Goal: Task Accomplishment & Management: Use online tool/utility

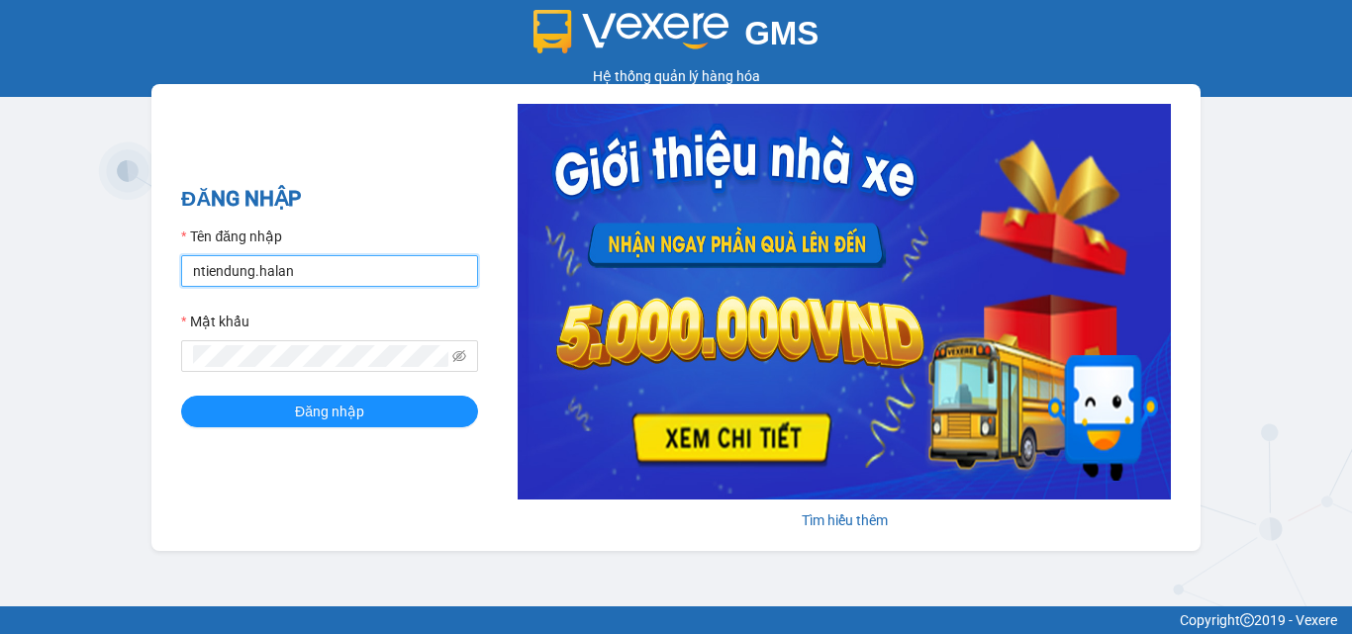
click at [394, 273] on input "ntiendung.halan" at bounding box center [329, 271] width 297 height 32
type input "btlhuong.halan"
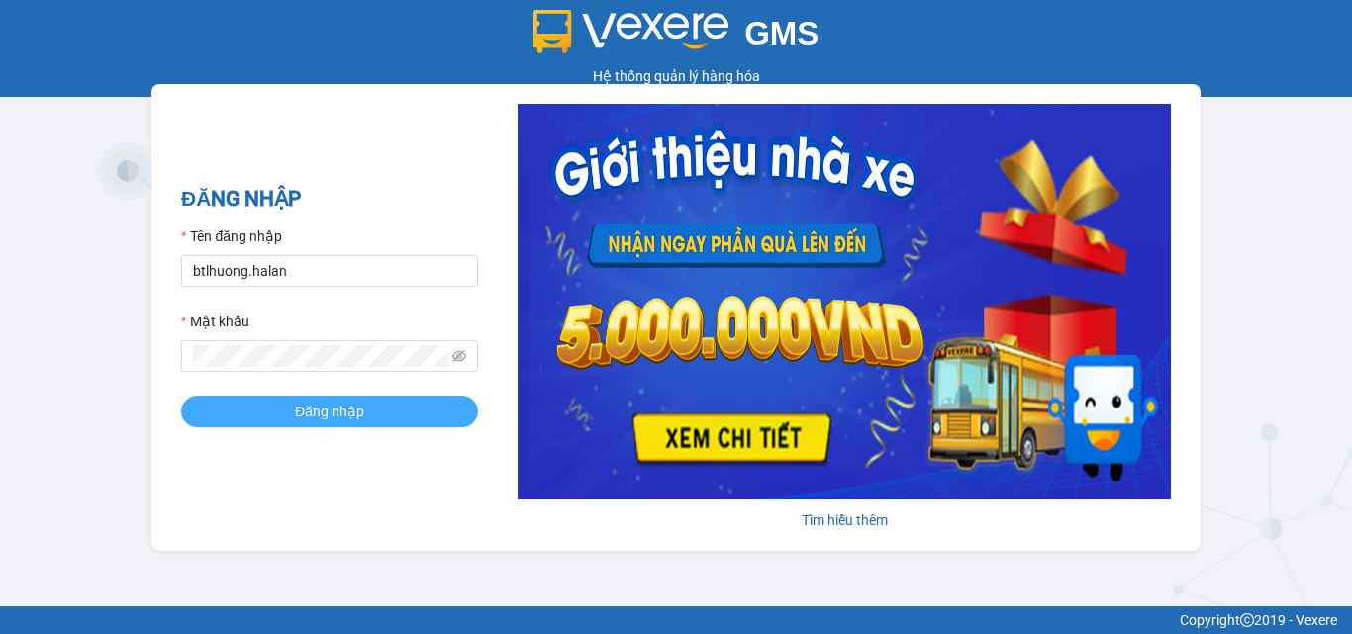
click at [363, 403] on span "Đăng nhập" at bounding box center [329, 412] width 69 height 22
type input "btlhuong.halan"
click at [259, 397] on button "Đăng nhập" at bounding box center [329, 412] width 297 height 32
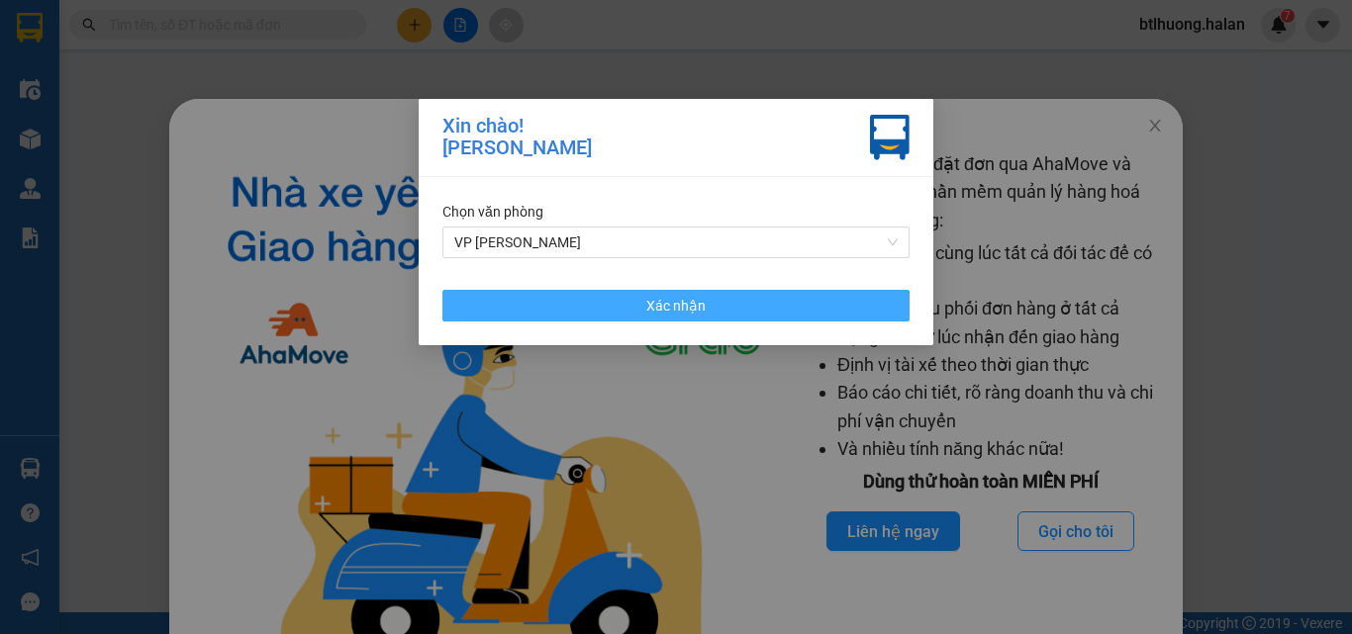
click at [614, 307] on button "Xác nhận" at bounding box center [675, 306] width 467 height 32
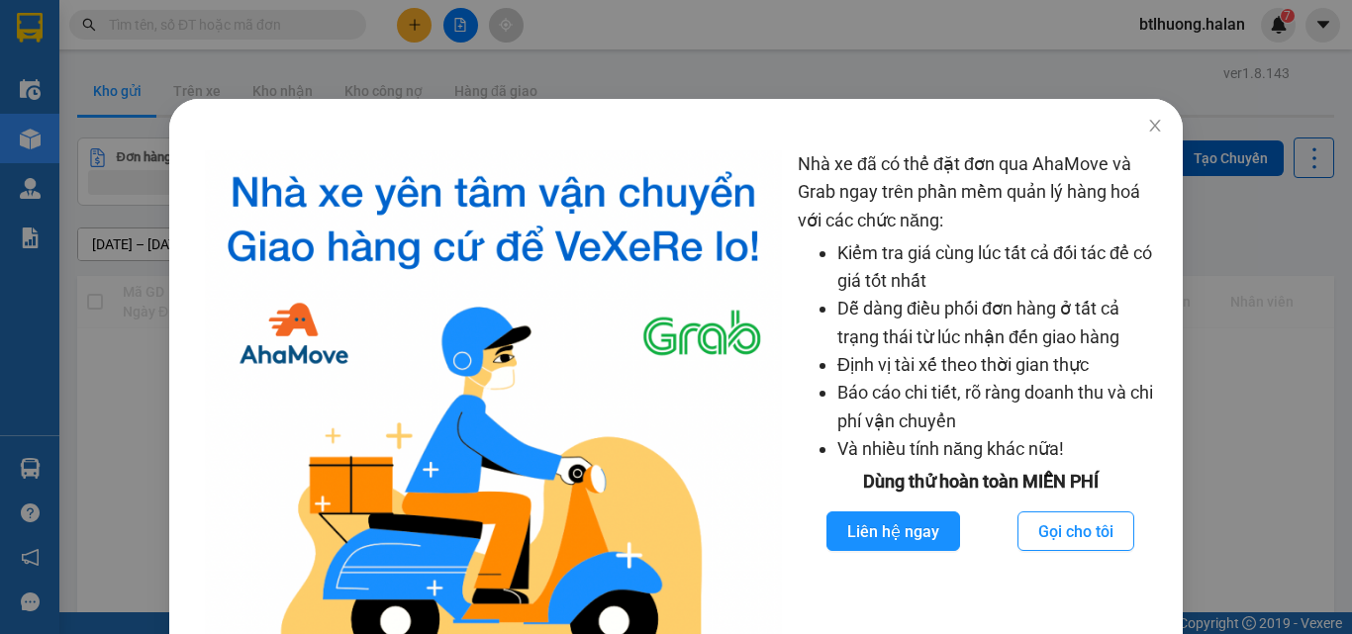
click at [320, 31] on div "Nhà xe đã có thể đặt đơn qua AhaMove và Grab ngay trên phần mềm quản lý hàng ho…" at bounding box center [676, 317] width 1352 height 634
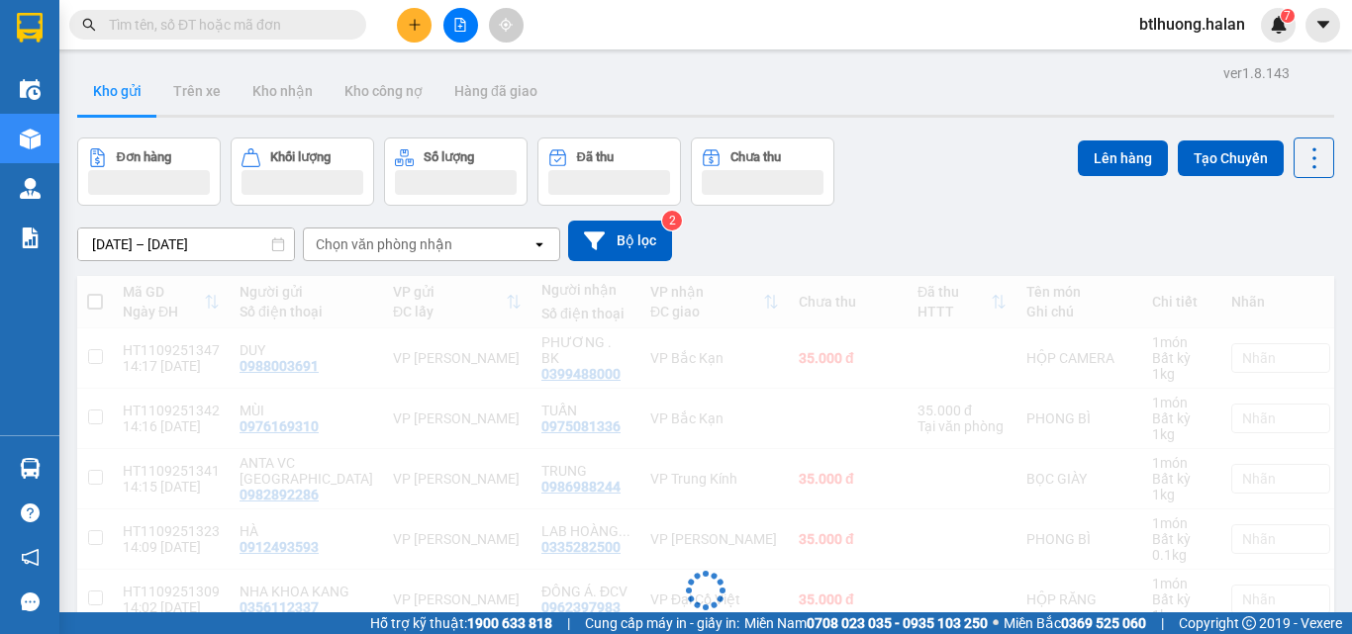
click at [309, 19] on input "text" at bounding box center [226, 25] width 234 height 22
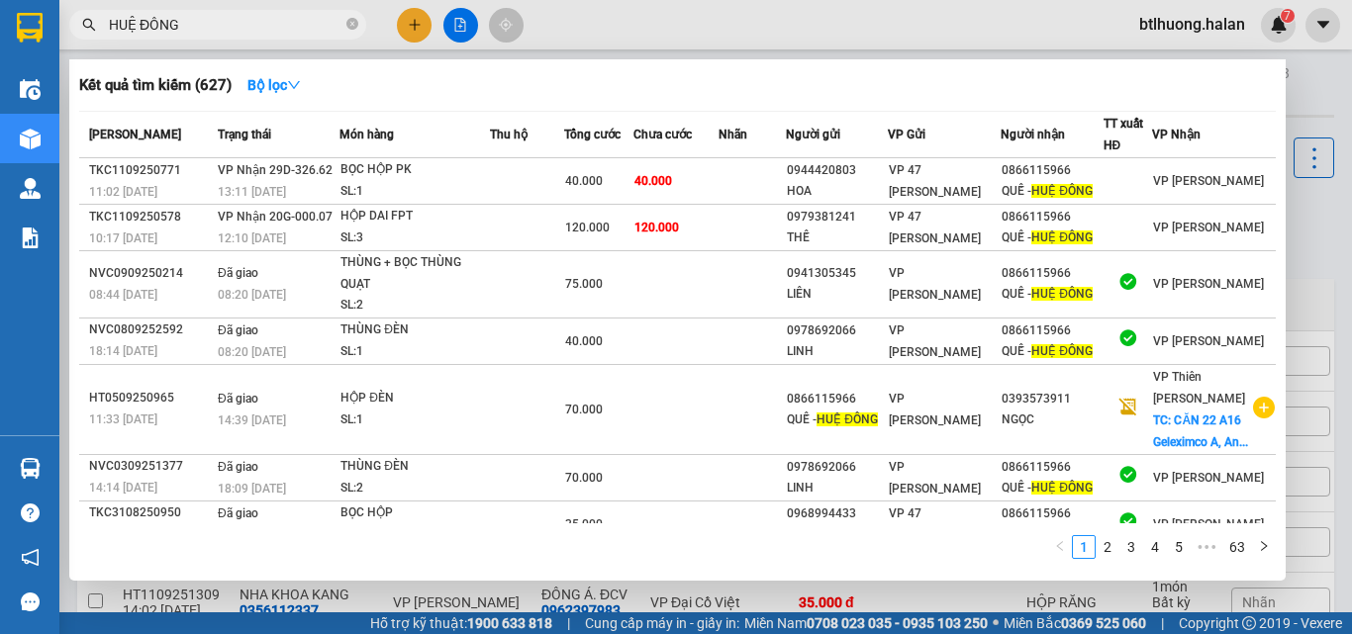
click at [228, 20] on input "HUỆ ĐÔNG" at bounding box center [226, 25] width 234 height 22
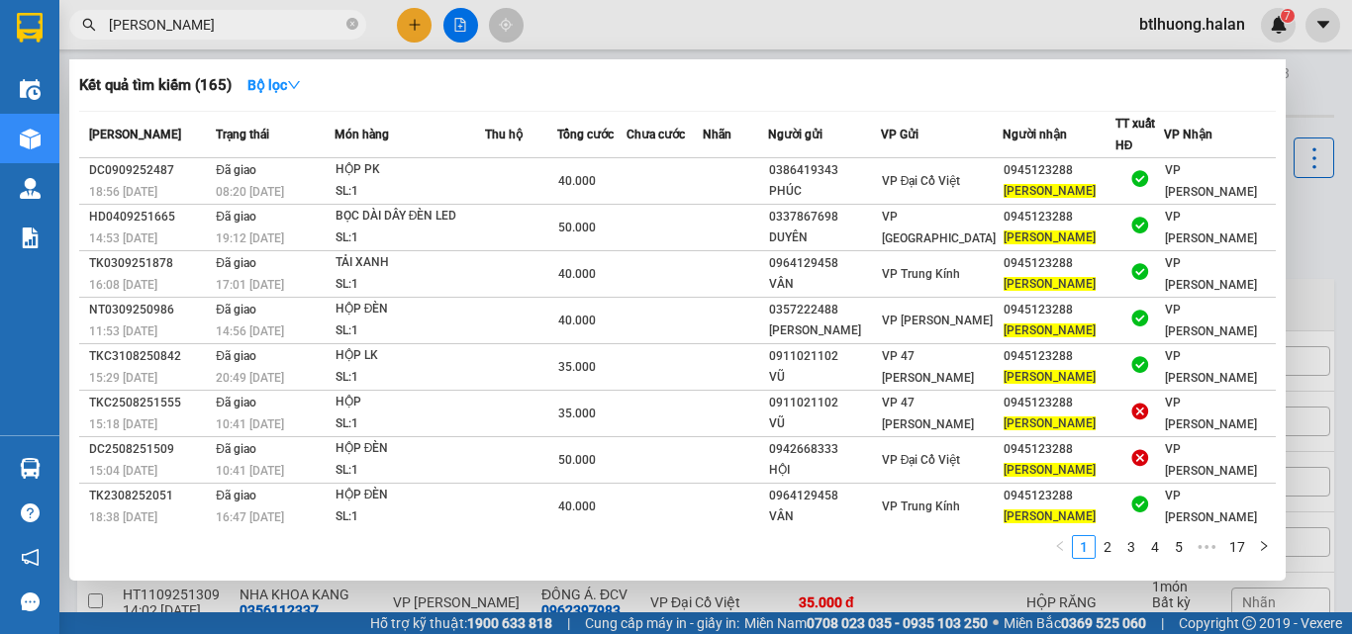
click at [236, 25] on input "[PERSON_NAME]" at bounding box center [226, 25] width 234 height 22
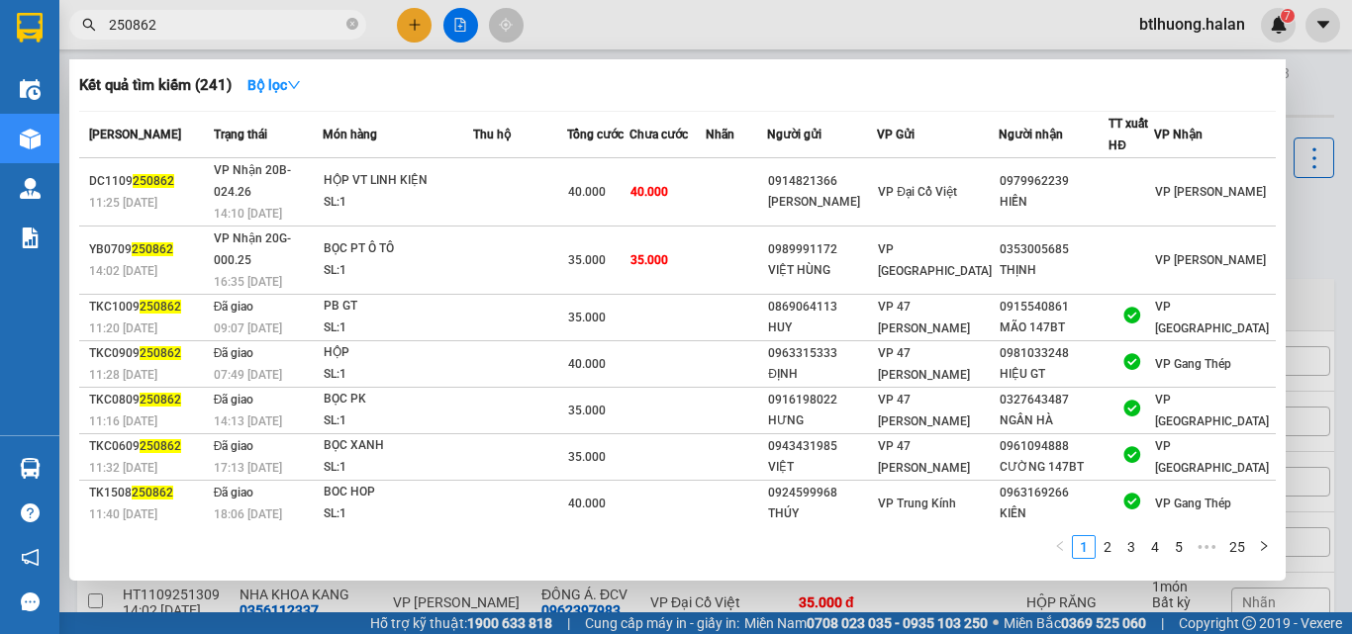
type input "250862"
click at [674, 20] on div at bounding box center [676, 317] width 1352 height 634
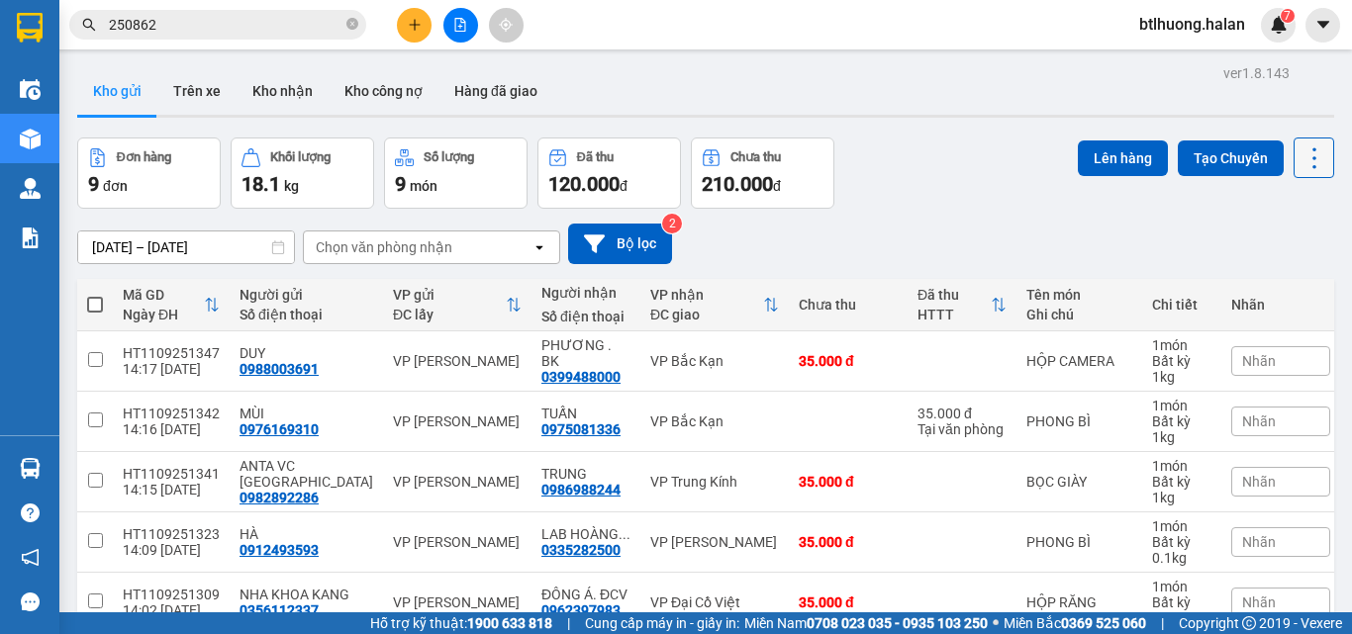
click at [1301, 157] on icon at bounding box center [1315, 159] width 28 height 28
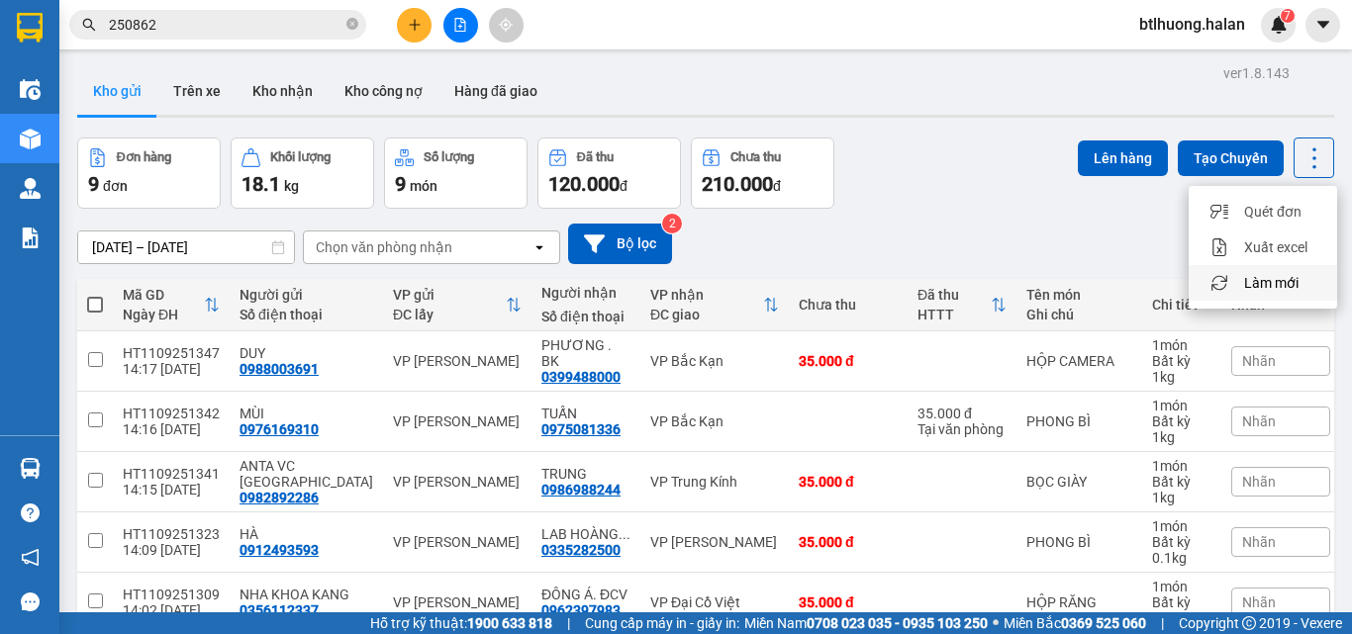
click at [1249, 280] on span "Làm mới" at bounding box center [1271, 283] width 54 height 20
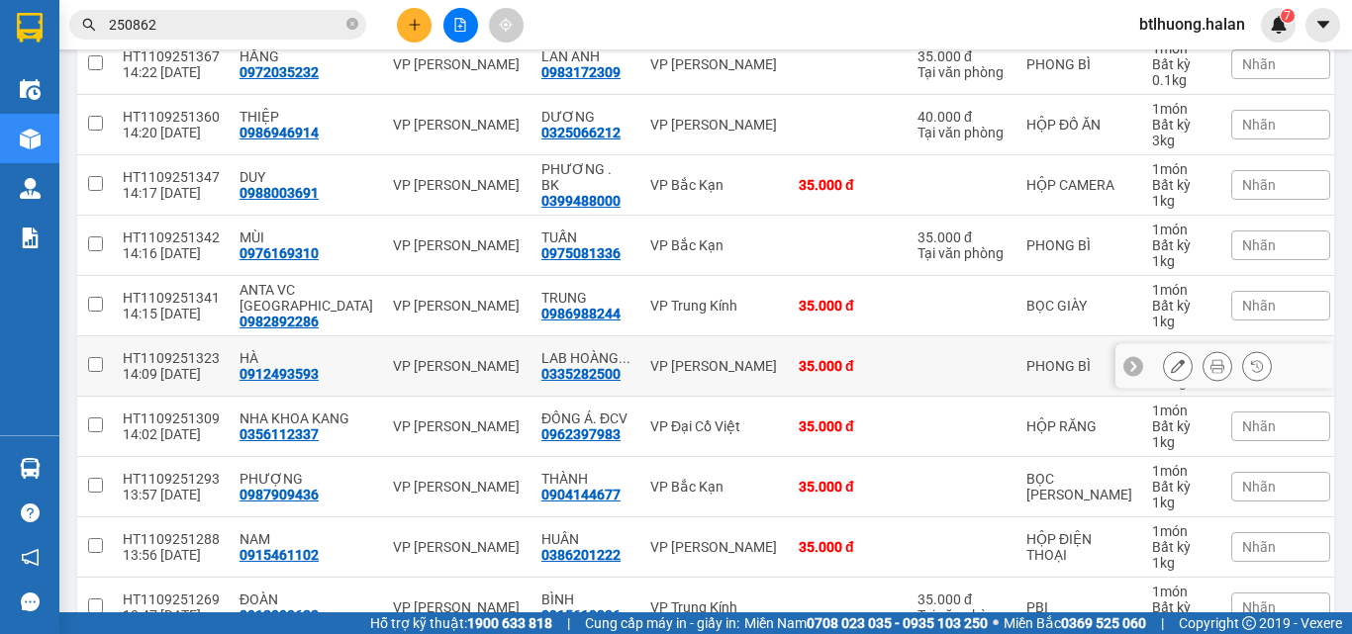
scroll to position [412, 0]
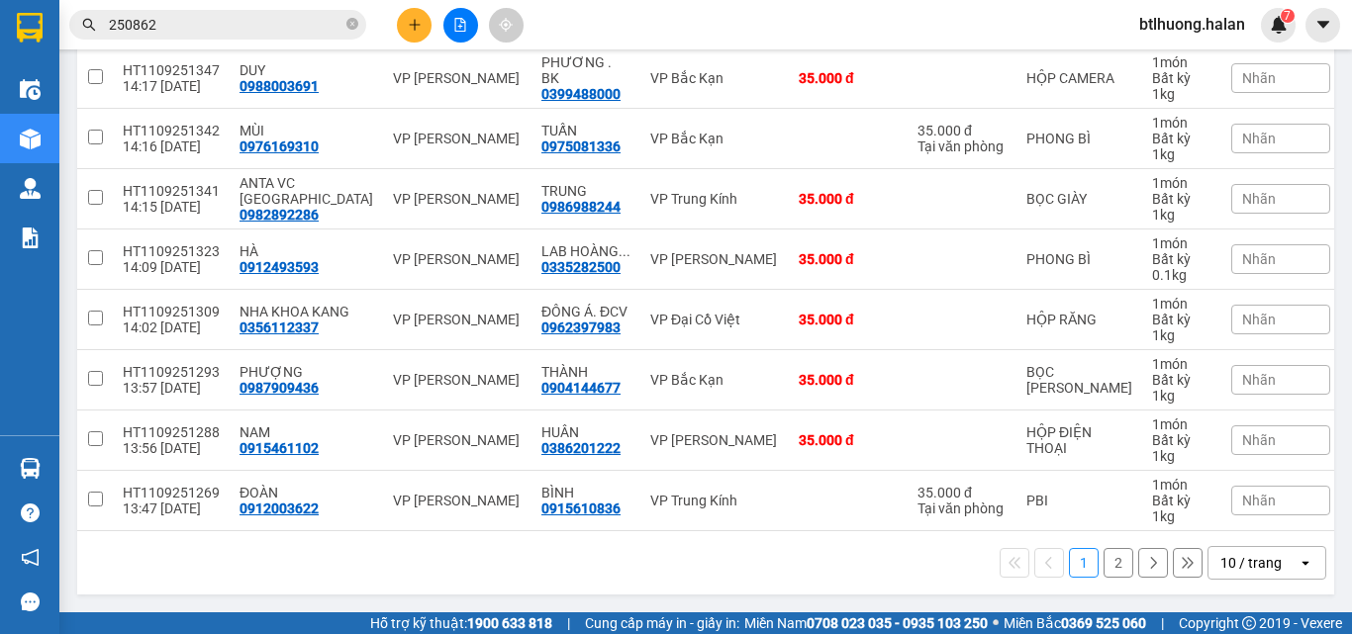
click at [1225, 559] on div "10 / trang" at bounding box center [1250, 563] width 61 height 20
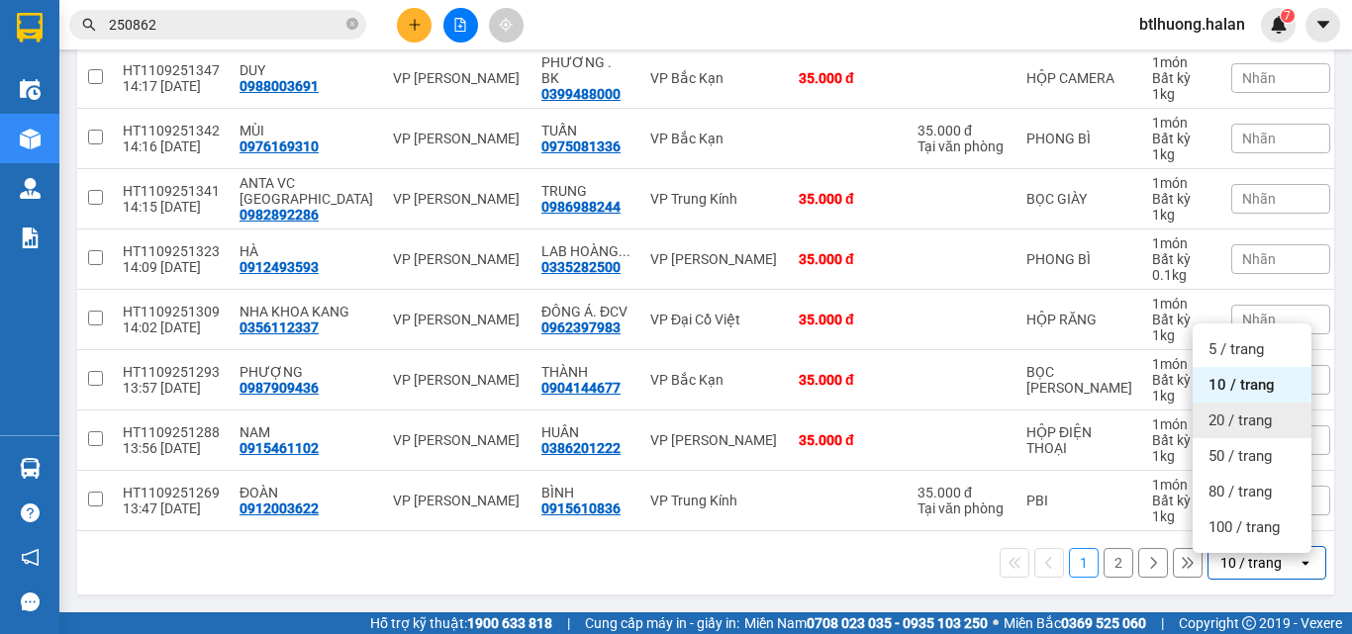
click at [1247, 412] on span "20 / trang" at bounding box center [1240, 421] width 63 height 20
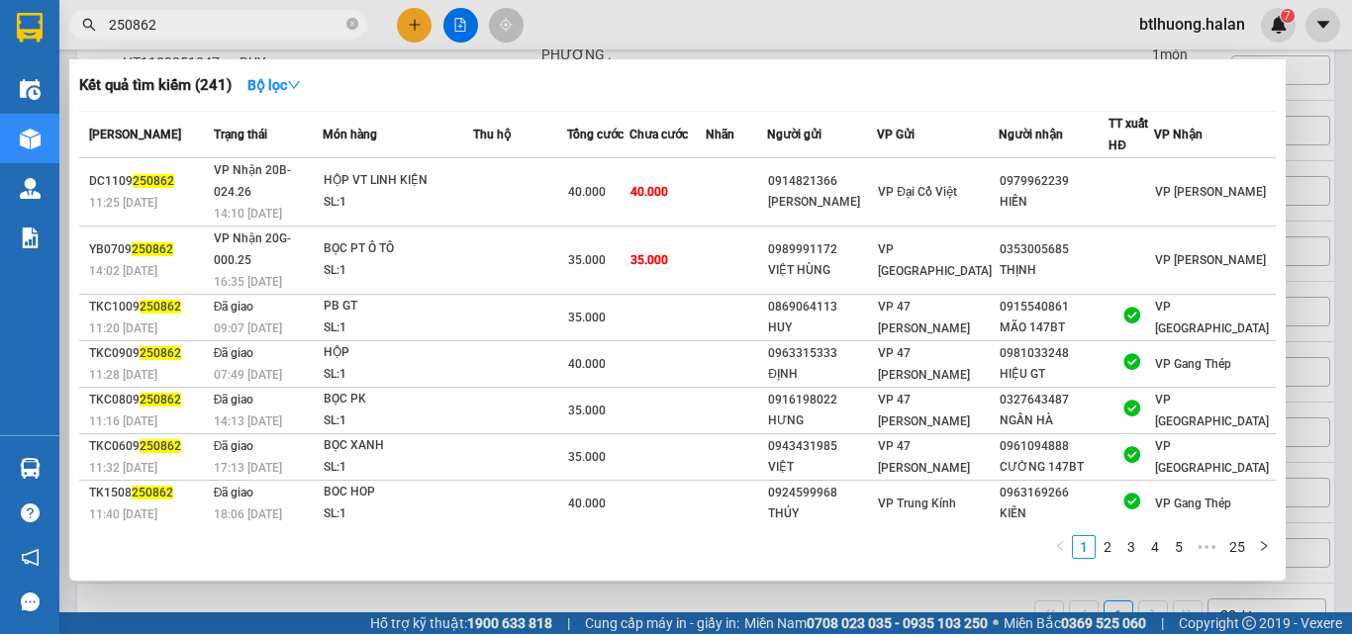
click at [329, 21] on input "250862" at bounding box center [226, 25] width 234 height 22
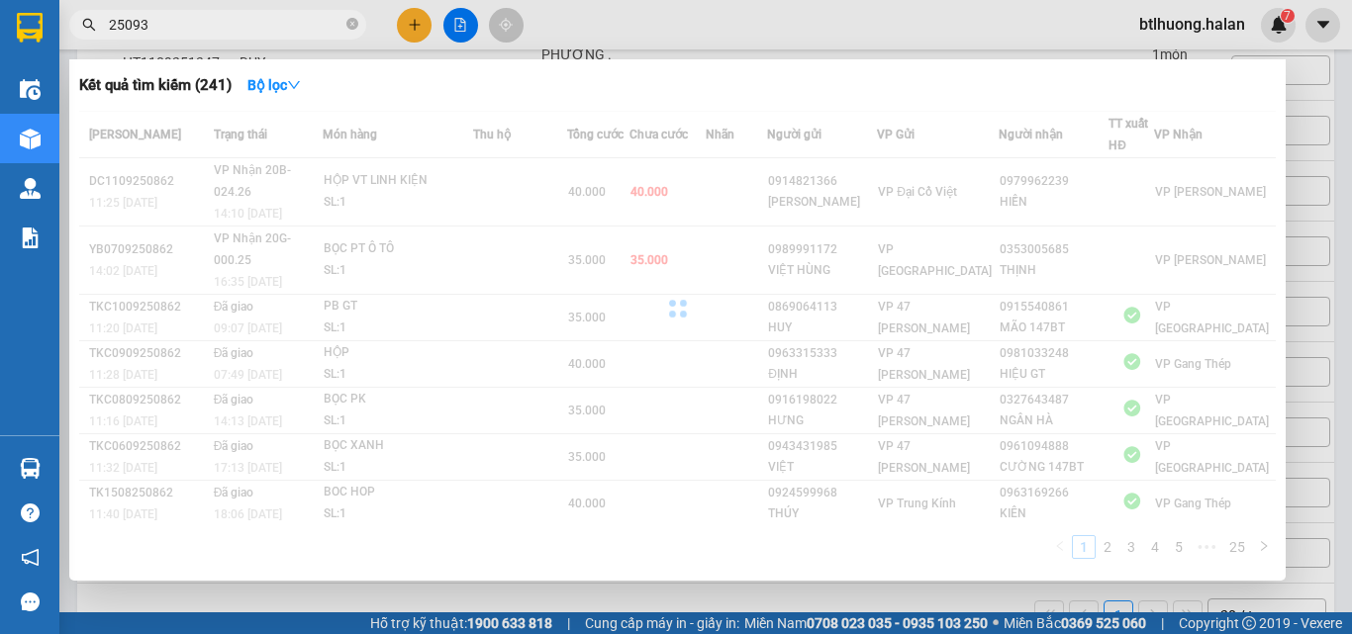
type input "250930"
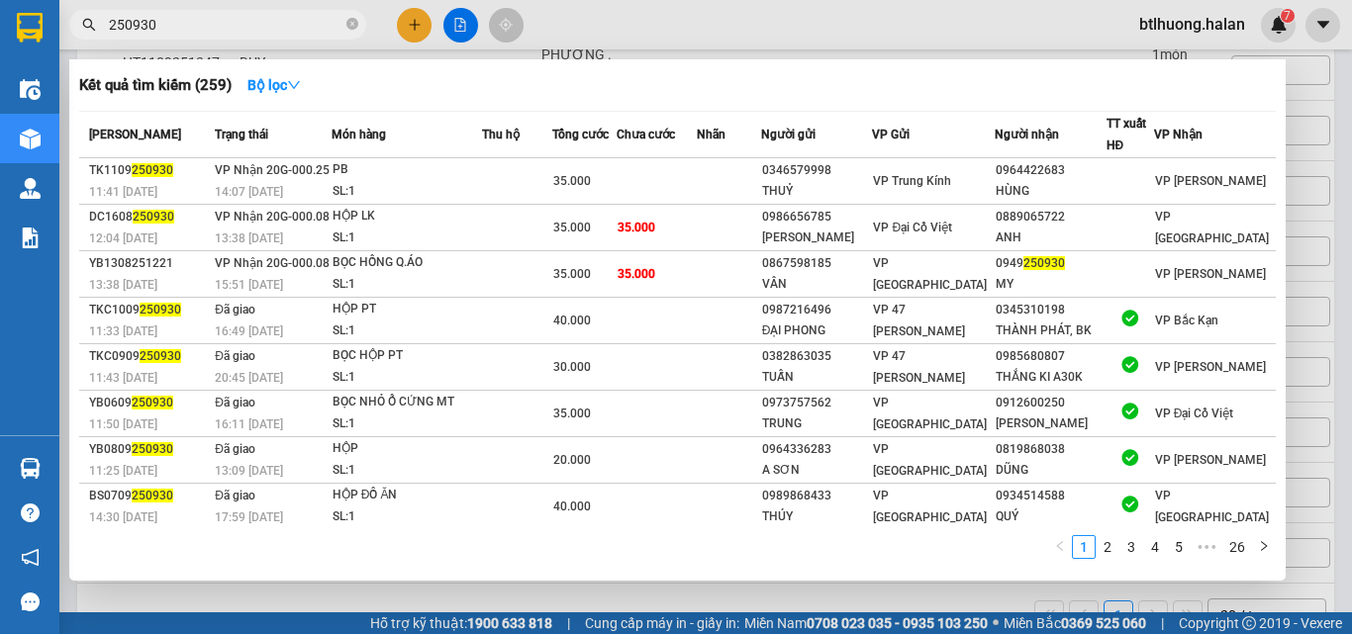
click at [328, 21] on input "250930" at bounding box center [226, 25] width 234 height 22
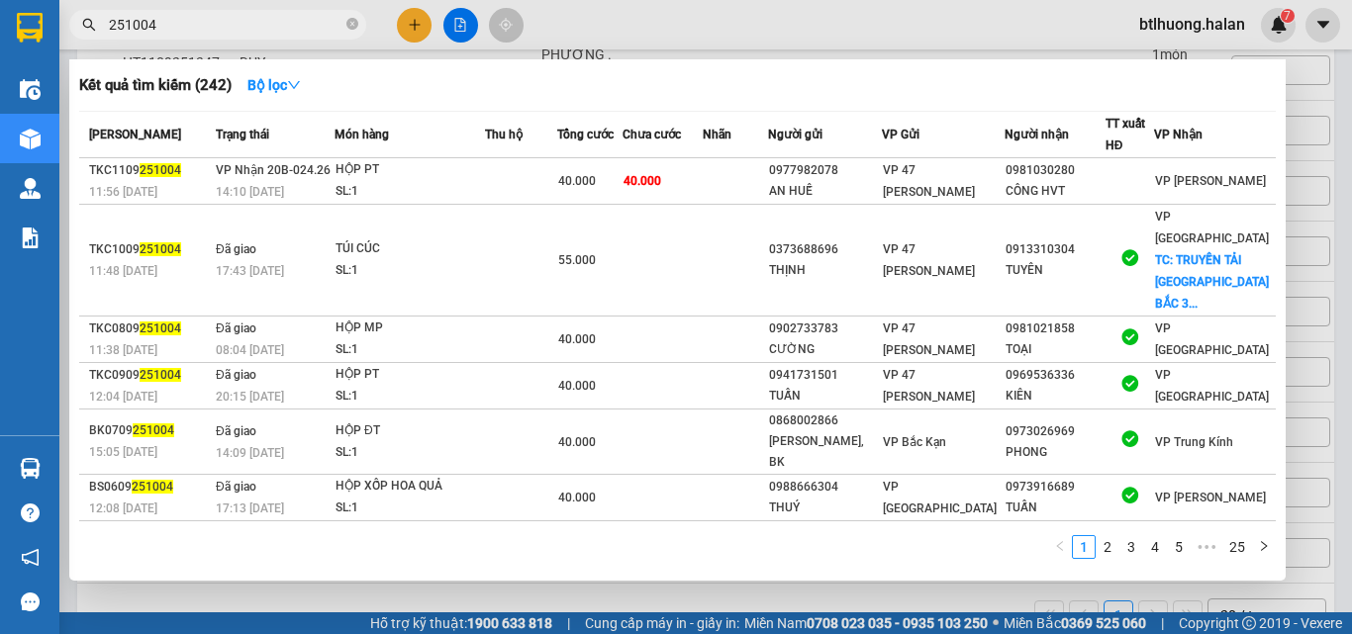
type input "251004"
click at [412, 14] on div at bounding box center [676, 317] width 1352 height 634
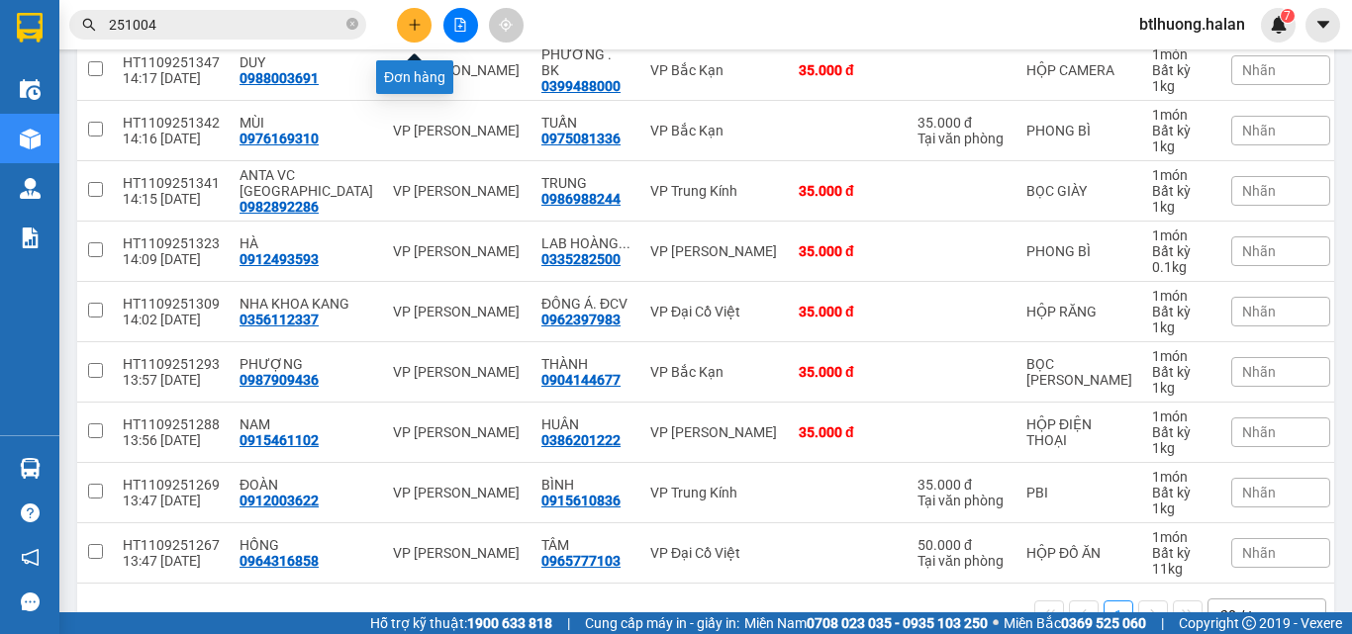
click at [412, 14] on button at bounding box center [414, 25] width 35 height 35
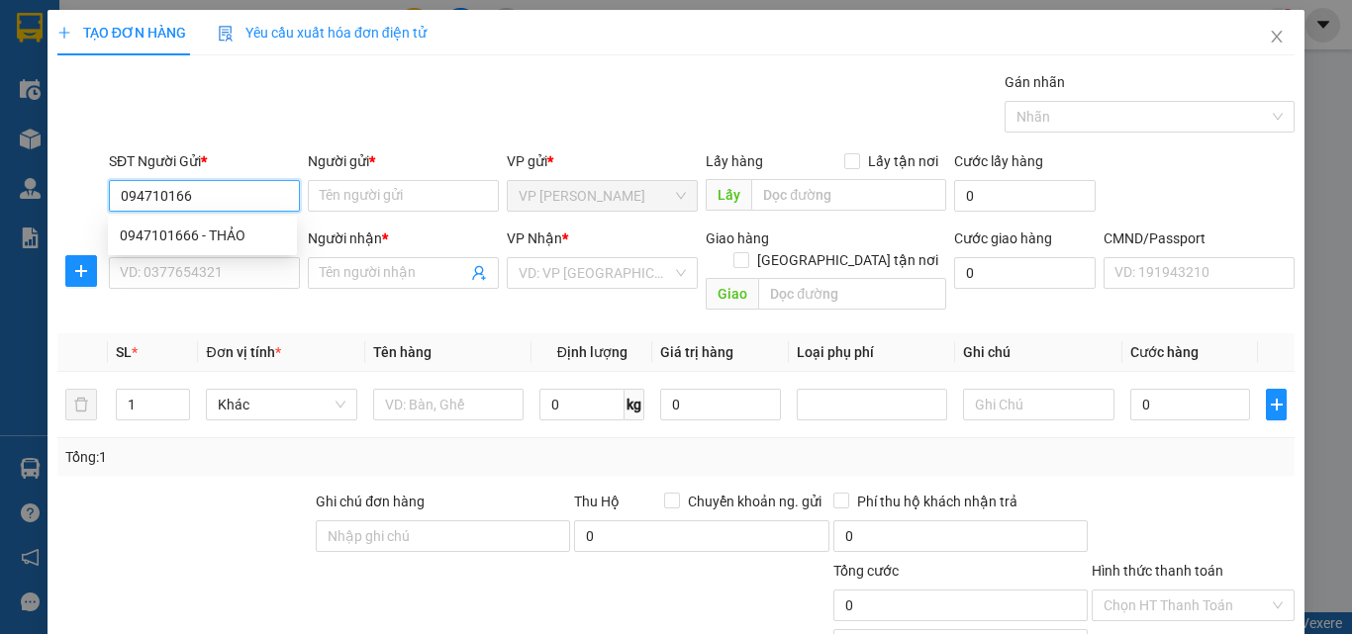
type input "0947101666"
click at [201, 240] on div "0947101666 - THẢO" at bounding box center [202, 236] width 165 height 22
type input "THẢO"
type input "0947101666"
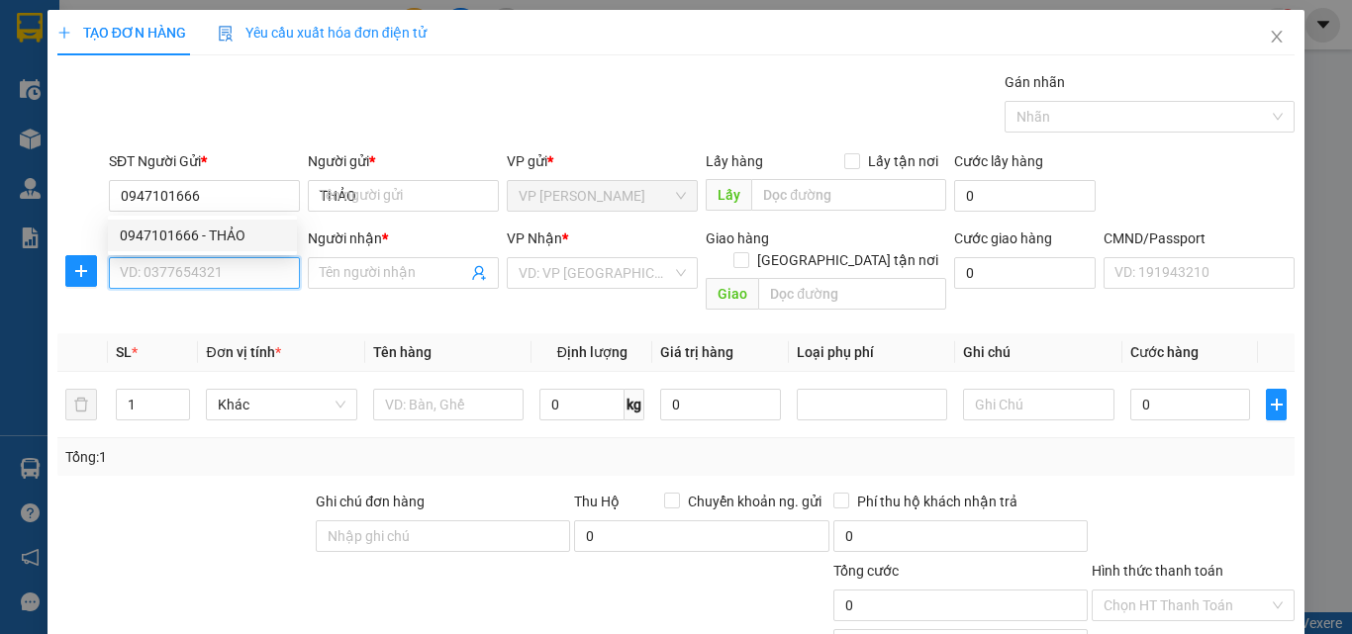
click at [202, 270] on input "SĐT Người Nhận *" at bounding box center [204, 273] width 191 height 32
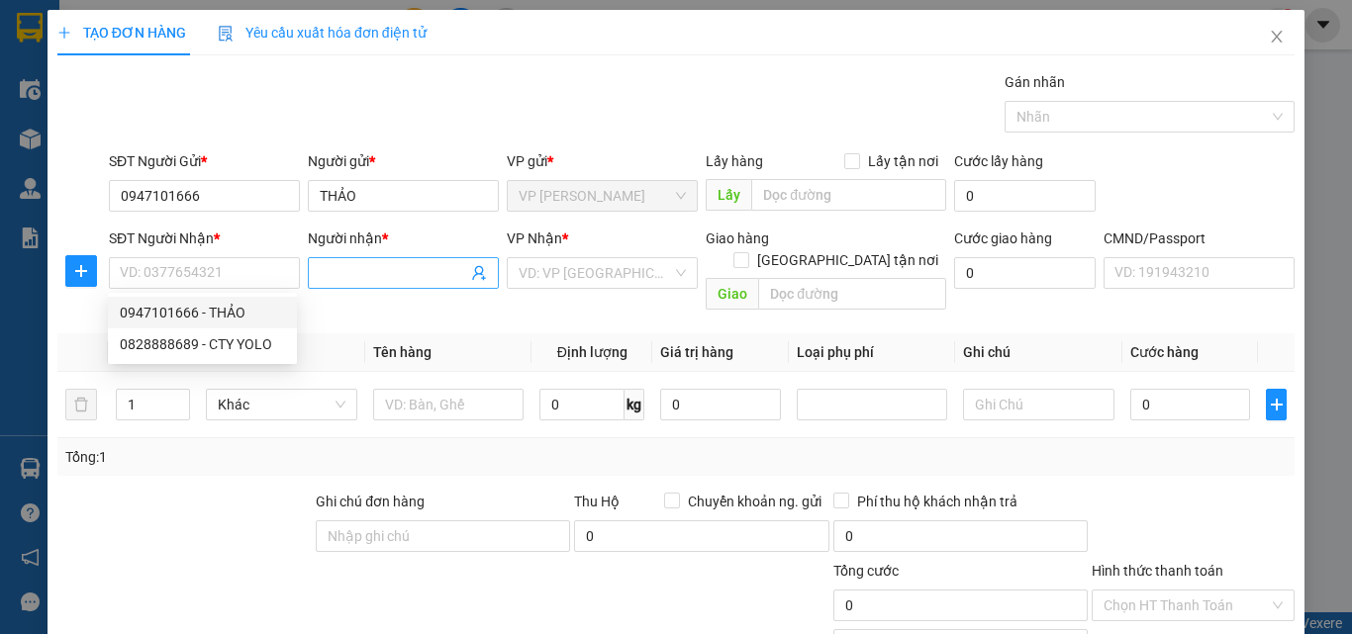
click at [476, 268] on icon "user-add" at bounding box center [478, 273] width 13 height 15
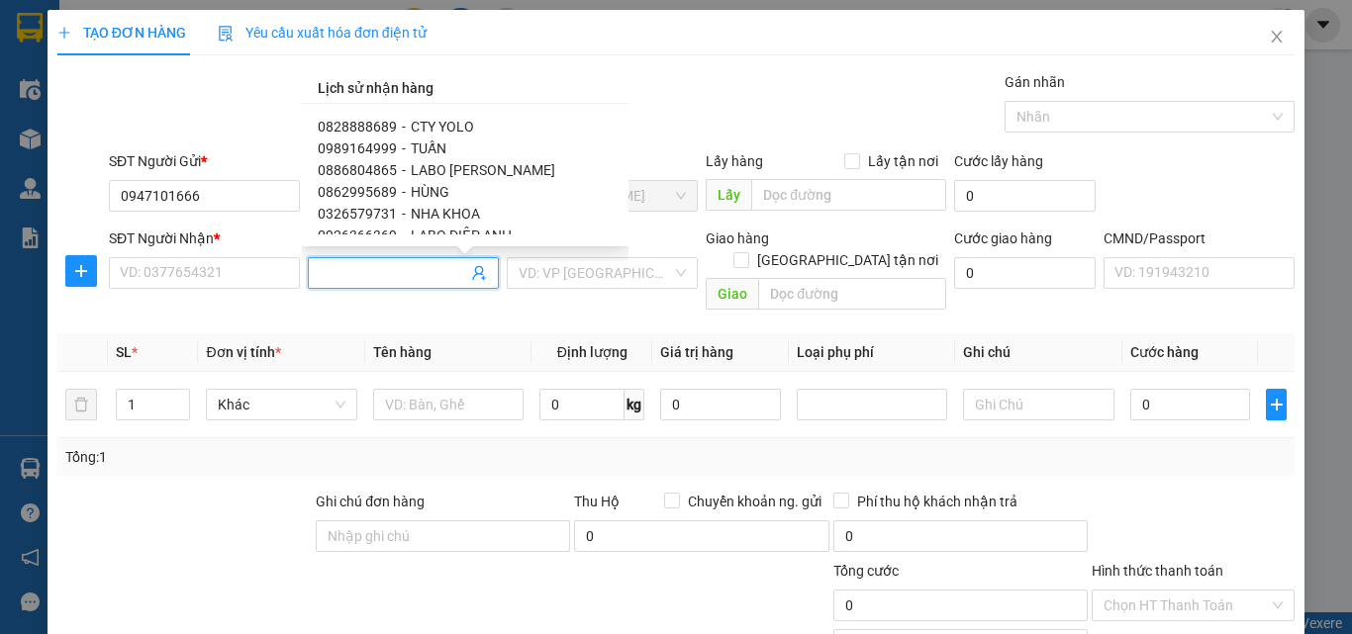
click at [424, 191] on span "HÙNG" at bounding box center [430, 192] width 39 height 16
type input "0862995689"
type input "HÙNG"
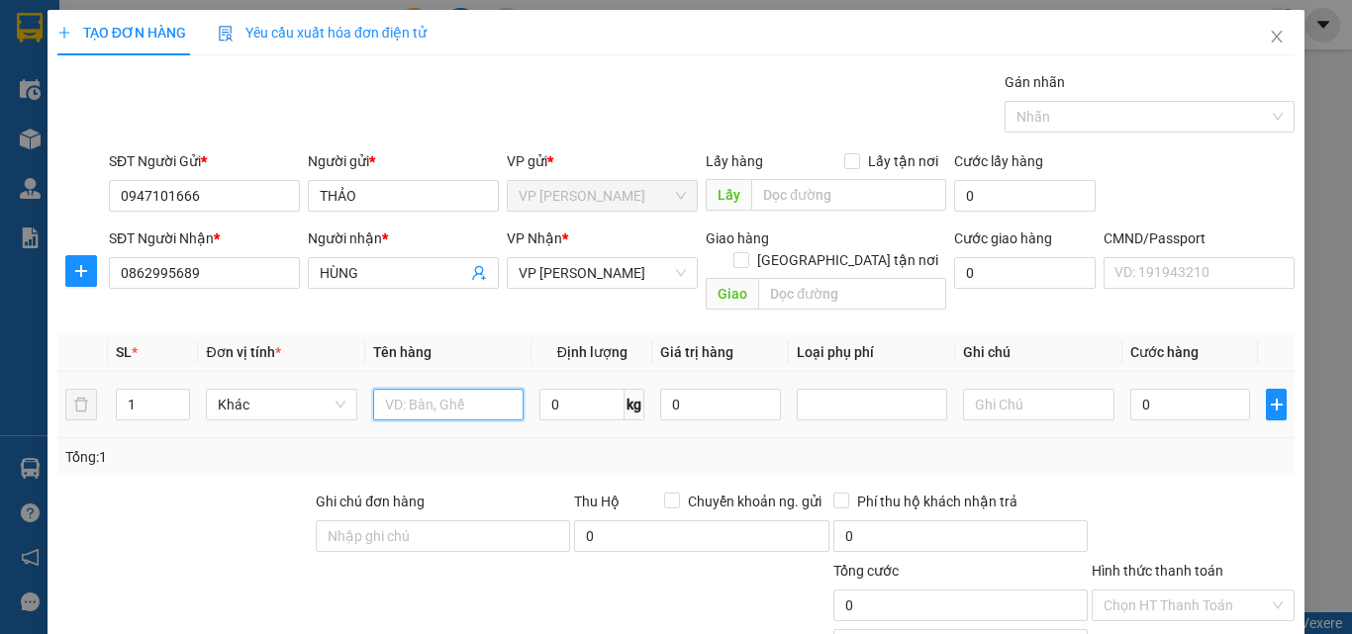
click at [459, 389] on input "text" at bounding box center [448, 405] width 150 height 32
type input "HỘP R"
click at [542, 389] on input "0" at bounding box center [581, 405] width 85 height 32
type input "1"
click at [566, 450] on div "Tổng: 1" at bounding box center [675, 457] width 1237 height 38
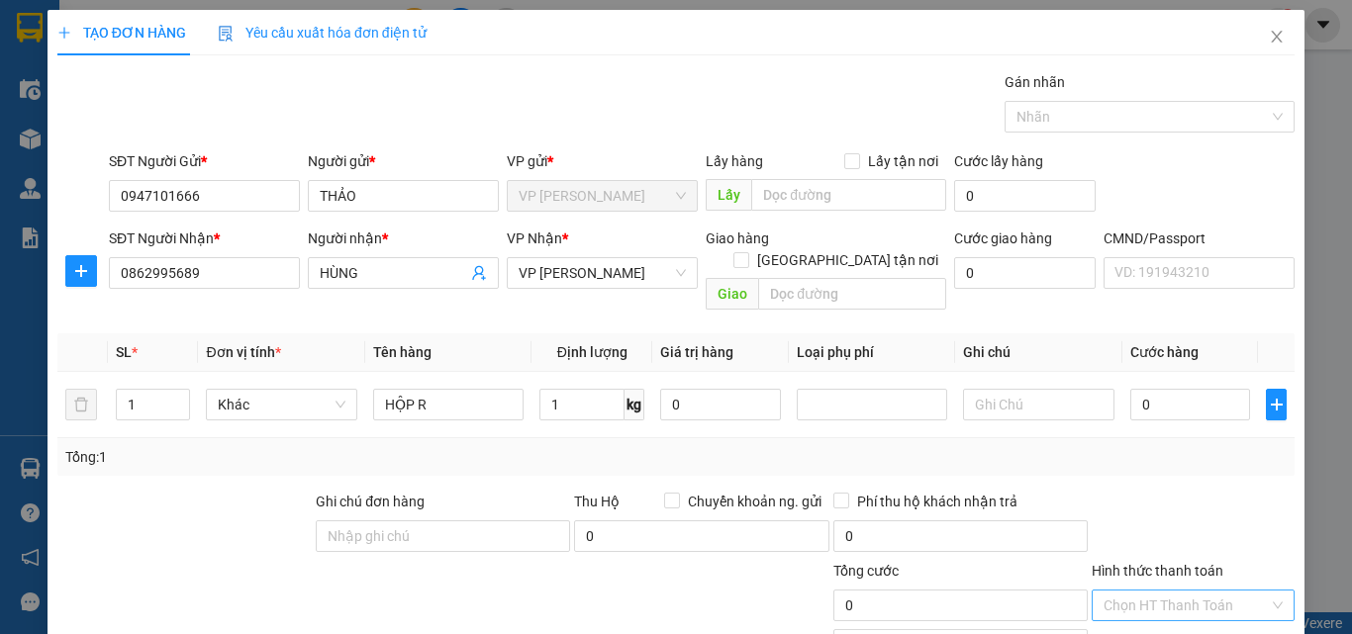
scroll to position [138, 0]
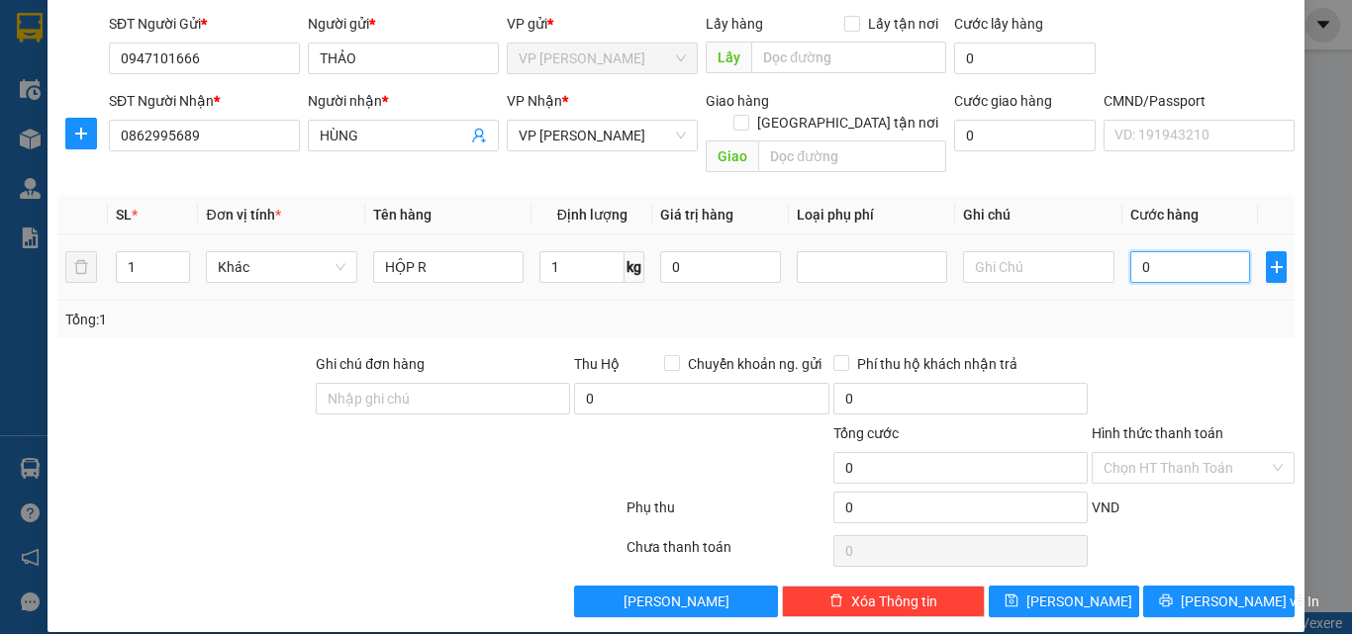
type input "3"
type input "35"
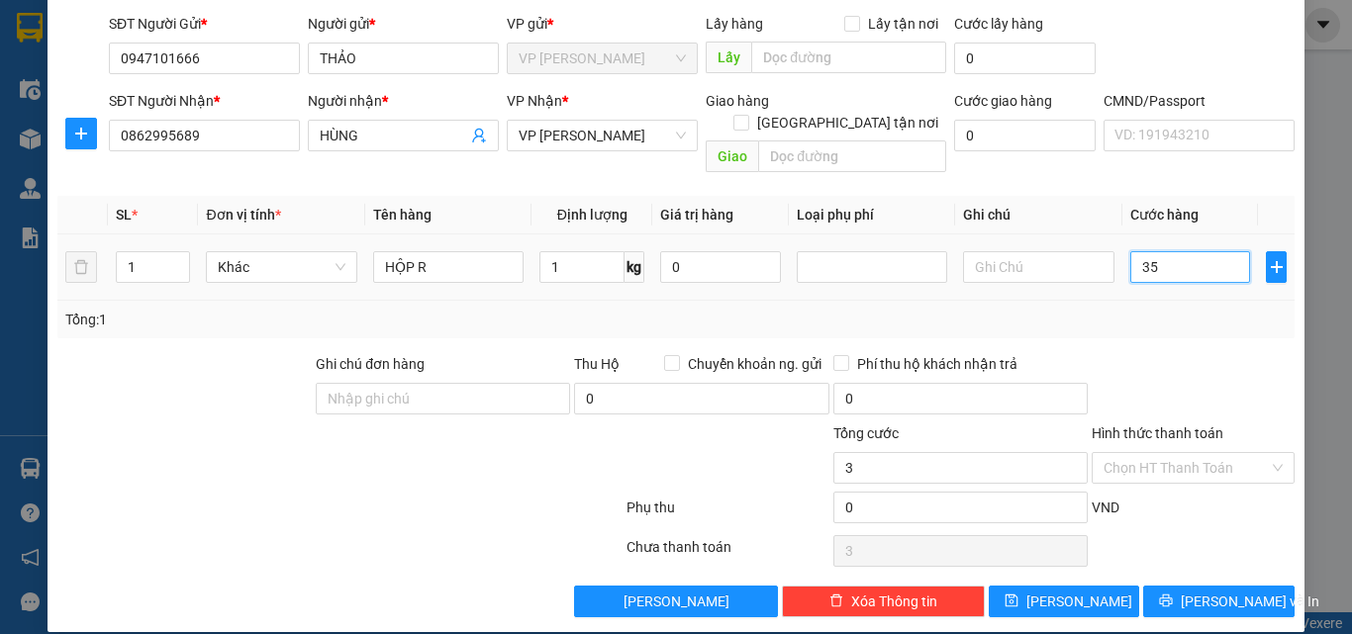
type input "35"
type input "35.000"
click at [1111, 309] on div "Tổng: 1" at bounding box center [675, 320] width 1221 height 22
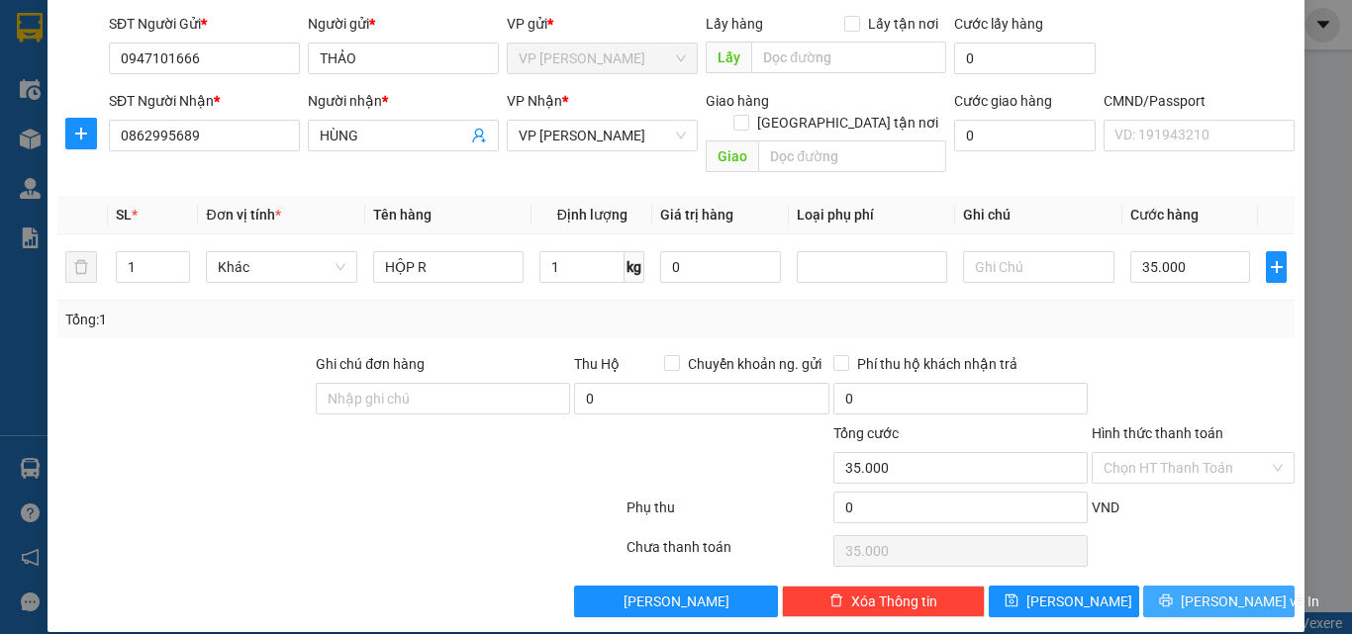
click at [1163, 564] on div "Transit Pickup Surcharge Ids Transit Deliver Surcharge Ids Transit Deliver Surc…" at bounding box center [675, 276] width 1237 height 684
click at [1165, 586] on button "Lưu và In" at bounding box center [1218, 602] width 151 height 32
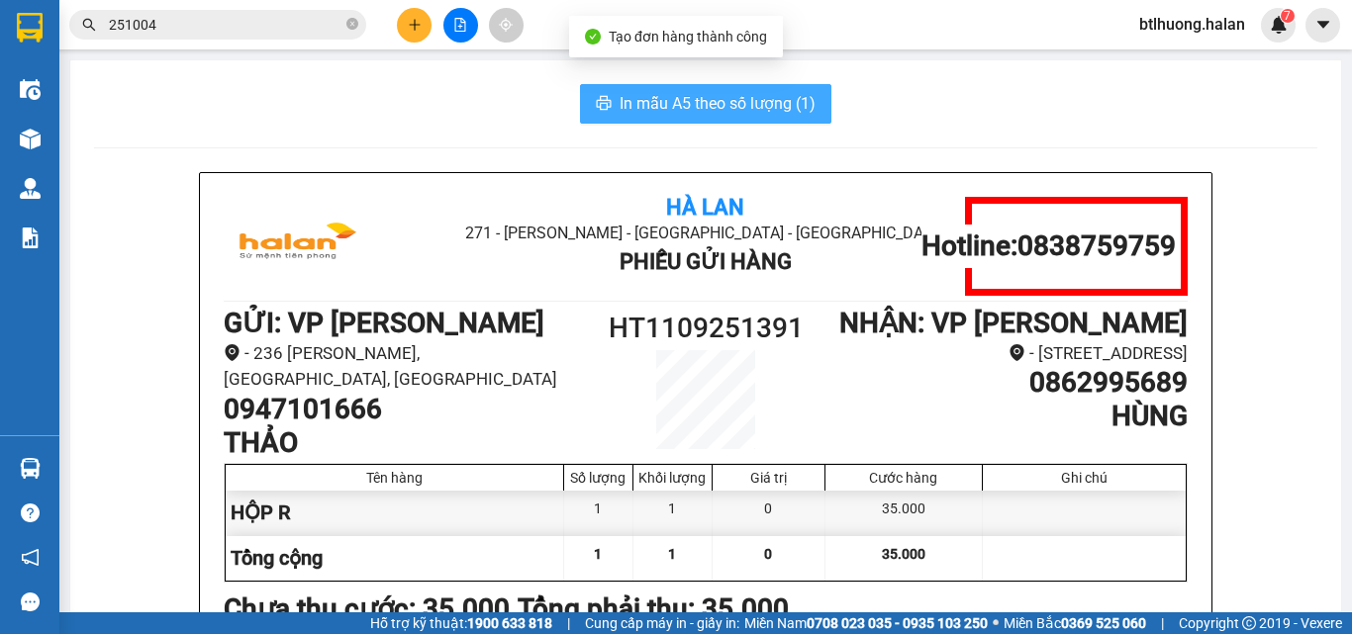
click at [744, 100] on span "In mẫu A5 theo số lượng (1)" at bounding box center [718, 103] width 196 height 25
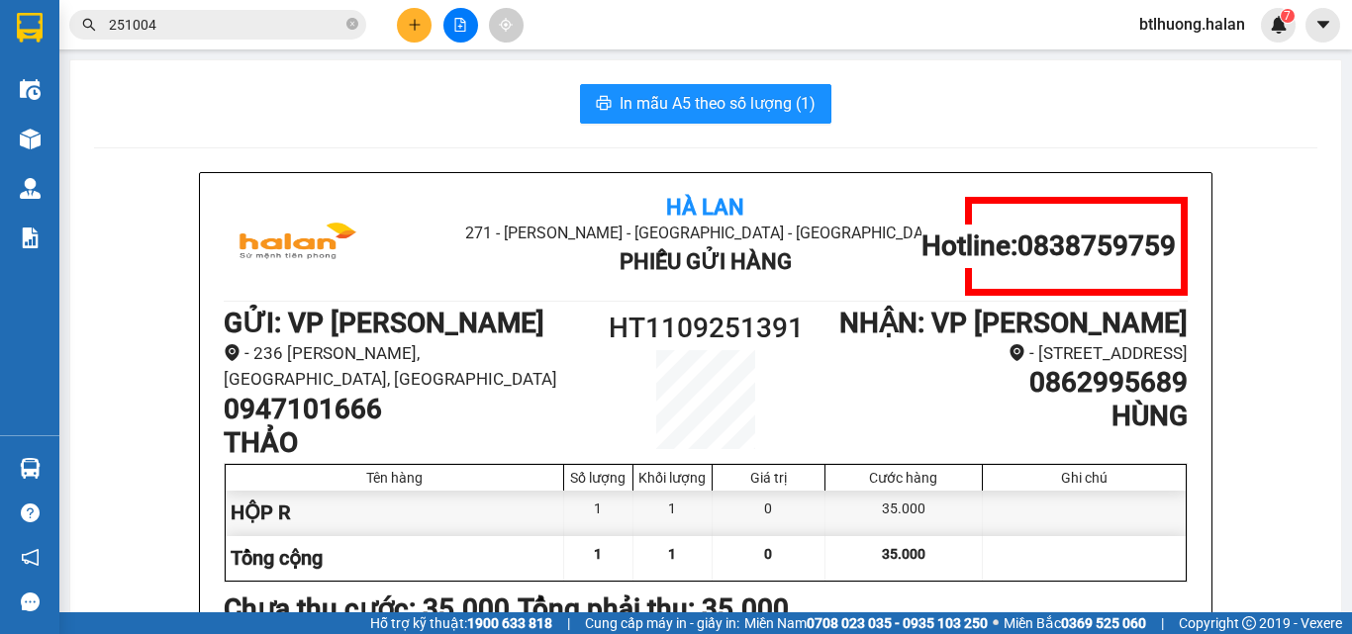
click at [705, 320] on h1 "HT1109251391" at bounding box center [706, 329] width 242 height 44
copy h1 "HT1109251391"
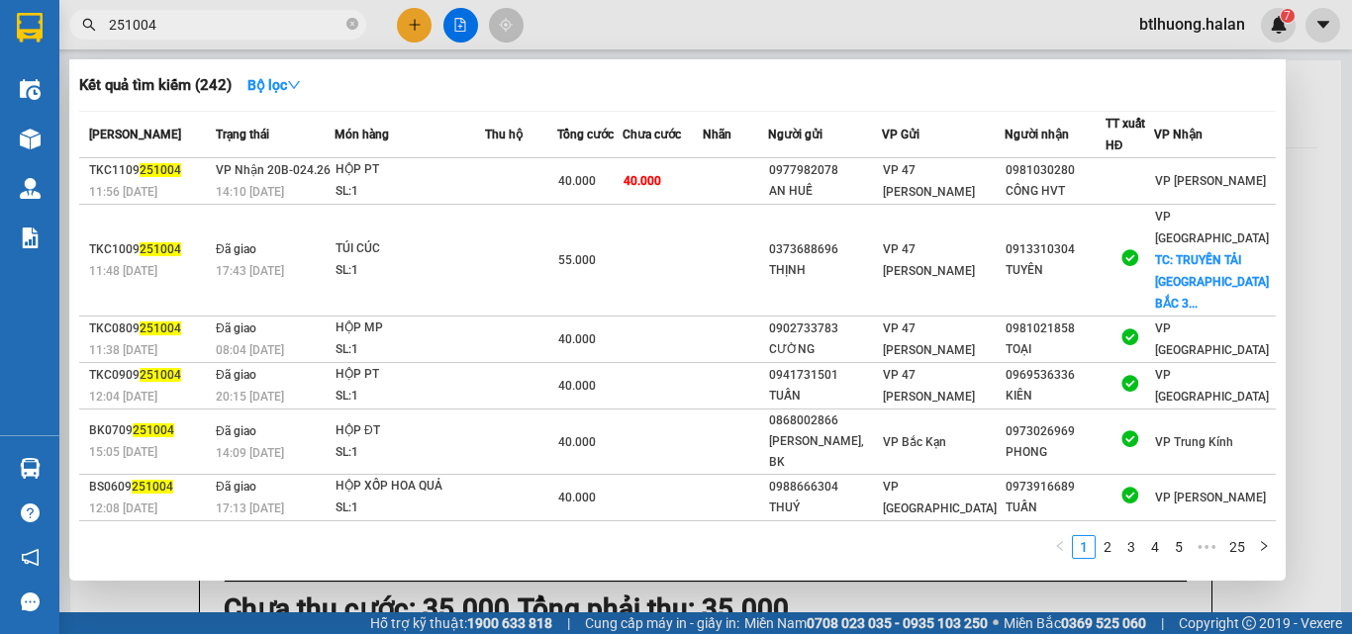
click at [204, 37] on span "251004" at bounding box center [217, 25] width 297 height 30
click at [215, 20] on input "251004" at bounding box center [226, 25] width 234 height 22
paste input "HT1109251391"
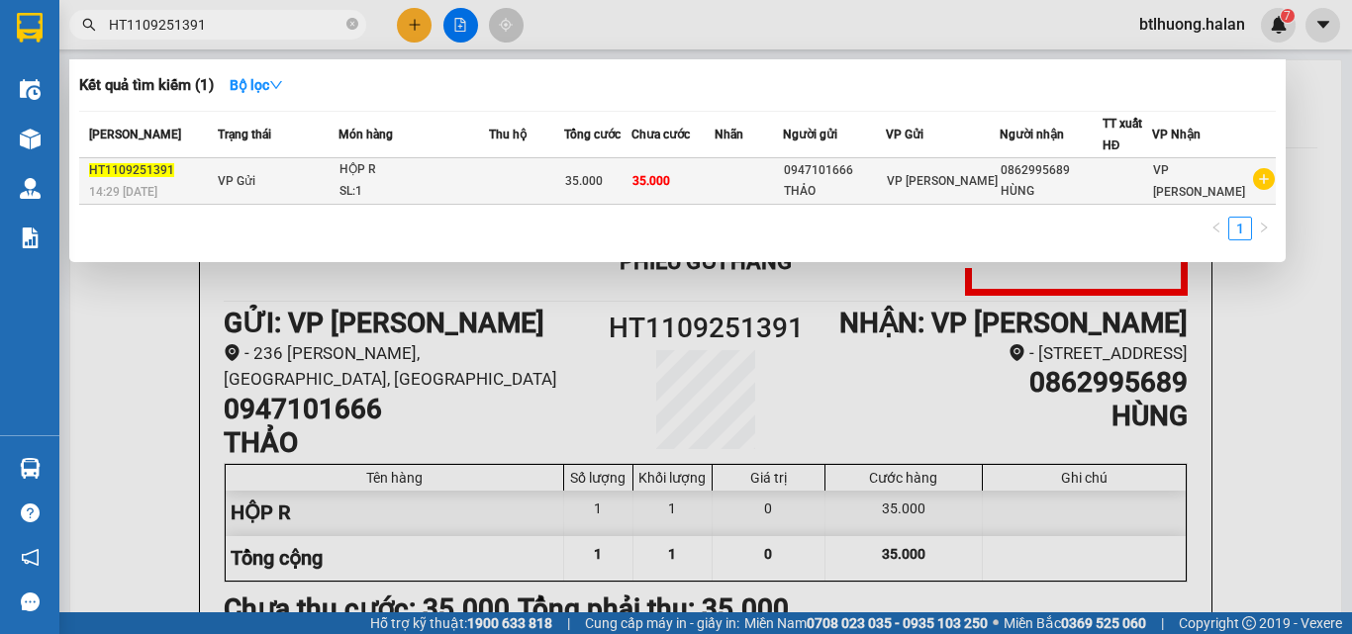
type input "HT1109251391"
click at [564, 165] on td at bounding box center [526, 181] width 75 height 47
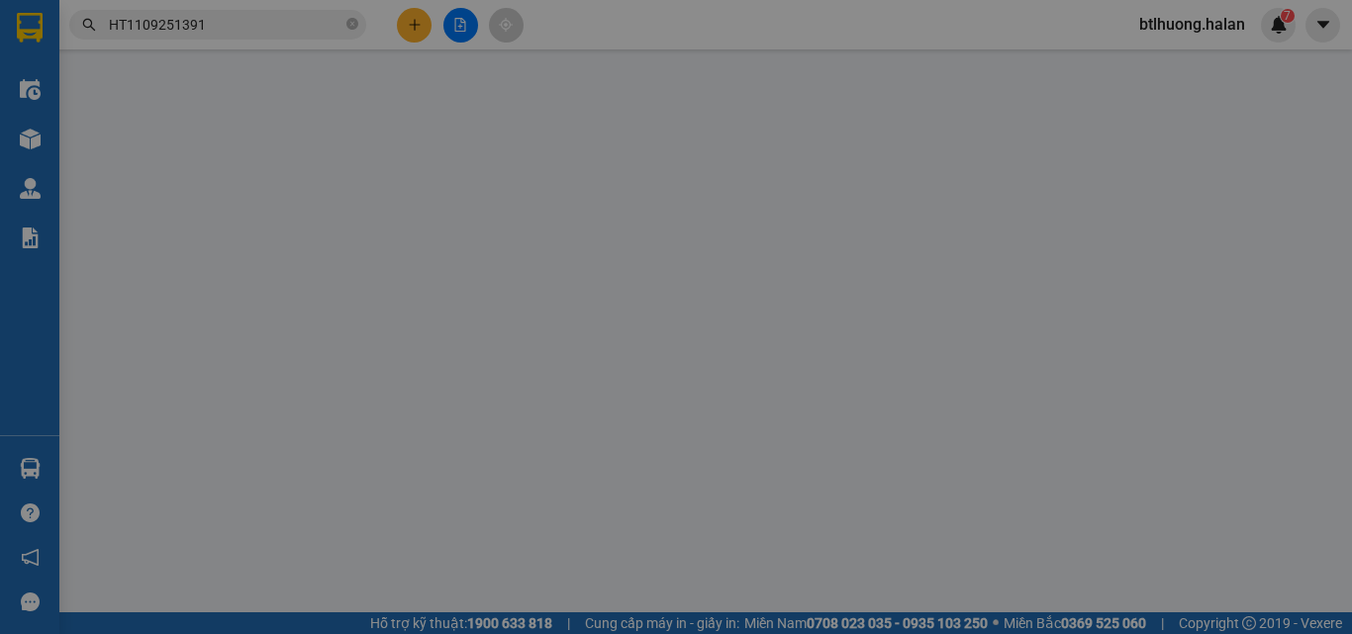
type input "0947101666"
type input "0862995689"
type input "35.000"
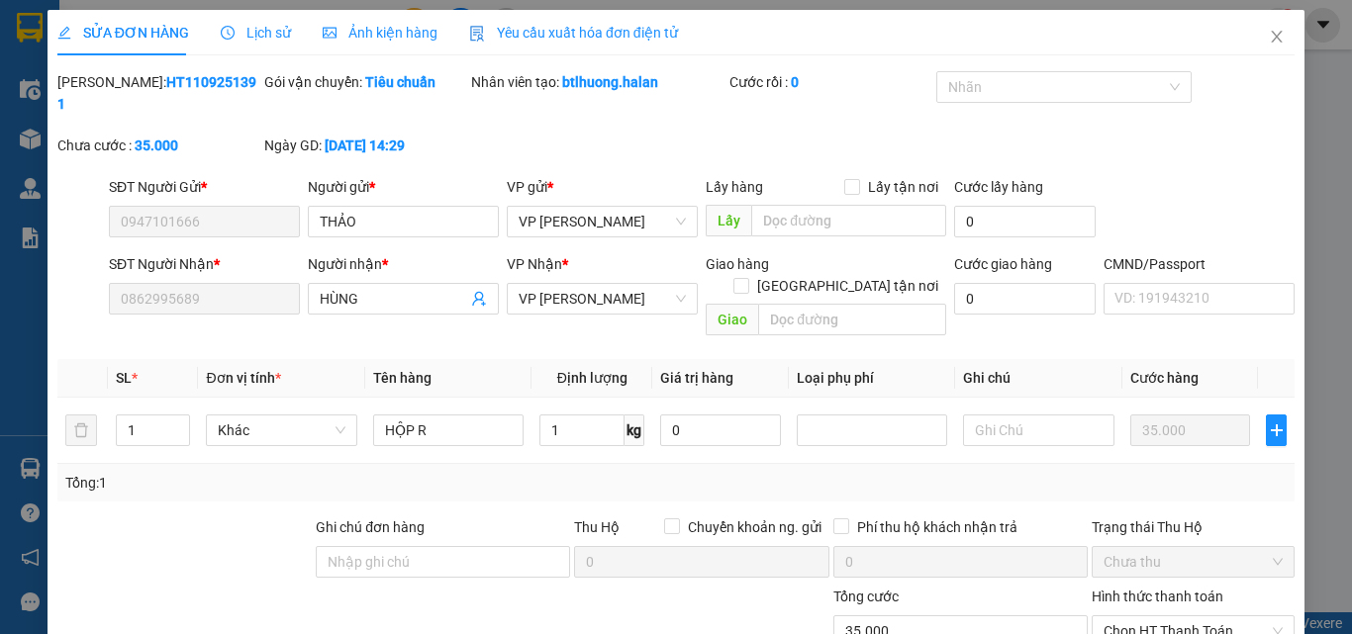
scroll to position [142, 0]
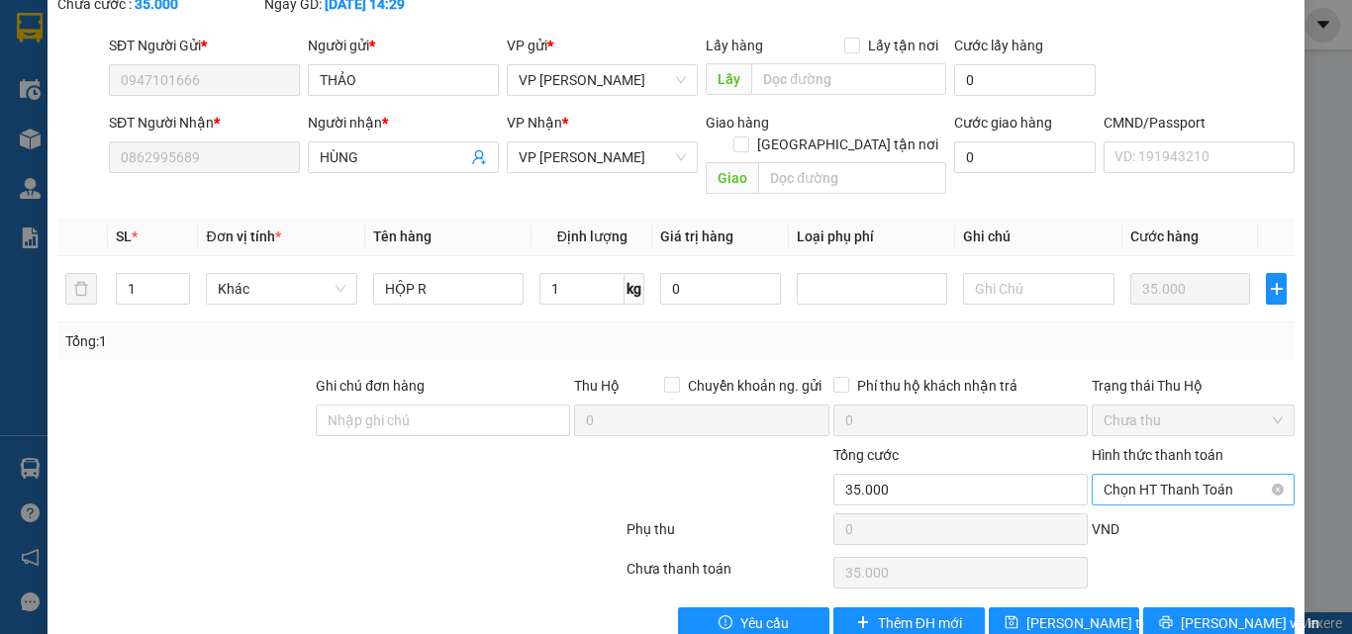
click at [1175, 475] on span "Chọn HT Thanh Toán" at bounding box center [1193, 490] width 179 height 30
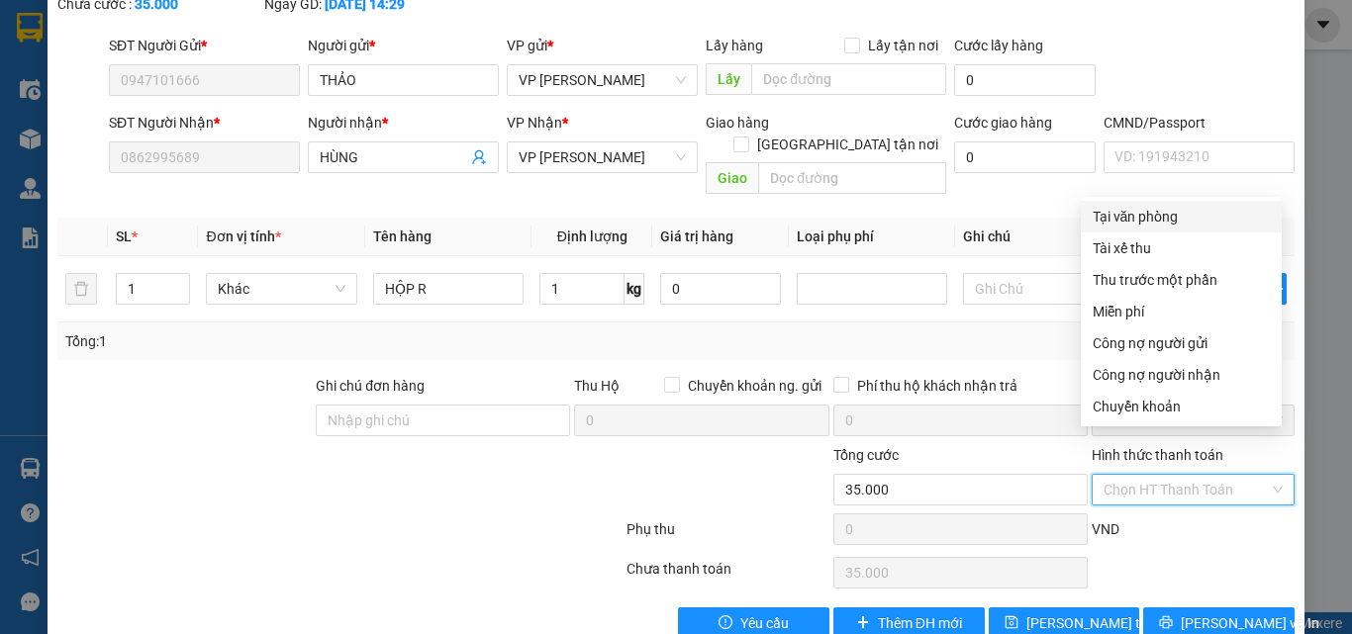
click at [1150, 206] on div "Tại văn phòng" at bounding box center [1181, 217] width 177 height 22
type input "0"
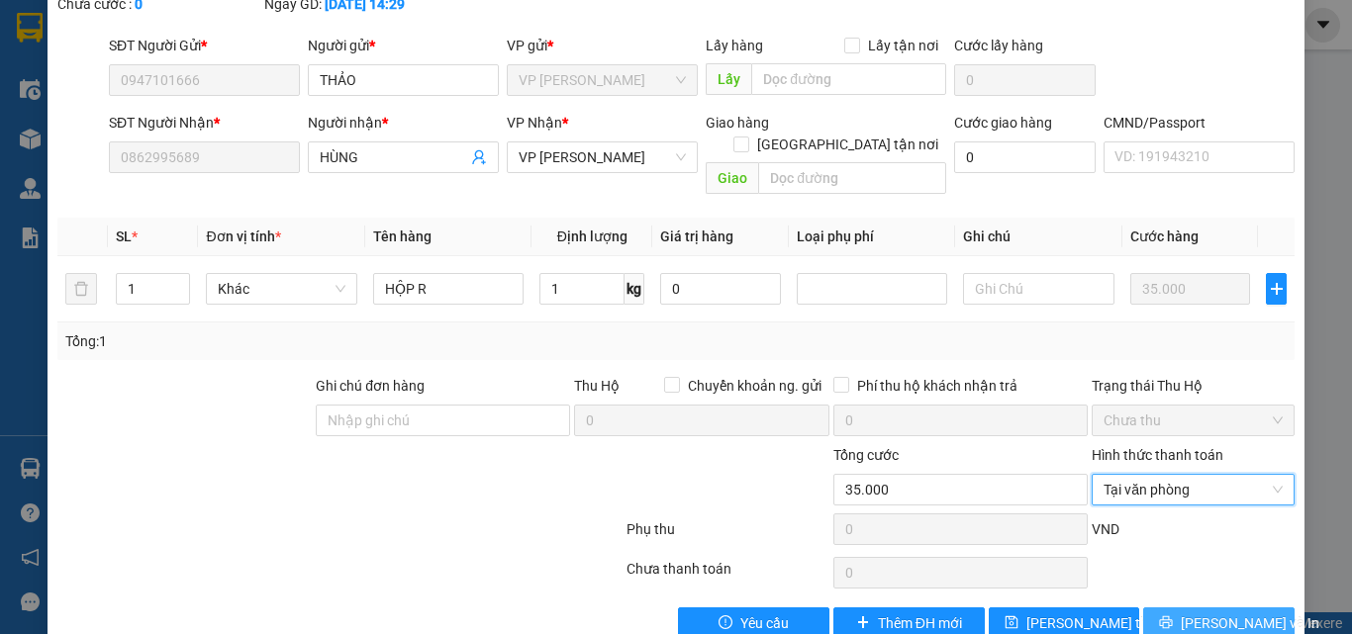
click at [1187, 608] on button "Lưu và In" at bounding box center [1218, 624] width 151 height 32
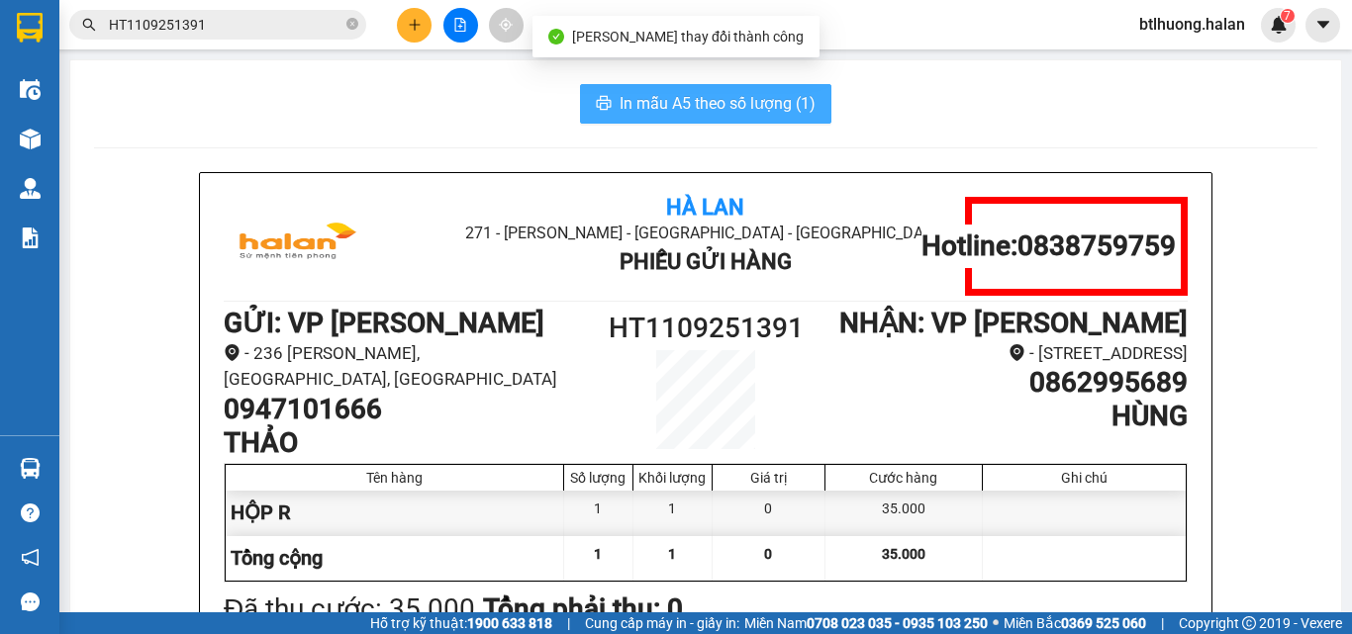
click at [728, 104] on span "In mẫu A5 theo số lượng (1)" at bounding box center [718, 103] width 196 height 25
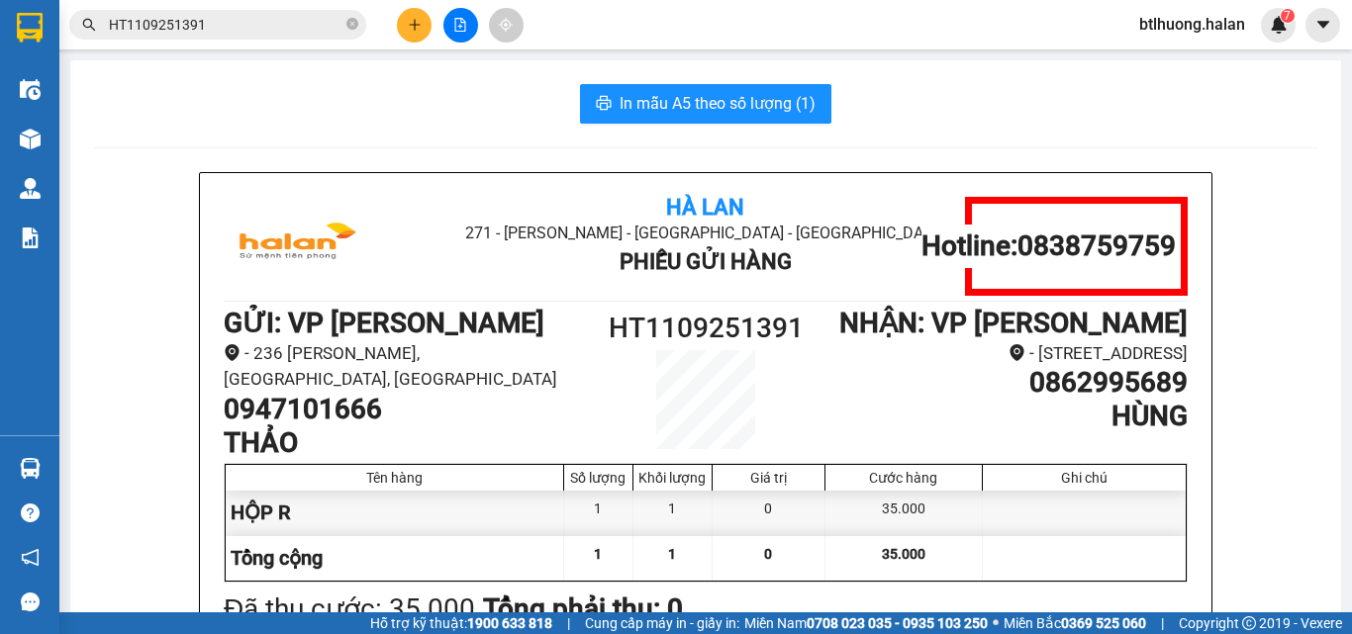
click at [269, 35] on input "HT1109251391" at bounding box center [226, 25] width 234 height 22
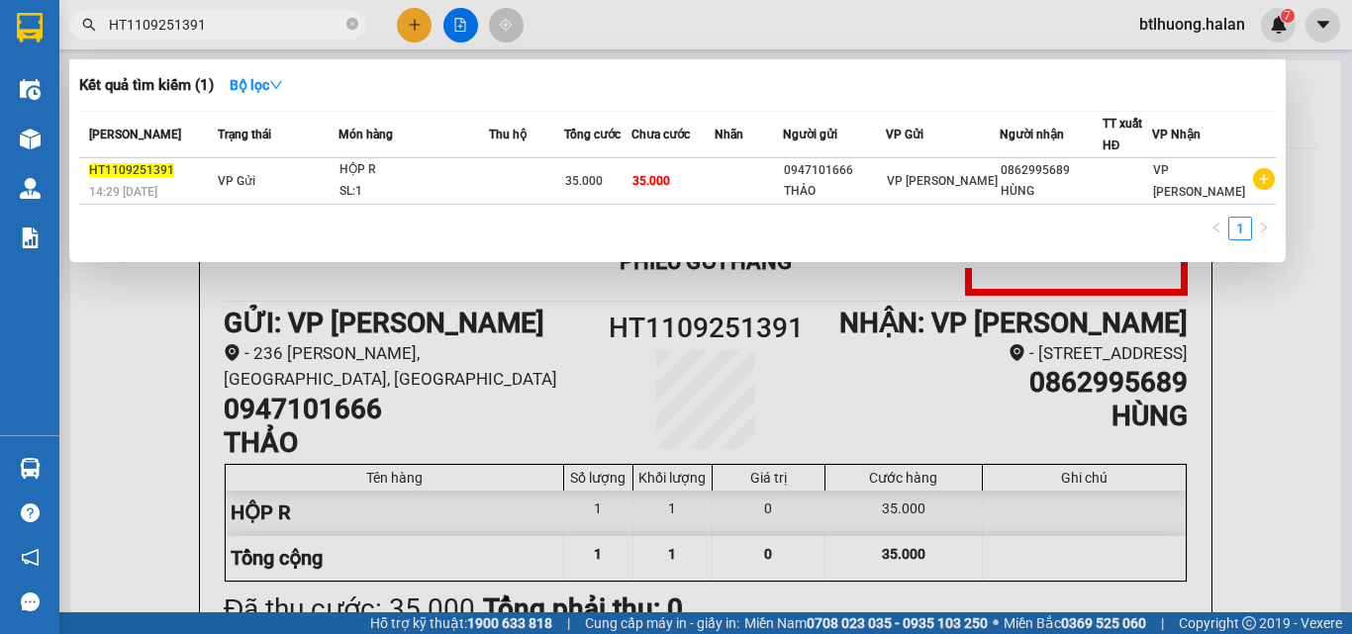
click at [269, 33] on input "HT1109251391" at bounding box center [226, 25] width 234 height 22
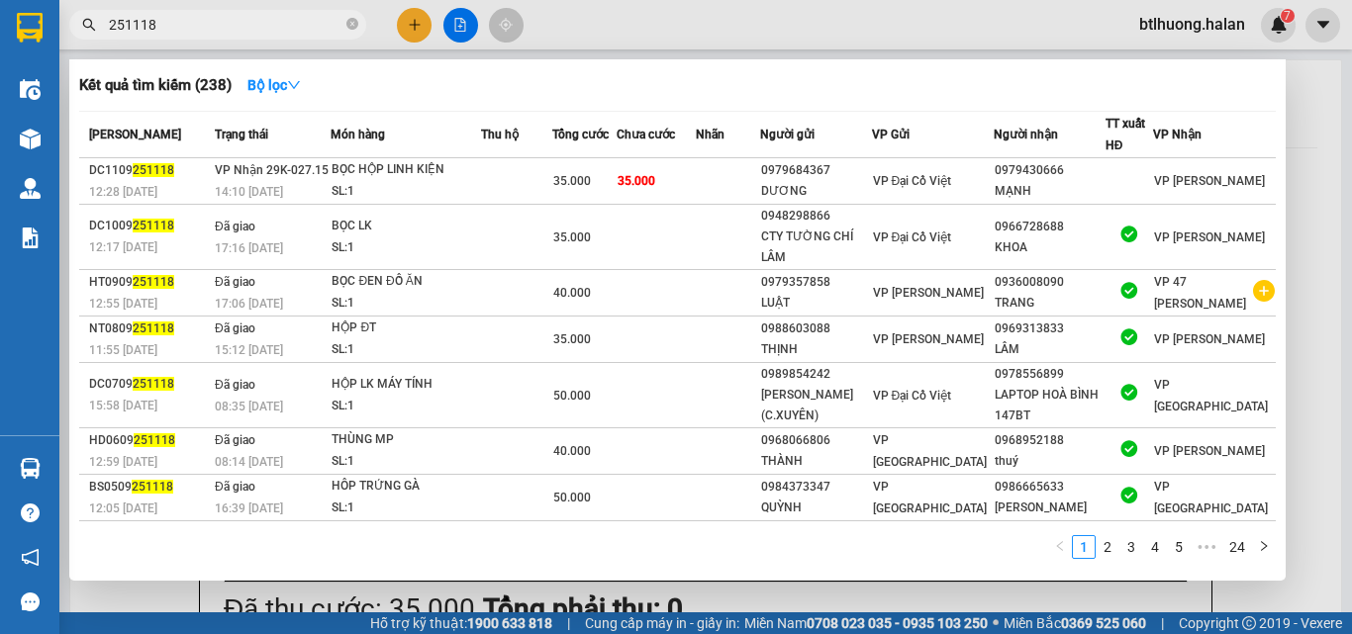
click at [766, 32] on div at bounding box center [676, 317] width 1352 height 634
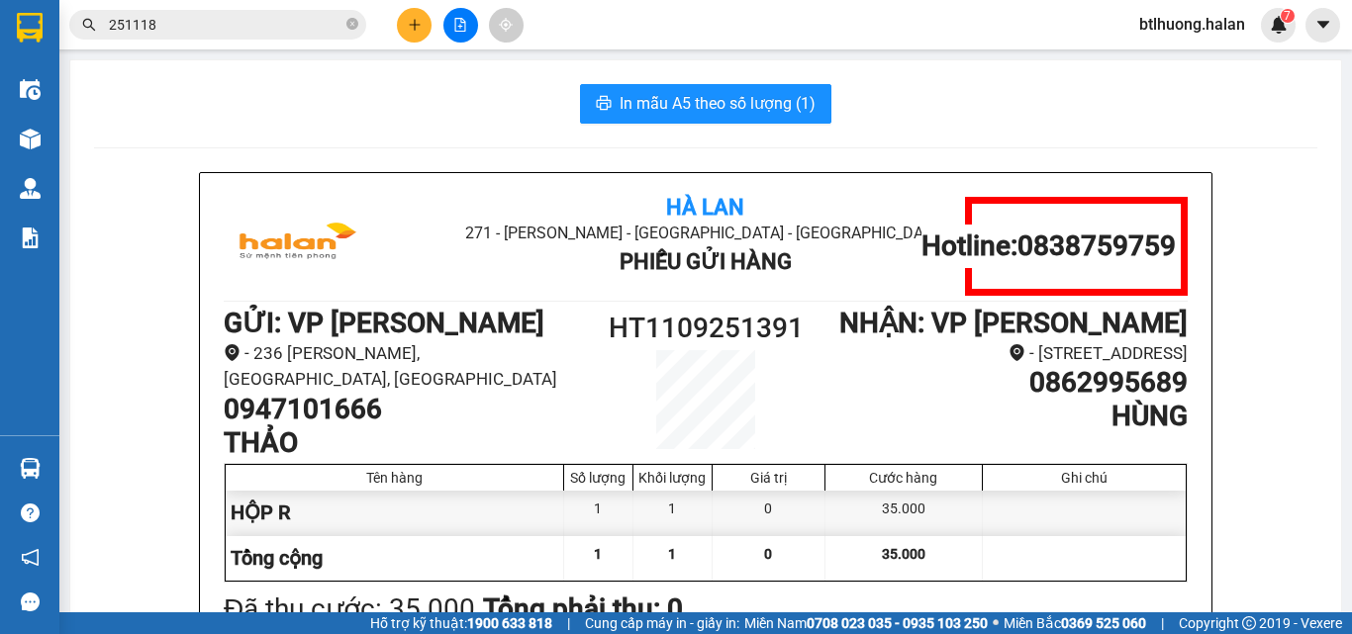
click at [240, 31] on input "251118" at bounding box center [226, 25] width 234 height 22
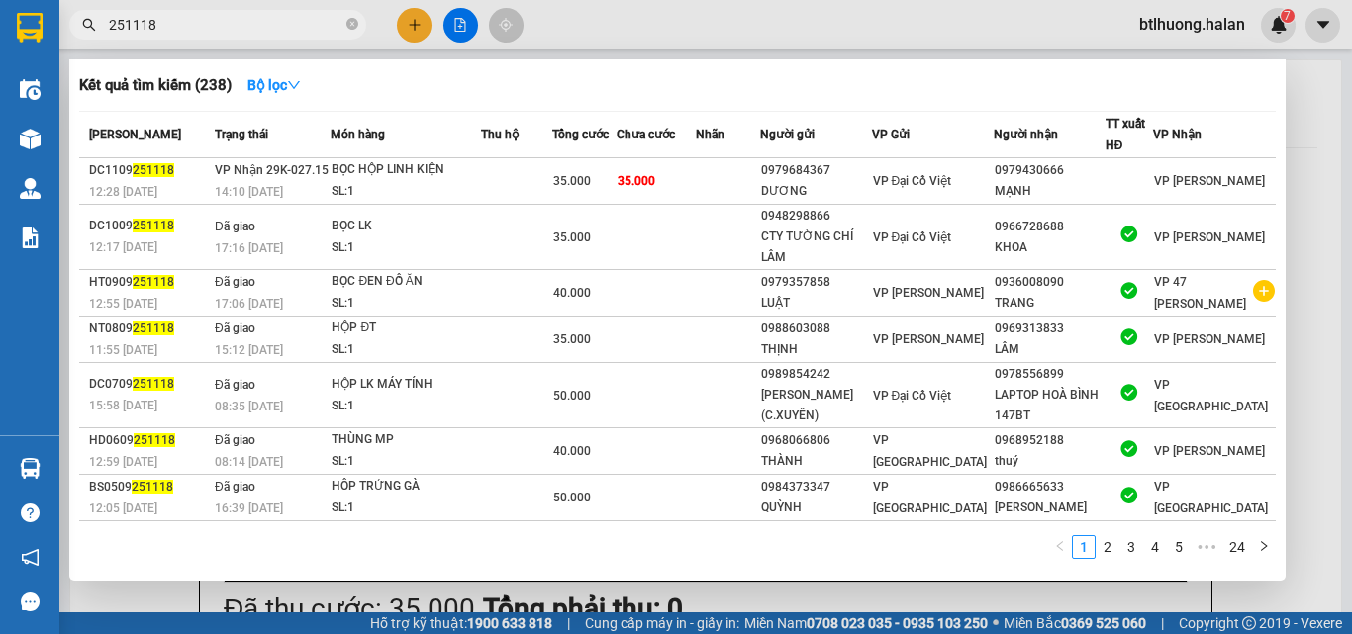
click at [241, 30] on input "251118" at bounding box center [226, 25] width 234 height 22
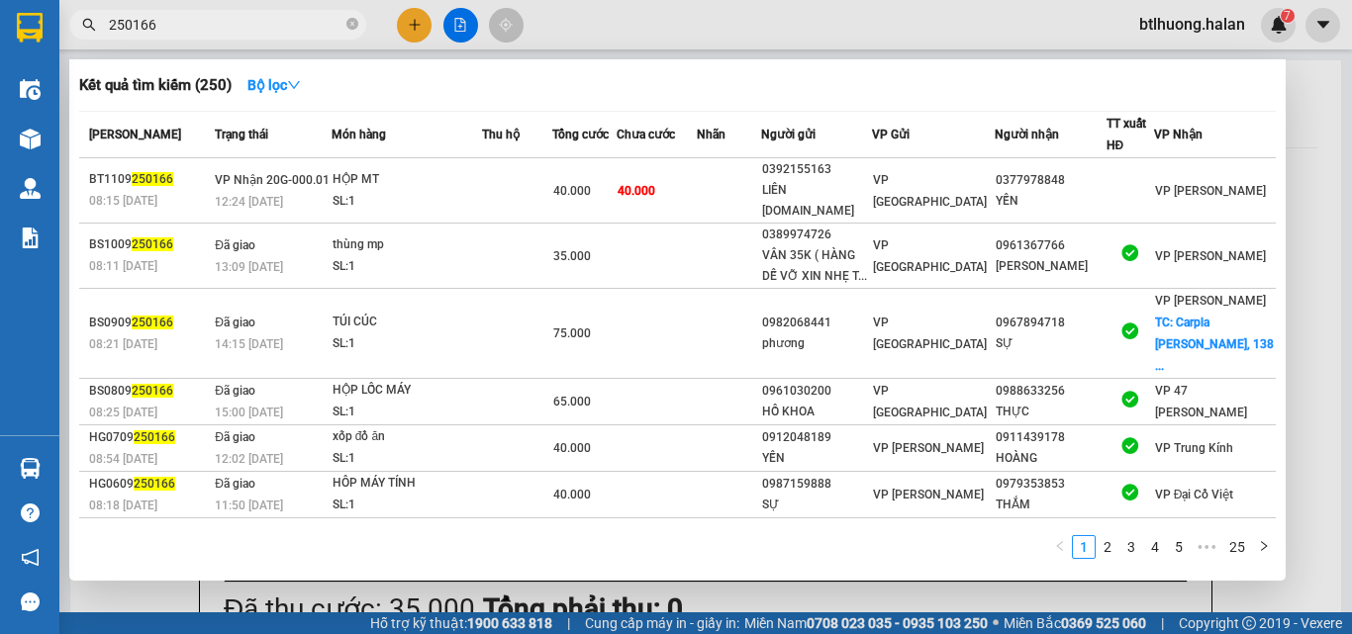
click at [181, 31] on input "250166" at bounding box center [226, 25] width 234 height 22
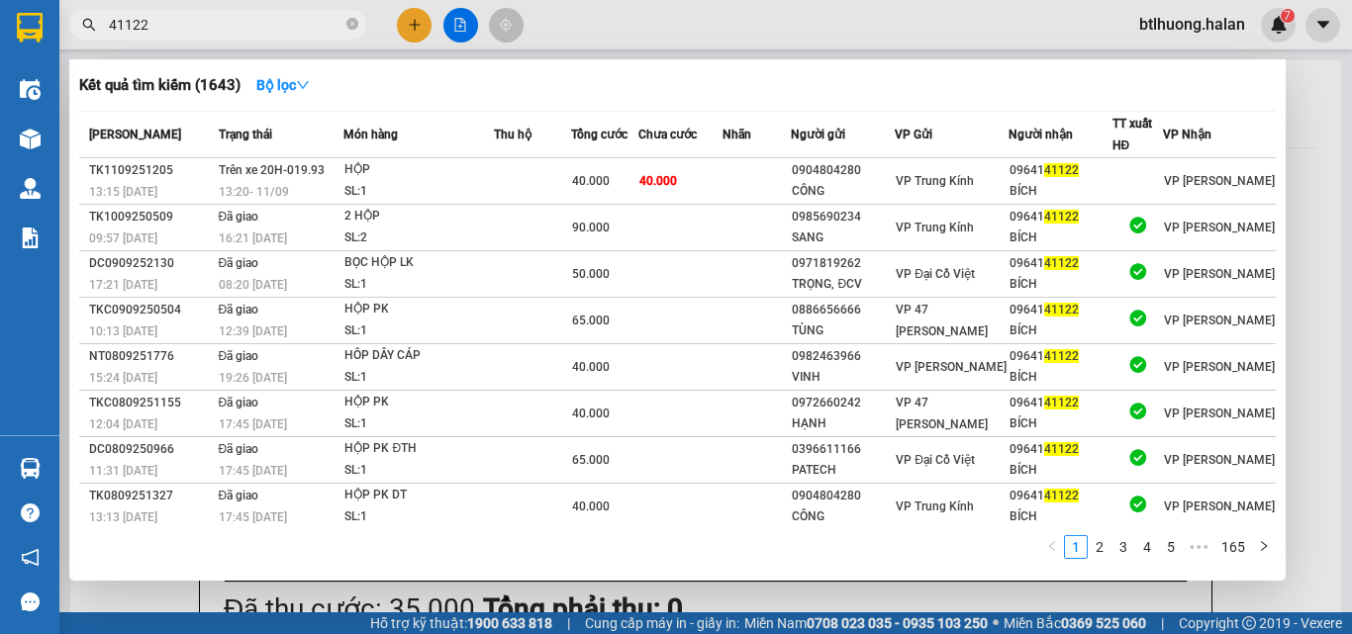
type input "41122"
click at [290, 18] on input "41122" at bounding box center [226, 25] width 234 height 22
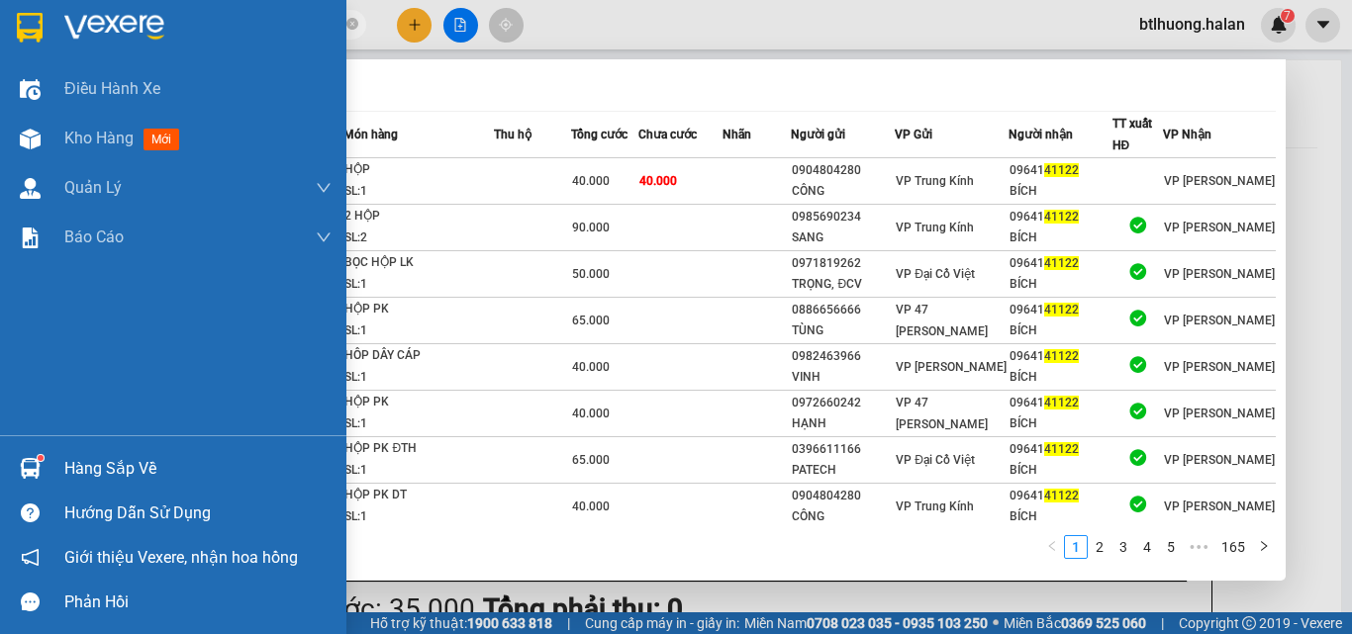
drag, startPoint x: 58, startPoint y: 140, endPoint x: 0, endPoint y: 14, distance: 138.6
click at [62, 139] on div "Kho hàng mới" at bounding box center [173, 138] width 346 height 49
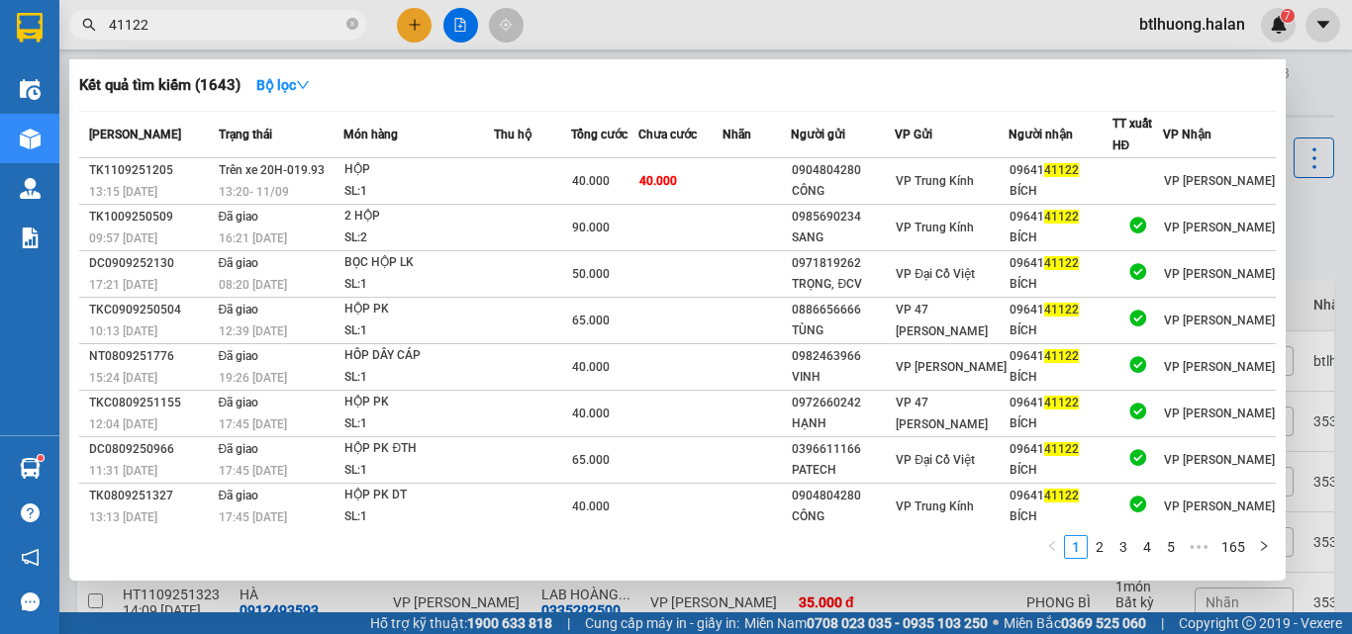
click at [635, 31] on div at bounding box center [676, 317] width 1352 height 634
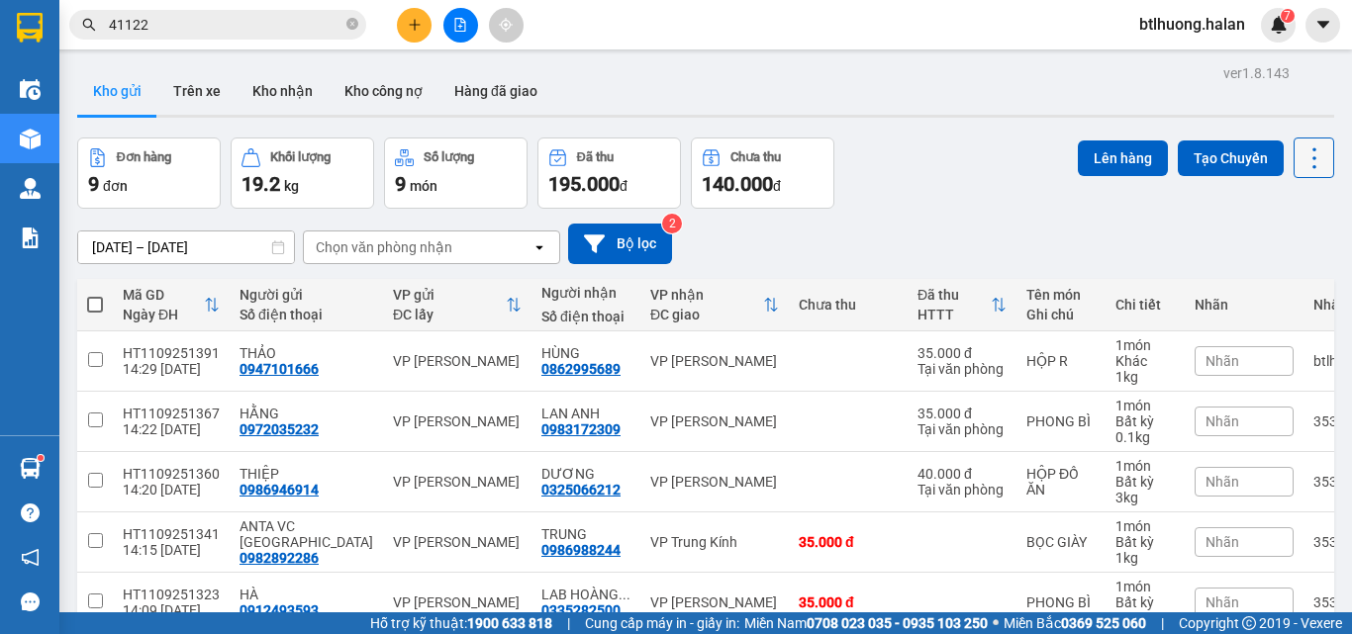
click at [1301, 170] on icon at bounding box center [1315, 159] width 28 height 28
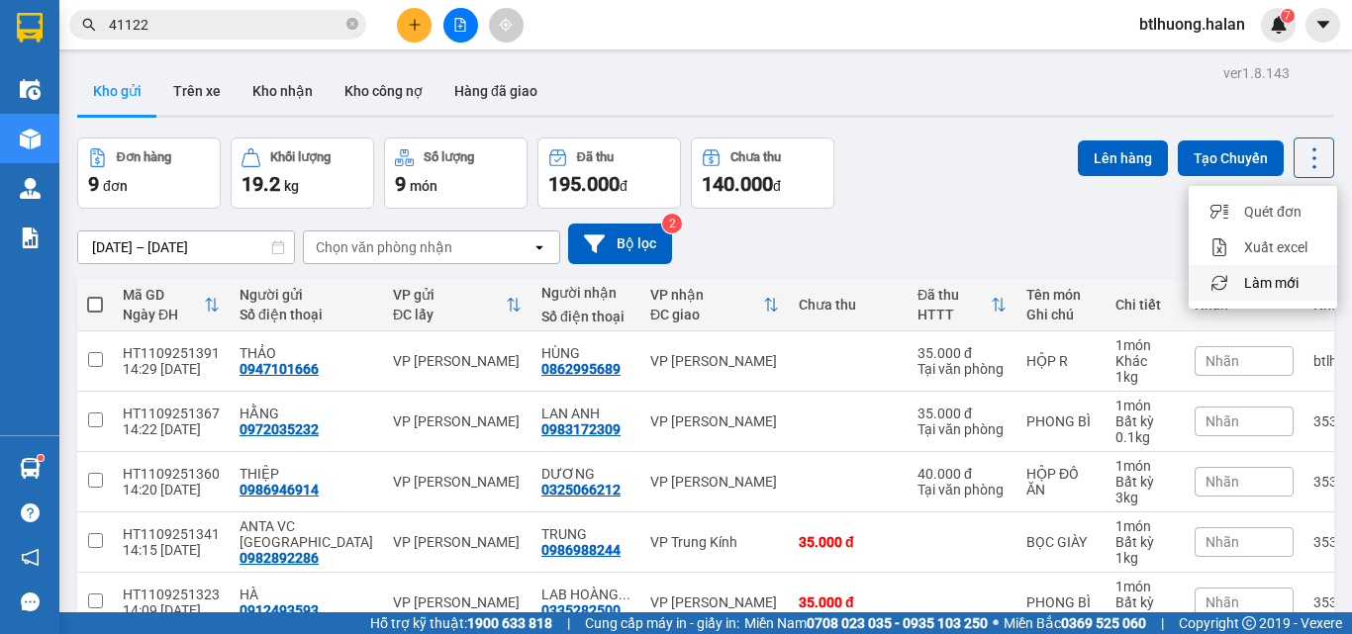
click at [1255, 277] on span "Làm mới" at bounding box center [1271, 283] width 54 height 20
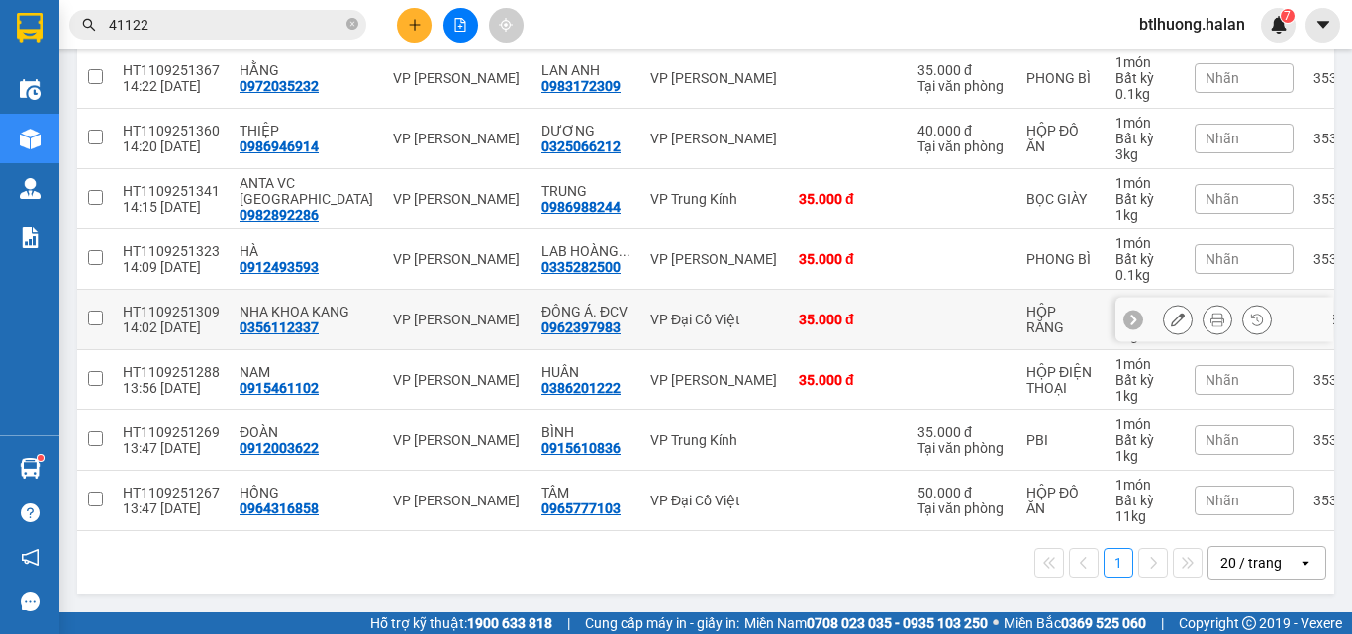
scroll to position [153, 0]
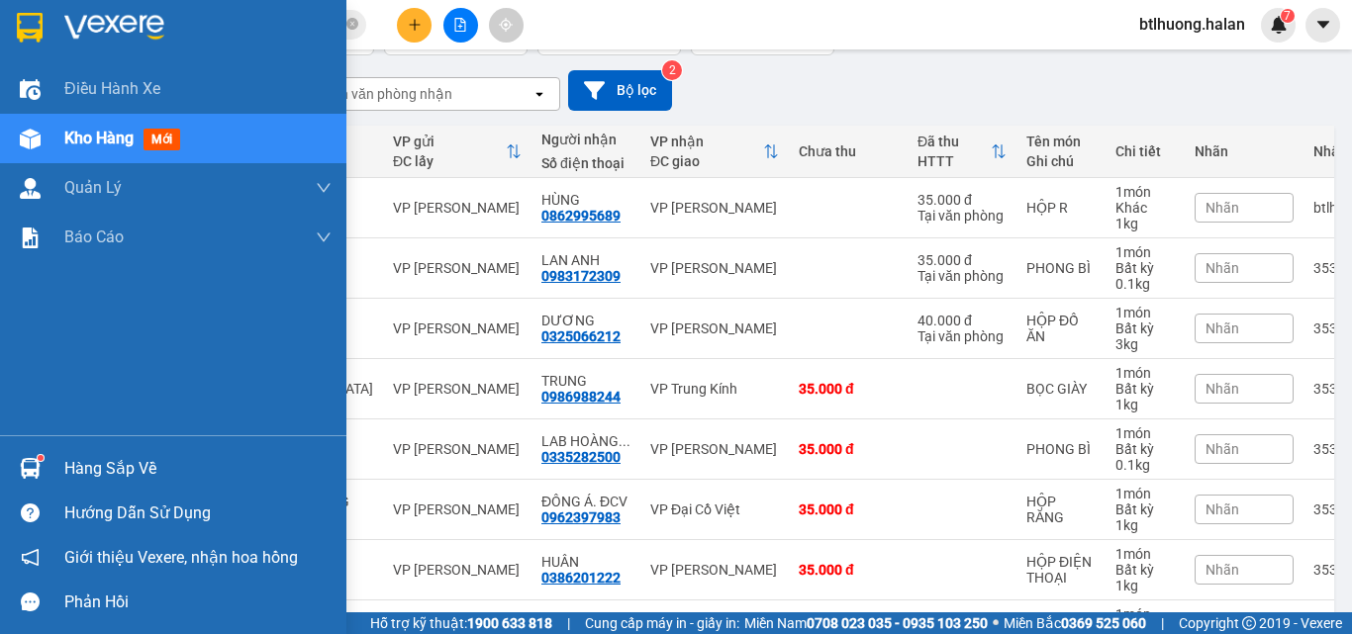
click at [130, 466] on div "Hàng sắp về" at bounding box center [197, 469] width 267 height 30
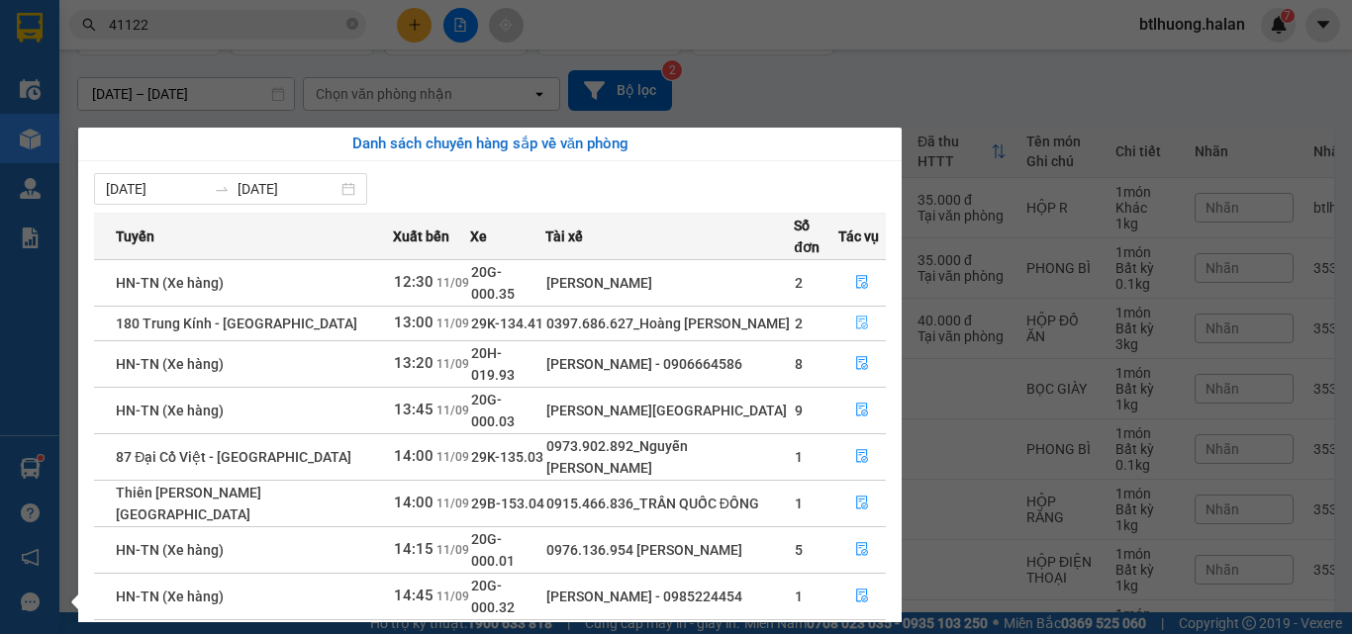
click at [862, 316] on icon "file-done" at bounding box center [862, 323] width 14 height 14
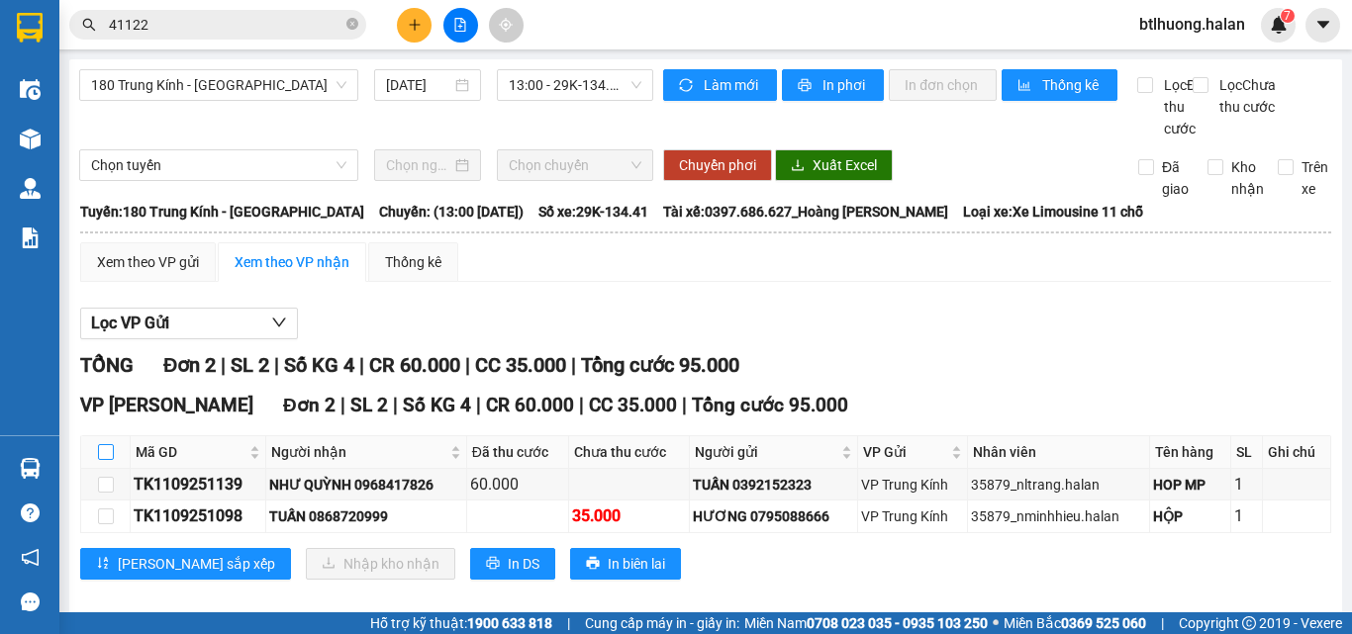
click at [105, 460] on input "checkbox" at bounding box center [106, 452] width 16 height 16
checkbox input "true"
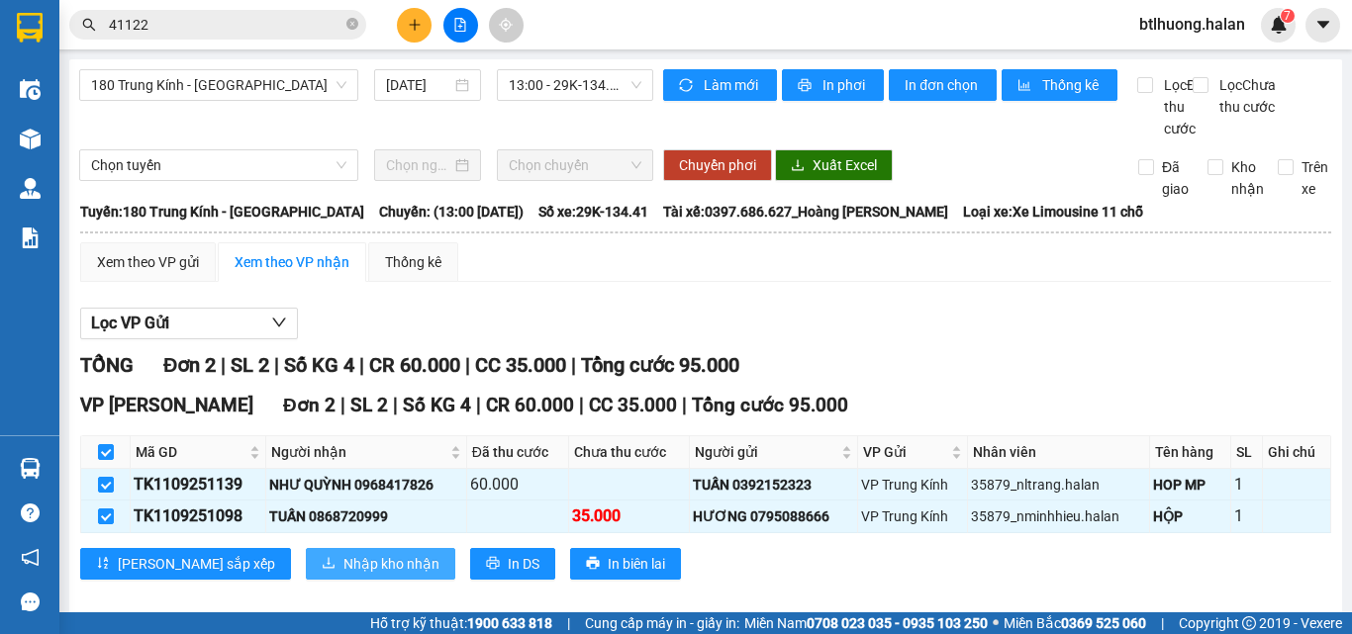
click at [343, 575] on span "Nhập kho nhận" at bounding box center [391, 564] width 96 height 22
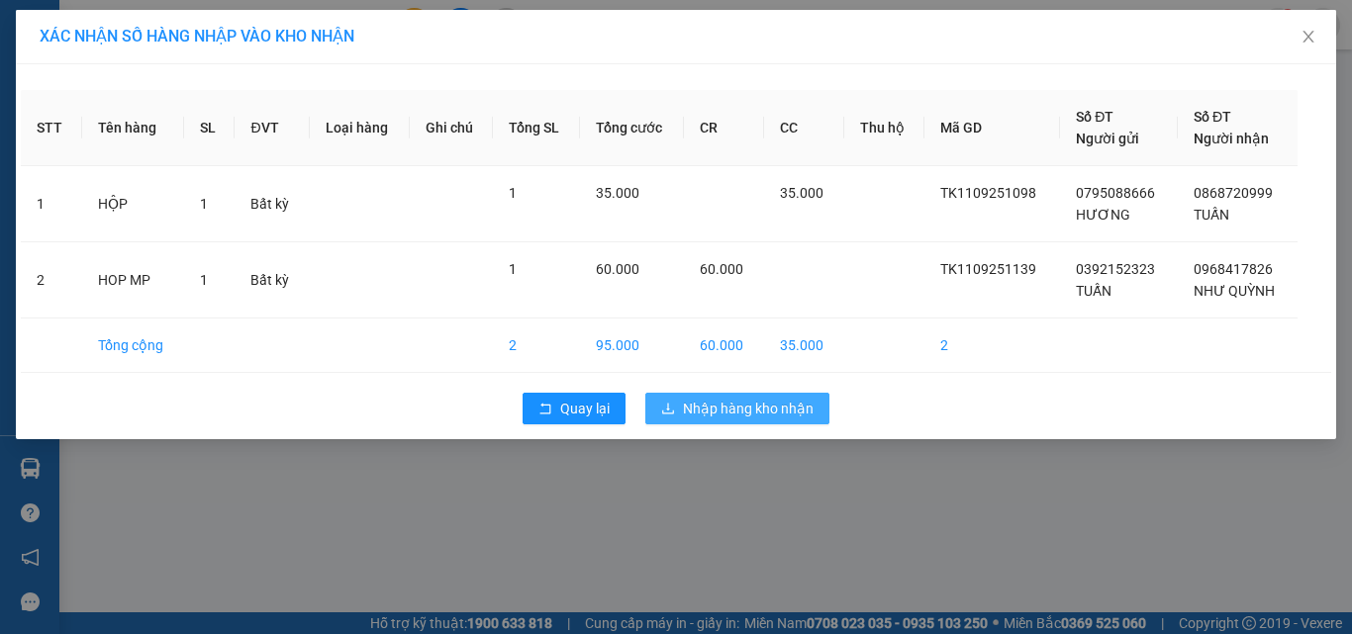
click at [743, 416] on span "Nhập hàng kho nhận" at bounding box center [748, 409] width 131 height 22
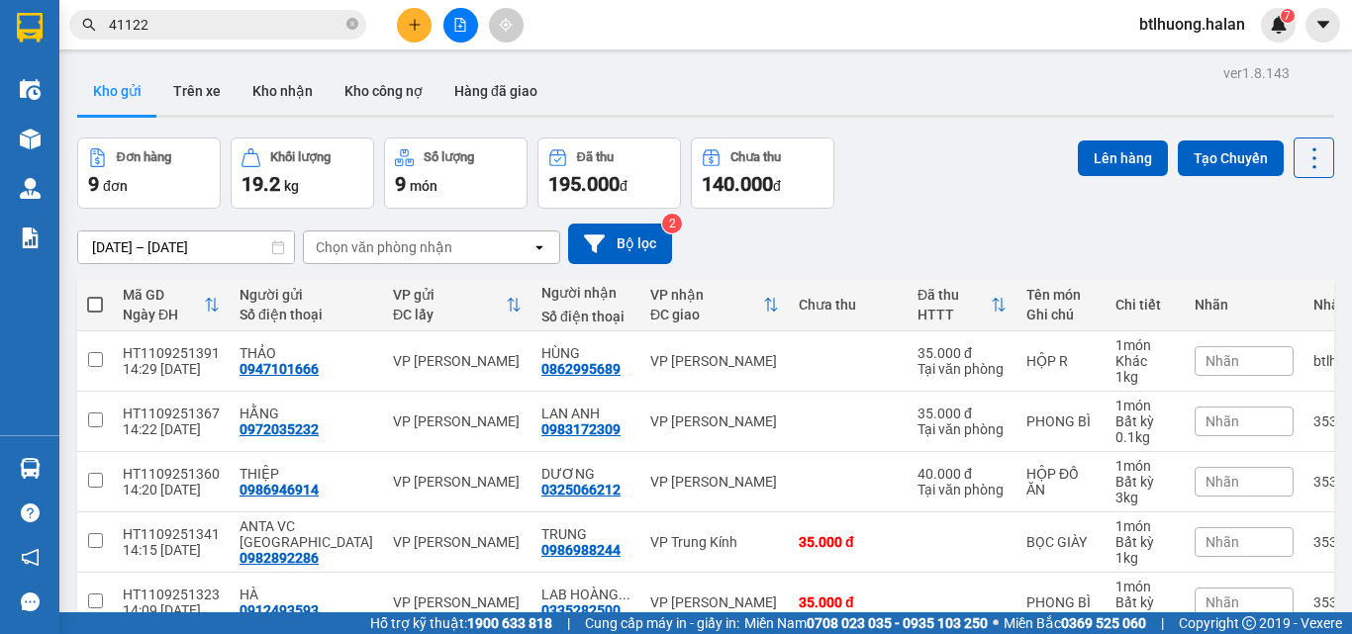
click at [165, 30] on input "41122" at bounding box center [226, 25] width 234 height 22
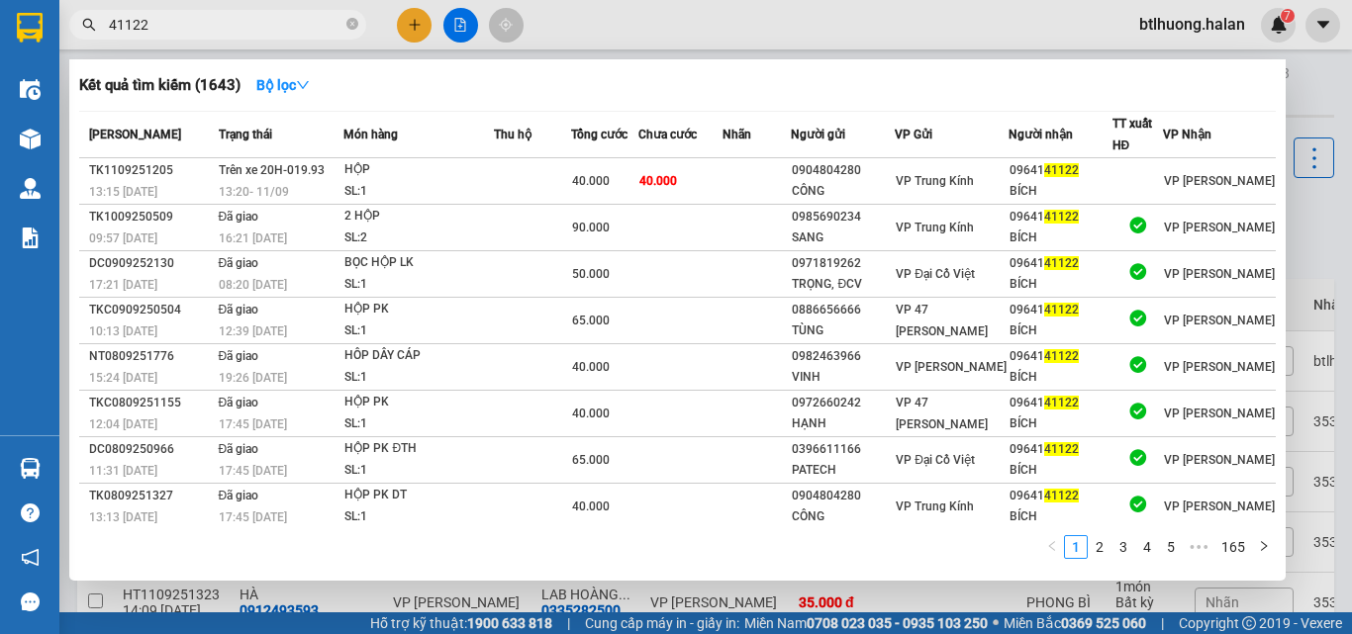
click at [165, 30] on input "41122" at bounding box center [226, 25] width 234 height 22
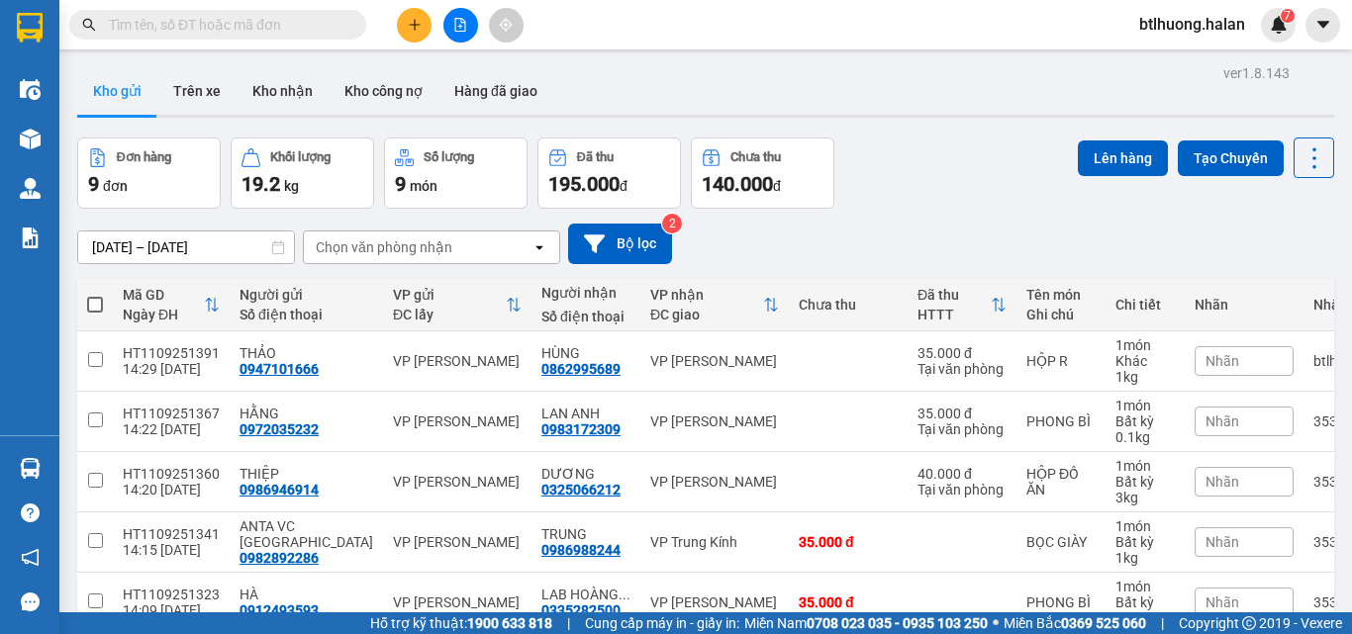
click at [165, 30] on input "text" at bounding box center [226, 25] width 234 height 22
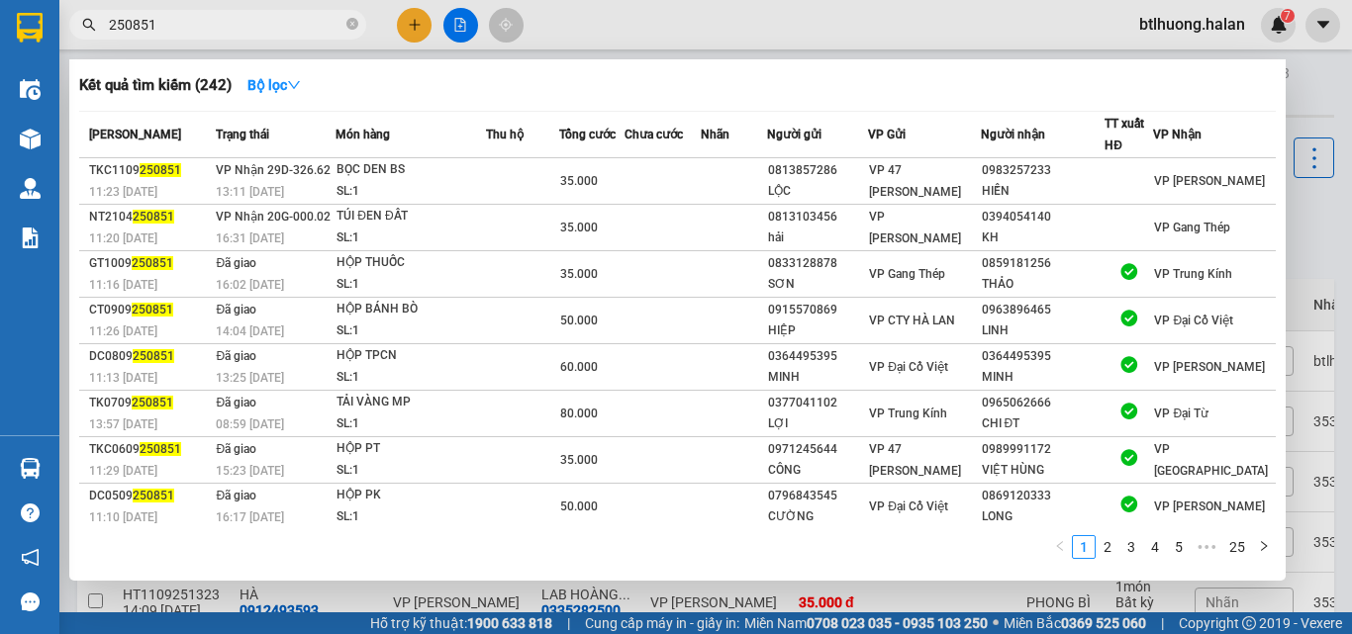
click at [165, 30] on input "250851" at bounding box center [226, 25] width 234 height 22
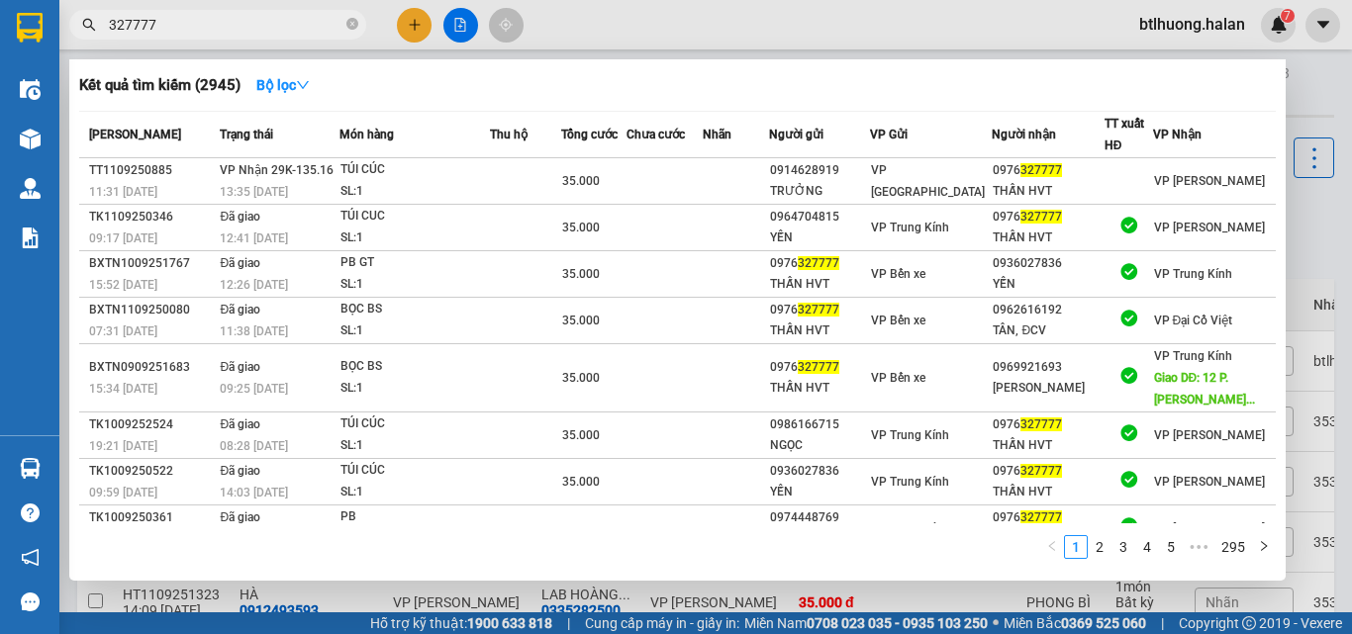
type input "327777"
click at [408, 19] on div at bounding box center [676, 317] width 1352 height 634
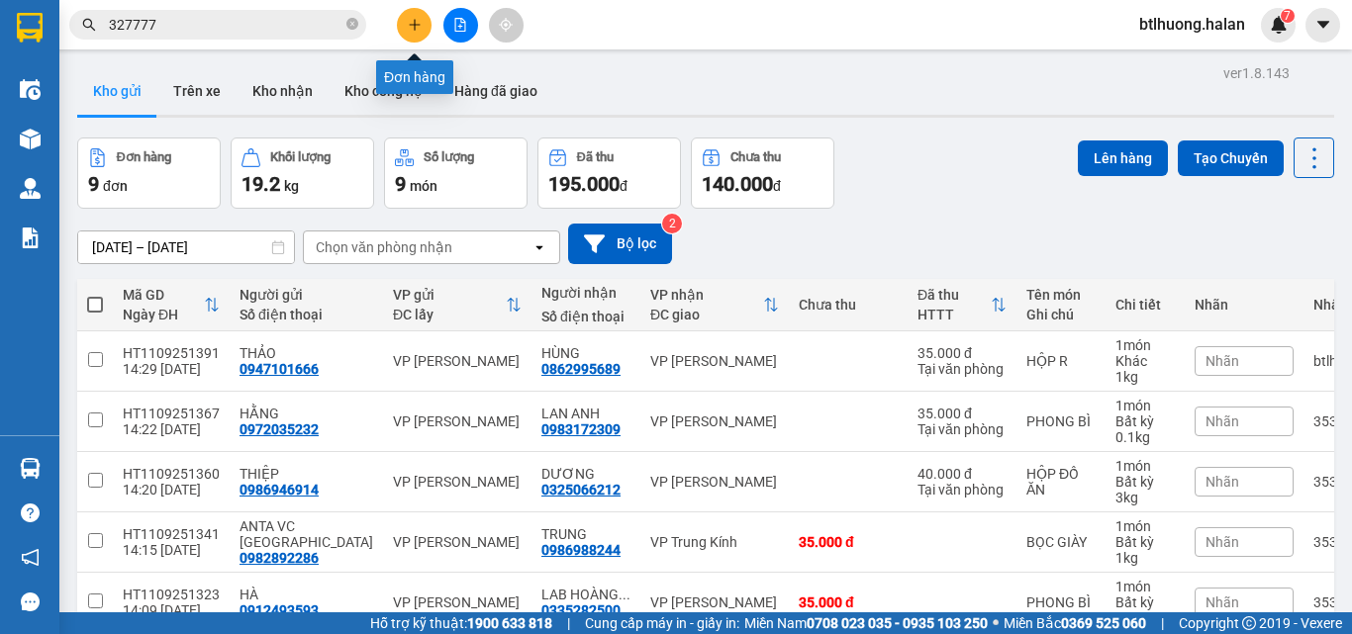
click at [408, 19] on icon "plus" at bounding box center [415, 25] width 14 height 14
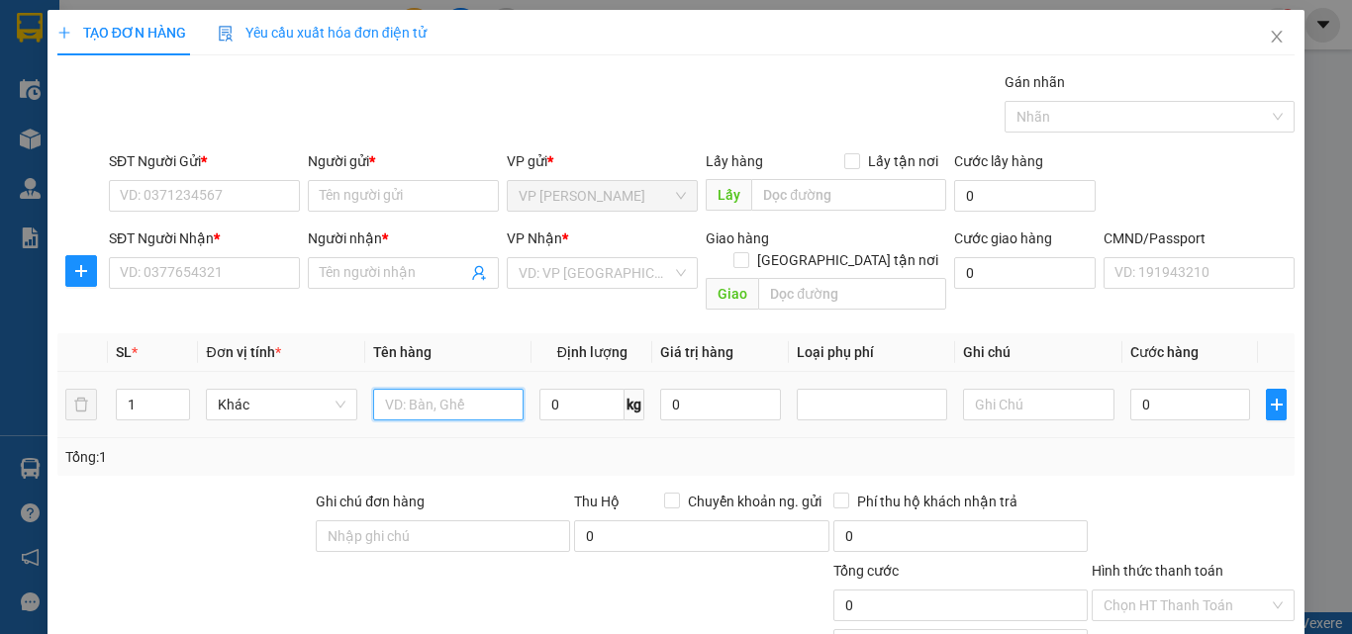
click at [427, 389] on input "text" at bounding box center [448, 405] width 150 height 32
type input "HỘP MP"
click at [575, 389] on input "0" at bounding box center [581, 405] width 85 height 32
type input "2.5"
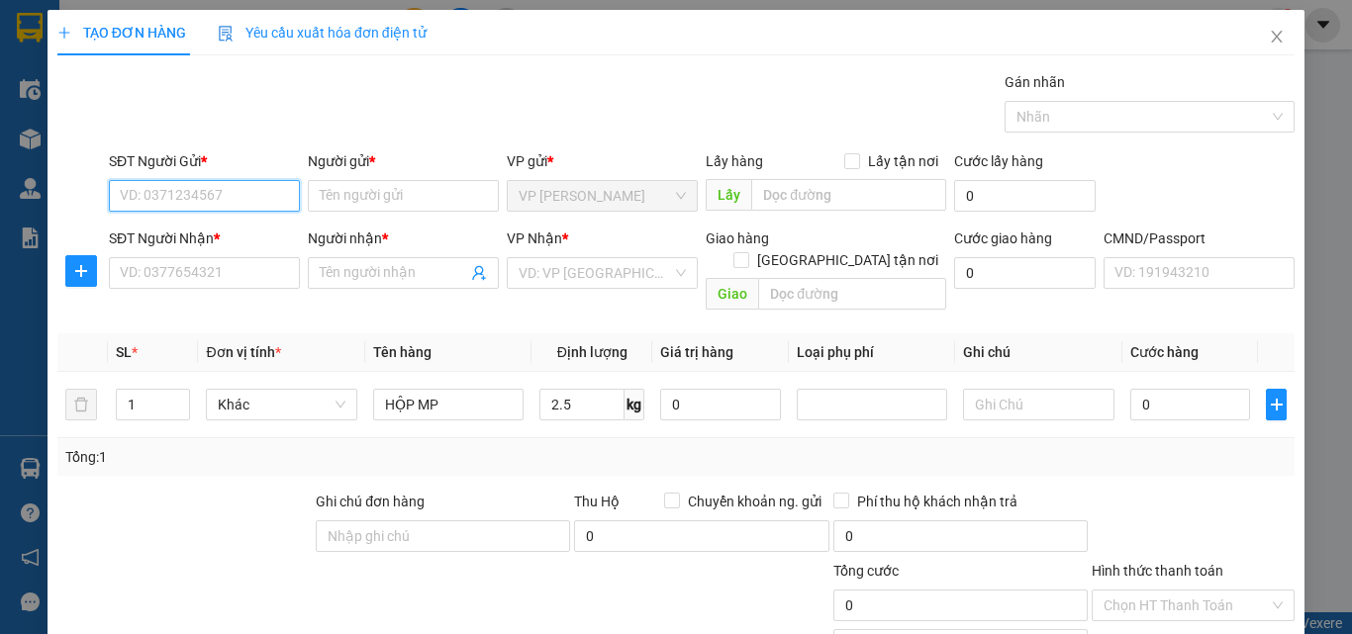
click at [238, 193] on input "SĐT Người Gửi *" at bounding box center [204, 196] width 191 height 32
type input "0968866585"
click at [225, 241] on div "0968866585 - VÂN ANH" at bounding box center [231, 236] width 223 height 22
type input "VÂN ANH"
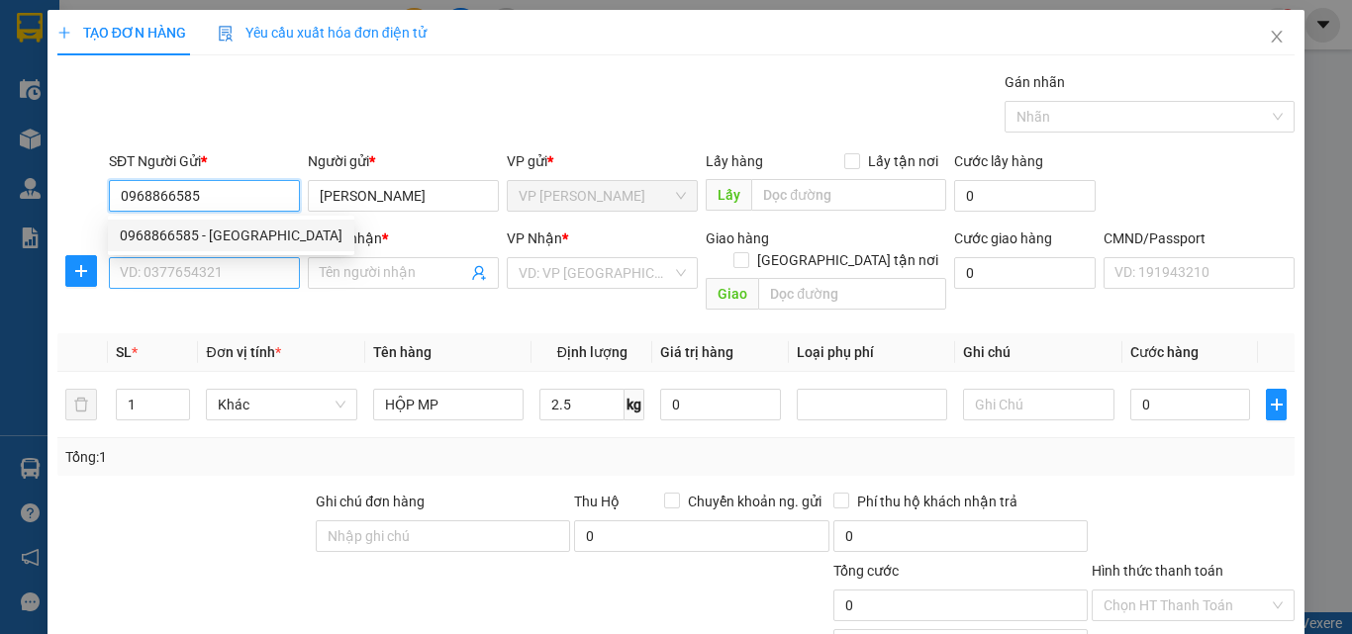
type input "0968866585"
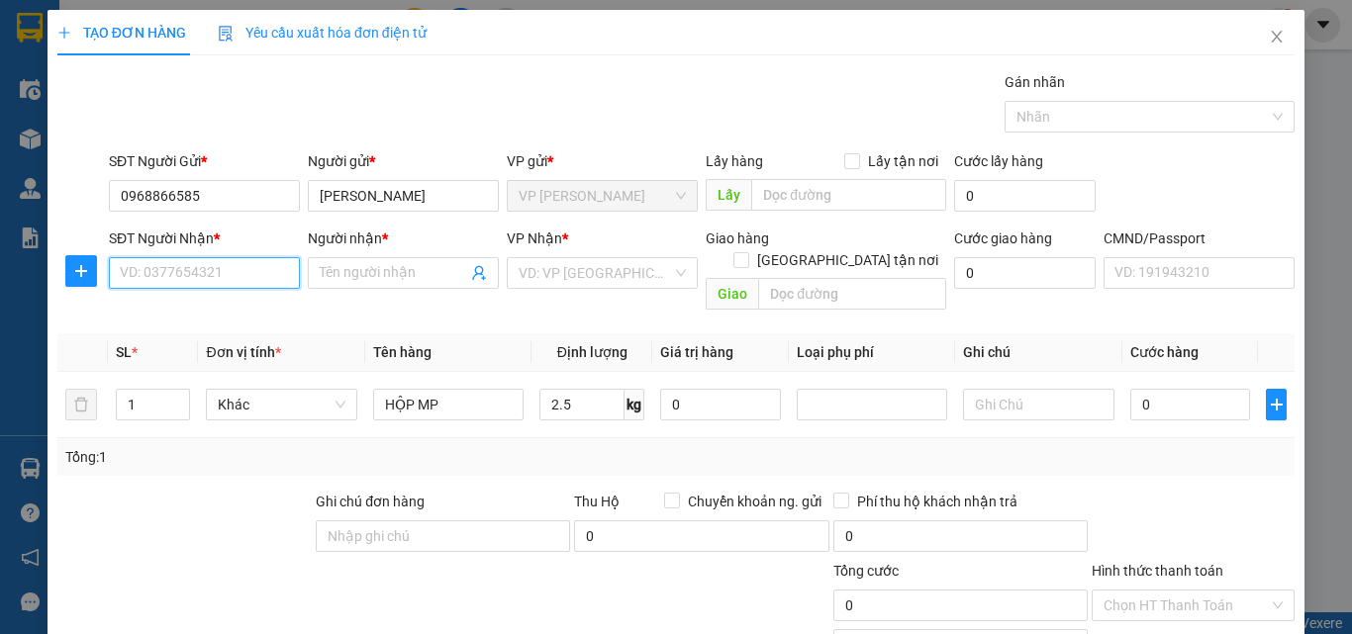
click at [218, 274] on input "SĐT Người Nhận *" at bounding box center [204, 273] width 191 height 32
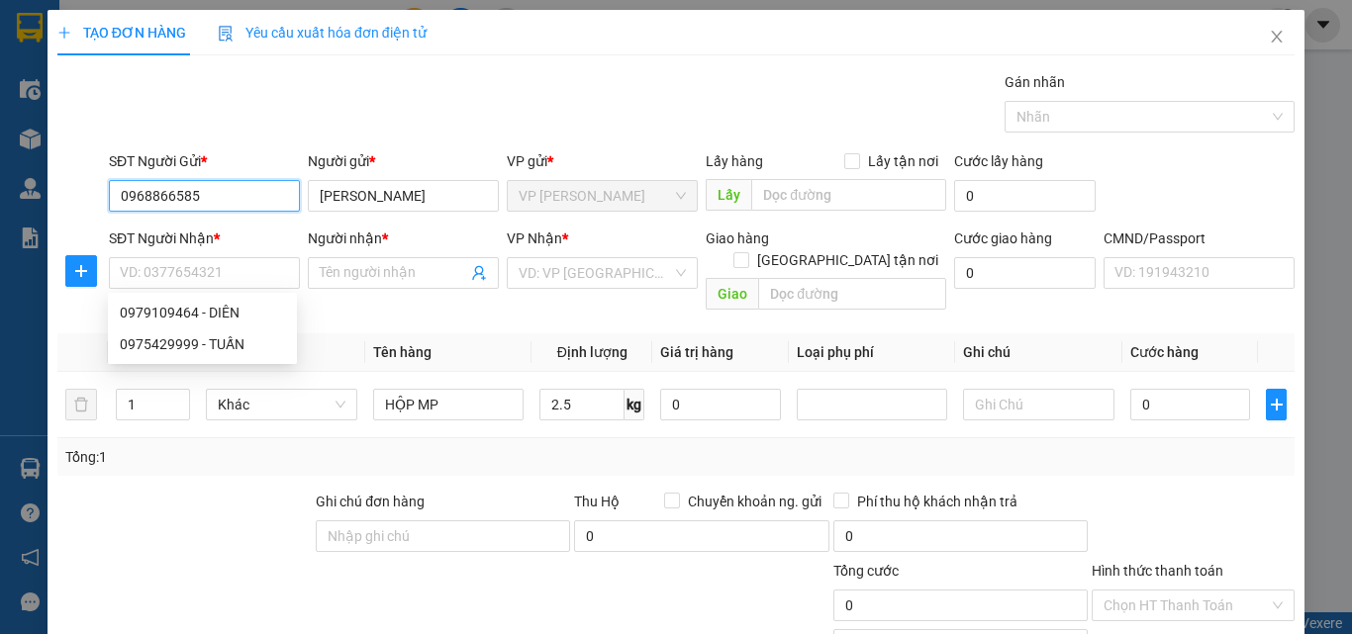
click at [218, 204] on input "0968866585" at bounding box center [204, 196] width 191 height 32
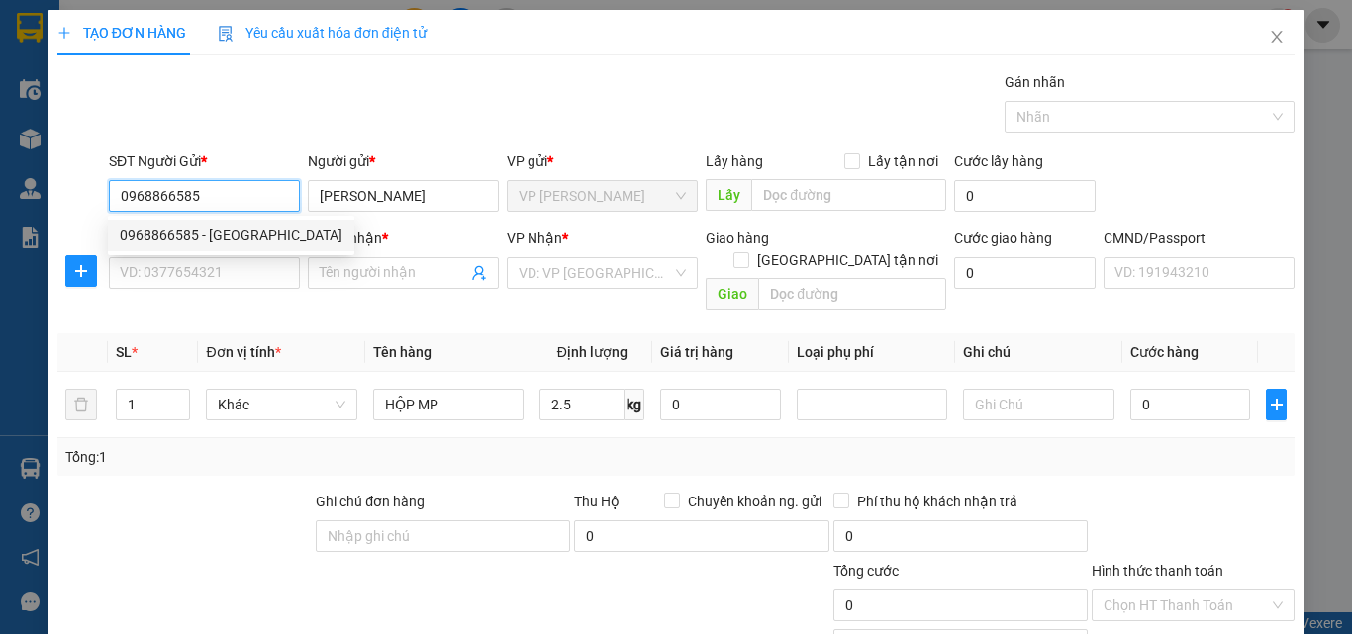
click at [212, 238] on div "0968866585 - VÂN ANH" at bounding box center [231, 236] width 223 height 22
click at [210, 263] on input "SĐT Người Nhận *" at bounding box center [204, 273] width 191 height 32
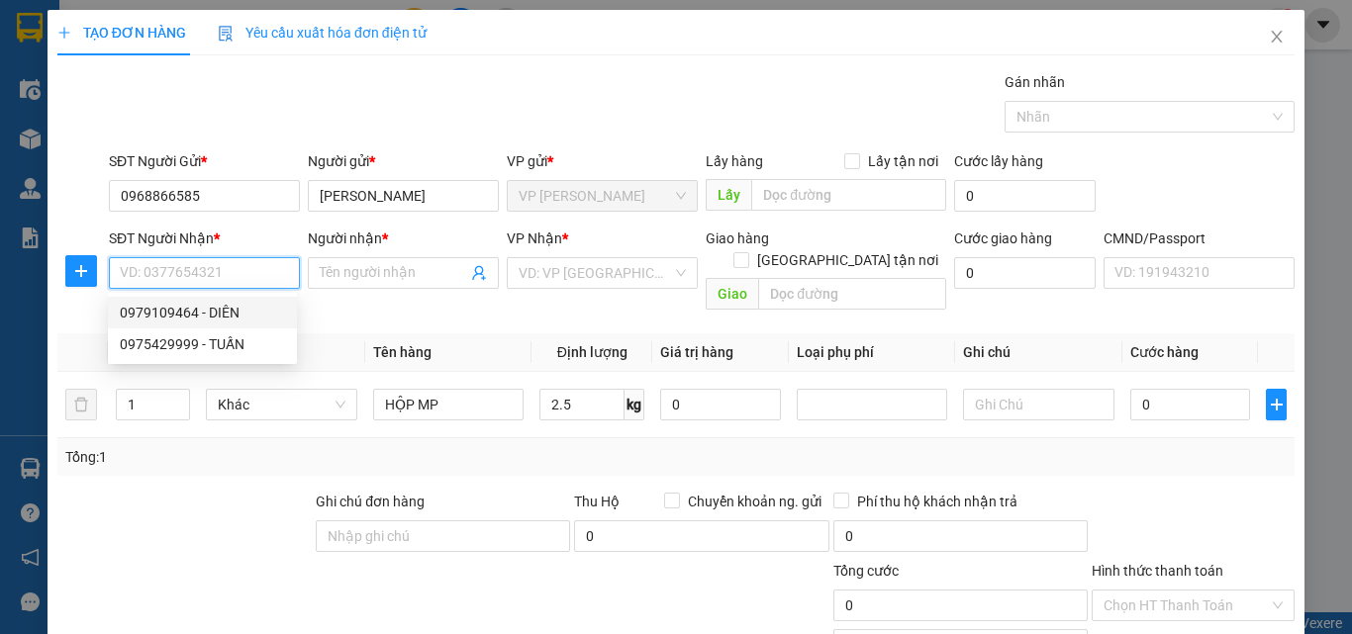
click at [199, 312] on div "0979109464 - DIÊN" at bounding box center [202, 313] width 165 height 22
type input "0979109464"
type input "DIÊN"
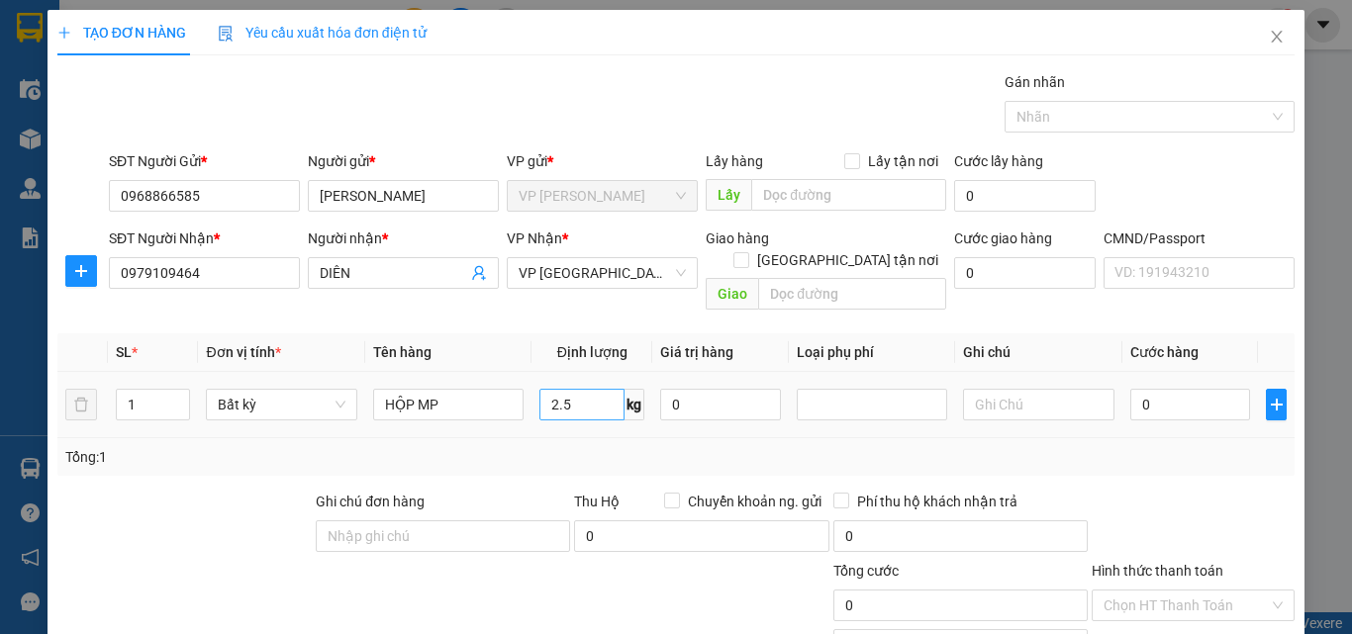
drag, startPoint x: 593, startPoint y: 364, endPoint x: 604, endPoint y: 374, distance: 14.7
click at [604, 385] on span "2.5 kg" at bounding box center [591, 403] width 105 height 36
click at [594, 389] on input "2.5" at bounding box center [581, 405] width 85 height 32
click at [606, 449] on div "Tổng: 1" at bounding box center [675, 457] width 1237 height 38
type input "40.000"
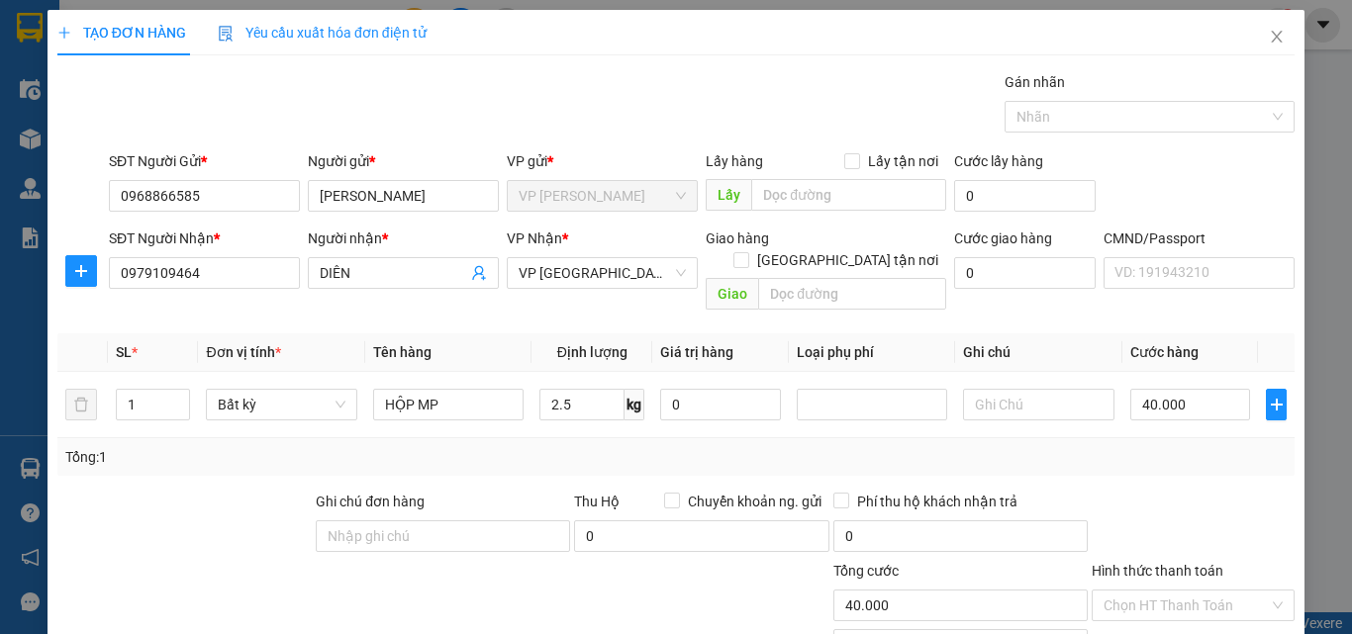
type input "40.000"
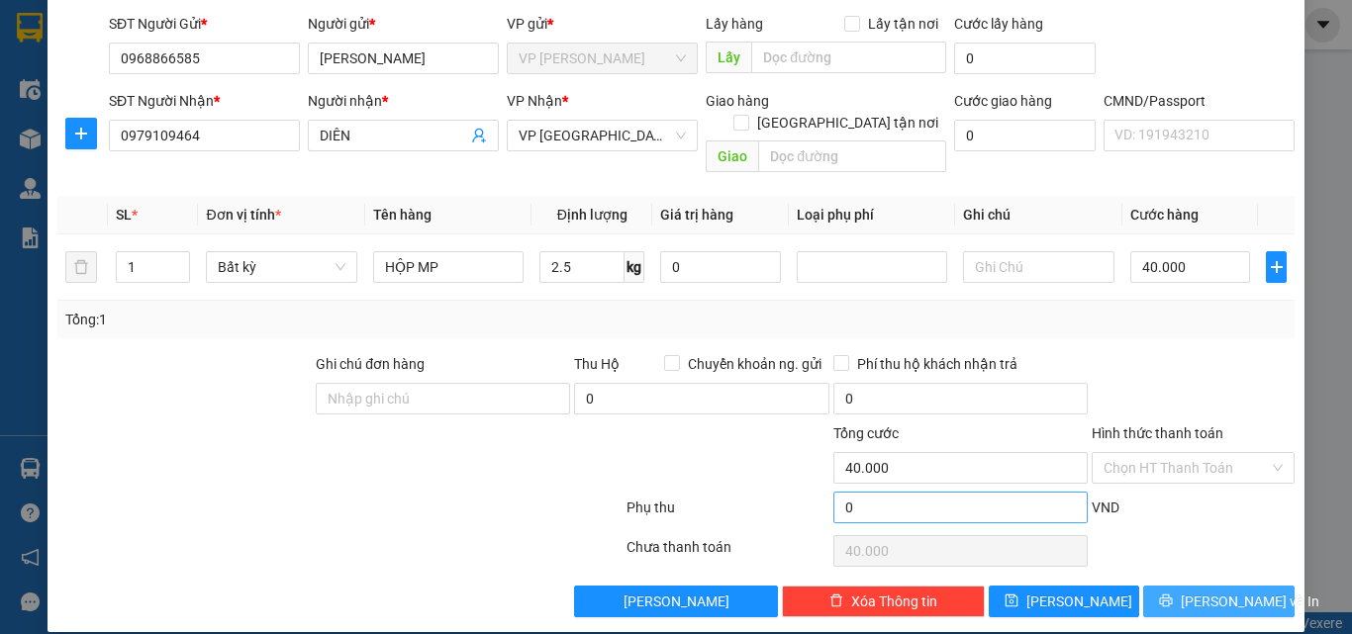
drag, startPoint x: 1169, startPoint y: 575, endPoint x: 1063, endPoint y: 475, distance: 145.6
click at [1169, 594] on icon "printer" at bounding box center [1166, 601] width 14 height 14
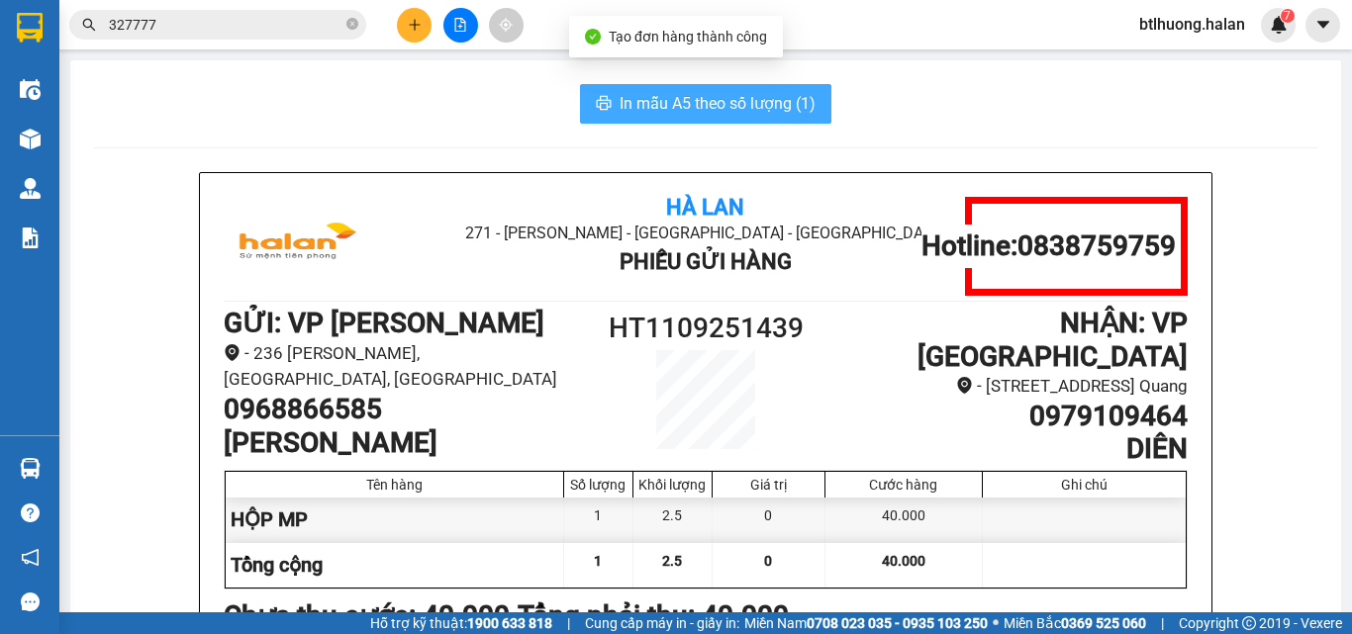
click at [770, 114] on span "In mẫu A5 theo số lượng (1)" at bounding box center [718, 103] width 196 height 25
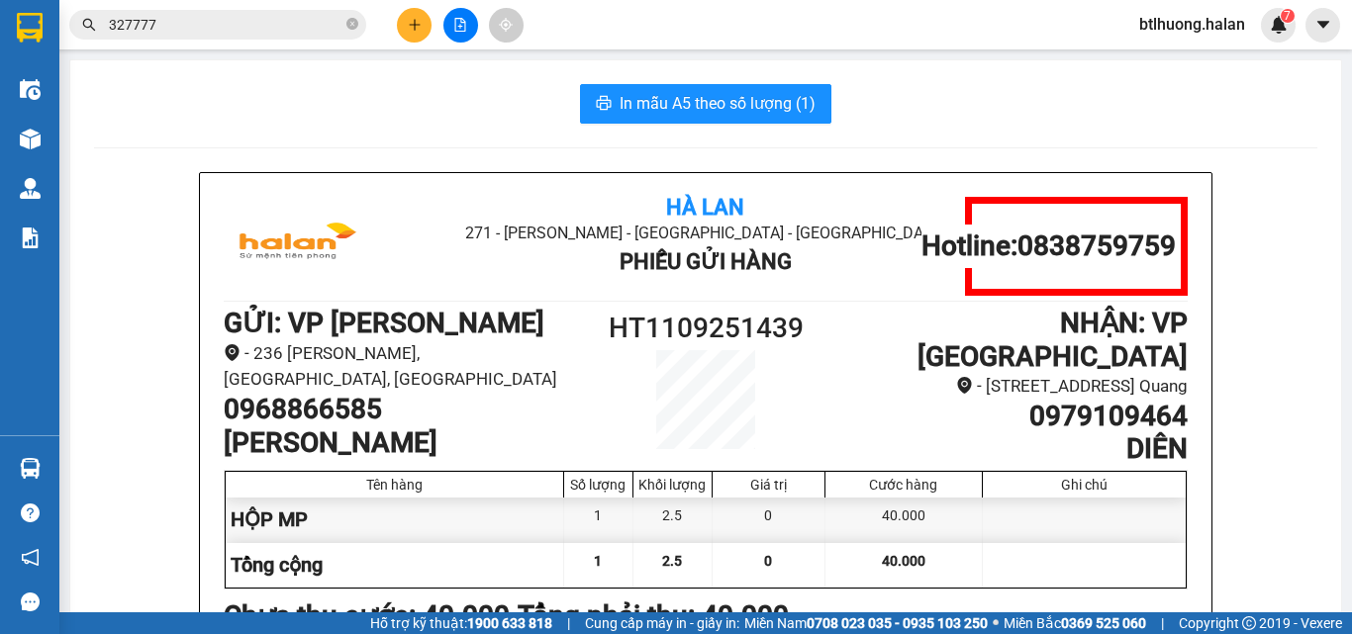
click at [305, 34] on input "327777" at bounding box center [226, 25] width 234 height 22
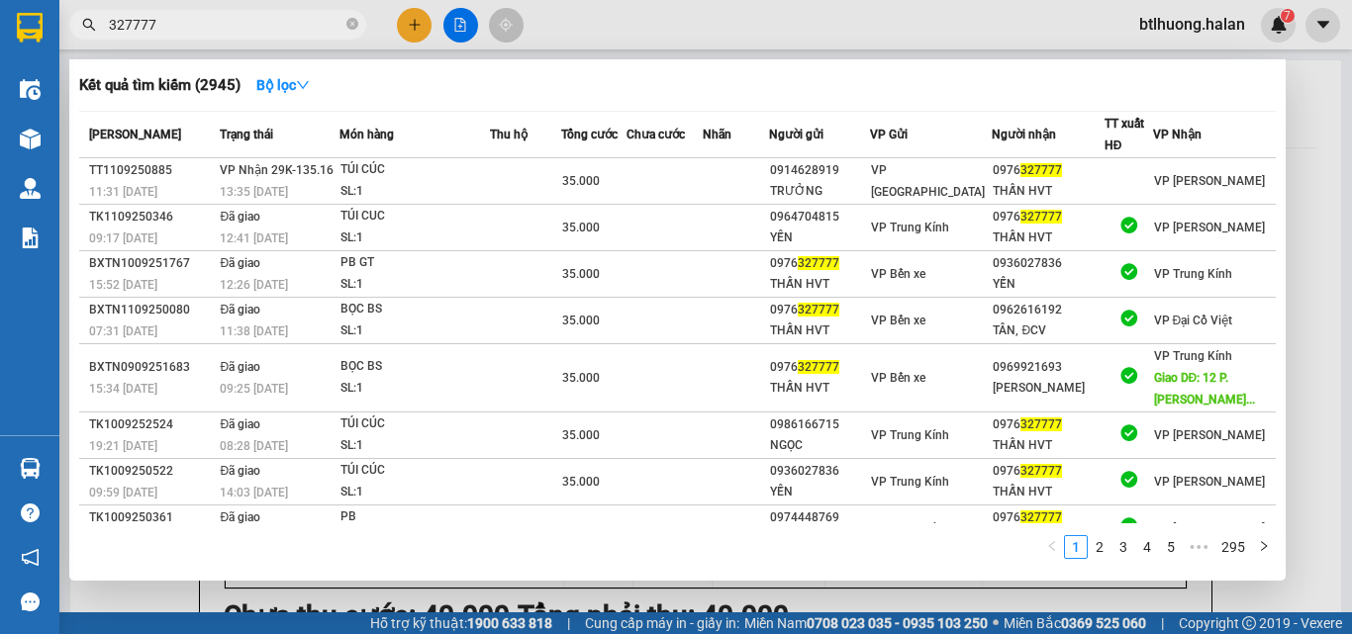
click at [304, 31] on input "327777" at bounding box center [226, 25] width 234 height 22
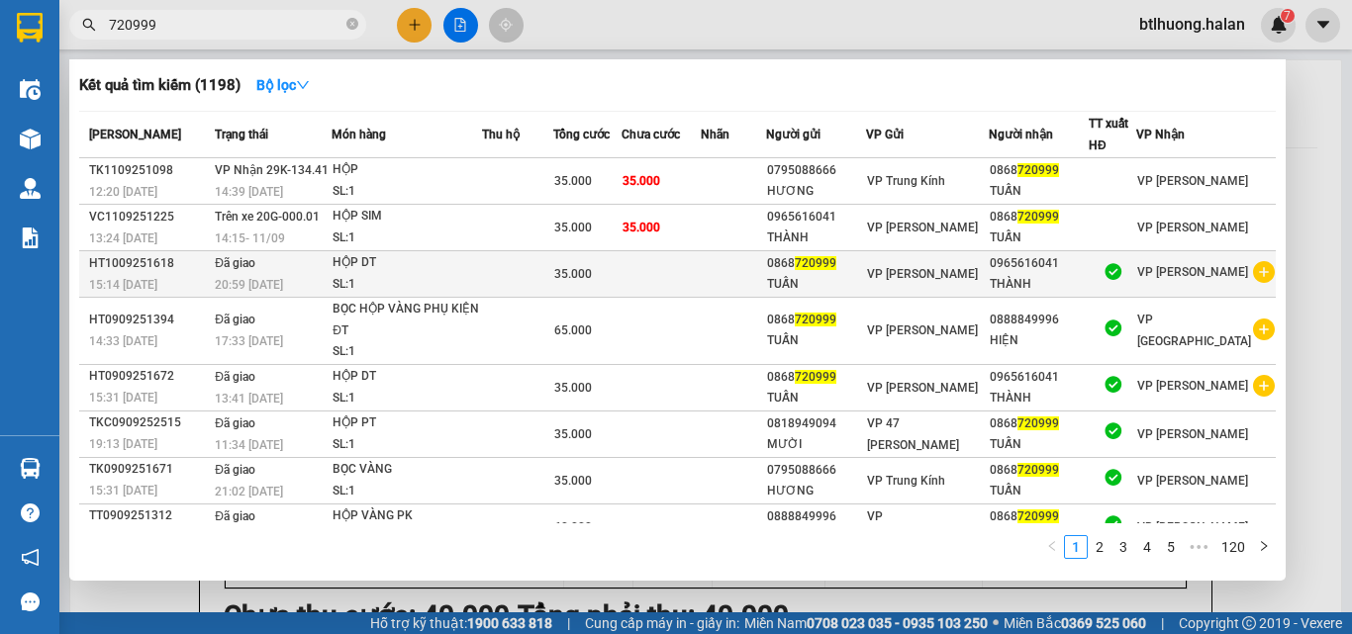
type input "720999"
click at [1253, 266] on icon "plus-circle" at bounding box center [1264, 272] width 22 height 22
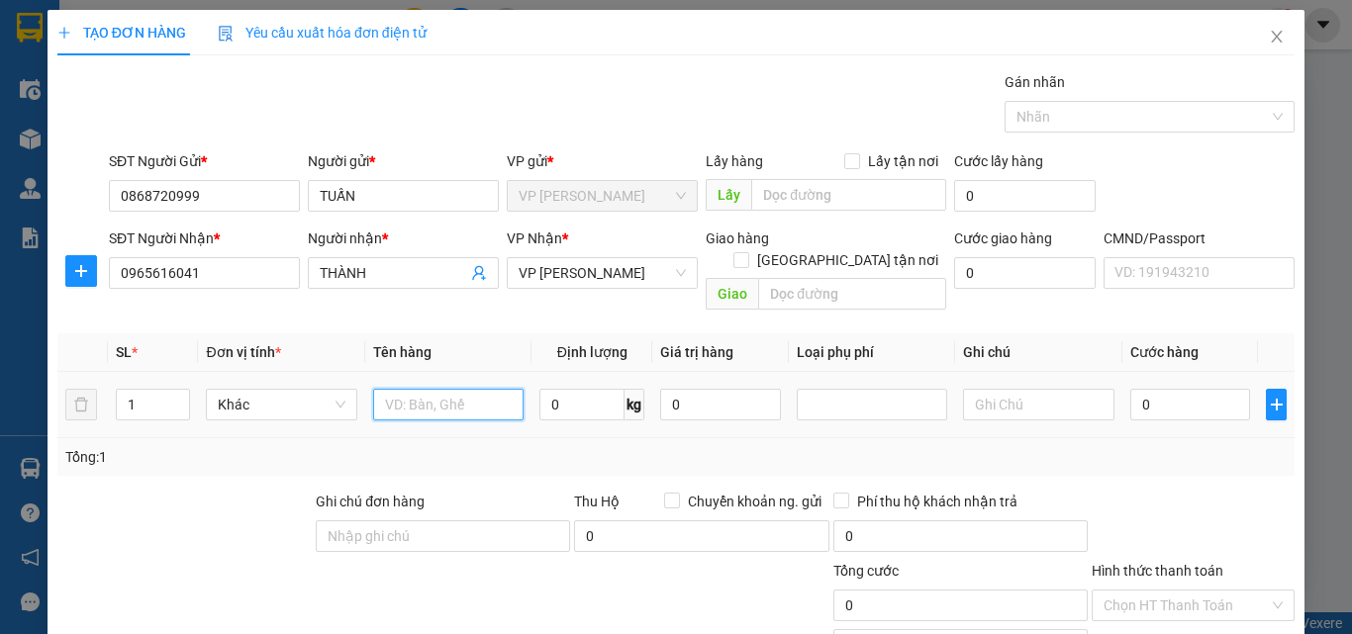
click at [396, 390] on input "text" at bounding box center [448, 405] width 150 height 32
type input "C"
type input "BỌC DT"
type input "1"
click at [565, 446] on div "Tổng: 1" at bounding box center [675, 457] width 1221 height 22
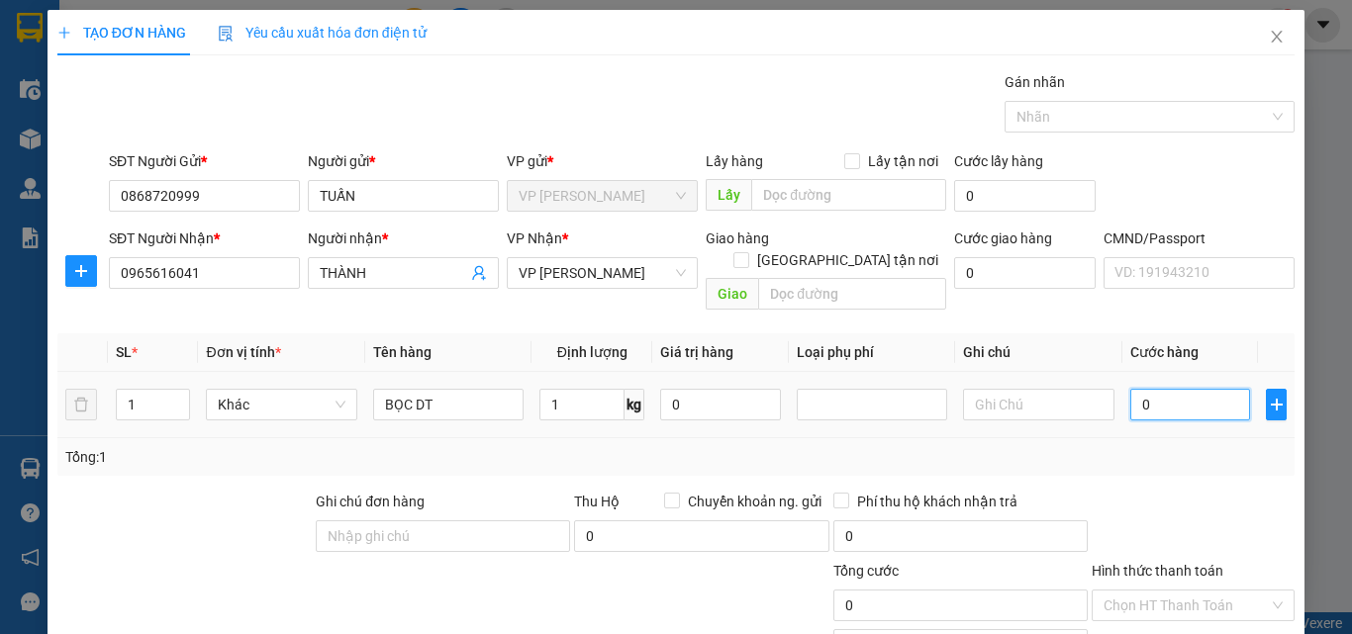
click at [1168, 389] on input "0" at bounding box center [1190, 405] width 121 height 32
type input "3"
type input "35"
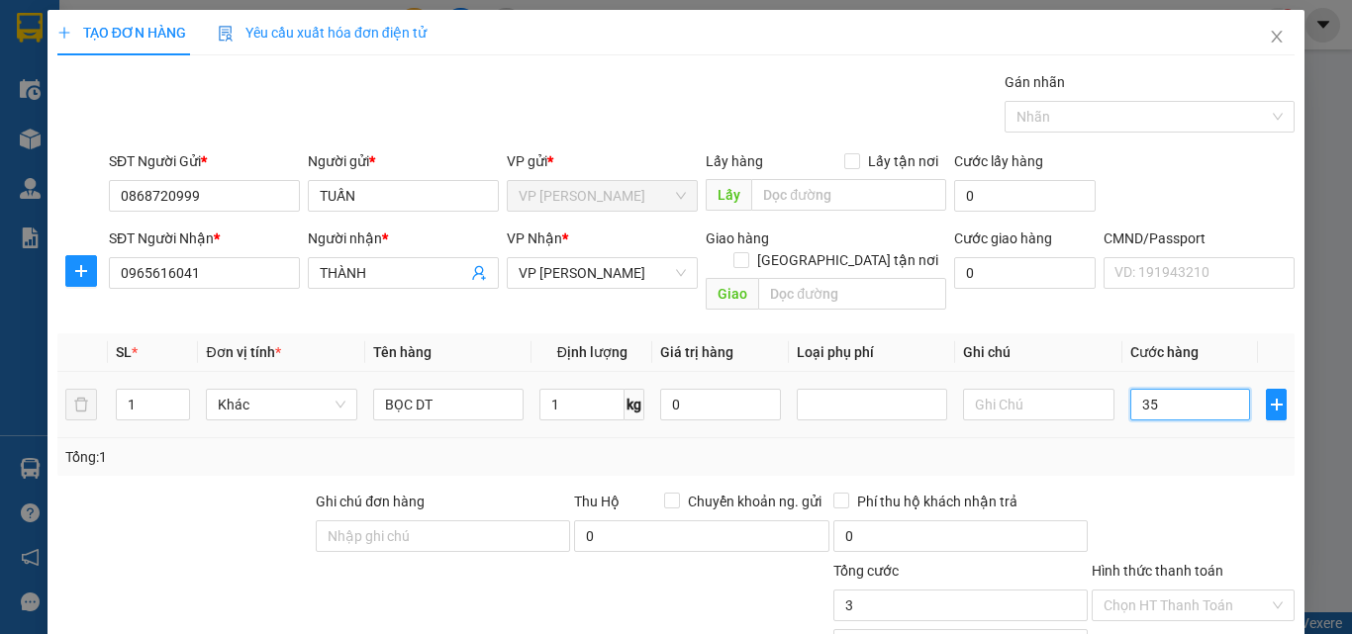
type input "35"
type input "35.000"
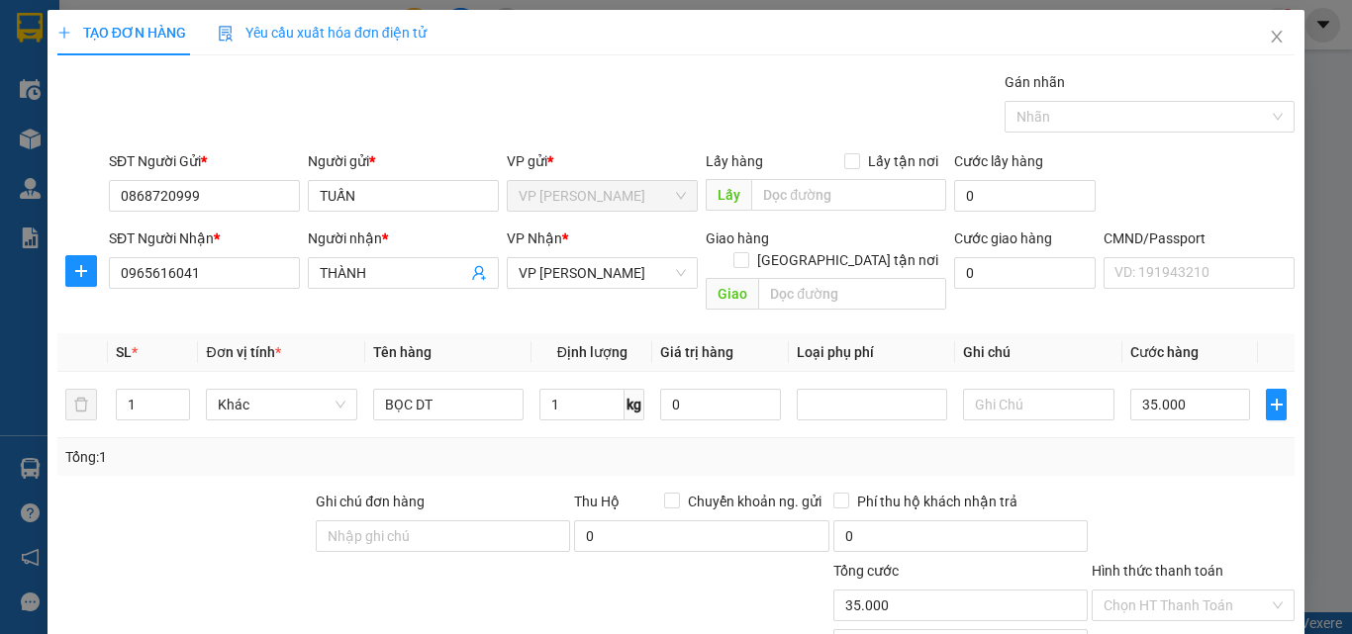
click at [1182, 322] on div "Transit Pickup Surcharge Ids Transit Deliver Surcharge Ids Transit Deliver Surc…" at bounding box center [675, 413] width 1237 height 684
drag, startPoint x: 1184, startPoint y: 575, endPoint x: 947, endPoint y: 311, distance: 354.7
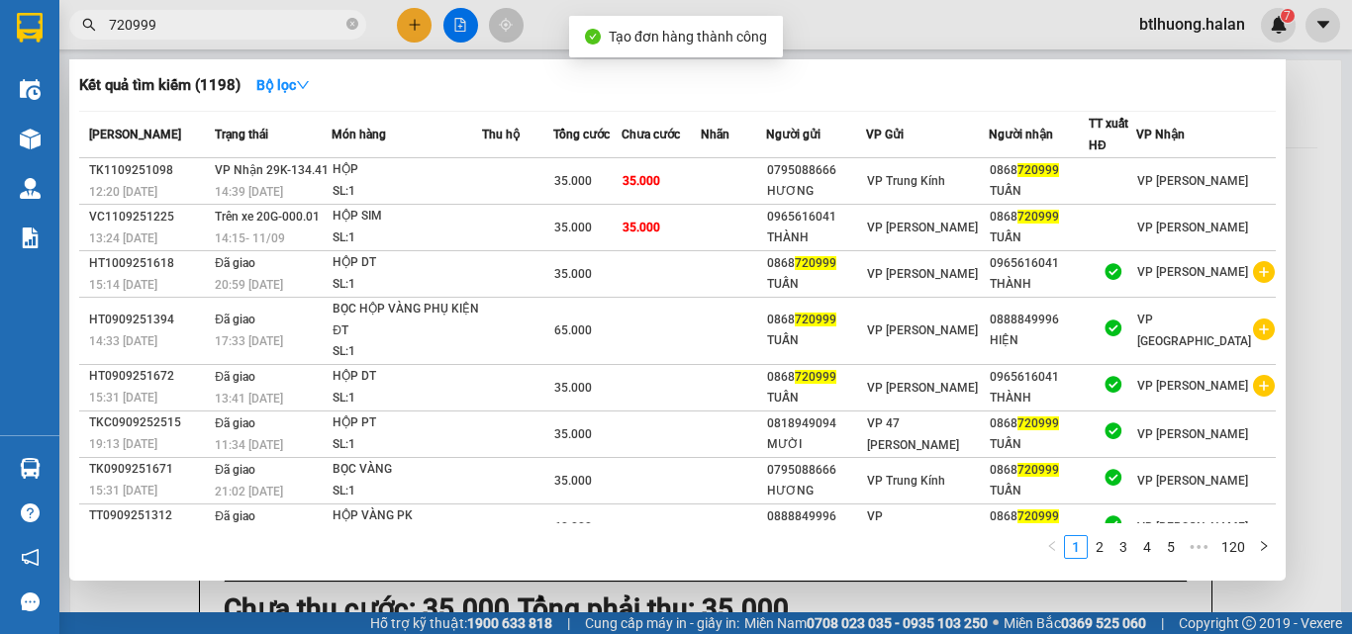
click at [1314, 203] on div at bounding box center [676, 317] width 1352 height 634
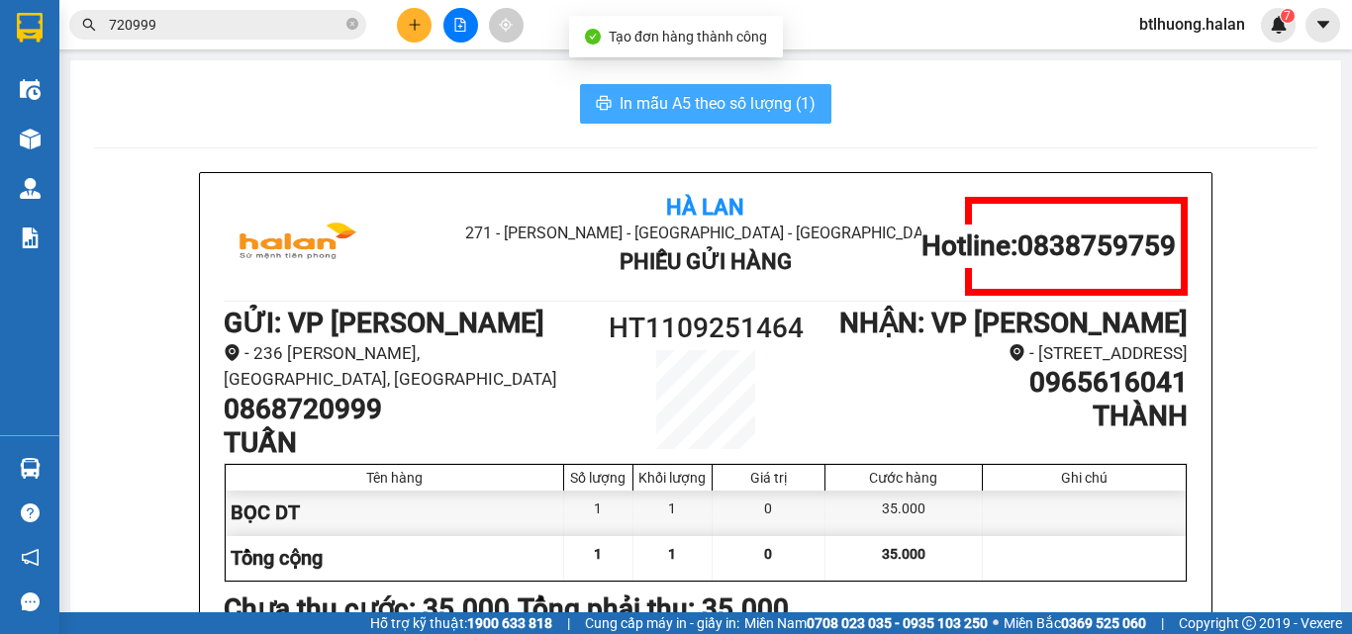
click at [735, 86] on button "In mẫu A5 theo số lượng (1)" at bounding box center [705, 104] width 251 height 40
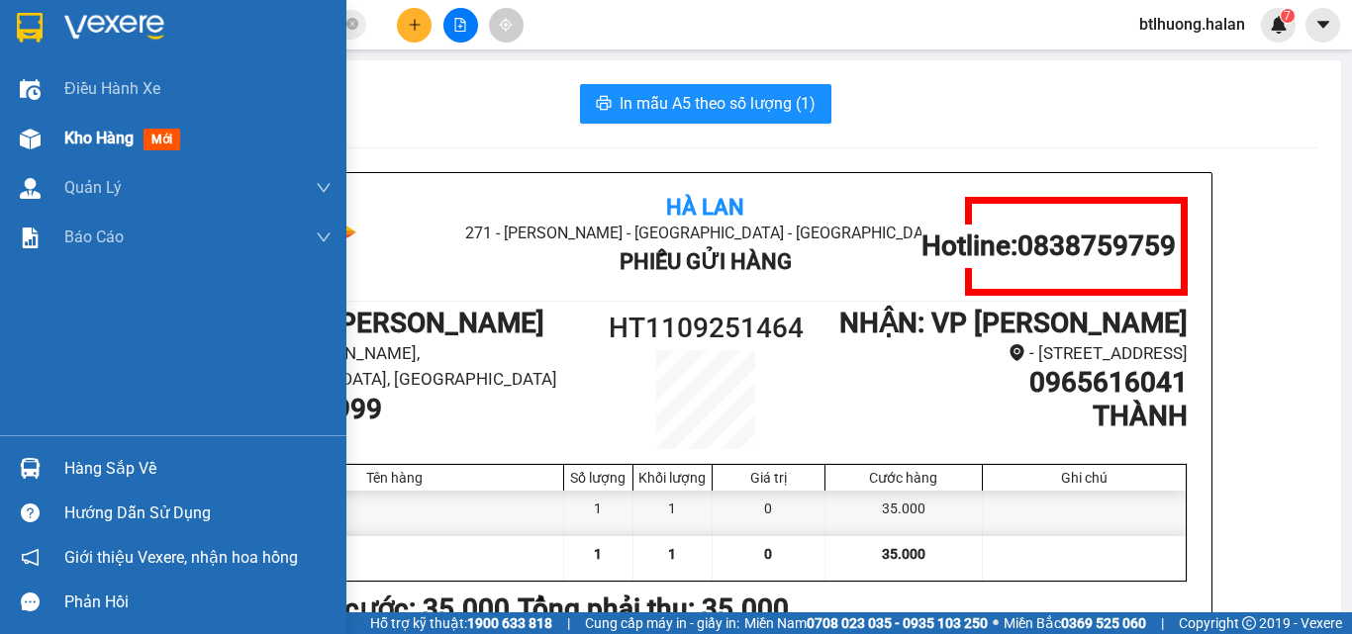
click at [75, 121] on div "Kho hàng mới" at bounding box center [197, 138] width 267 height 49
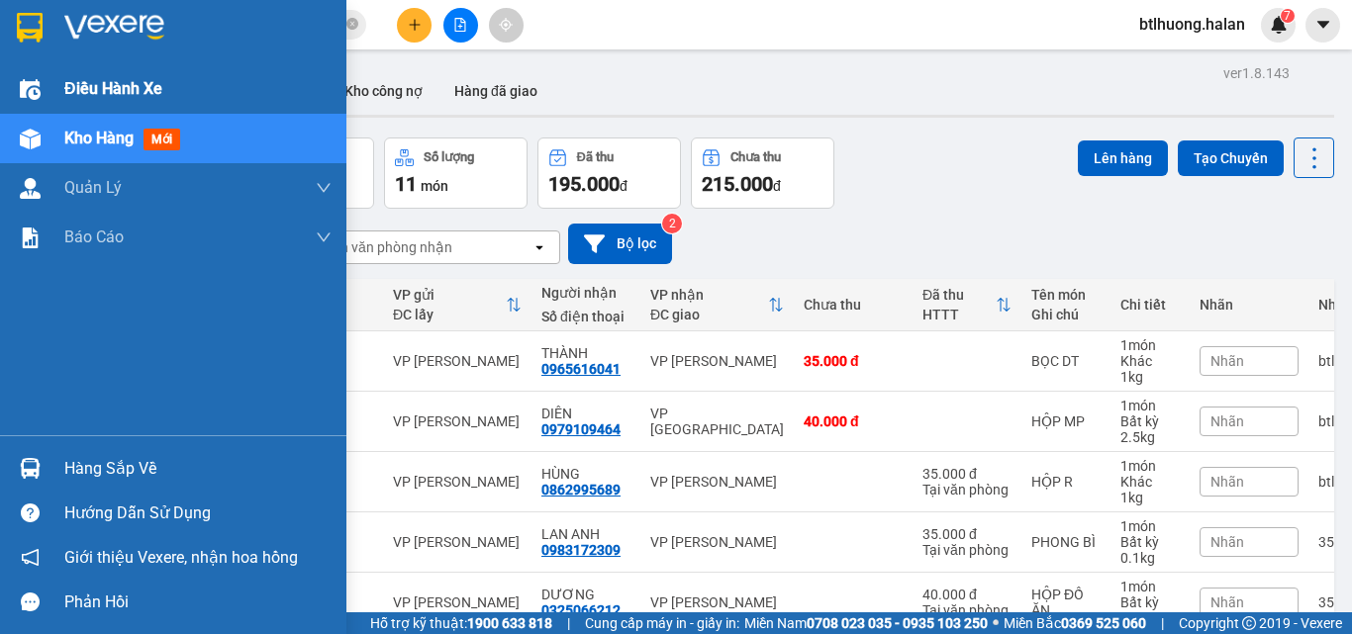
click at [65, 91] on span "Điều hành xe" at bounding box center [113, 88] width 98 height 25
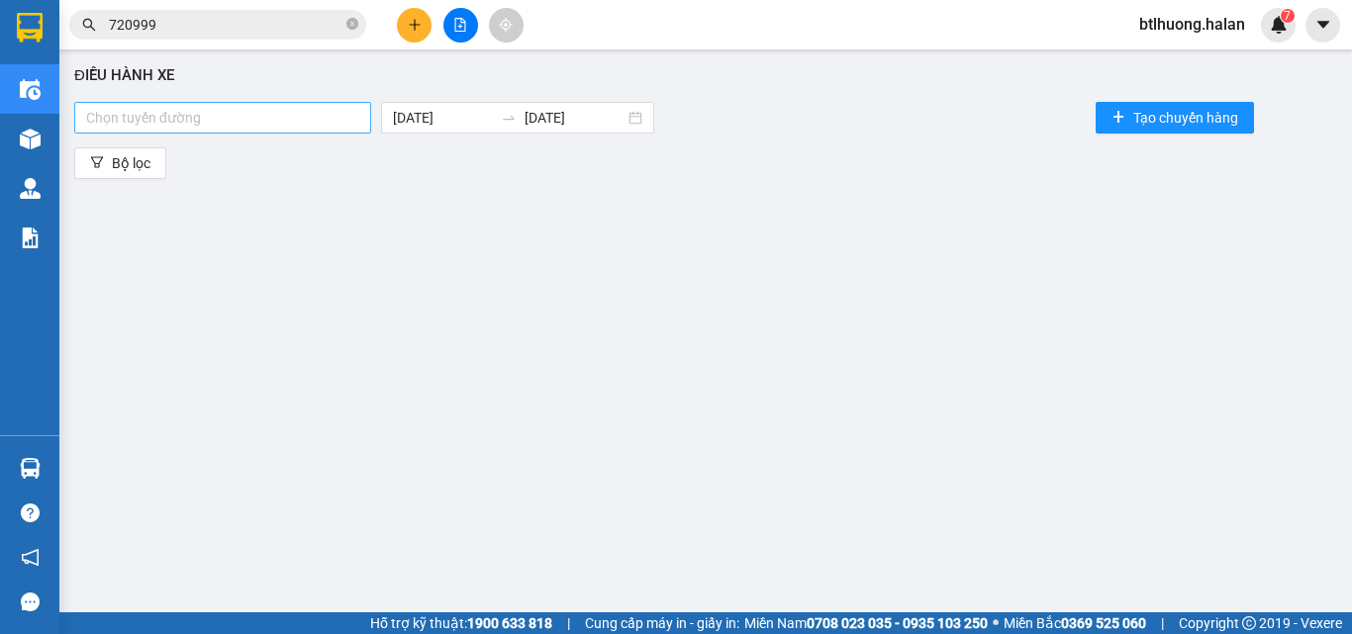
click at [290, 114] on div at bounding box center [222, 118] width 287 height 24
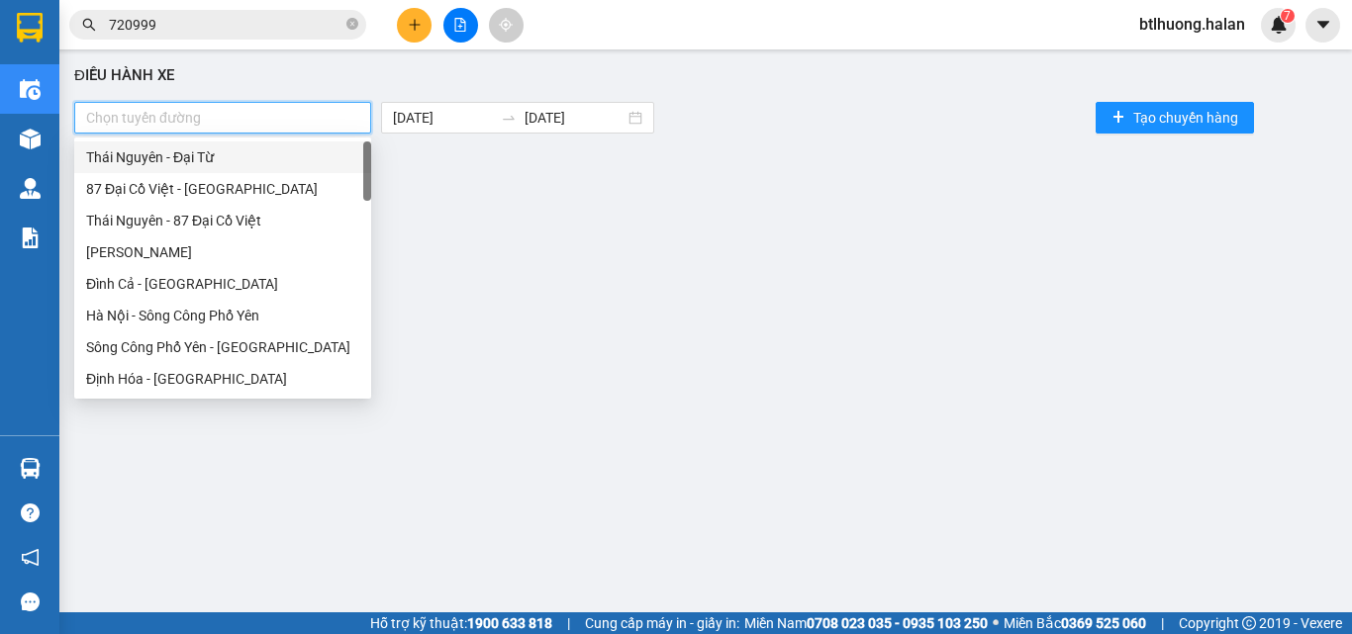
type input "X"
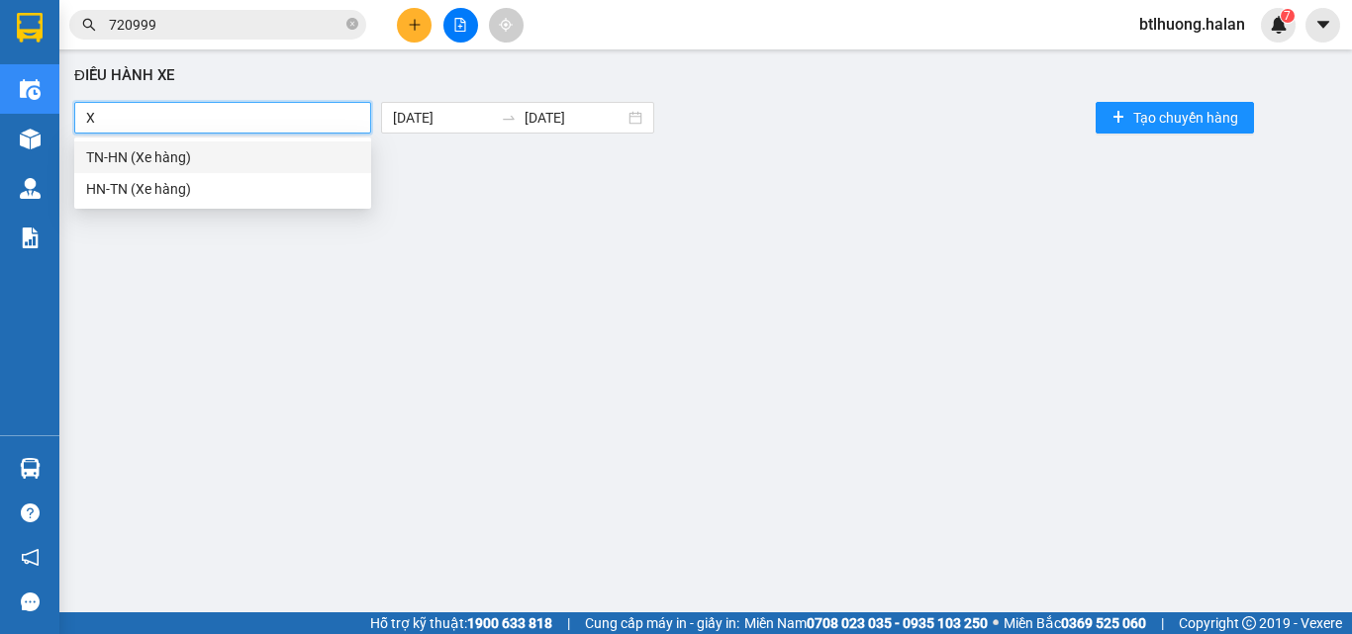
click at [269, 150] on div "TN-HN (Xe hàng)" at bounding box center [222, 157] width 273 height 22
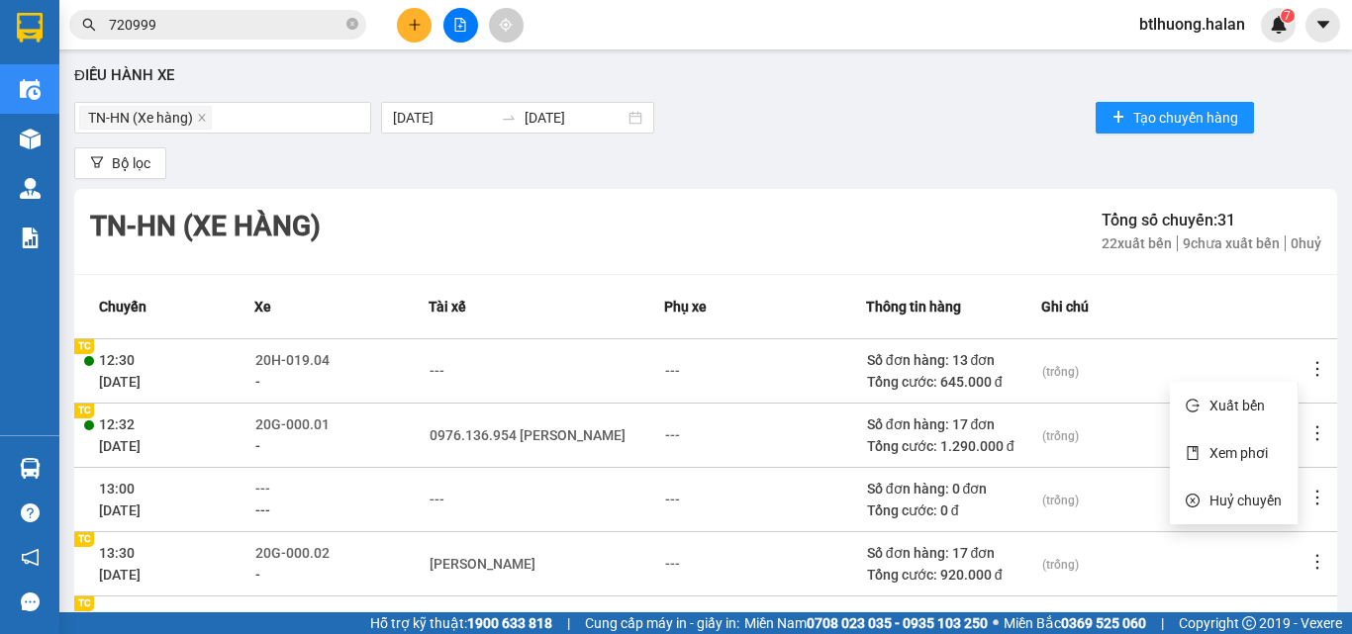
click at [1241, 446] on span "Xem phơi" at bounding box center [1238, 453] width 58 height 16
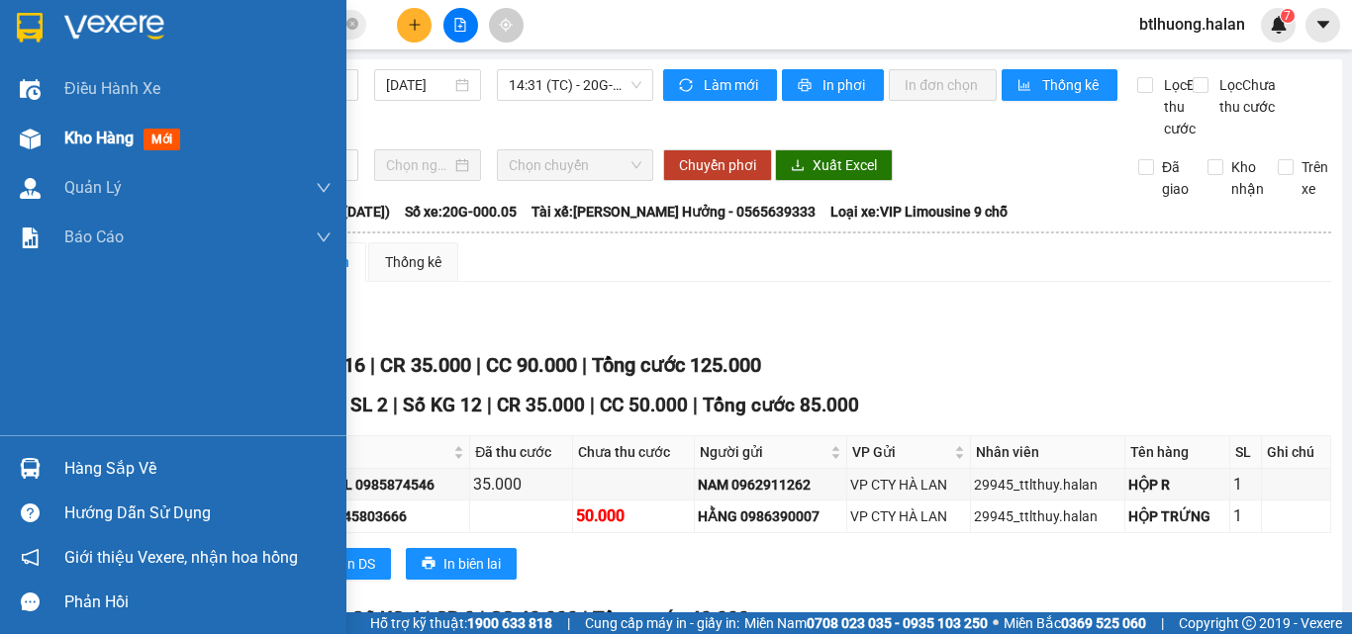
click at [28, 129] on img at bounding box center [30, 139] width 21 height 21
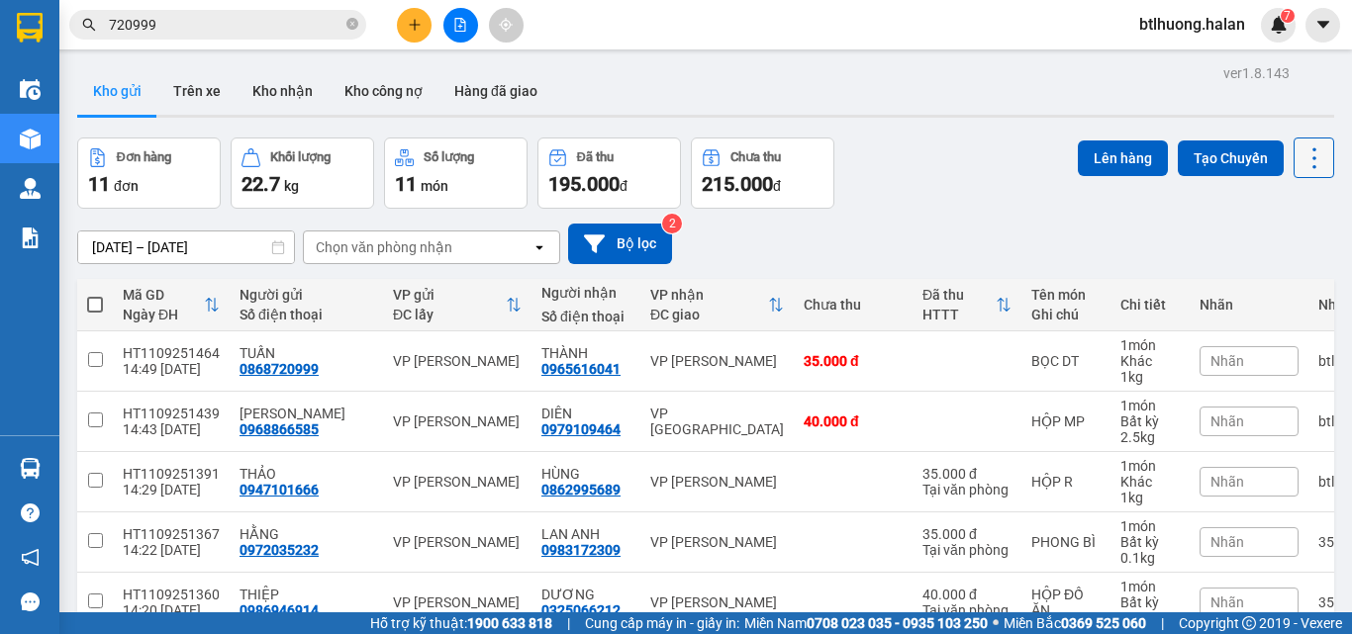
click at [1301, 163] on icon at bounding box center [1315, 159] width 28 height 28
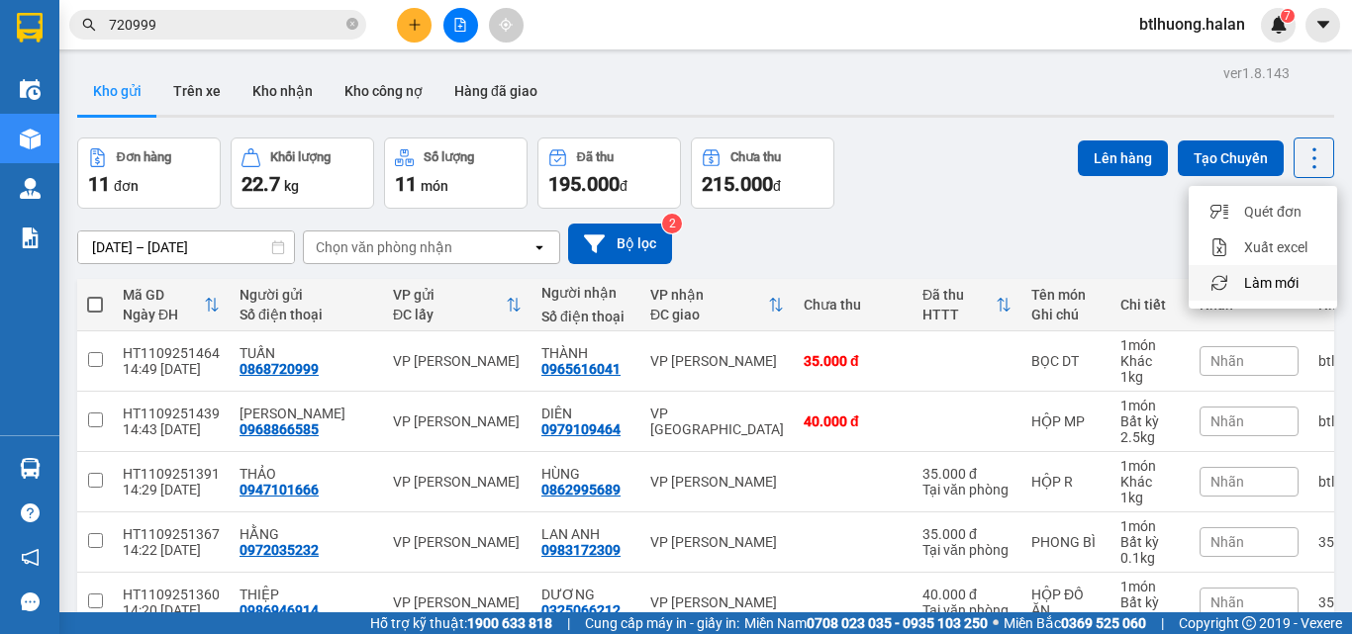
click at [1280, 277] on span "Làm mới" at bounding box center [1271, 283] width 54 height 20
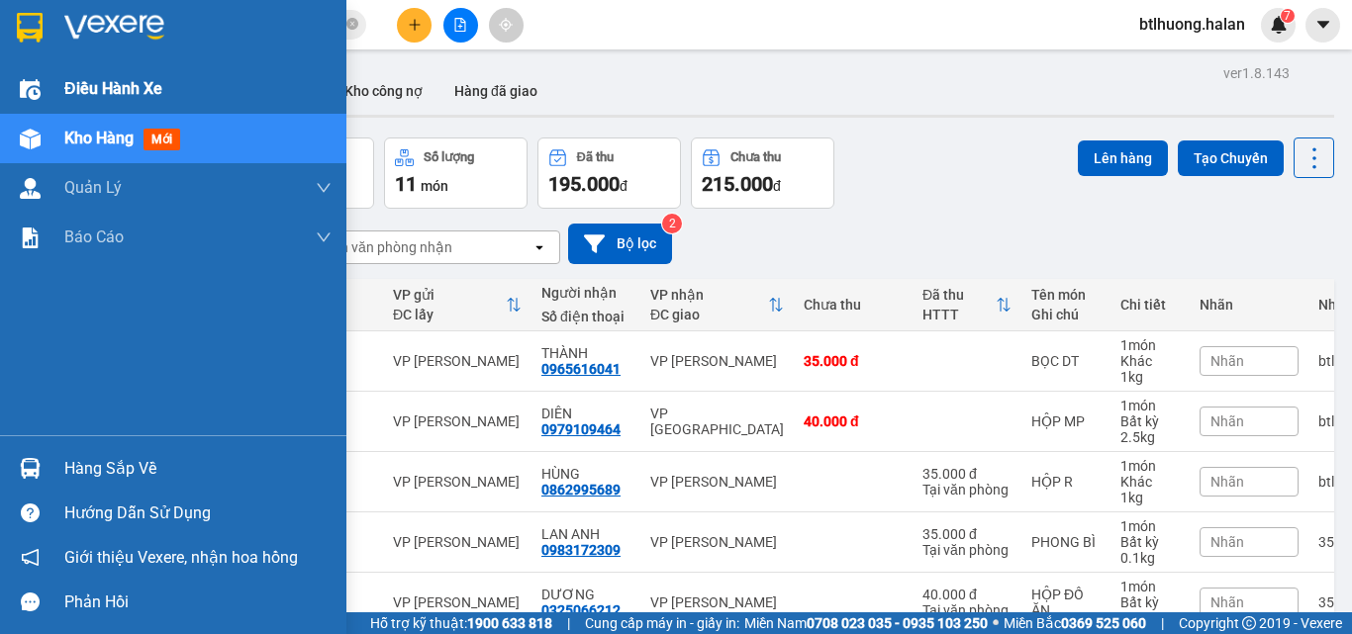
click at [62, 90] on div "Điều hành xe" at bounding box center [173, 88] width 346 height 49
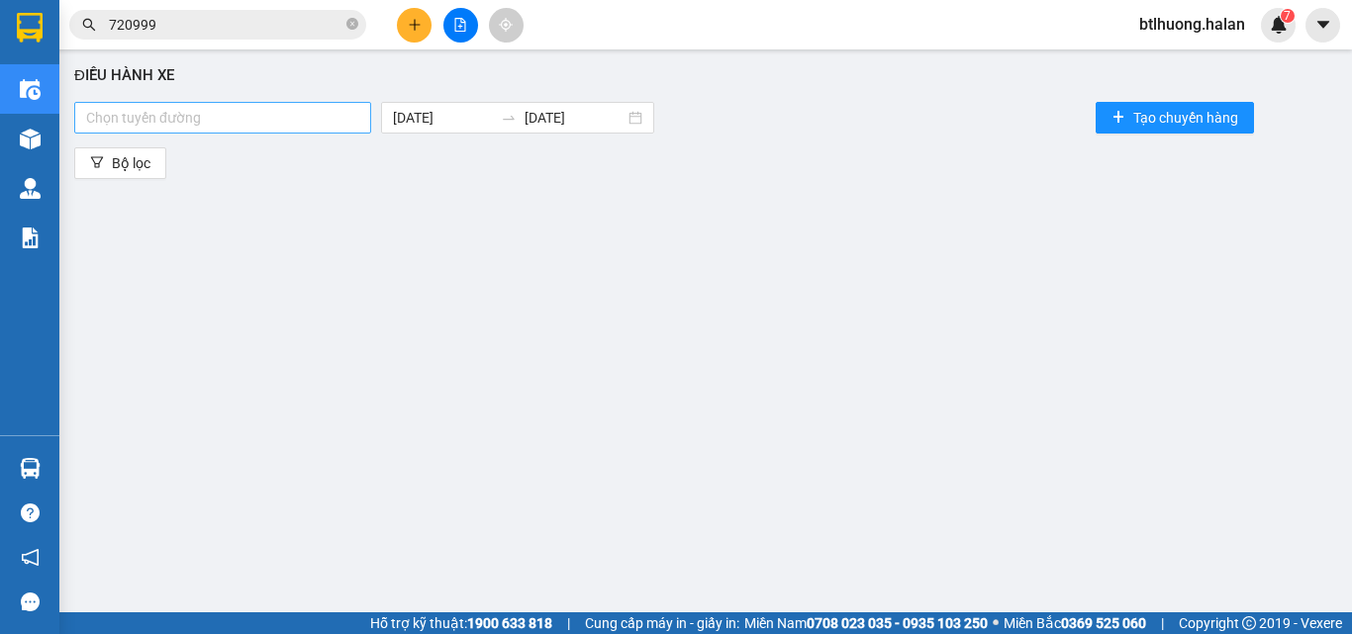
click at [184, 116] on div at bounding box center [222, 118] width 287 height 24
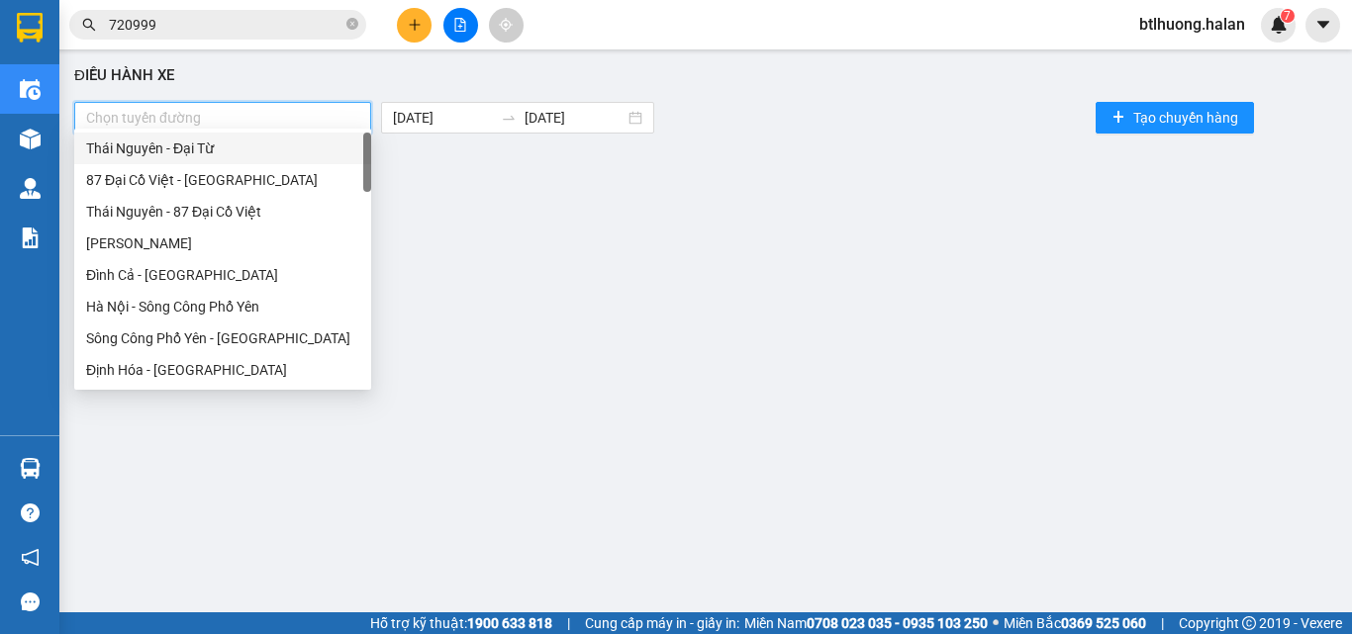
type input "X"
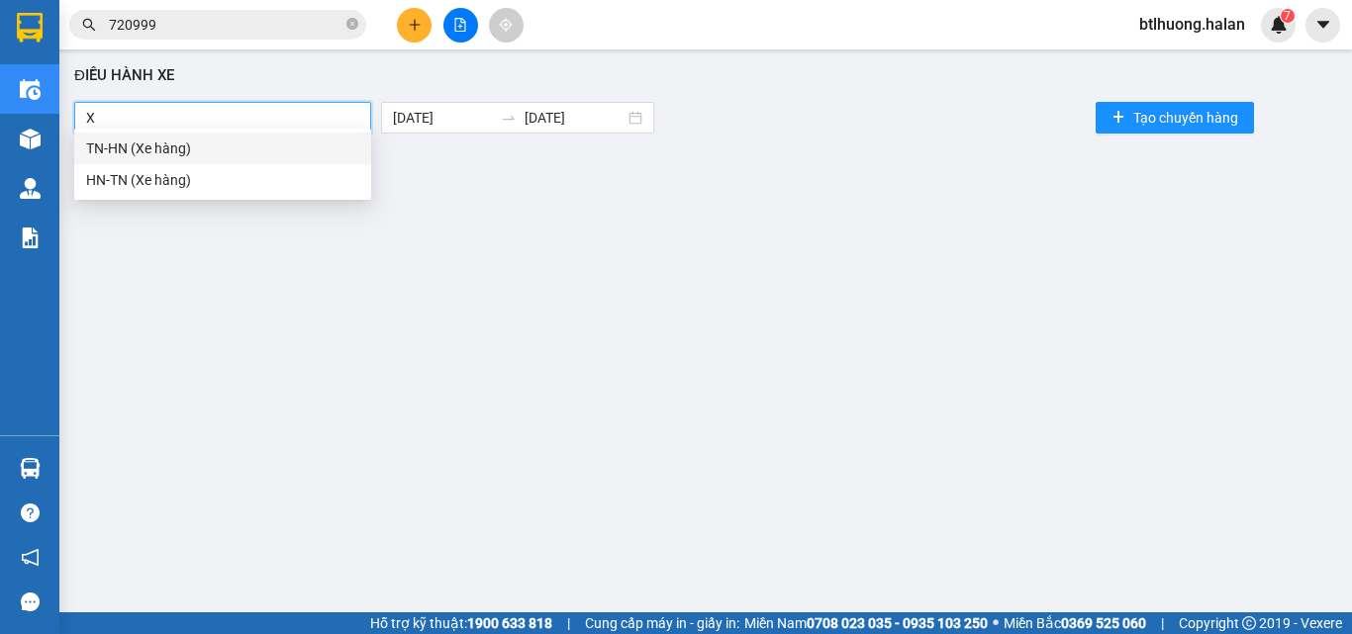
click at [200, 146] on div "TN-HN (Xe hàng)" at bounding box center [222, 149] width 273 height 22
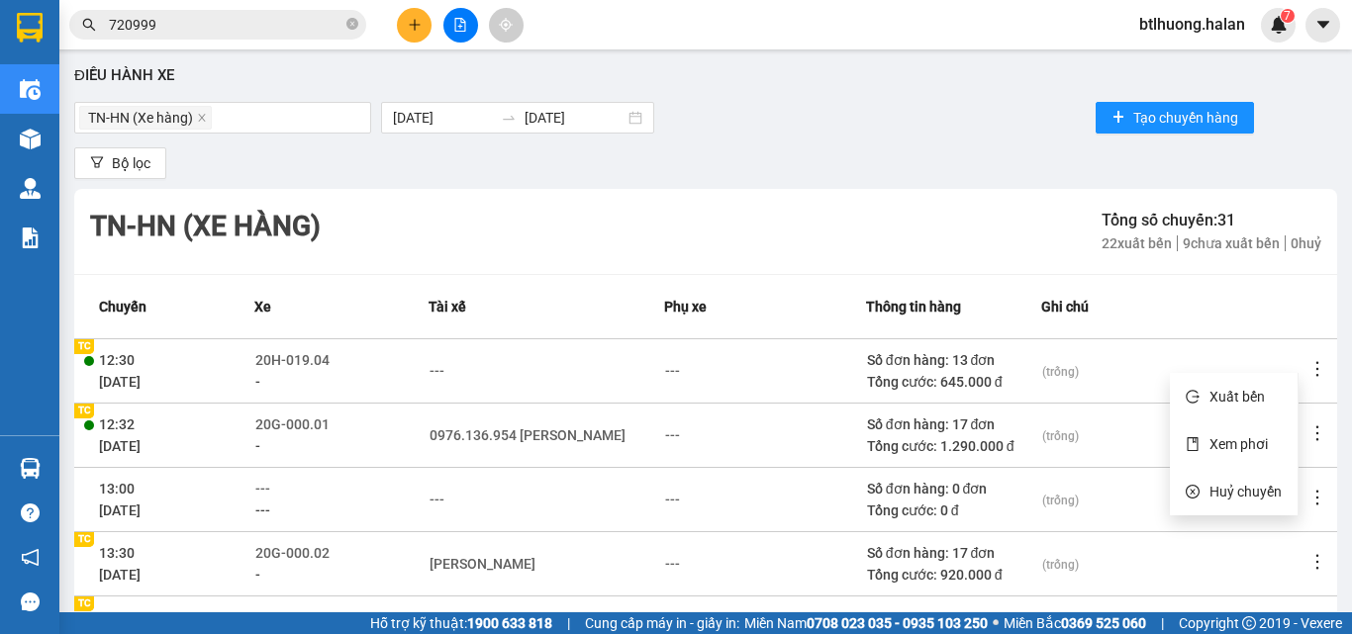
click at [1228, 428] on li "Xem phơi" at bounding box center [1234, 445] width 128 height 40
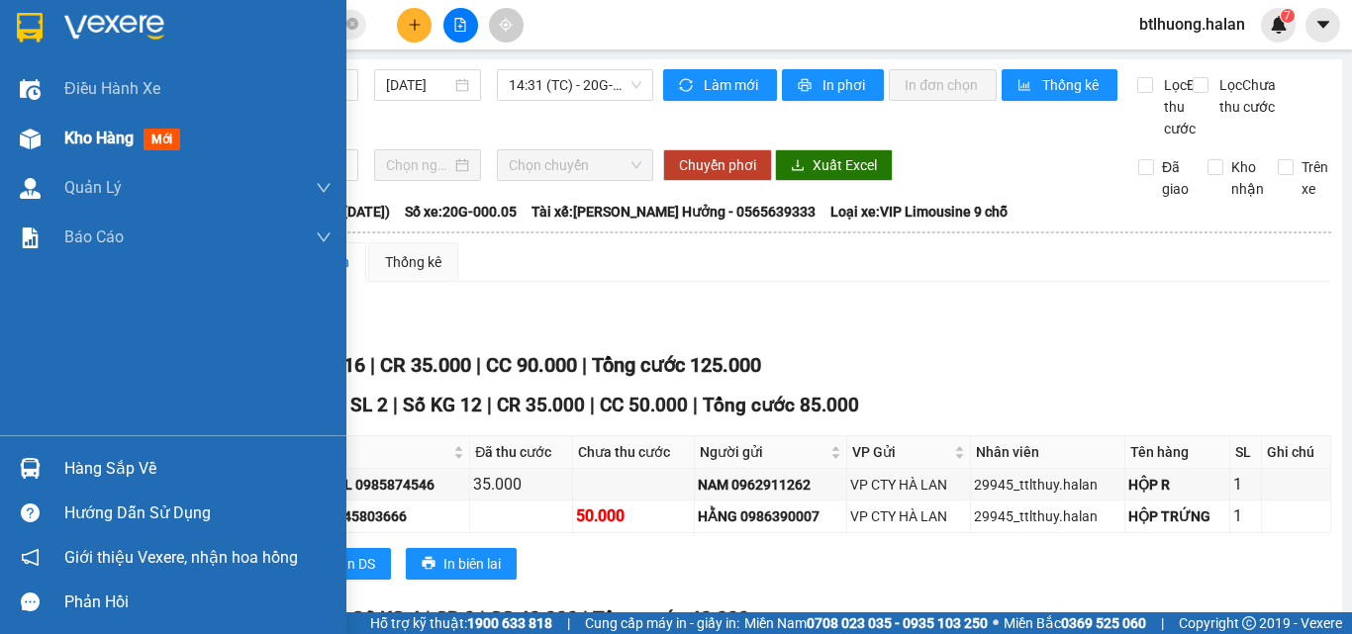
drag, startPoint x: 5, startPoint y: 149, endPoint x: 35, endPoint y: 147, distance: 29.8
click at [6, 149] on div "Kho hàng mới" at bounding box center [173, 138] width 346 height 49
click at [35, 147] on img at bounding box center [30, 139] width 21 height 21
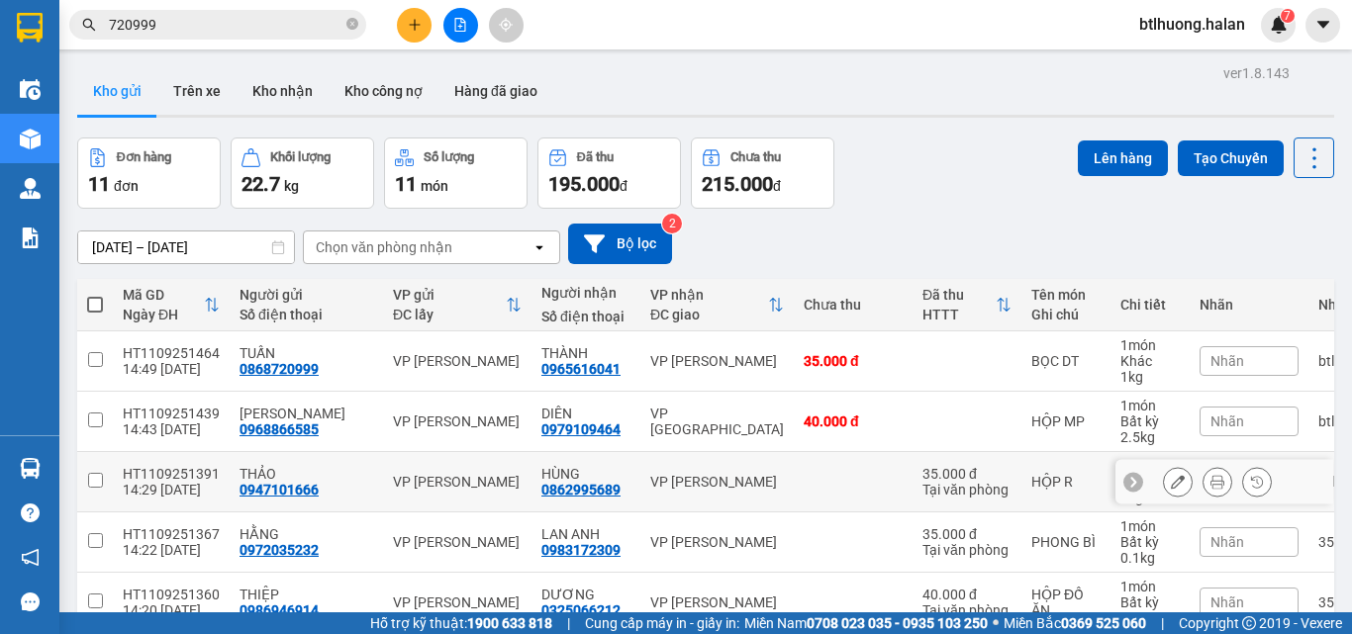
click at [669, 474] on div "VP Võ Chí Công" at bounding box center [717, 482] width 134 height 16
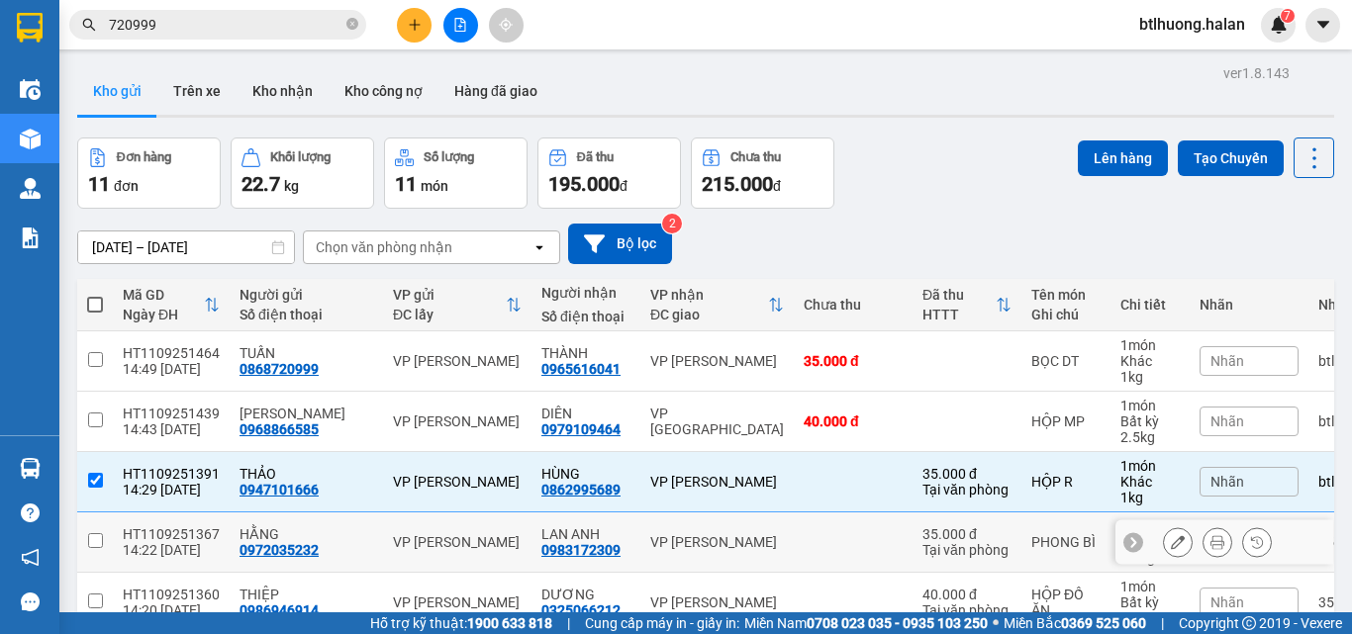
click at [678, 513] on td "VP [PERSON_NAME]" at bounding box center [716, 543] width 153 height 60
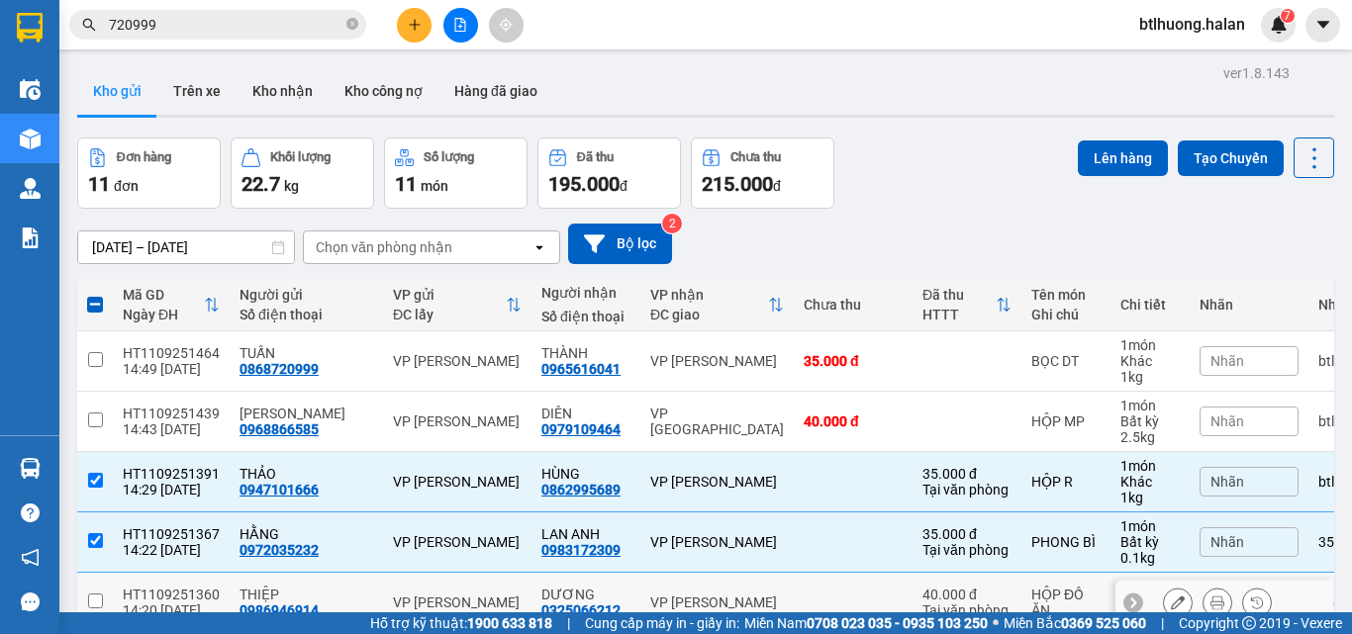
click at [669, 595] on div "VP [PERSON_NAME]" at bounding box center [717, 603] width 134 height 16
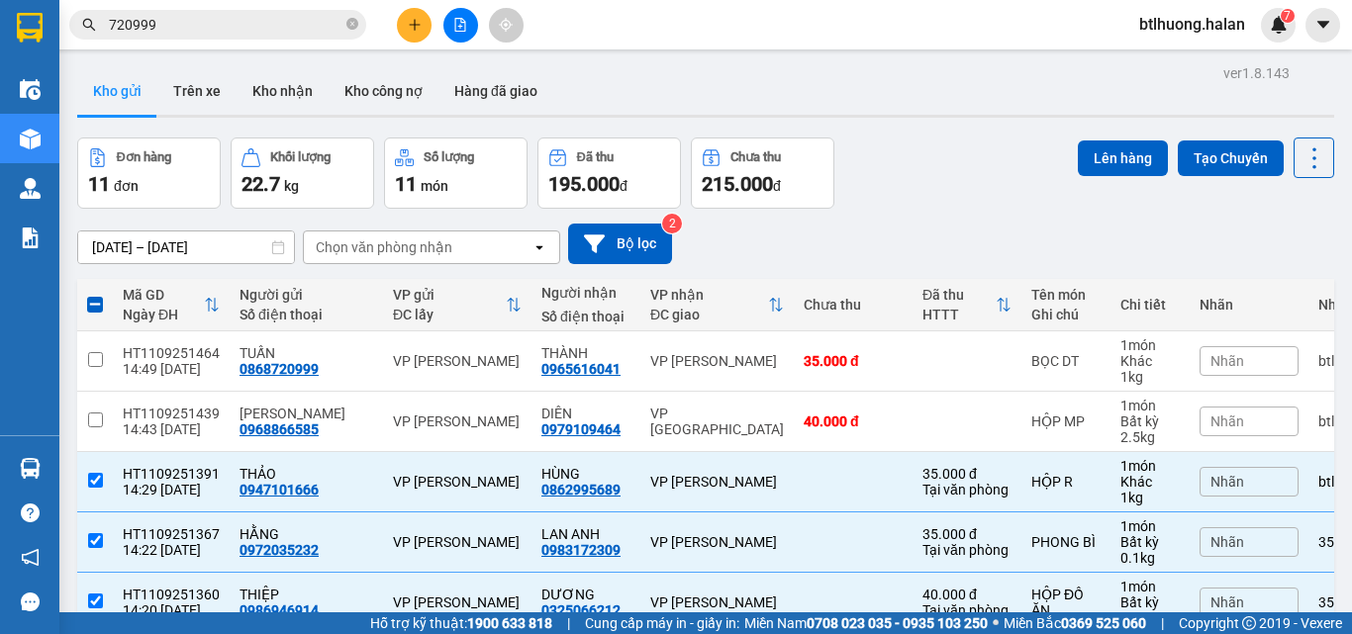
drag, startPoint x: 652, startPoint y: 463, endPoint x: 652, endPoint y: 475, distance: 11.9
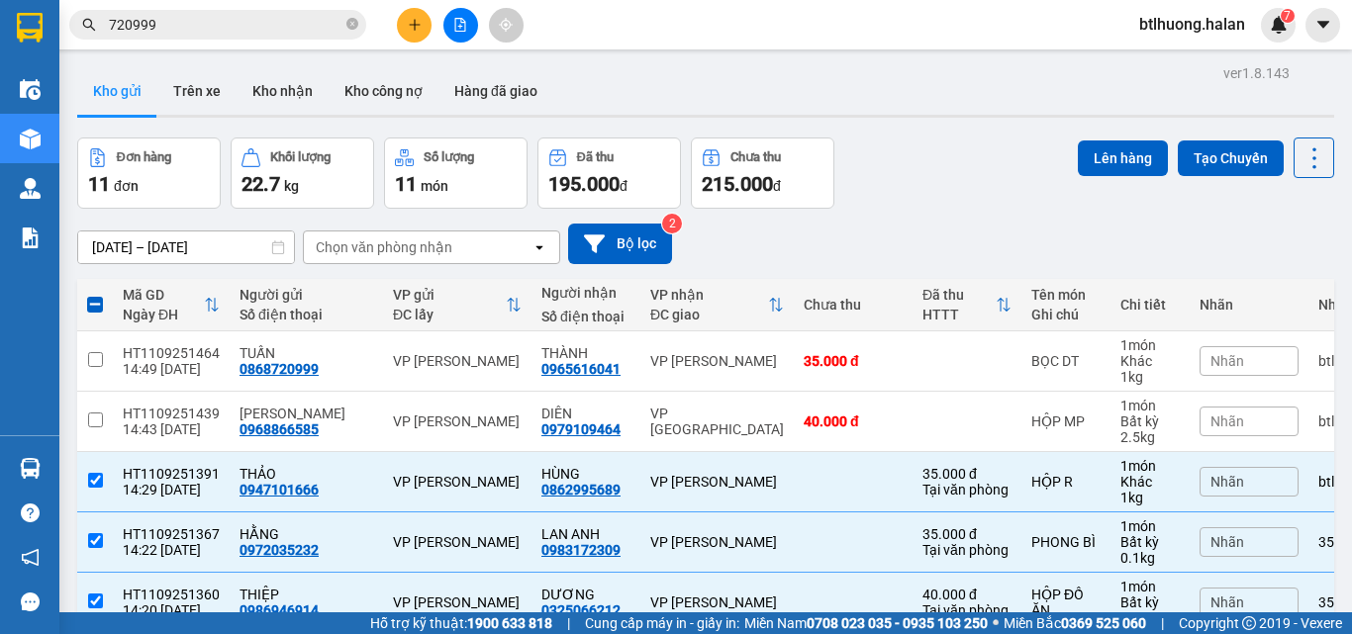
click at [1093, 182] on div "Lên hàng Tạo Chuyến" at bounding box center [1206, 173] width 256 height 71
click at [1096, 166] on button "Lên hàng" at bounding box center [1123, 159] width 90 height 36
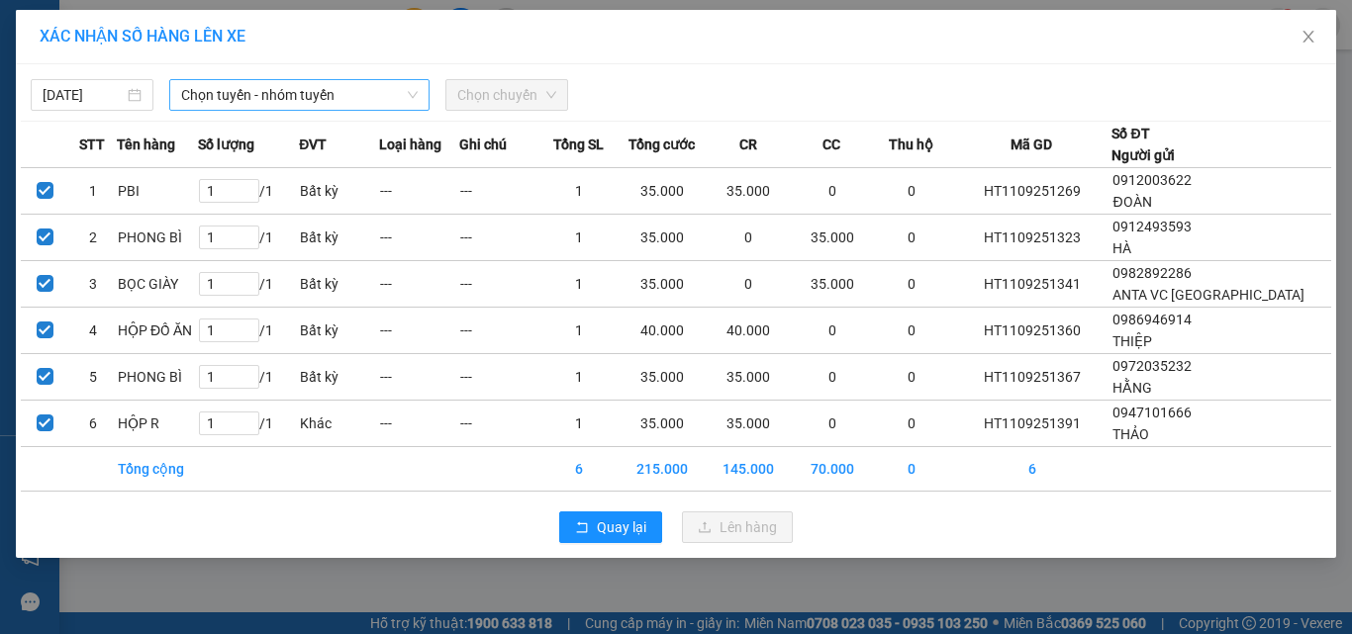
click at [227, 94] on span "Chọn tuyến - nhóm tuyến" at bounding box center [299, 95] width 237 height 30
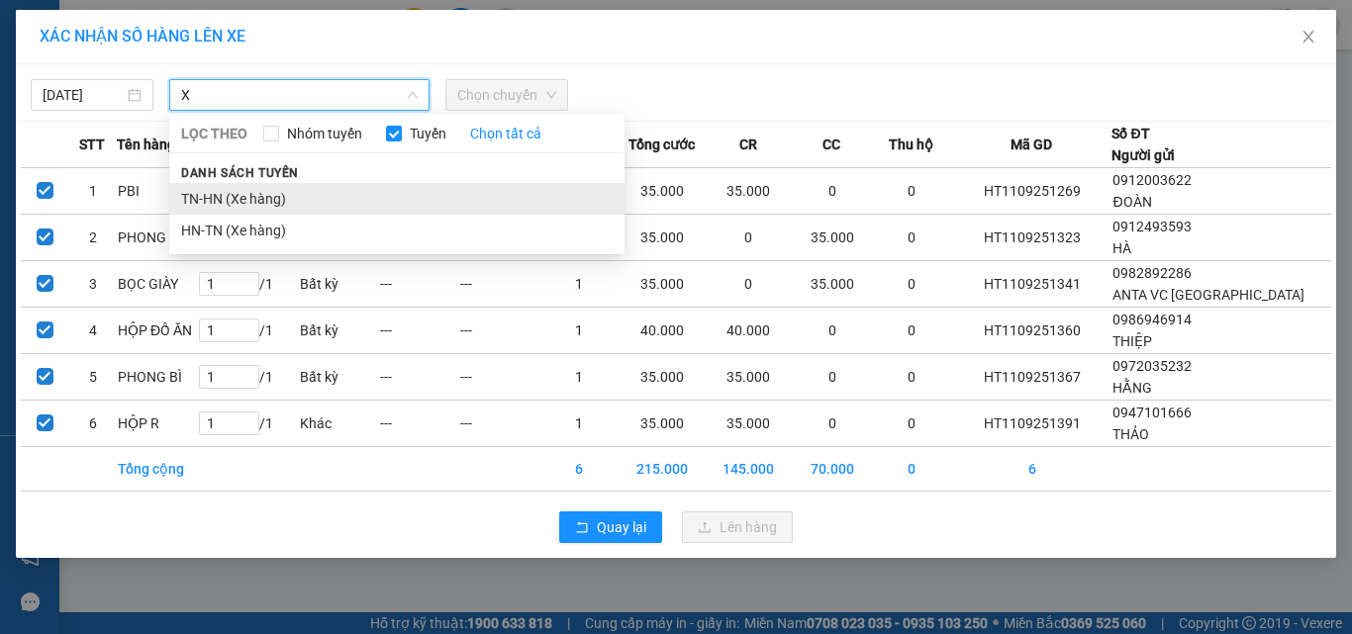
type input "X"
click at [267, 190] on li "TN-HN (Xe hàng)" at bounding box center [396, 199] width 455 height 32
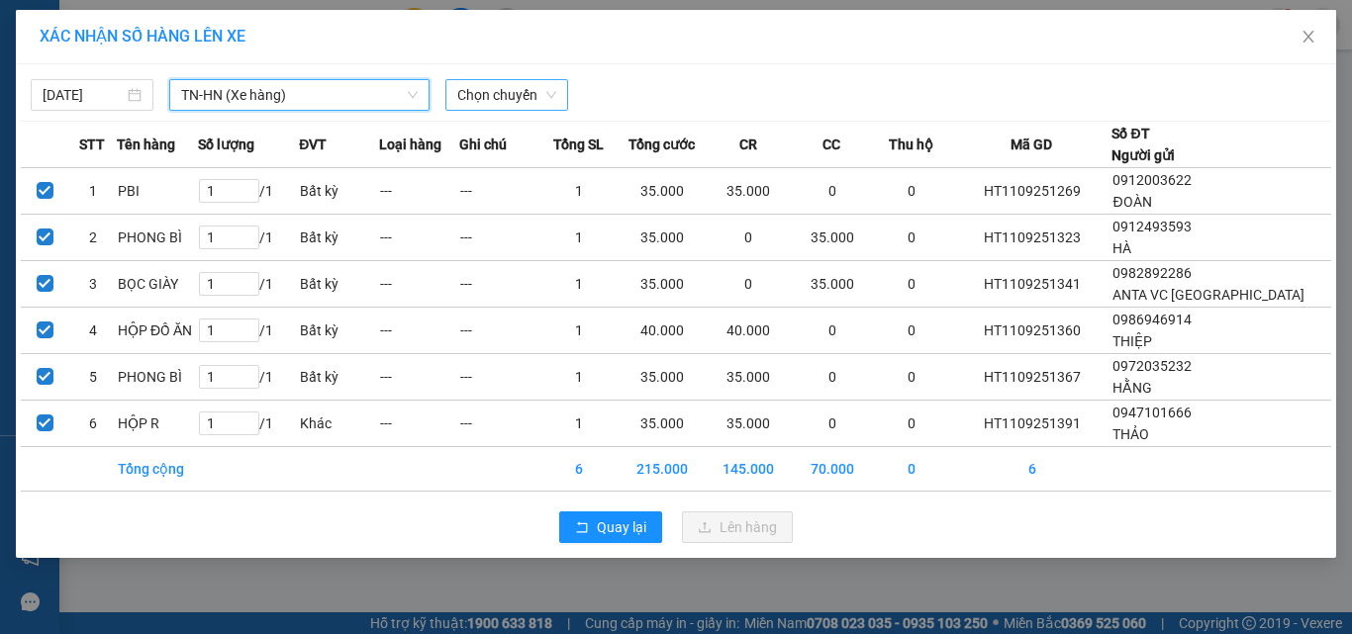
click at [484, 89] on span "Chọn chuyến" at bounding box center [506, 95] width 99 height 30
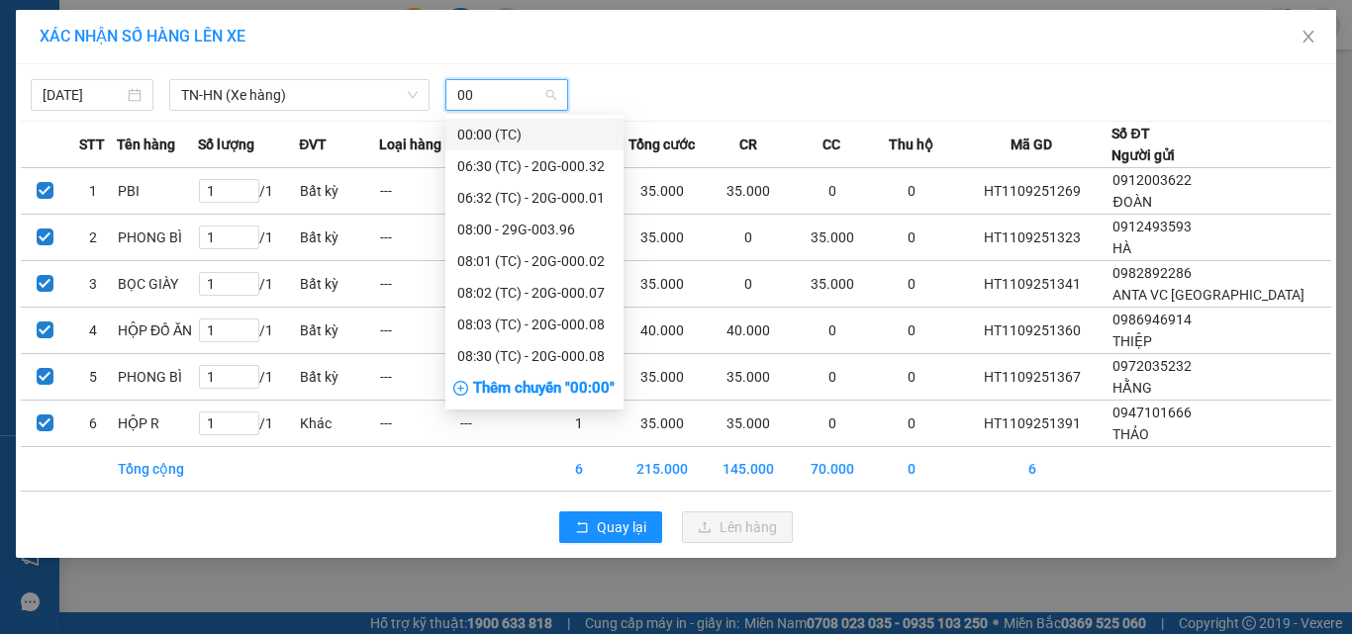
type input "005"
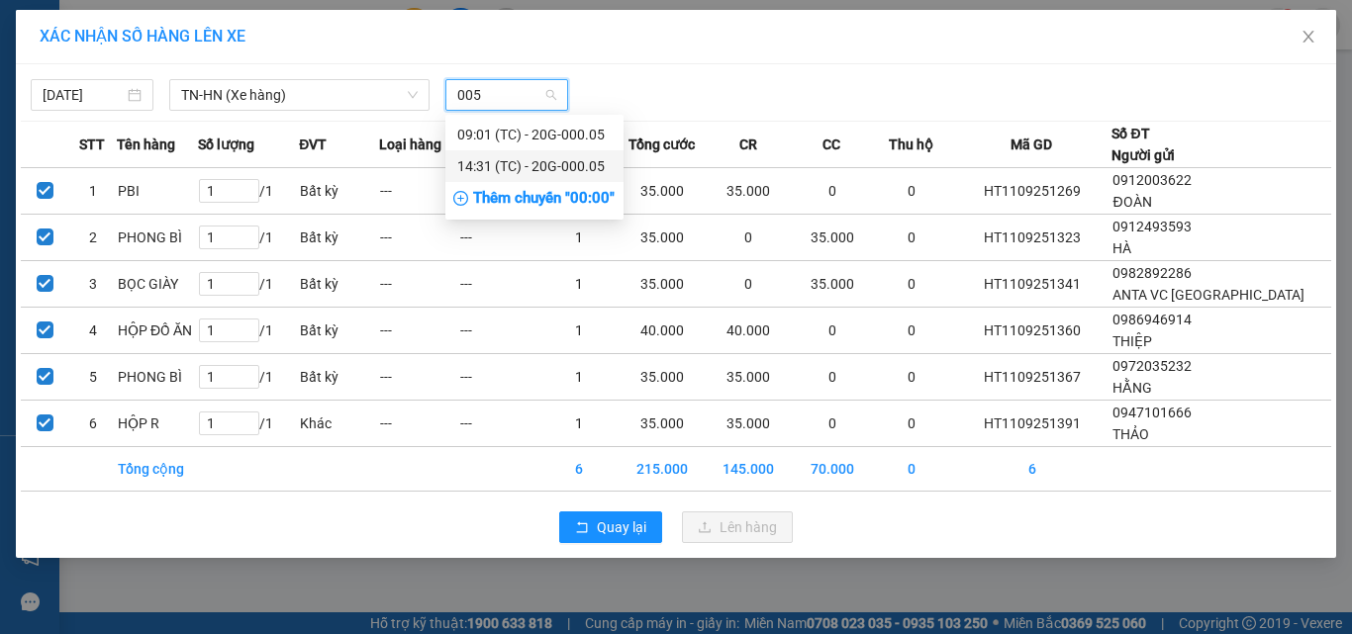
click at [508, 167] on div "14:31 (TC) - 20G-000.05" at bounding box center [534, 166] width 154 height 22
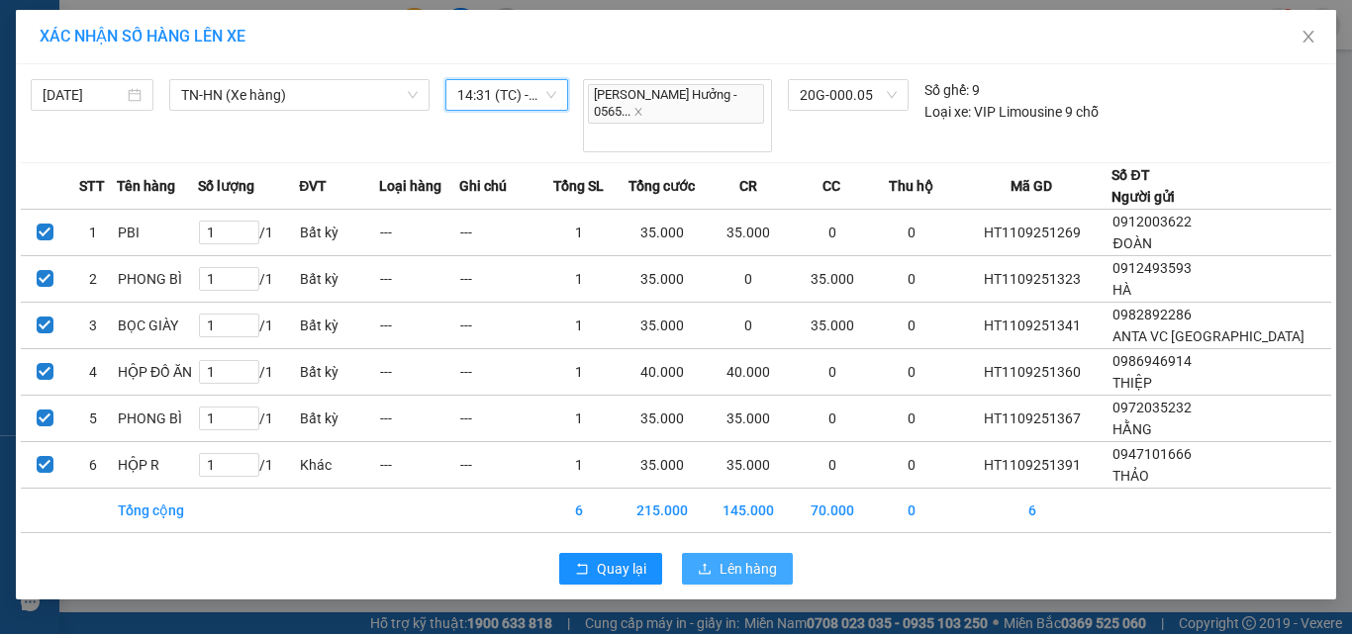
click at [730, 559] on span "Lên hàng" at bounding box center [748, 569] width 57 height 22
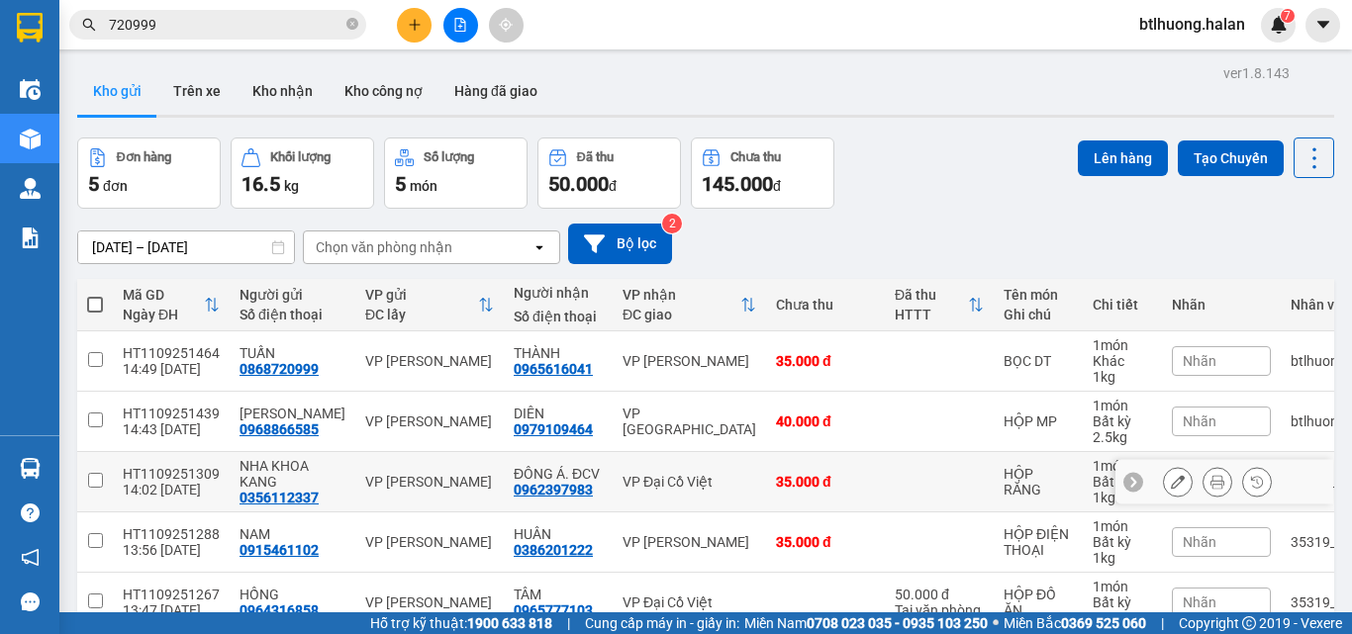
click at [766, 452] on td "35.000 đ" at bounding box center [825, 482] width 119 height 60
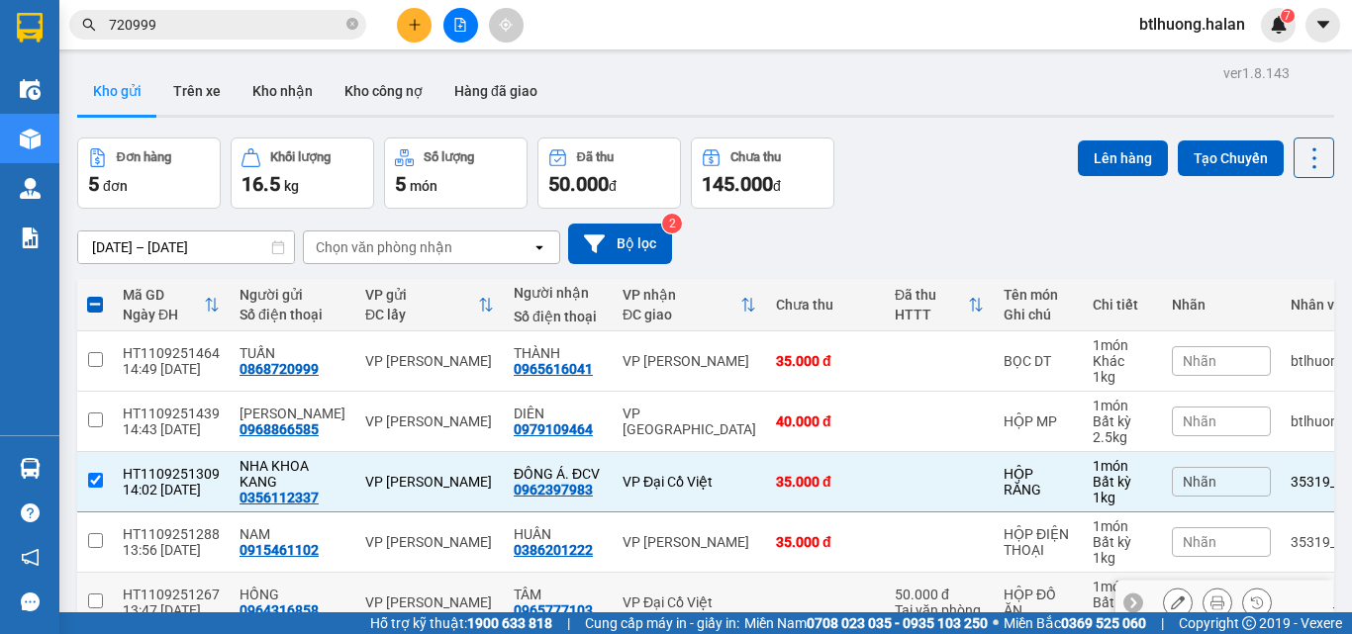
click at [632, 595] on div "VP Đại Cồ Việt" at bounding box center [690, 603] width 134 height 16
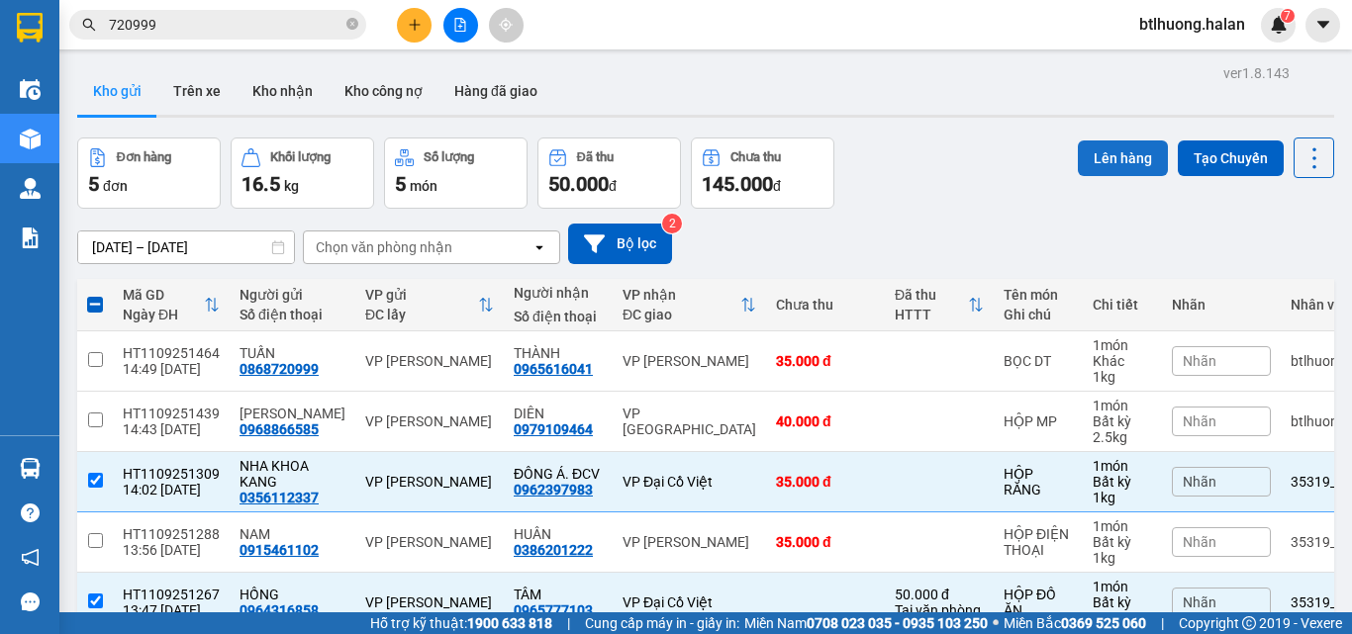
click at [1085, 141] on button "Lên hàng" at bounding box center [1123, 159] width 90 height 36
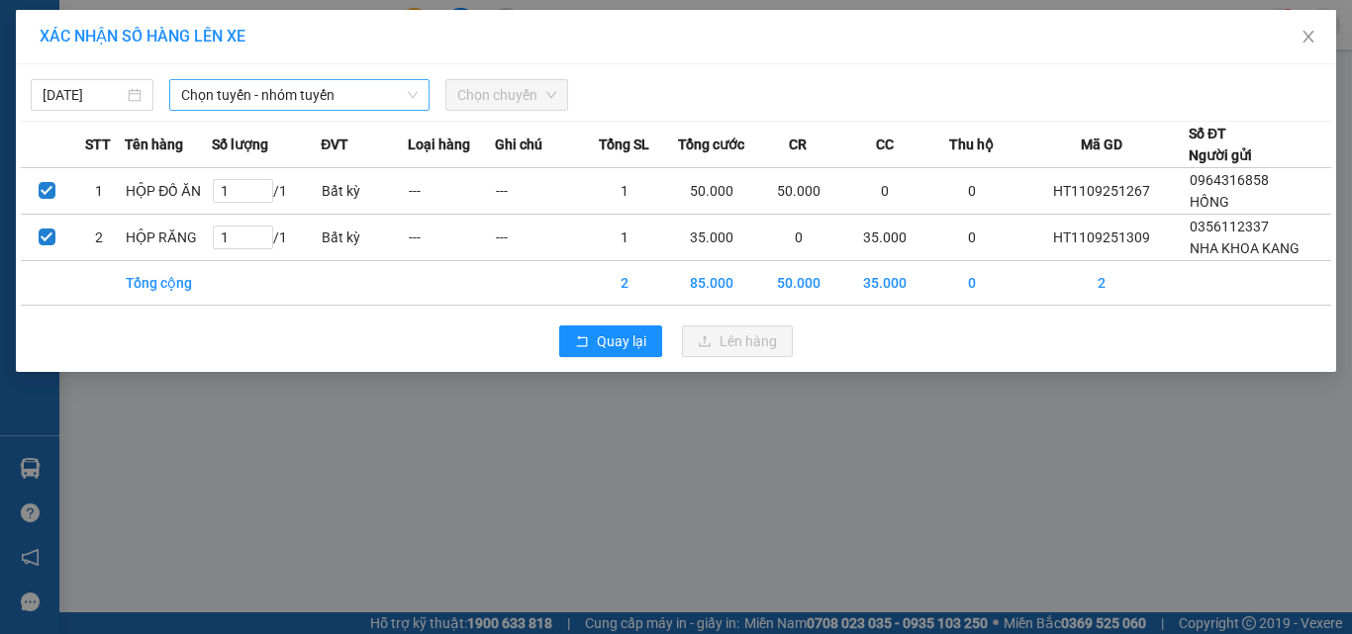
click at [410, 87] on span "Chọn tuyến - nhóm tuyến" at bounding box center [299, 95] width 237 height 30
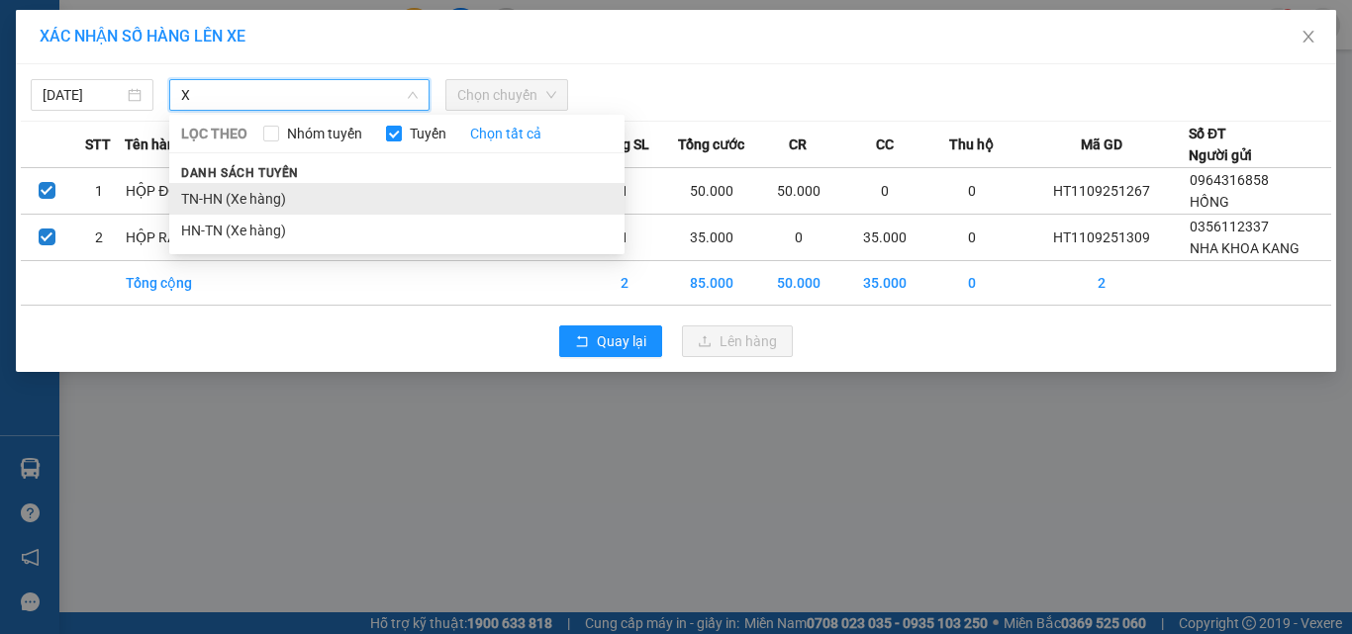
type input "X"
click at [379, 188] on li "TN-HN (Xe hàng)" at bounding box center [396, 199] width 455 height 32
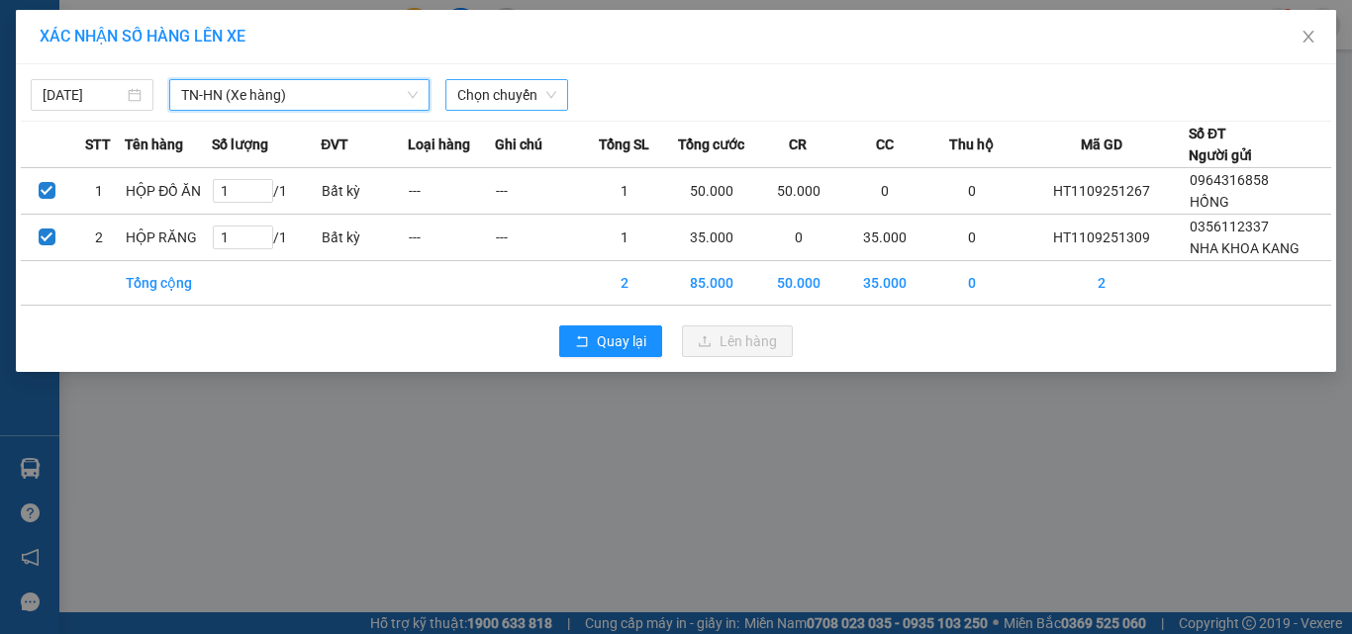
click at [474, 96] on span "Chọn chuyến" at bounding box center [506, 95] width 99 height 30
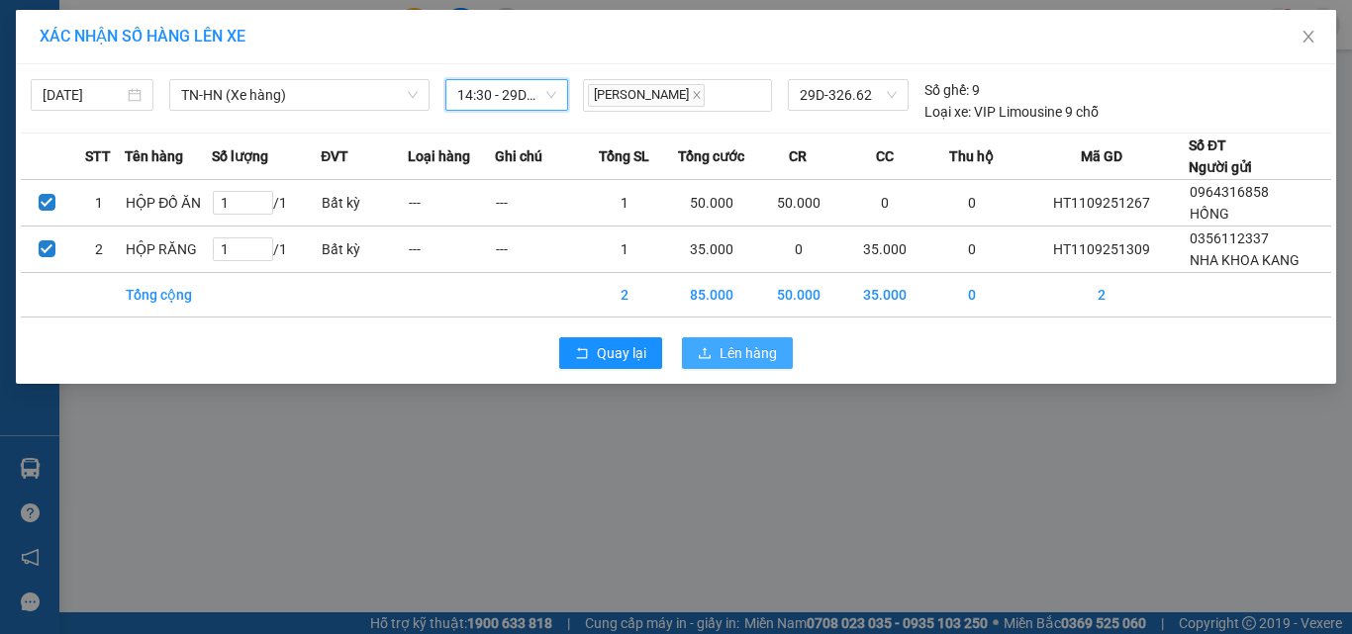
click at [710, 338] on button "Lên hàng" at bounding box center [737, 354] width 111 height 32
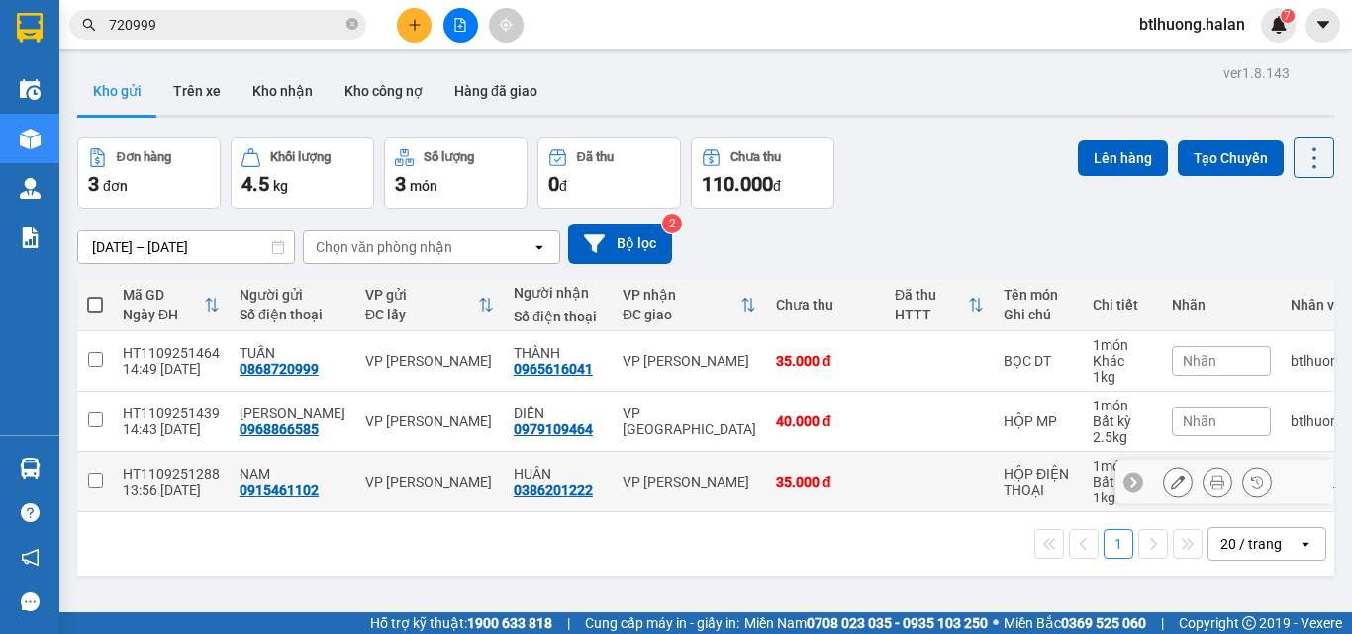
drag, startPoint x: 746, startPoint y: 490, endPoint x: 1135, endPoint y: 242, distance: 461.5
click at [766, 484] on td "35.000 đ" at bounding box center [825, 482] width 119 height 60
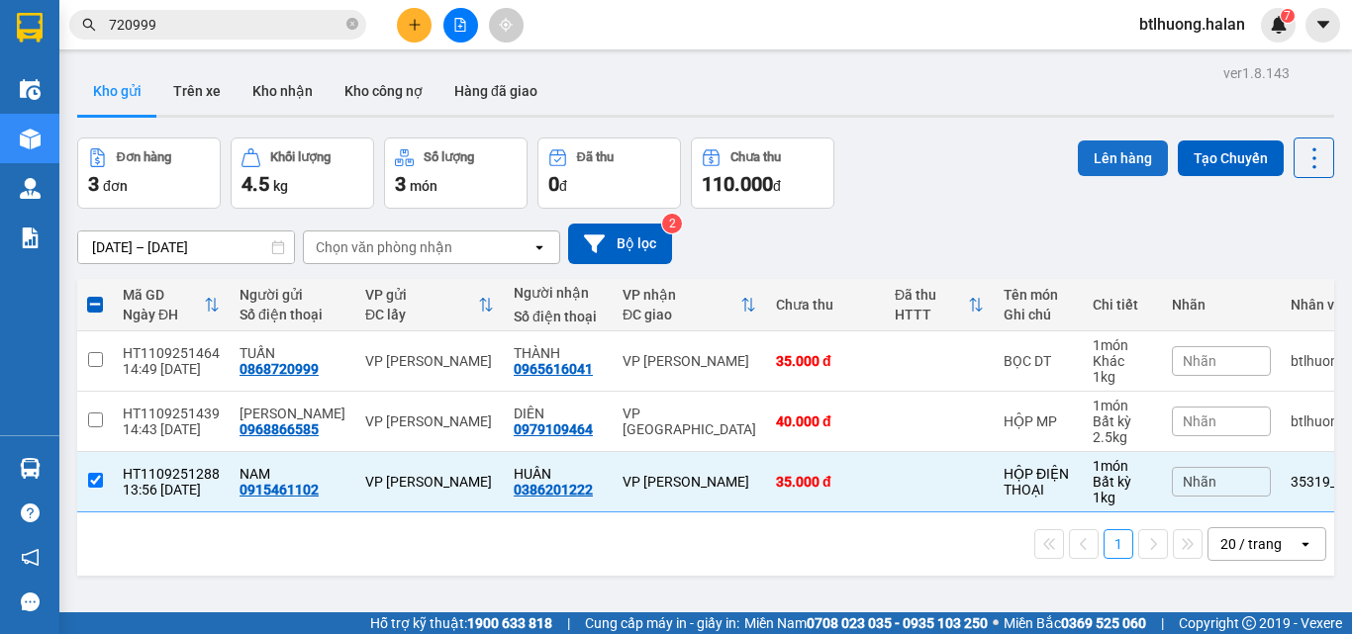
click at [1114, 156] on button "Lên hàng" at bounding box center [1123, 159] width 90 height 36
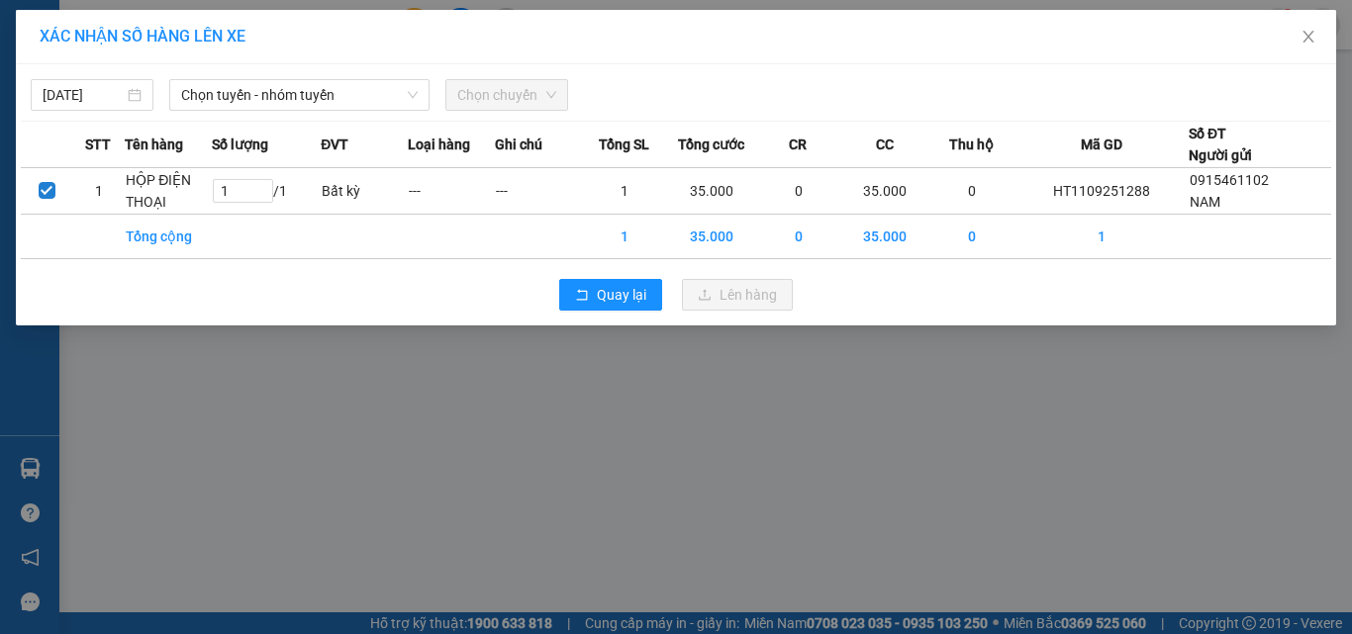
click at [312, 112] on div "11/09/2025 Chọn tuyến - nhóm tuyến Chọn chuyến STT Tên hàng Số lượng ĐVT Loại h…" at bounding box center [676, 194] width 1320 height 261
click at [312, 97] on span "Chọn tuyến - nhóm tuyến" at bounding box center [299, 95] width 237 height 30
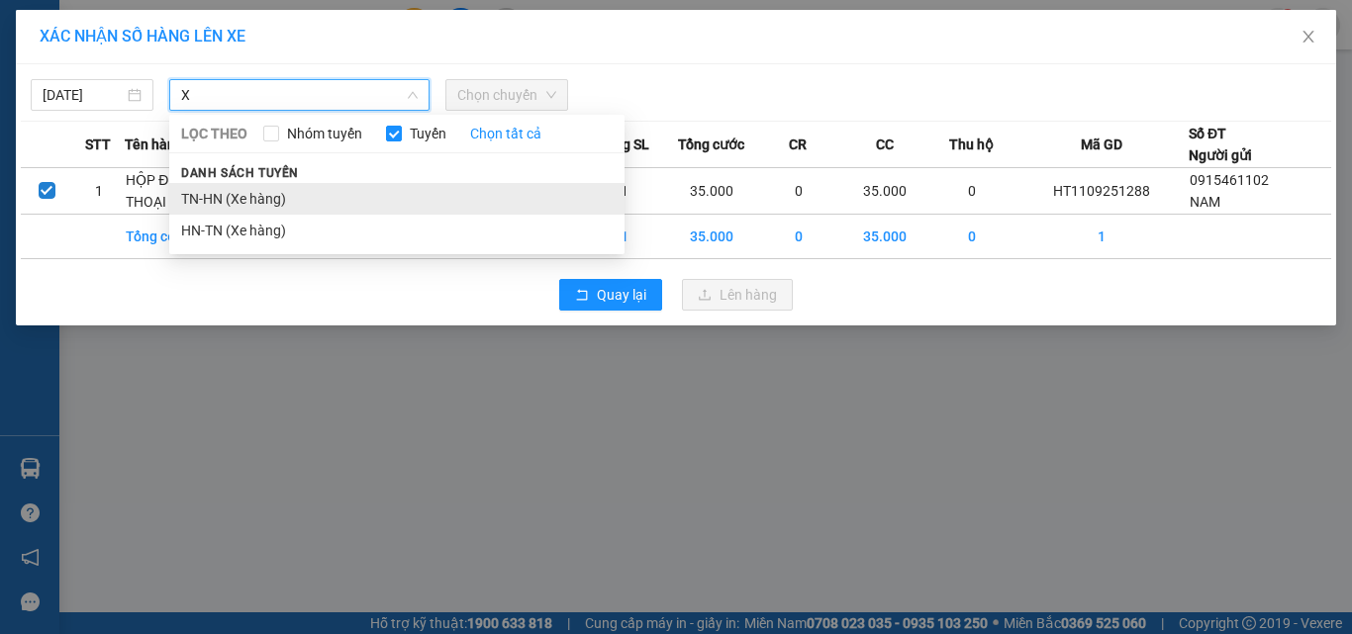
type input "X"
click at [337, 193] on li "TN-HN (Xe hàng)" at bounding box center [396, 199] width 455 height 32
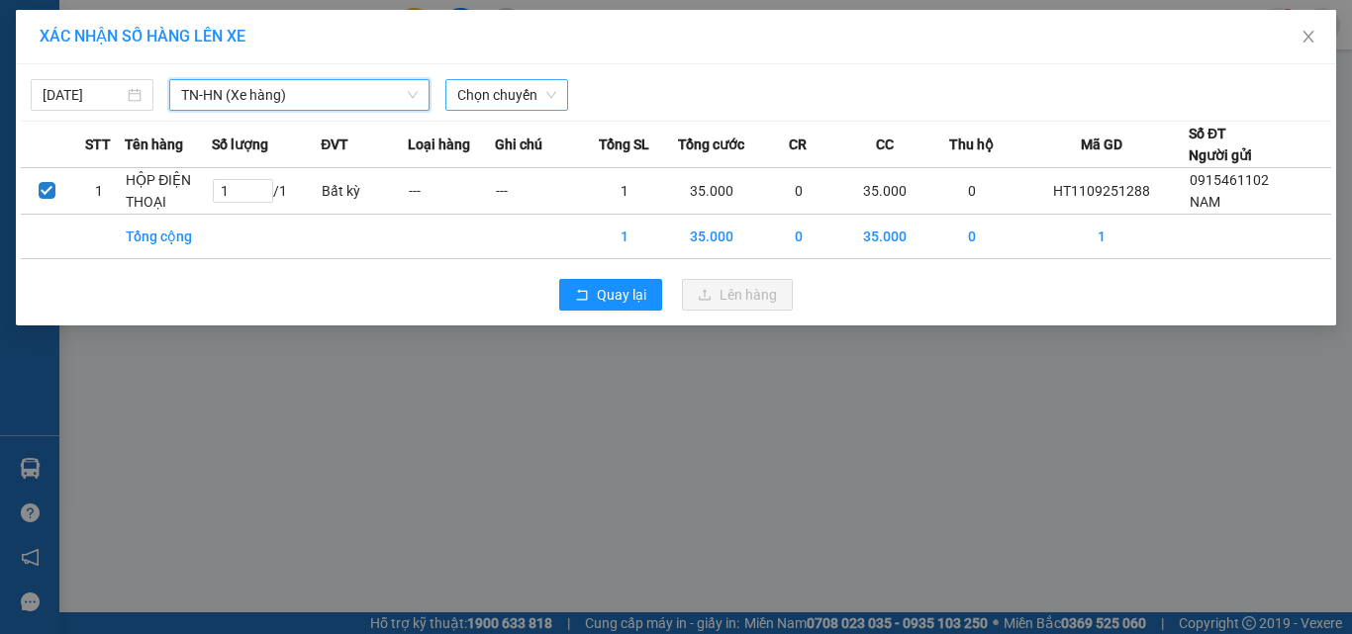
click at [475, 91] on span "Chọn chuyến" at bounding box center [506, 95] width 99 height 30
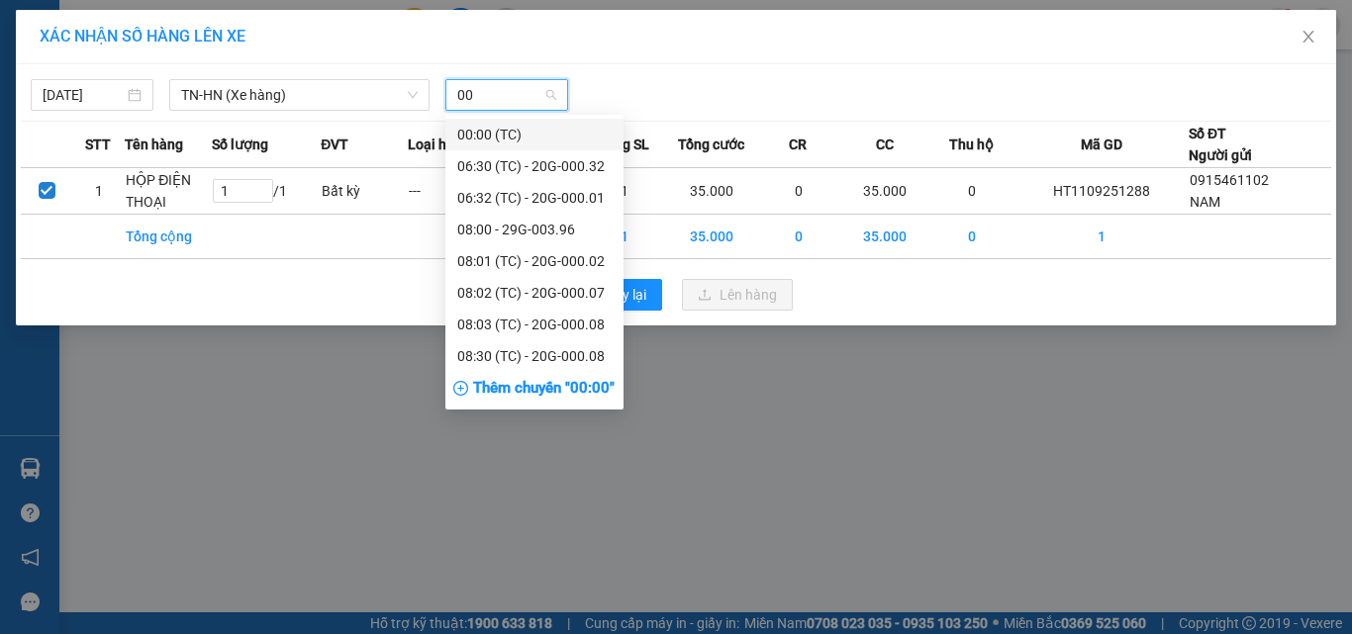
type input "005"
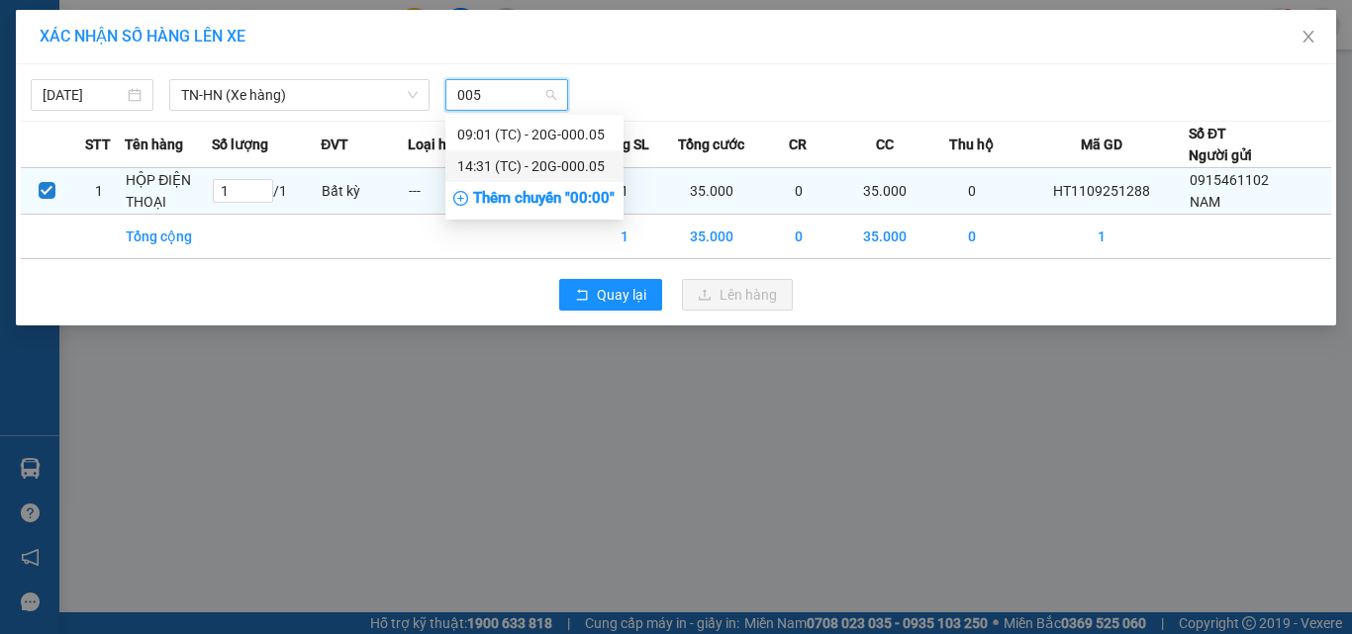
click at [581, 169] on div "14:31 (TC) - 20G-000.05" at bounding box center [534, 166] width 154 height 22
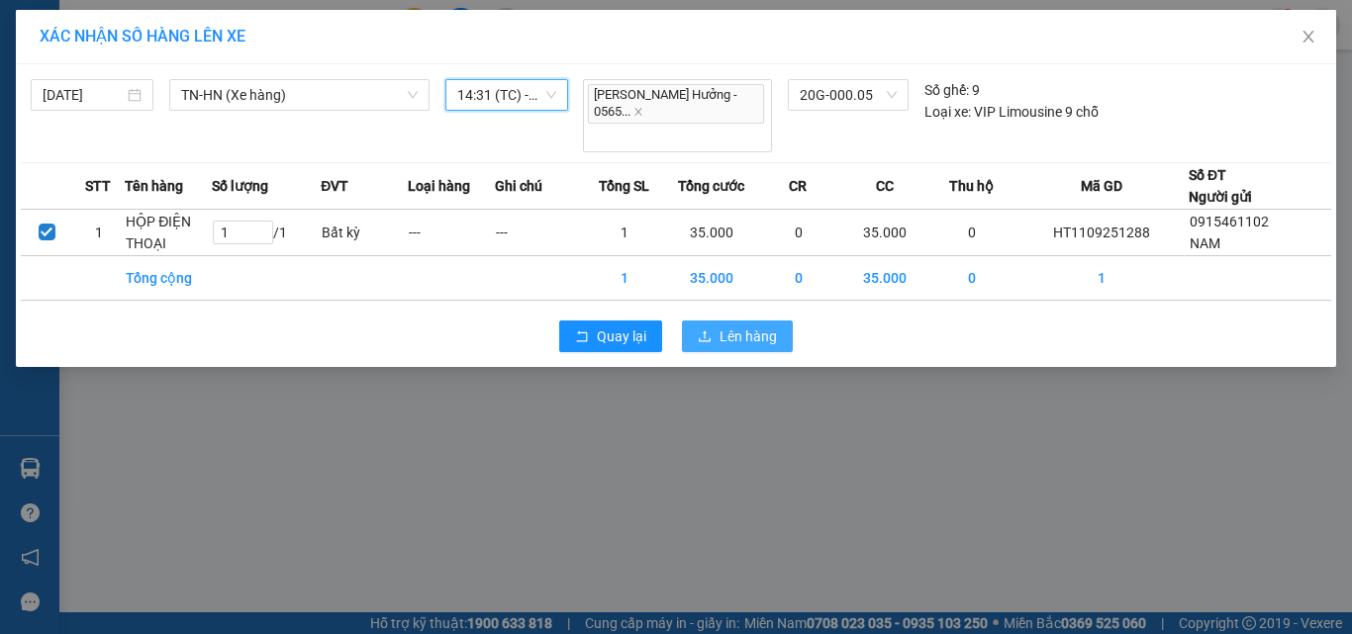
click at [724, 326] on span "Lên hàng" at bounding box center [748, 337] width 57 height 22
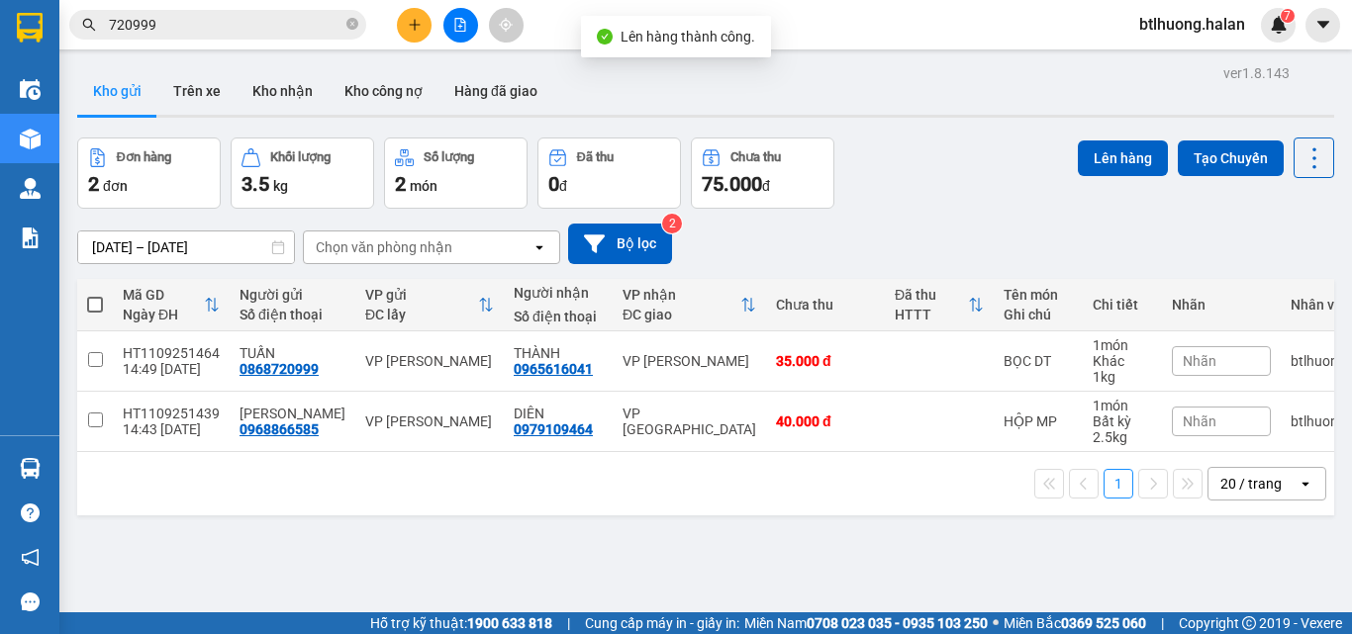
click at [410, 23] on icon "plus" at bounding box center [415, 25] width 14 height 14
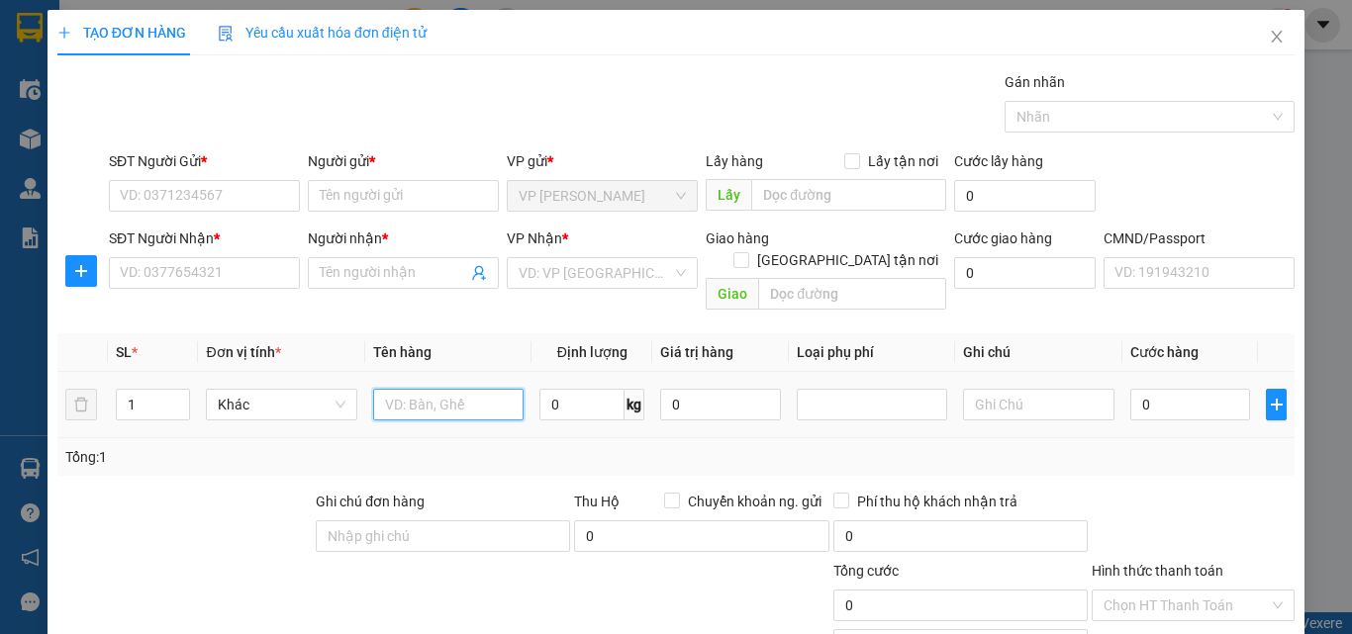
click at [442, 389] on input "text" at bounding box center [448, 405] width 150 height 32
type input "BỌC HỘP GIÀY"
drag, startPoint x: 590, startPoint y: 372, endPoint x: 595, endPoint y: 21, distance: 351.4
click at [588, 389] on input "0" at bounding box center [581, 405] width 85 height 32
type input "1"
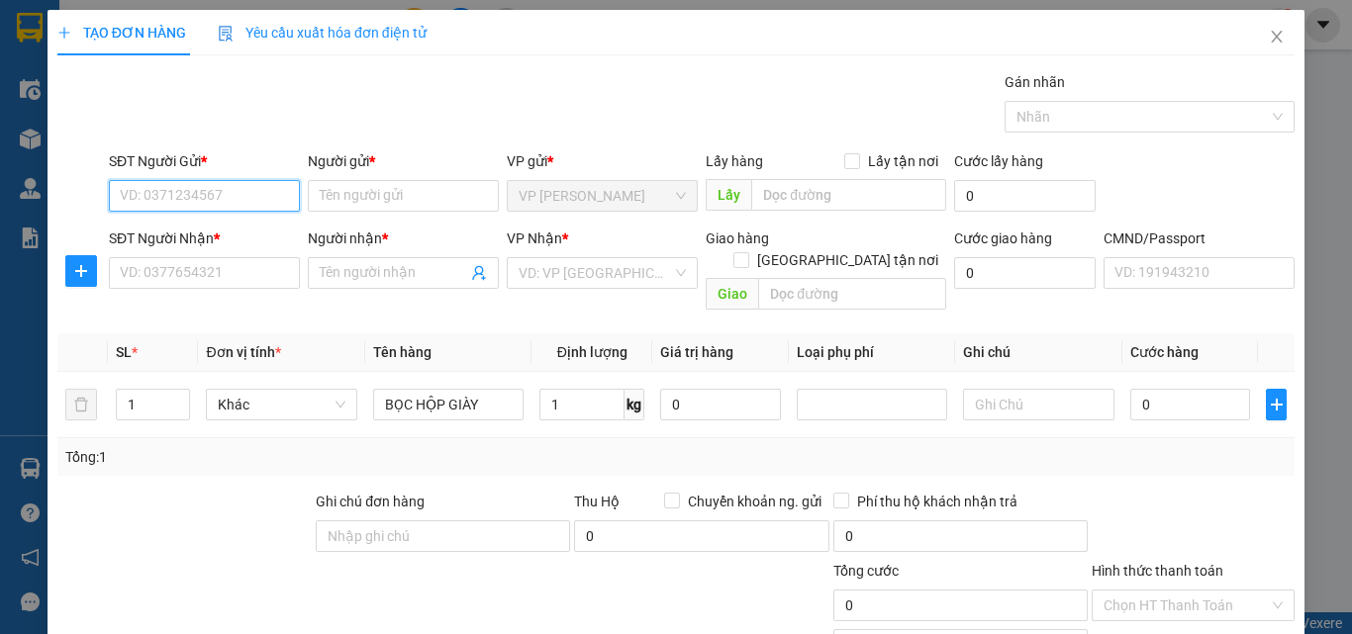
click at [196, 184] on input "SĐT Người Gửi *" at bounding box center [204, 196] width 191 height 32
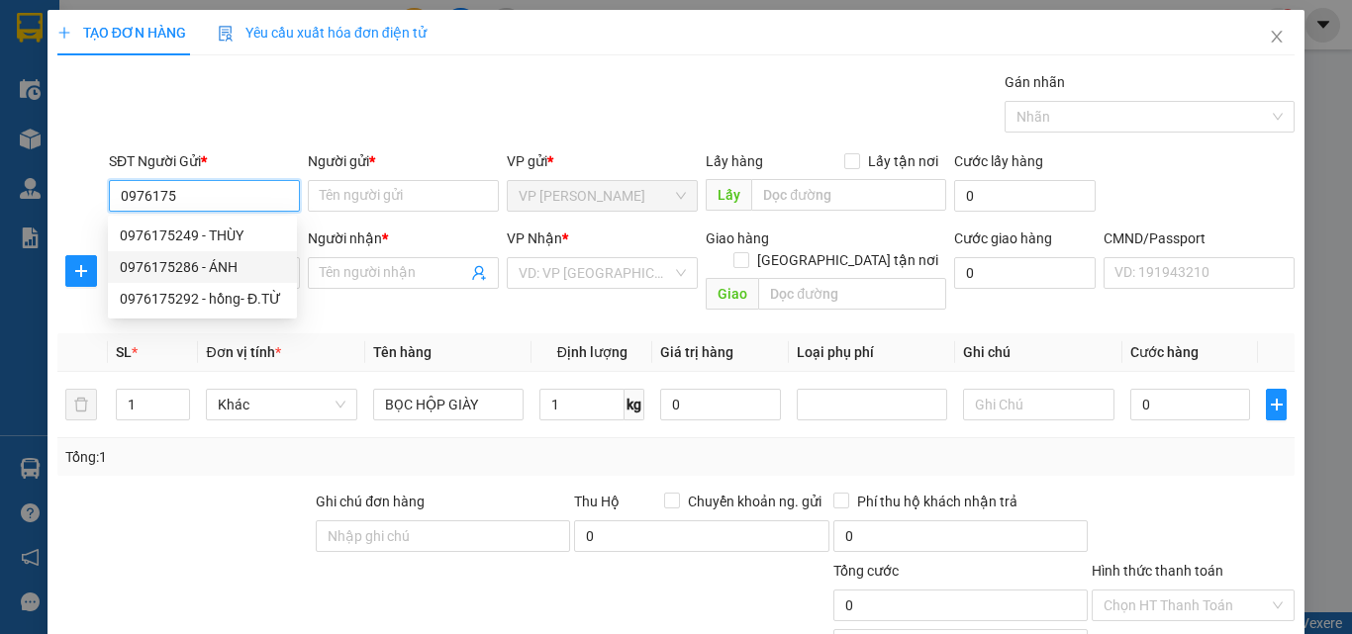
click at [239, 260] on div "0976175286 - ÁNH" at bounding box center [202, 267] width 165 height 22
type input "0976175286"
type input "ÁNH"
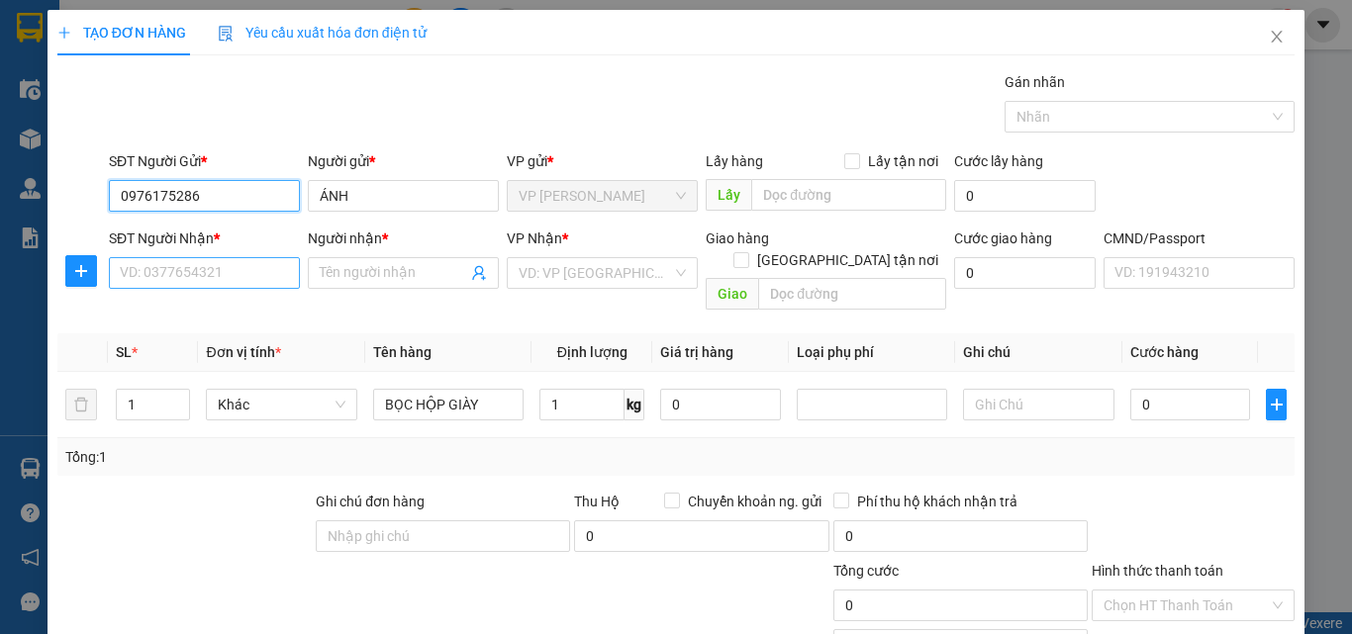
type input "0976175286"
click at [217, 269] on input "SĐT Người Nhận *" at bounding box center [204, 273] width 191 height 32
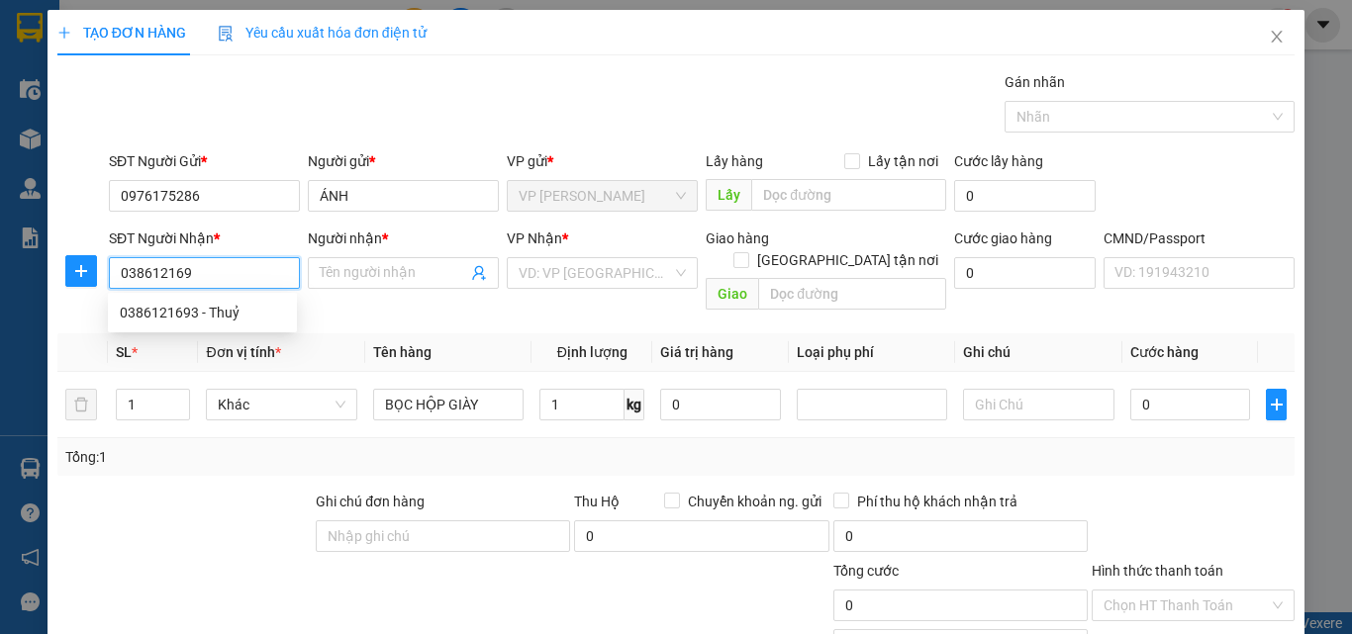
type input "0386121693"
click at [170, 311] on div "0386121693 - Thuỷ" at bounding box center [202, 313] width 165 height 22
type input "Thuỷ"
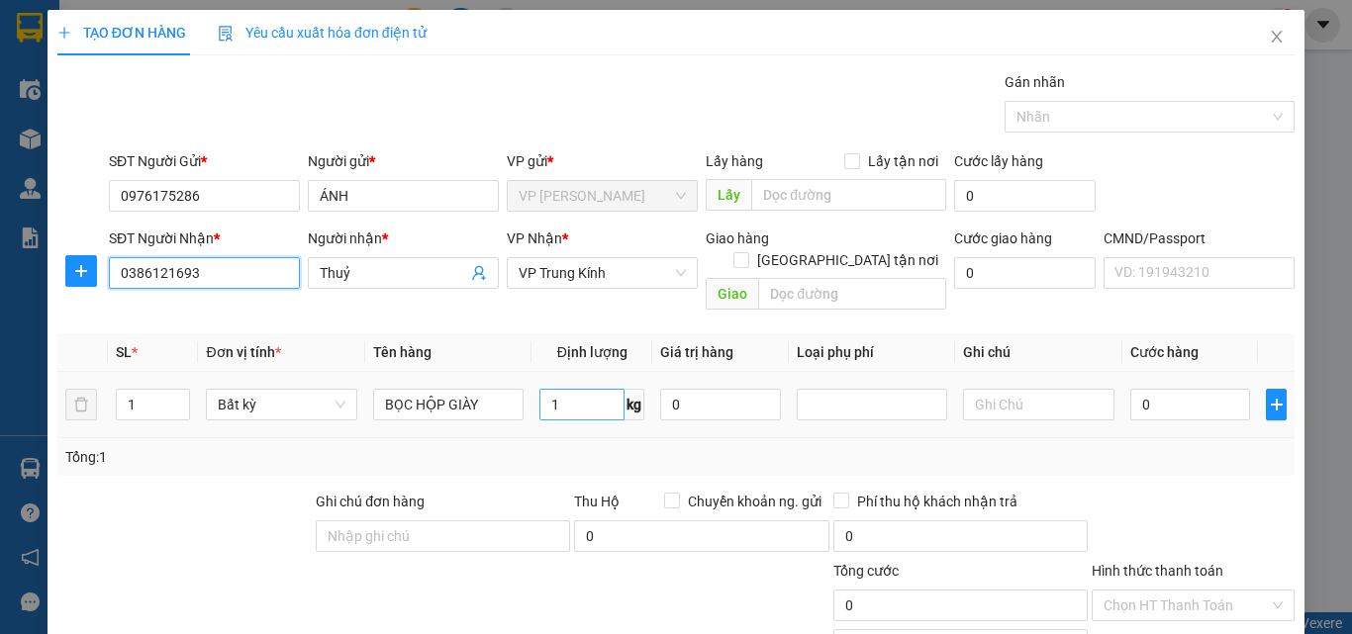
type input "0386121693"
click at [585, 389] on input "1" at bounding box center [581, 405] width 85 height 32
click at [597, 418] on div "SL * Đơn vị tính * Tên hàng Định lượng Giá trị hàng Loại phụ phí Ghi chú Cước h…" at bounding box center [675, 405] width 1237 height 143
type input "35.000"
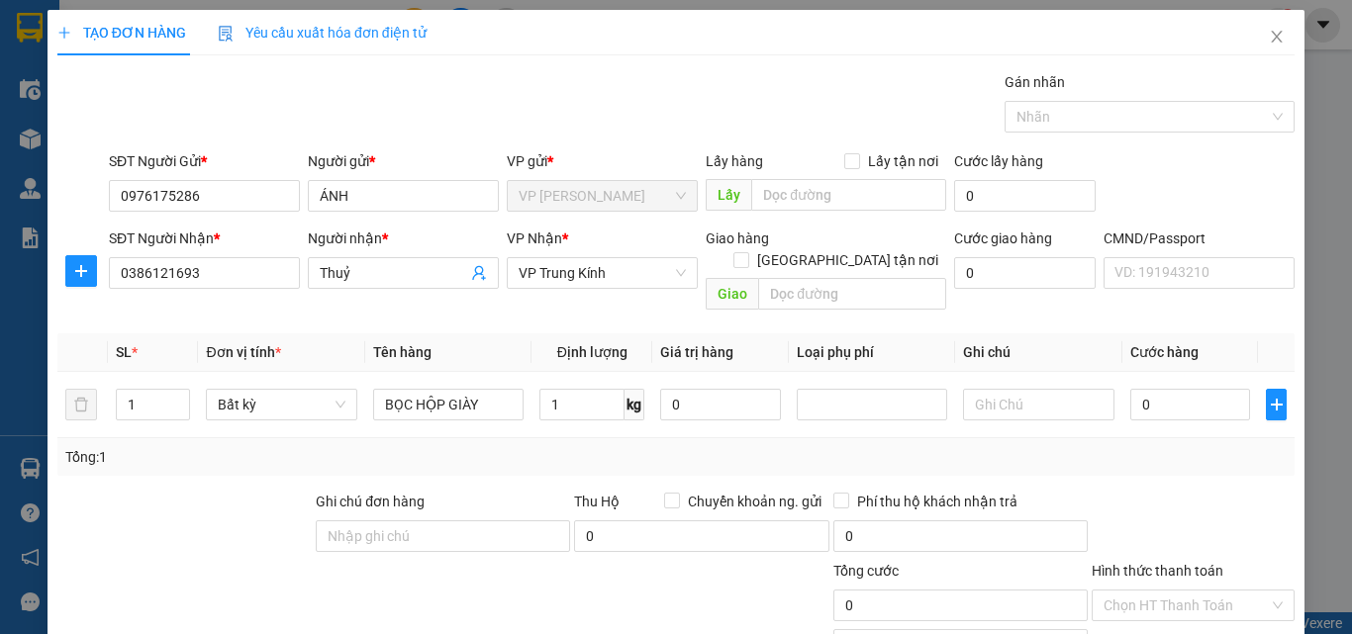
type input "35.000"
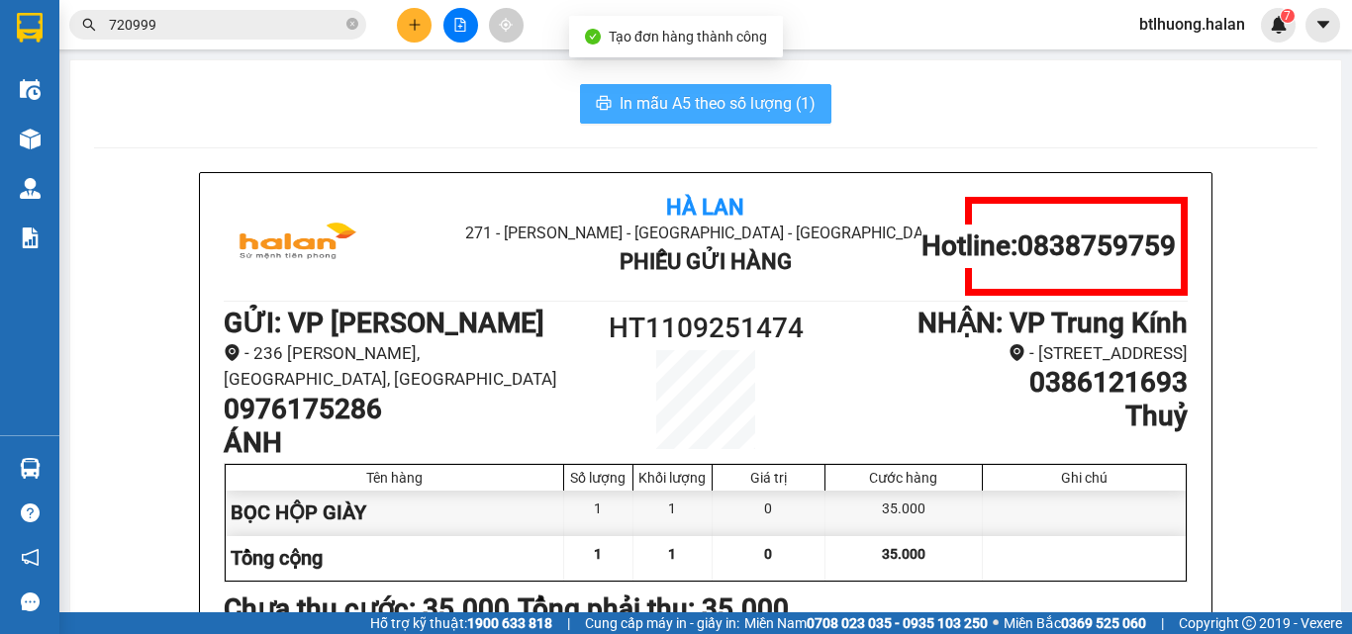
click at [787, 101] on span "In mẫu A5 theo số lượng (1)" at bounding box center [718, 103] width 196 height 25
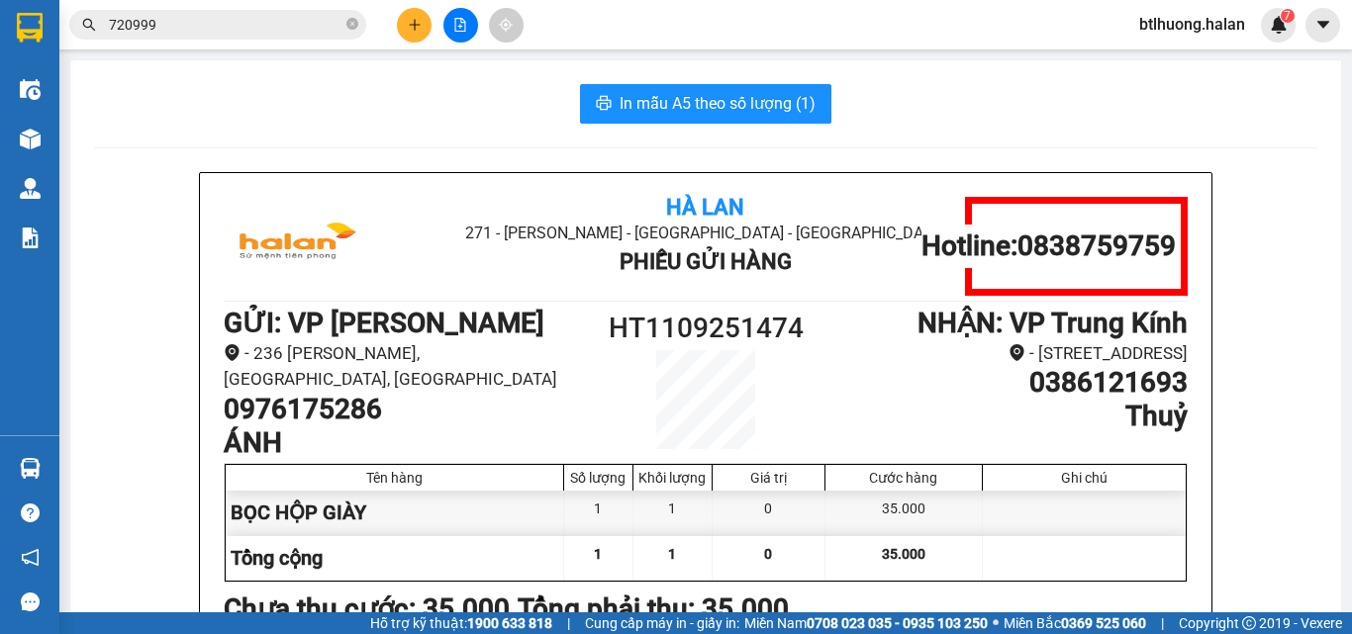
click at [408, 31] on icon "plus" at bounding box center [415, 25] width 14 height 14
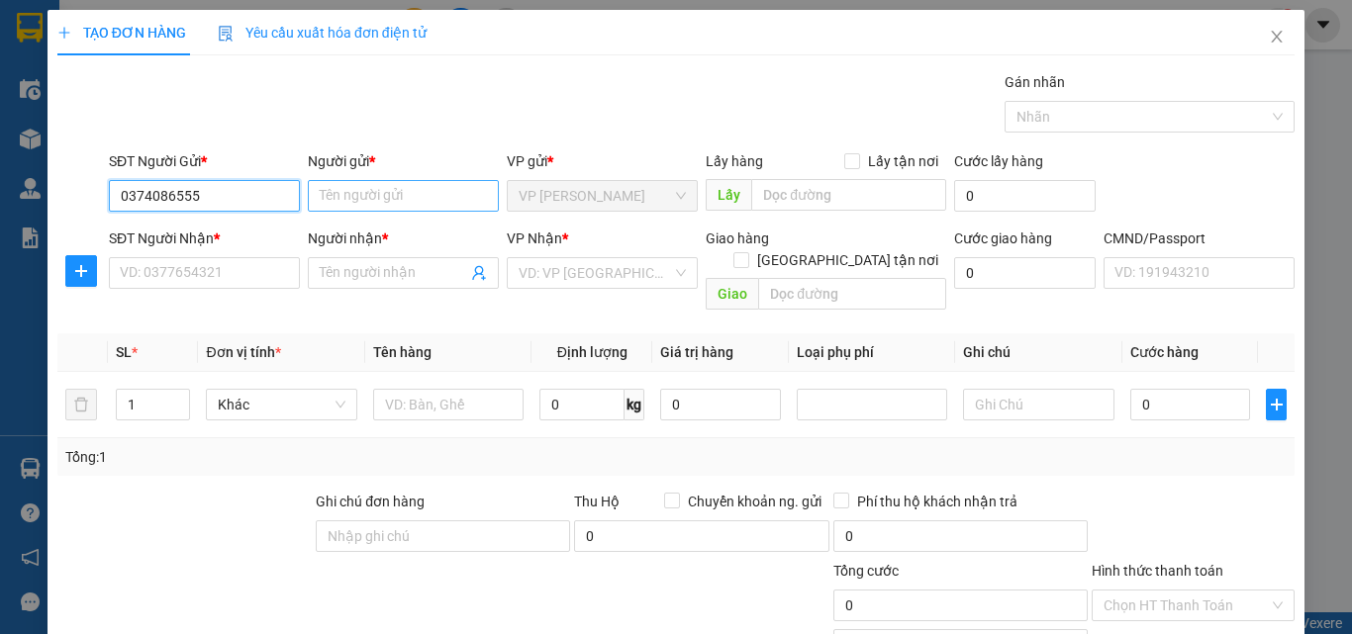
type input "0374086555"
click at [350, 197] on input "Người gửi *" at bounding box center [403, 196] width 191 height 32
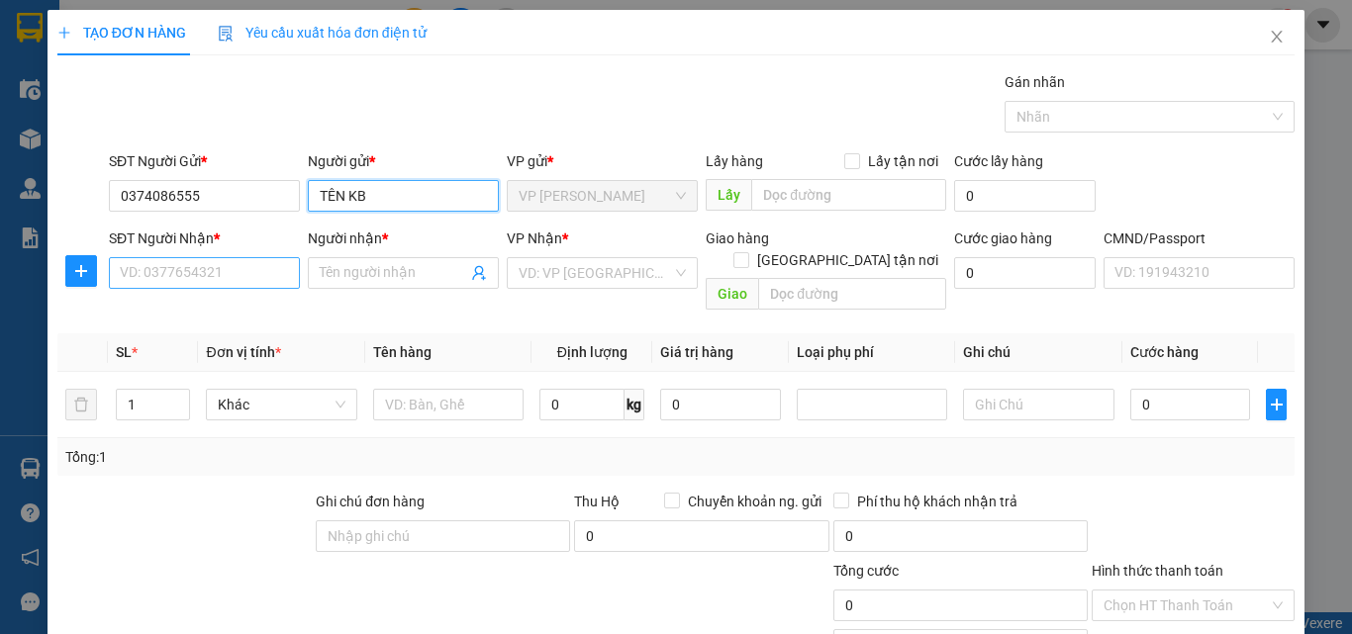
type input "TÊN KB"
click at [258, 263] on input "SĐT Người Nhận *" at bounding box center [204, 273] width 191 height 32
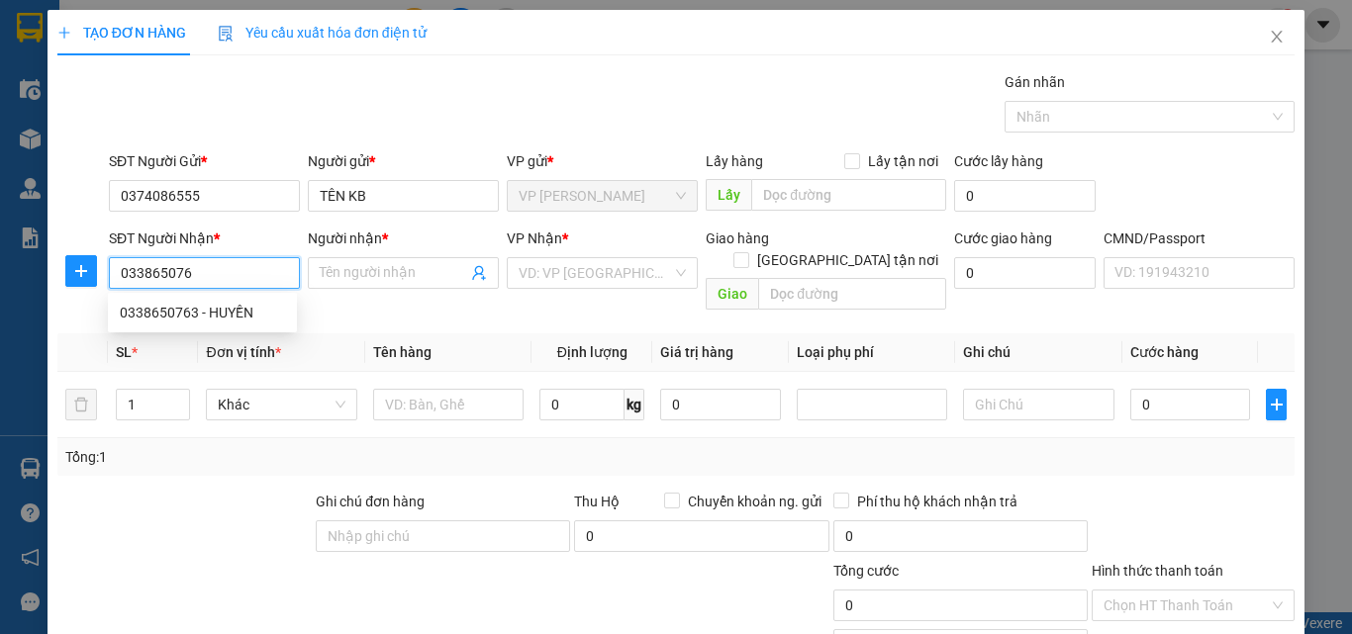
type input "0338650763"
click at [232, 308] on div "0338650763 - HUYỀN" at bounding box center [202, 313] width 165 height 22
type input "HUYỀN"
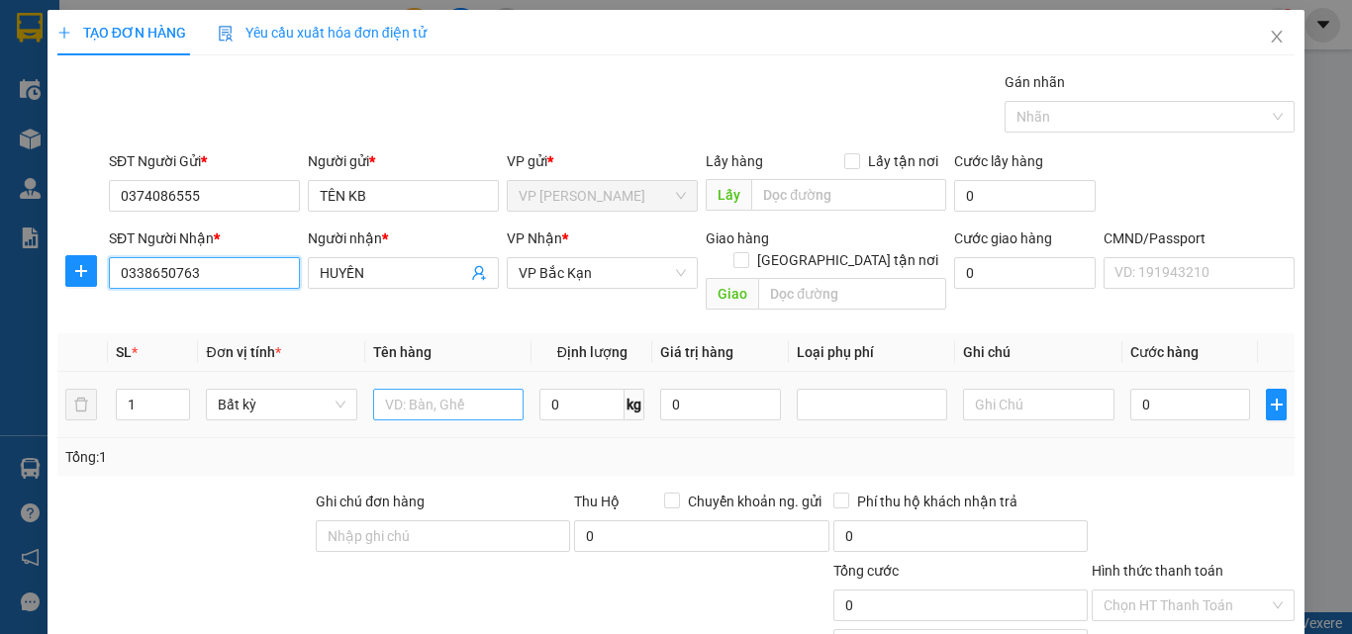
type input "0338650763"
click at [463, 389] on input "text" at bounding box center [448, 405] width 150 height 32
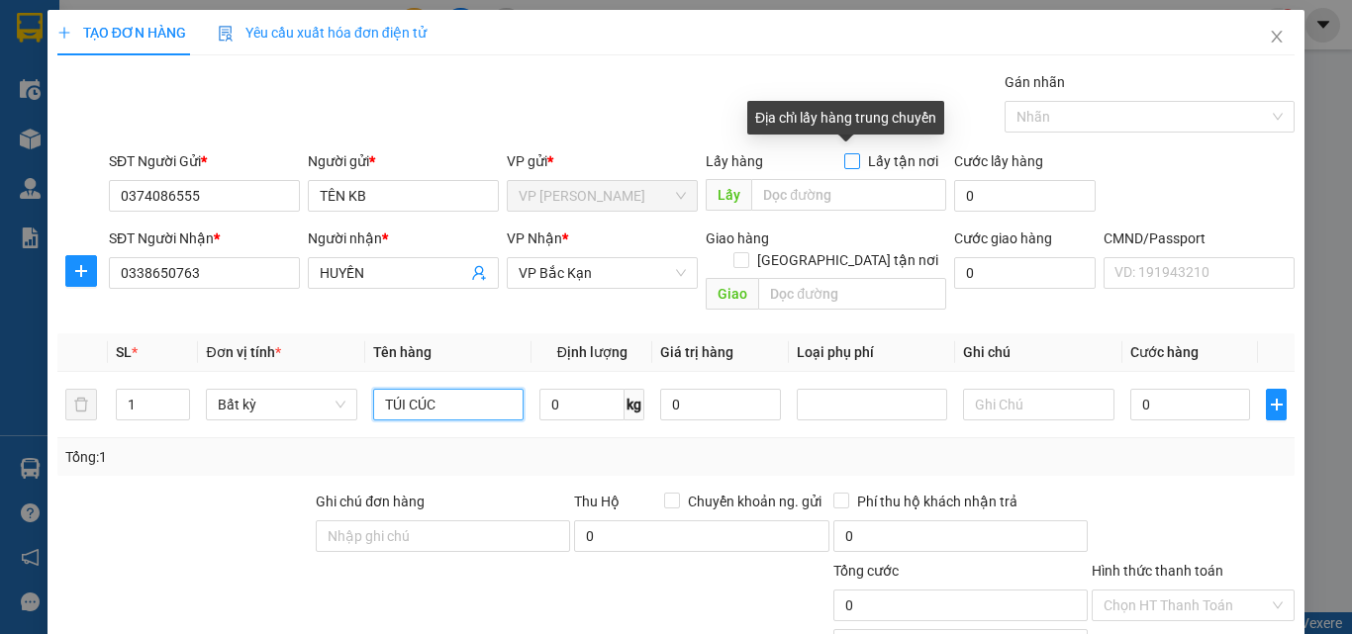
type input "TÚI CÚC"
click at [860, 161] on span "Lấy tận nơi" at bounding box center [903, 161] width 86 height 22
click at [854, 161] on input "Lấy tận nơi" at bounding box center [851, 160] width 14 height 14
checkbox input "true"
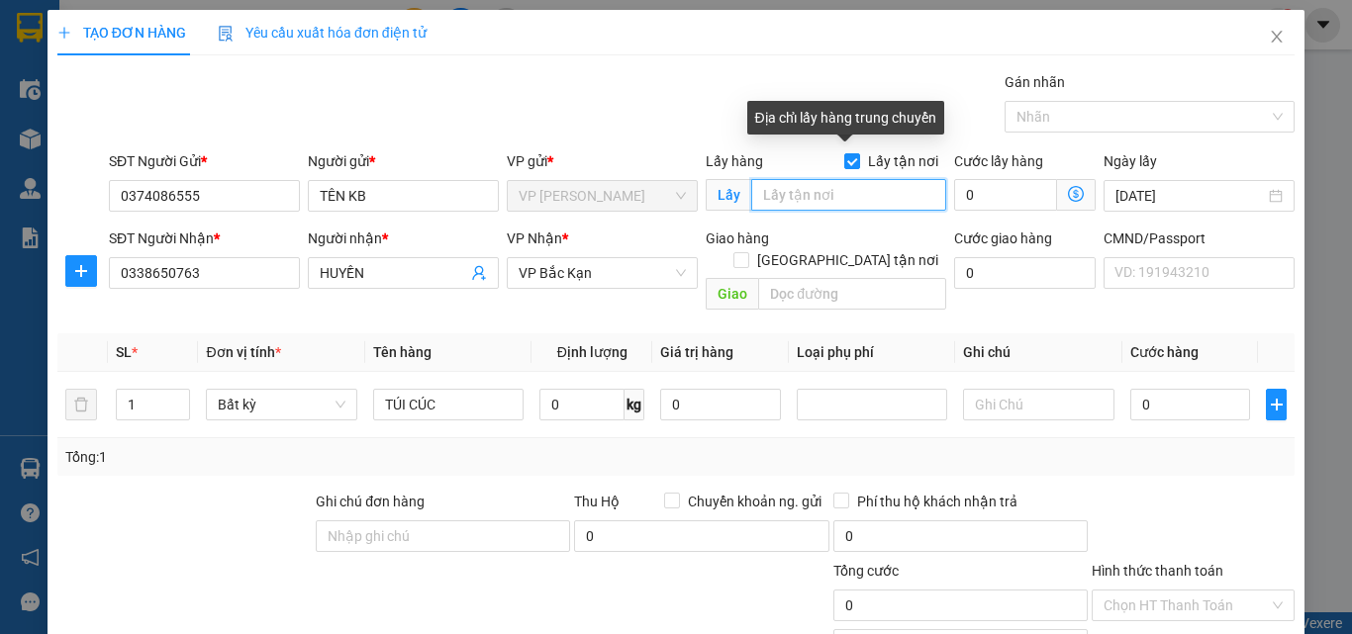
click at [841, 190] on input "text" at bounding box center [848, 195] width 195 height 32
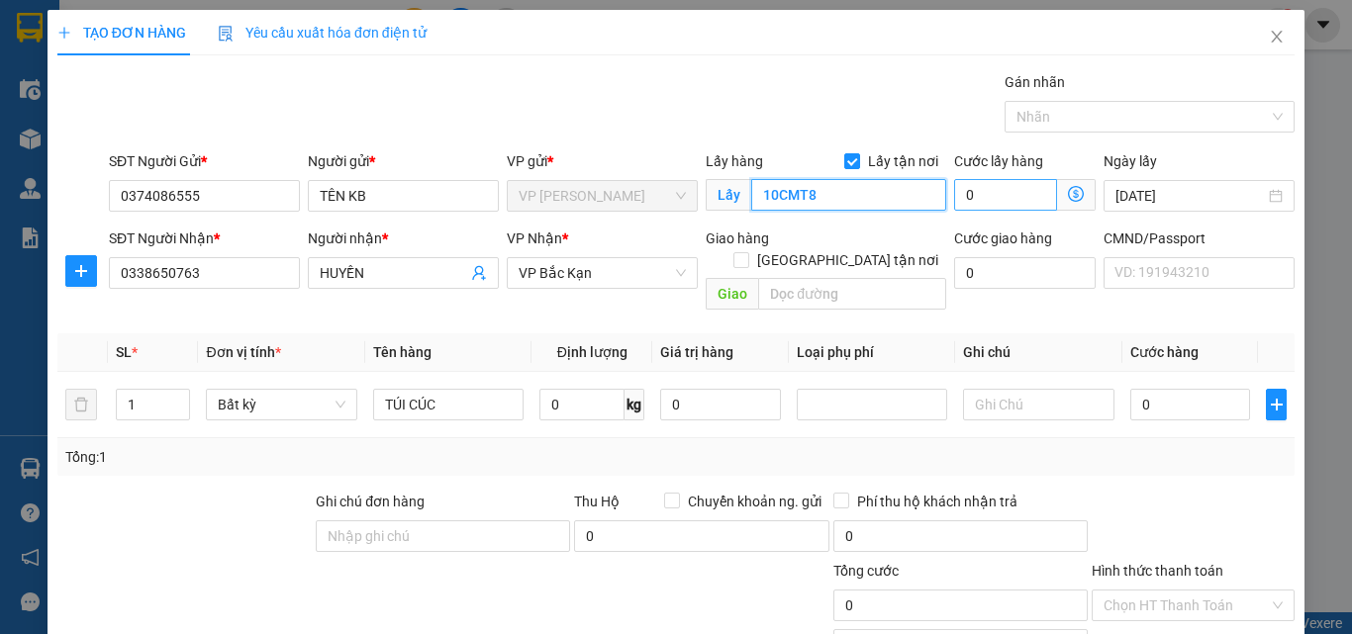
type input "10CMT8"
click at [994, 194] on input "0" at bounding box center [1005, 195] width 103 height 32
type input "2"
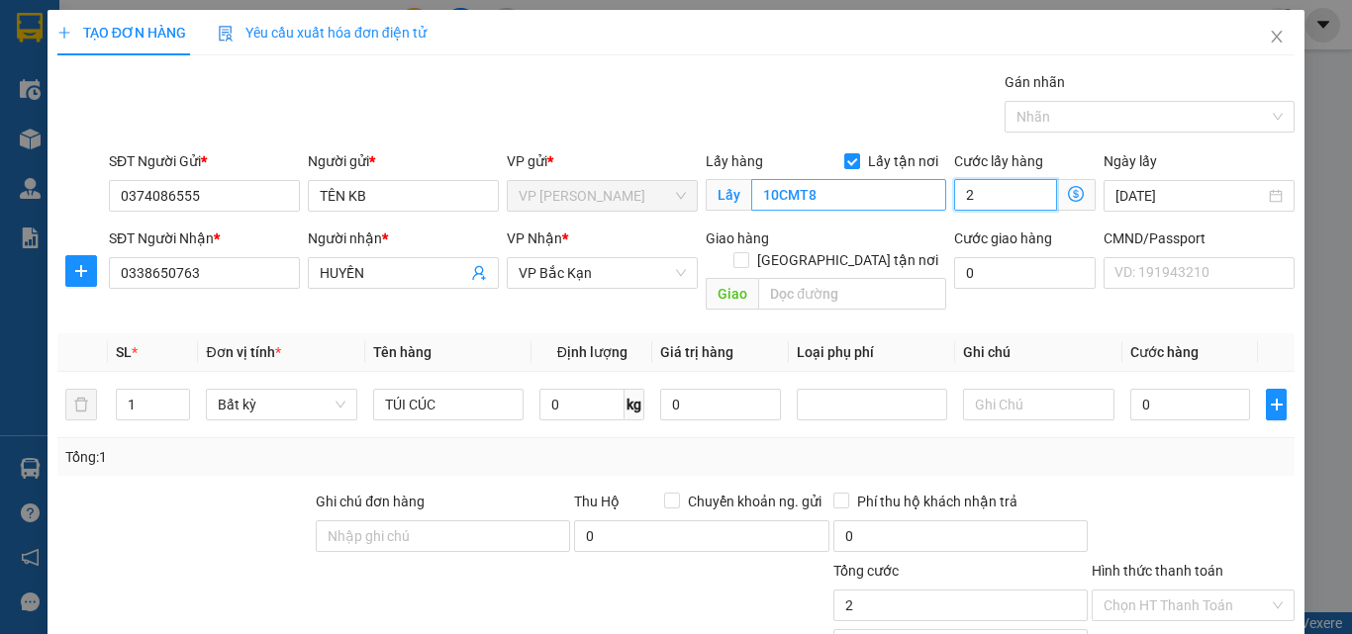
type input "20"
type input "20.000"
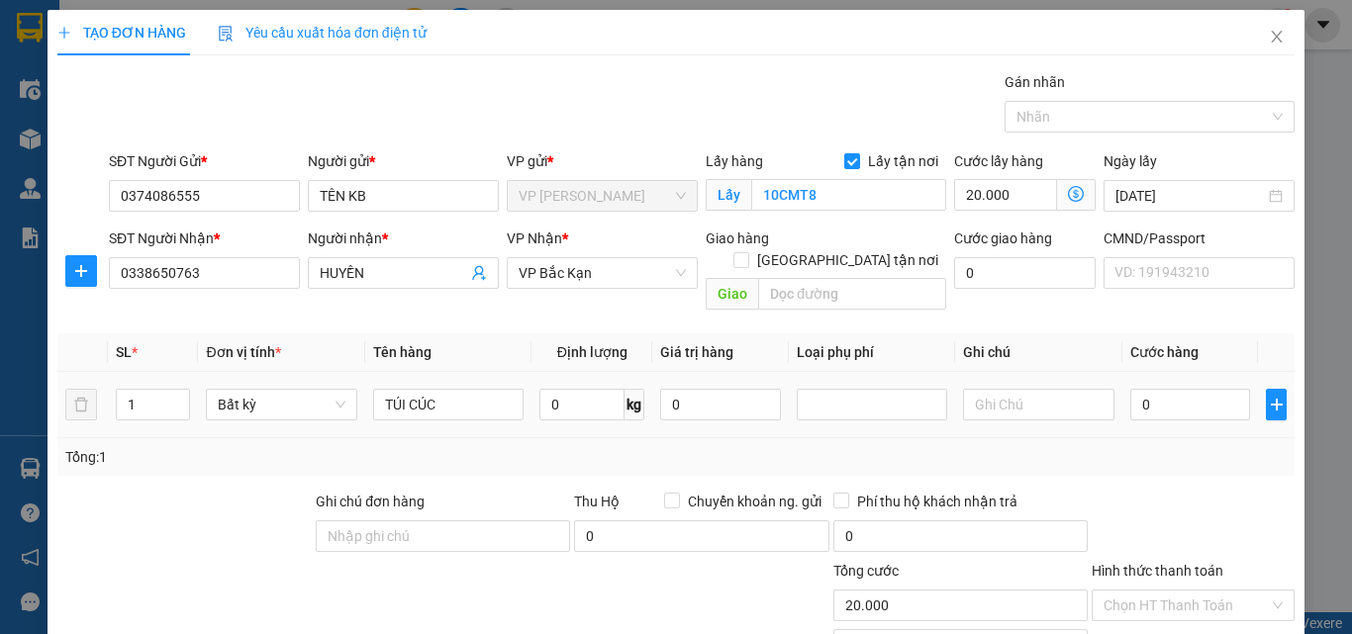
click at [568, 372] on td "0 kg" at bounding box center [592, 405] width 121 height 66
click at [569, 389] on input "0" at bounding box center [581, 405] width 85 height 32
type input "11"
click at [564, 446] on div "Tổng: 1" at bounding box center [675, 457] width 1221 height 22
click at [1180, 558] on div "Transit Pickup Surcharge Ids Transit Deliver Surcharge Ids Transit Deliver Surc…" at bounding box center [675, 413] width 1237 height 684
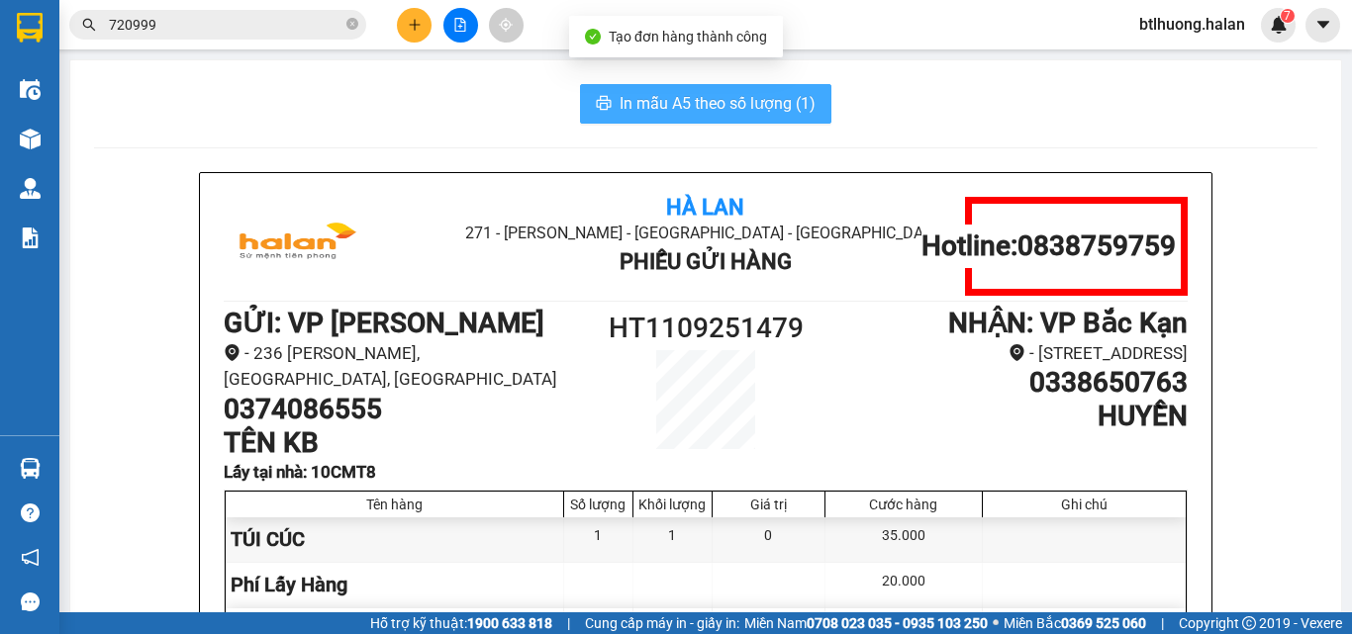
click at [750, 102] on span "In mẫu A5 theo số lượng (1)" at bounding box center [718, 103] width 196 height 25
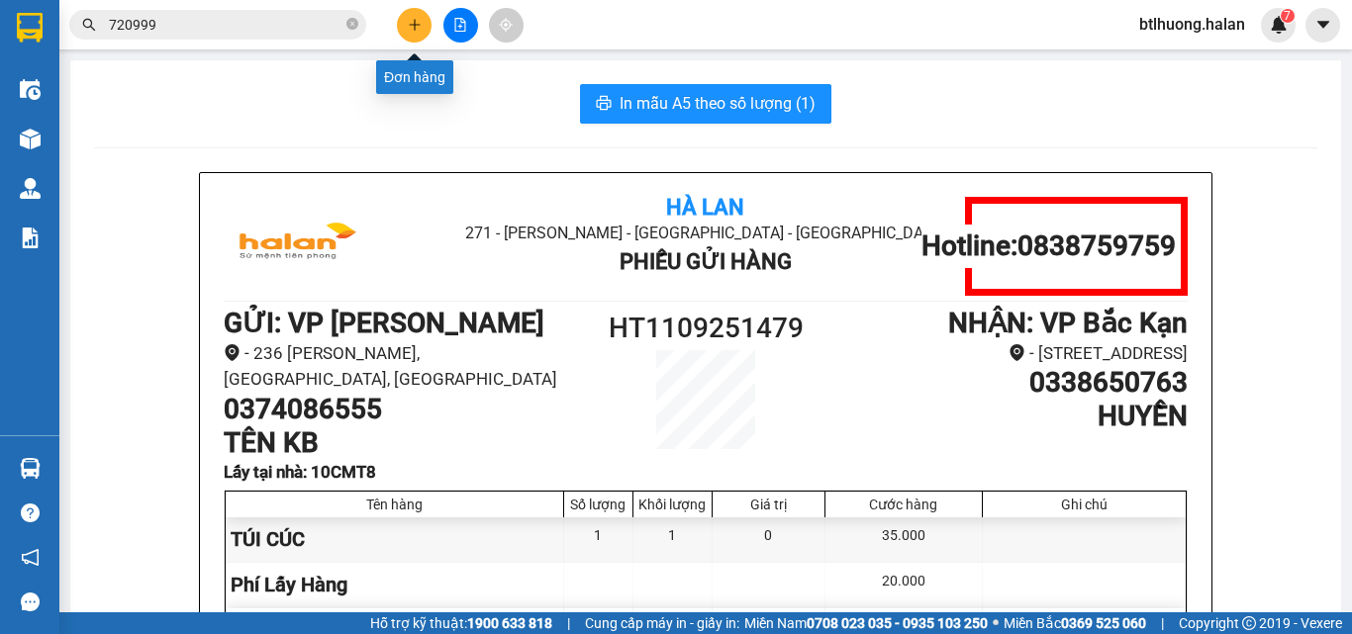
click at [413, 19] on icon "plus" at bounding box center [415, 25] width 14 height 14
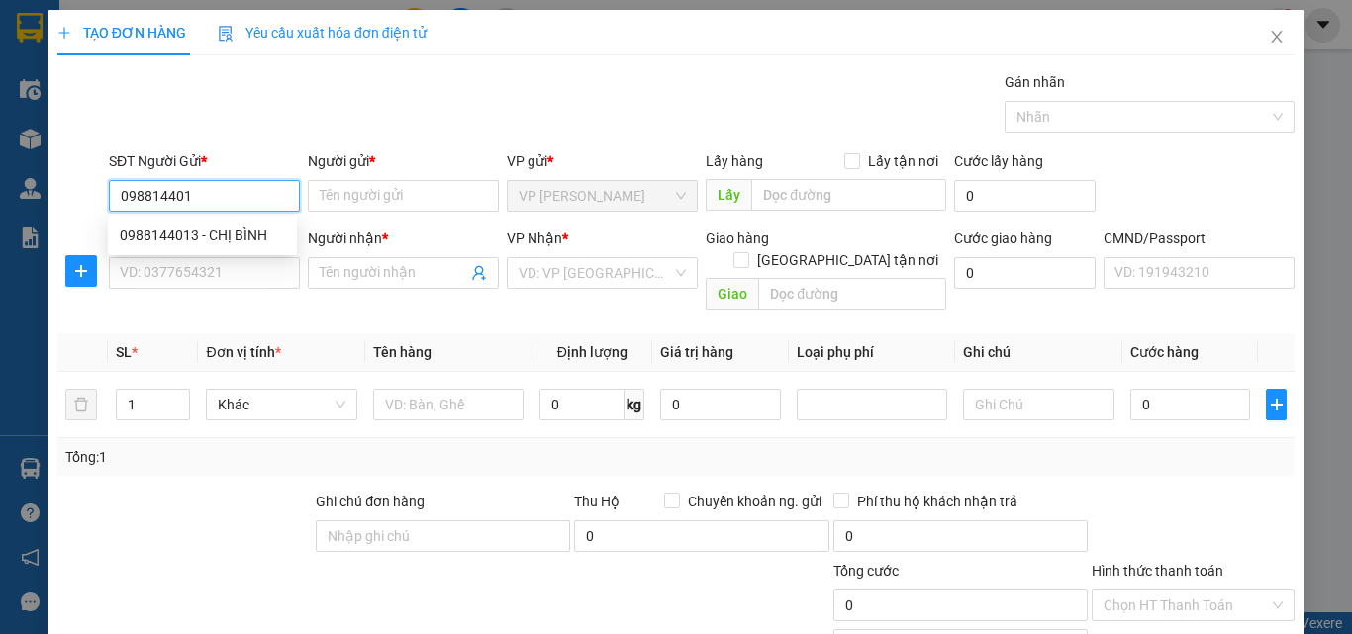
type input "0988144013"
click at [254, 241] on div "0988144013 - CHỊ BÌNH" at bounding box center [202, 236] width 165 height 22
type input "CHỊ BÌNH"
type input "0988144013"
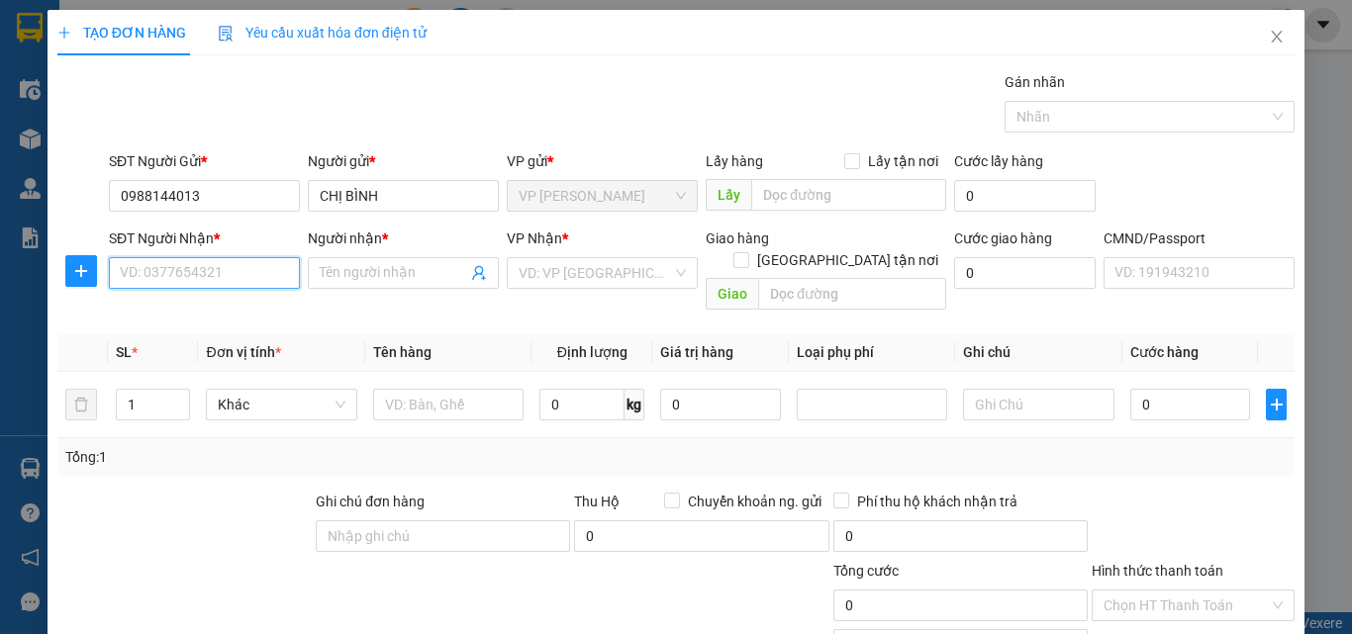
click at [246, 267] on input "SĐT Người Nhận *" at bounding box center [204, 273] width 191 height 32
type input "0384451386"
click at [235, 306] on div "0384451386 - MÙI" at bounding box center [202, 313] width 165 height 22
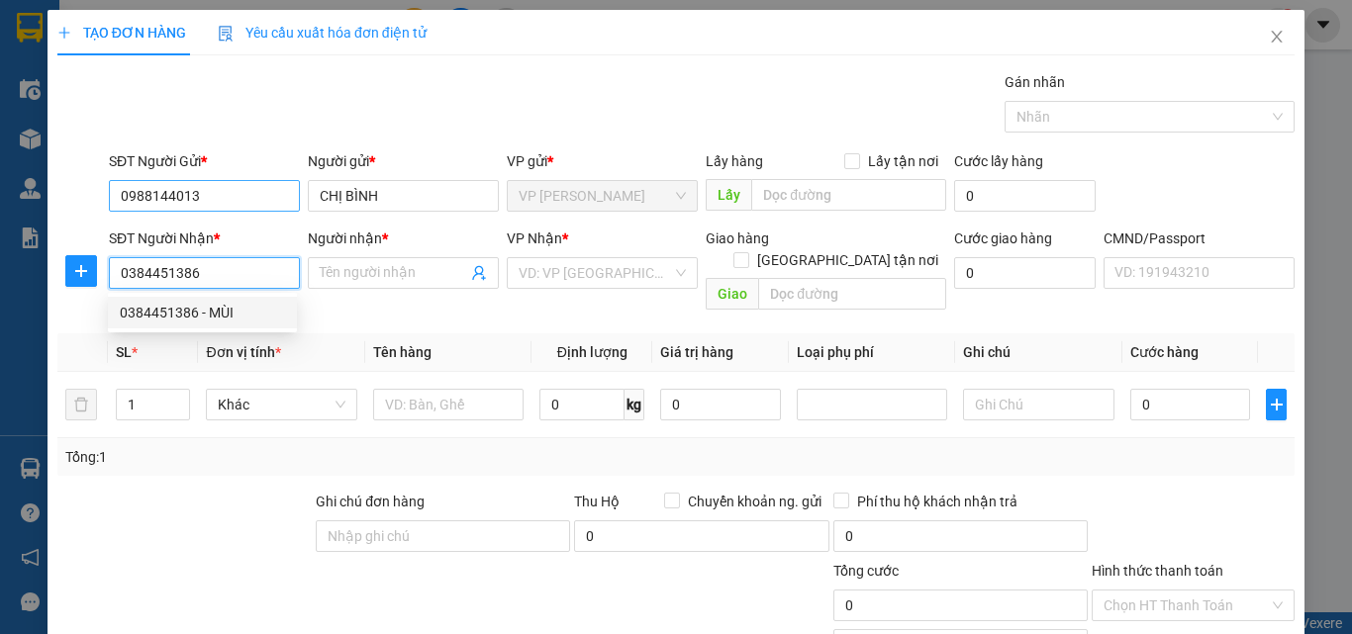
type input "MÙI"
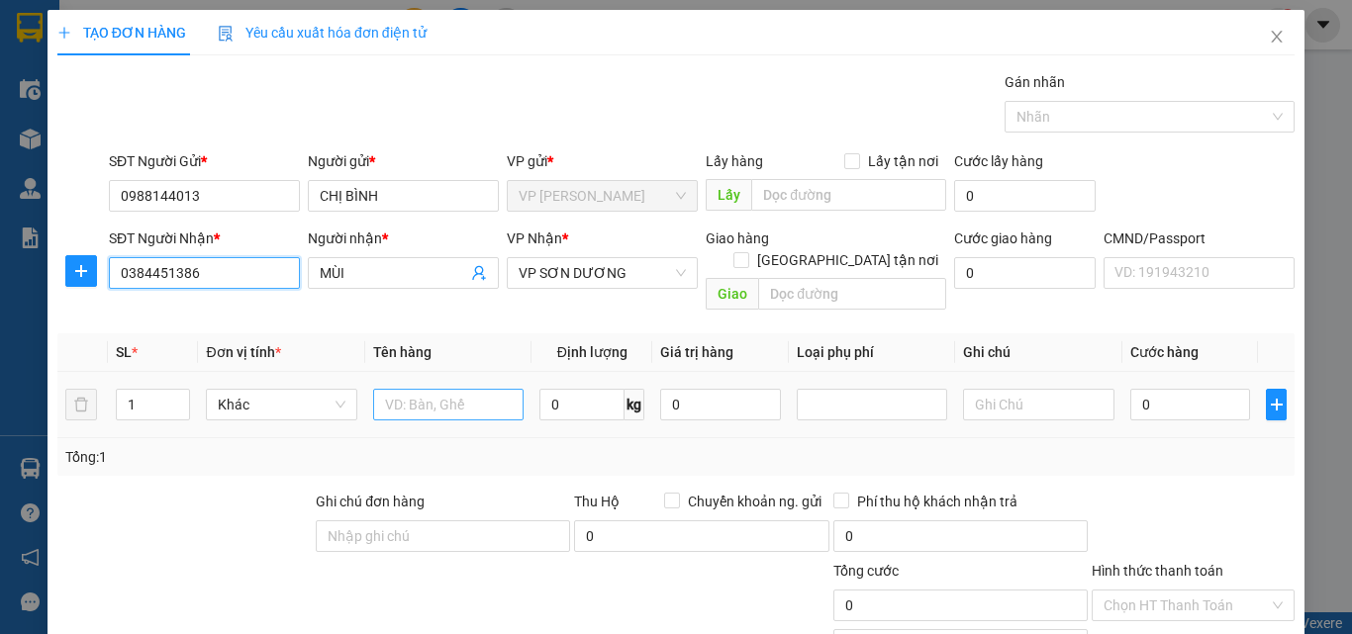
type input "0384451386"
click at [471, 394] on input "text" at bounding box center [448, 405] width 150 height 32
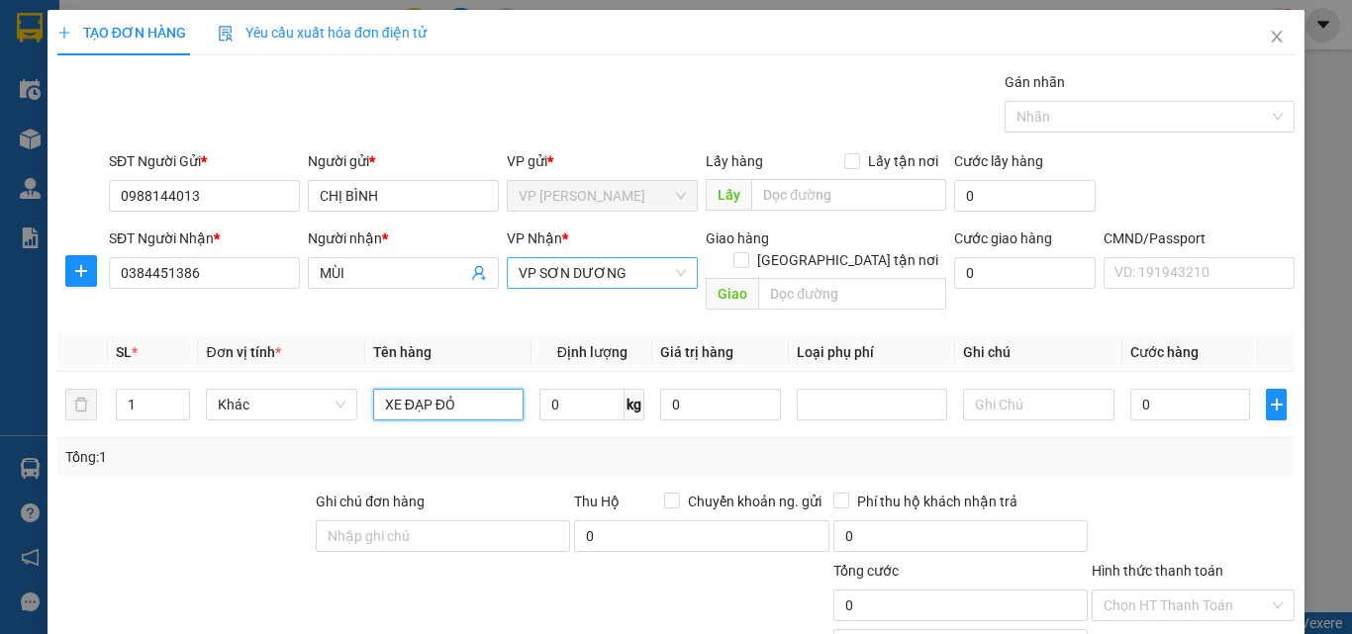
click at [535, 267] on span "VP SƠN DƯƠNG" at bounding box center [602, 273] width 167 height 30
type input "XE ĐẠP ĐỎ"
click at [78, 276] on icon "plus" at bounding box center [81, 271] width 16 height 16
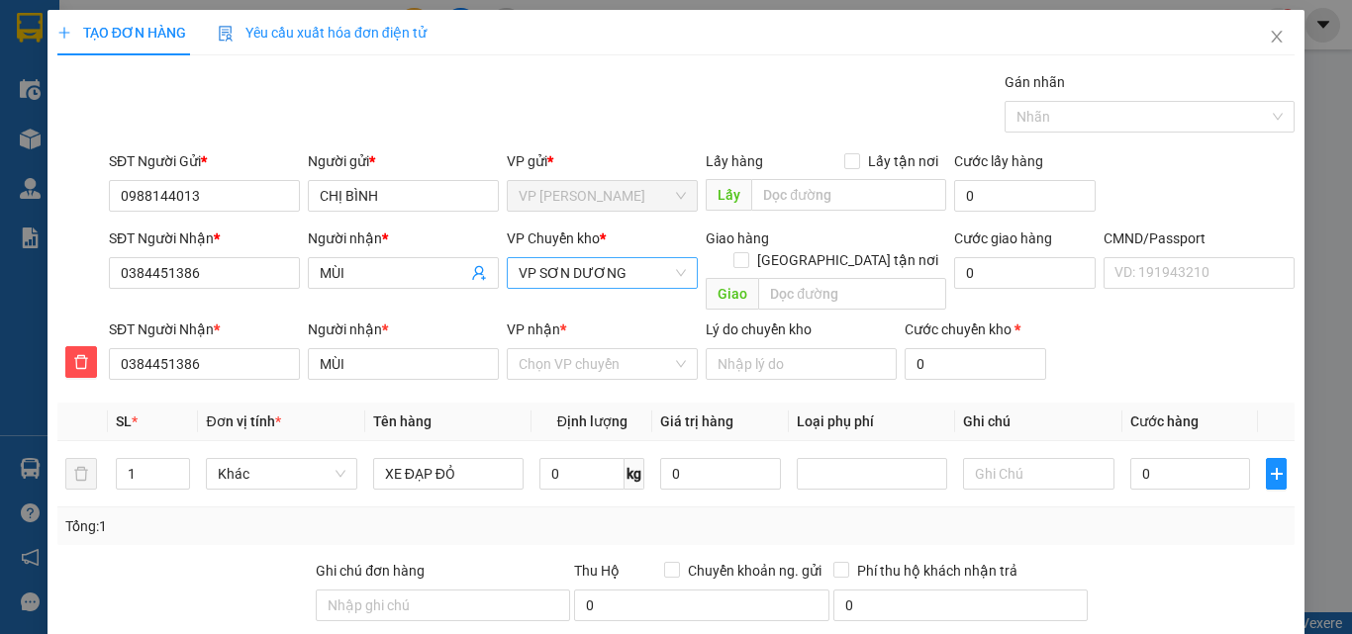
click at [545, 266] on span "VP SƠN DƯƠNG" at bounding box center [602, 273] width 167 height 30
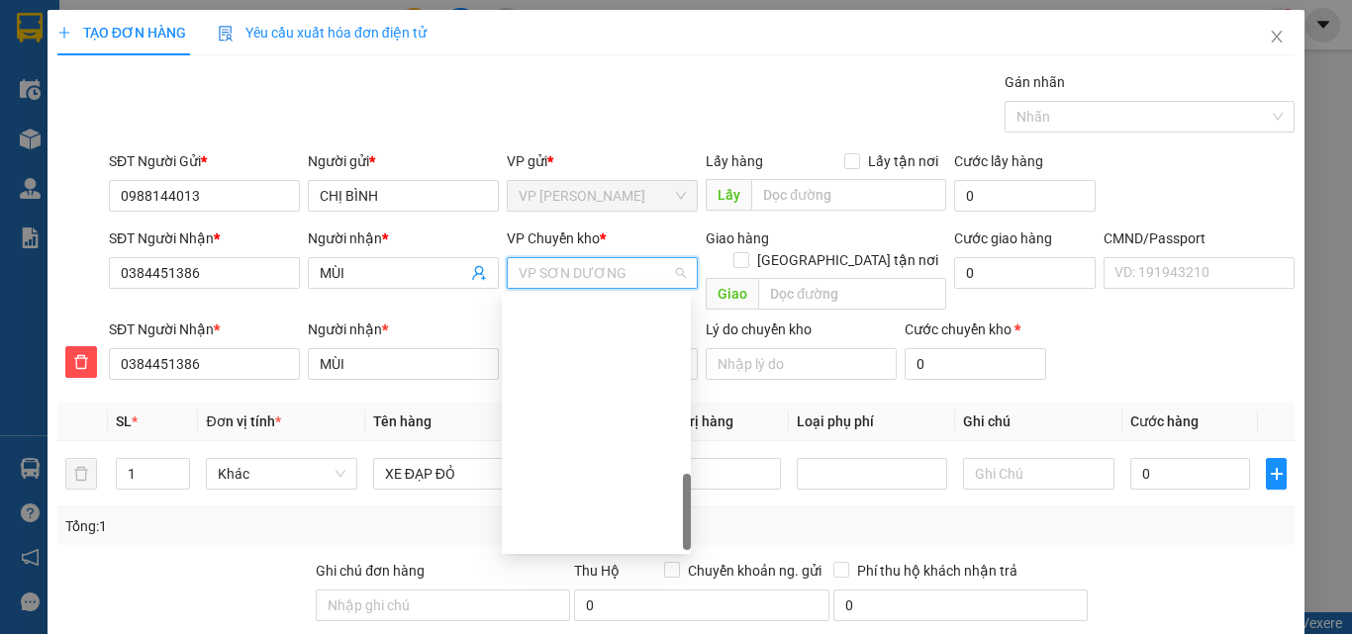
type input "T"
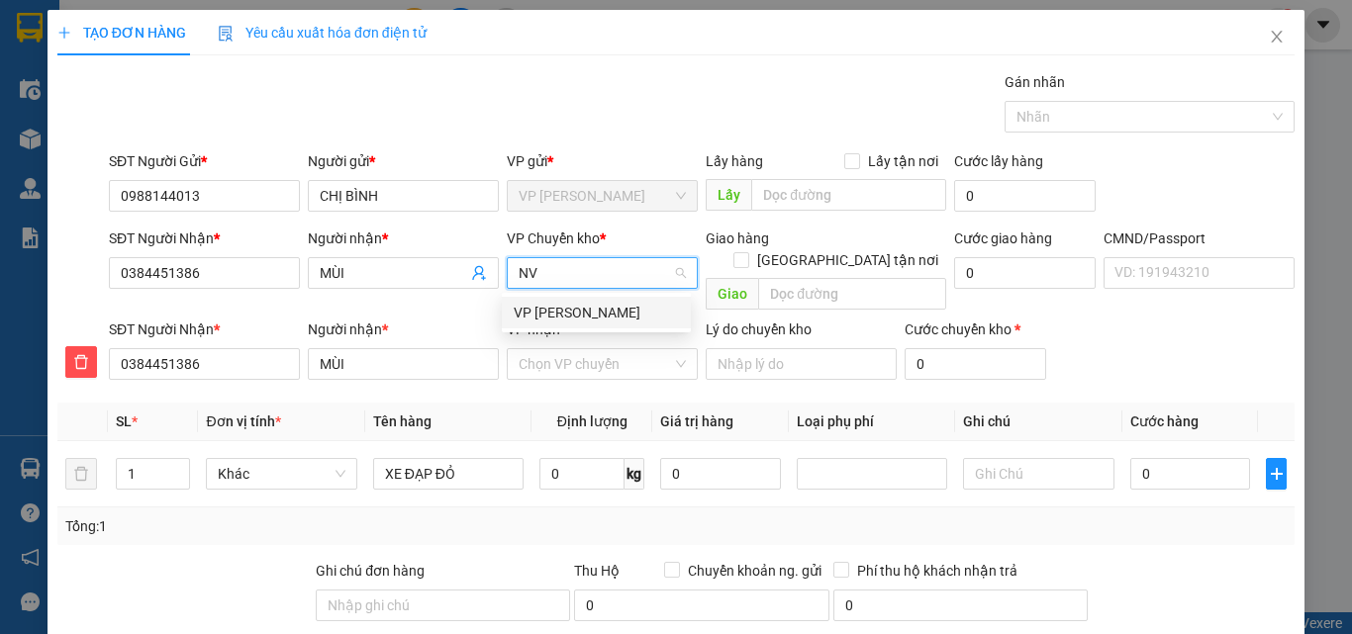
type input "NVC"
click at [566, 308] on div "VP [PERSON_NAME]" at bounding box center [596, 313] width 165 height 22
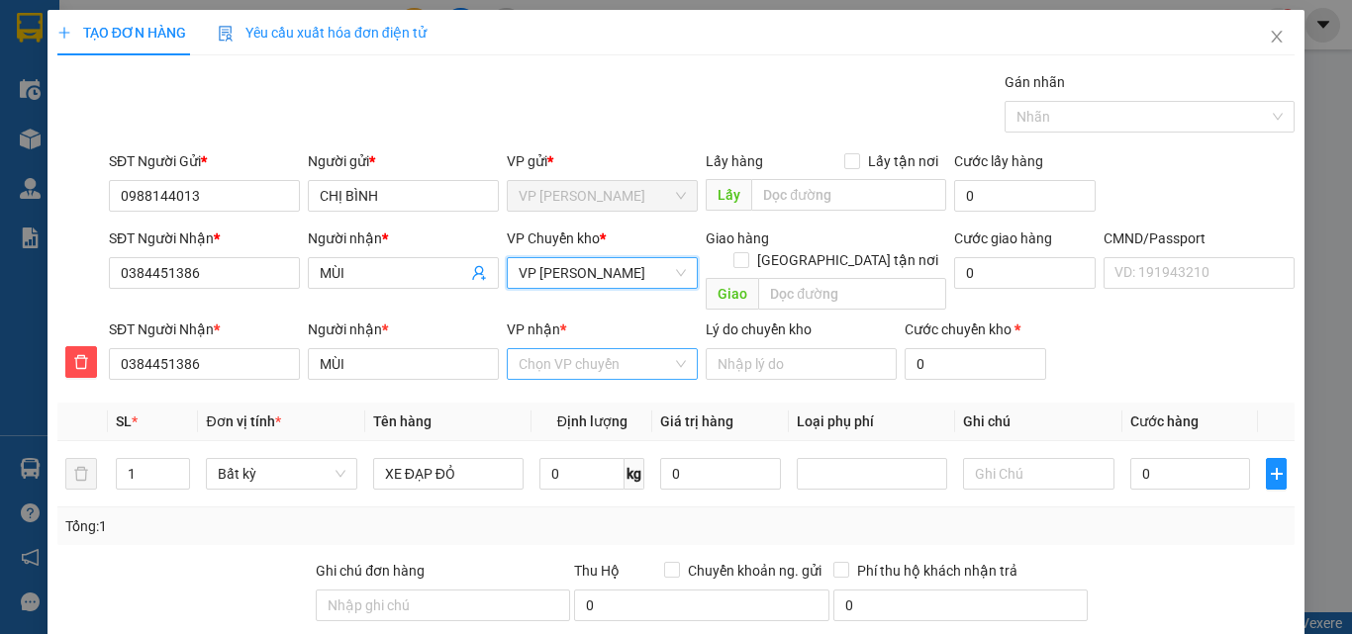
click at [572, 349] on input "VP nhận *" at bounding box center [595, 364] width 153 height 30
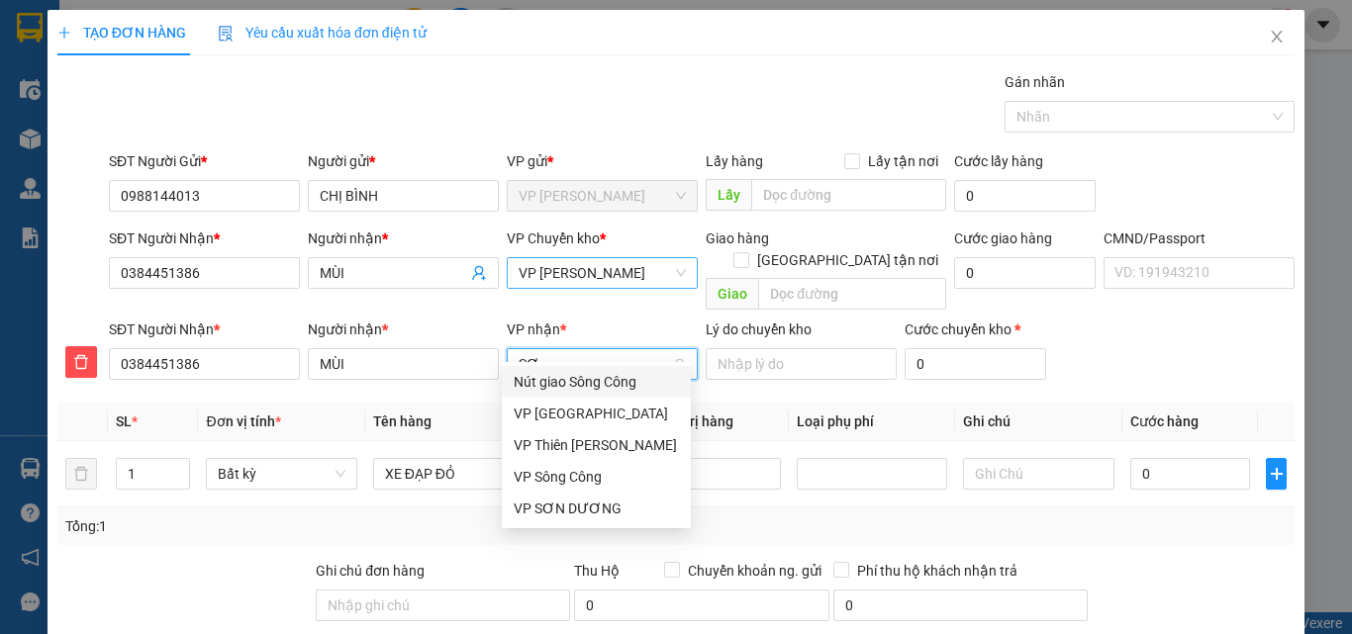
type input "SƠN"
click at [591, 505] on div "VP SƠN DƯƠNG" at bounding box center [596, 509] width 165 height 22
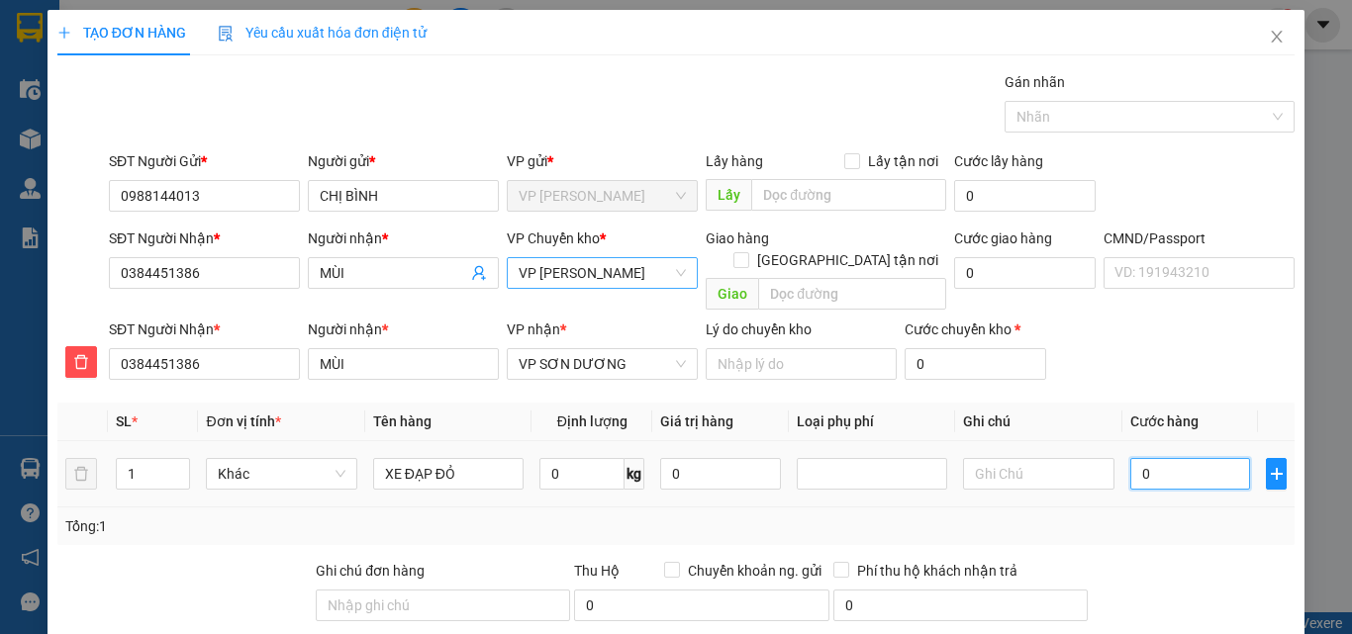
click at [1159, 458] on input "0" at bounding box center [1190, 474] width 121 height 32
type input "1"
type input "10"
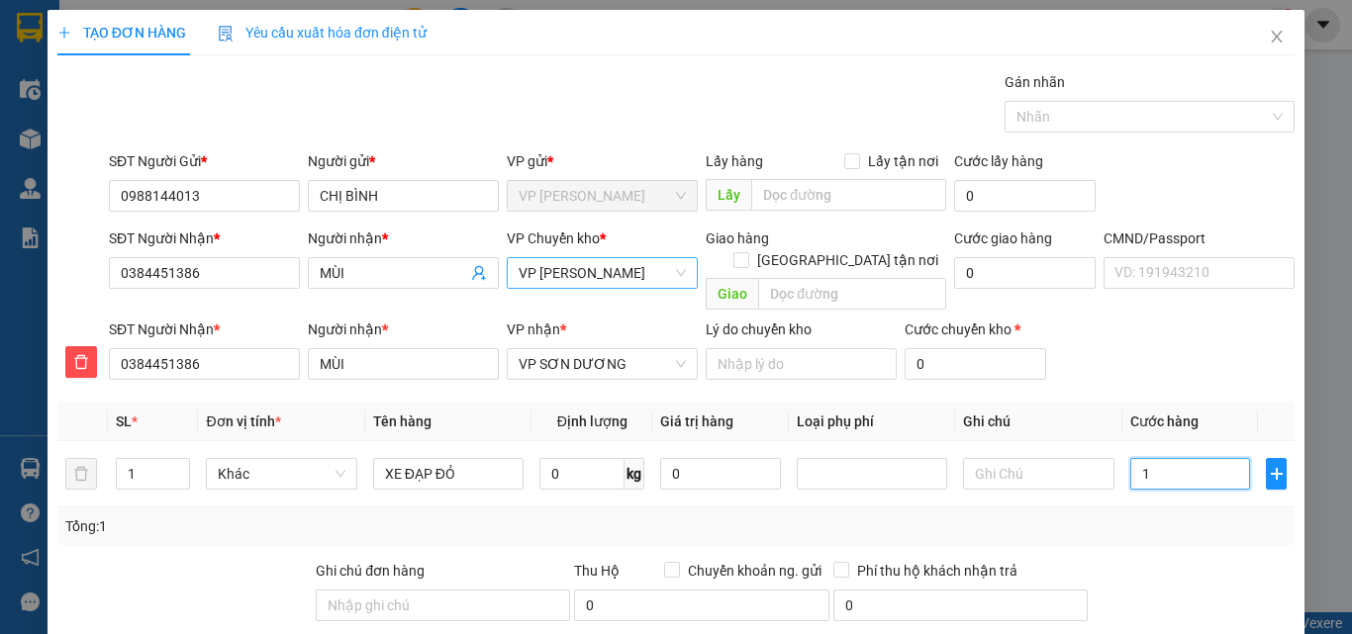
type input "10"
type input "100"
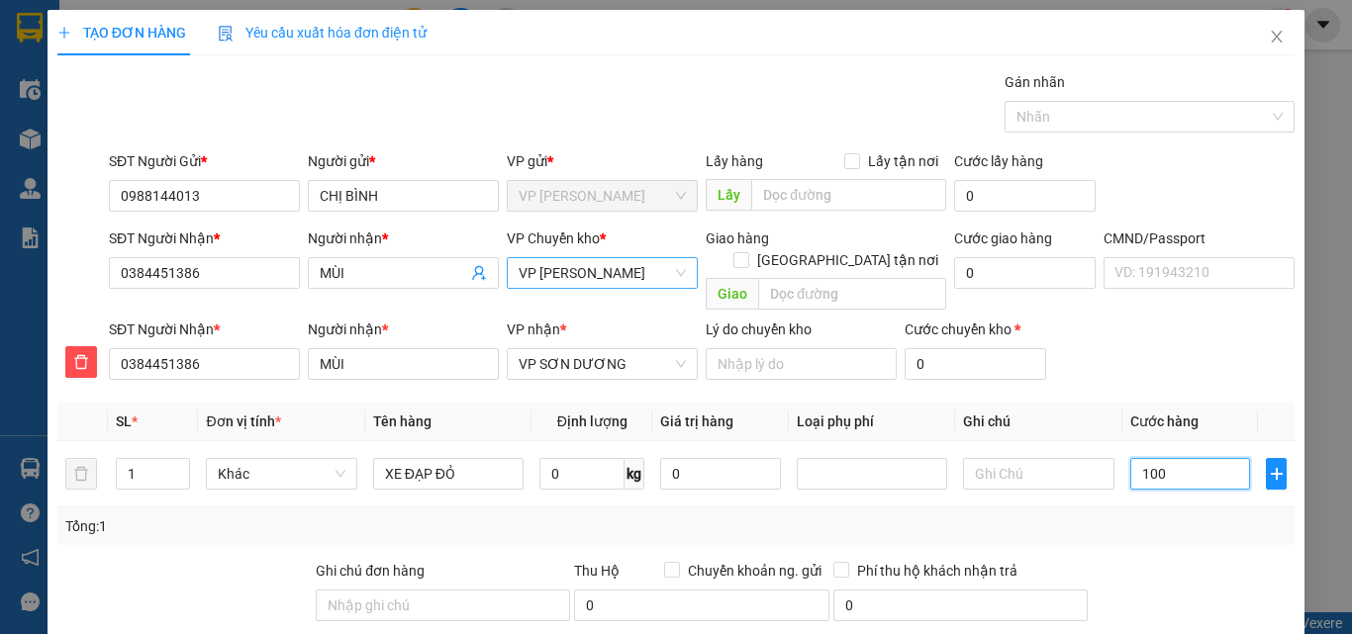
type input "1.000"
type input "10.000"
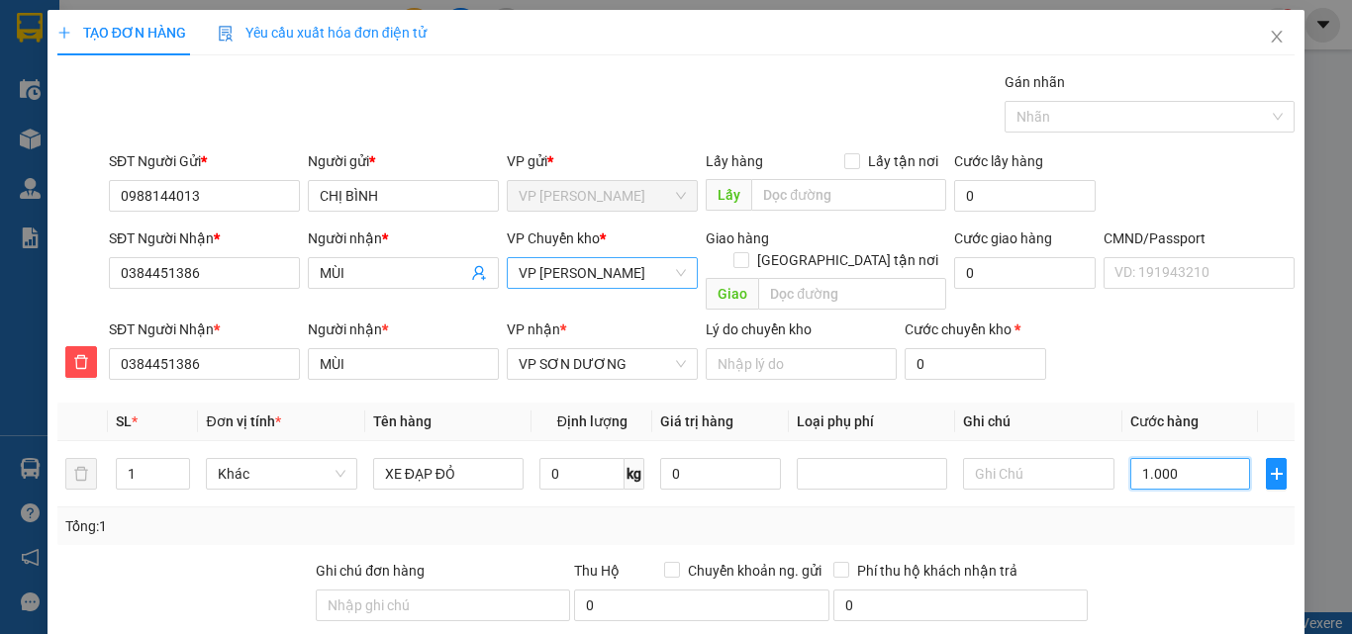
type input "10.000"
type input "100.000"
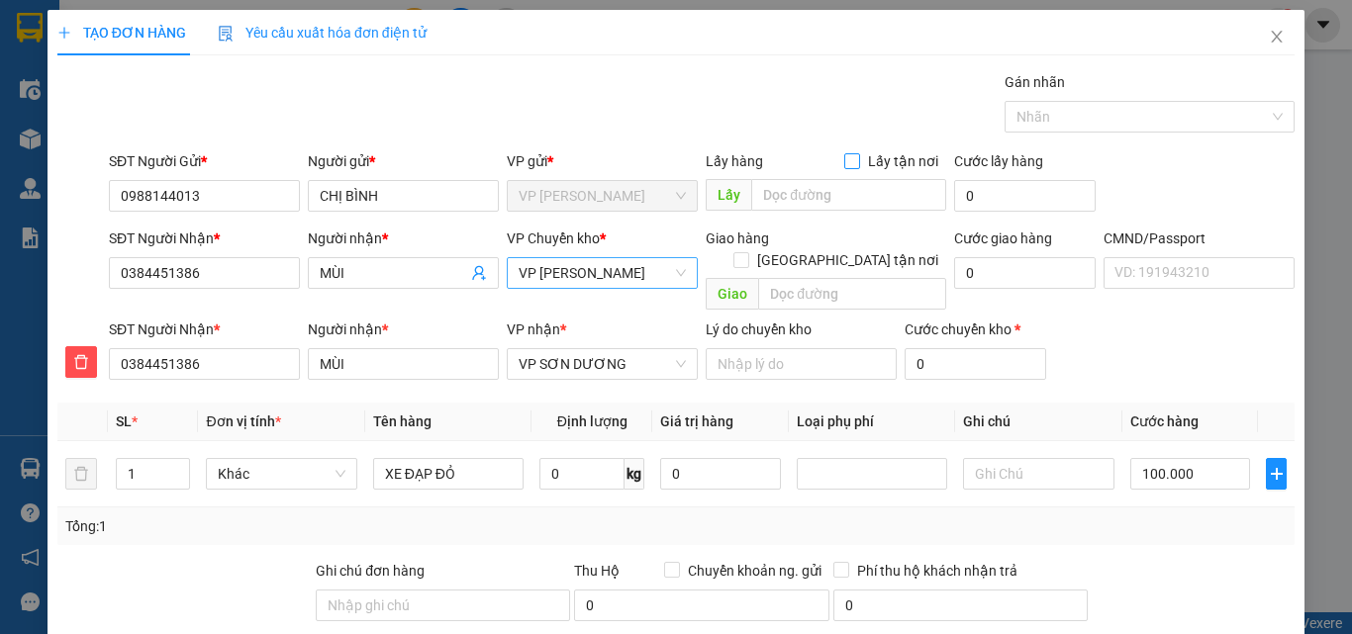
click at [844, 158] on input "Lấy tận nơi" at bounding box center [851, 160] width 14 height 14
checkbox input "true"
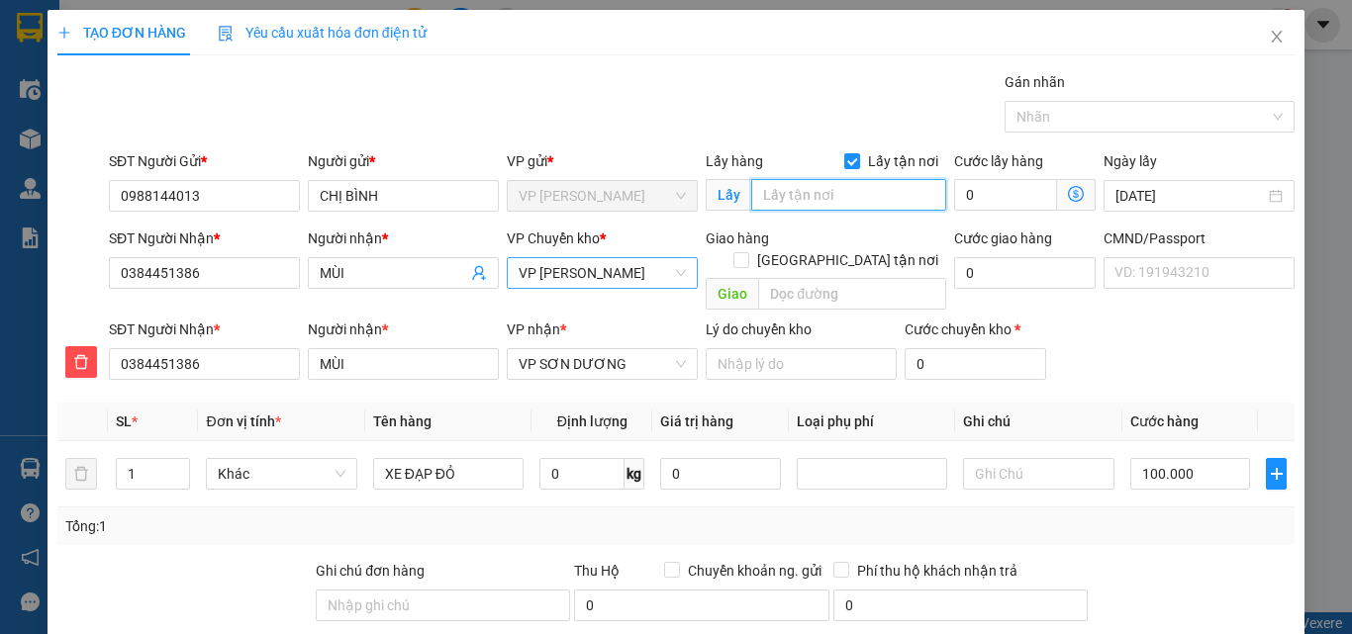
click at [813, 193] on input "text" at bounding box center [848, 195] width 195 height 32
type input "44 TIẾN BỘ"
click at [1011, 200] on input "0" at bounding box center [1005, 195] width 103 height 32
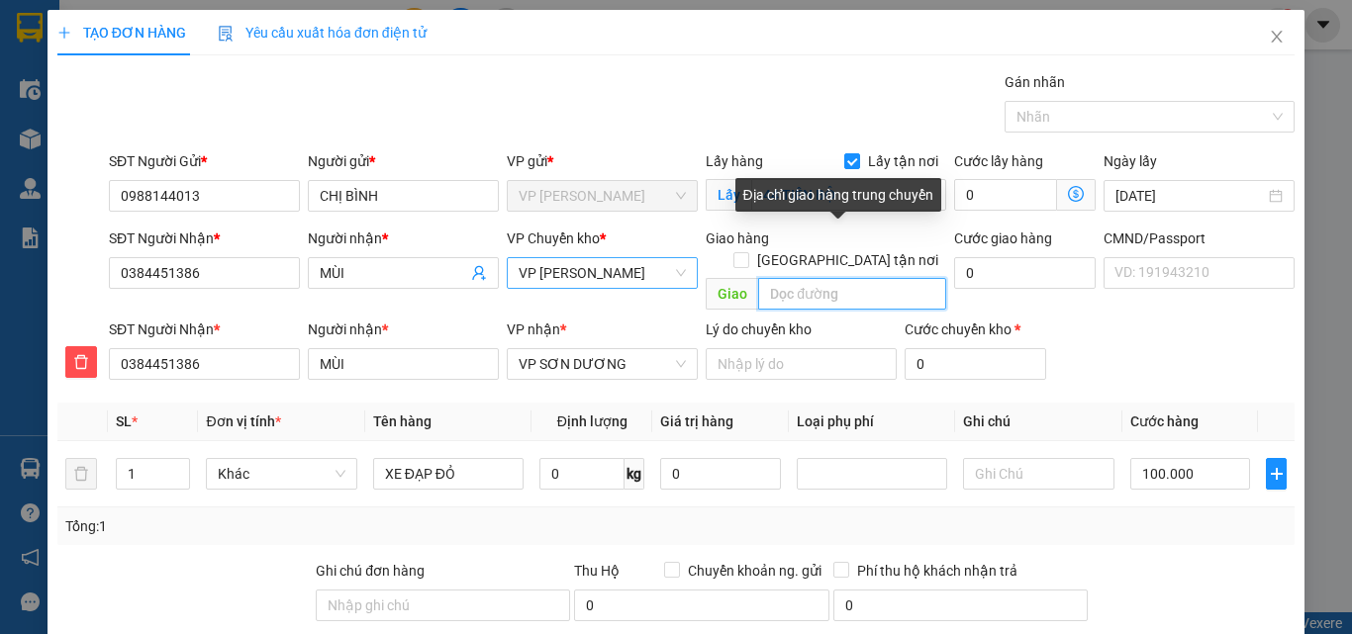
click at [843, 278] on input "text" at bounding box center [852, 294] width 188 height 32
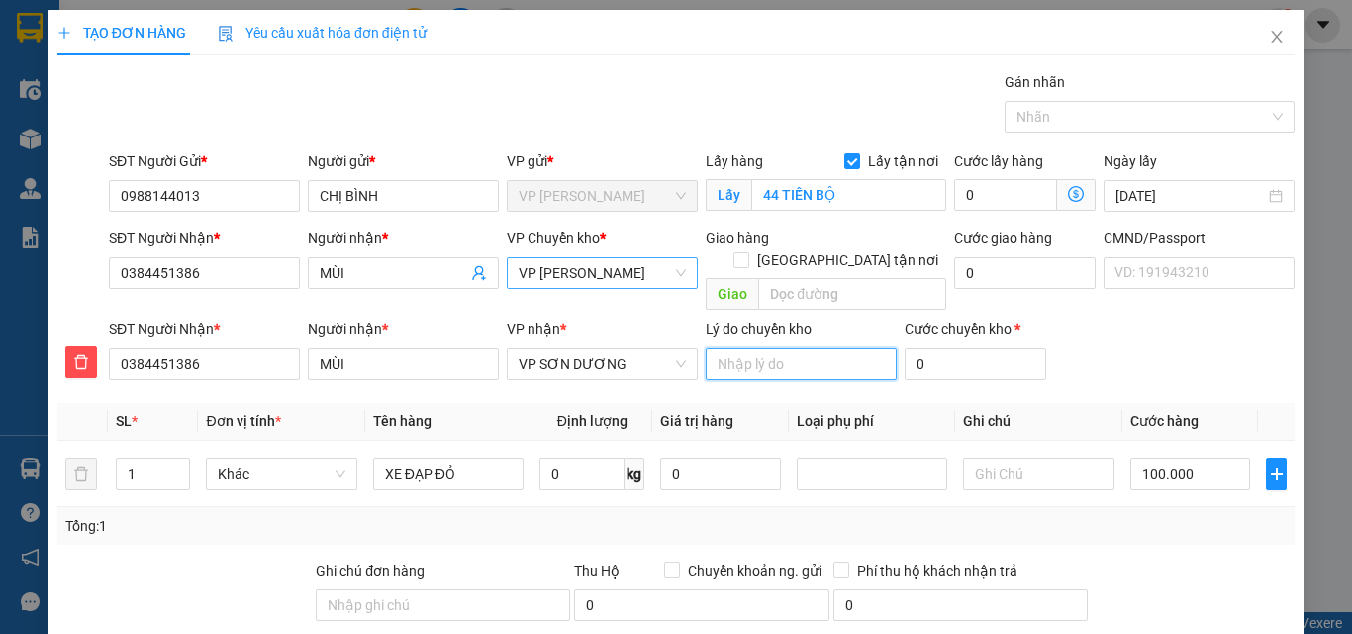
click at [809, 348] on input "Lý do chuyển kho" at bounding box center [801, 364] width 191 height 32
click at [993, 350] on input "0" at bounding box center [976, 364] width 142 height 32
click at [995, 274] on input "0" at bounding box center [1025, 273] width 142 height 32
click at [1125, 340] on div "SĐT Người Nhận * 0384451386 Người nhận * MÙI VP nhận * VP SƠN DƯƠNG Lý do chuyể…" at bounding box center [702, 353] width 1194 height 69
click at [984, 190] on input "0" at bounding box center [1005, 195] width 103 height 32
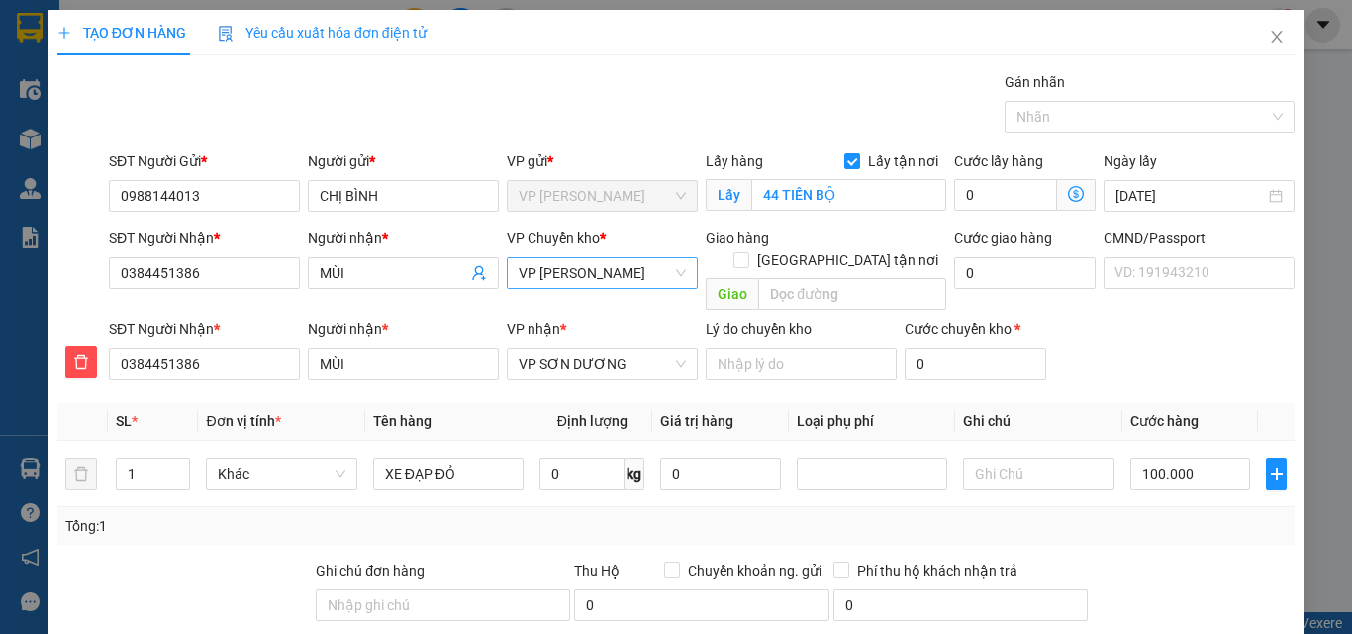
click at [1117, 328] on div "Transit Pickup Surcharge Ids Transit Deliver Surcharge Ids Transit Deliver Surc…" at bounding box center [675, 447] width 1237 height 753
click at [1004, 192] on input "0" at bounding box center [1005, 195] width 103 height 32
type input "3"
type input "100.003"
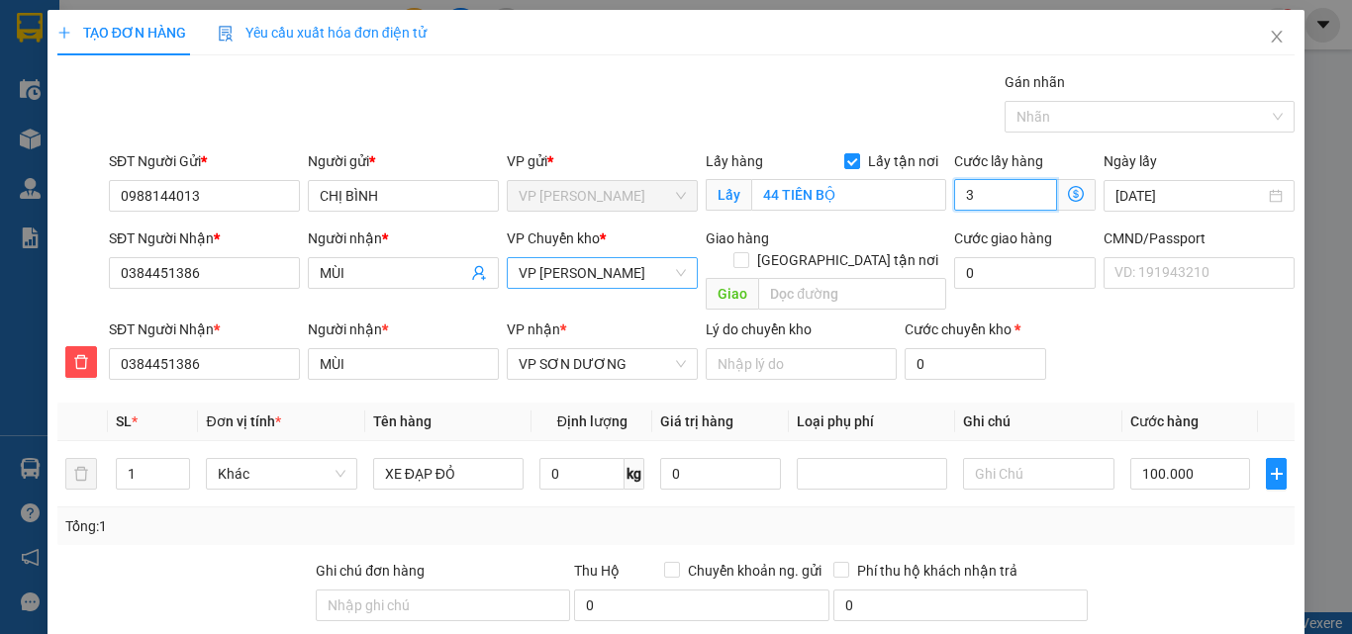
type input "30"
type input "100.030"
type input "30.000"
type input "130.000"
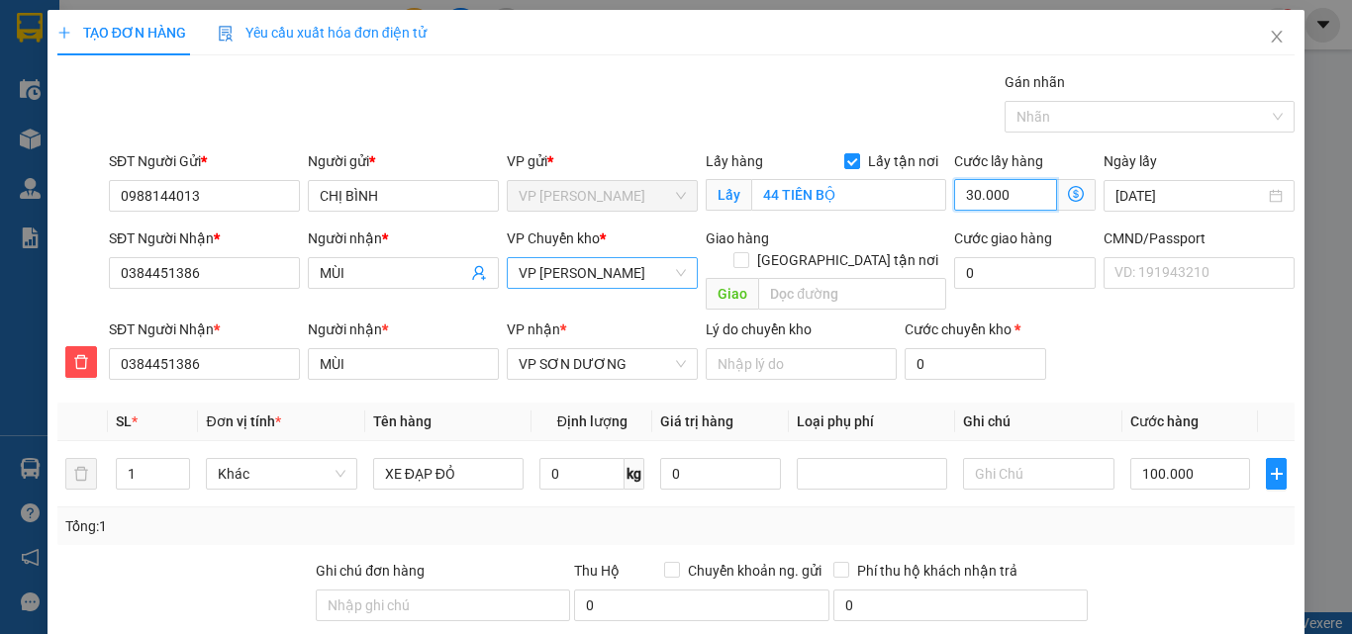
type input "130.000"
click at [1182, 560] on div at bounding box center [1193, 594] width 207 height 69
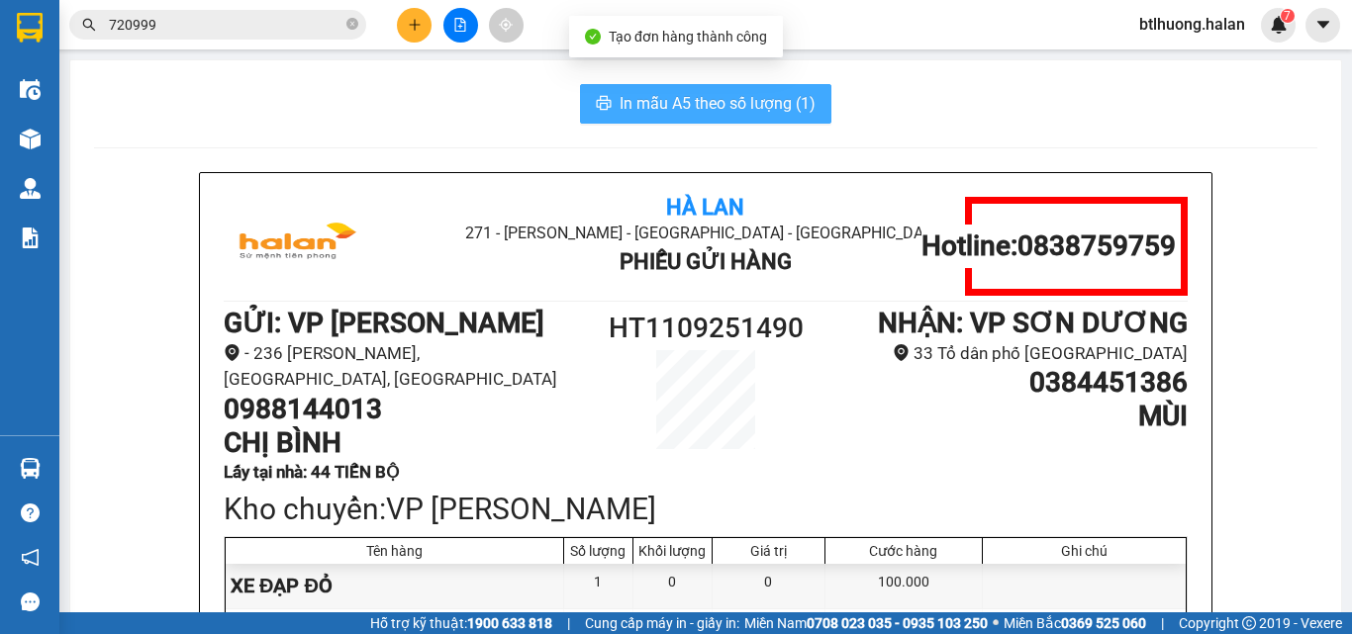
click at [735, 112] on span "In mẫu A5 theo số lượng (1)" at bounding box center [718, 103] width 196 height 25
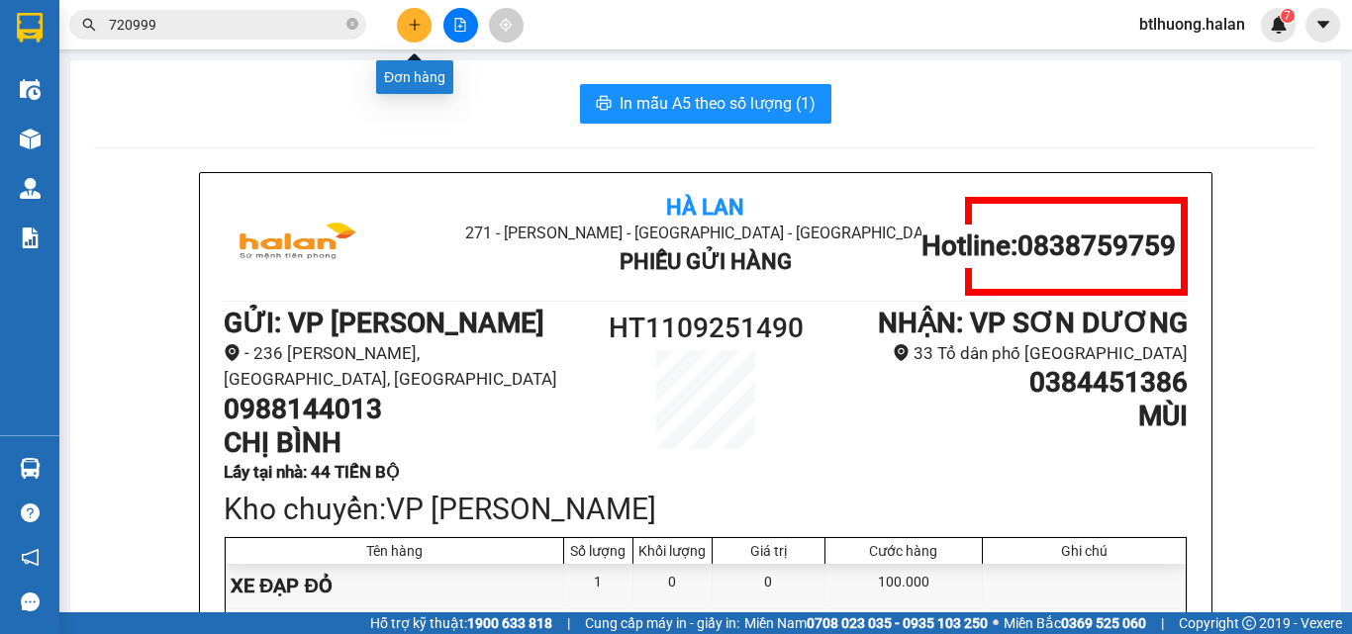
click at [420, 31] on icon "plus" at bounding box center [415, 25] width 14 height 14
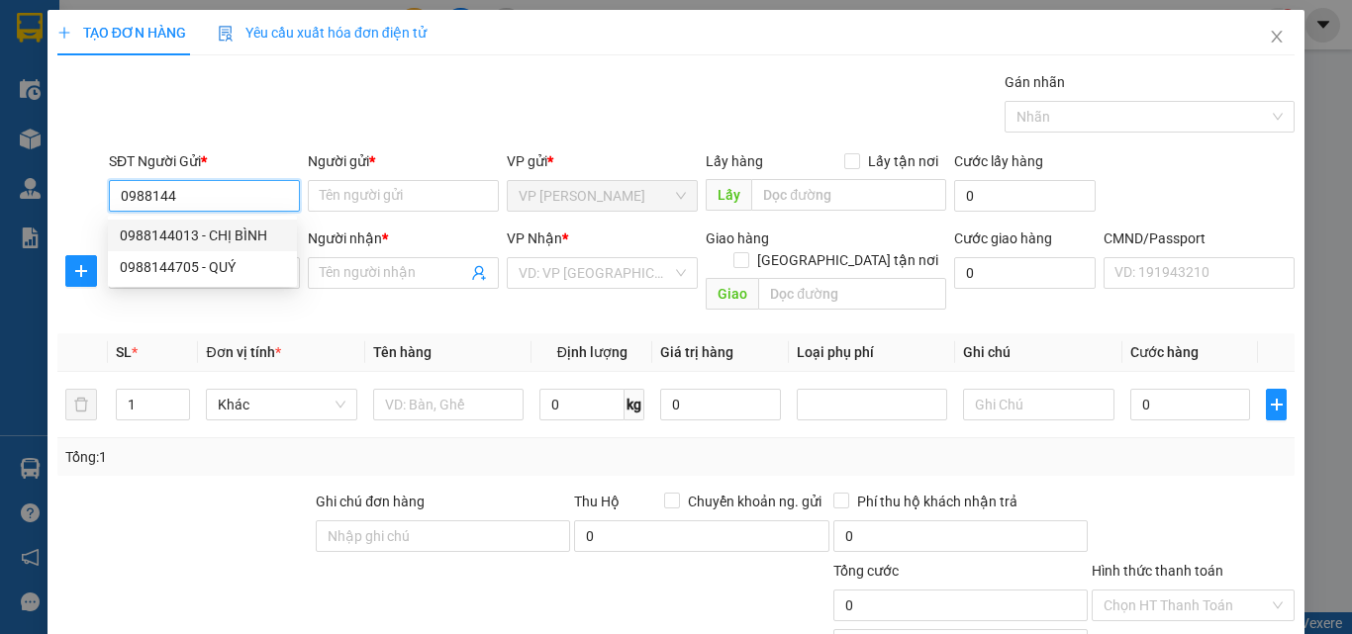
click at [218, 238] on div "0988144013 - CHỊ BÌNH" at bounding box center [202, 236] width 165 height 22
type input "0988144013"
type input "CHỊ BÌNH"
checkbox input "true"
type input "44 TIẾN BỘ"
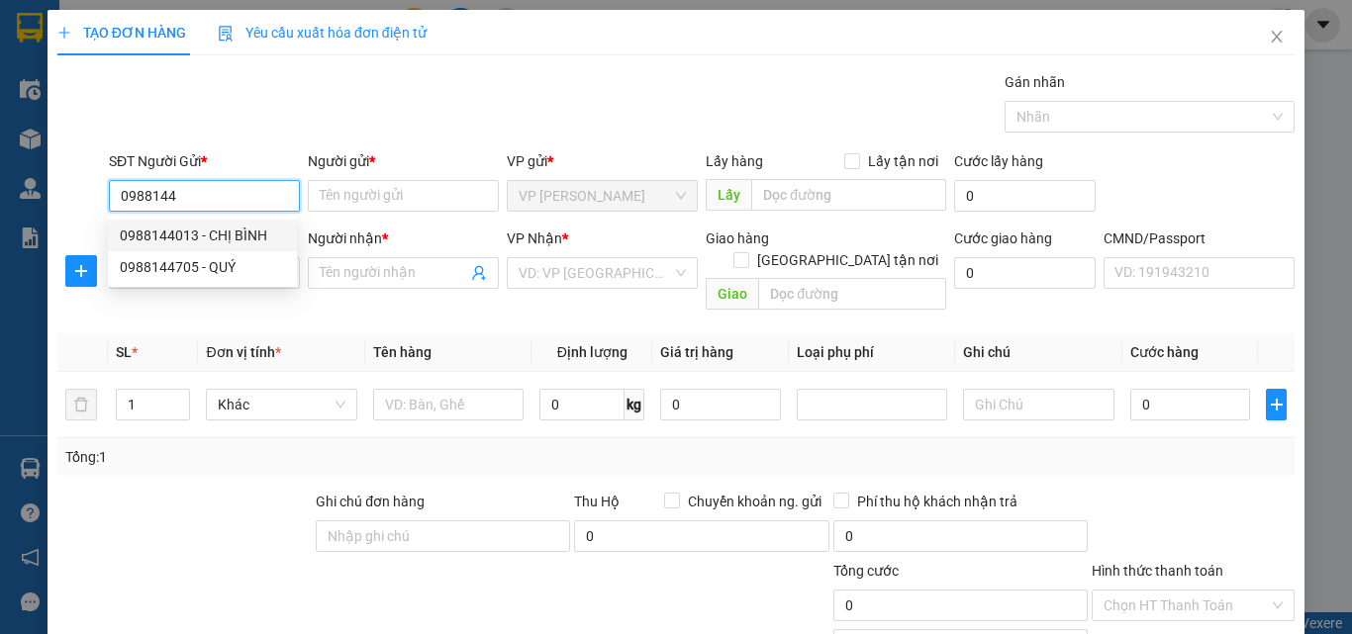
type input "30.000"
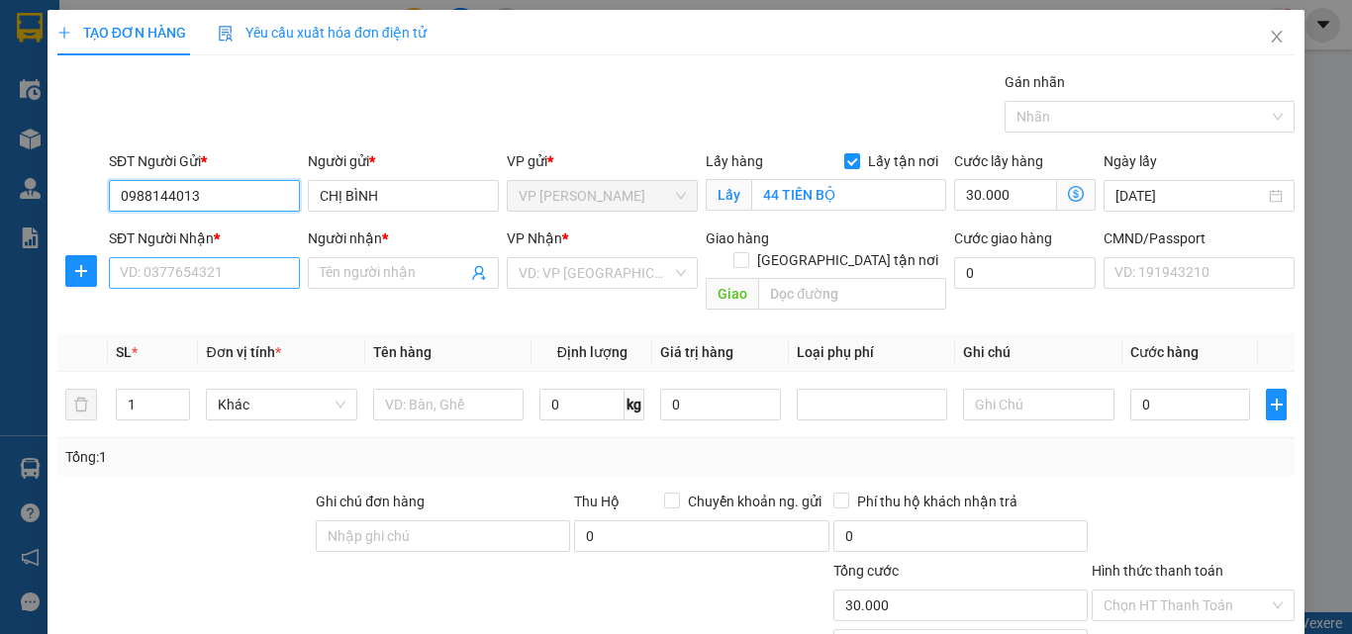
type input "0988144013"
click at [222, 268] on input "SĐT Người Nhận *" at bounding box center [204, 273] width 191 height 32
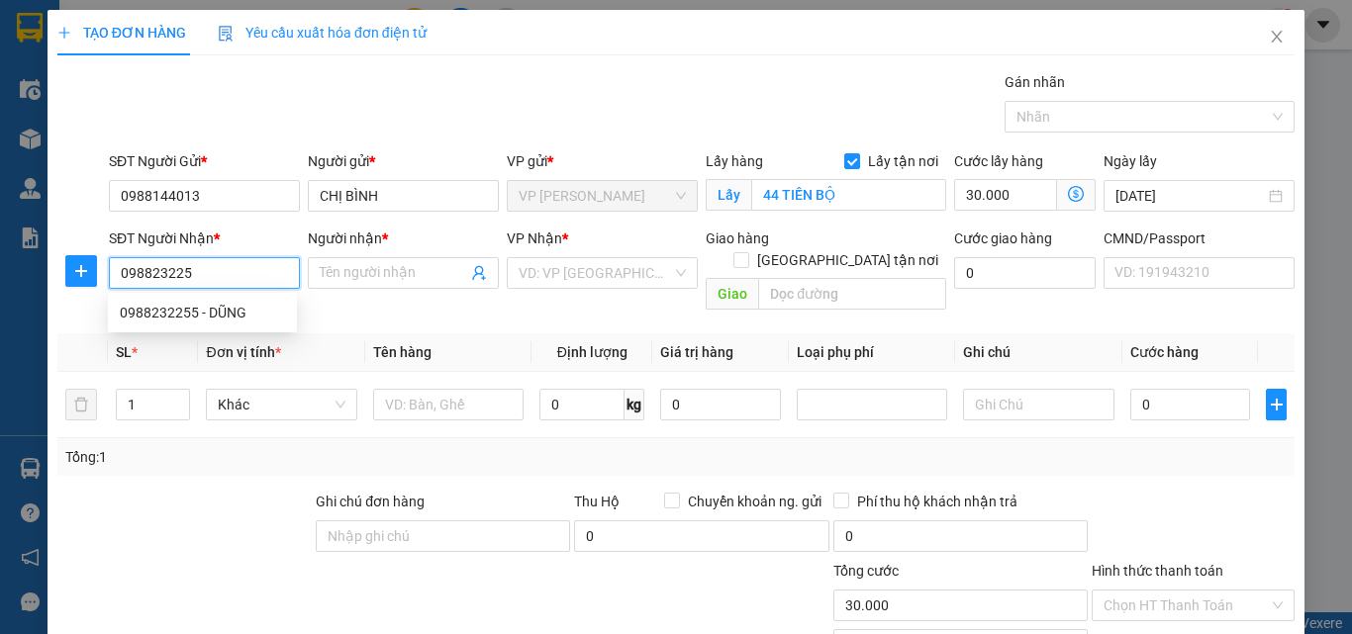
type input "0988232255"
click at [199, 325] on div "0988232255 - DŨNG" at bounding box center [202, 313] width 189 height 32
type input "DŨNG"
click at [199, 305] on body "Kết quả tìm kiếm ( 1198 ) Bộ lọc Mã ĐH Trạng thái Món hàng Thu hộ Tổng cước Chư…" at bounding box center [676, 317] width 1352 height 634
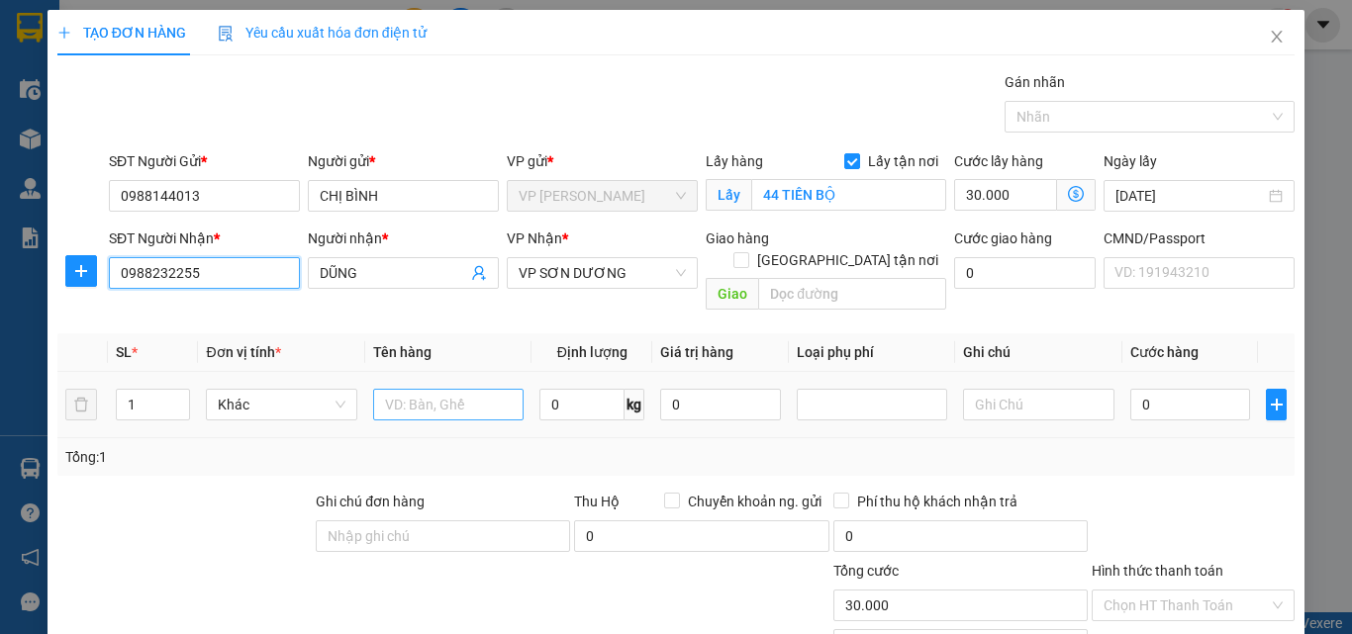
type input "0988232255"
click at [432, 389] on input "text" at bounding box center [448, 405] width 150 height 32
type input "XE ĐẠP TRẮNG"
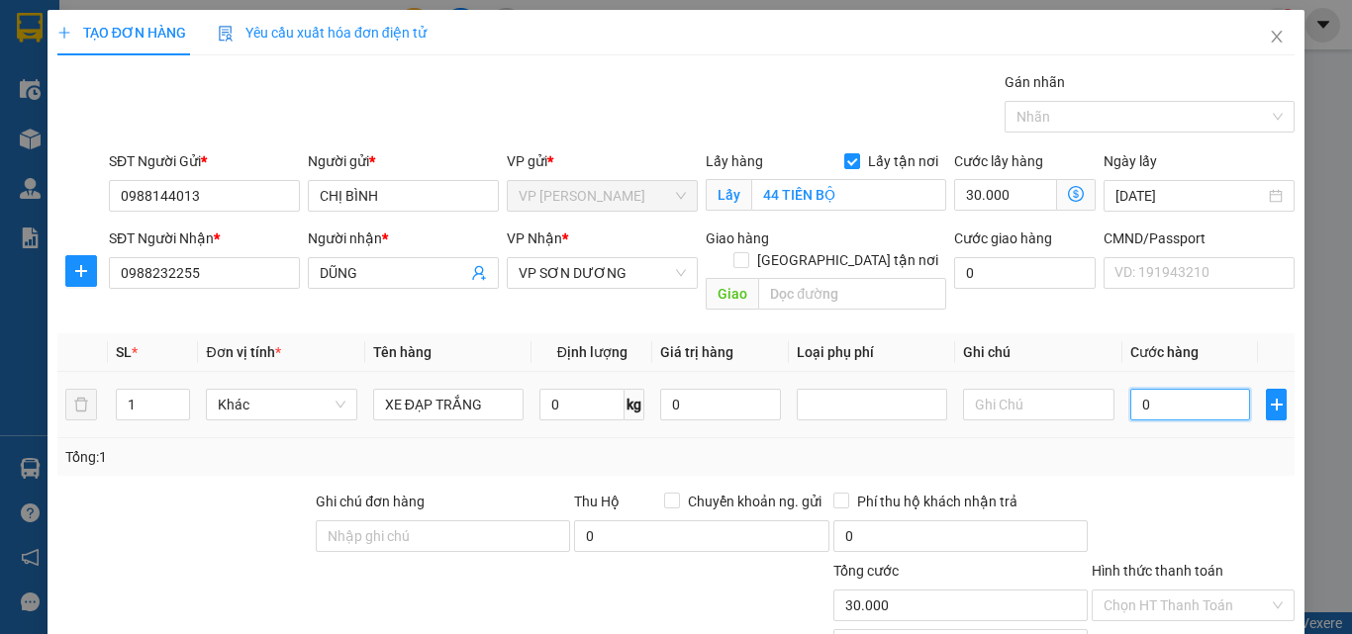
click at [1202, 389] on input "0" at bounding box center [1190, 405] width 121 height 32
type input "1"
type input "30.001"
type input "10"
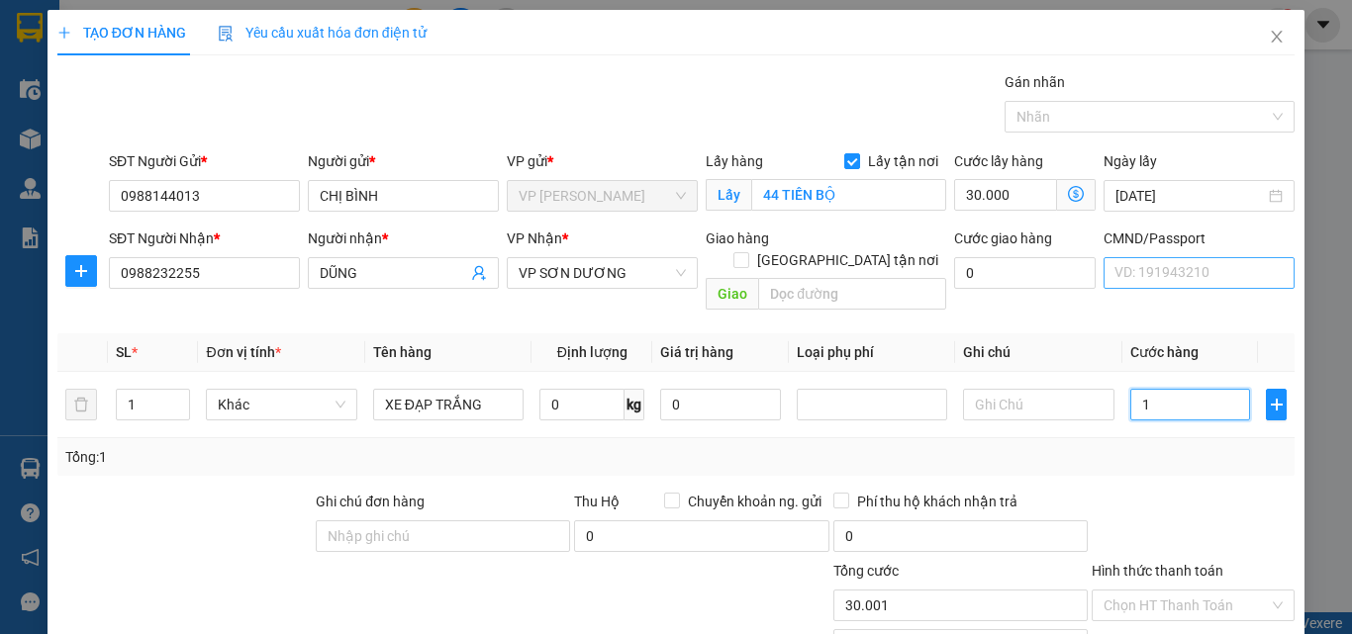
type input "30.010"
type input "100"
type input "30.100"
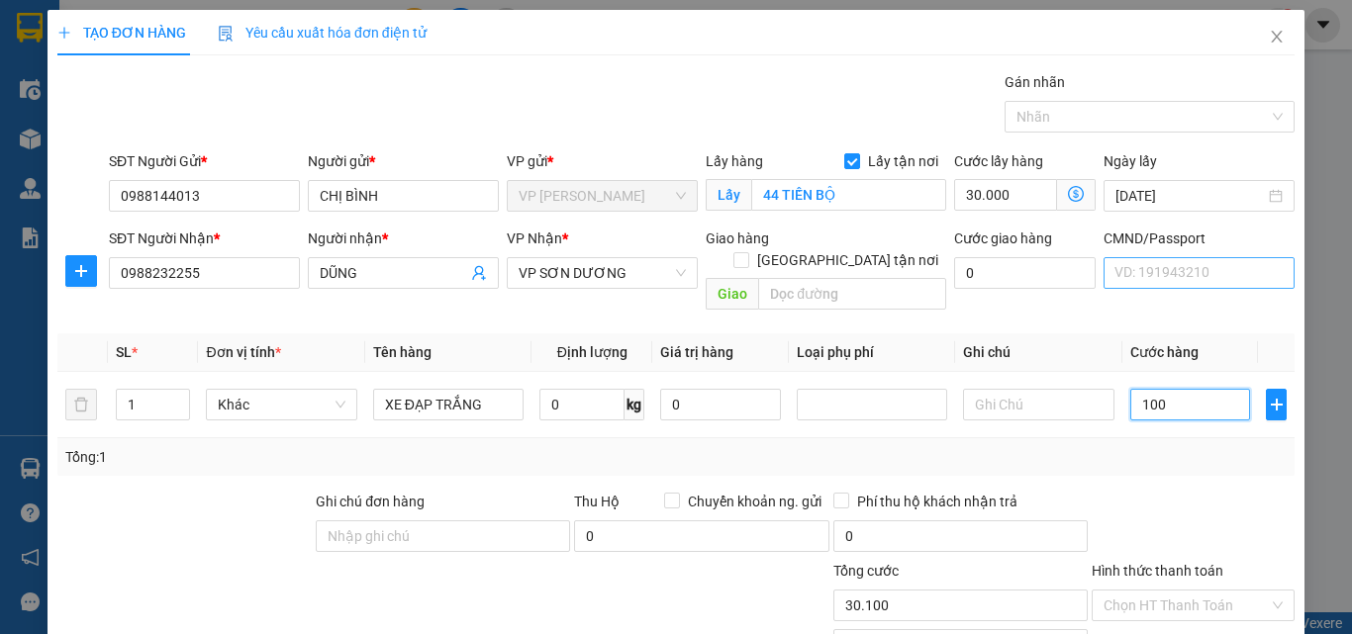
type input "1.000"
type input "31.000"
type input "10.000"
type input "40.000"
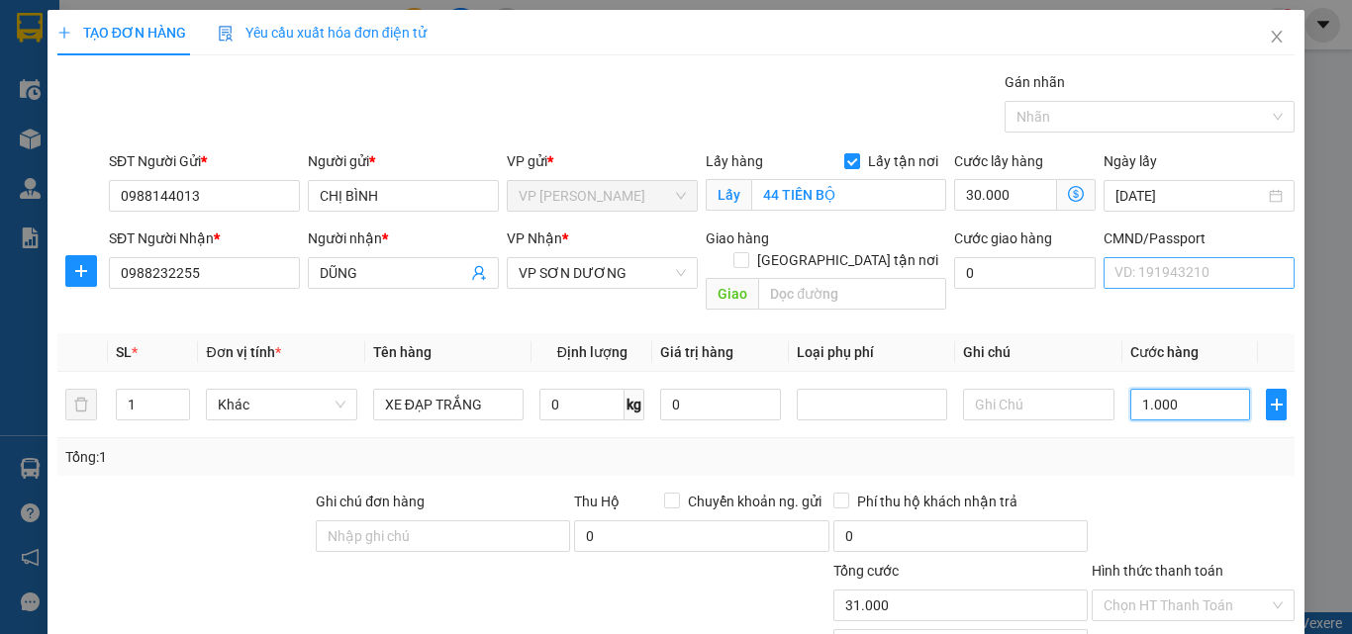
type input "40.000"
type input "100.000"
type input "130.000"
click at [1015, 461] on div "Transit Pickup Surcharge Ids Transit Deliver Surcharge Ids Transit Deliver Surc…" at bounding box center [675, 413] width 1237 height 684
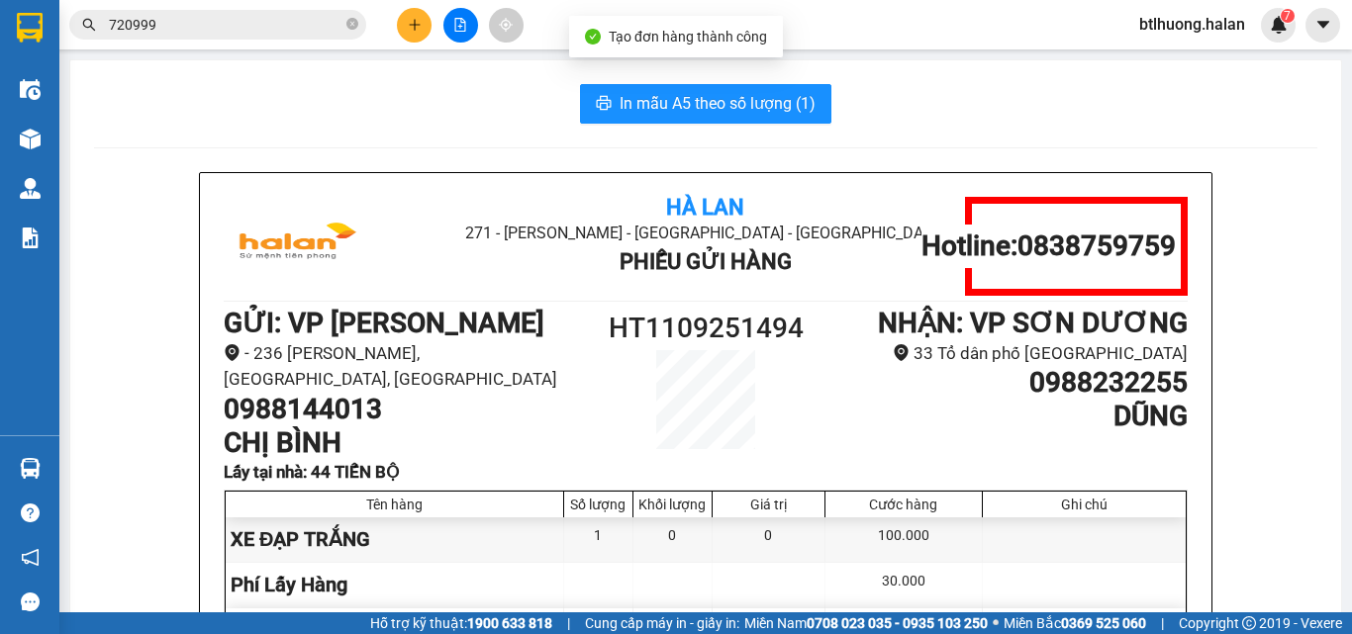
click at [698, 325] on h1 "HT1109251494" at bounding box center [706, 329] width 242 height 44
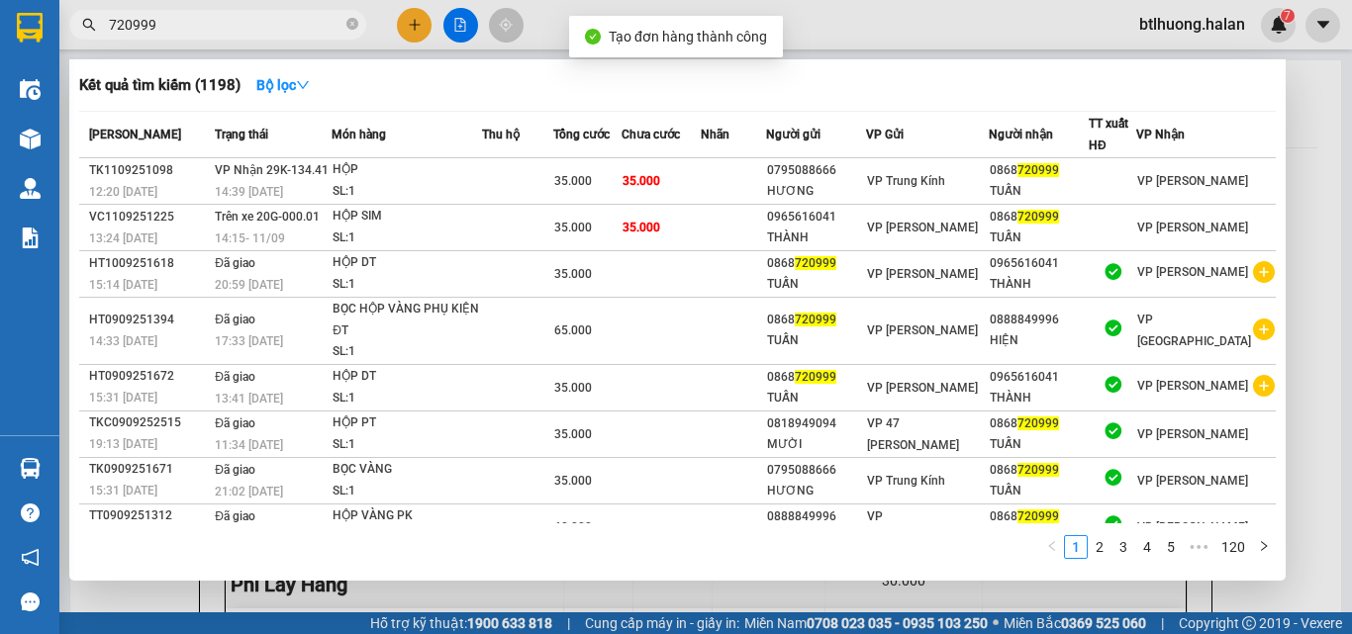
click at [220, 26] on input "720999" at bounding box center [226, 25] width 234 height 22
paste input "HT1109251494"
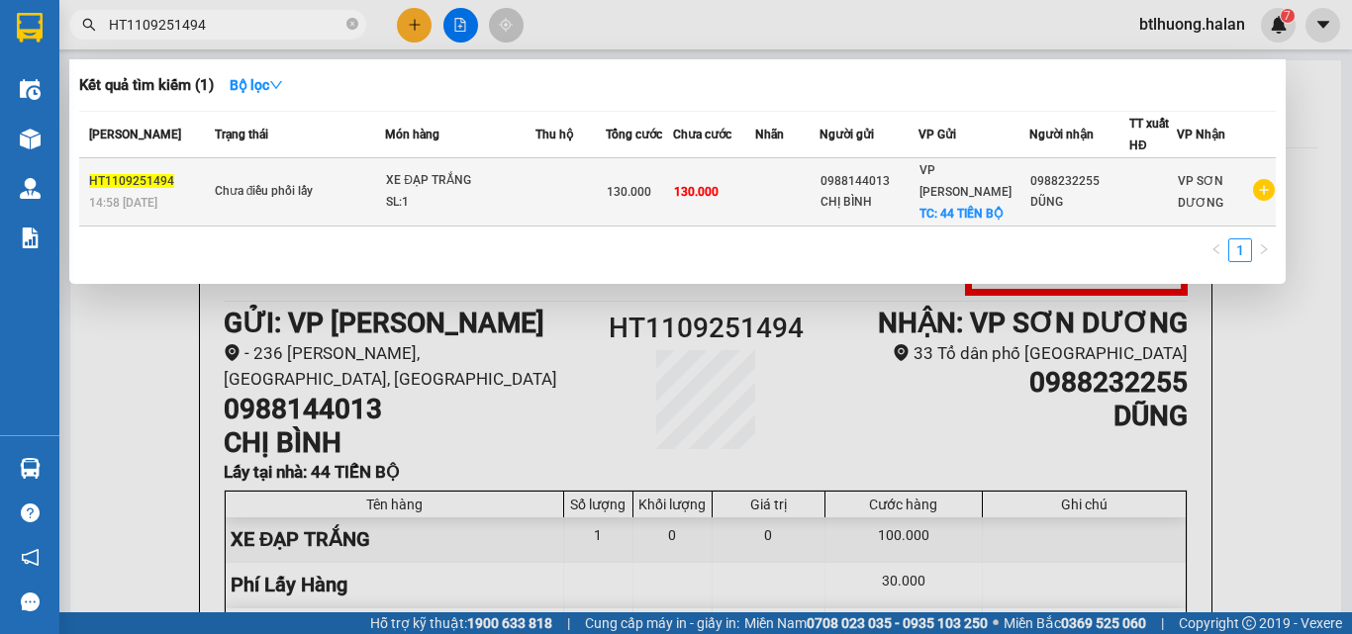
type input "HT1109251494"
click at [592, 196] on td at bounding box center [569, 192] width 69 height 68
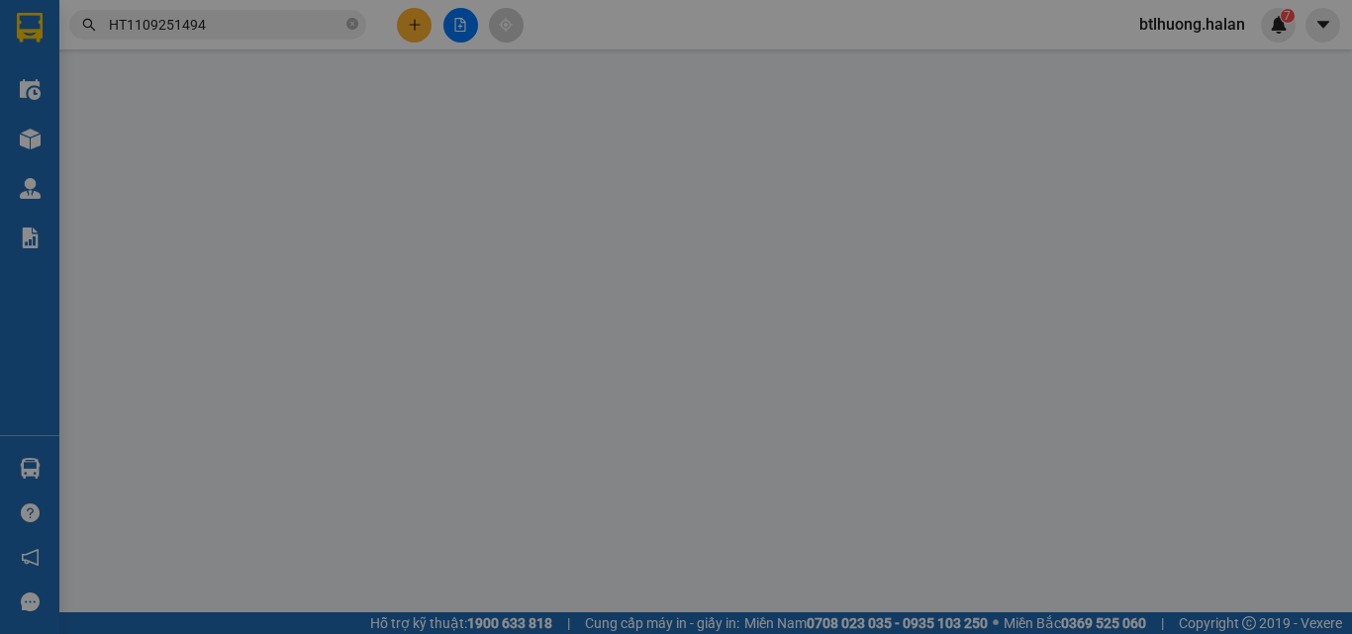
type input "0988144013"
checkbox input "true"
type input "44 TIẾN BỘ"
type input "0988232255"
type input "130.000"
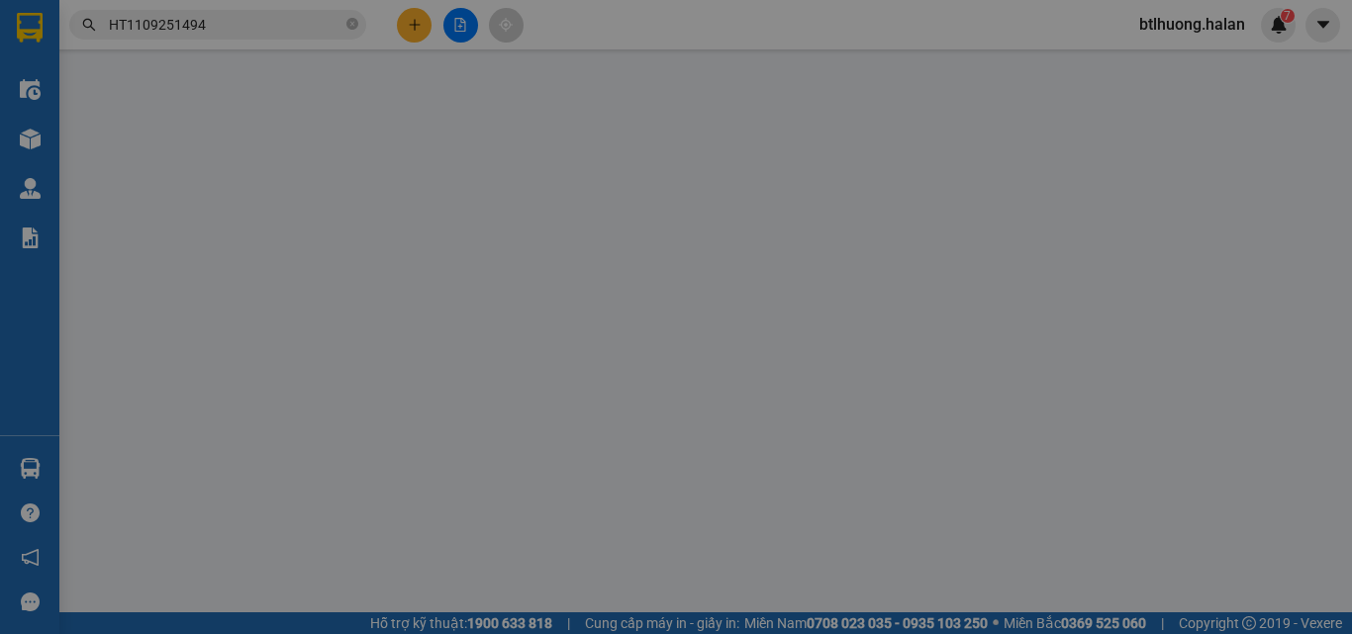
type input "130.000"
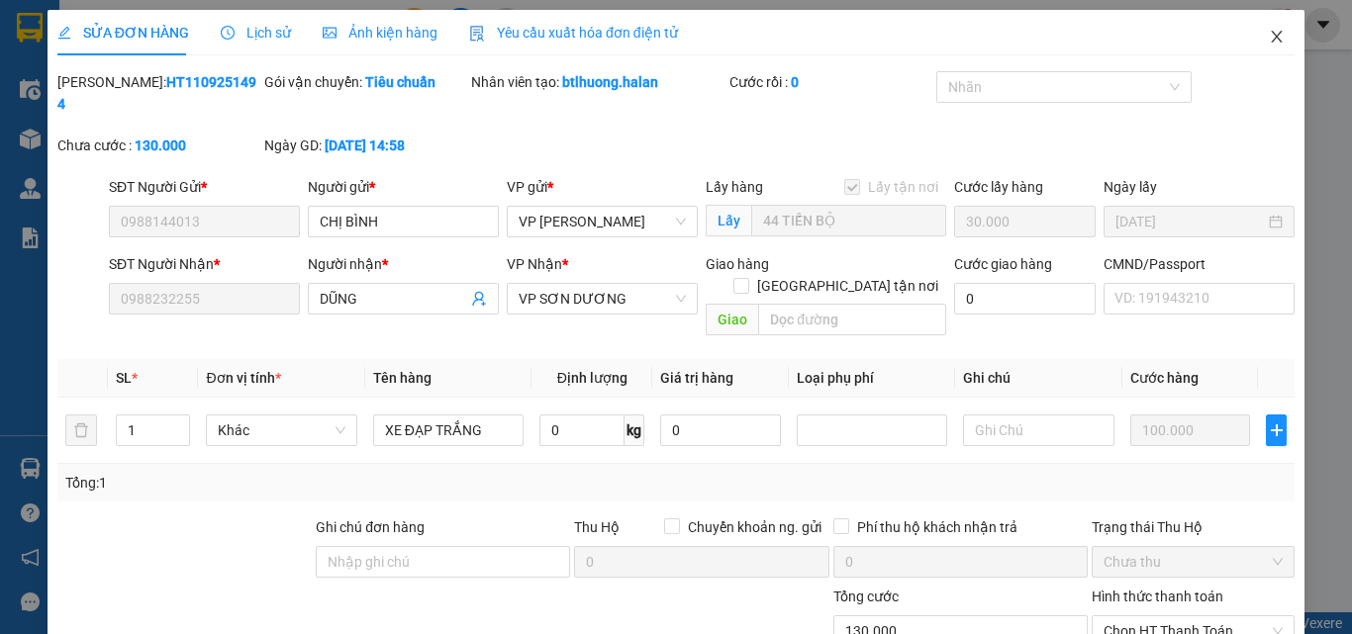
click at [1269, 32] on icon "close" at bounding box center [1277, 37] width 16 height 16
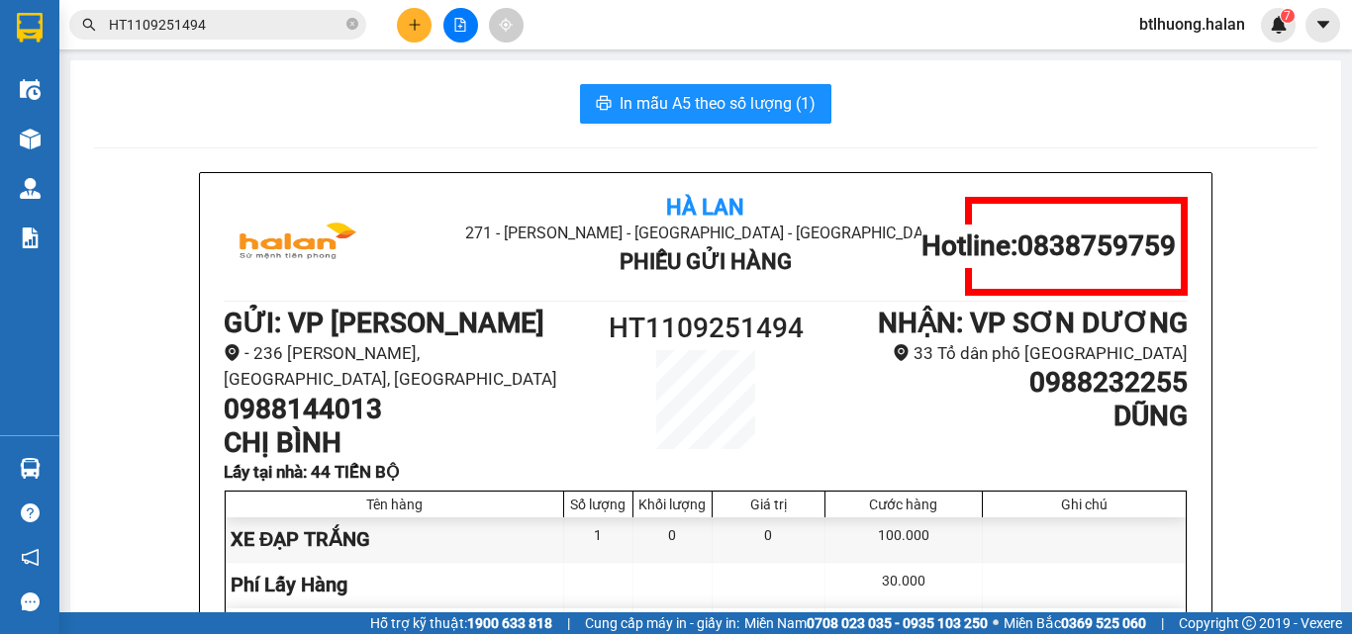
click at [220, 22] on input "HT1109251494" at bounding box center [226, 25] width 234 height 22
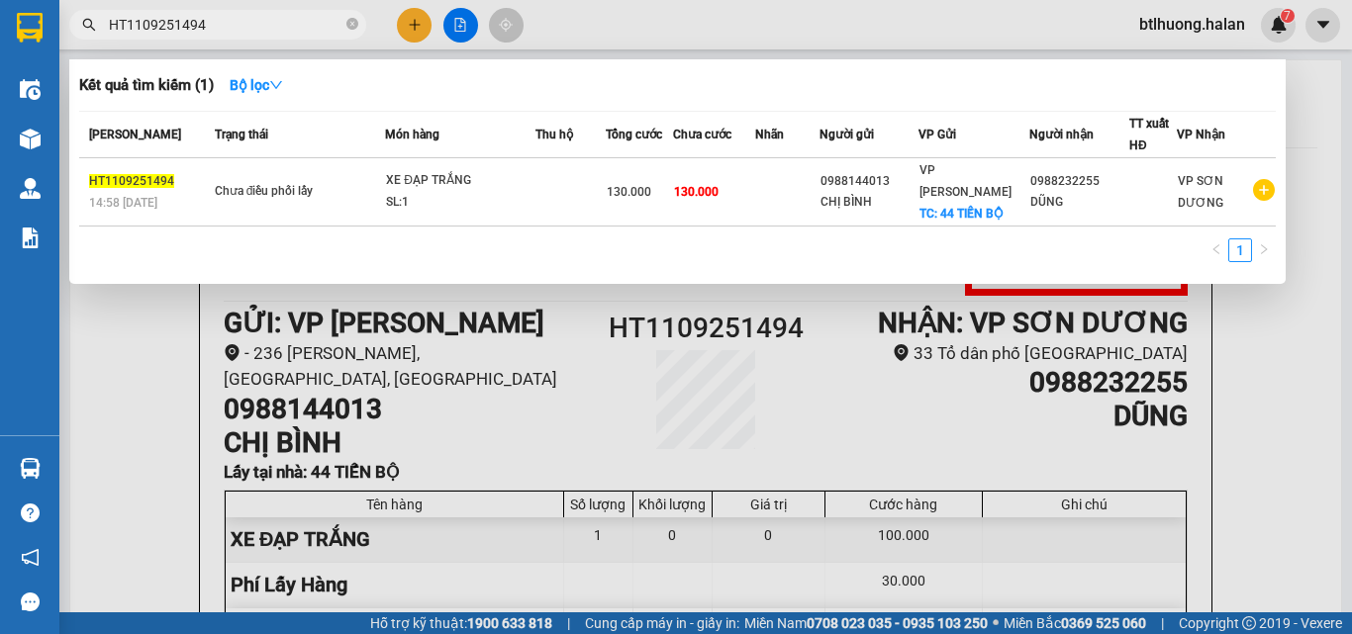
click at [220, 22] on input "HT1109251494" at bounding box center [226, 25] width 234 height 22
click at [411, 31] on div at bounding box center [676, 317] width 1352 height 634
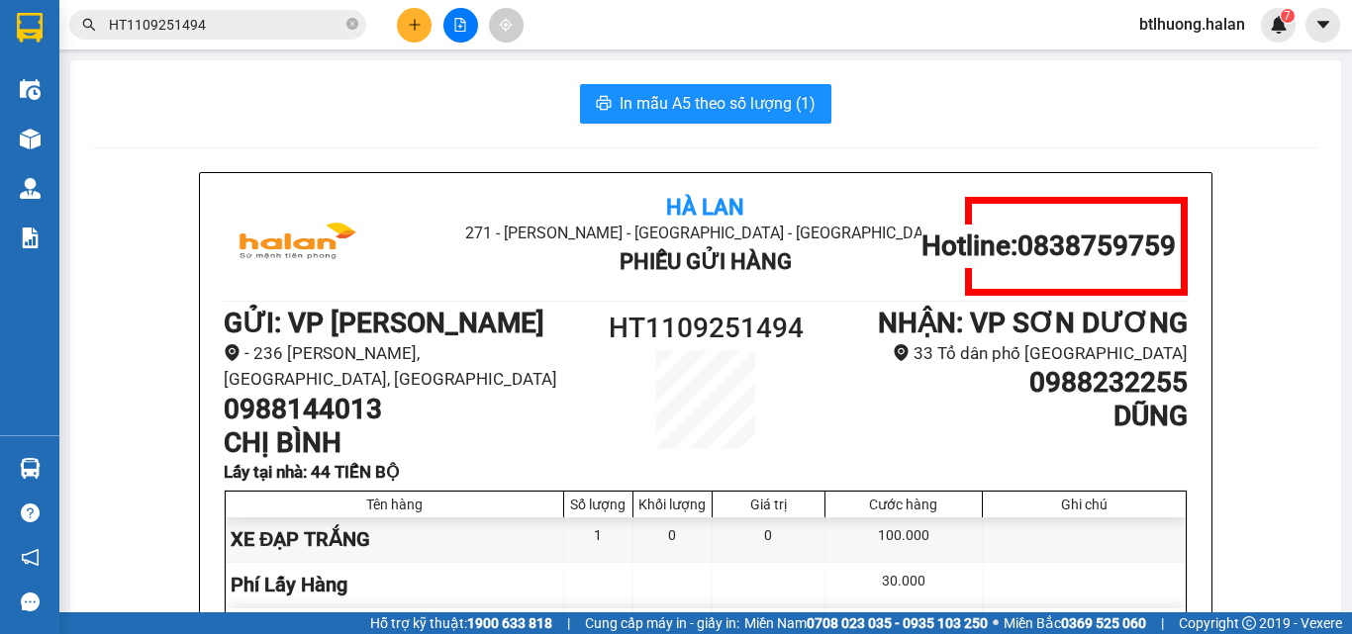
click at [430, 17] on button at bounding box center [414, 25] width 35 height 35
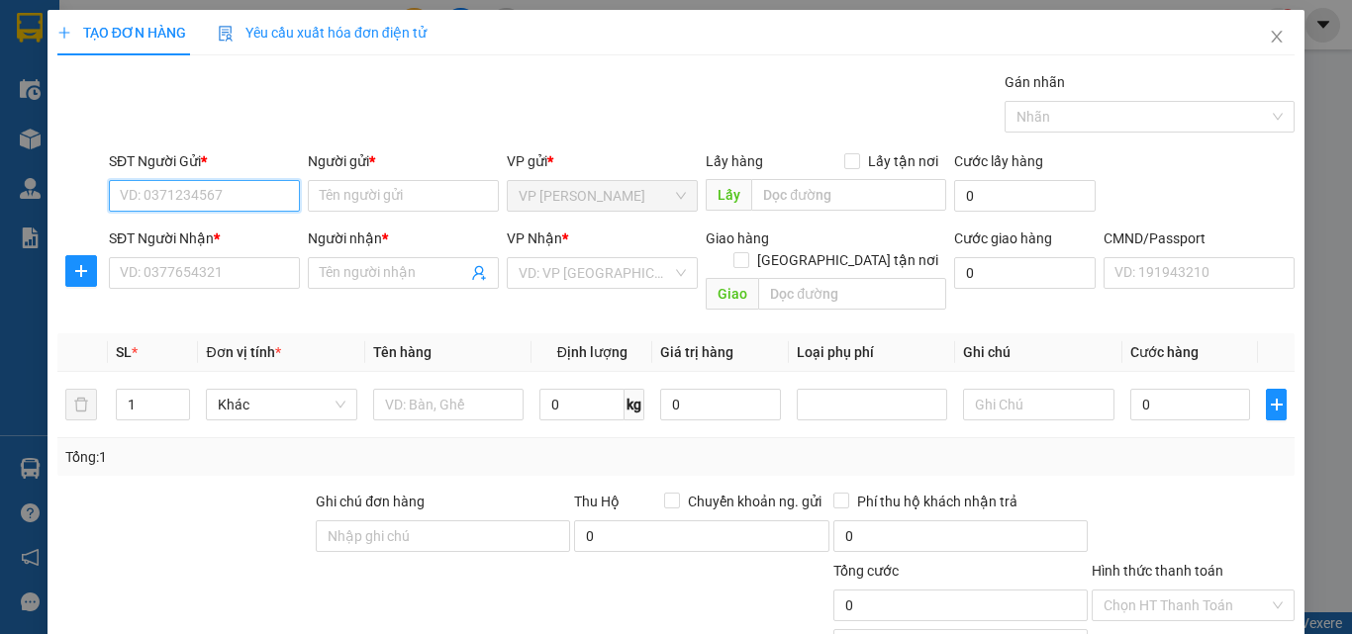
click at [217, 196] on input "SĐT Người Gửi *" at bounding box center [204, 196] width 191 height 32
paste input "0988144013"
type input "0988144013"
click at [202, 234] on div "0988144013 - CHỊ BÌNH" at bounding box center [202, 236] width 165 height 22
type input "CHỊ BÌNH"
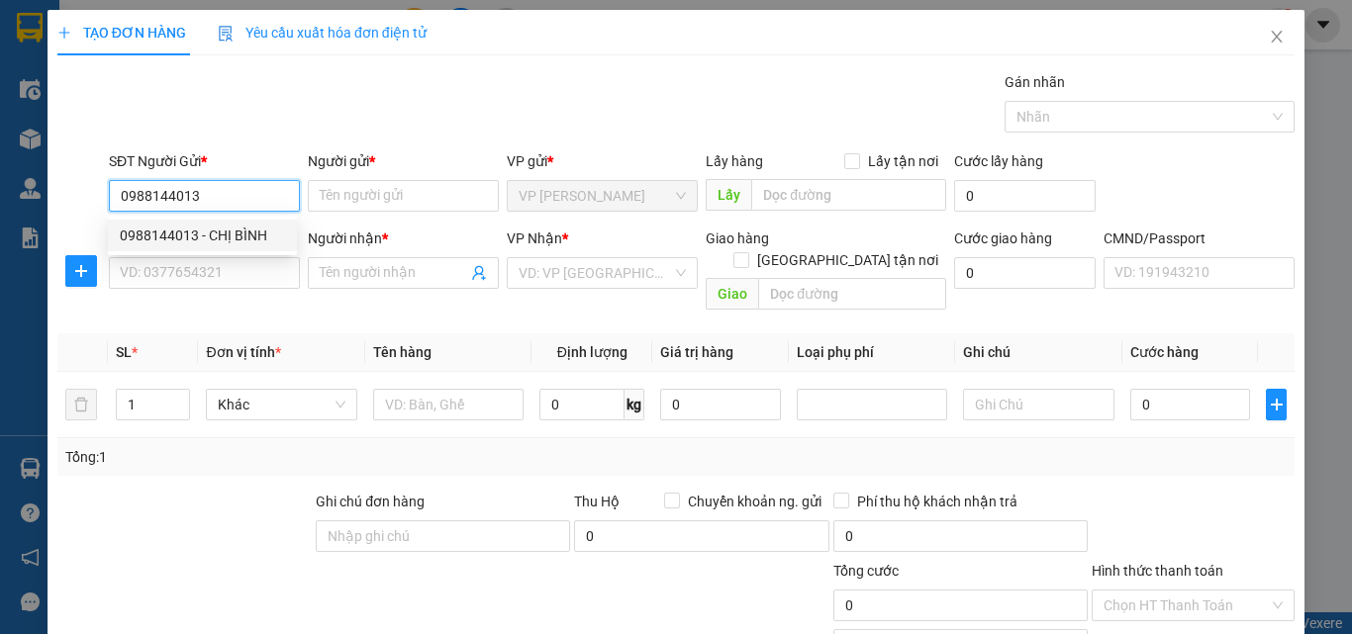
checkbox input "true"
type input "44 TIẾN BỘ"
type input "30.000"
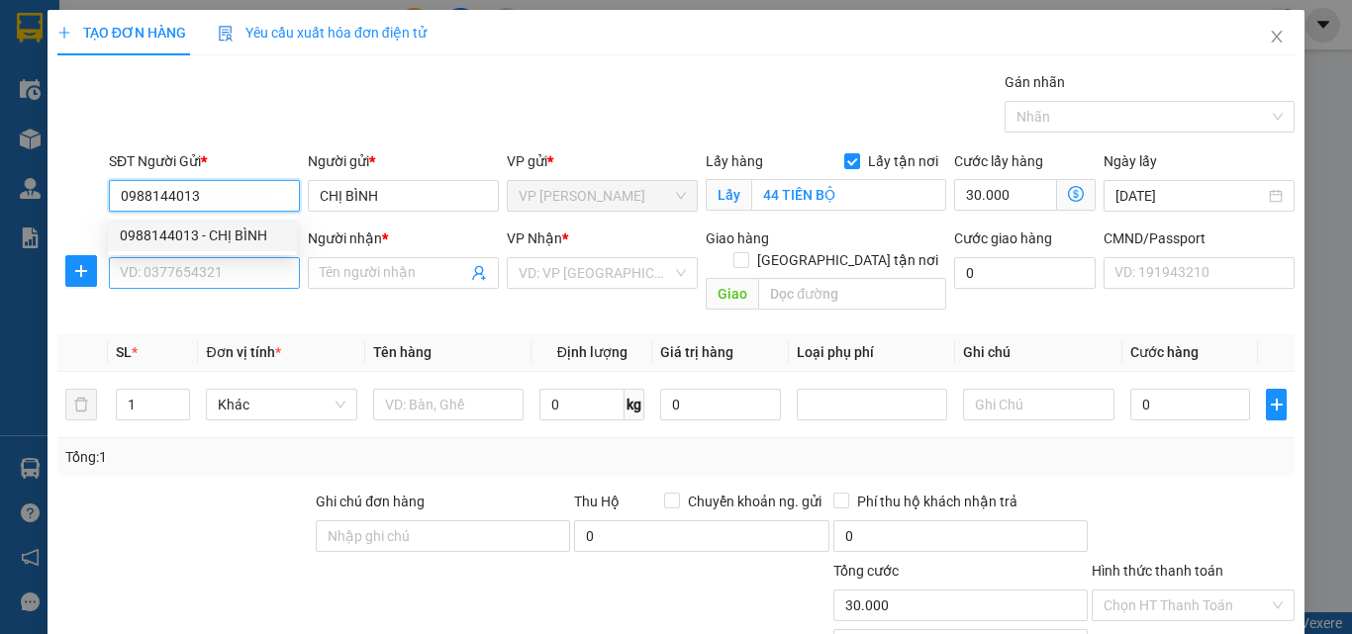
type input "0988144013"
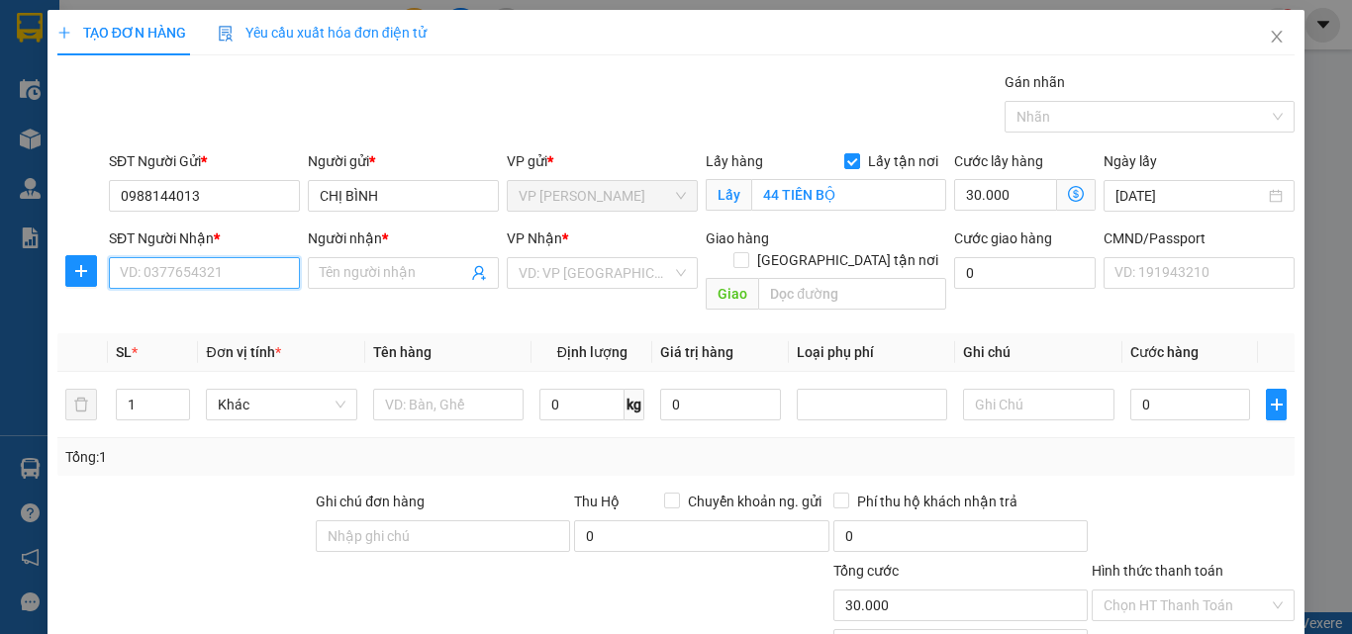
click at [202, 265] on input "SĐT Người Nhận *" at bounding box center [204, 273] width 191 height 32
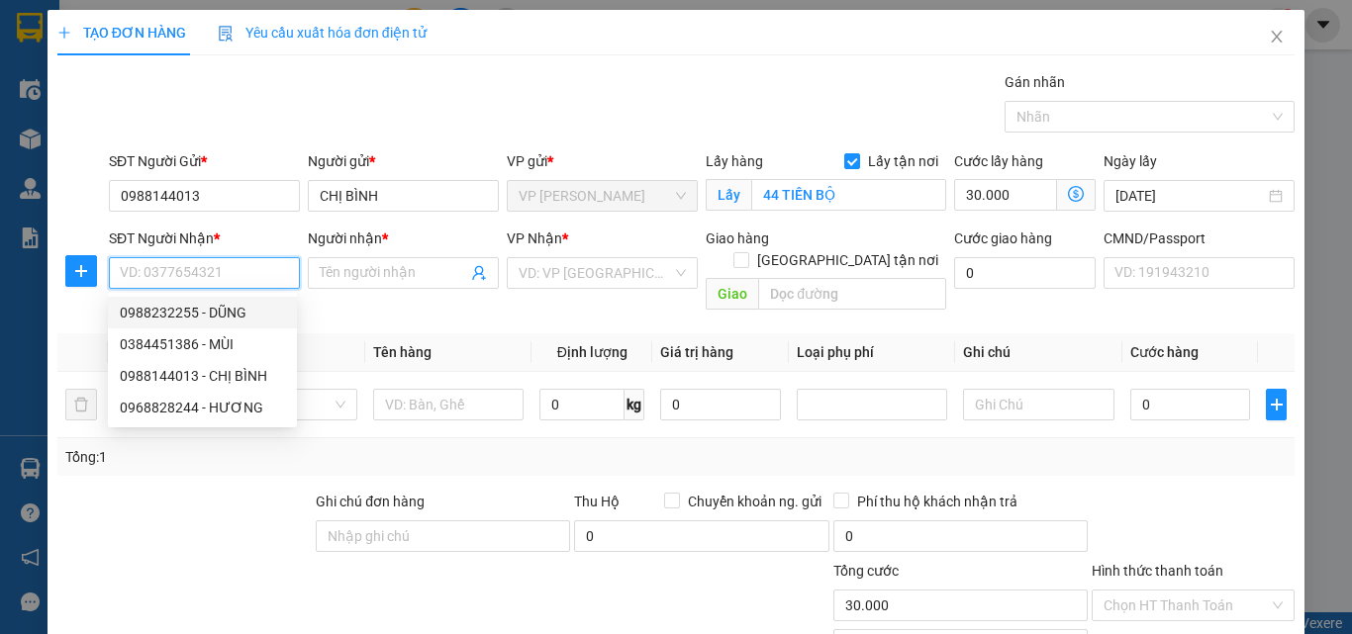
click at [198, 307] on div "0988232255 - DŨNG" at bounding box center [202, 313] width 165 height 22
type input "0988232255"
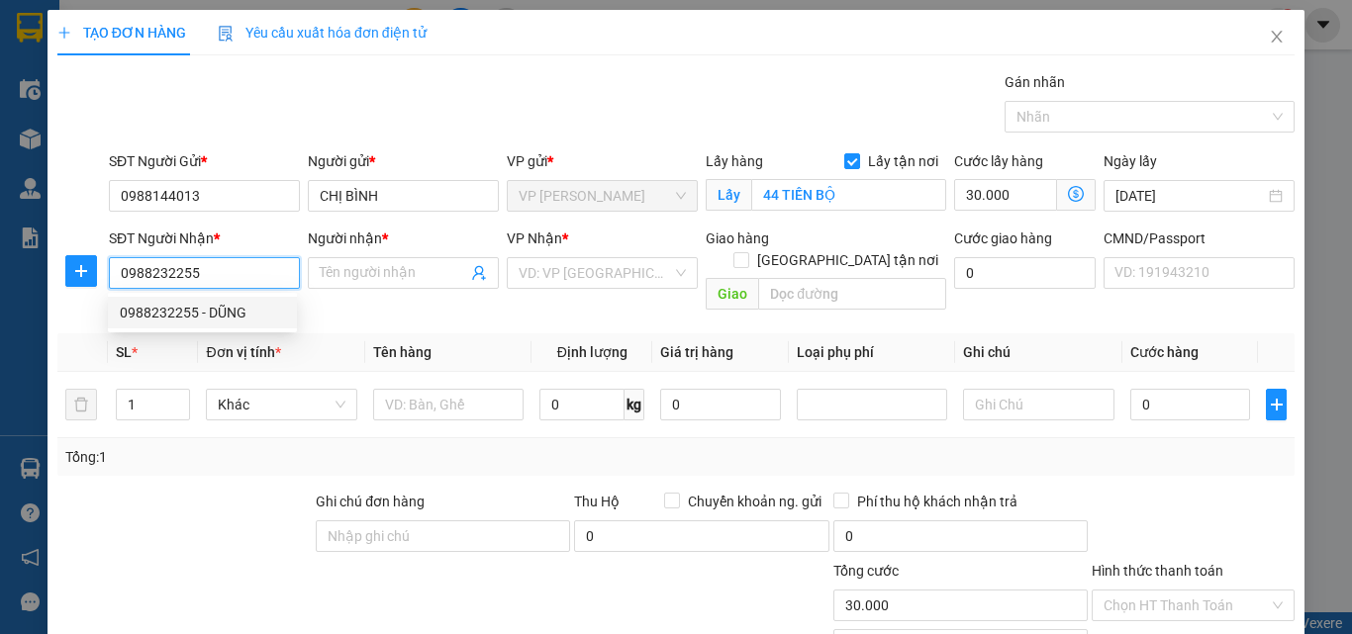
type input "DŨNG"
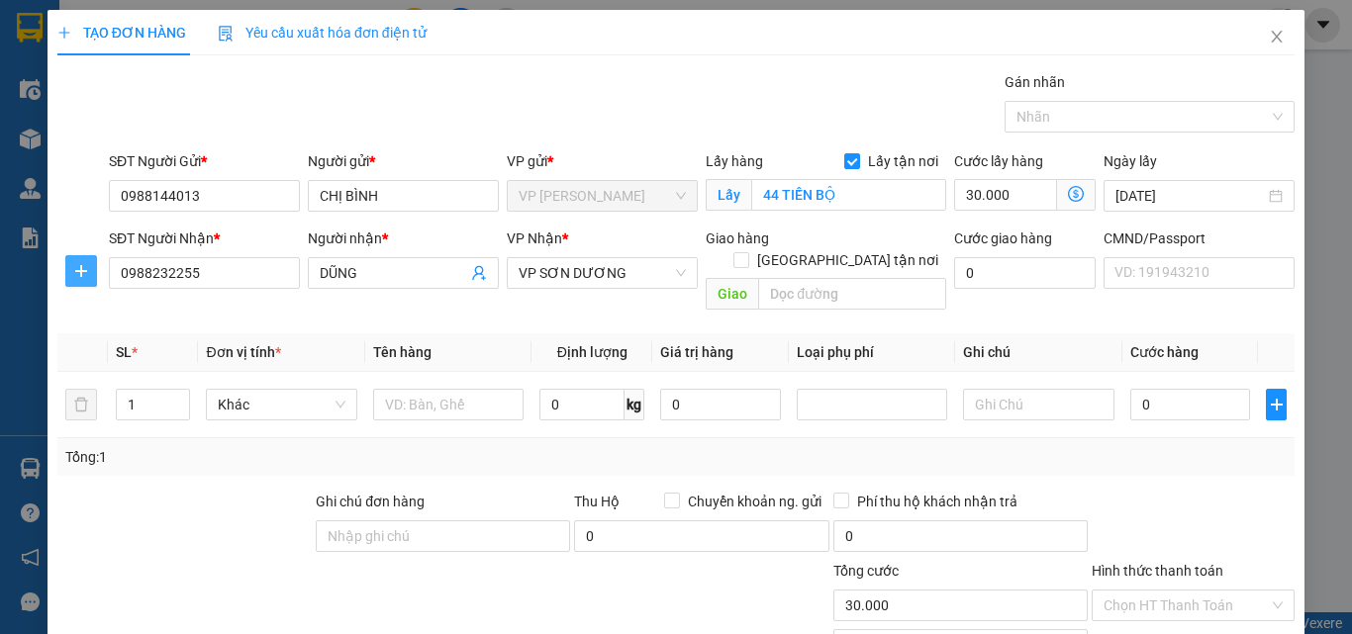
click at [83, 269] on icon "plus" at bounding box center [81, 271] width 16 height 16
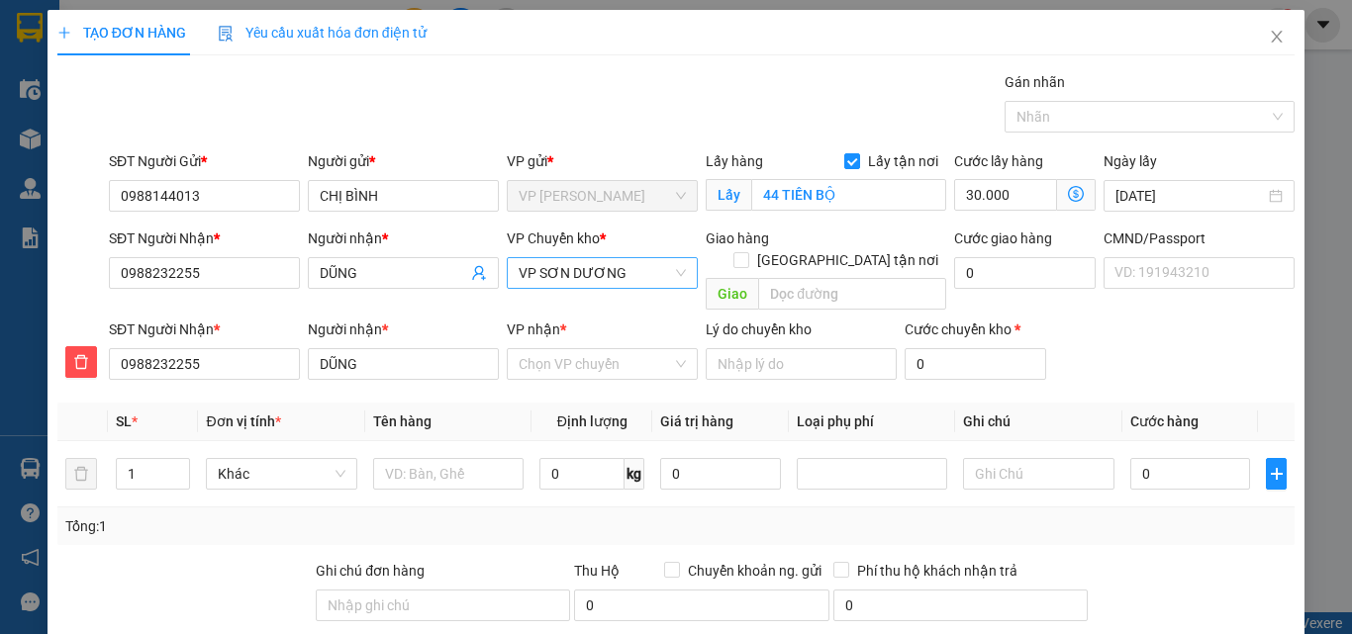
click at [519, 270] on span "VP SƠN DƯƠNG" at bounding box center [602, 273] width 167 height 30
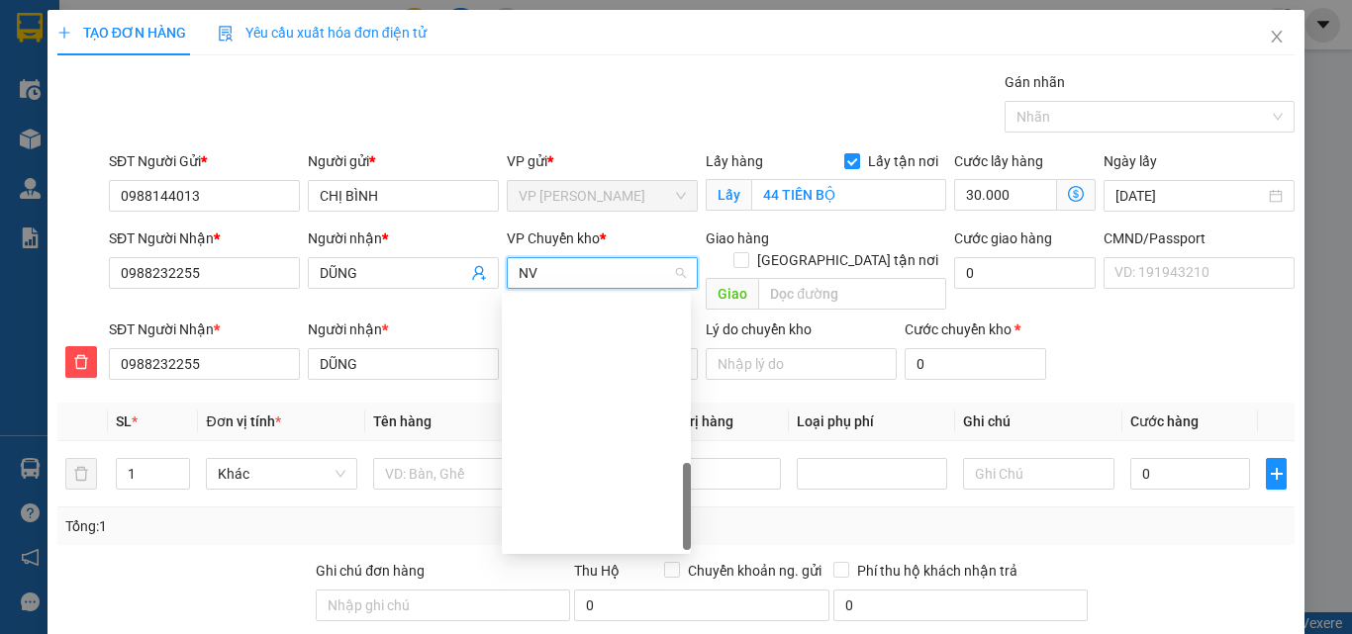
type input "NVC"
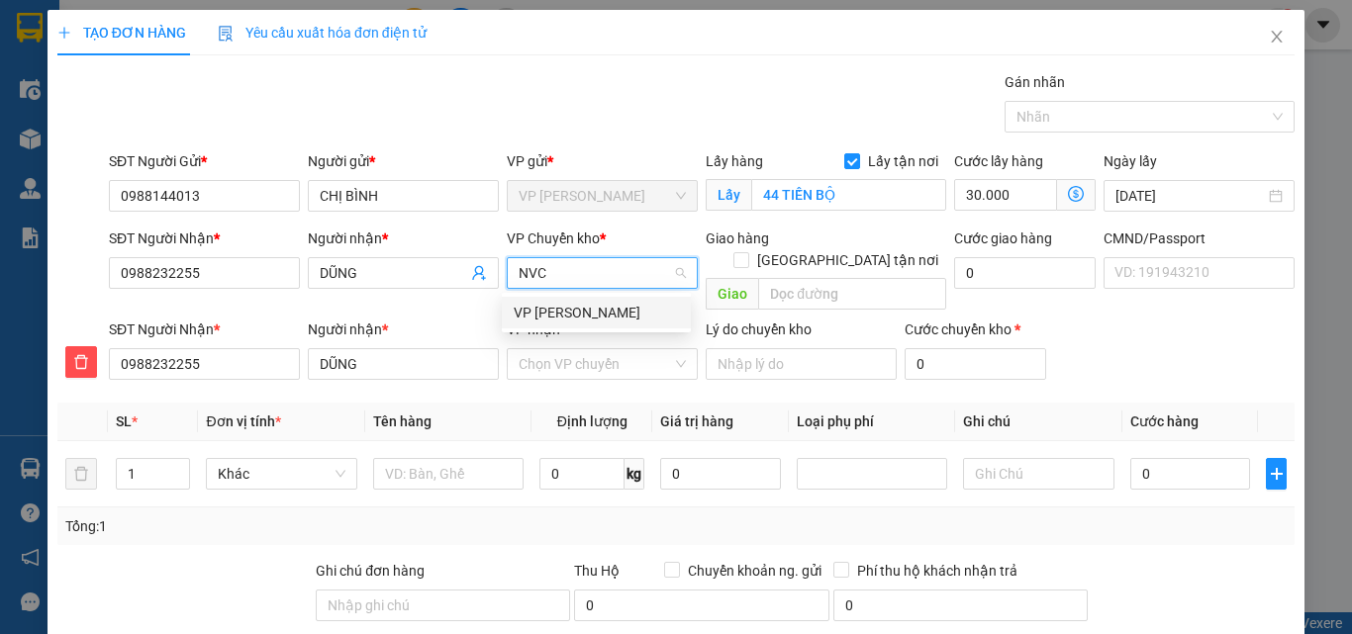
click at [558, 309] on div "VP [PERSON_NAME]" at bounding box center [596, 313] width 165 height 22
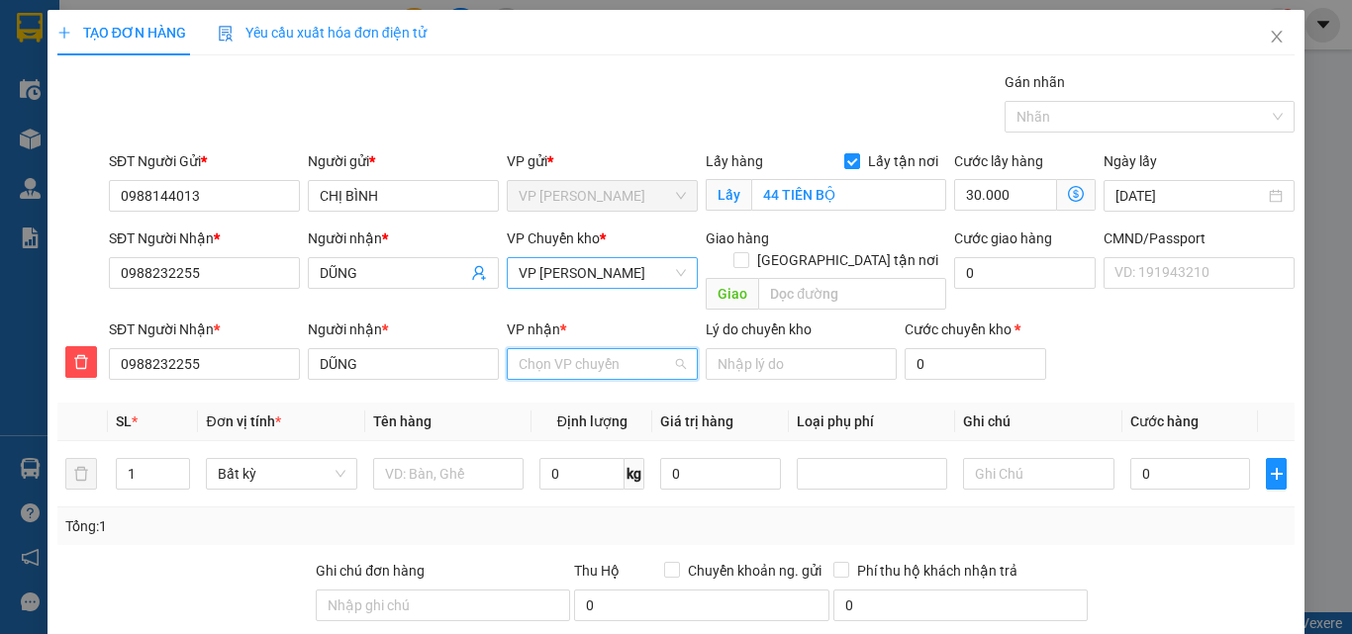
click at [543, 349] on input "VP nhận *" at bounding box center [595, 364] width 153 height 30
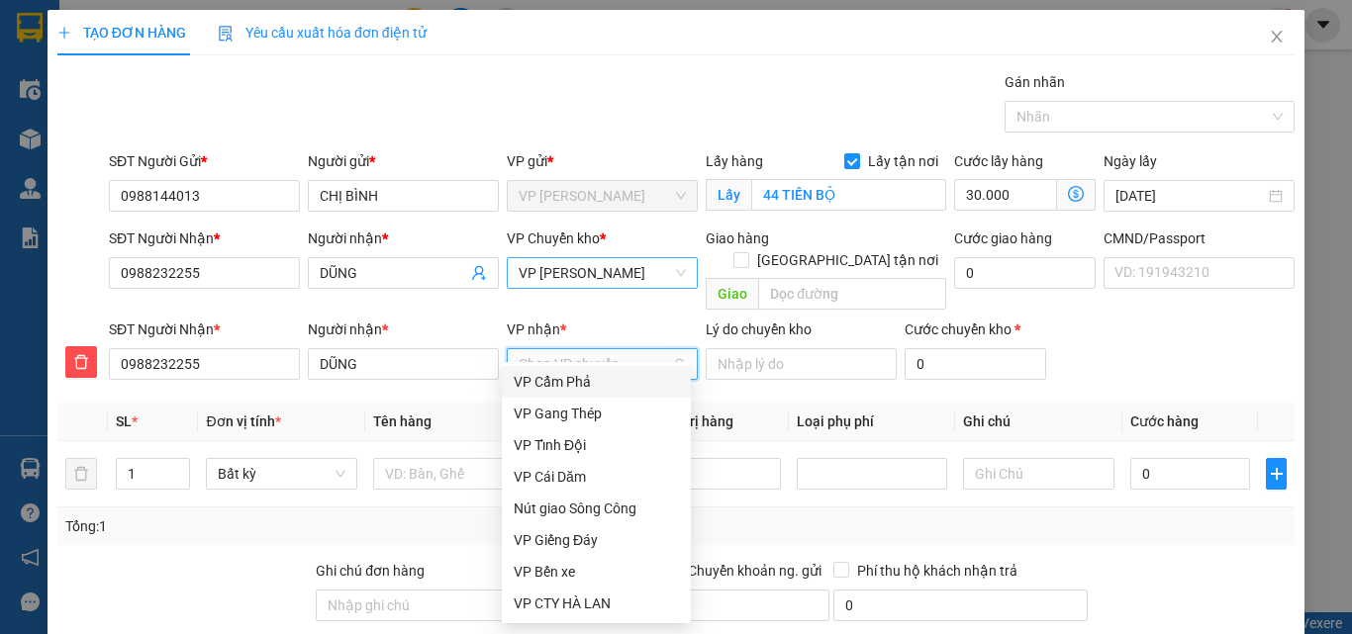
type input "S"
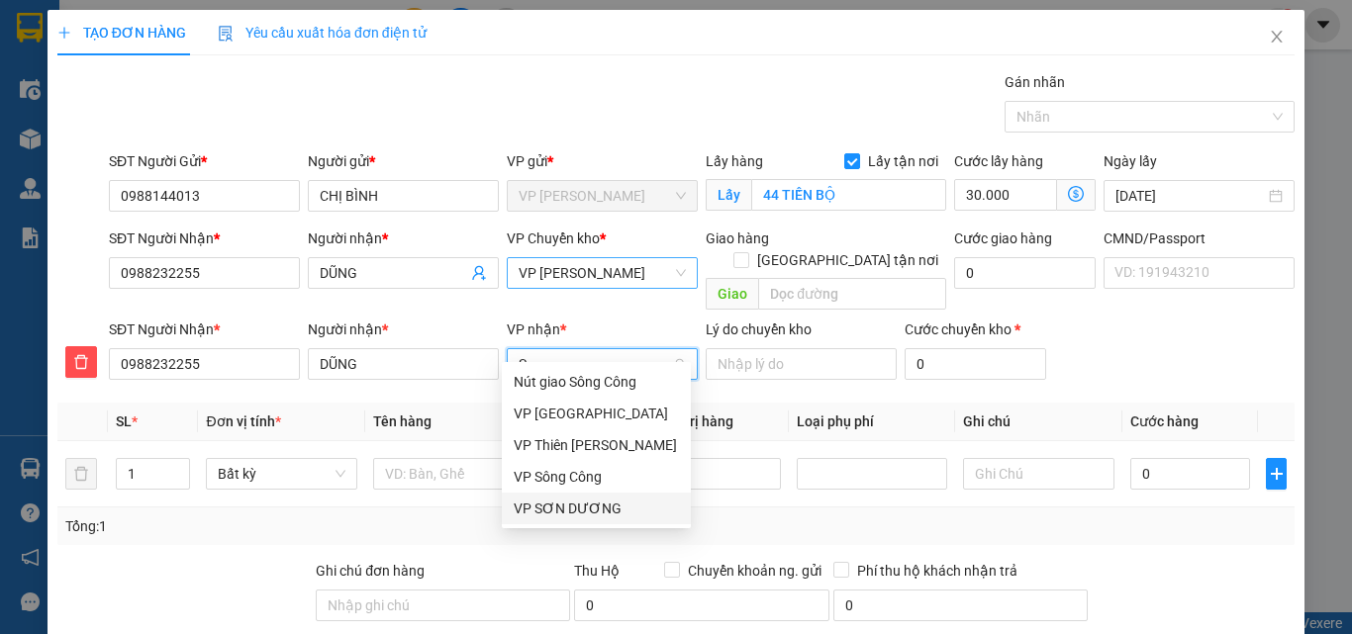
click at [549, 505] on div "VP SƠN DƯƠNG" at bounding box center [596, 509] width 165 height 22
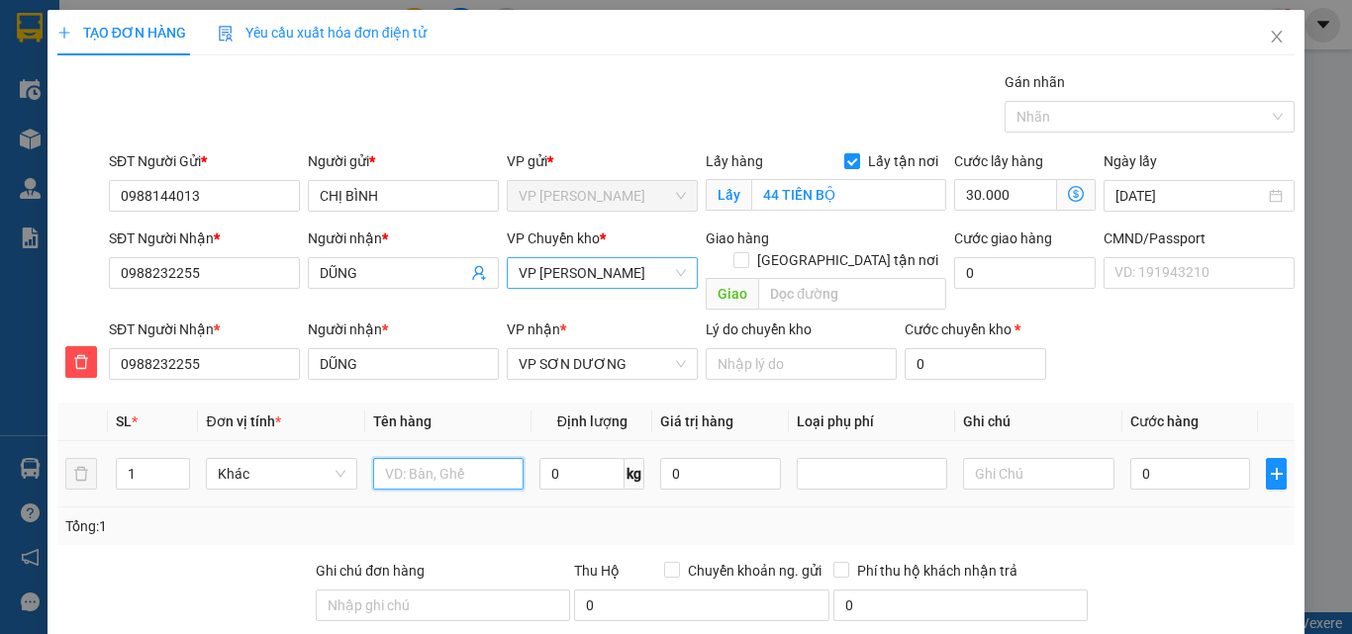
drag, startPoint x: 457, startPoint y: 462, endPoint x: 495, endPoint y: 431, distance: 49.2
click at [457, 458] on input "text" at bounding box center [448, 474] width 150 height 32
type input "XE ĐẠP TRẮNG"
click at [1167, 461] on input "0" at bounding box center [1190, 474] width 121 height 32
type input "1"
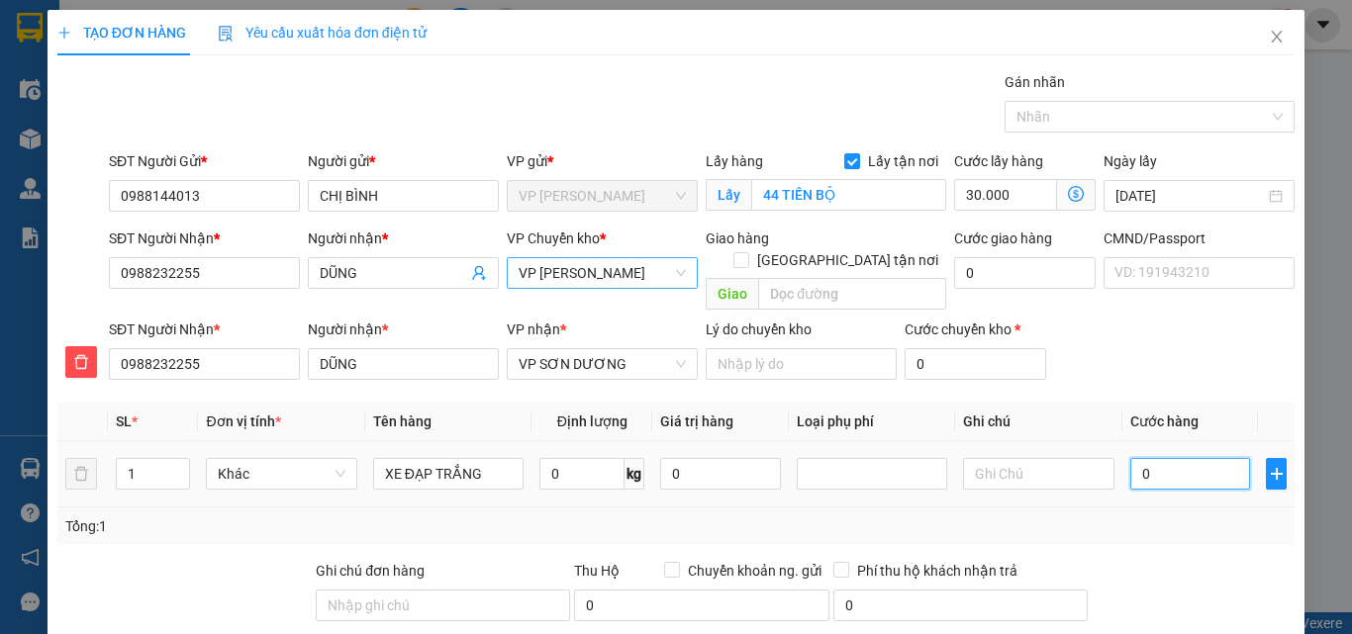
type input "30.001"
type input "10"
type input "30.010"
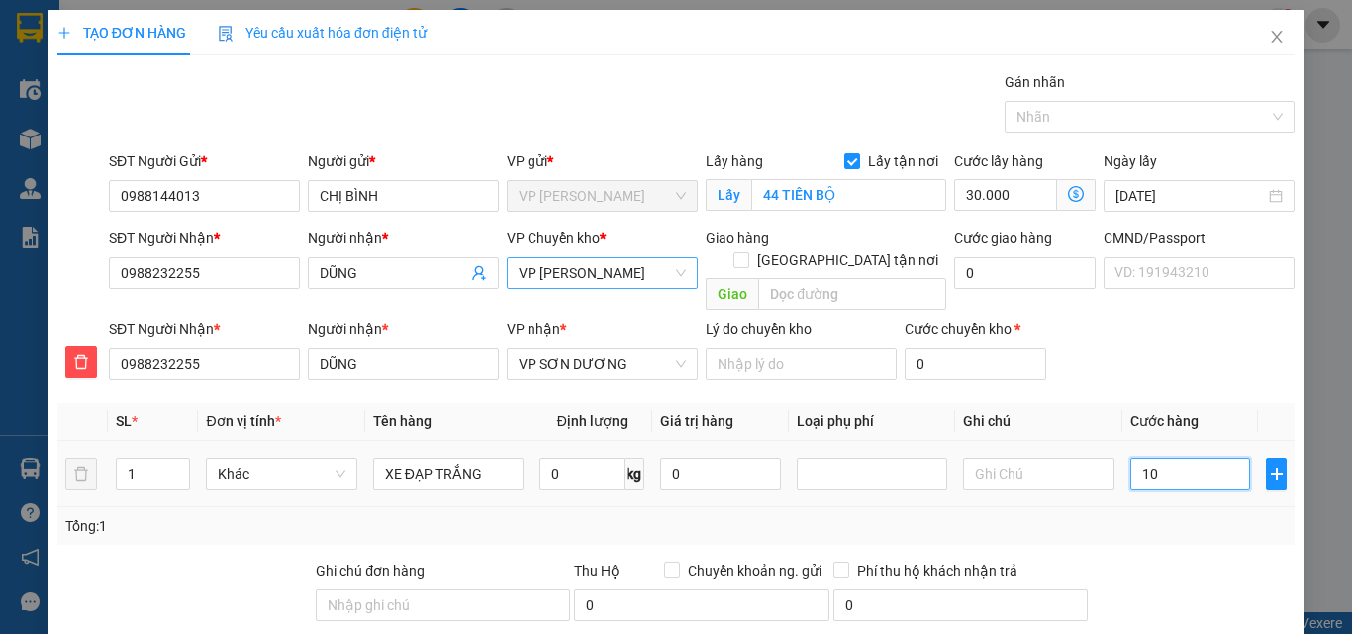
type input "100"
type input "30.100"
type input "1.000"
type input "31.000"
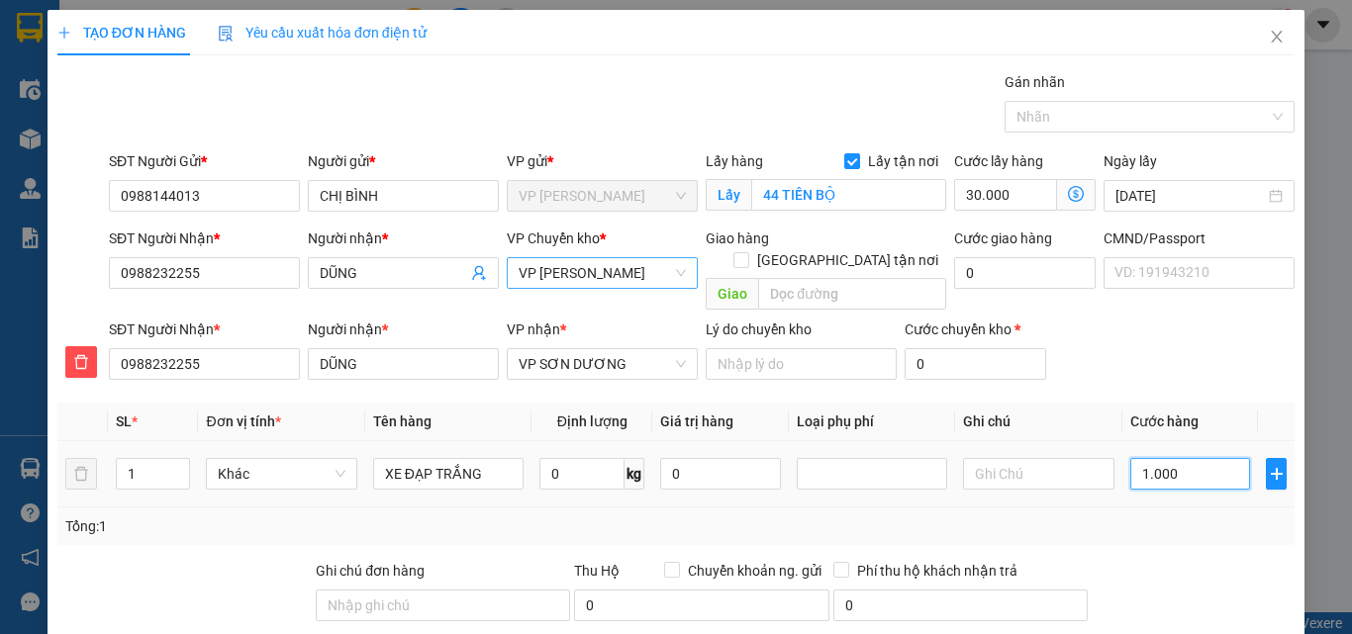
type input "31.000"
type input "10.000"
type input "40.000"
click at [1175, 330] on div "SĐT Người Nhận * 0988232255 Người nhận * DŨNG VP nhận * VP SƠN DƯƠNG Lý do chuy…" at bounding box center [702, 353] width 1194 height 69
click at [1273, 628] on div "TẠO ĐƠN HÀNG Yêu cầu xuất hóa đơn điện tử Transit Pickup Surcharge Ids Transit …" at bounding box center [676, 317] width 1352 height 634
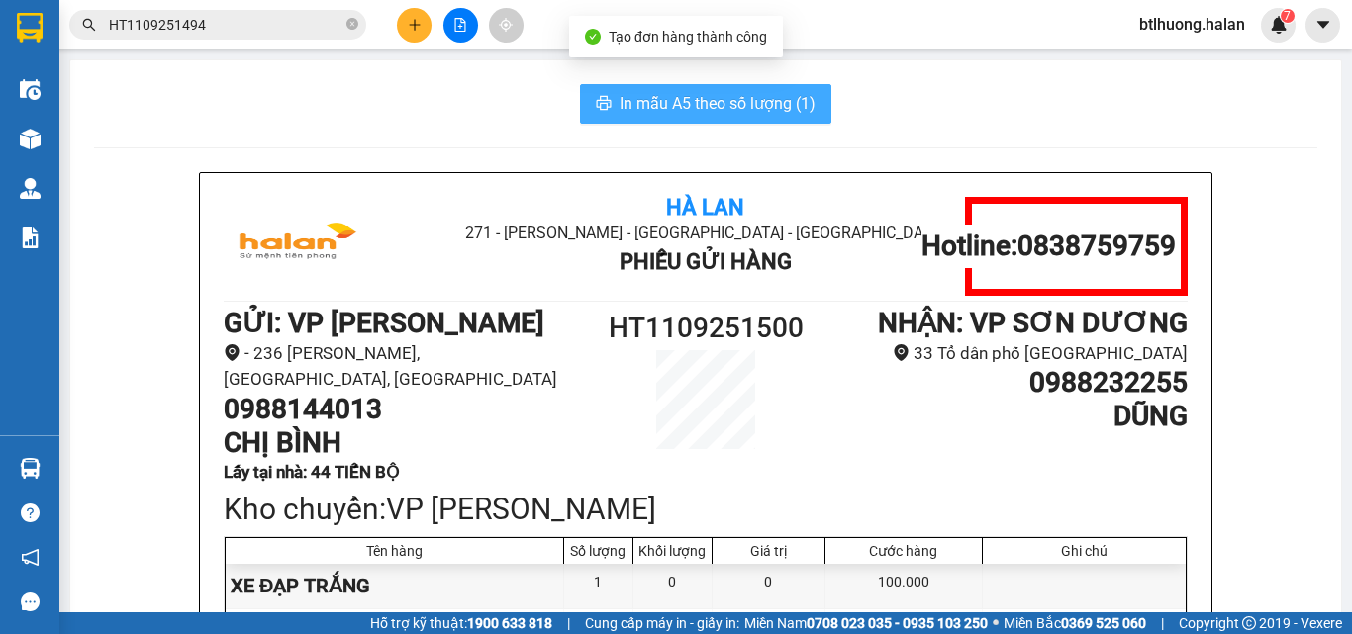
click at [723, 98] on span "In mẫu A5 theo số lượng (1)" at bounding box center [718, 103] width 196 height 25
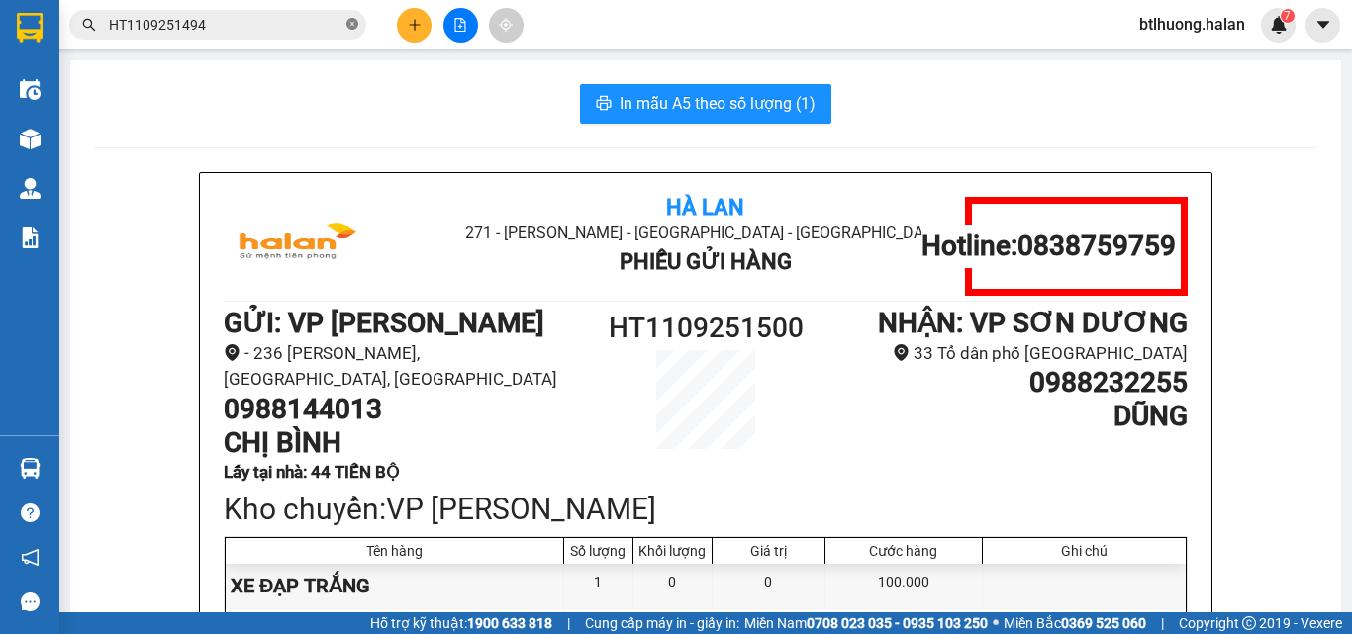
click at [355, 19] on icon "close-circle" at bounding box center [352, 24] width 12 height 12
click at [397, 30] on button at bounding box center [414, 25] width 35 height 35
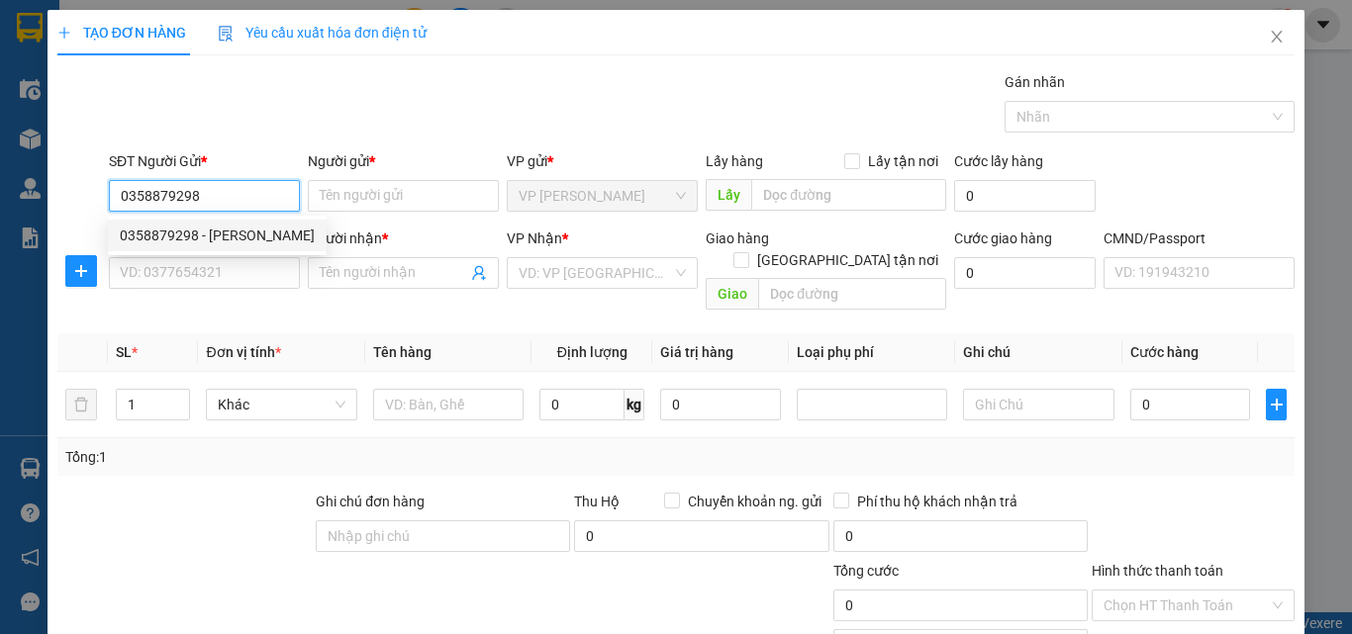
click at [257, 236] on div "0358879298 - VÂN ANH" at bounding box center [217, 236] width 195 height 22
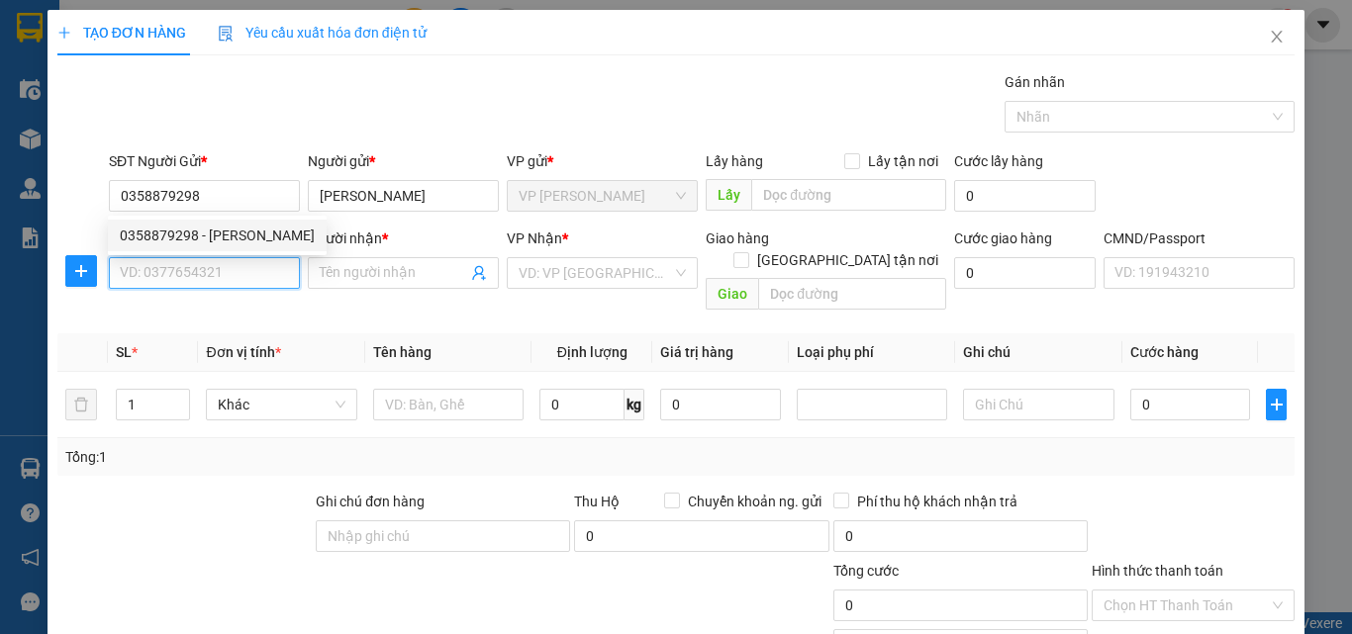
click at [252, 272] on input "SĐT Người Nhận *" at bounding box center [204, 273] width 191 height 32
click at [1256, 28] on span "Close" at bounding box center [1276, 37] width 55 height 55
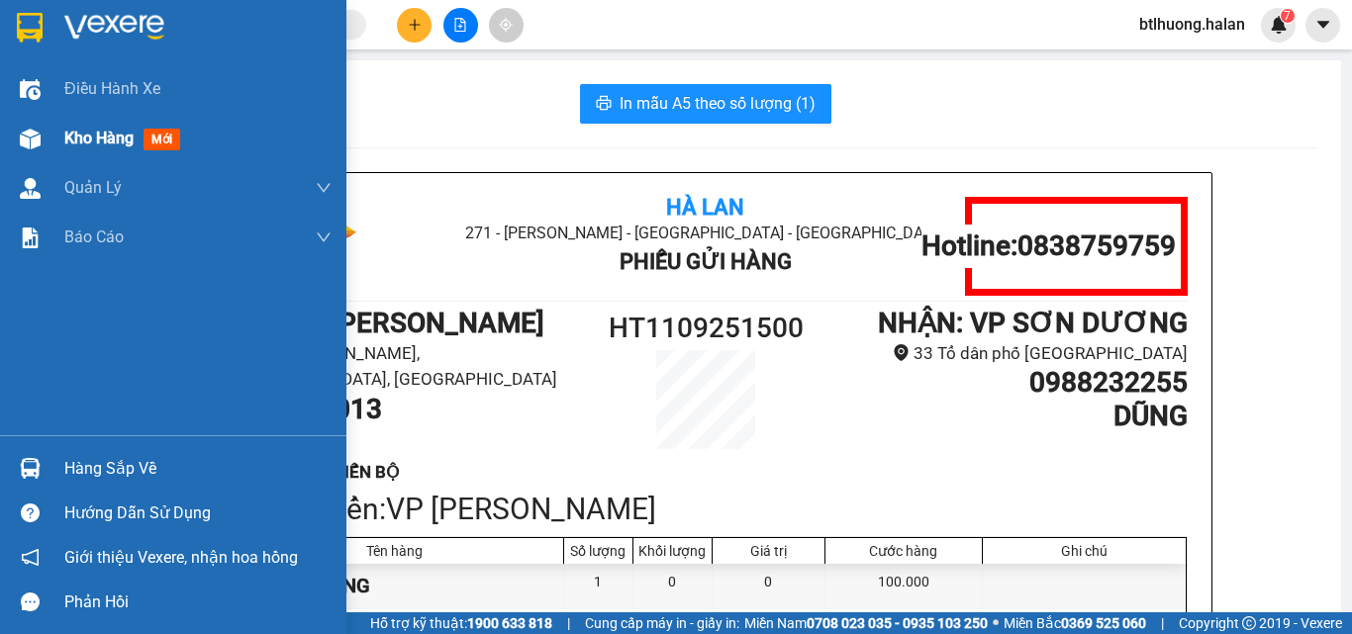
click at [42, 129] on div at bounding box center [30, 139] width 35 height 35
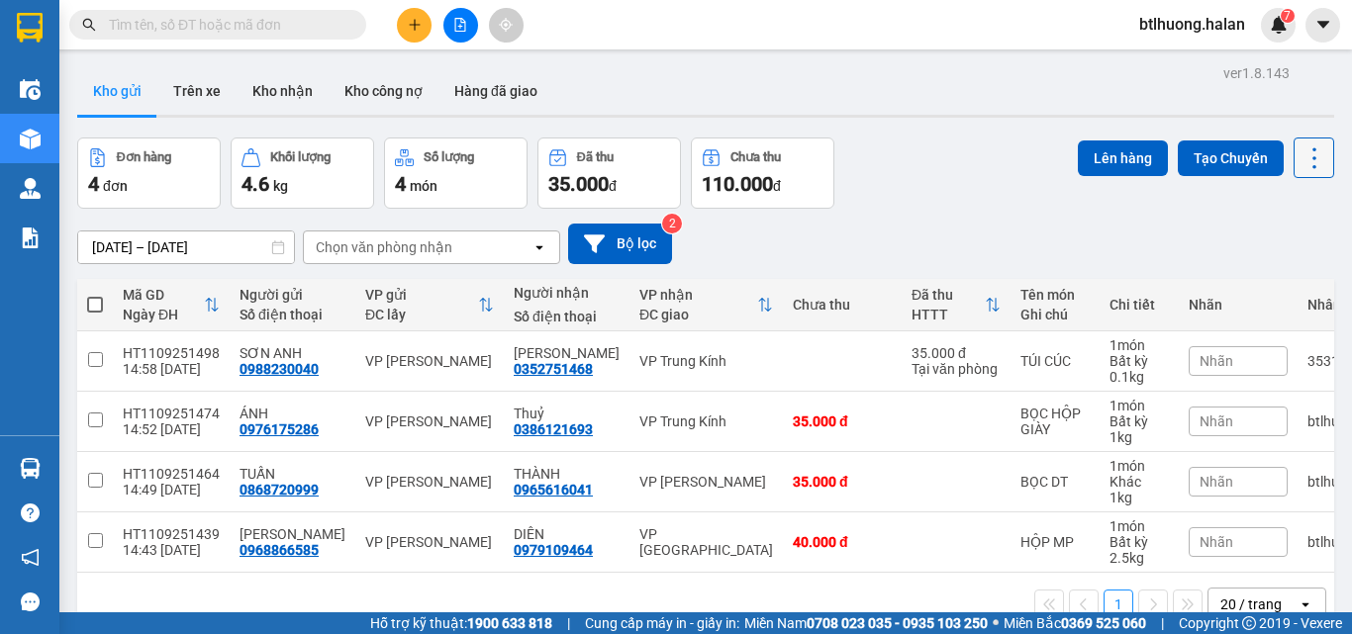
click at [1301, 145] on icon at bounding box center [1315, 159] width 28 height 28
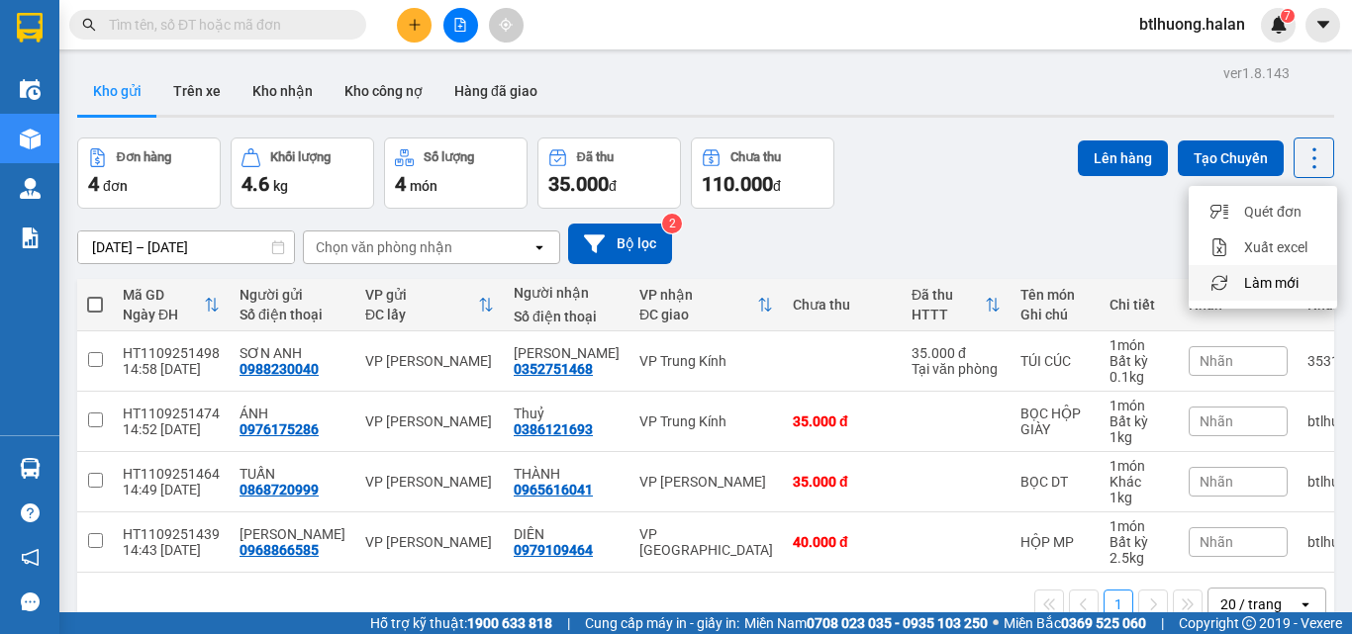
drag, startPoint x: 1260, startPoint y: 192, endPoint x: 1260, endPoint y: 181, distance: 10.9
click at [1260, 273] on span "Làm mới" at bounding box center [1271, 283] width 54 height 20
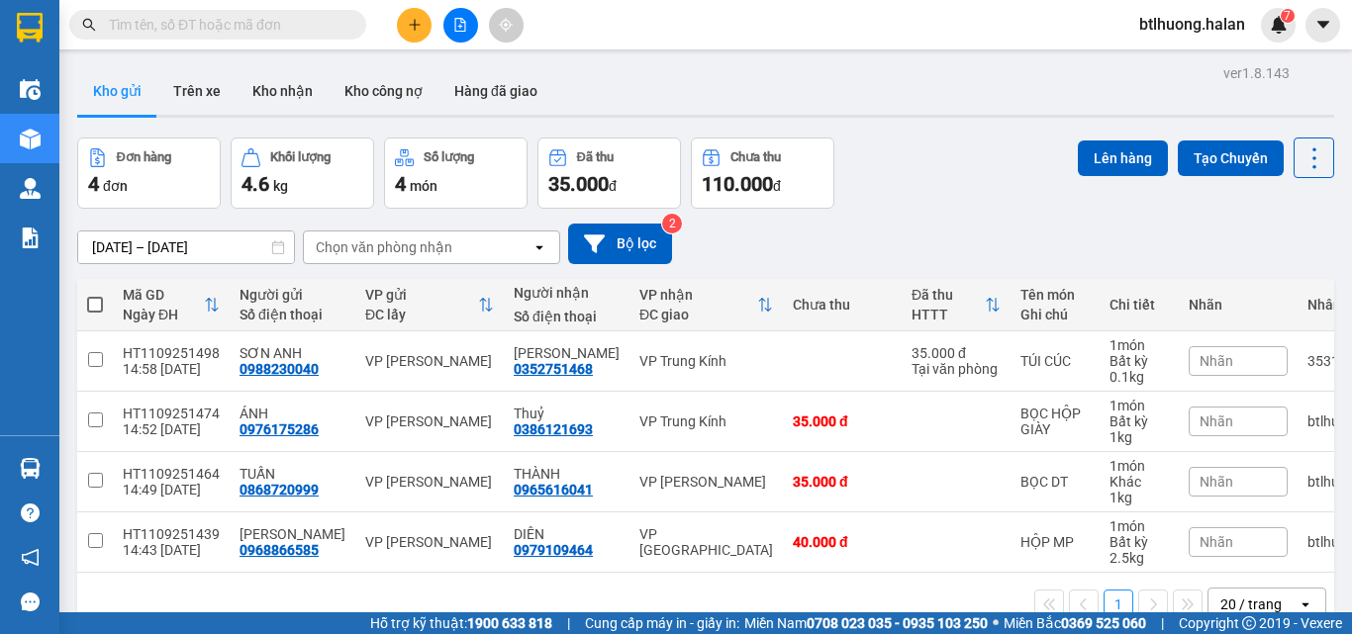
click at [408, 21] on icon "plus" at bounding box center [415, 25] width 14 height 14
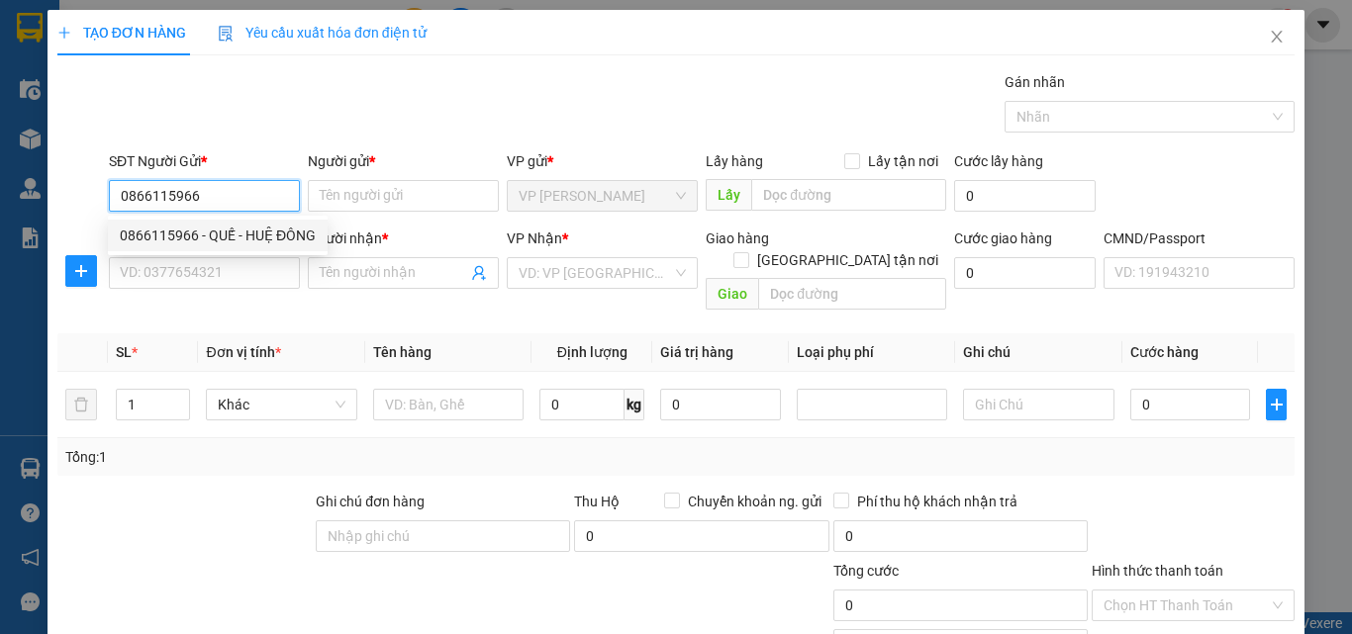
click at [157, 231] on div "0866115966 - QUẾ - HUỆ ĐÔNG" at bounding box center [218, 236] width 196 height 22
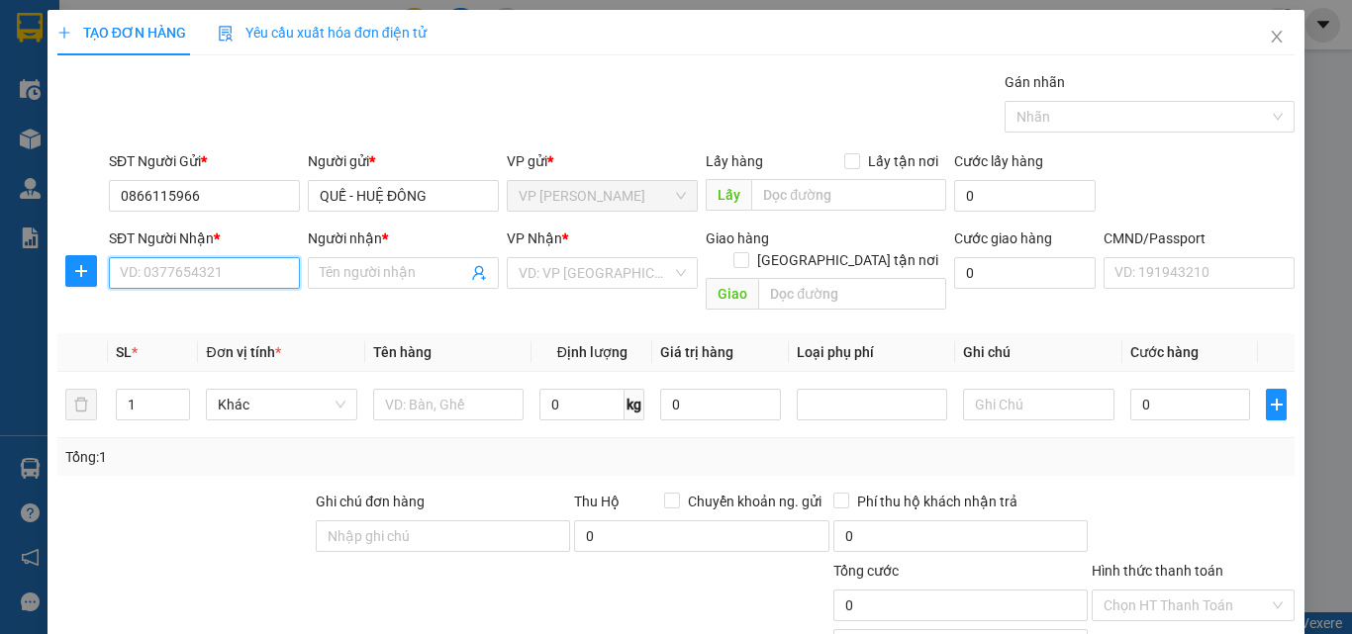
click at [174, 269] on input "SĐT Người Nhận *" at bounding box center [204, 273] width 191 height 32
click at [397, 271] on input "Người nhận *" at bounding box center [393, 273] width 147 height 22
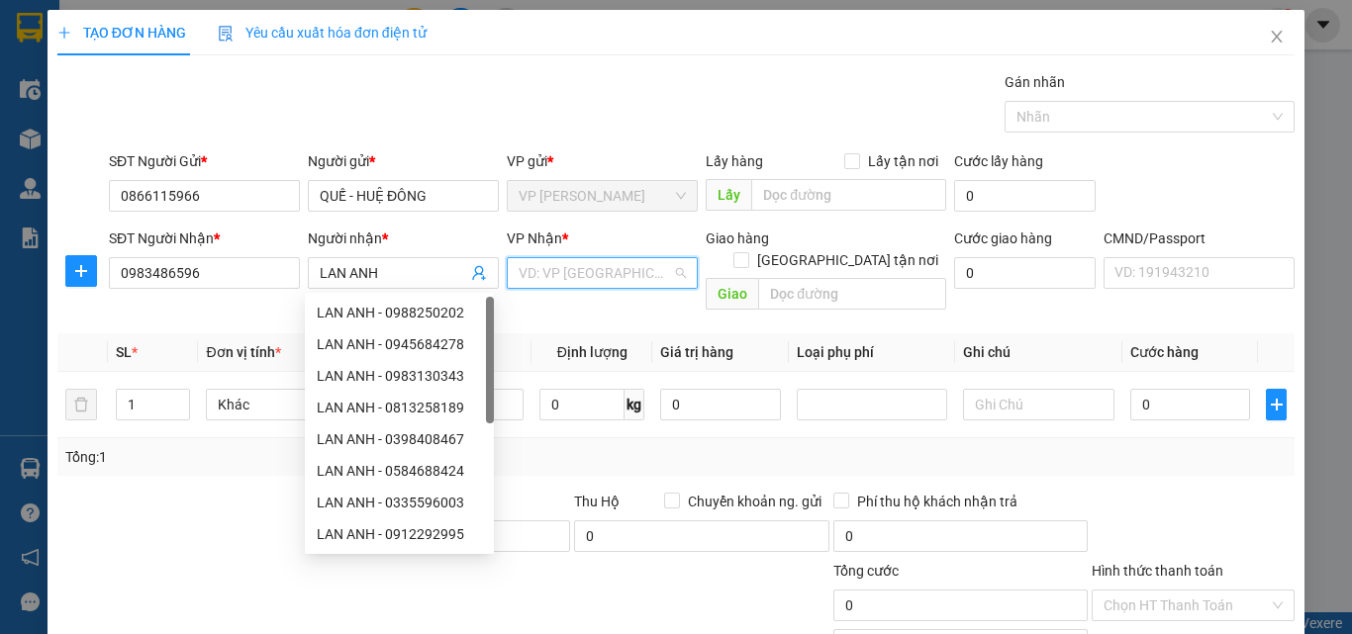
click at [642, 286] on input "search" at bounding box center [595, 273] width 153 height 30
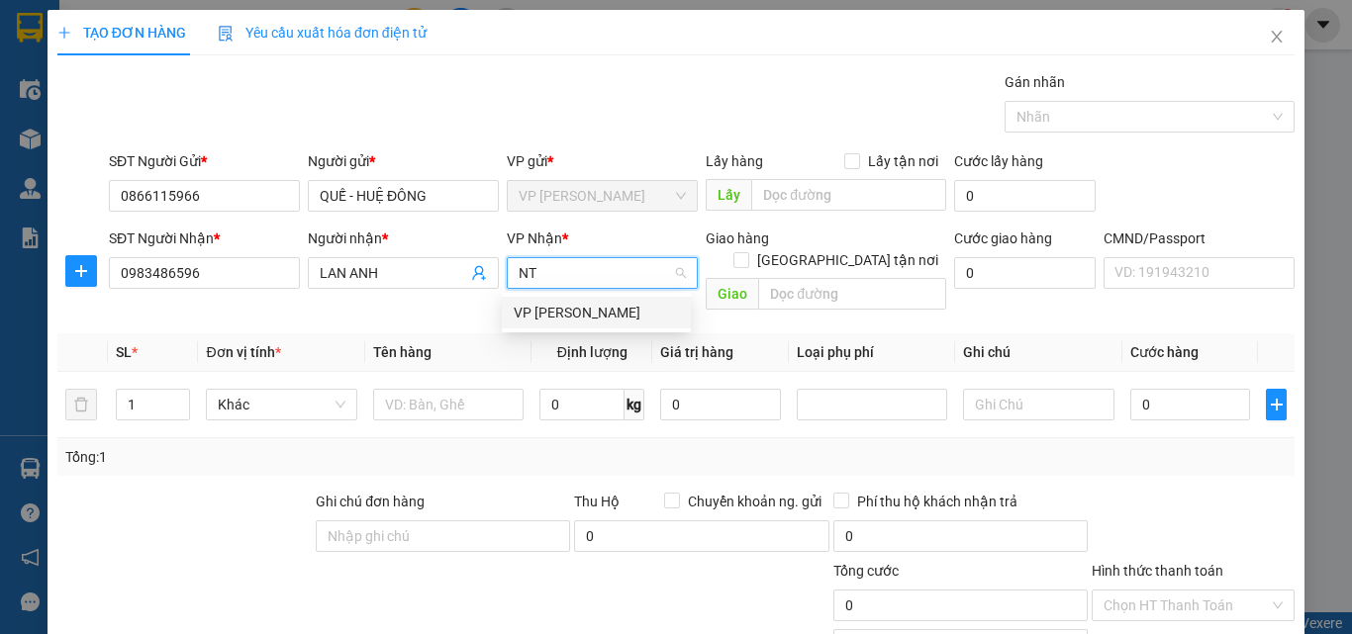
click at [651, 319] on div "VP [PERSON_NAME]" at bounding box center [596, 313] width 165 height 22
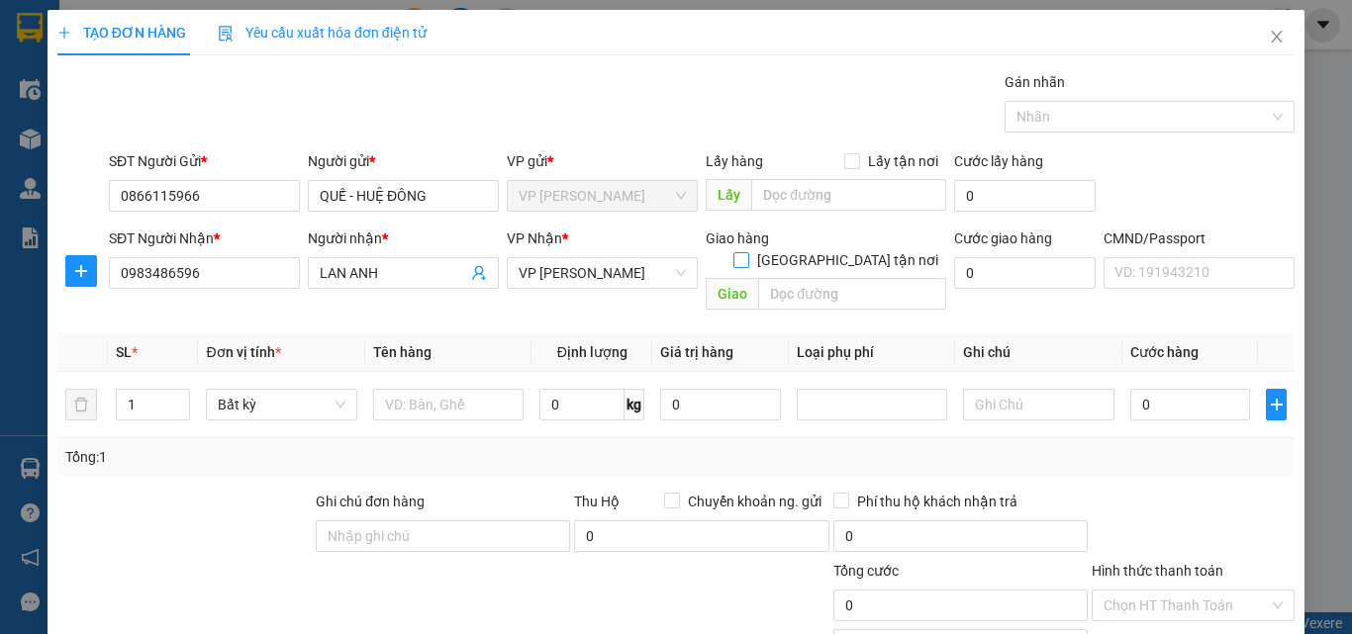
click at [747, 252] on input "Giao tận nơi" at bounding box center [740, 259] width 14 height 14
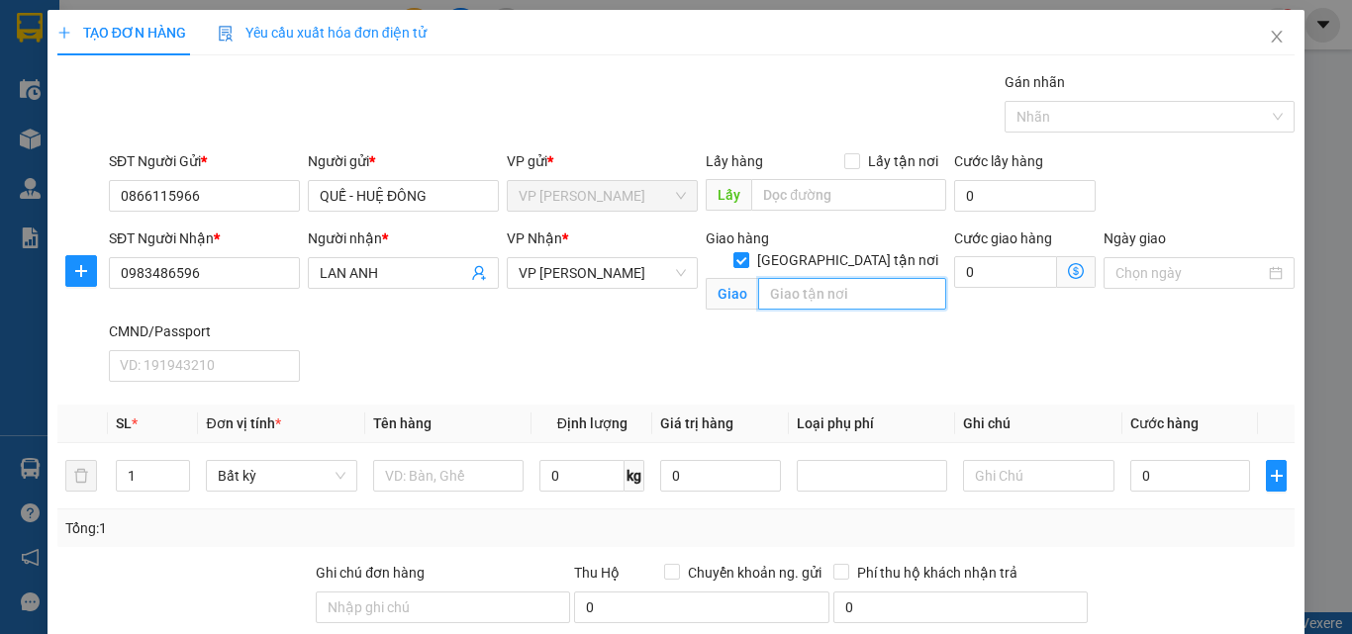
click at [830, 278] on input "text" at bounding box center [852, 294] width 188 height 32
paste input "Chung cư Thăng Long Number One, Khuất Duy Tiến, Trung Hoà, Từ Liêm, Hà Nội, Vie…"
click at [768, 279] on input "Chung cư Thăng Long Number One, Khuất Duy Tiến, Trung Hoà, Từ Liêm, Hà Nội, Vie…" at bounding box center [852, 294] width 188 height 32
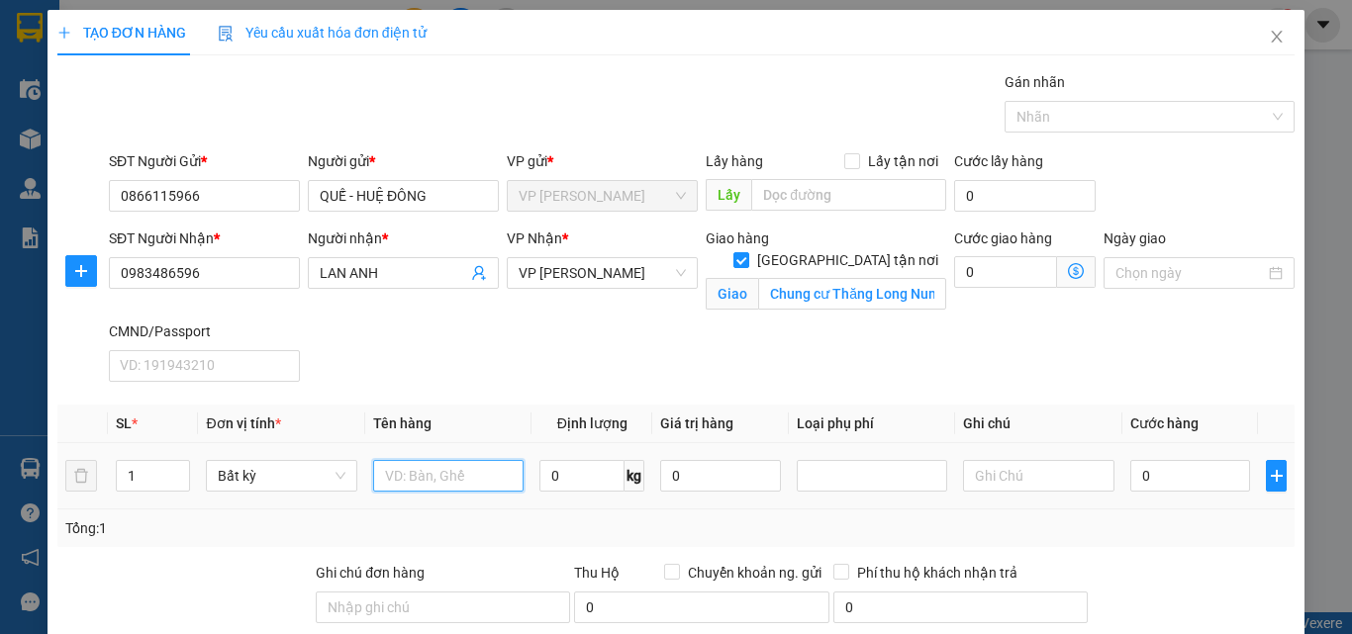
click at [480, 468] on input "text" at bounding box center [448, 476] width 150 height 32
click at [598, 476] on input "0" at bounding box center [581, 476] width 85 height 32
click at [755, 312] on div "Giao hàng Giao tận nơi Giao Chung cư Thăng Long Number One, Khuất Duy Tiến, Tru…" at bounding box center [826, 274] width 248 height 93
click at [1072, 274] on span at bounding box center [1076, 272] width 39 height 32
click at [1068, 266] on icon "dollar-circle" at bounding box center [1076, 271] width 16 height 16
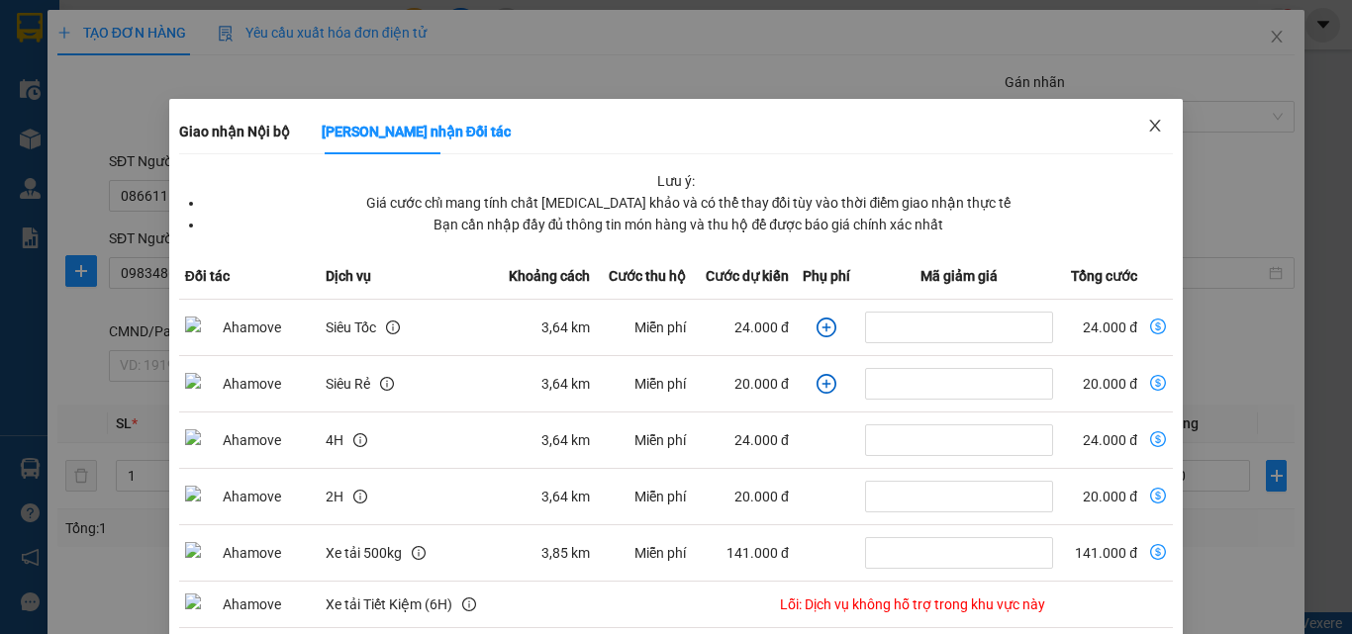
click at [1159, 113] on span "Close" at bounding box center [1154, 126] width 55 height 55
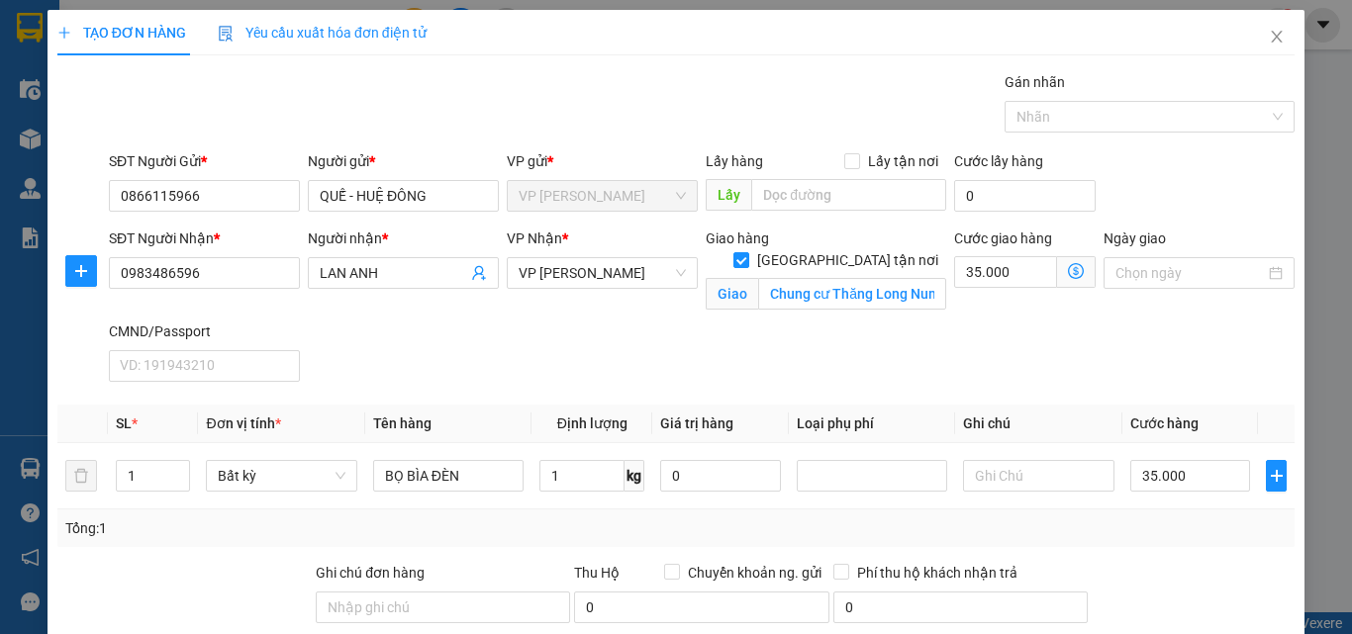
click at [741, 340] on div "SĐT Người Nhận * 0983486596 Người nhận * LAN ANH VP Nhận * VP Nguyễn Trãi Giao …" at bounding box center [702, 309] width 1194 height 162
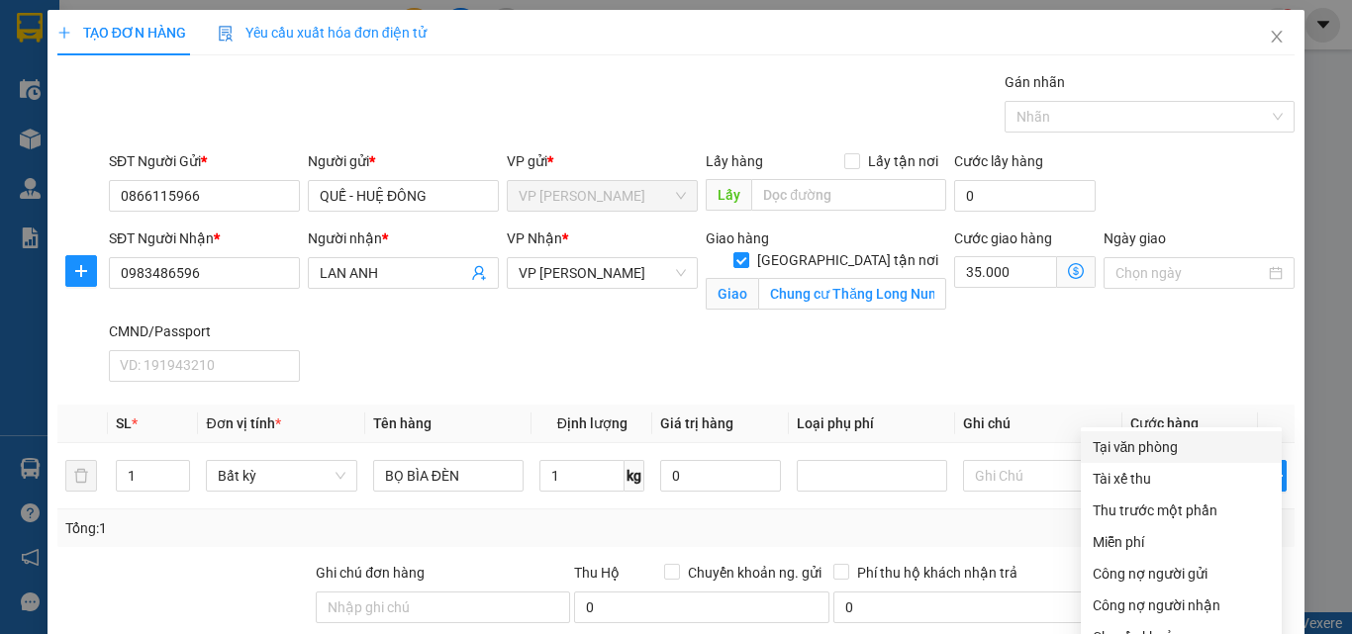
click at [1115, 436] on div "Tại văn phòng" at bounding box center [1181, 447] width 177 height 22
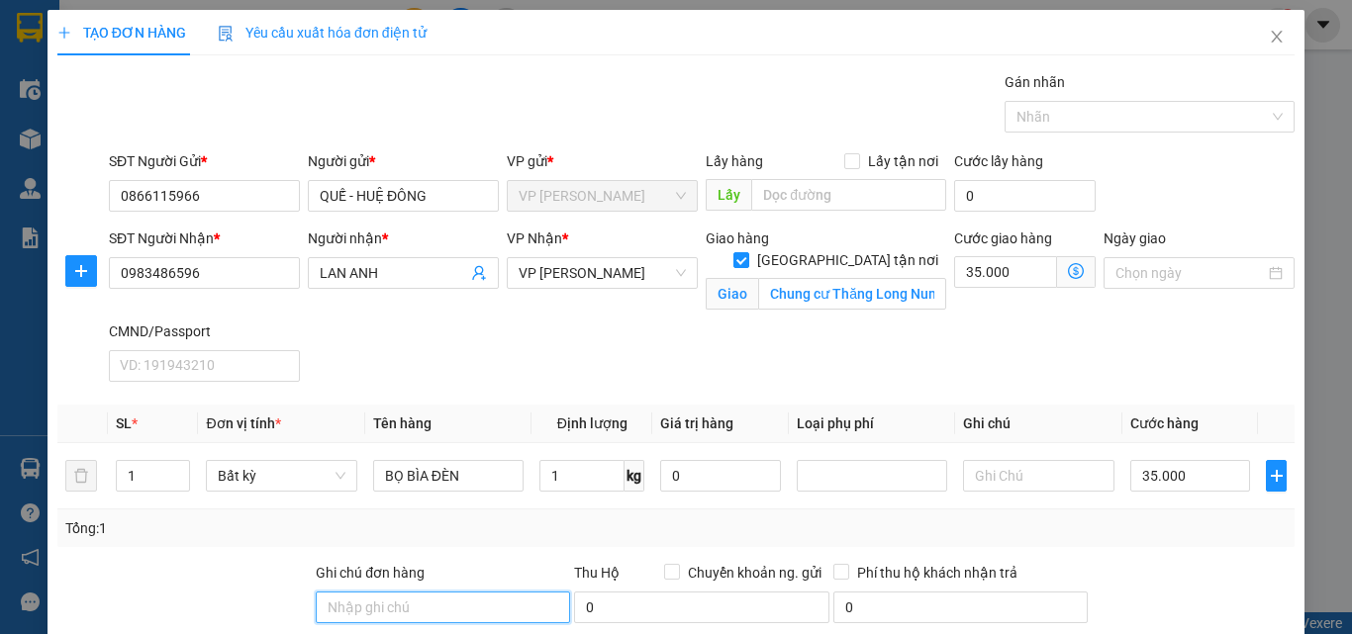
drag, startPoint x: 322, startPoint y: 382, endPoint x: 338, endPoint y: 372, distance: 18.7
click at [325, 592] on input "Ghi chú đơn hàng" at bounding box center [443, 608] width 254 height 32
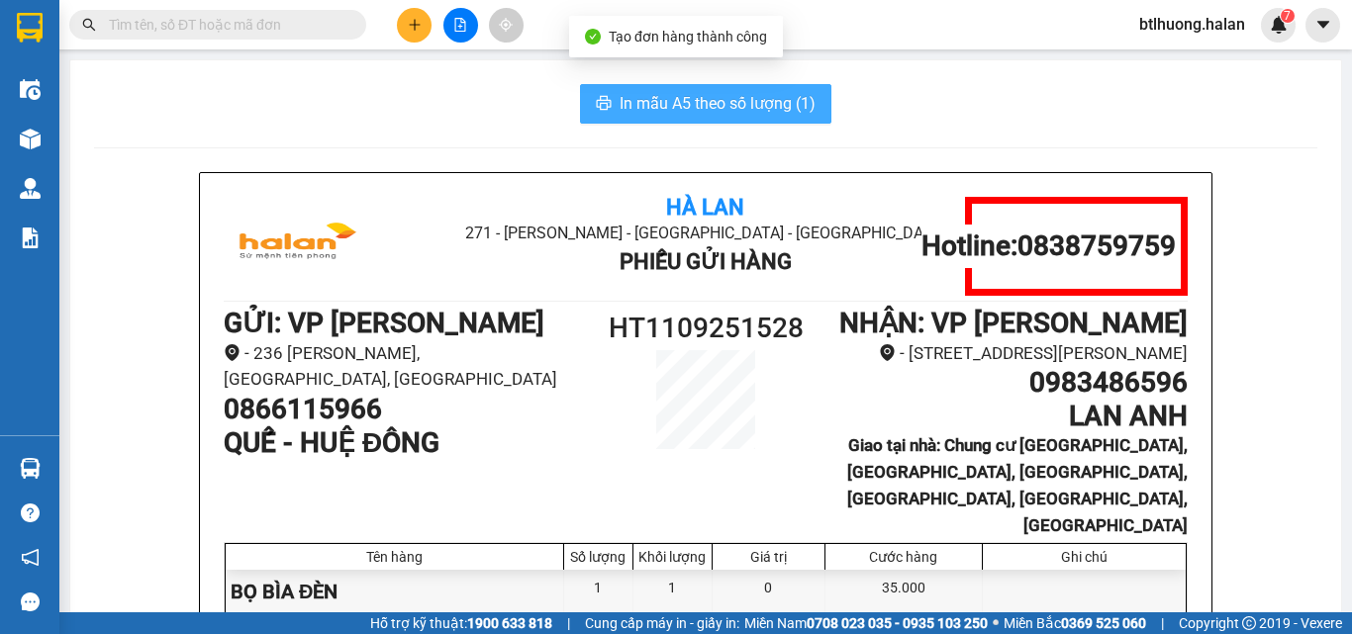
click at [779, 105] on span "In mẫu A5 theo số lượng (1)" at bounding box center [718, 103] width 196 height 25
click at [580, 84] on button "In mẫu A5 theo số lượng (1)" at bounding box center [705, 104] width 251 height 40
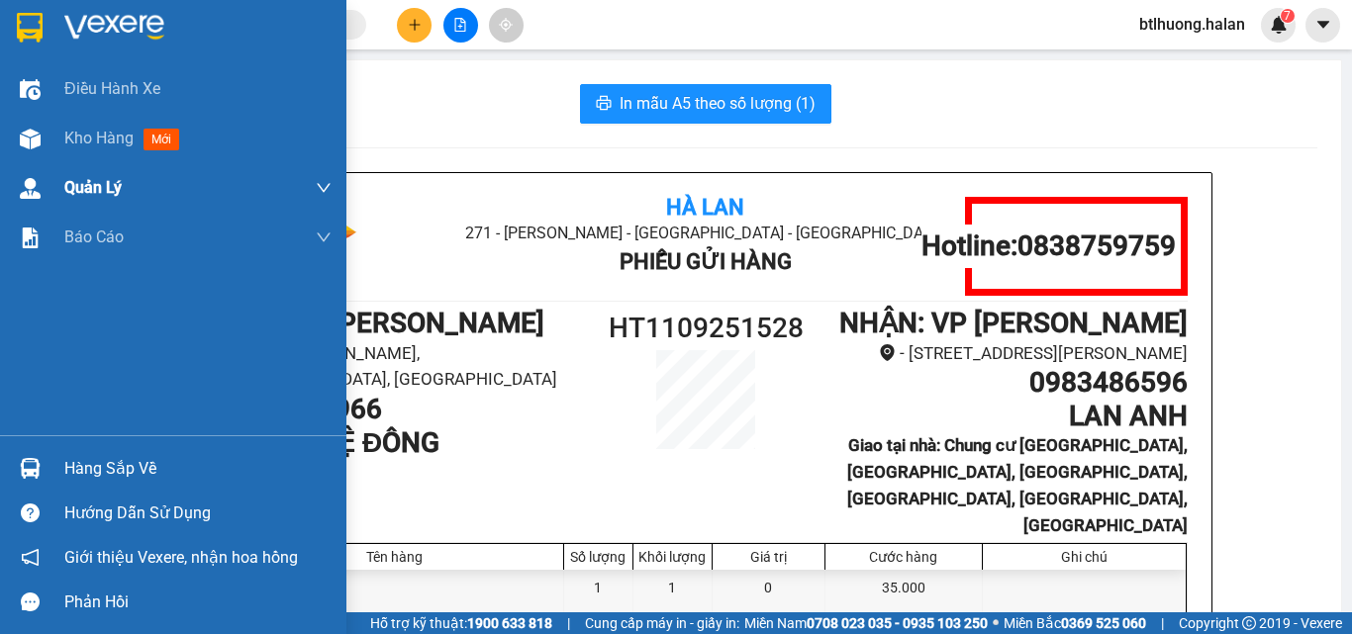
click at [54, 125] on div "Kho hàng mới" at bounding box center [173, 138] width 346 height 49
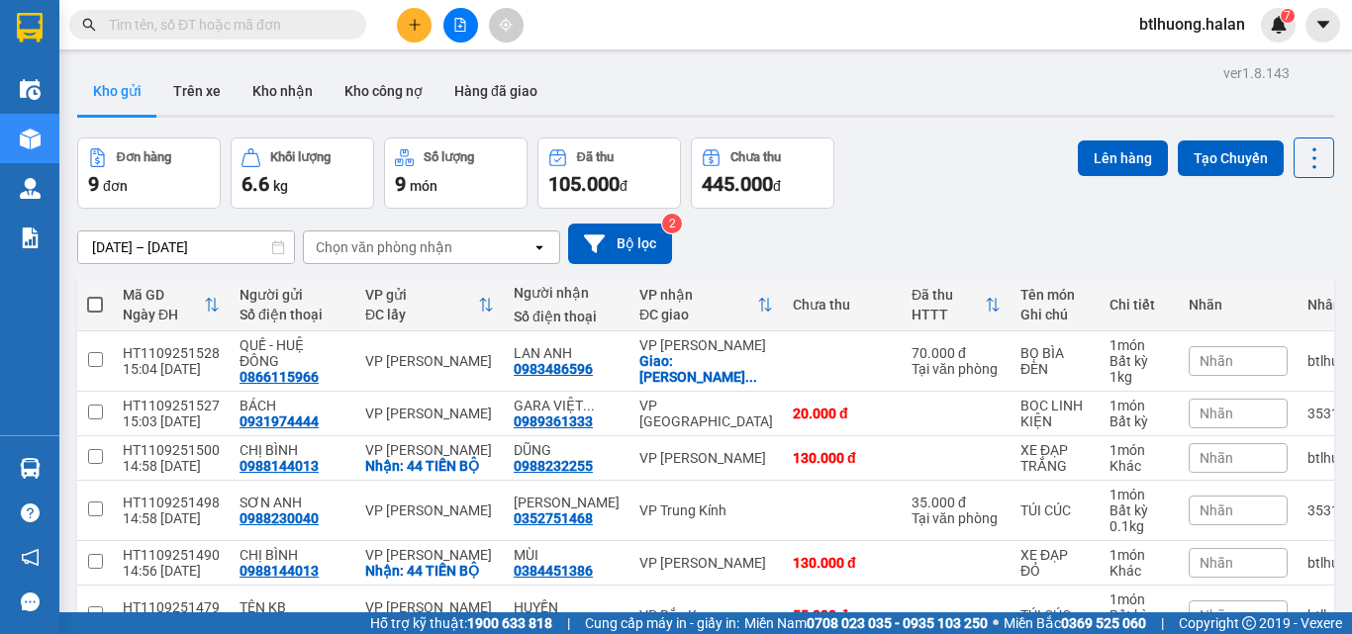
click at [187, 26] on input "text" at bounding box center [226, 25] width 234 height 22
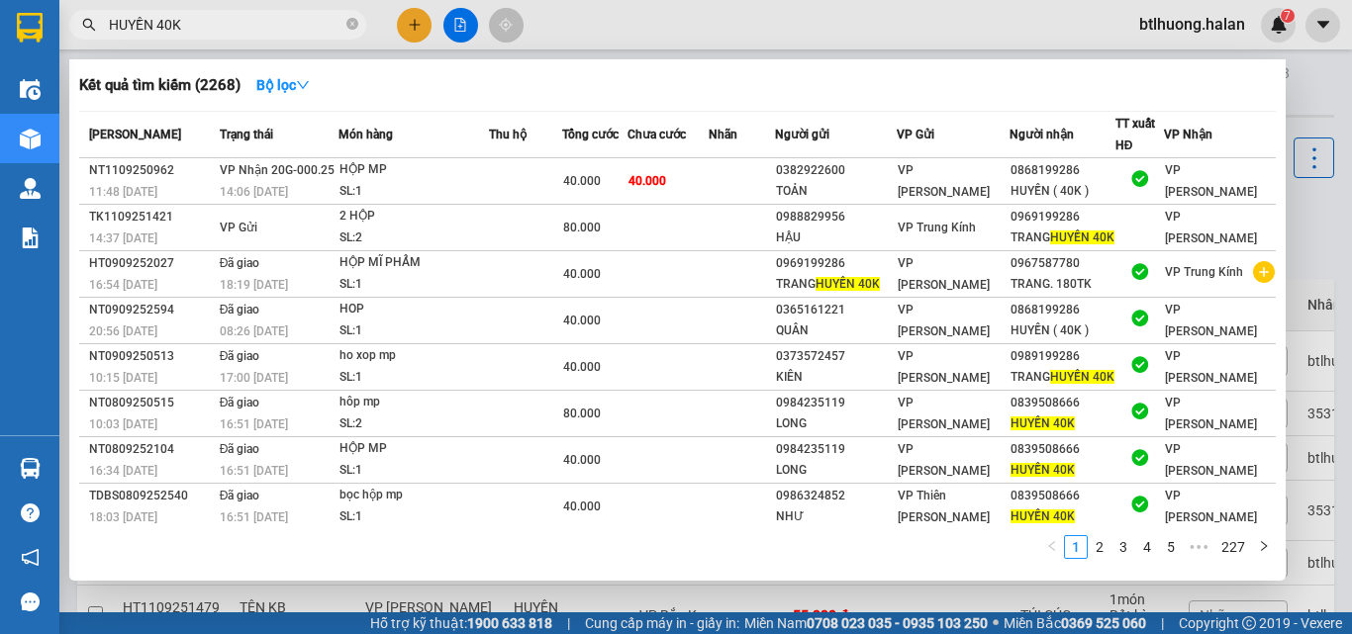
click at [761, 45] on div at bounding box center [676, 317] width 1352 height 634
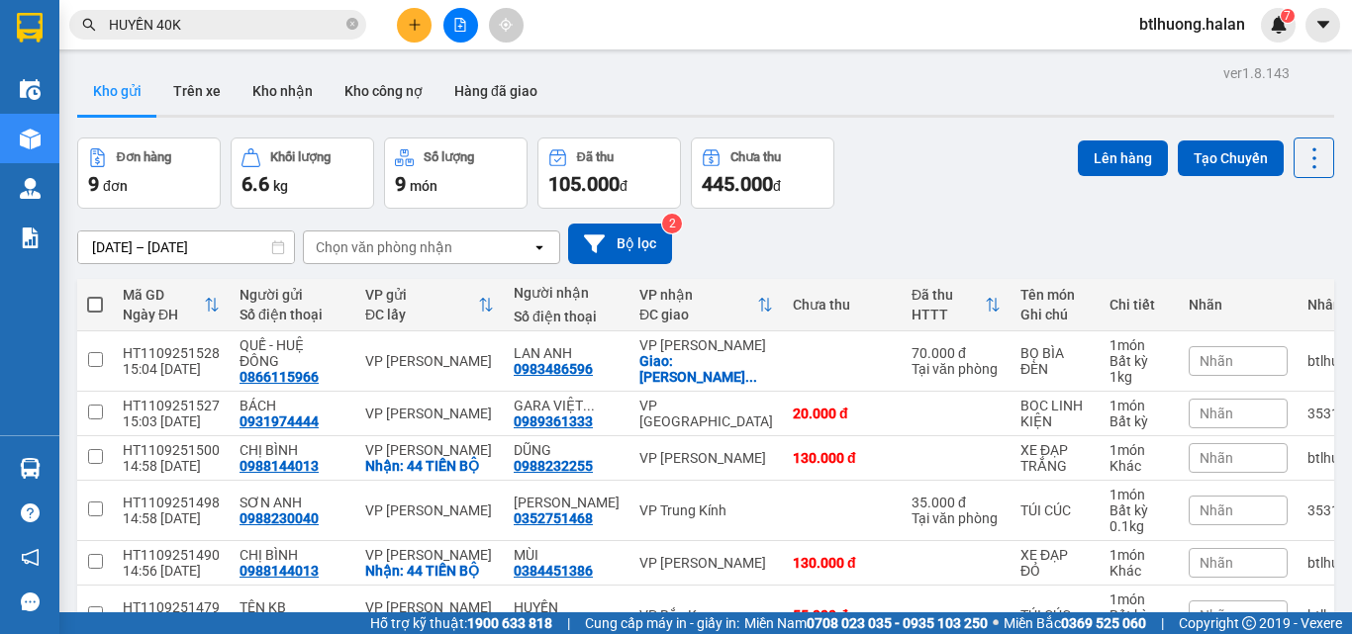
click at [924, 198] on div "Đơn hàng 9 đơn Khối lượng 6.6 kg Số lượng 9 món Đã thu 105.000 đ Chưa thu 445.0…" at bounding box center [705, 173] width 1257 height 71
click at [1301, 152] on icon at bounding box center [1315, 159] width 28 height 28
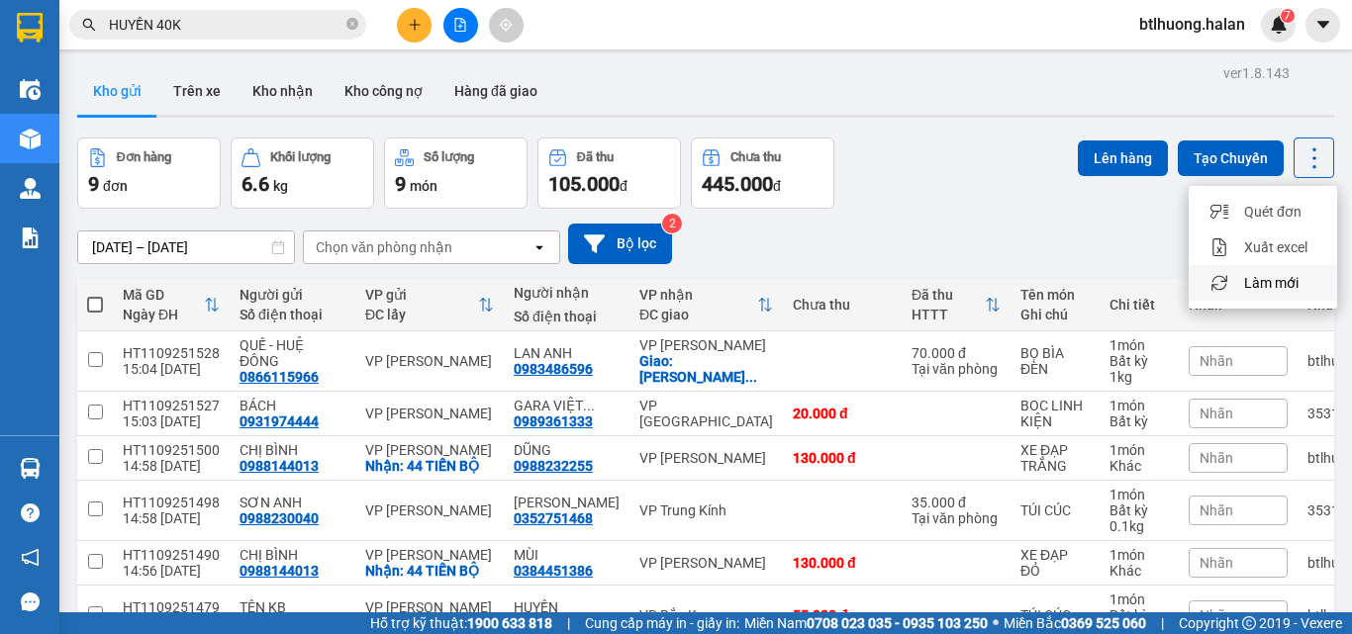
click at [1263, 271] on li "Làm mới" at bounding box center [1263, 283] width 148 height 36
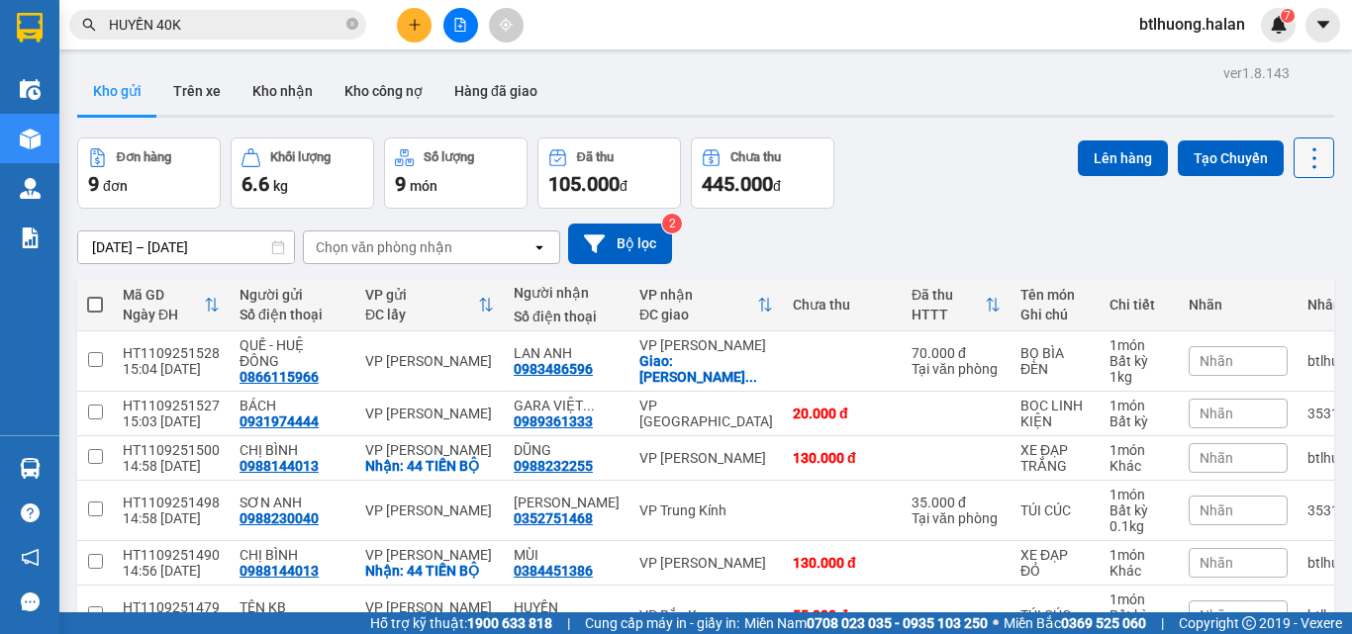
click at [1304, 154] on icon at bounding box center [1315, 159] width 28 height 28
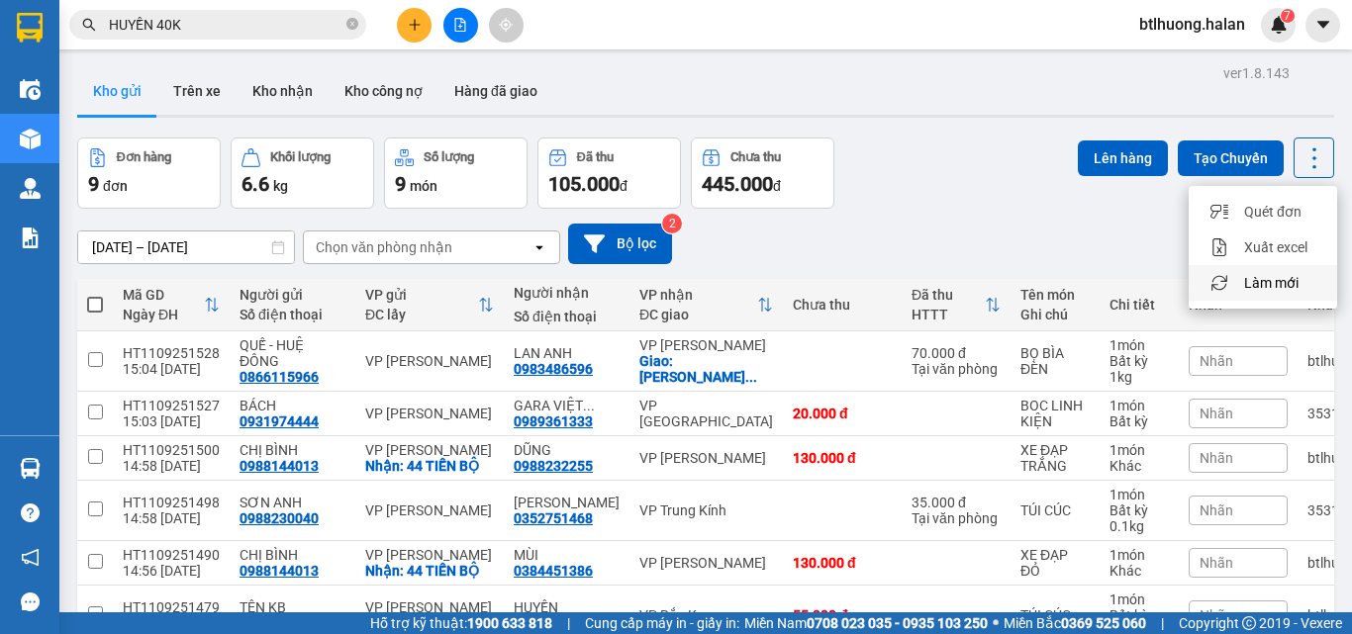
click at [1257, 278] on span "Làm mới" at bounding box center [1271, 283] width 54 height 20
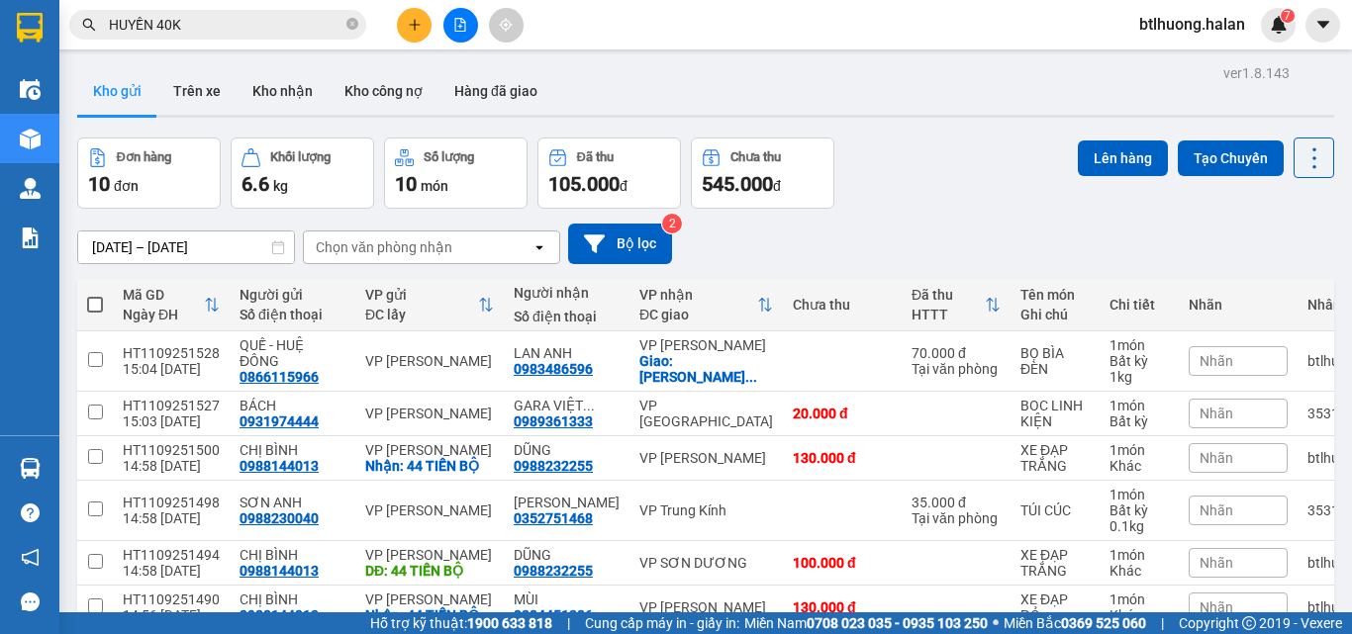
click at [1200, 555] on span "Nhãn" at bounding box center [1217, 563] width 34 height 16
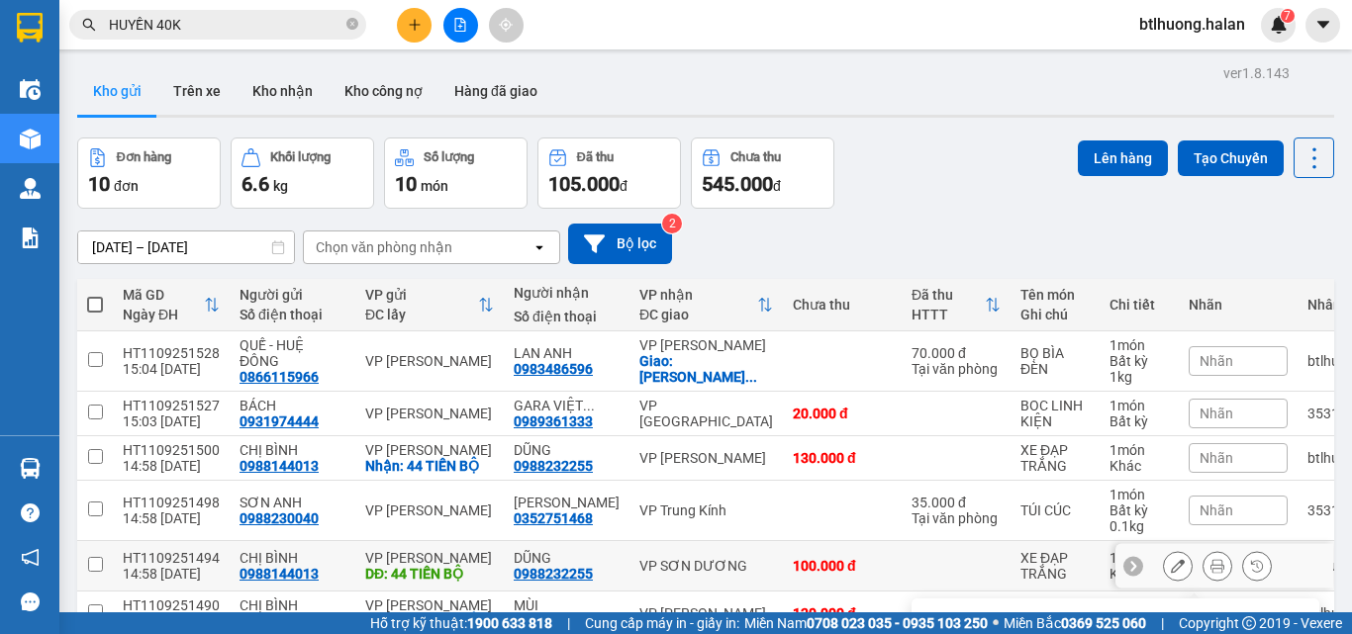
click at [183, 550] on div "HT1109251494" at bounding box center [171, 558] width 97 height 16
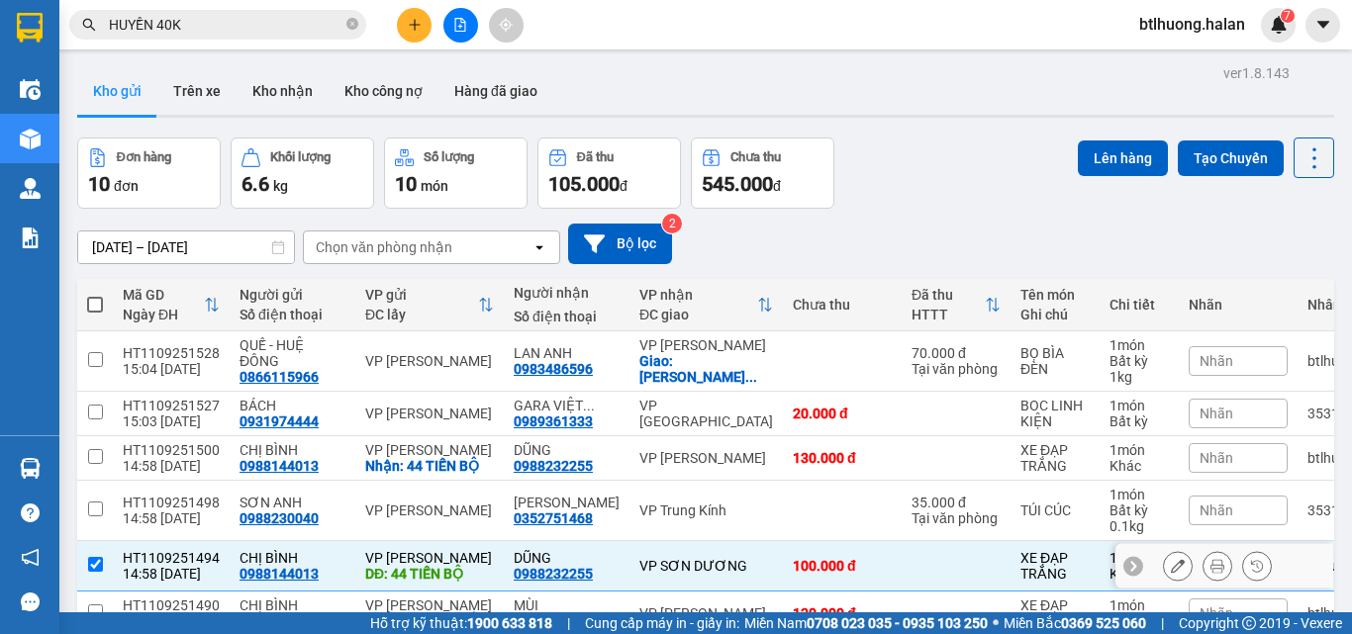
click at [183, 550] on div "HT1109251494" at bounding box center [171, 558] width 97 height 16
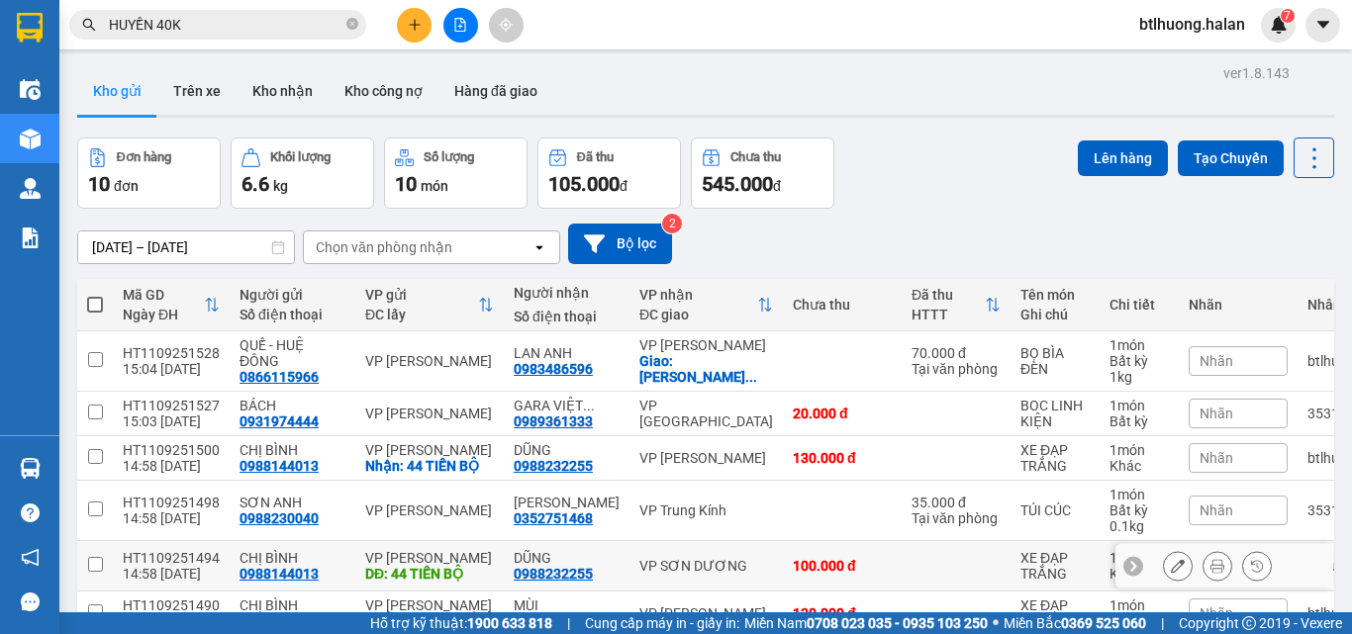
click at [1171, 559] on icon at bounding box center [1178, 566] width 14 height 14
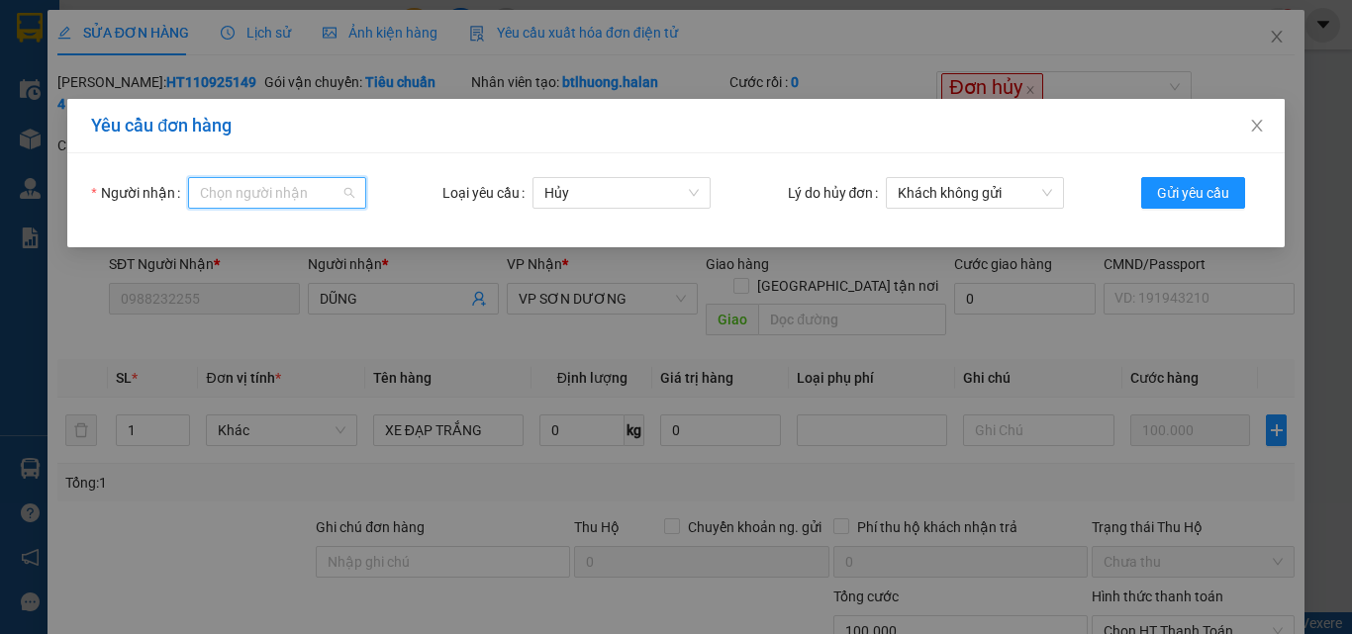
click at [251, 205] on input "Người nhận" at bounding box center [270, 193] width 141 height 30
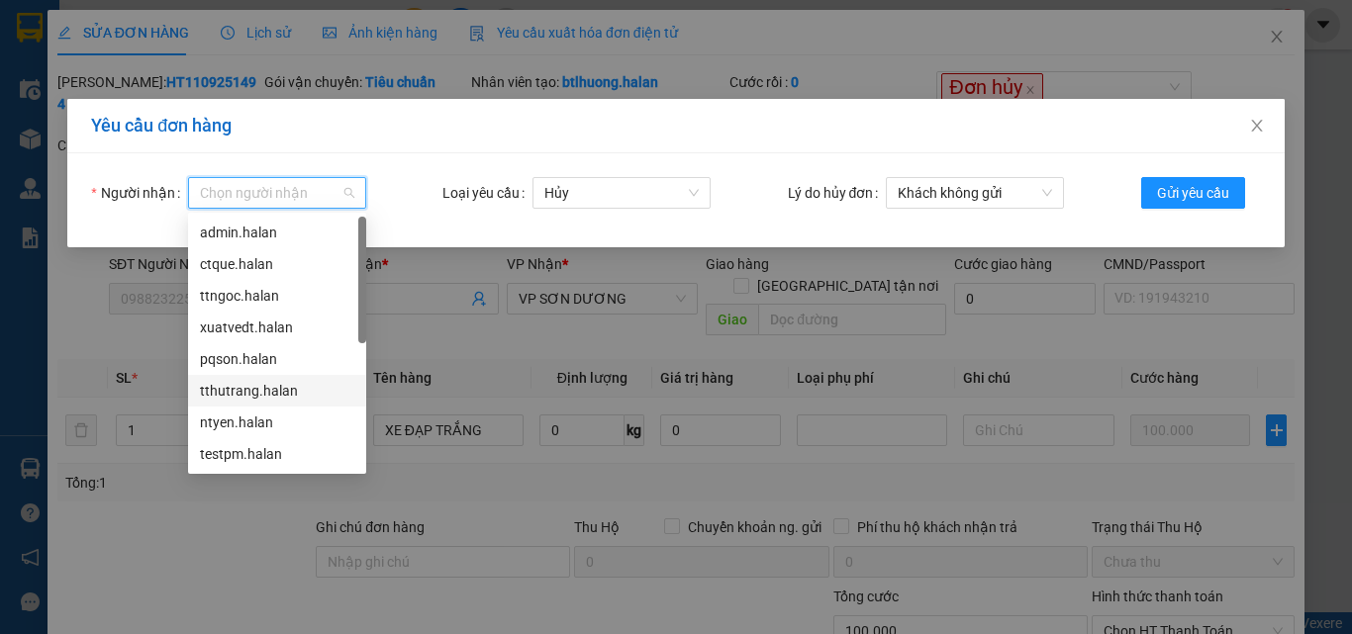
click at [232, 390] on div "tthutrang.halan" at bounding box center [277, 391] width 154 height 22
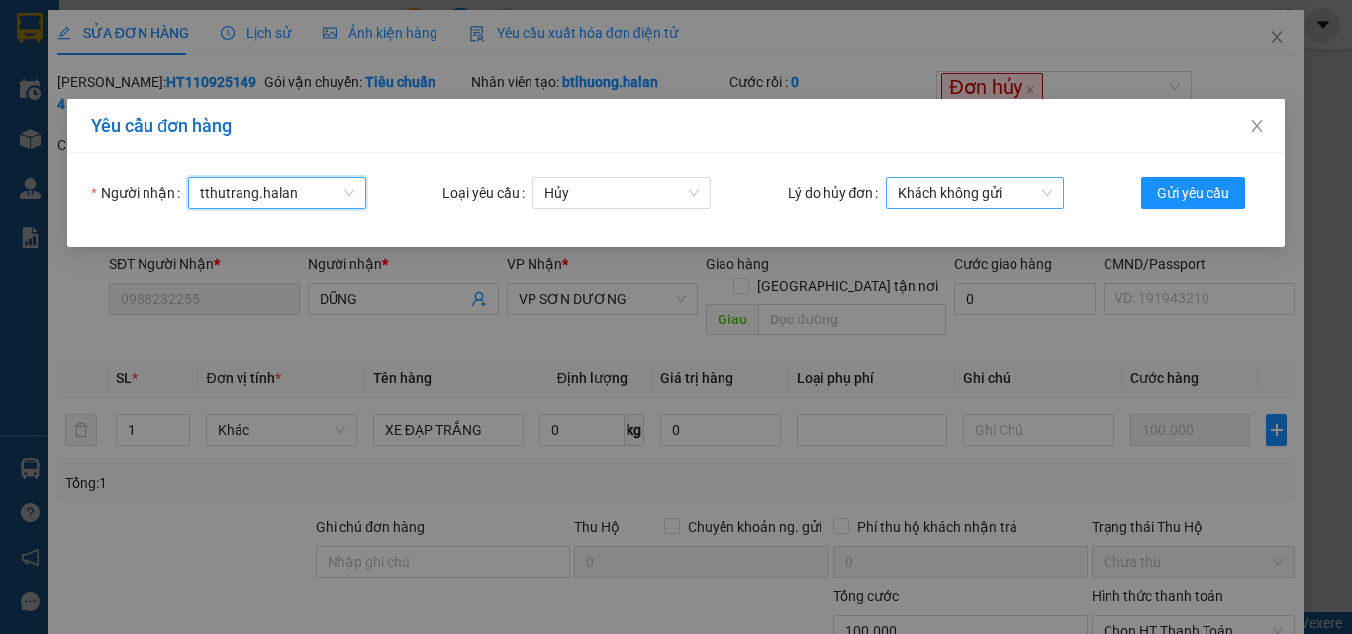
click at [1016, 179] on span "Khách không gửi" at bounding box center [975, 193] width 154 height 30
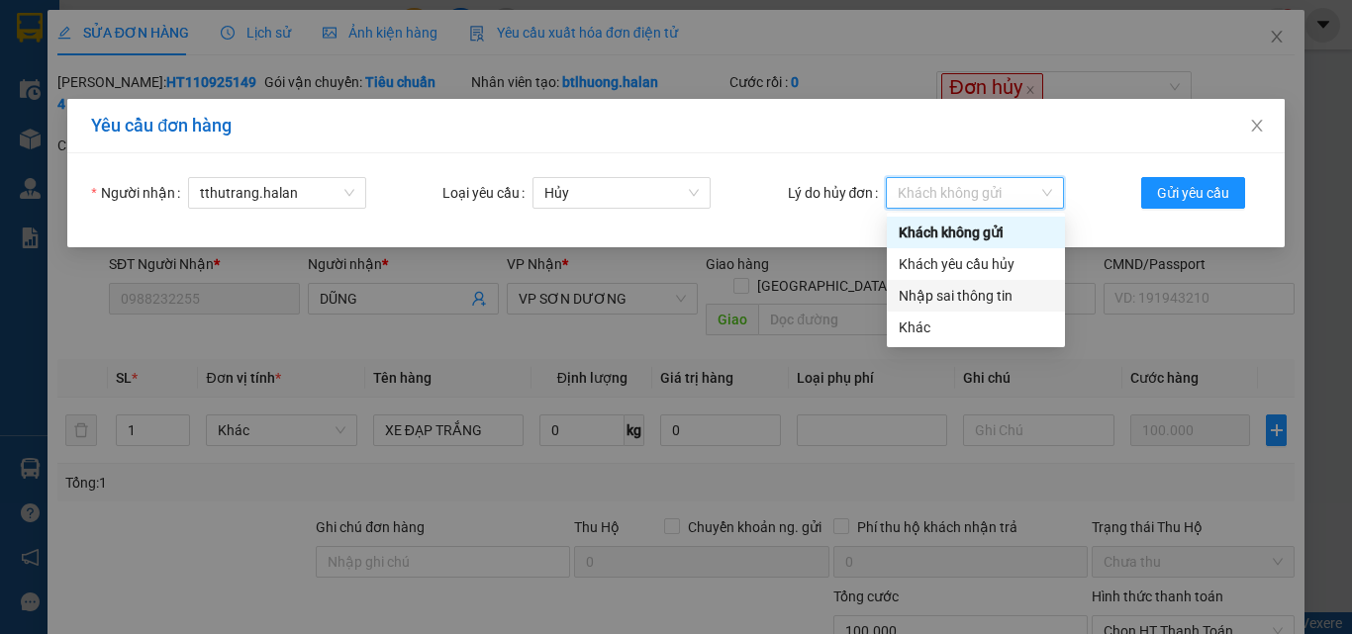
click at [947, 292] on div "Nhập sai thông tin" at bounding box center [976, 296] width 154 height 22
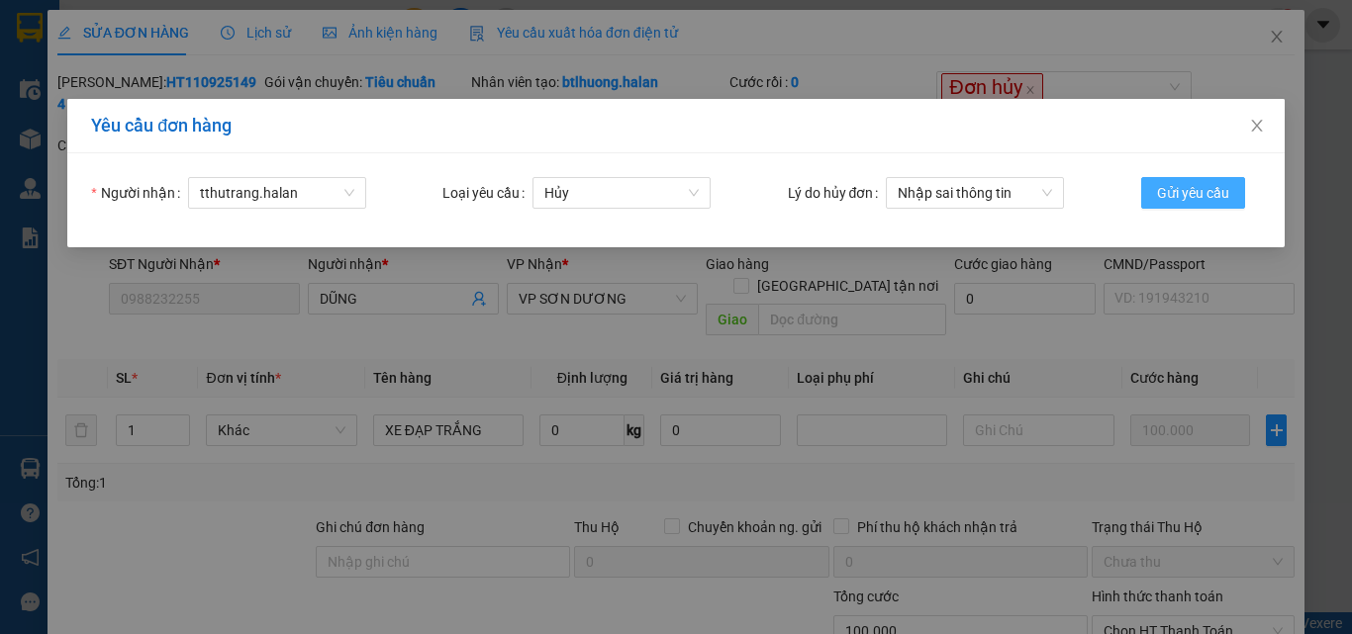
click at [1173, 197] on span "Gửi yêu cầu" at bounding box center [1193, 193] width 72 height 22
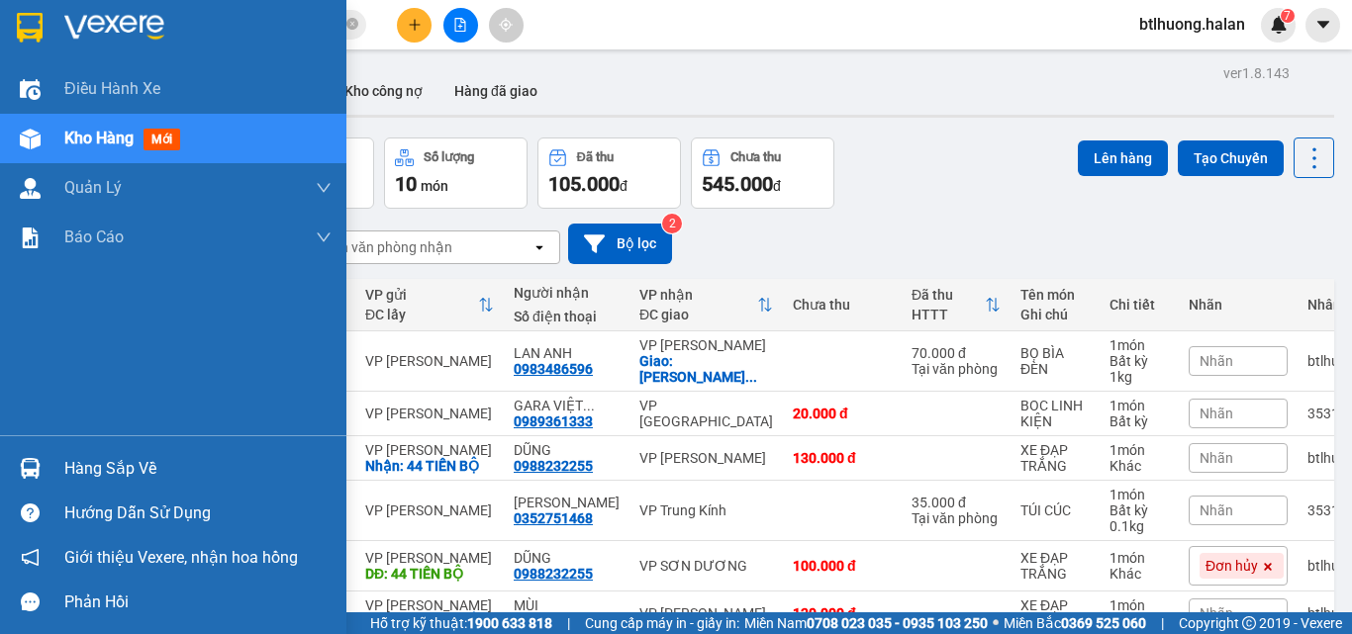
click at [25, 482] on div at bounding box center [30, 468] width 35 height 35
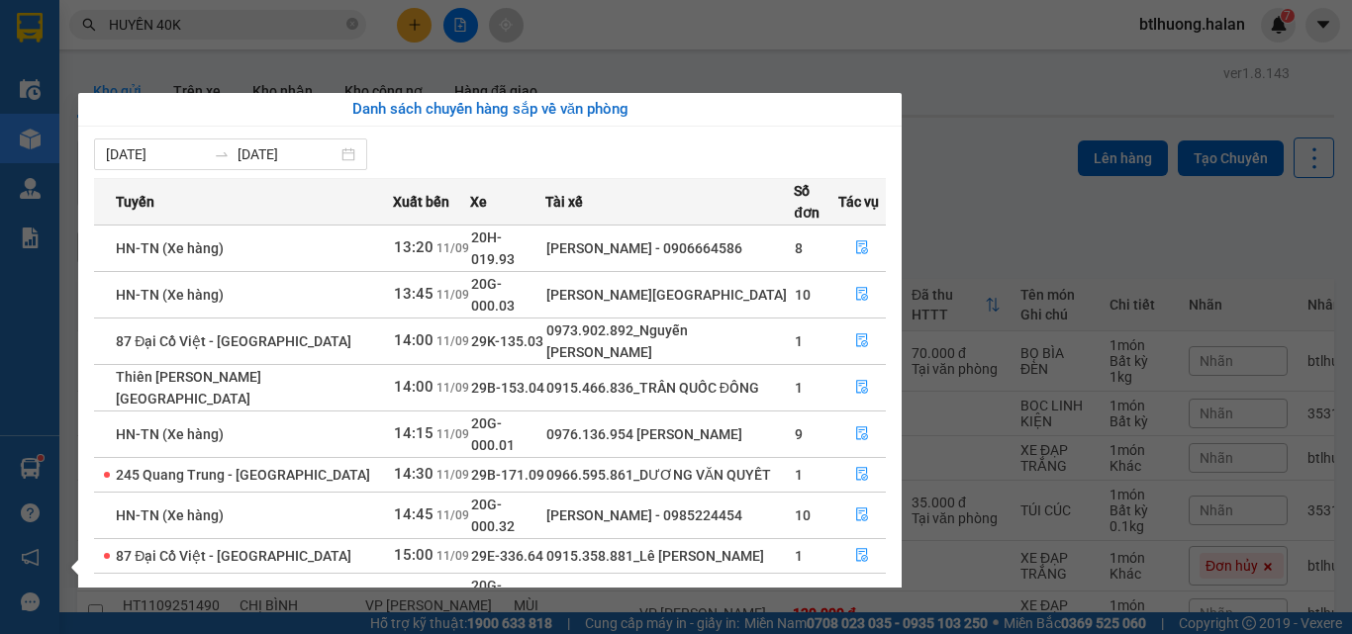
click at [1014, 200] on section "Kết quả tìm kiếm ( 2268 ) Bộ lọc Mã ĐH Trạng thái Món hàng Thu hộ Tổng cước Chư…" at bounding box center [676, 317] width 1352 height 634
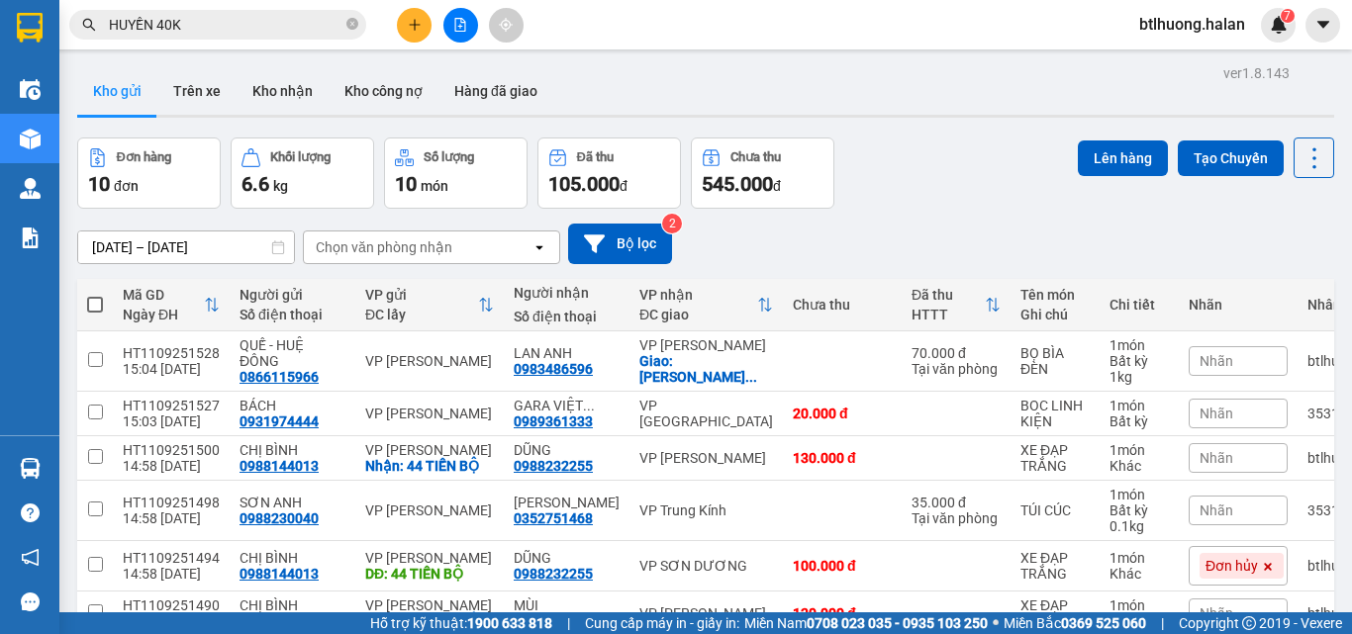
click at [54, 455] on div "Hàng sắp về" at bounding box center [29, 468] width 59 height 45
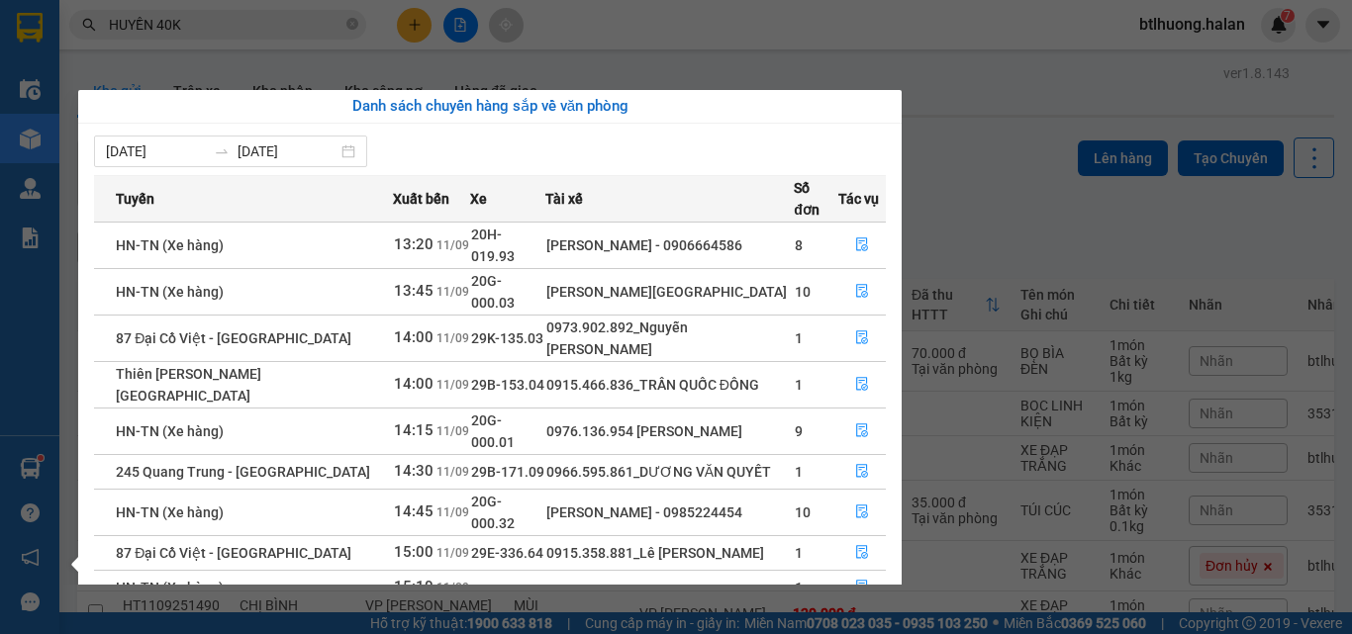
click at [758, 25] on section "Kết quả tìm kiếm ( 2268 ) Bộ lọc Mã ĐH Trạng thái Món hàng Thu hộ Tổng cước Chư…" at bounding box center [676, 317] width 1352 height 634
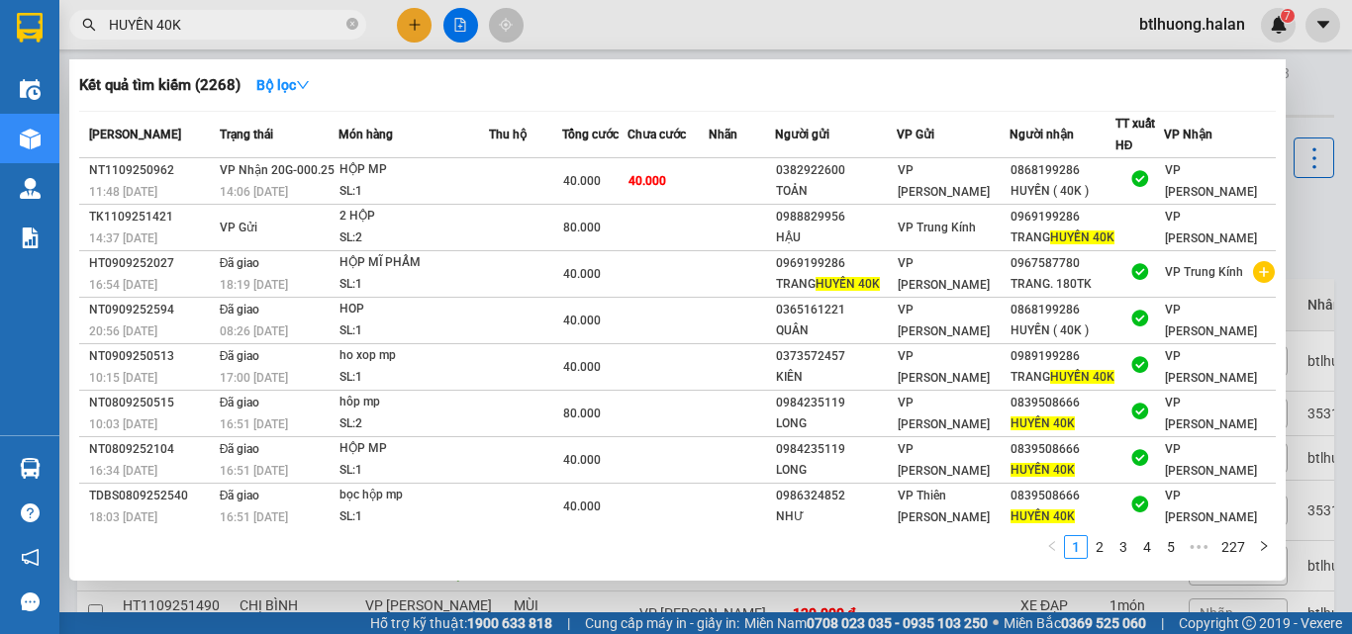
click at [280, 28] on input "HUYỀN 40K" at bounding box center [226, 25] width 234 height 22
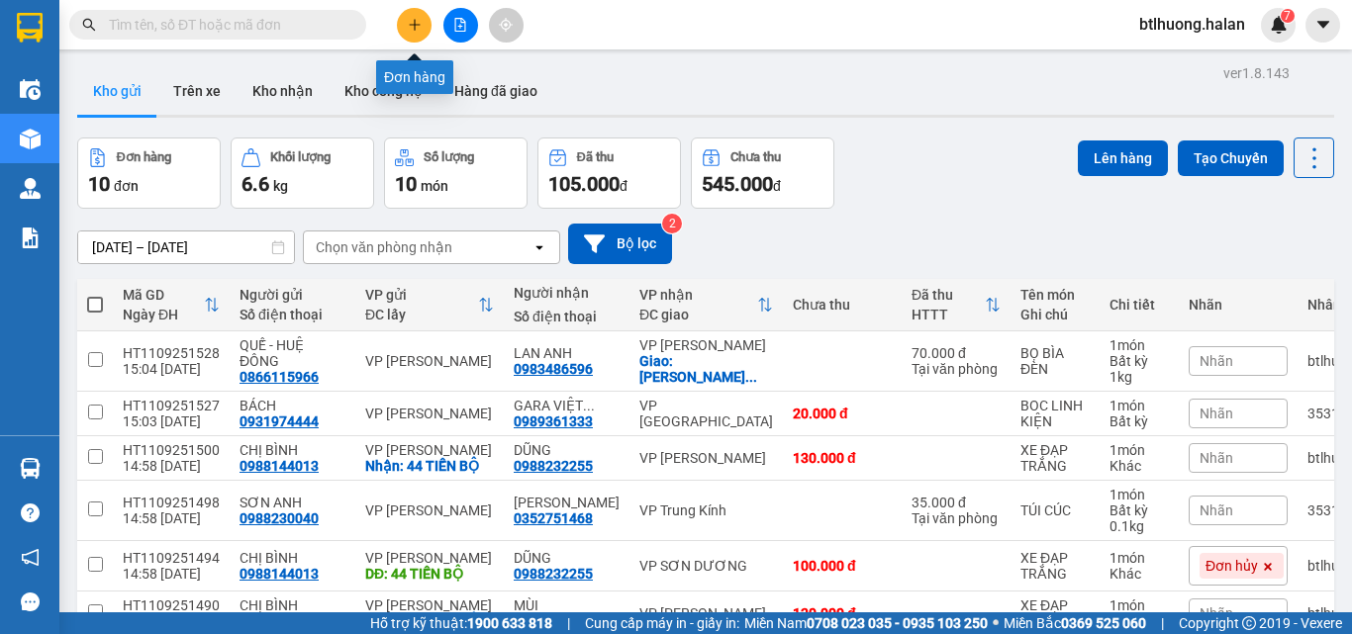
click at [408, 26] on icon "plus" at bounding box center [415, 25] width 14 height 14
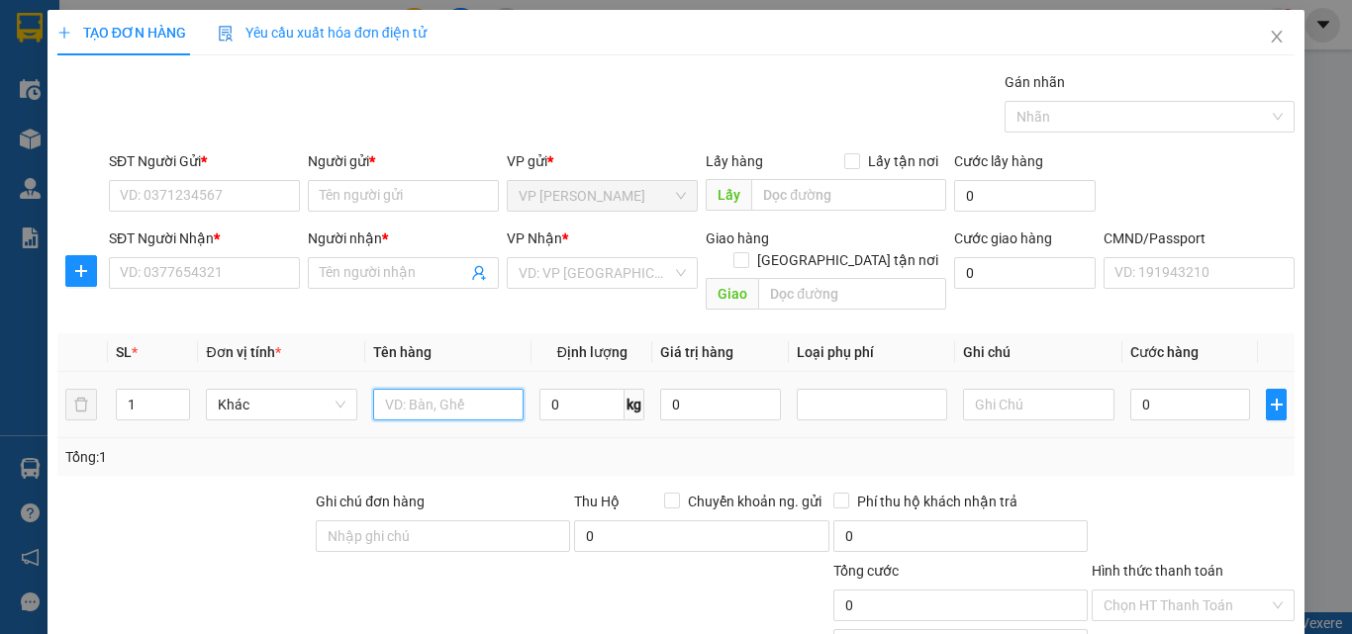
click at [449, 395] on input "text" at bounding box center [448, 405] width 150 height 32
click at [574, 389] on input "0" at bounding box center [581, 405] width 85 height 32
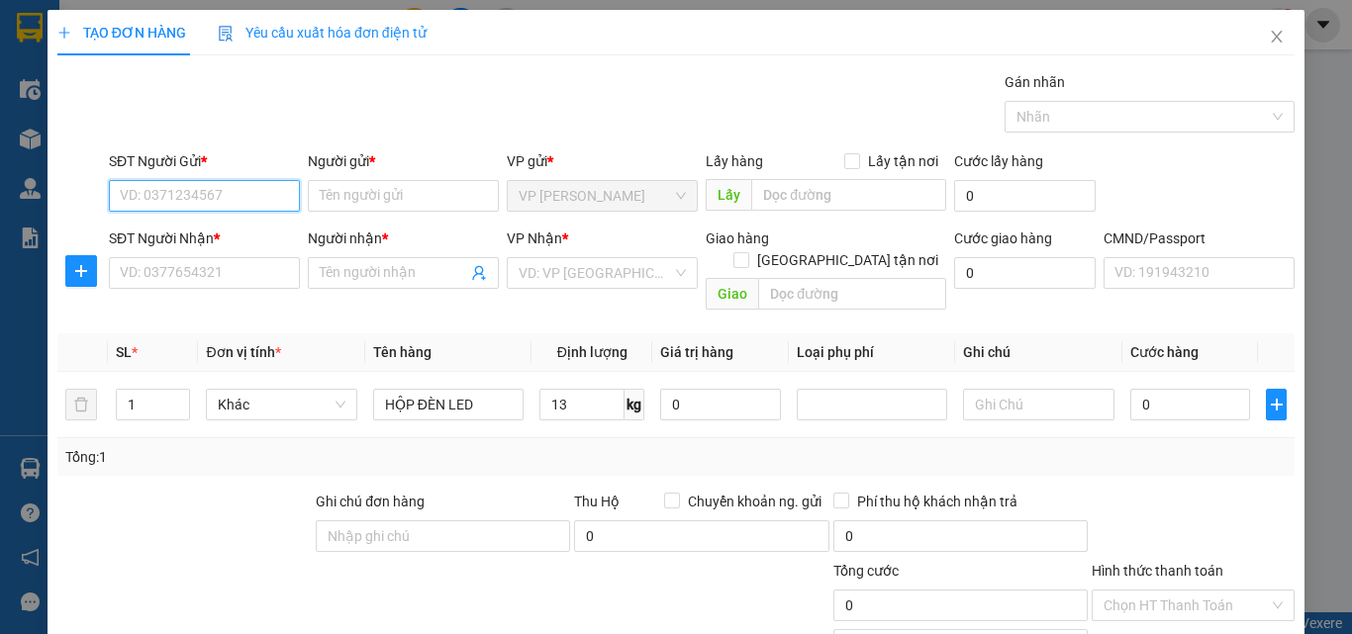
click at [177, 192] on input "SĐT Người Gửi *" at bounding box center [204, 196] width 191 height 32
click at [187, 226] on div "0976839668 - ĐĂNG KHÔI auto 236hvt" at bounding box center [241, 236] width 242 height 22
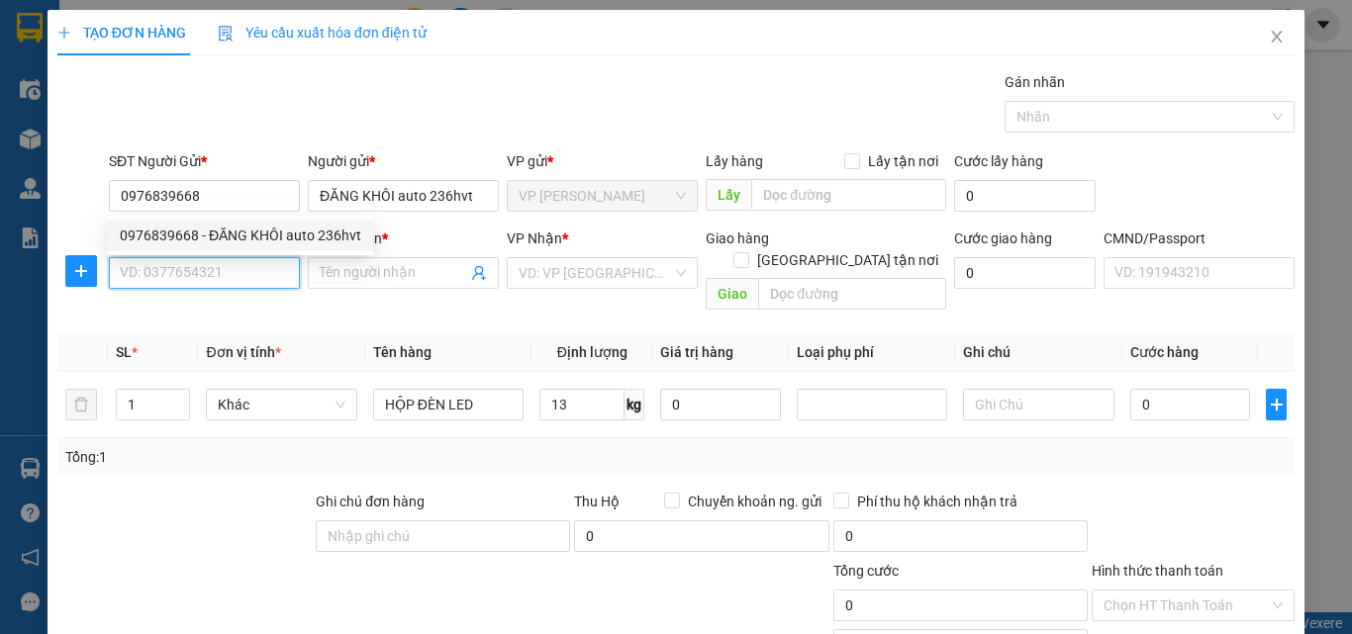
click at [175, 266] on input "SĐT Người Nhận *" at bounding box center [204, 273] width 191 height 32
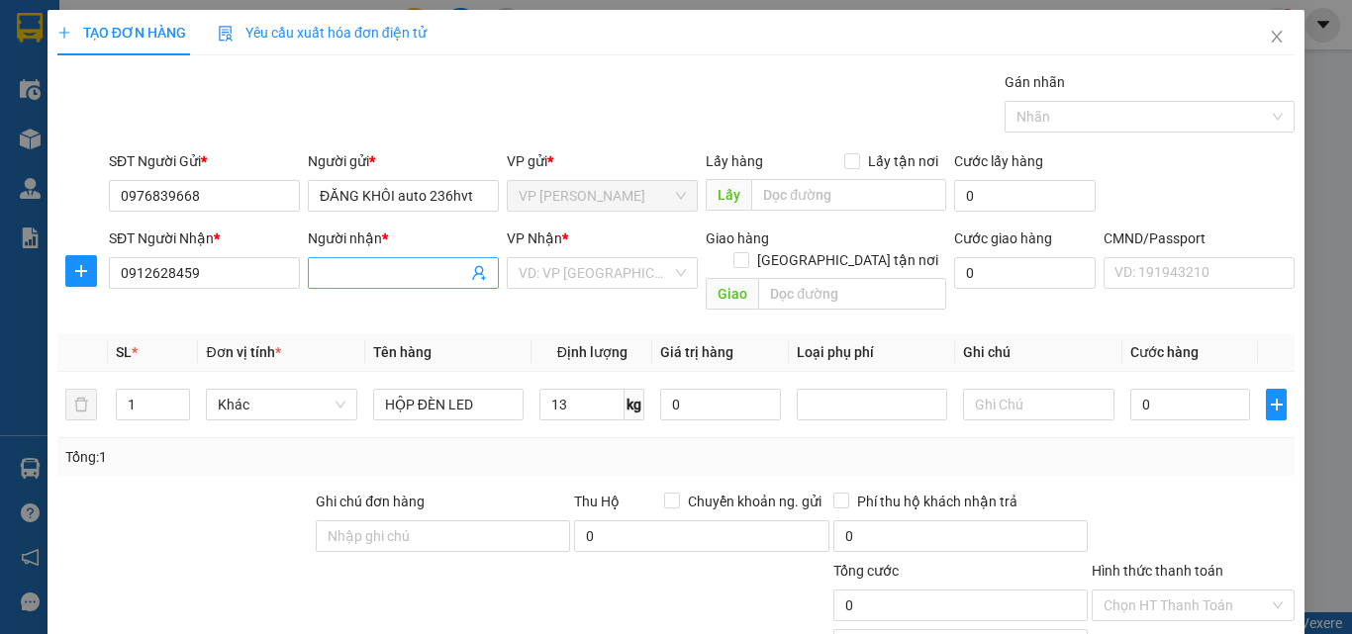
click at [380, 270] on input "Người nhận *" at bounding box center [393, 273] width 147 height 22
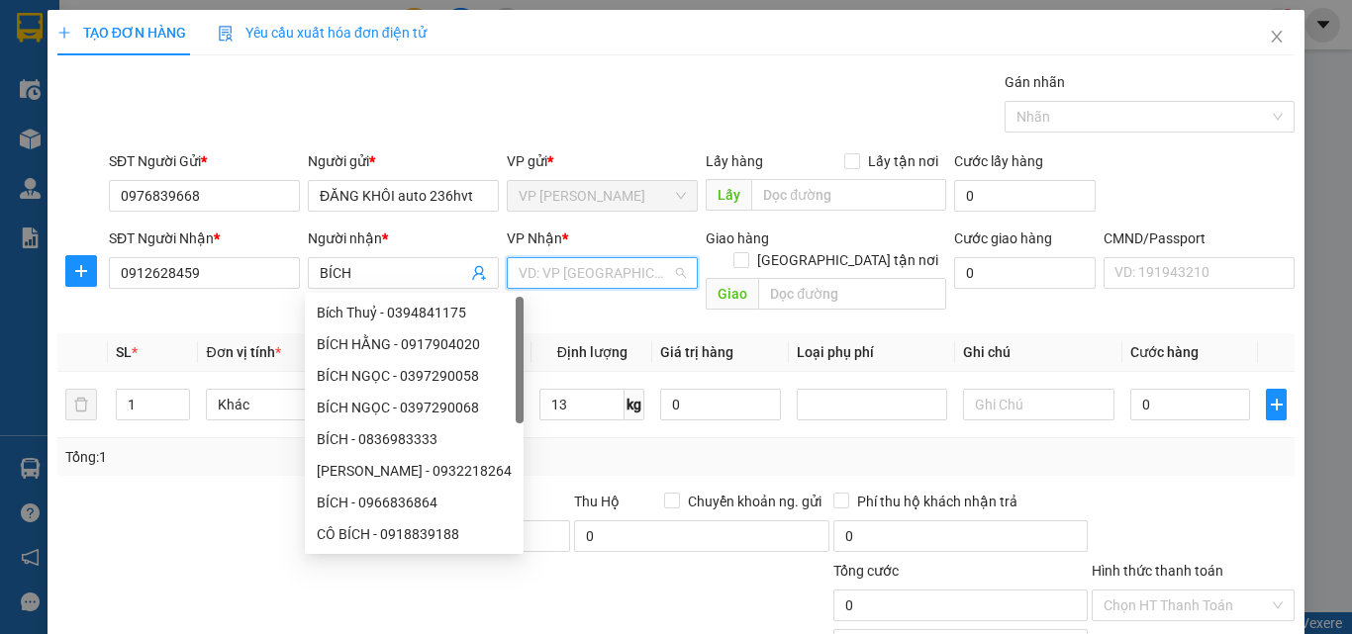
click at [543, 264] on input "search" at bounding box center [595, 273] width 153 height 30
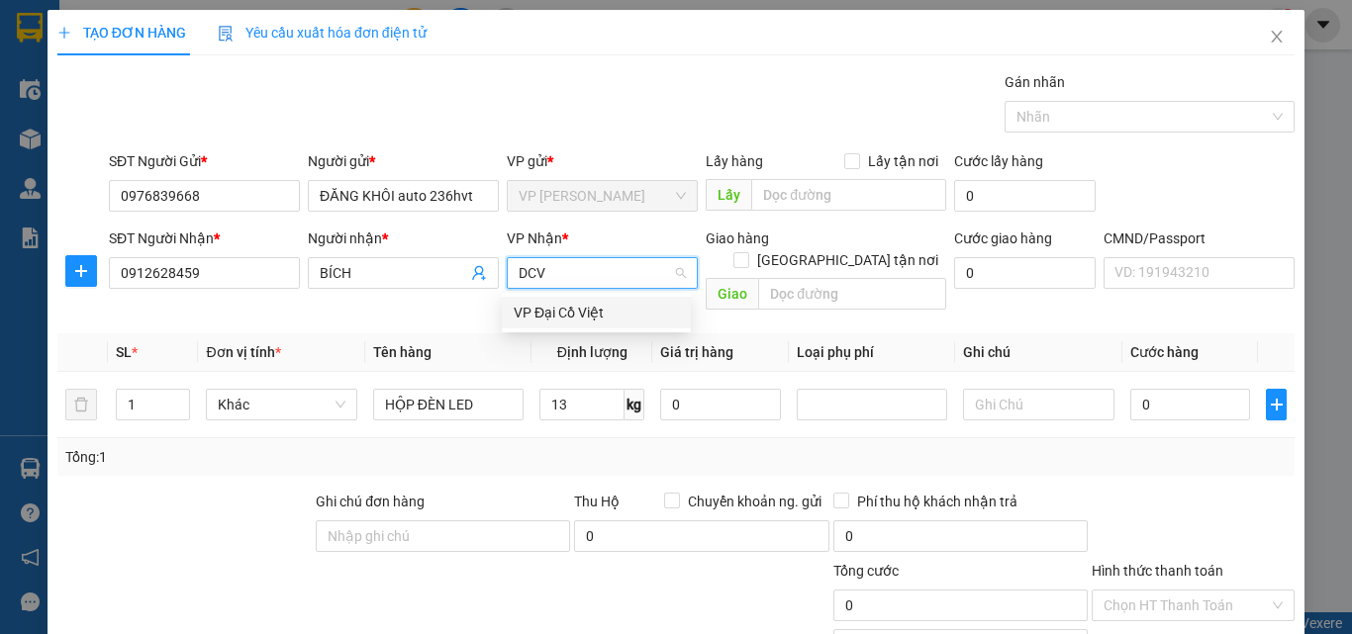
click at [563, 308] on div "VP Đại Cồ Việt" at bounding box center [596, 313] width 165 height 22
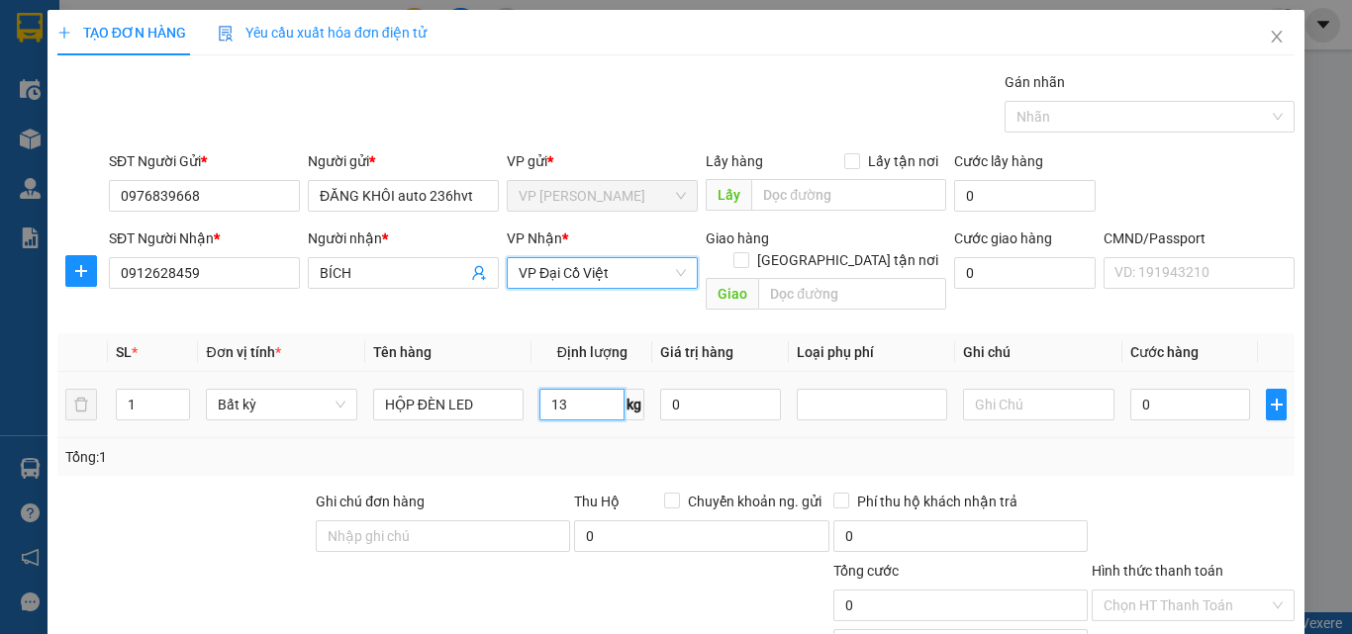
click at [578, 389] on input "13" at bounding box center [581, 405] width 85 height 32
click at [601, 412] on td "13 kg" at bounding box center [592, 405] width 121 height 66
click at [1170, 591] on input "Hình thức thanh toán" at bounding box center [1186, 606] width 165 height 30
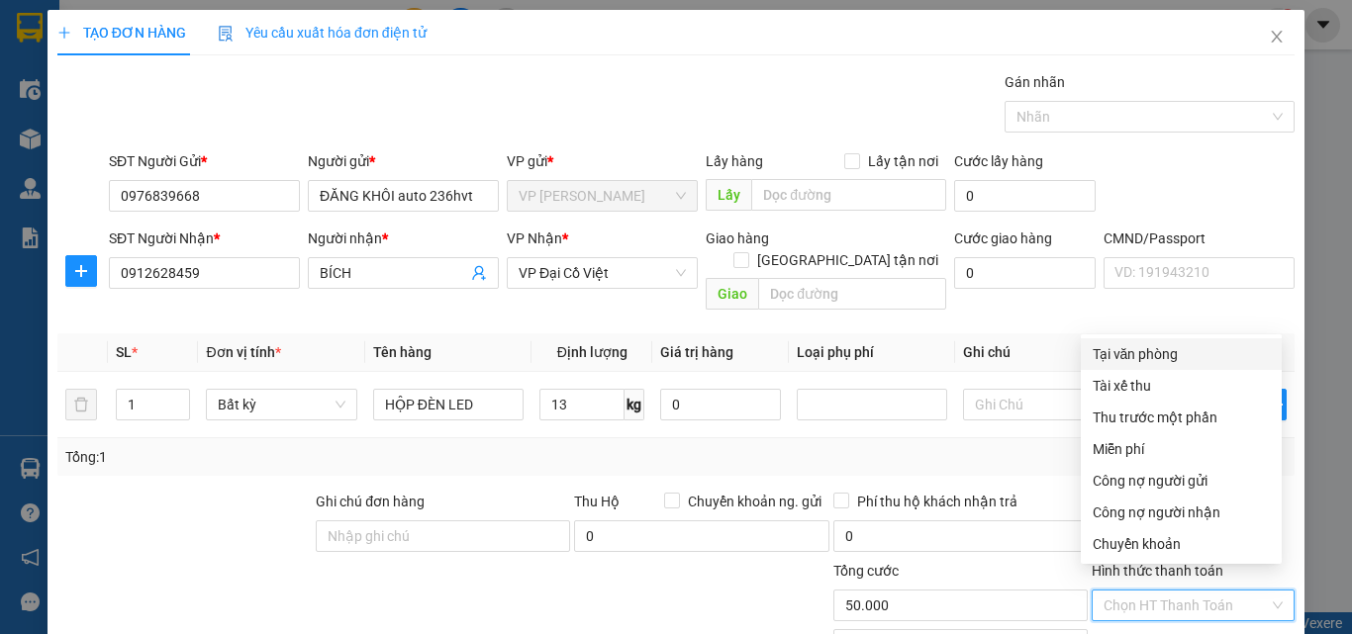
click at [1163, 343] on div "Tại văn phòng" at bounding box center [1181, 354] width 177 height 22
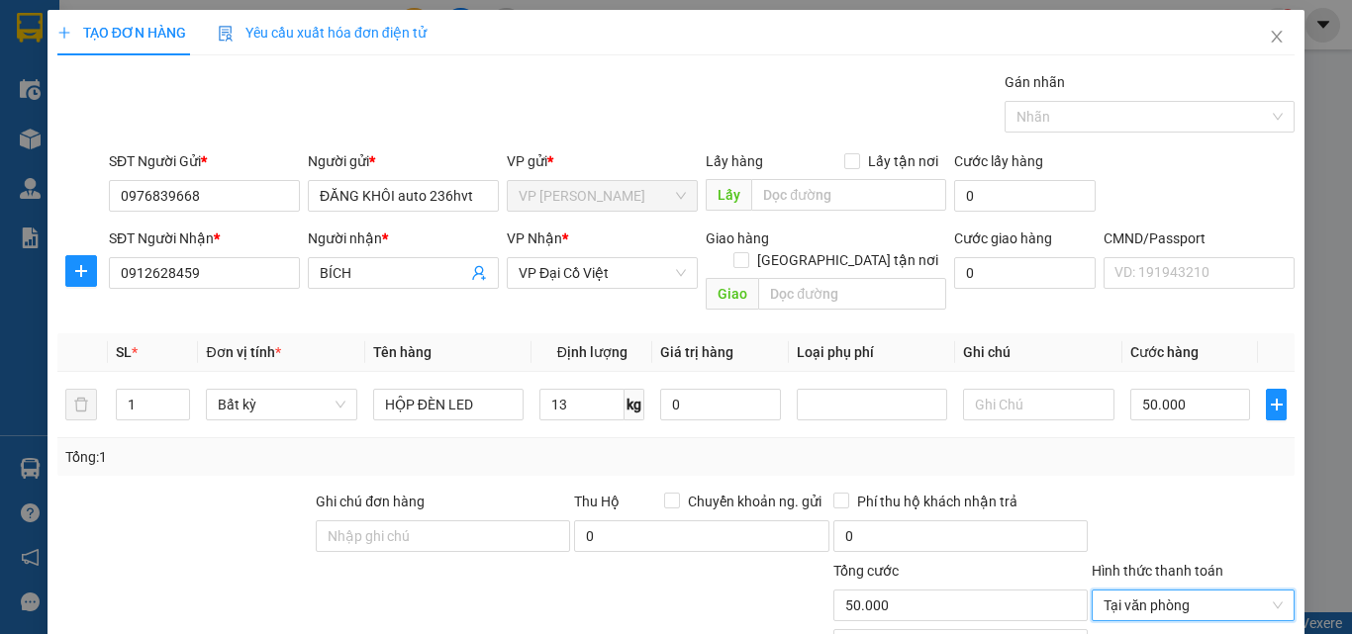
drag, startPoint x: 1202, startPoint y: 582, endPoint x: 1166, endPoint y: 524, distance: 68.4
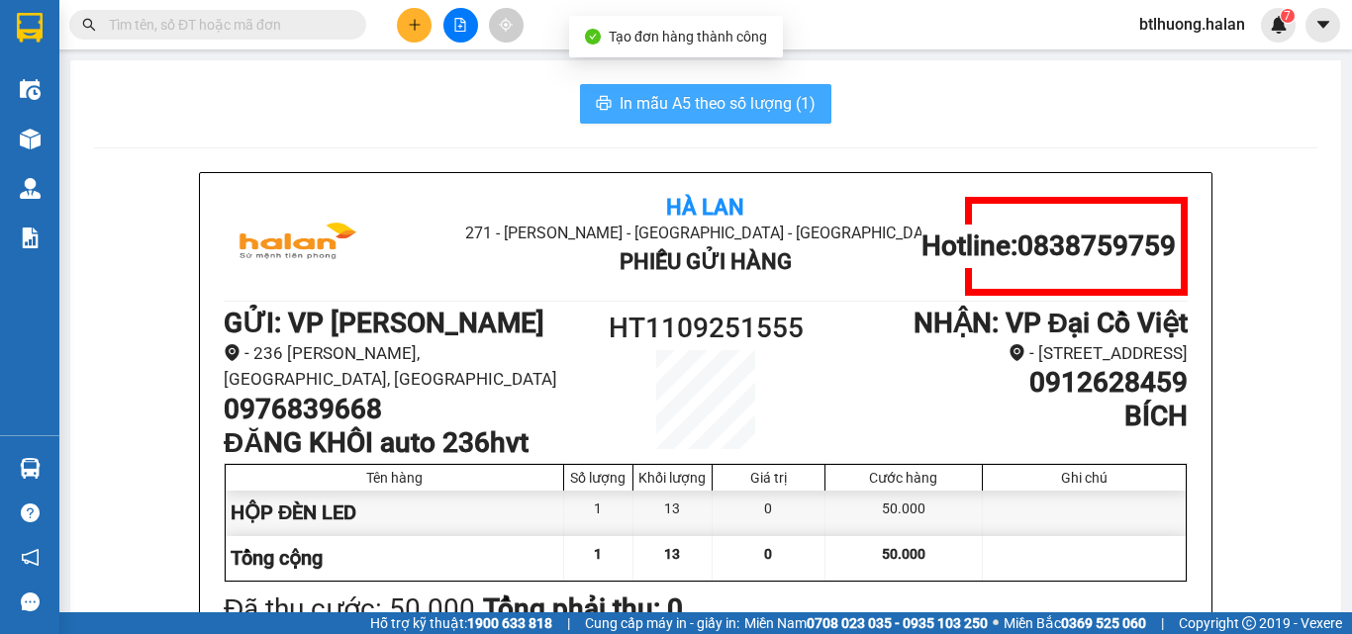
click at [701, 102] on span "In mẫu A5 theo số lượng (1)" at bounding box center [718, 103] width 196 height 25
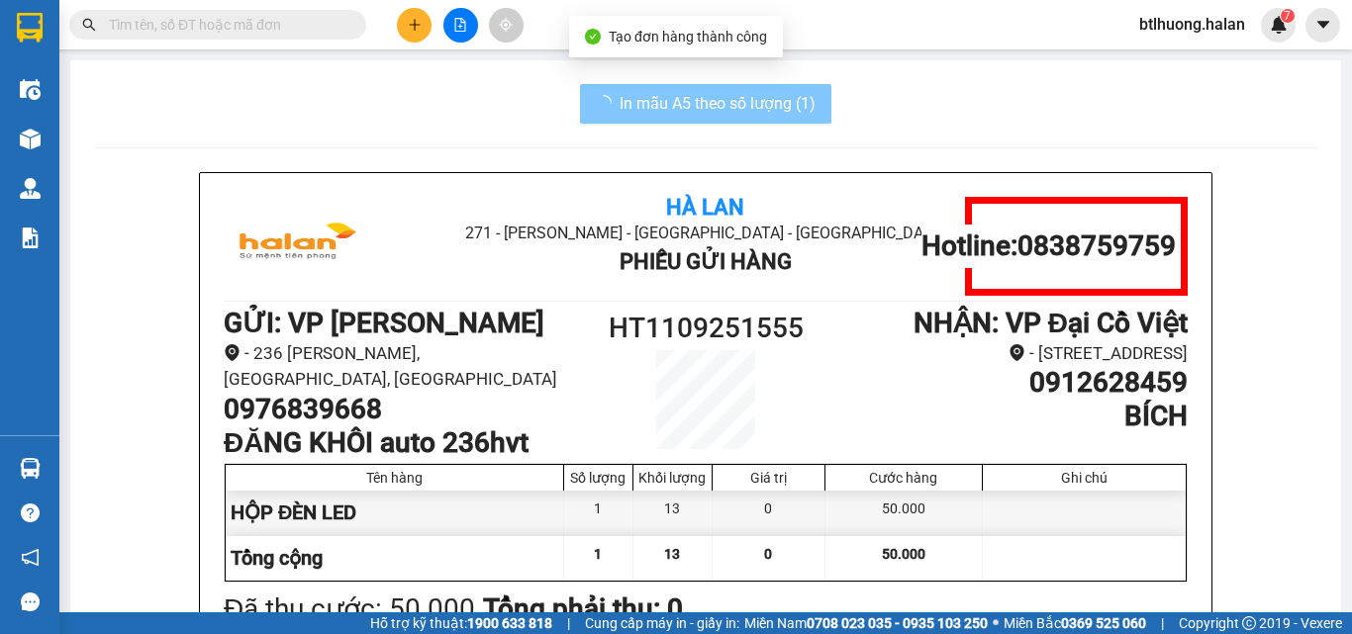
click at [294, 408] on h1 "0976839668" at bounding box center [404, 410] width 361 height 34
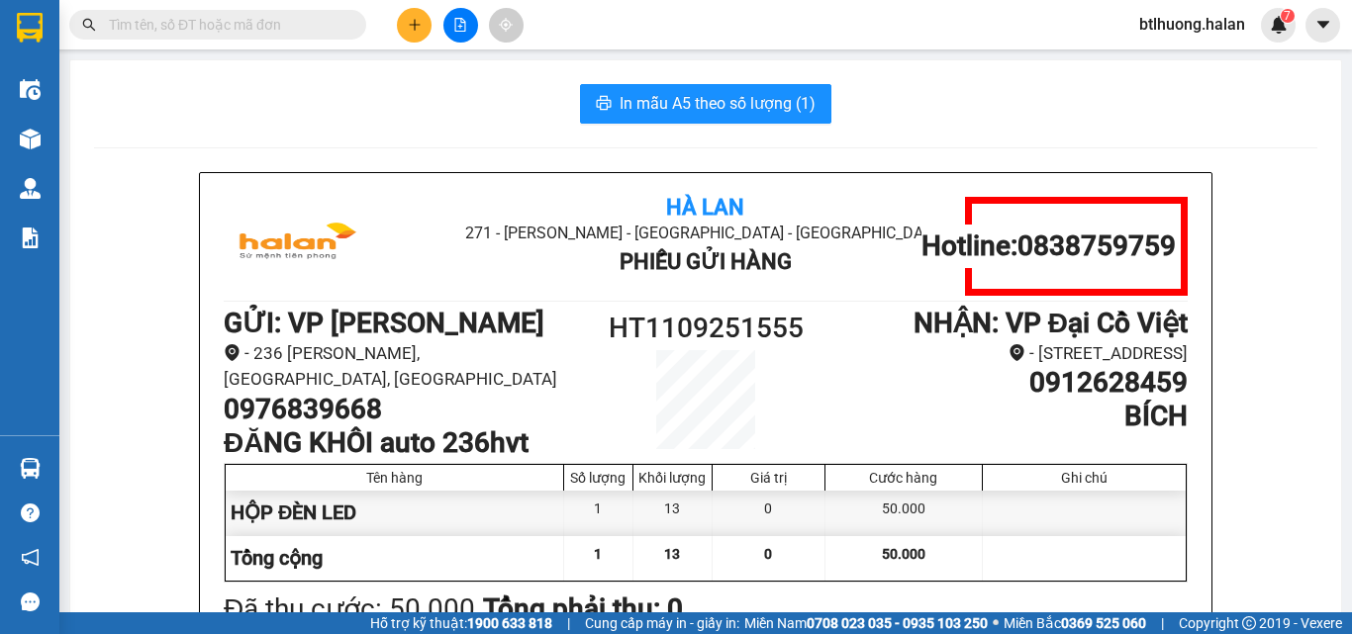
click at [410, 22] on icon "plus" at bounding box center [415, 25] width 14 height 14
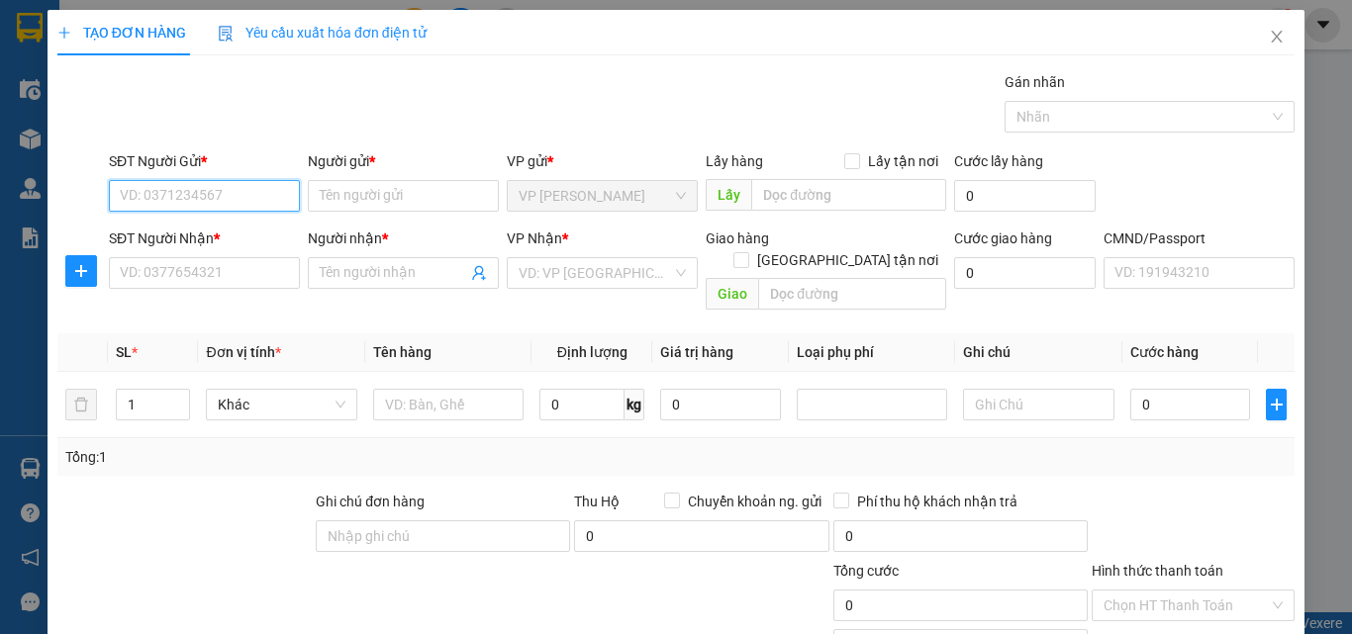
click at [261, 192] on input "SĐT Người Gửi *" at bounding box center [204, 196] width 191 height 32
paste input "0976839668"
click at [223, 224] on div "0976839668 - ĐĂNG KHÔI auto 236hvt" at bounding box center [240, 236] width 265 height 32
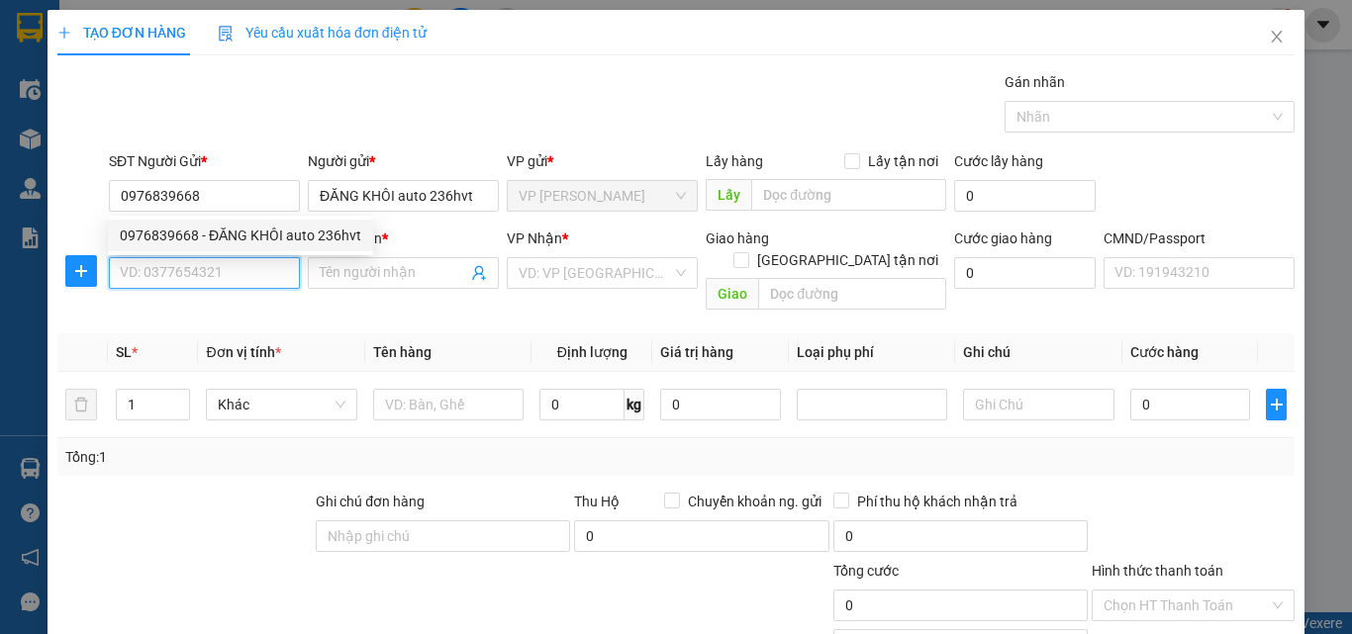
click at [203, 277] on input "SĐT Người Nhận *" at bounding box center [204, 273] width 191 height 32
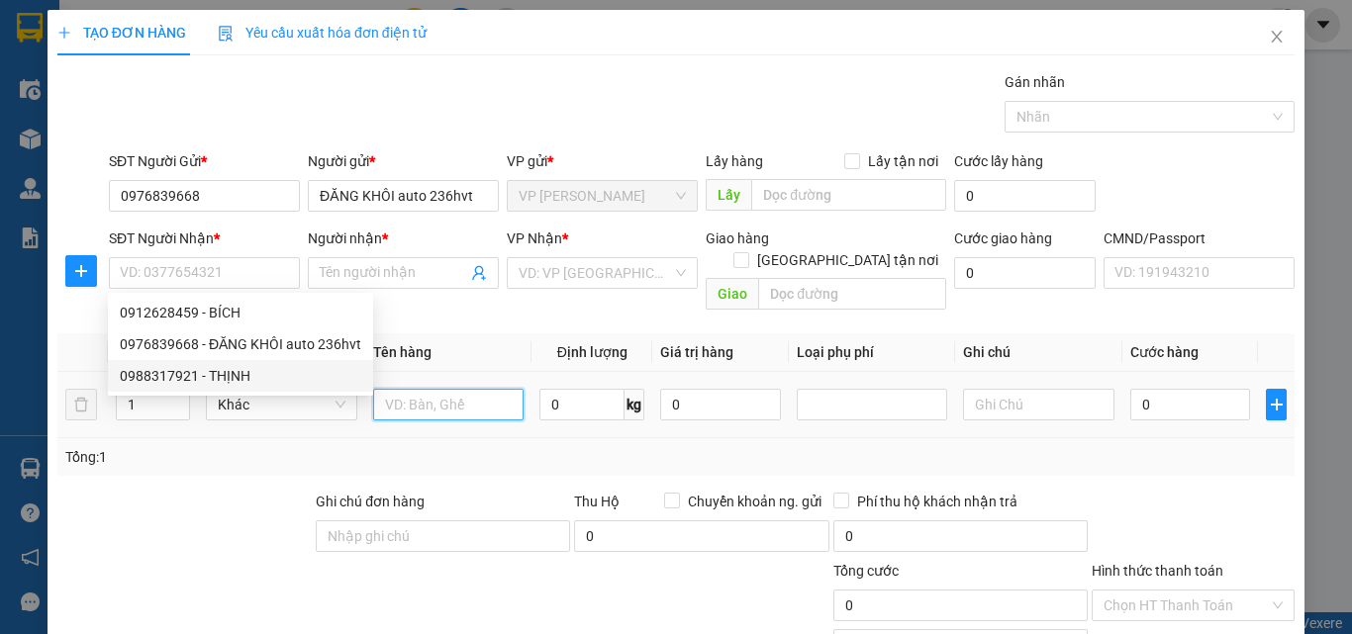
click at [424, 396] on input "text" at bounding box center [448, 405] width 150 height 32
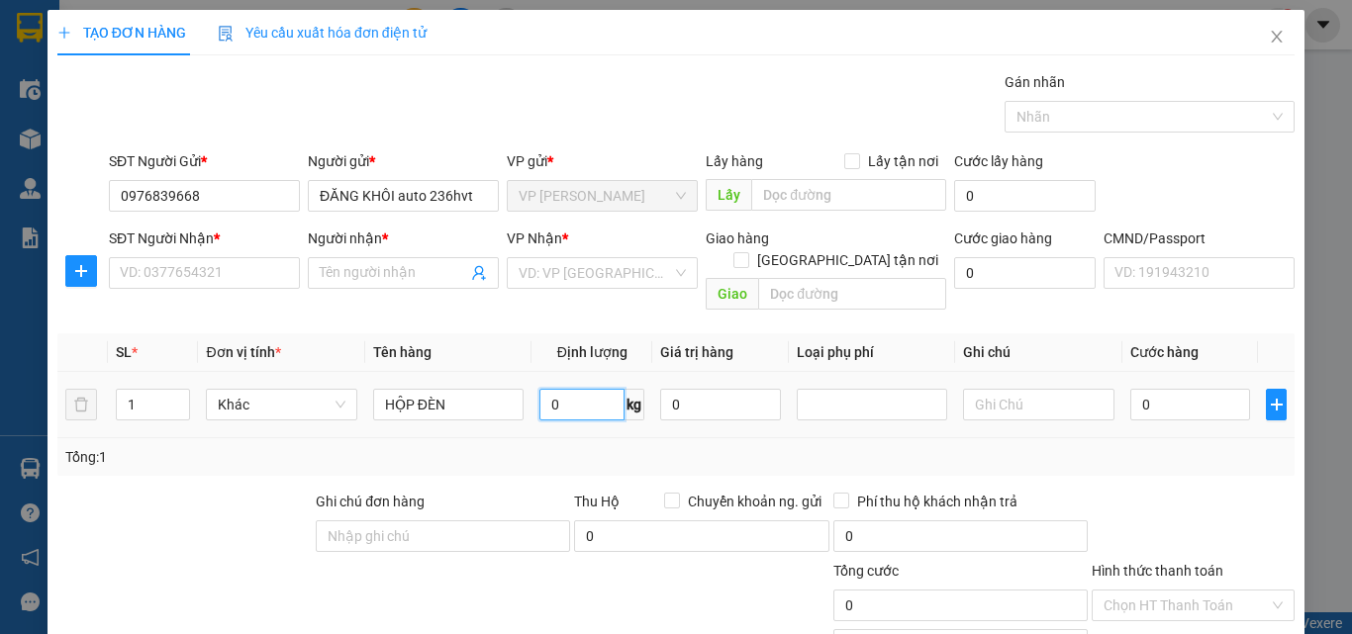
click at [585, 389] on input "0" at bounding box center [581, 405] width 85 height 32
click at [273, 282] on input "SĐT Người Nhận *" at bounding box center [204, 273] width 191 height 32
click at [342, 283] on input "Người nhận *" at bounding box center [393, 273] width 147 height 22
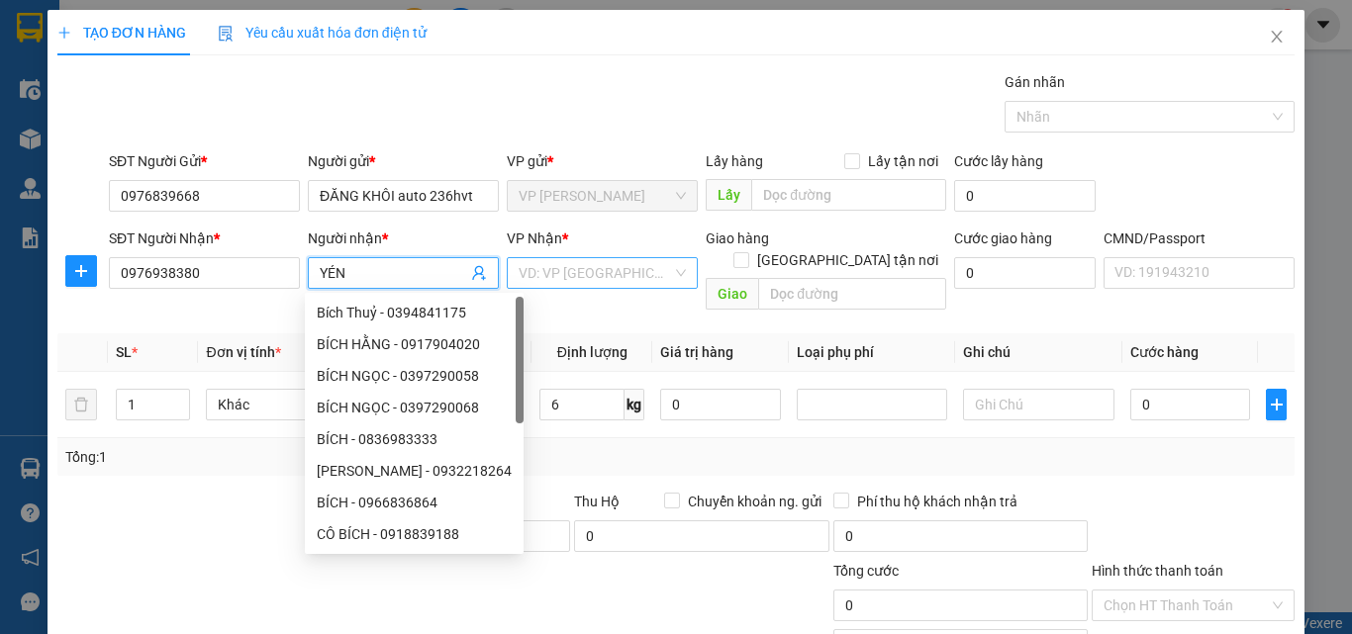
click at [556, 275] on input "search" at bounding box center [595, 273] width 153 height 30
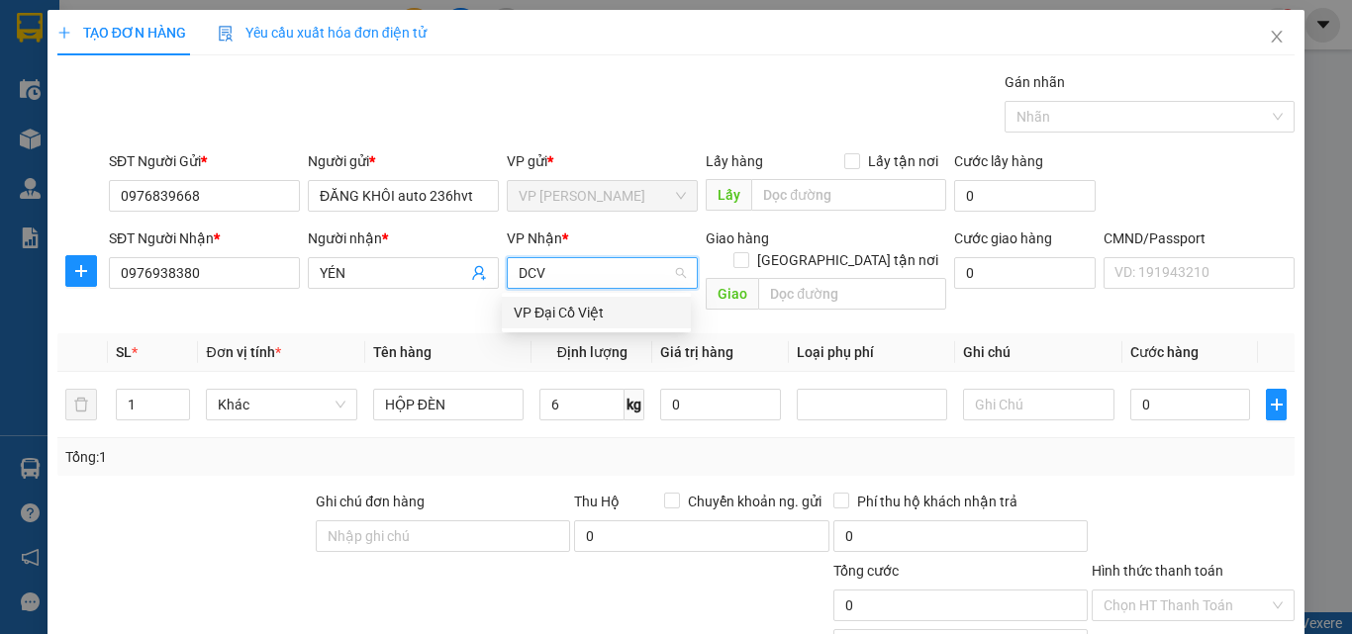
click at [630, 307] on div "VP Đại Cồ Việt" at bounding box center [596, 313] width 165 height 22
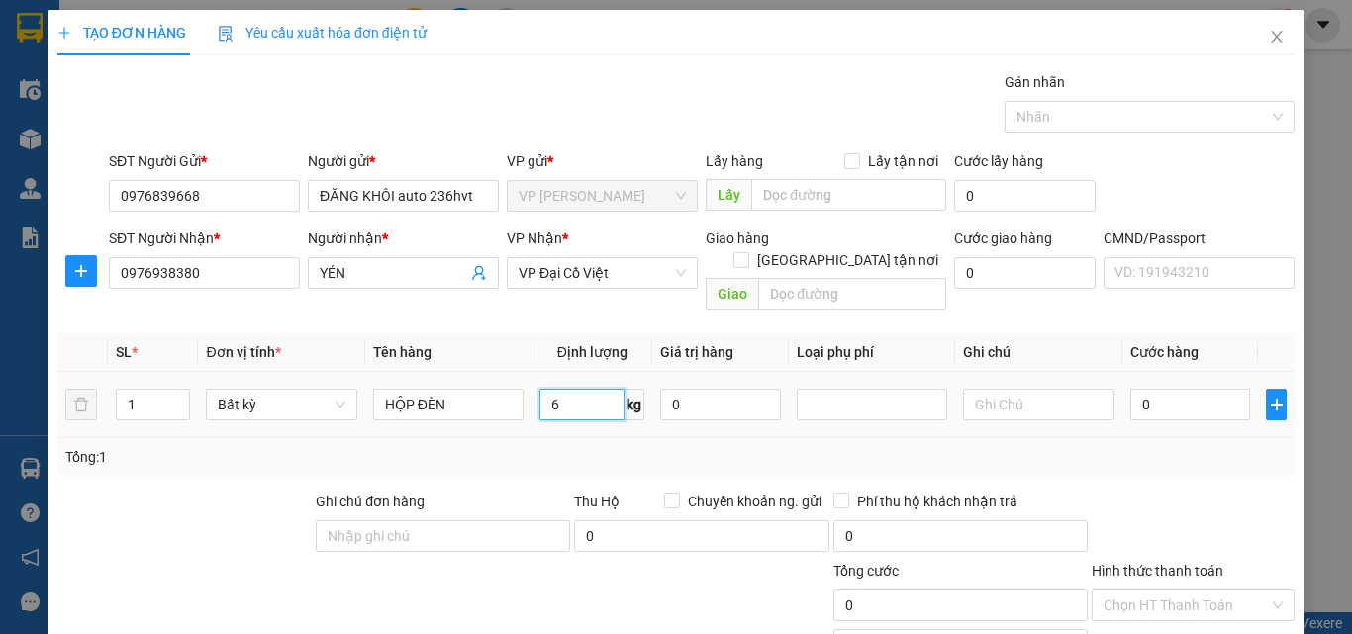
click at [572, 389] on input "6" at bounding box center [581, 405] width 85 height 32
click at [585, 438] on div "Tổng: 1" at bounding box center [675, 457] width 1237 height 38
click at [1165, 591] on input "Hình thức thanh toán" at bounding box center [1186, 606] width 165 height 30
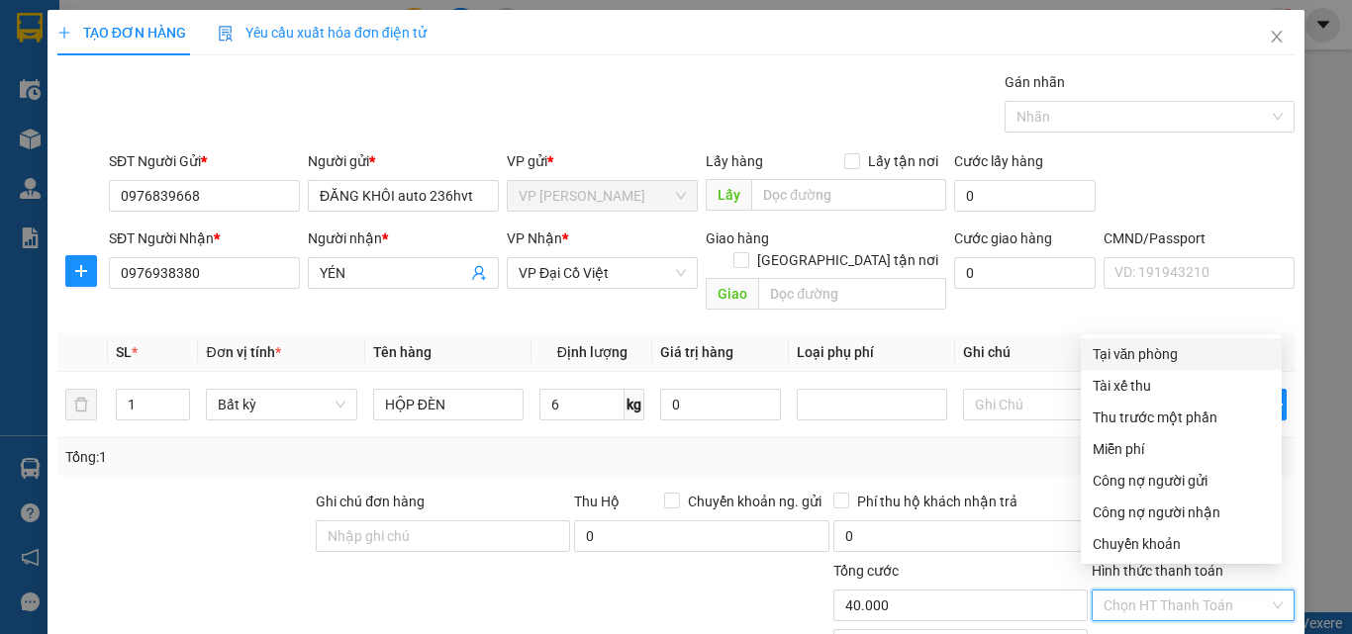
click at [1145, 343] on div "Tại văn phòng" at bounding box center [1181, 354] width 177 height 22
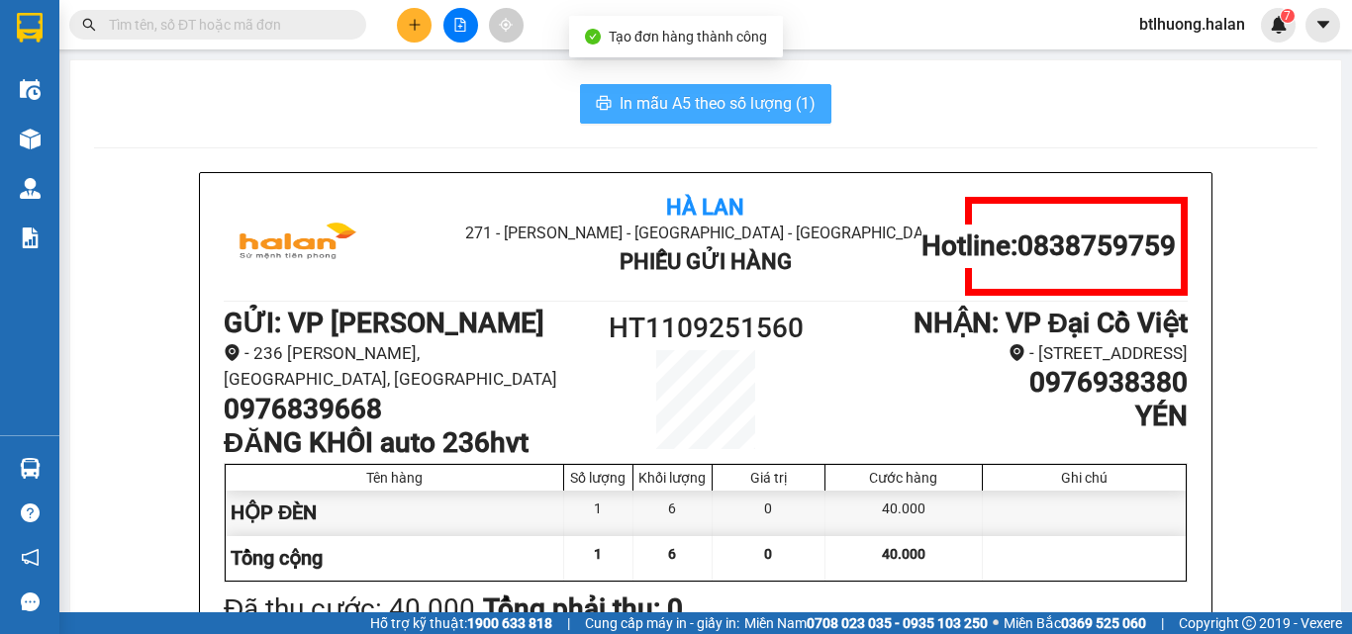
click at [756, 112] on span "In mẫu A5 theo số lượng (1)" at bounding box center [718, 103] width 196 height 25
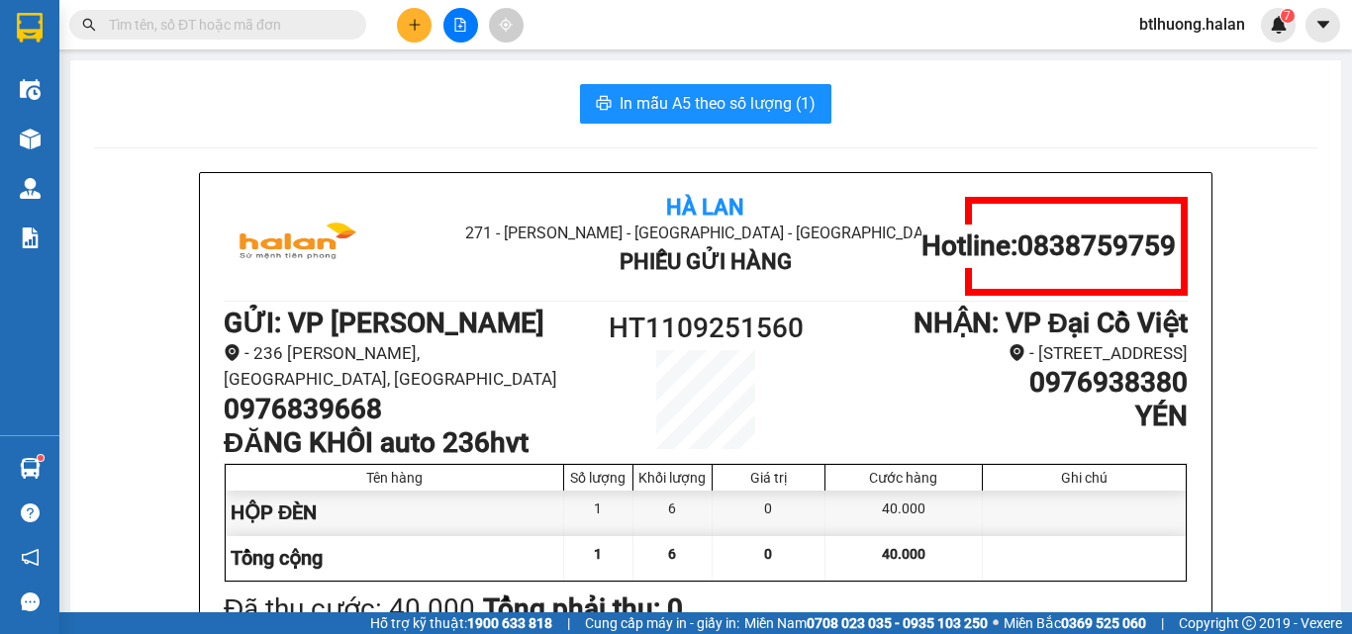
click at [415, 25] on icon "plus" at bounding box center [415, 25] width 14 height 14
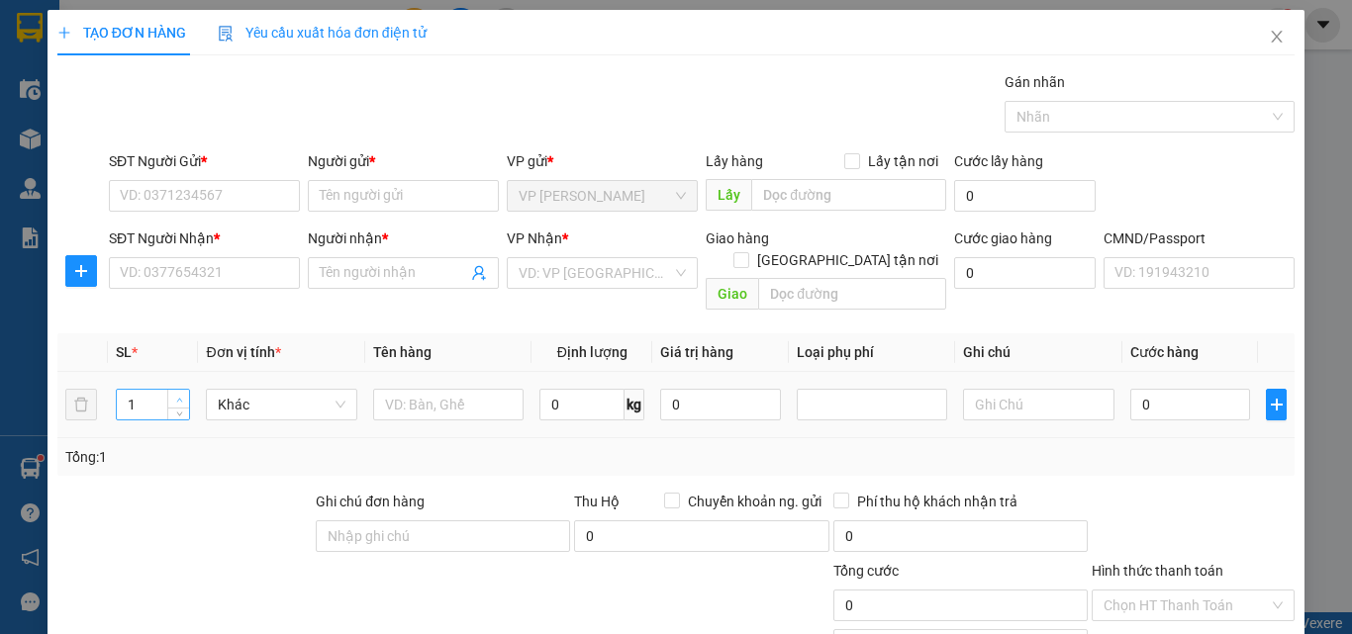
click at [178, 397] on icon "up" at bounding box center [179, 400] width 7 height 7
click at [1008, 389] on input "text" at bounding box center [1038, 405] width 150 height 32
click at [406, 389] on input "text" at bounding box center [448, 405] width 150 height 32
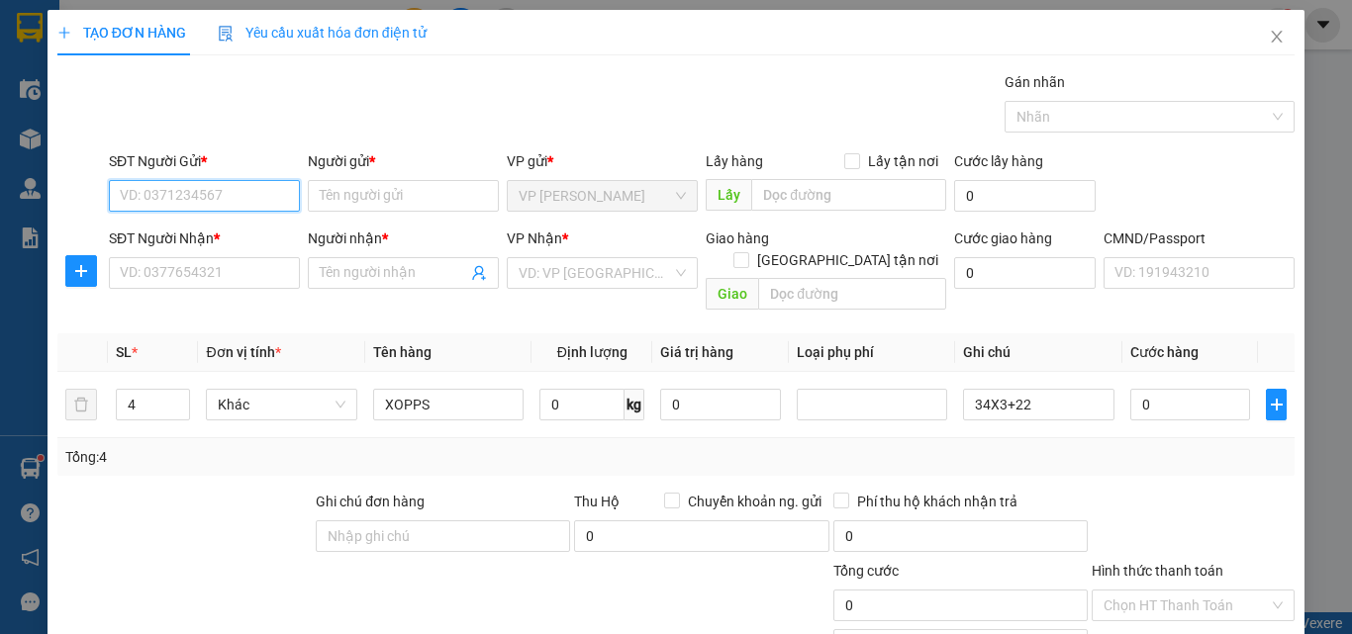
click at [140, 186] on input "SĐT Người Gửi *" at bounding box center [204, 196] width 191 height 32
click at [204, 228] on div "0961606060 - HOÀNG TRUNG THÀNH" at bounding box center [231, 236] width 223 height 22
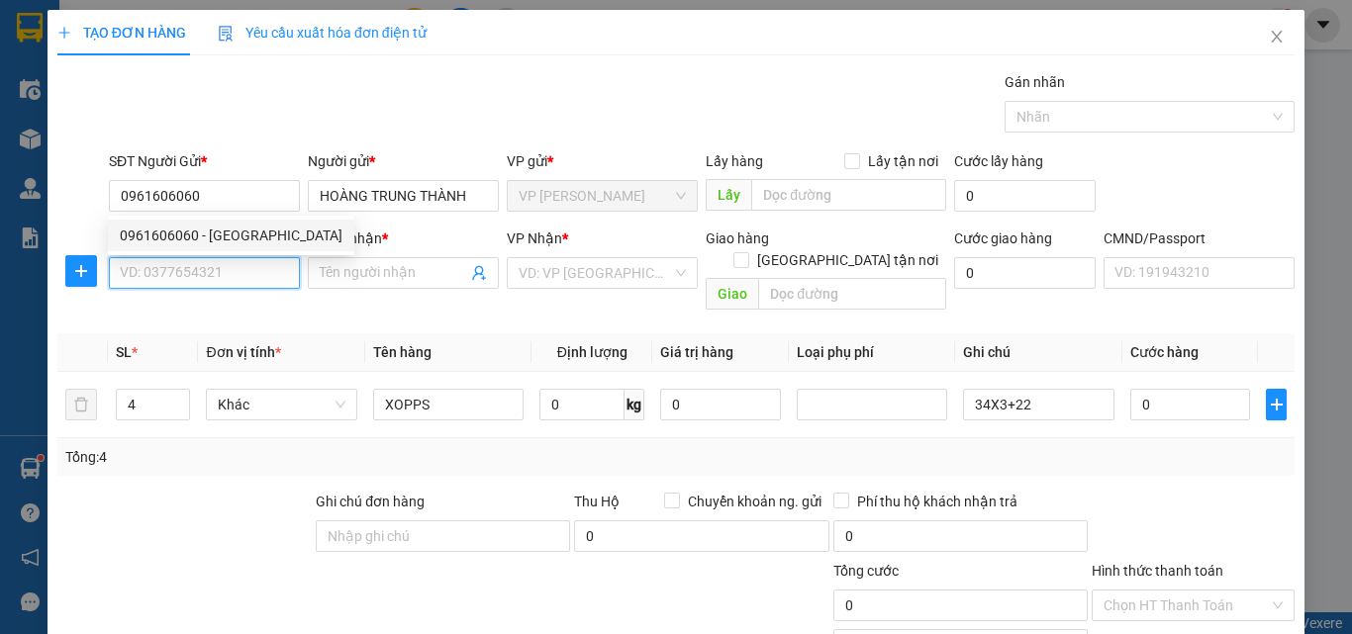
click at [194, 275] on input "SĐT Người Nhận *" at bounding box center [204, 273] width 191 height 32
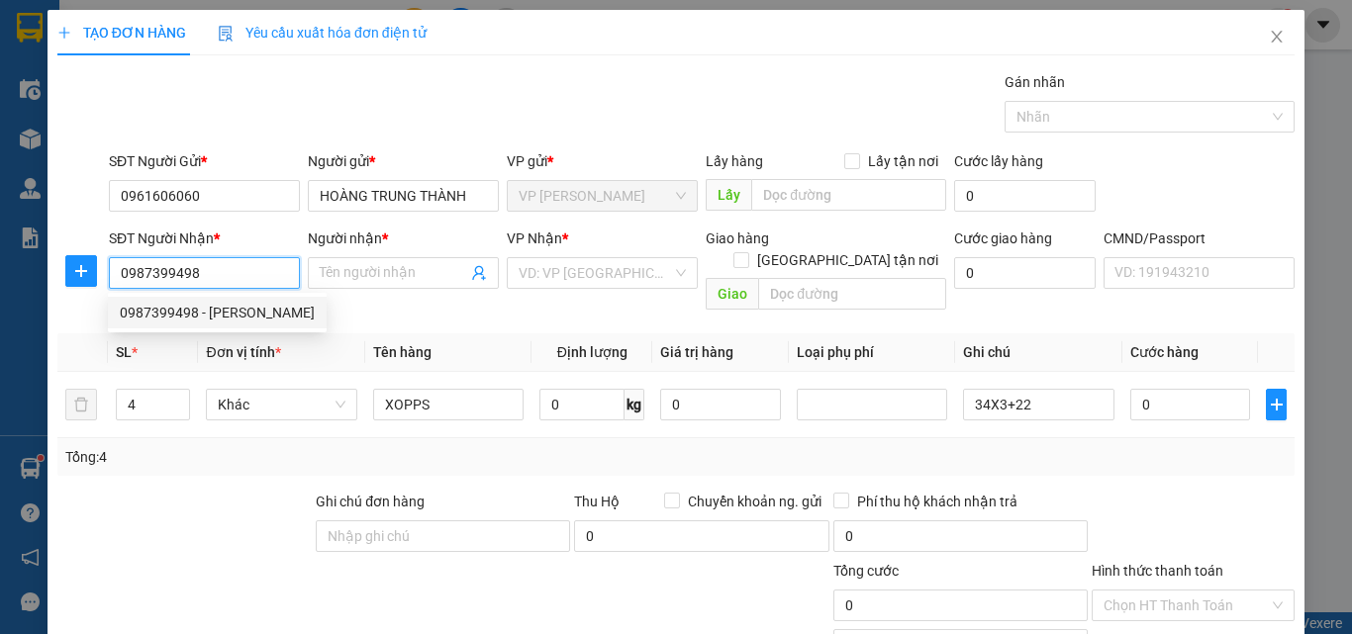
click at [211, 306] on div "0987399498 - DUY MINH" at bounding box center [217, 313] width 195 height 22
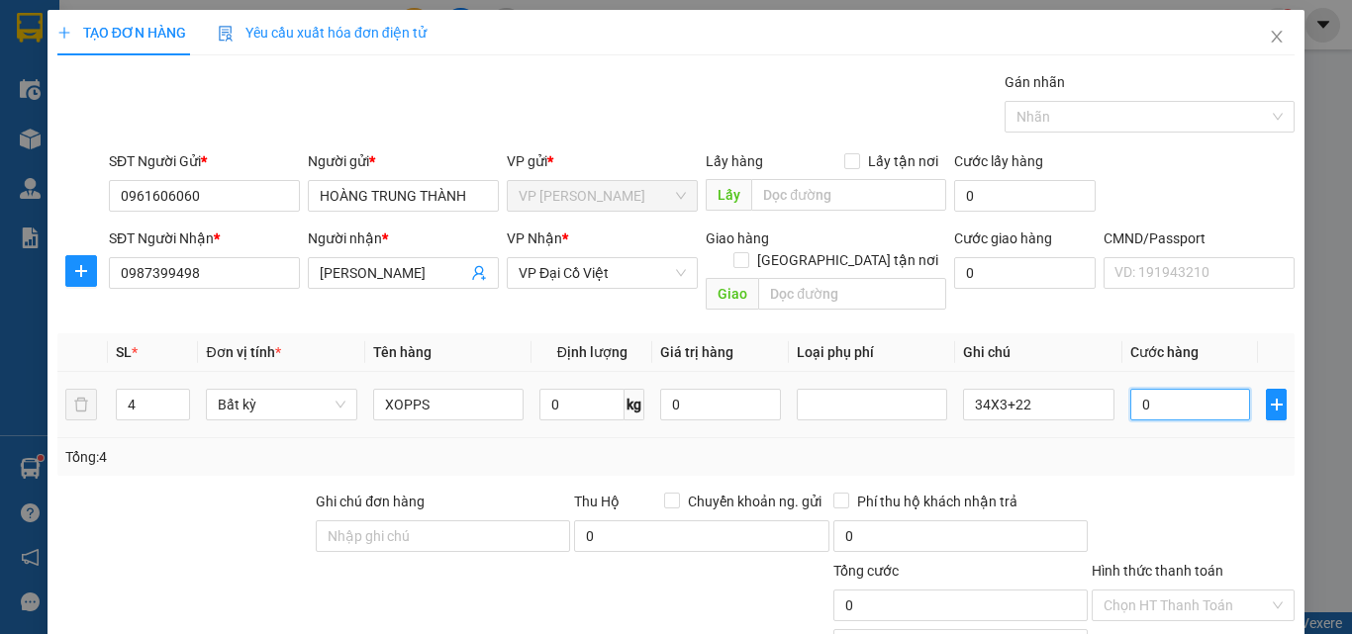
click at [1154, 389] on input "0" at bounding box center [1190, 405] width 121 height 32
click at [1145, 447] on div "Tổng: 4" at bounding box center [675, 457] width 1237 height 38
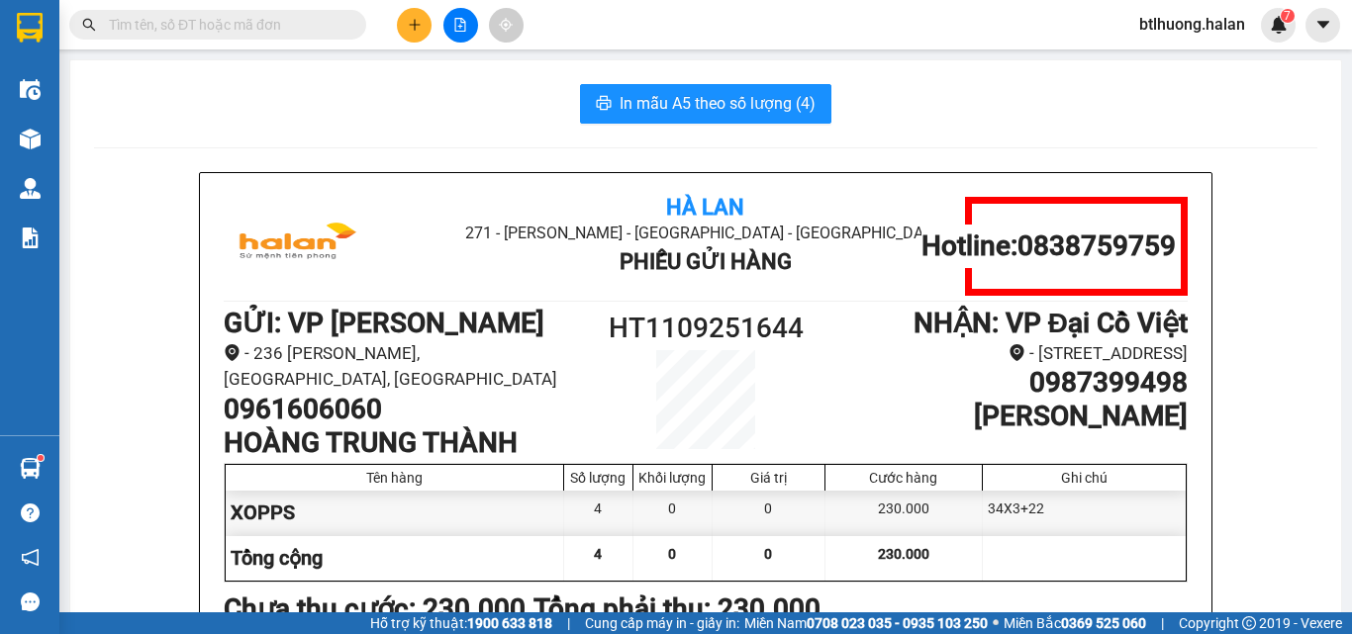
click at [687, 329] on h1 "HT1109251644" at bounding box center [706, 329] width 242 height 44
click at [178, 28] on input "text" at bounding box center [226, 25] width 234 height 22
paste input "HT1109251644"
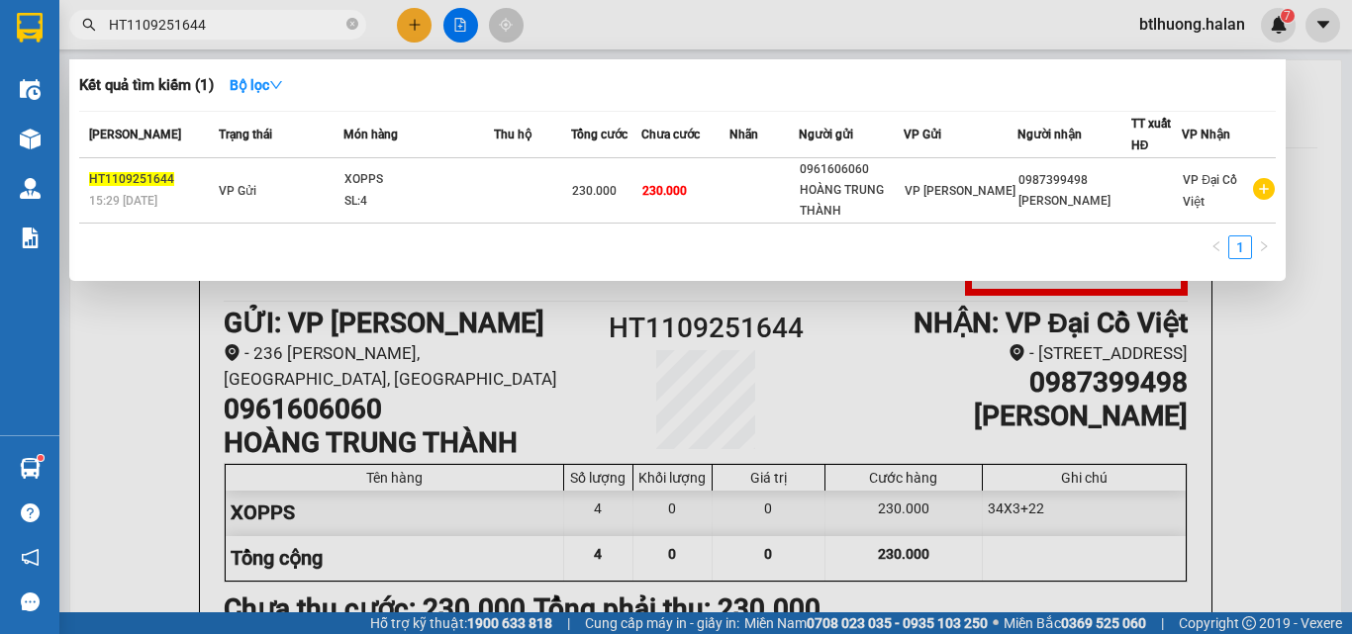
click at [480, 174] on div "XOPPS" at bounding box center [418, 180] width 148 height 22
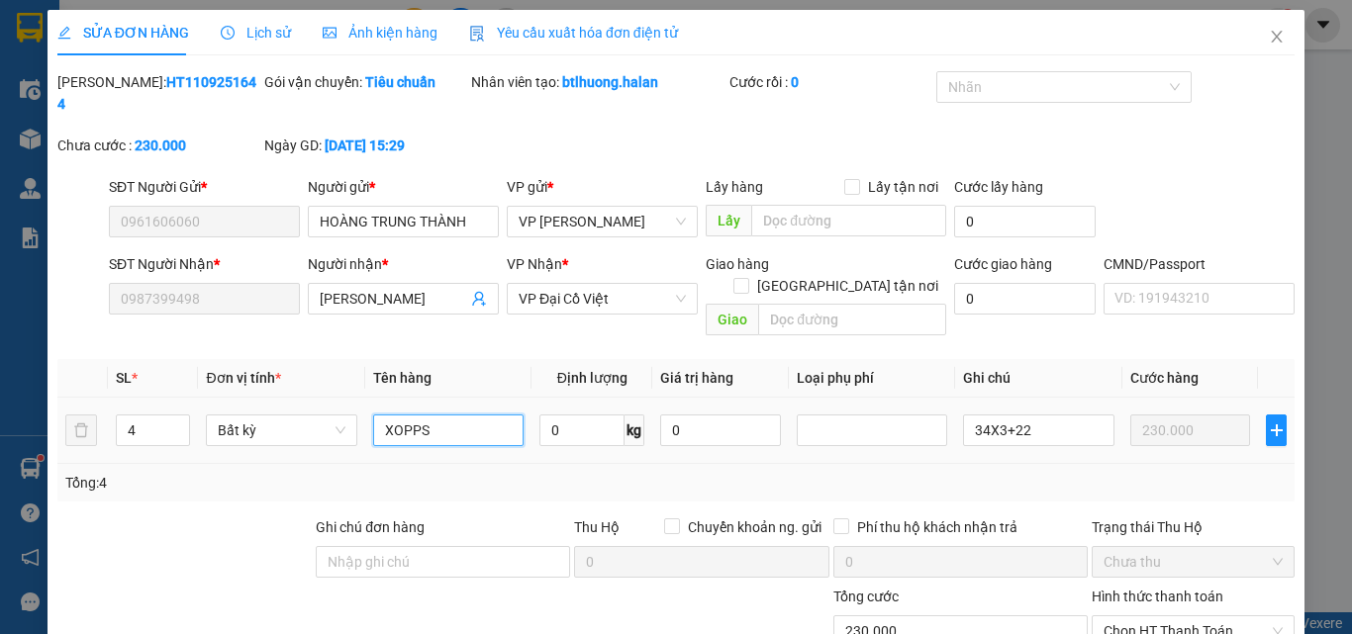
click at [432, 415] on input "XOPPS" at bounding box center [448, 431] width 150 height 32
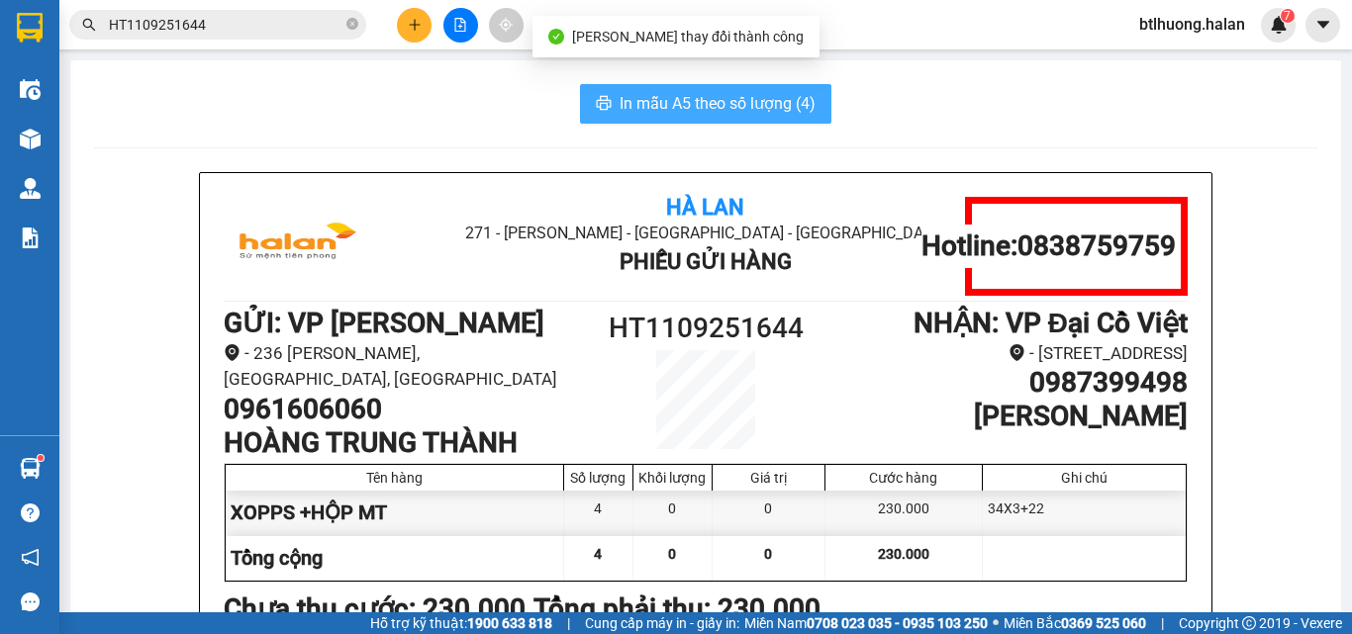
click at [707, 100] on span "In mẫu A5 theo số lượng (4)" at bounding box center [718, 103] width 196 height 25
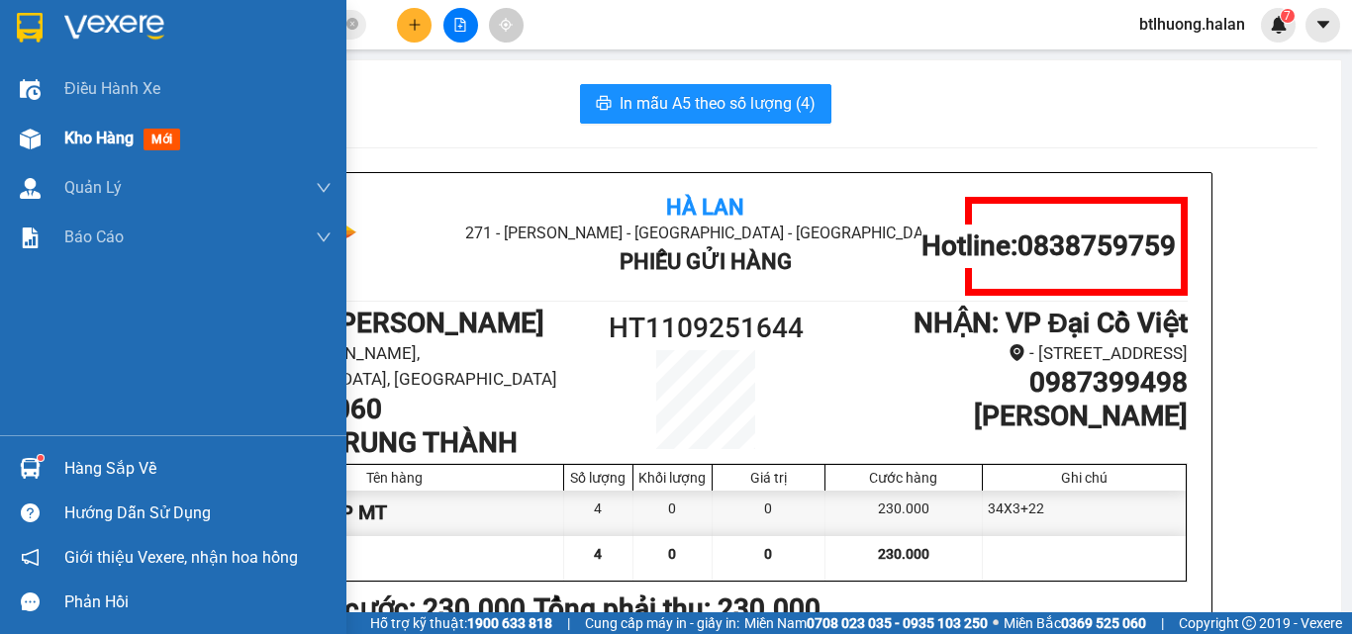
click at [25, 140] on img at bounding box center [30, 139] width 21 height 21
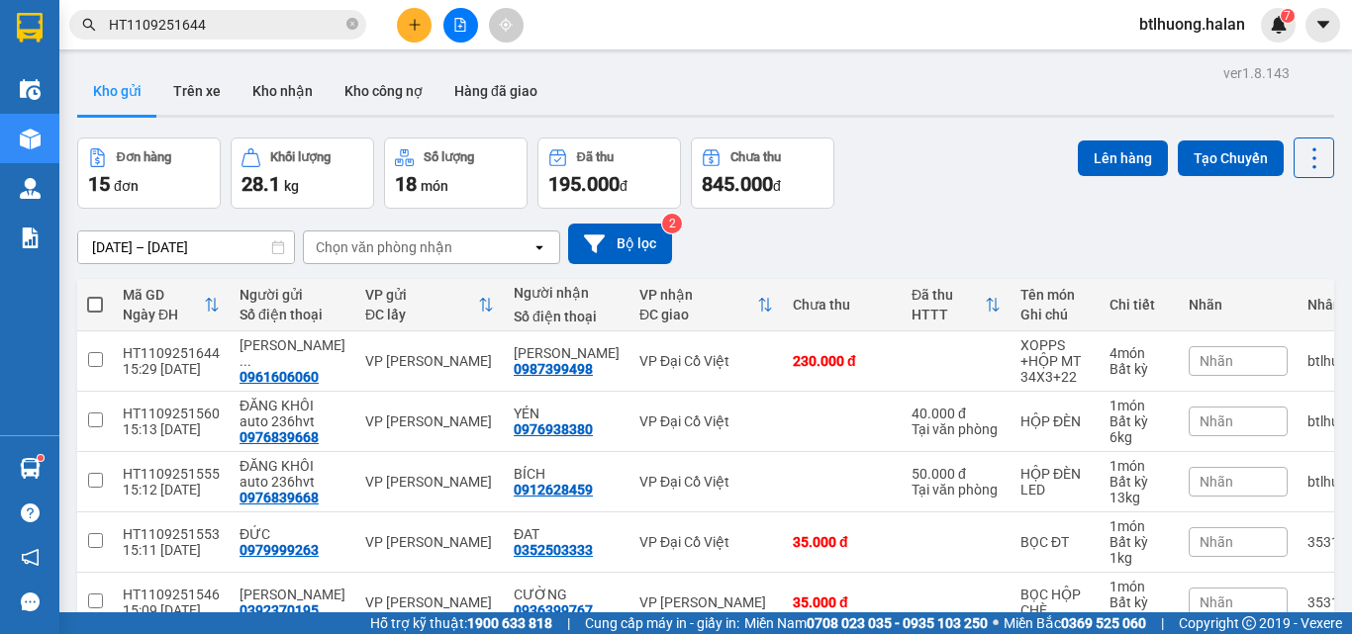
click at [770, 253] on div "29/07/2025 – 11/09/2025 Press the down arrow key to interact with the calendar …" at bounding box center [705, 244] width 1257 height 41
click at [1310, 151] on icon at bounding box center [1315, 159] width 28 height 28
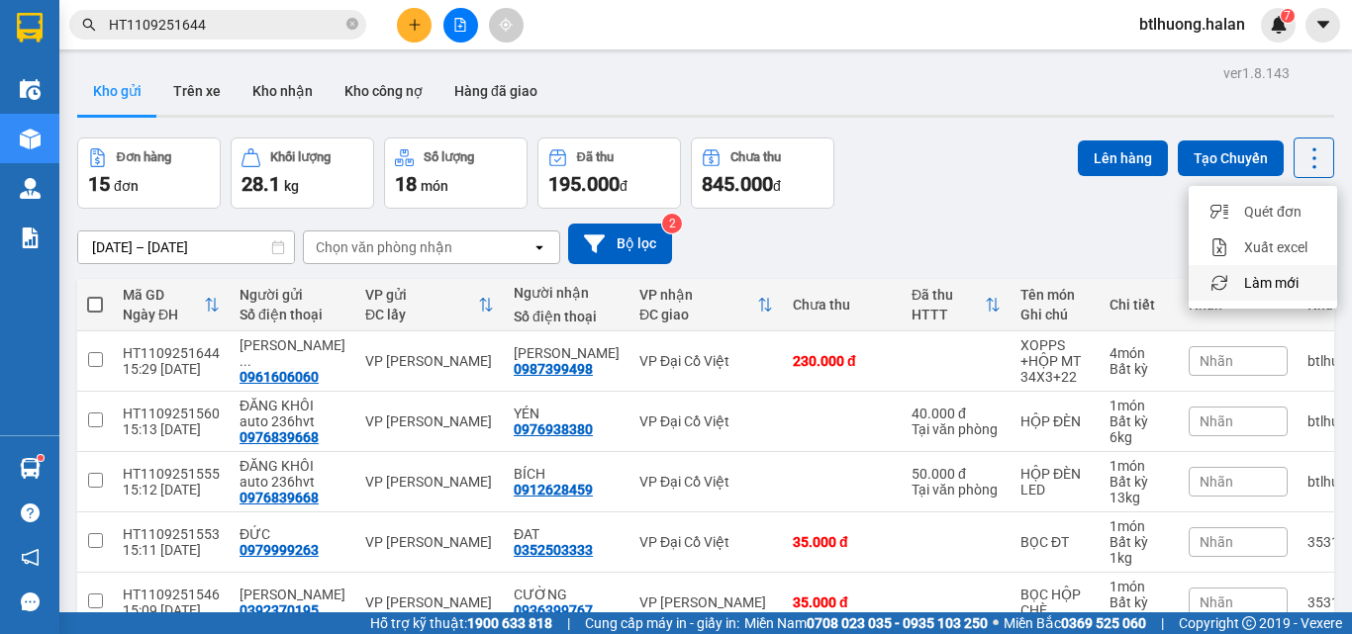
click at [1275, 278] on span "Làm mới" at bounding box center [1271, 283] width 54 height 20
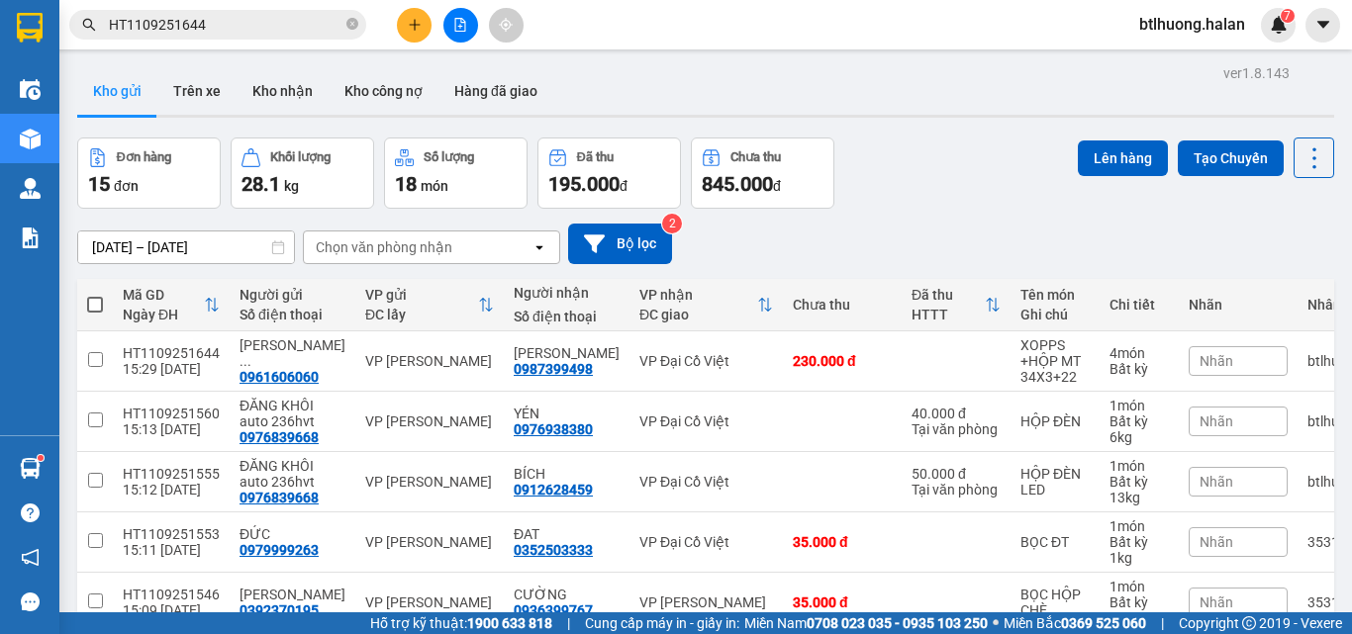
drag, startPoint x: 743, startPoint y: 466, endPoint x: 743, endPoint y: 486, distance: 19.8
click at [1105, 156] on button "Lên hàng" at bounding box center [1123, 159] width 90 height 36
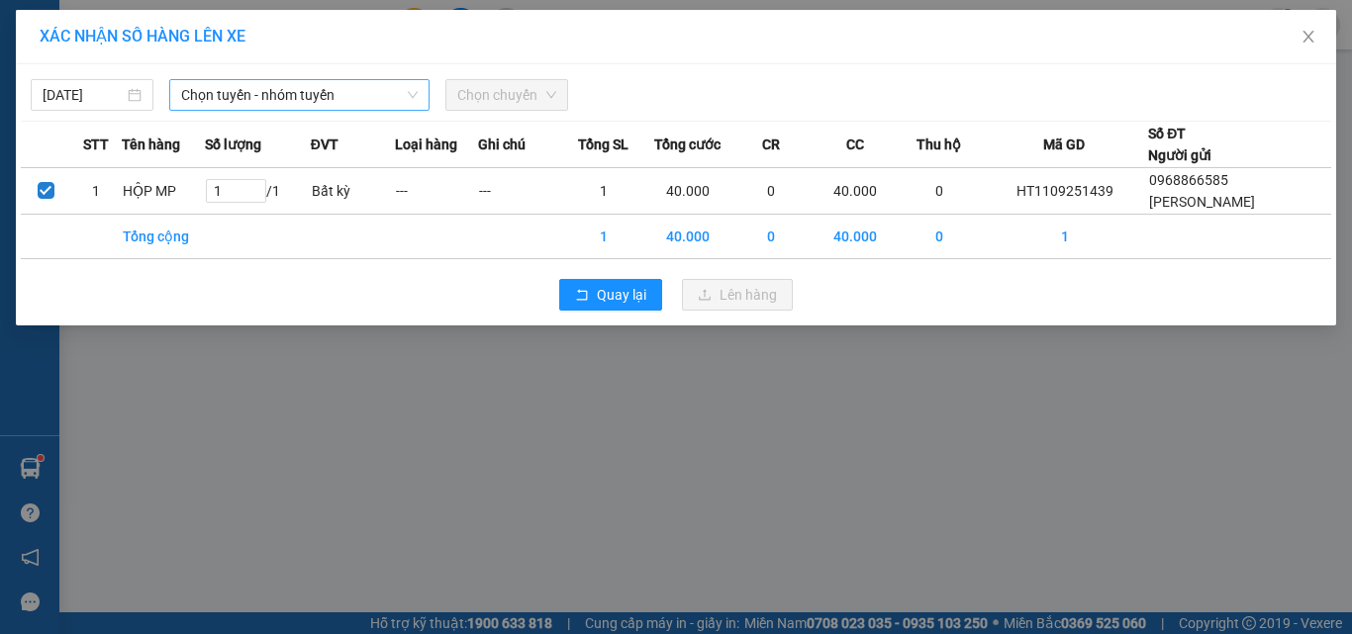
click at [345, 100] on span "Chọn tuyến - nhóm tuyến" at bounding box center [299, 95] width 237 height 30
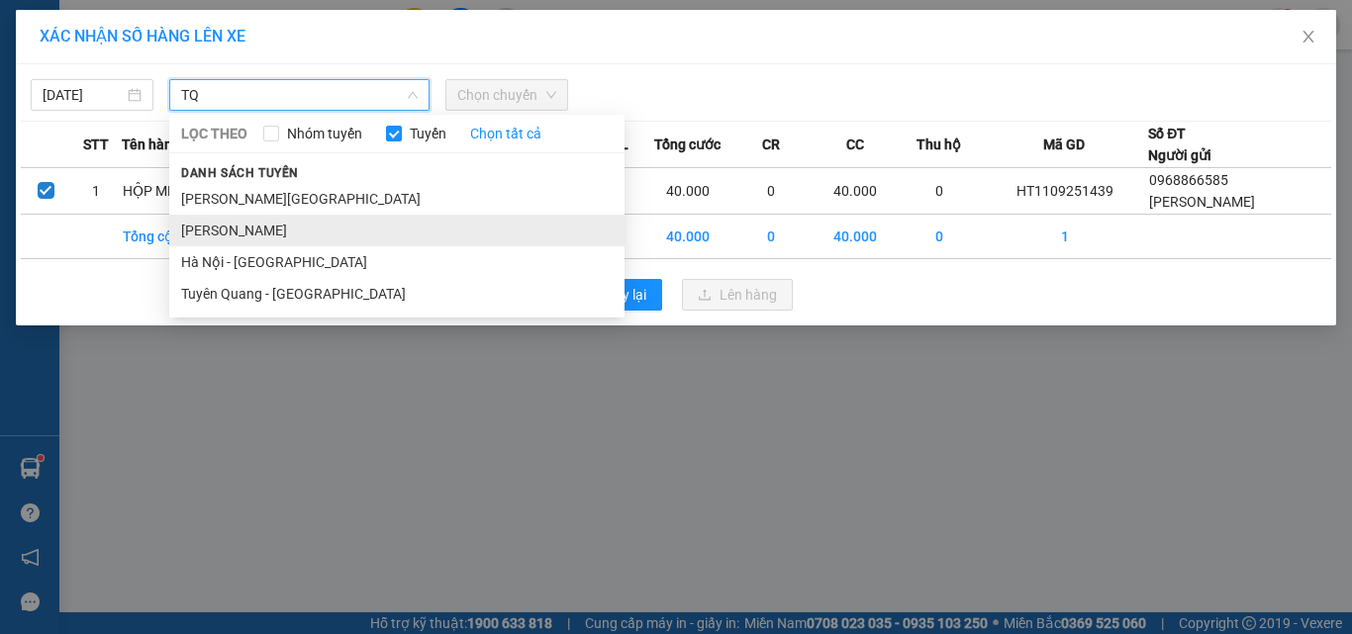
click at [383, 221] on li "Thái Nguyên - Tuyên Quang" at bounding box center [396, 231] width 455 height 32
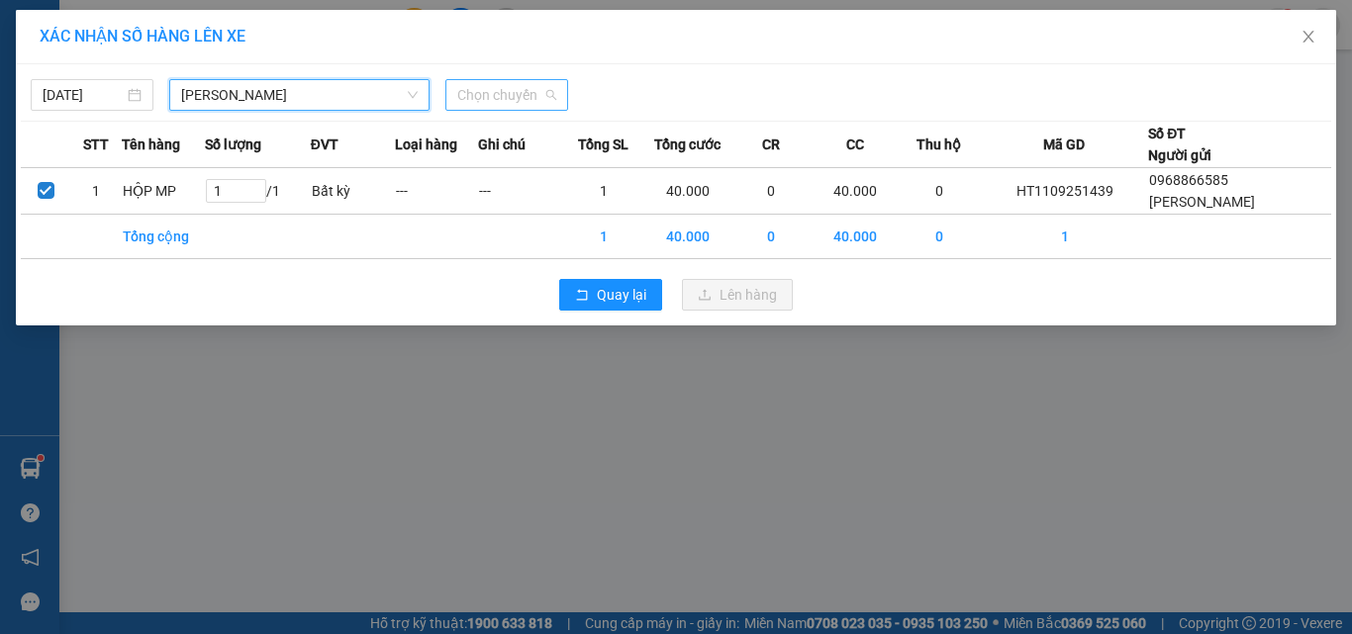
click at [493, 104] on span "Chọn chuyến" at bounding box center [506, 95] width 99 height 30
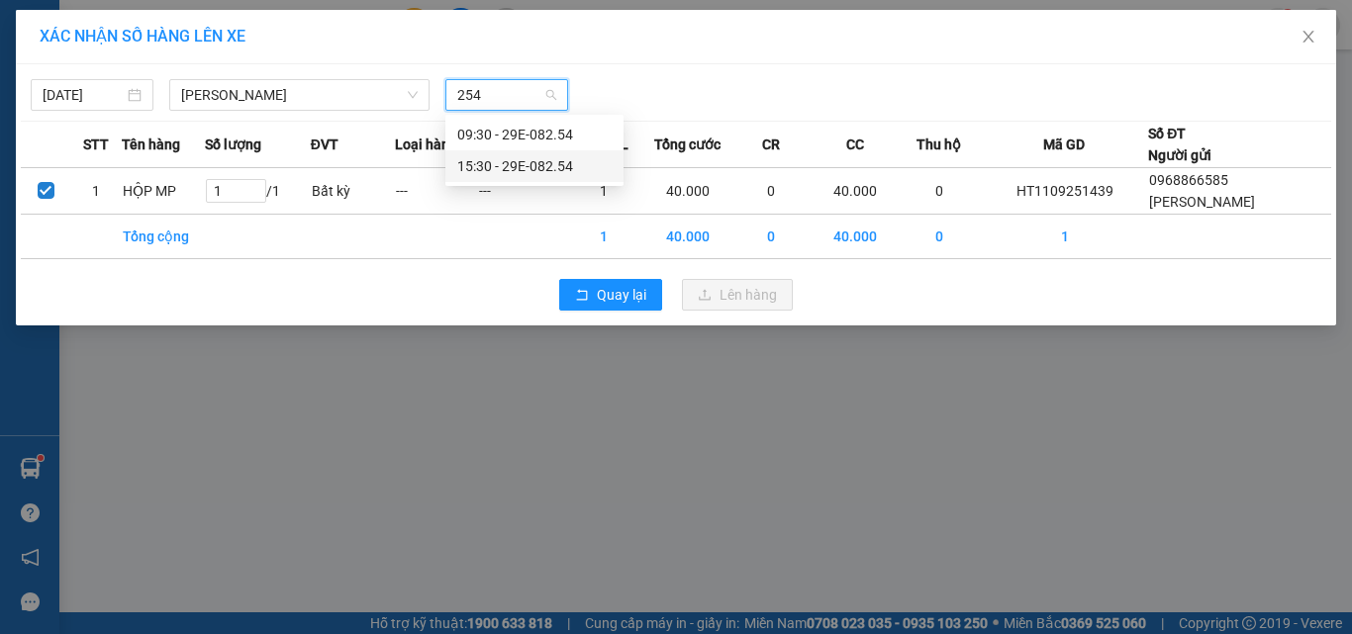
click at [521, 168] on div "15:30 - 29E-082.54" at bounding box center [534, 166] width 154 height 22
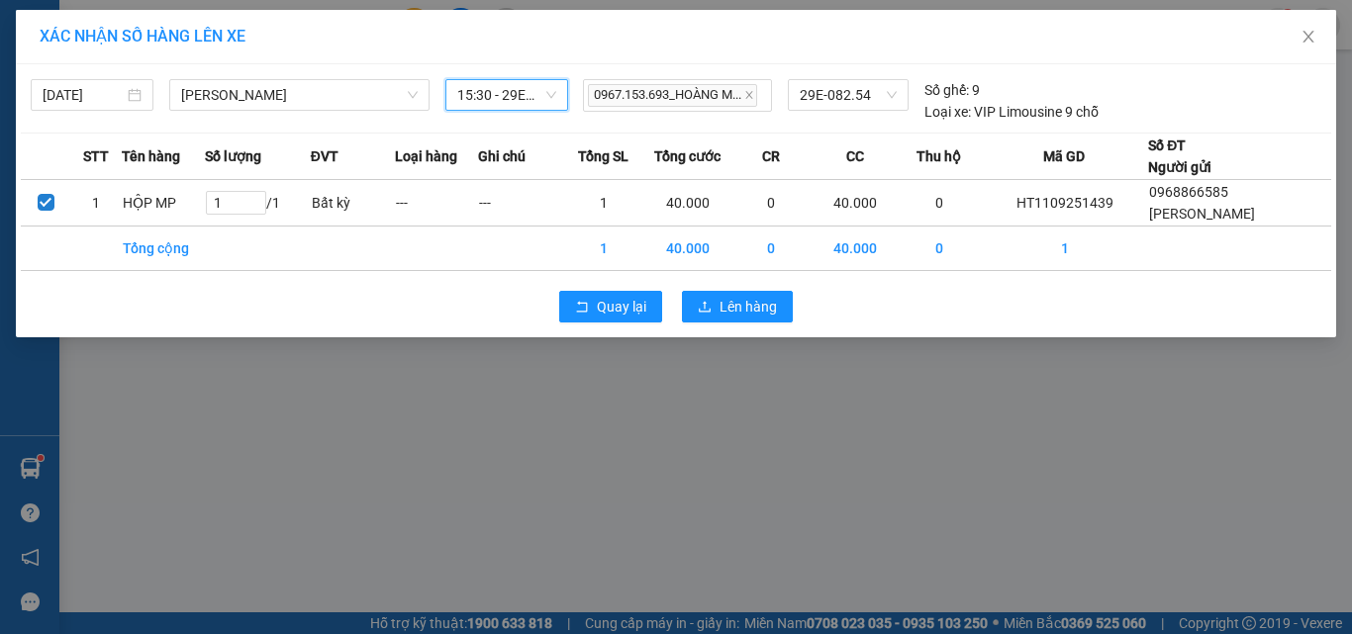
click at [677, 290] on div "Quay lại Lên hàng" at bounding box center [676, 306] width 1310 height 51
click at [695, 302] on button "Lên hàng" at bounding box center [737, 307] width 111 height 32
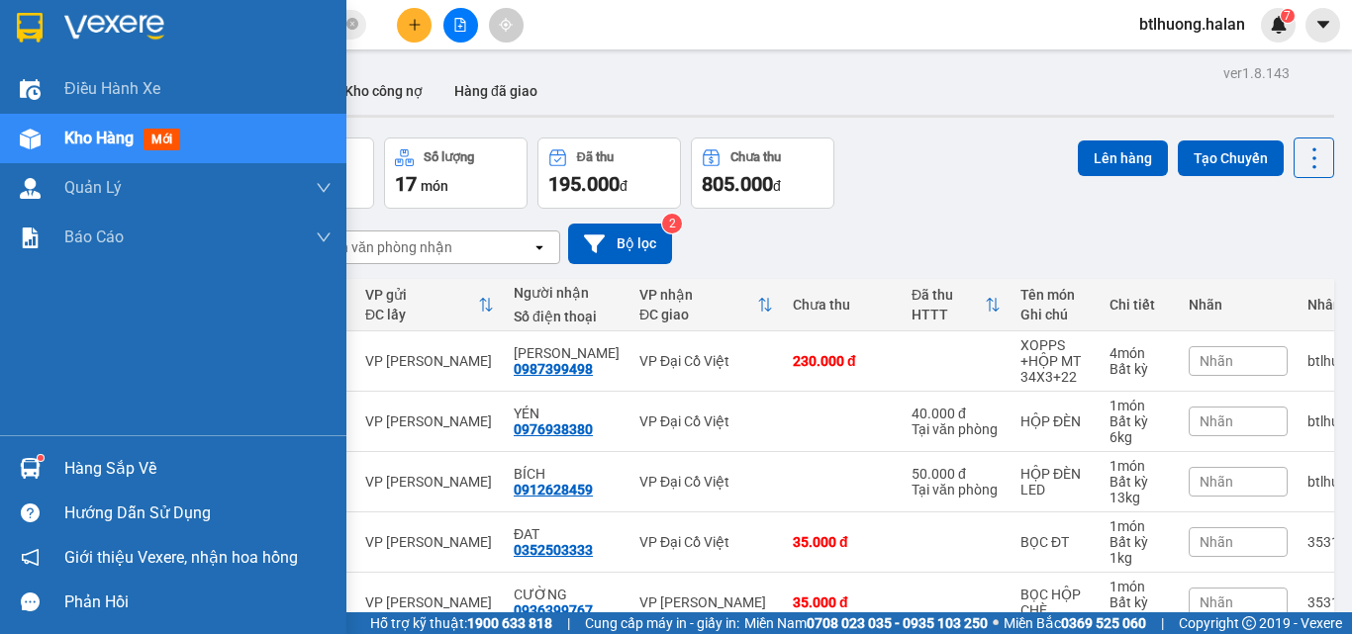
click at [49, 460] on div "Hàng sắp về" at bounding box center [173, 468] width 346 height 45
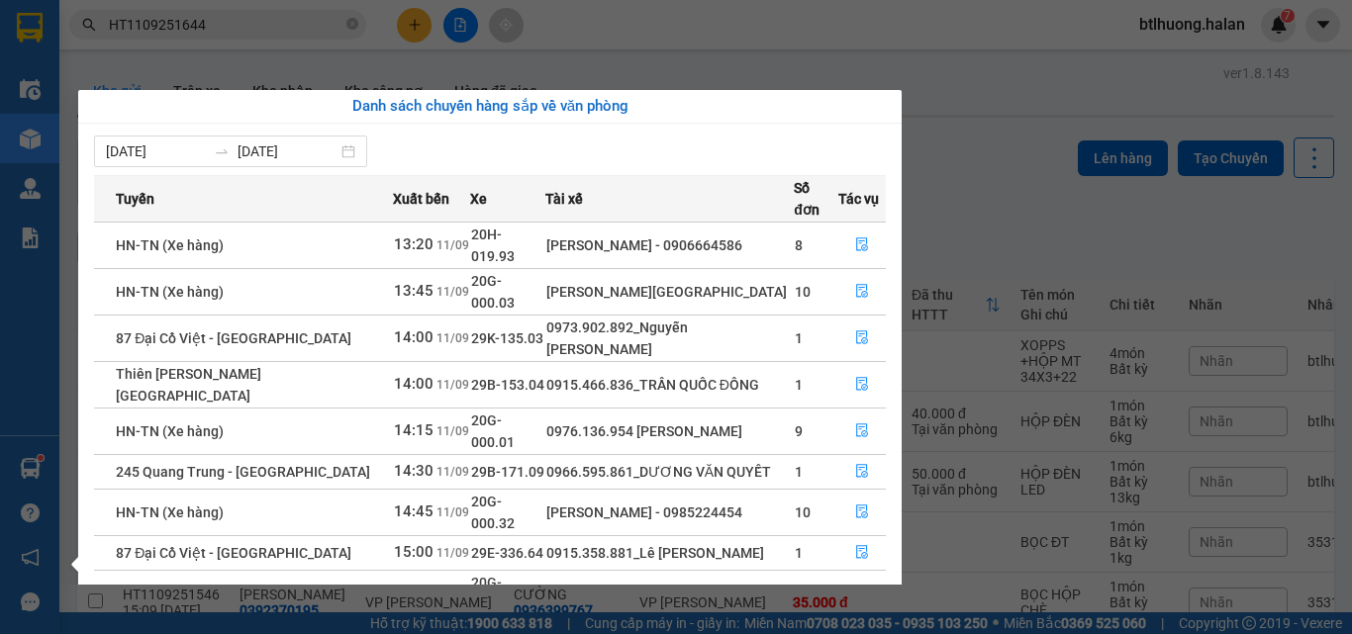
click at [665, 8] on section "Kết quả tìm kiếm ( 1 ) Bộ lọc Mã ĐH Trạng thái Món hàng Thu hộ Tổng cước Chưa c…" at bounding box center [676, 317] width 1352 height 634
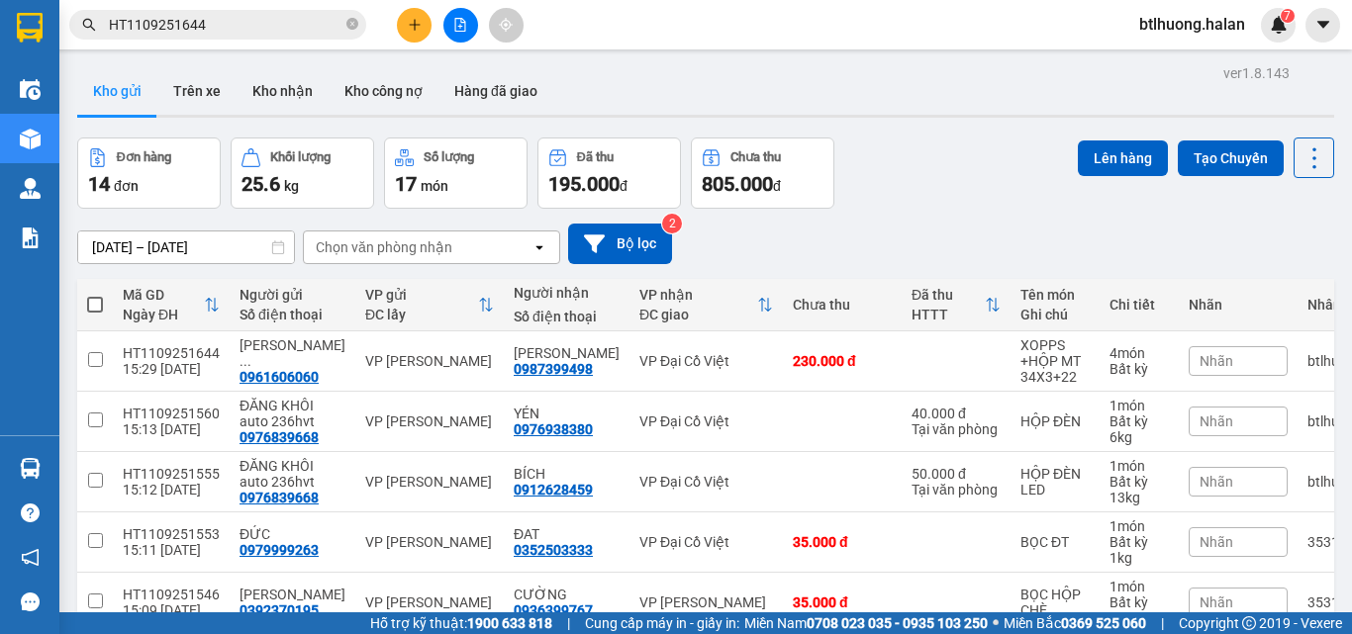
click at [342, 24] on span "HT1109251644" at bounding box center [217, 25] width 297 height 30
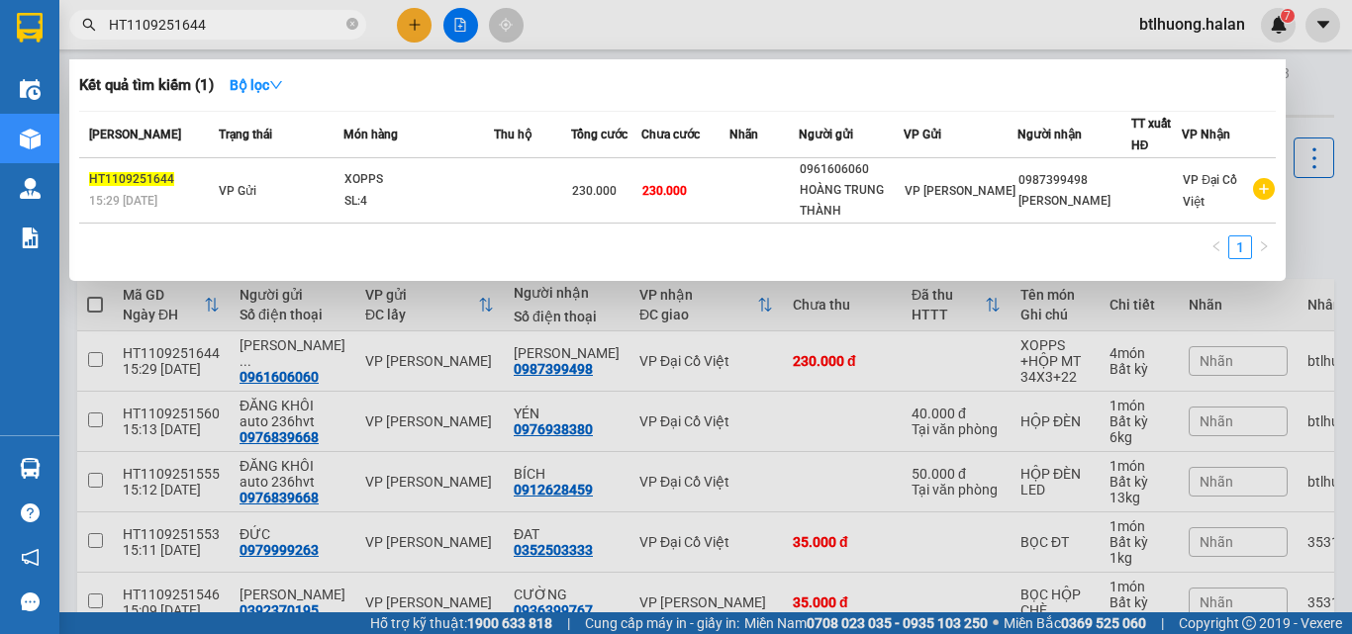
click at [338, 24] on input "HT1109251644" at bounding box center [226, 25] width 234 height 22
click at [357, 28] on icon "close-circle" at bounding box center [352, 24] width 12 height 12
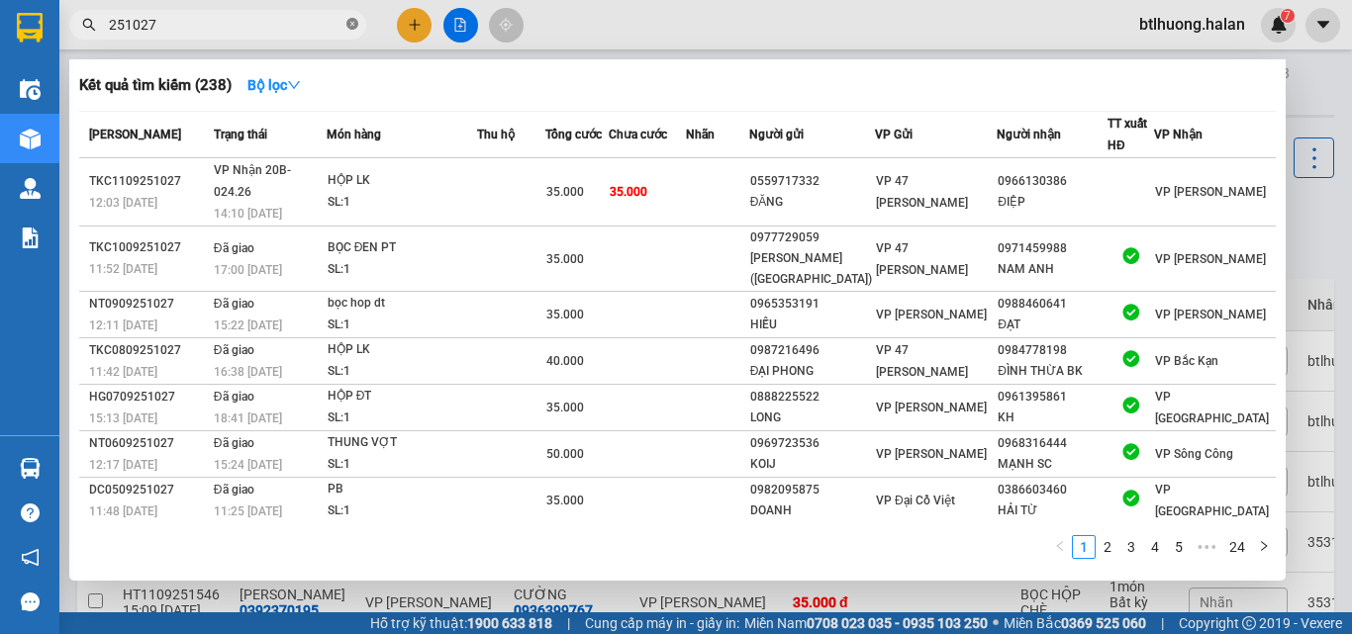
click at [349, 29] on icon "close-circle" at bounding box center [352, 24] width 12 height 12
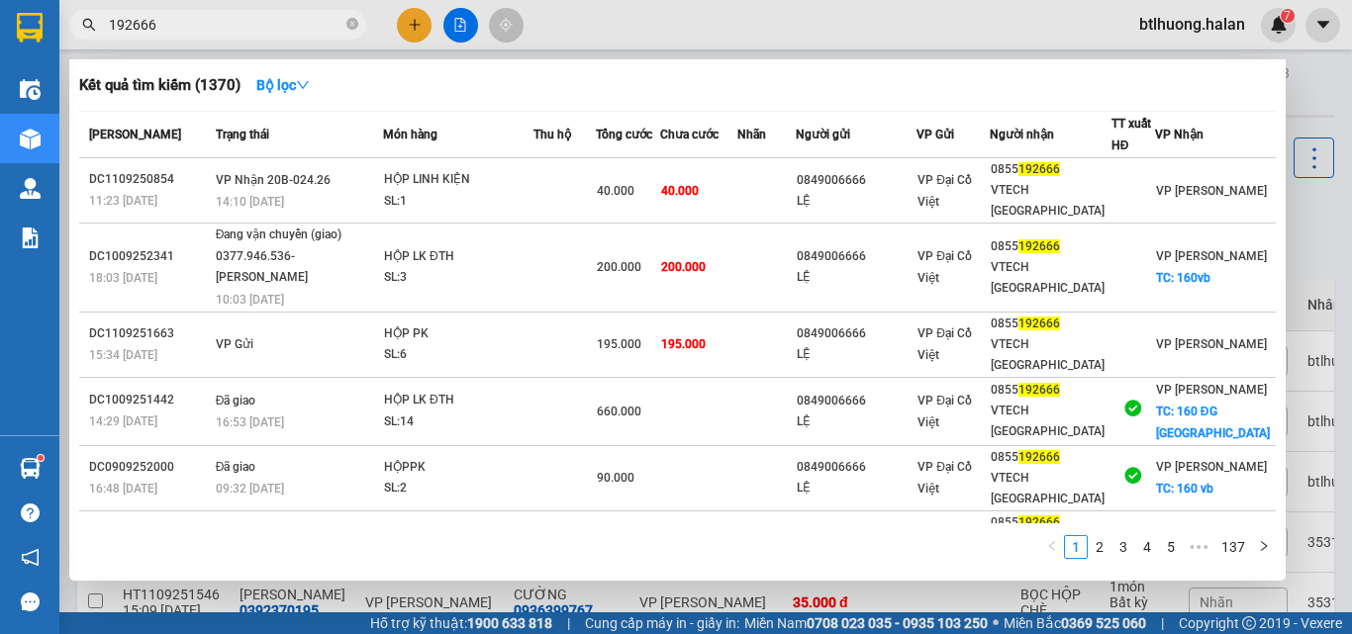
click at [251, 1] on div at bounding box center [676, 317] width 1352 height 634
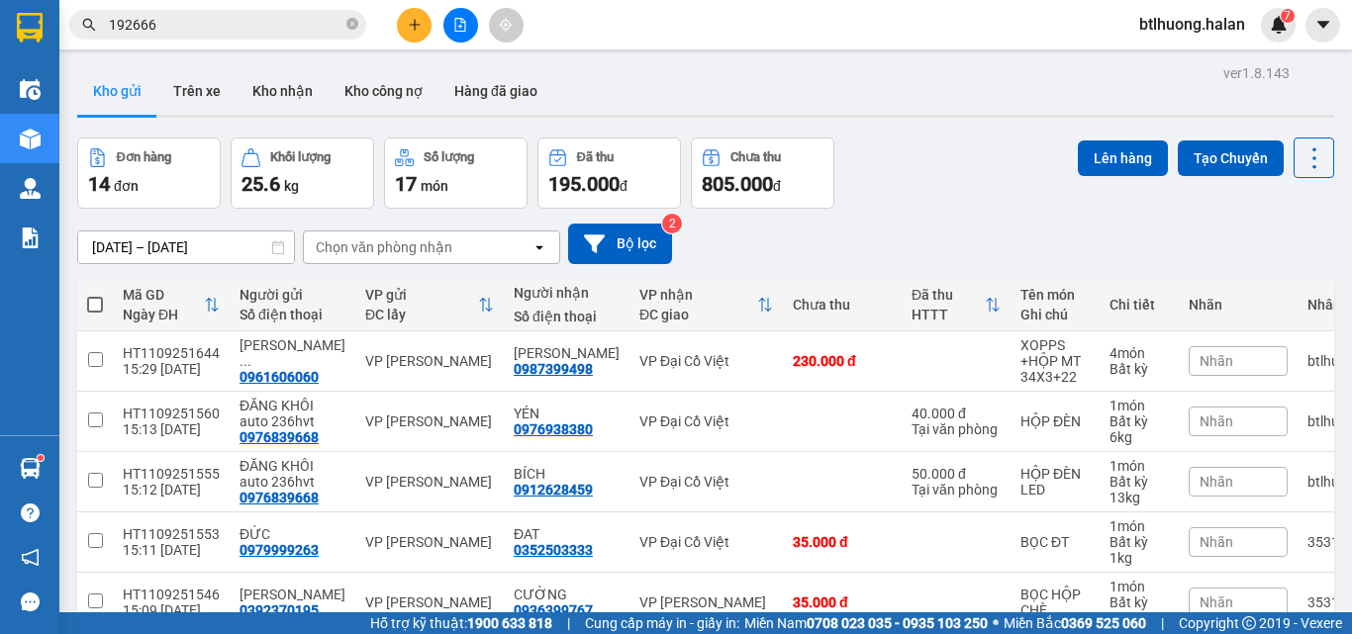
click at [251, 11] on span "192666" at bounding box center [217, 25] width 297 height 30
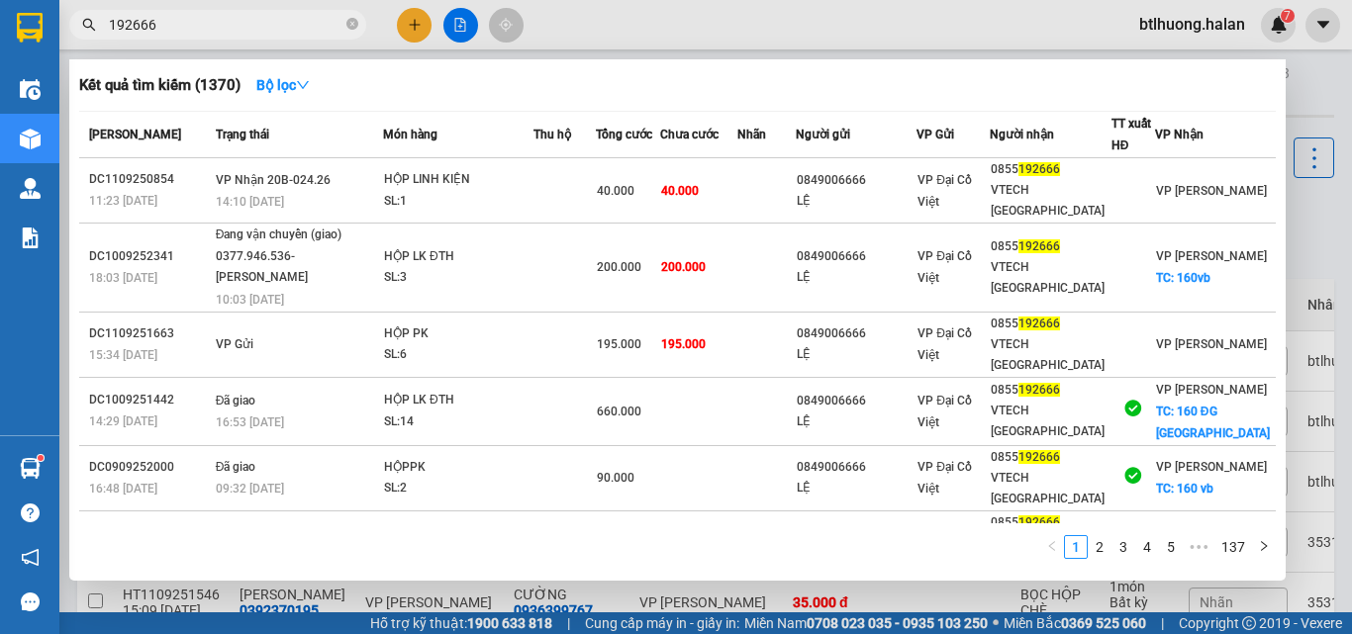
click at [251, 11] on span "192666" at bounding box center [217, 25] width 297 height 30
click at [348, 23] on icon "close-circle" at bounding box center [352, 24] width 12 height 12
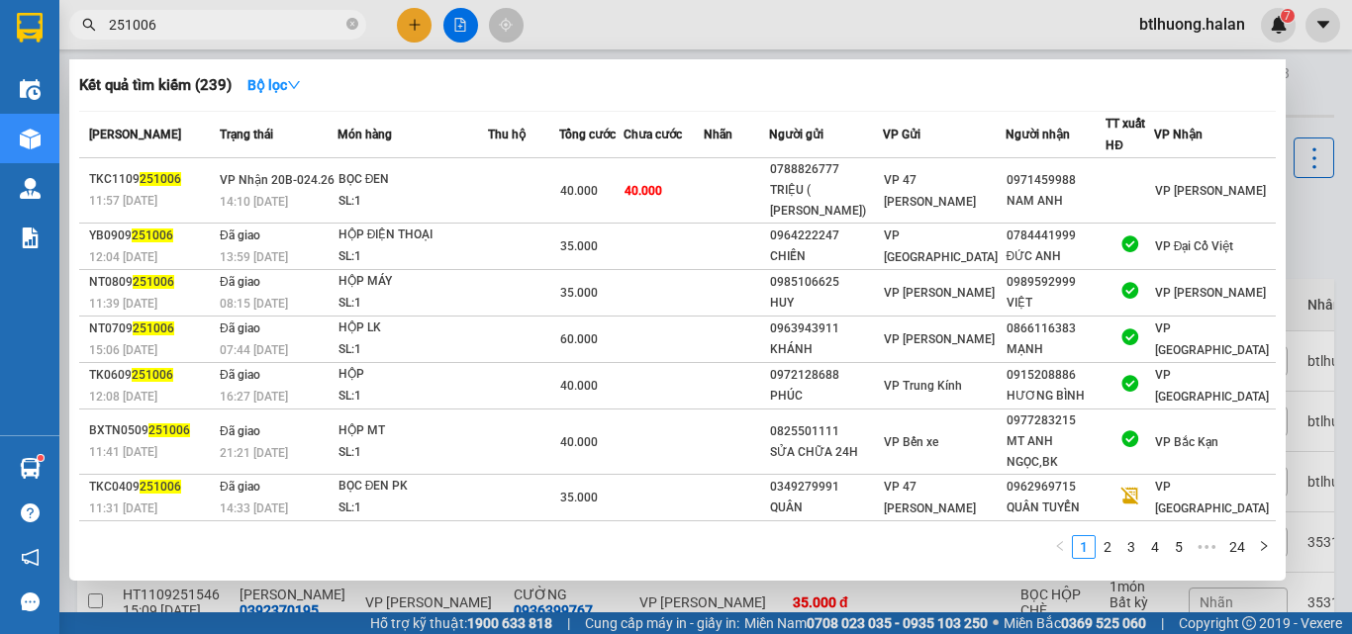
click at [299, 25] on input "251006" at bounding box center [226, 25] width 234 height 22
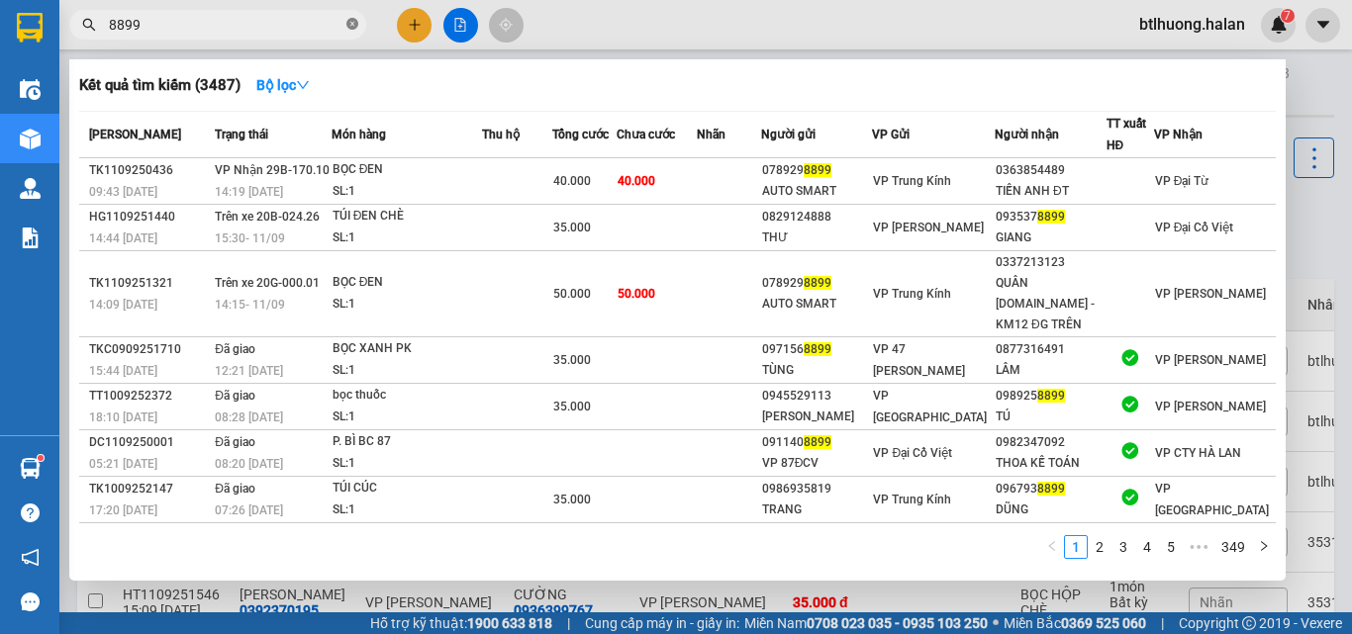
click at [346, 26] on icon "close-circle" at bounding box center [352, 24] width 12 height 12
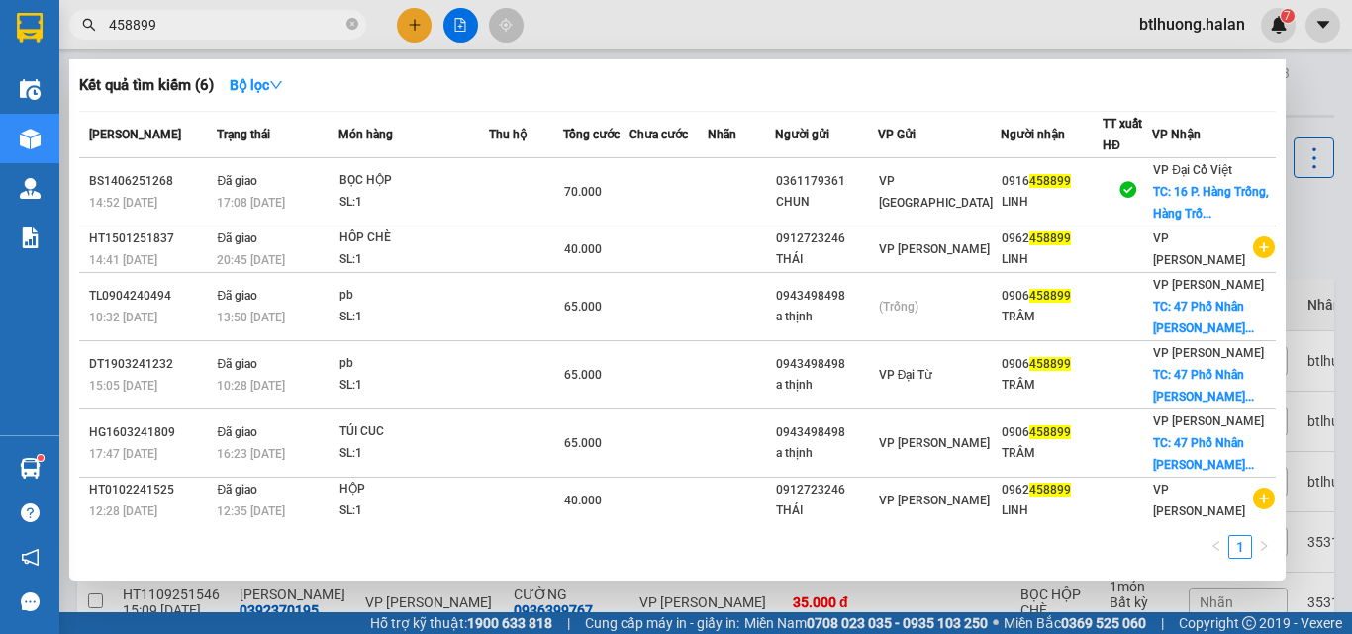
click at [280, 29] on input "458899" at bounding box center [226, 25] width 234 height 22
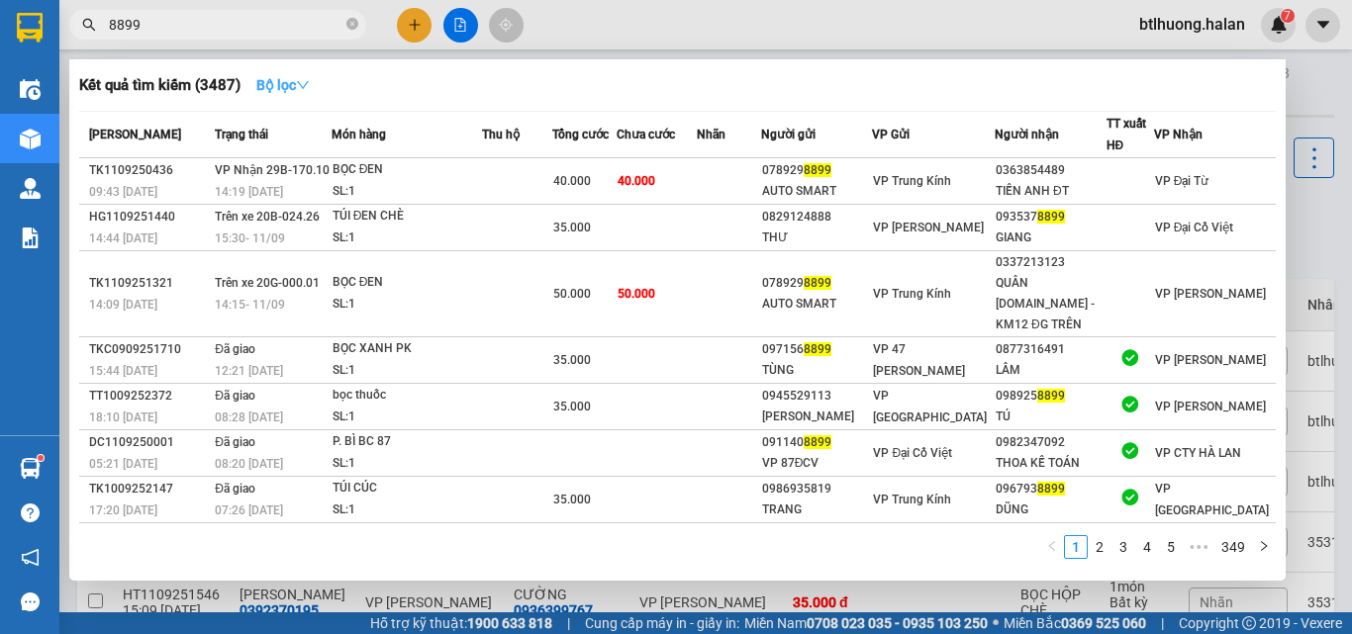
click at [284, 94] on button "Bộ lọc" at bounding box center [283, 85] width 85 height 32
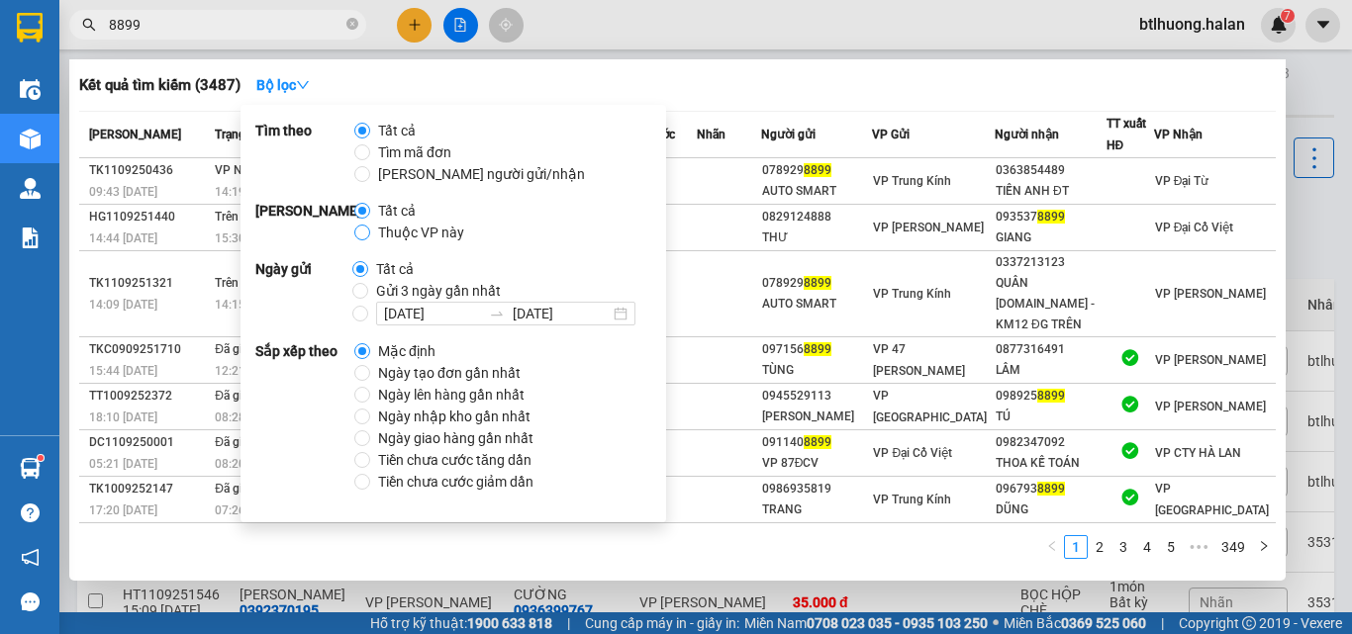
drag, startPoint x: 372, startPoint y: 231, endPoint x: 359, endPoint y: 234, distance: 13.2
click at [371, 231] on span "Thuộc VP này" at bounding box center [421, 233] width 102 height 22
click at [370, 231] on input "Thuộc VP này" at bounding box center [362, 233] width 16 height 16
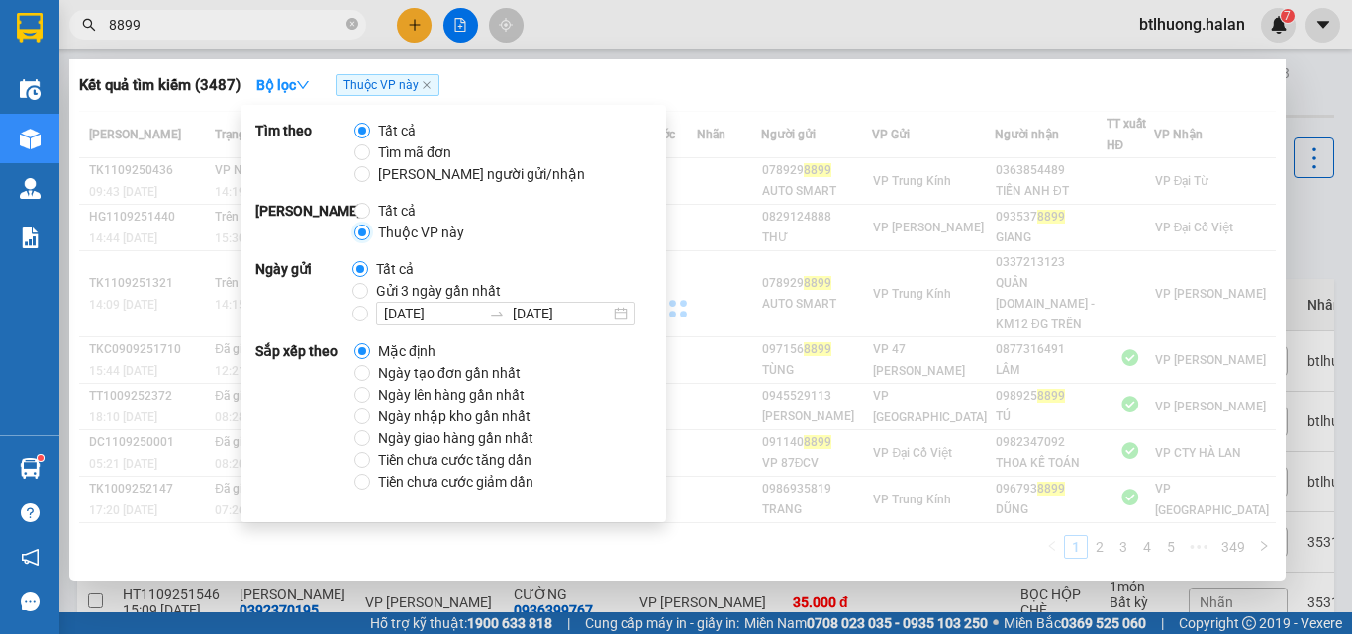
click at [359, 234] on input "Thuộc VP này" at bounding box center [362, 233] width 16 height 16
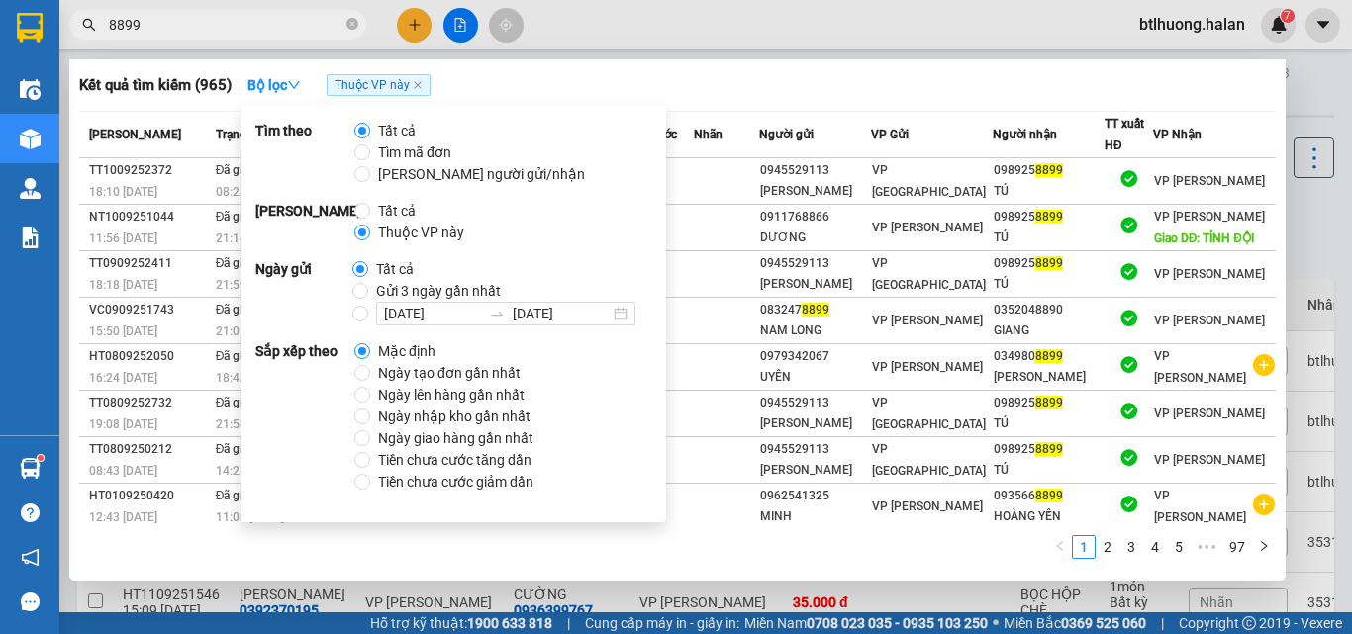
click at [580, 67] on div "Kết quả tìm kiếm ( 965 ) Bộ lọc Thuộc VP này Mã ĐH Trạng thái Món hàng Thu hộ T…" at bounding box center [677, 320] width 1216 height 522
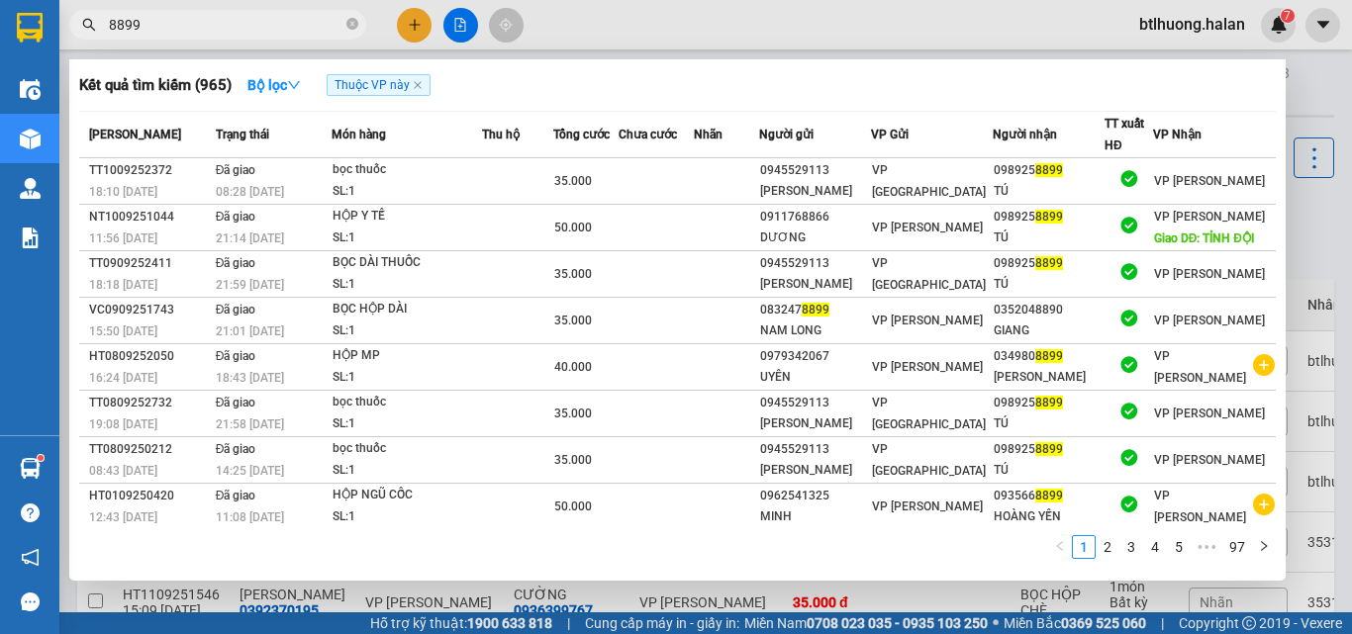
click at [257, 27] on input "8899" at bounding box center [226, 25] width 234 height 22
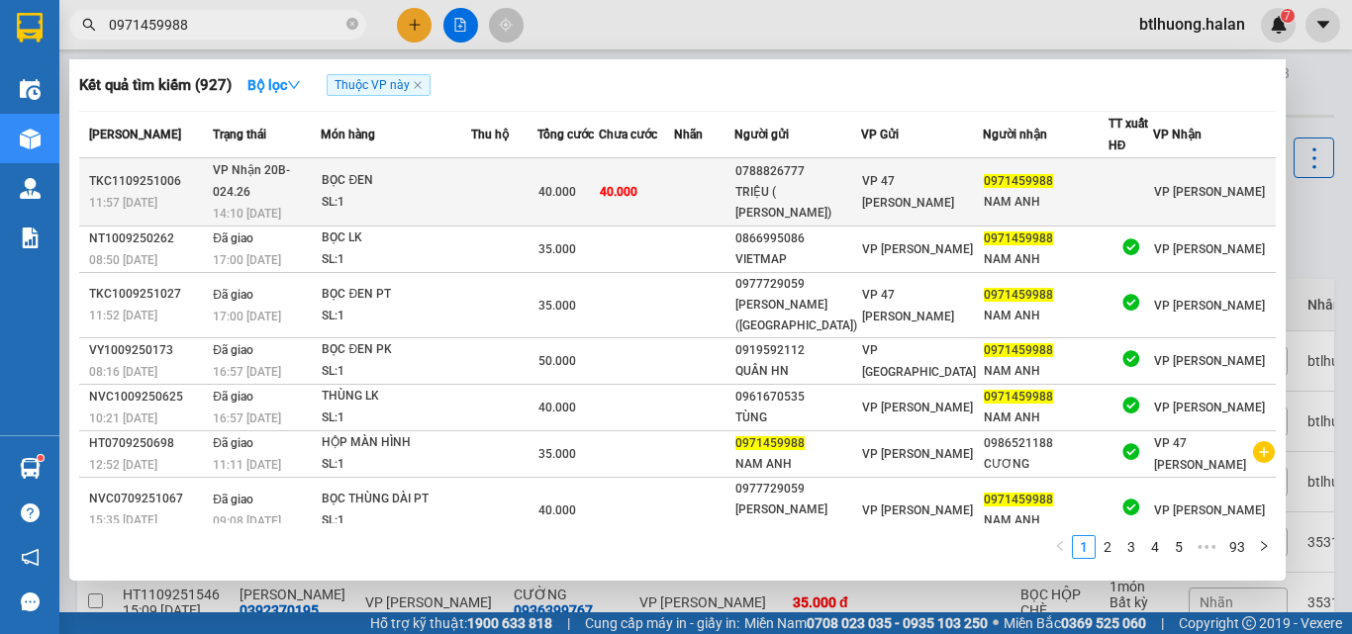
click at [445, 177] on div "BỌC ĐEN" at bounding box center [396, 181] width 148 height 22
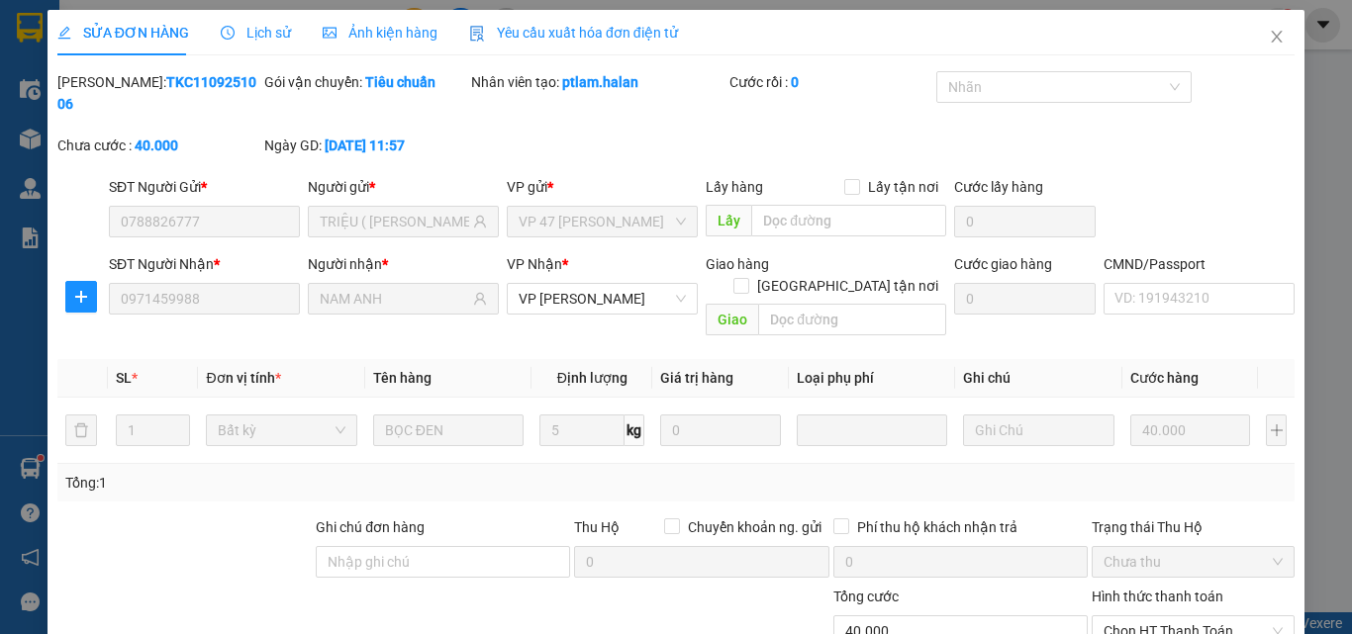
click at [1047, 530] on div "Total Paid Fee 0 Total UnPaid Fee 40.000 Cash Collection Total Fee Mã ĐH: TKC11…" at bounding box center [675, 426] width 1237 height 710
click at [1226, 617] on span "Chọn HT Thanh Toán" at bounding box center [1193, 632] width 179 height 30
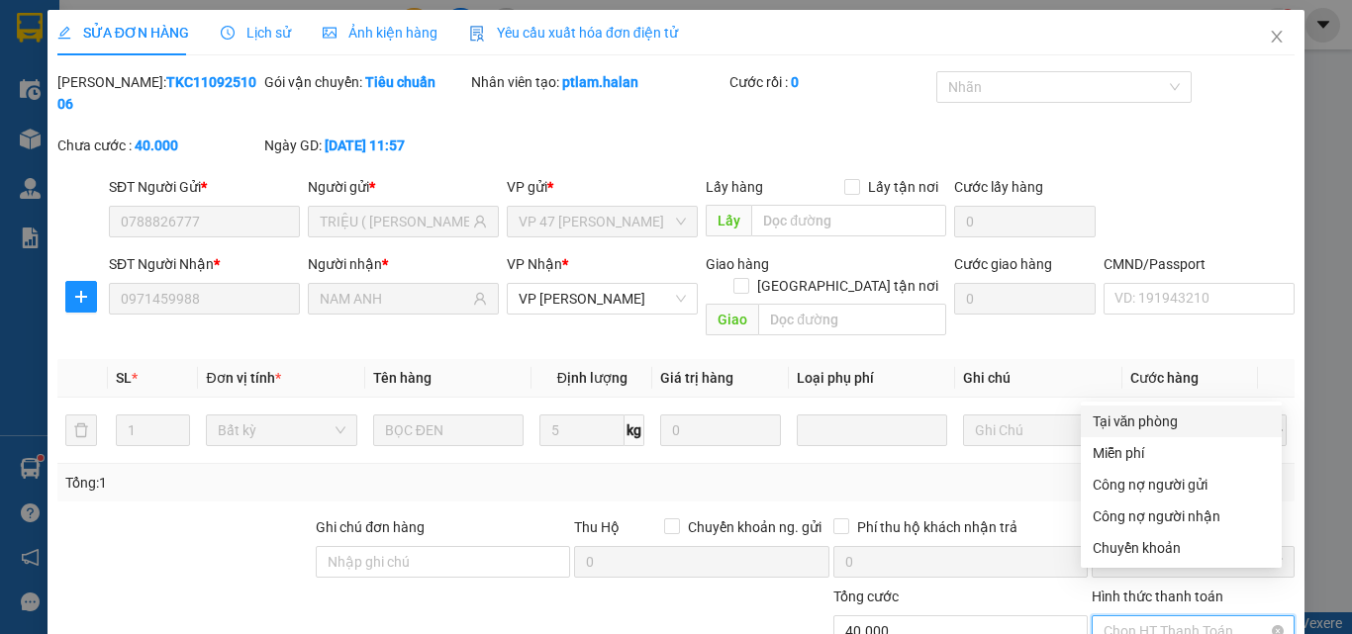
drag, startPoint x: 1151, startPoint y: 492, endPoint x: 1160, endPoint y: 449, distance: 43.5
click at [1160, 517] on form "Ghi chú đơn hàng Thu Hộ Chuyển khoản ng. gửi 0 Phí thu hộ khách nhận trả 0 Trạn…" at bounding box center [675, 606] width 1237 height 178
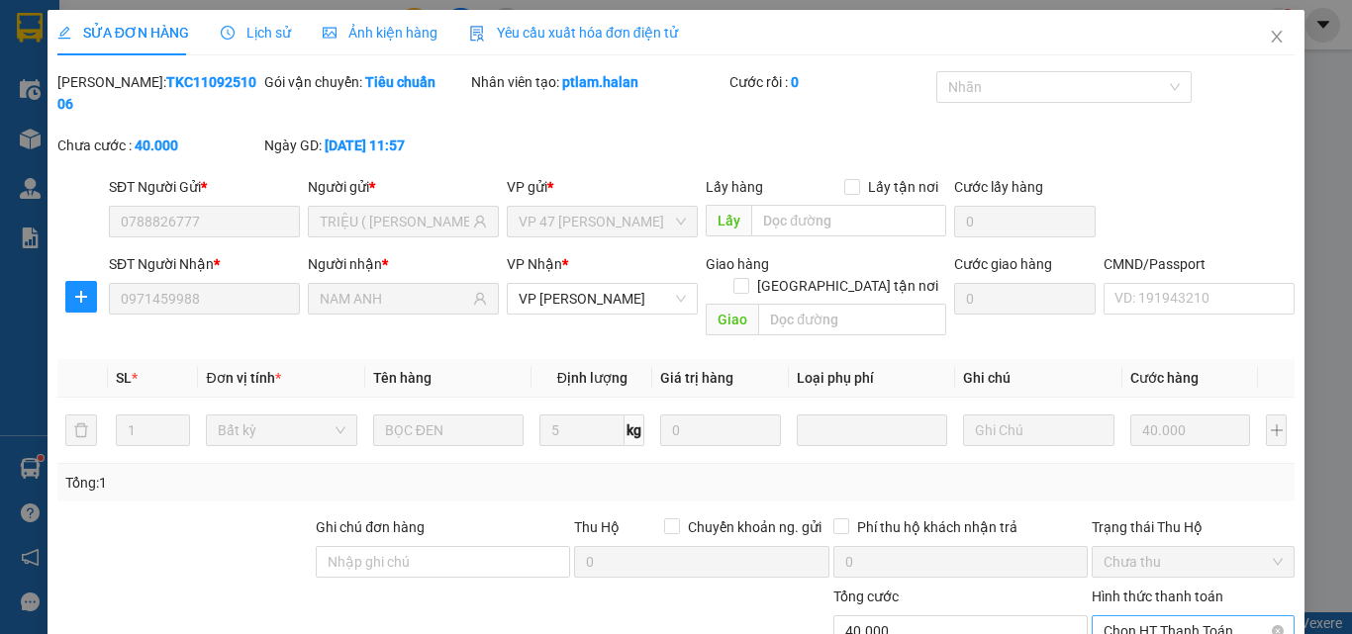
click at [1161, 617] on span "Chọn HT Thanh Toán" at bounding box center [1193, 632] width 179 height 30
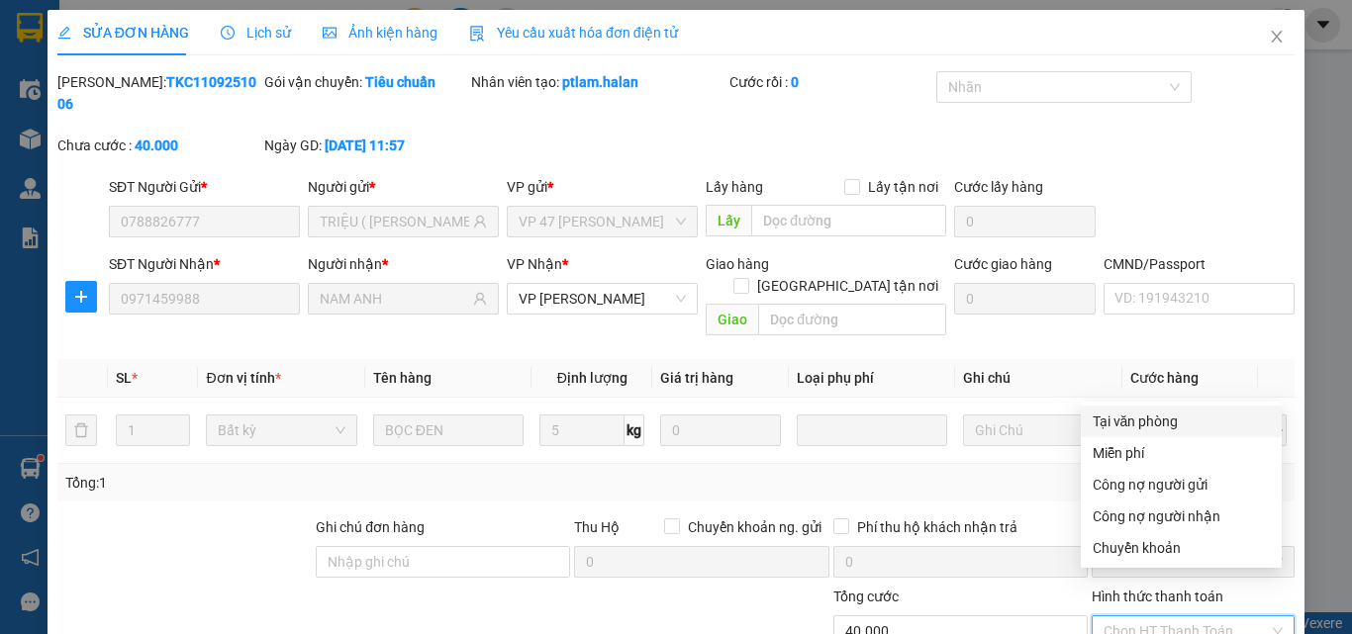
click at [1148, 411] on div "Tại văn phòng" at bounding box center [1181, 422] width 177 height 22
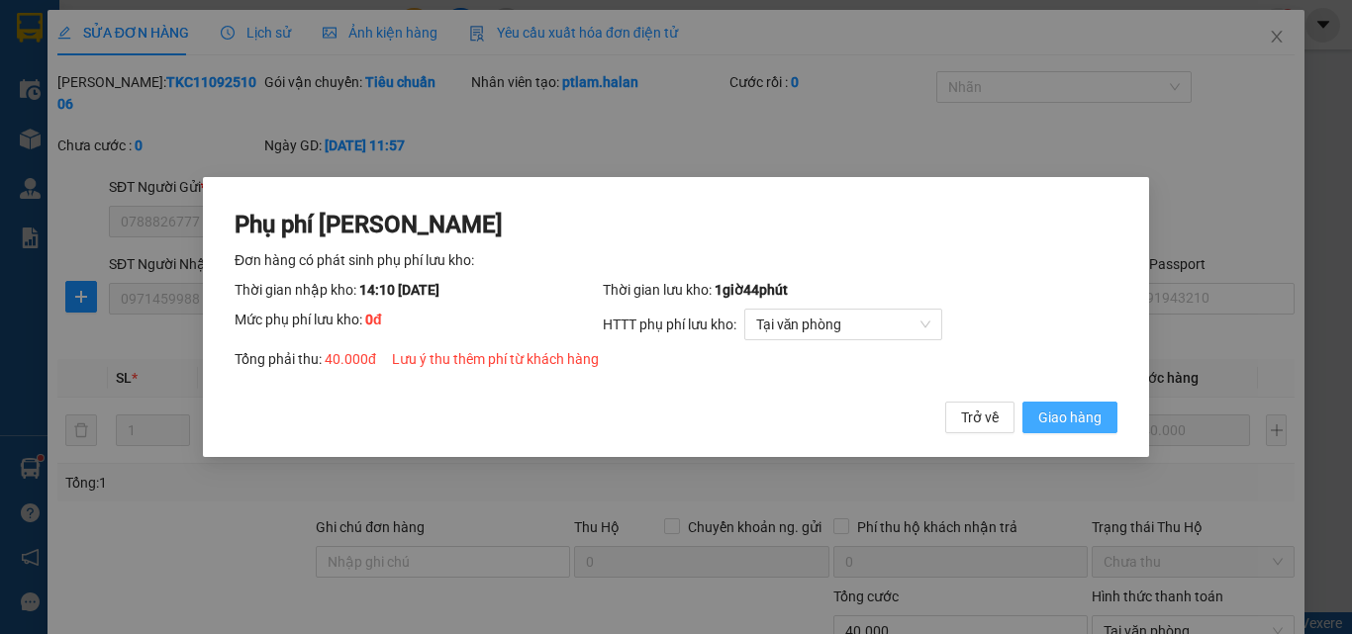
click at [1075, 425] on span "Giao hàng" at bounding box center [1069, 418] width 63 height 22
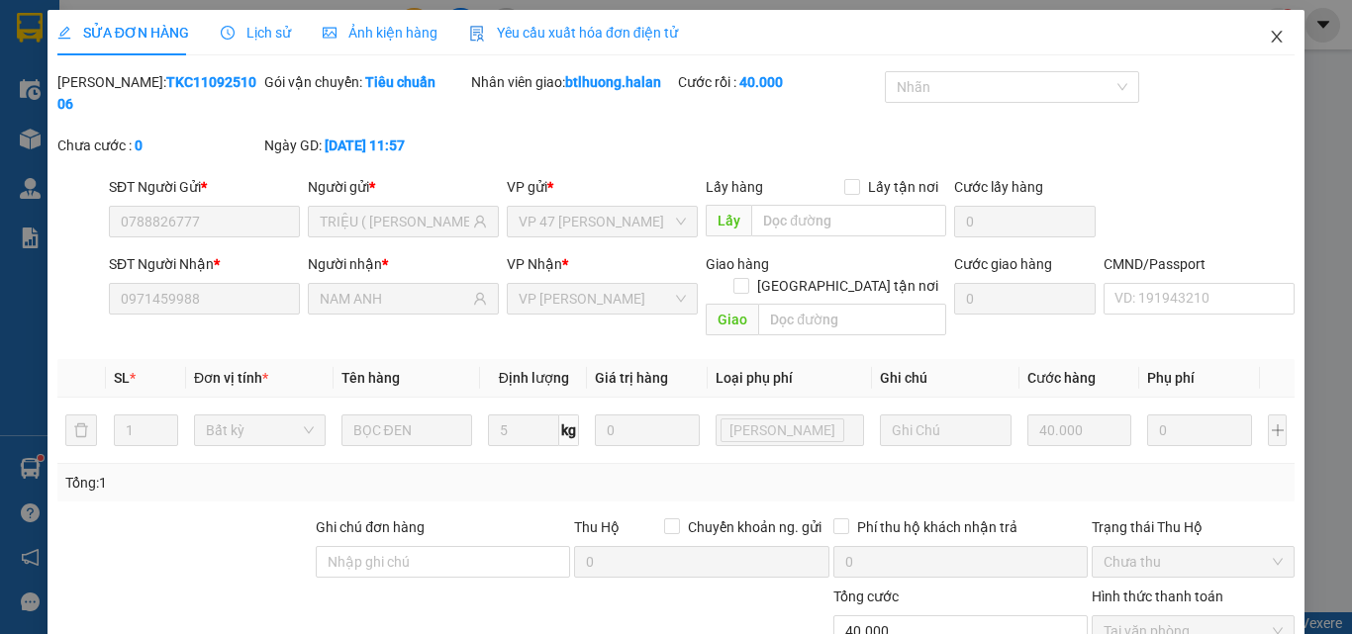
click at [1269, 38] on icon "close" at bounding box center [1277, 37] width 16 height 16
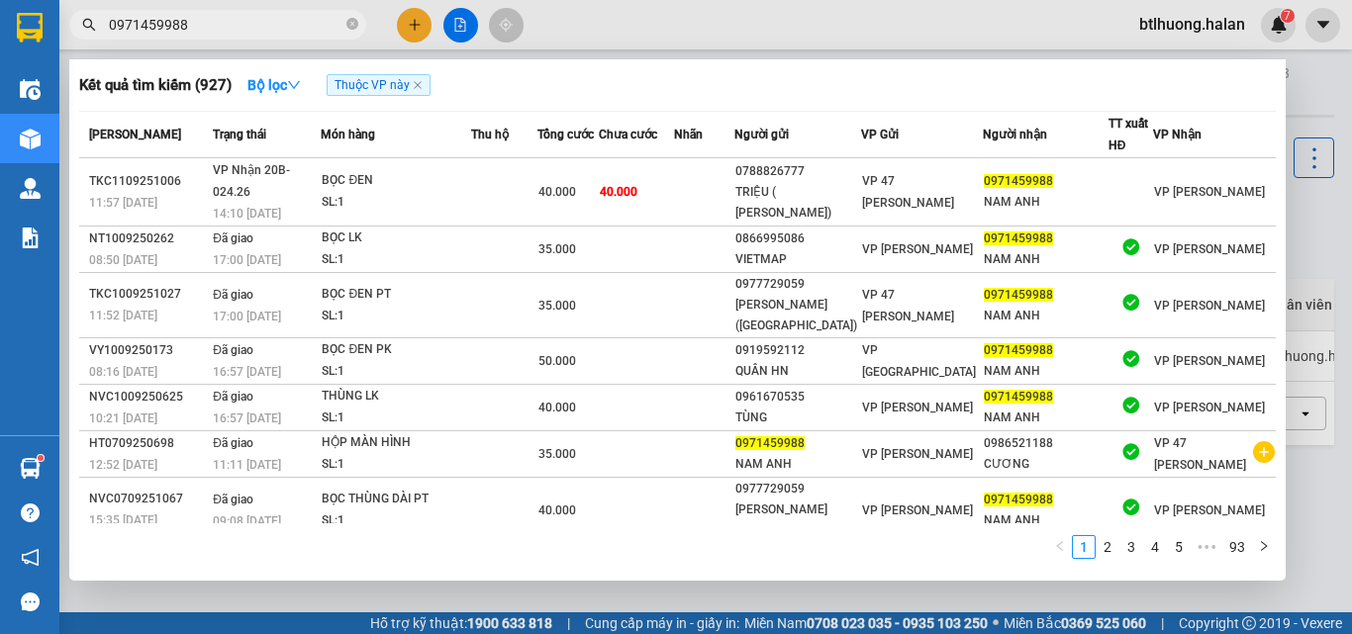
click at [250, 24] on input "0971459988" at bounding box center [226, 25] width 234 height 22
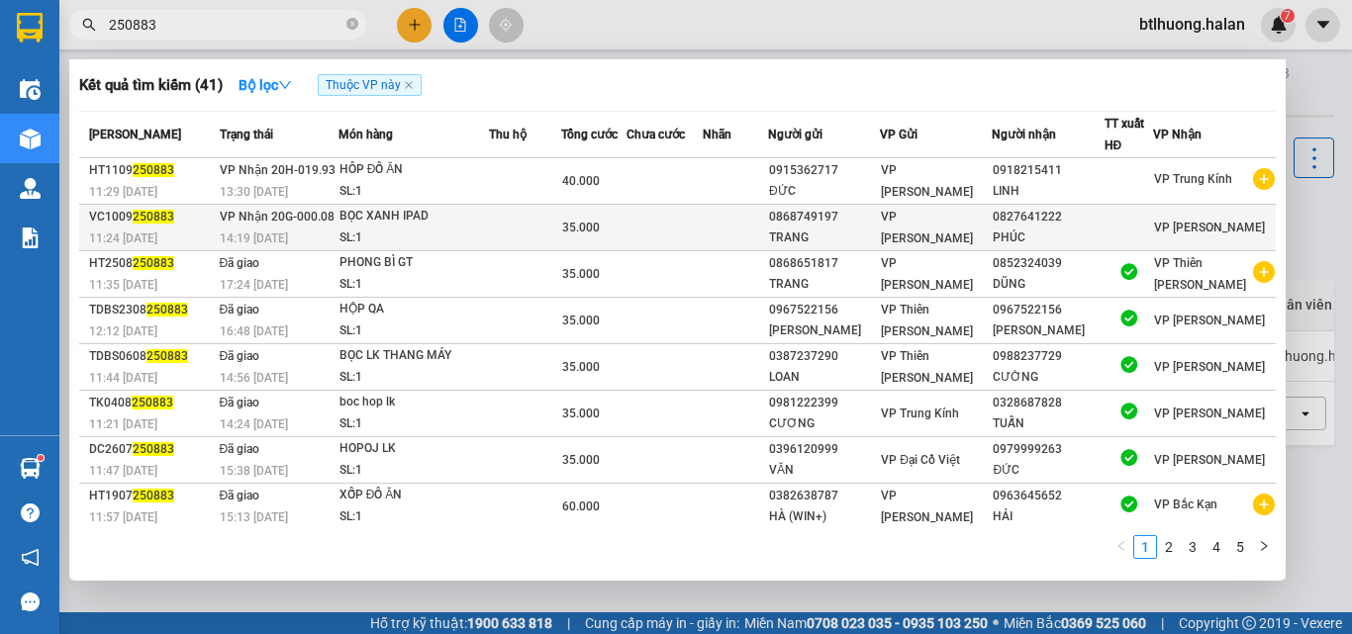
click at [703, 240] on td at bounding box center [665, 228] width 76 height 47
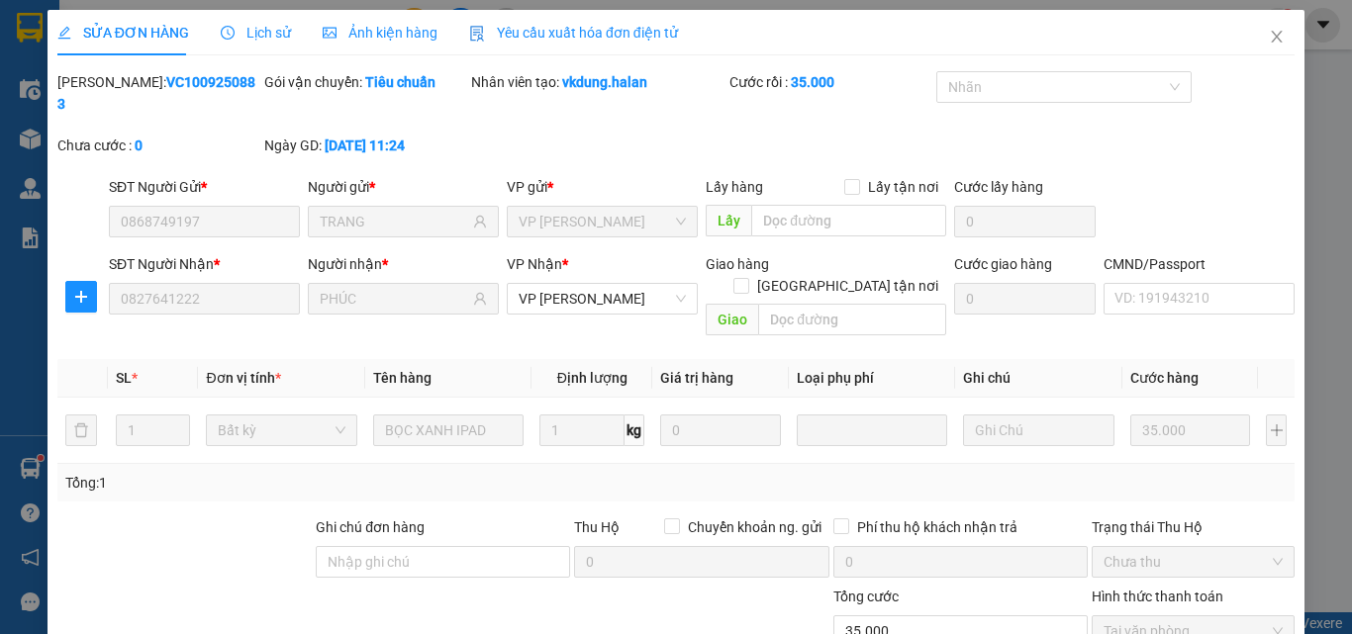
drag, startPoint x: 713, startPoint y: 578, endPoint x: 1159, endPoint y: 454, distance: 463.2
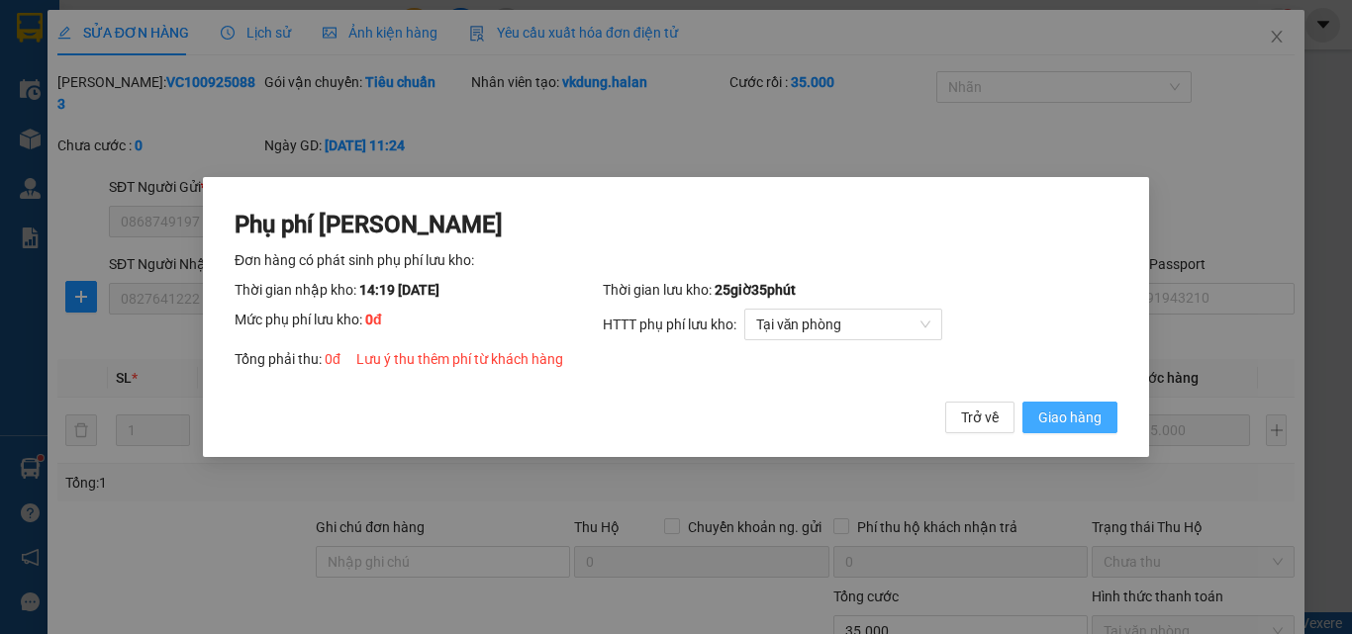
click at [1106, 419] on button "Giao hàng" at bounding box center [1069, 418] width 95 height 32
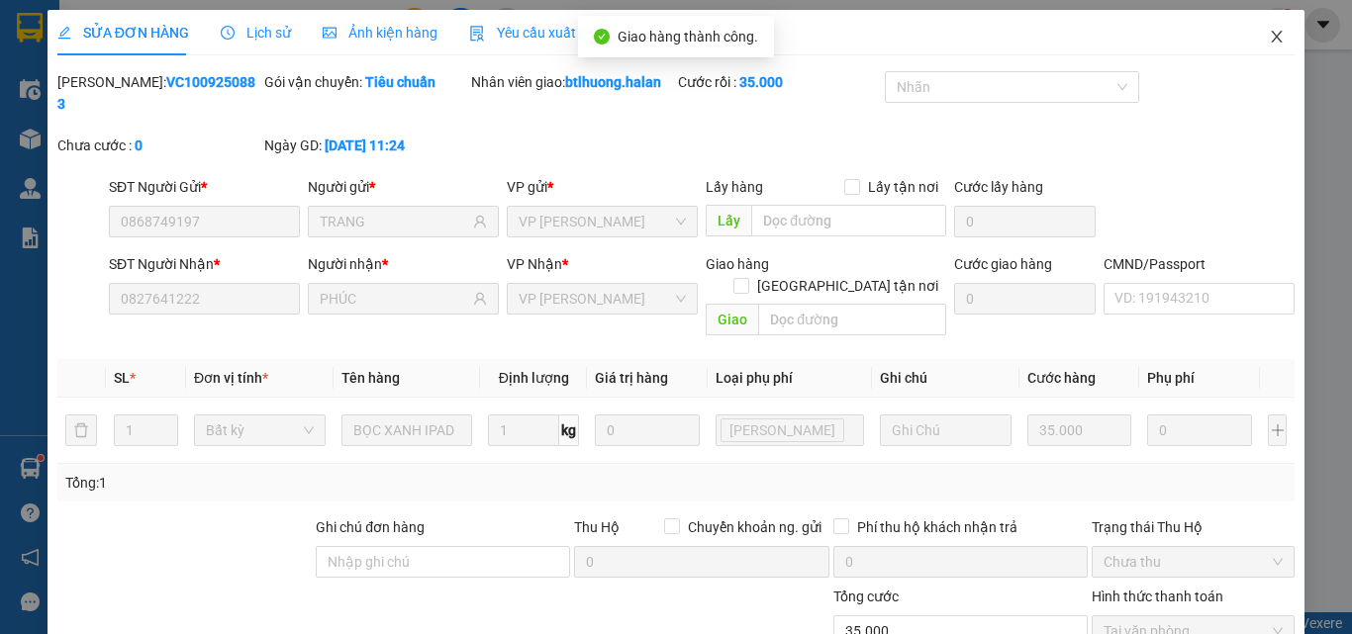
click at [1269, 41] on icon "close" at bounding box center [1277, 37] width 16 height 16
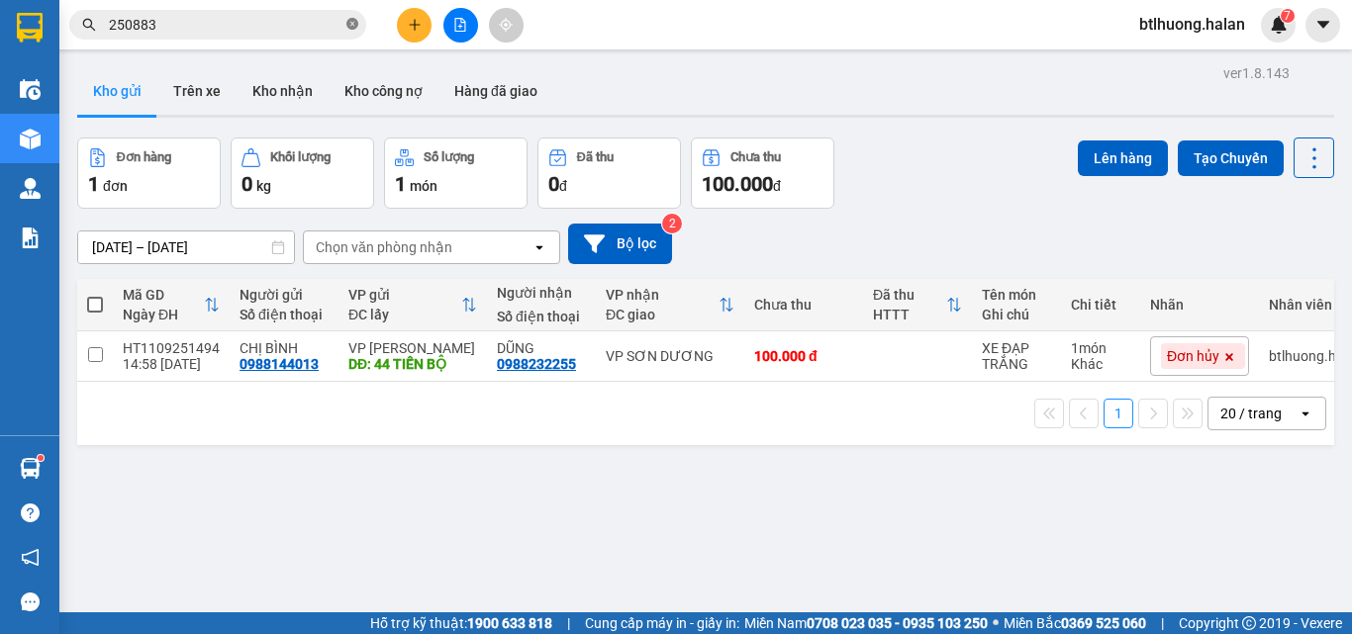
click at [350, 23] on icon "close-circle" at bounding box center [352, 24] width 12 height 12
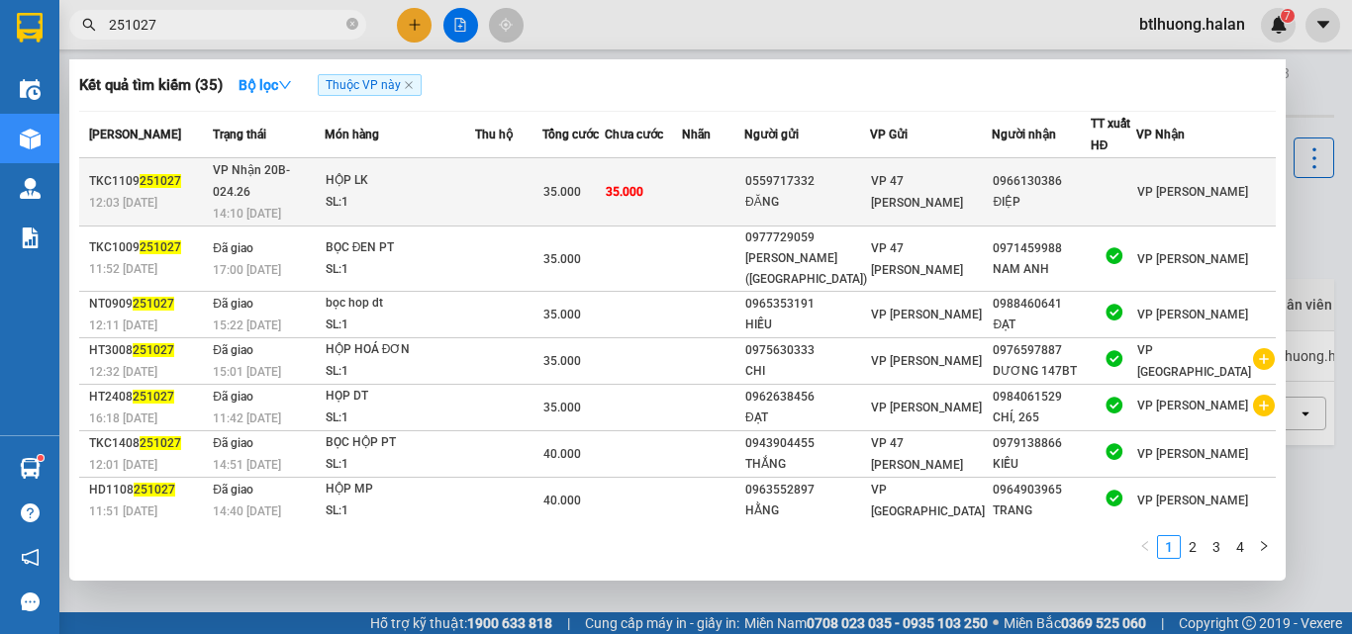
click at [855, 192] on div "ĐĂNG" at bounding box center [807, 202] width 124 height 21
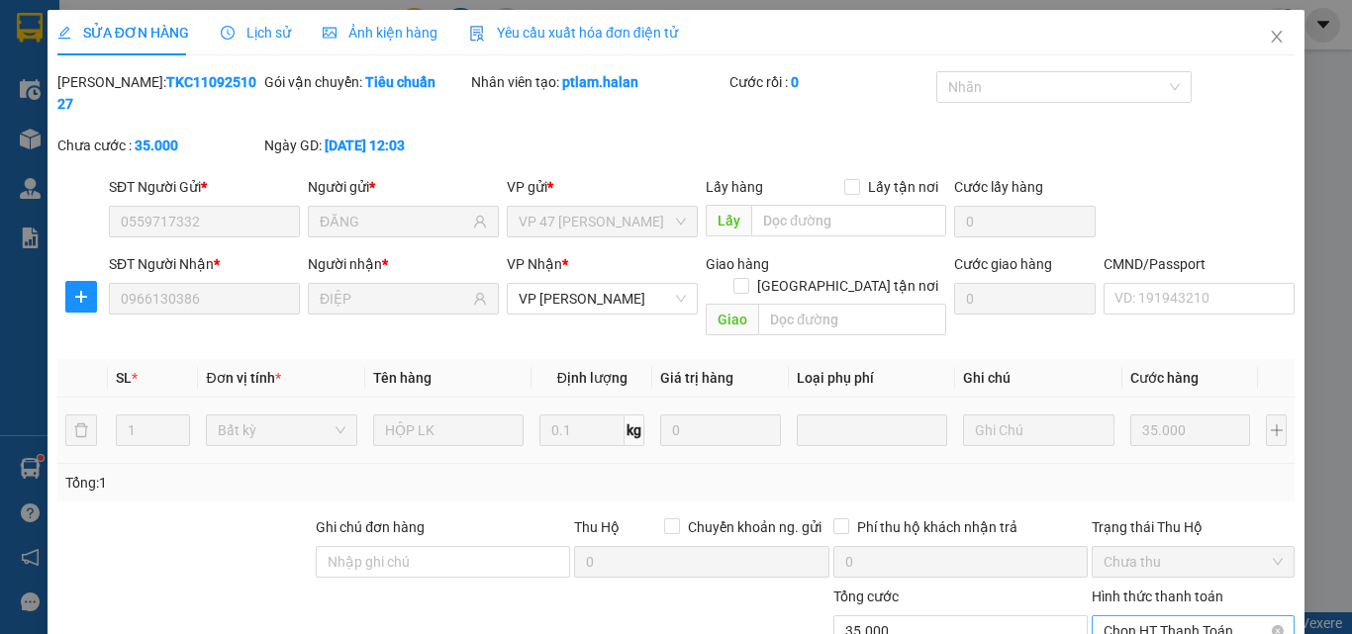
click at [1151, 617] on span "Chọn HT Thanh Toán" at bounding box center [1193, 632] width 179 height 30
click at [1146, 617] on div "Tại văn phòng" at bounding box center [1181, 628] width 177 height 22
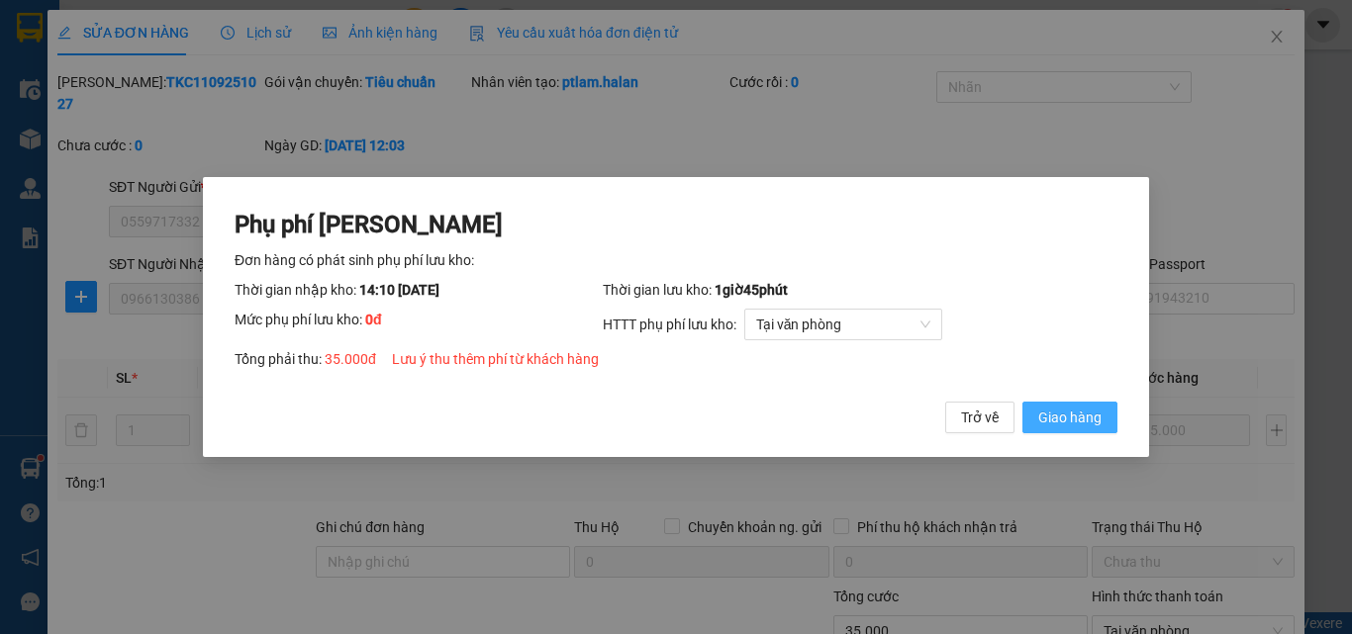
click at [1072, 418] on span "Giao hàng" at bounding box center [1069, 418] width 63 height 22
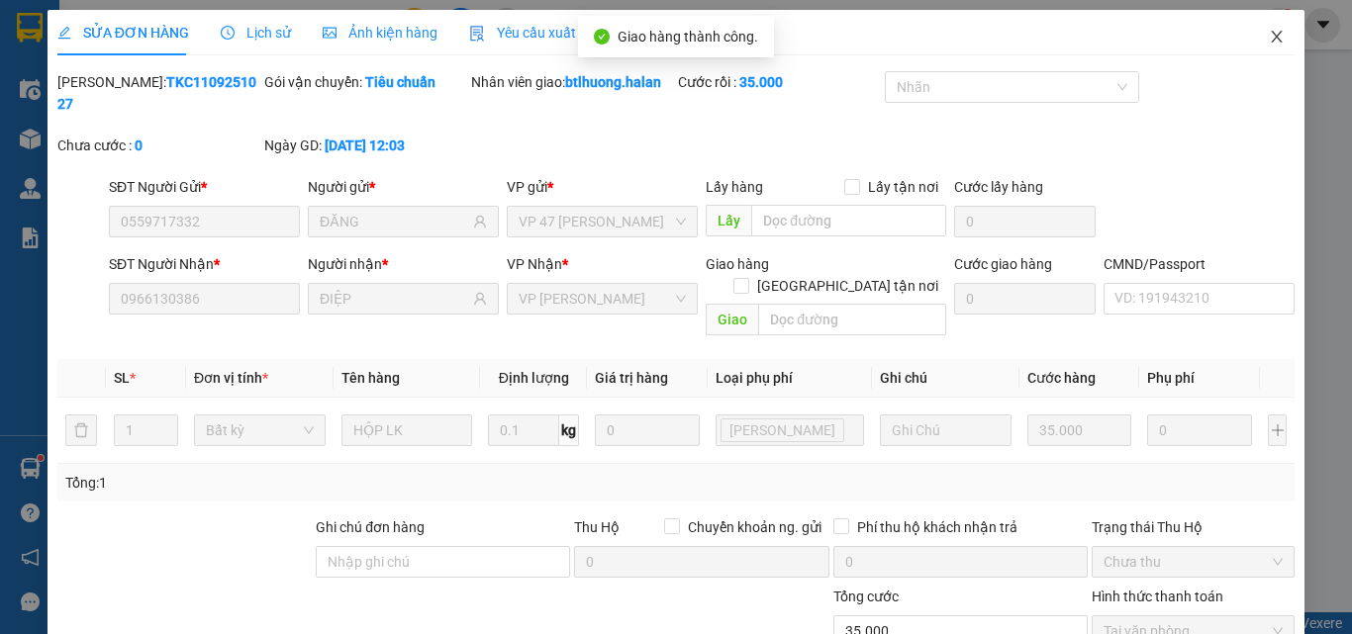
click at [1271, 43] on span "Close" at bounding box center [1276, 37] width 55 height 55
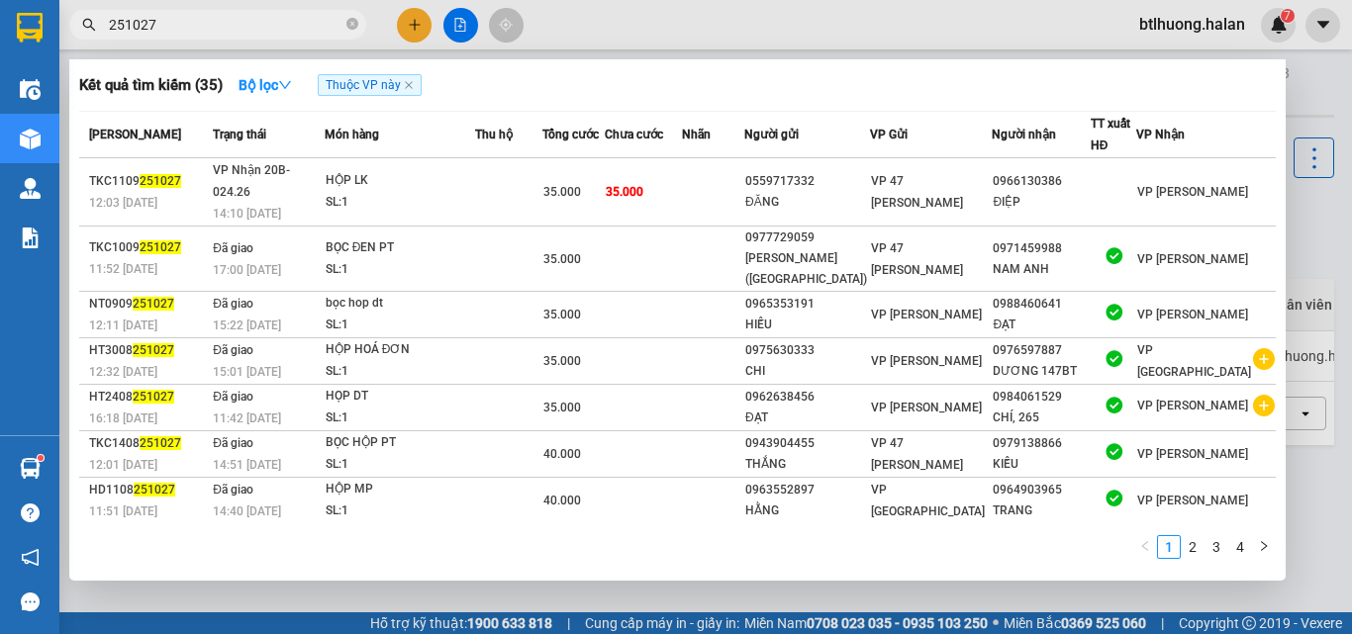
click at [266, 32] on input "251027" at bounding box center [226, 25] width 234 height 22
click at [267, 28] on input "251027" at bounding box center [226, 25] width 234 height 22
type input "2"
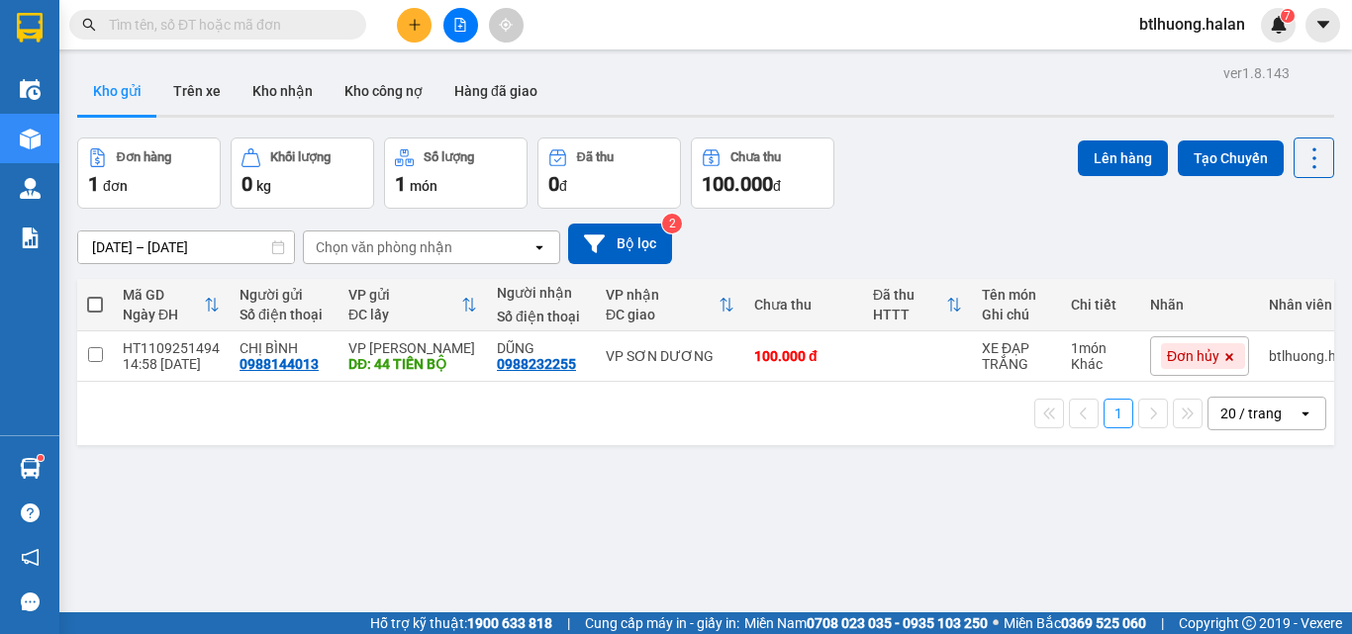
click at [267, 28] on input "text" at bounding box center [226, 25] width 234 height 22
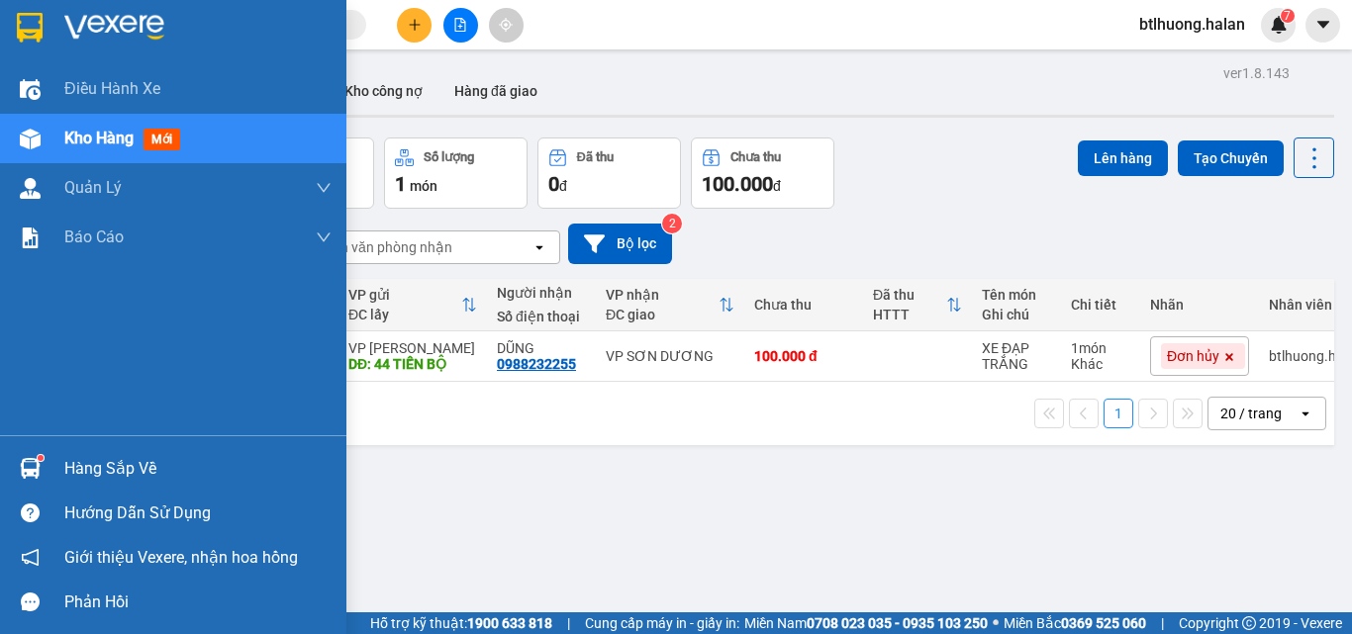
click at [26, 455] on div at bounding box center [30, 468] width 35 height 35
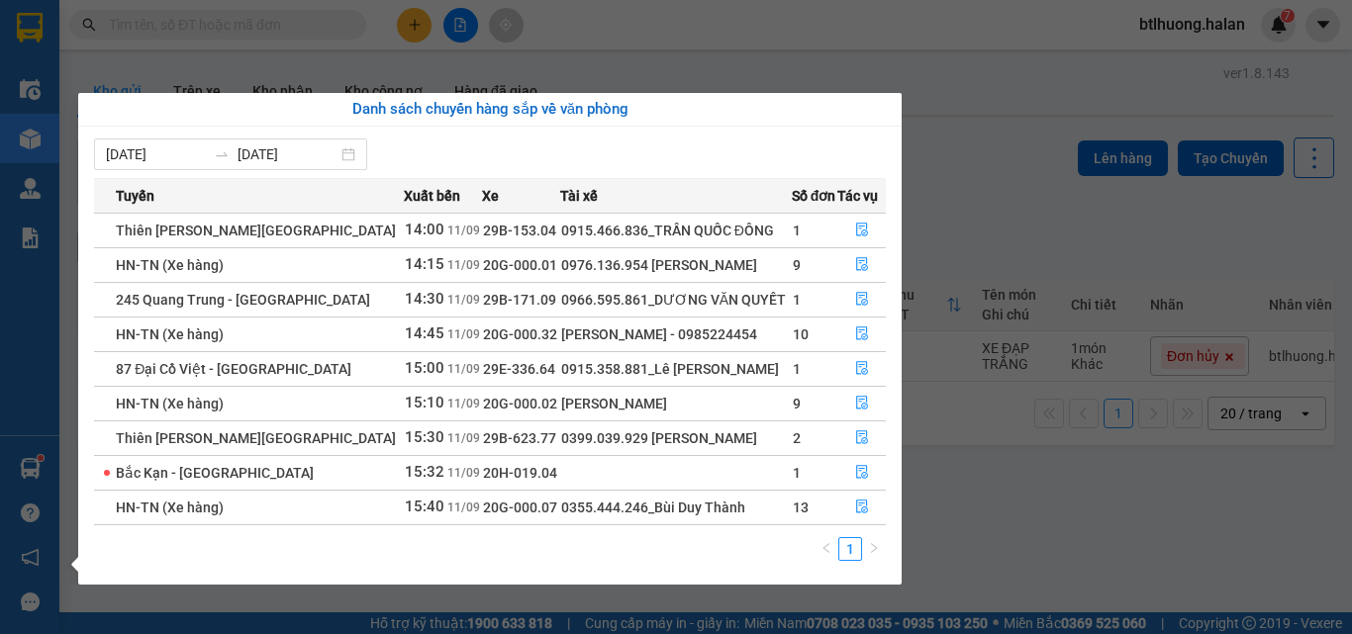
click at [574, 79] on section "Kết quả tìm kiếm ( 35 ) Bộ lọc Thuộc VP này Mã ĐH Trạng thái Món hàng Thu hộ Tổ…" at bounding box center [676, 317] width 1352 height 634
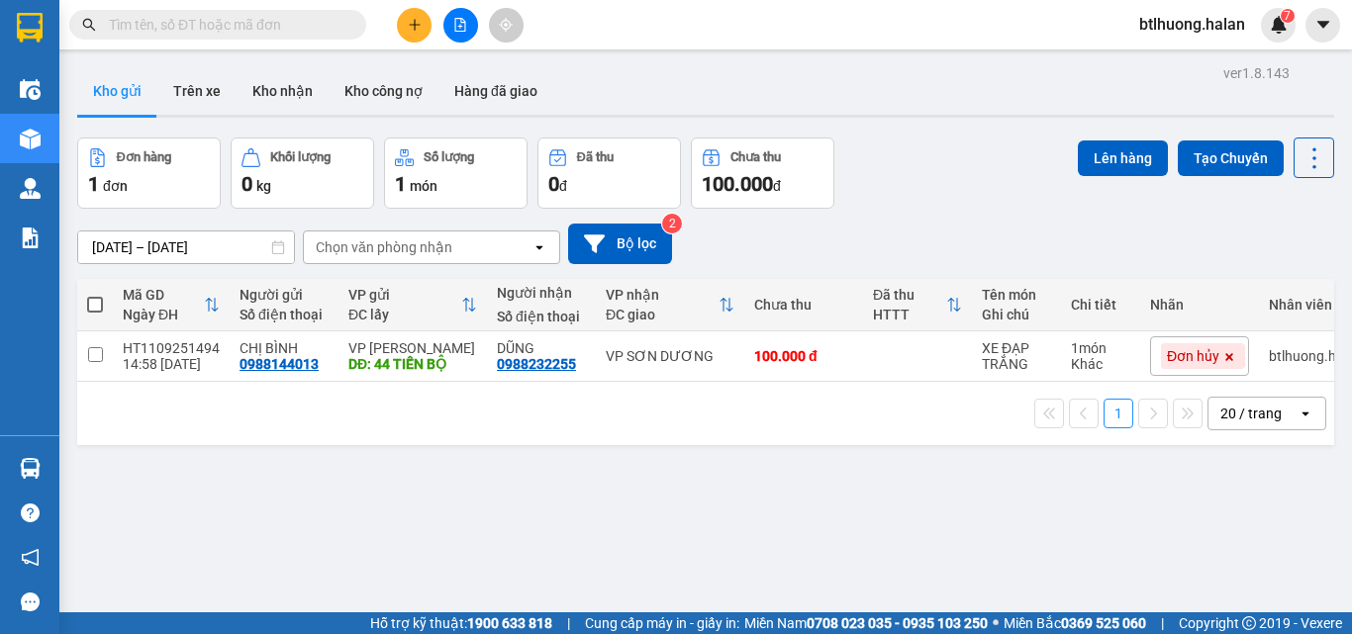
click at [338, 28] on input "text" at bounding box center [226, 25] width 234 height 22
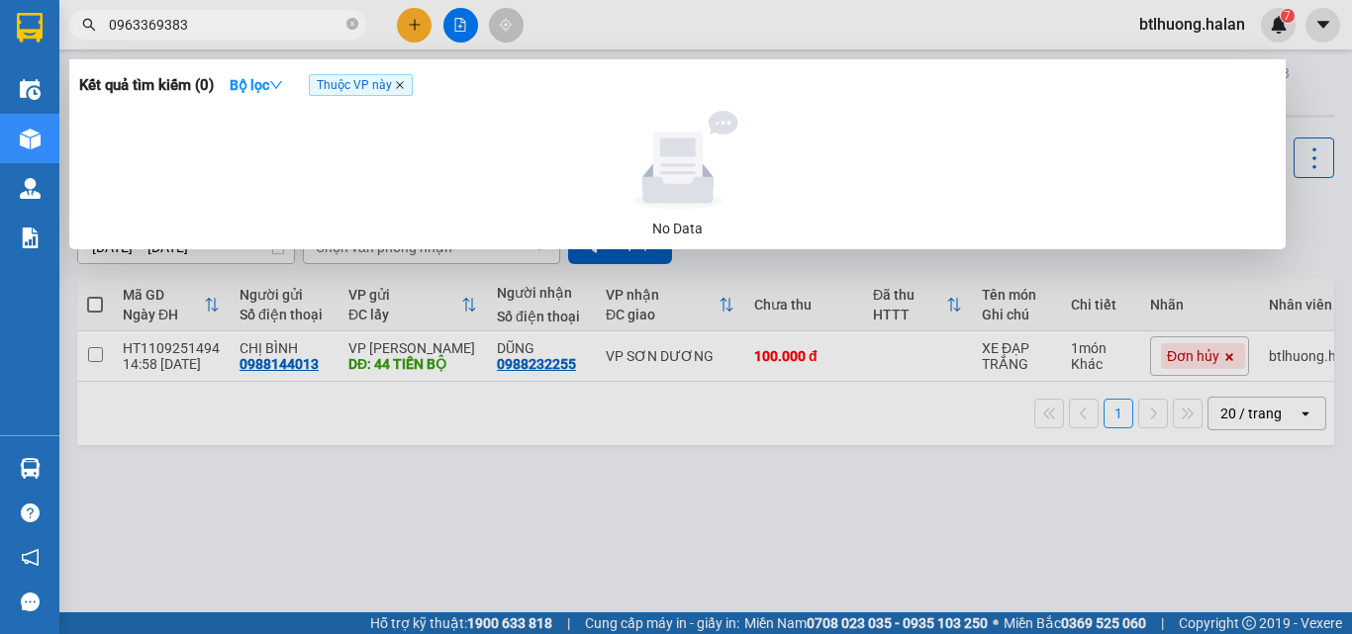
type input "0963369383"
click at [403, 89] on icon "close" at bounding box center [400, 85] width 10 height 10
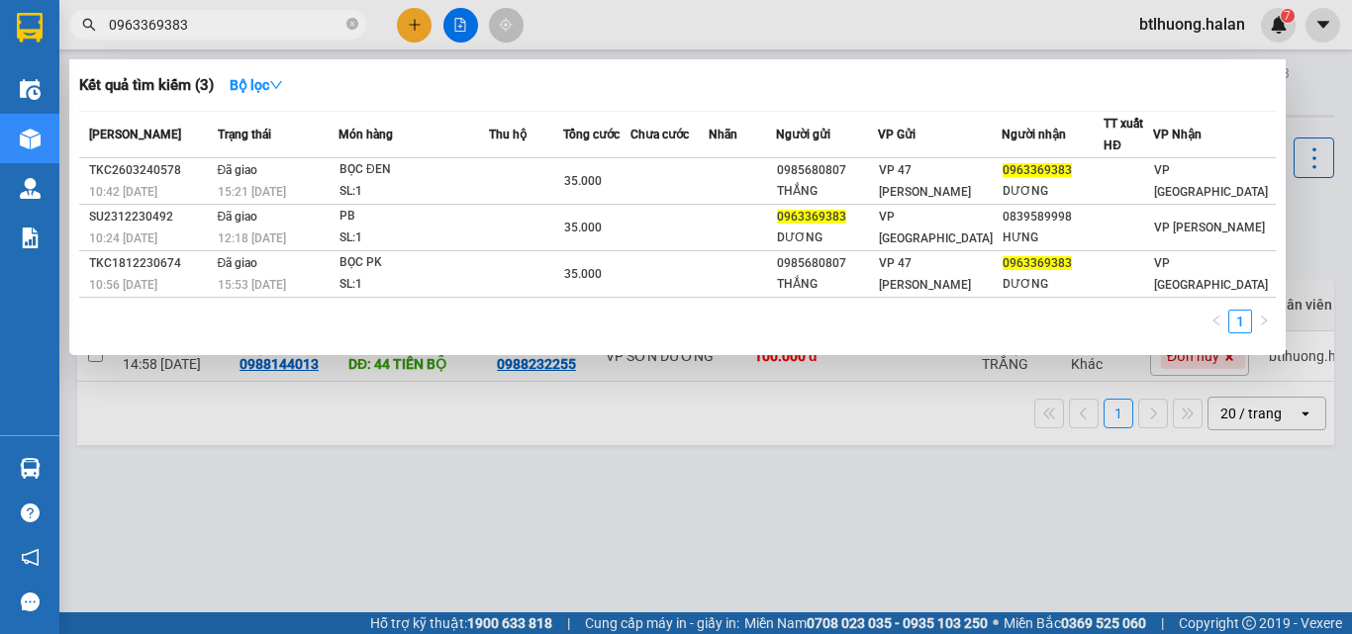
click at [236, 16] on input "0963369383" at bounding box center [226, 25] width 234 height 22
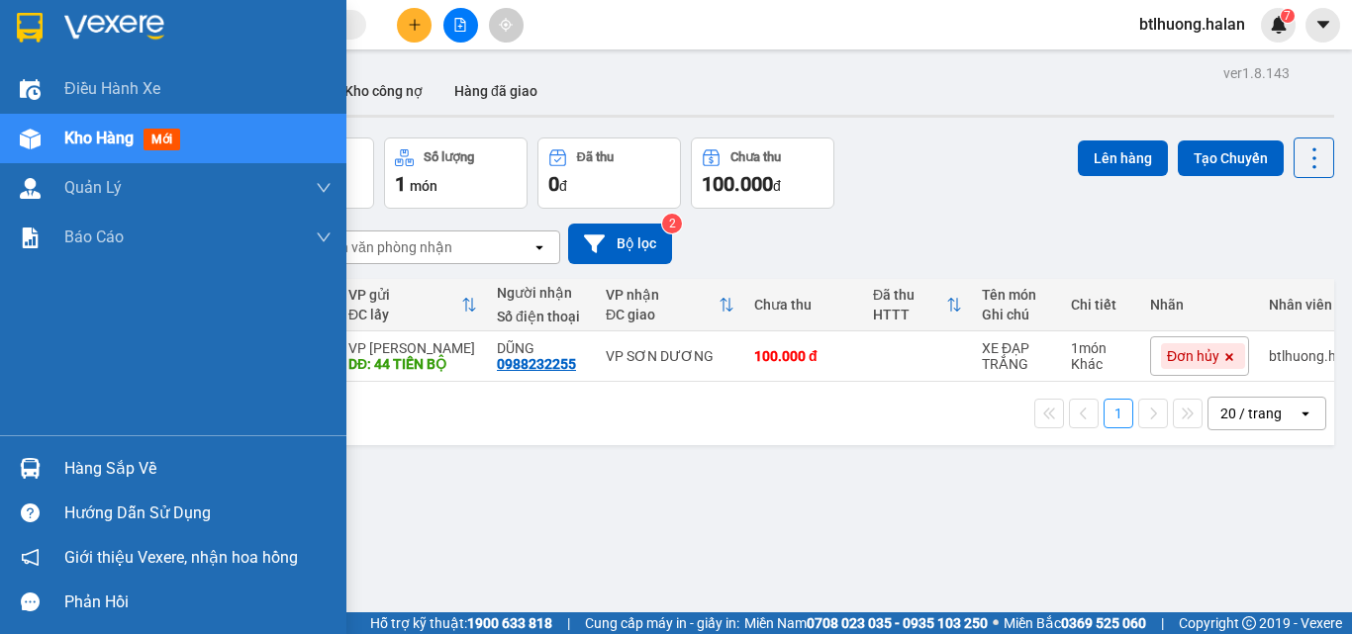
click at [62, 462] on div "Hàng sắp về" at bounding box center [173, 468] width 346 height 45
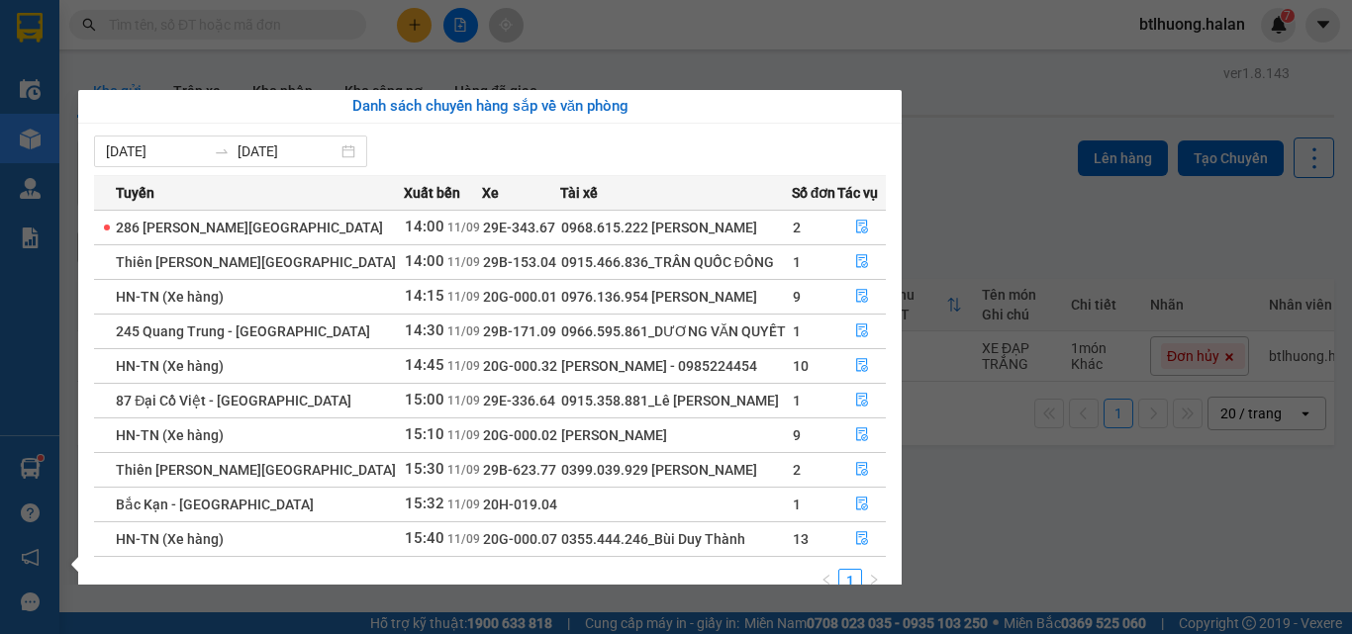
click at [1081, 231] on section "Kết quả tìm kiếm ( 3 ) Bộ lọc Mã ĐH Trạng thái Món hàng Thu hộ Tổng cước Chưa c…" at bounding box center [676, 317] width 1352 height 634
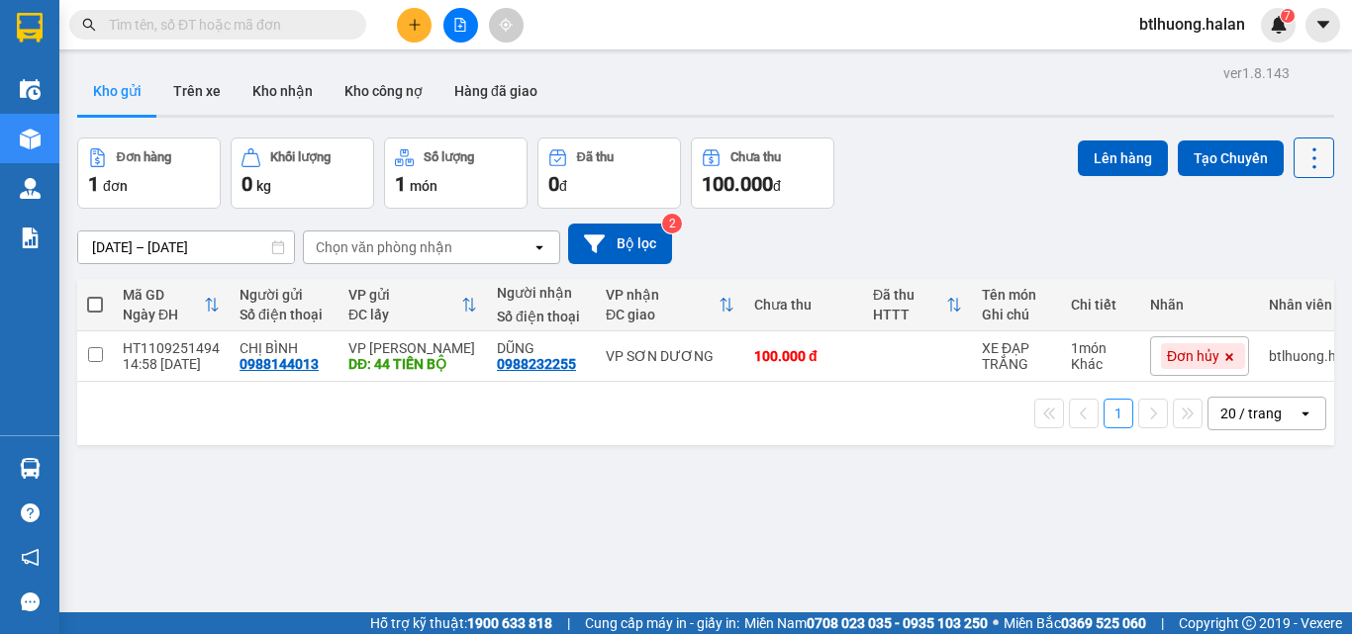
click at [1307, 164] on icon at bounding box center [1315, 159] width 28 height 28
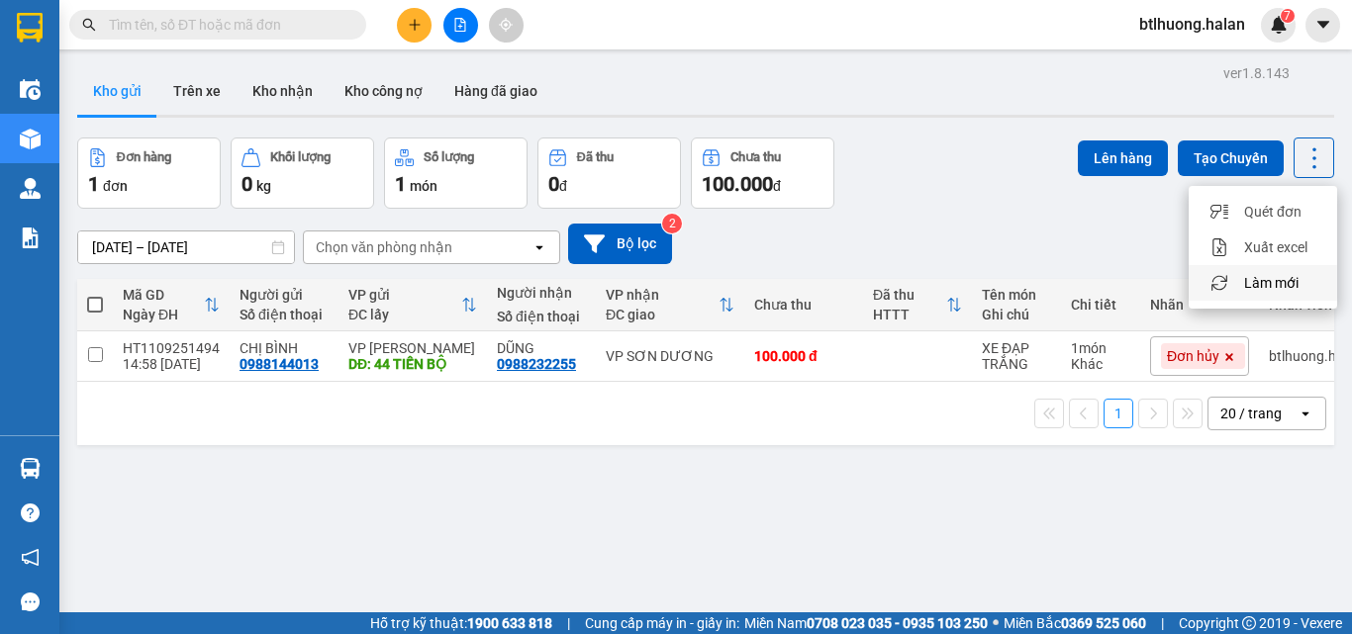
click at [1285, 300] on li "Làm mới" at bounding box center [1263, 283] width 148 height 36
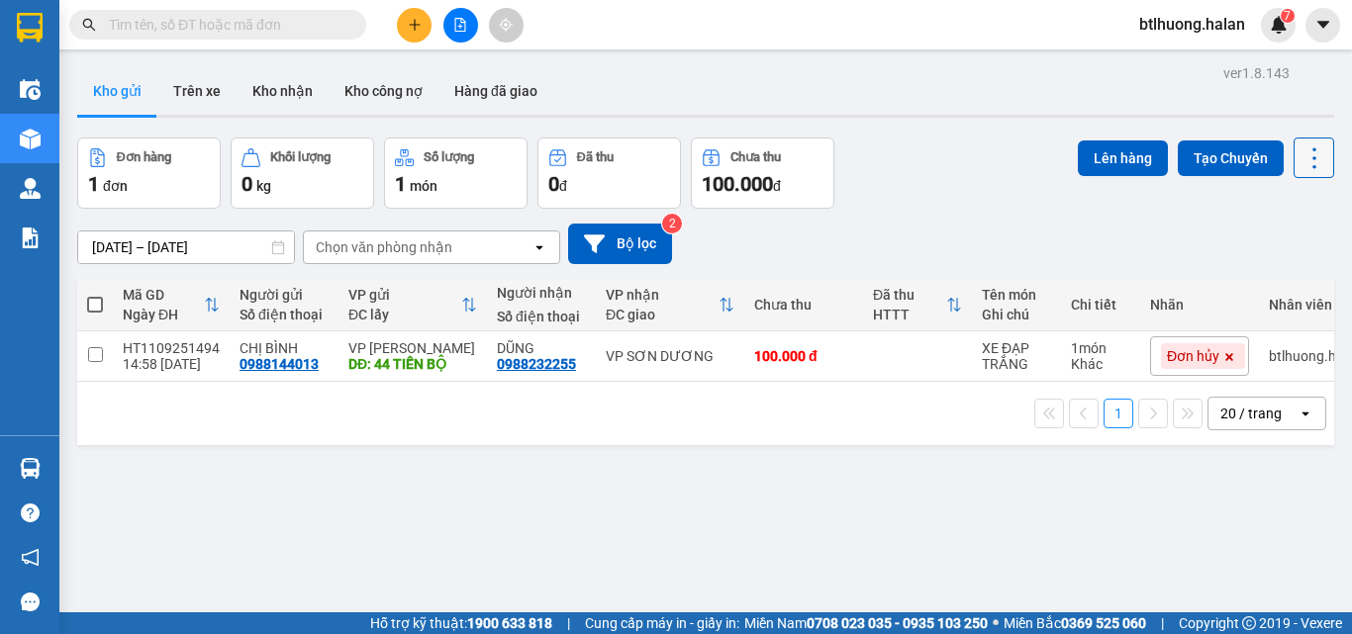
click at [1301, 170] on icon at bounding box center [1315, 159] width 28 height 28
click at [1263, 276] on span "Làm mới" at bounding box center [1271, 283] width 54 height 20
click at [1312, 156] on icon at bounding box center [1314, 157] width 4 height 21
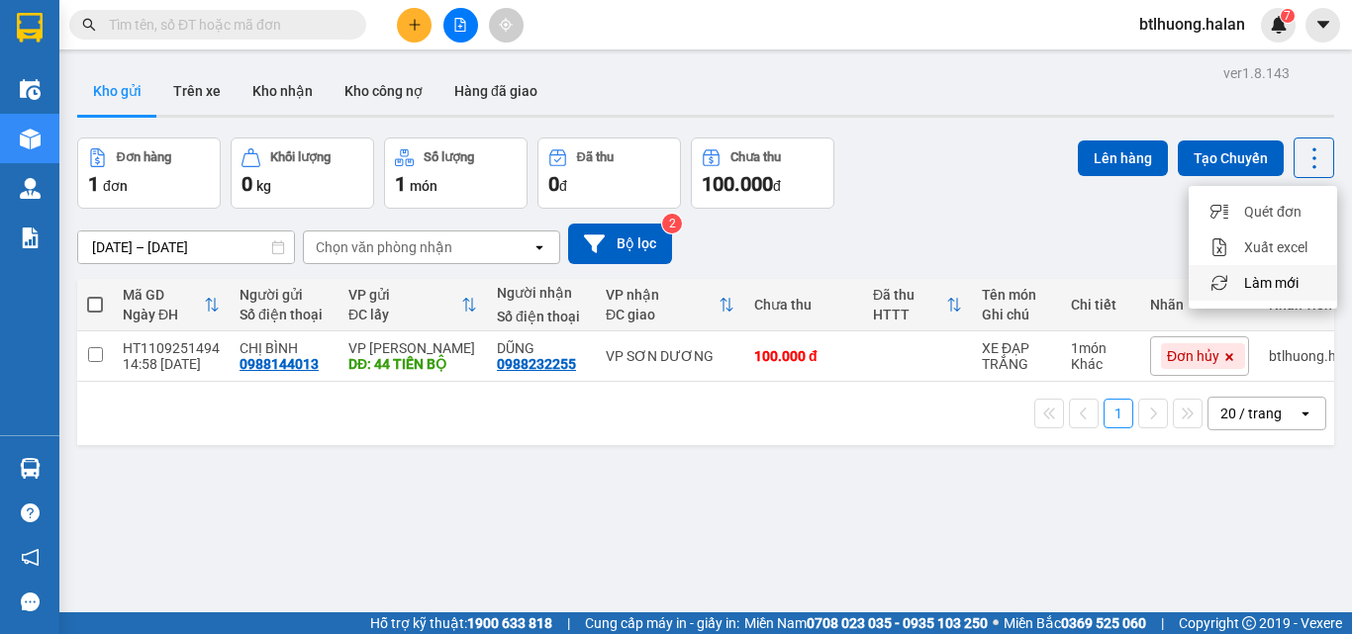
click at [1278, 278] on span "Làm mới" at bounding box center [1271, 283] width 54 height 20
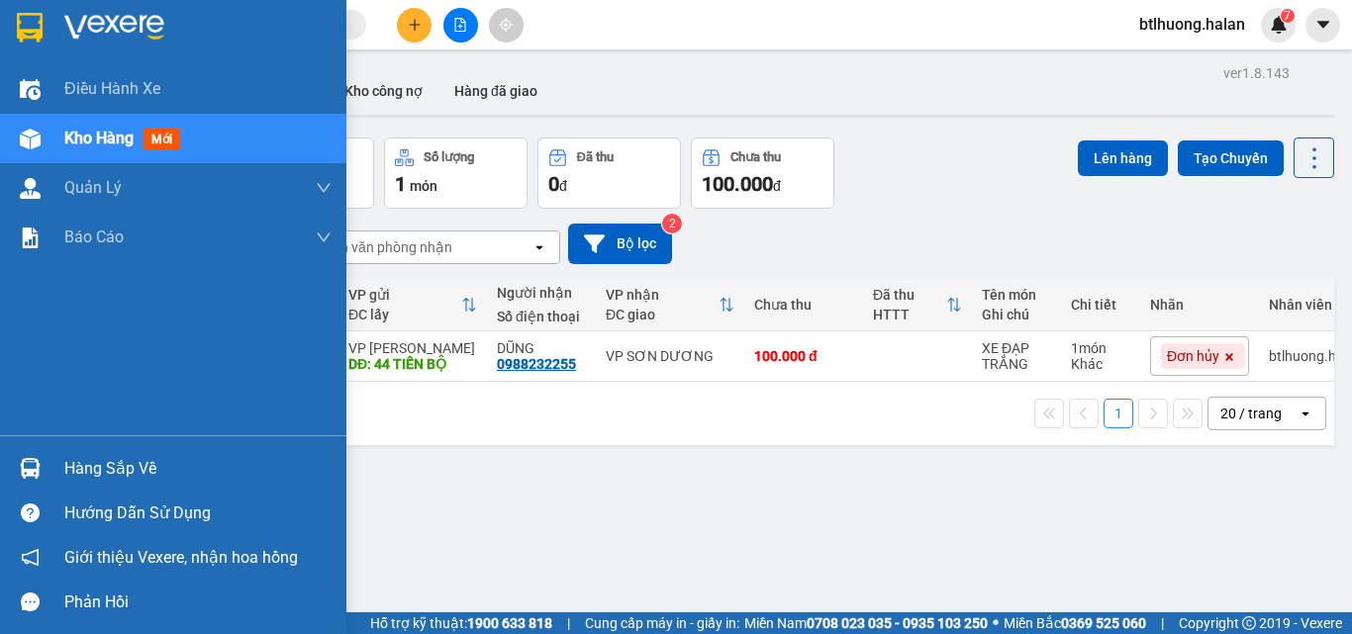
click at [62, 455] on div "Hàng sắp về" at bounding box center [173, 468] width 346 height 45
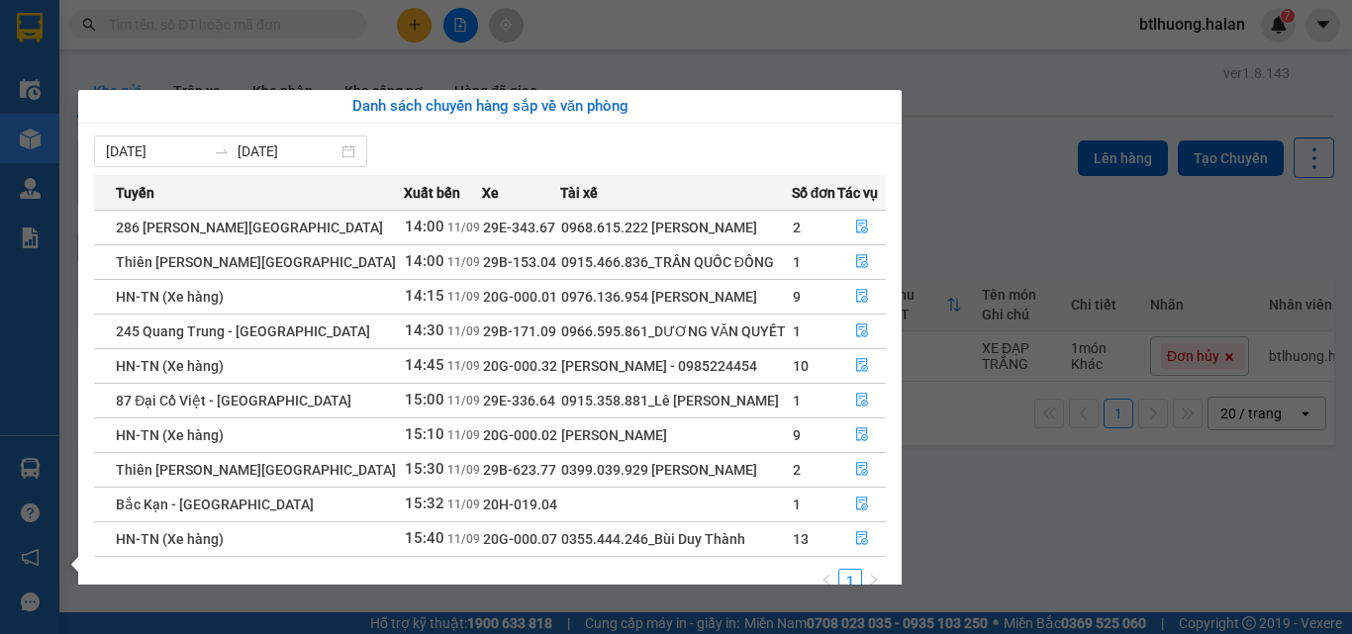
click at [156, 5] on section "Kết quả tìm kiếm ( 3 ) Bộ lọc Mã ĐH Trạng thái Món hàng Thu hộ Tổng cước Chưa c…" at bounding box center [676, 317] width 1352 height 634
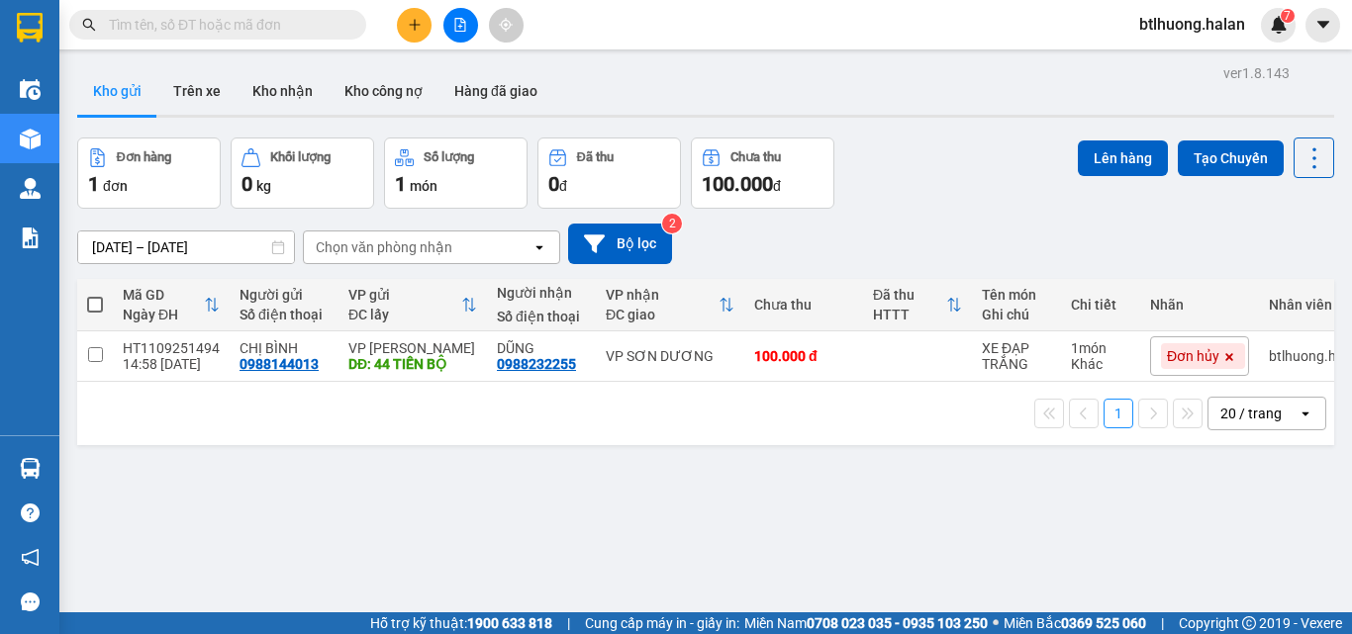
click at [182, 29] on input "text" at bounding box center [226, 25] width 234 height 22
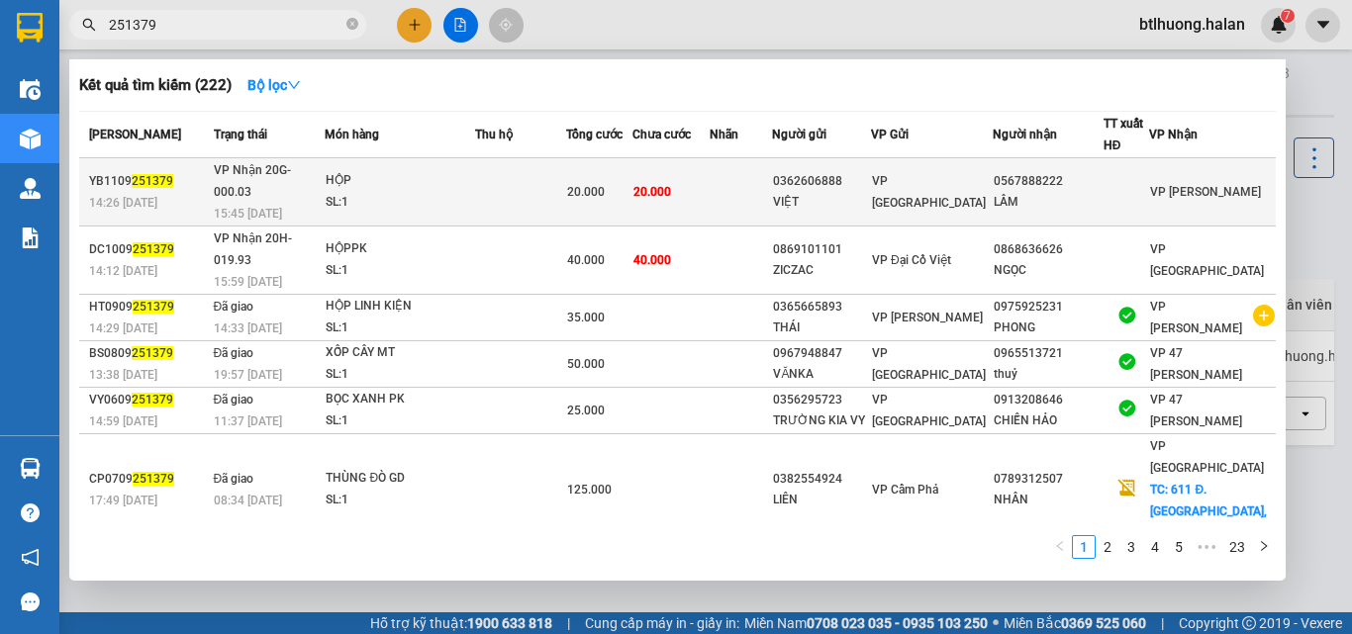
type input "251379"
click at [772, 176] on td at bounding box center [741, 192] width 62 height 68
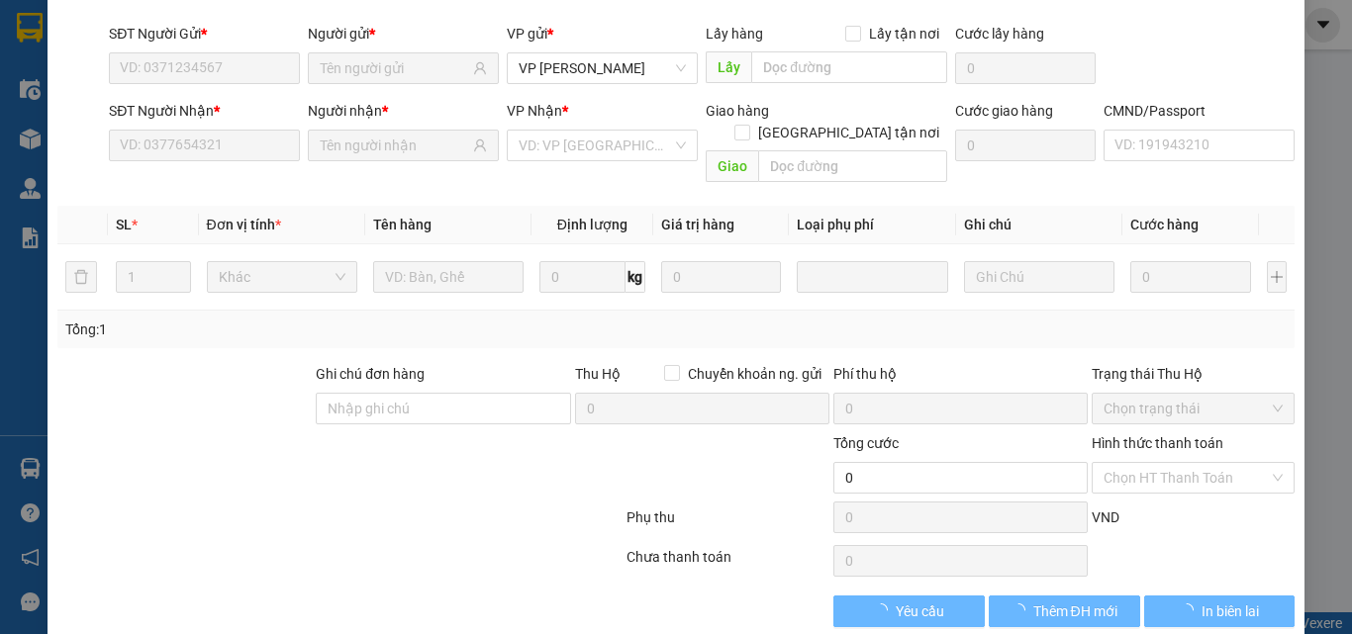
type input "0362606888"
type input "VIỆT"
type input "0567888222"
type input "LÂM"
type input "20.000"
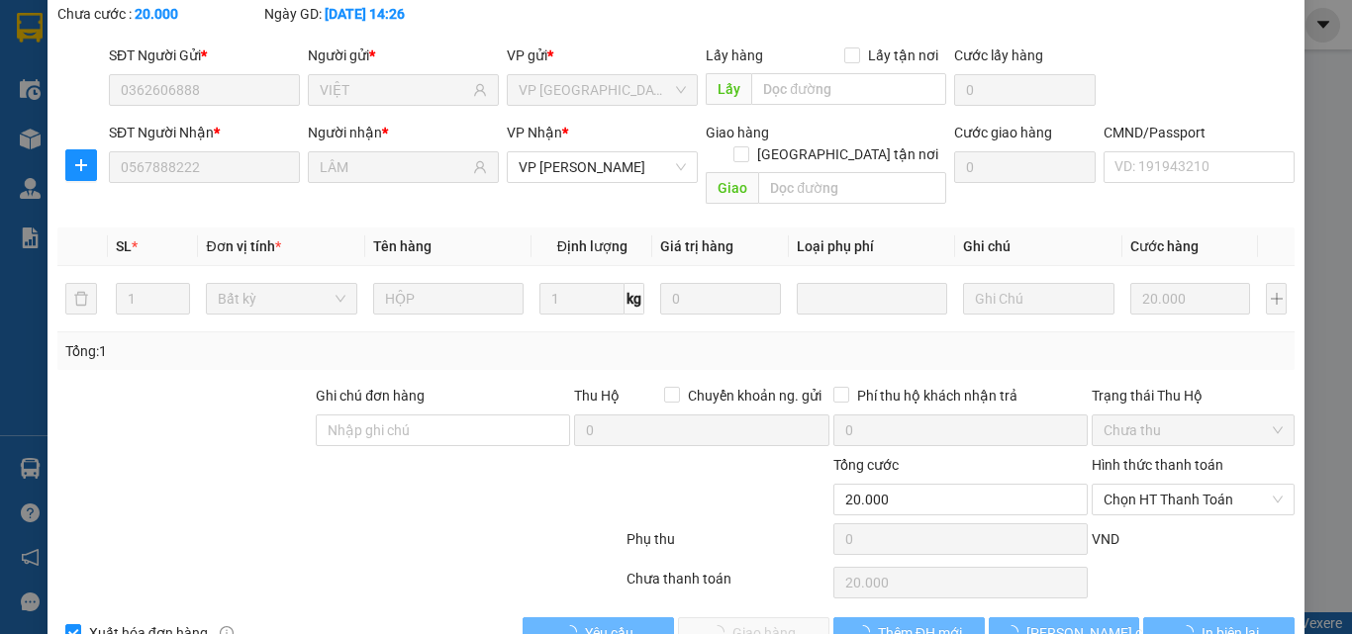
scroll to position [142, 0]
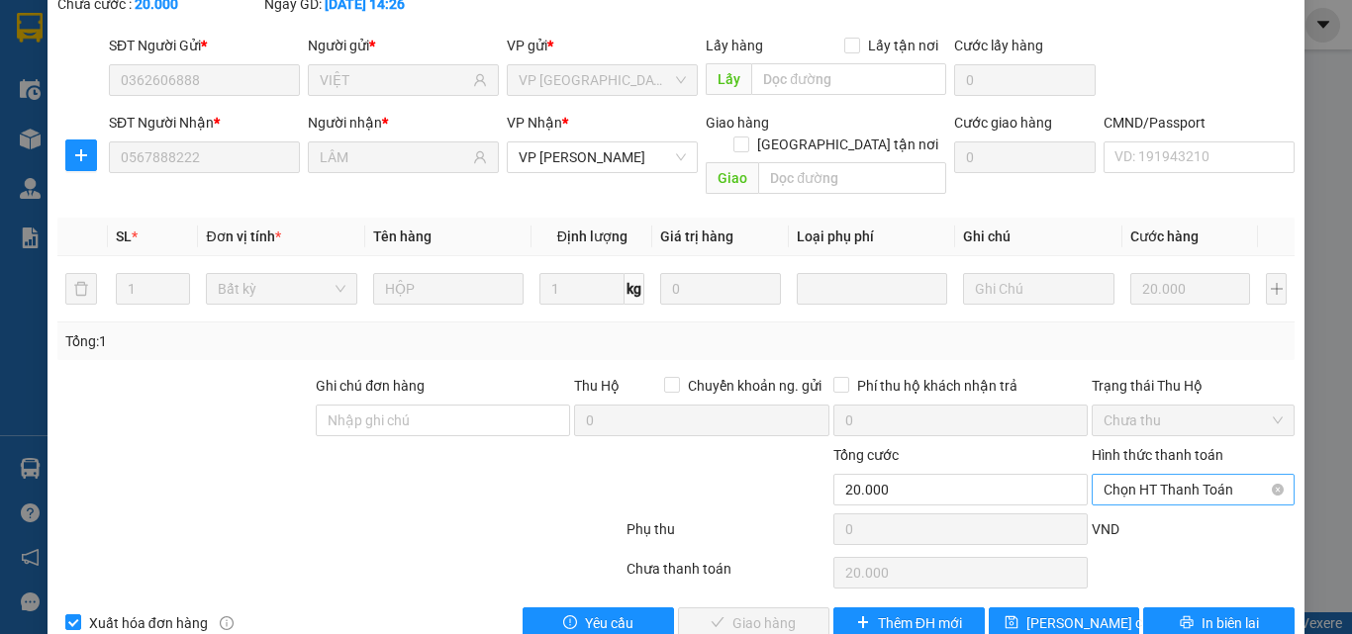
click at [1159, 475] on span "Chọn HT Thanh Toán" at bounding box center [1193, 490] width 179 height 30
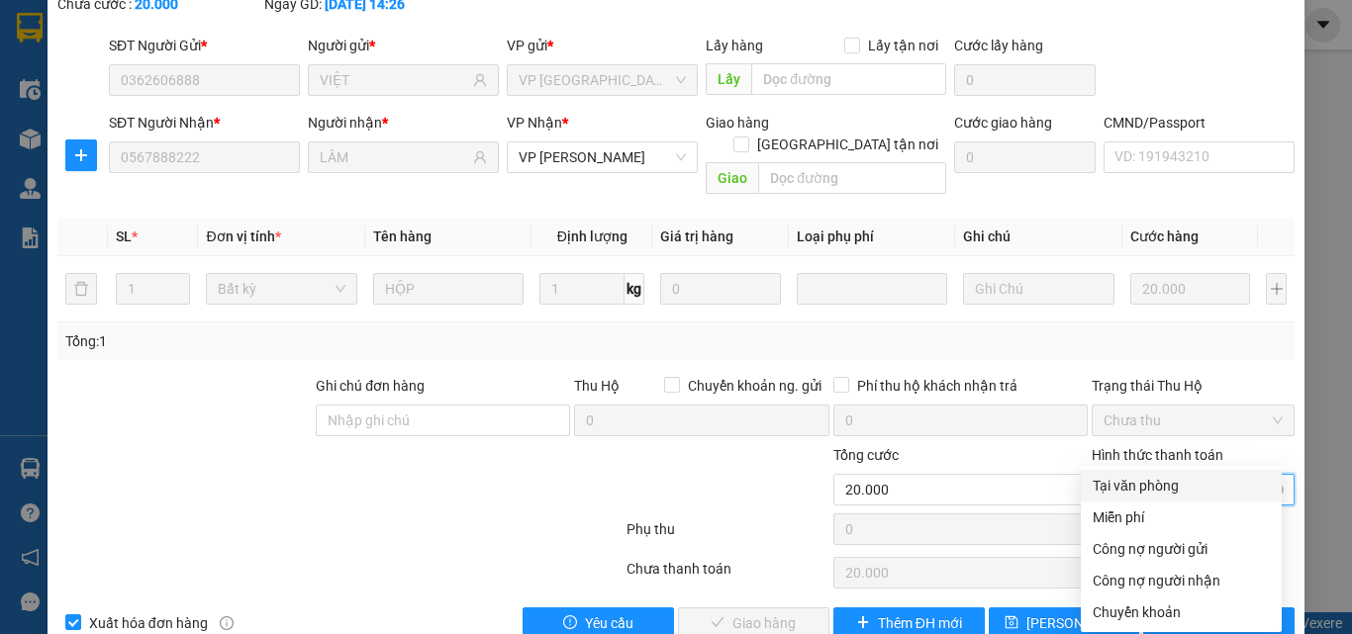
click at [1155, 489] on div "Tại văn phòng" at bounding box center [1181, 486] width 177 height 22
type input "0"
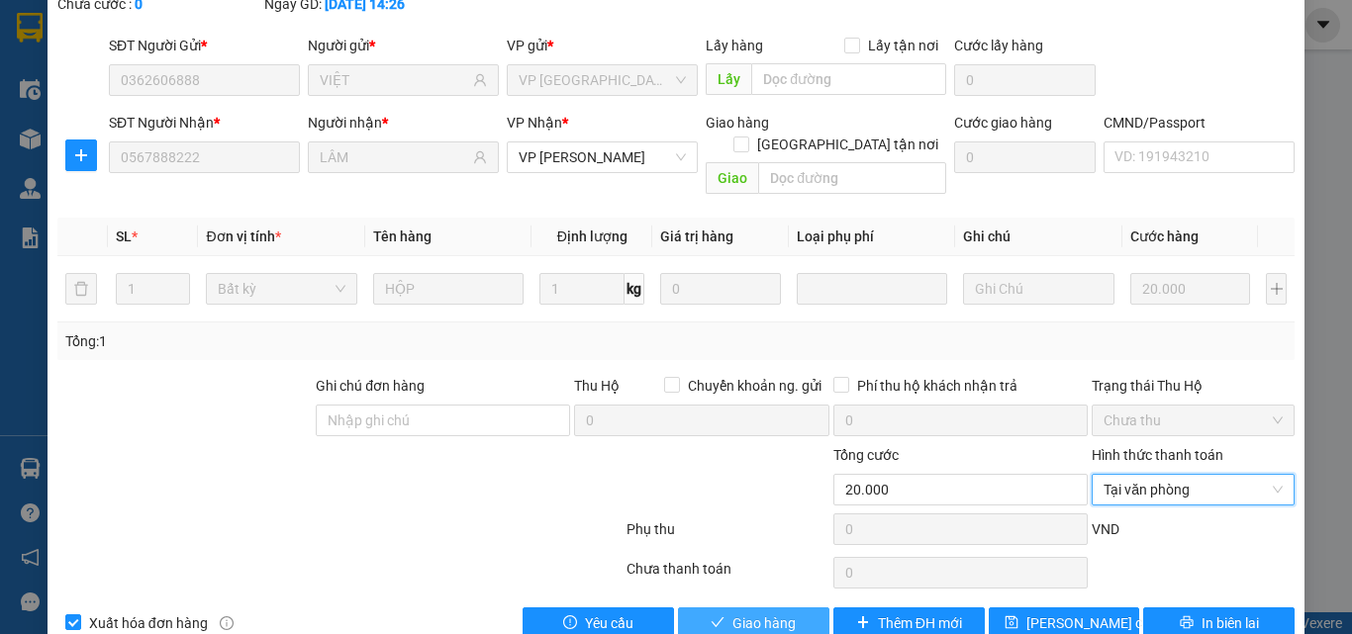
click at [726, 608] on button "Giao hàng" at bounding box center [753, 624] width 151 height 32
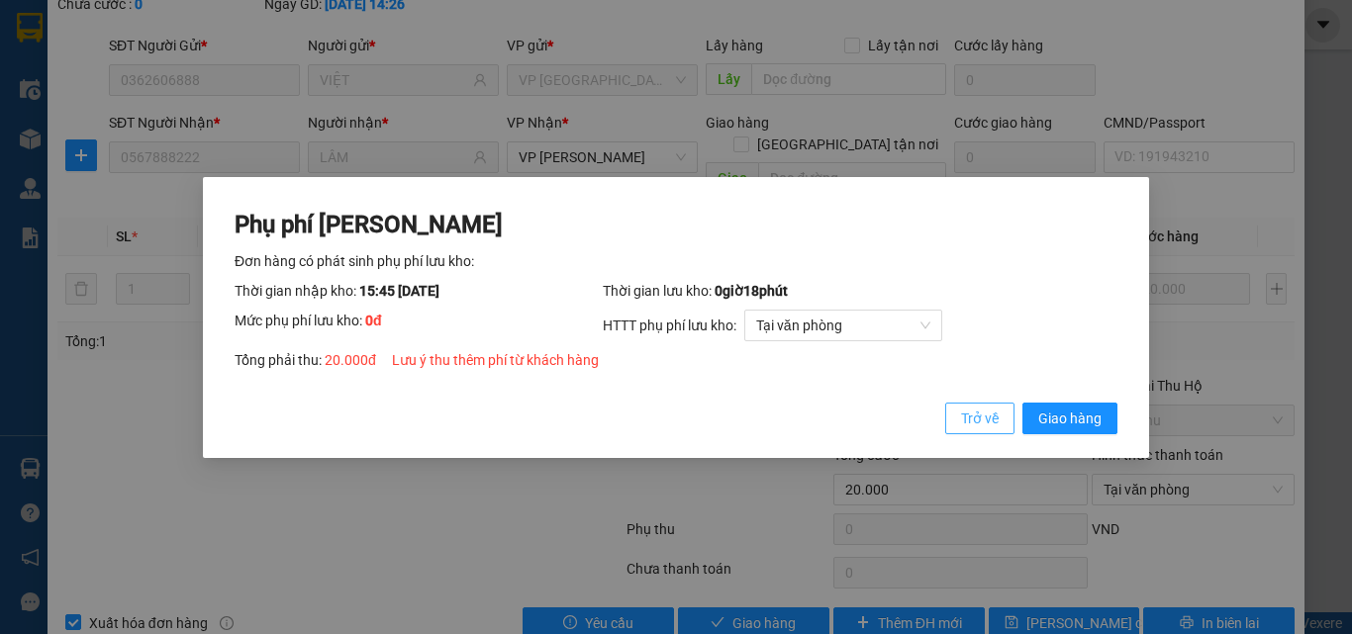
click at [1052, 412] on span "Giao hàng" at bounding box center [1069, 418] width 63 height 22
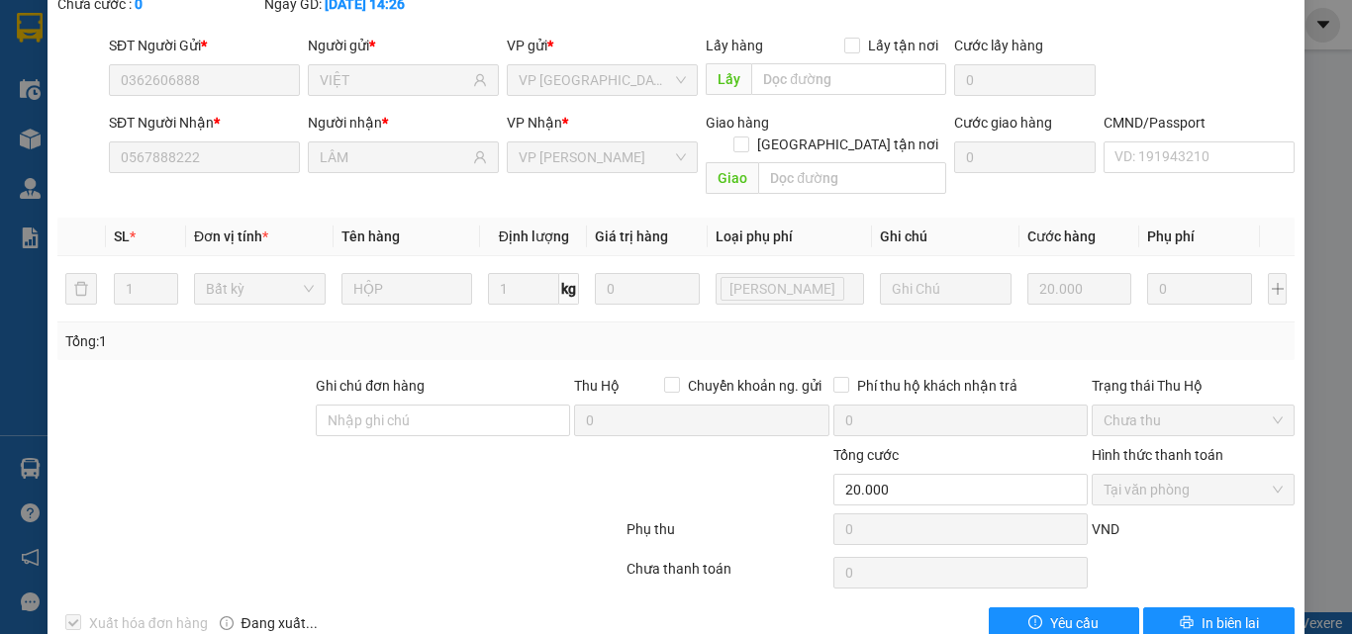
scroll to position [0, 0]
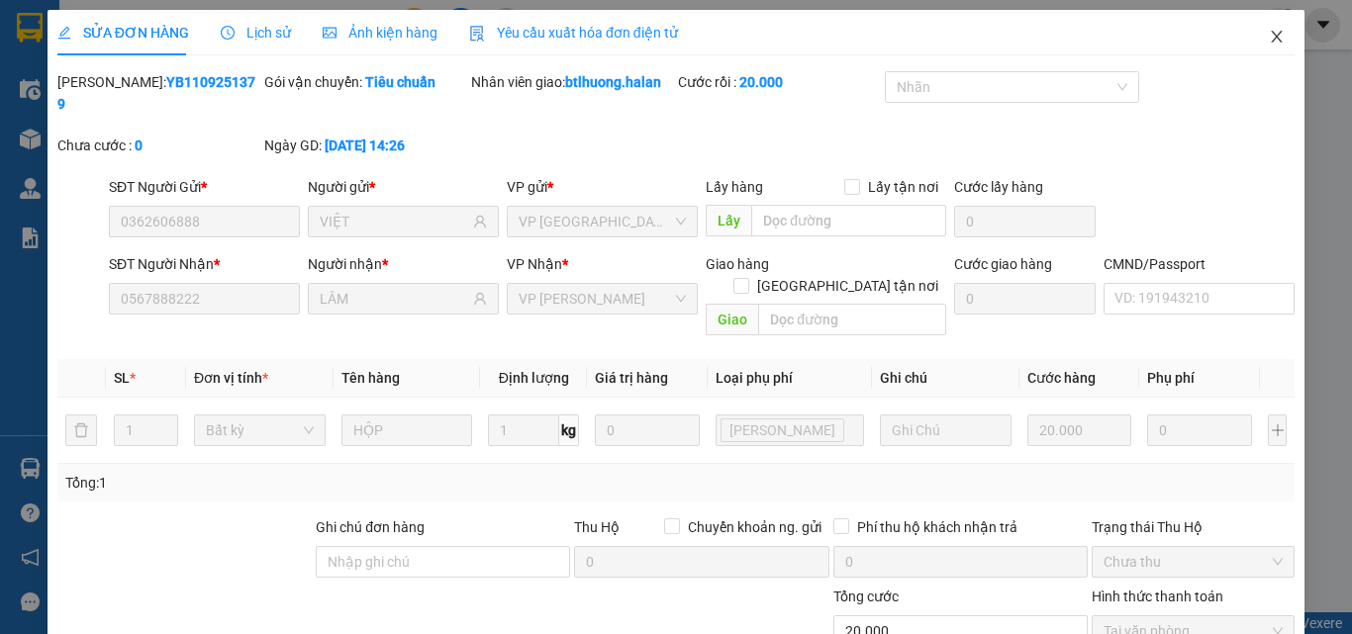
click at [1269, 44] on icon "close" at bounding box center [1277, 37] width 16 height 16
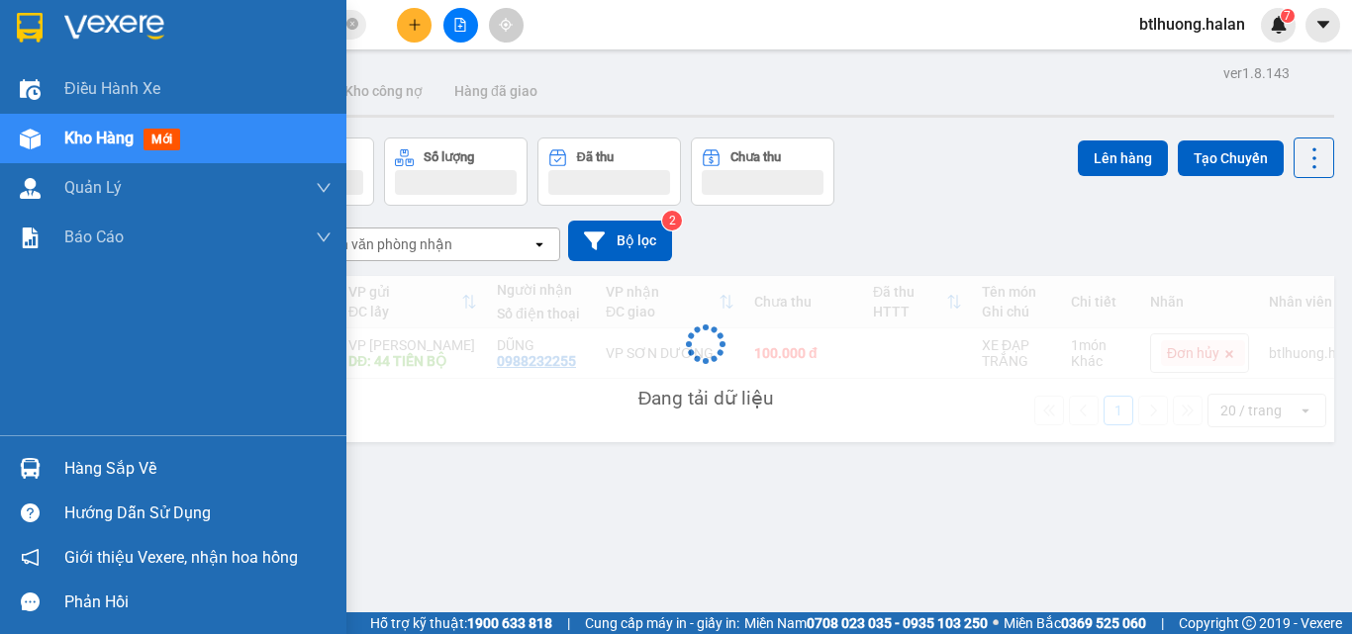
click at [18, 458] on div at bounding box center [30, 468] width 35 height 35
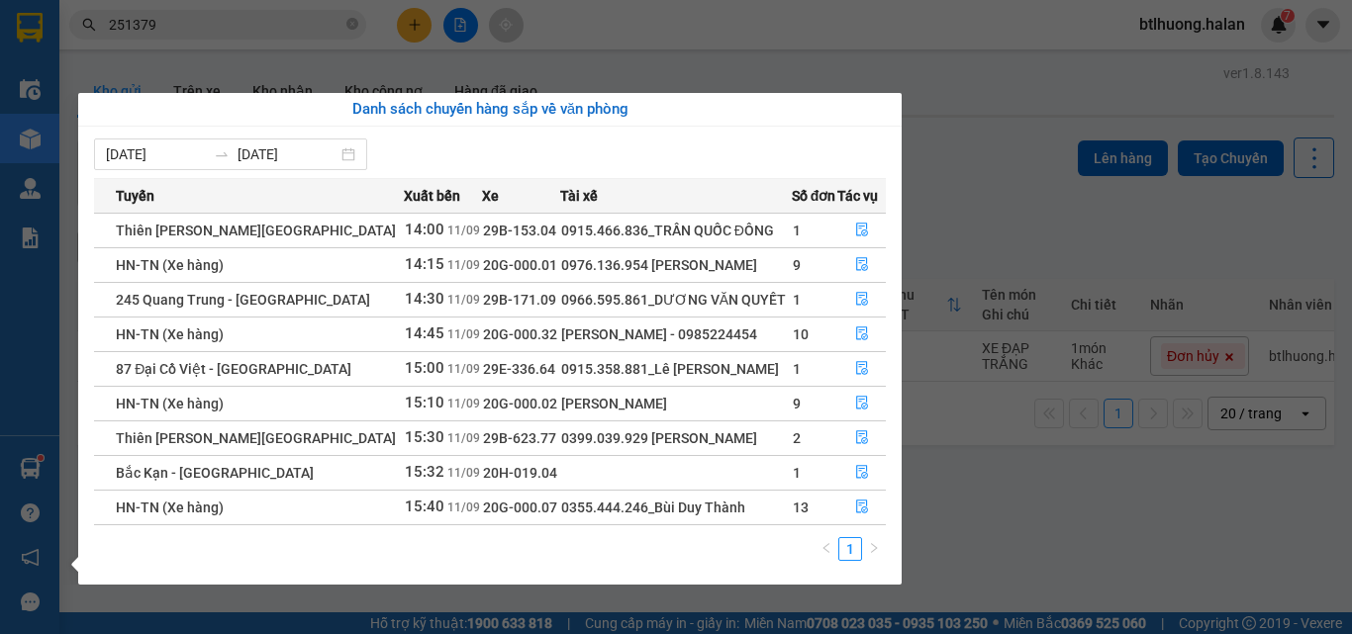
click at [176, 30] on section "Kết quả tìm kiếm ( 222 ) Bộ lọc Mã ĐH Trạng thái Món hàng Thu hộ Tổng cước Chưa…" at bounding box center [676, 317] width 1352 height 634
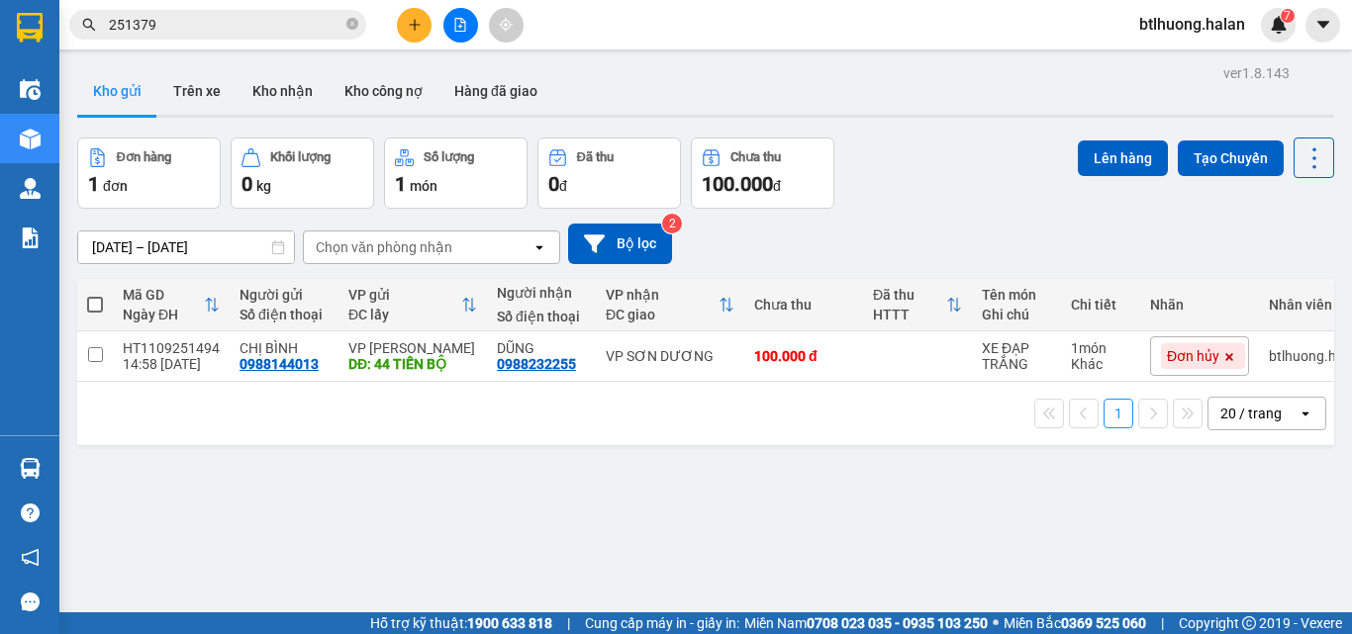
click at [188, 30] on input "251379" at bounding box center [226, 25] width 234 height 22
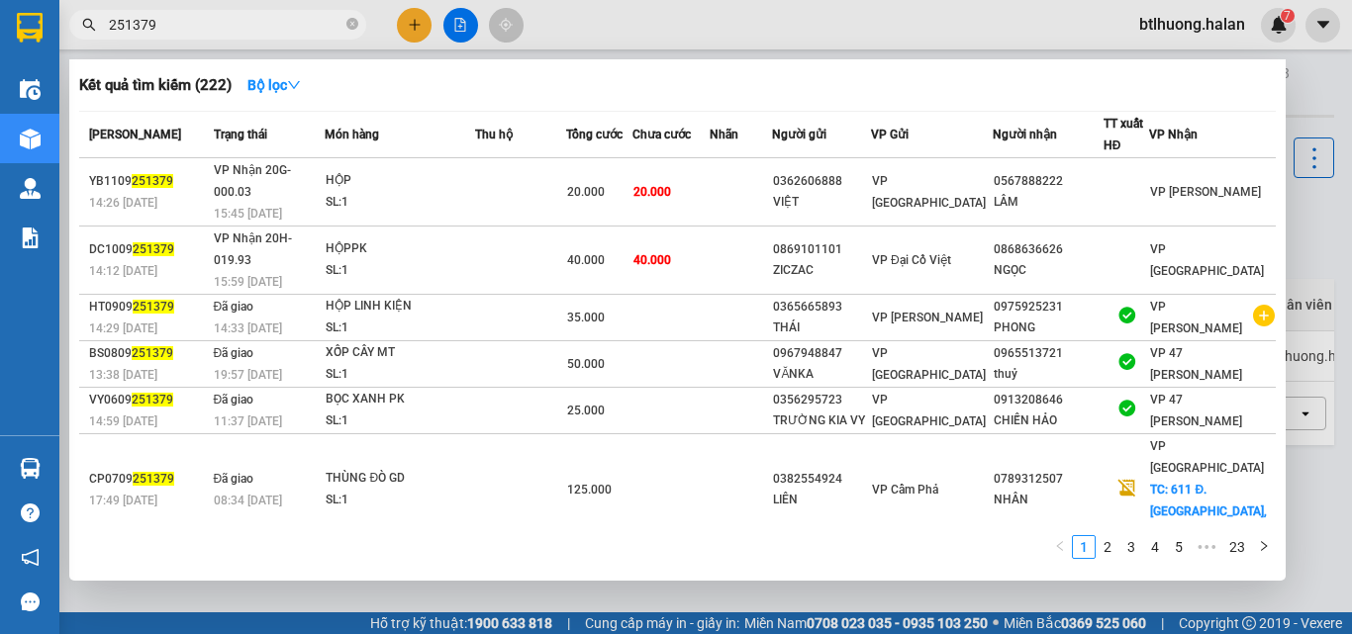
click at [188, 30] on input "251379" at bounding box center [226, 25] width 234 height 22
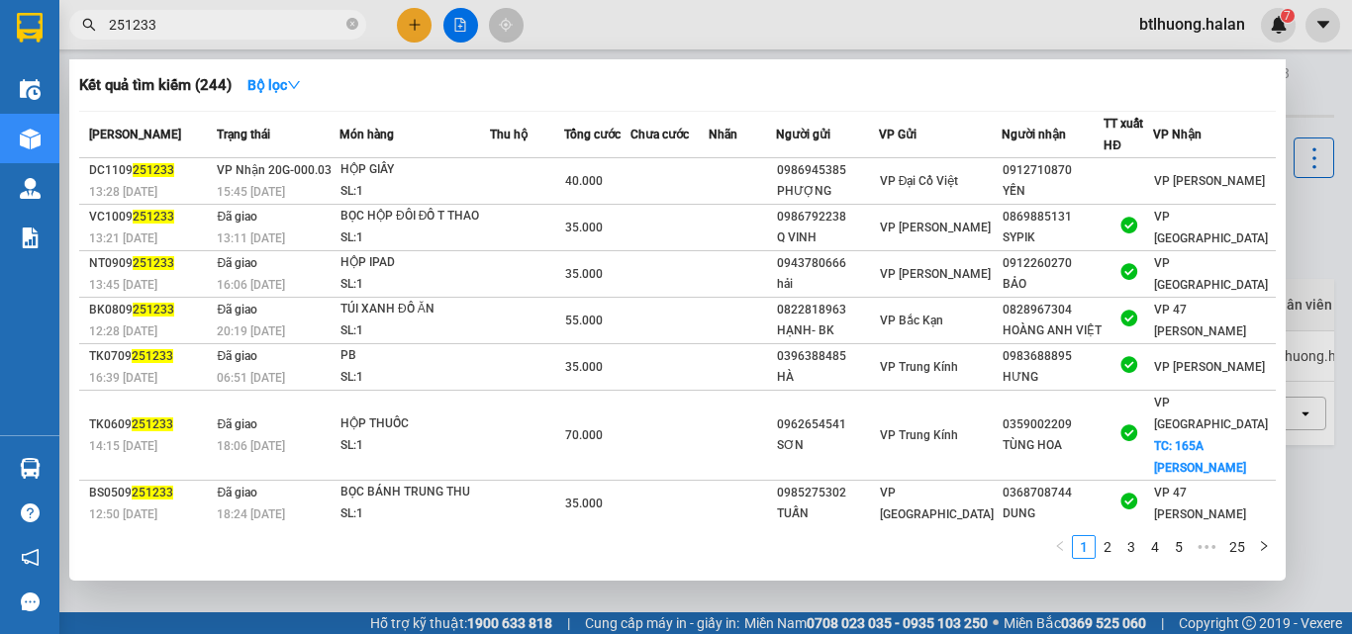
type input "251233"
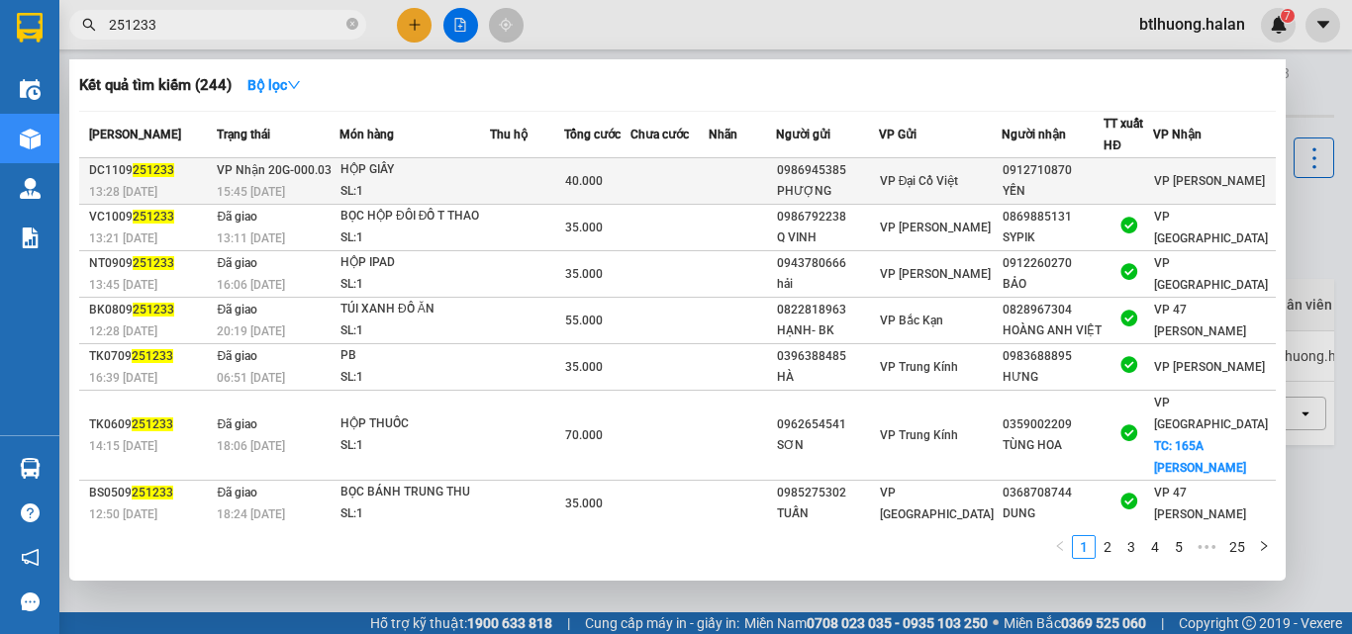
click at [749, 178] on td at bounding box center [742, 181] width 67 height 47
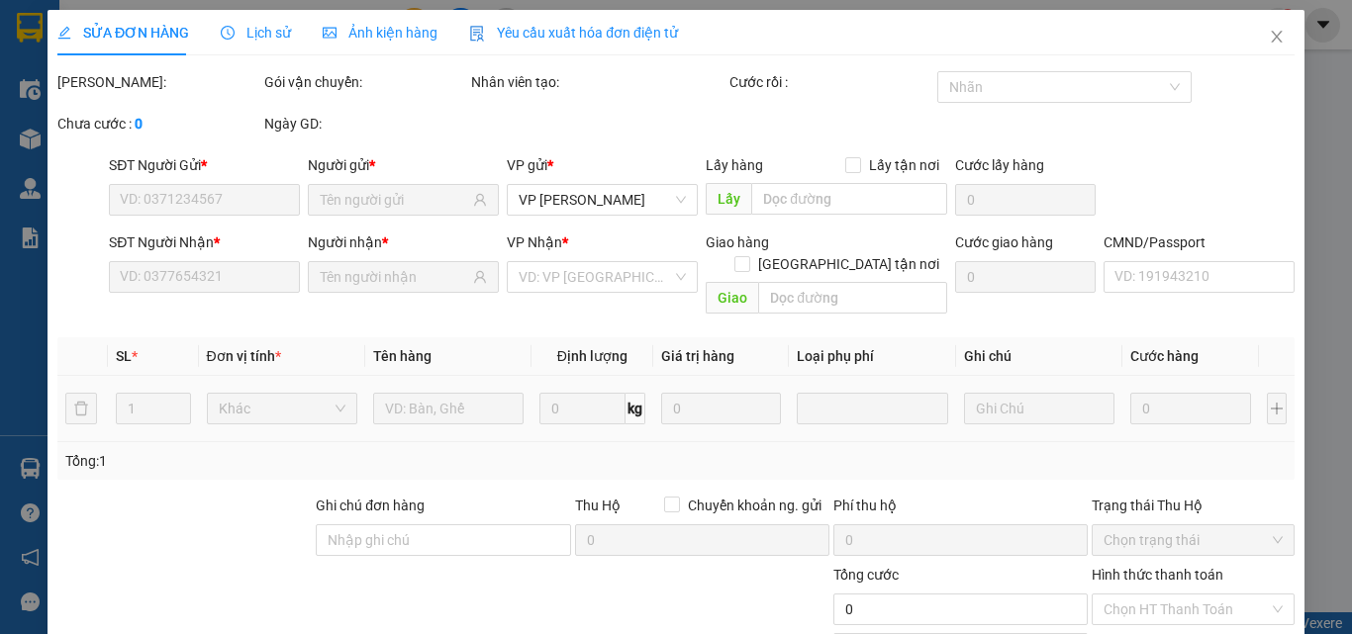
type input "0986945385"
type input "PHƯỢNG"
type input "0912710870"
type input "YẾN"
type input "40.000"
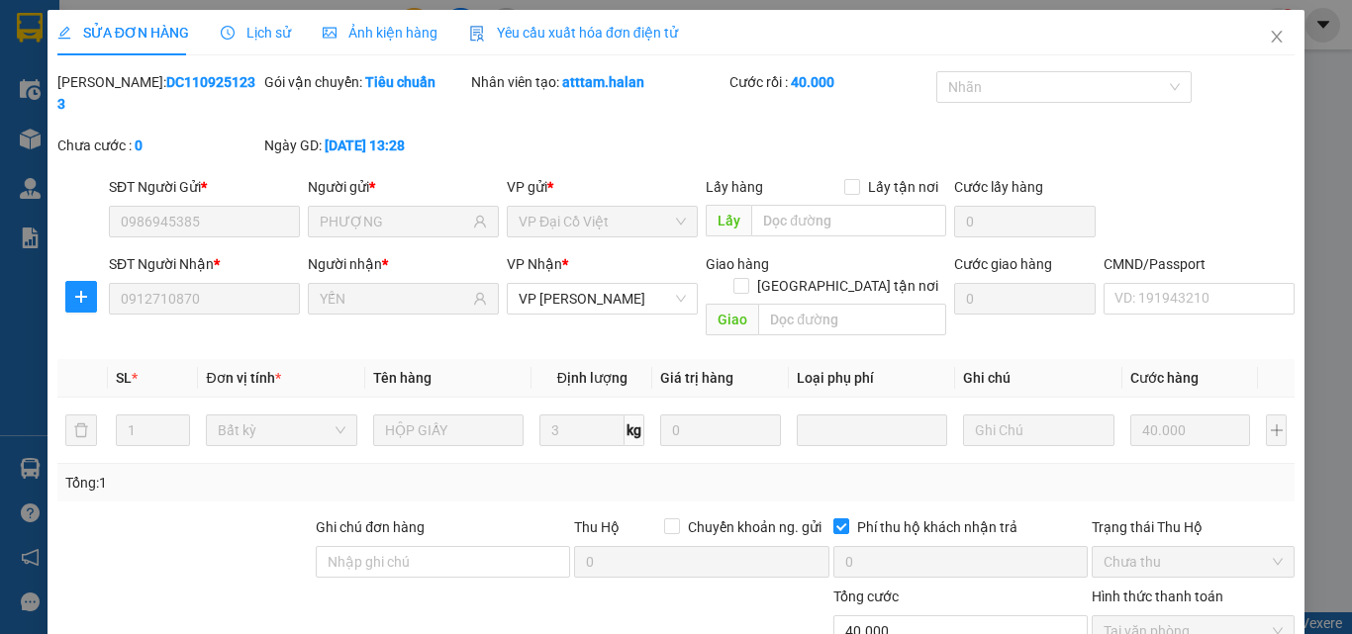
scroll to position [135, 0]
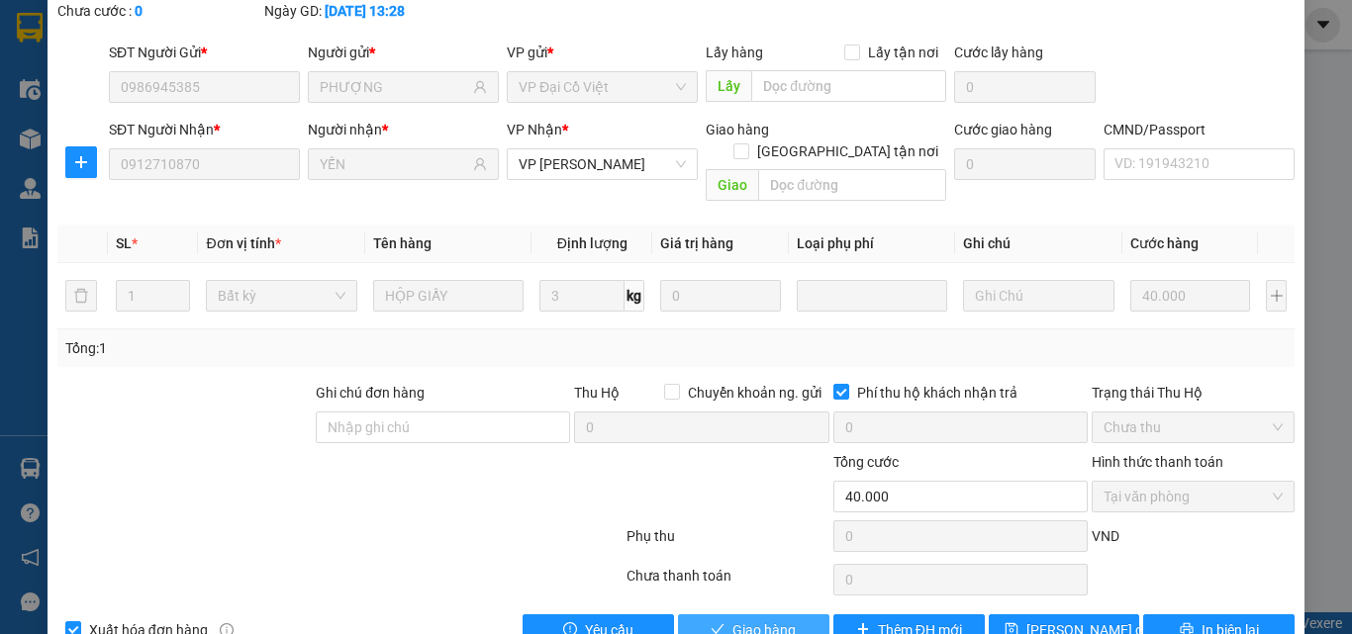
click at [765, 620] on span "Giao hàng" at bounding box center [763, 631] width 63 height 22
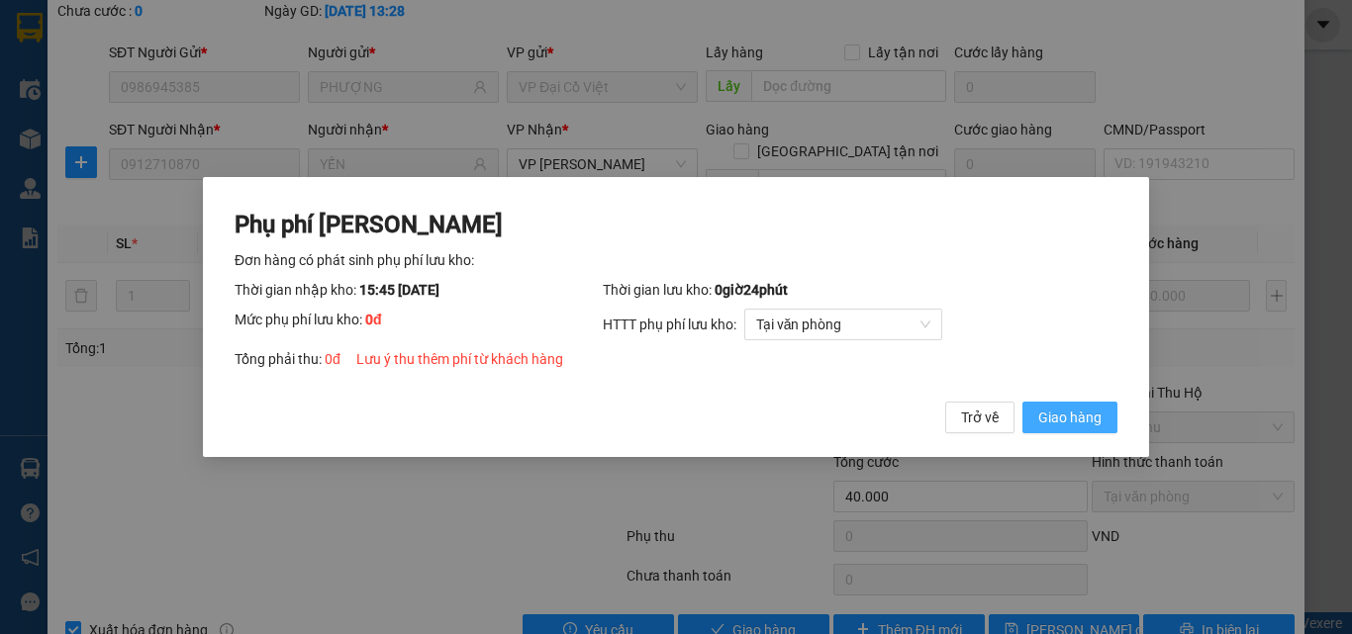
click at [1070, 425] on span "Giao hàng" at bounding box center [1069, 418] width 63 height 22
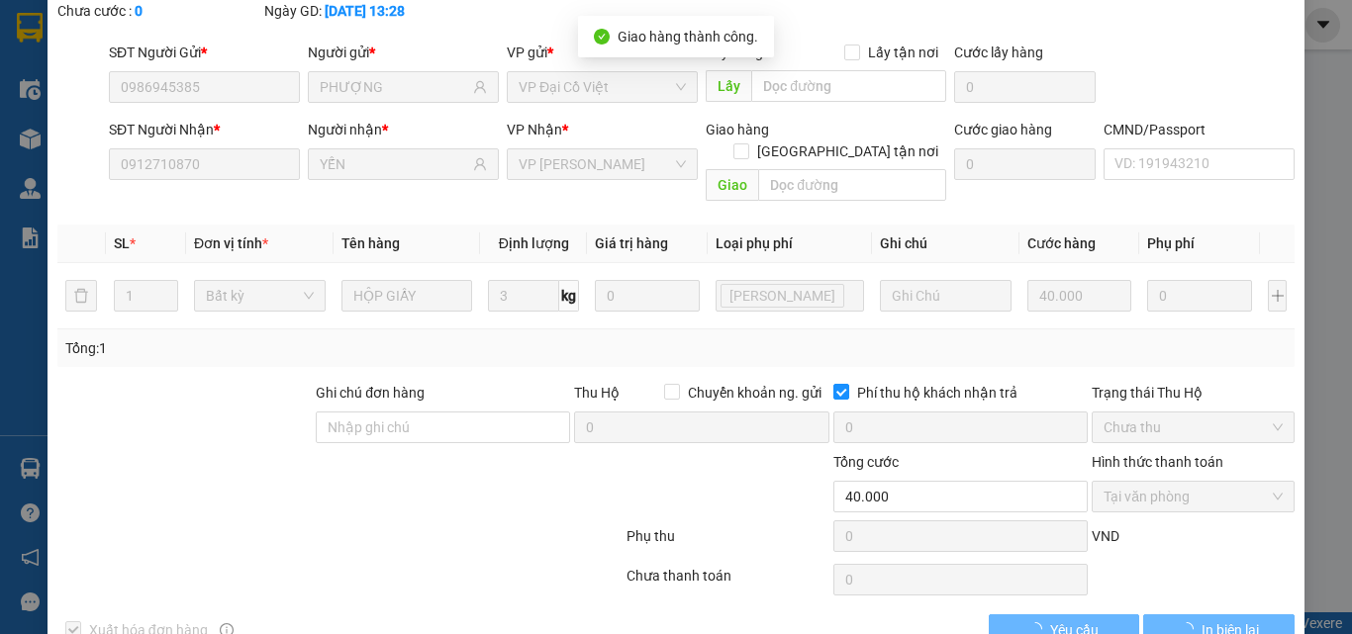
scroll to position [0, 0]
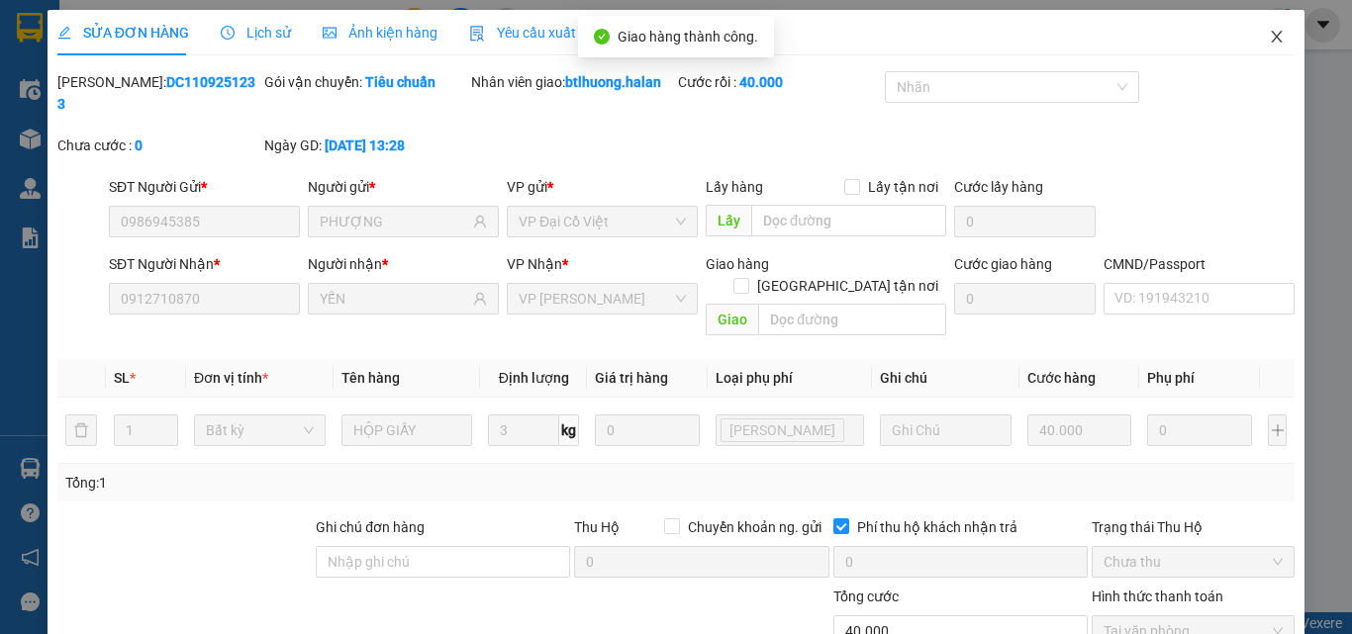
click at [1249, 35] on span "Close" at bounding box center [1276, 37] width 55 height 55
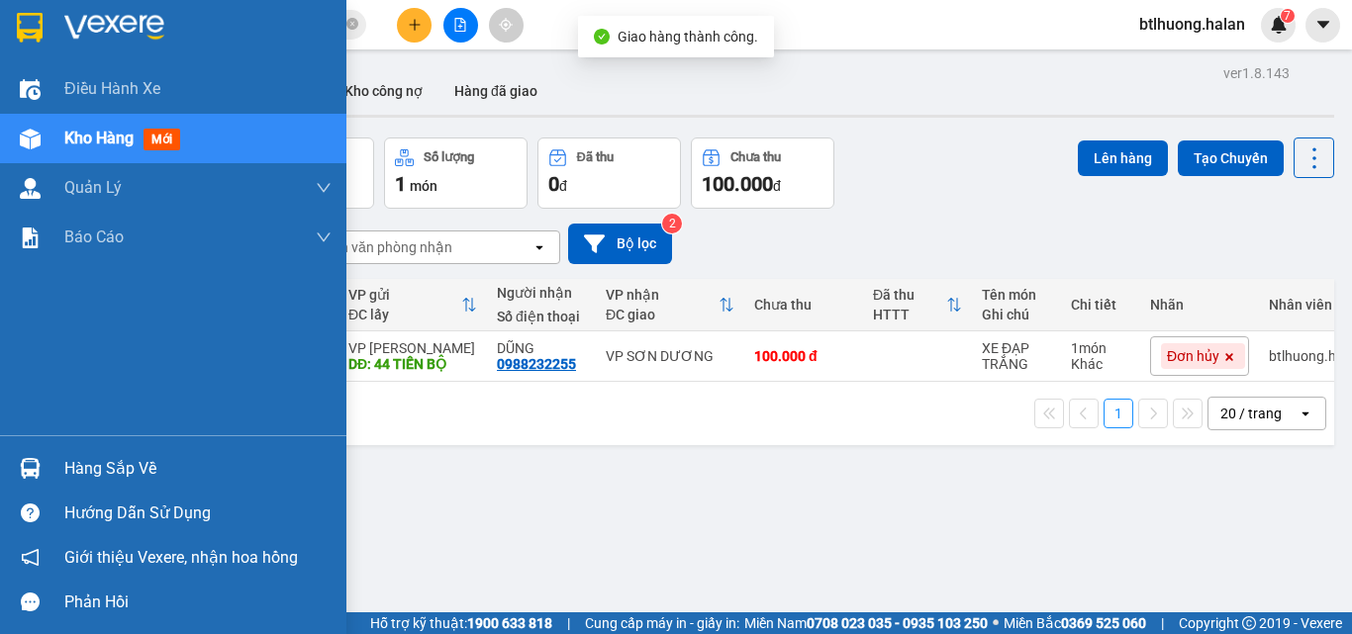
click at [23, 468] on img at bounding box center [30, 468] width 21 height 21
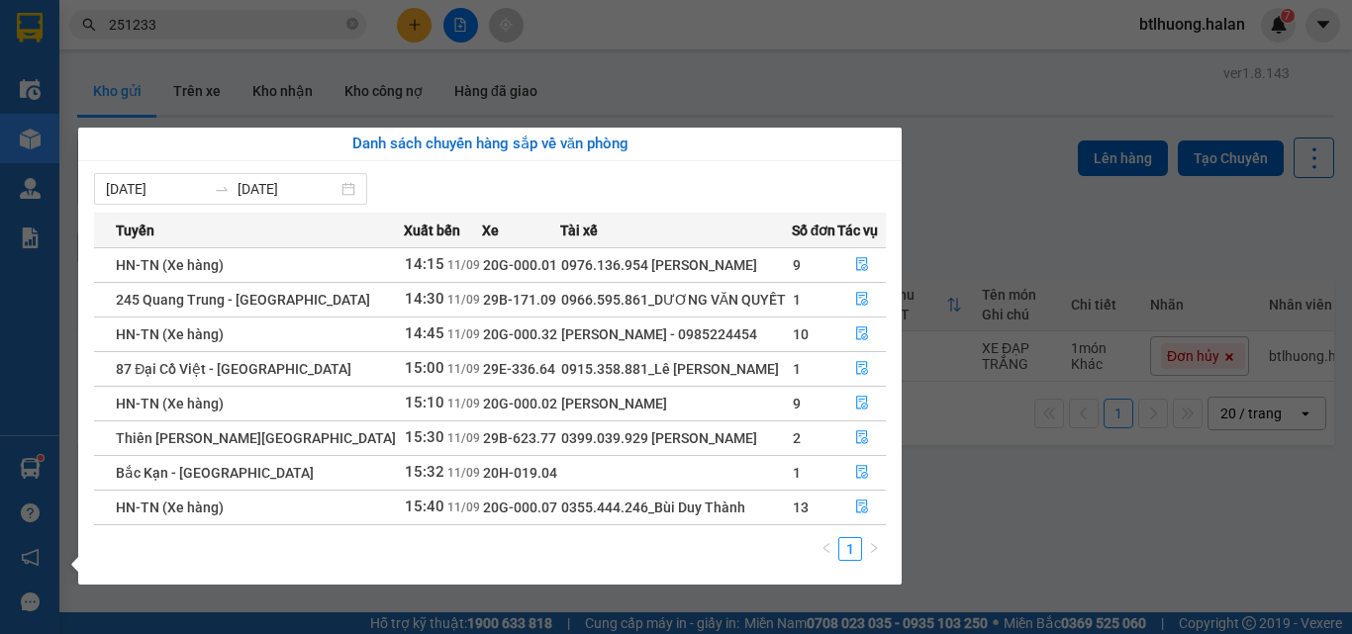
click at [226, 40] on section "Kết quả tìm kiếm ( 244 ) Bộ lọc Mã ĐH Trạng thái Món hàng Thu hộ Tổng cước Chưa…" at bounding box center [676, 317] width 1352 height 634
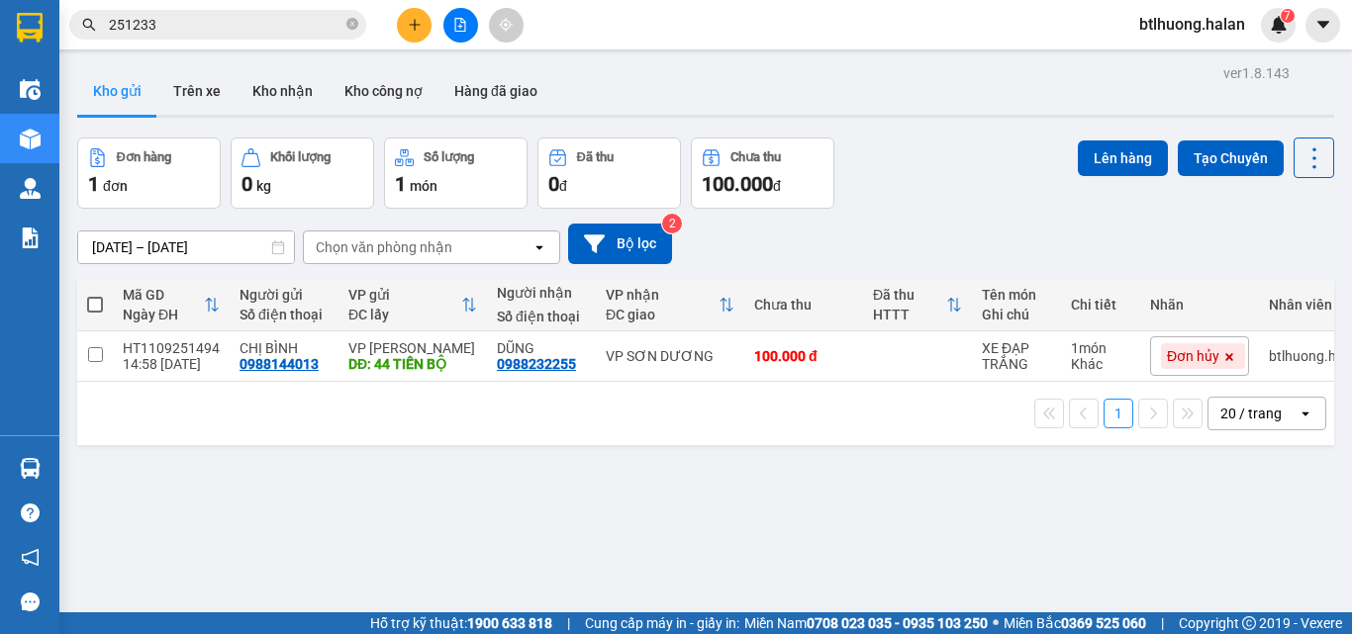
click at [225, 23] on input "251233" at bounding box center [226, 25] width 234 height 22
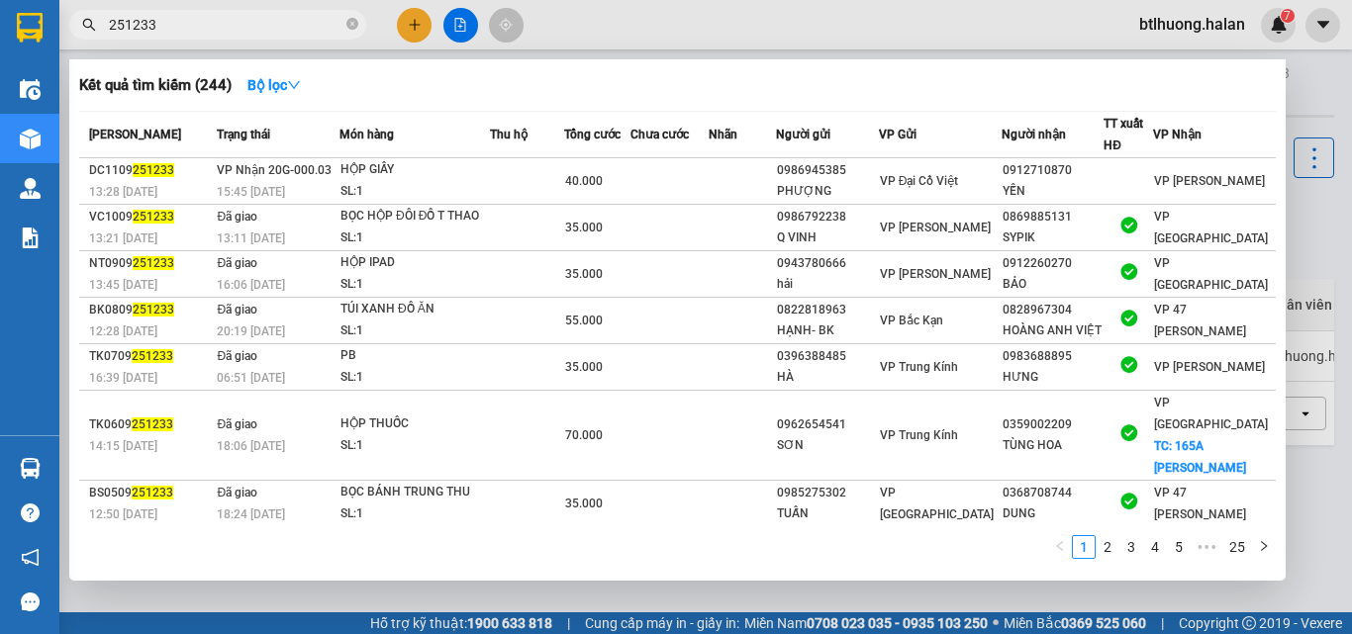
click at [225, 23] on input "251233" at bounding box center [226, 25] width 234 height 22
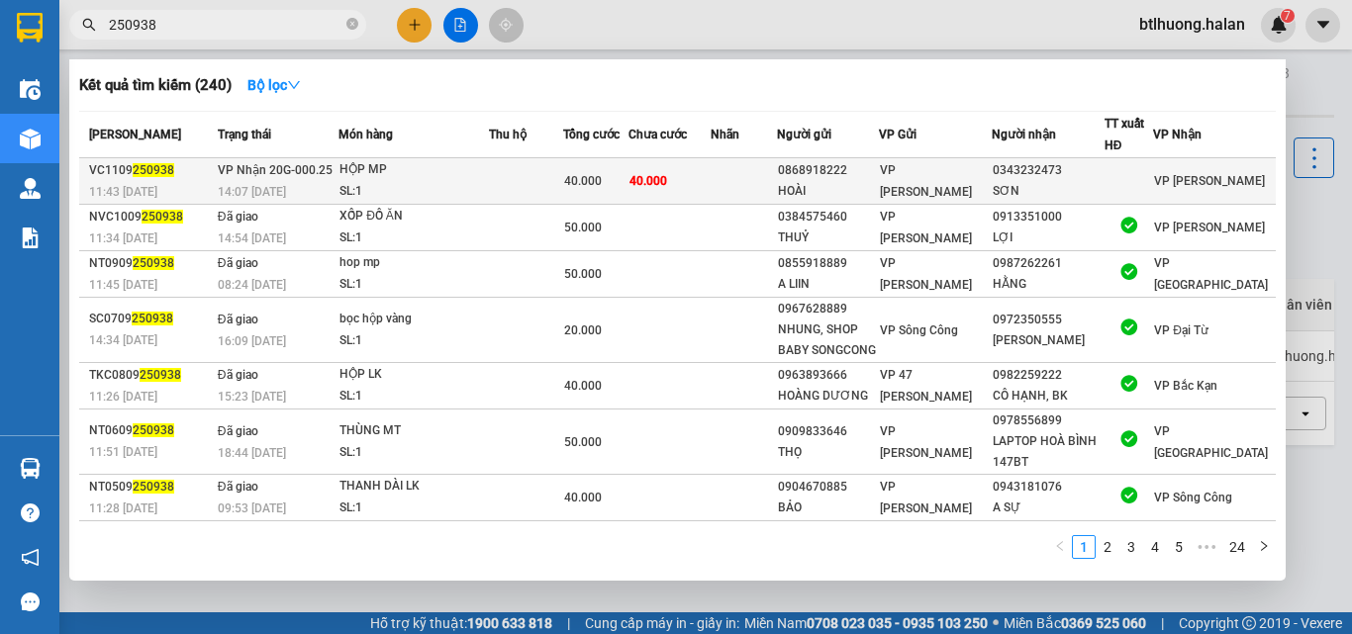
type input "250938"
click at [441, 169] on div "HỘP MP" at bounding box center [413, 170] width 148 height 22
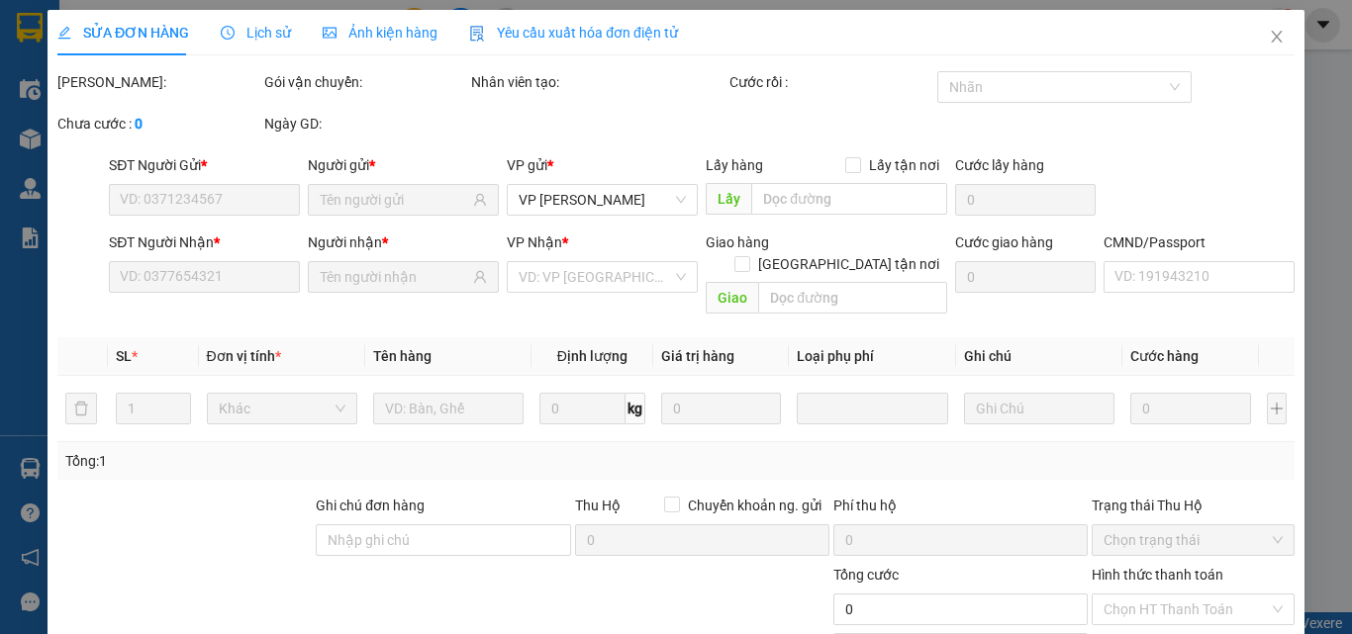
type input "0868918222"
type input "HOÀI"
type input "0343232473"
type input "SƠN"
type input "40.000"
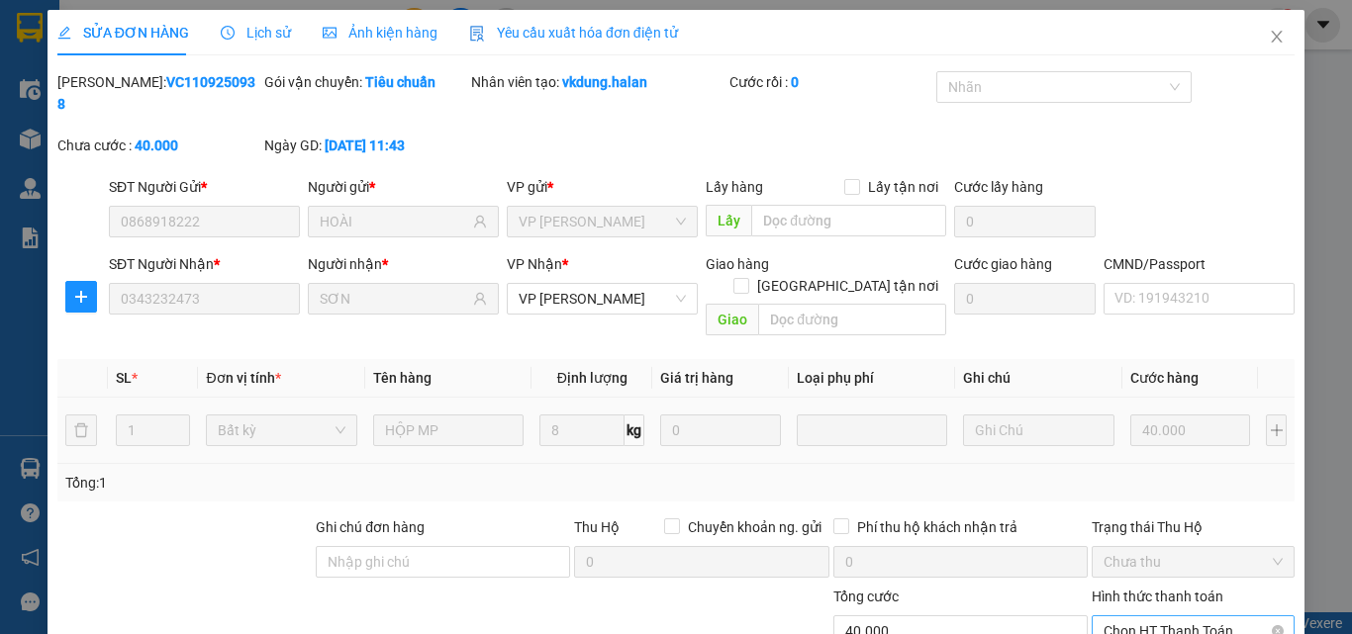
scroll to position [142, 0]
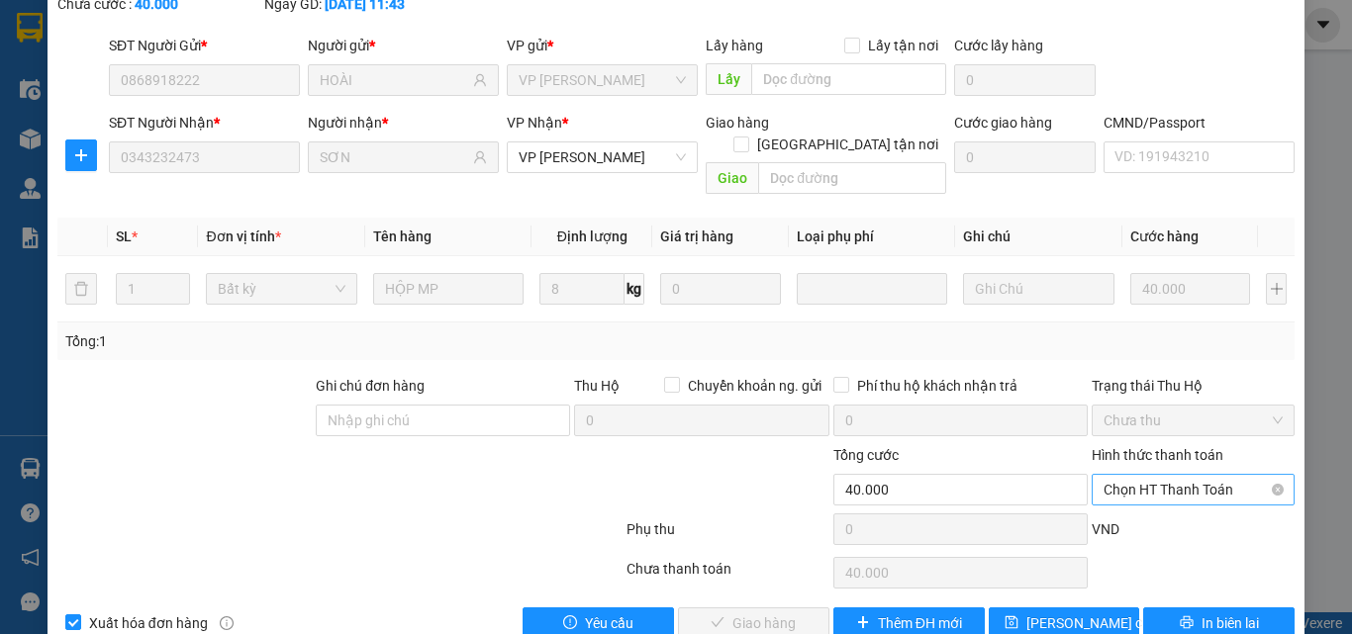
click at [1218, 475] on span "Chọn HT Thanh Toán" at bounding box center [1193, 490] width 179 height 30
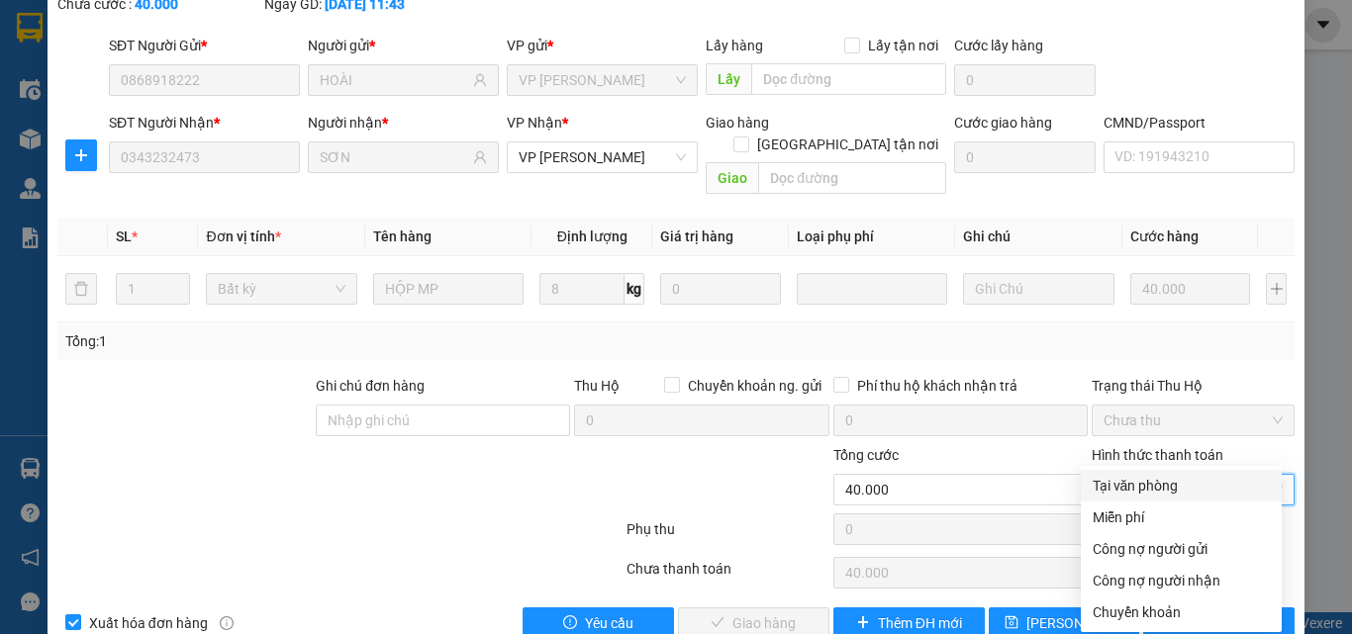
click at [1174, 476] on div "Tại văn phòng" at bounding box center [1181, 486] width 177 height 22
type input "0"
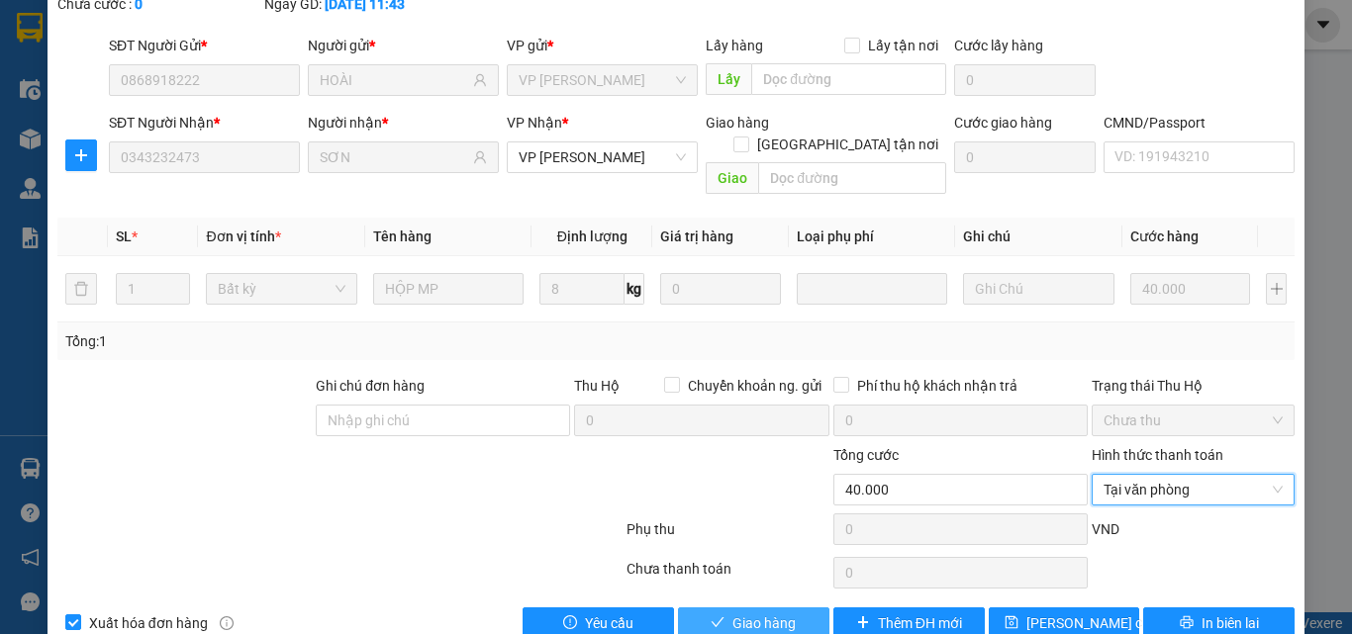
click at [772, 613] on span "Giao hàng" at bounding box center [763, 624] width 63 height 22
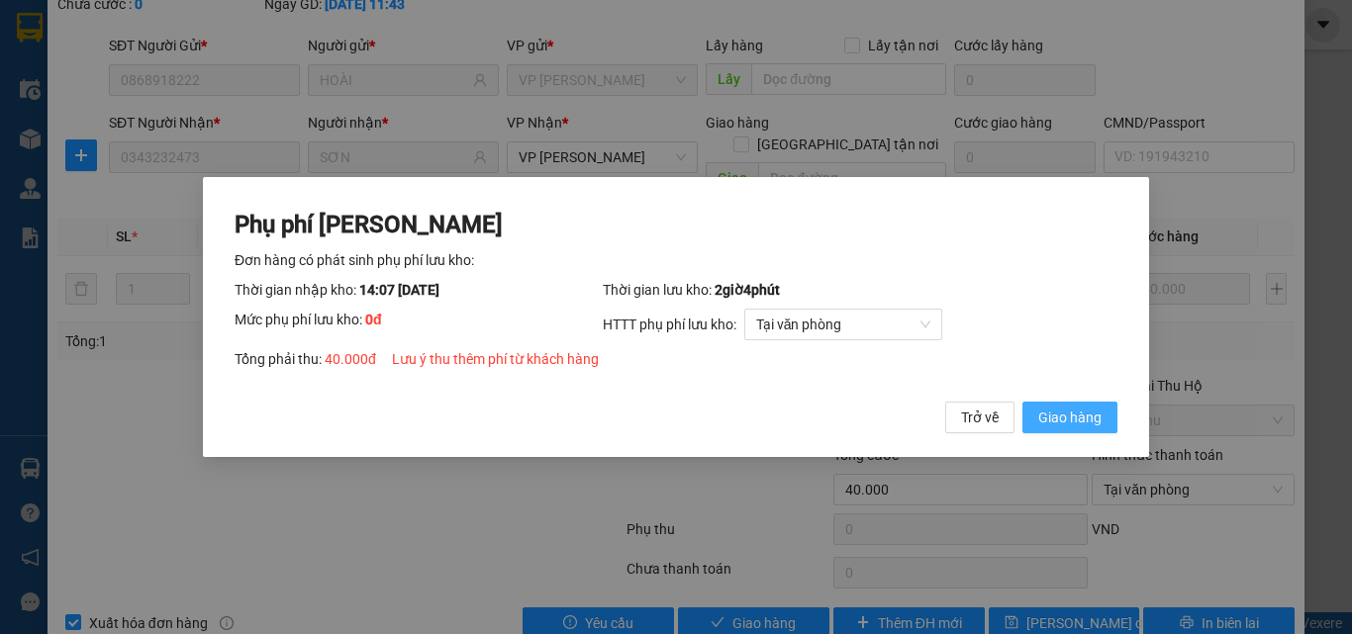
click at [1081, 419] on span "Giao hàng" at bounding box center [1069, 418] width 63 height 22
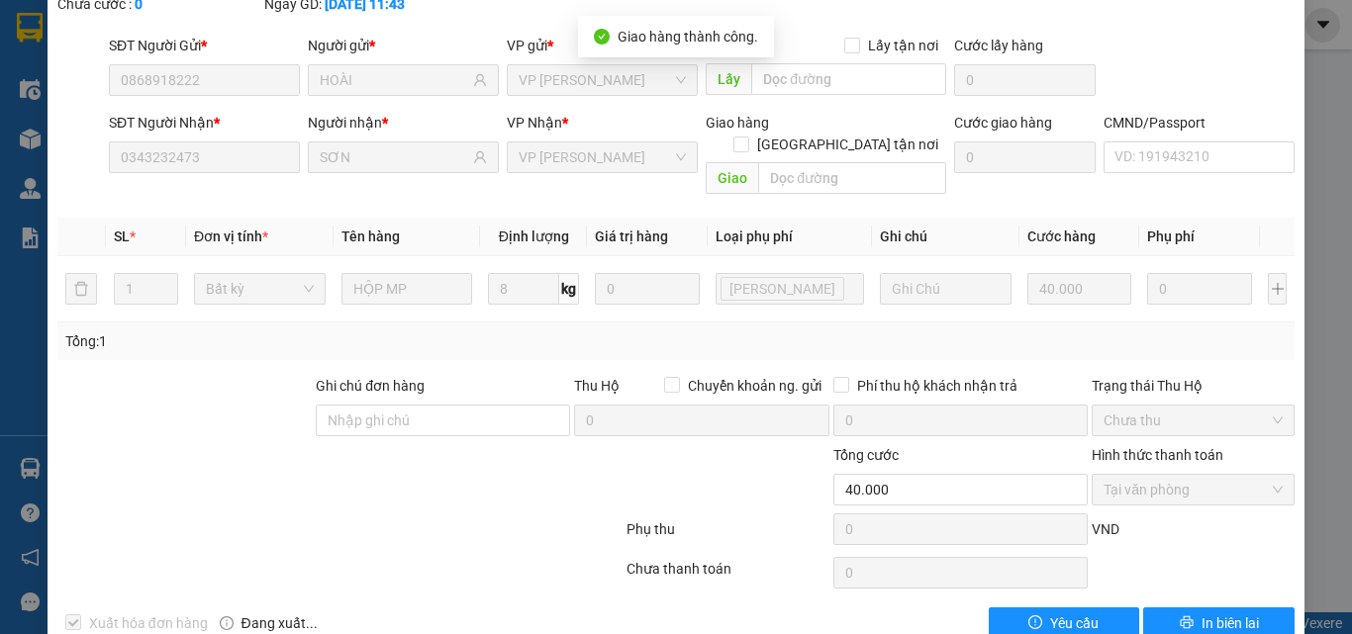
scroll to position [0, 0]
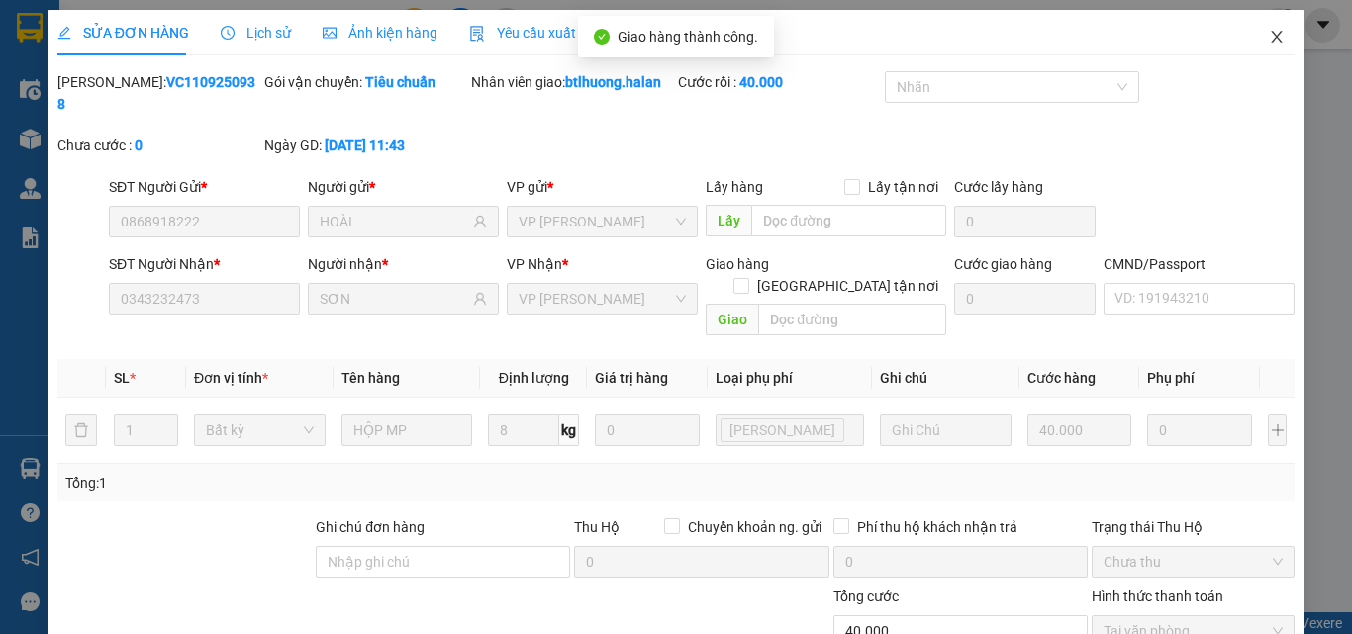
click at [1271, 43] on span "Close" at bounding box center [1276, 37] width 55 height 55
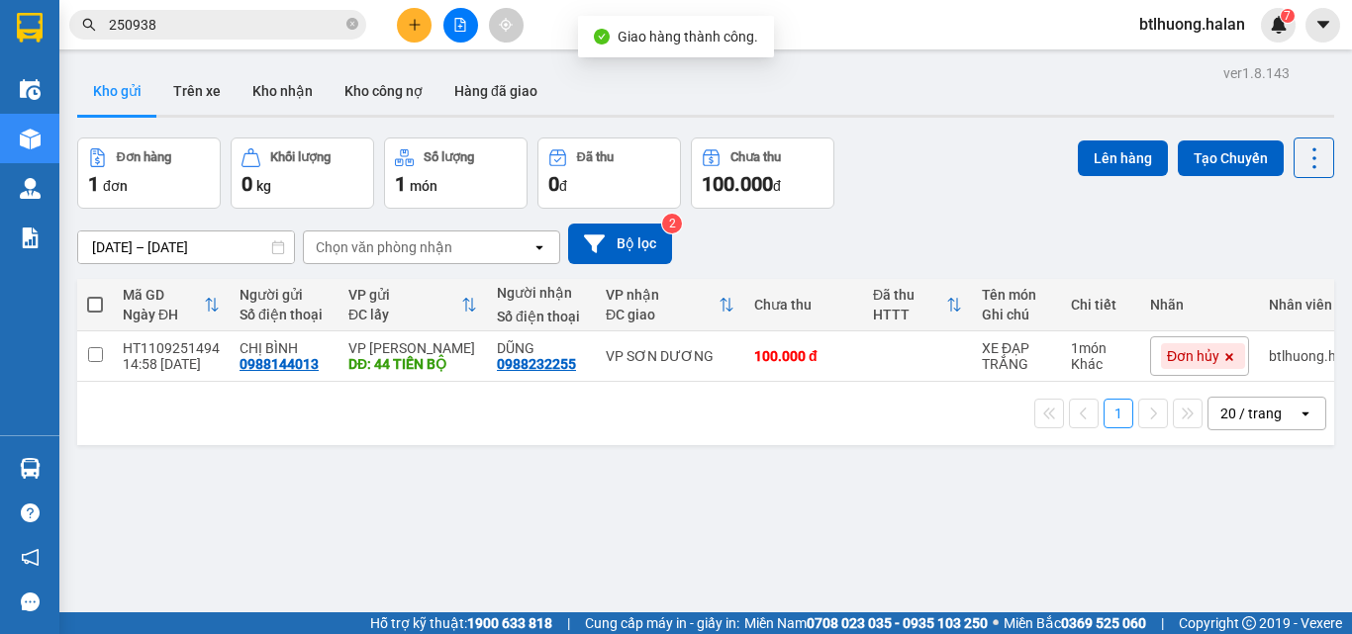
click at [220, 15] on input "250938" at bounding box center [226, 25] width 234 height 22
click at [218, 18] on input "250938" at bounding box center [226, 25] width 234 height 22
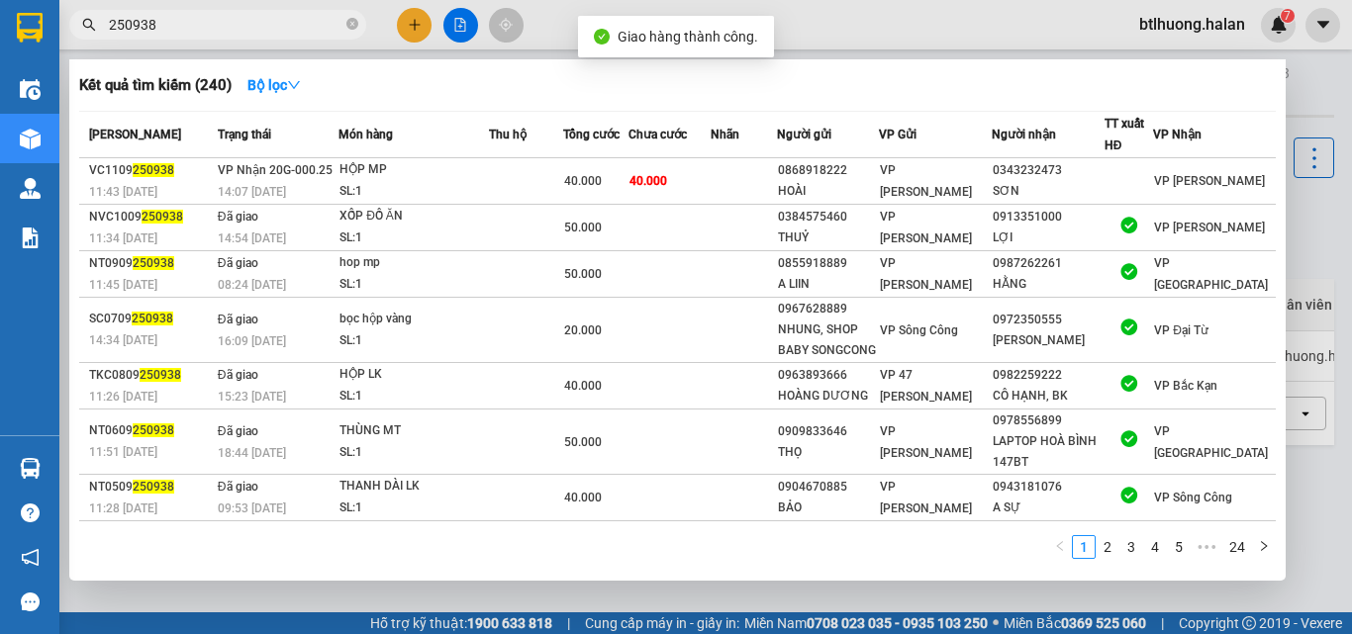
click at [218, 18] on input "250938" at bounding box center [226, 25] width 234 height 22
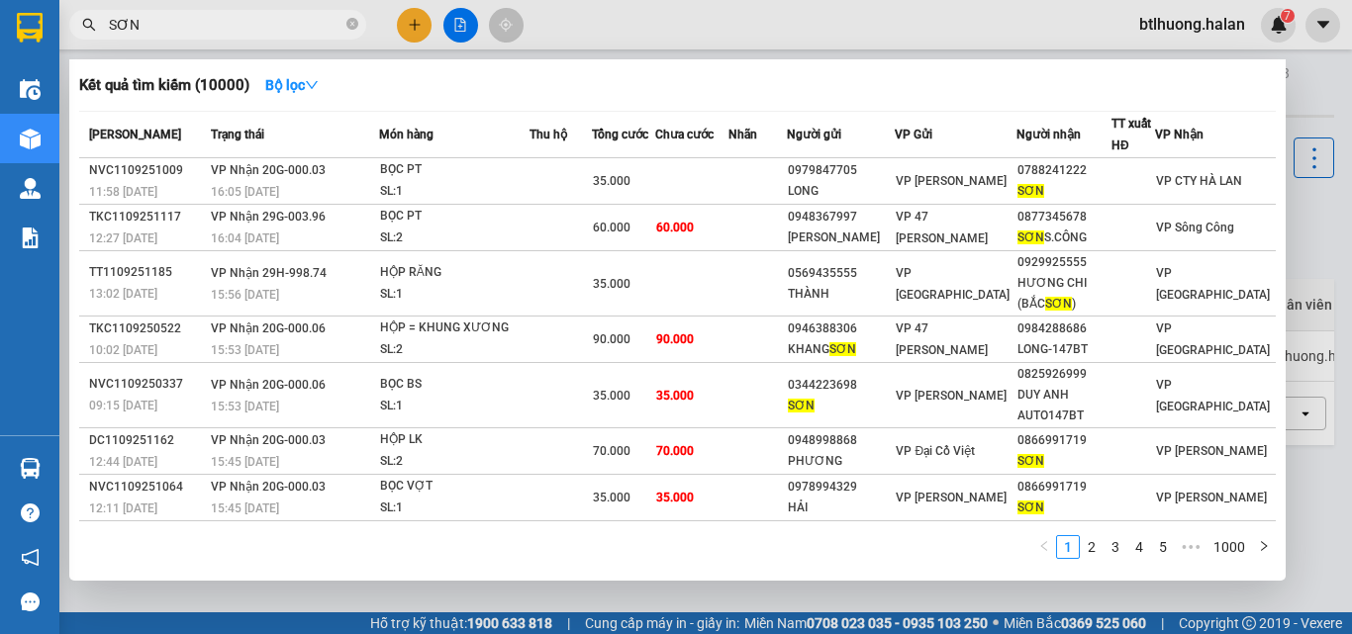
type input "SƠN"
click at [622, 28] on div at bounding box center [676, 317] width 1352 height 634
click at [338, 30] on input "SƠN" at bounding box center [226, 25] width 234 height 22
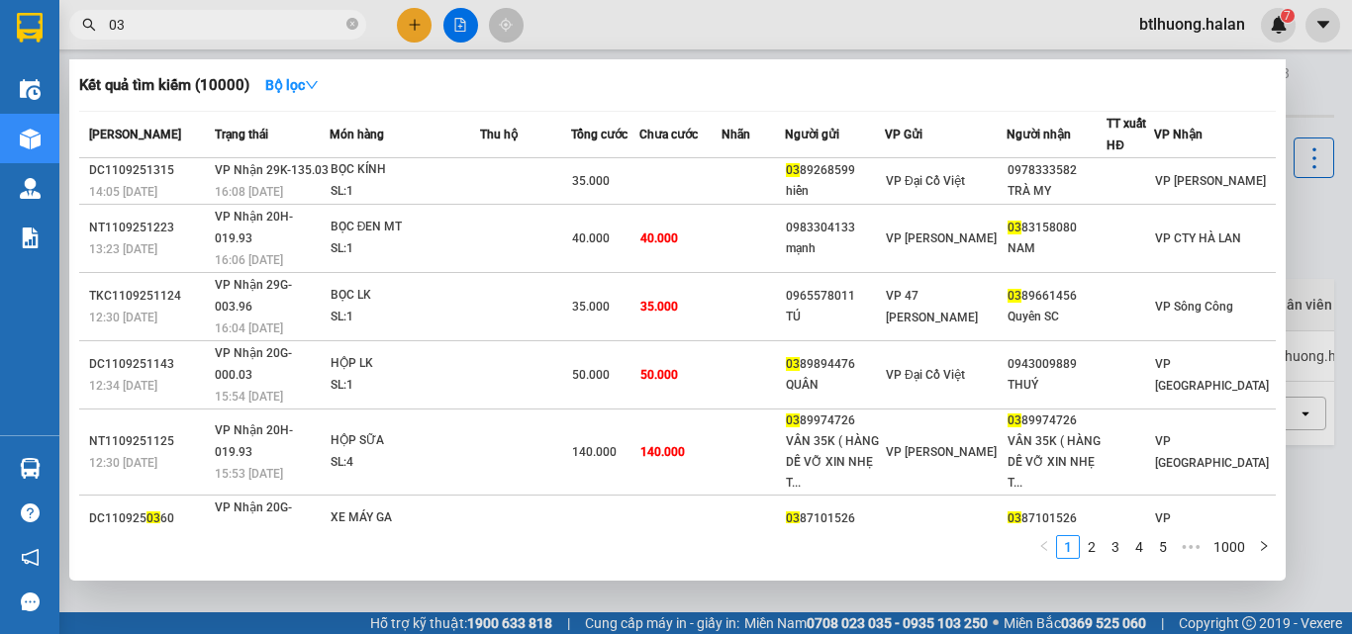
type input "0"
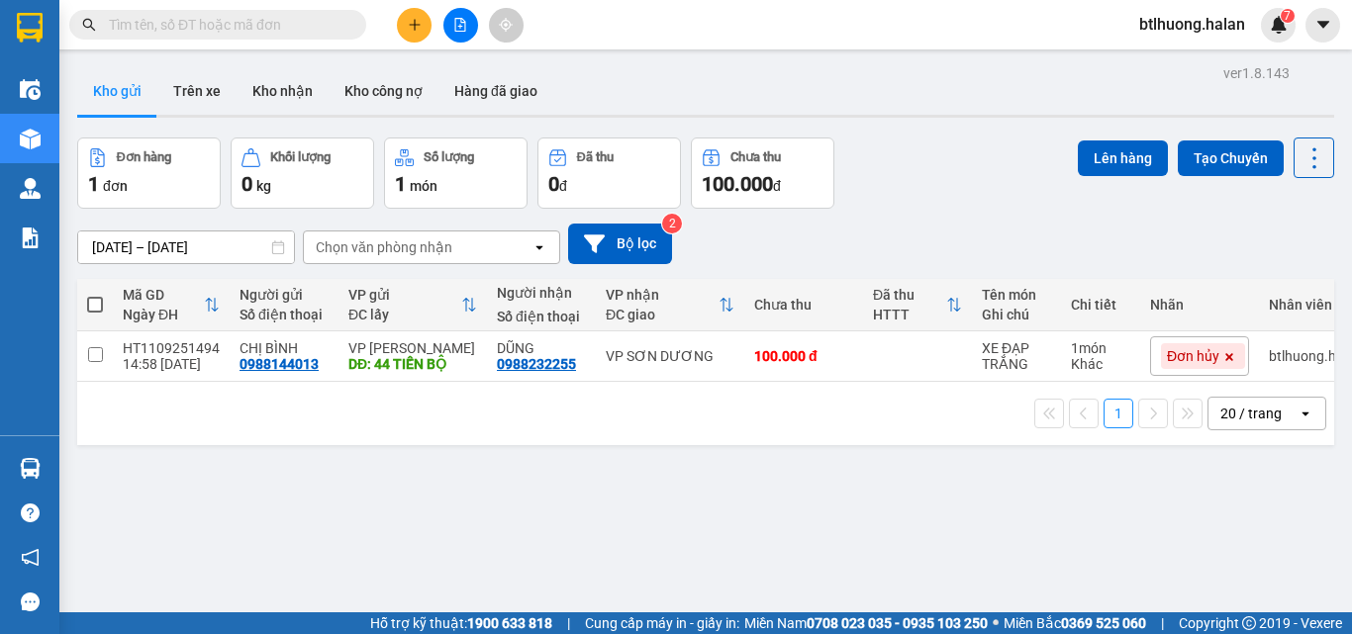
click at [235, 21] on input "text" at bounding box center [226, 25] width 234 height 22
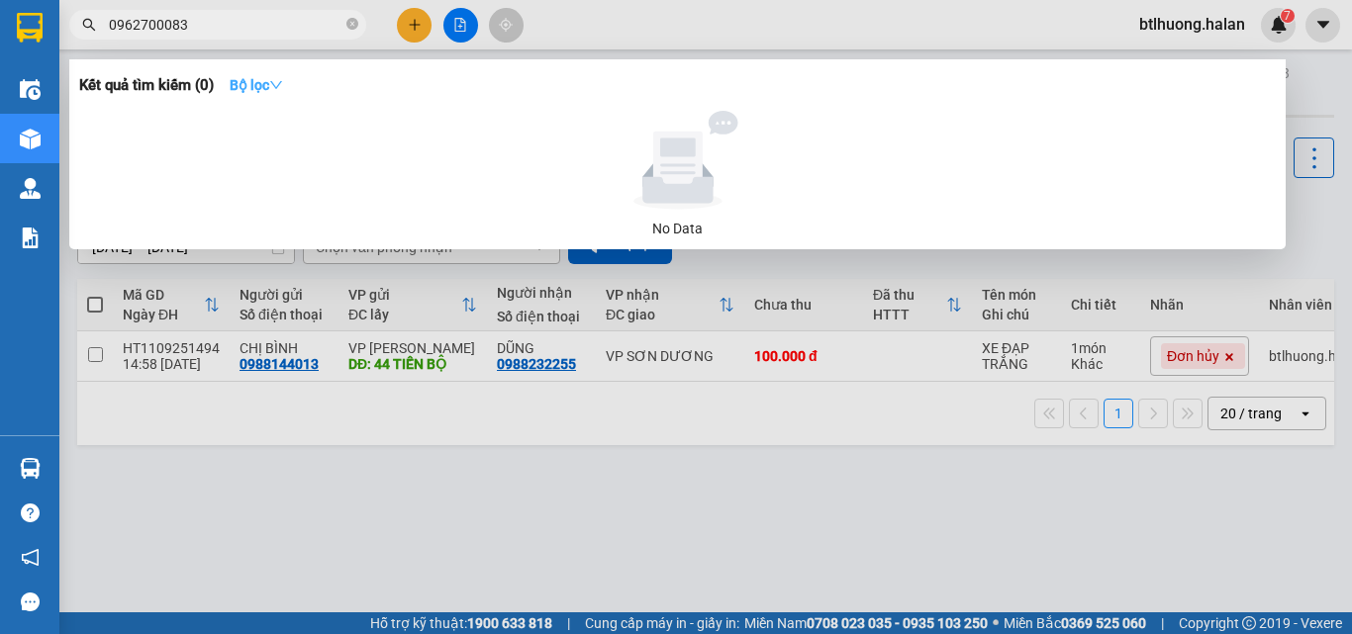
click at [250, 79] on strong "Bộ lọc" at bounding box center [256, 85] width 53 height 16
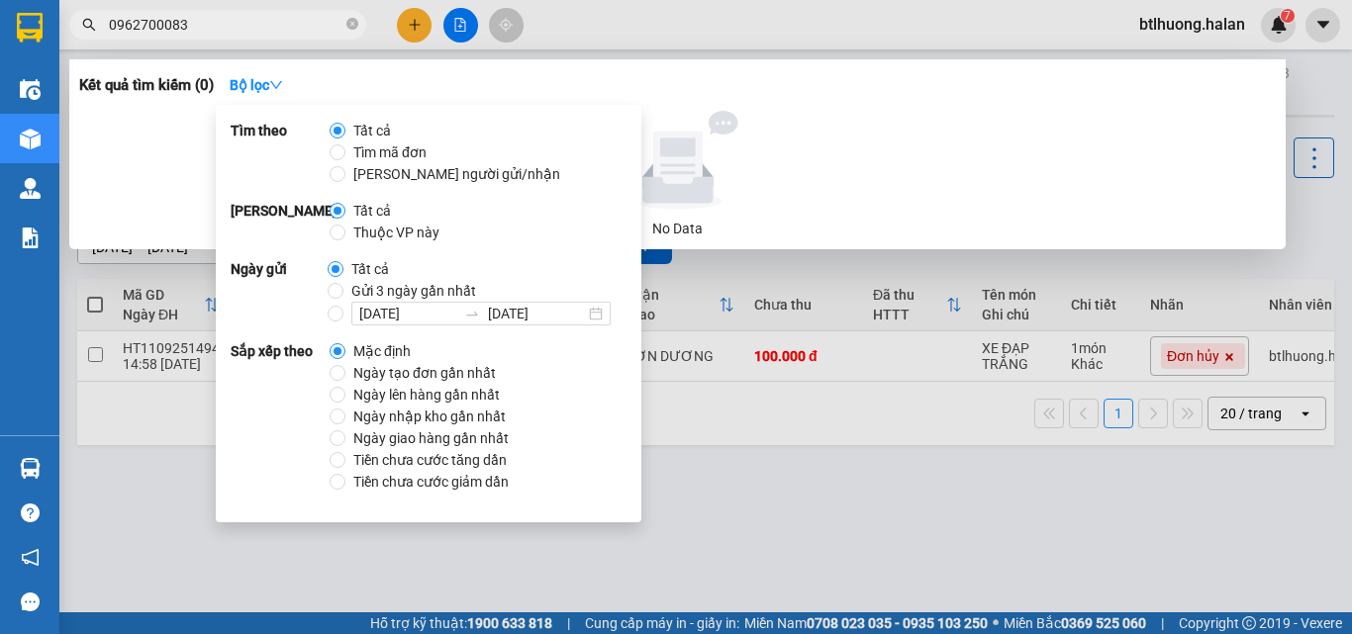
click at [776, 95] on div "Kết quả tìm kiếm ( 0 ) Bộ lọc" at bounding box center [677, 85] width 1197 height 32
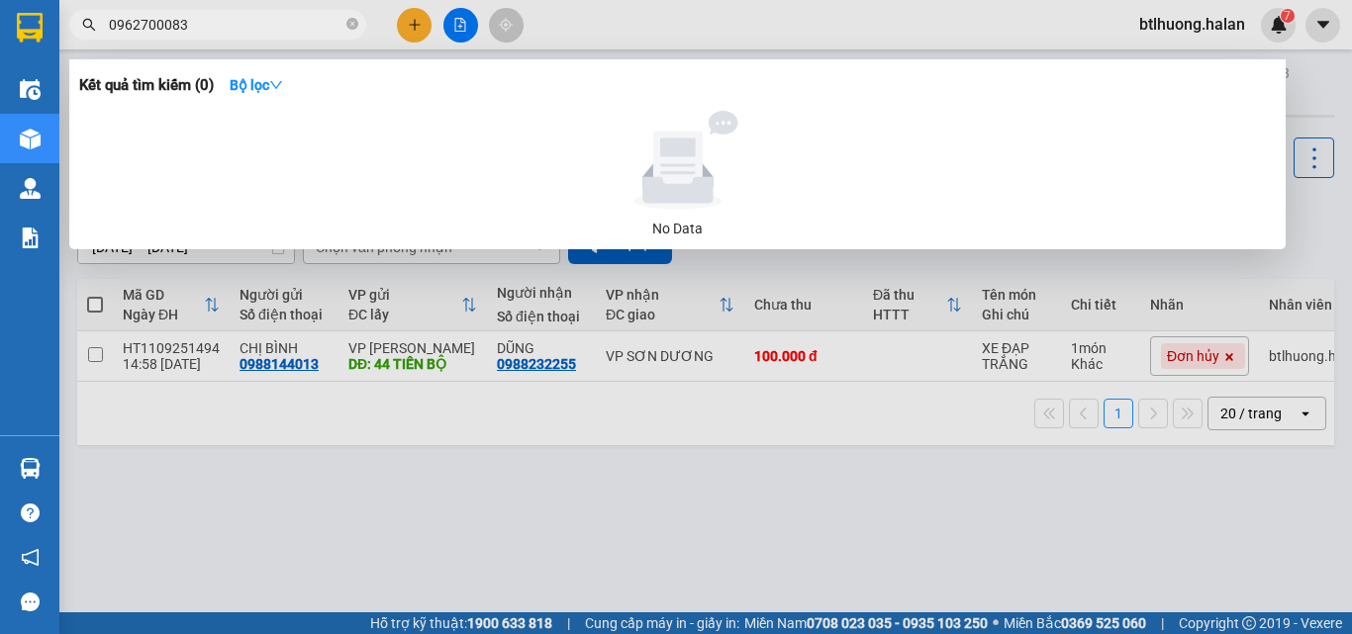
click at [328, 10] on span "0962700083" at bounding box center [217, 25] width 297 height 30
click at [331, 20] on input "0962700083" at bounding box center [226, 25] width 234 height 22
type input "0"
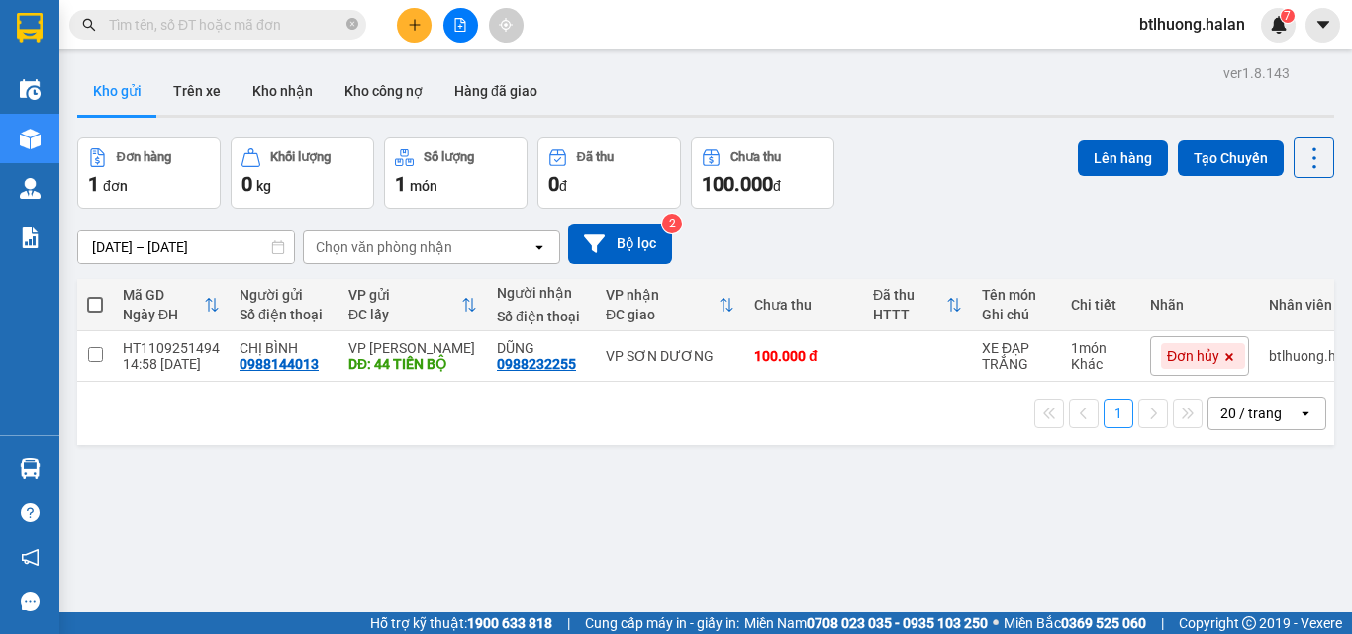
type input "="
type input "0"
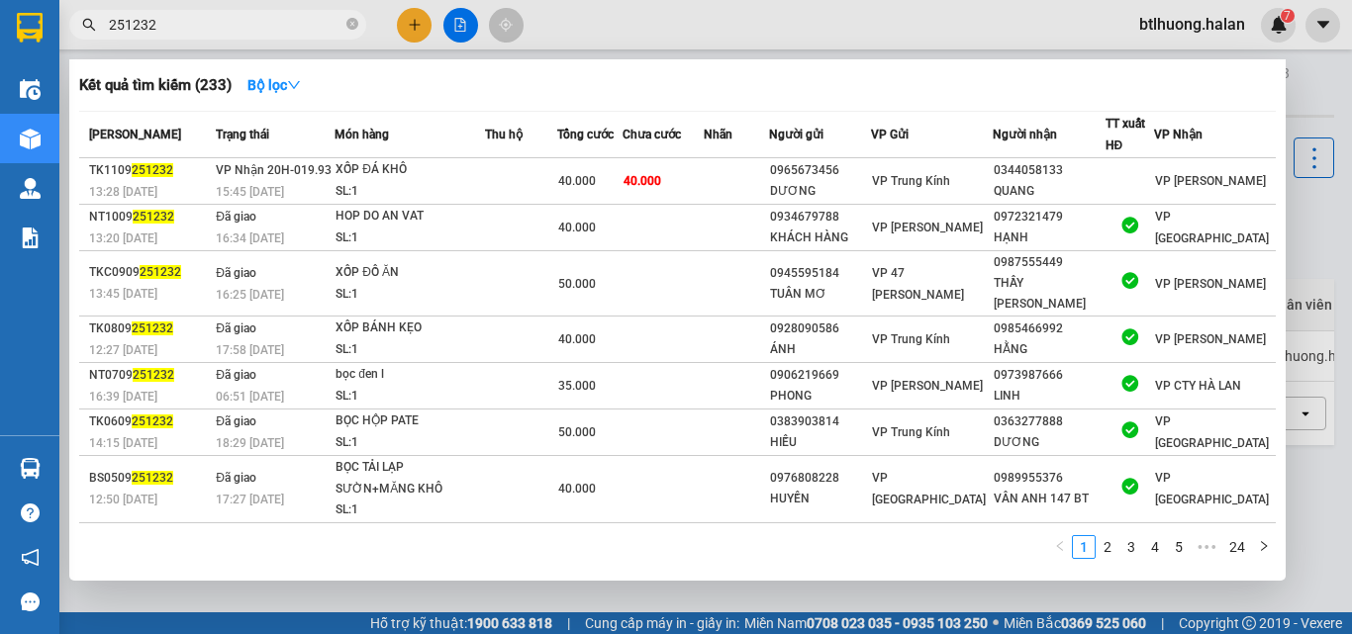
type input "251232"
click at [656, 28] on div at bounding box center [676, 317] width 1352 height 634
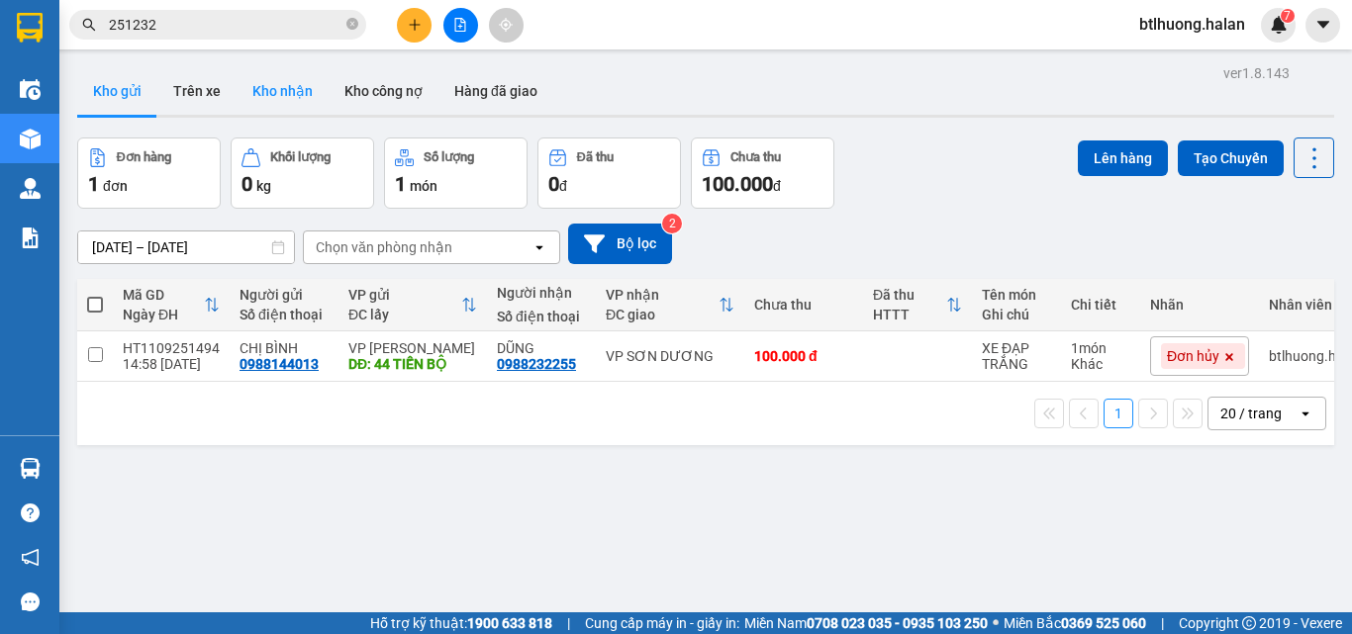
click at [266, 98] on button "Kho nhận" at bounding box center [283, 91] width 92 height 48
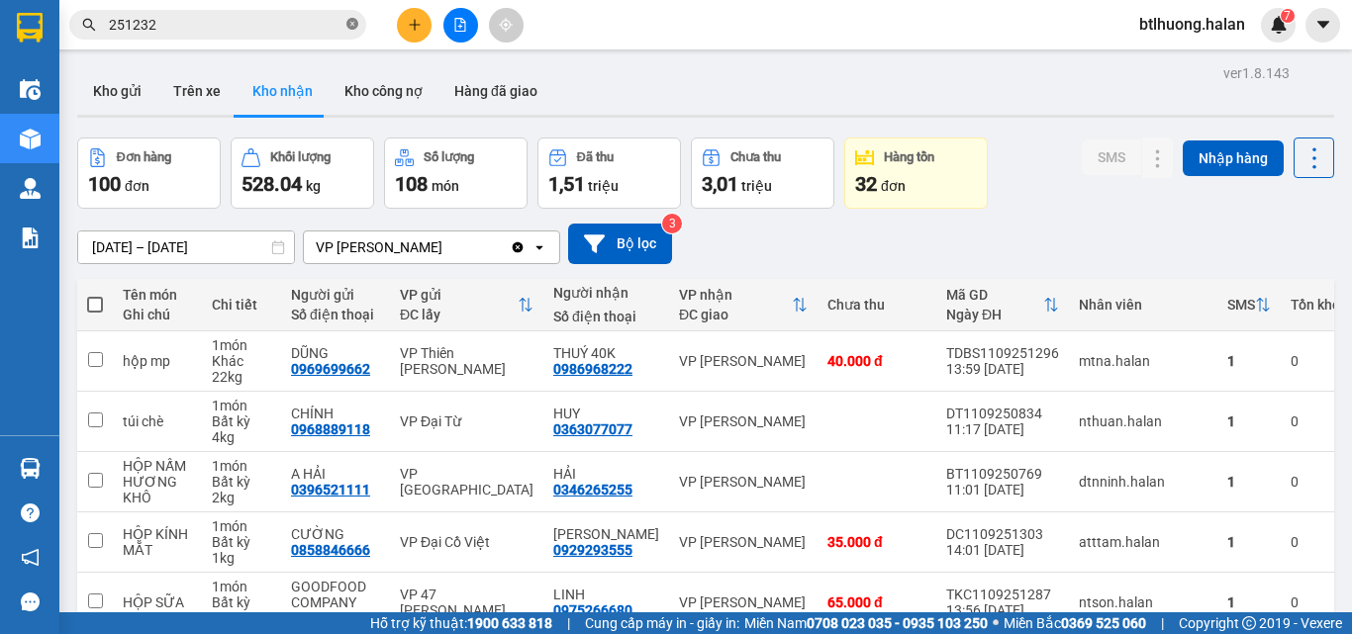
click at [348, 33] on span at bounding box center [352, 25] width 12 height 19
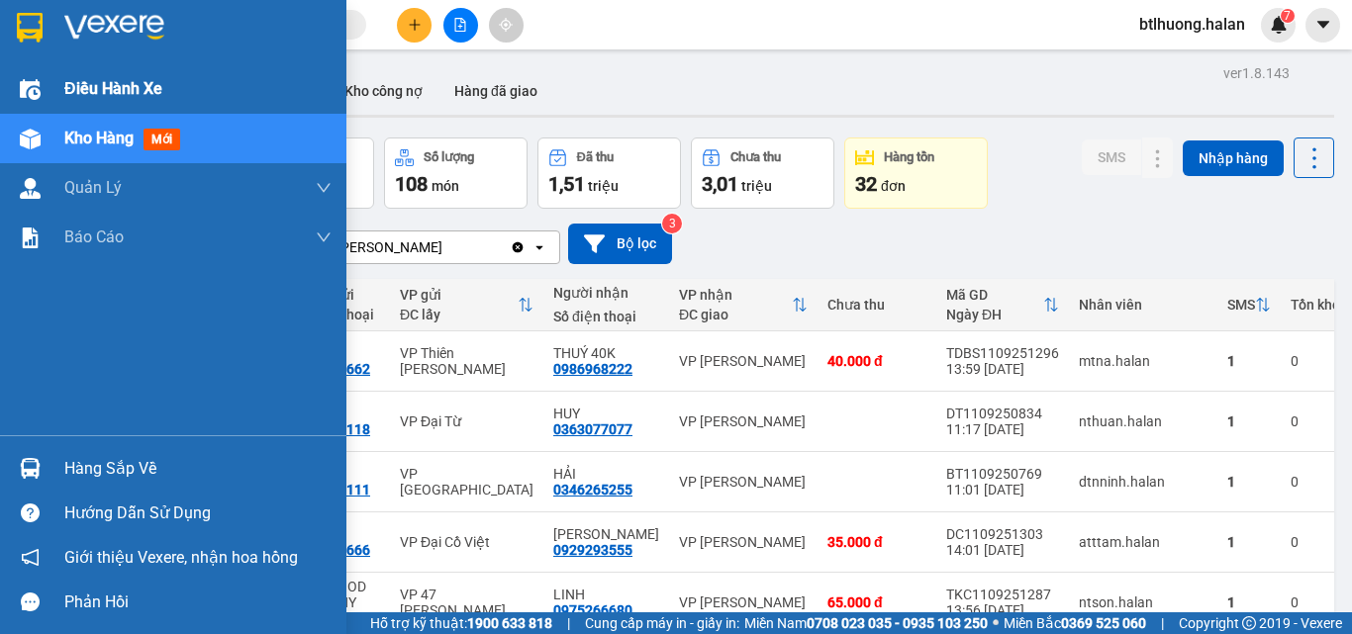
click at [29, 96] on img at bounding box center [30, 89] width 21 height 21
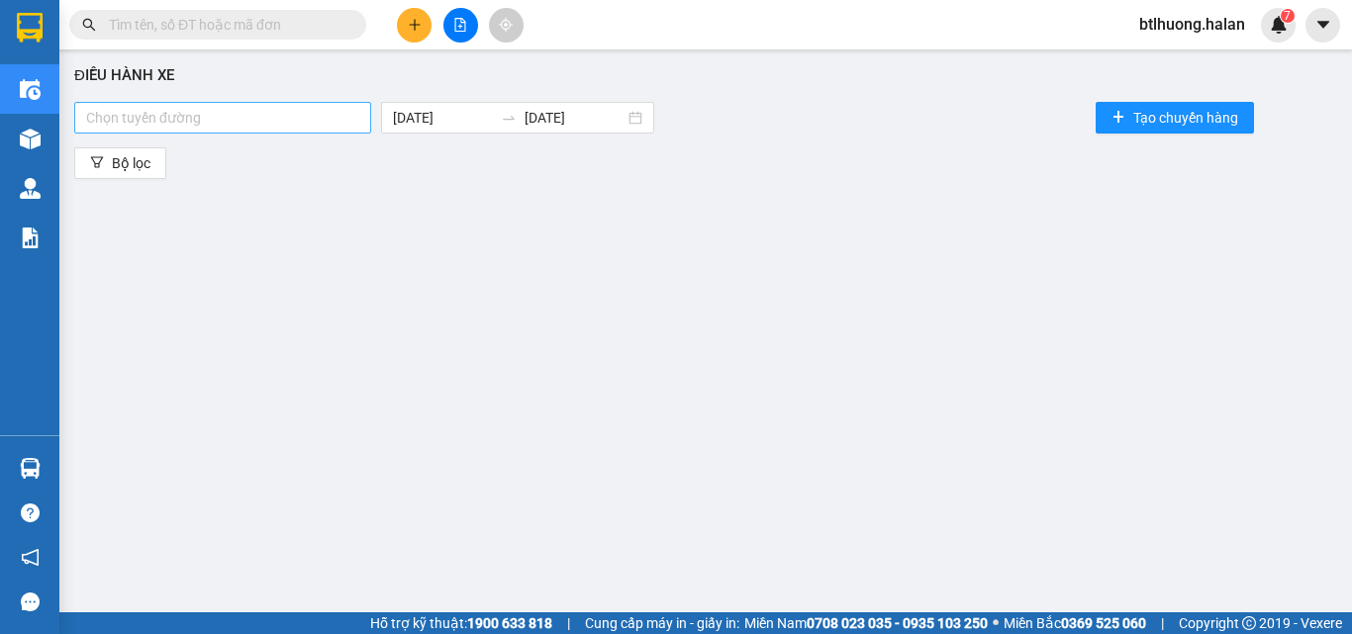
click at [220, 111] on div at bounding box center [222, 118] width 287 height 24
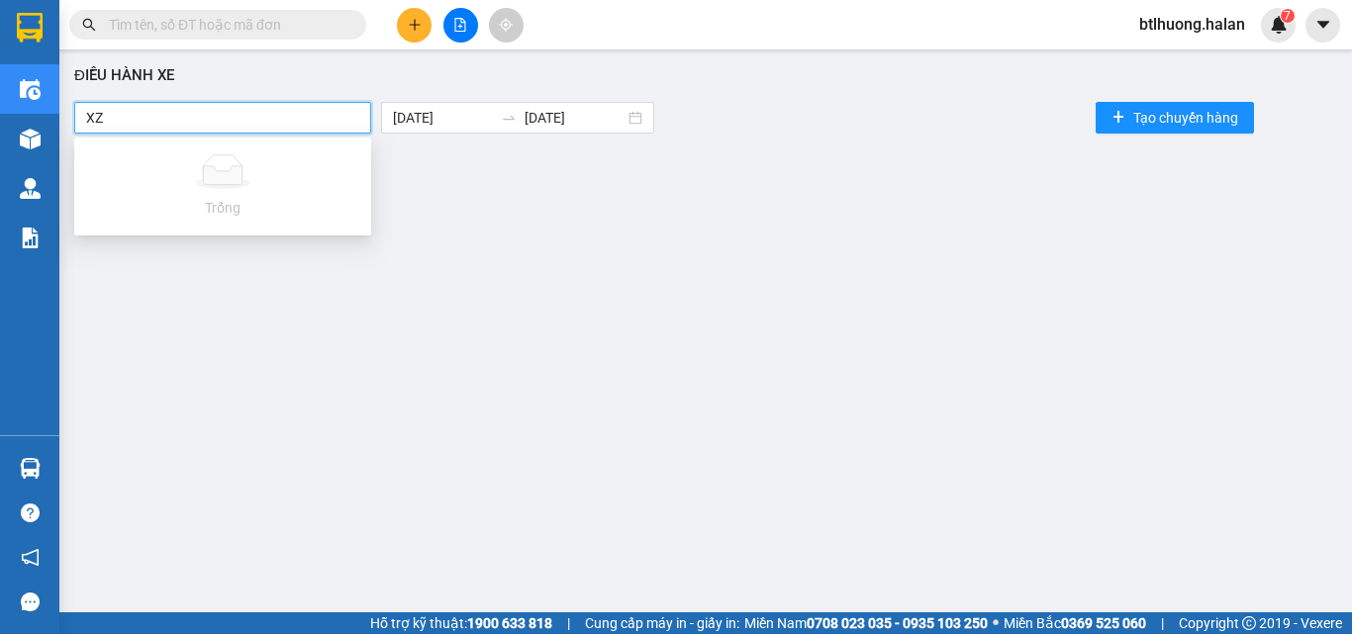
type input "X"
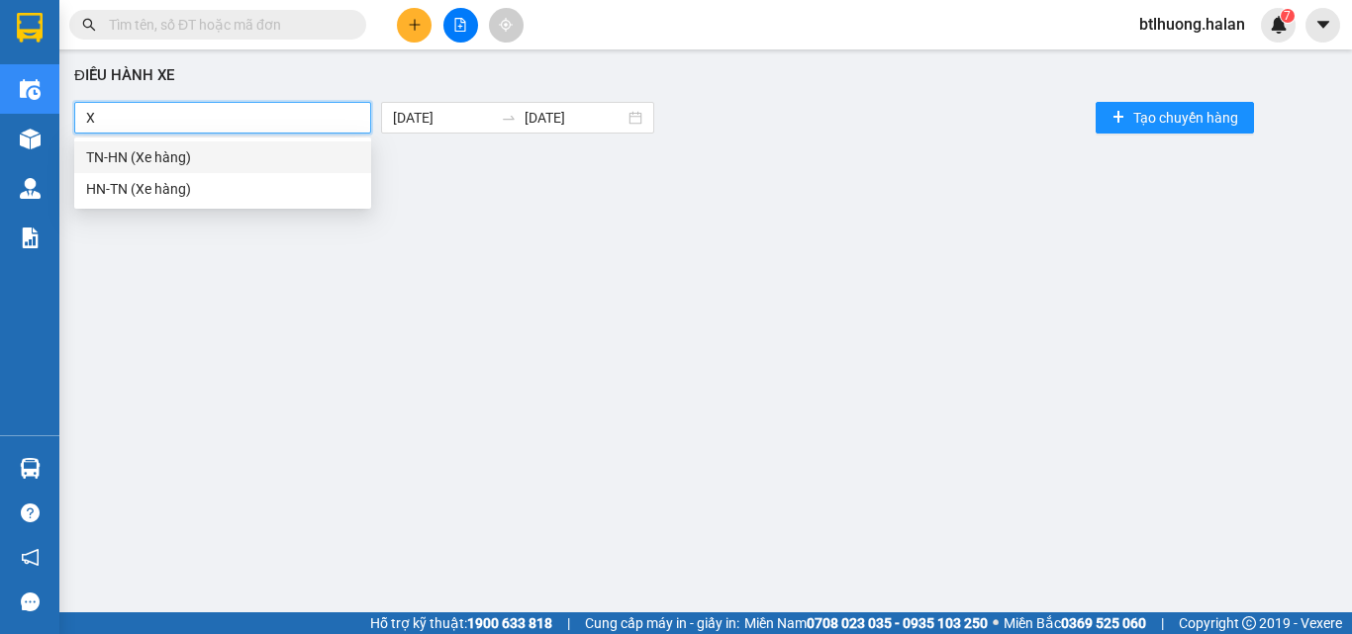
click at [212, 155] on div "TN-HN (Xe hàng)" at bounding box center [222, 157] width 273 height 22
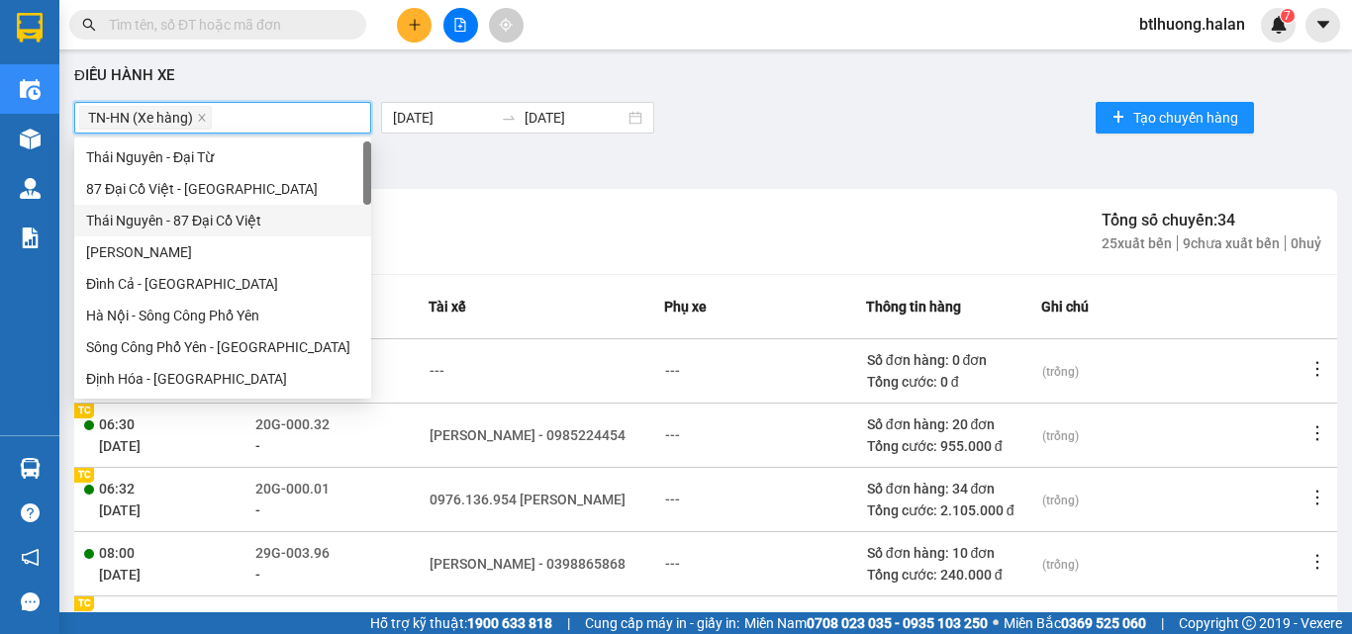
scroll to position [198, 0]
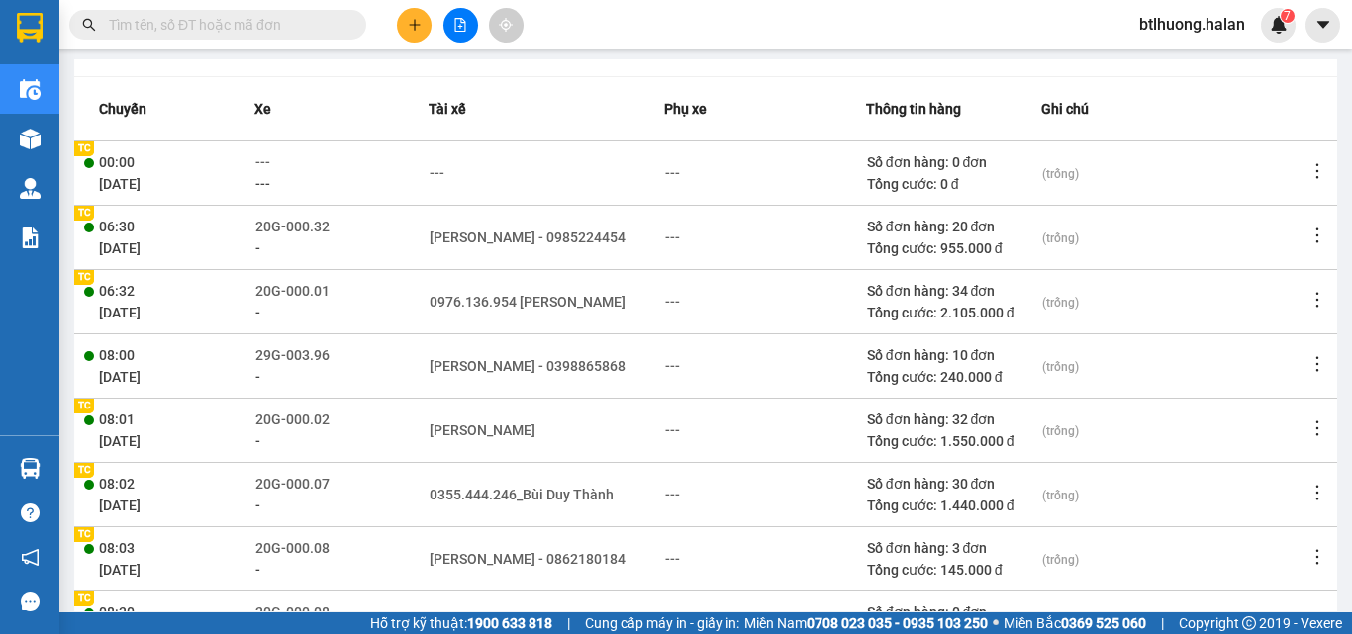
click at [600, 34] on div "Kết quả tìm kiếm ( 233 ) Bộ lọc Mã ĐH Trạng thái Món hàng Thu hộ Tổng cước Chưa…" at bounding box center [676, 24] width 1352 height 49
click at [1307, 424] on icon "more" at bounding box center [1317, 429] width 20 height 20
click at [1214, 468] on li "Xem phơi" at bounding box center [1240, 466] width 114 height 40
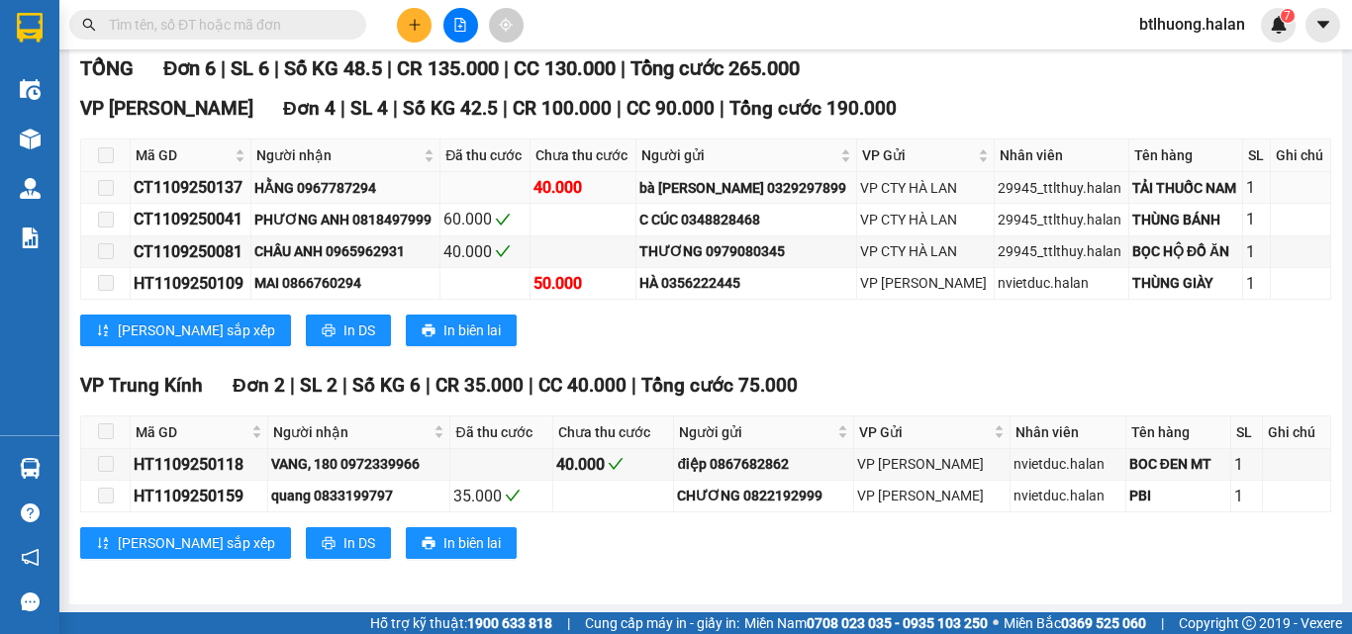
scroll to position [99, 0]
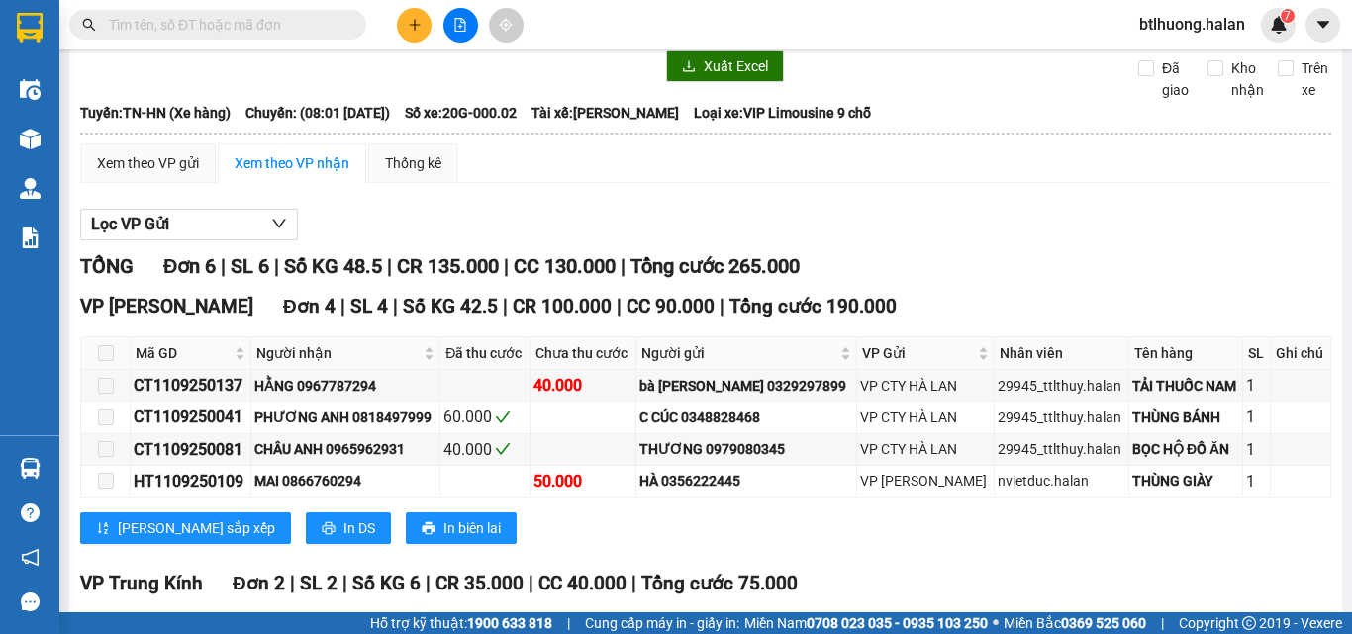
click at [240, 27] on input "text" at bounding box center [226, 25] width 234 height 22
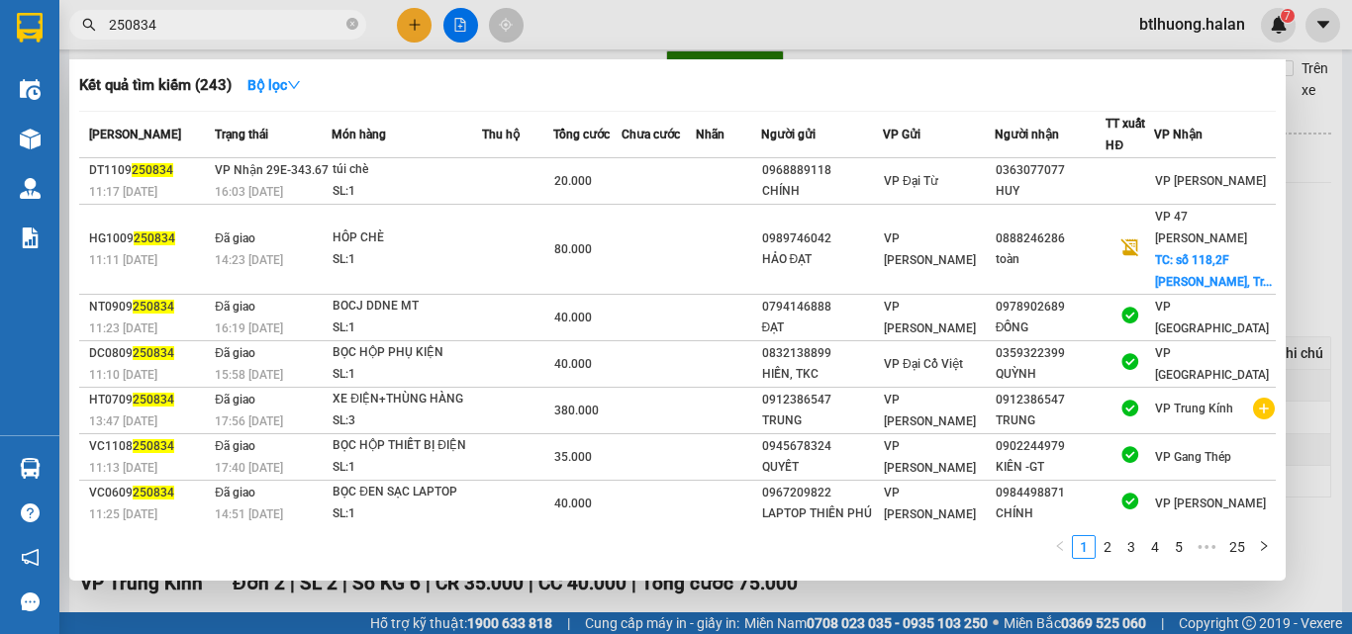
type input "250834"
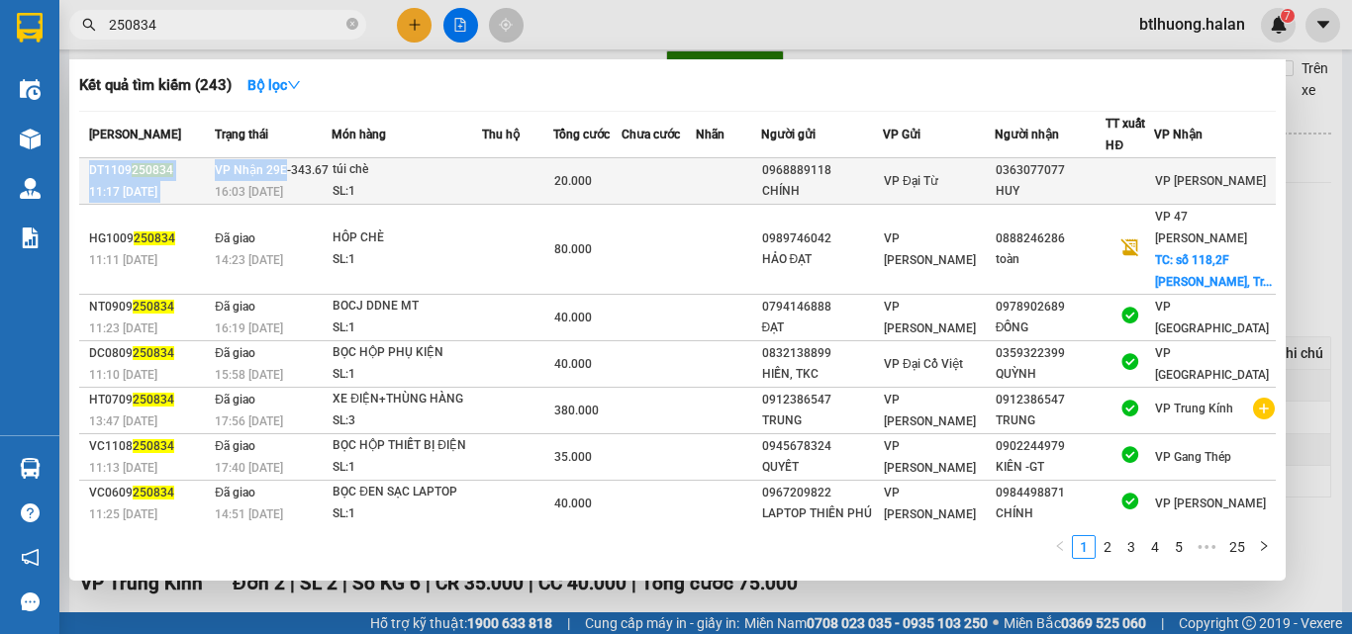
click at [286, 161] on table "Mã ĐH Trạng thái Món hàng Thu hộ Tổng cước Chưa cước Nhãn Người gửi VP Gửi Ngườ…" at bounding box center [677, 398] width 1197 height 575
click at [546, 193] on td at bounding box center [517, 181] width 71 height 47
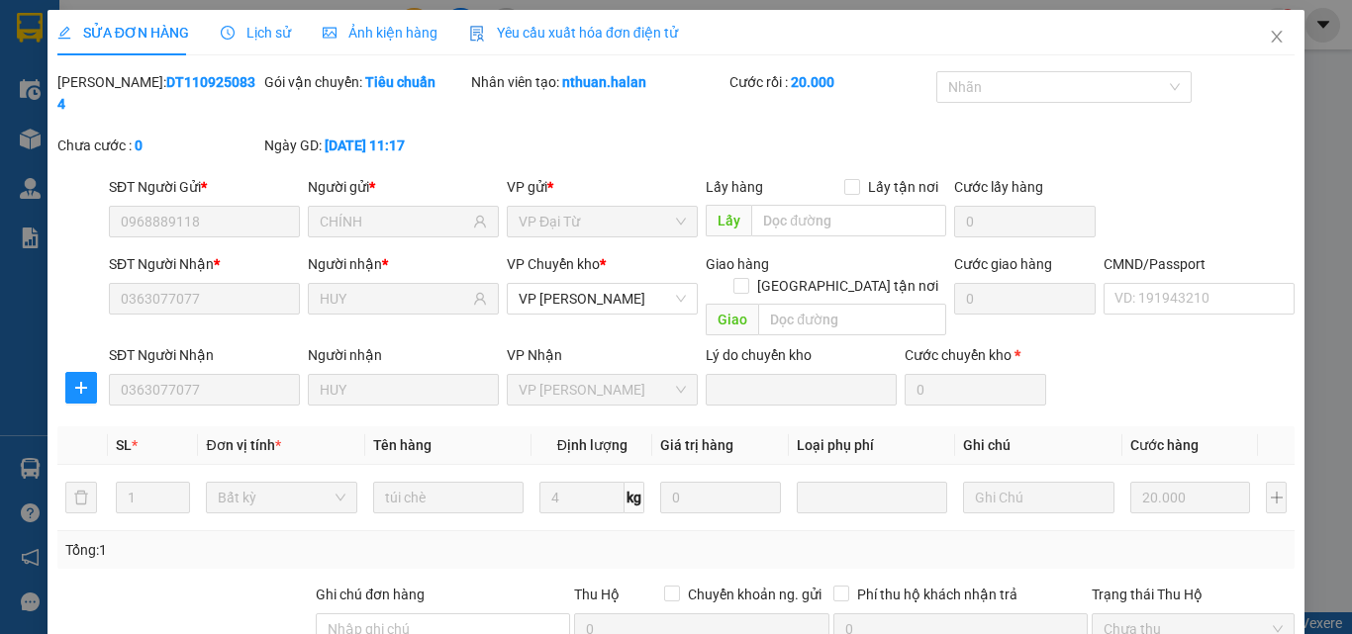
type input "0968889118"
type input "CHÍNH"
type input "0363077077"
type input "HUY"
type input "20.000"
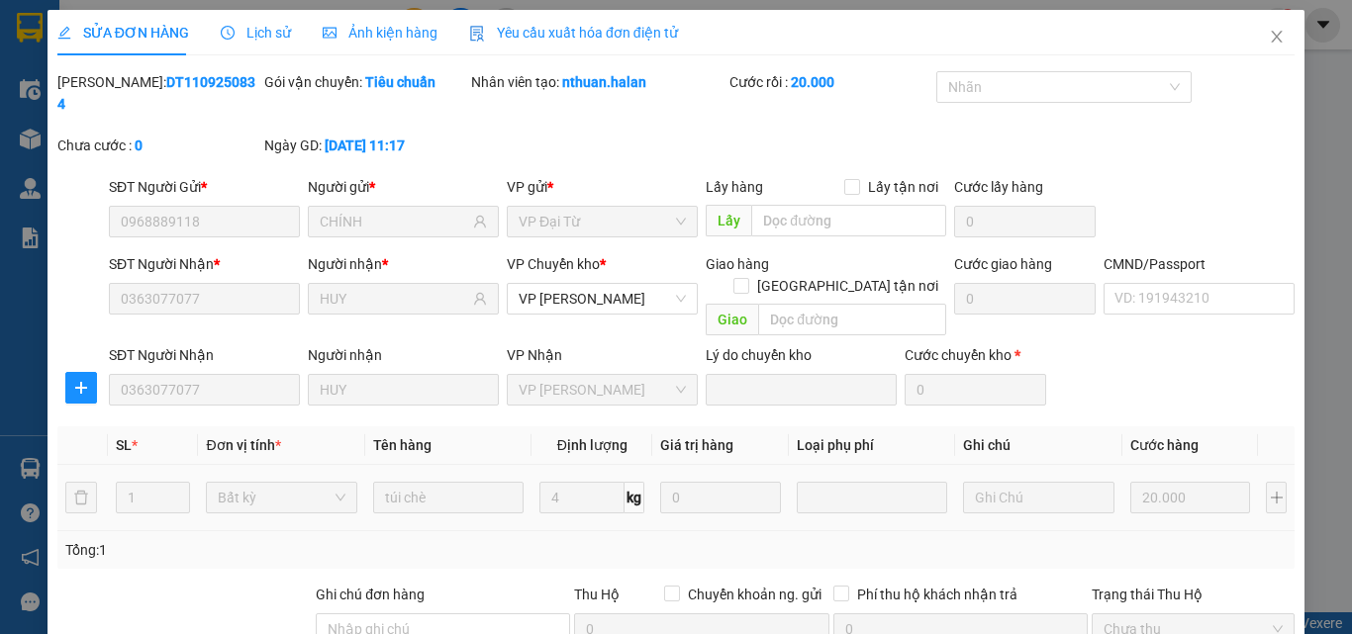
scroll to position [209, 0]
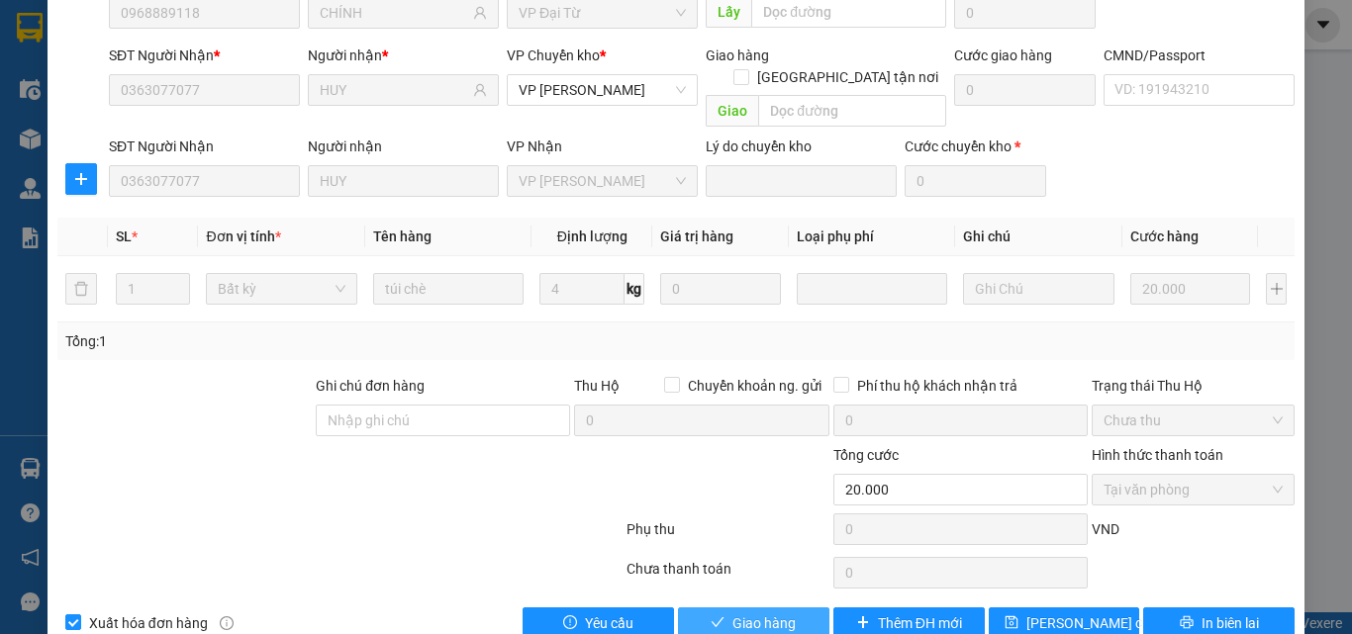
click at [765, 613] on span "Giao hàng" at bounding box center [763, 624] width 63 height 22
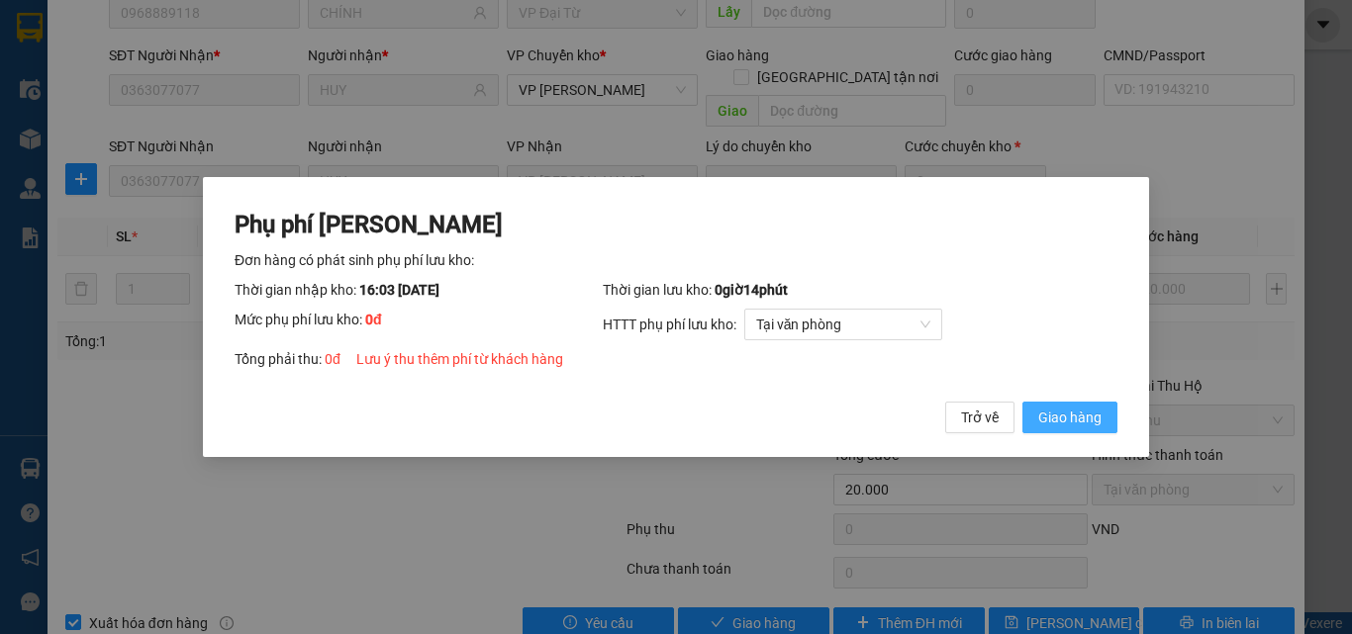
click at [1081, 429] on span "Giao hàng" at bounding box center [1069, 418] width 63 height 22
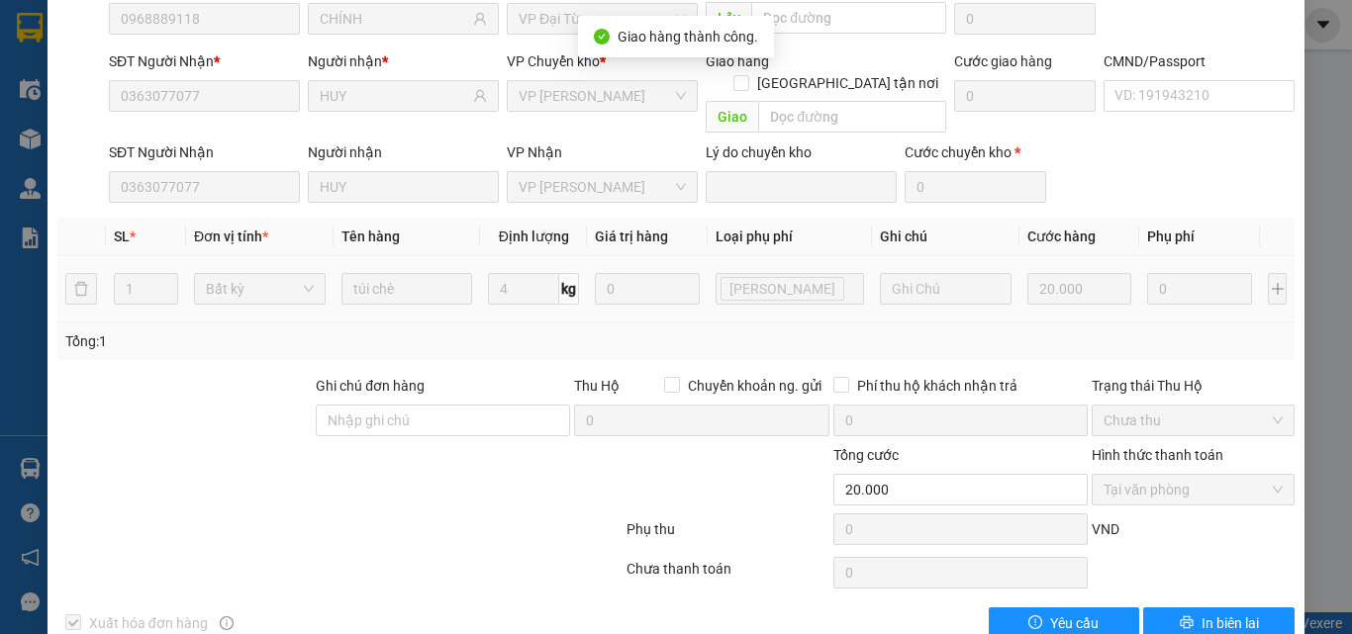
scroll to position [0, 0]
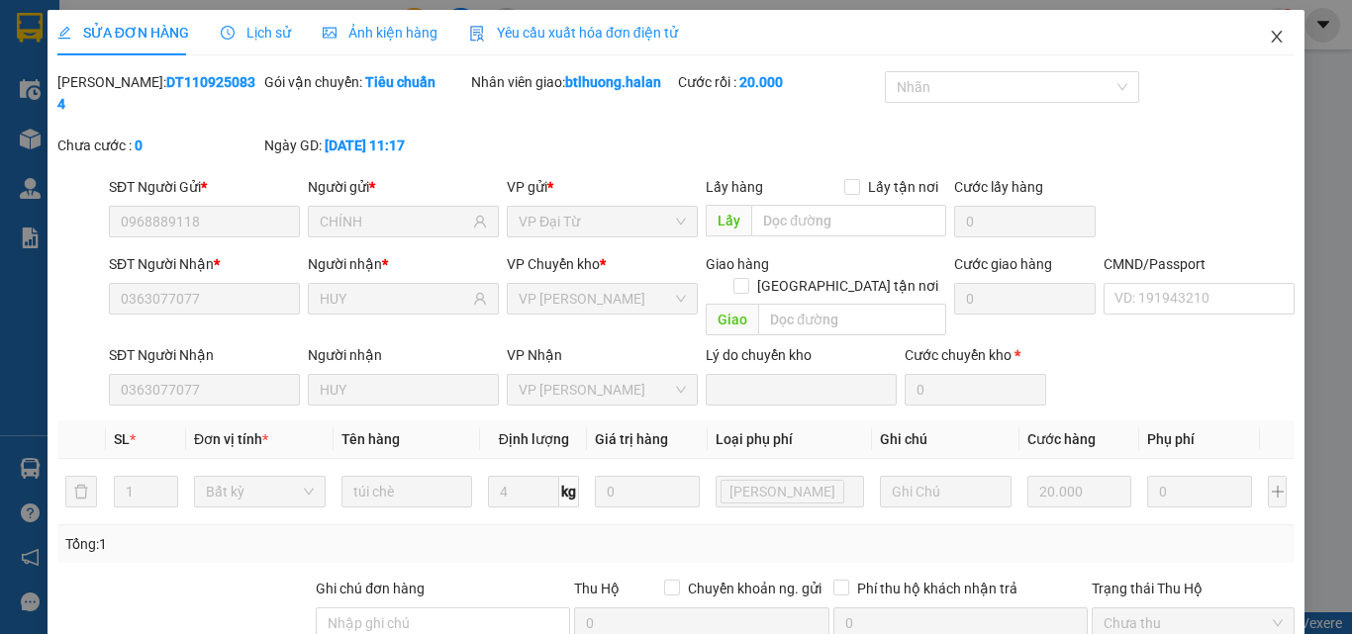
click at [1269, 41] on icon "close" at bounding box center [1277, 37] width 16 height 16
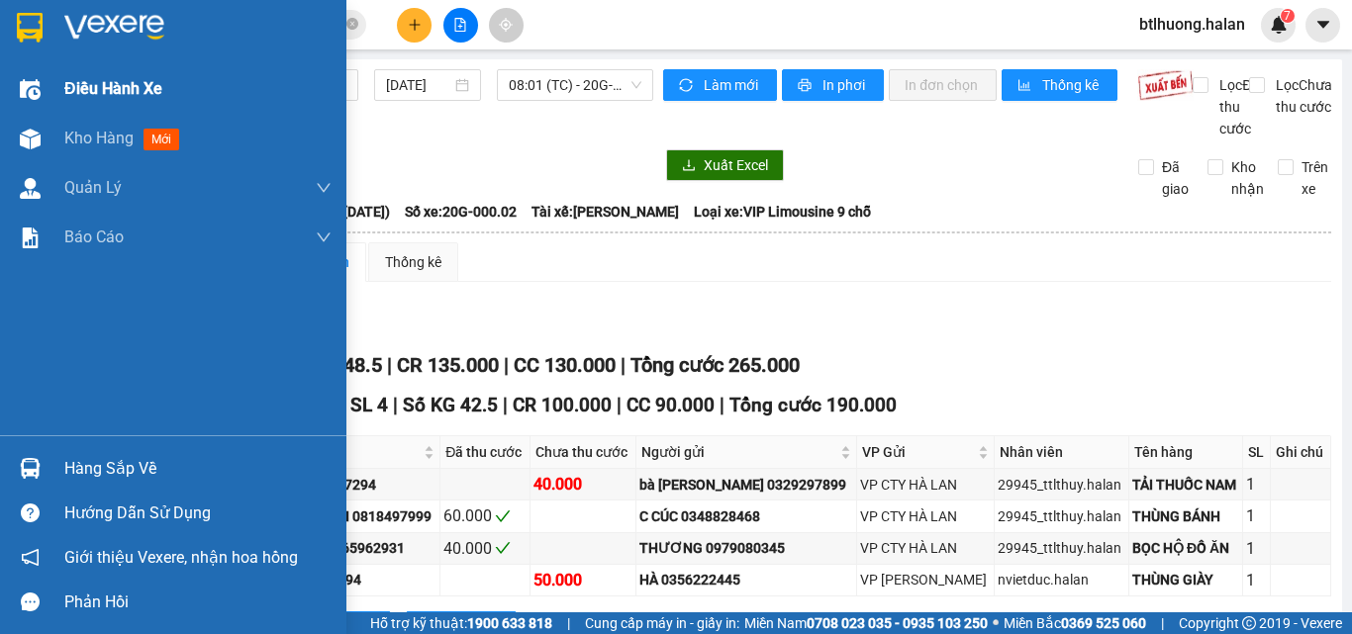
click at [19, 65] on div "Điều hành xe" at bounding box center [173, 88] width 346 height 49
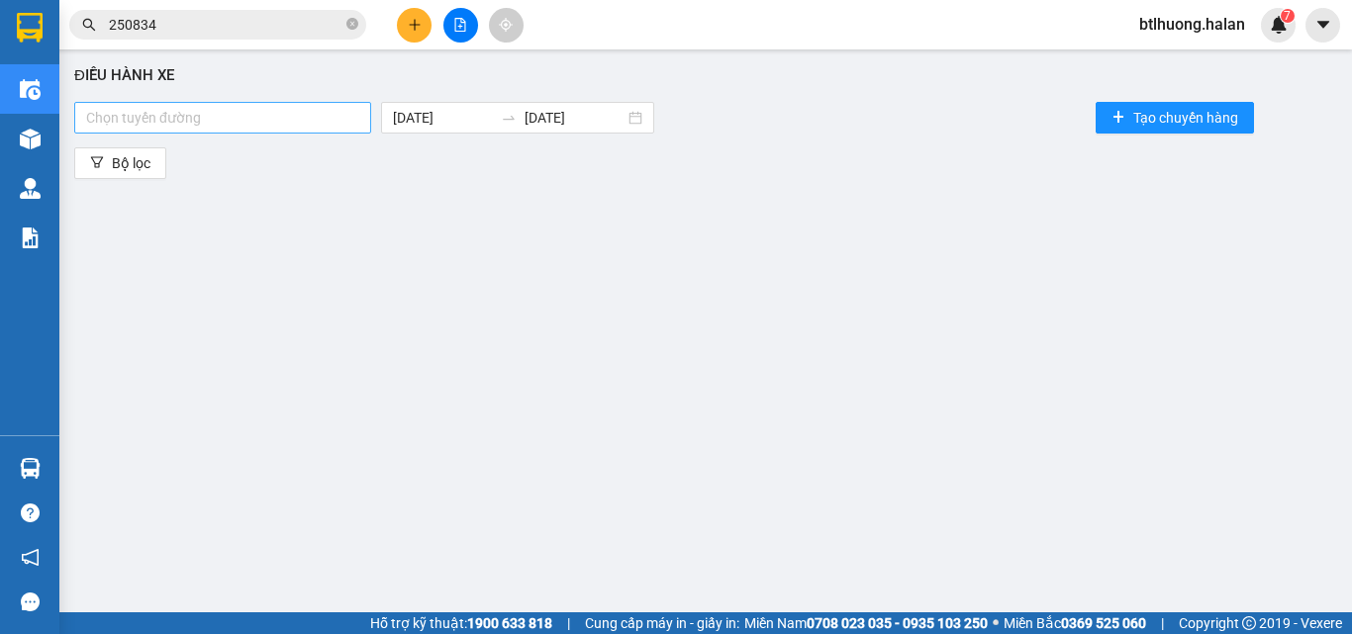
click at [308, 115] on div at bounding box center [222, 118] width 287 height 24
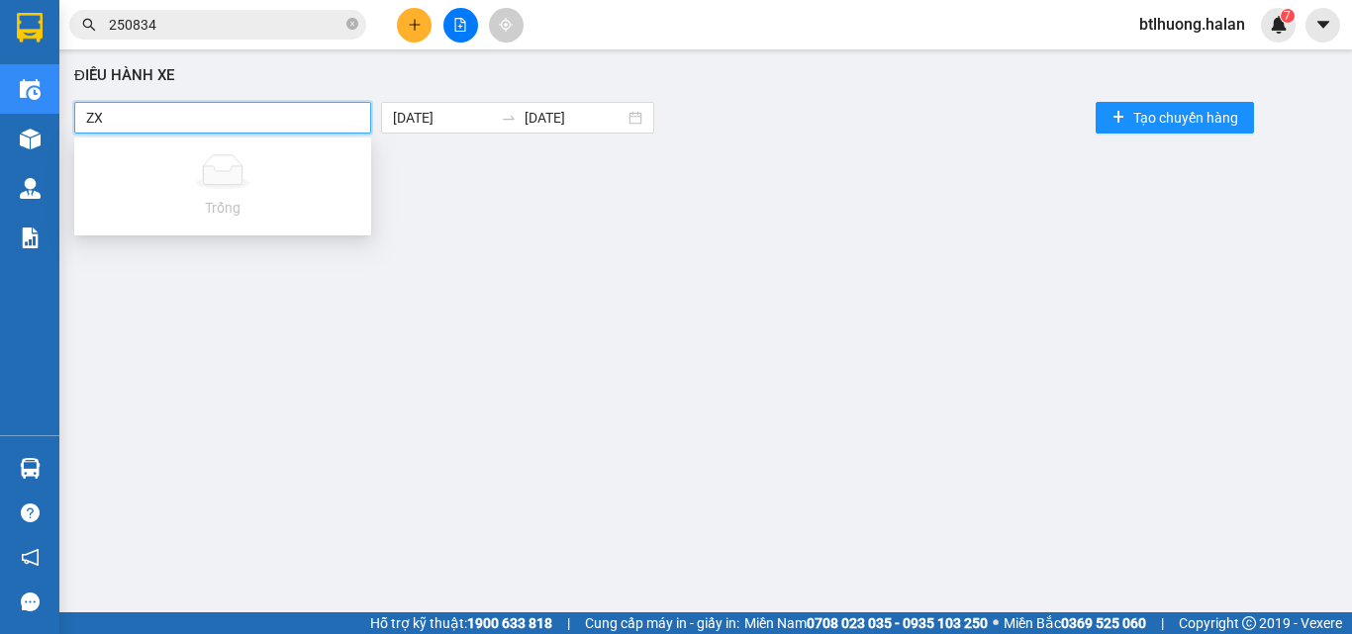
type input "Z"
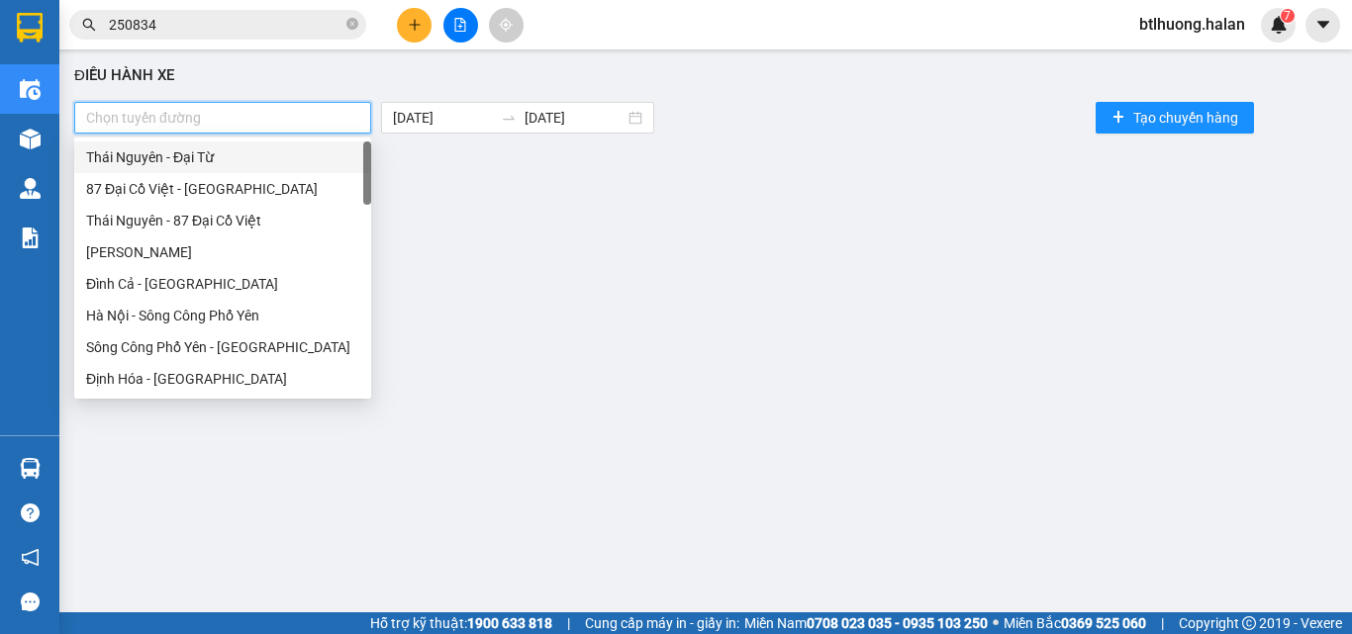
type input "X"
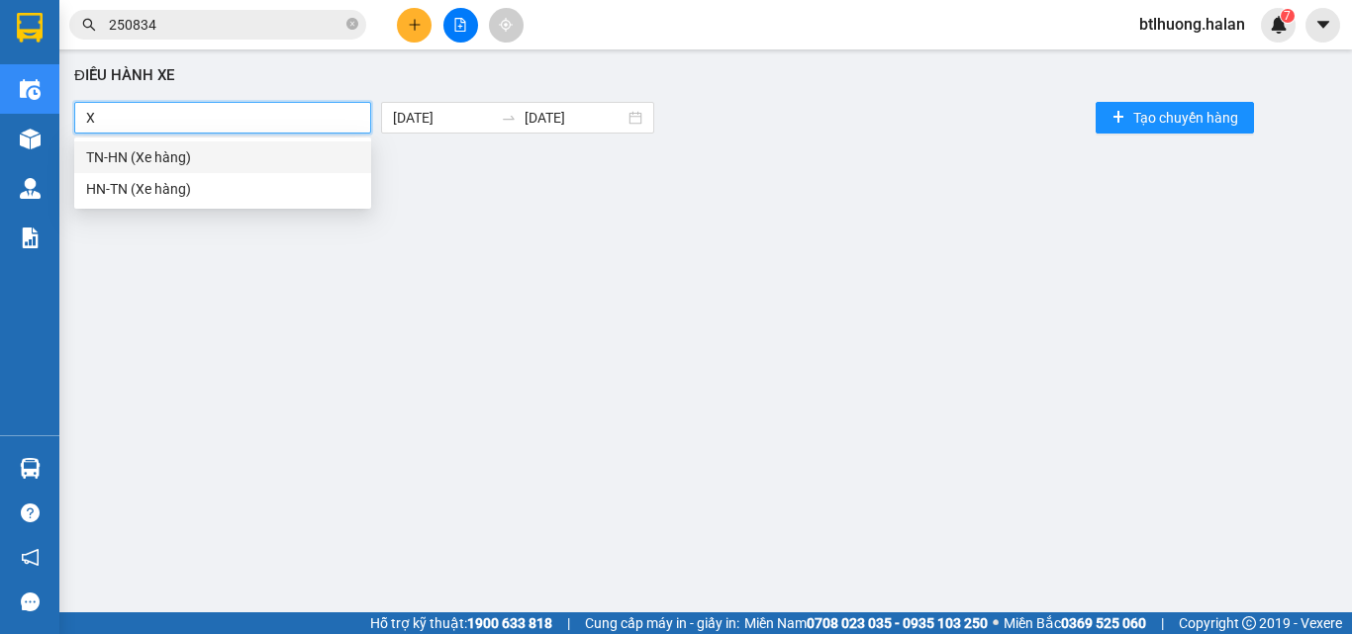
click at [252, 150] on div "TN-HN (Xe hàng)" at bounding box center [222, 157] width 273 height 22
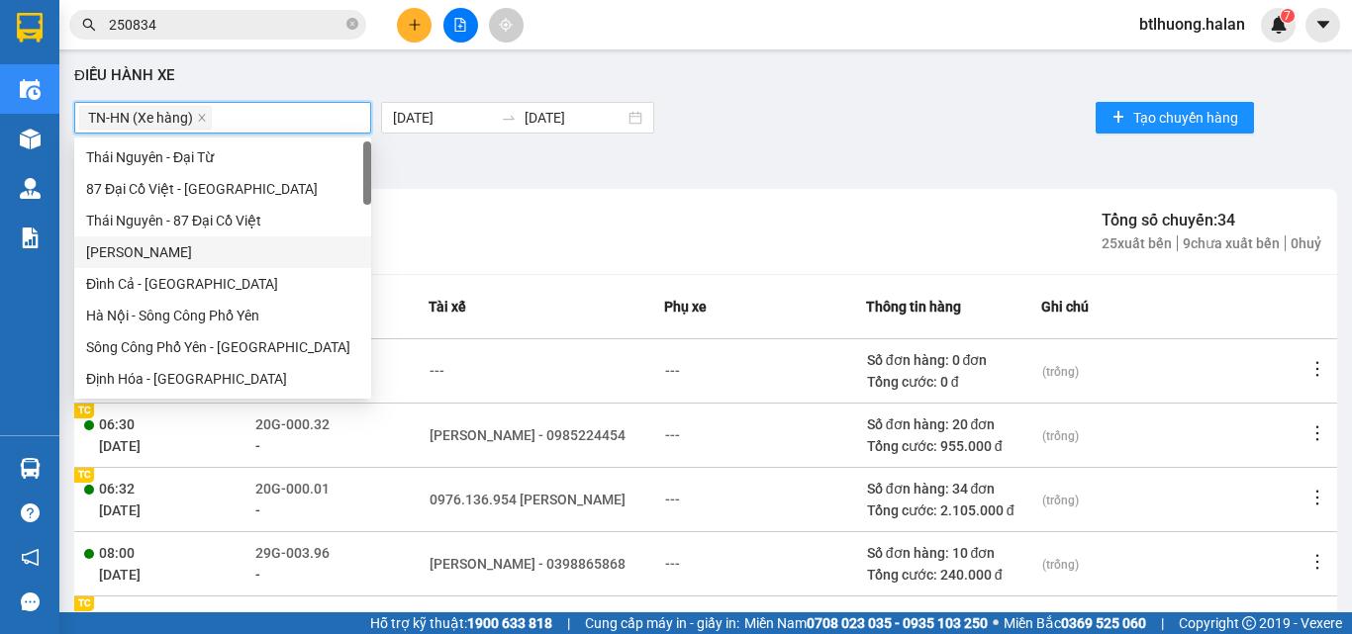
scroll to position [297, 0]
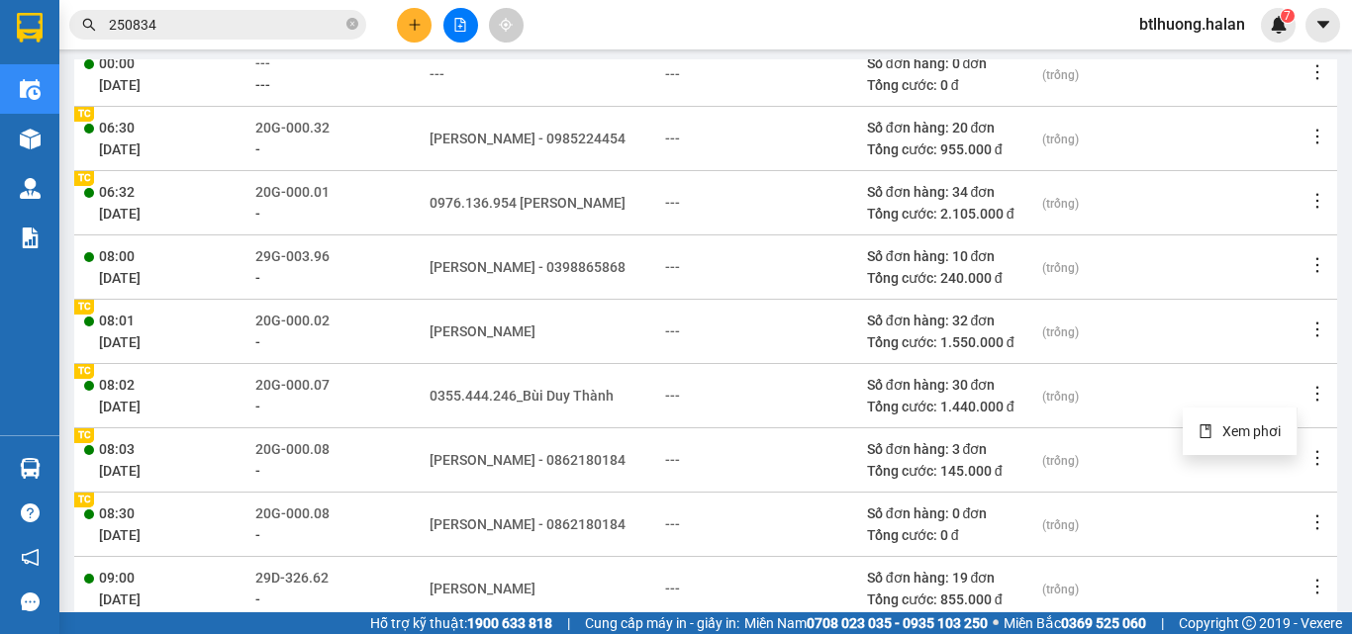
click at [1307, 395] on icon "more" at bounding box center [1317, 394] width 20 height 20
click at [1307, 385] on icon "more" at bounding box center [1317, 394] width 20 height 20
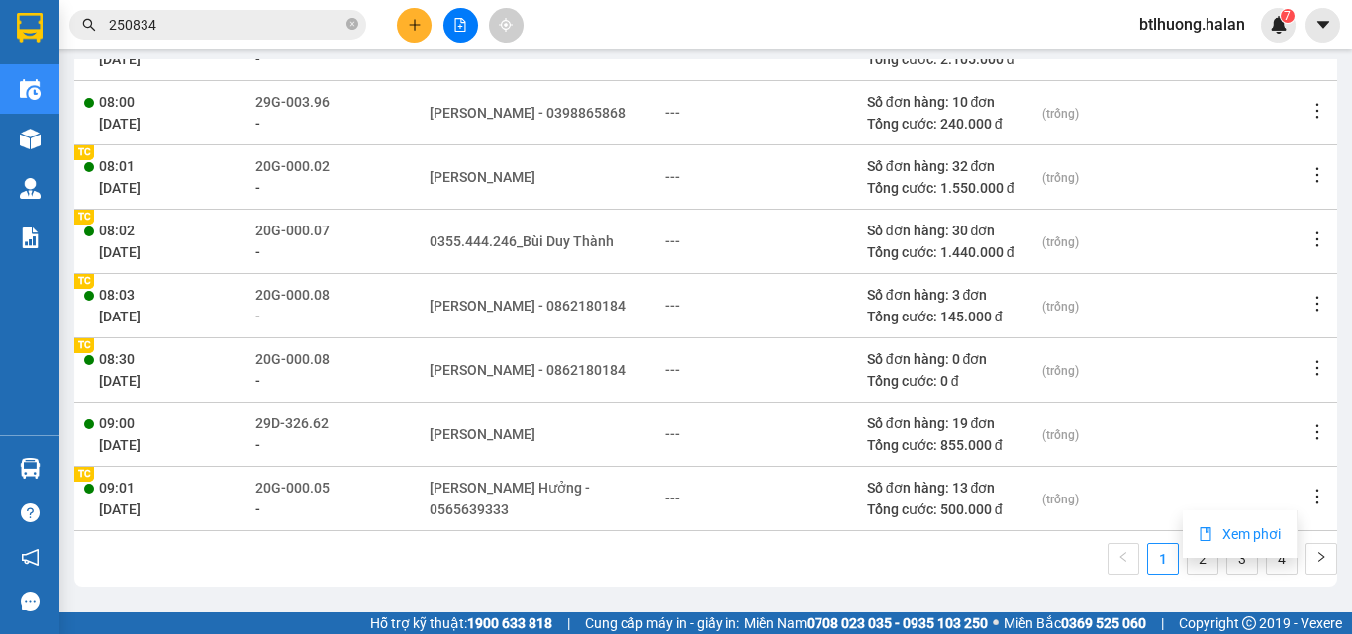
click at [1225, 533] on span "Xem phơi" at bounding box center [1251, 535] width 58 height 16
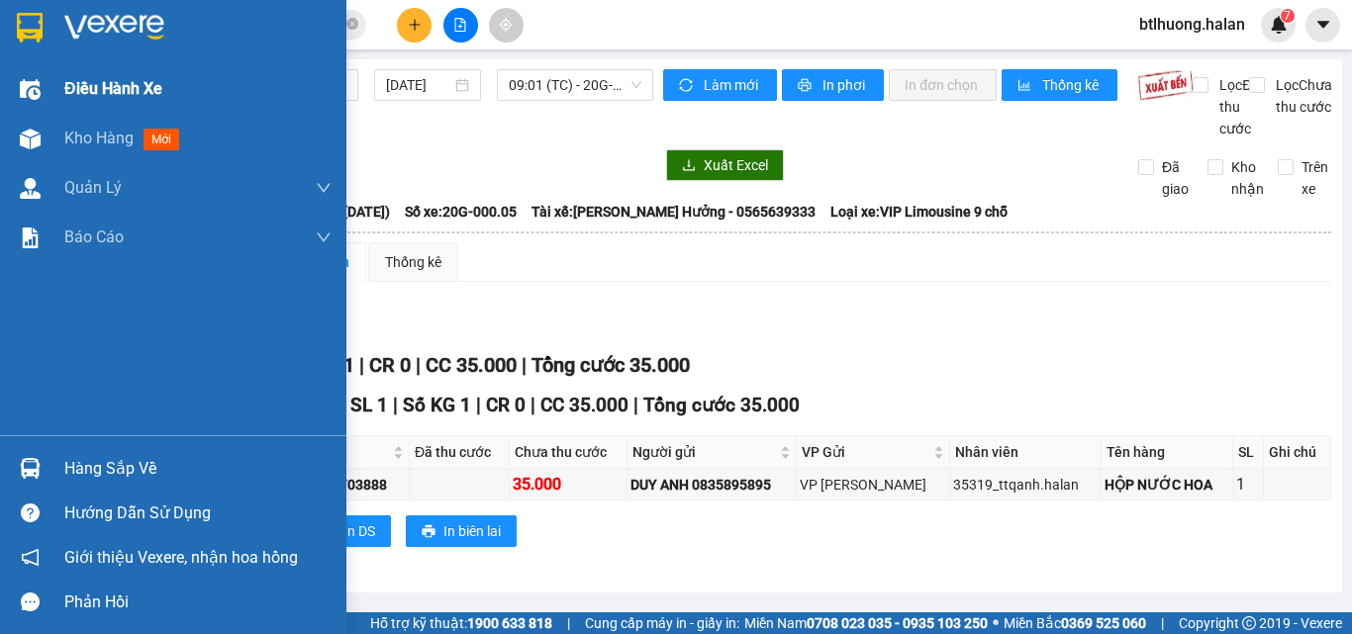
click at [105, 97] on span "Điều hành xe" at bounding box center [113, 88] width 98 height 25
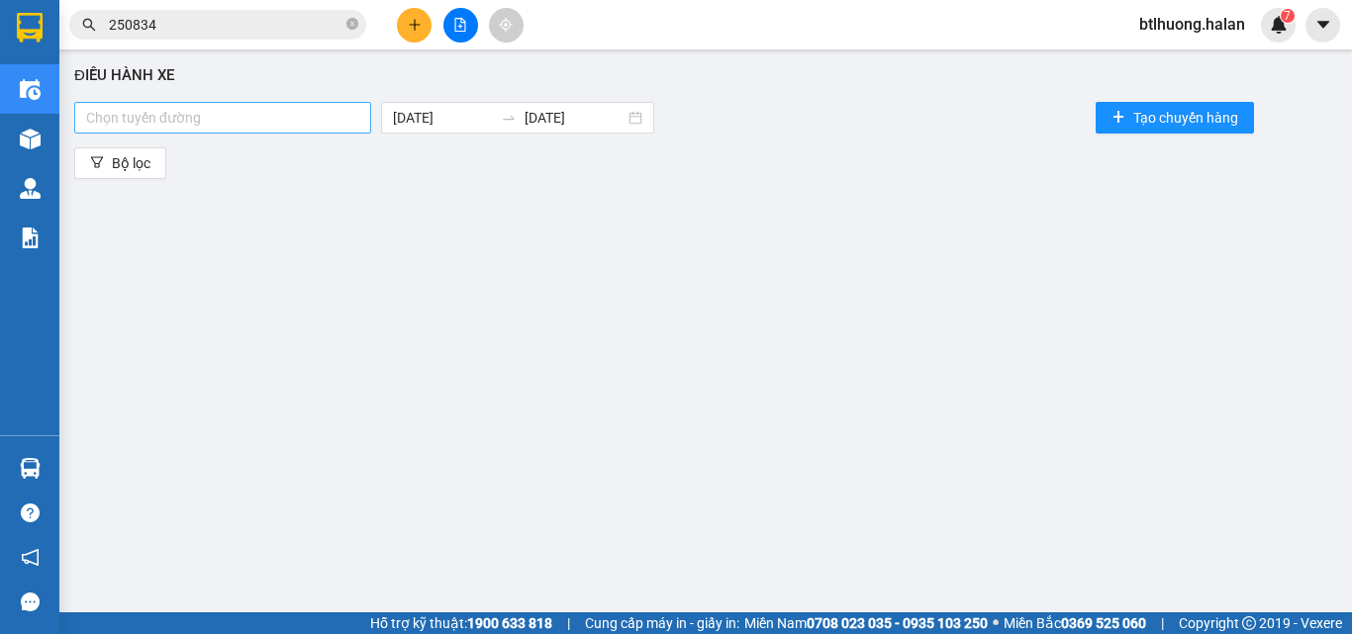
click at [304, 116] on div at bounding box center [222, 118] width 287 height 24
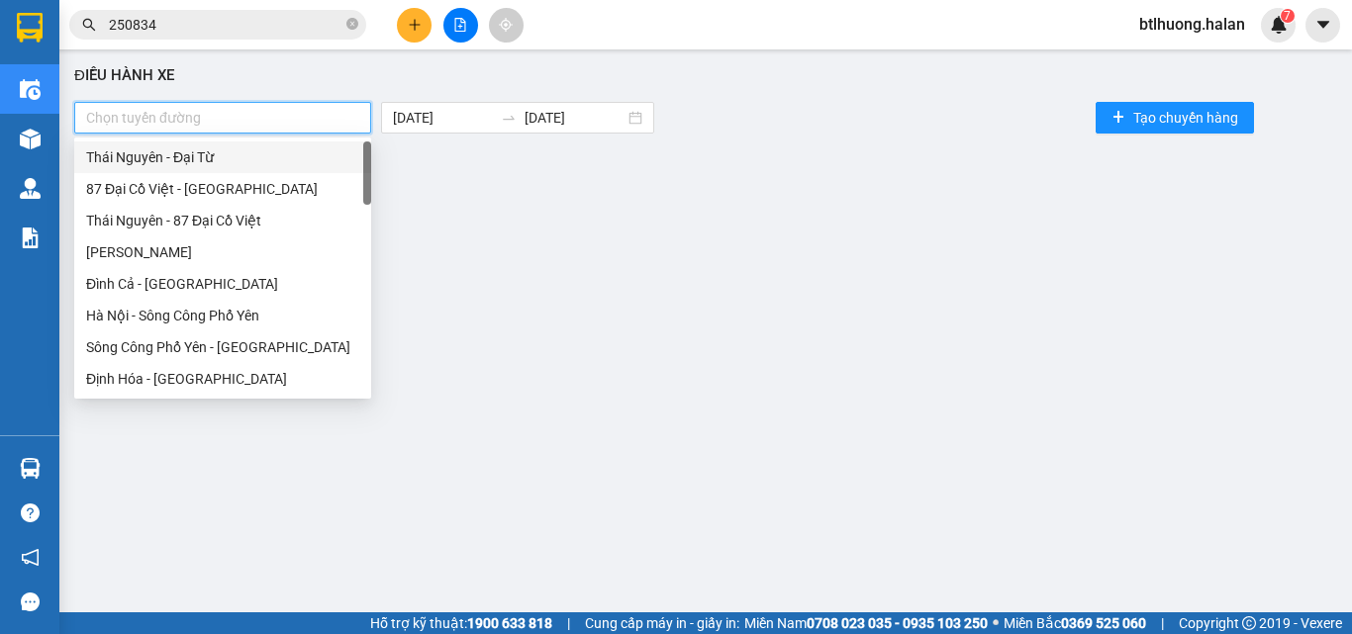
type input "X"
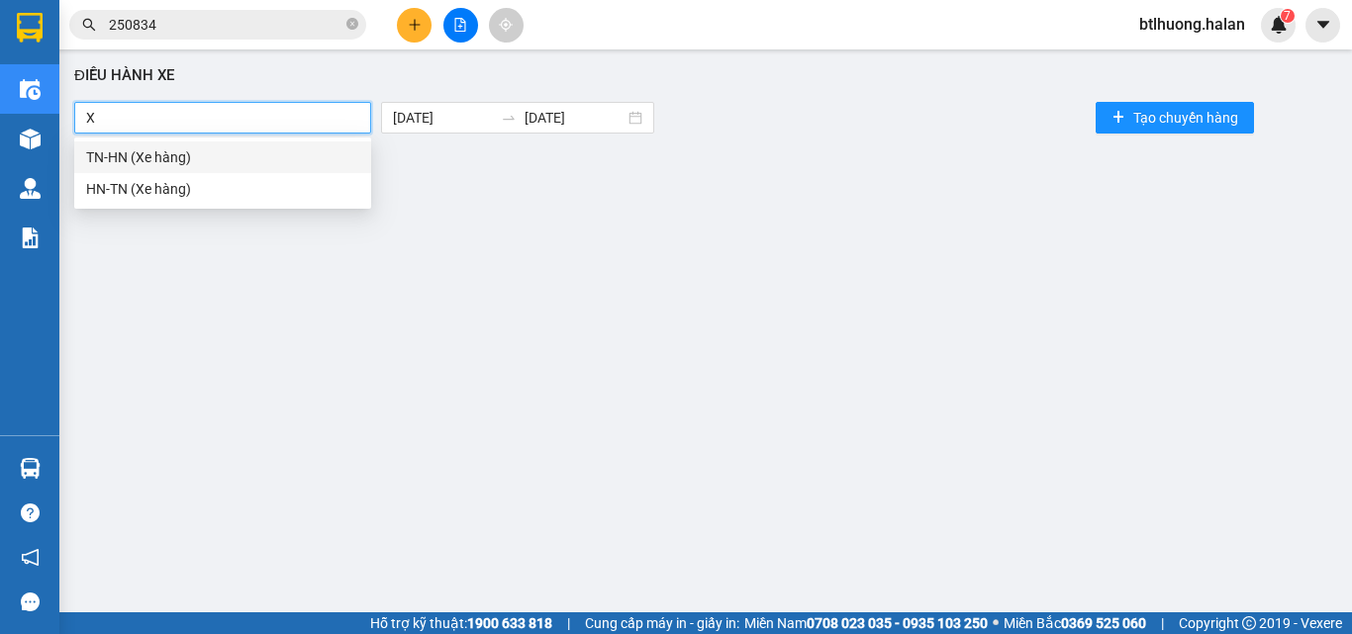
click at [283, 170] on div "TN-HN (Xe hàng)" at bounding box center [222, 158] width 297 height 32
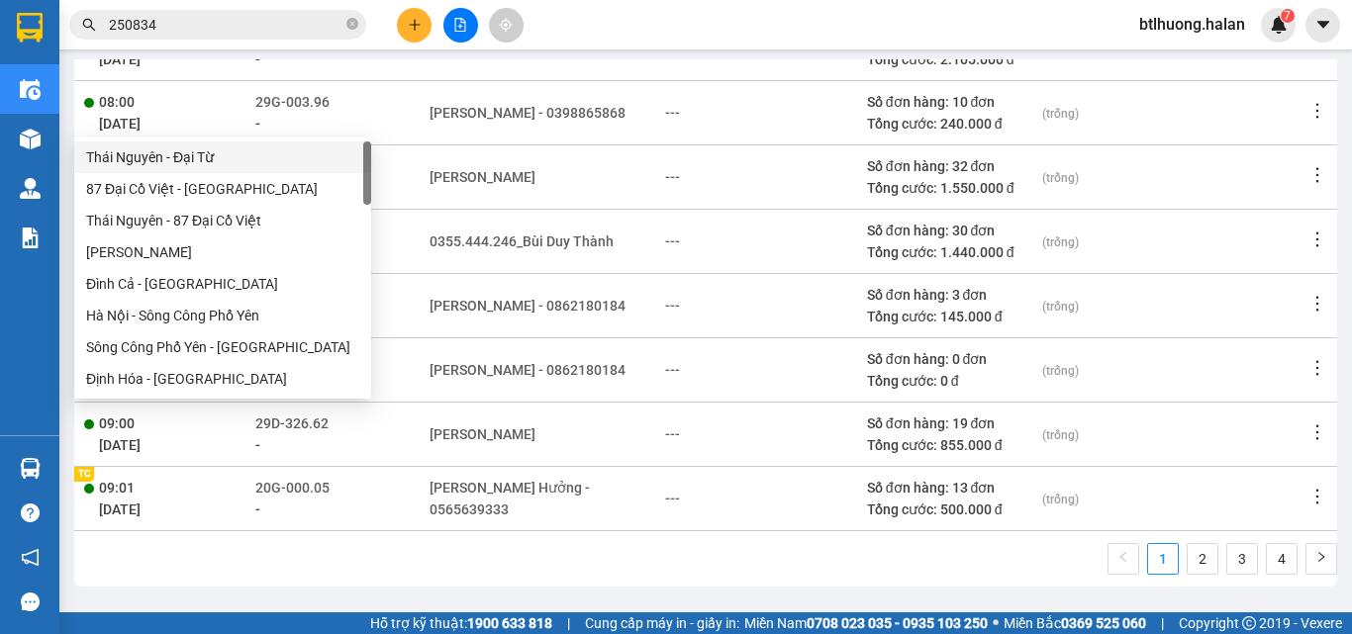
scroll to position [9, 0]
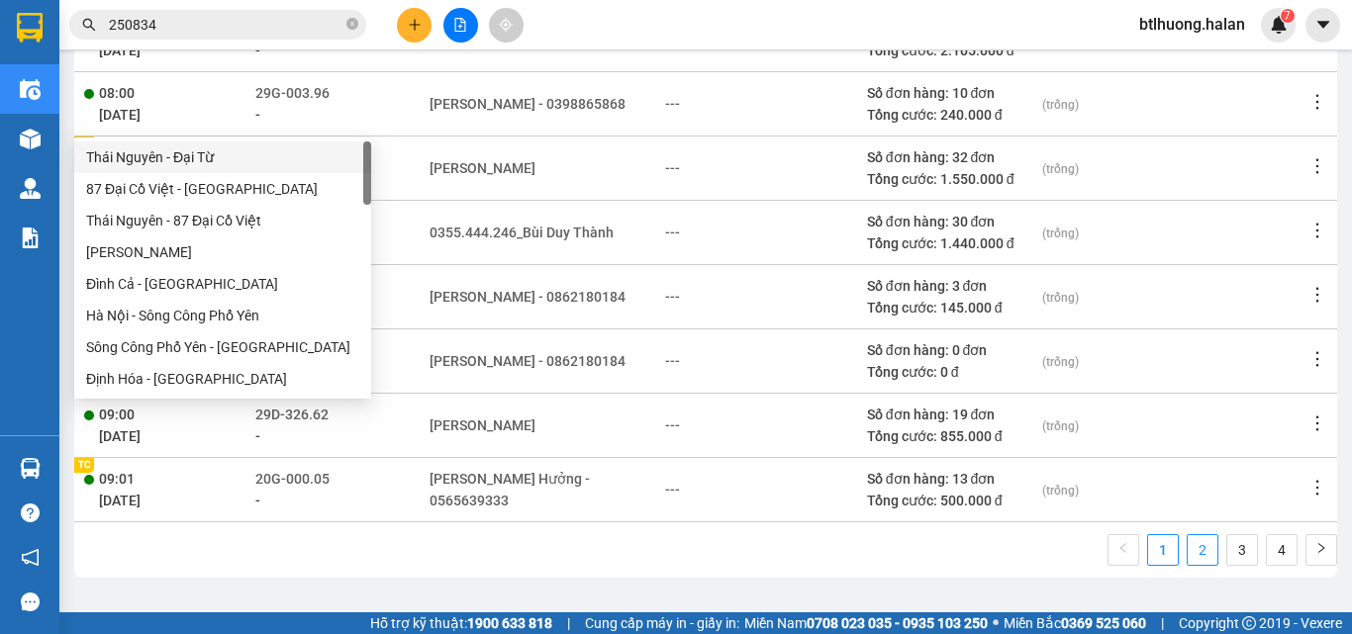
click at [1188, 541] on link "2" at bounding box center [1203, 550] width 30 height 30
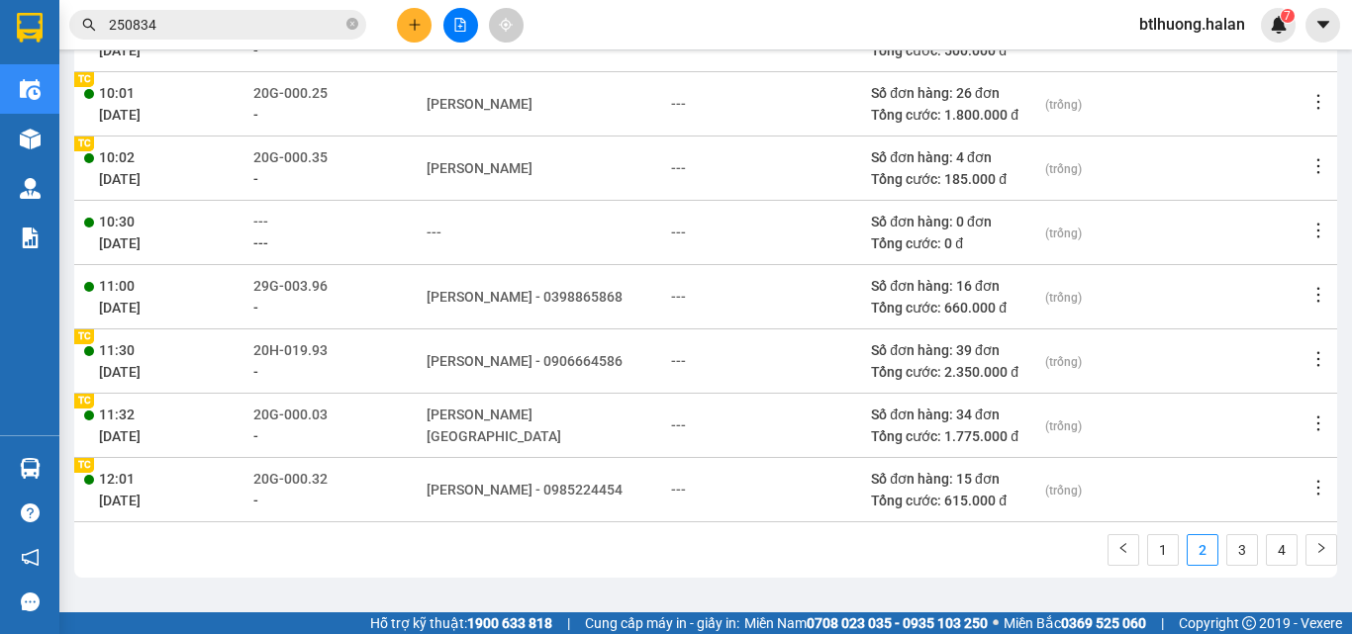
scroll to position [154, 0]
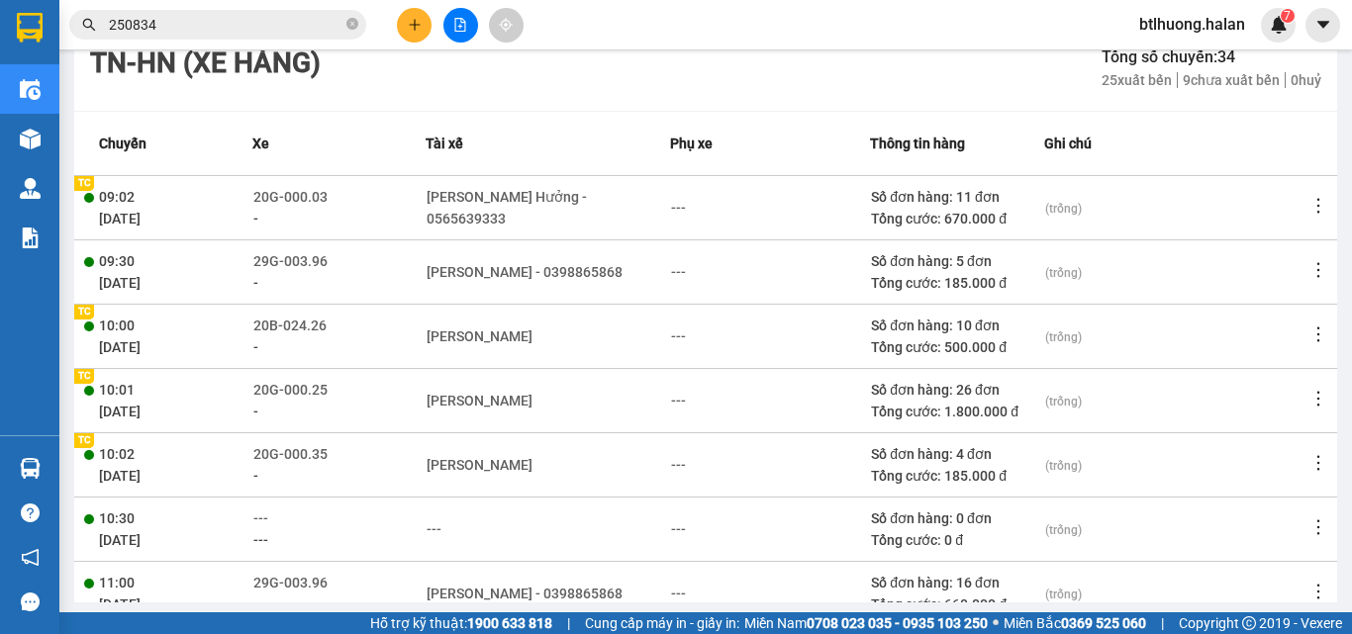
click at [1308, 207] on icon "more" at bounding box center [1318, 206] width 20 height 20
click at [1253, 251] on span "Xem phơi" at bounding box center [1251, 244] width 58 height 16
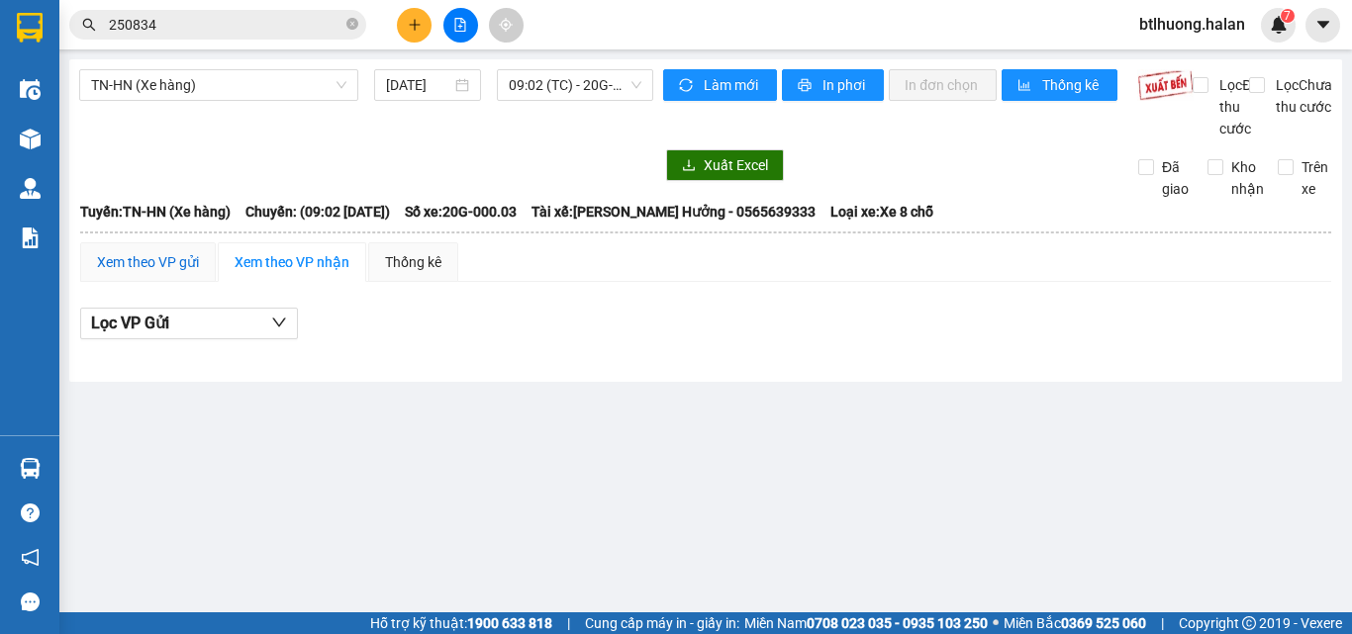
click at [174, 273] on div "Xem theo VP gửi" at bounding box center [148, 262] width 102 height 22
click at [275, 273] on div "Xem theo VP nhận" at bounding box center [292, 262] width 115 height 22
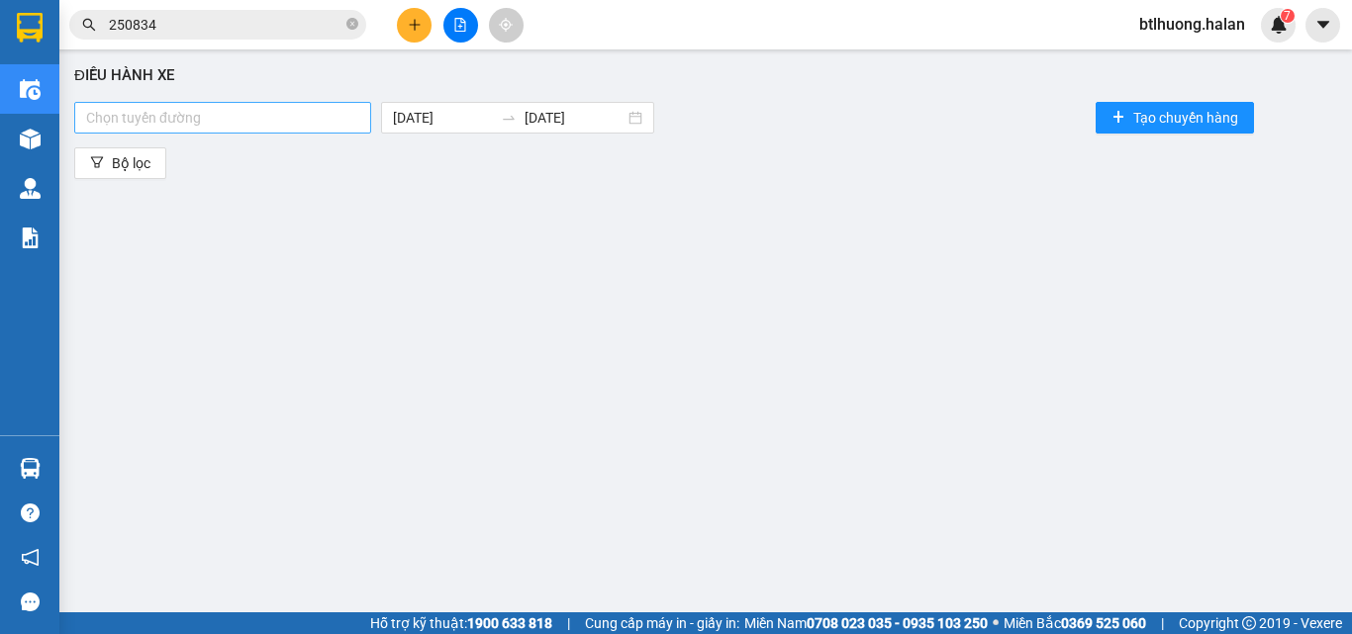
click at [304, 119] on div at bounding box center [222, 118] width 287 height 24
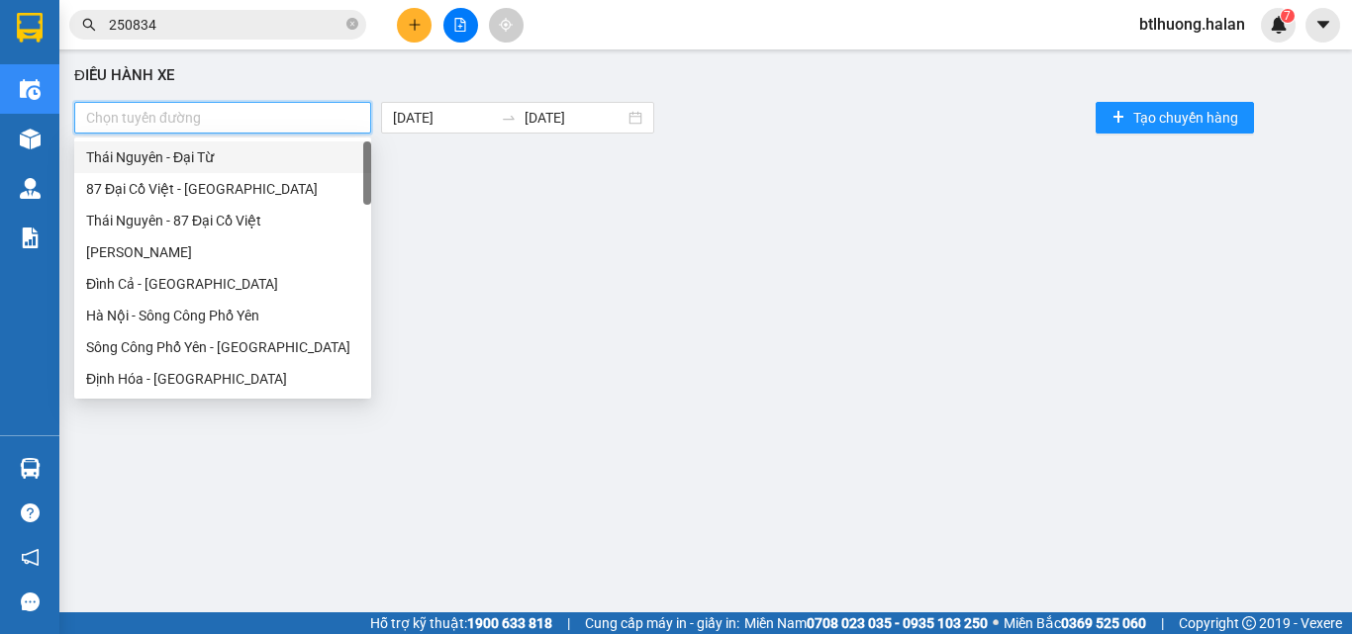
type input "X"
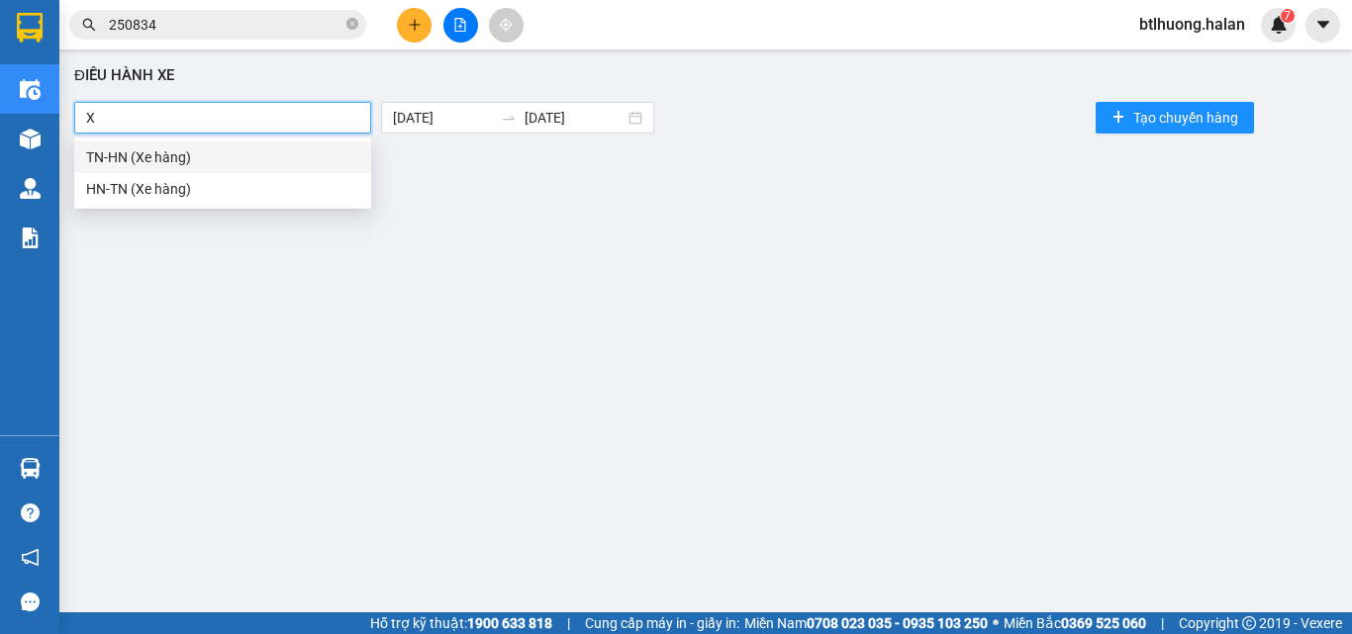
click at [245, 164] on div "TN-HN (Xe hàng)" at bounding box center [222, 157] width 273 height 22
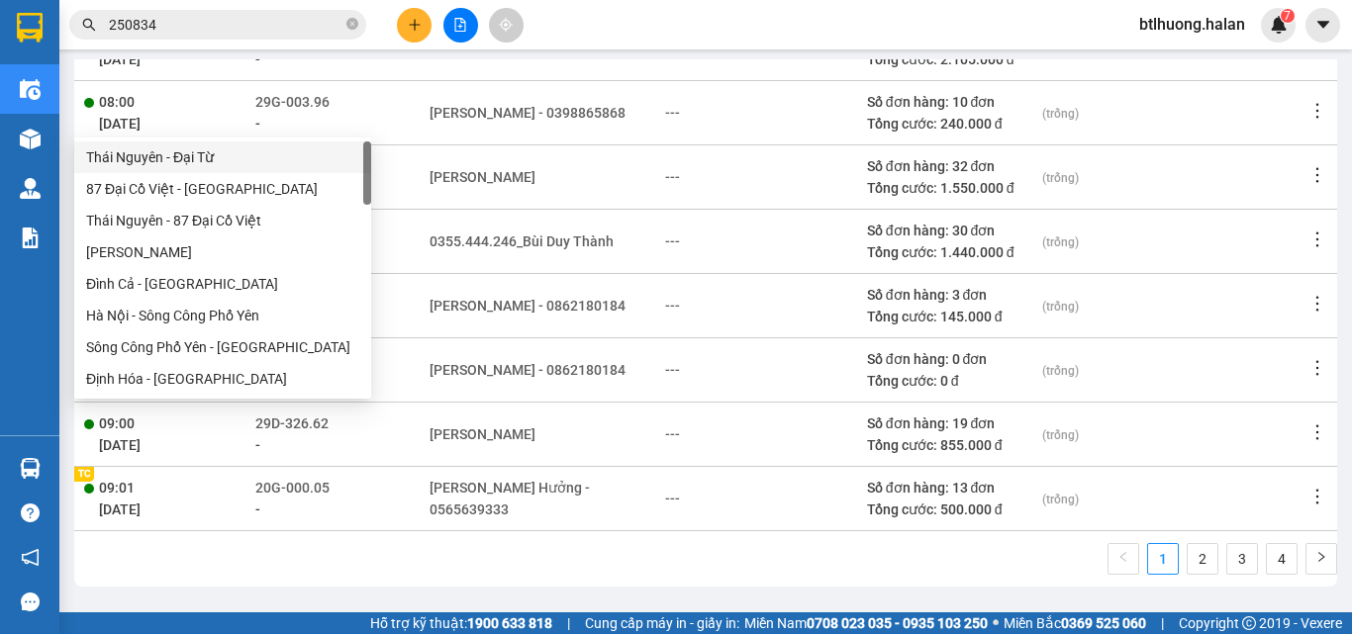
scroll to position [9, 0]
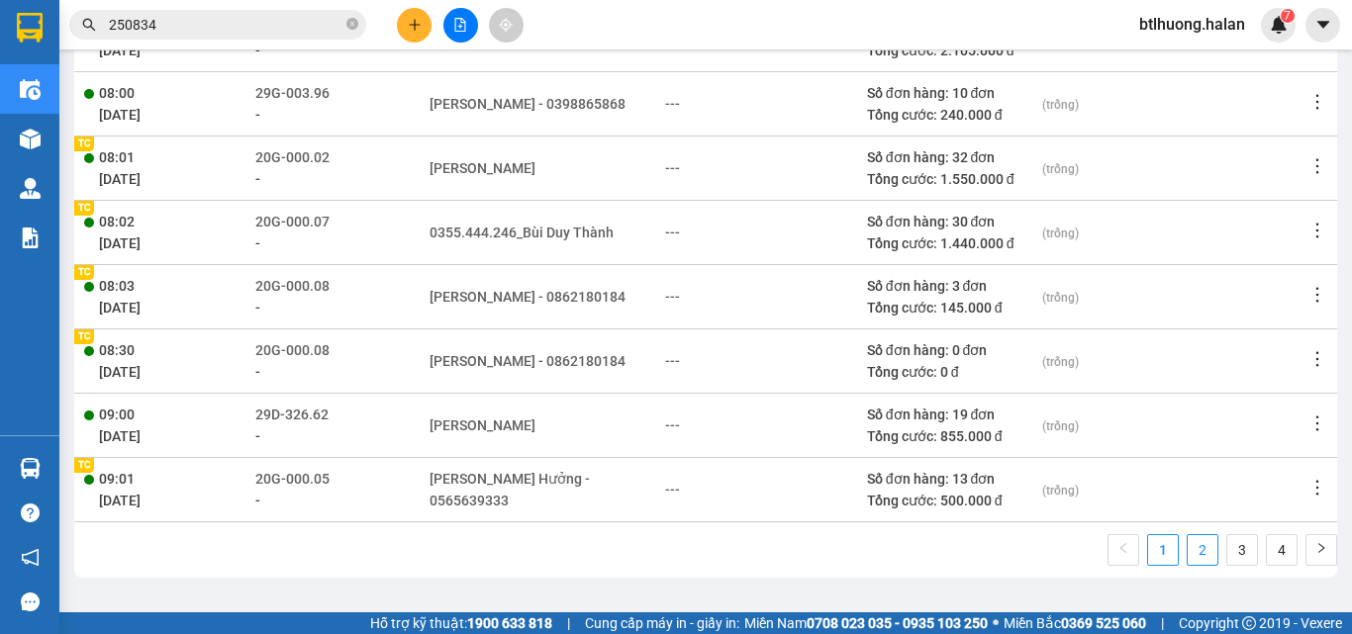
click at [1188, 548] on link "2" at bounding box center [1203, 550] width 30 height 30
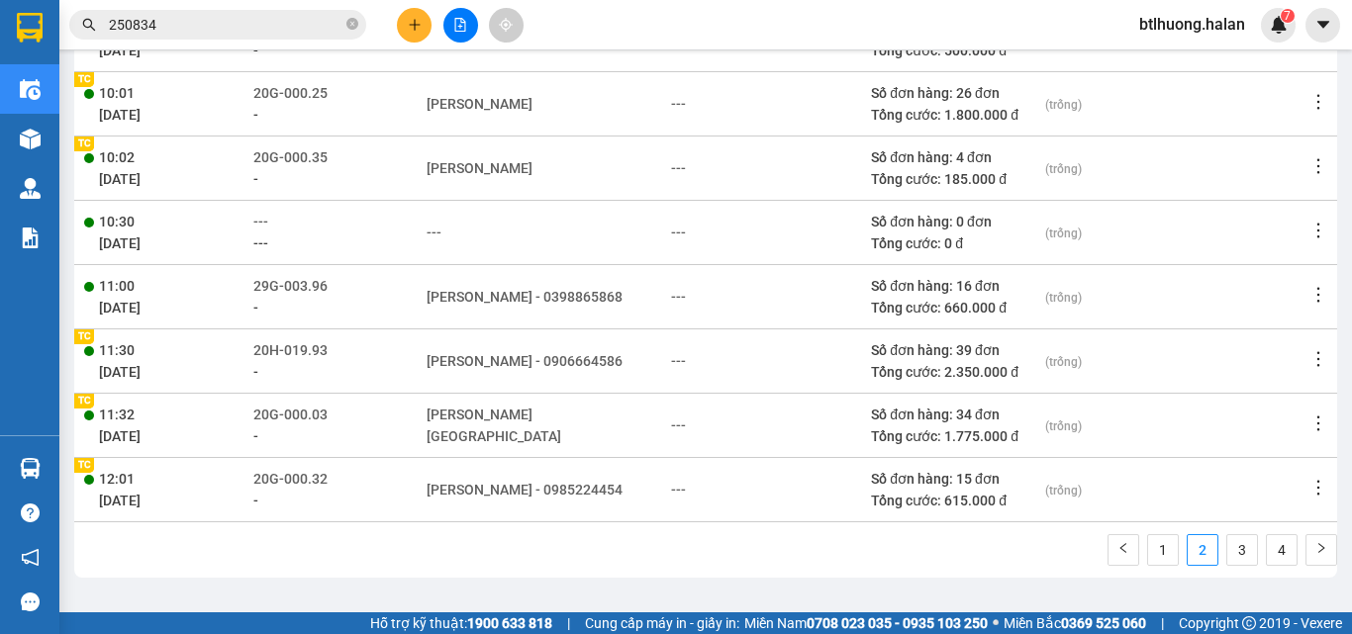
scroll to position [154, 0]
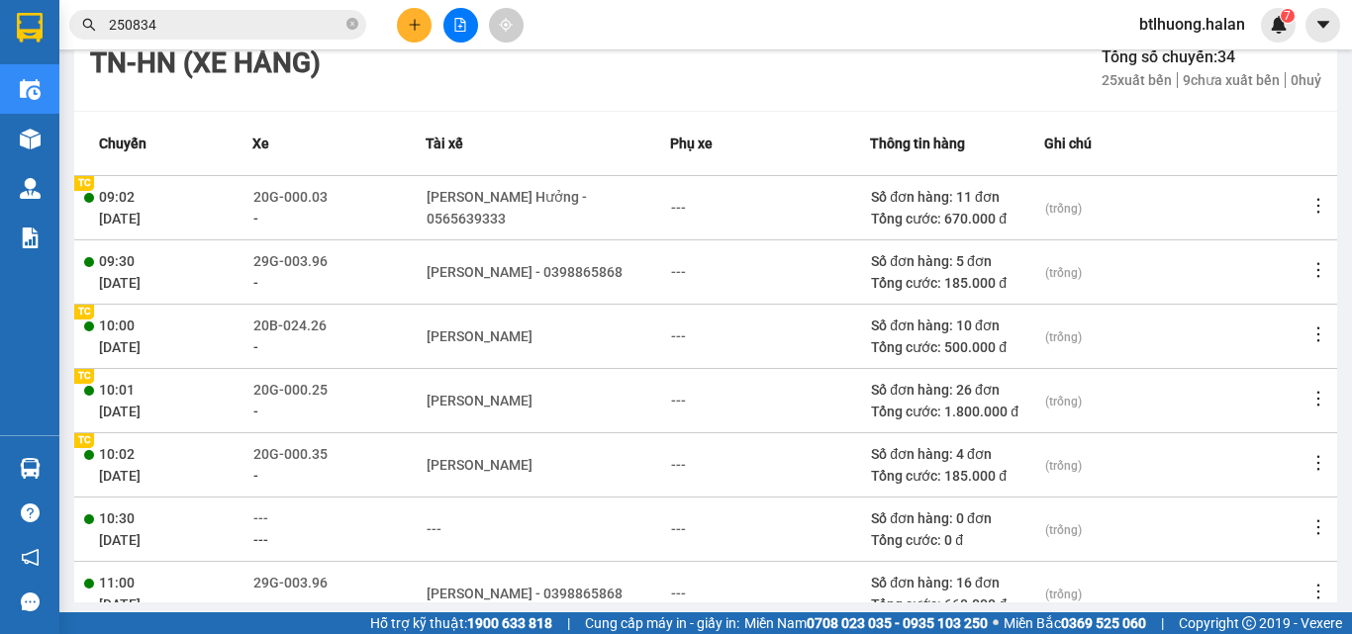
click at [1307, 387] on td at bounding box center [1322, 400] width 31 height 64
click at [1308, 397] on icon "more" at bounding box center [1318, 399] width 20 height 20
click at [1242, 432] on span "Xem phơi" at bounding box center [1251, 437] width 58 height 16
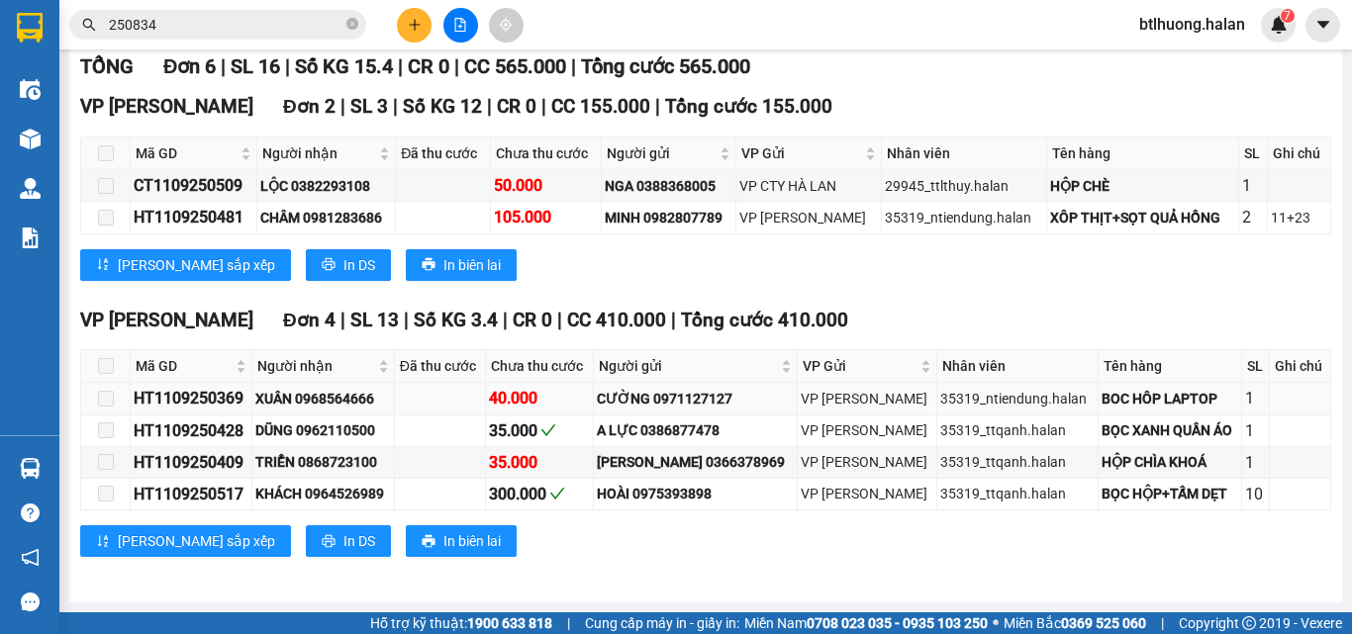
scroll to position [24, 0]
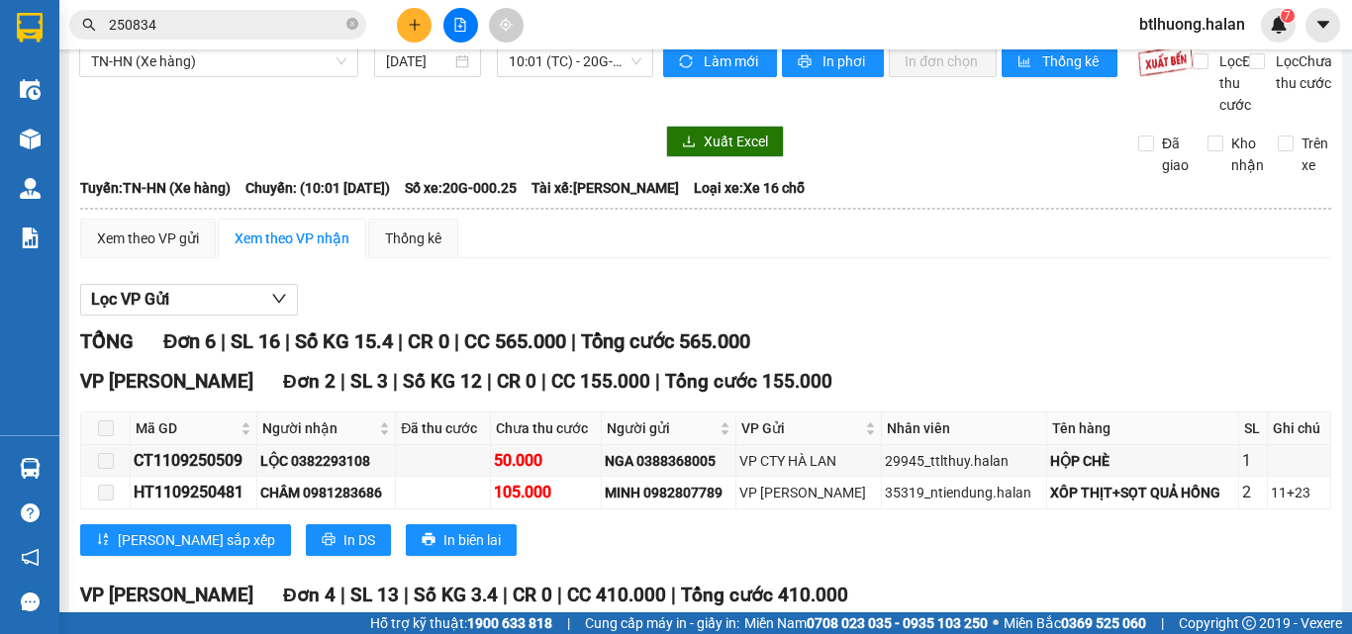
click at [277, 19] on input "250834" at bounding box center [226, 25] width 234 height 22
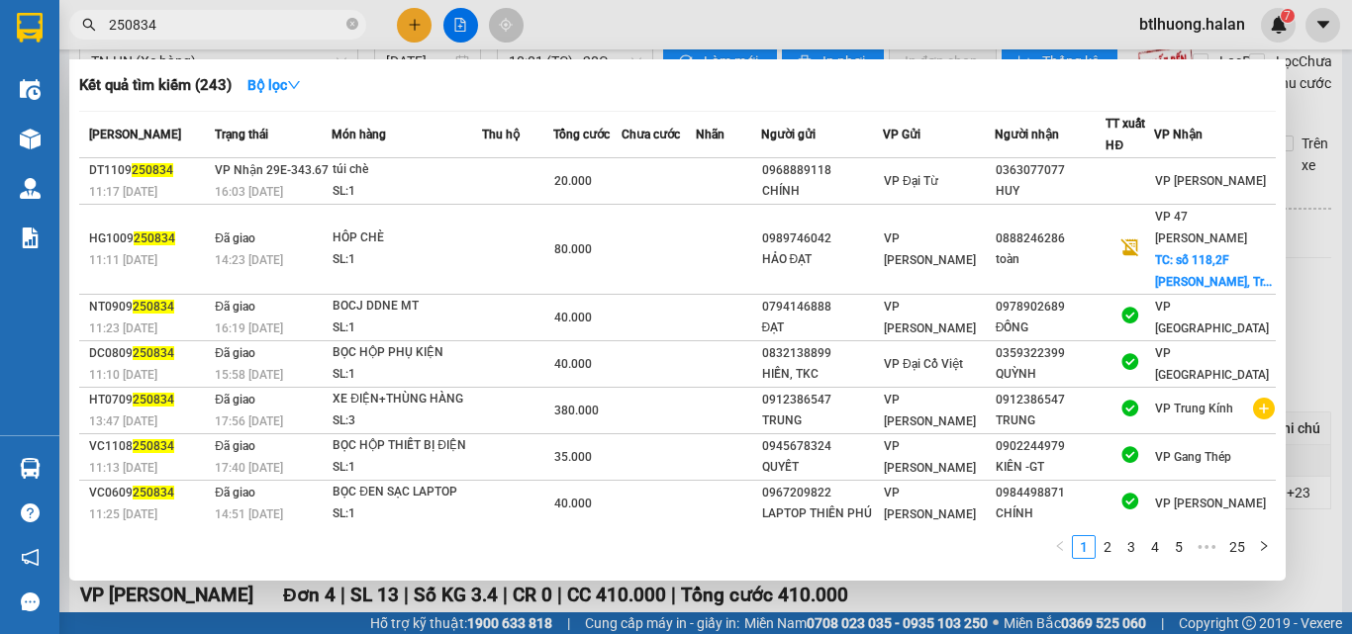
click at [277, 19] on input "250834" at bounding box center [226, 25] width 234 height 22
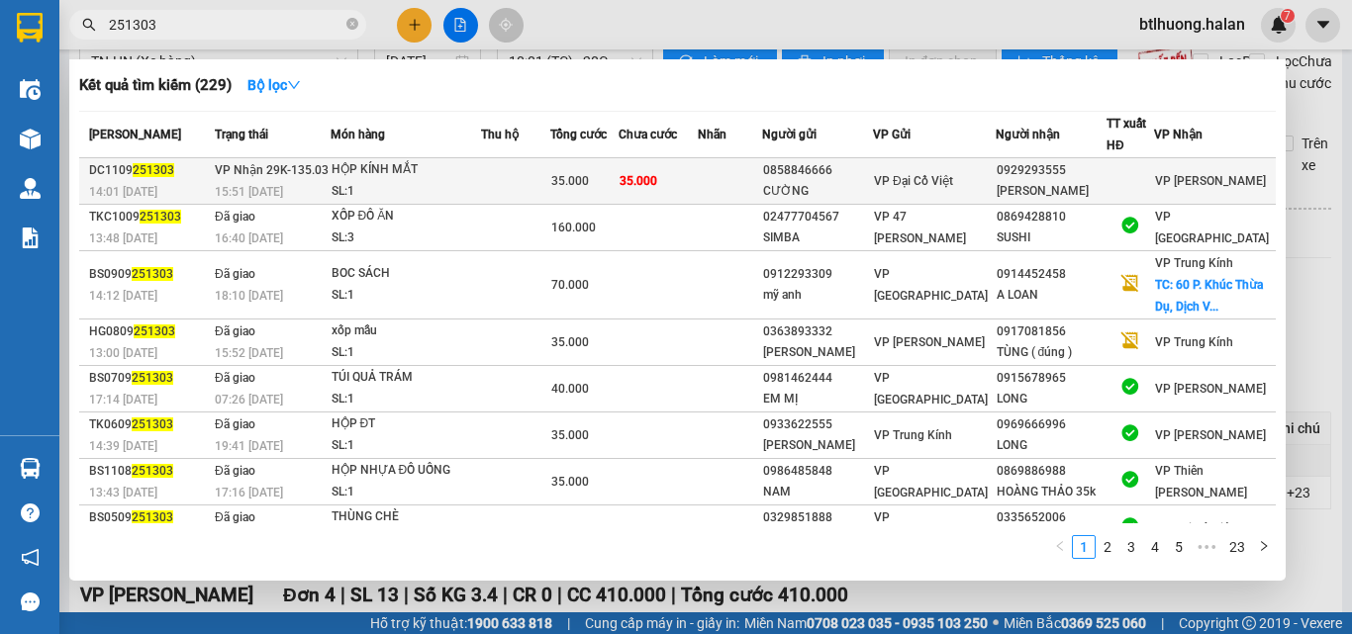
type input "251303"
click at [426, 193] on div "SL: 1" at bounding box center [406, 192] width 148 height 22
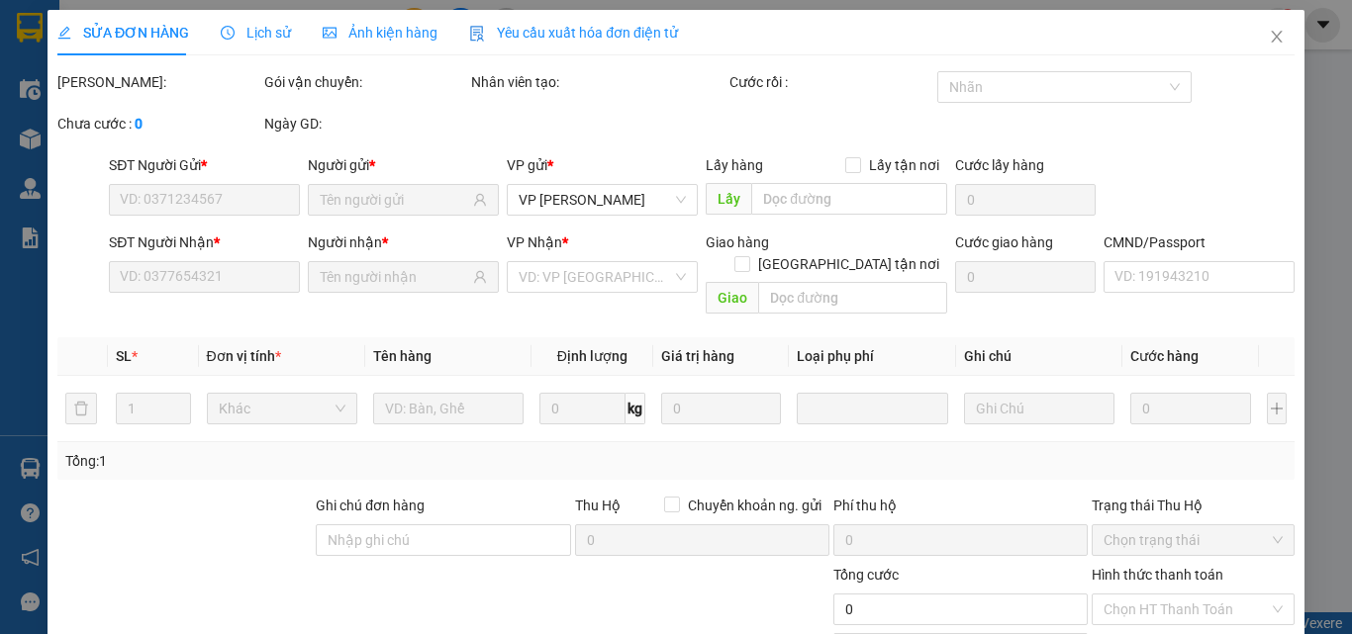
type input "0858846666"
type input "CƯỜNG"
type input "0929293555"
type input "VÂN ANH"
type input "35.000"
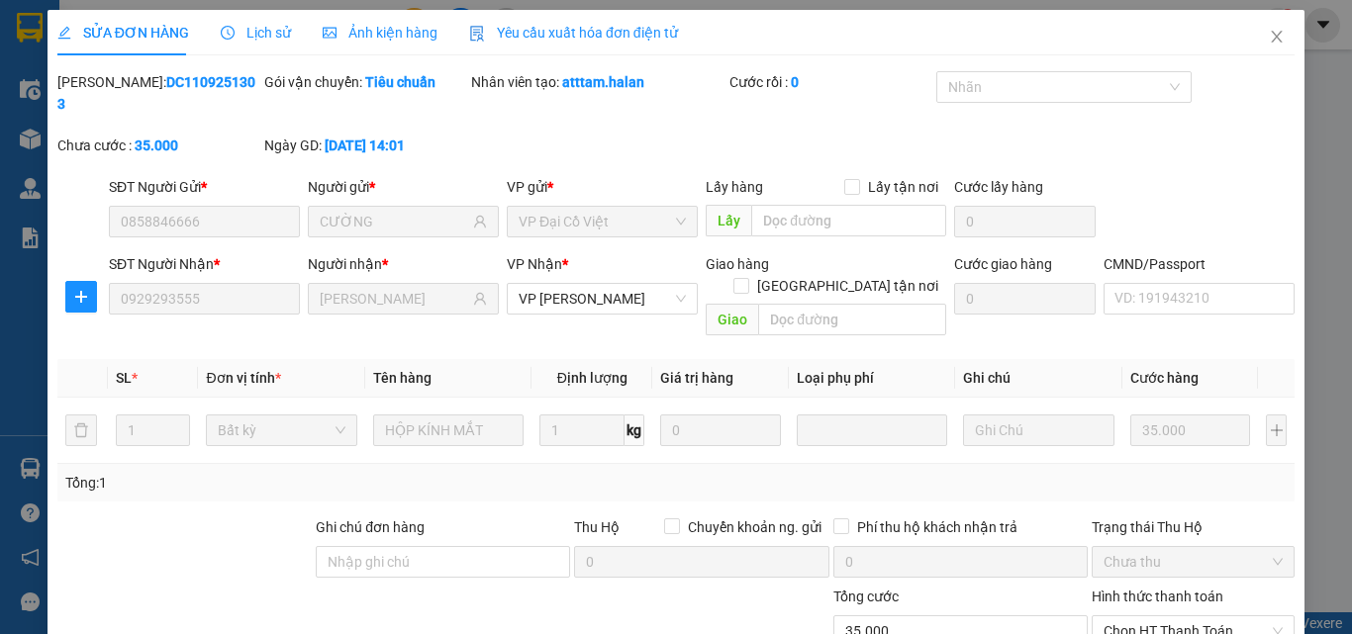
scroll to position [142, 0]
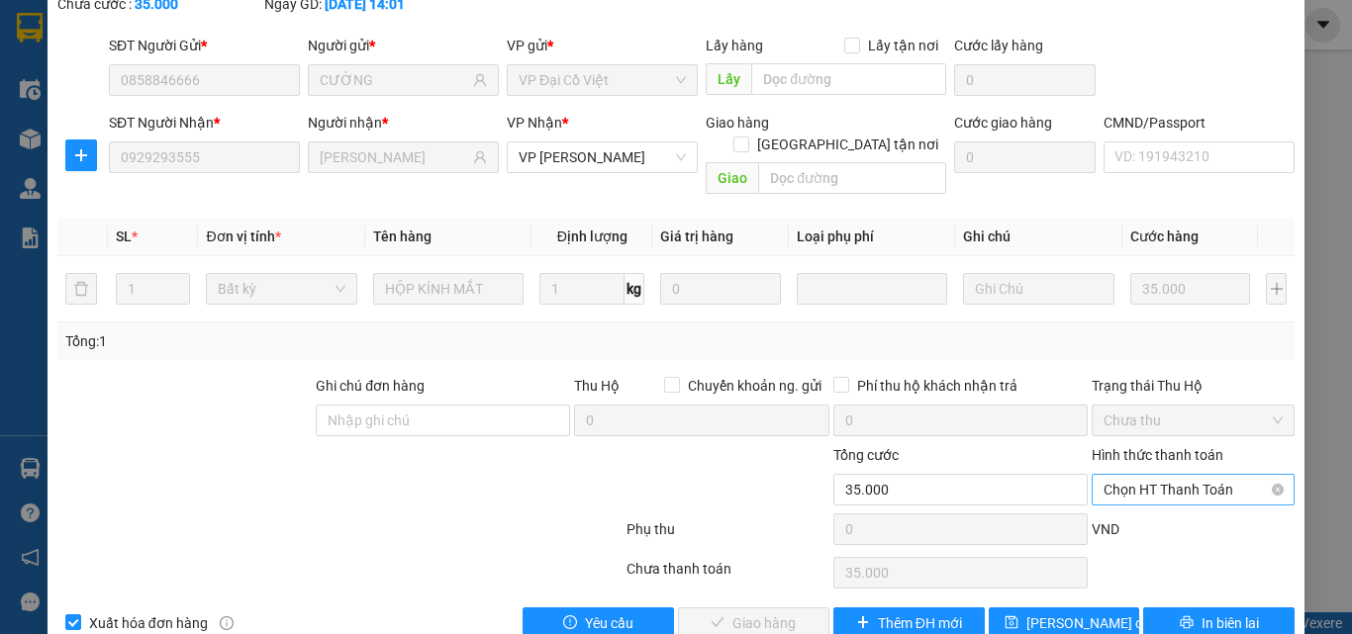
click at [1140, 475] on span "Chọn HT Thanh Toán" at bounding box center [1193, 490] width 179 height 30
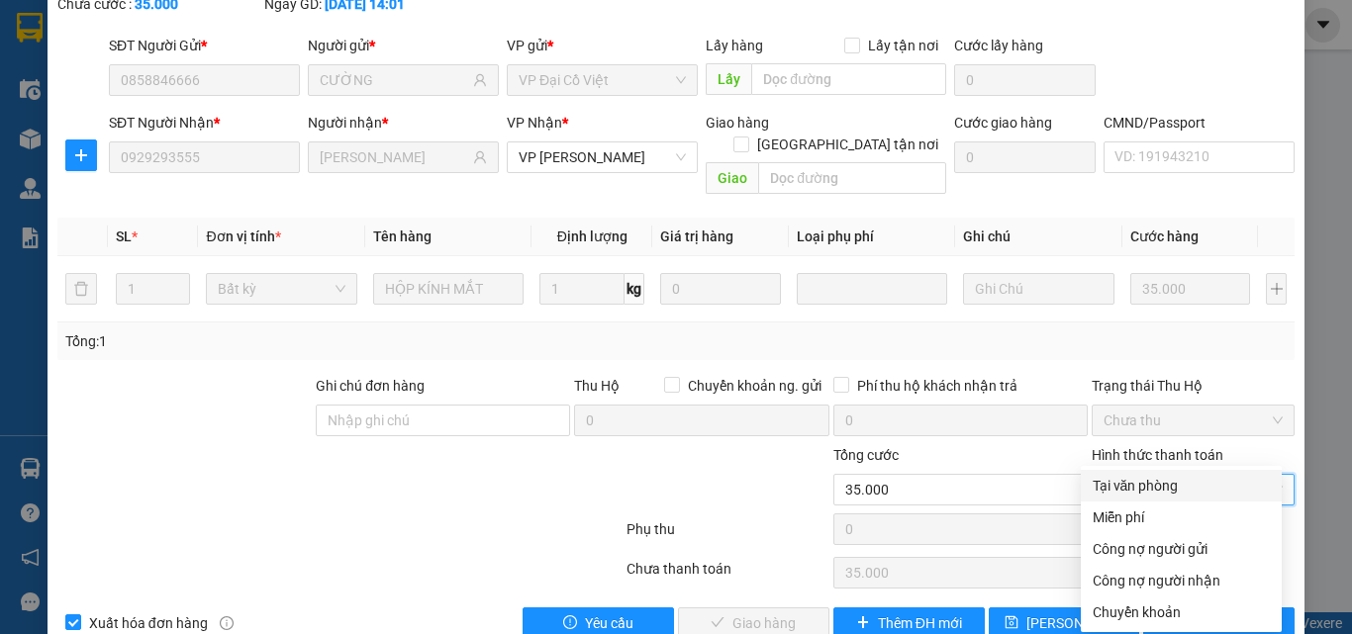
click at [1135, 484] on div "Tại văn phòng" at bounding box center [1181, 486] width 177 height 22
type input "0"
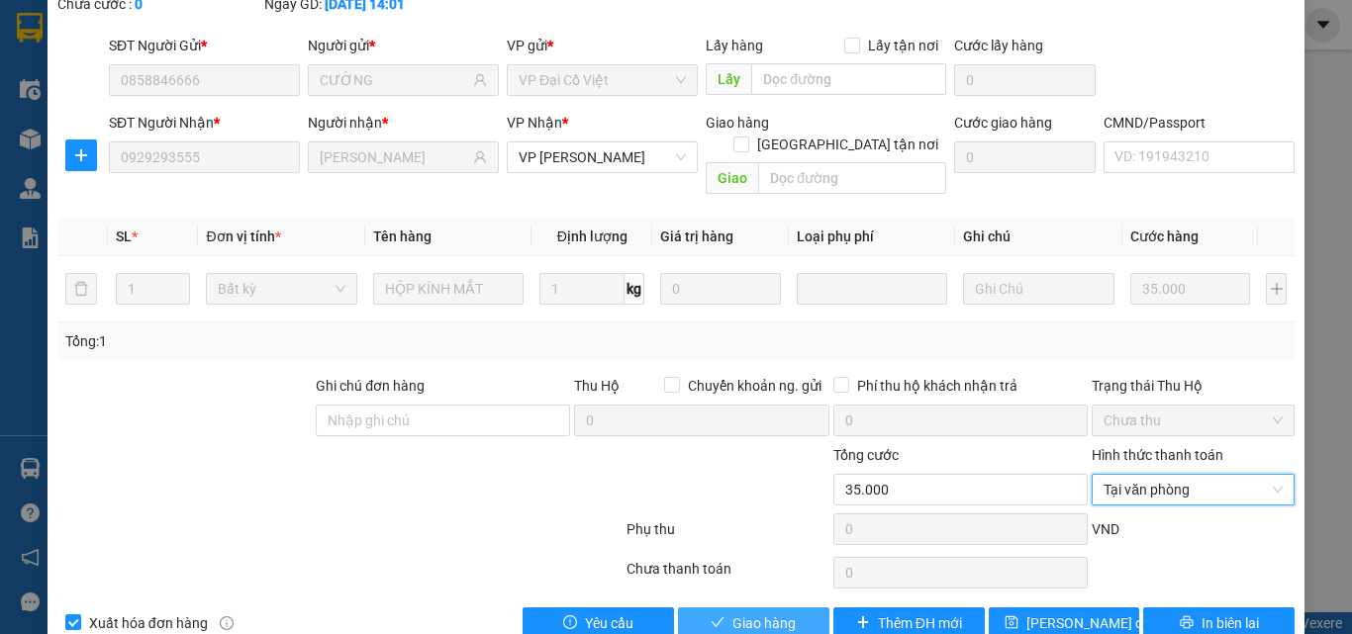
click at [750, 613] on span "Giao hàng" at bounding box center [763, 624] width 63 height 22
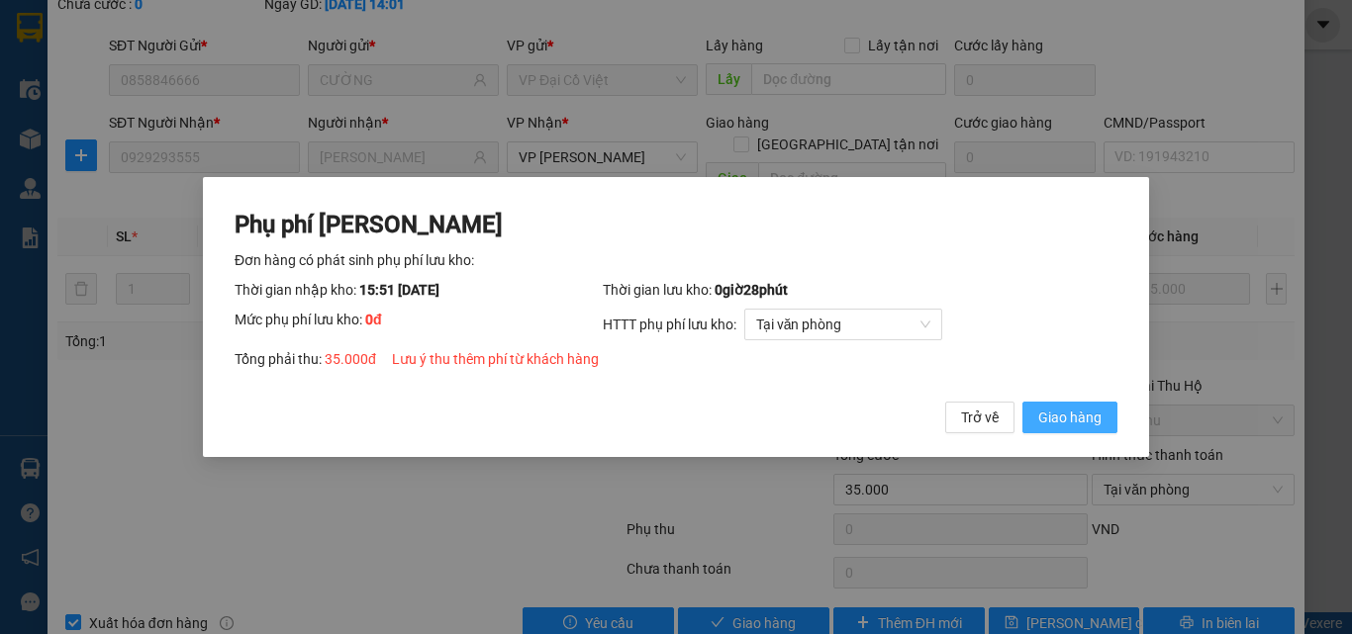
click at [1049, 414] on span "Giao hàng" at bounding box center [1069, 418] width 63 height 22
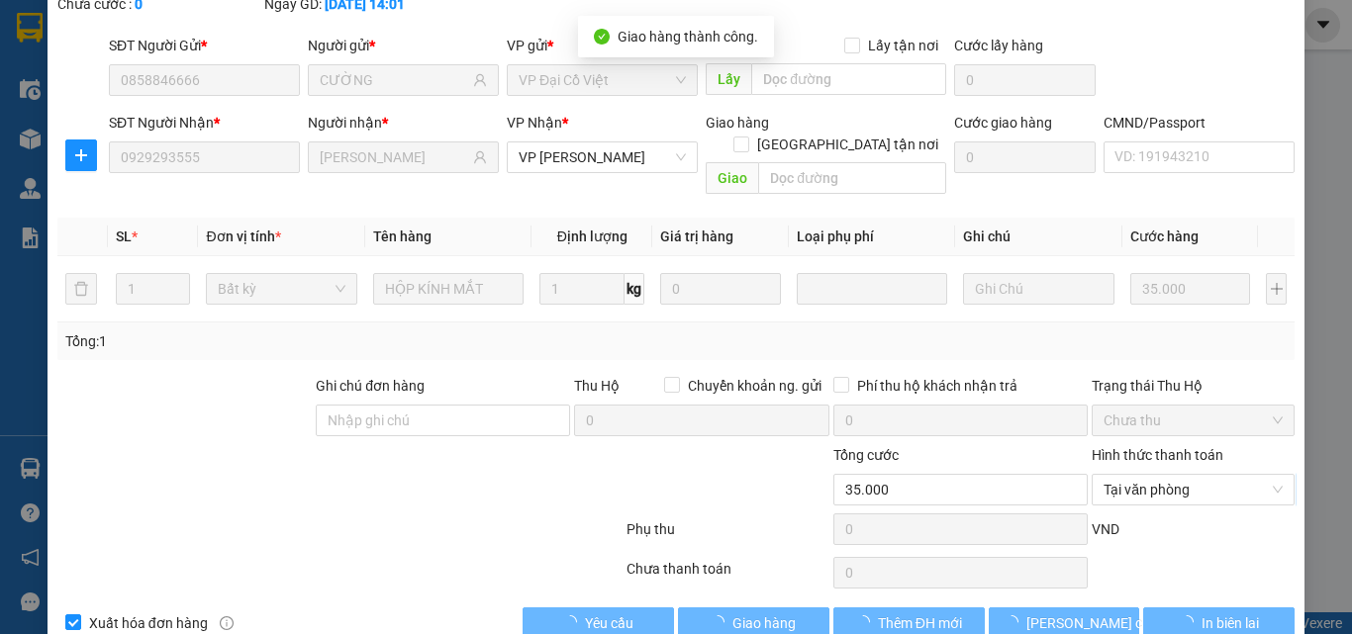
scroll to position [0, 0]
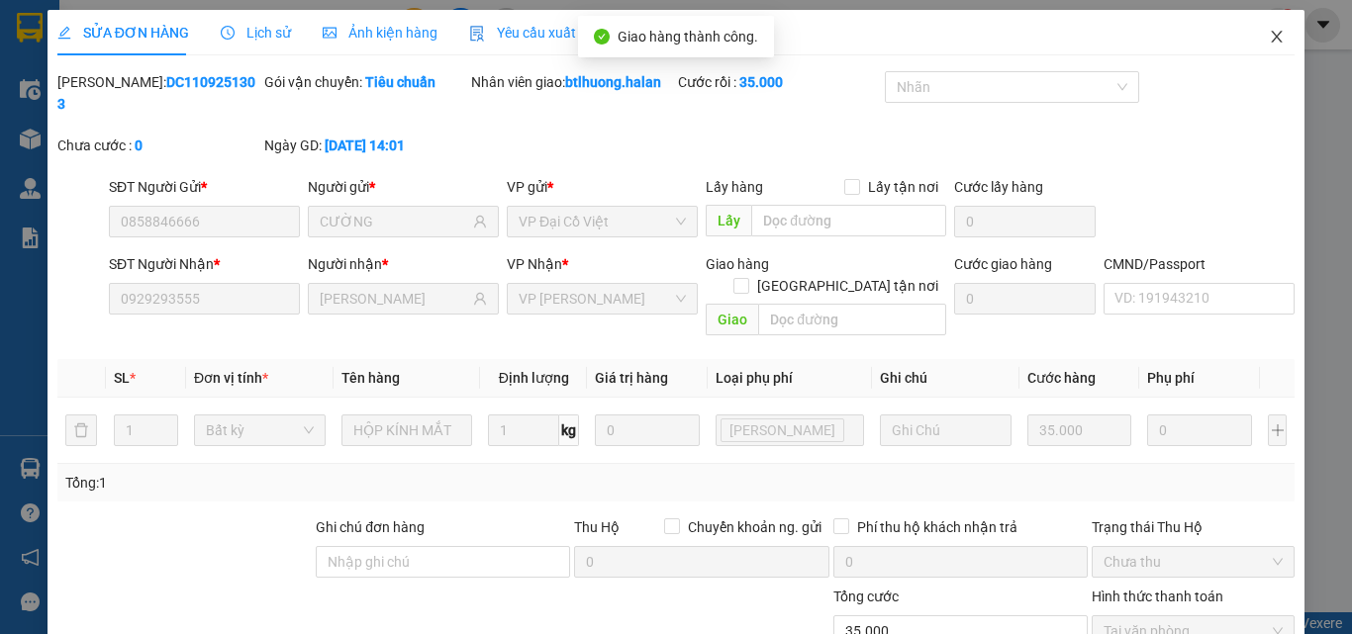
click at [1269, 30] on icon "close" at bounding box center [1277, 37] width 16 height 16
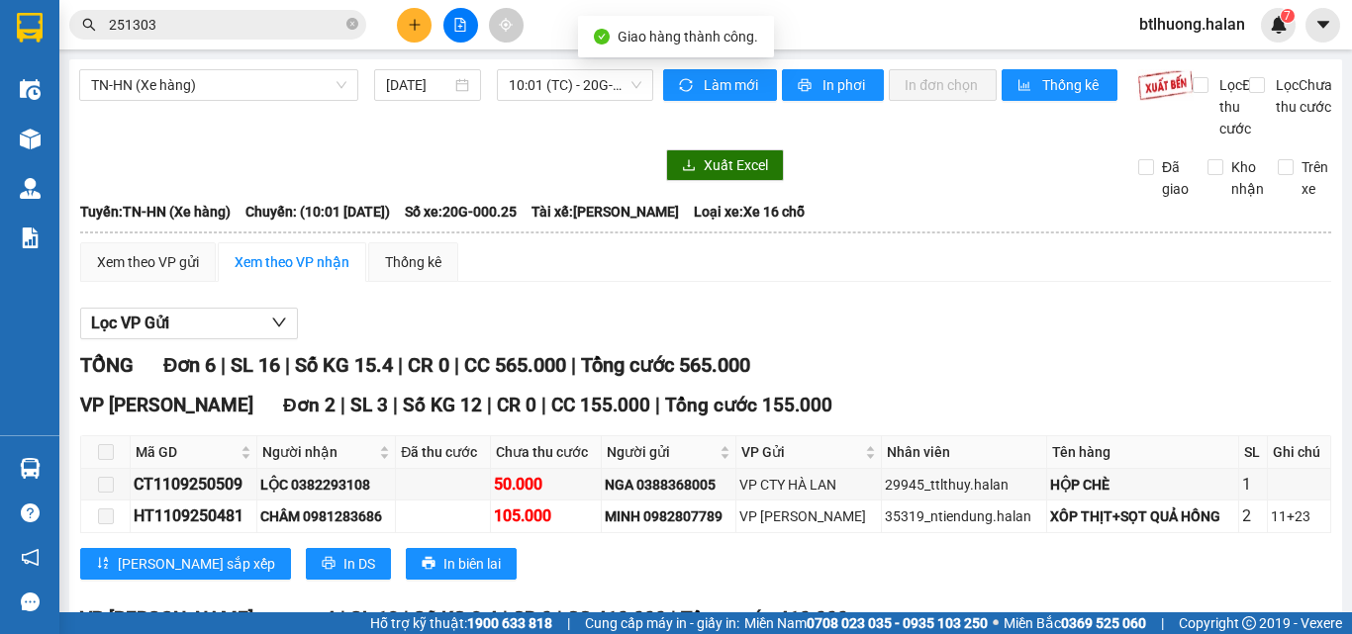
click at [287, 19] on input "251303" at bounding box center [226, 25] width 234 height 22
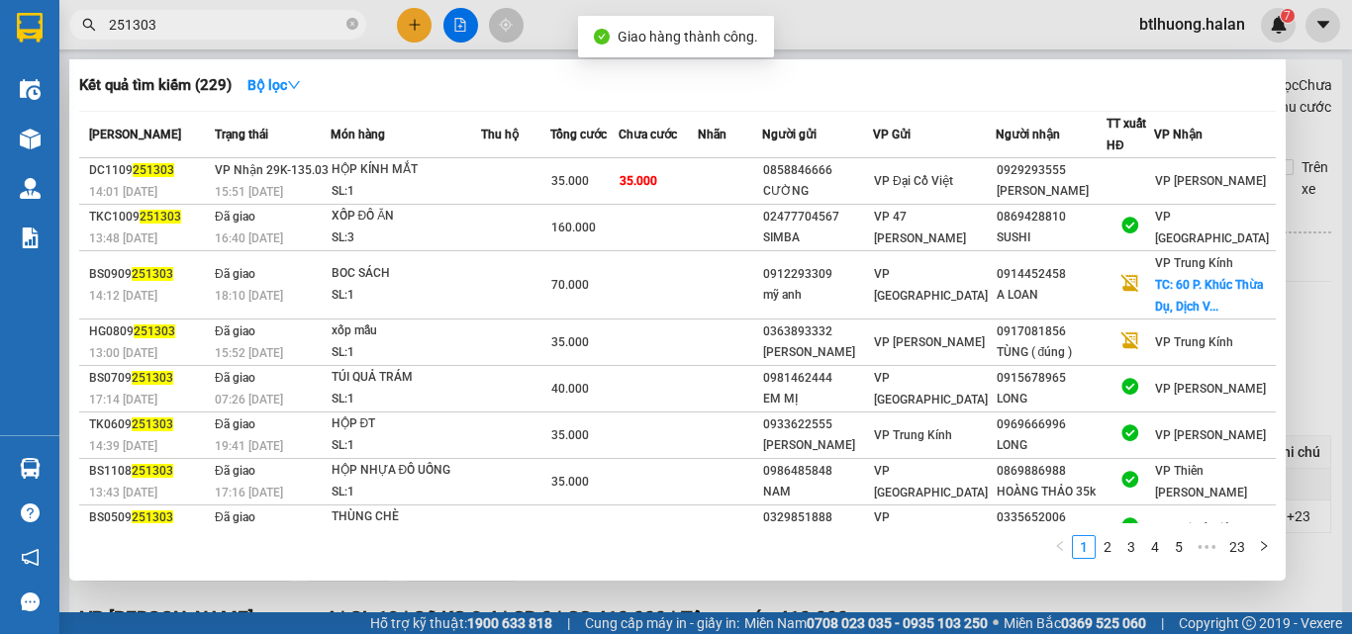
click at [287, 19] on input "251303" at bounding box center [226, 25] width 234 height 22
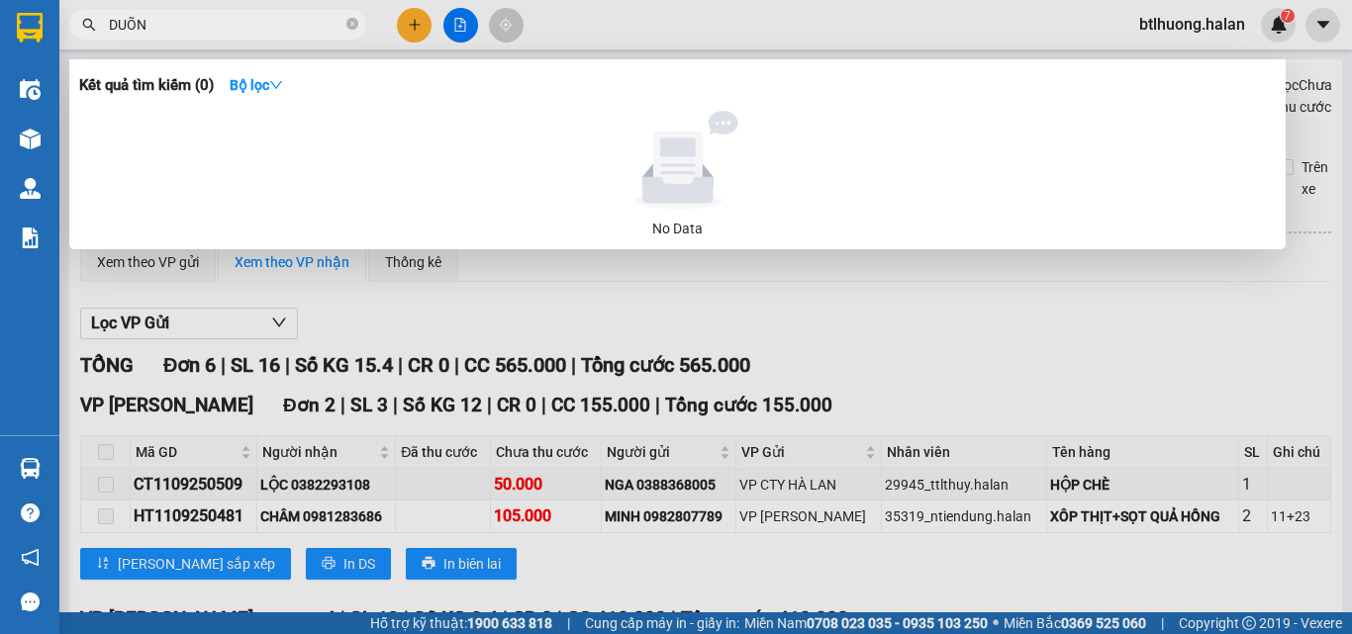
click at [825, 327] on div at bounding box center [676, 317] width 1352 height 634
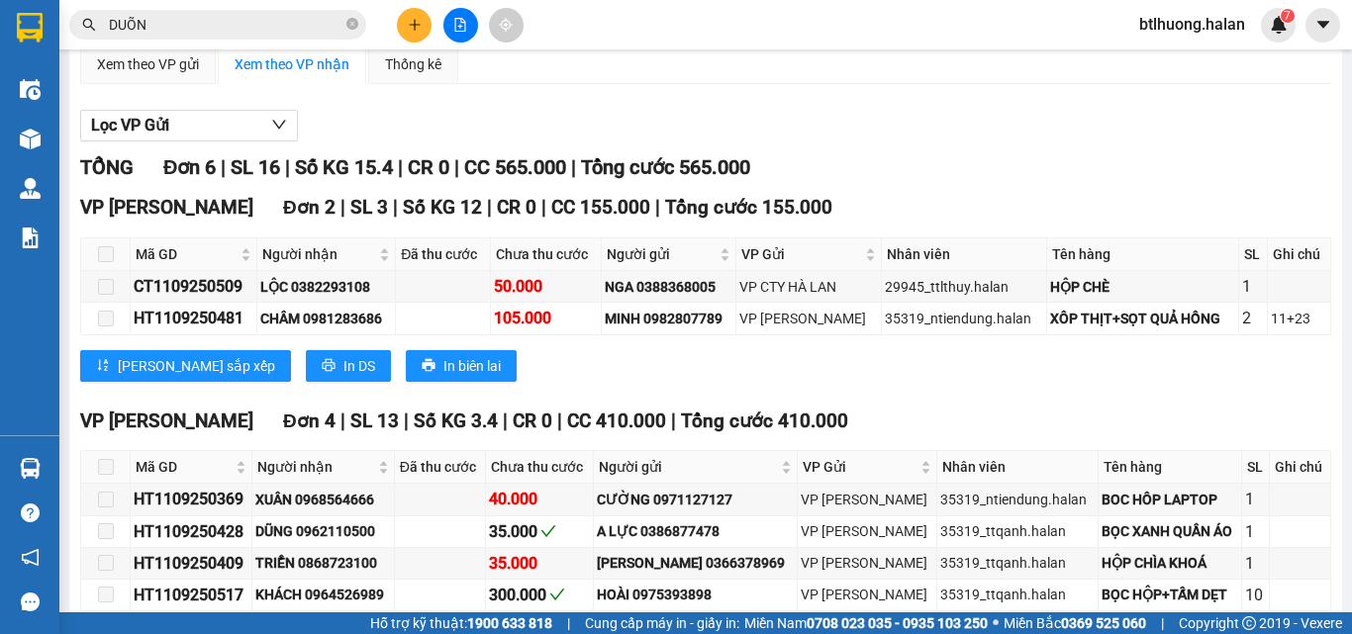
scroll to position [297, 0]
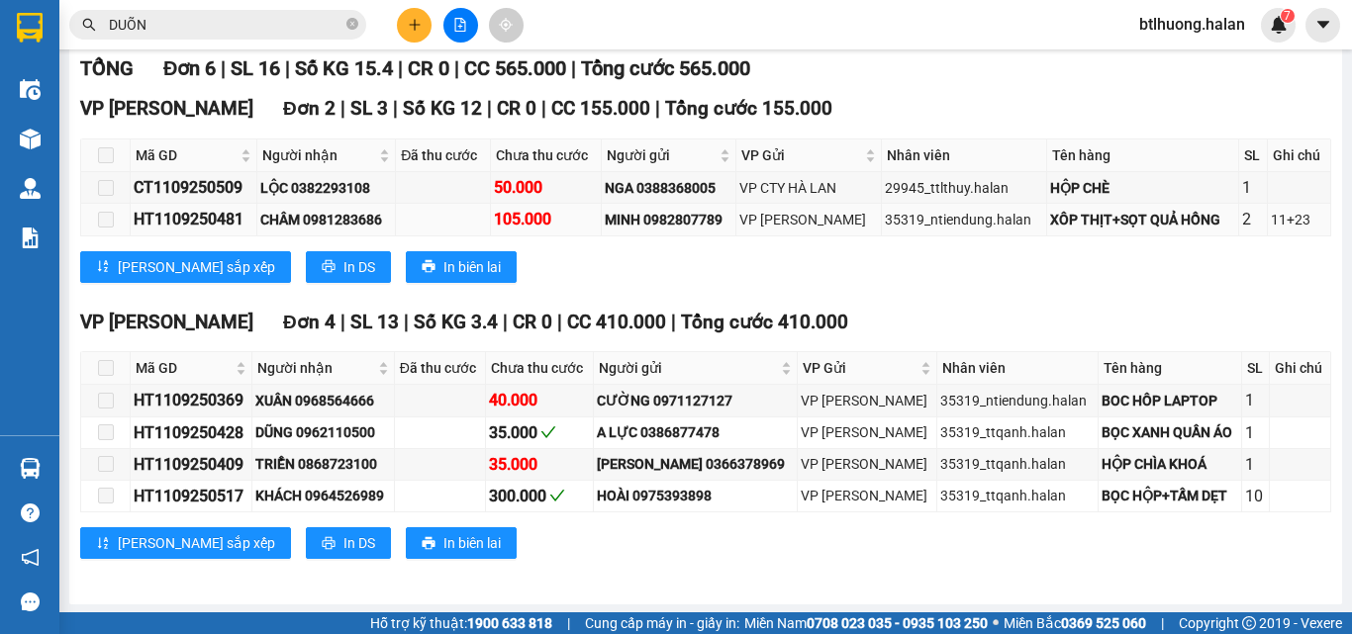
click at [154, 232] on div "HT1109250481" at bounding box center [194, 219] width 120 height 25
copy div "HT1109250481"
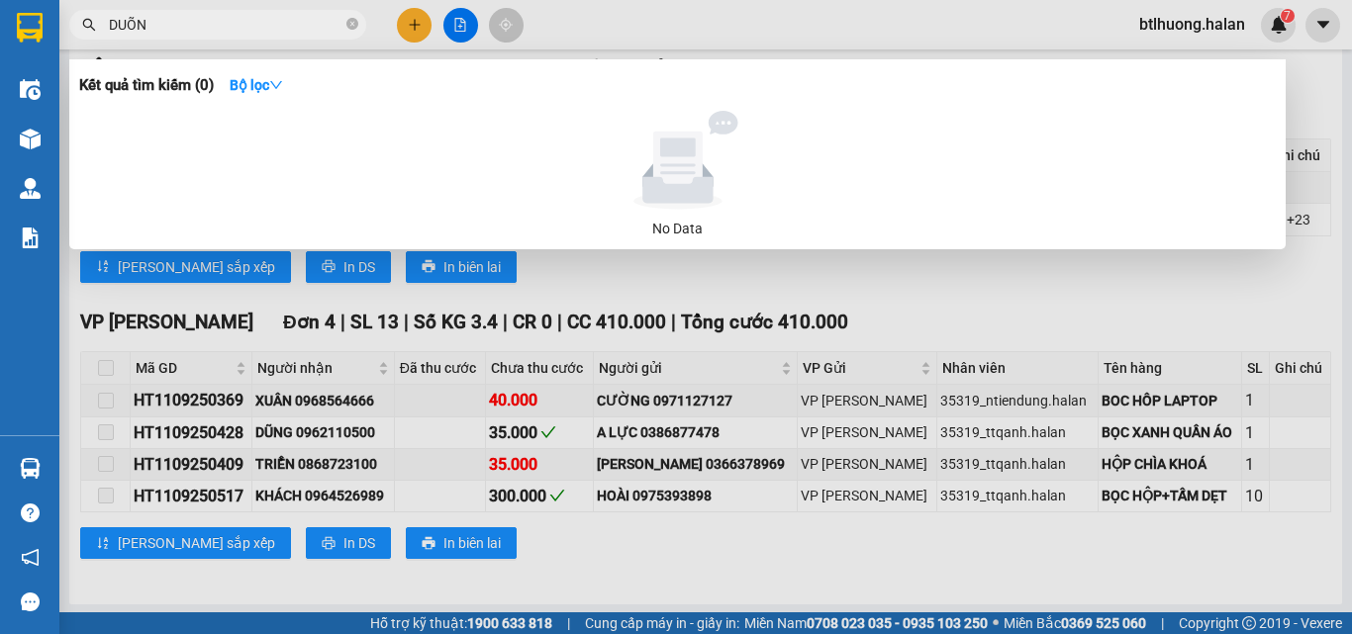
click at [211, 30] on input "DUÕN" at bounding box center [226, 25] width 234 height 22
paste input "HT1109250481"
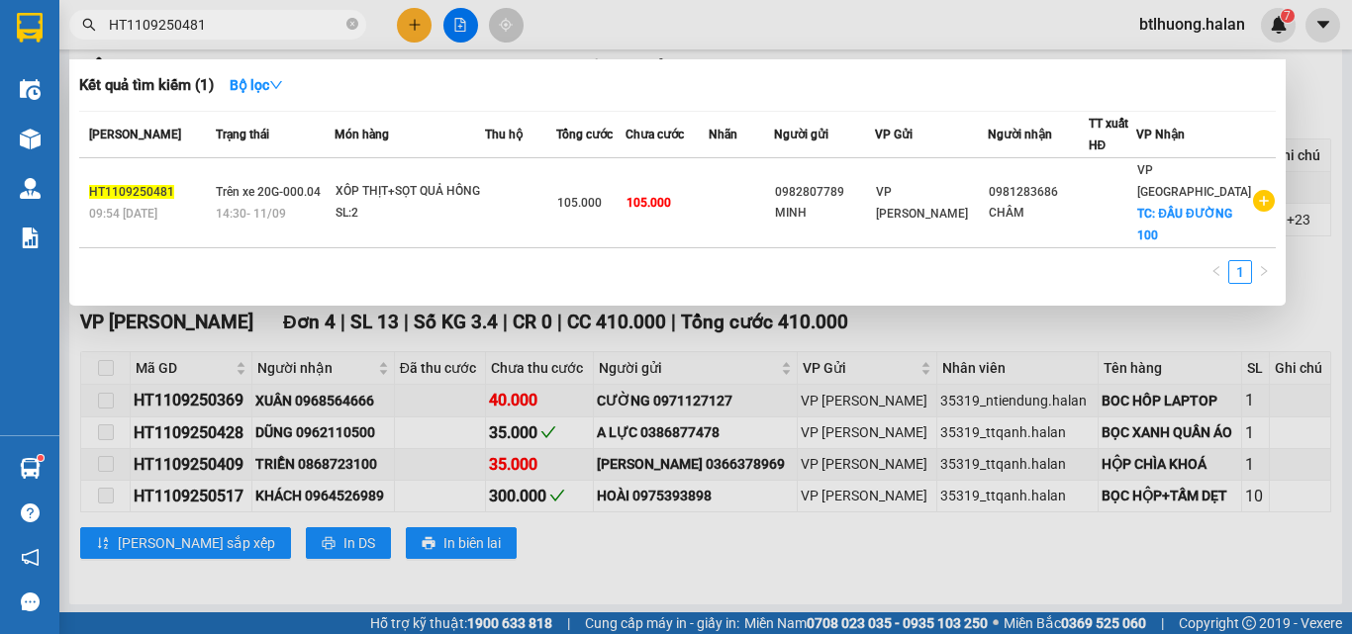
type input "HT1109250481"
click at [415, 16] on div at bounding box center [676, 317] width 1352 height 634
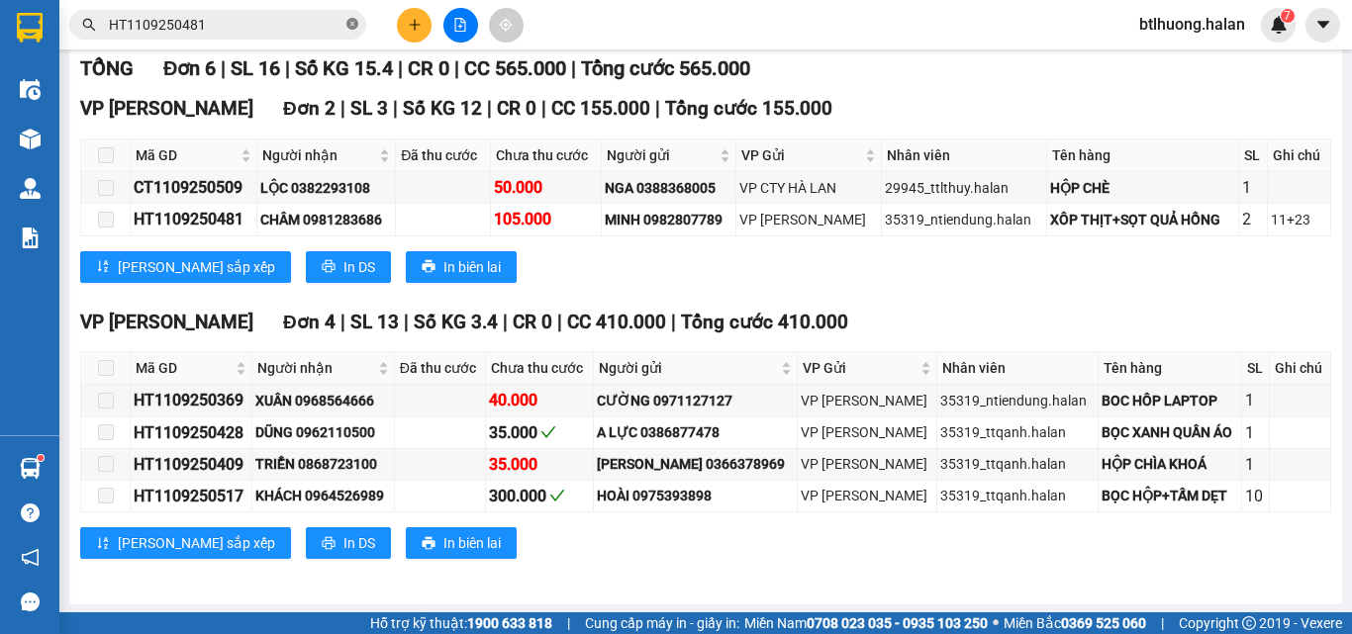
click at [350, 27] on icon "close-circle" at bounding box center [352, 24] width 12 height 12
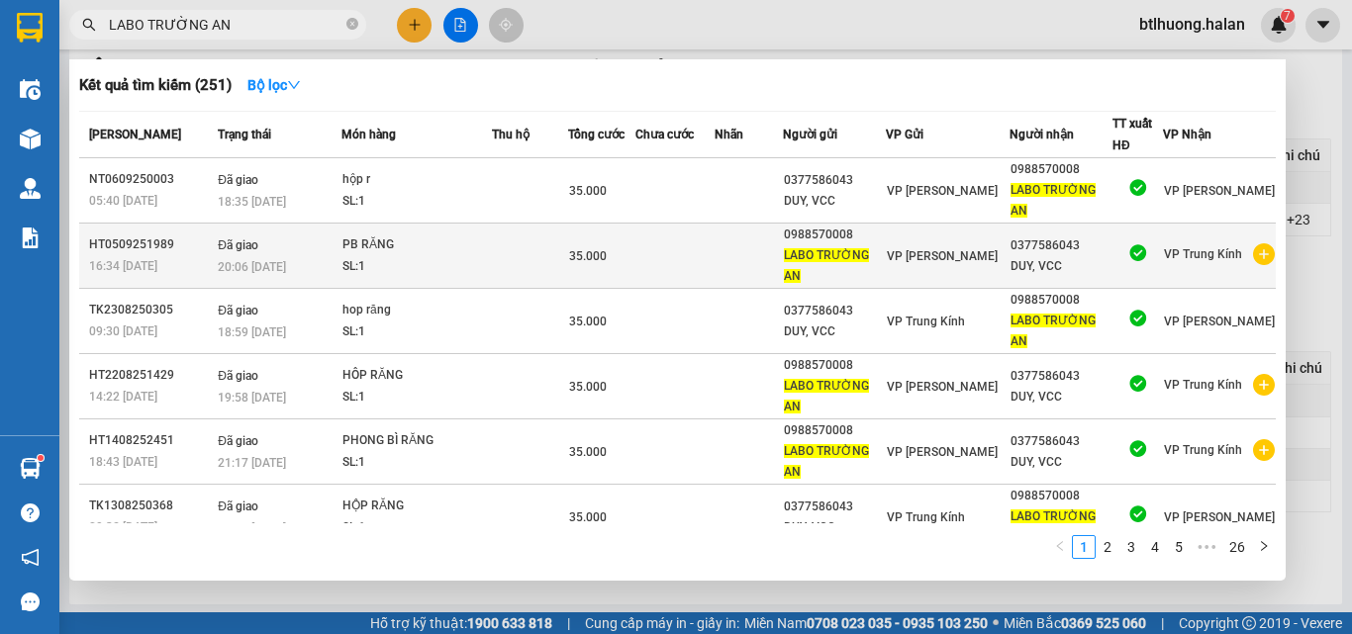
type input "LABO TRƯỜNG AN"
click at [1253, 251] on icon "plus-circle" at bounding box center [1264, 254] width 22 height 22
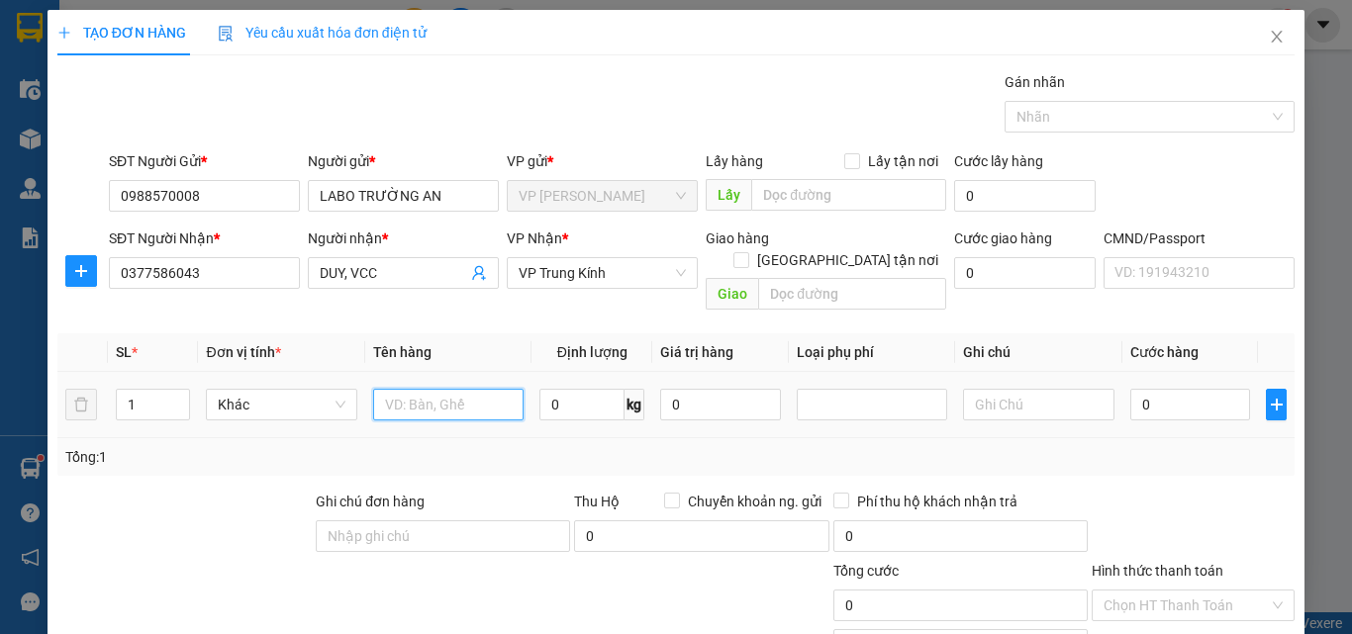
click at [423, 391] on input "text" at bounding box center [448, 405] width 150 height 32
type input "HỘP R"
click at [596, 389] on input "0" at bounding box center [581, 405] width 85 height 32
type input "1"
click at [604, 438] on div "Tổng: 1" at bounding box center [675, 457] width 1237 height 38
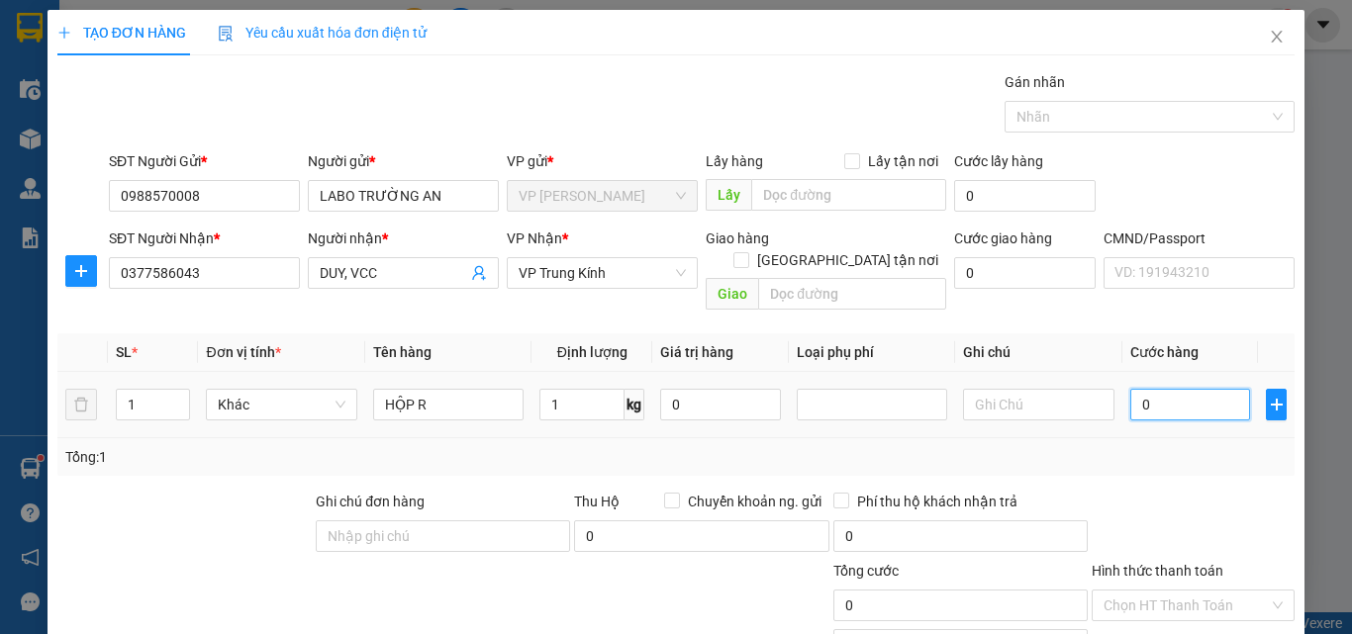
click at [1177, 389] on input "0" at bounding box center [1190, 405] width 121 height 32
type input "3"
type input "35"
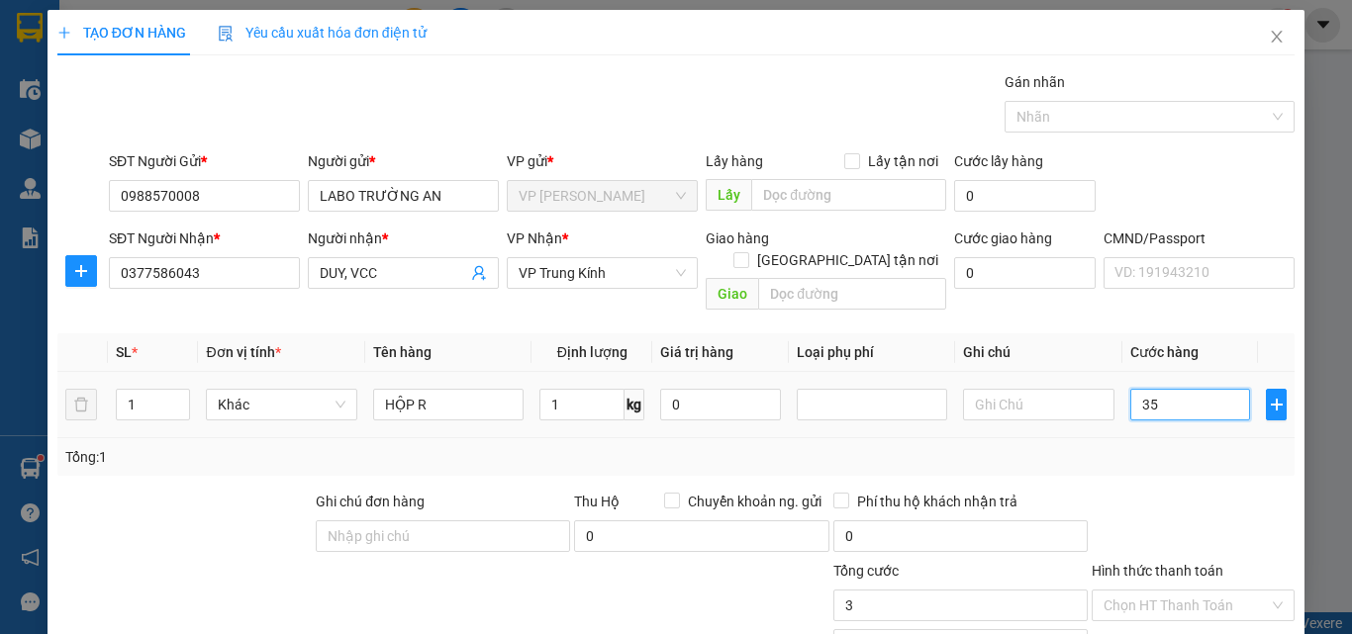
type input "35"
click at [1135, 447] on div "Tổng: 1" at bounding box center [675, 457] width 1237 height 38
type input "35.000"
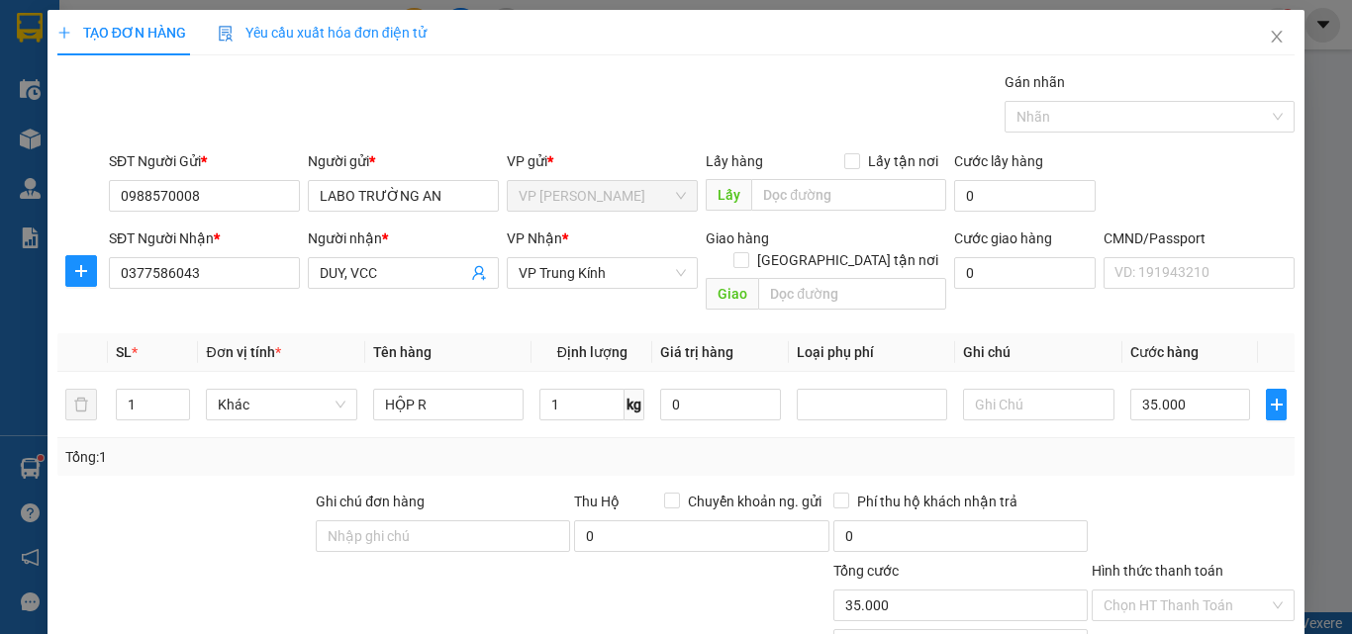
scroll to position [138, 0]
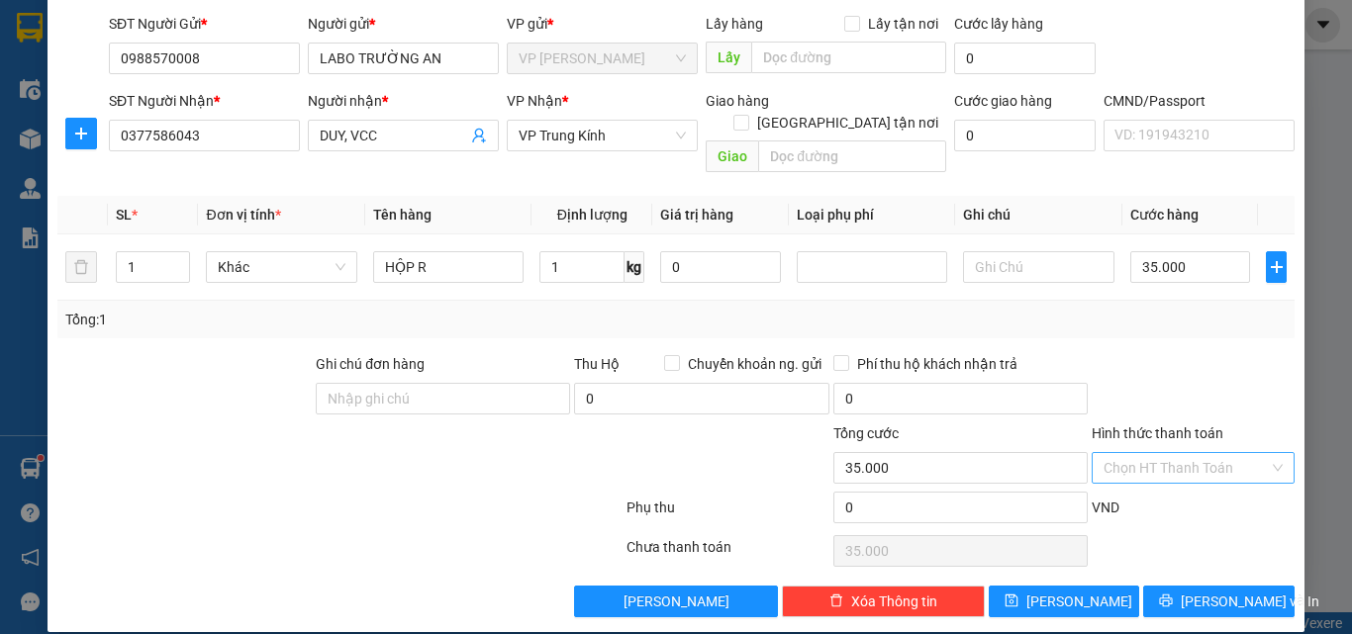
click at [1167, 453] on input "Hình thức thanh toán" at bounding box center [1186, 468] width 165 height 30
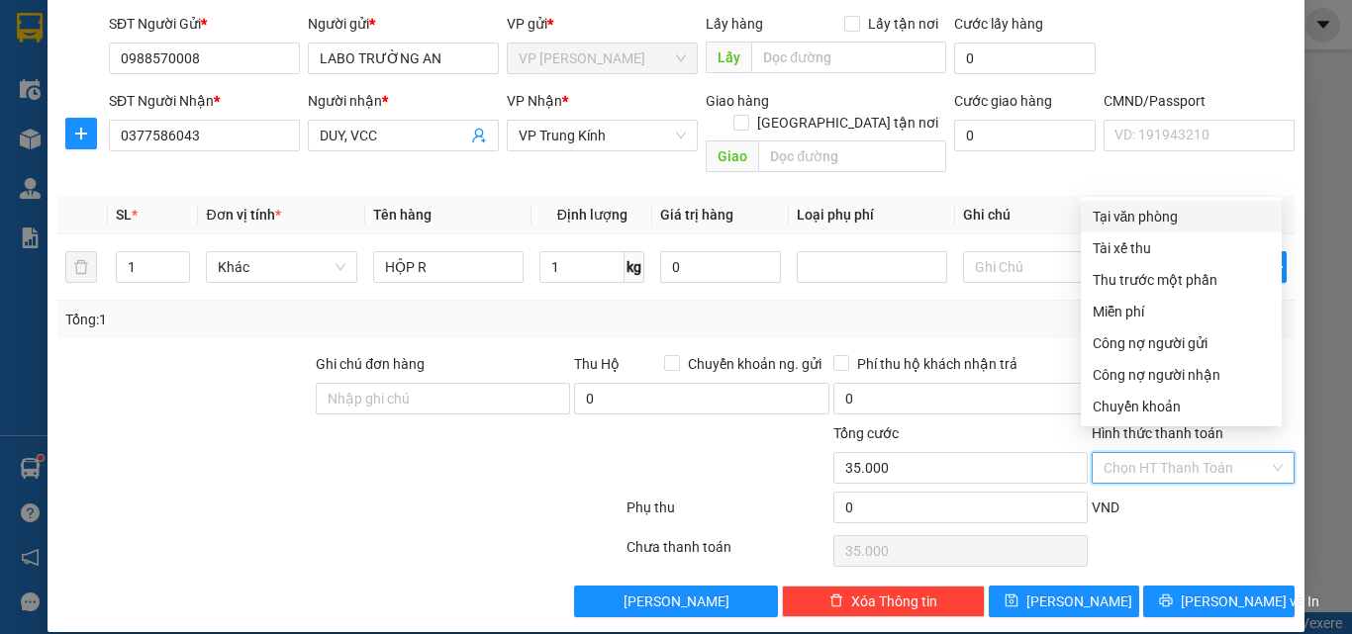
click at [1129, 212] on div "Tại văn phòng" at bounding box center [1181, 217] width 177 height 22
type input "0"
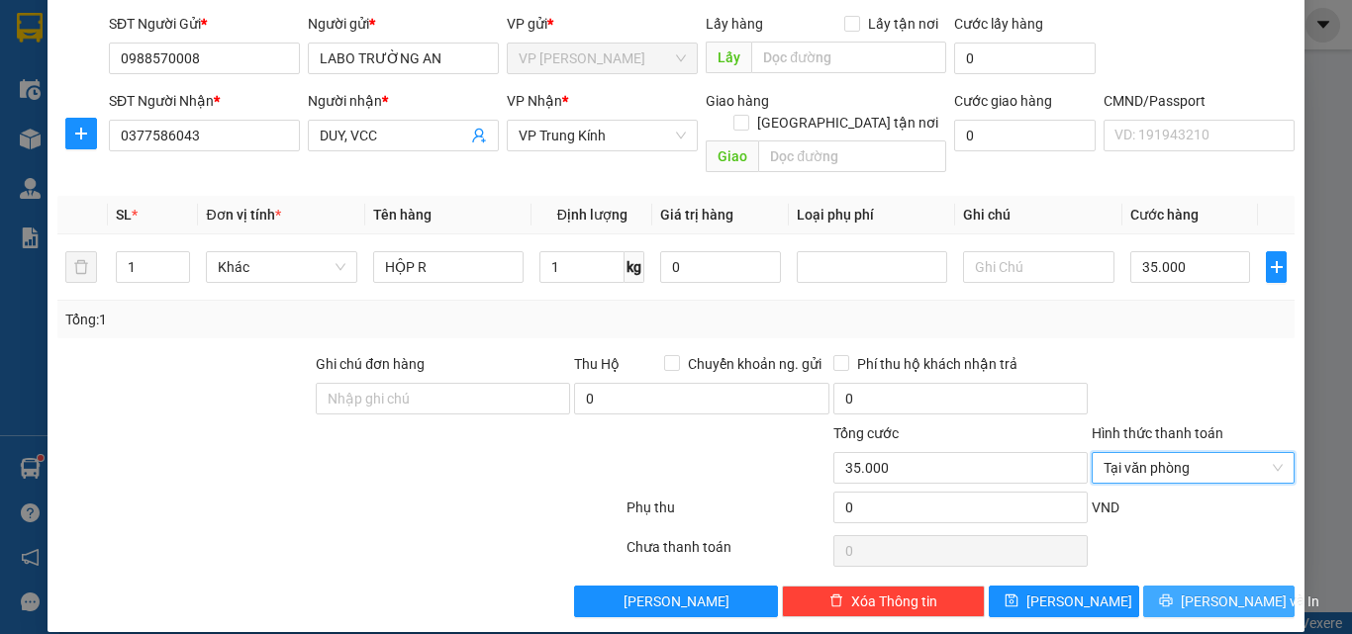
drag, startPoint x: 1161, startPoint y: 576, endPoint x: 1051, endPoint y: 486, distance: 142.1
click at [1164, 586] on button "Lưu và In" at bounding box center [1218, 602] width 151 height 32
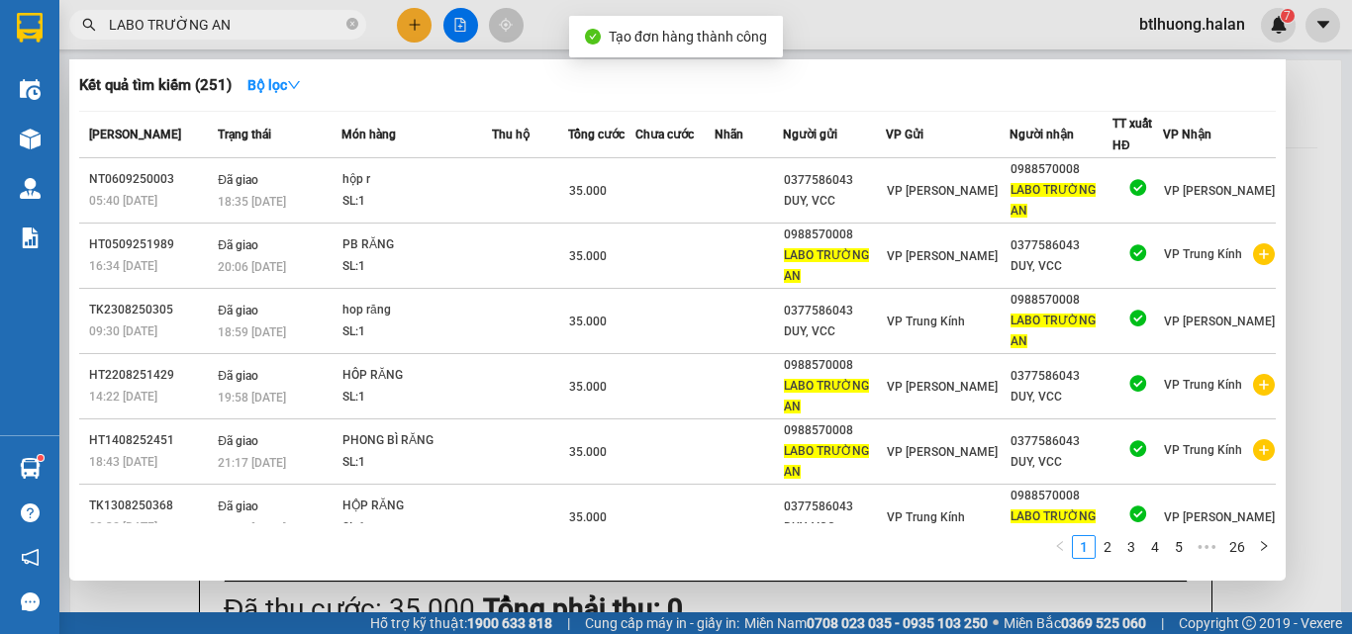
click at [1301, 137] on div at bounding box center [676, 317] width 1352 height 634
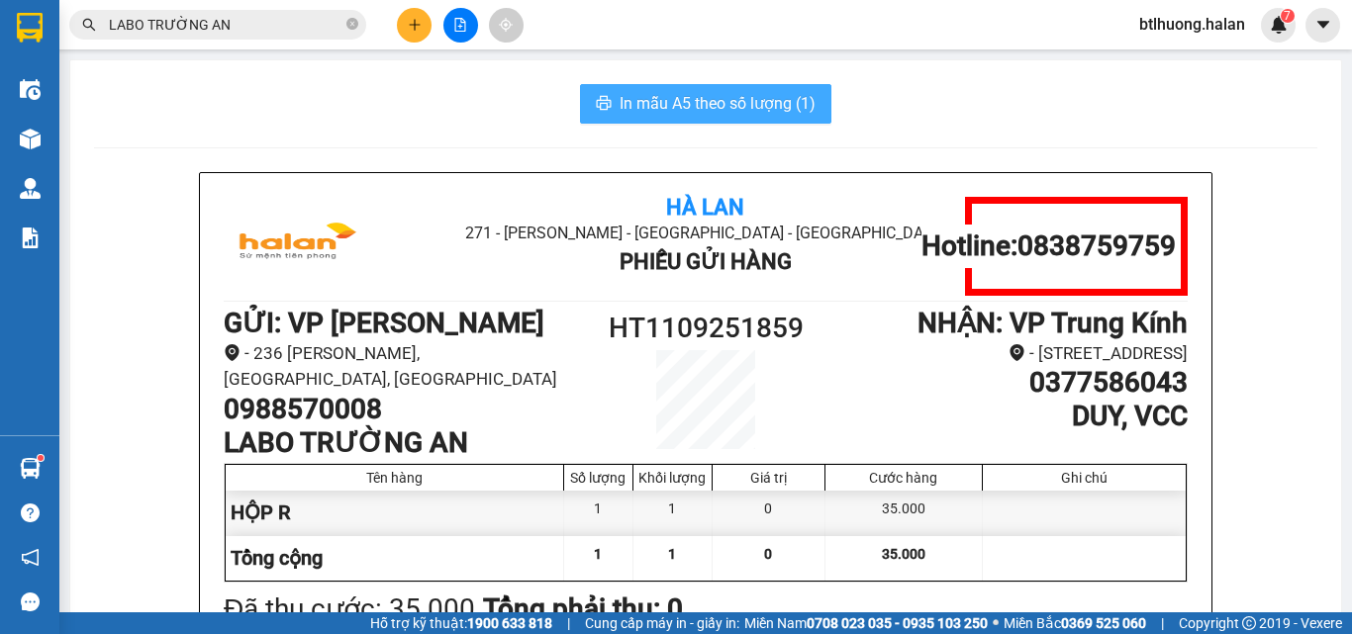
drag, startPoint x: 720, startPoint y: 107, endPoint x: 720, endPoint y: 96, distance: 10.9
click at [720, 105] on span "In mẫu A5 theo số lượng (1)" at bounding box center [718, 103] width 196 height 25
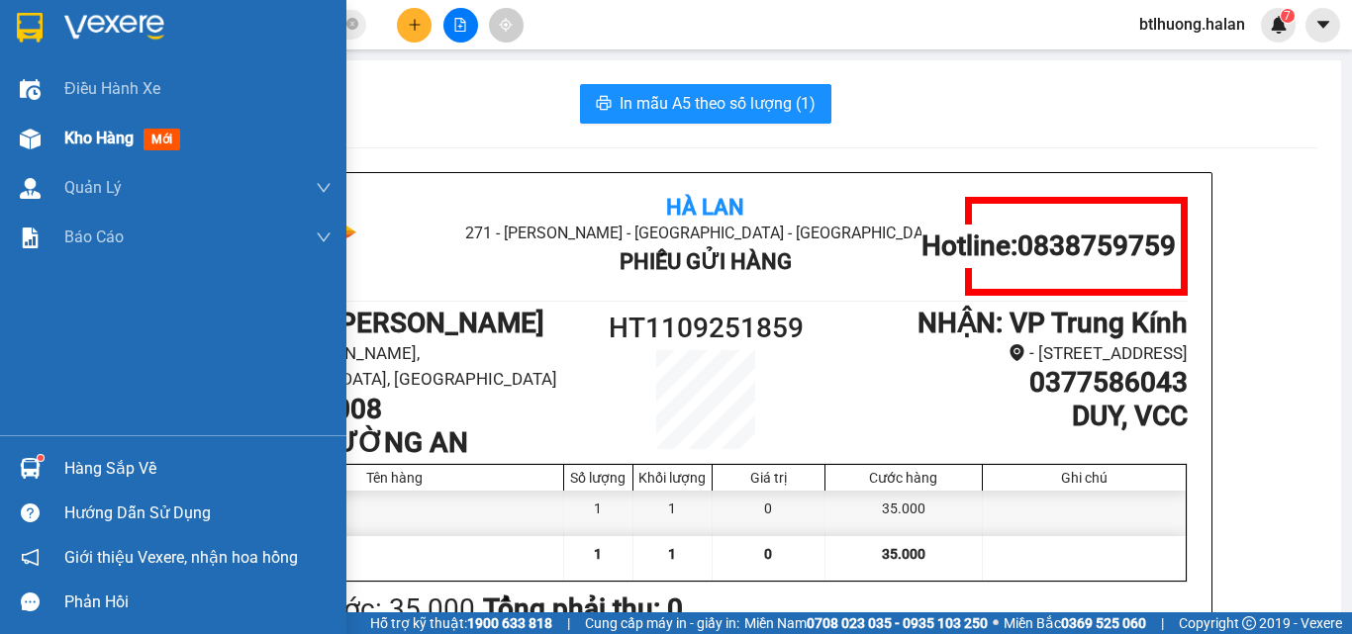
click at [26, 139] on img at bounding box center [30, 139] width 21 height 21
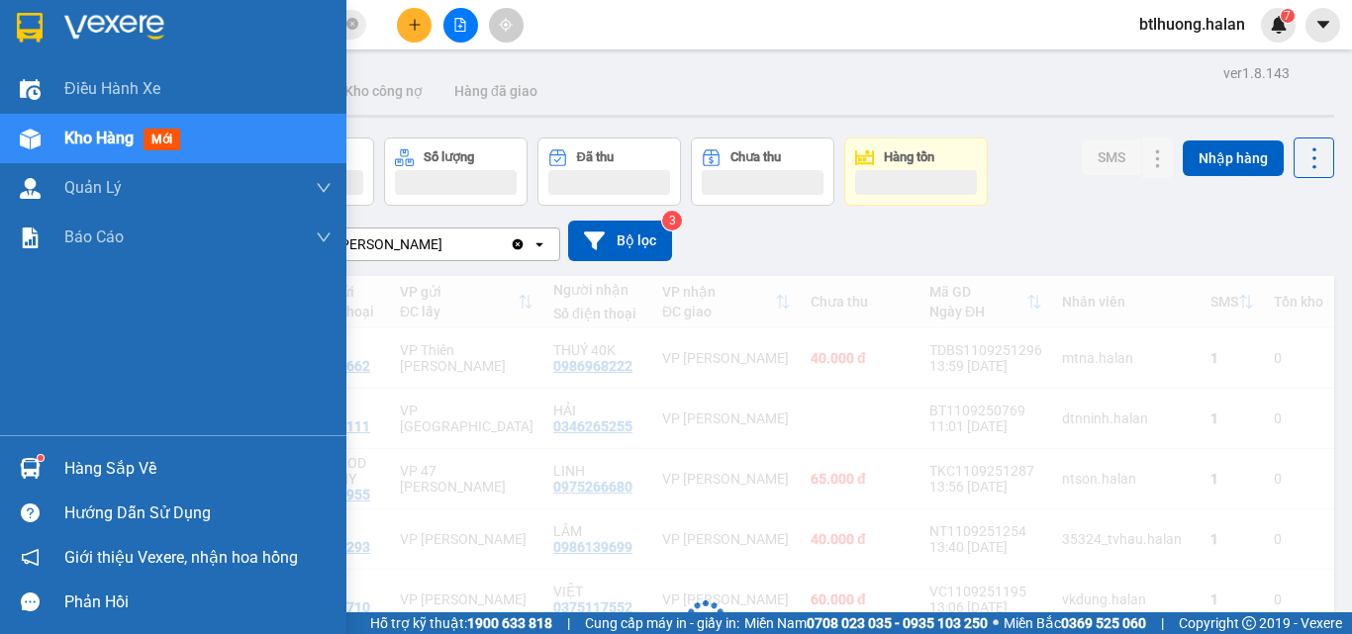
click at [121, 471] on div "Hàng sắp về" at bounding box center [197, 469] width 267 height 30
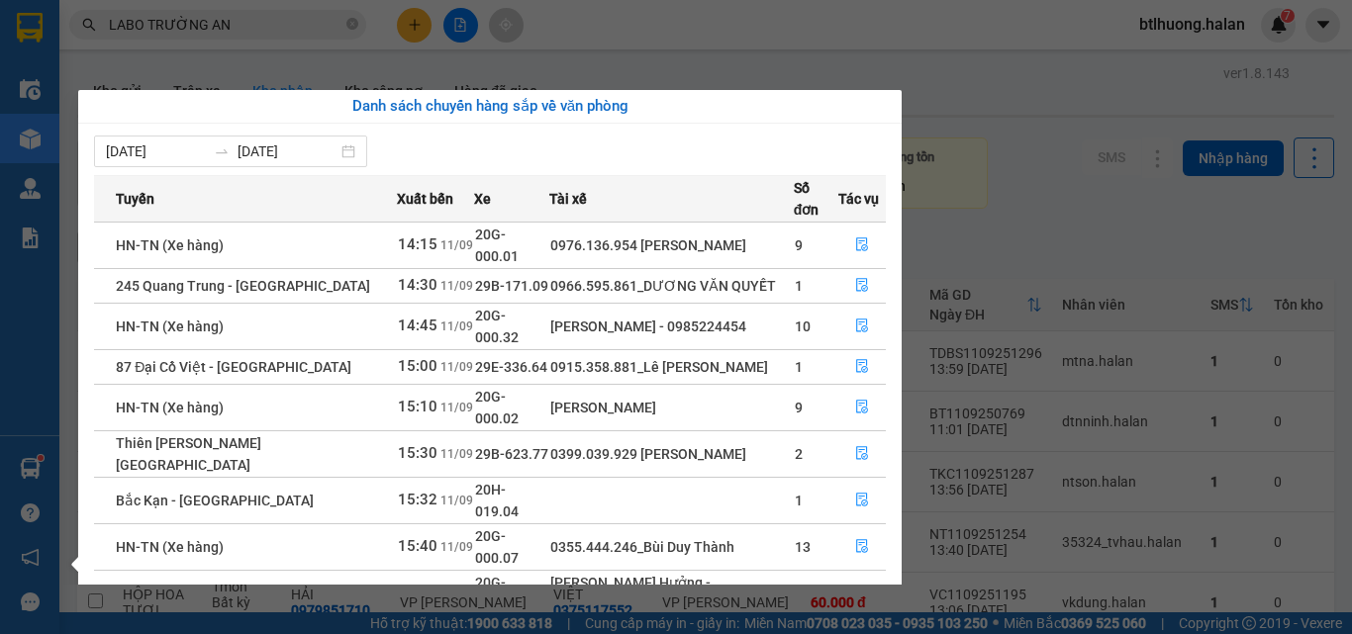
click at [1006, 185] on section "Kết quả tìm kiếm ( 251 ) Bộ lọc Mã ĐH Trạng thái Món hàng Thu hộ Tổng cước Chưa…" at bounding box center [676, 317] width 1352 height 634
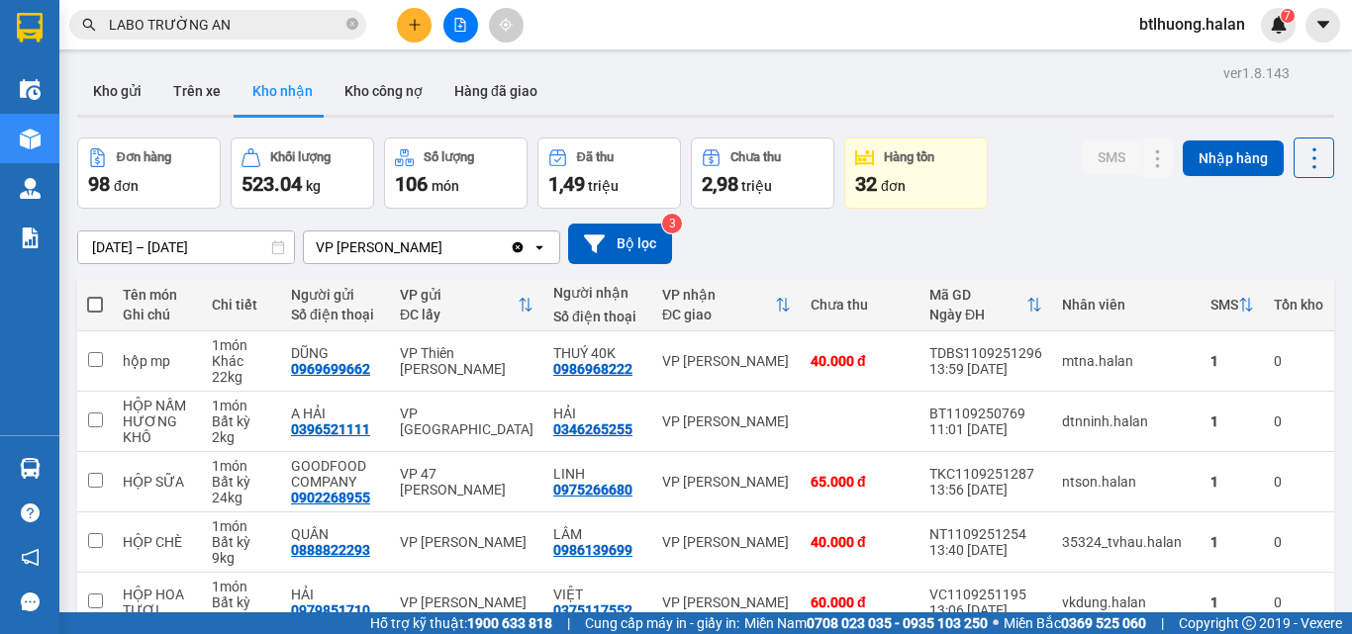
click at [408, 37] on button at bounding box center [414, 25] width 35 height 35
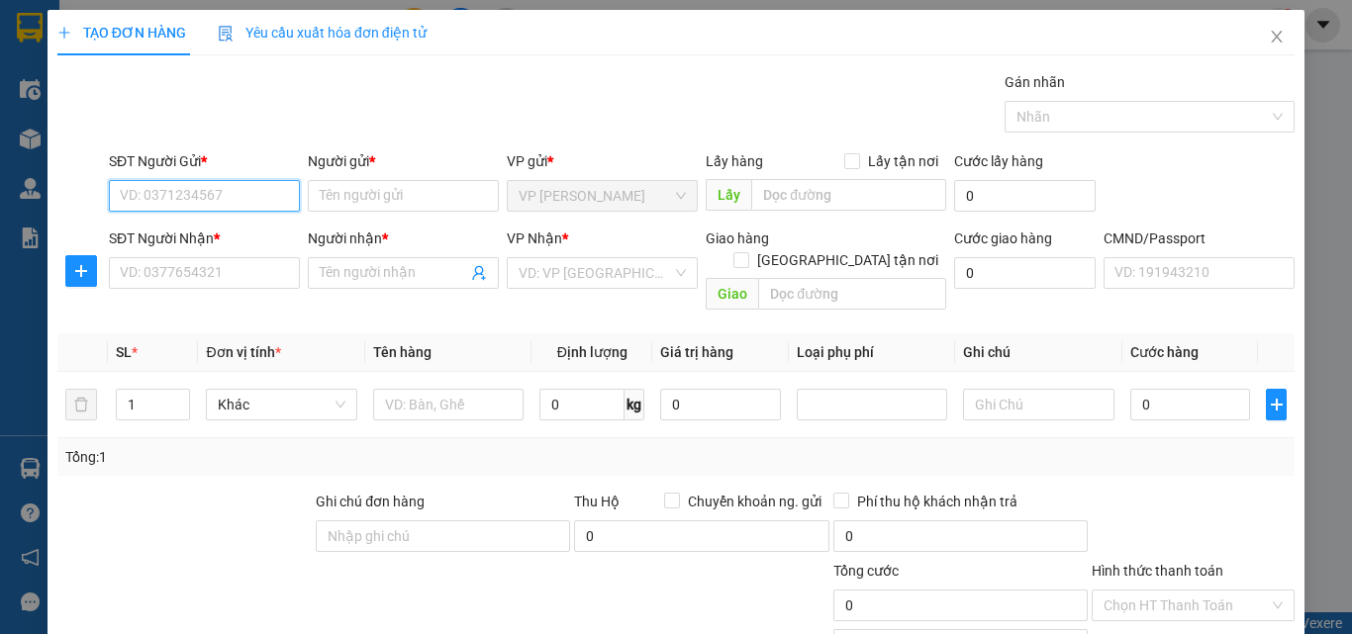
click at [246, 198] on input "SĐT Người Gửi *" at bounding box center [204, 196] width 191 height 32
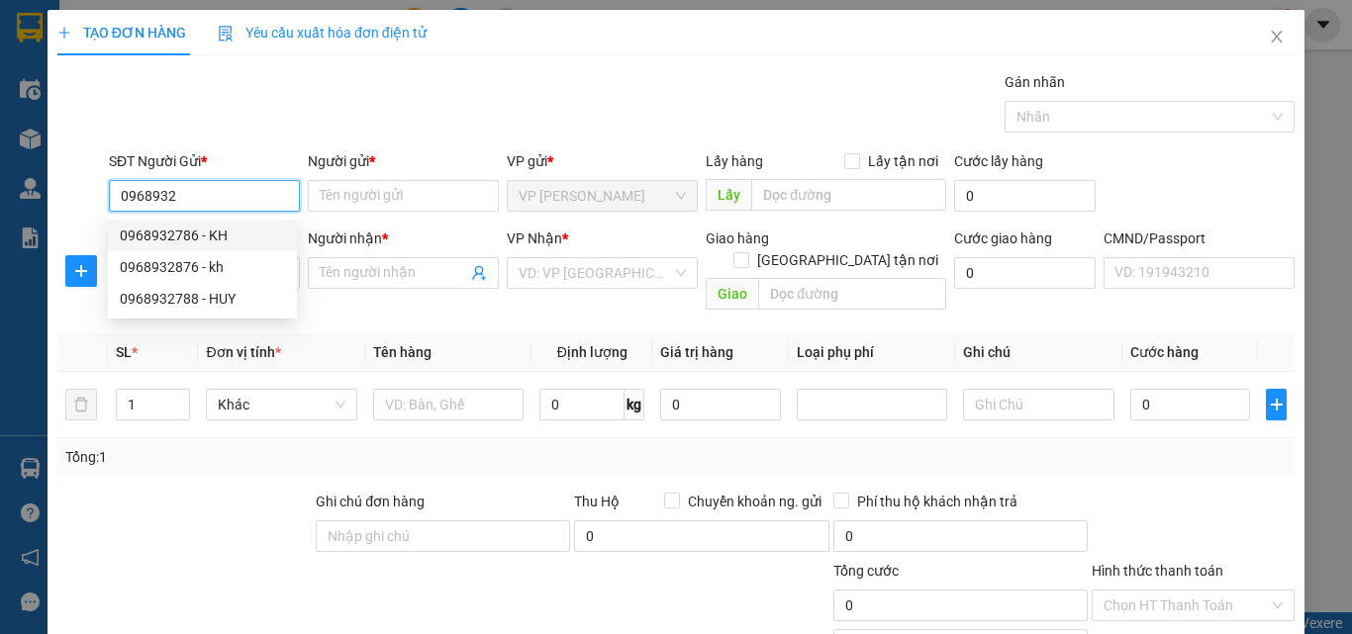
click at [176, 200] on input "0968932" at bounding box center [204, 196] width 191 height 32
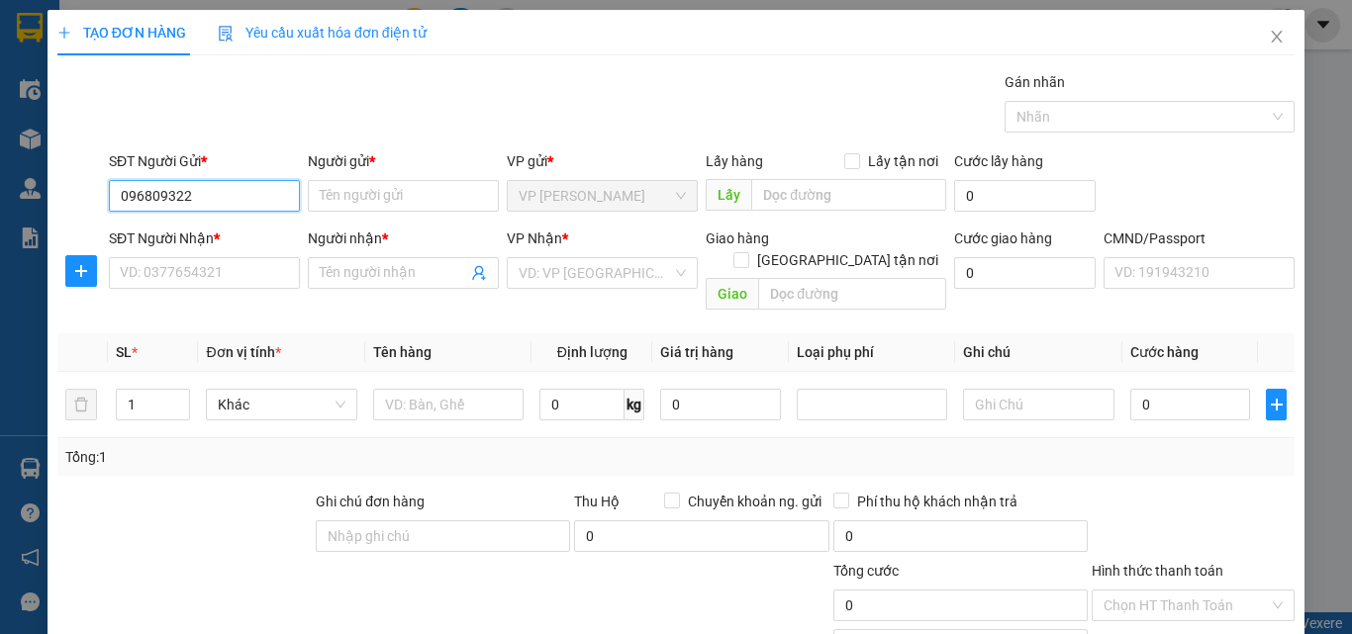
type input "0968093222"
click at [190, 232] on div "0968093222 - SƠN" at bounding box center [202, 236] width 165 height 22
type input "SƠN"
type input "0968093222"
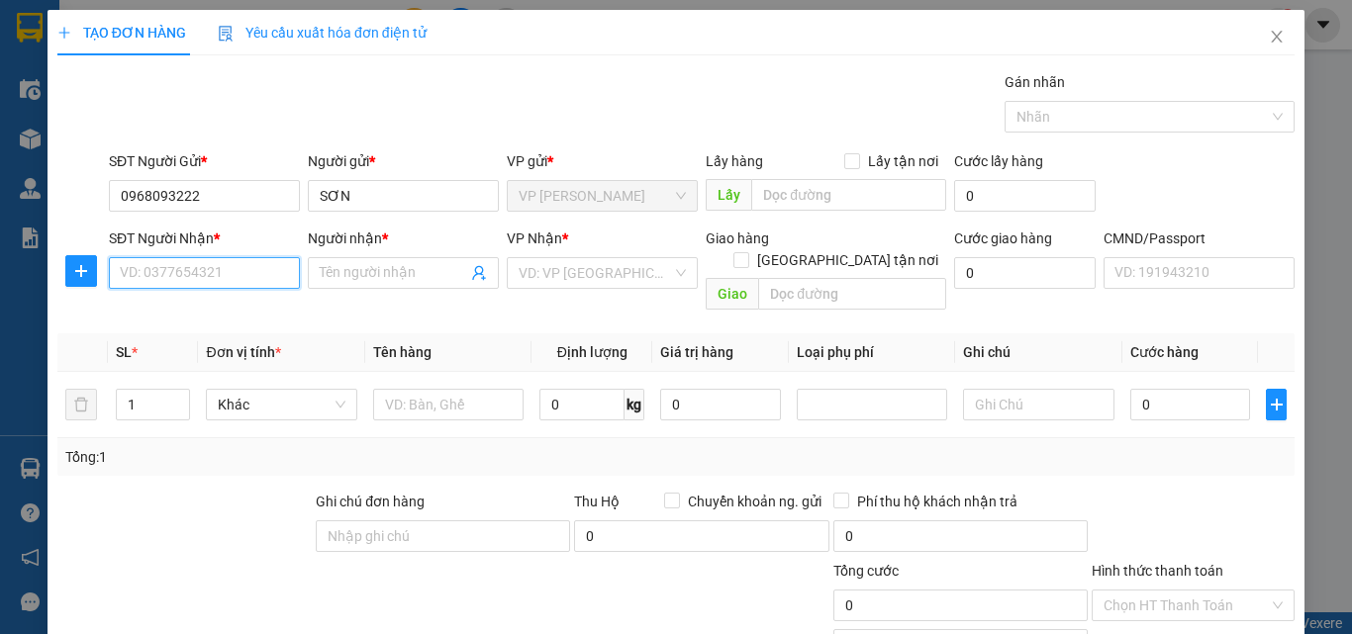
click at [193, 273] on input "SĐT Người Nhận *" at bounding box center [204, 273] width 191 height 32
click at [168, 337] on div "0363068416 - NAM" at bounding box center [202, 345] width 165 height 22
type input "0363068416"
type input "NAM"
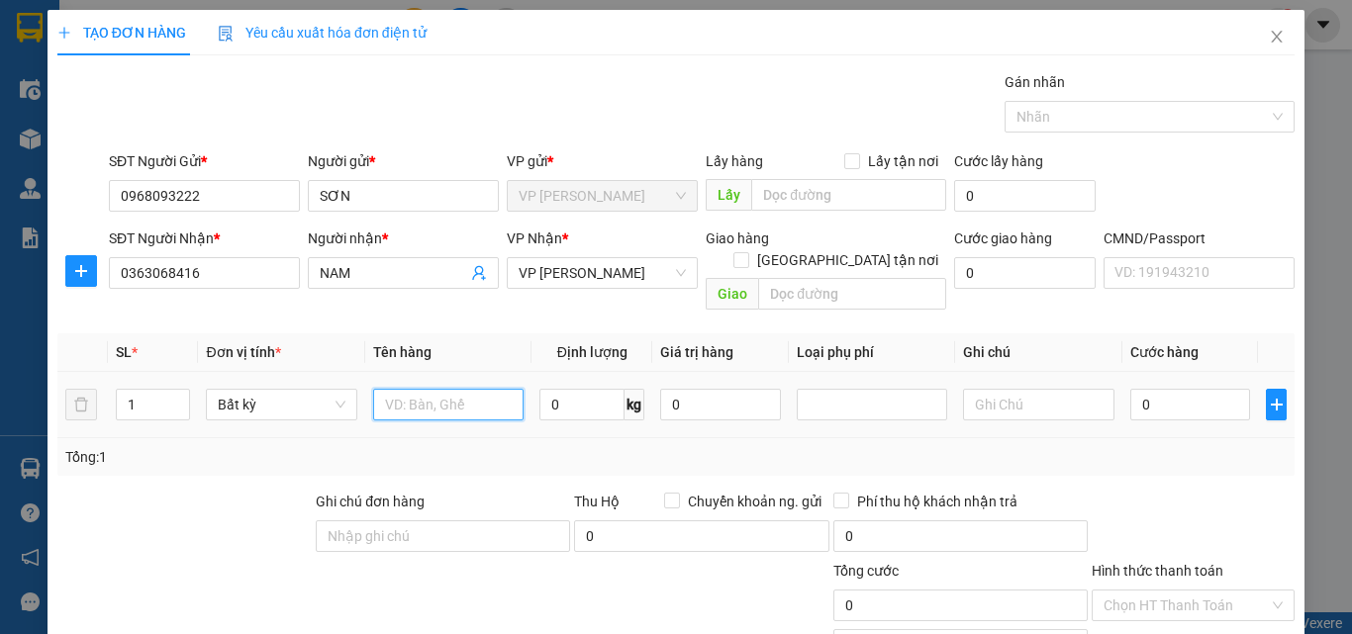
click at [385, 389] on input "text" at bounding box center [448, 405] width 150 height 32
type input "TUI CÚC MÁY POS"
drag, startPoint x: 557, startPoint y: 381, endPoint x: 545, endPoint y: 342, distance: 40.4
click at [558, 389] on input "0" at bounding box center [581, 405] width 85 height 32
type input "1"
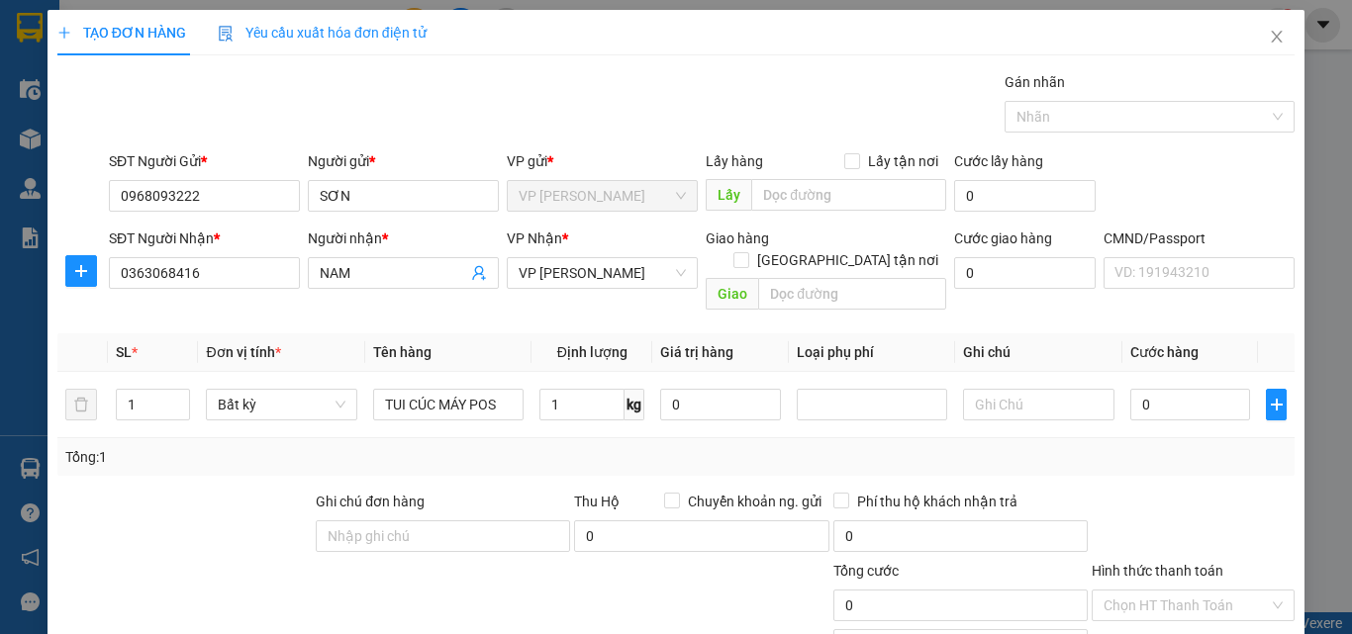
click at [534, 446] on div "Tổng: 1" at bounding box center [675, 457] width 1221 height 22
type input "35.000"
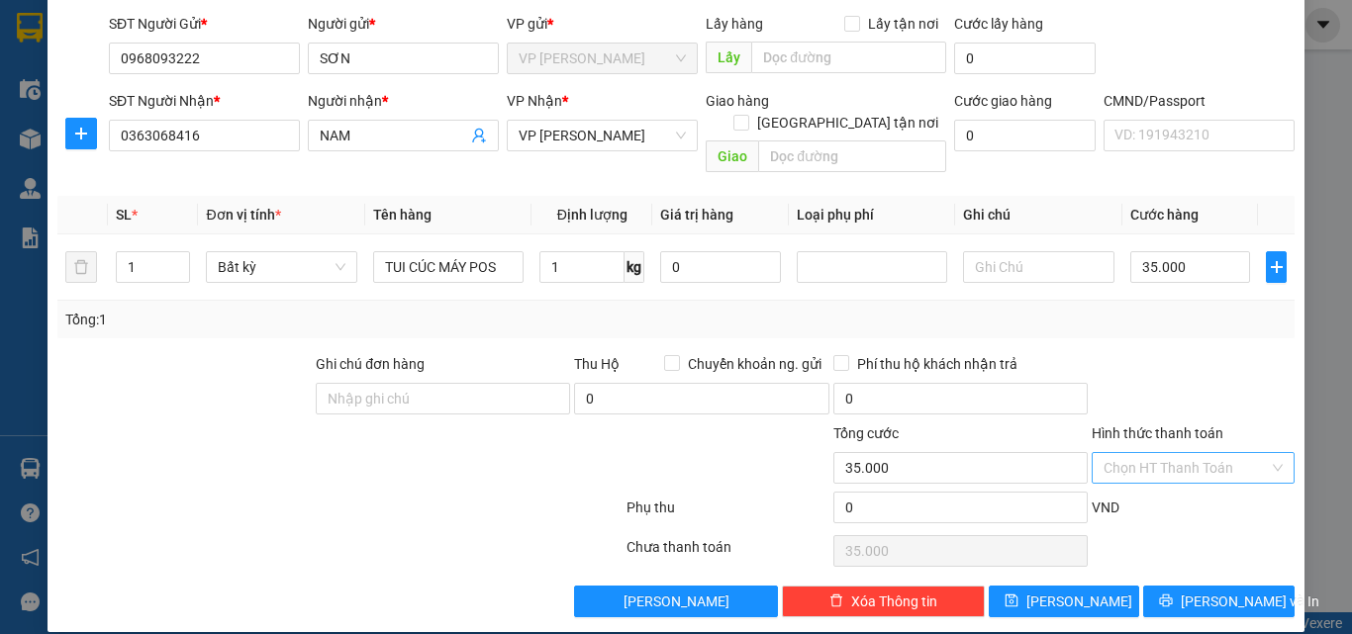
click at [1113, 454] on input "Hình thức thanh toán" at bounding box center [1186, 468] width 165 height 30
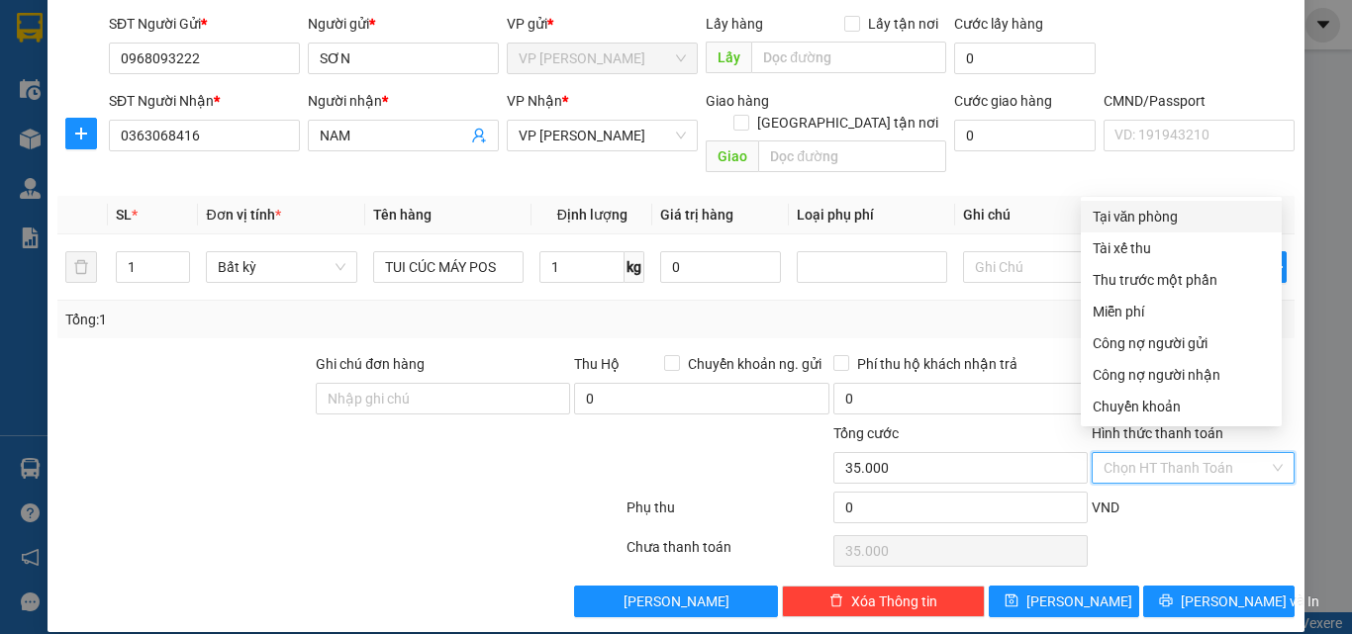
click at [1187, 221] on div "Tại văn phòng" at bounding box center [1181, 217] width 177 height 22
type input "0"
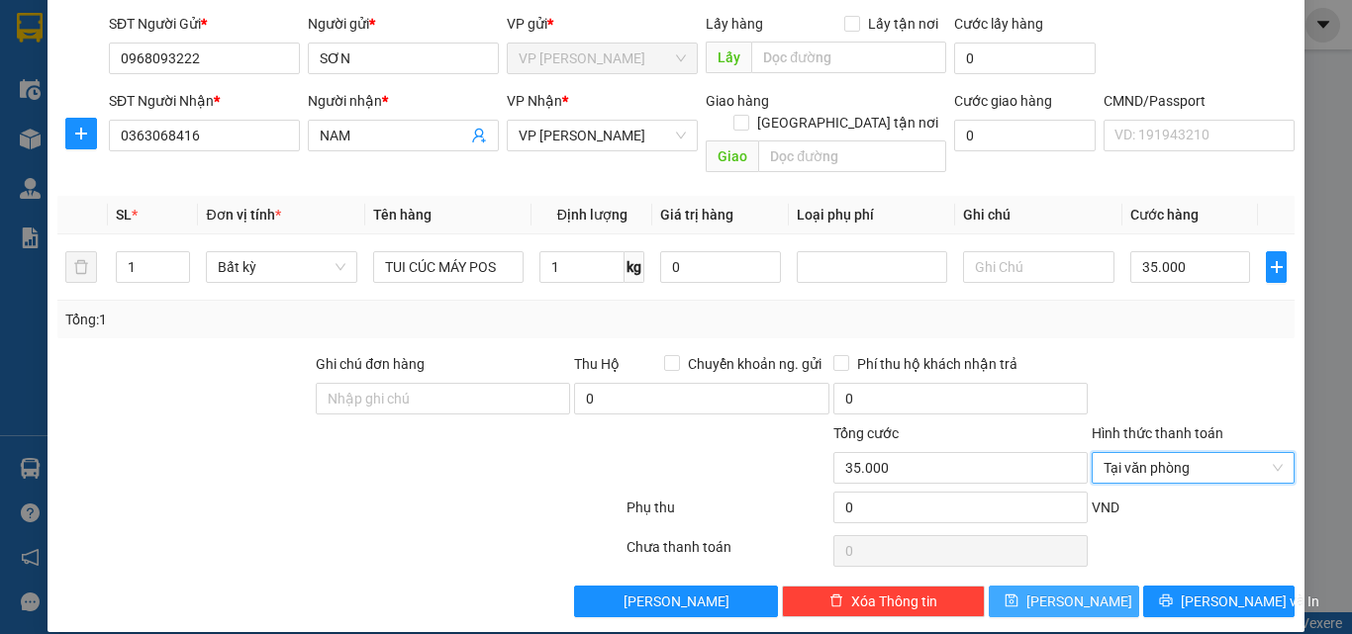
drag, startPoint x: 1153, startPoint y: 560, endPoint x: 1105, endPoint y: 586, distance: 54.9
click at [1107, 586] on div "Transit Pickup Surcharge Ids Transit Deliver Surcharge Ids Transit Deliver Surc…" at bounding box center [675, 276] width 1237 height 684
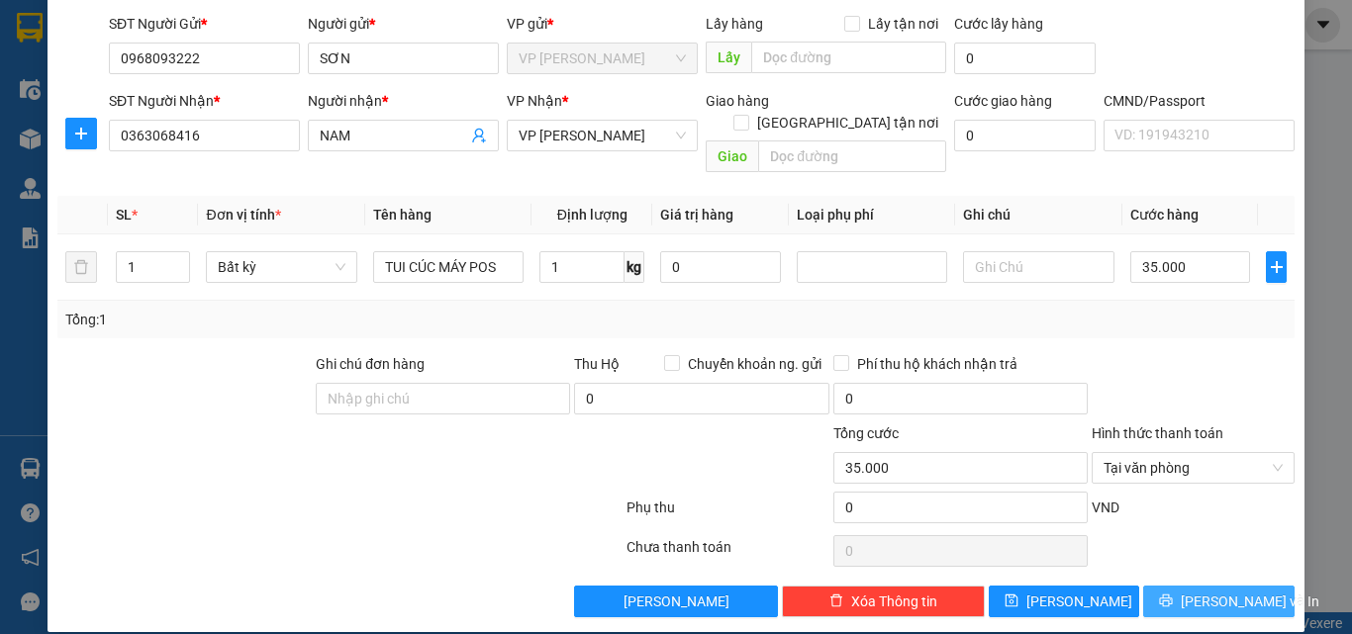
click at [1164, 586] on button "Lưu và In" at bounding box center [1218, 602] width 151 height 32
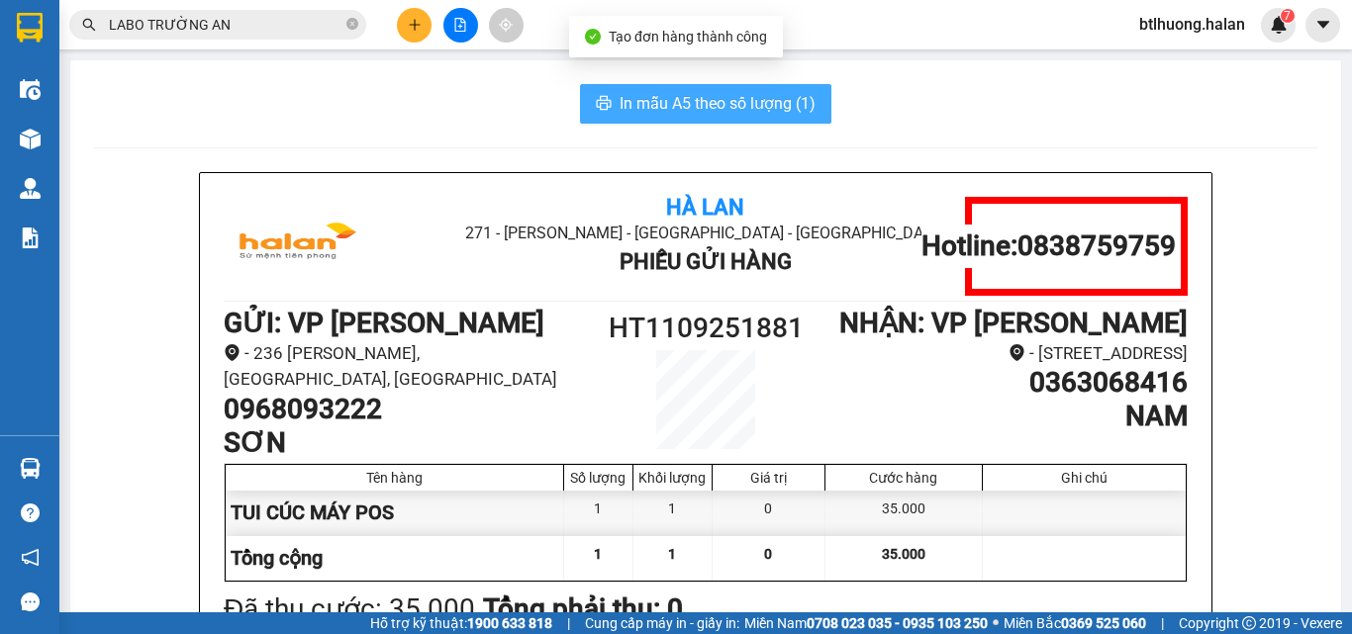
click at [701, 103] on span "In mẫu A5 theo số lượng (1)" at bounding box center [718, 103] width 196 height 25
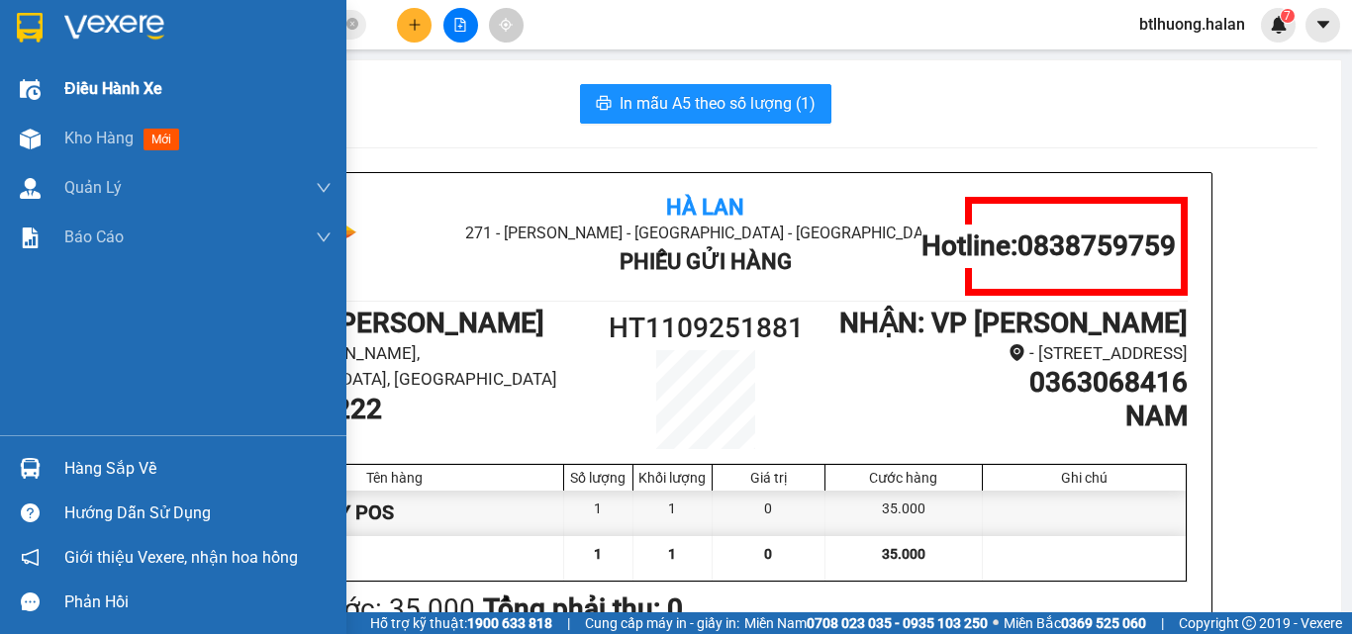
click at [89, 113] on div "Điều hành xe" at bounding box center [197, 88] width 267 height 49
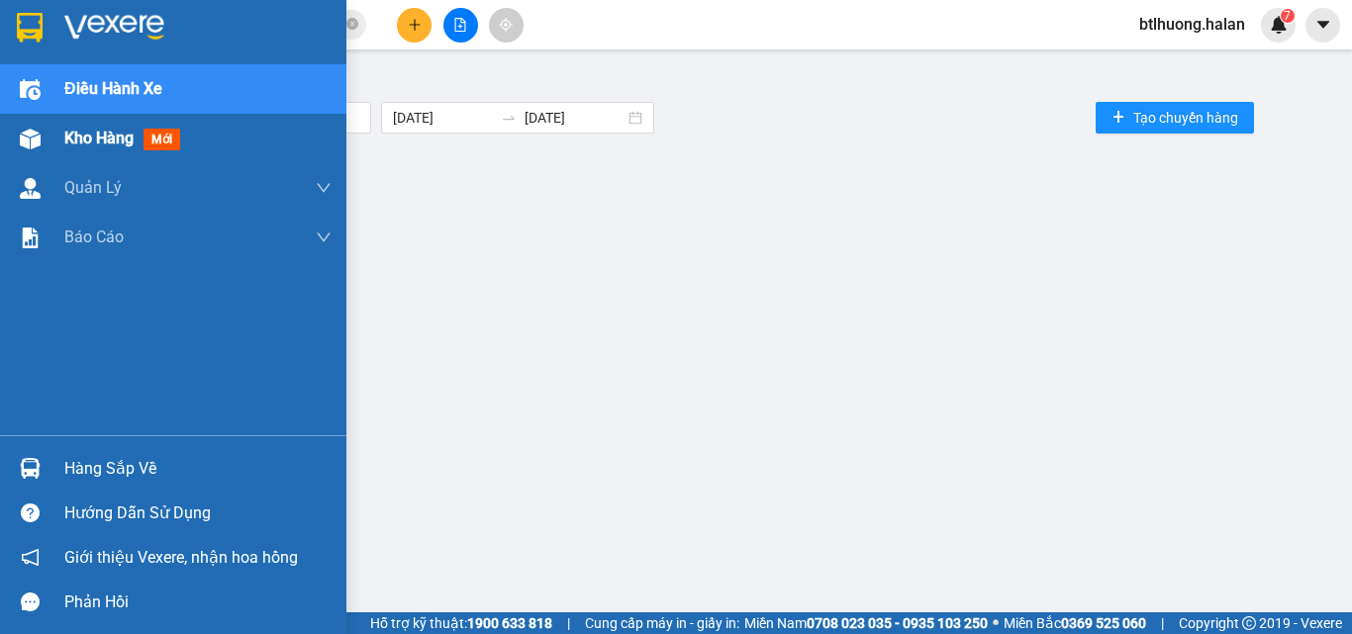
click at [126, 125] on div "Kho hàng mới" at bounding box center [197, 138] width 267 height 49
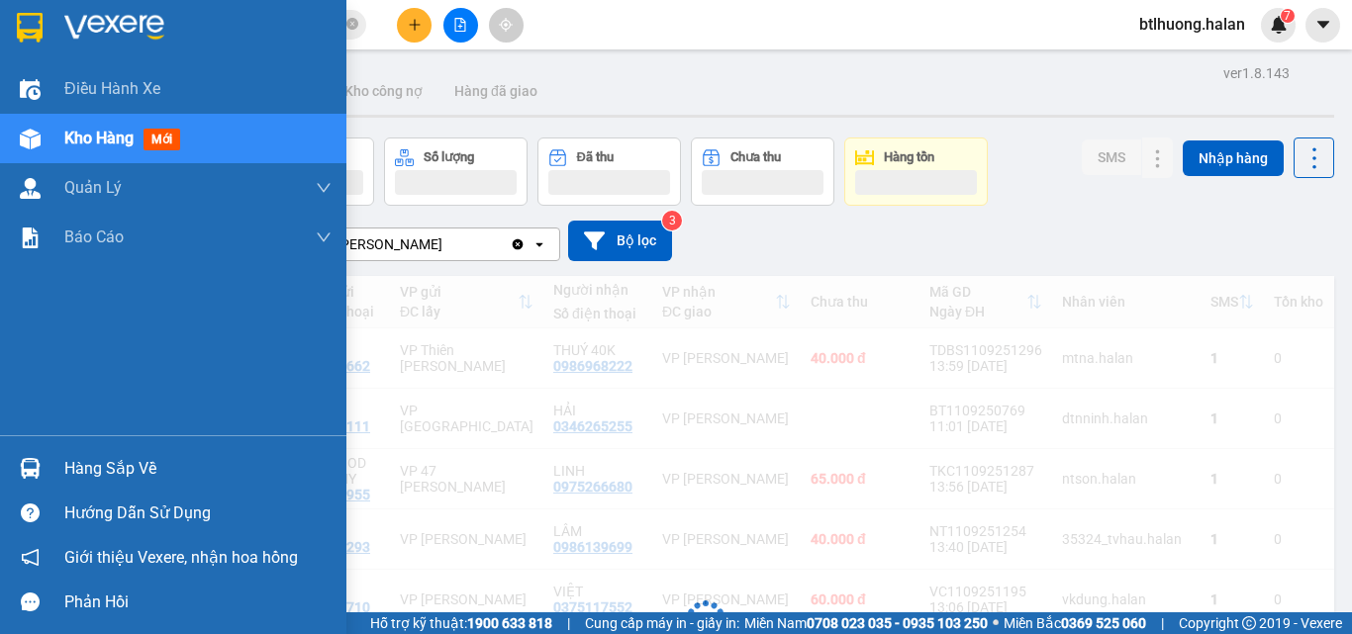
click at [196, 123] on div "Kho hàng mới" at bounding box center [197, 138] width 267 height 49
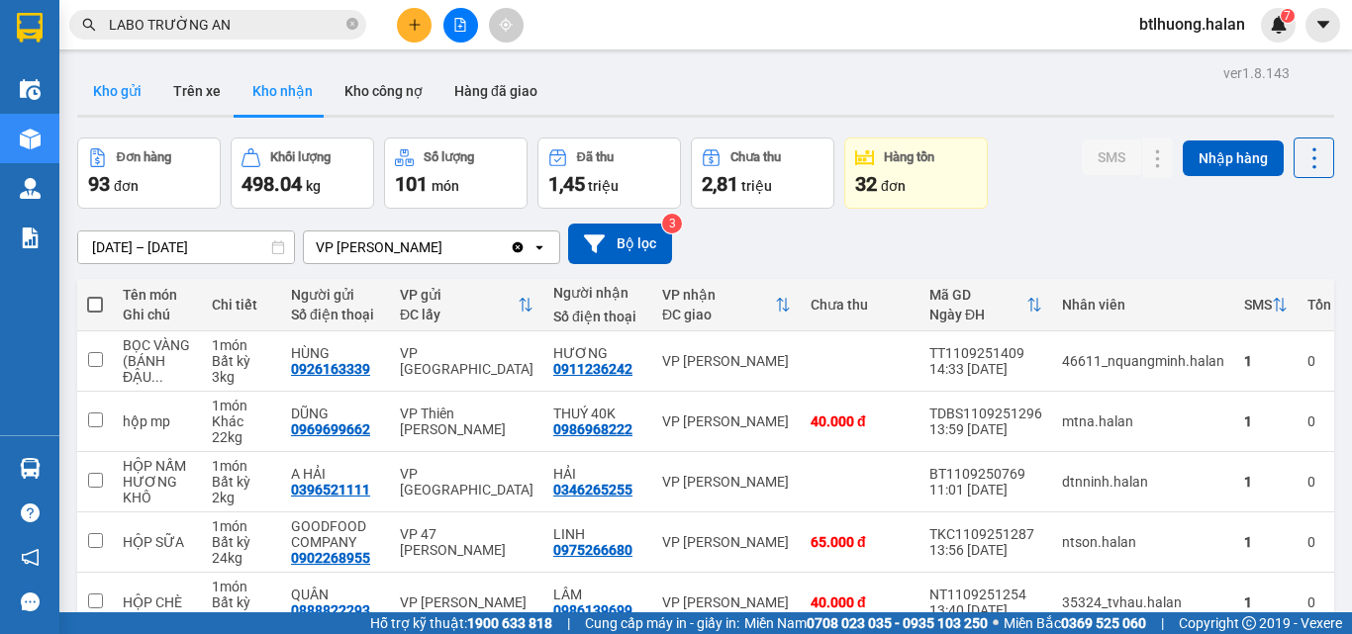
click at [98, 77] on button "Kho gửi" at bounding box center [117, 91] width 80 height 48
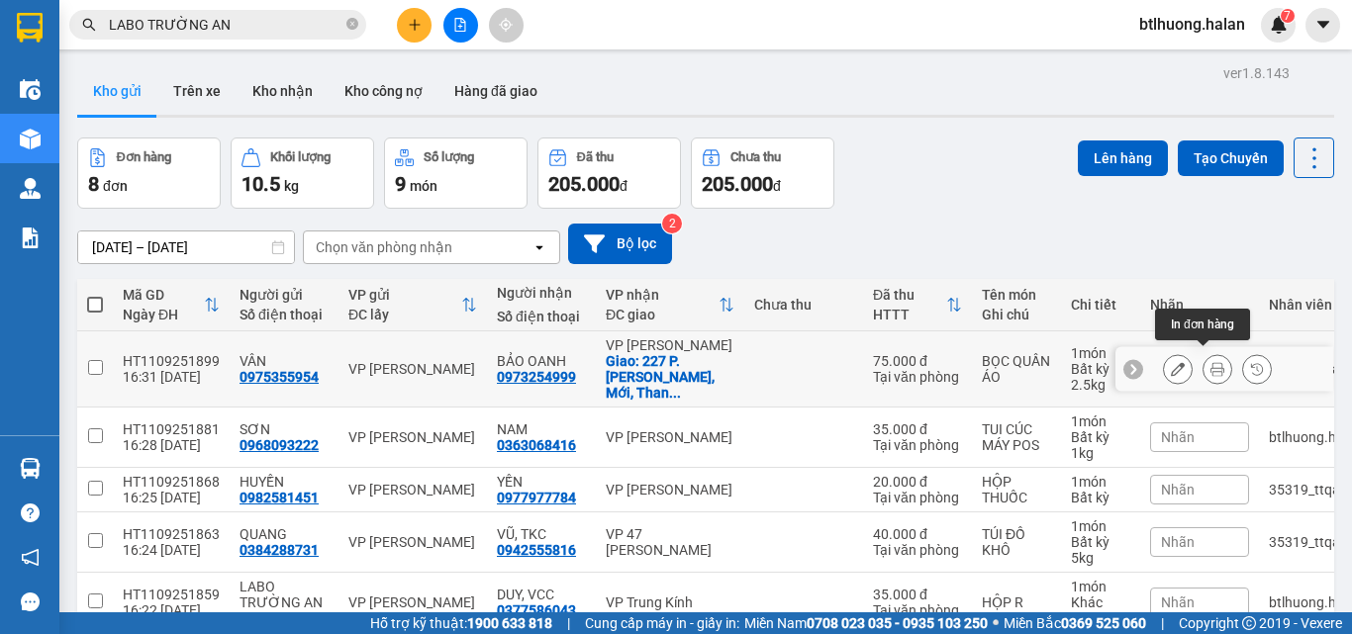
click at [1210, 355] on button at bounding box center [1218, 369] width 28 height 35
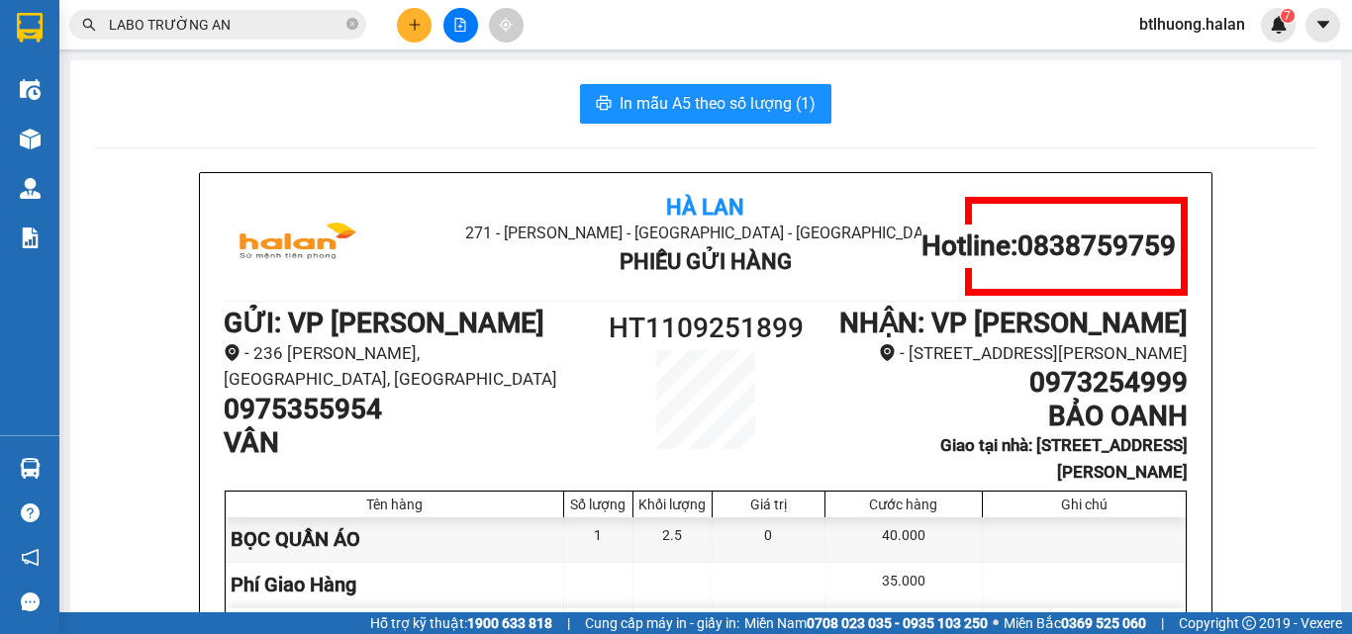
click at [750, 92] on span "In mẫu A5 theo số lượng (1)" at bounding box center [718, 103] width 196 height 25
click at [417, 27] on icon "plus" at bounding box center [415, 25] width 14 height 14
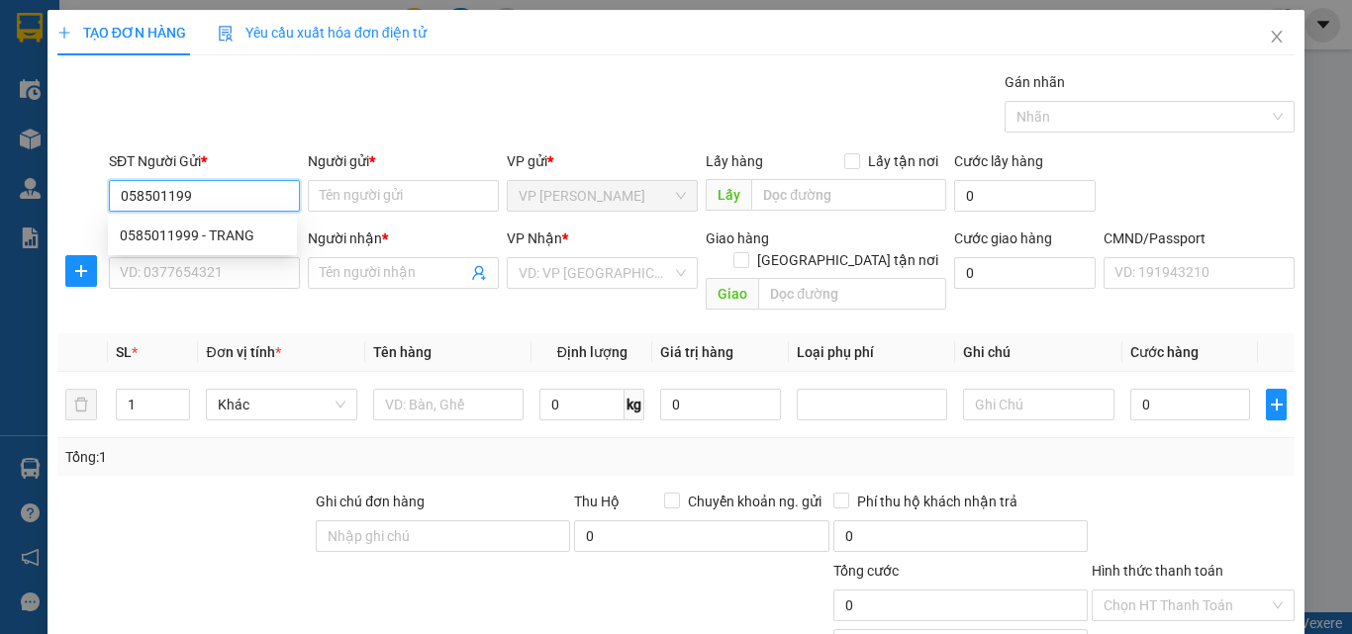
type input "0585011999"
click at [257, 230] on div "0585011999 - TRANG" at bounding box center [202, 236] width 165 height 22
type input "TRANG"
type input "0585011999"
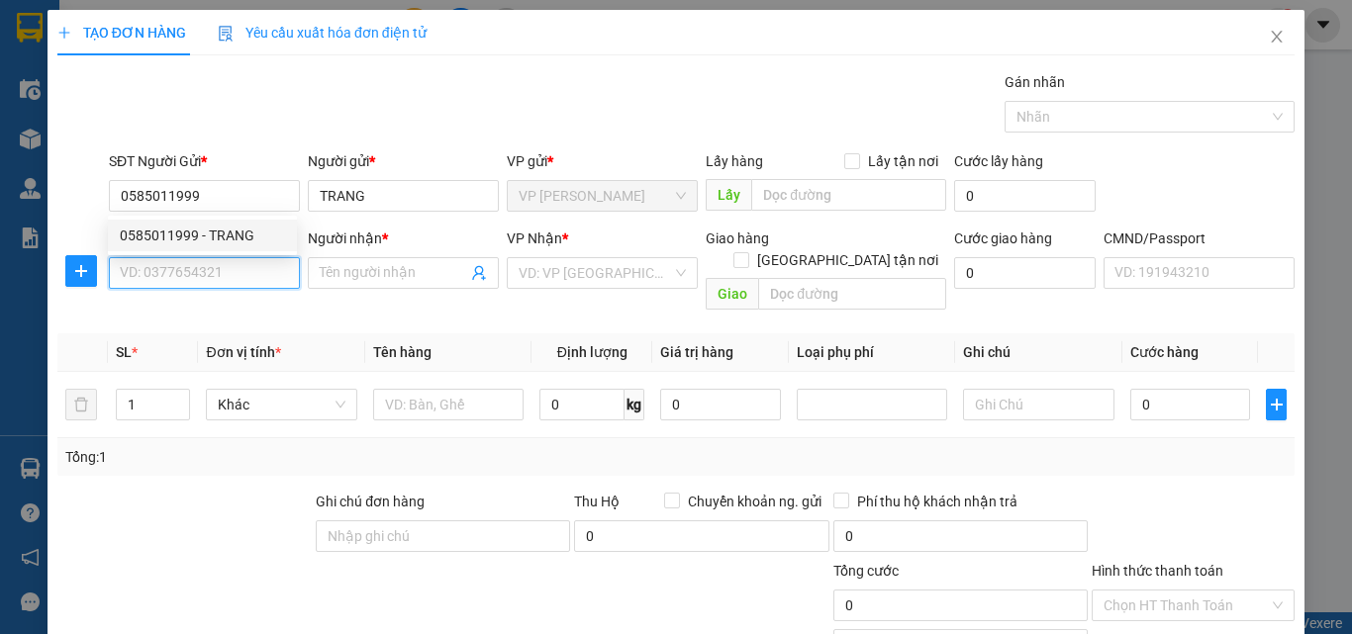
click at [249, 278] on input "SĐT Người Nhận *" at bounding box center [204, 273] width 191 height 32
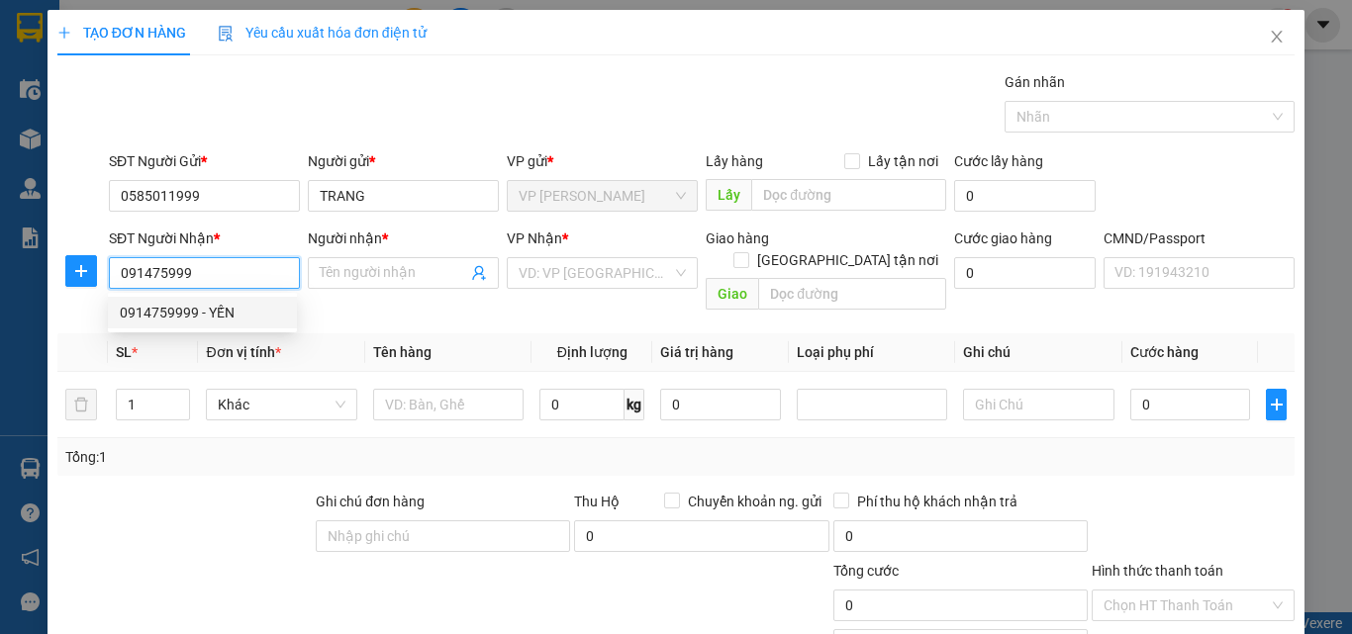
click at [244, 310] on div "0914759999 - YẾN" at bounding box center [202, 313] width 165 height 22
type input "0914759999"
type input "YẾN"
checkbox input "true"
type input "28 Cửa Bắc, Trúc Bạch, Ba Đình, Hà Nội, Việt Nam"
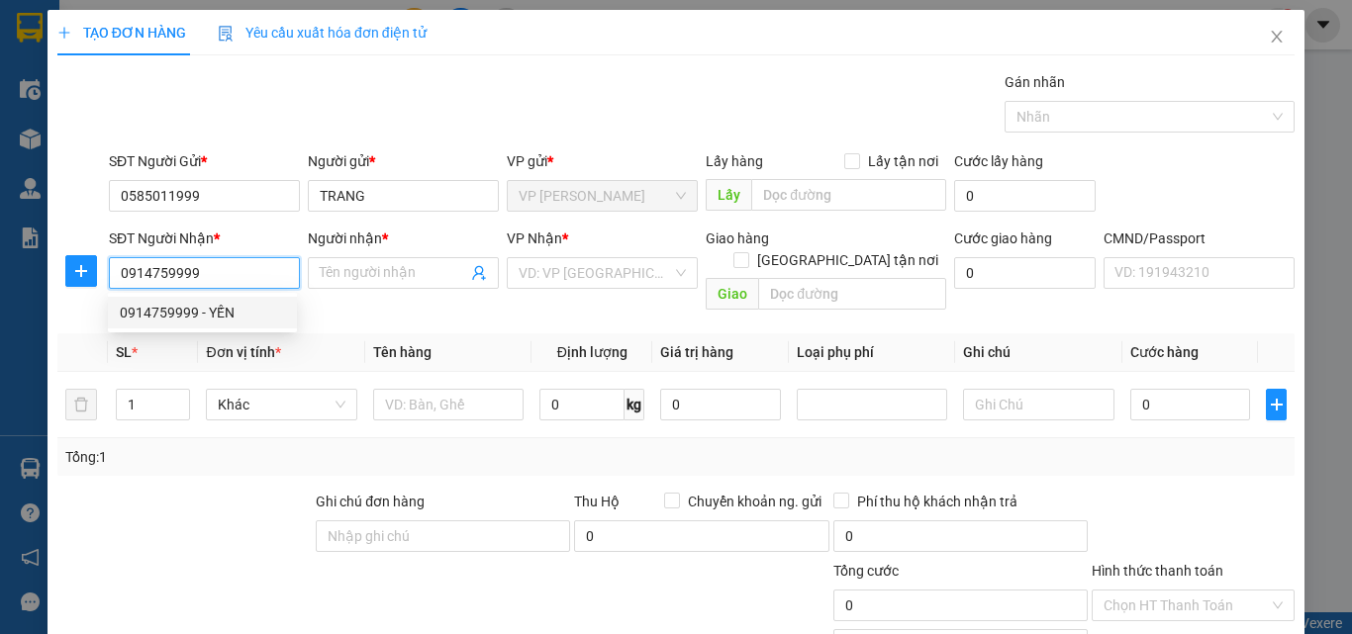
type input "45.000"
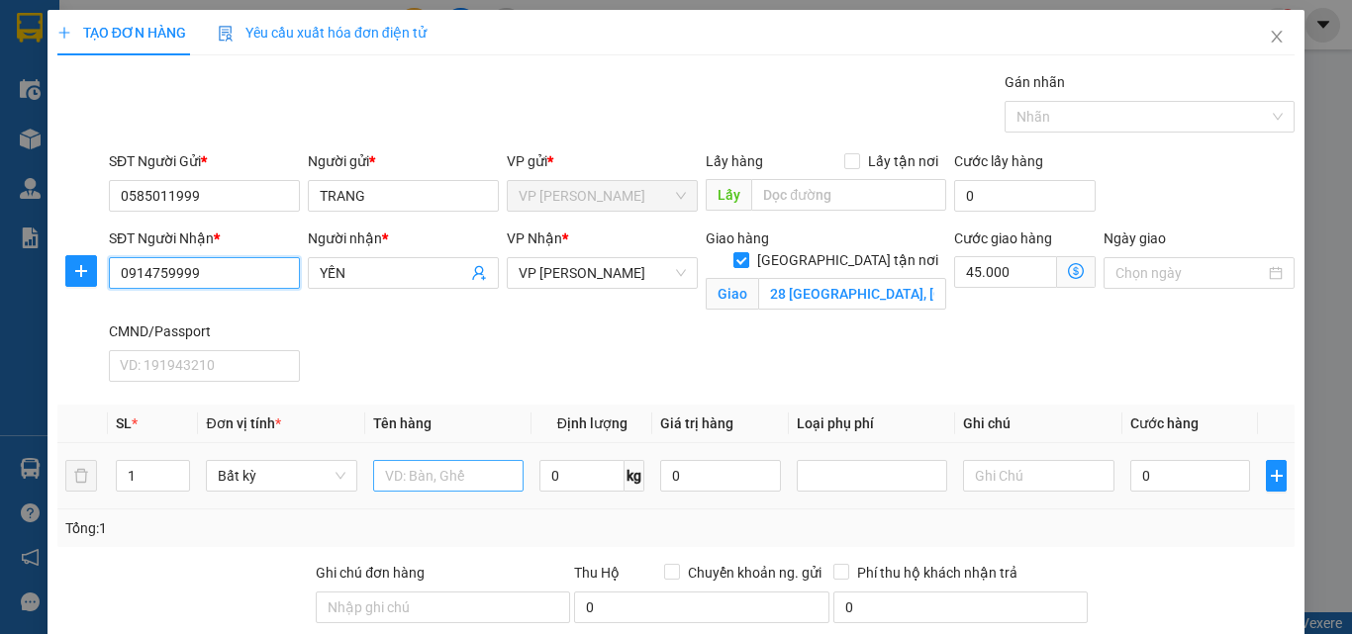
type input "0914759999"
click at [499, 470] on input "text" at bounding box center [448, 476] width 150 height 32
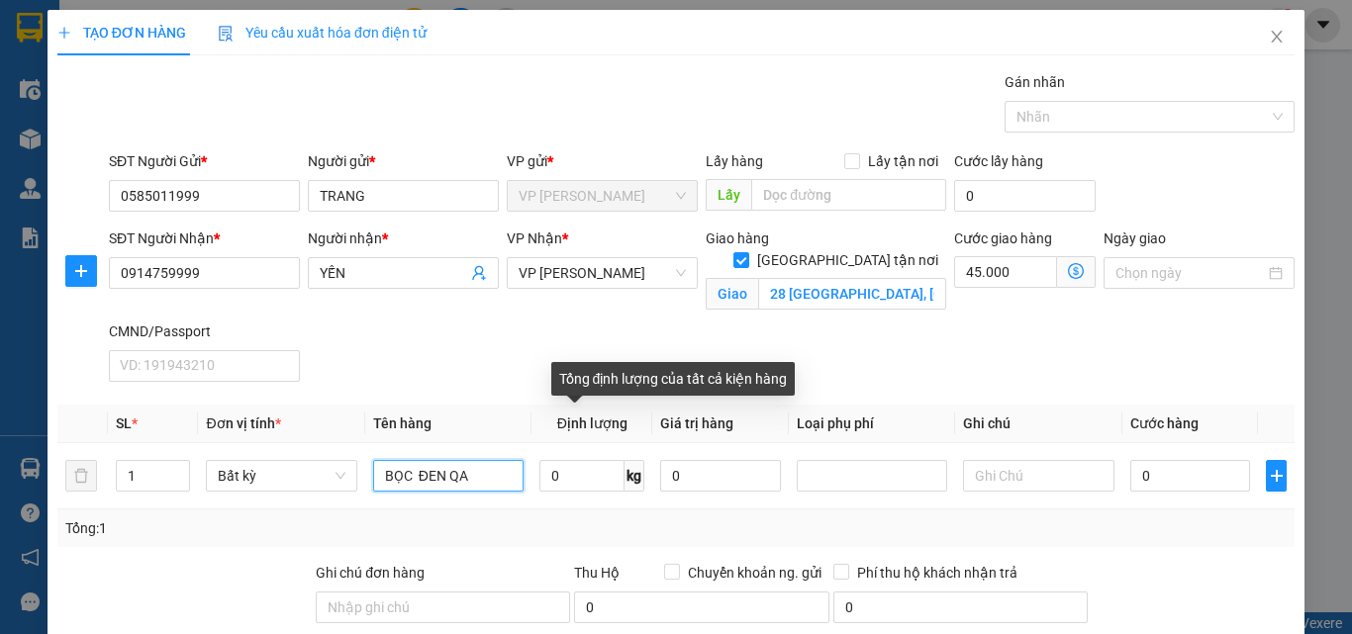
type input "BỌC ĐEN QA"
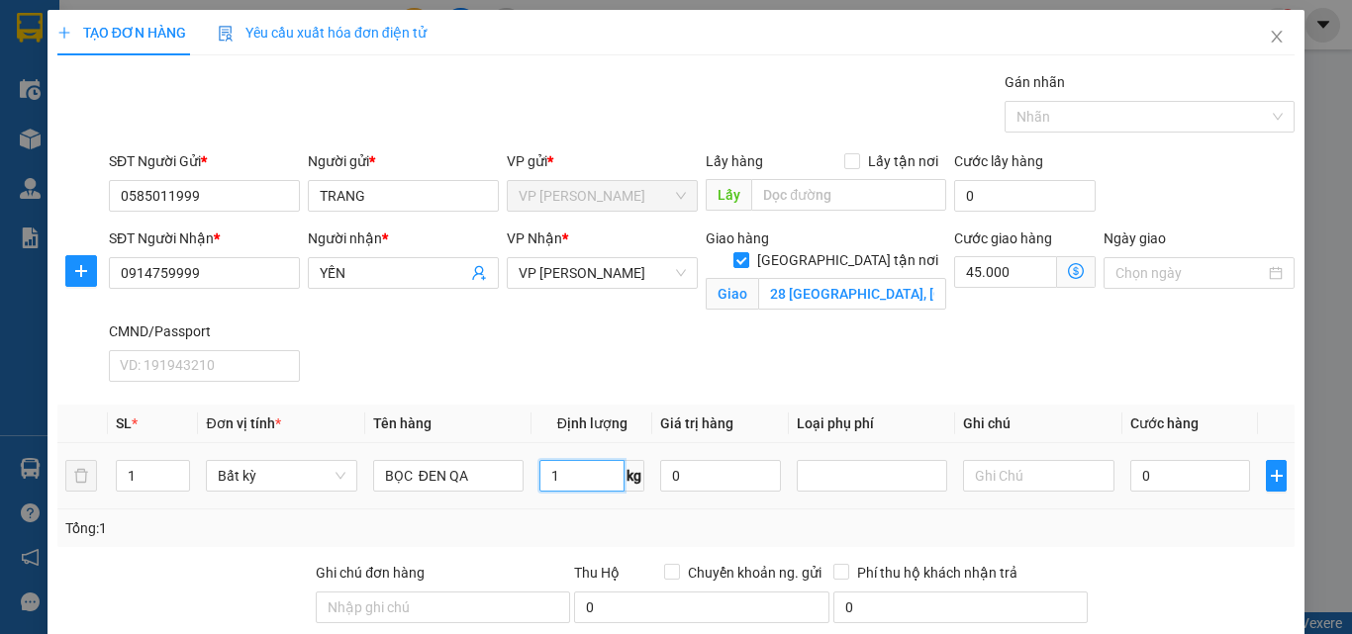
type input "1"
click at [1172, 498] on td "0" at bounding box center [1190, 476] width 137 height 66
type input "35.000"
type input "80.000"
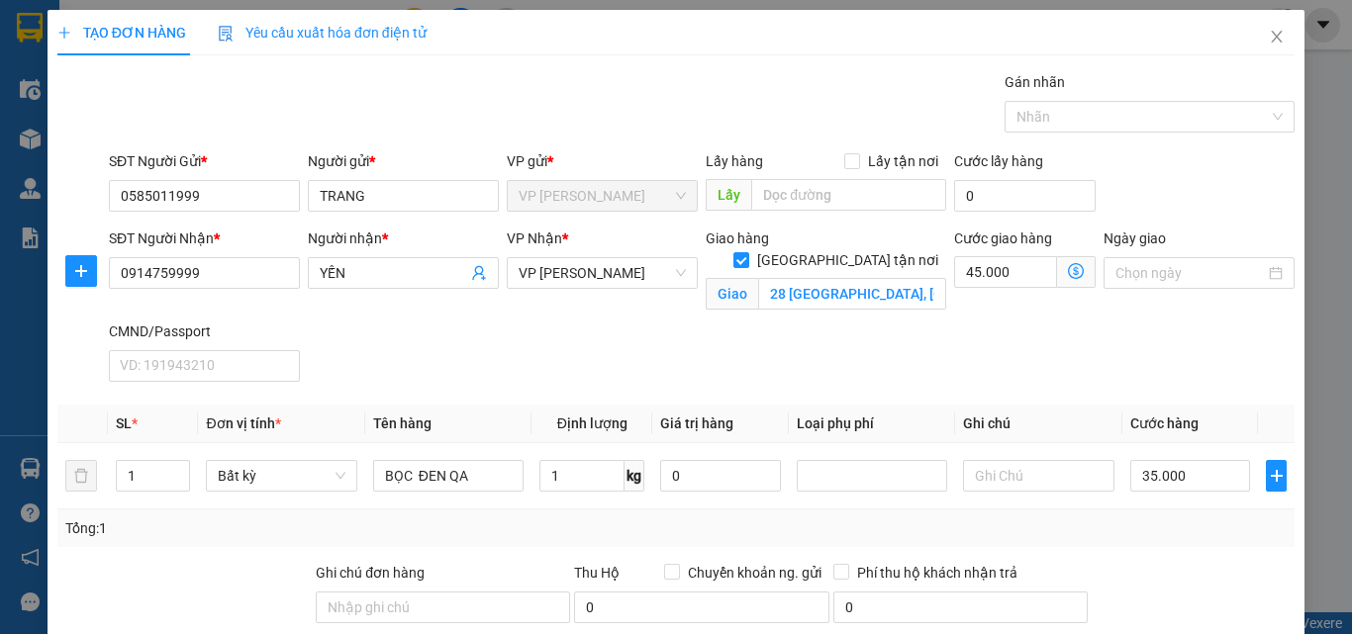
click at [1057, 268] on span at bounding box center [1076, 272] width 39 height 32
click at [1068, 268] on icon "dollar-circle" at bounding box center [1076, 271] width 16 height 16
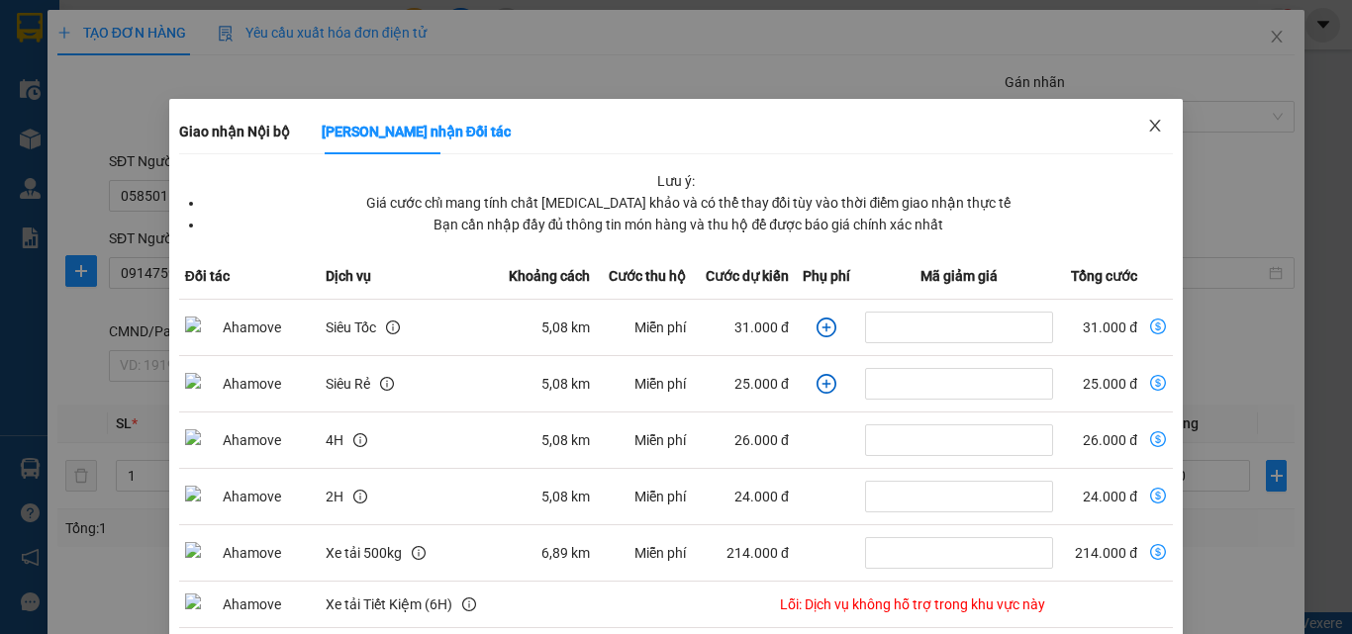
click at [1160, 129] on span "Close" at bounding box center [1154, 126] width 55 height 55
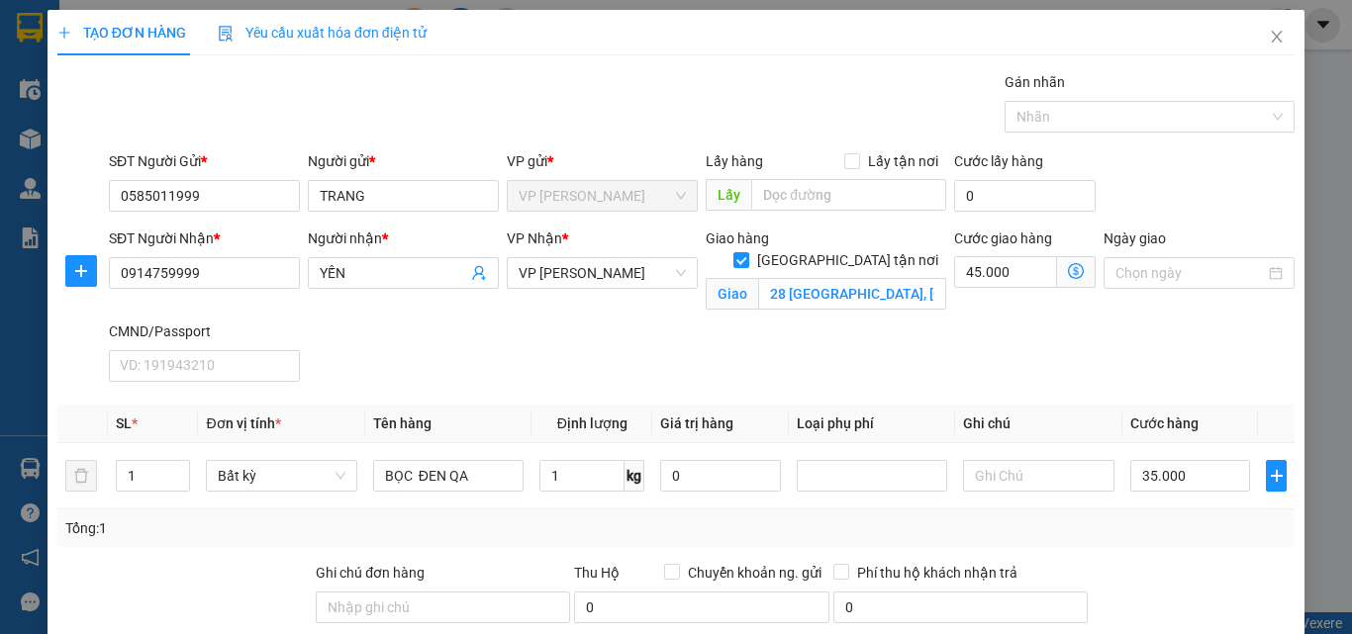
scroll to position [231, 0]
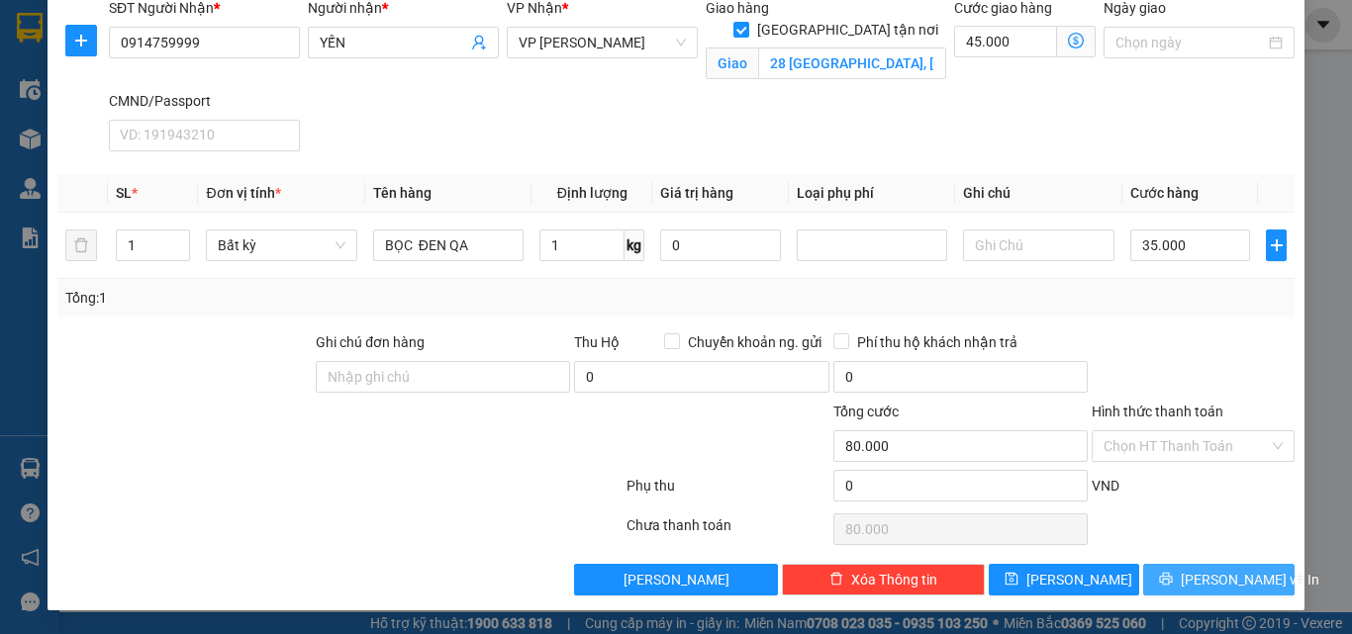
click at [1205, 583] on span "Lưu và In" at bounding box center [1250, 580] width 139 height 22
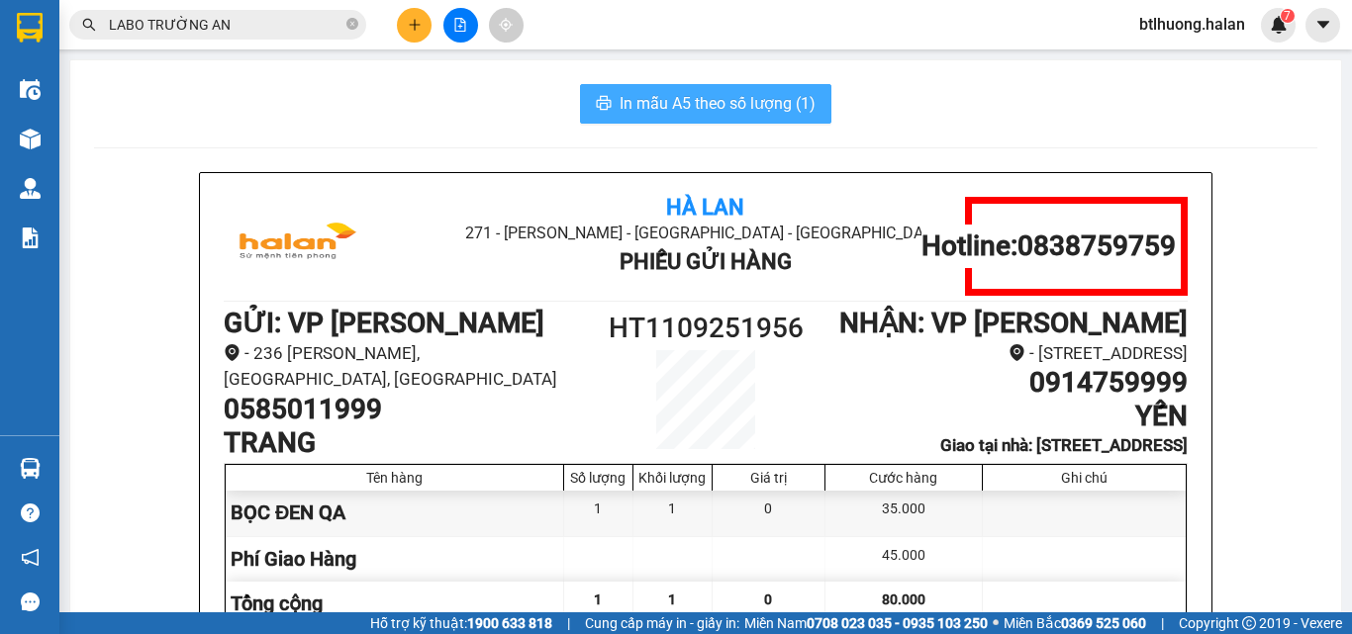
click at [710, 114] on span "In mẫu A5 theo số lượng (1)" at bounding box center [718, 103] width 196 height 25
click at [408, 39] on button at bounding box center [414, 25] width 35 height 35
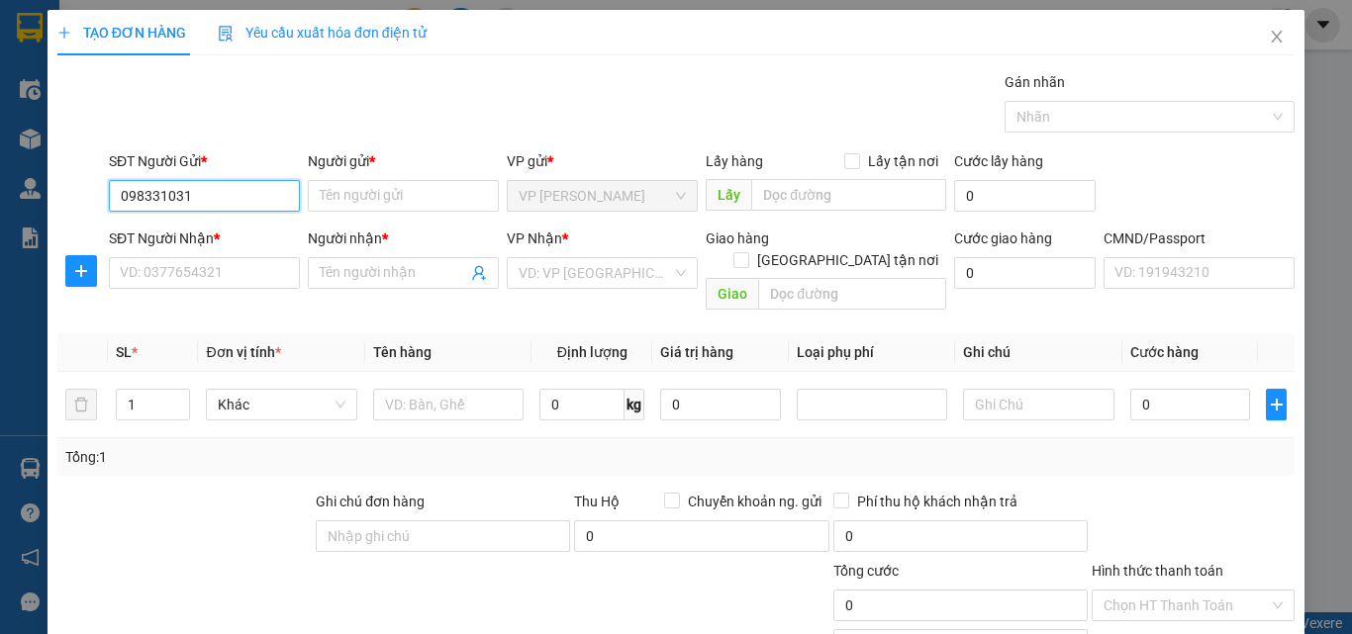
type input "0983310314"
click at [267, 233] on div "0983310314 - HƯƠNG" at bounding box center [202, 236] width 165 height 22
type input "HƯƠNG"
type input "0983310314"
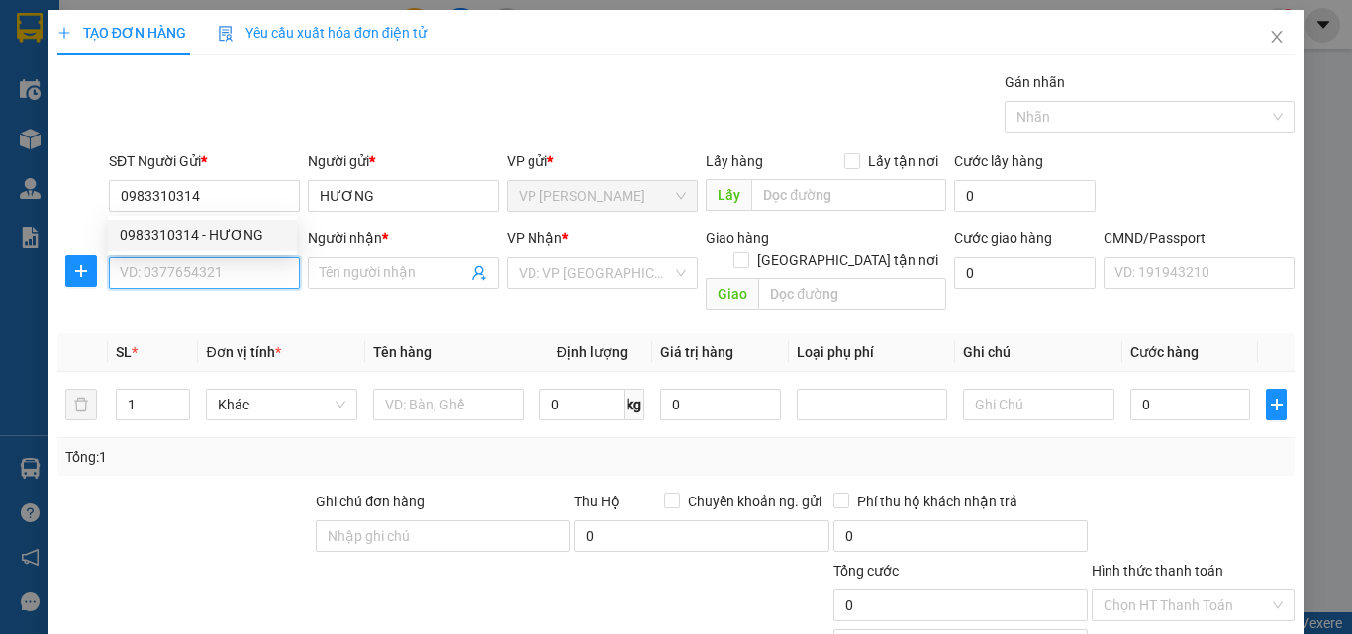
click at [246, 269] on input "SĐT Người Nhận *" at bounding box center [204, 273] width 191 height 32
type input "0975040975"
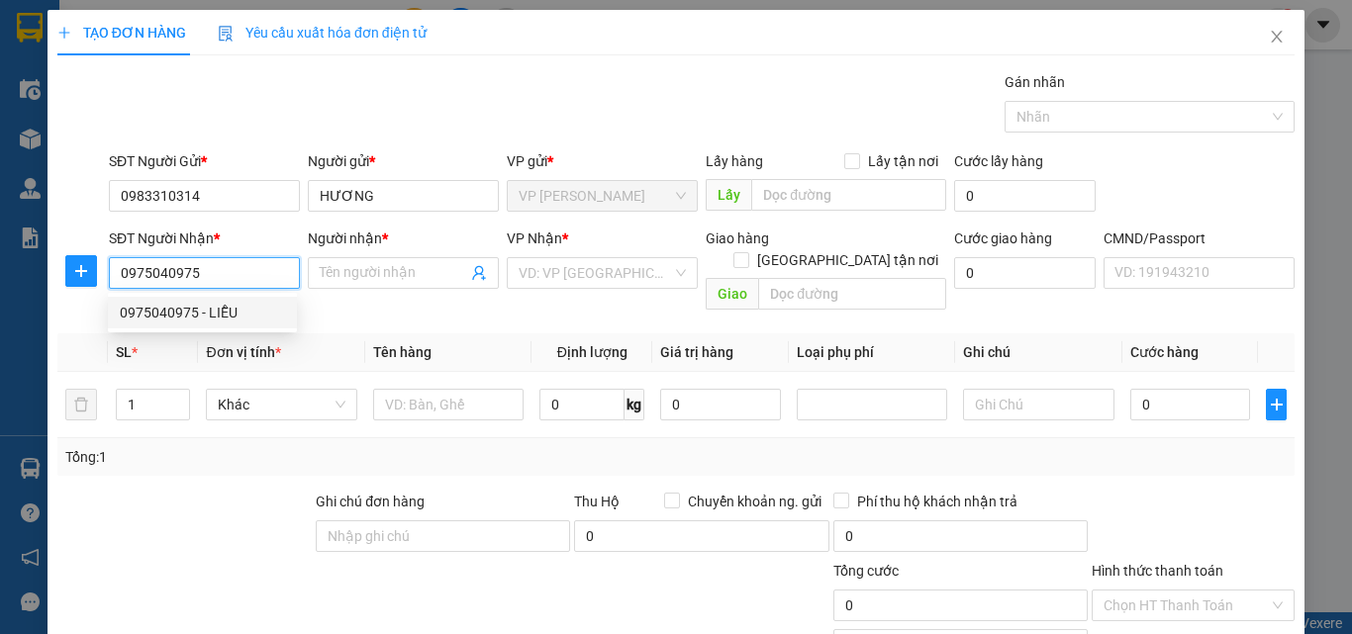
click at [176, 320] on div "0975040975 - LIỄU" at bounding box center [202, 313] width 165 height 22
type input "LIỄU"
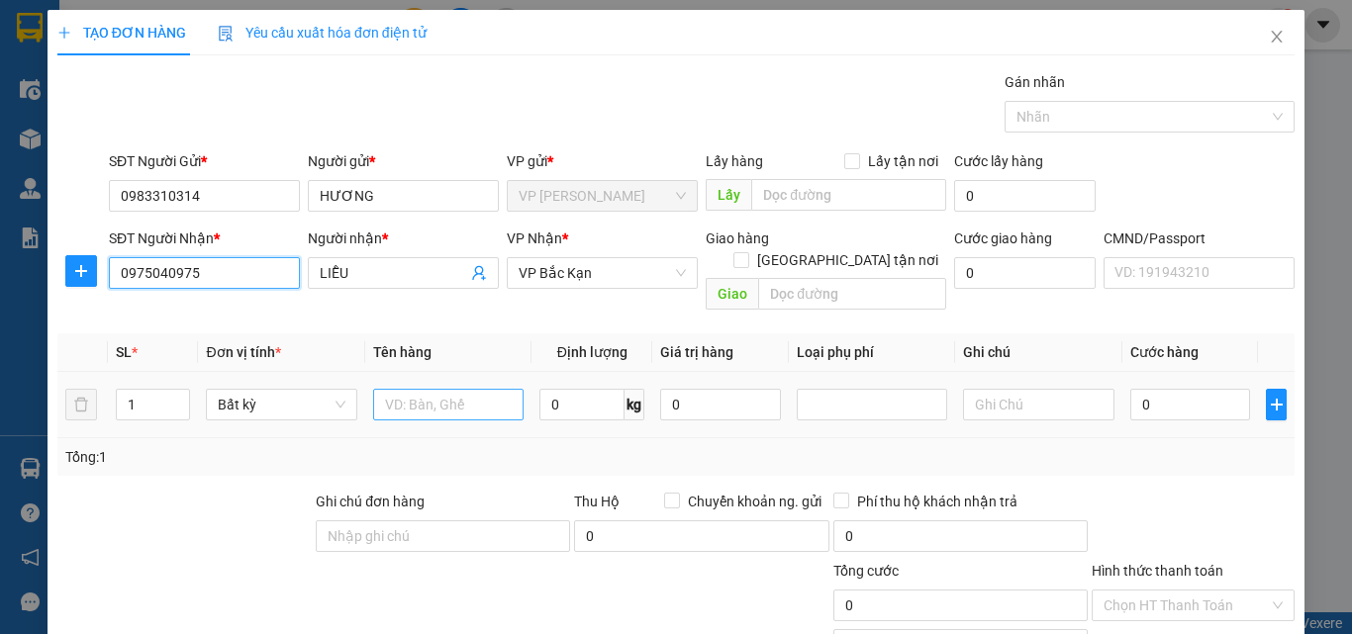
type input "0975040975"
click at [491, 389] on input "text" at bounding box center [448, 405] width 150 height 32
type input "HỘP GIAY"
click at [547, 389] on input "0" at bounding box center [581, 405] width 85 height 32
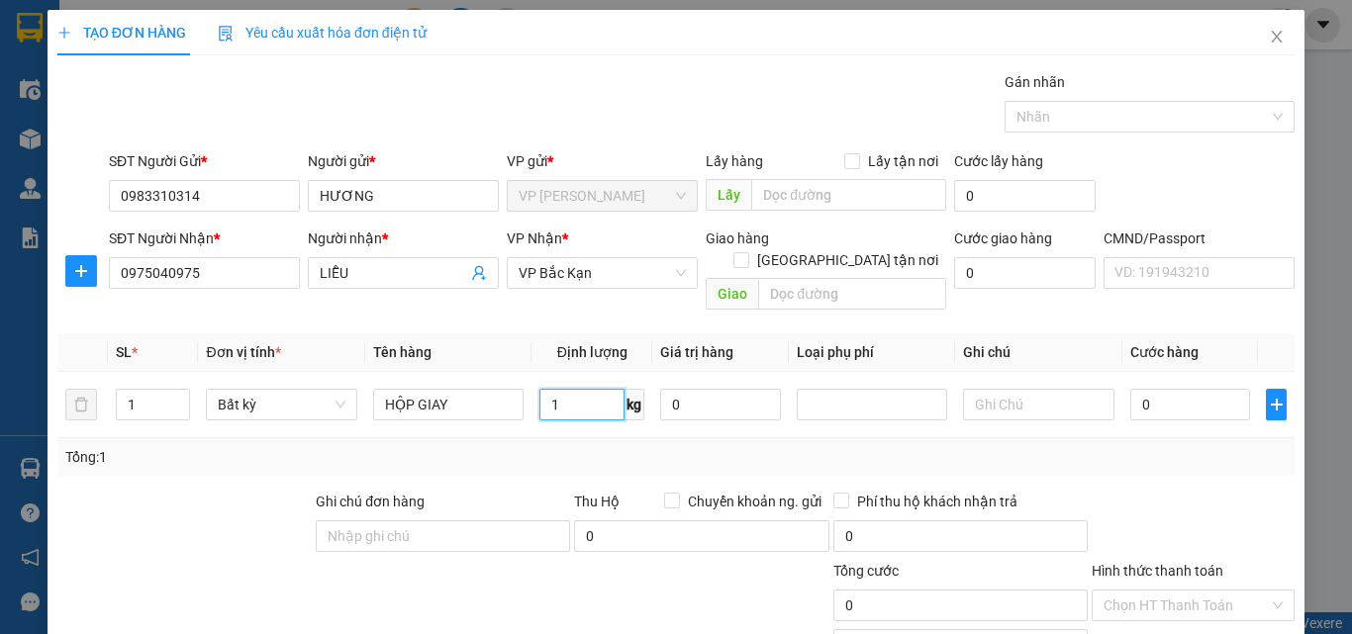
type input "1"
click at [578, 446] on div "Tổng: 1" at bounding box center [675, 457] width 1221 height 22
type input "35.000"
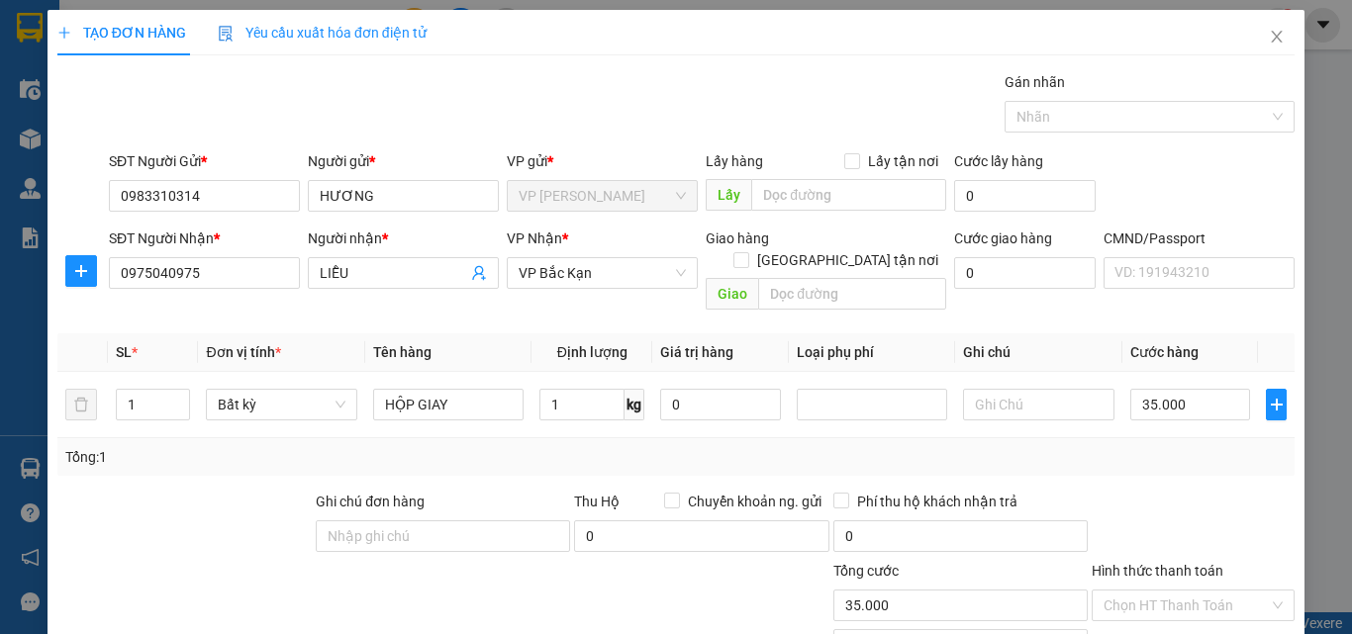
scroll to position [138, 0]
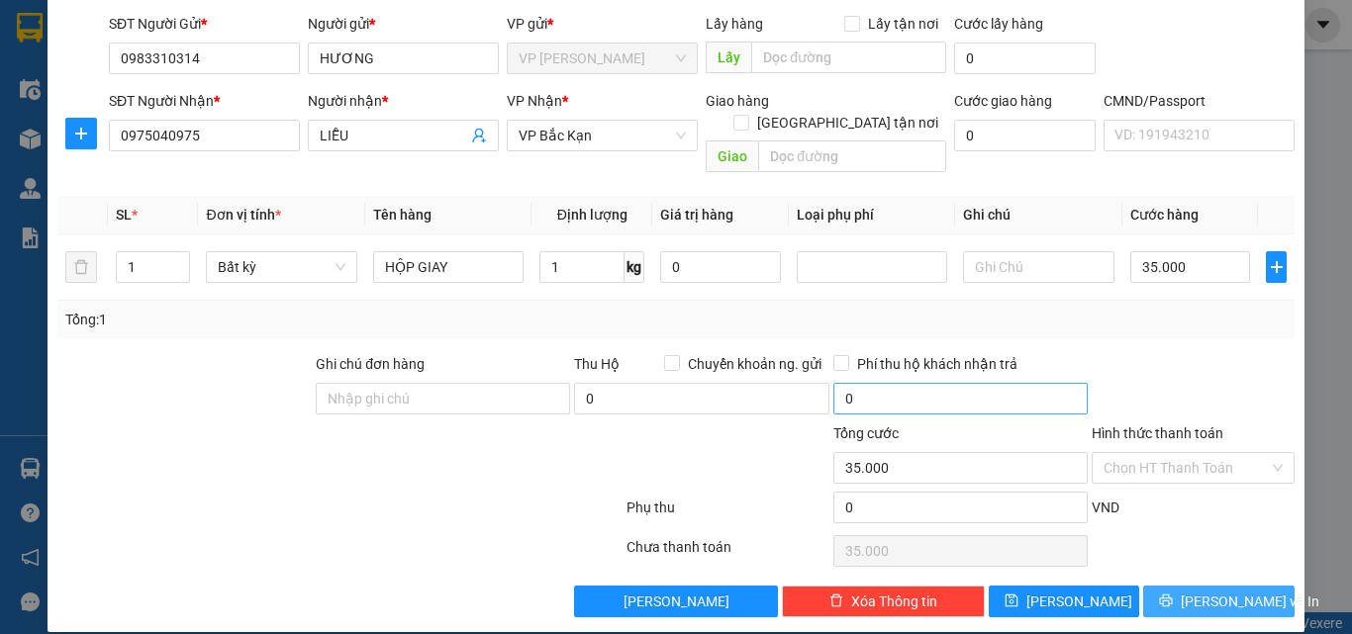
drag, startPoint x: 1187, startPoint y: 573, endPoint x: 882, endPoint y: 377, distance: 362.4
click at [1189, 586] on button "Lưu và In" at bounding box center [1218, 602] width 151 height 32
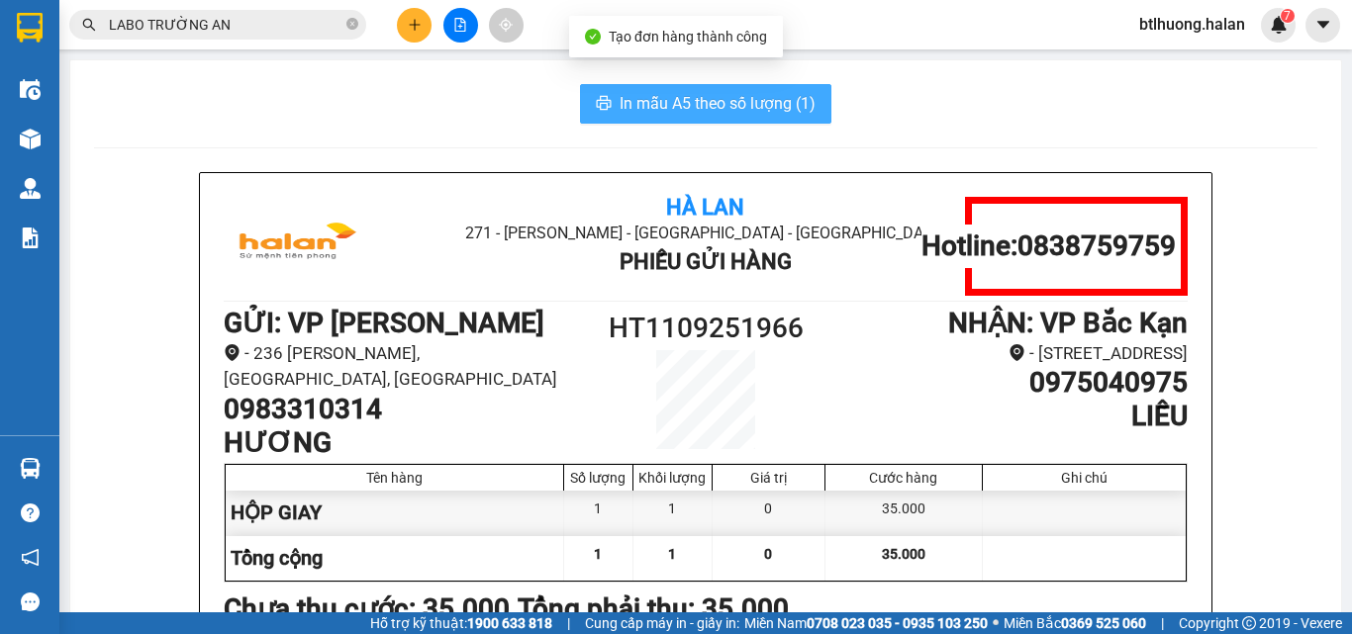
click at [704, 105] on span "In mẫu A5 theo số lượng (1)" at bounding box center [718, 103] width 196 height 25
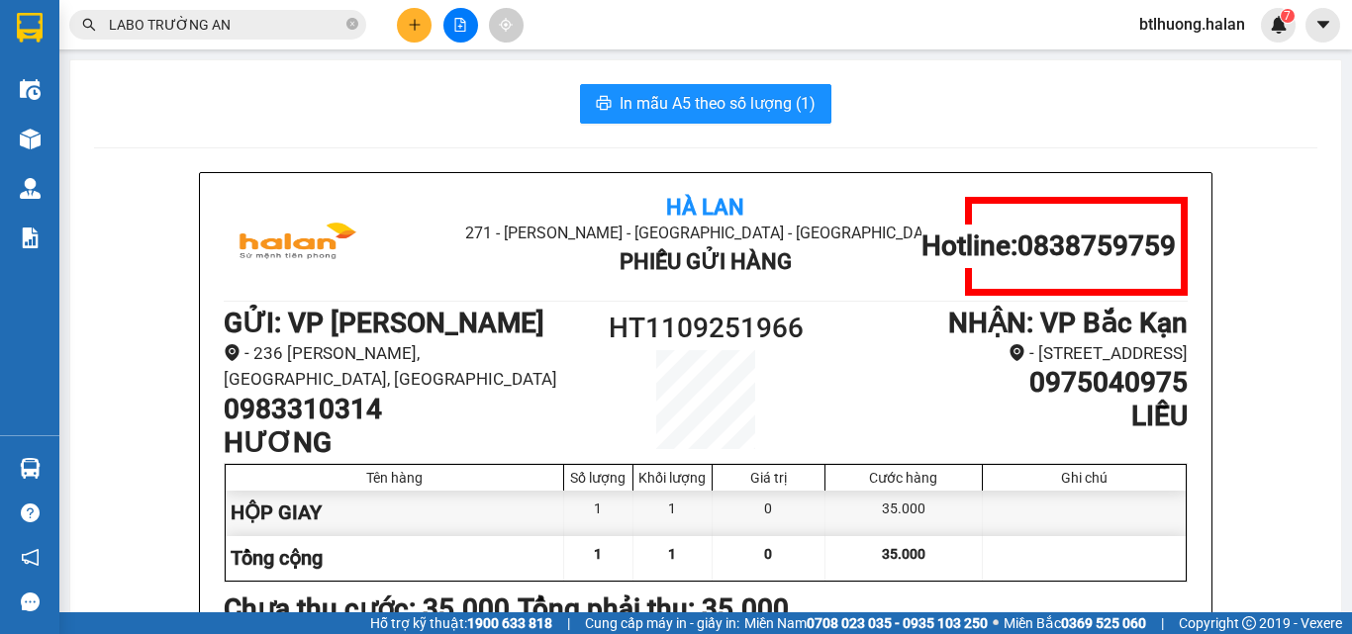
click at [272, 27] on input "LABO TRƯỜNG AN" at bounding box center [226, 25] width 234 height 22
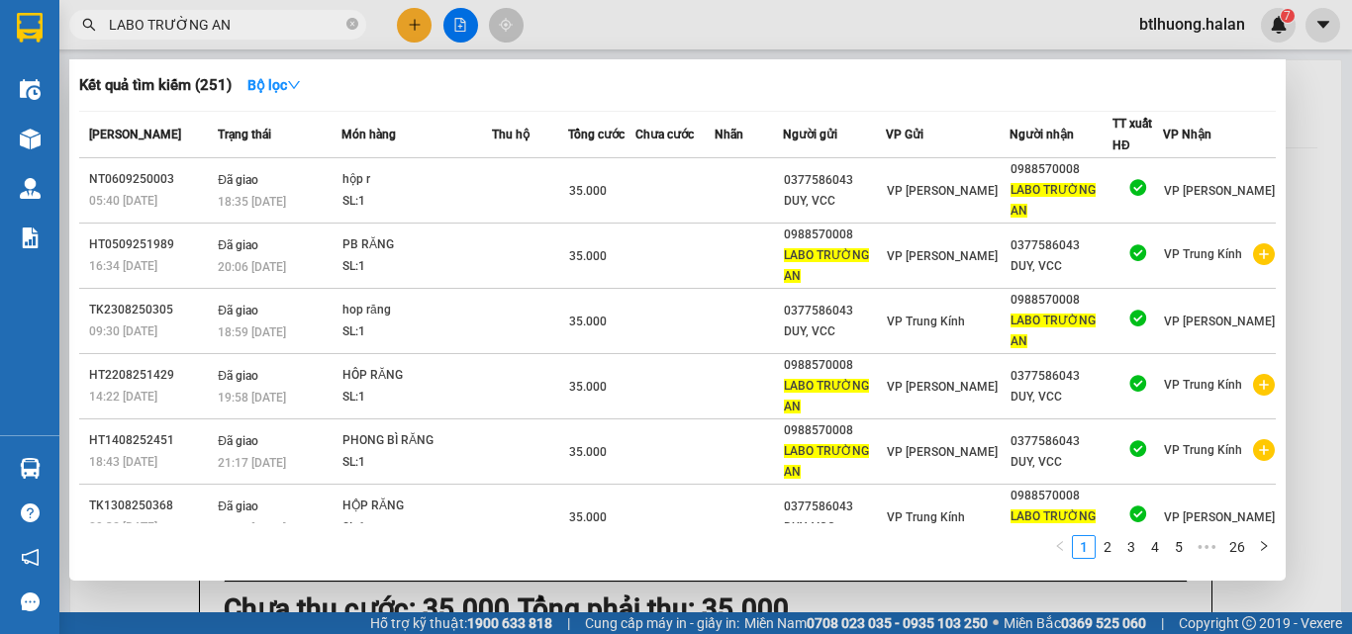
click at [272, 27] on input "LABO TRƯỜNG AN" at bounding box center [226, 25] width 234 height 22
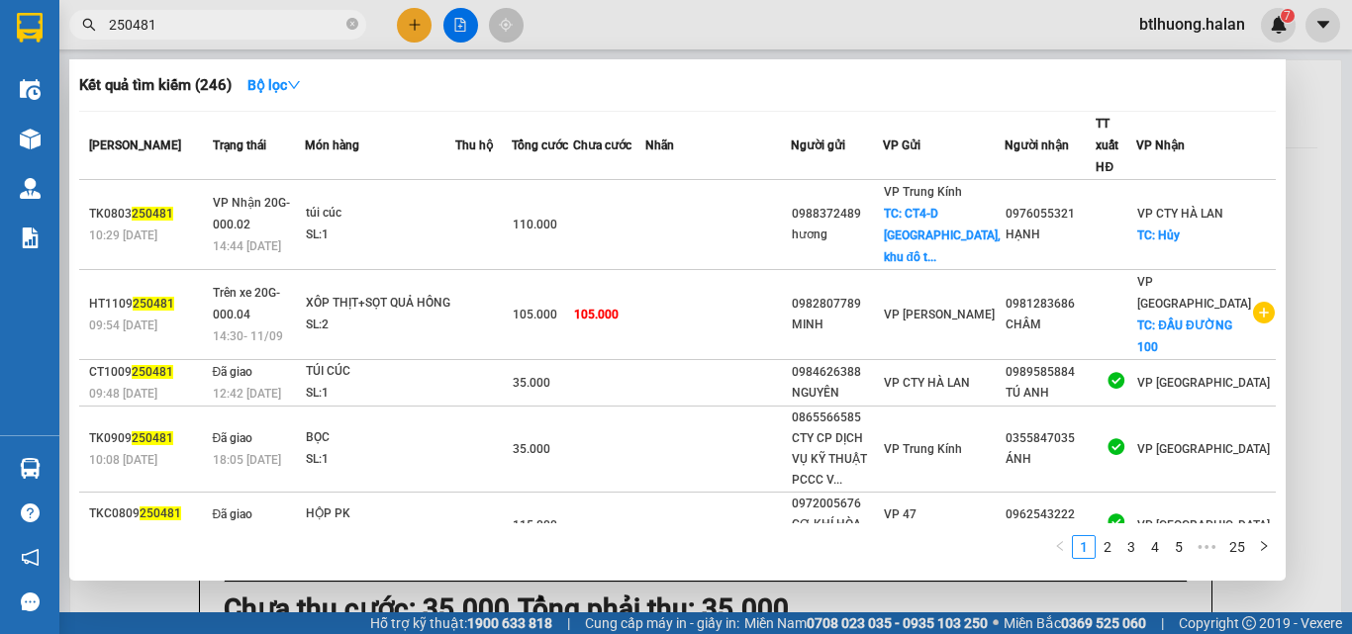
type input "250481"
click at [916, 48] on div at bounding box center [676, 317] width 1352 height 634
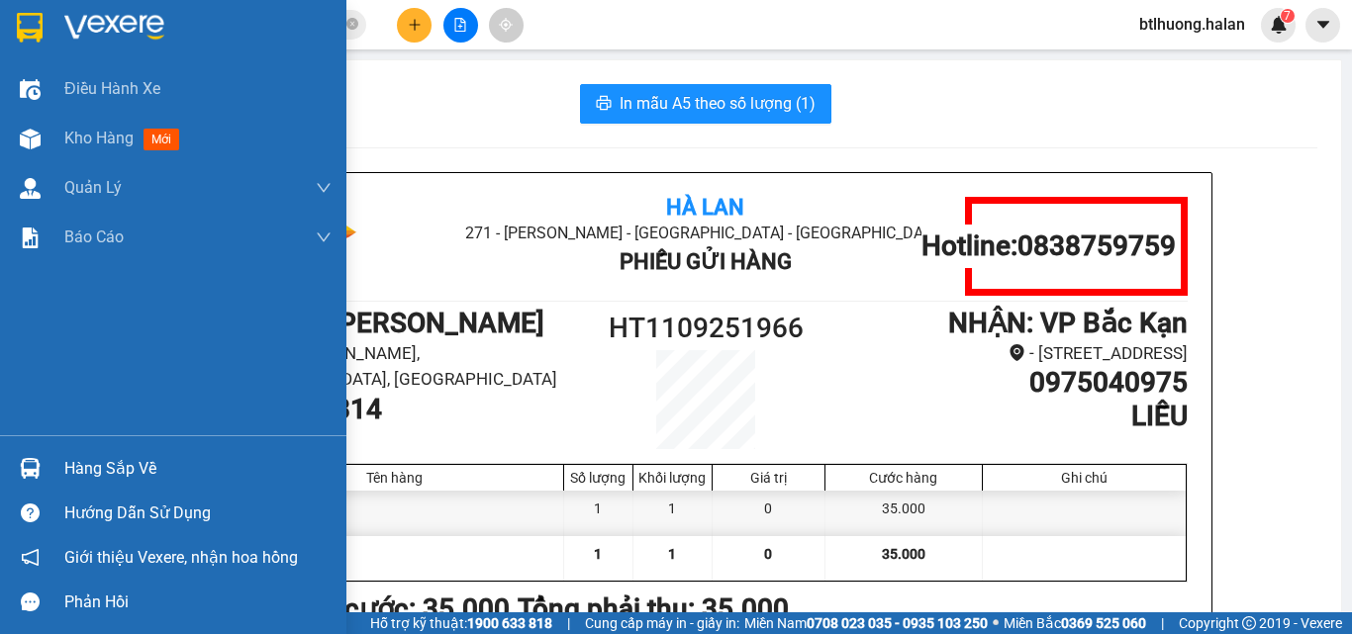
click at [35, 460] on img at bounding box center [30, 468] width 21 height 21
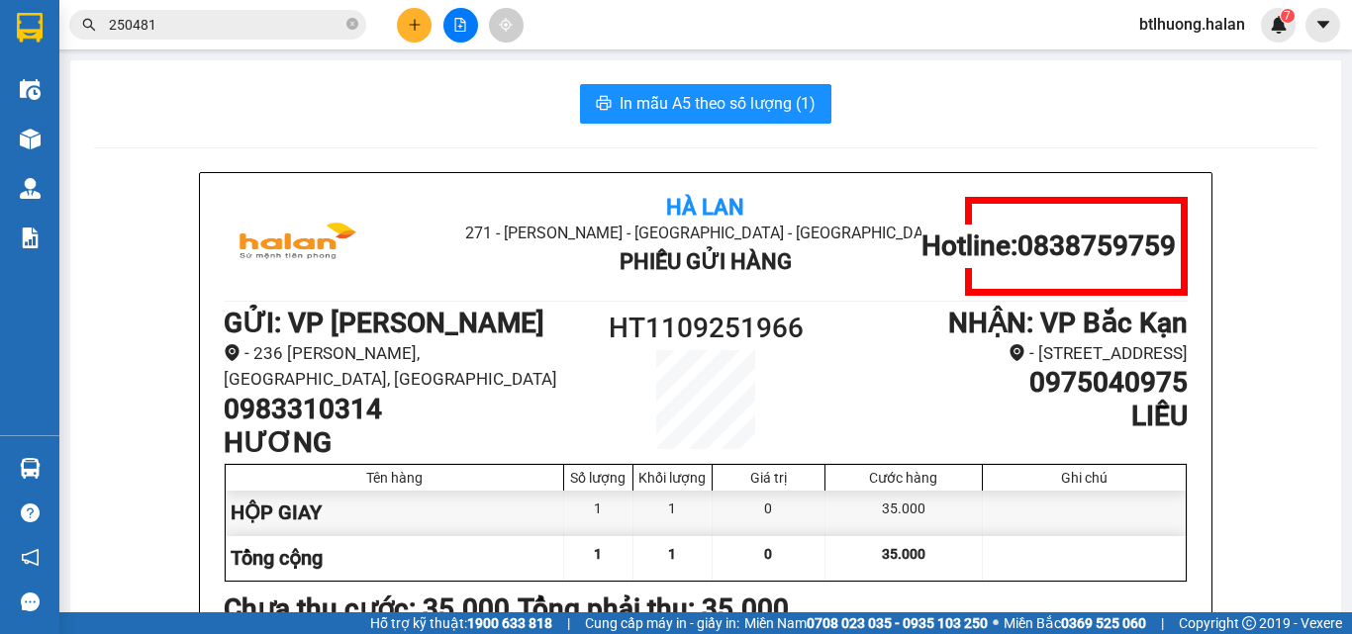
click at [565, 57] on section "Kết quả tìm kiếm ( 246 ) Bộ lọc Mã ĐH Trạng thái Món hàng Thu hộ Tổng cước Chưa…" at bounding box center [676, 317] width 1352 height 634
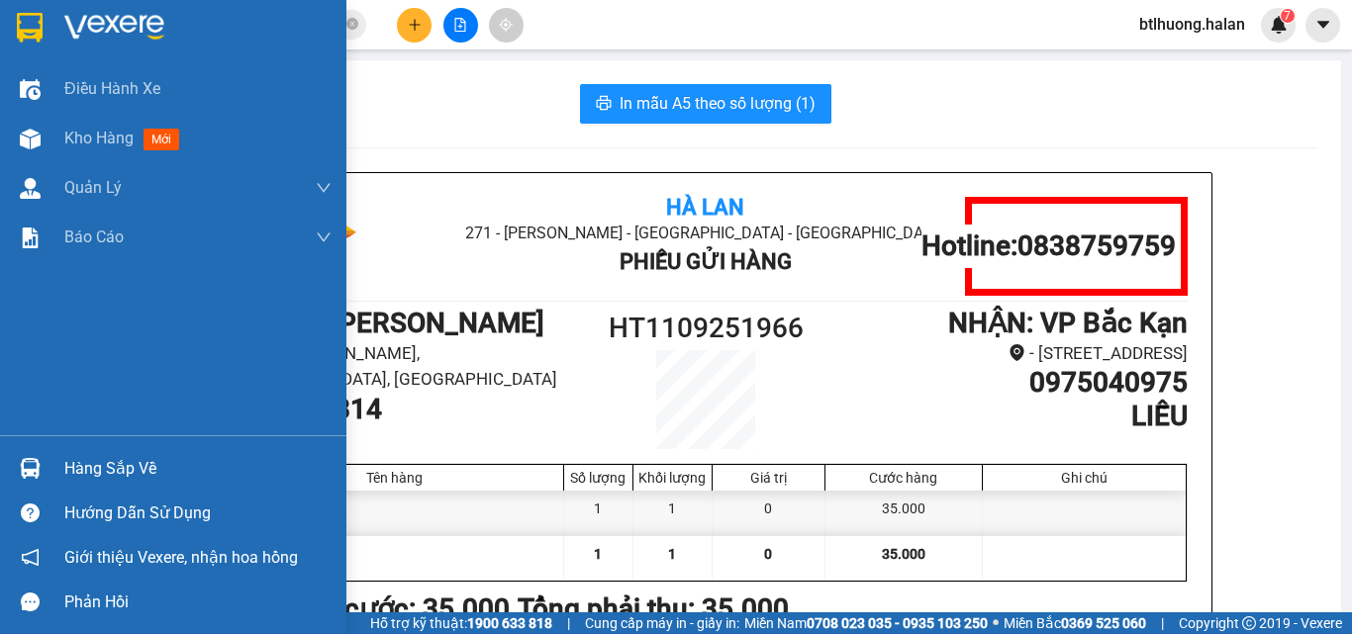
click at [48, 447] on div "Hàng sắp về" at bounding box center [173, 468] width 346 height 45
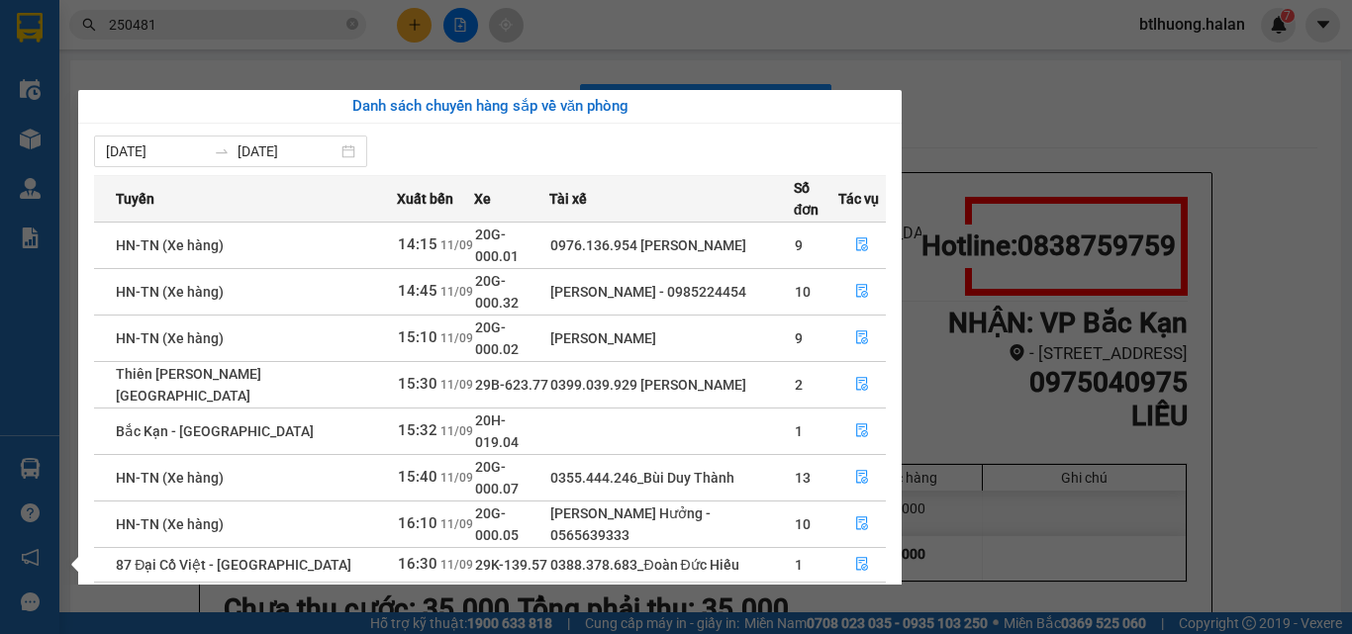
click at [825, 45] on section "Kết quả tìm kiếm ( 246 ) Bộ lọc Mã ĐH Trạng thái Món hàng Thu hộ Tổng cước Chưa…" at bounding box center [676, 317] width 1352 height 634
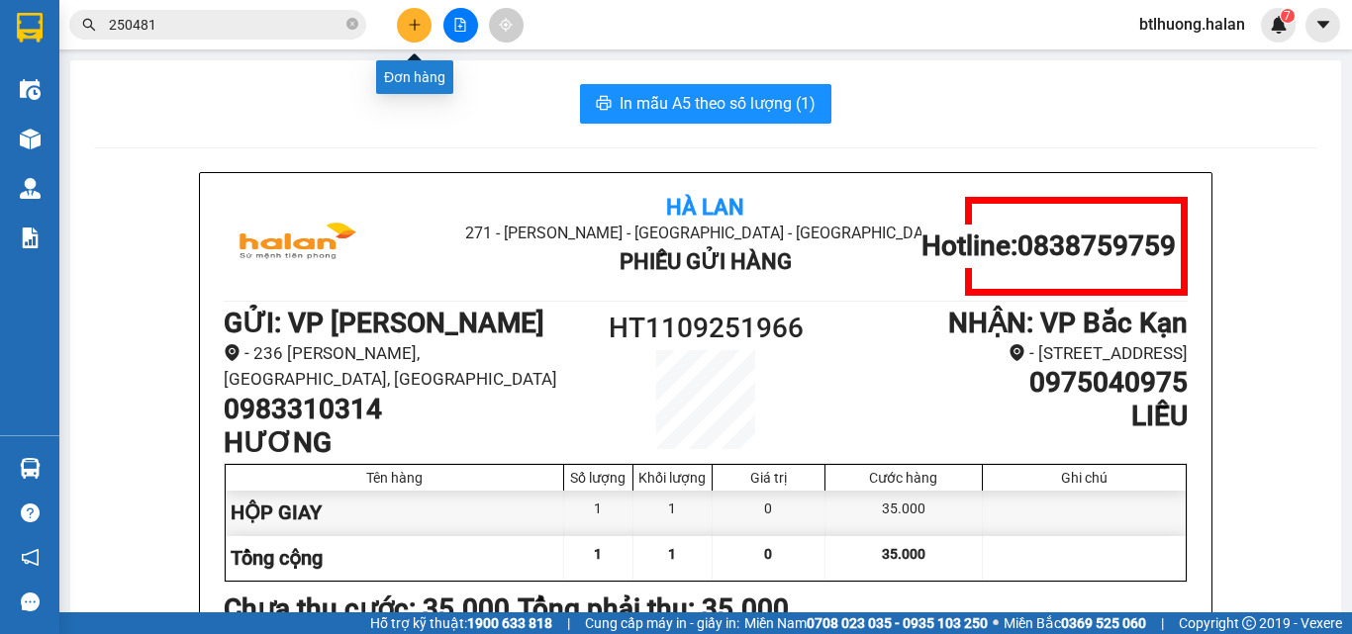
click at [412, 28] on icon "plus" at bounding box center [415, 25] width 14 height 14
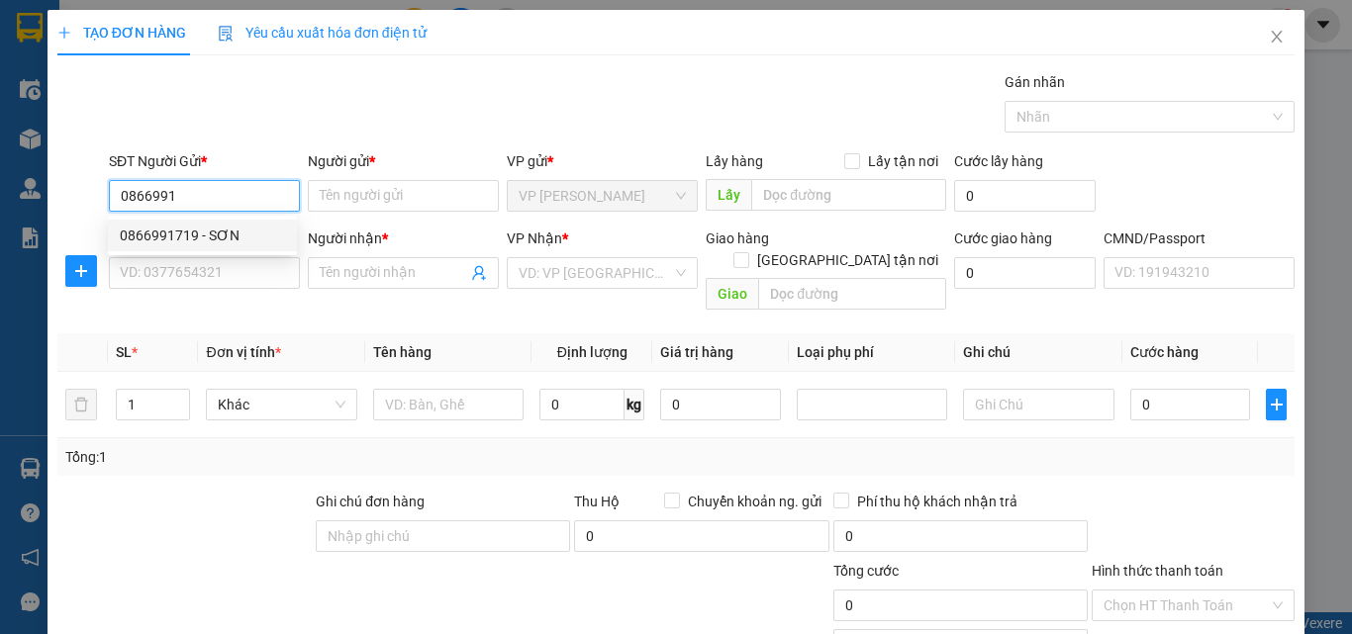
click at [240, 230] on div "0866991719 - SƠN" at bounding box center [202, 236] width 165 height 22
type input "0866991719"
type input "SƠN"
type input "0866991719"
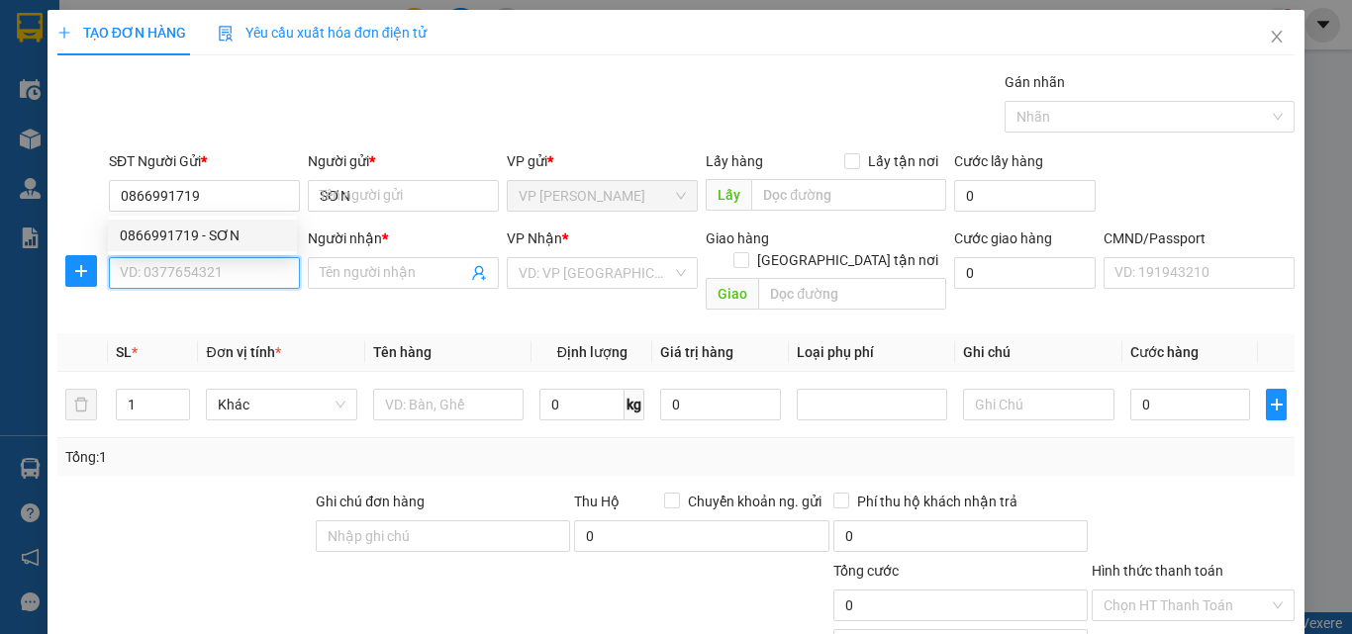
click at [225, 281] on input "SĐT Người Nhận *" at bounding box center [204, 273] width 191 height 32
type input "0936186933"
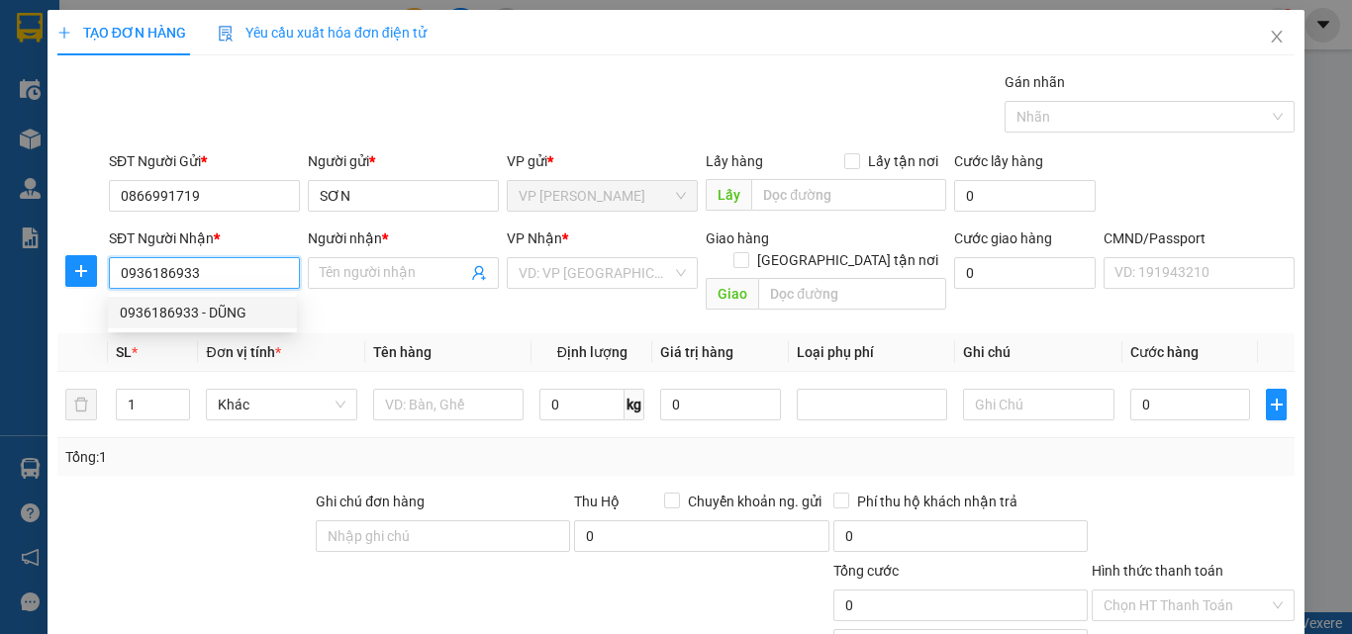
click at [220, 305] on div "0936186933 - DŨNG" at bounding box center [202, 313] width 165 height 22
type input "DŨNG"
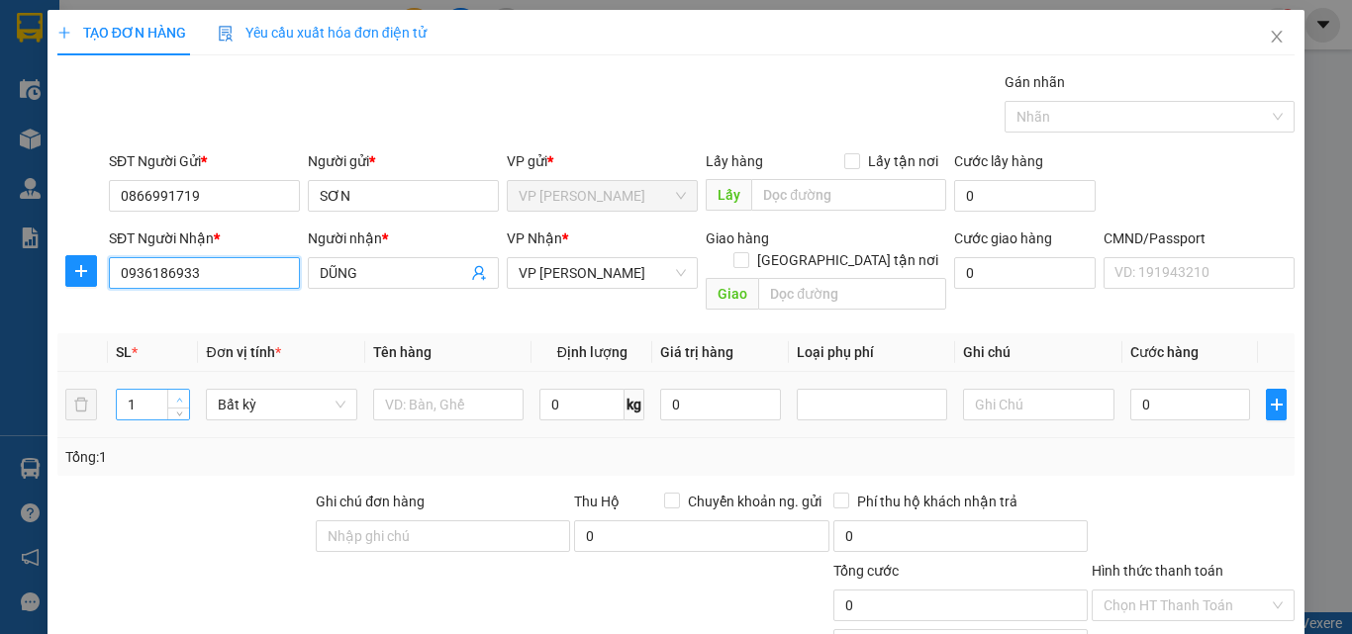
type input "0936186933"
type input "2"
click at [181, 397] on icon "up" at bounding box center [179, 400] width 7 height 7
click at [443, 389] on input "text" at bounding box center [448, 405] width 150 height 32
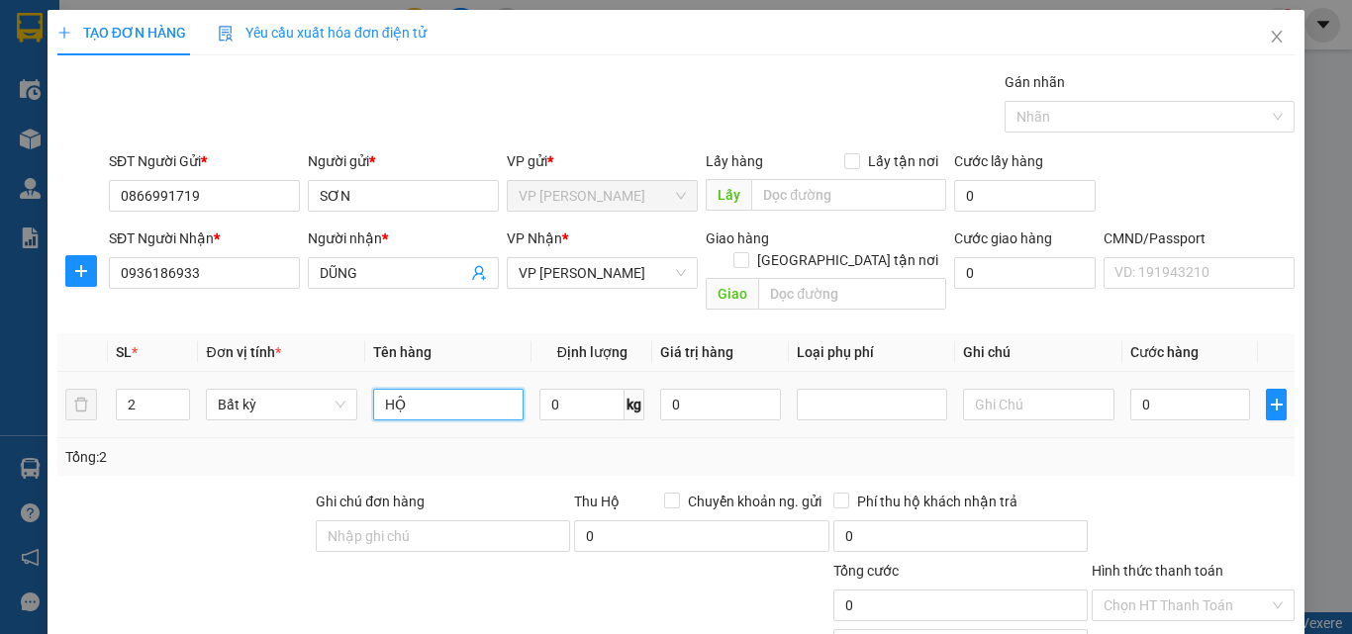
type input "H"
type input "THÙNG VỢT"
click at [972, 389] on input "text" at bounding box center [1038, 405] width 150 height 32
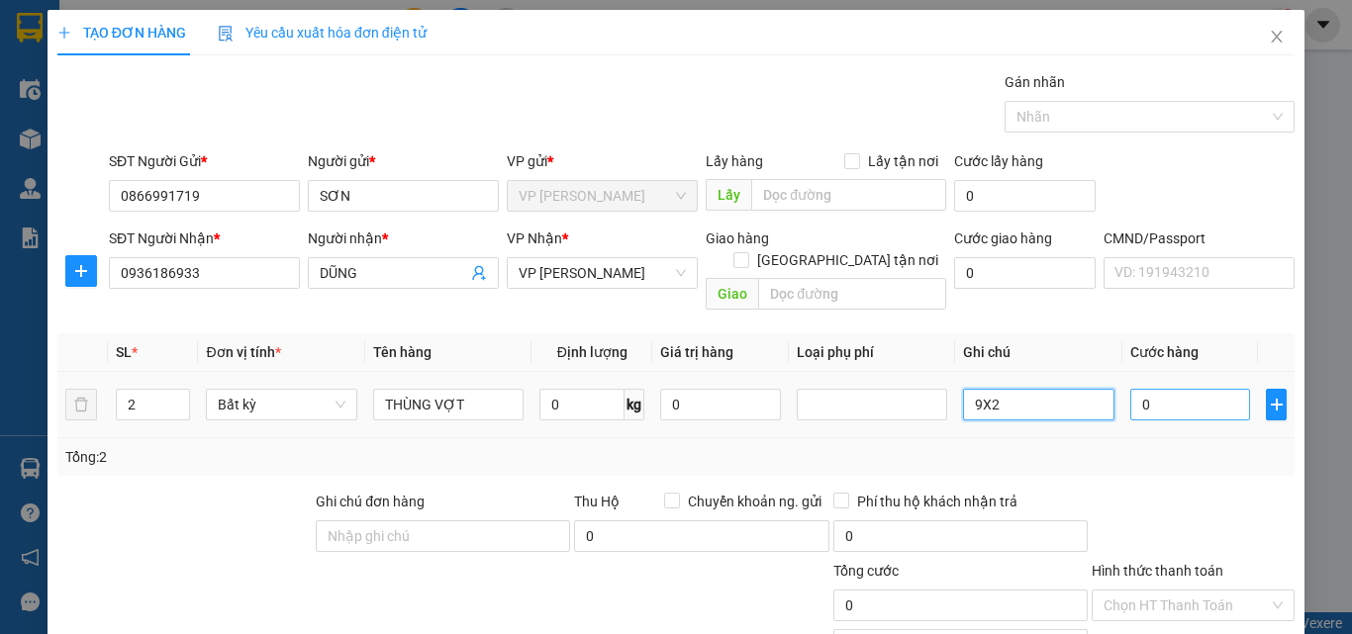
type input "9X2"
click at [1130, 389] on input "0" at bounding box center [1190, 405] width 121 height 32
type input "7"
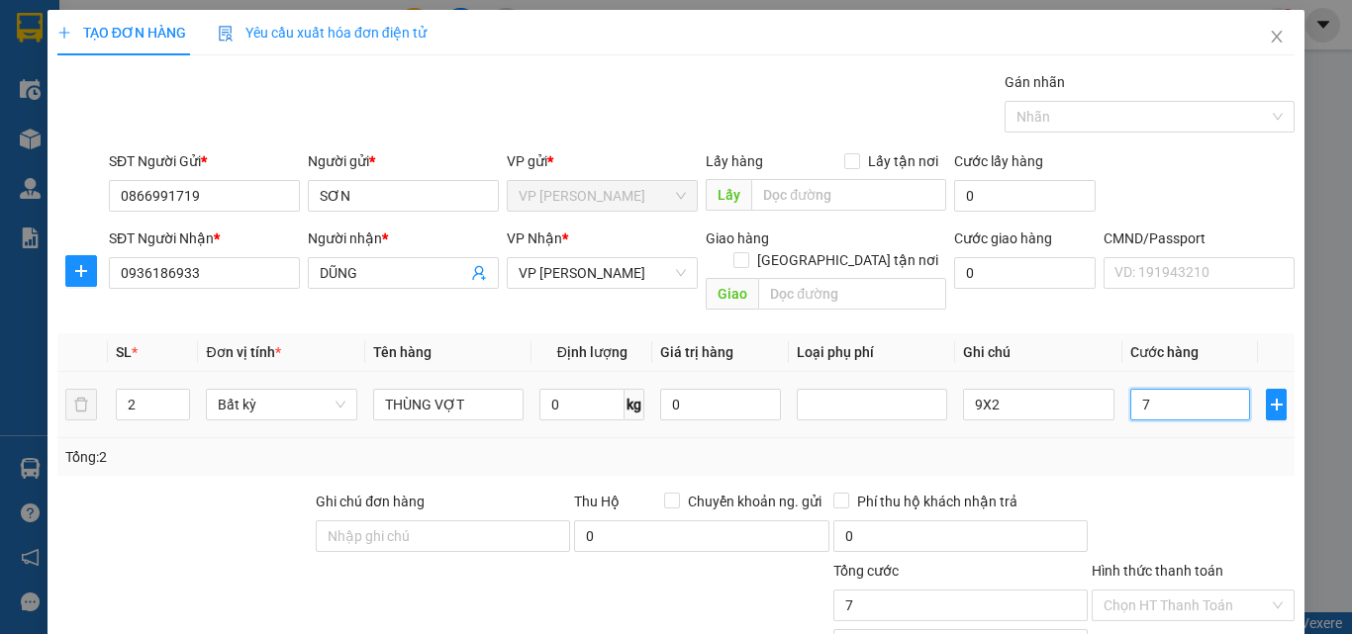
type input "70"
type input "70.000"
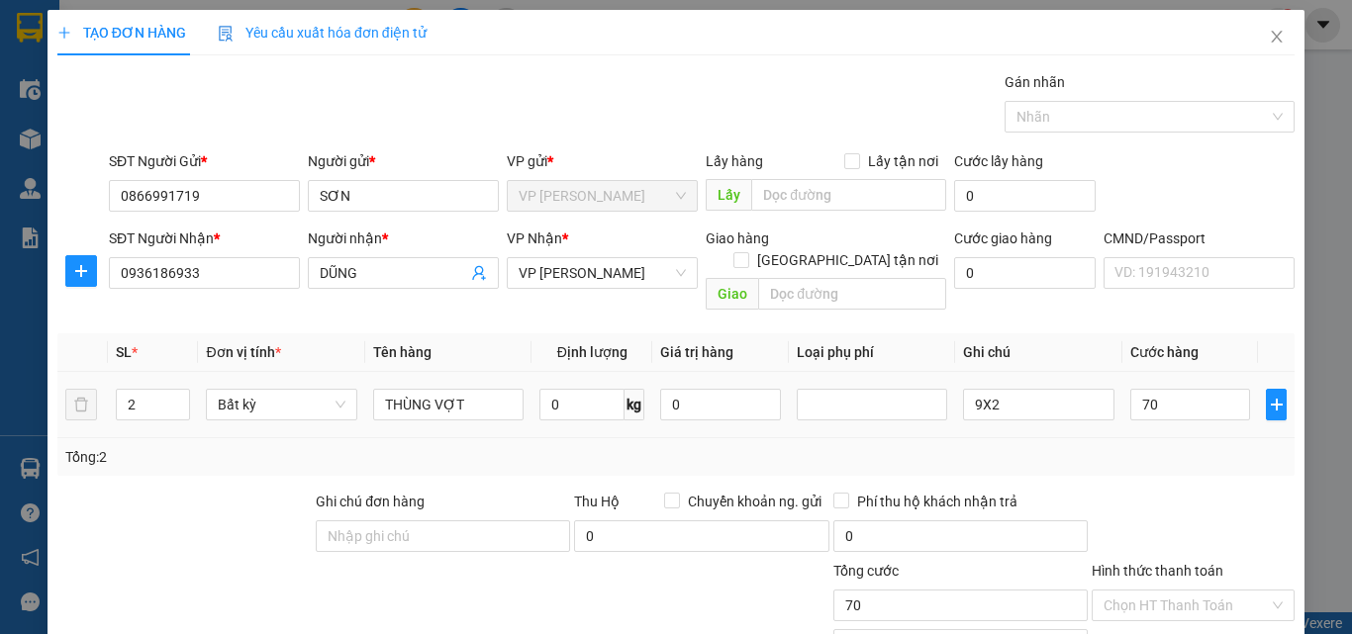
type input "70.000"
click at [1121, 446] on div "Tổng: 2" at bounding box center [675, 457] width 1221 height 22
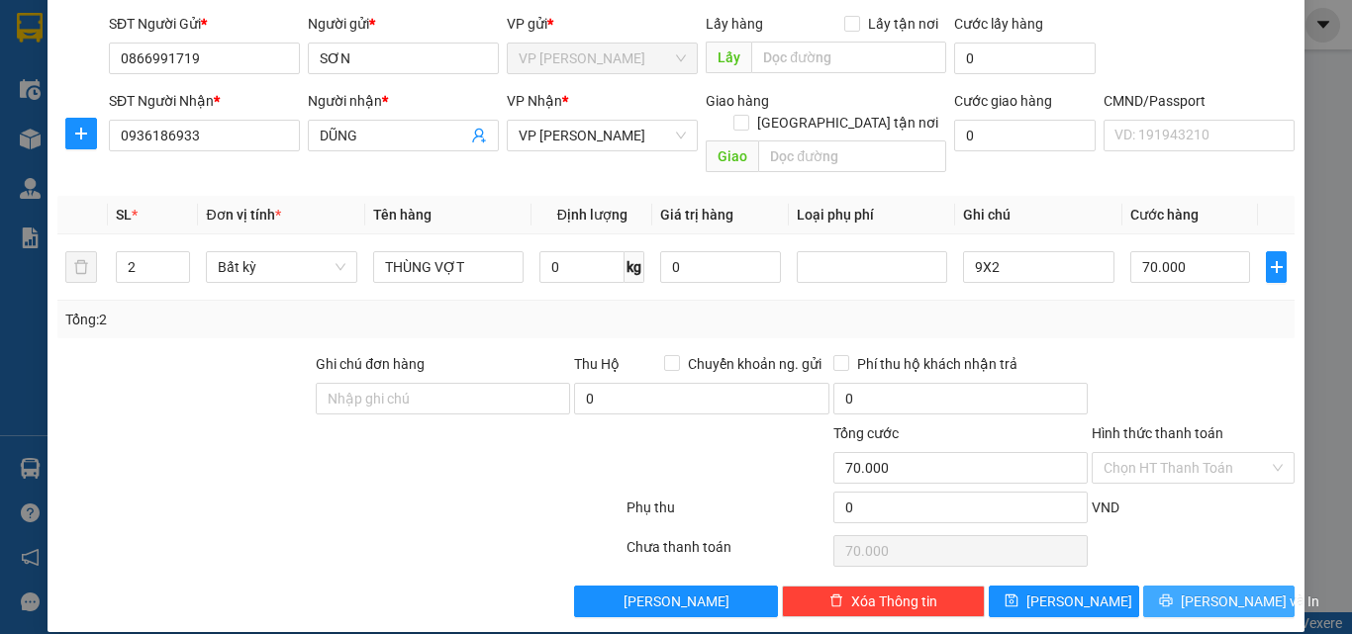
click at [1180, 593] on button "Lưu và In" at bounding box center [1218, 602] width 151 height 32
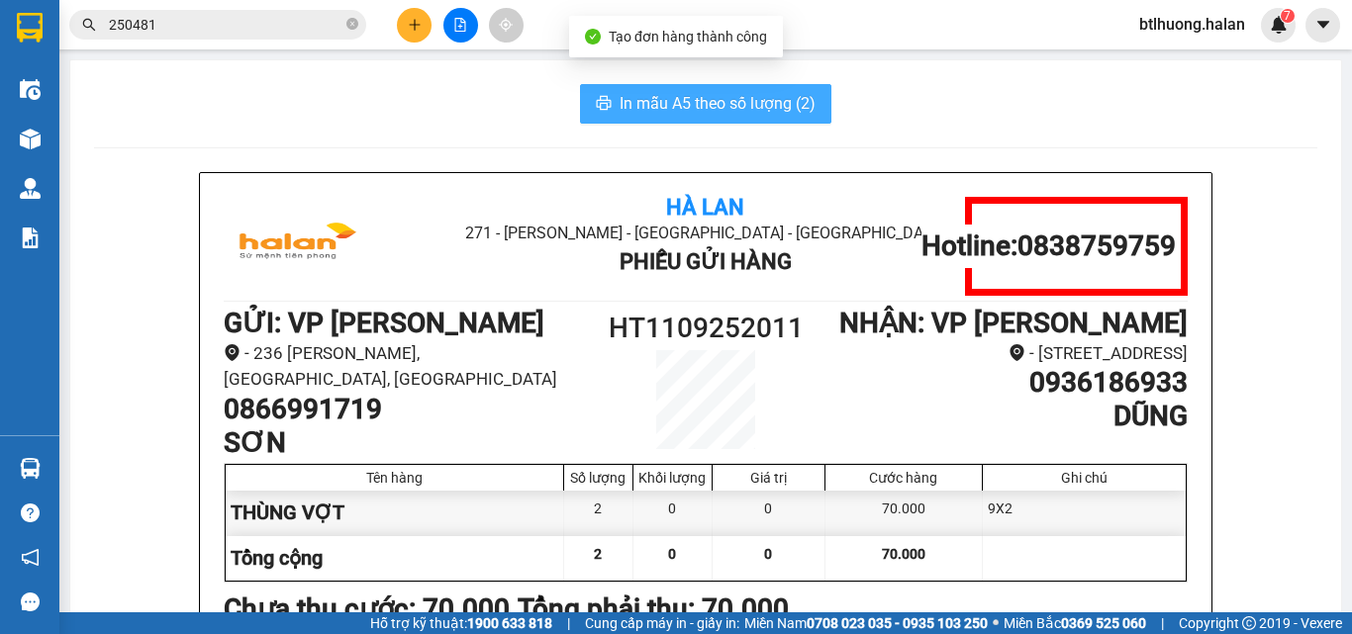
click at [695, 108] on span "In mẫu A5 theo số lượng (2)" at bounding box center [718, 103] width 196 height 25
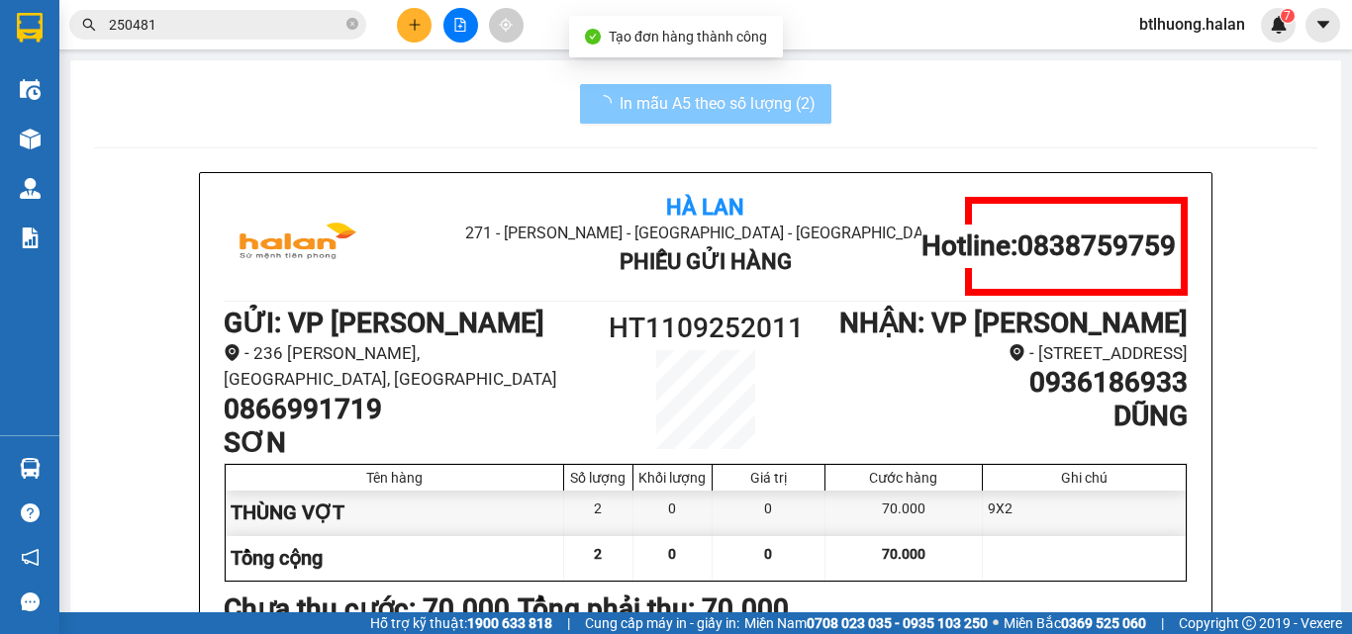
click at [296, 398] on h1 "0866991719" at bounding box center [404, 410] width 361 height 34
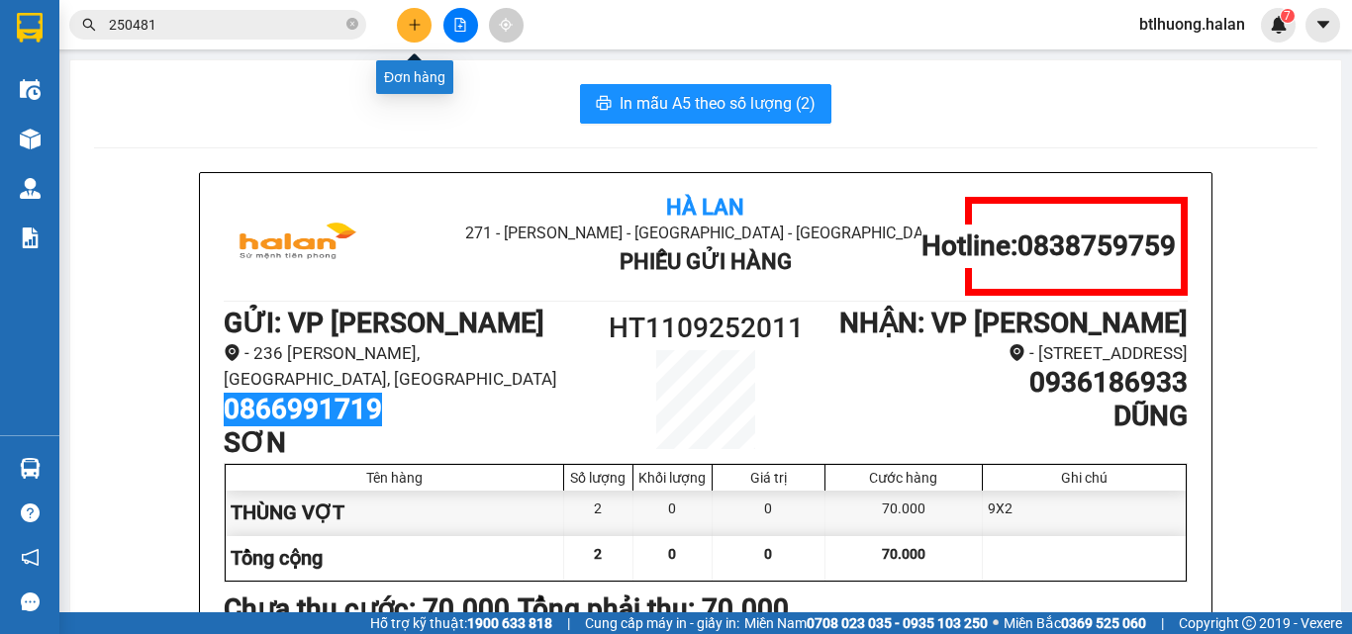
click at [410, 18] on icon "plus" at bounding box center [415, 25] width 14 height 14
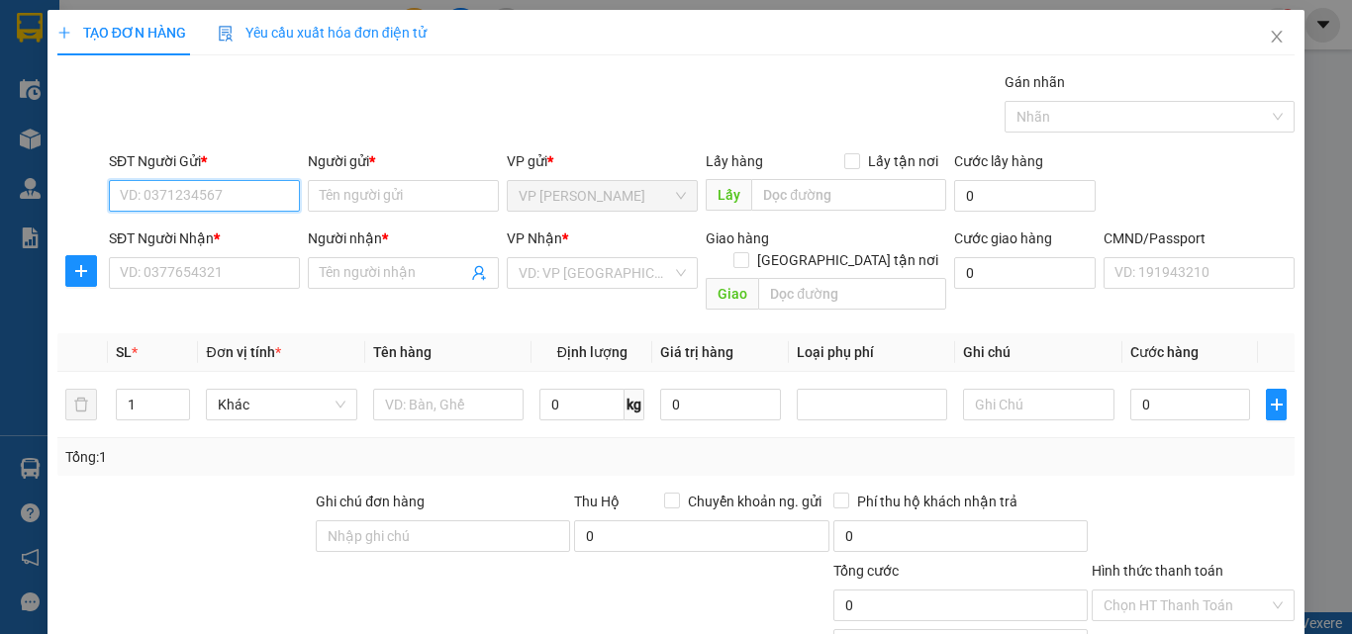
click at [217, 205] on input "SĐT Người Gửi *" at bounding box center [204, 196] width 191 height 32
paste input "0866991719"
type input "0866991719"
click at [207, 230] on div "0866991719 - SƠN" at bounding box center [202, 236] width 165 height 22
type input "SƠN"
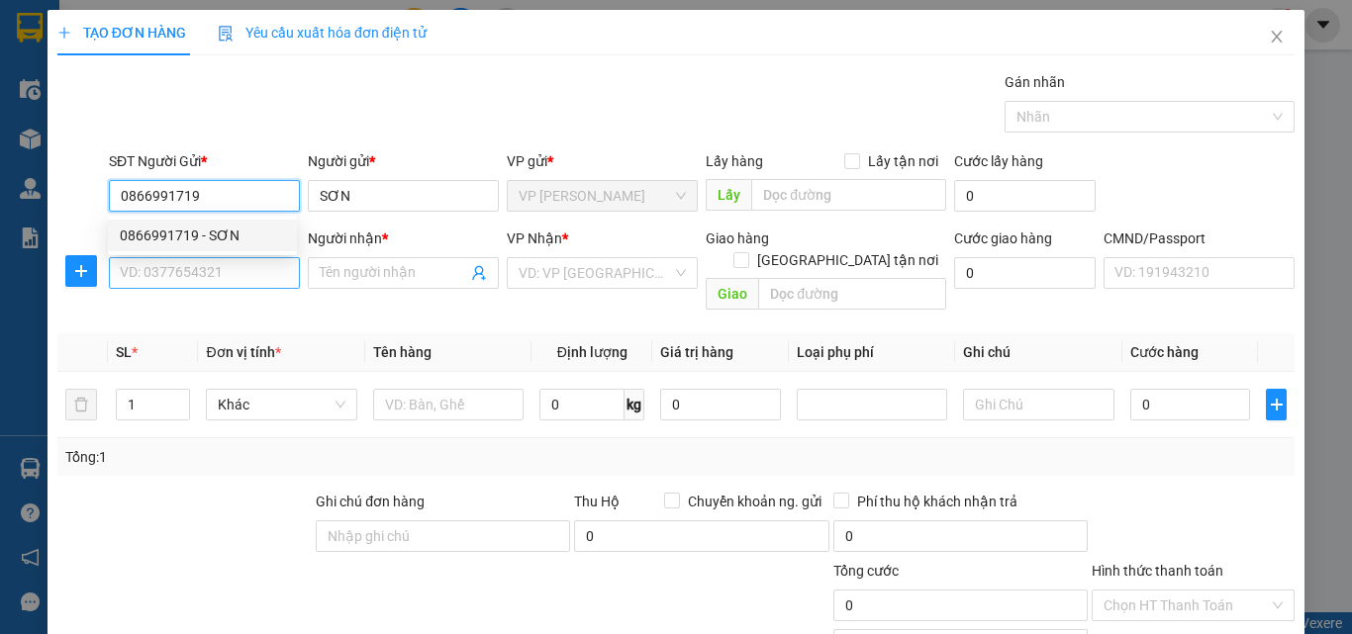
type input "0866991719"
click at [200, 284] on input "SĐT Người Nhận *" at bounding box center [204, 273] width 191 height 32
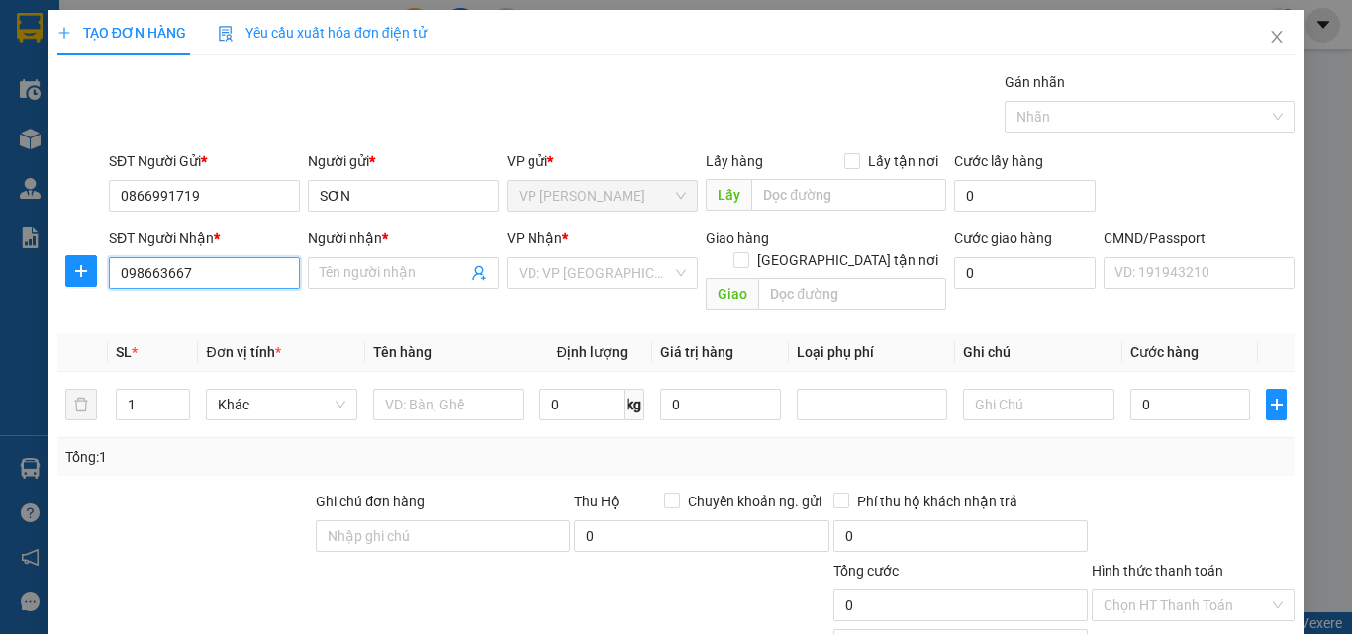
type input "0986636678"
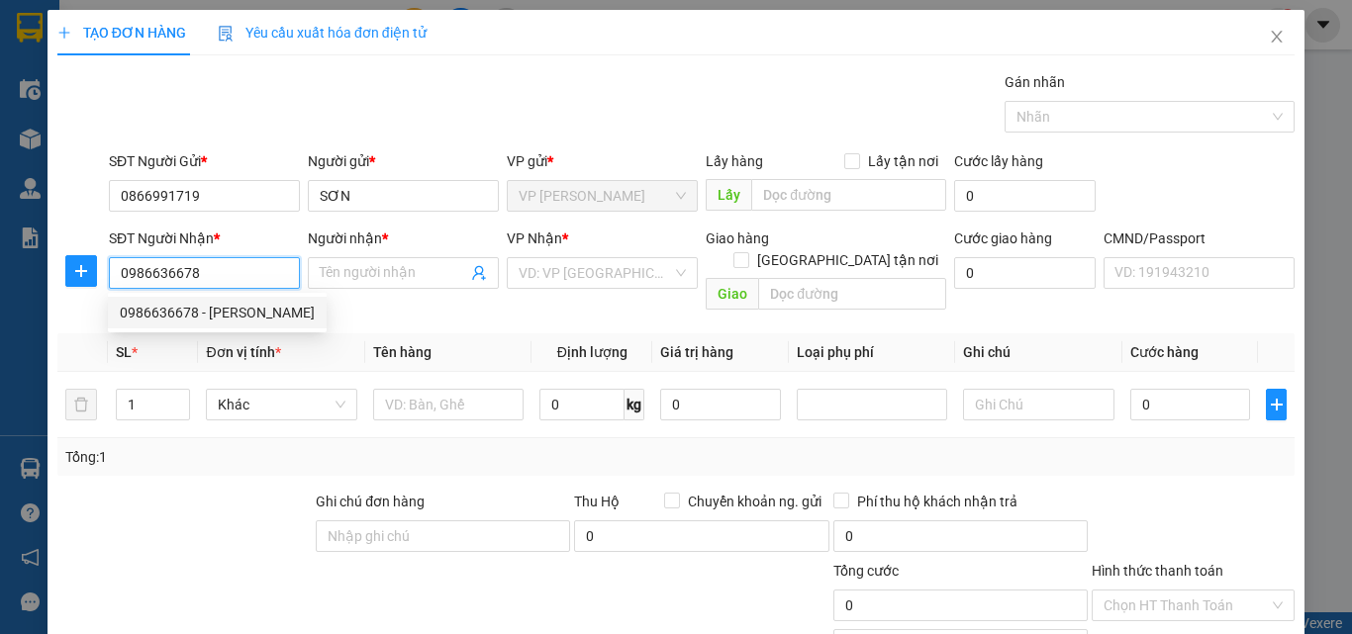
click at [184, 306] on div "0986636678 - KIÊN PHẠM" at bounding box center [217, 313] width 195 height 22
type input "KIÊN PHẠM"
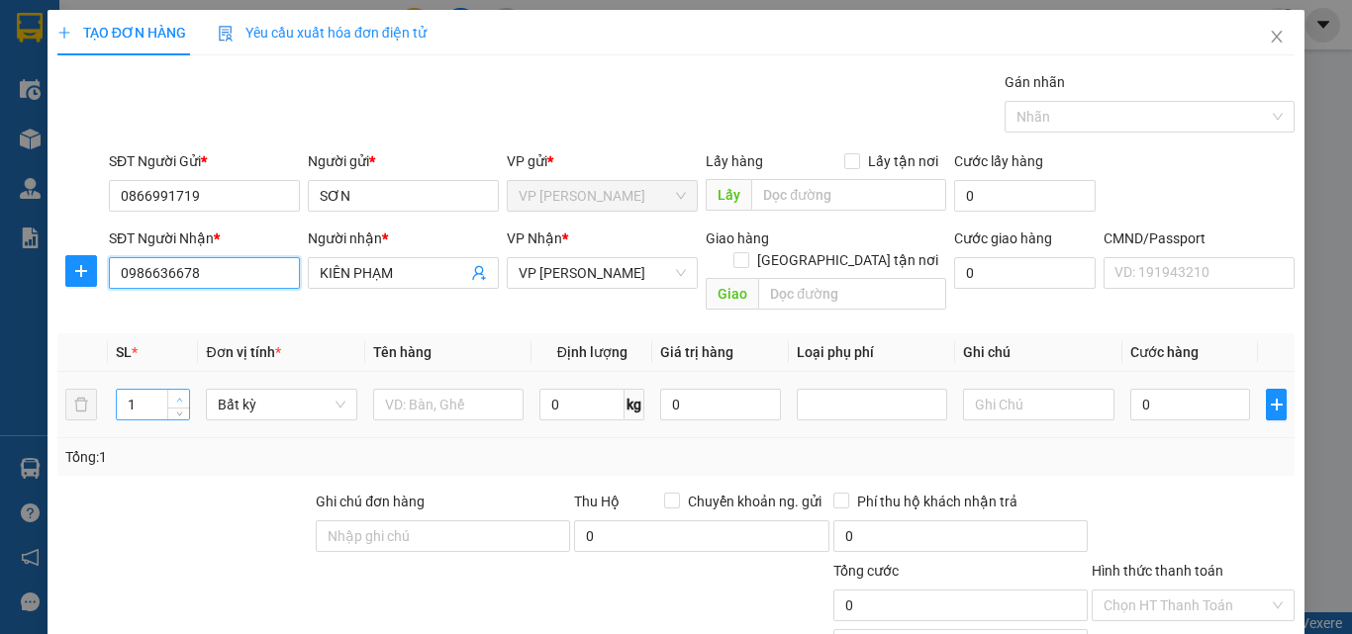
type input "0986636678"
type input "2"
click at [182, 390] on span "Increase Value" at bounding box center [178, 399] width 22 height 18
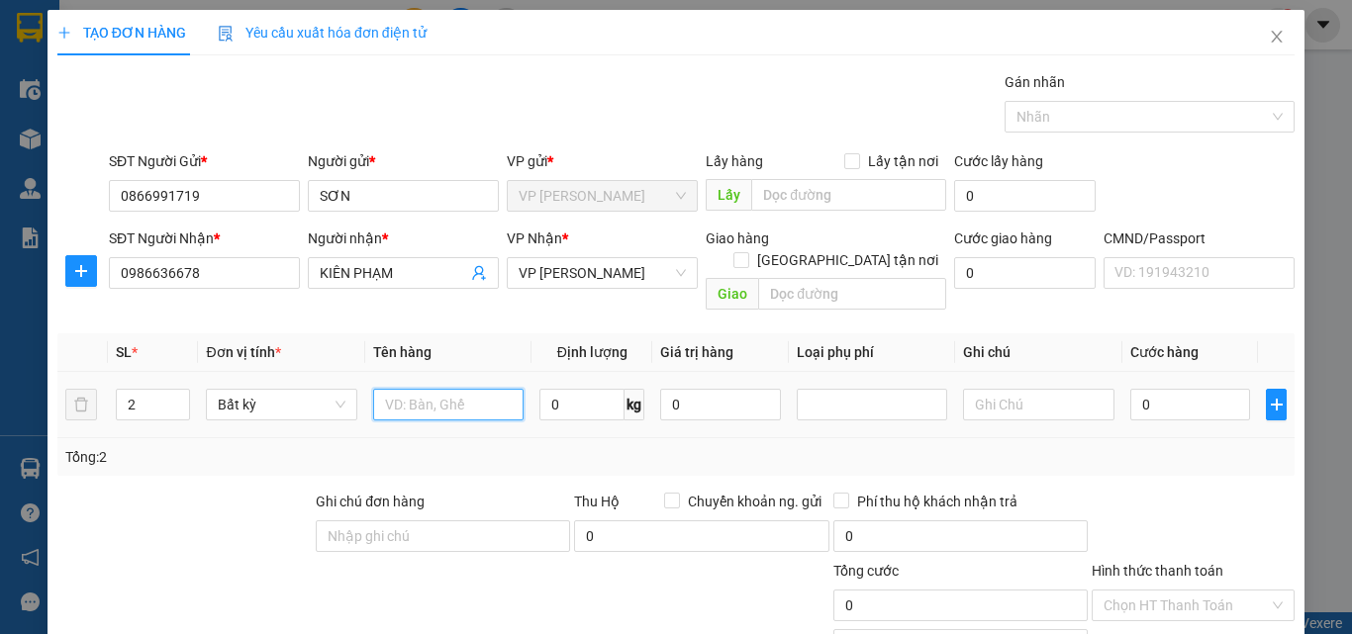
click at [436, 390] on input "text" at bounding box center [448, 405] width 150 height 32
type input "THÙNG VỌTE"
click at [1163, 389] on input "0" at bounding box center [1190, 405] width 121 height 32
click at [1043, 393] on input "text" at bounding box center [1038, 405] width 150 height 32
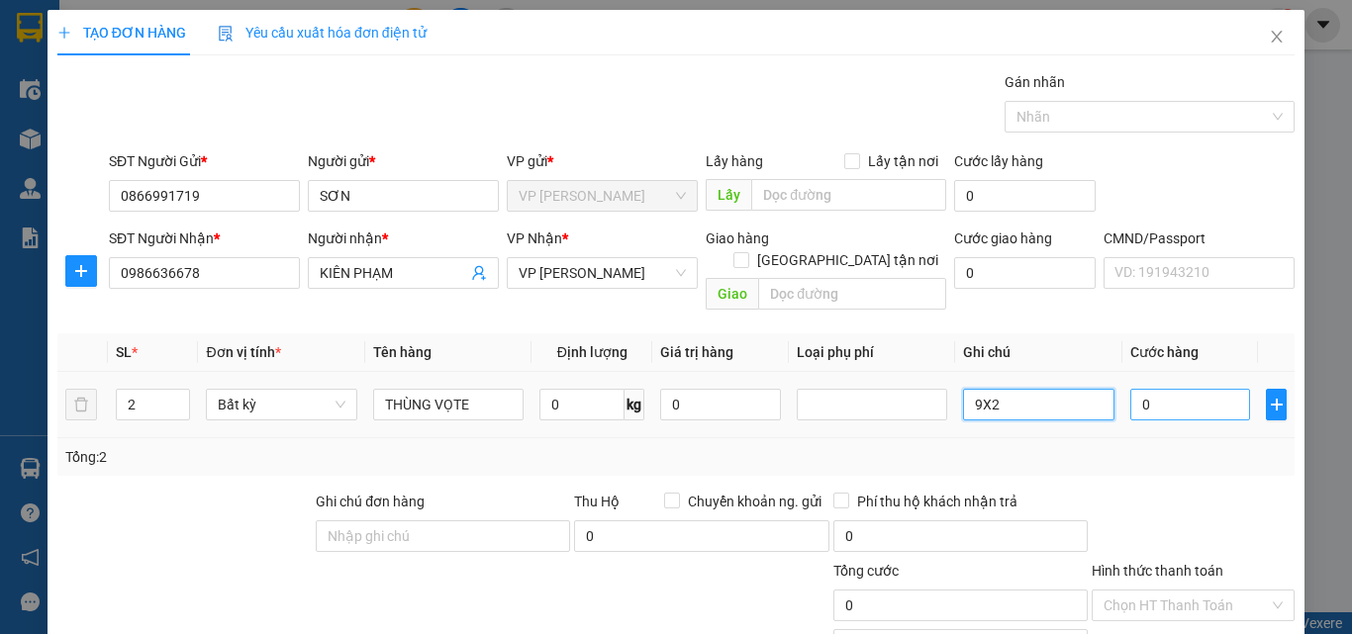
type input "9X2"
click at [1163, 389] on input "0" at bounding box center [1190, 405] width 121 height 32
type input "7"
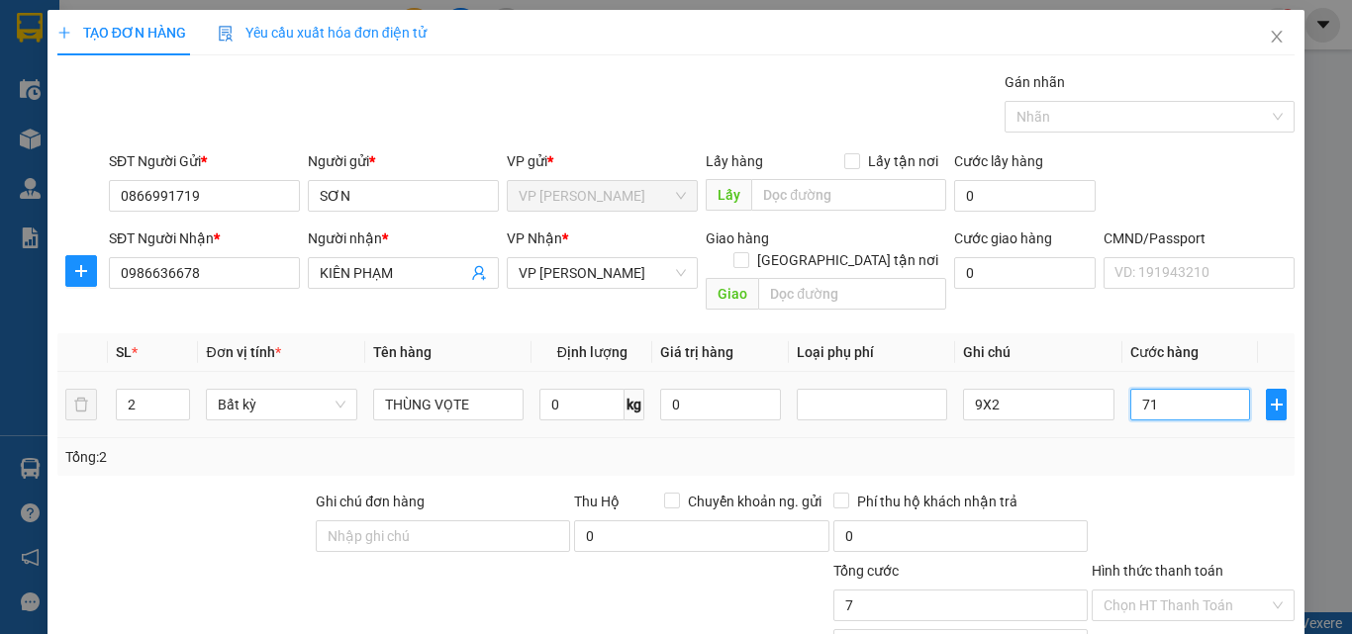
type input "710"
type input "71"
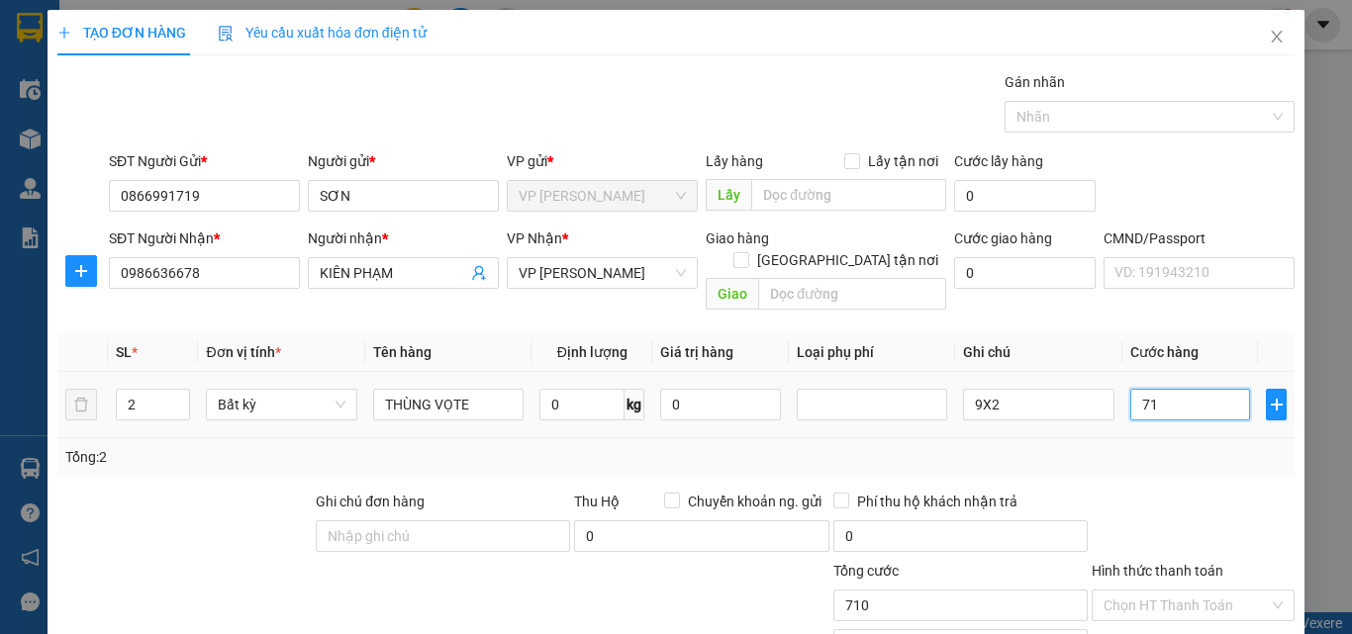
type input "71"
type input "7"
type input "70"
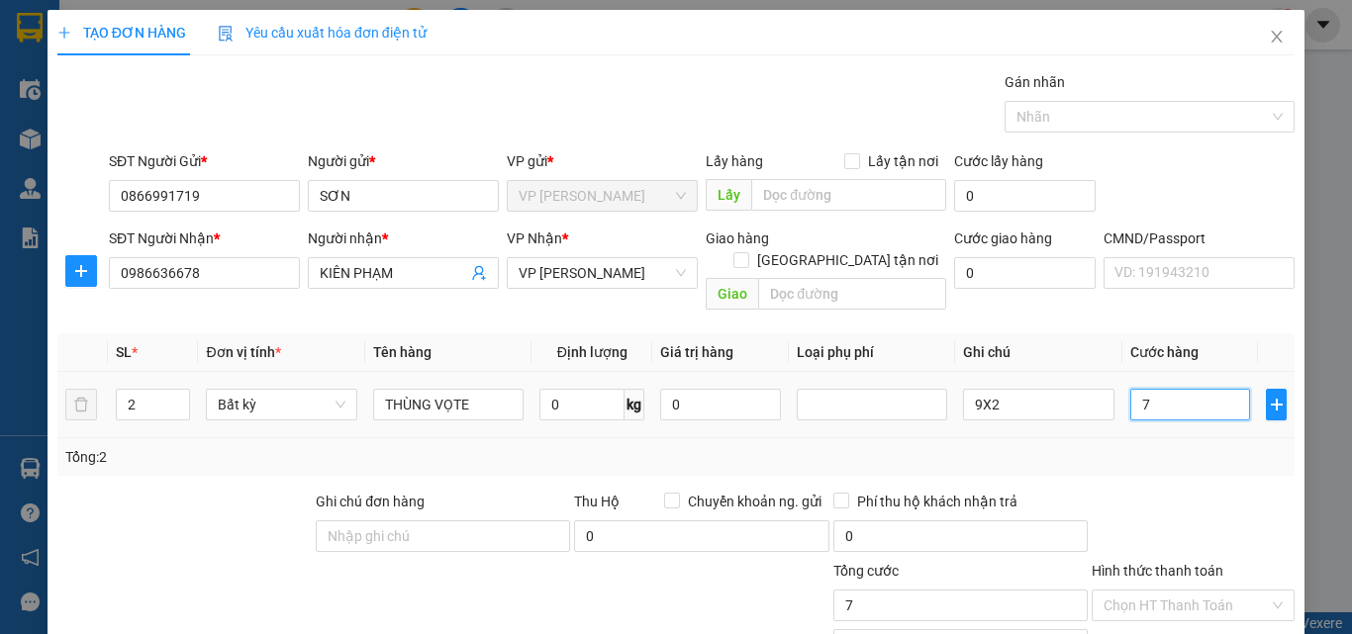
type input "70"
type input "700"
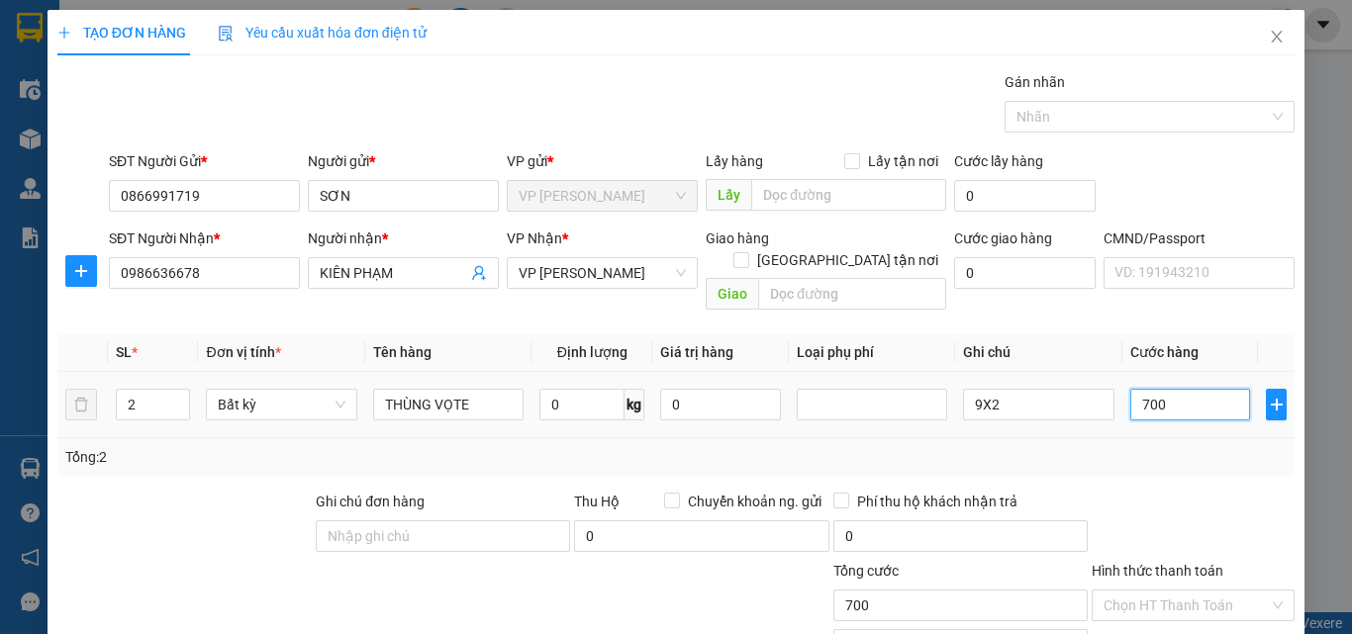
type input "7.000"
type input "70.000"
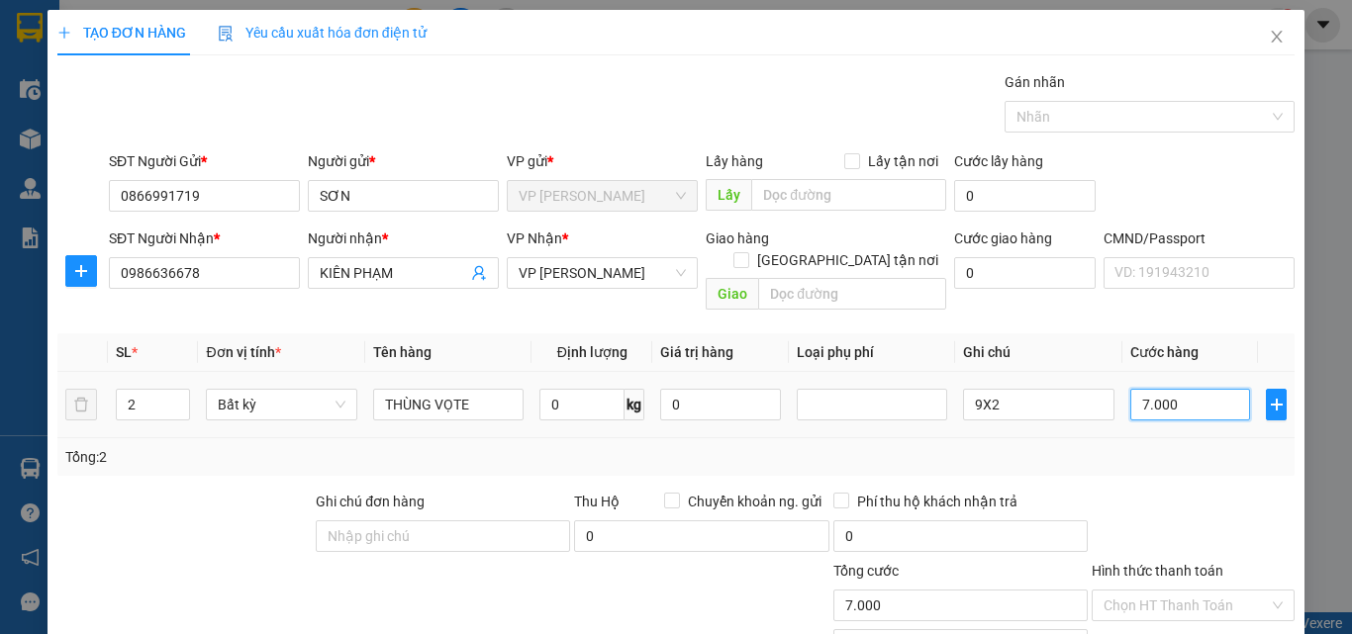
type input "70.000"
click at [1149, 491] on div at bounding box center [1193, 525] width 207 height 69
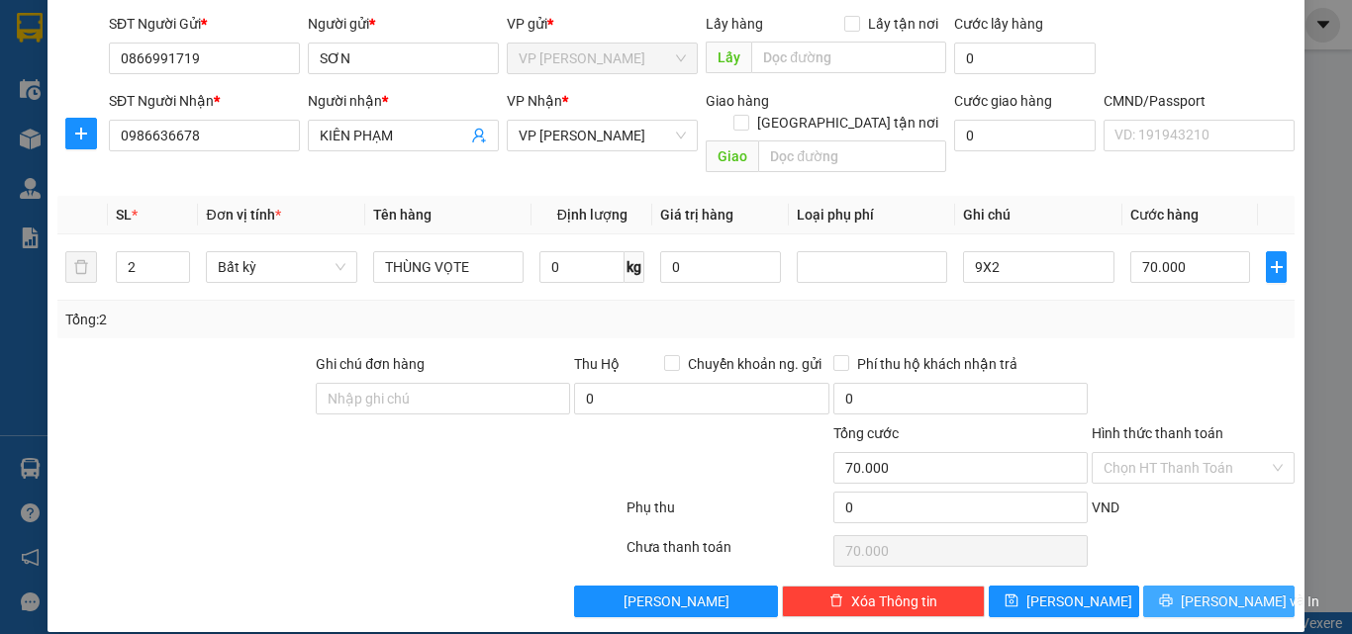
click at [1173, 594] on icon "printer" at bounding box center [1166, 601] width 14 height 14
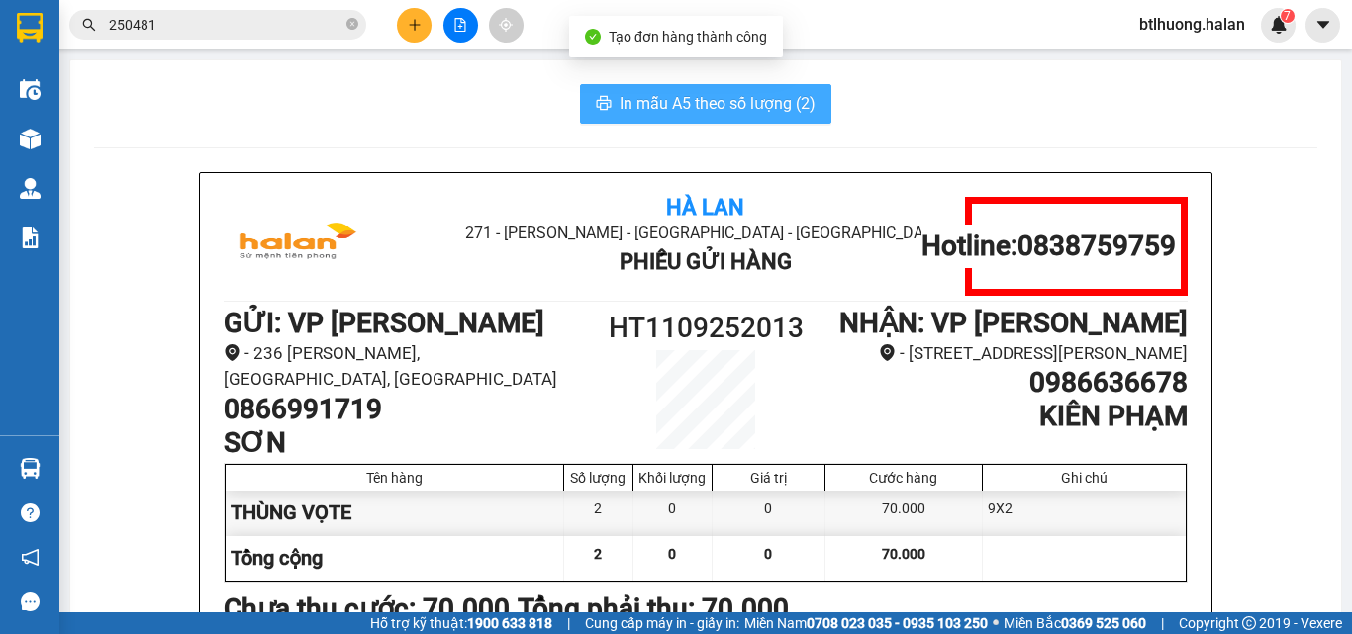
click at [721, 95] on span "In mẫu A5 theo số lượng (2)" at bounding box center [718, 103] width 196 height 25
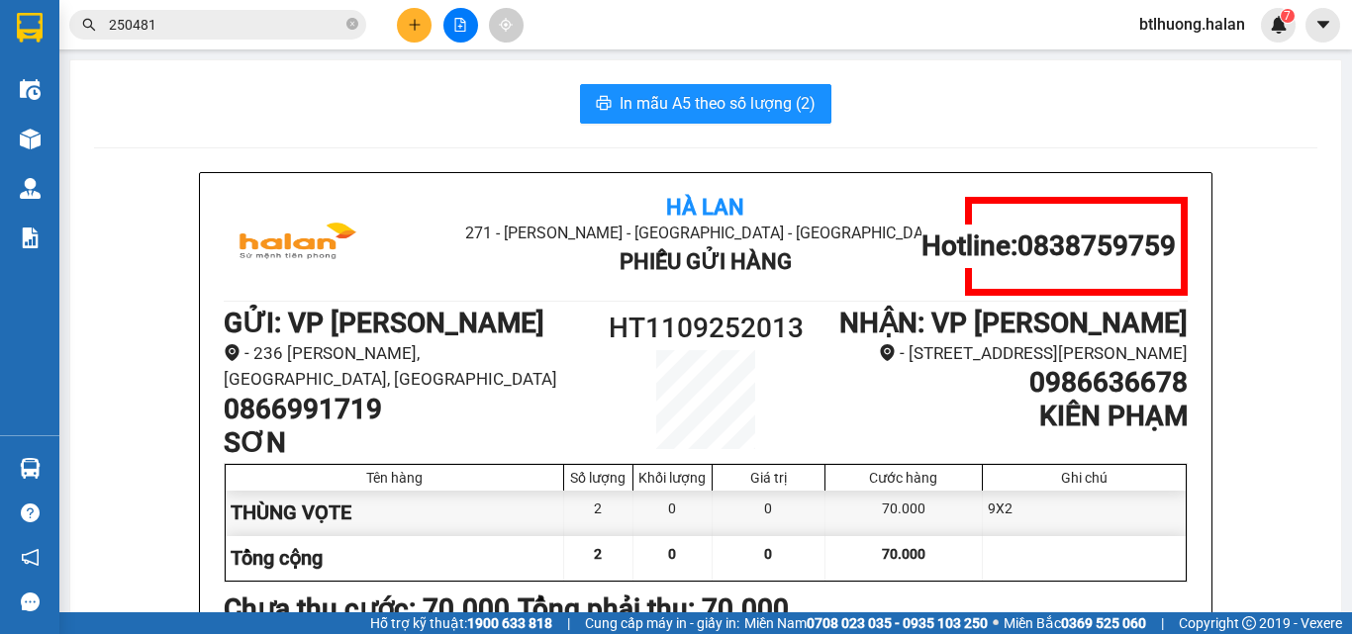
click at [497, 104] on div "In mẫu A5 theo số lượng (2)" at bounding box center [705, 104] width 1223 height 40
click at [209, 19] on input "250481" at bounding box center [226, 25] width 234 height 22
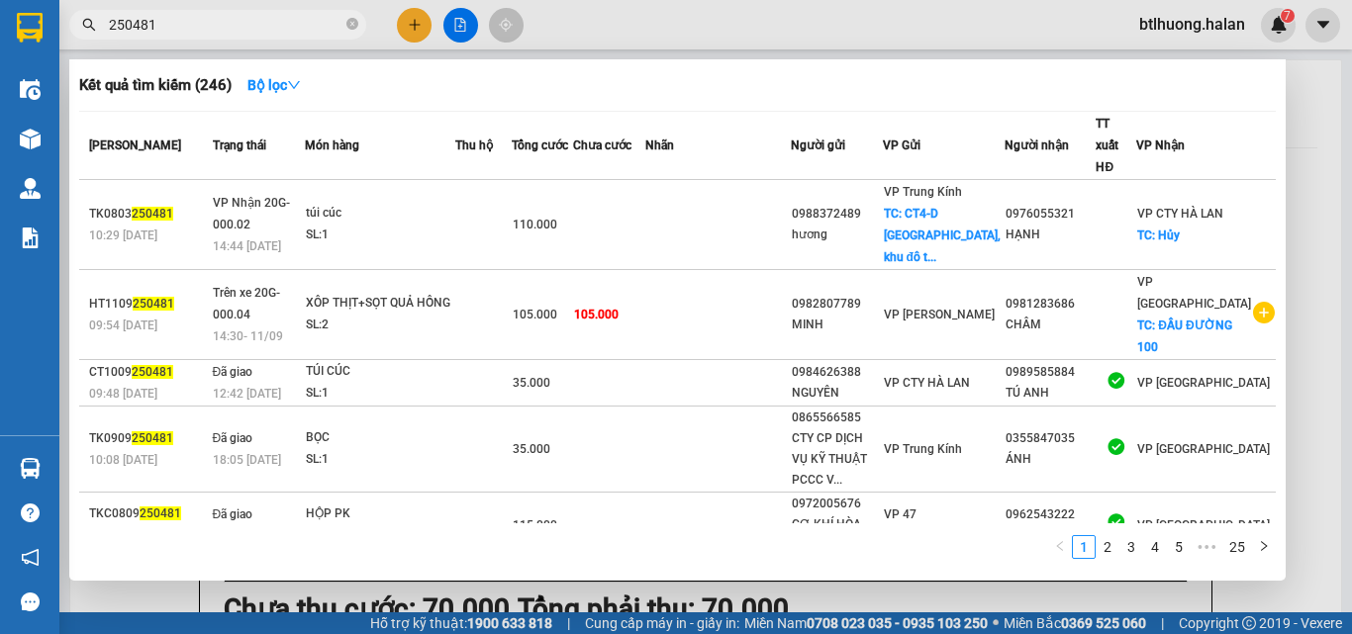
click at [209, 19] on input "250481" at bounding box center [226, 25] width 234 height 22
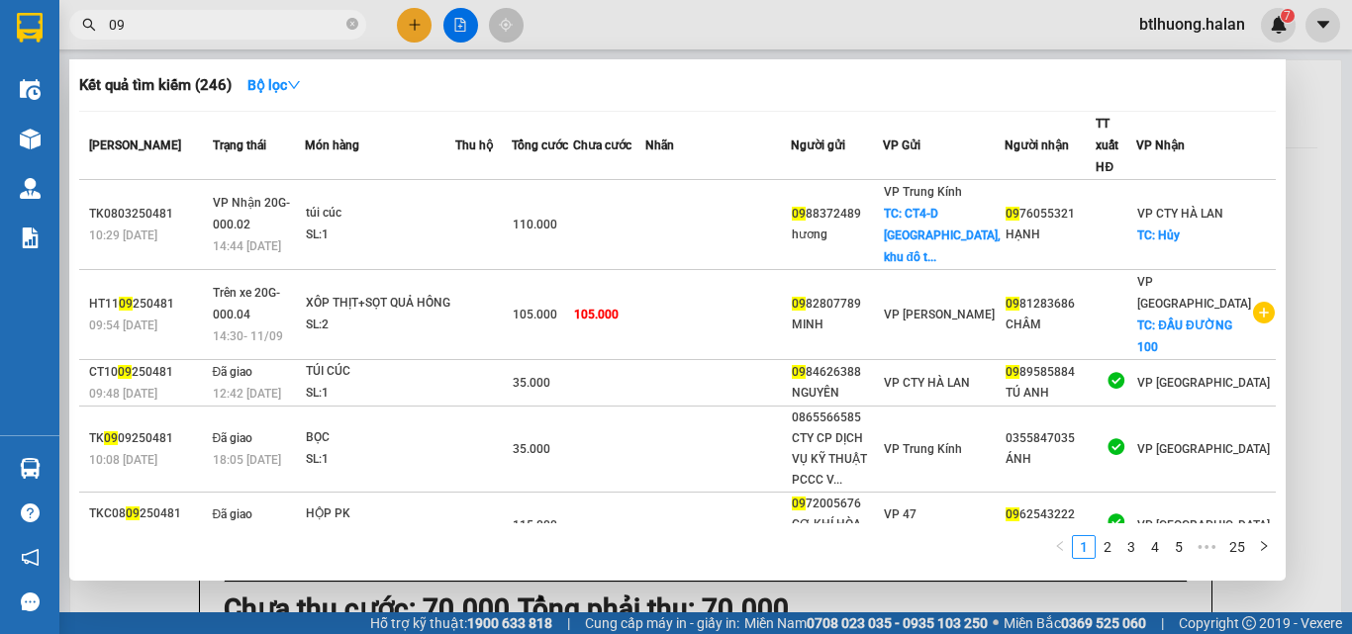
type input "0"
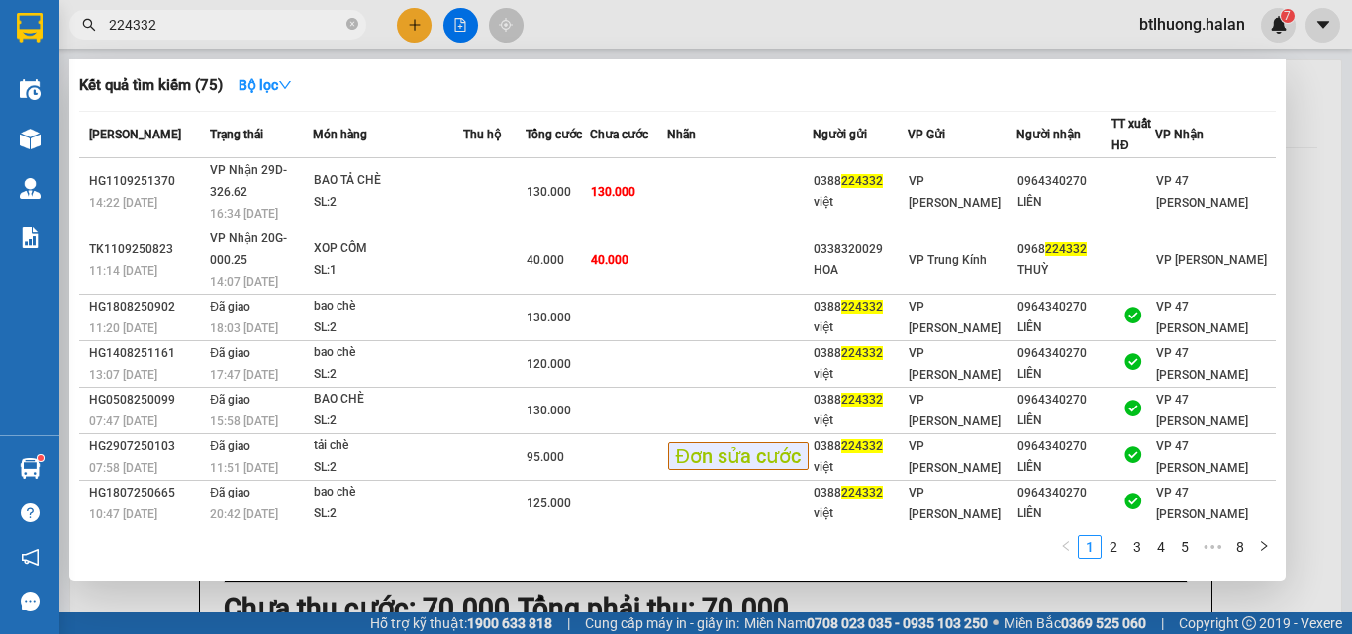
click at [197, 29] on input "224332" at bounding box center [226, 25] width 234 height 22
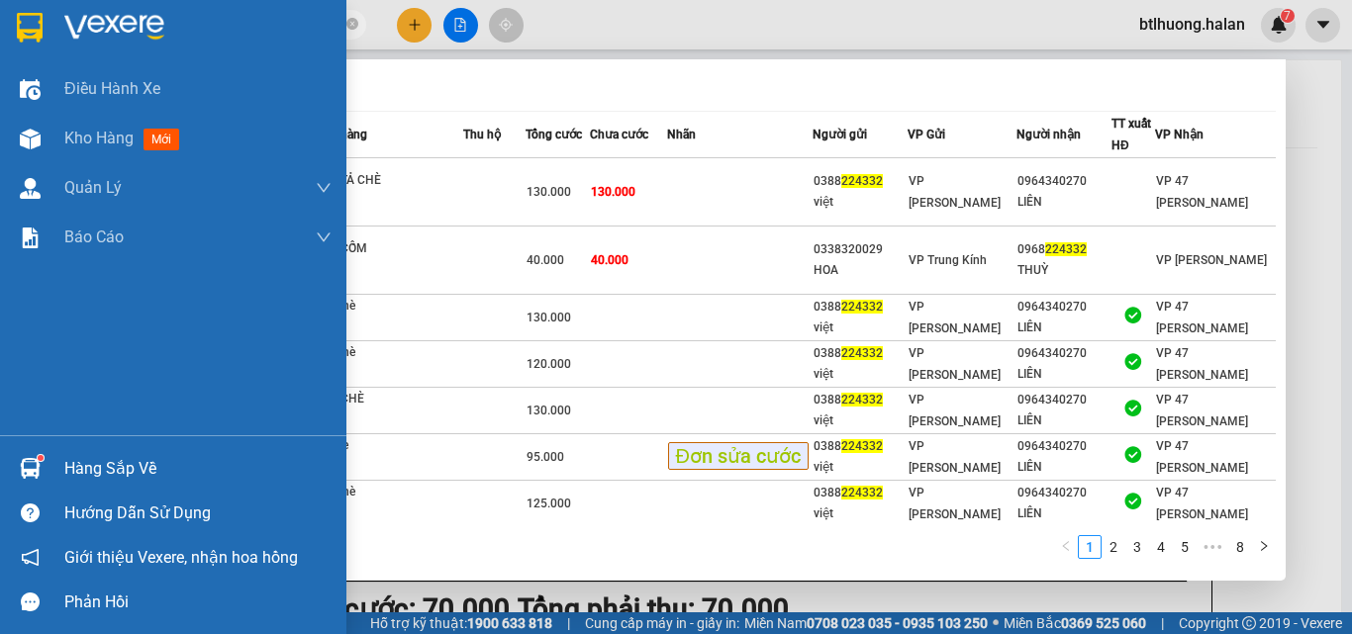
click at [72, 456] on div "Hàng sắp về" at bounding box center [197, 469] width 267 height 30
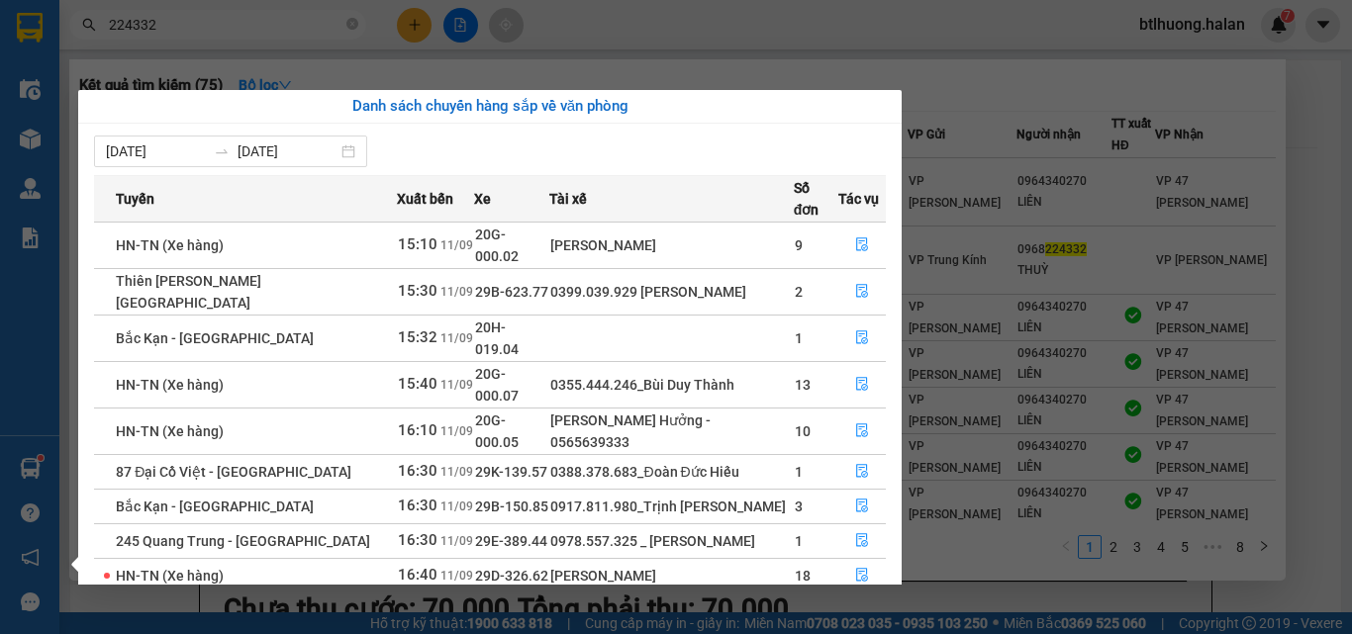
click at [48, 128] on div "Điều hành xe Kho hàng mới Quản Lý Quản lý chuyến Quản lý kiểm kho Báo cáo 12. T…" at bounding box center [29, 317] width 59 height 634
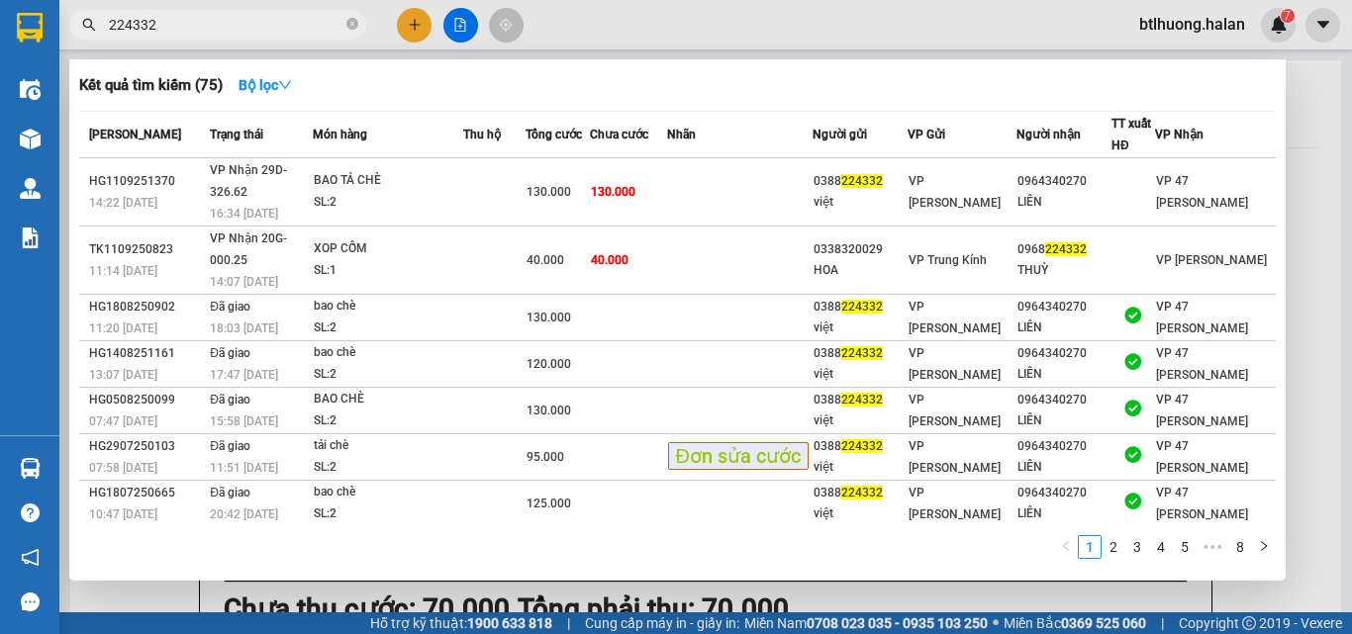
click at [697, 1] on div at bounding box center [676, 317] width 1352 height 634
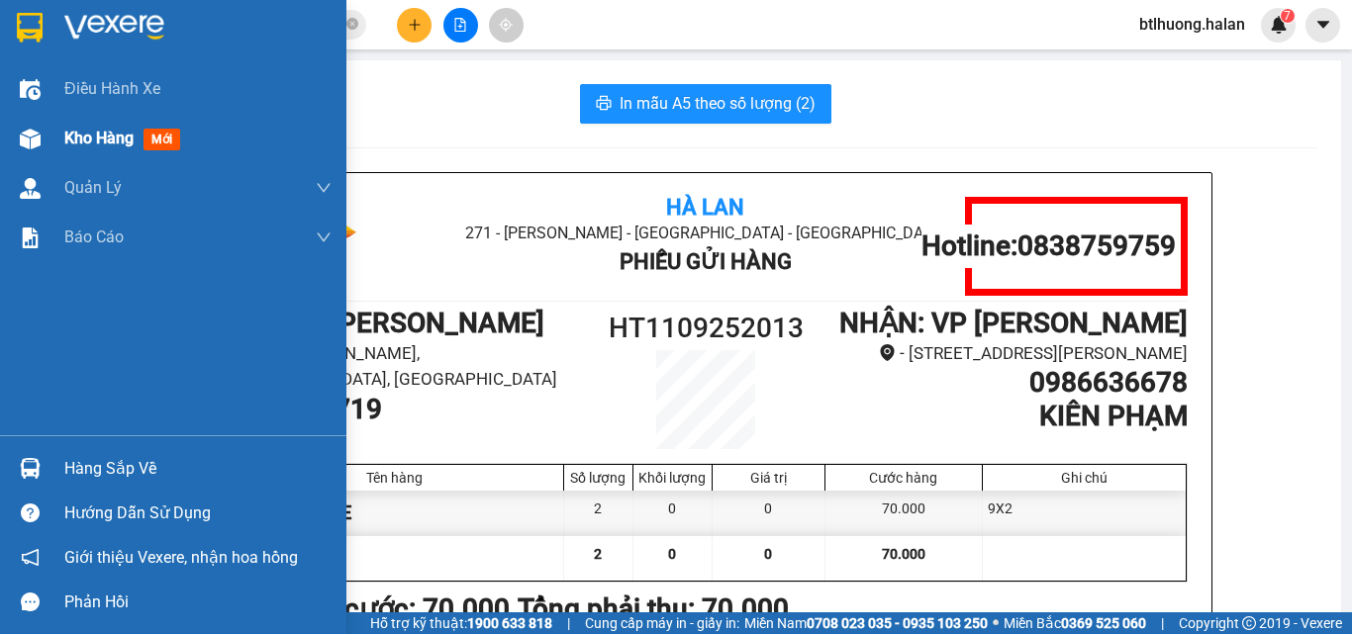
click at [41, 145] on div at bounding box center [30, 139] width 35 height 35
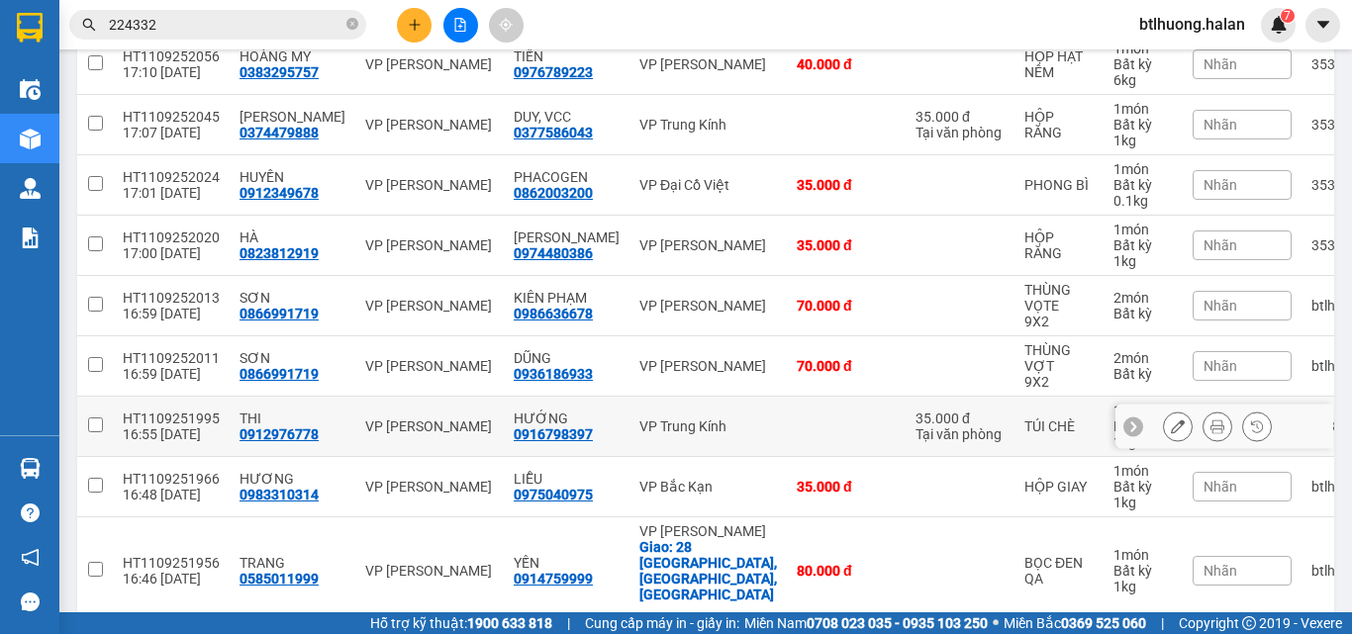
scroll to position [594, 0]
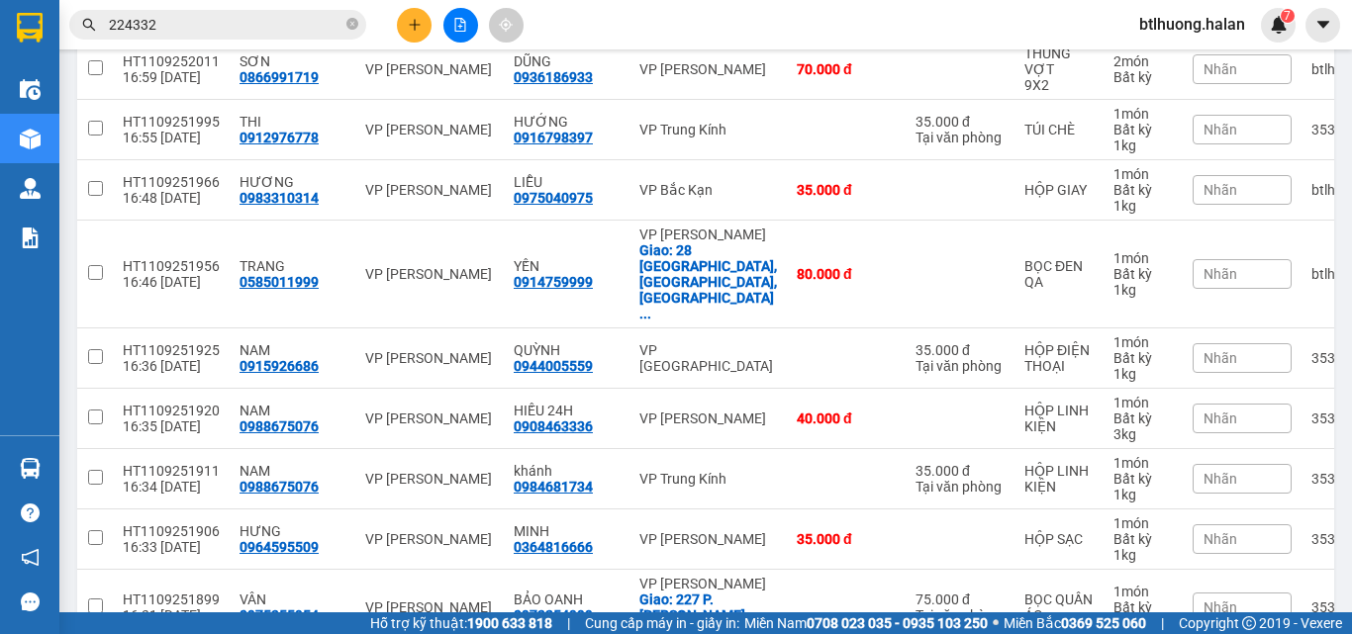
click at [666, 18] on div "Kết quả tìm kiếm ( 75 ) Bộ lọc Mã ĐH Trạng thái Món hàng Thu hộ Tổng cước Chưa …" at bounding box center [676, 24] width 1352 height 49
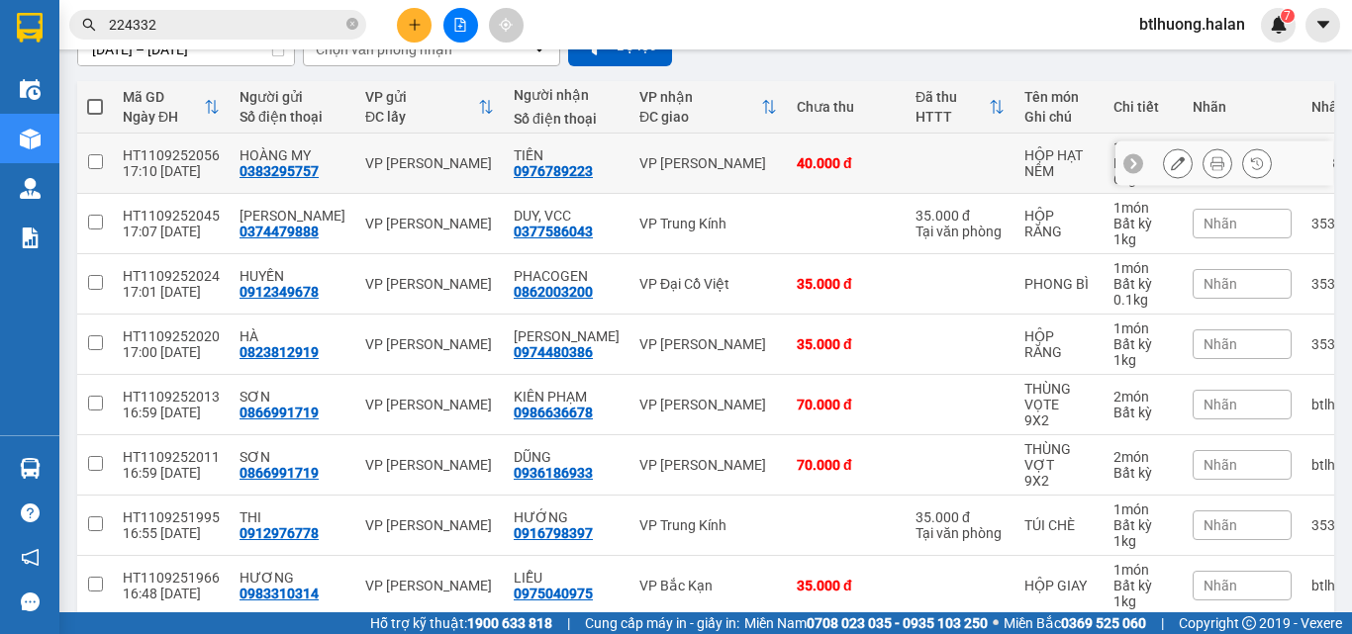
scroll to position [99, 0]
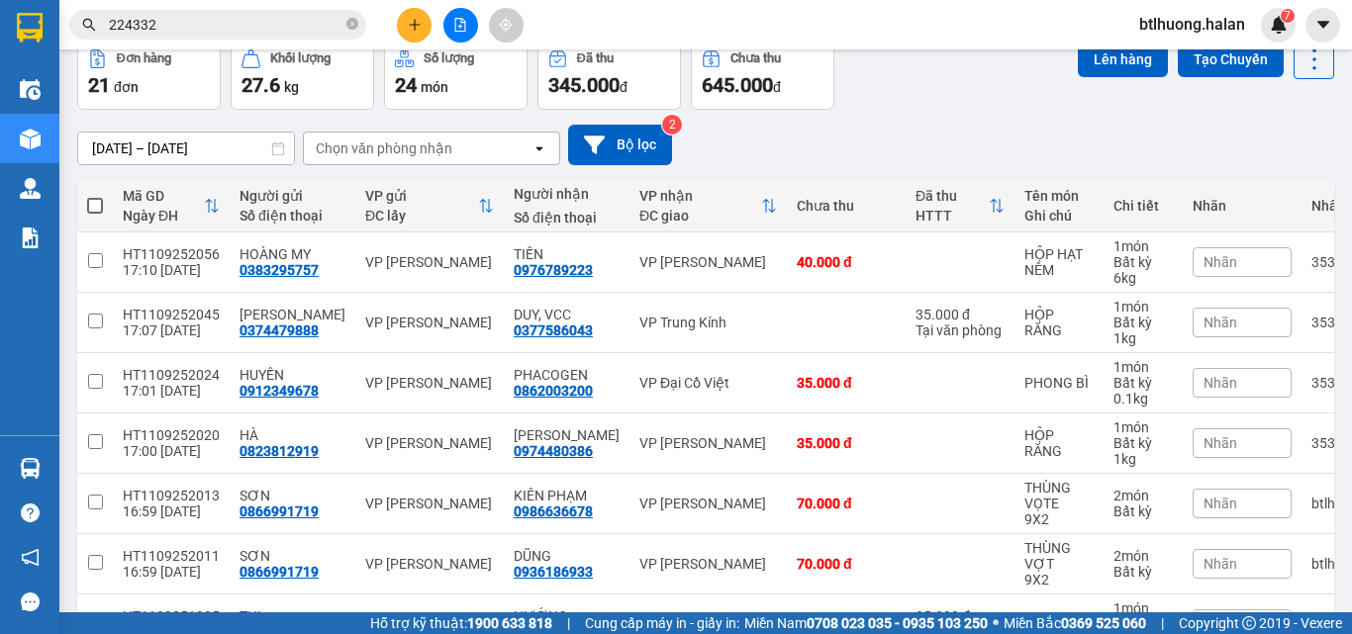
click at [941, 112] on div "29/07/2025 – 11/09/2025 Press the down arrow key to interact with the calendar …" at bounding box center [705, 145] width 1257 height 70
click at [922, 120] on div "29/07/2025 – 11/09/2025 Press the down arrow key to interact with the calendar …" at bounding box center [705, 145] width 1257 height 70
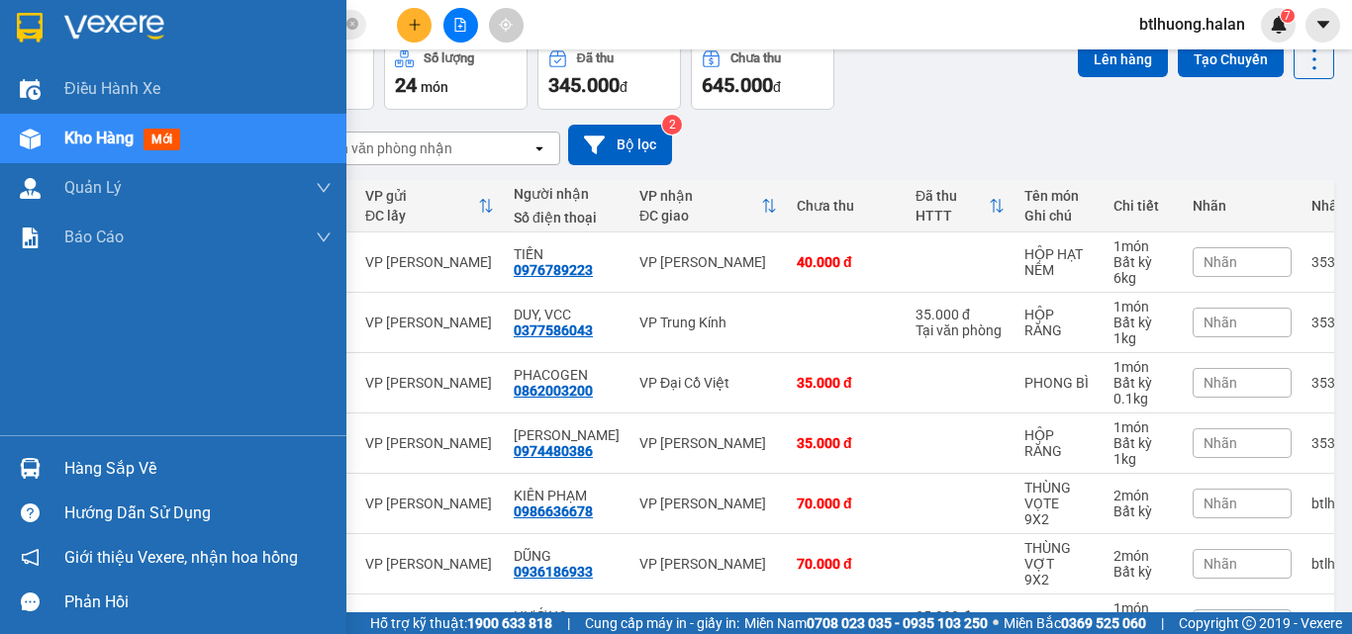
click at [75, 473] on div "Hàng sắp về" at bounding box center [197, 469] width 267 height 30
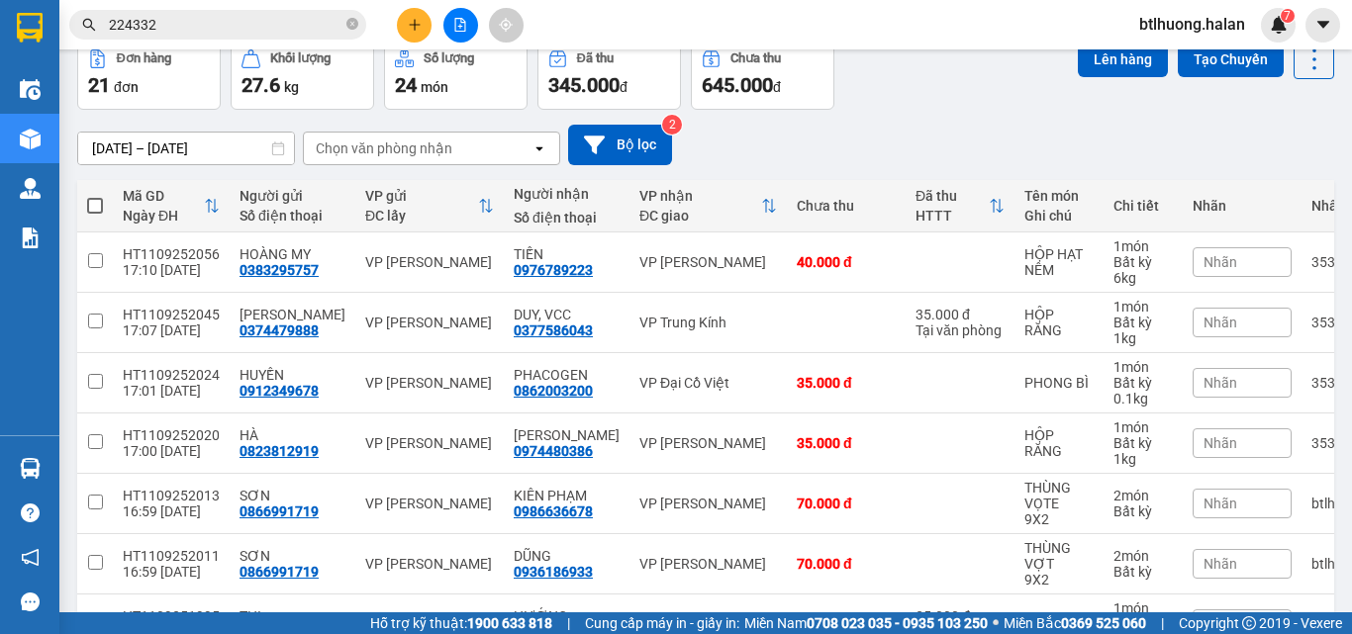
click at [1079, 111] on section "Kết quả tìm kiếm ( 75 ) Bộ lọc Mã ĐH Trạng thái Món hàng Thu hộ Tổng cước Chưa …" at bounding box center [676, 317] width 1352 height 634
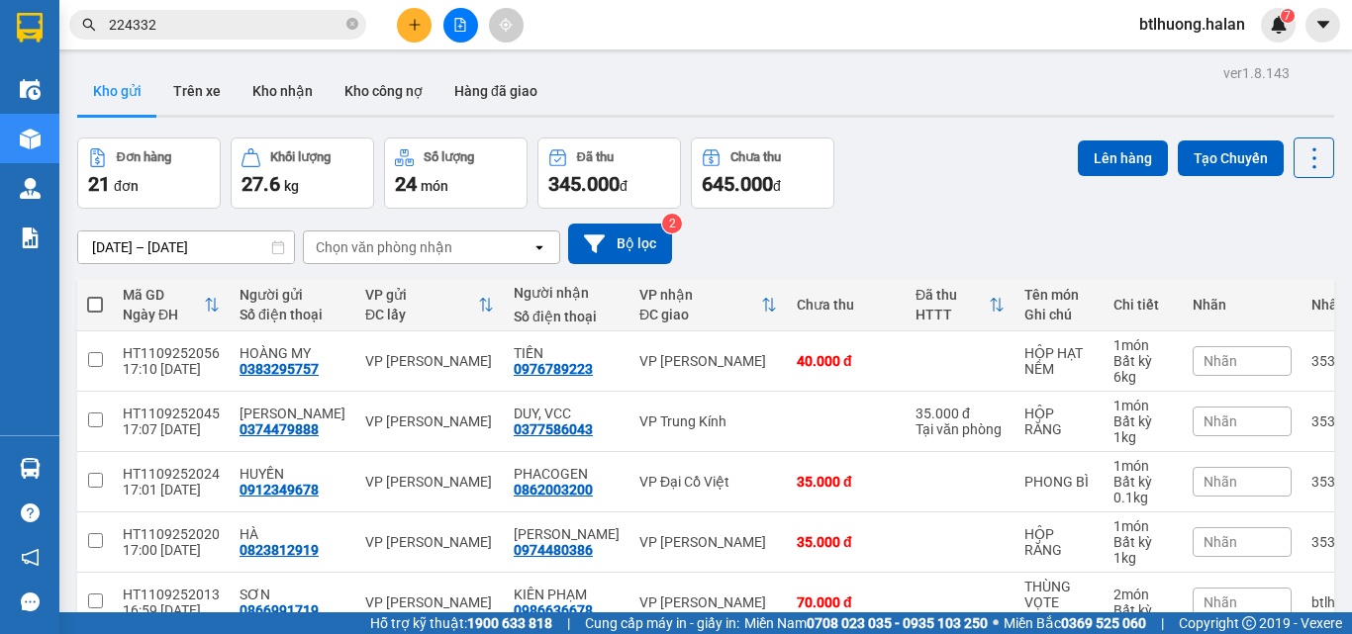
click at [985, 147] on div "Đơn hàng 21 đơn Khối lượng 27.6 kg Số lượng 24 món Đã thu 345.000 đ Chưa thu 64…" at bounding box center [705, 173] width 1257 height 71
click at [285, 23] on input "224332" at bounding box center [226, 25] width 234 height 22
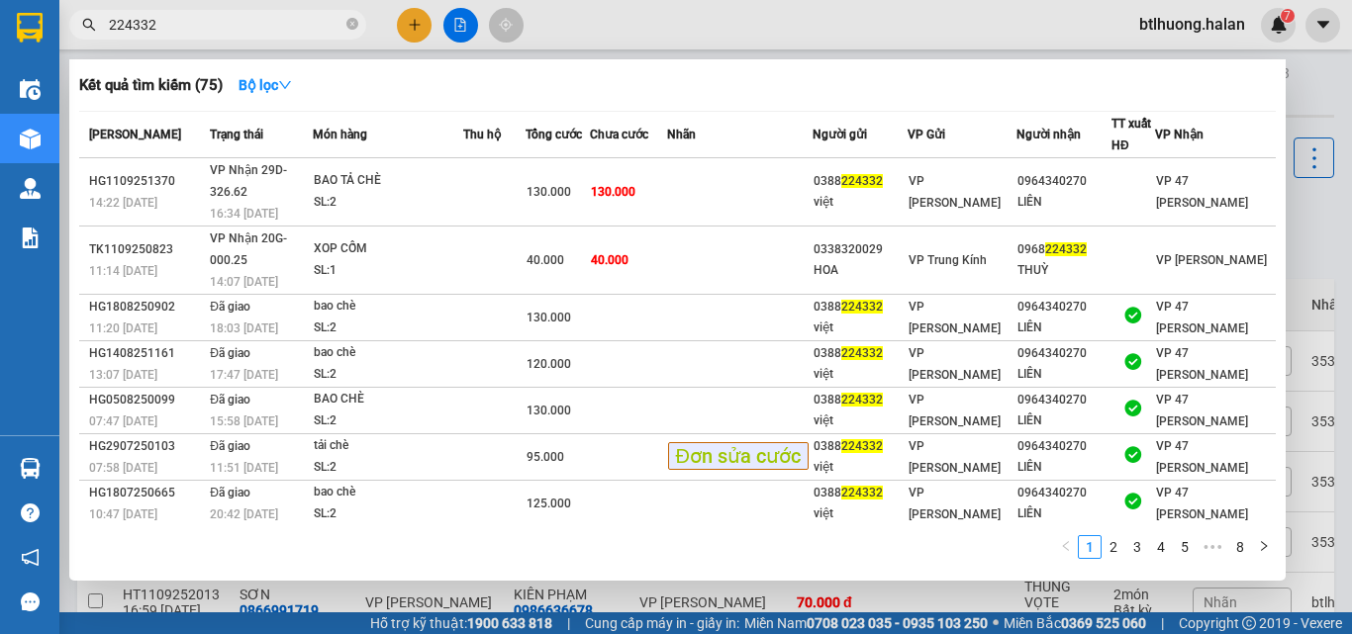
click at [285, 23] on input "224332" at bounding box center [226, 25] width 234 height 22
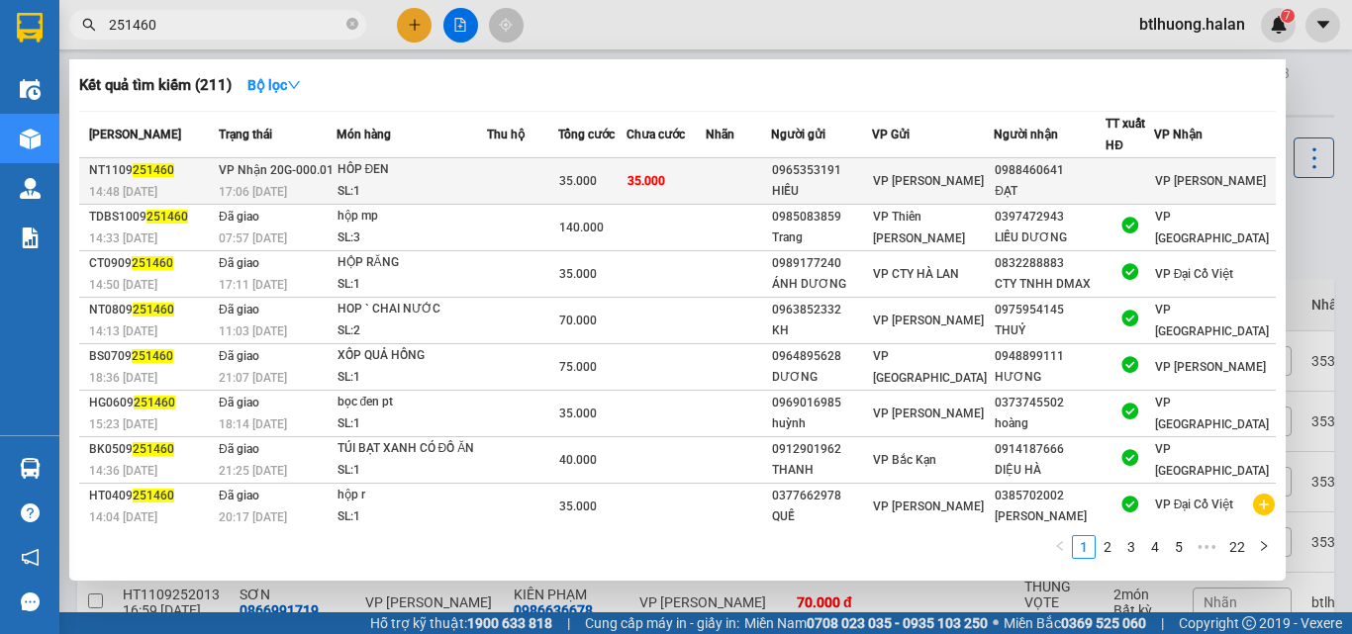
type input "251460"
click at [369, 192] on div "SL: 1" at bounding box center [412, 192] width 148 height 22
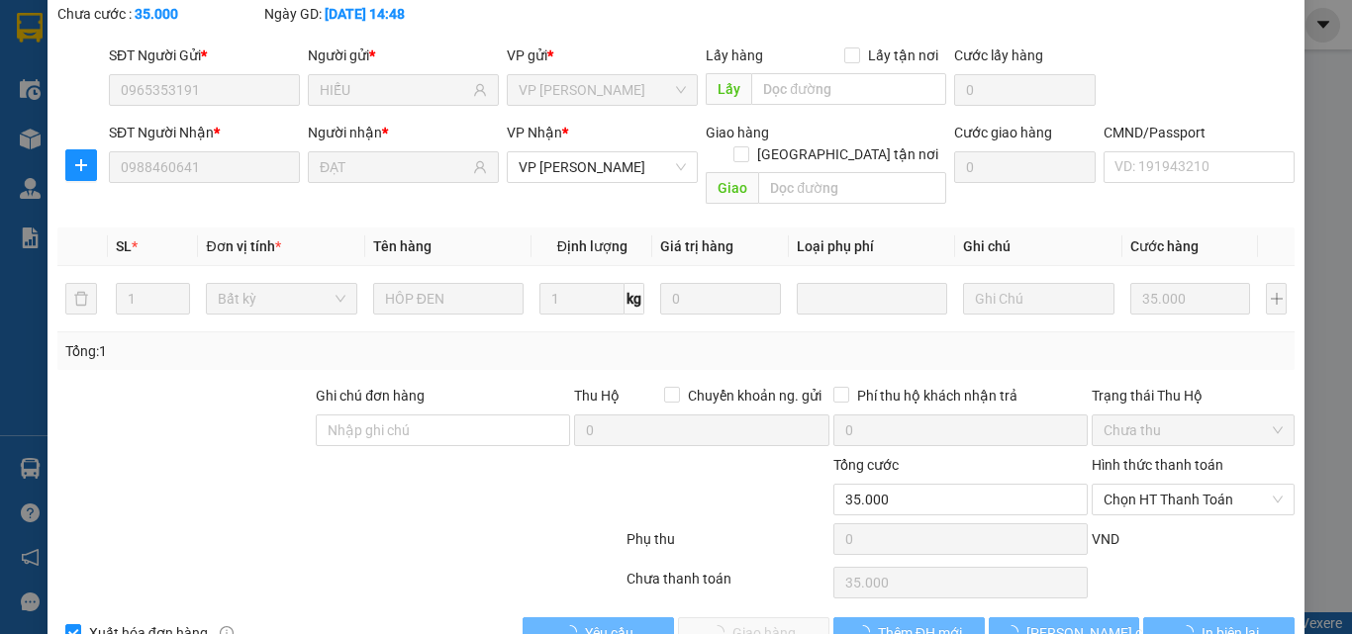
type input "0965353191"
type input "HIẾU"
type input "0988460641"
type input "ĐẠT"
type input "35.000"
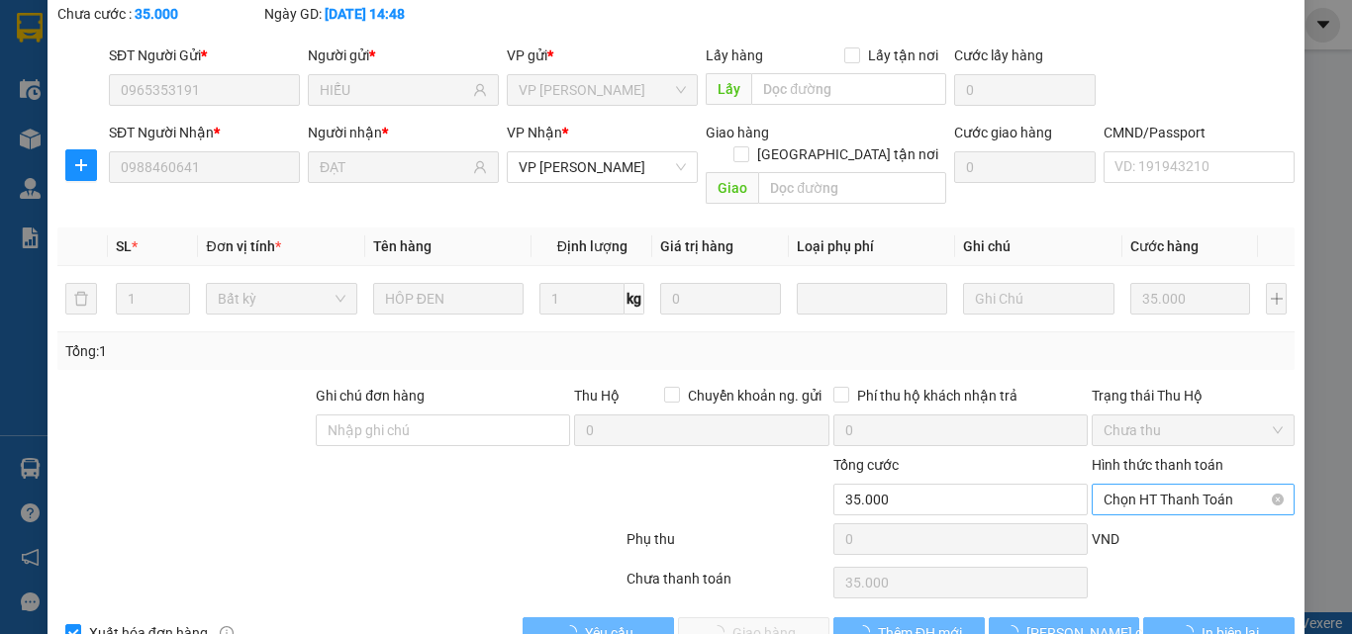
scroll to position [142, 0]
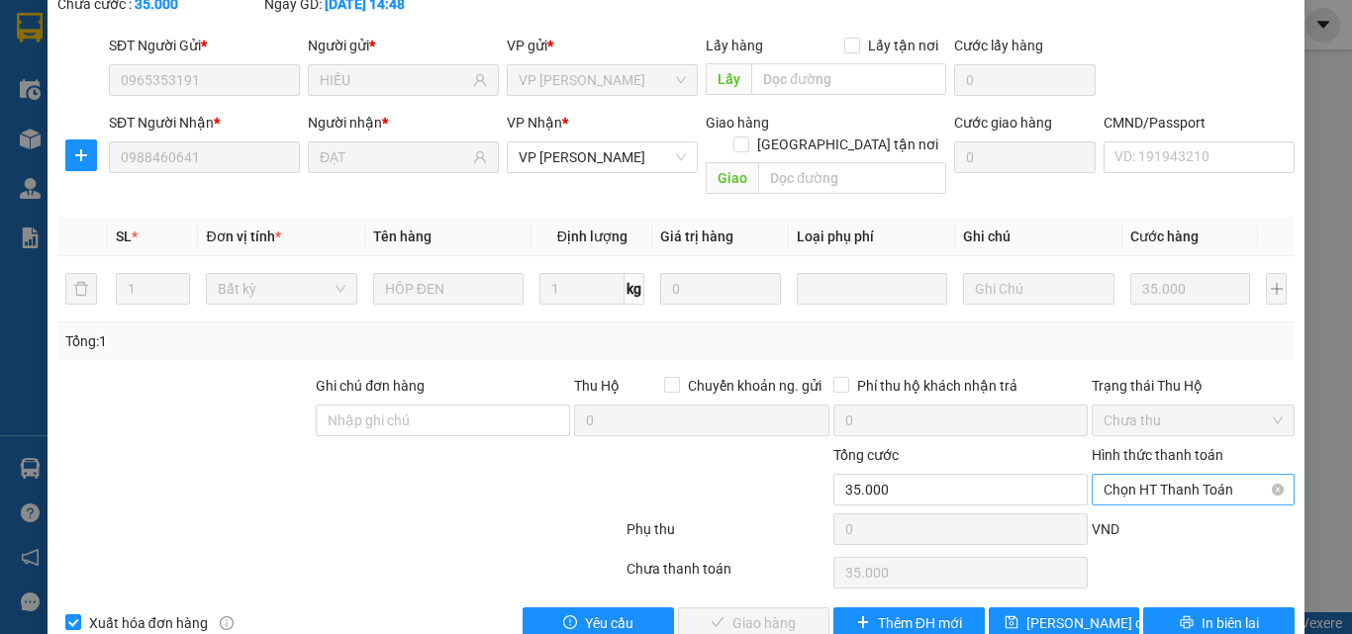
click at [1148, 475] on span "Chọn HT Thanh Toán" at bounding box center [1193, 490] width 179 height 30
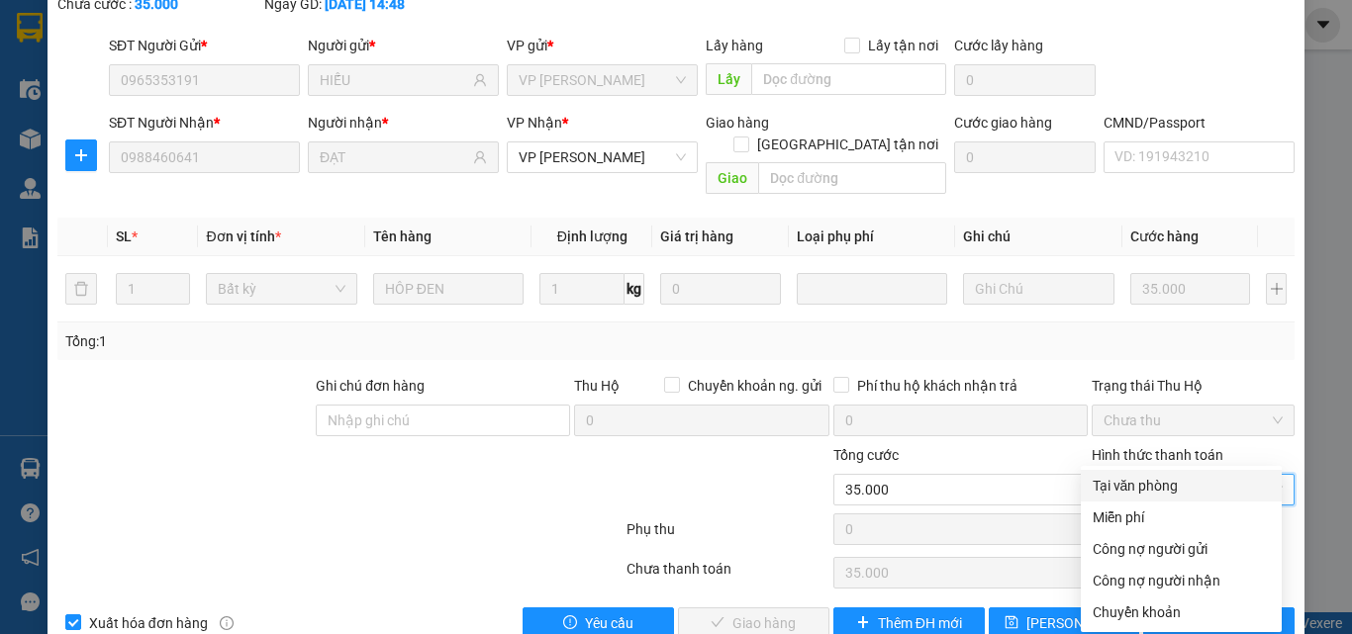
drag, startPoint x: 1135, startPoint y: 474, endPoint x: 977, endPoint y: 489, distance: 159.1
click at [1135, 475] on div "Tại văn phòng" at bounding box center [1181, 486] width 201 height 32
type input "0"
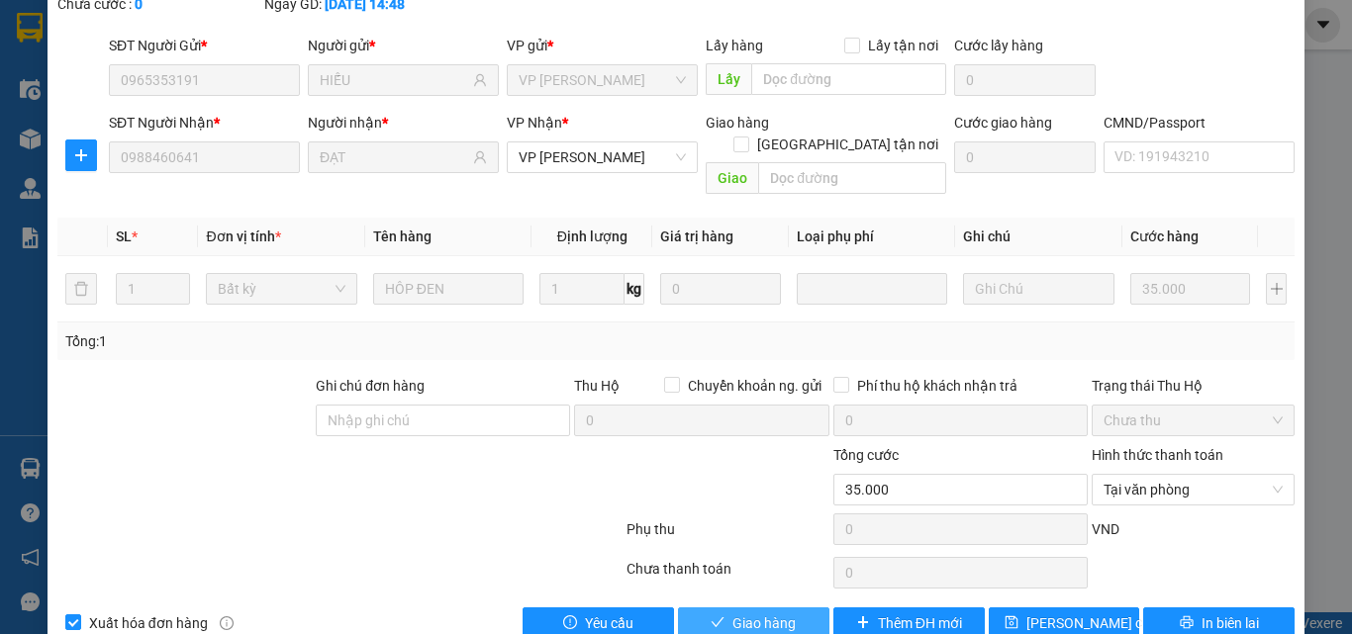
click at [770, 613] on span "Giao hàng" at bounding box center [763, 624] width 63 height 22
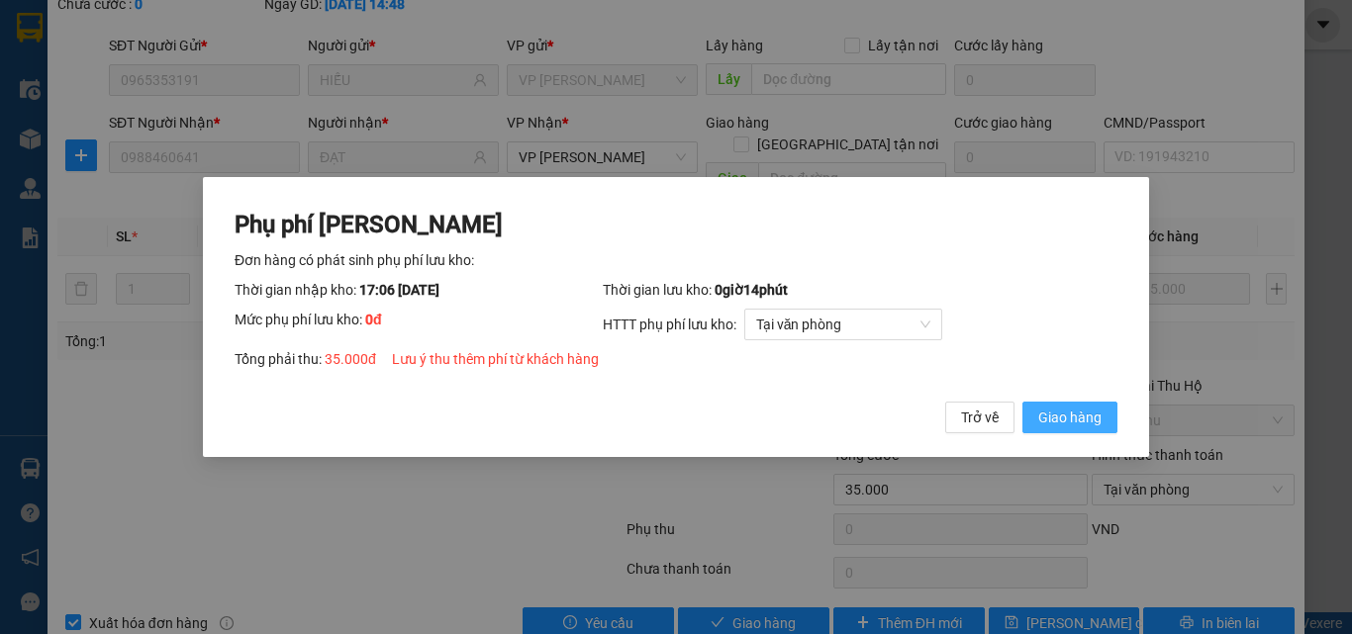
click at [1061, 411] on span "Giao hàng" at bounding box center [1069, 418] width 63 height 22
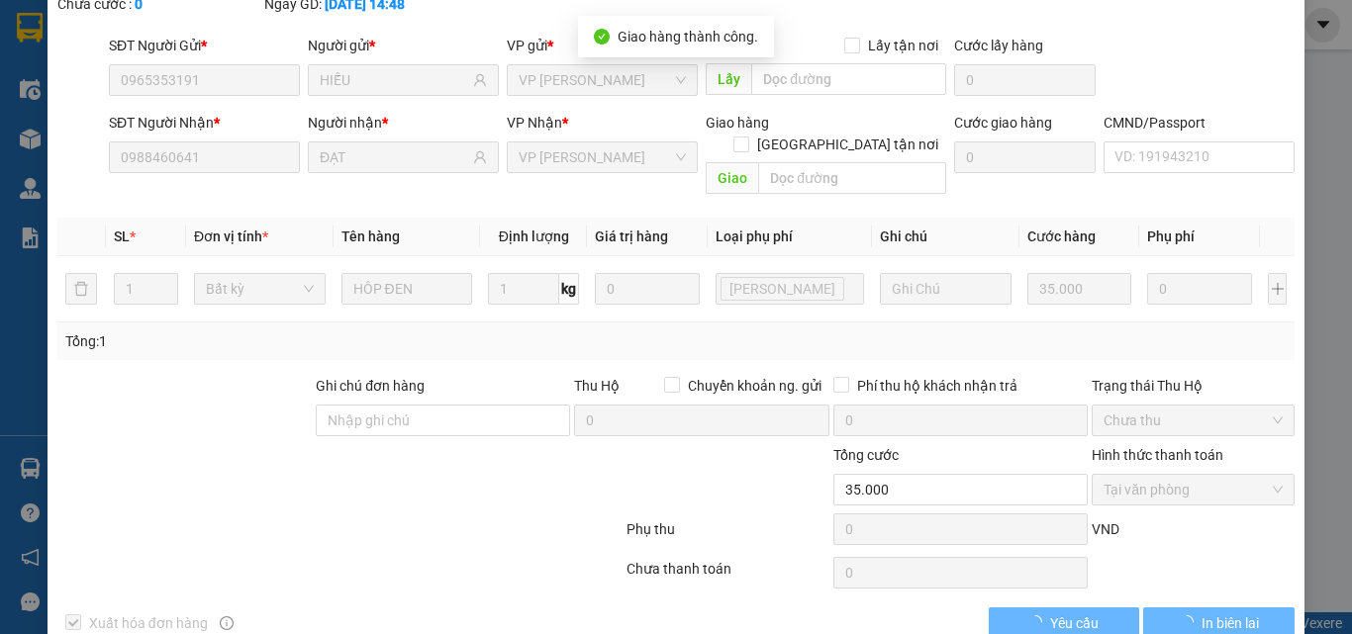
scroll to position [0, 0]
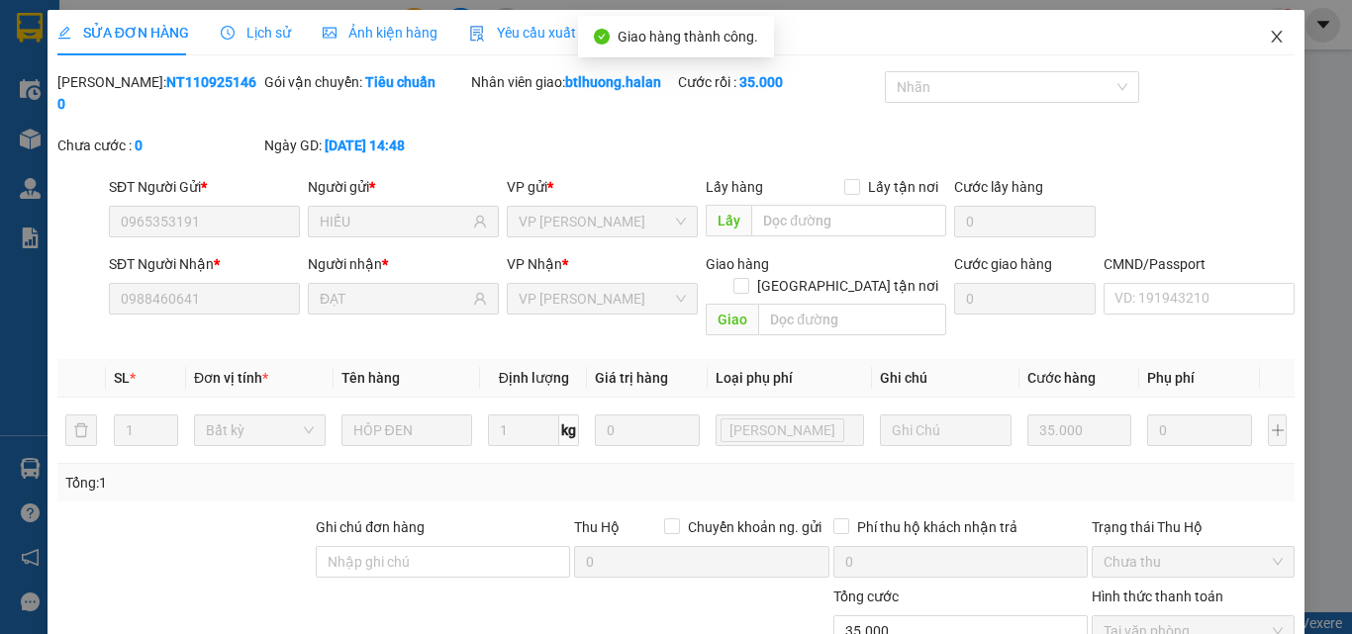
click at [1249, 44] on span "Close" at bounding box center [1276, 37] width 55 height 55
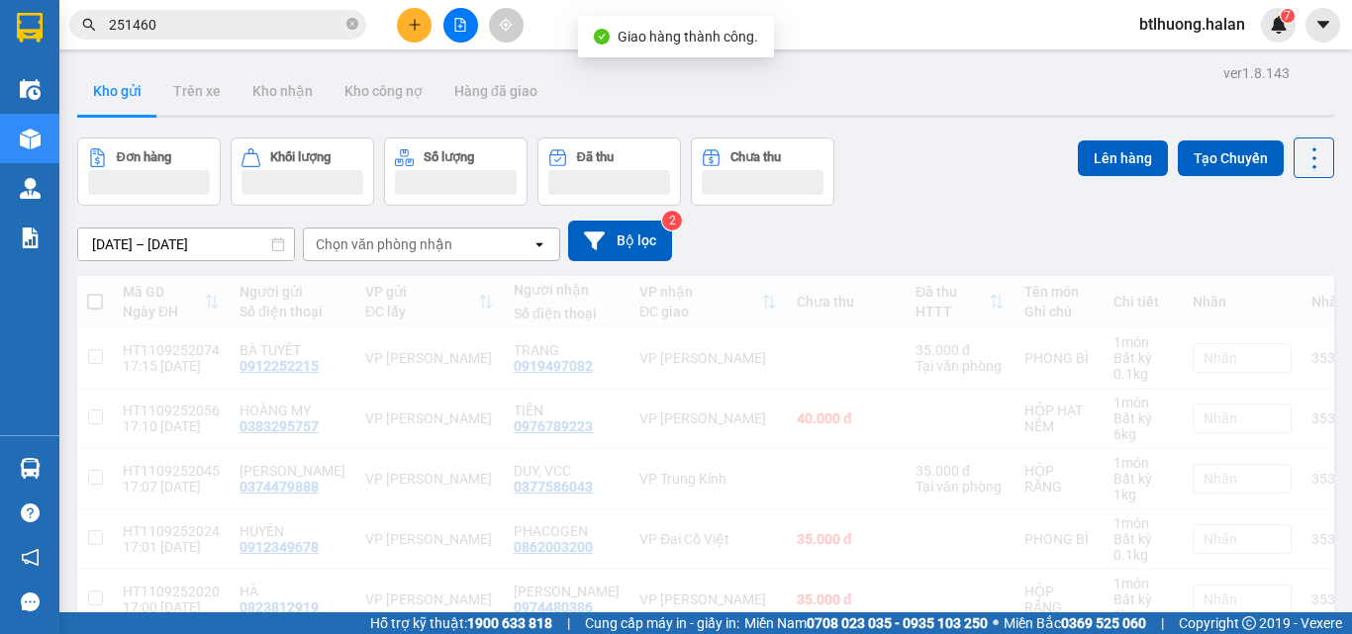
click at [265, 32] on input "251460" at bounding box center [226, 25] width 234 height 22
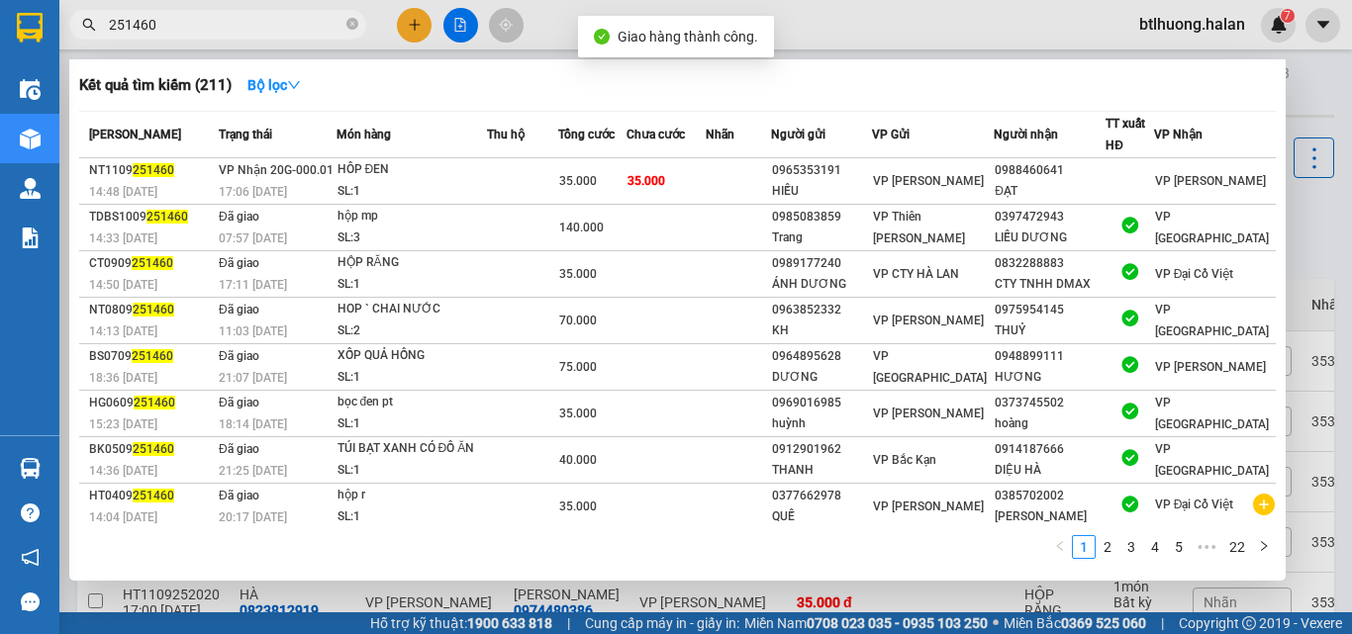
click at [265, 32] on input "251460" at bounding box center [226, 25] width 234 height 22
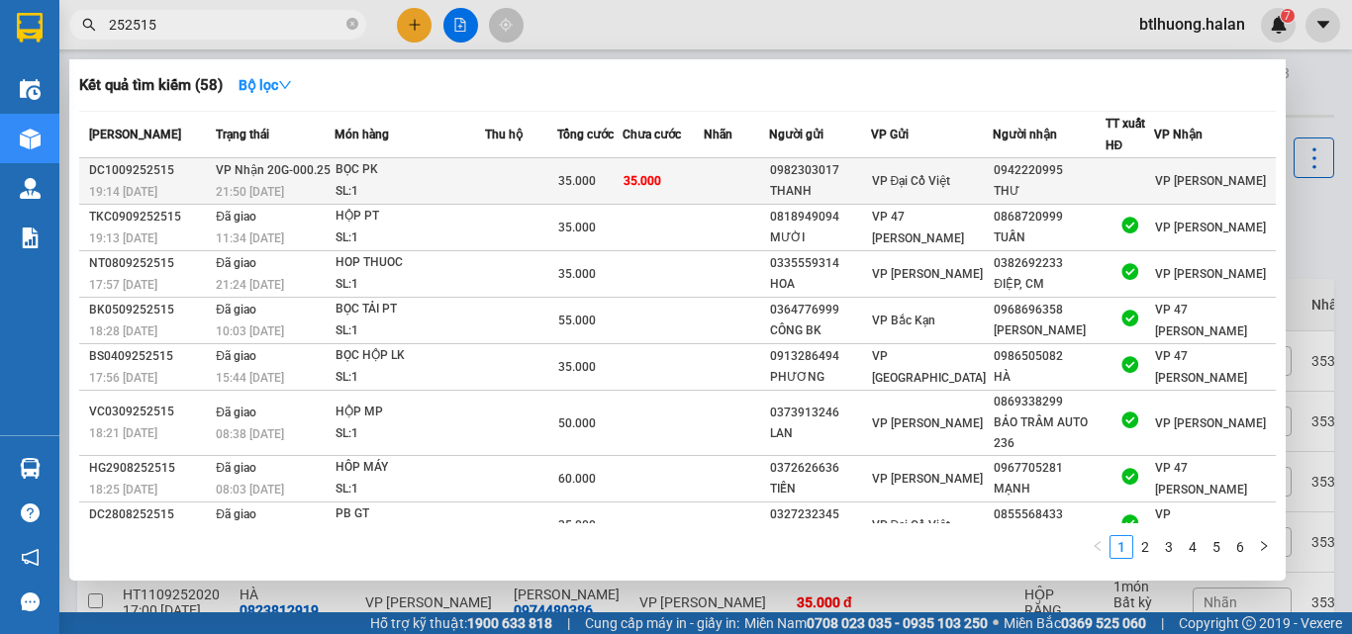
type input "252515"
click at [1072, 175] on div "0942220995" at bounding box center [1049, 170] width 110 height 21
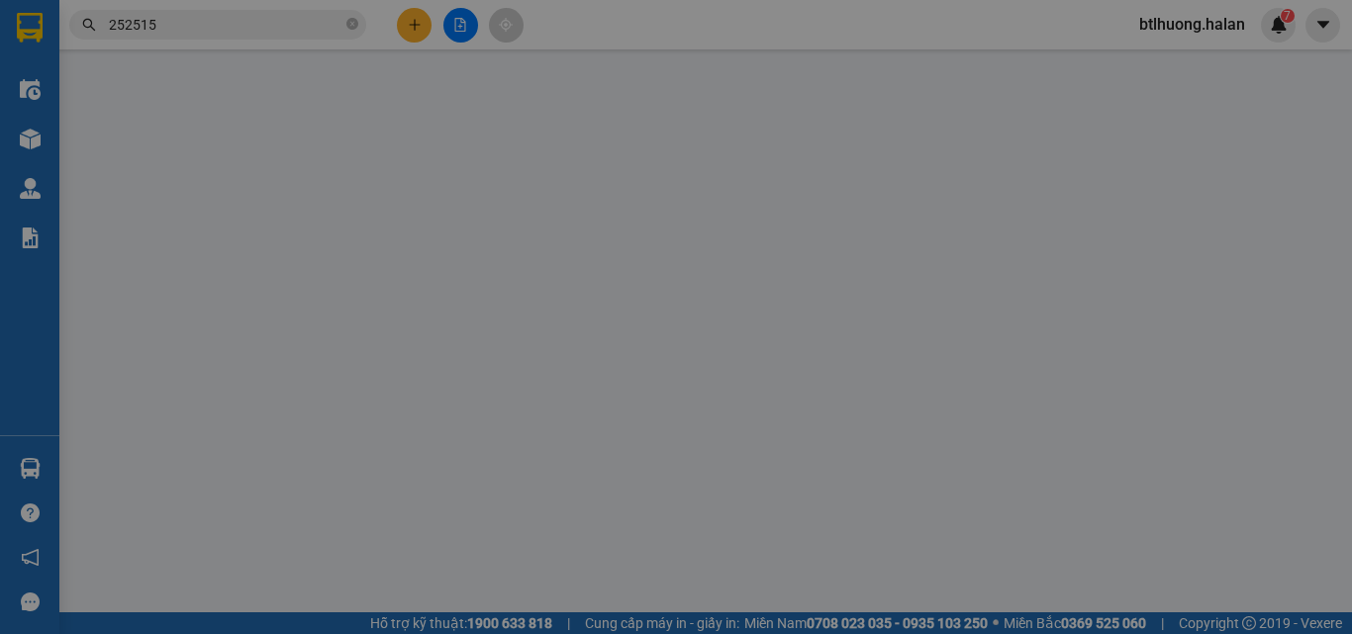
type input "0982303017"
type input "THANH"
type input "0942220995"
type input "THƯ"
type input "35.000"
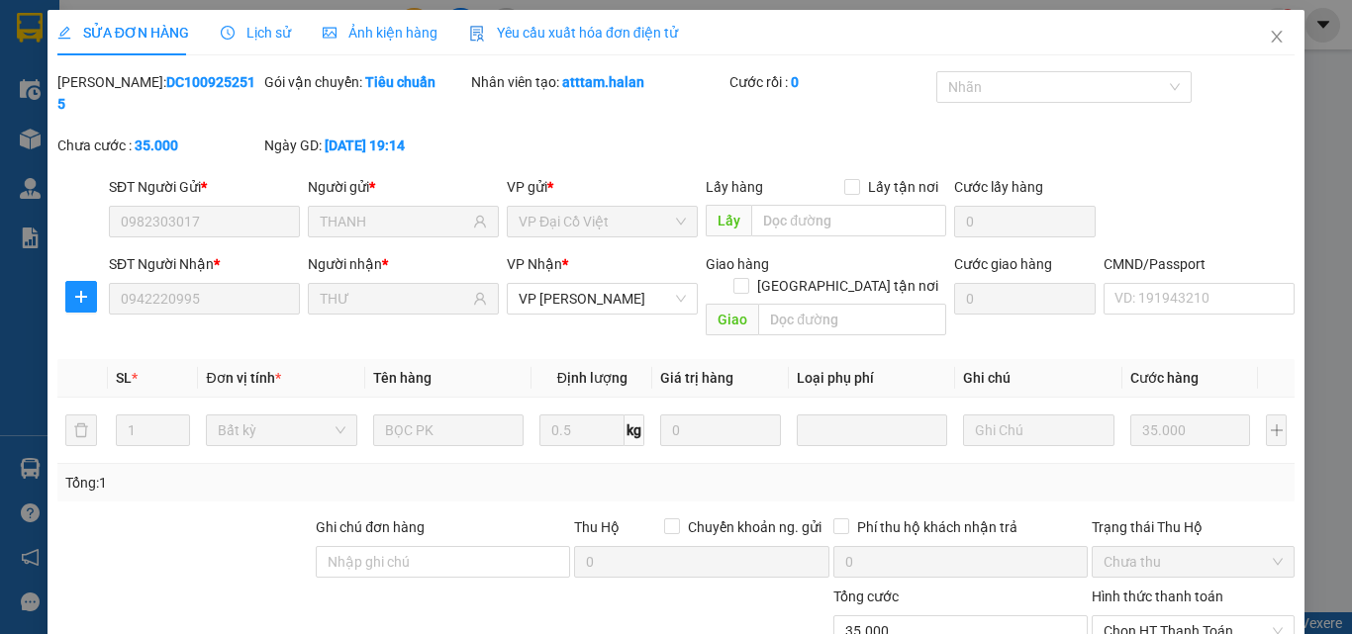
scroll to position [142, 0]
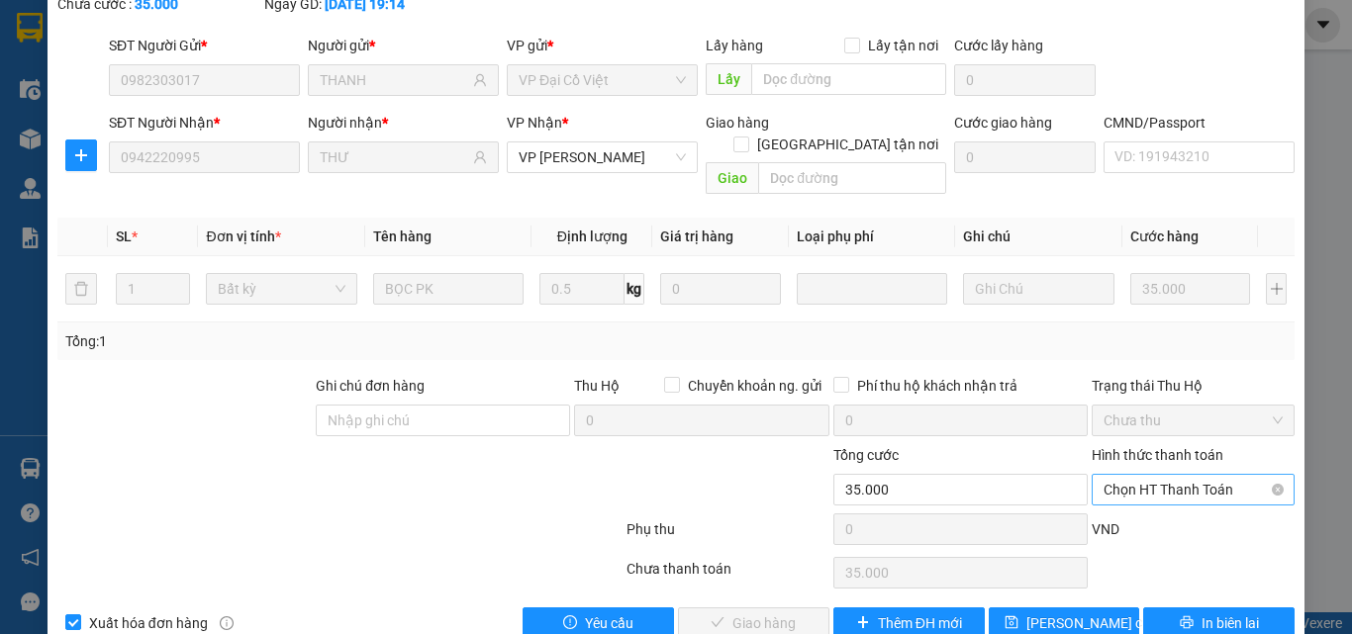
click at [1127, 475] on span "Chọn HT Thanh Toán" at bounding box center [1193, 490] width 179 height 30
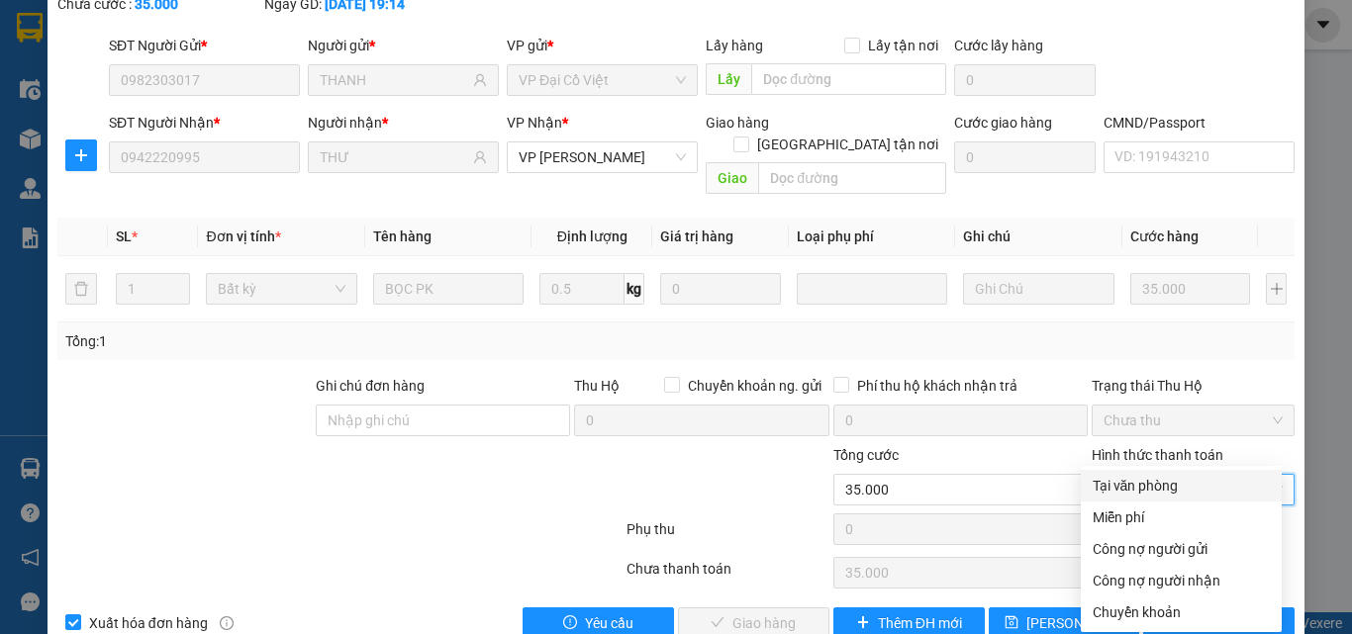
click at [1124, 482] on div "Tại văn phòng" at bounding box center [1181, 486] width 177 height 22
type input "0"
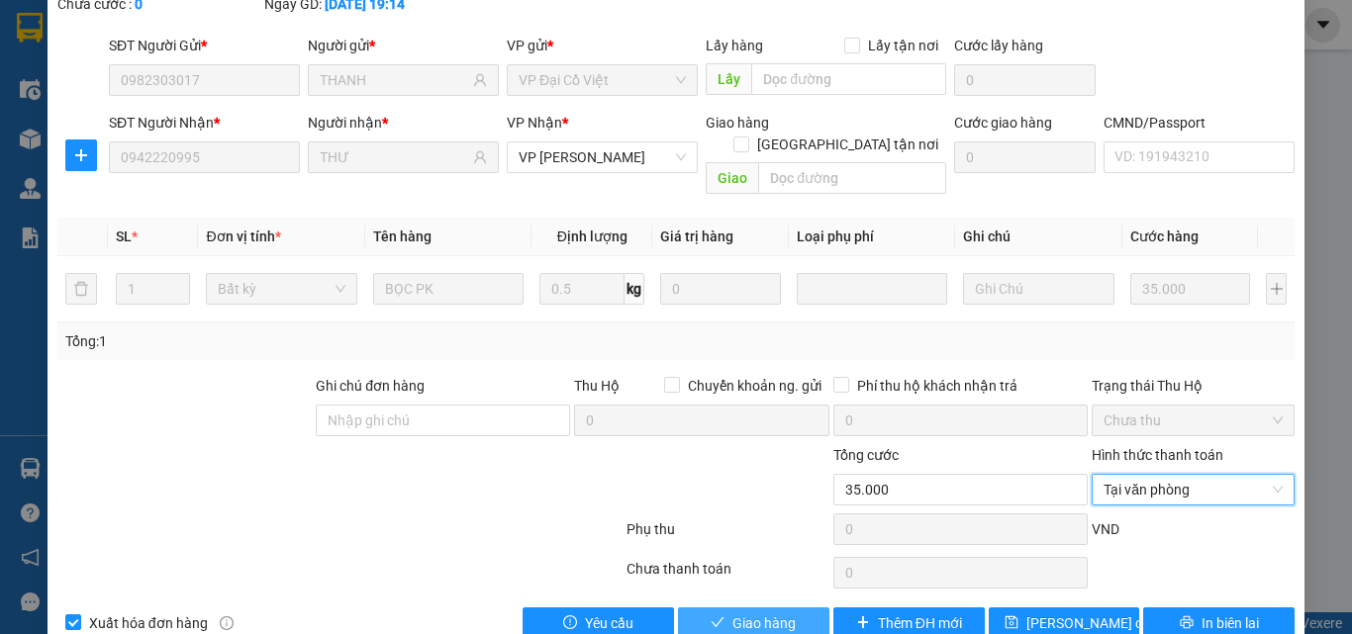
click at [711, 616] on icon "check" at bounding box center [718, 623] width 14 height 14
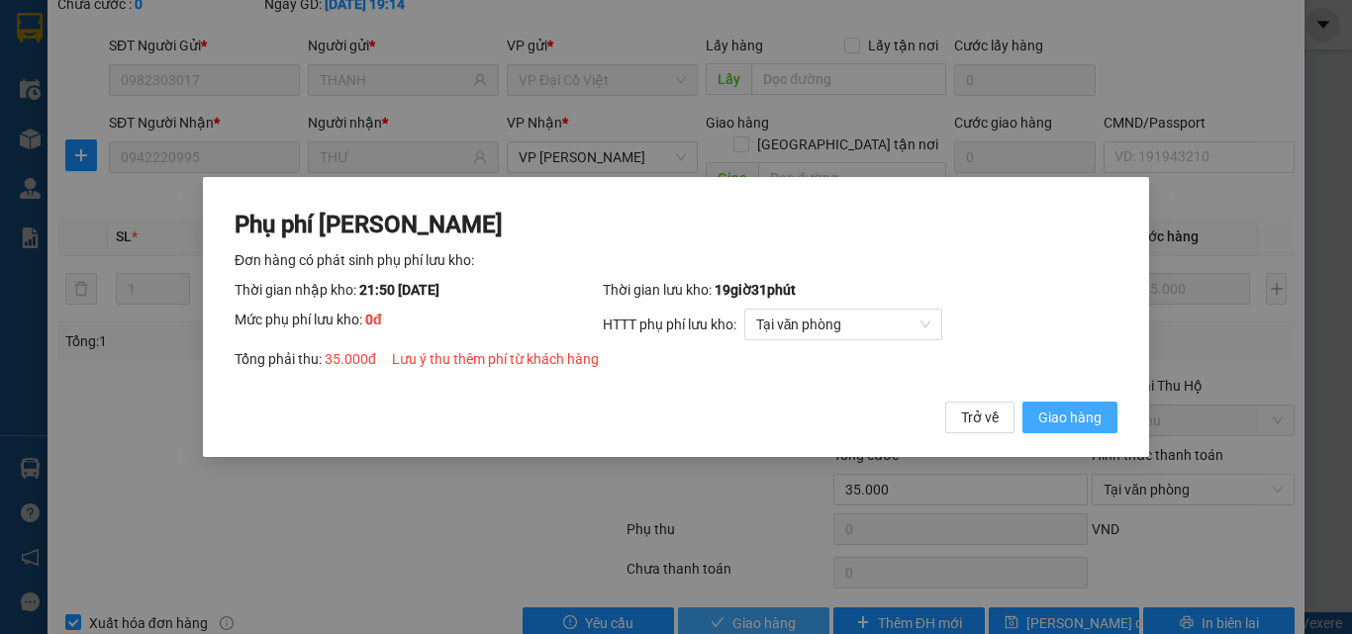
click at [1061, 425] on span "Giao hàng" at bounding box center [1069, 418] width 63 height 22
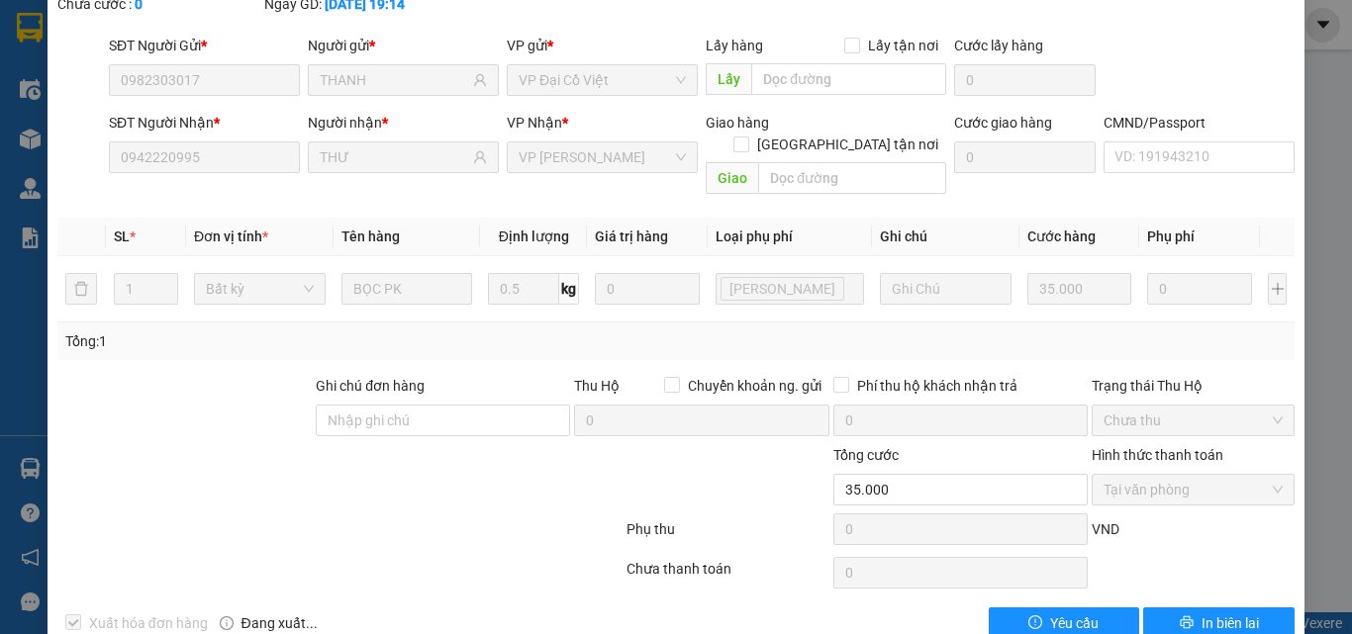
scroll to position [0, 0]
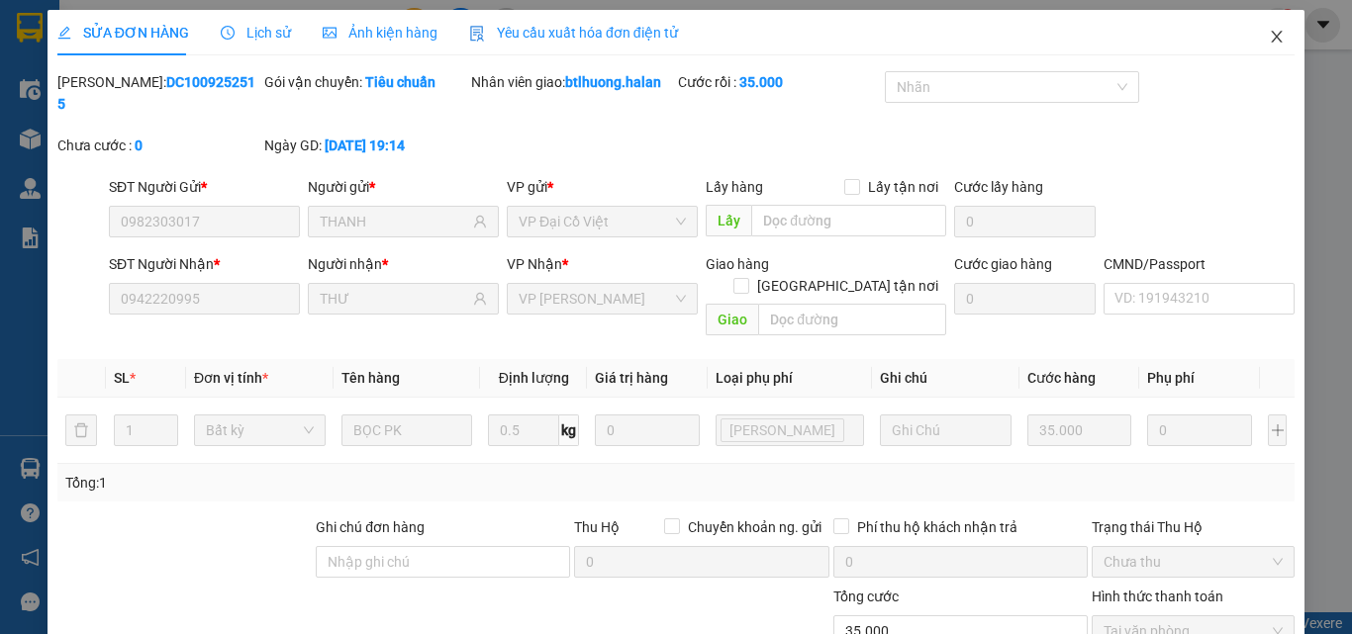
click at [1253, 41] on span "Close" at bounding box center [1276, 37] width 55 height 55
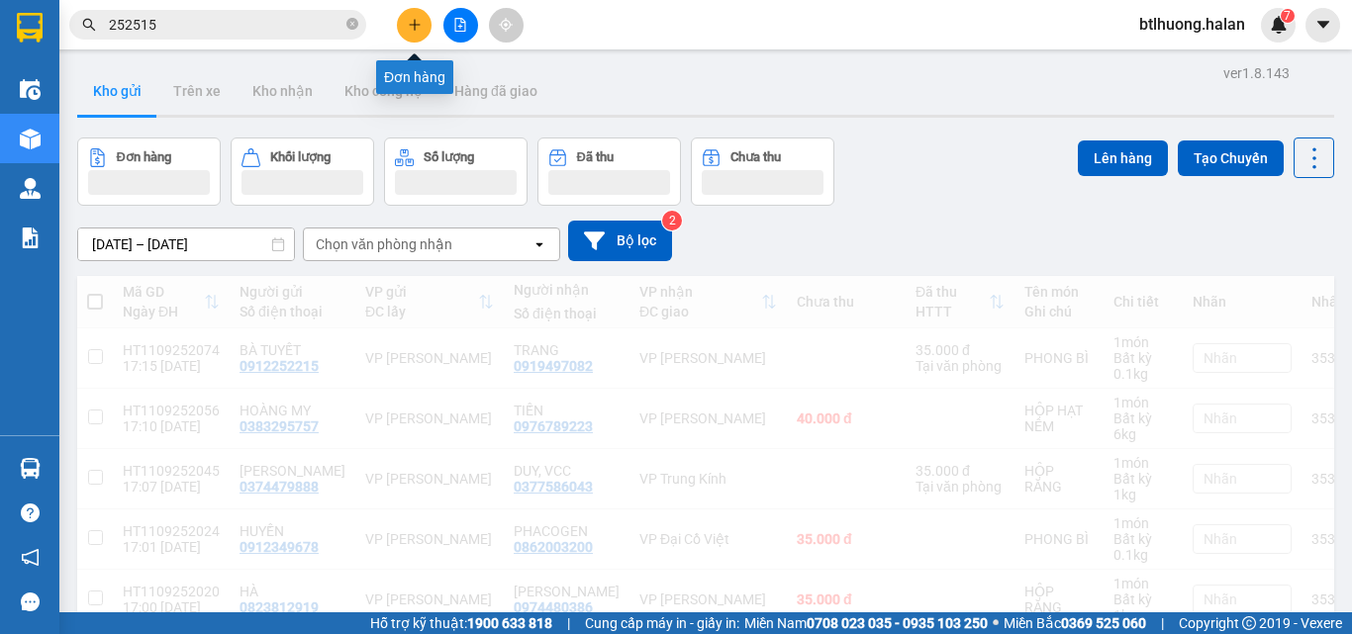
click at [416, 34] on button at bounding box center [414, 25] width 35 height 35
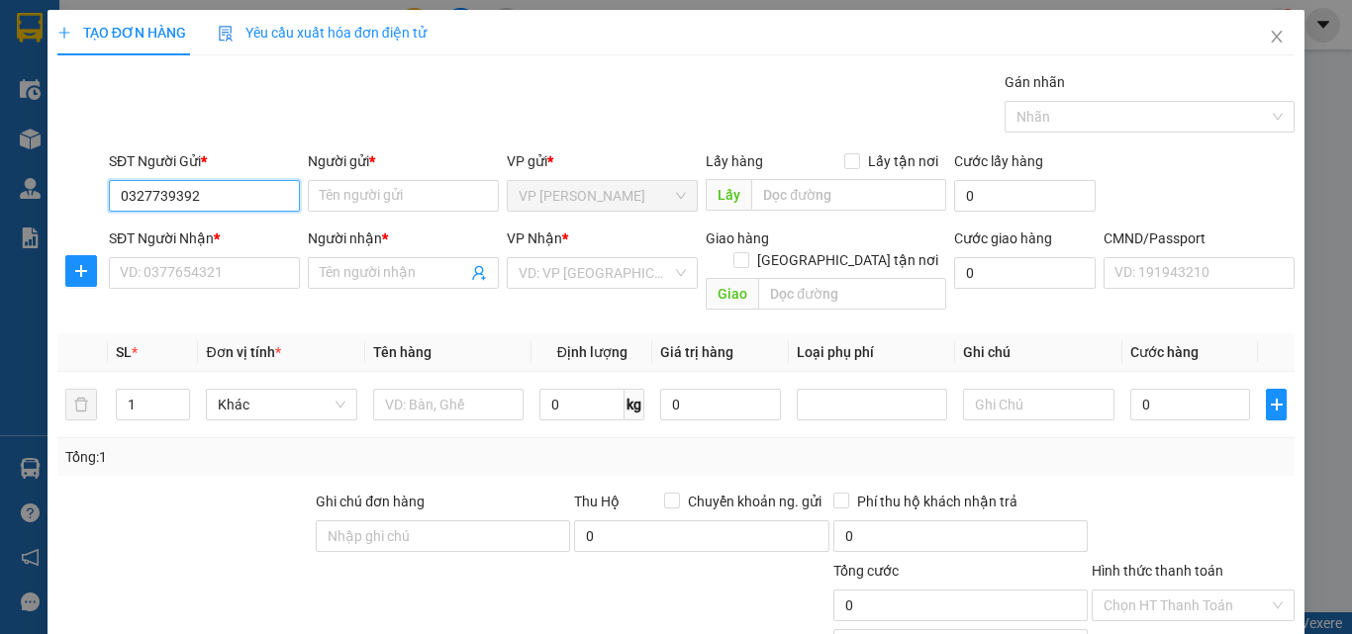
type input "0327739392"
click at [364, 179] on div "Người gửi *" at bounding box center [403, 165] width 191 height 30
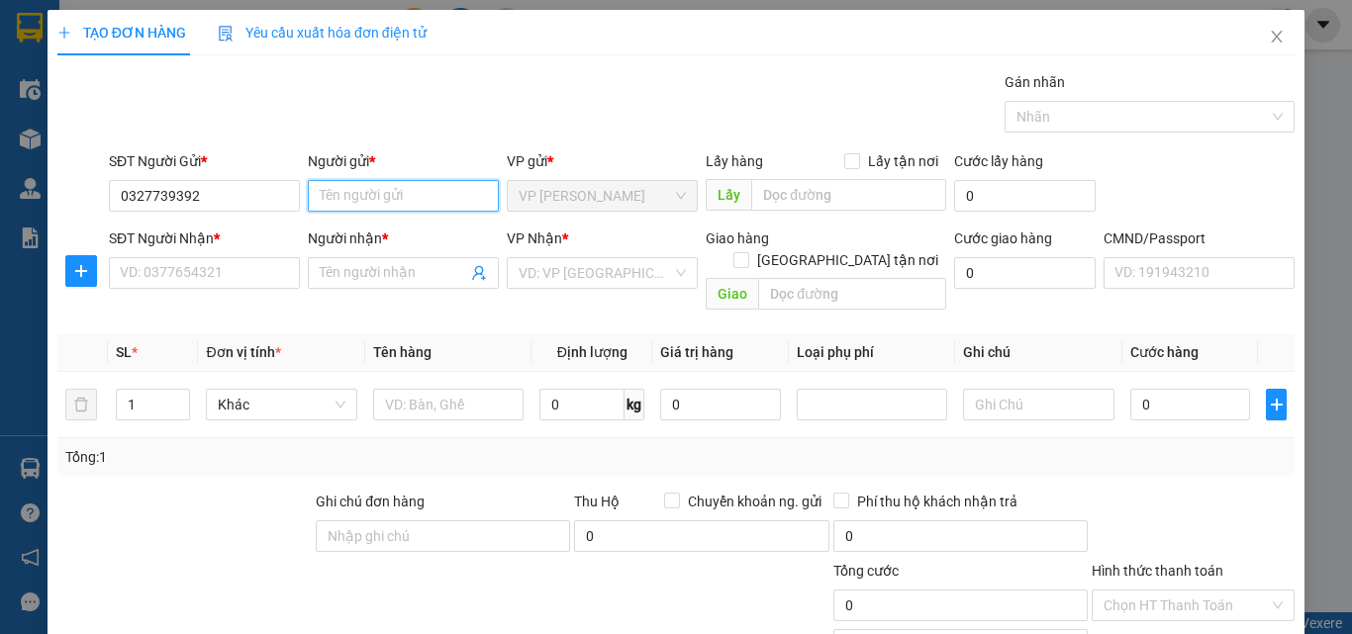
click at [376, 188] on input "Người gửi *" at bounding box center [403, 196] width 191 height 32
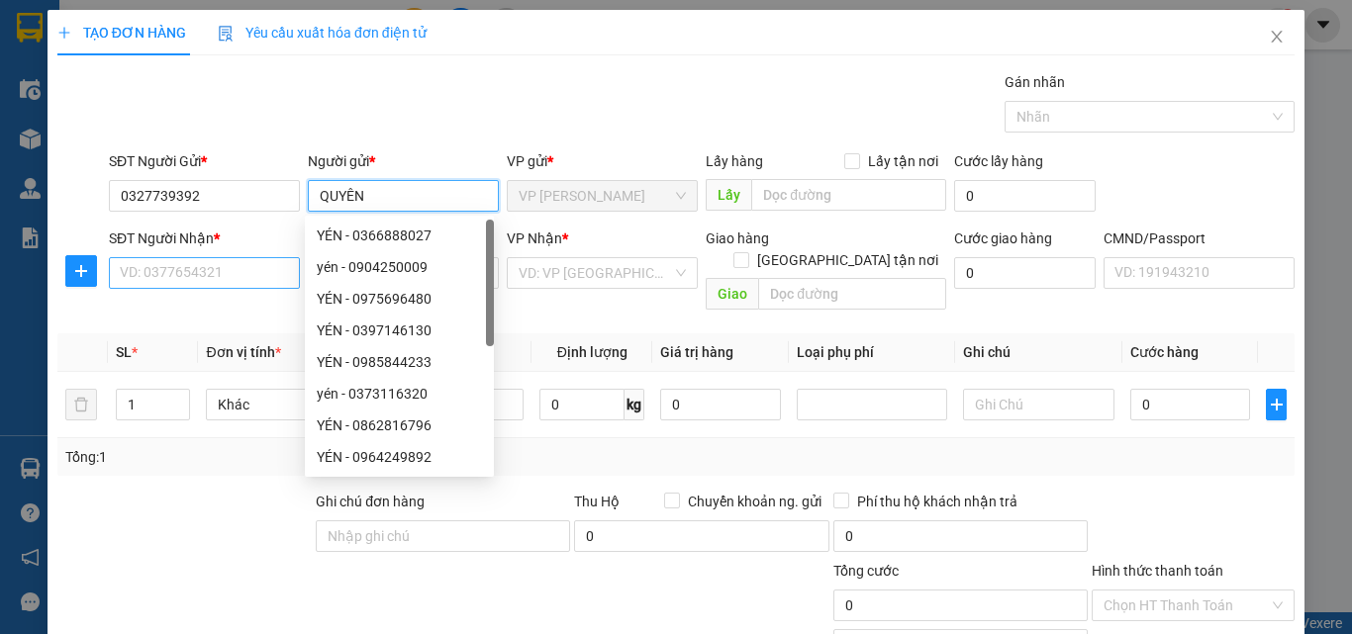
type input "QUYÊN"
click at [185, 273] on input "SĐT Người Nhận *" at bounding box center [204, 273] width 191 height 32
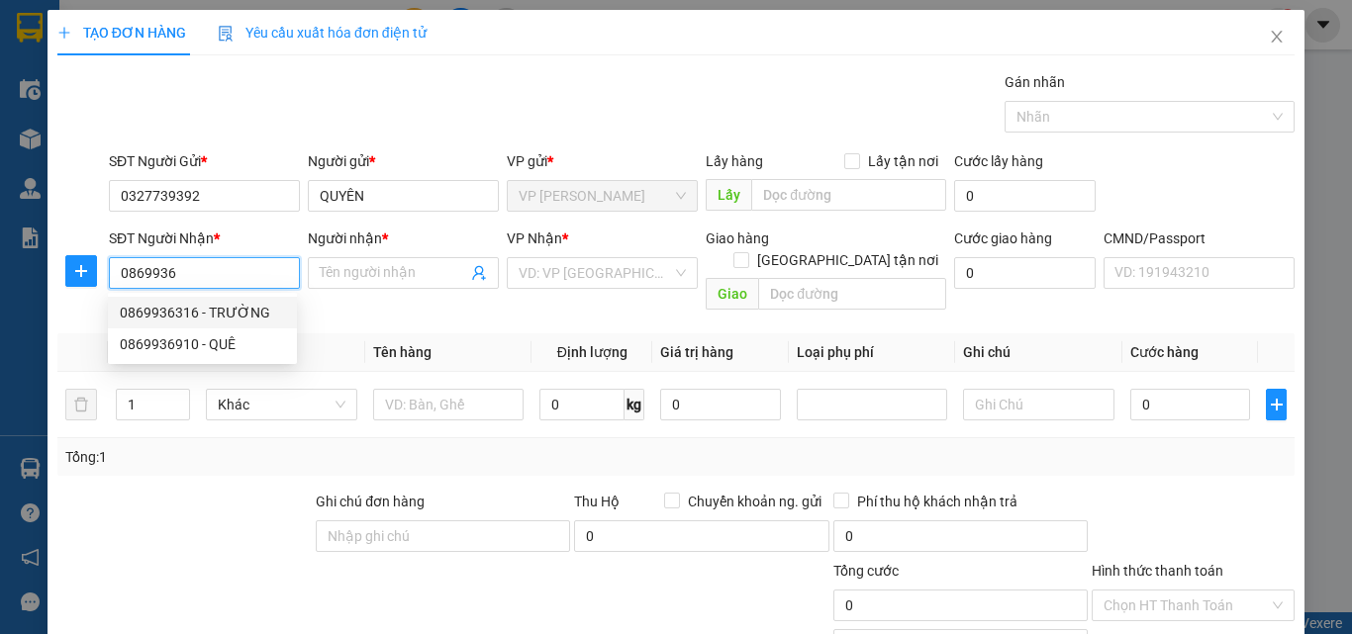
click at [155, 312] on div "0869936316 - TRƯỜNG" at bounding box center [202, 313] width 165 height 22
type input "0869936316"
type input "TRƯỜNG"
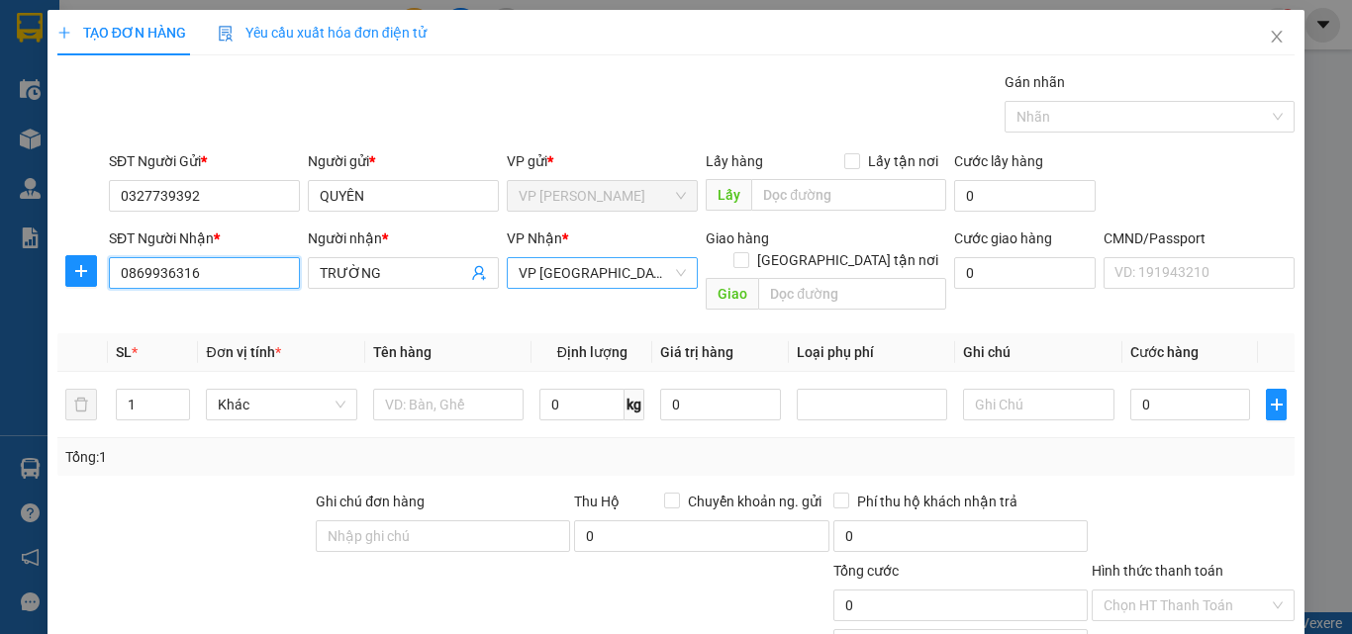
click at [626, 277] on span "VP [GEOGRAPHIC_DATA]" at bounding box center [602, 273] width 167 height 30
type input "0869936316"
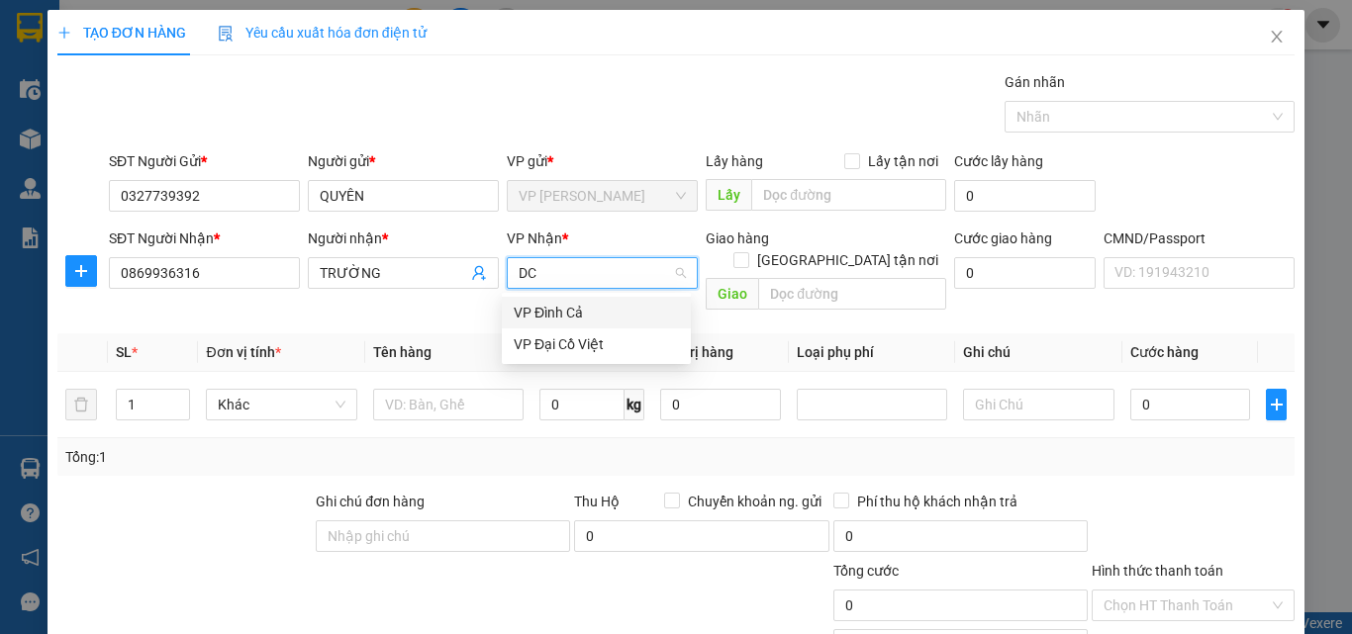
type input "DCV"
click at [552, 308] on div "VP Đại Cồ Việt" at bounding box center [596, 313] width 165 height 22
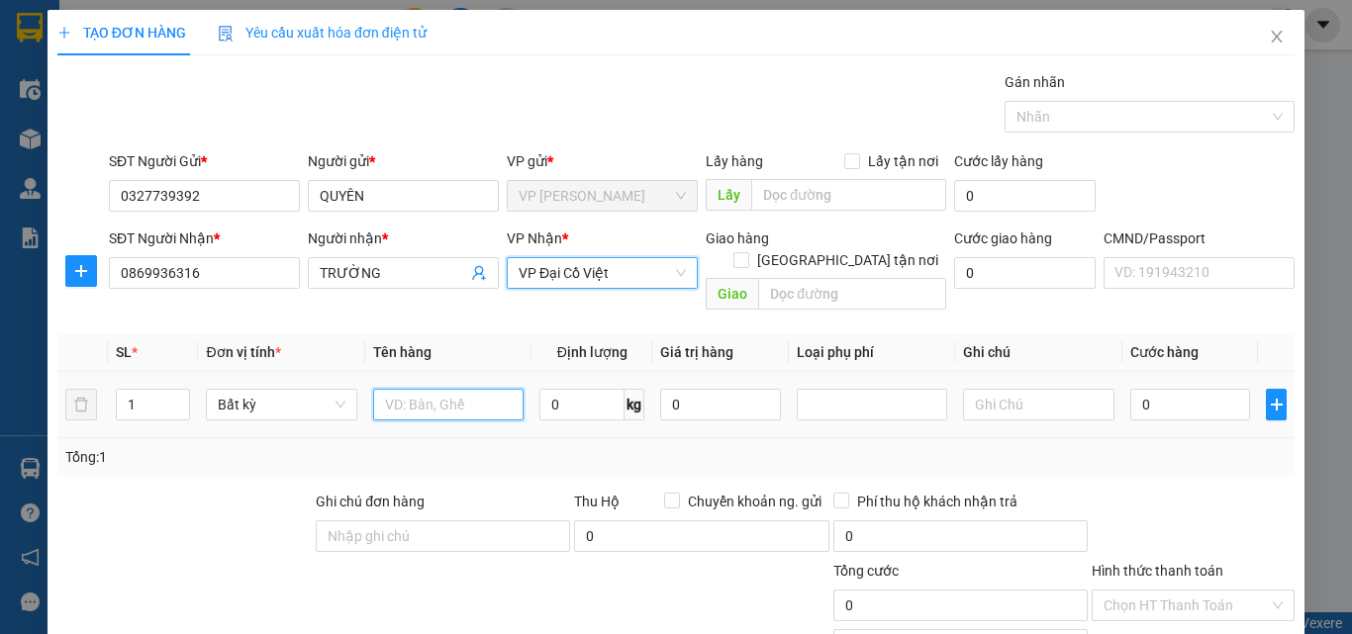
click at [461, 389] on input "text" at bounding box center [448, 405] width 150 height 32
type input "TÚI CÚC"
click at [587, 389] on input "0" at bounding box center [581, 405] width 85 height 32
type input "1"
click at [591, 446] on div "Tổng: 1" at bounding box center [675, 457] width 1221 height 22
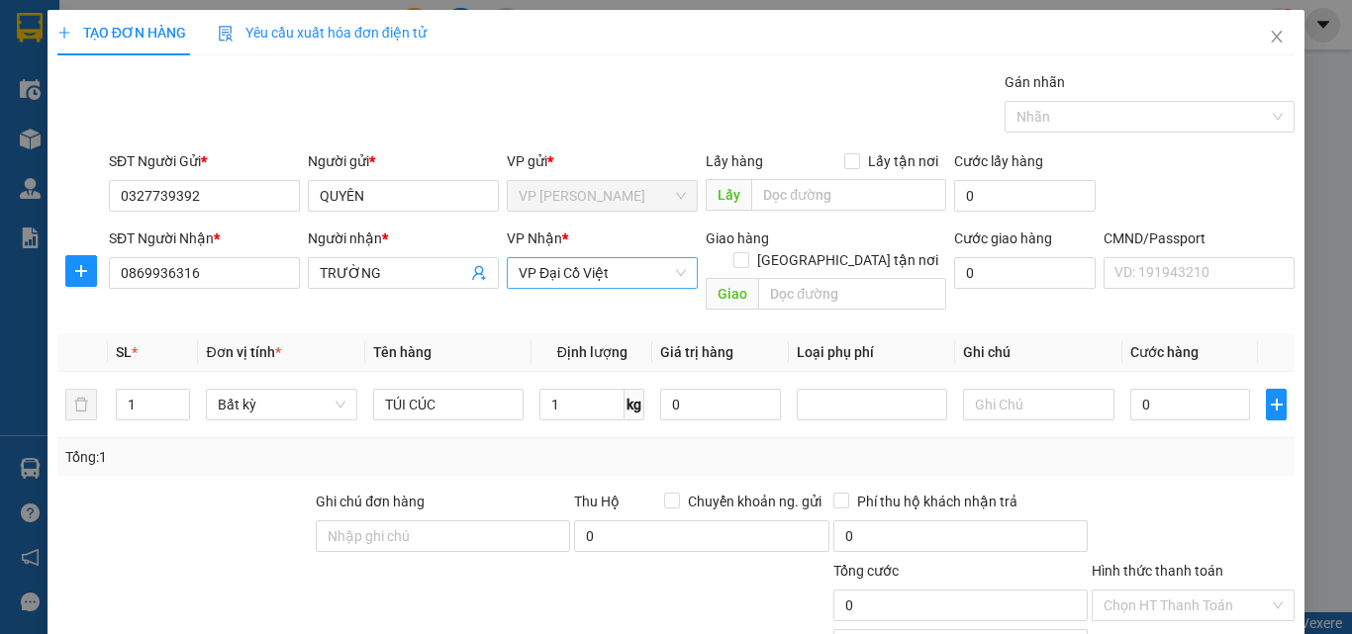
type input "35.000"
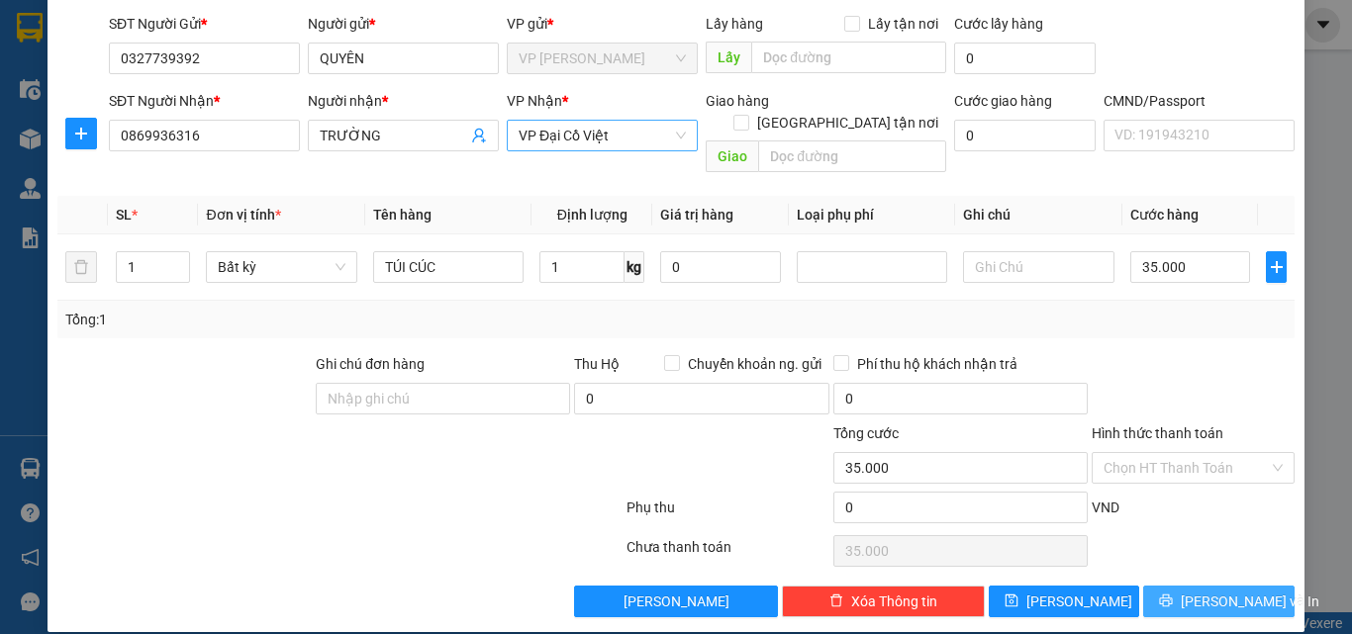
click at [1203, 591] on span "Lưu và In" at bounding box center [1250, 602] width 139 height 22
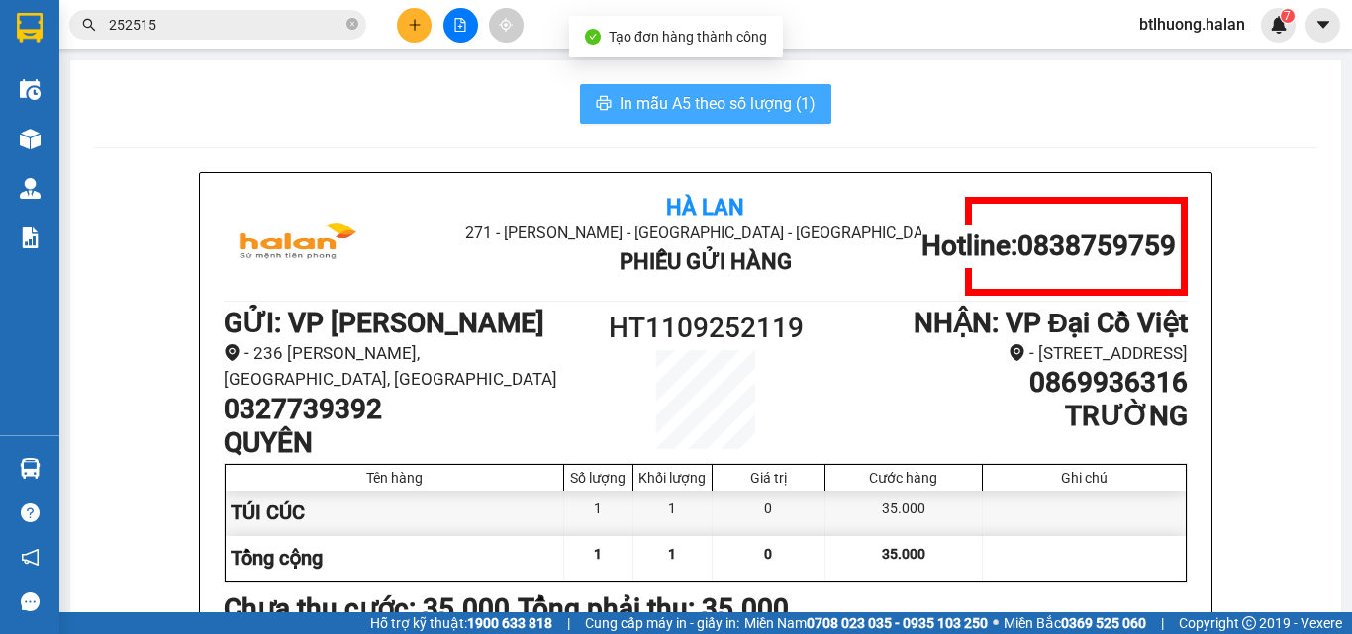
click at [749, 105] on span "In mẫu A5 theo số lượng (1)" at bounding box center [718, 103] width 196 height 25
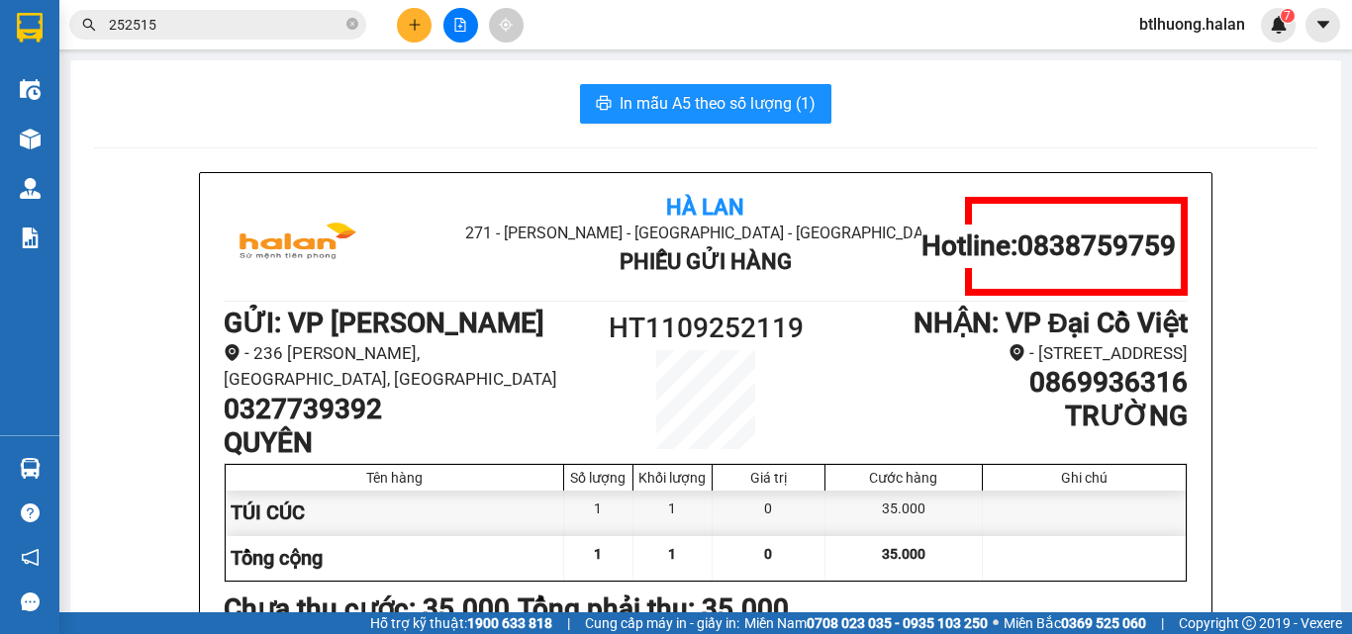
click at [421, 16] on button at bounding box center [414, 25] width 35 height 35
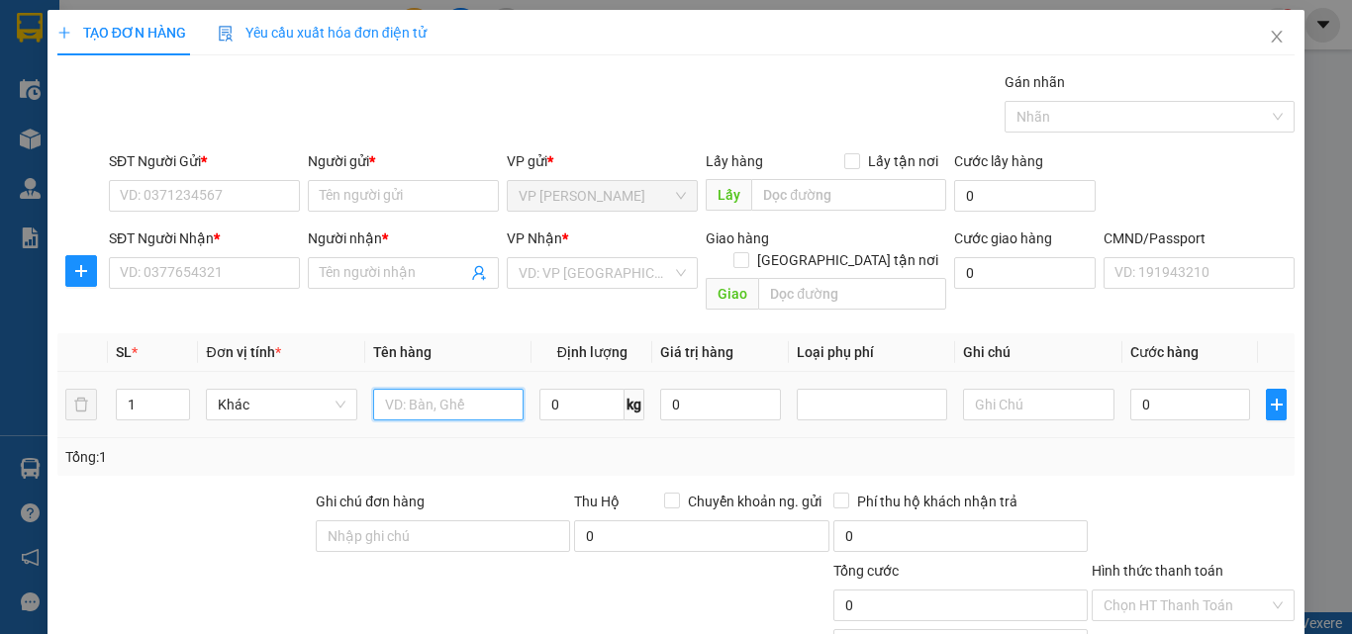
click at [437, 389] on input "text" at bounding box center [448, 405] width 150 height 32
type input "THÙNG"
click at [553, 389] on input "0" at bounding box center [581, 405] width 85 height 32
type input "28"
click at [446, 389] on input "THÙNG" at bounding box center [448, 405] width 150 height 32
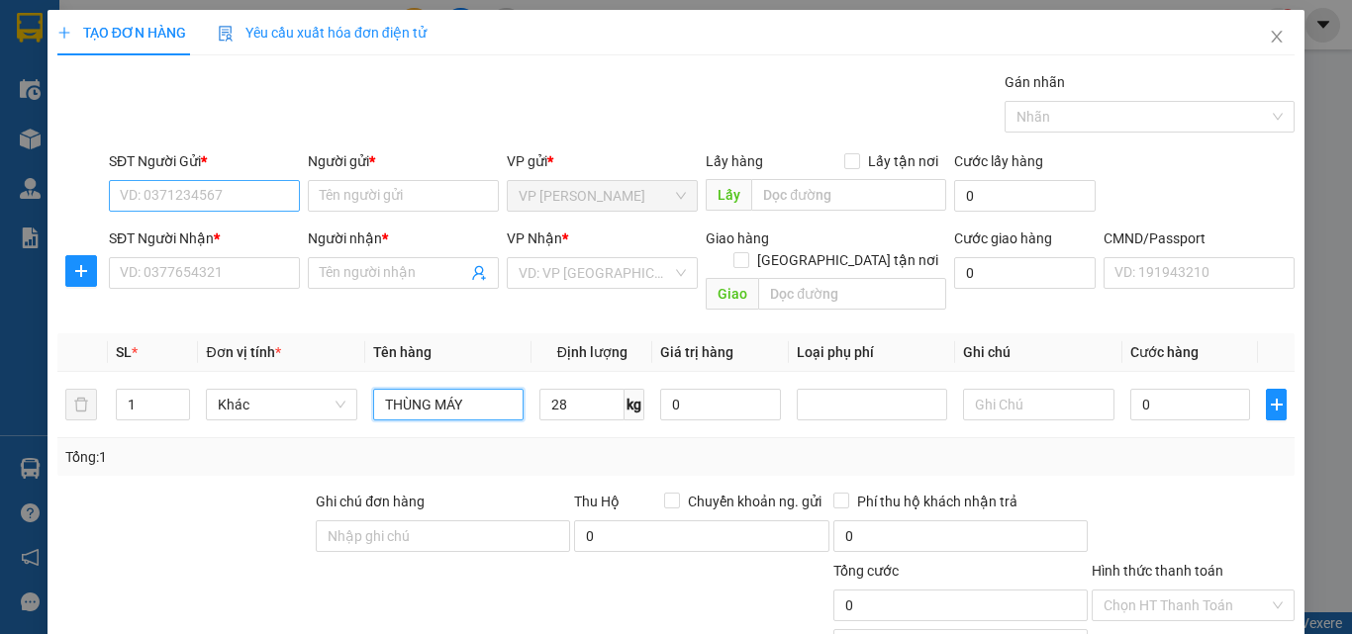
type input "THÙNG MÁY"
click at [229, 206] on input "SĐT Người Gửi *" at bounding box center [204, 196] width 191 height 32
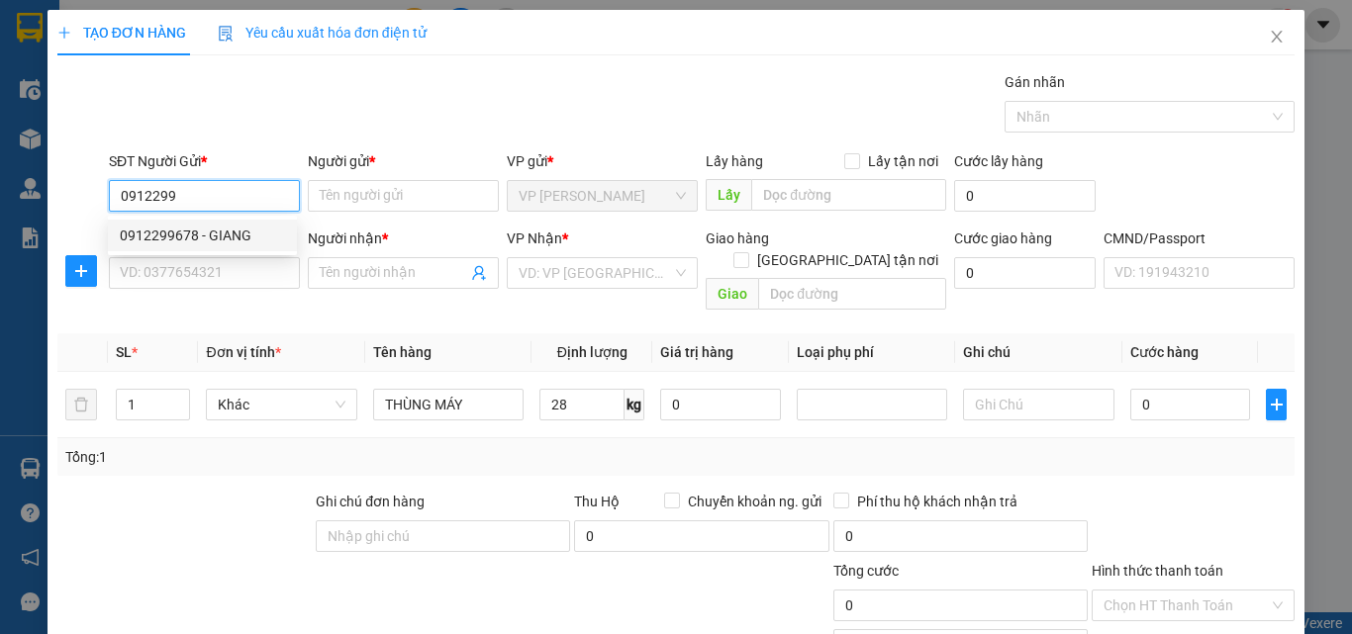
click at [248, 227] on div "0912299678 - GIANG" at bounding box center [202, 236] width 165 height 22
type input "0912299678"
type input "GIANG"
type input "0912299678"
click at [249, 251] on div "0912299678 0912299678 - GIANG" at bounding box center [202, 236] width 189 height 40
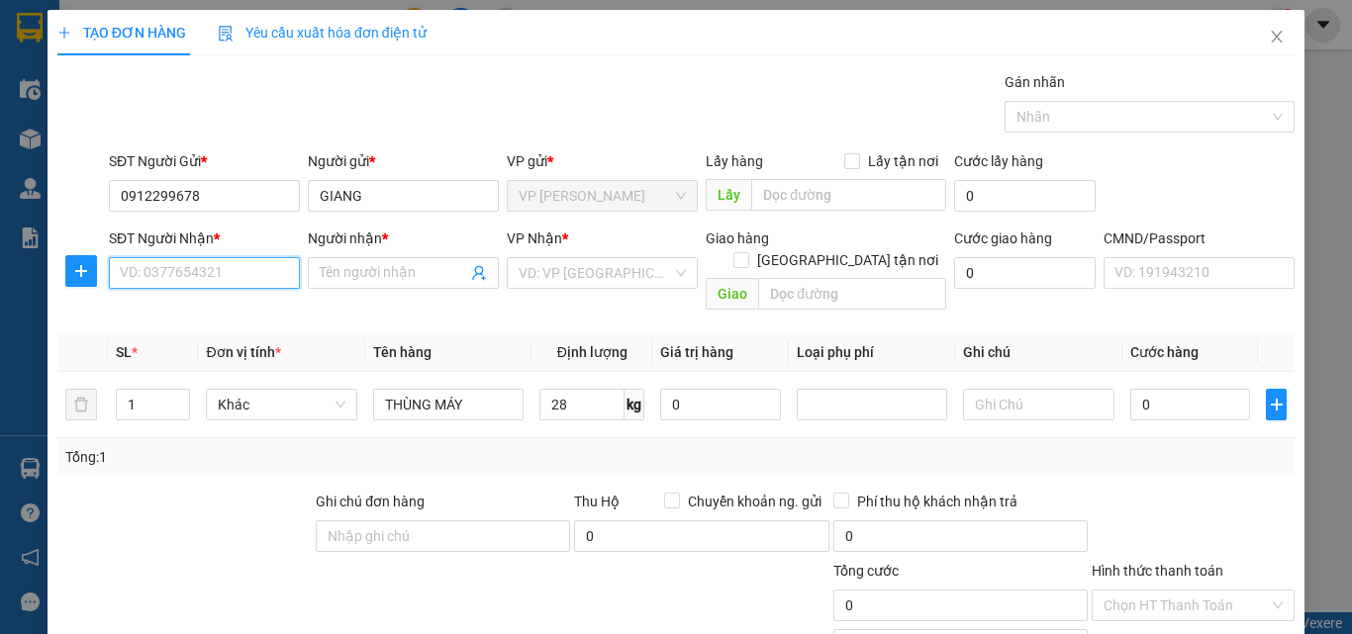
click at [253, 265] on input "SĐT Người Nhận *" at bounding box center [204, 273] width 191 height 32
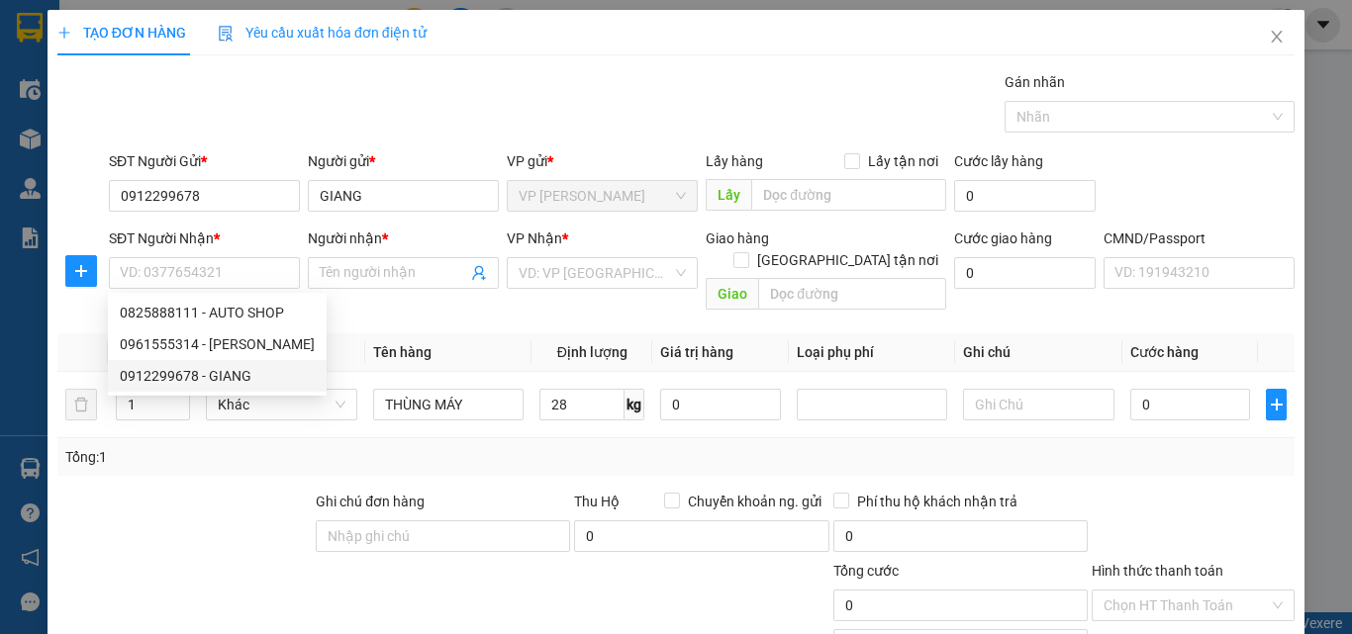
click at [183, 446] on div "Tổng: 1" at bounding box center [294, 457] width 458 height 22
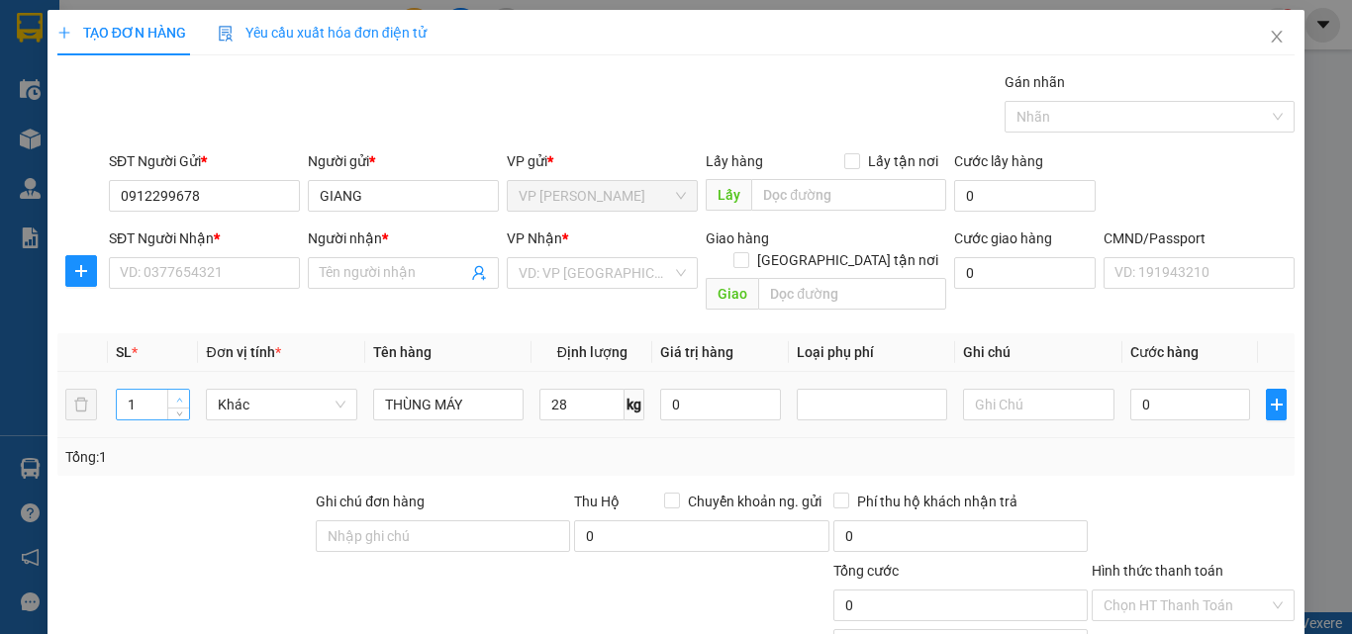
type input "2"
click at [176, 397] on icon "up" at bounding box center [179, 400] width 7 height 7
click at [204, 278] on input "SĐT Người Nhận *" at bounding box center [204, 273] width 191 height 32
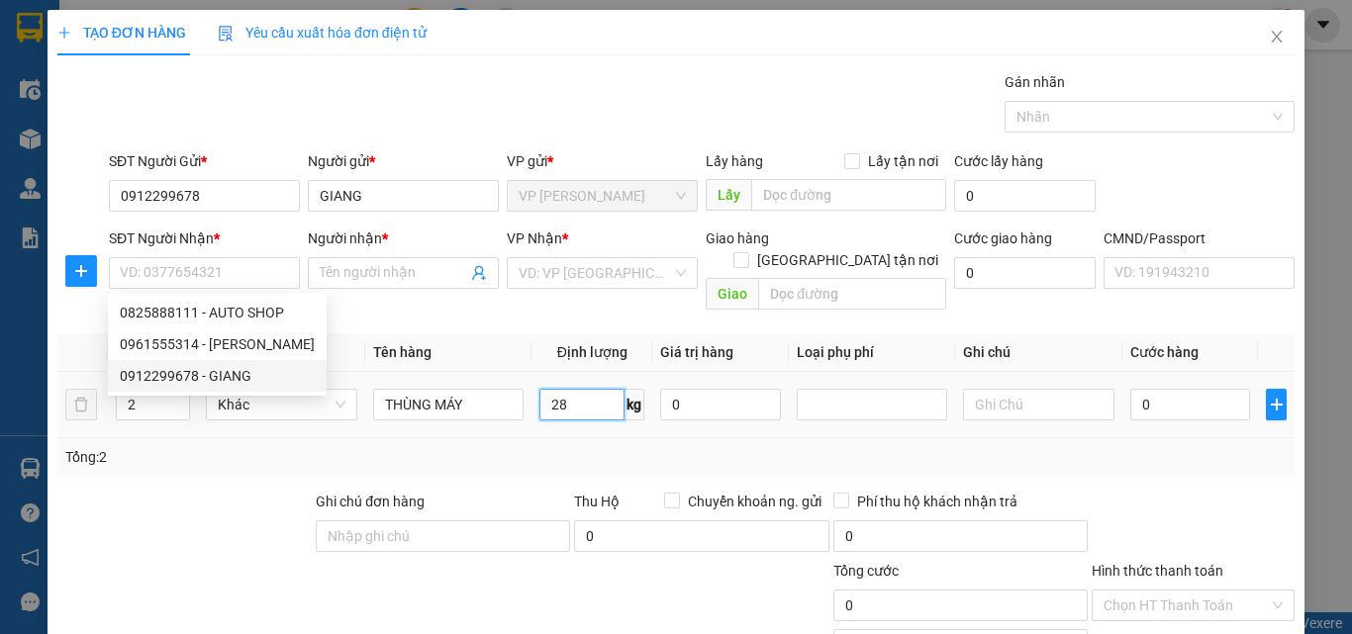
click at [564, 389] on input "28" at bounding box center [581, 405] width 85 height 32
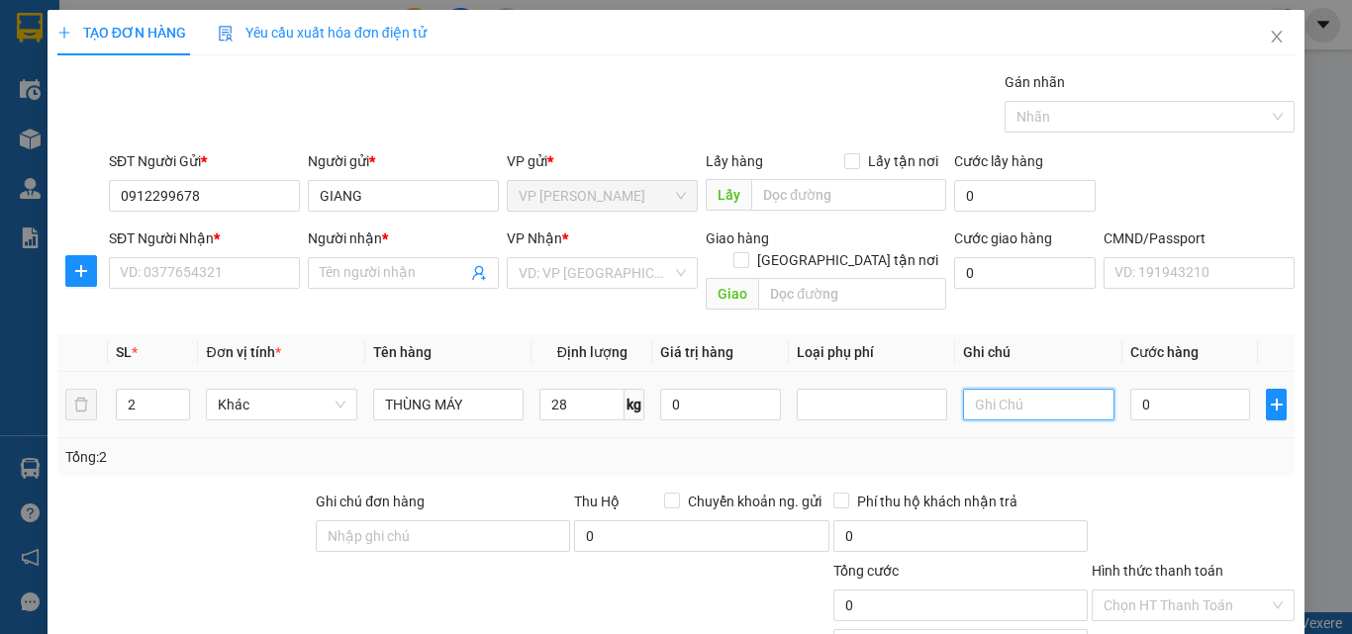
click at [1004, 389] on input "text" at bounding box center [1038, 405] width 150 height 32
type input "28X2"
click at [195, 269] on input "SĐT Người Nhận *" at bounding box center [204, 273] width 191 height 32
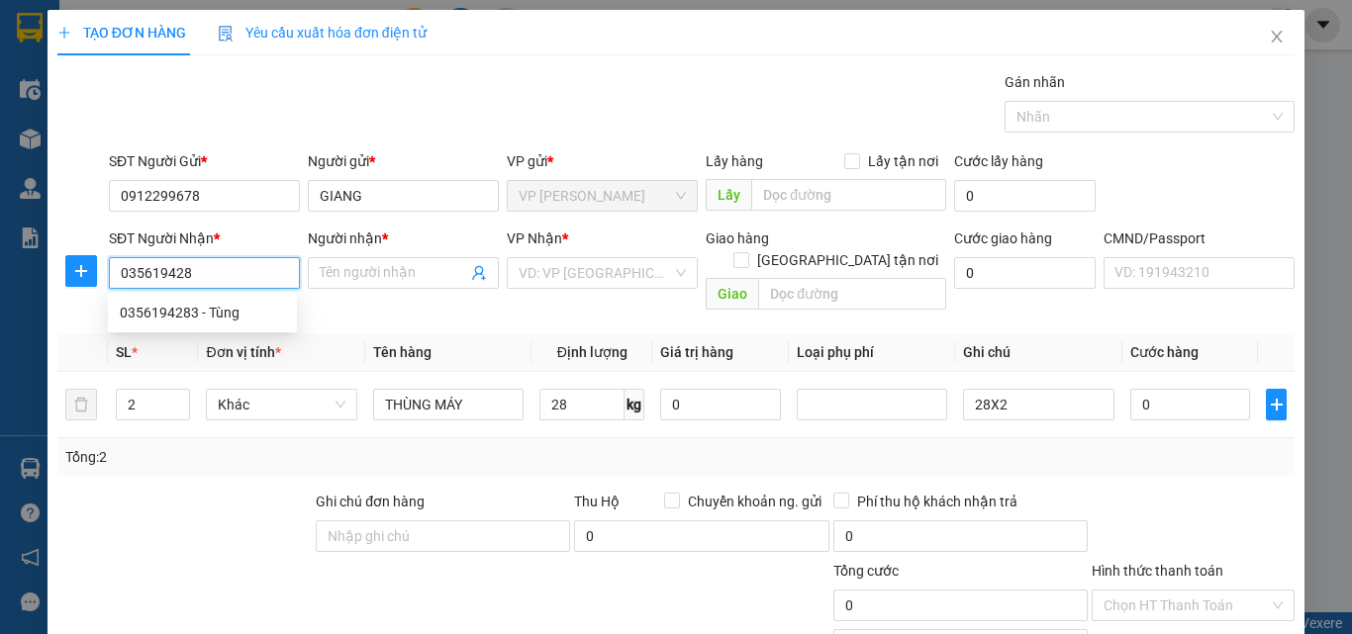
type input "0356194283"
click at [210, 310] on div "0356194283 - Tùng" at bounding box center [202, 313] width 165 height 22
type input "Tùng"
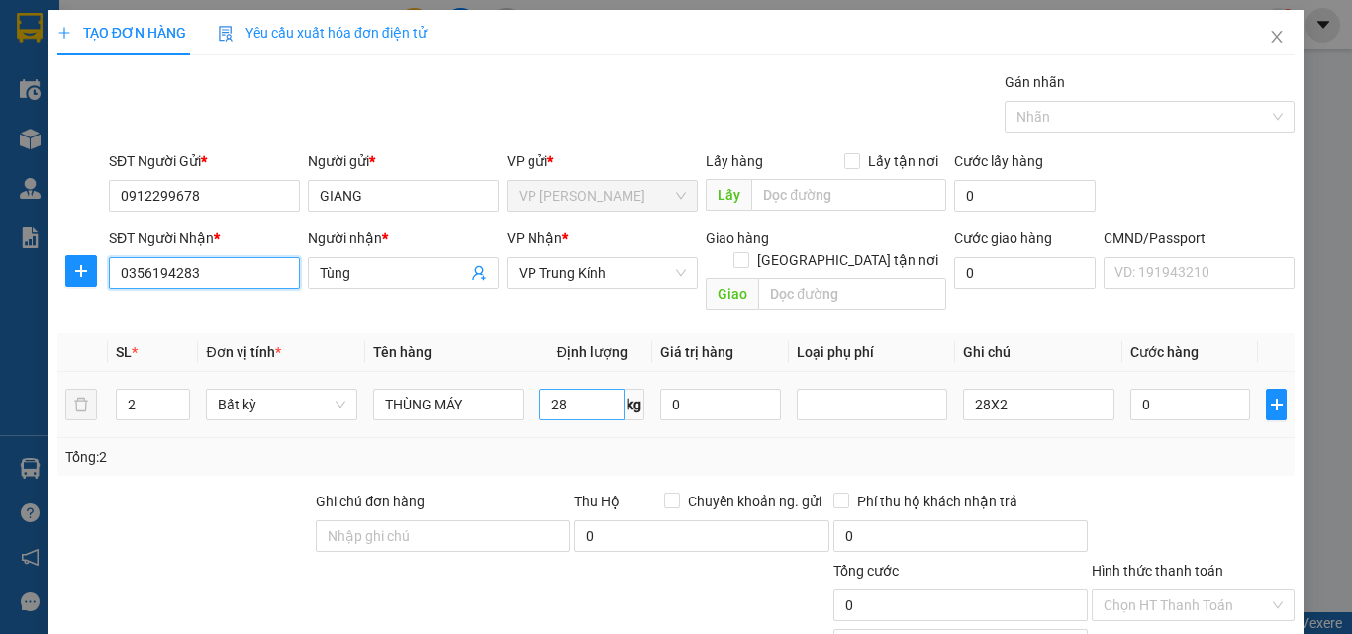
type input "0356194283"
click at [567, 395] on input "28" at bounding box center [581, 405] width 85 height 32
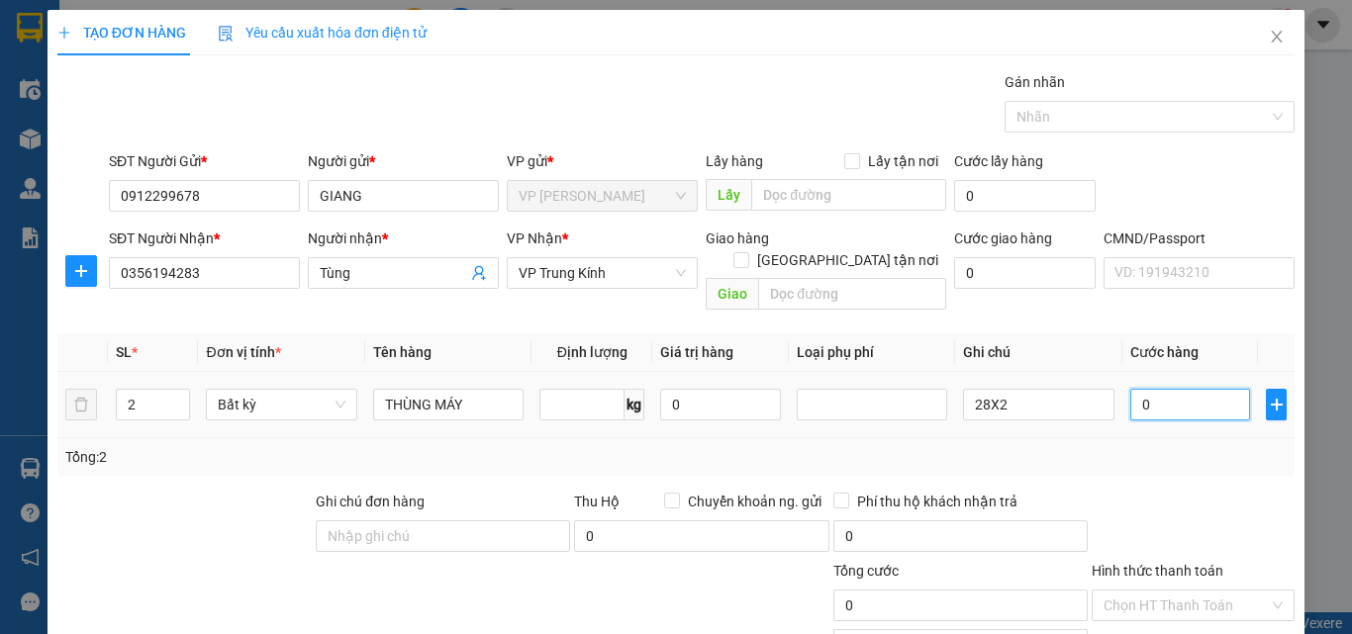
type input "0"
click at [1152, 389] on input "0" at bounding box center [1190, 405] width 121 height 32
type input "1"
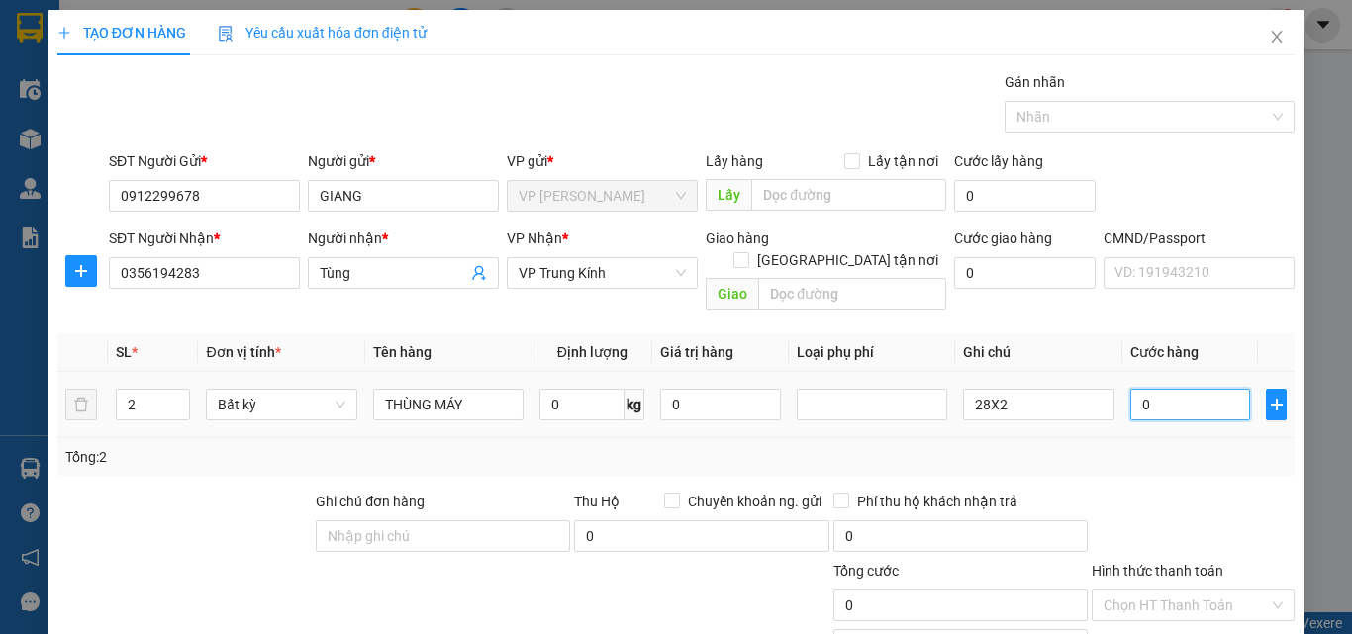
type input "1"
type input "12"
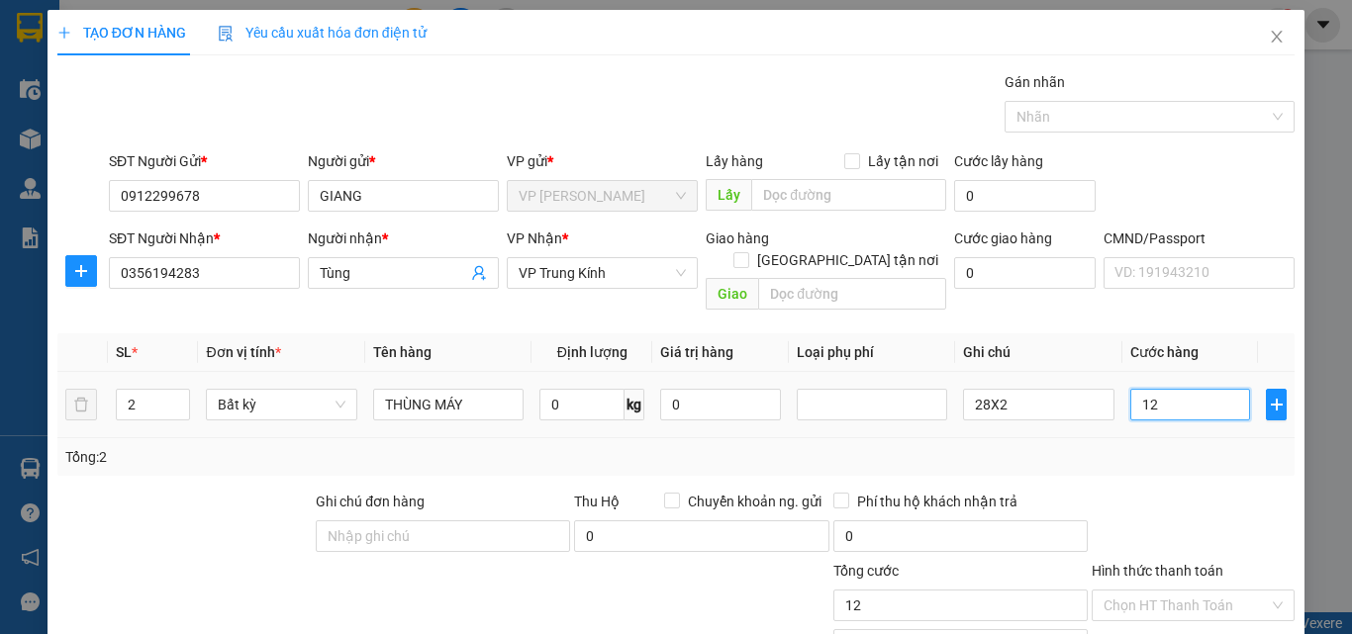
type input "120"
click at [1188, 401] on div "120.000" at bounding box center [1190, 405] width 121 height 40
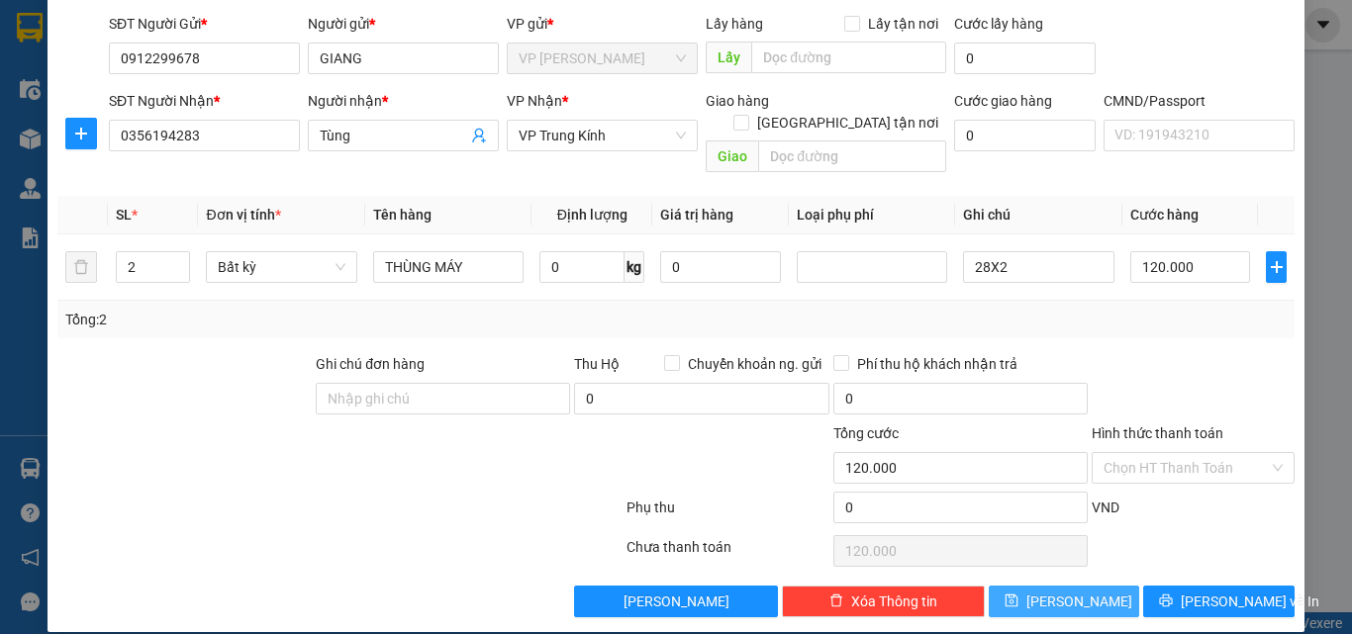
drag, startPoint x: 1097, startPoint y: 625, endPoint x: 1093, endPoint y: 673, distance: 48.7
click at [1093, 633] on html "Kết quả tìm kiếm ( 58 ) Bộ lọc Mã ĐH Trạng thái Món hàng Thu hộ Tổng cước Chưa …" at bounding box center [676, 317] width 1352 height 634
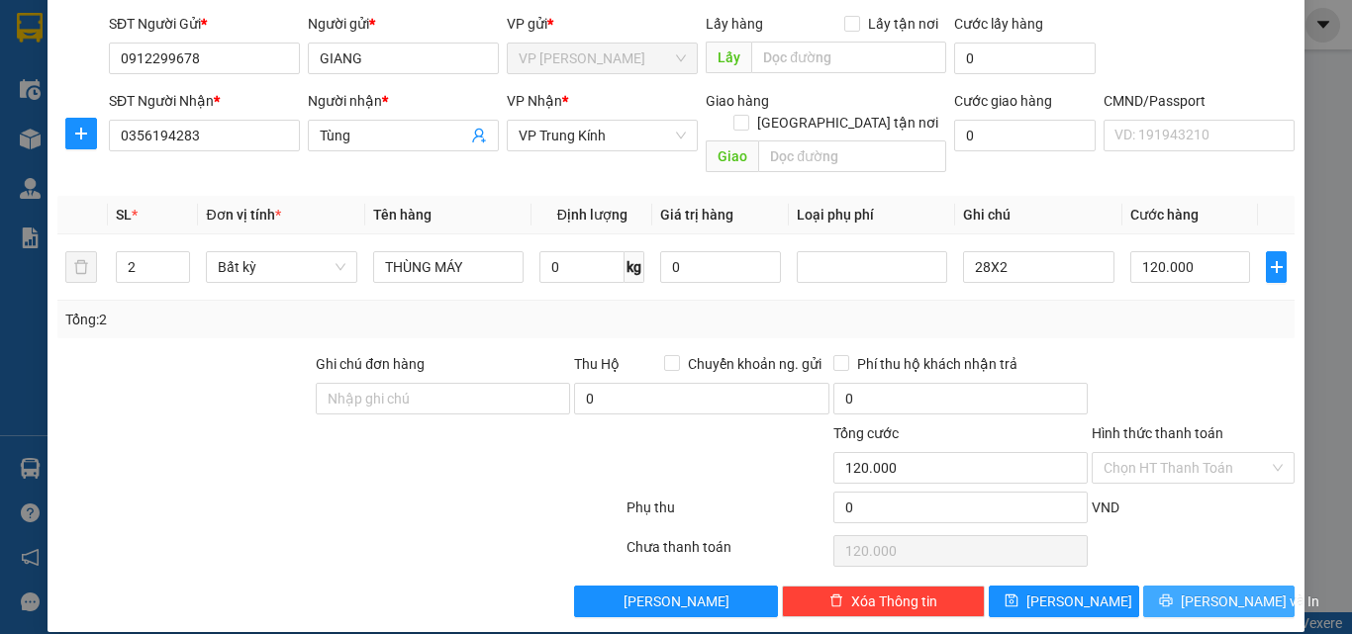
click at [1224, 591] on span "Lưu và In" at bounding box center [1250, 602] width 139 height 22
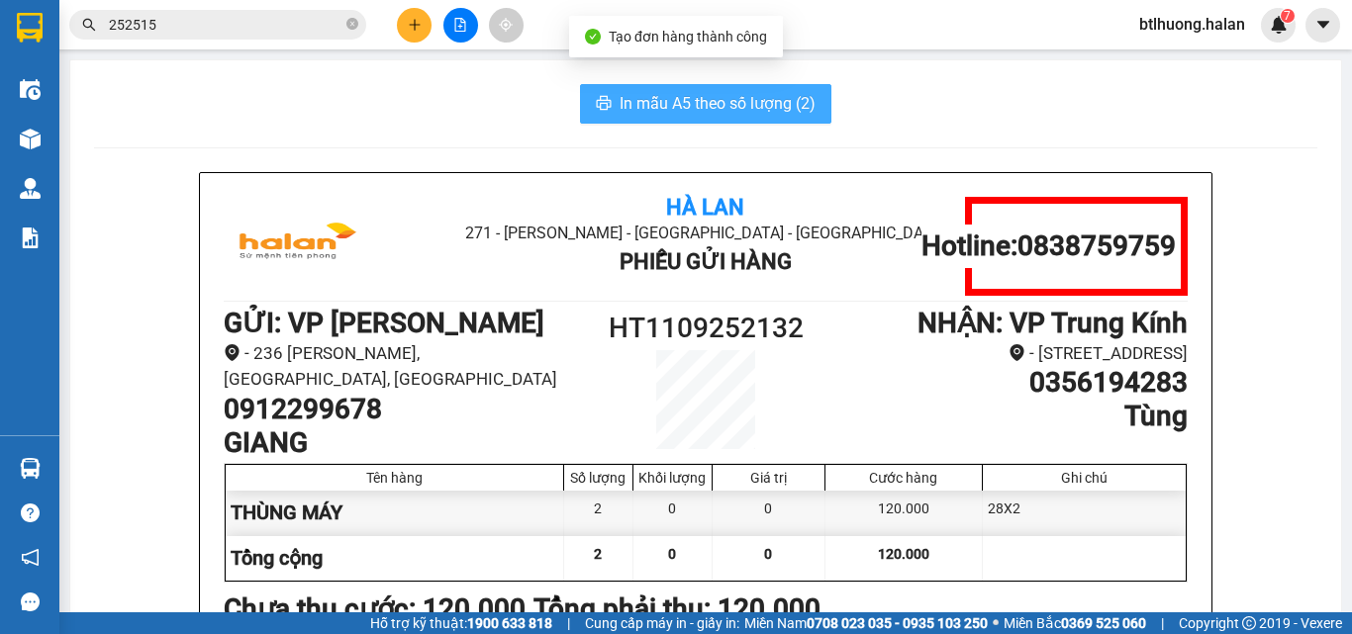
click at [719, 105] on span "In mẫu A5 theo số lượng (2)" at bounding box center [718, 103] width 196 height 25
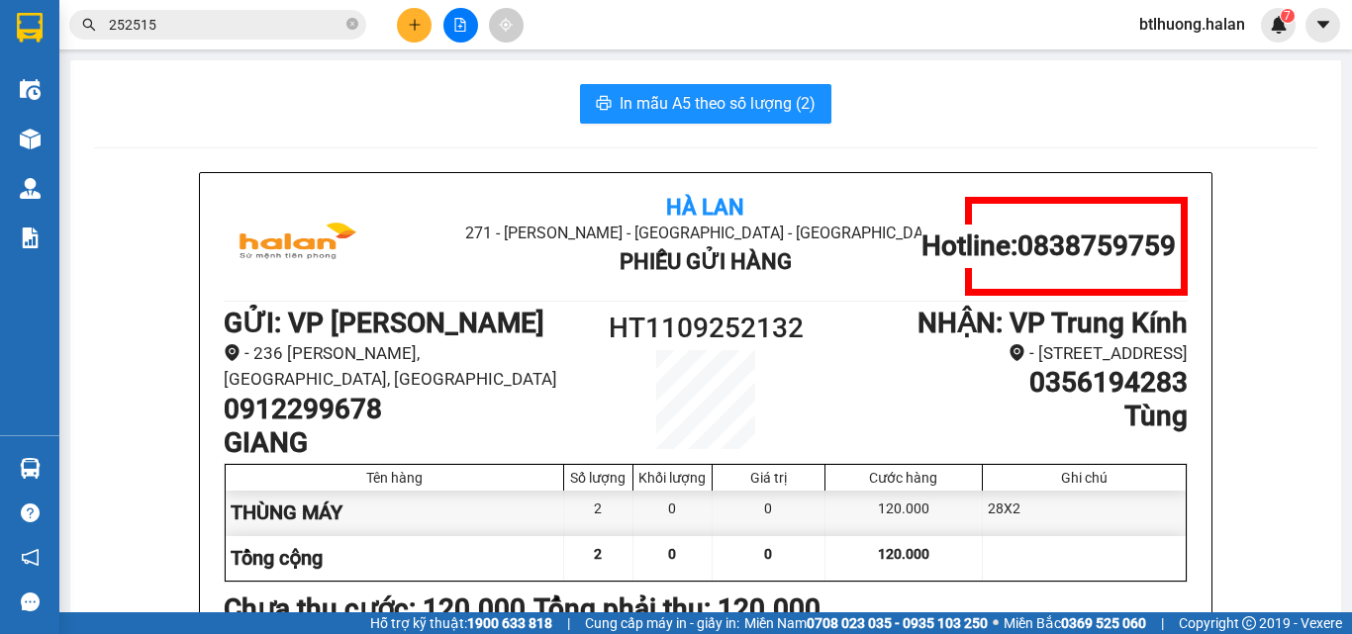
click at [492, 112] on div "In mẫu A5 theo số lượng (2)" at bounding box center [705, 104] width 1223 height 40
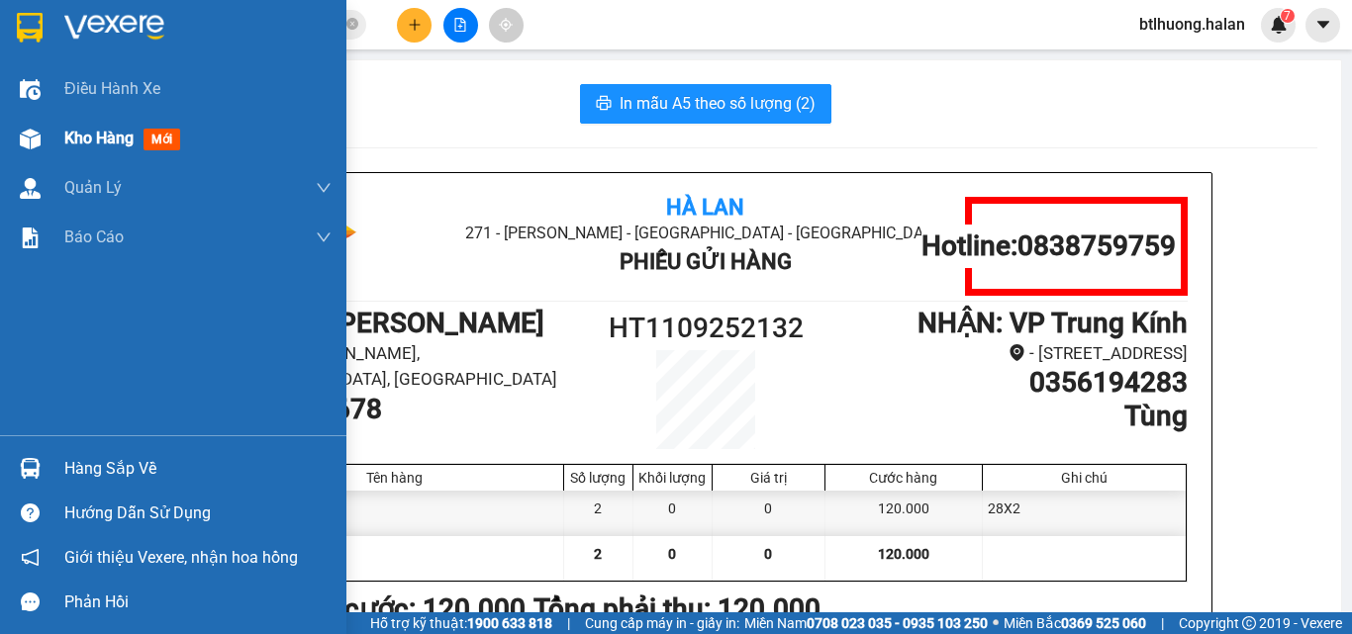
click at [13, 140] on div at bounding box center [30, 139] width 35 height 35
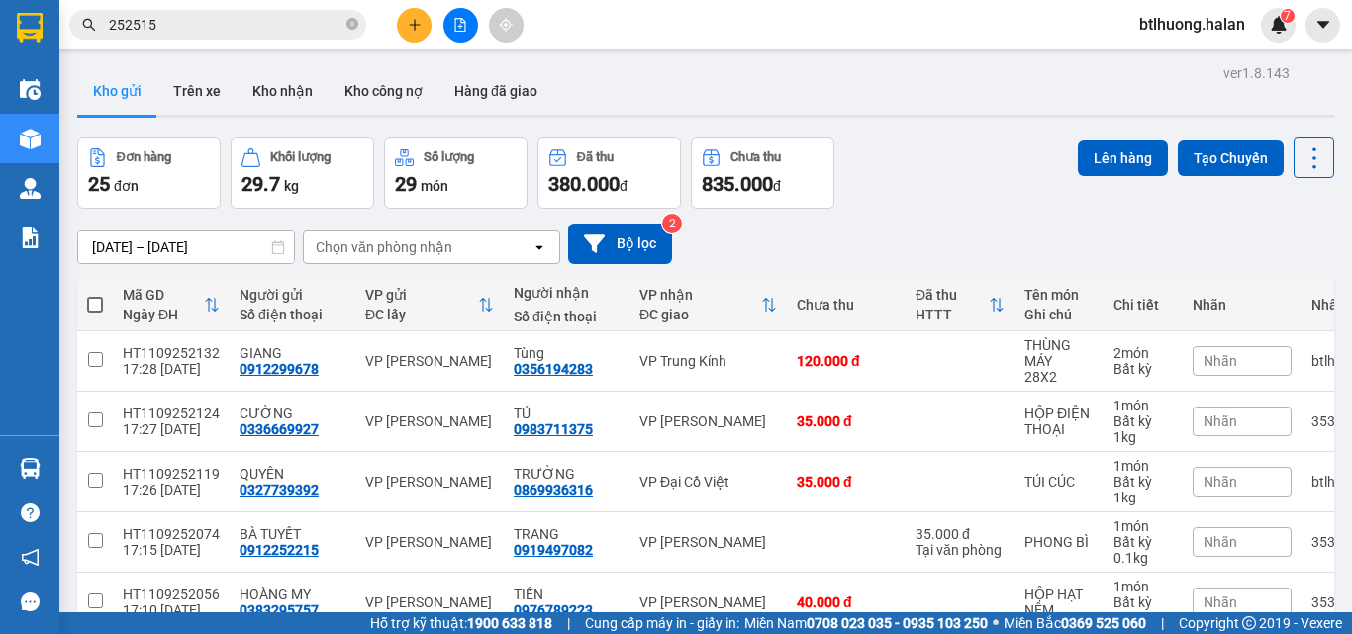
click at [712, 108] on div "Kho gửi Trên xe Kho nhận Kho công nợ Hàng đã giao" at bounding box center [705, 93] width 1257 height 52
click at [270, 18] on input "252515" at bounding box center [226, 25] width 234 height 22
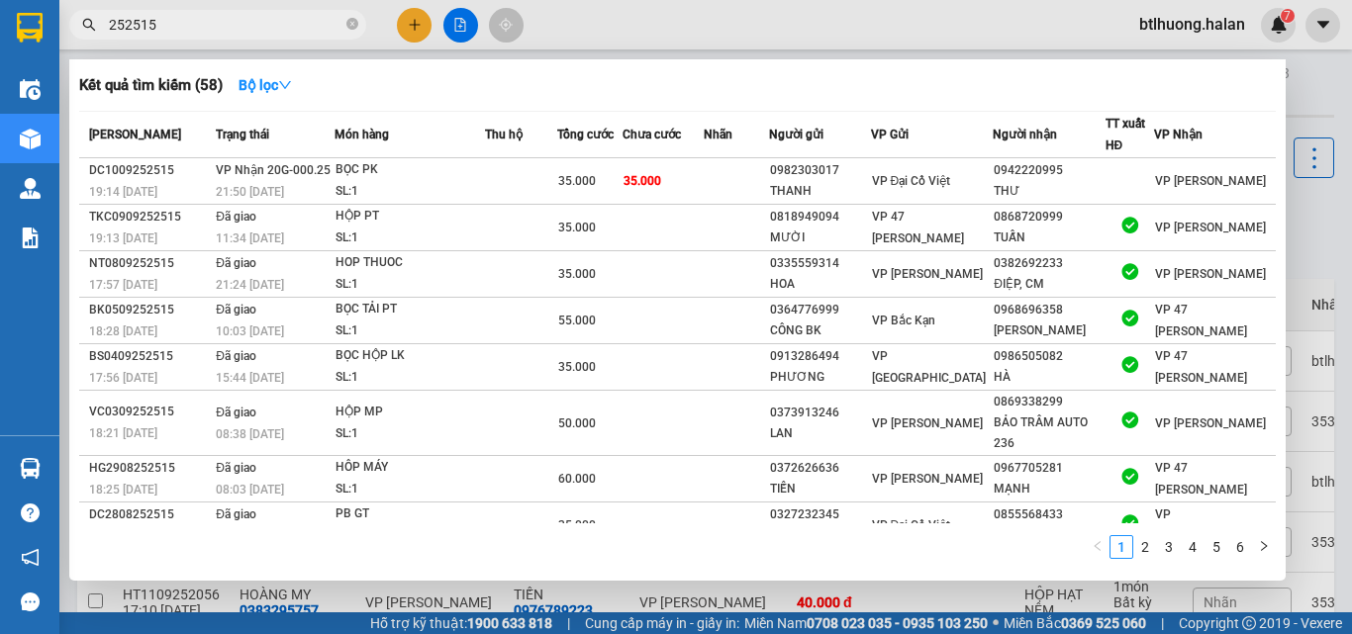
click at [270, 18] on input "252515" at bounding box center [226, 25] width 234 height 22
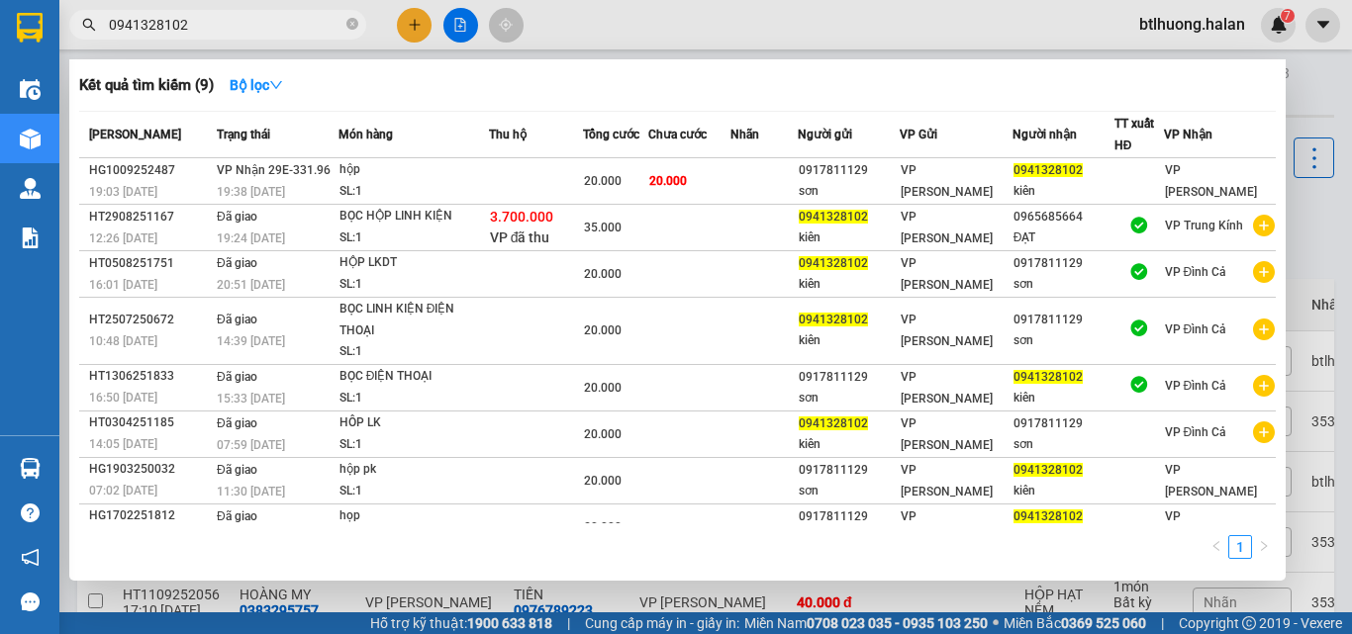
click at [409, 27] on div at bounding box center [676, 317] width 1352 height 634
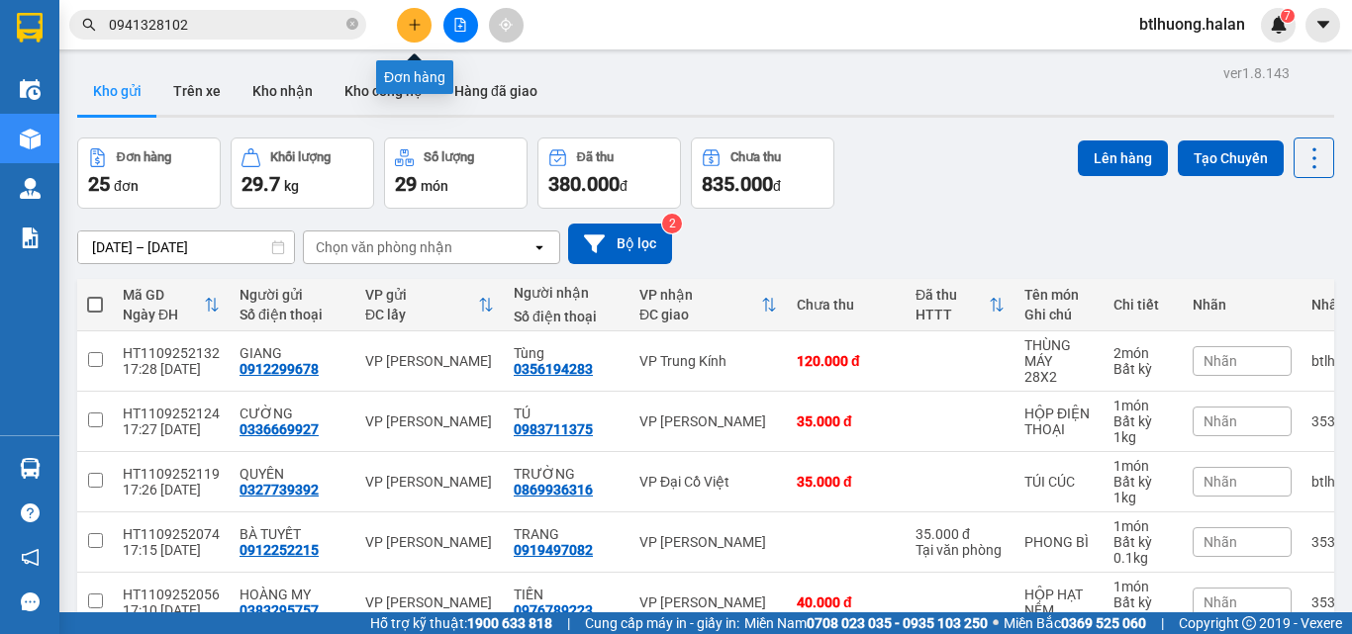
click at [409, 27] on icon "plus" at bounding box center [415, 25] width 14 height 14
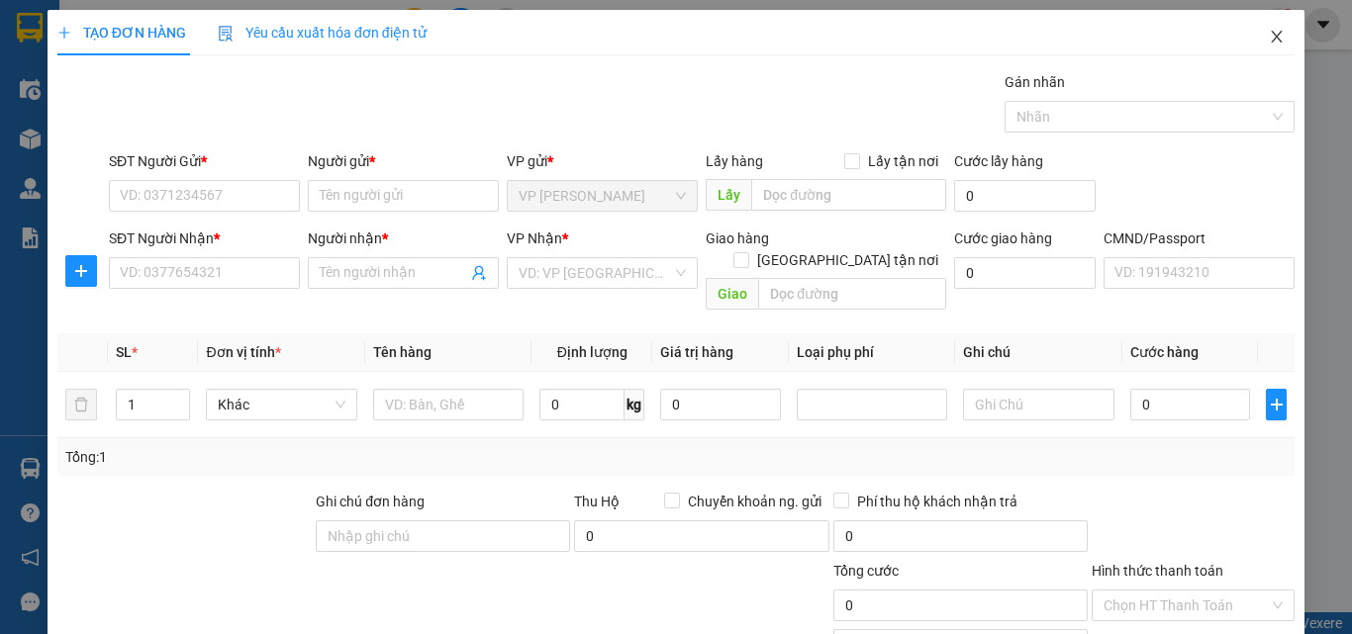
click at [1249, 45] on span "Close" at bounding box center [1276, 37] width 55 height 55
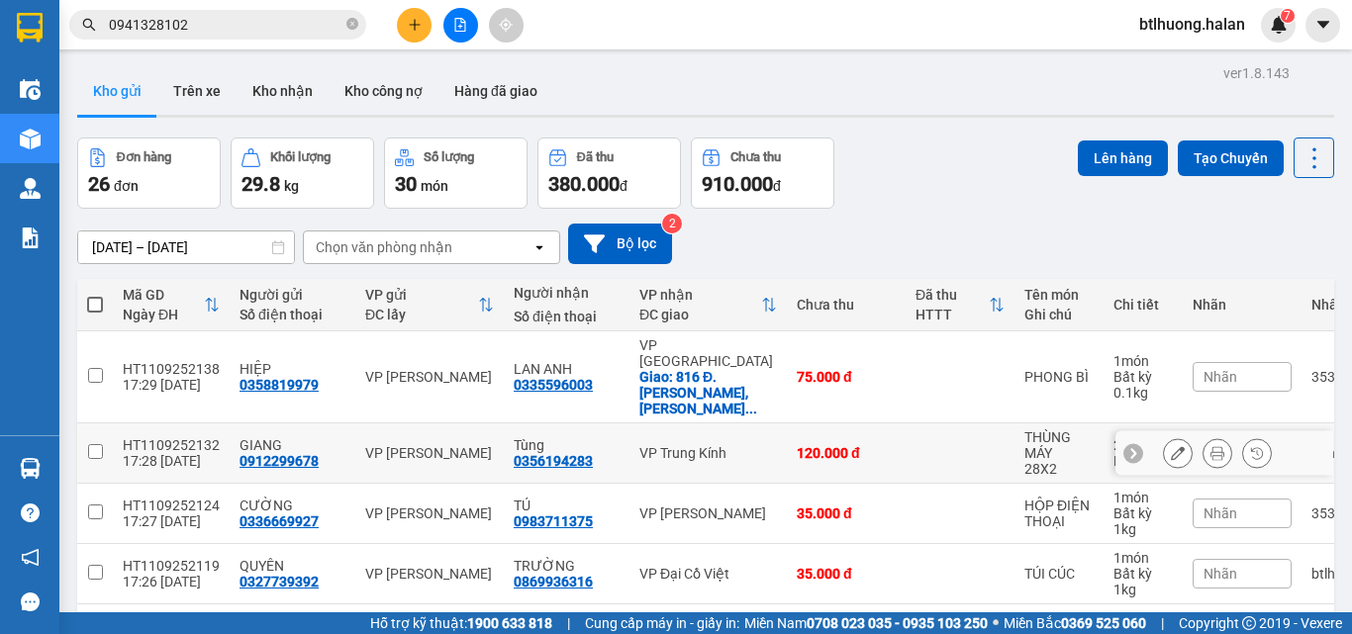
click at [274, 453] on div "0912299678" at bounding box center [279, 461] width 79 height 16
copy div "0912299678"
click at [401, 27] on button at bounding box center [414, 25] width 35 height 35
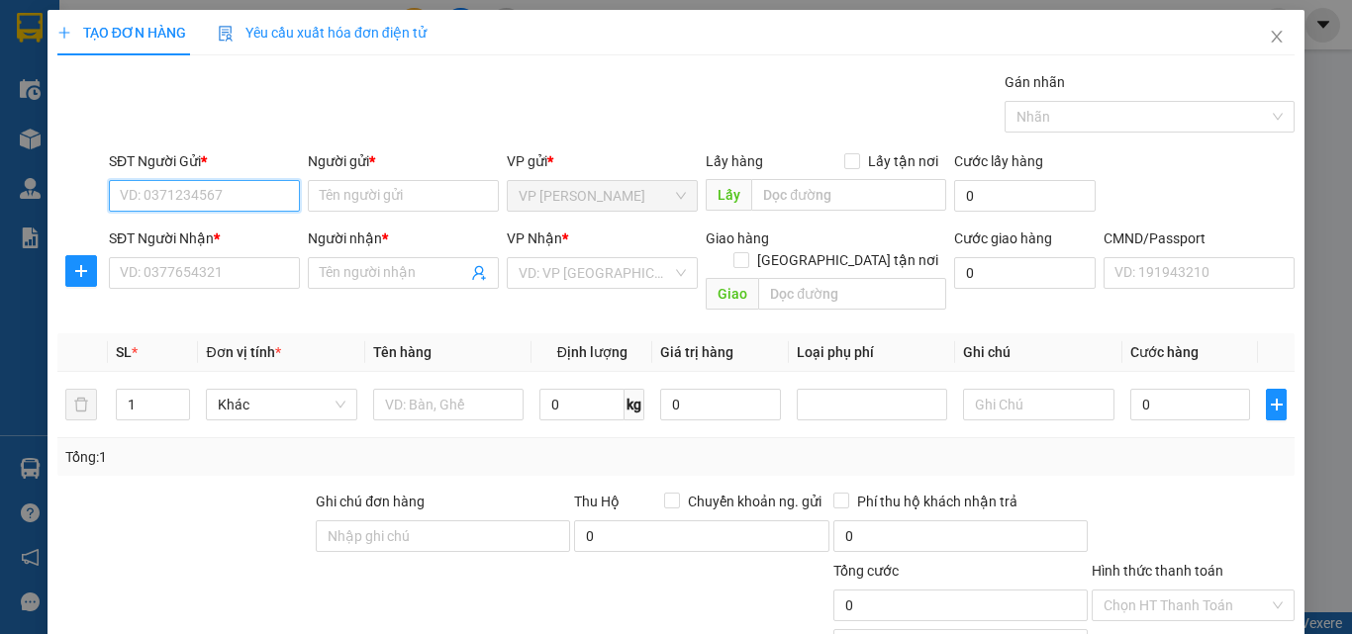
click at [254, 201] on input "SĐT Người Gửi *" at bounding box center [204, 196] width 191 height 32
paste input "0912299678"
click at [222, 226] on div "0912299678 - GIANG" at bounding box center [202, 236] width 165 height 22
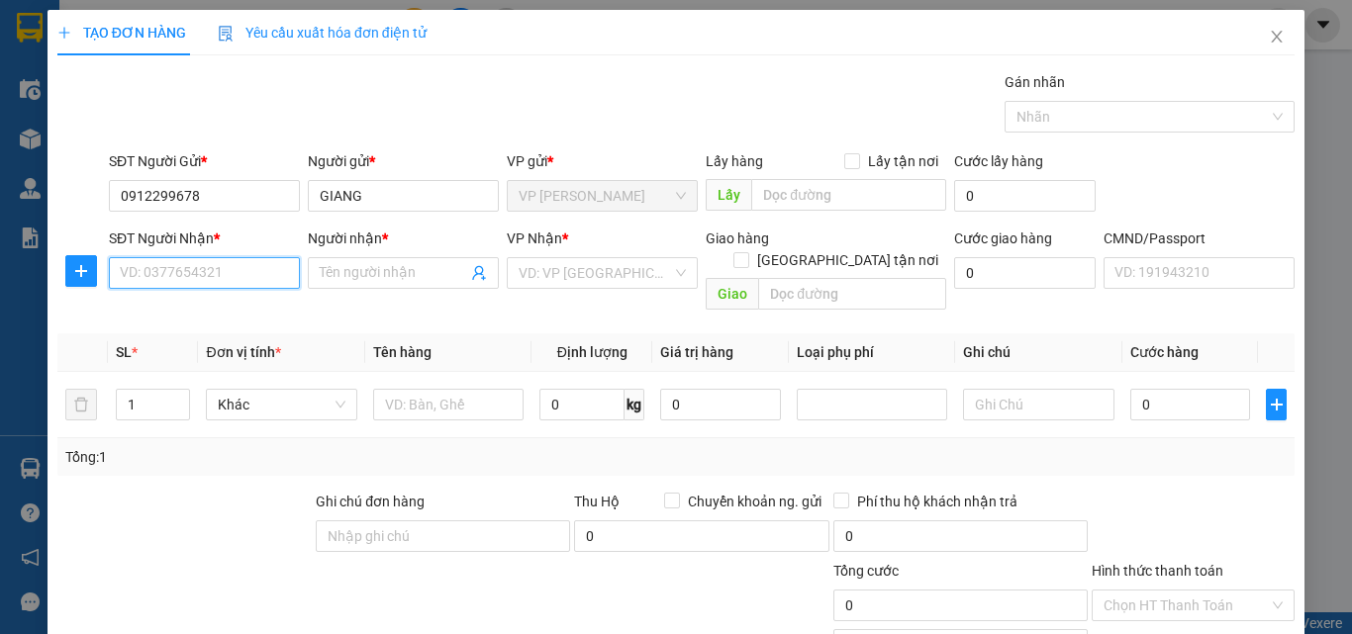
click at [201, 277] on input "SĐT Người Nhận *" at bounding box center [204, 273] width 191 height 32
click at [200, 261] on input "0825888" at bounding box center [204, 273] width 191 height 32
click at [207, 312] on div "0825888111 - AUTO SHOP" at bounding box center [202, 313] width 165 height 22
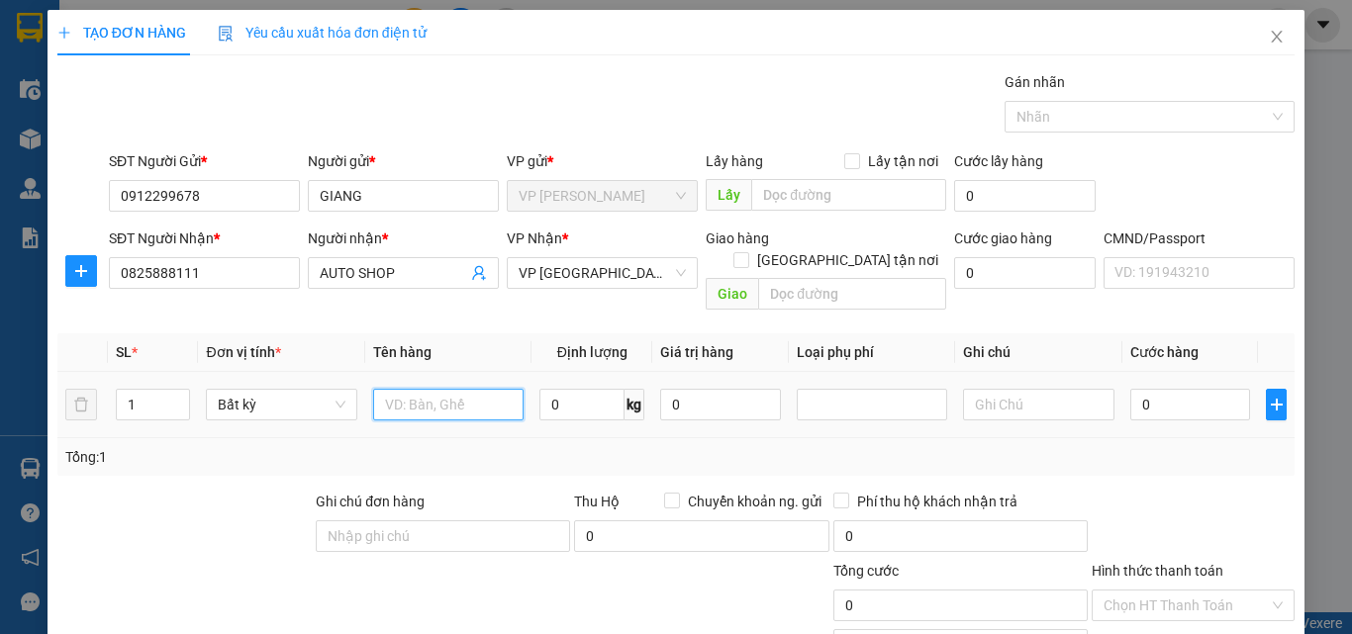
click at [485, 393] on input "text" at bounding box center [448, 405] width 150 height 32
click at [561, 389] on input "0" at bounding box center [581, 405] width 85 height 32
click at [580, 453] on div "Tổng: 1" at bounding box center [675, 457] width 1237 height 38
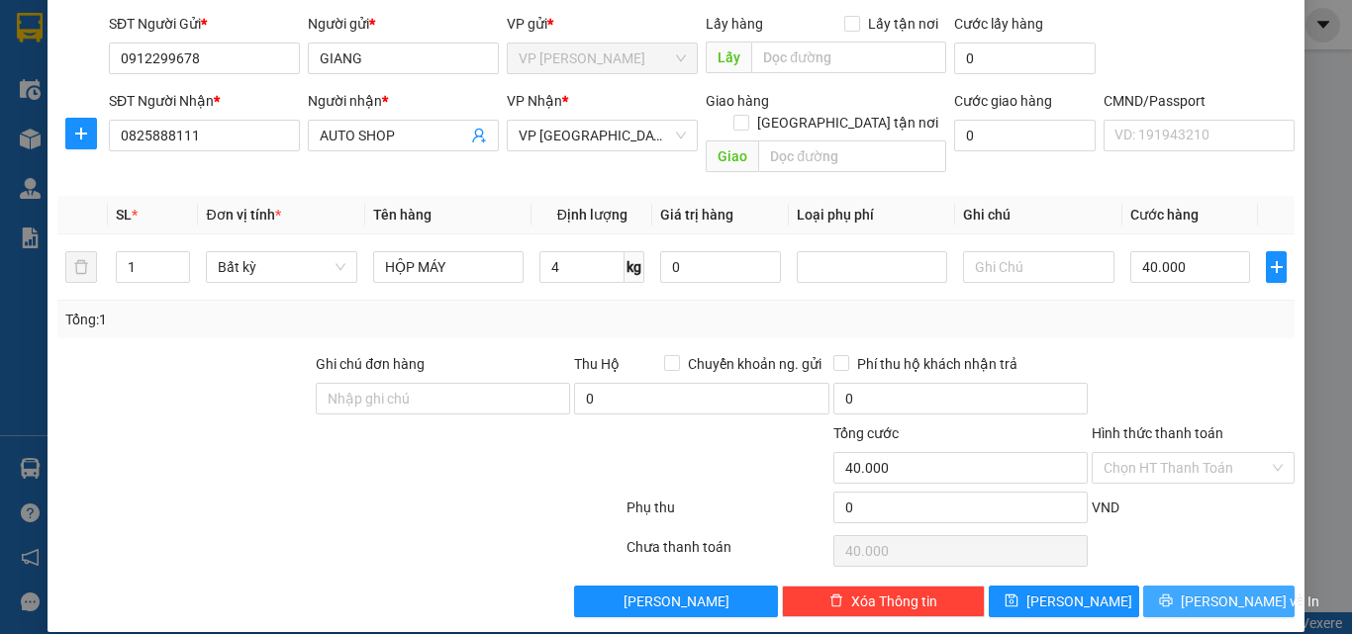
drag, startPoint x: 1203, startPoint y: 577, endPoint x: 1169, endPoint y: 539, distance: 50.5
click at [1202, 591] on span "Lưu và In" at bounding box center [1250, 602] width 139 height 22
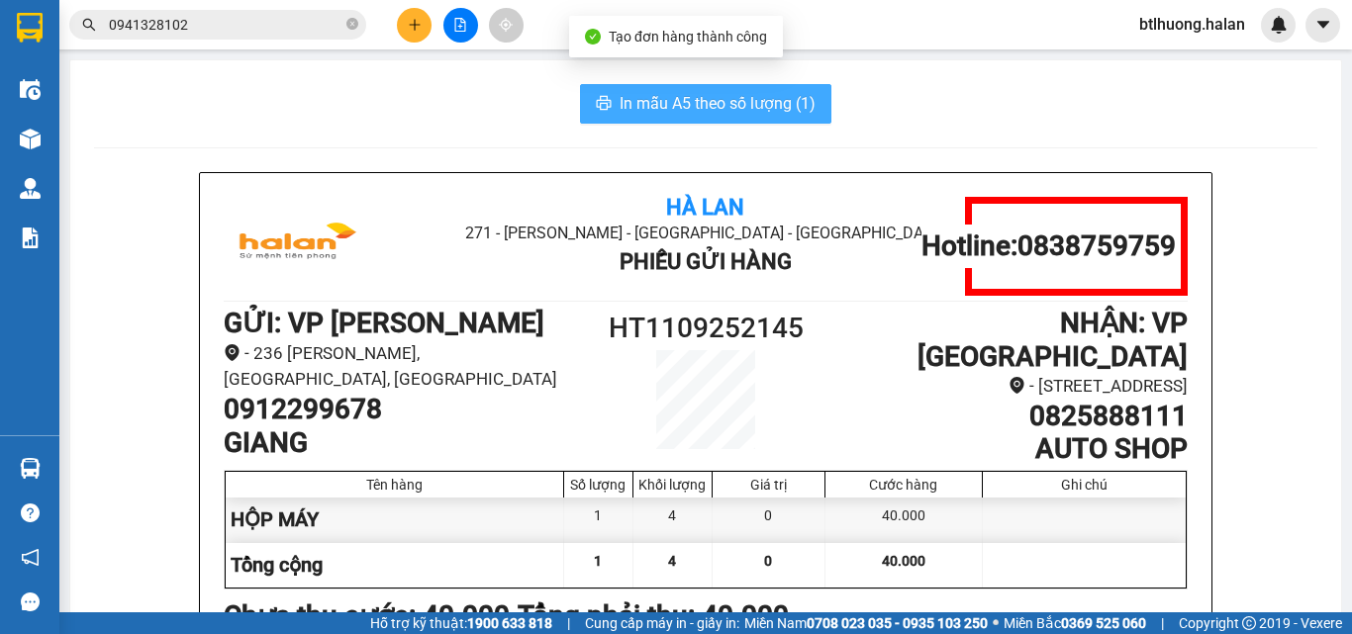
click at [789, 94] on span "In mẫu A5 theo số lượng (1)" at bounding box center [718, 103] width 196 height 25
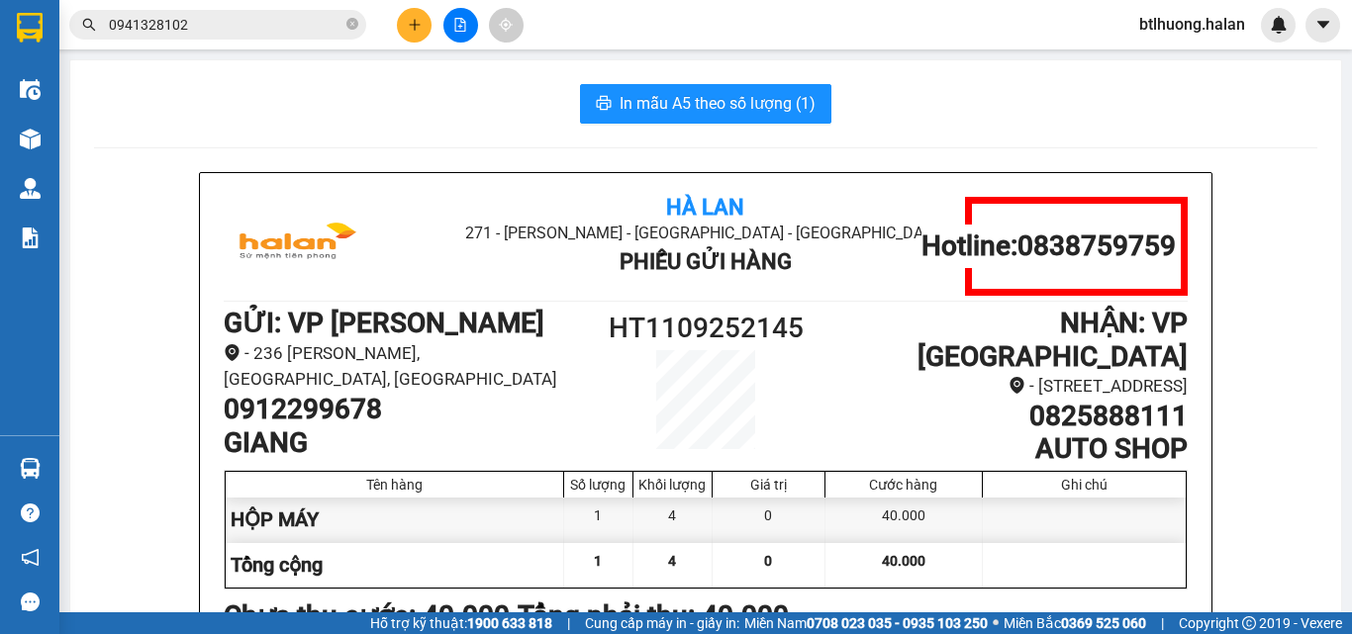
click at [397, 30] on button at bounding box center [414, 25] width 35 height 35
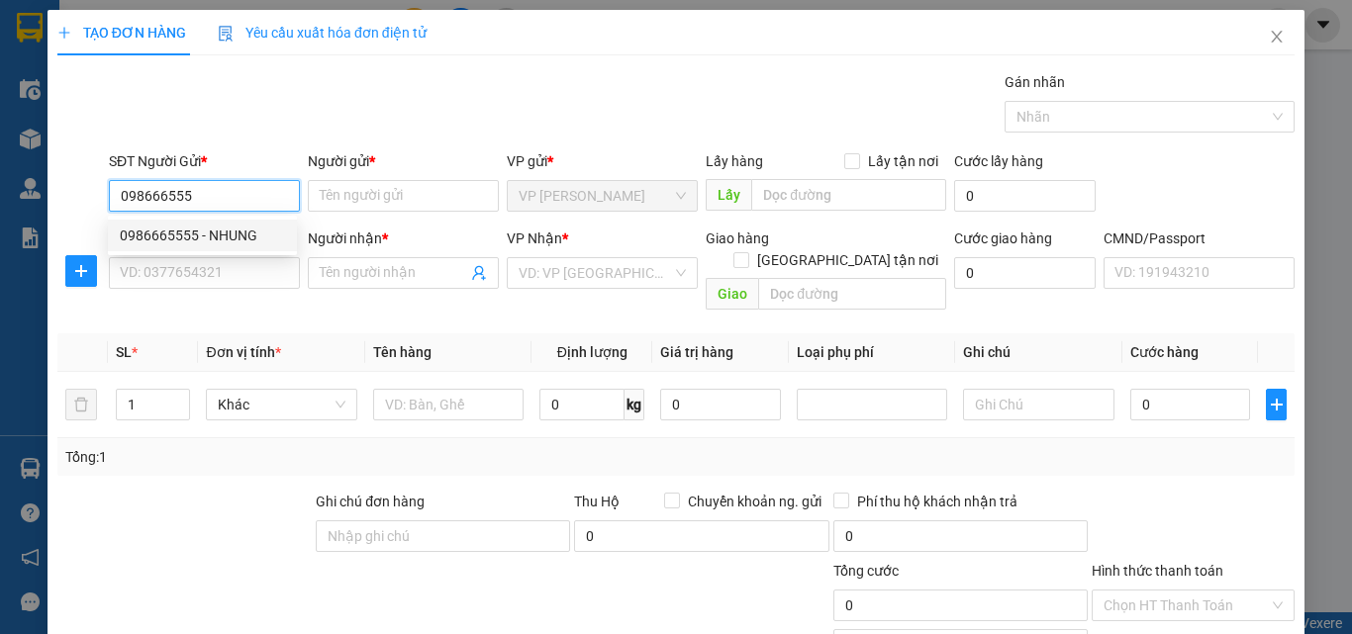
click at [225, 229] on div "0986665555 - NHUNG" at bounding box center [202, 236] width 165 height 22
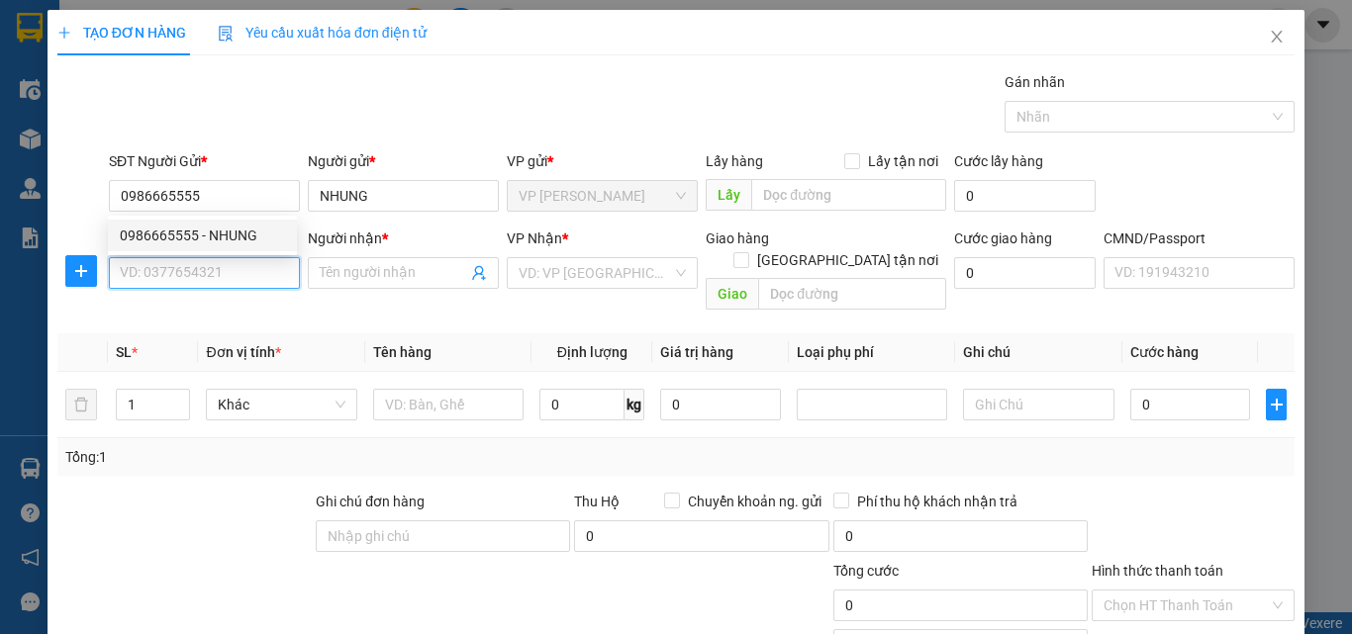
click at [223, 262] on input "SĐT Người Nhận *" at bounding box center [204, 273] width 191 height 32
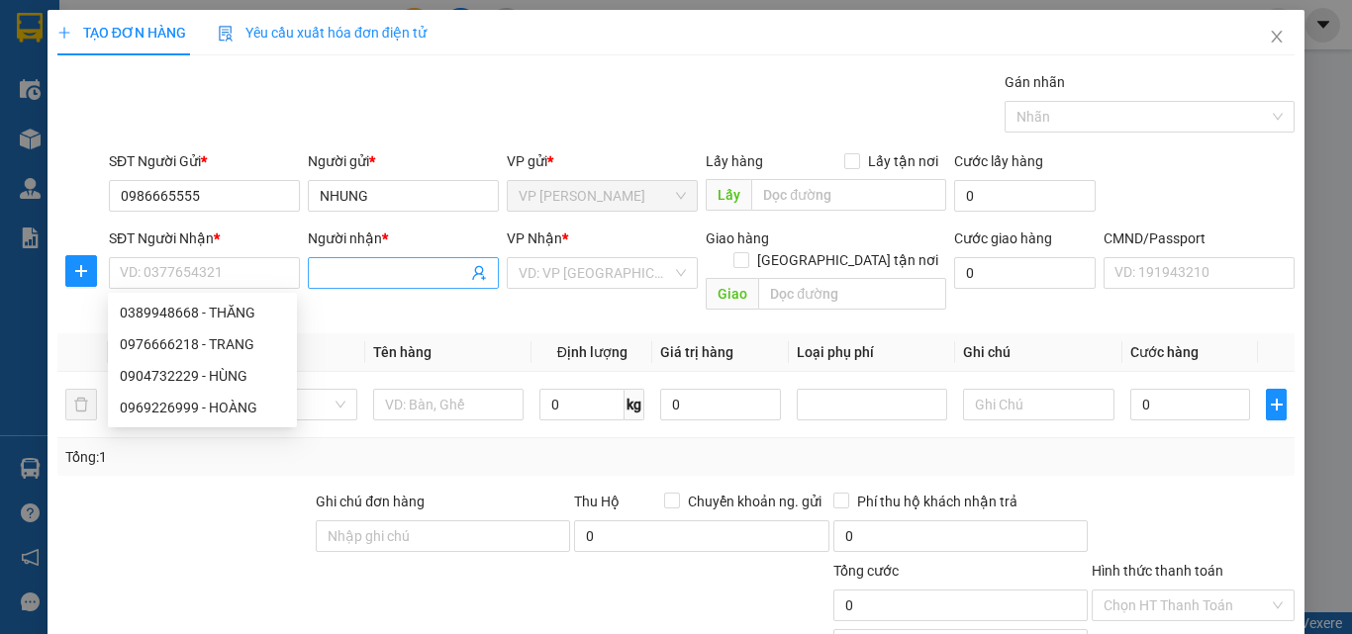
click at [474, 271] on icon "user-add" at bounding box center [479, 273] width 16 height 16
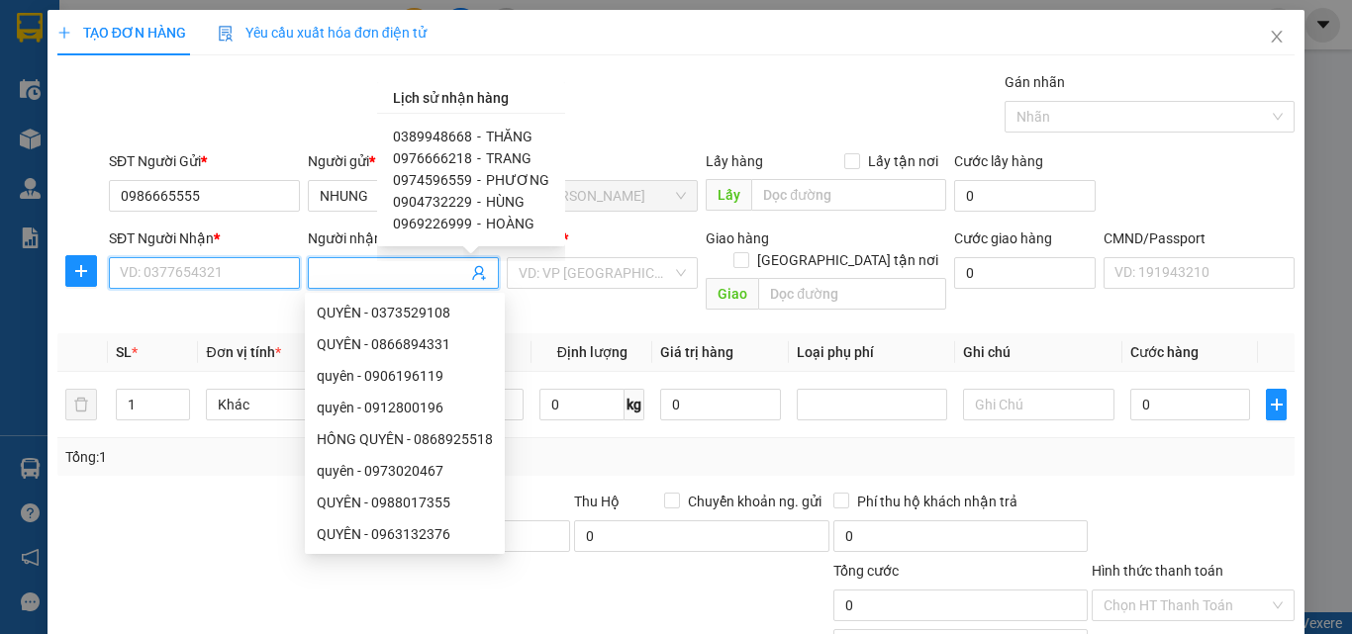
click at [235, 259] on input "SĐT Người Nhận *" at bounding box center [204, 273] width 191 height 32
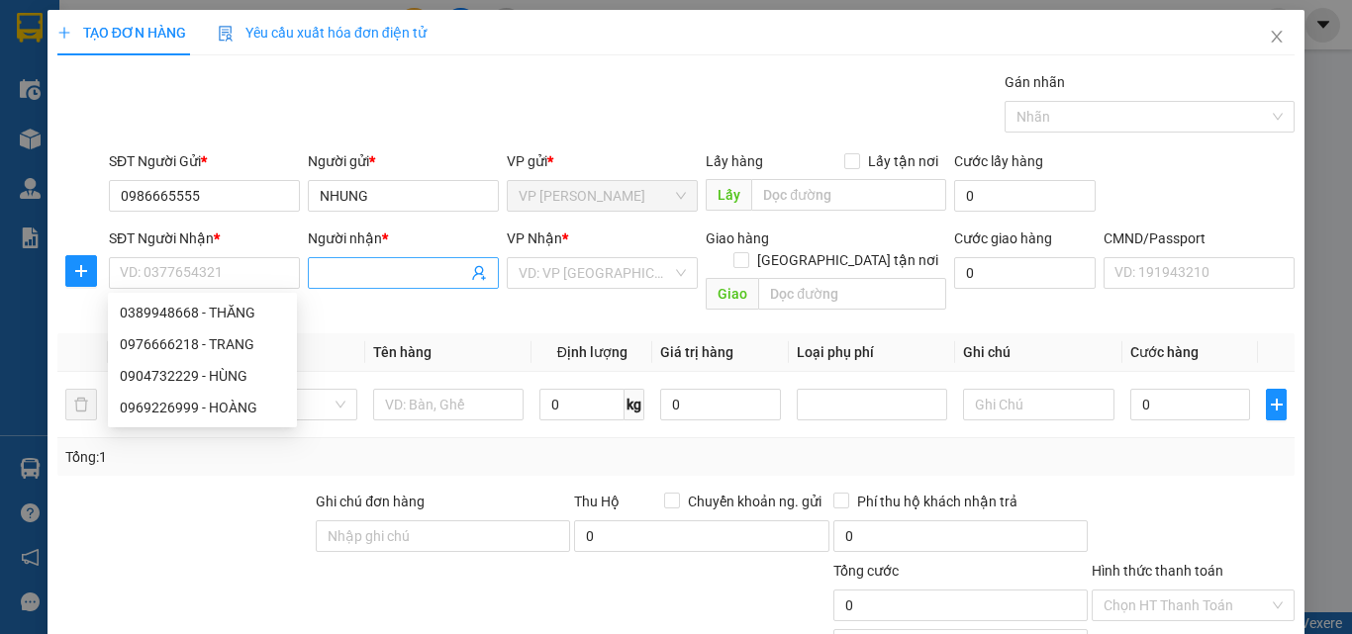
click at [472, 275] on icon "user-add" at bounding box center [478, 273] width 13 height 15
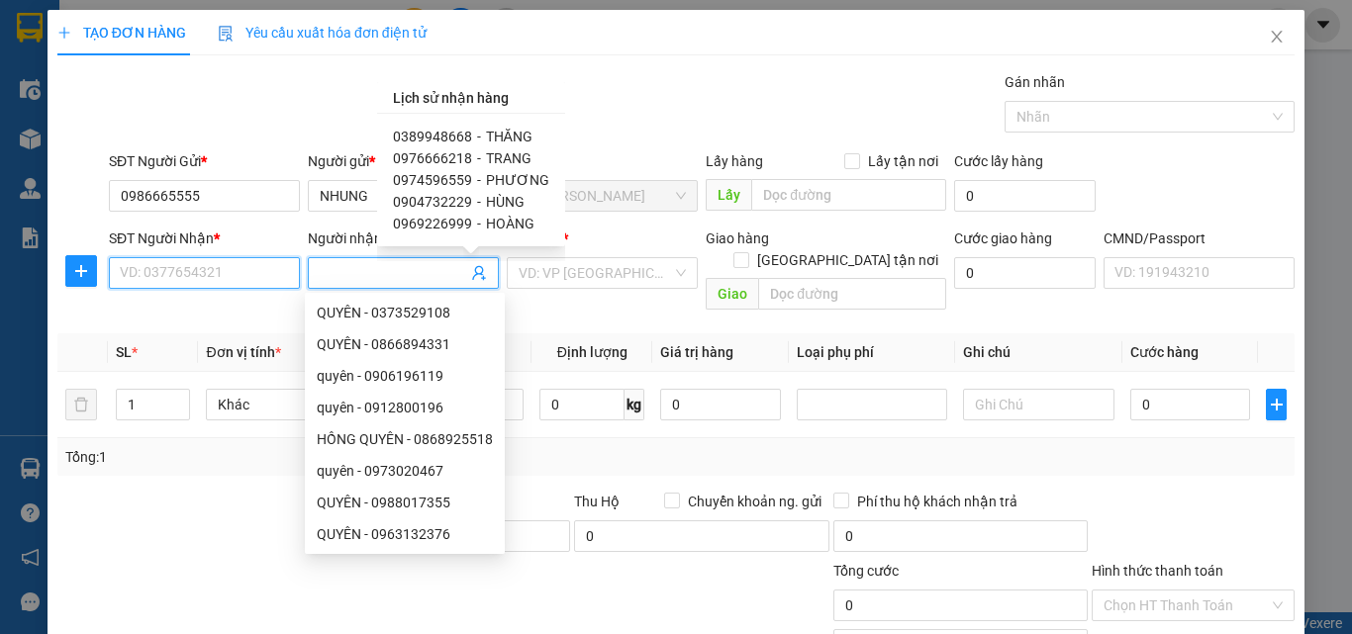
click at [217, 284] on input "SĐT Người Nhận *" at bounding box center [204, 273] width 191 height 32
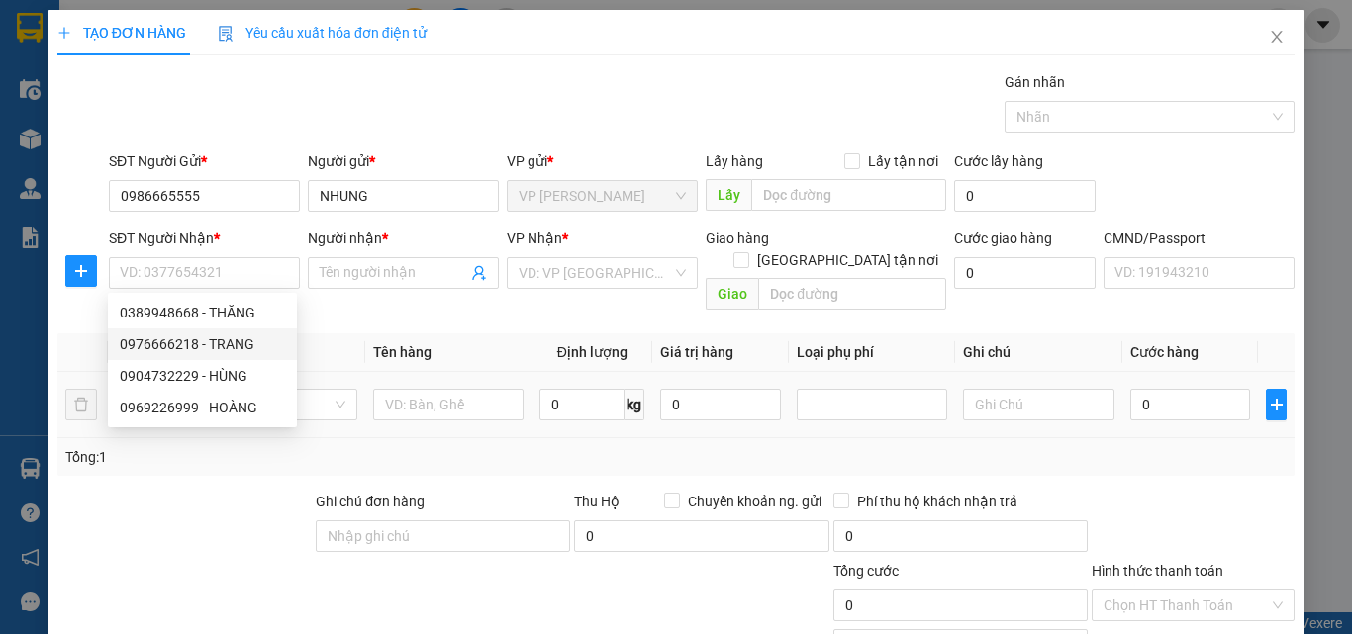
click at [433, 372] on td at bounding box center [448, 405] width 166 height 66
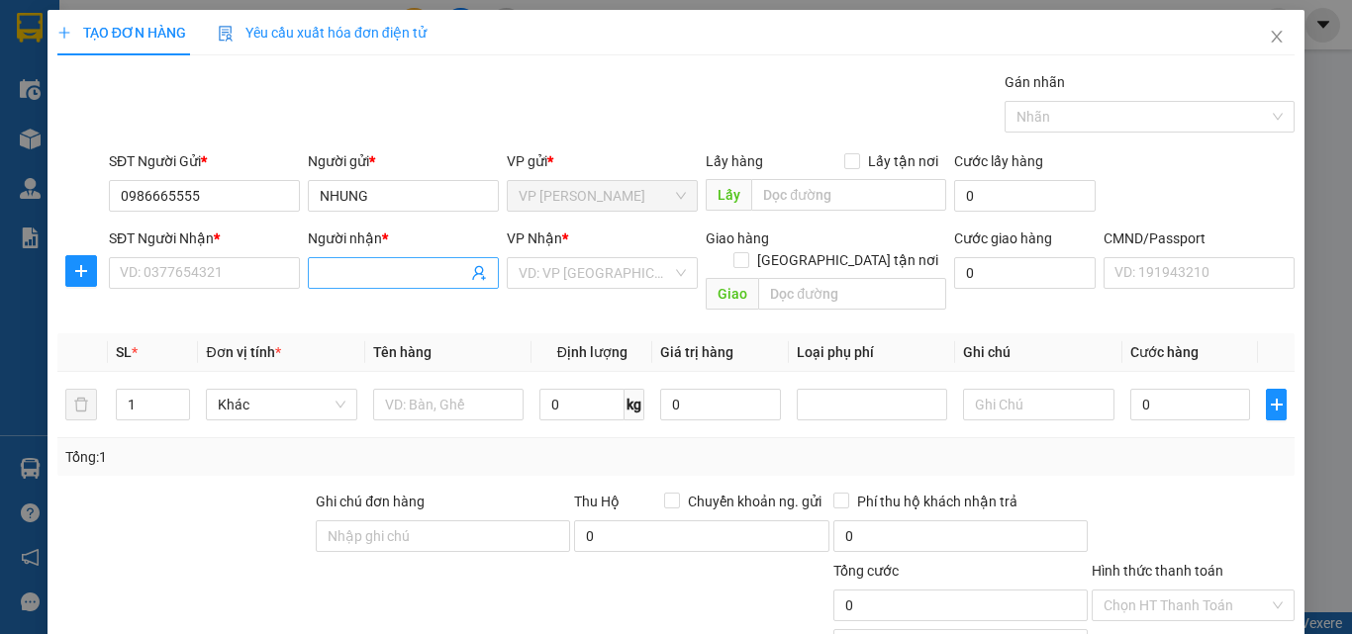
click at [478, 270] on icon "user-add" at bounding box center [479, 273] width 16 height 16
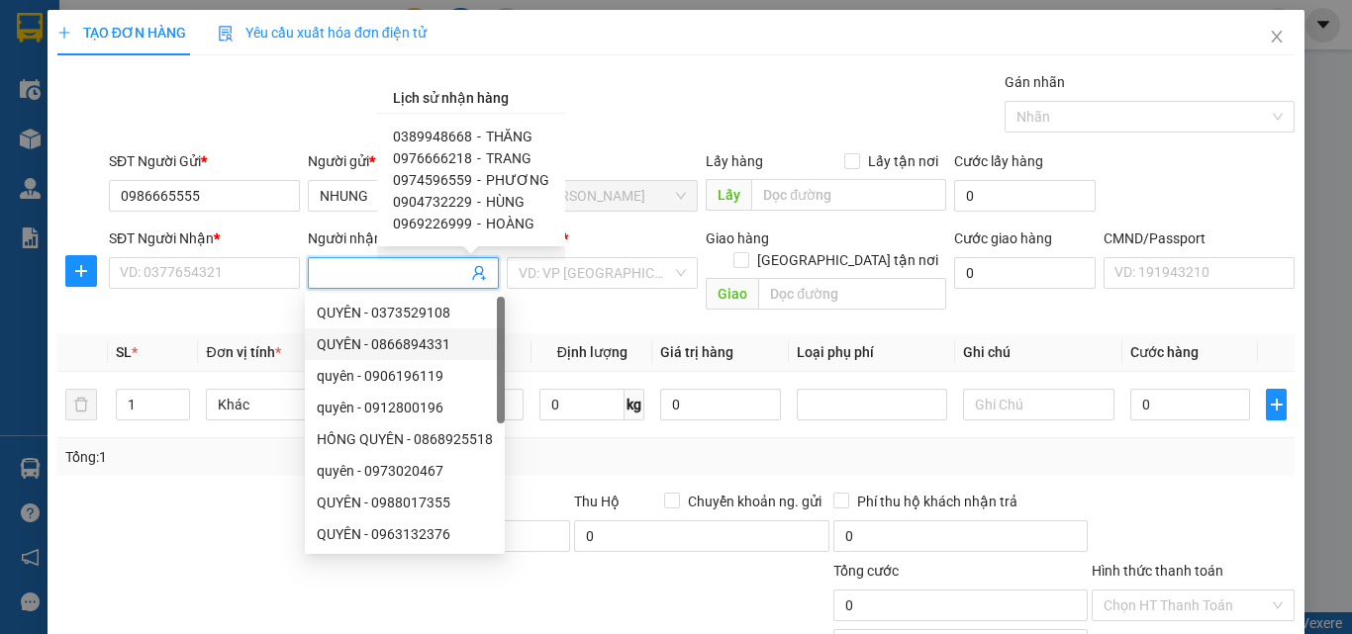
click at [175, 228] on div "SĐT Người Nhận * VD: 0377654321" at bounding box center [204, 262] width 191 height 69
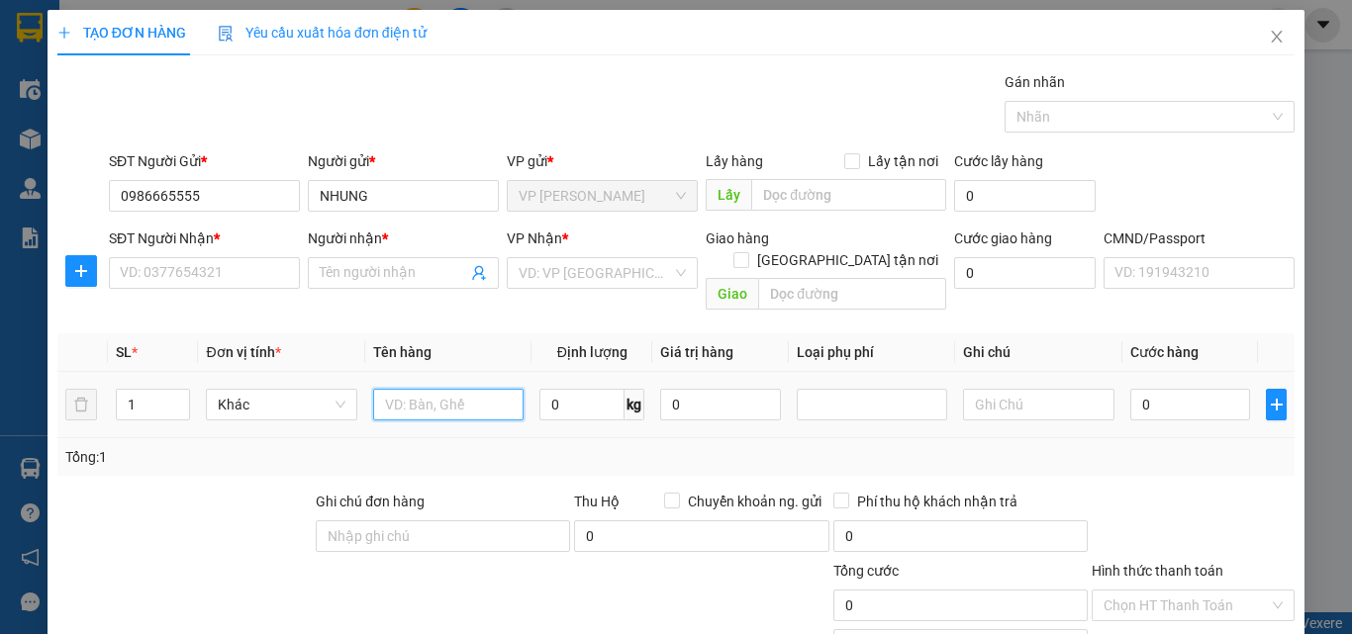
click at [386, 389] on input "text" at bounding box center [448, 405] width 150 height 32
click at [570, 389] on input "0" at bounding box center [581, 405] width 85 height 32
click at [243, 257] on input "SĐT Người Nhận *" at bounding box center [204, 273] width 191 height 32
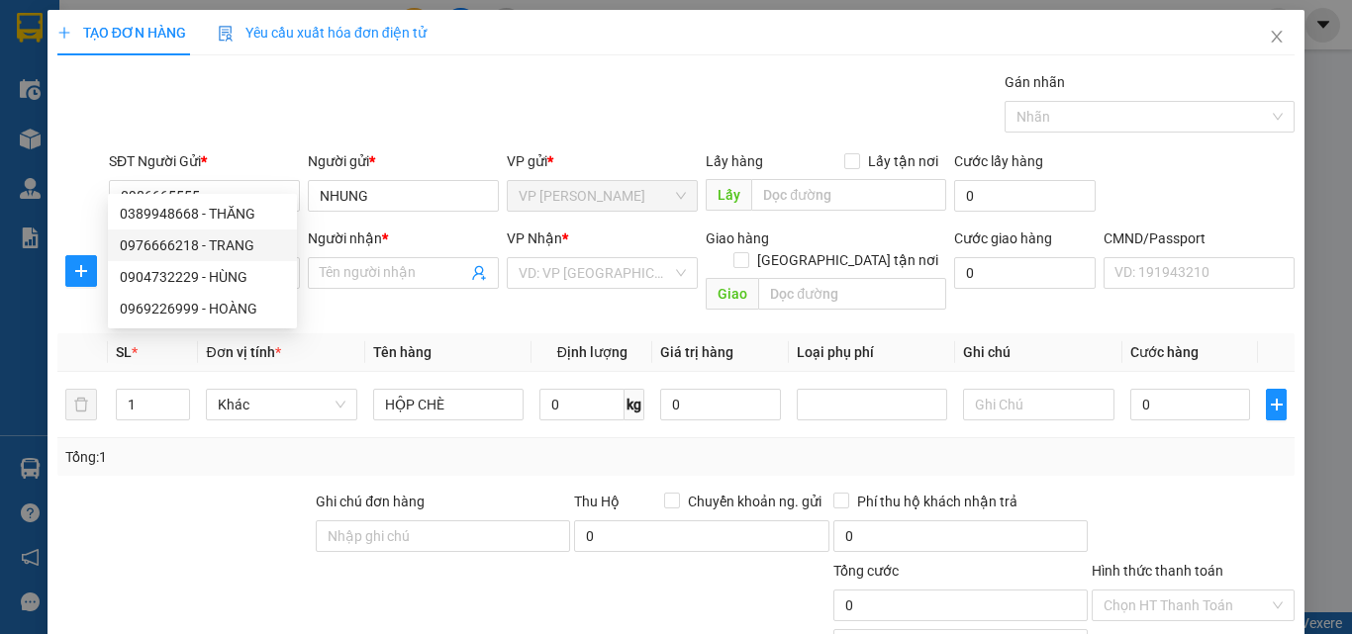
click at [224, 491] on div at bounding box center [184, 525] width 258 height 69
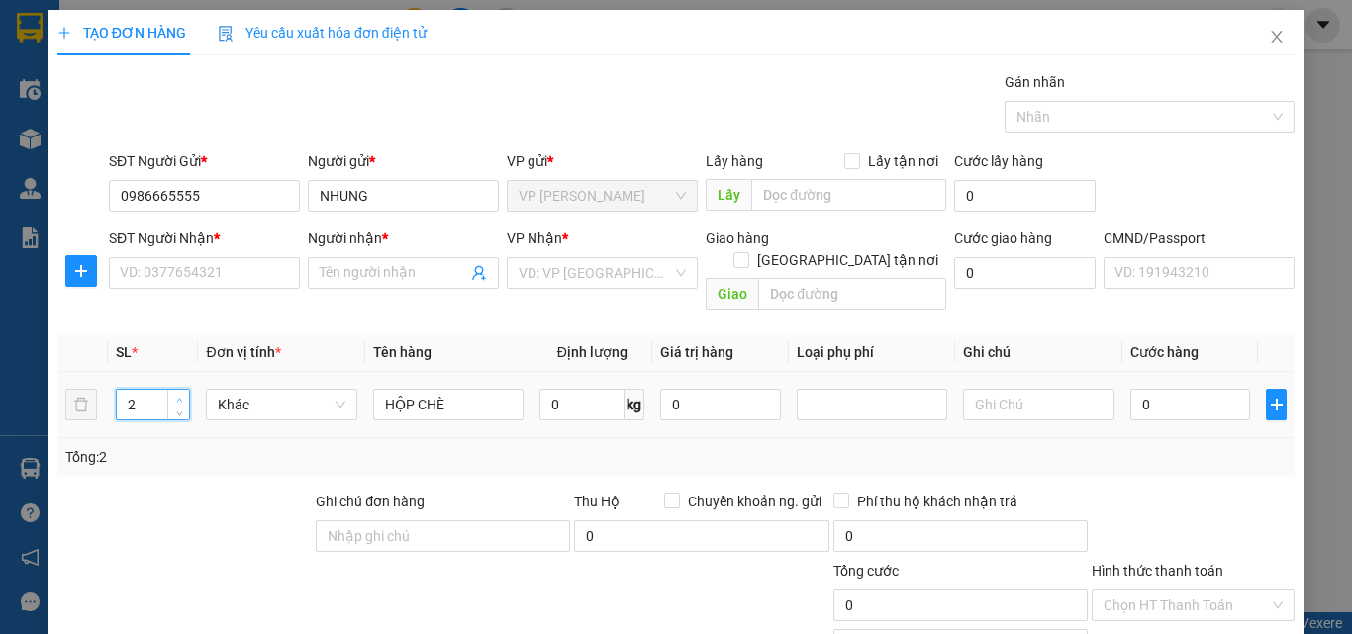
click at [182, 394] on span "up" at bounding box center [179, 400] width 12 height 12
click at [1036, 389] on input "text" at bounding box center [1038, 405] width 150 height 32
click at [213, 257] on input "SĐT Người Nhận *" at bounding box center [204, 273] width 191 height 32
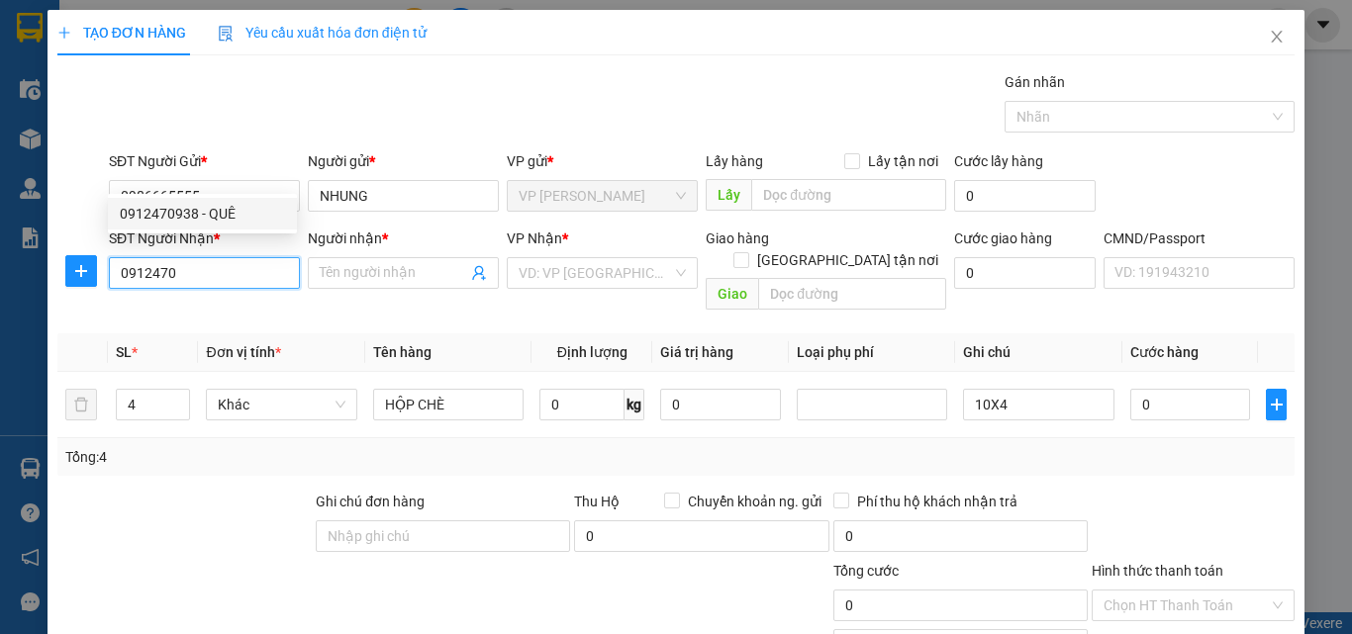
click at [182, 210] on div "0912470938 - QUÊ" at bounding box center [202, 214] width 165 height 22
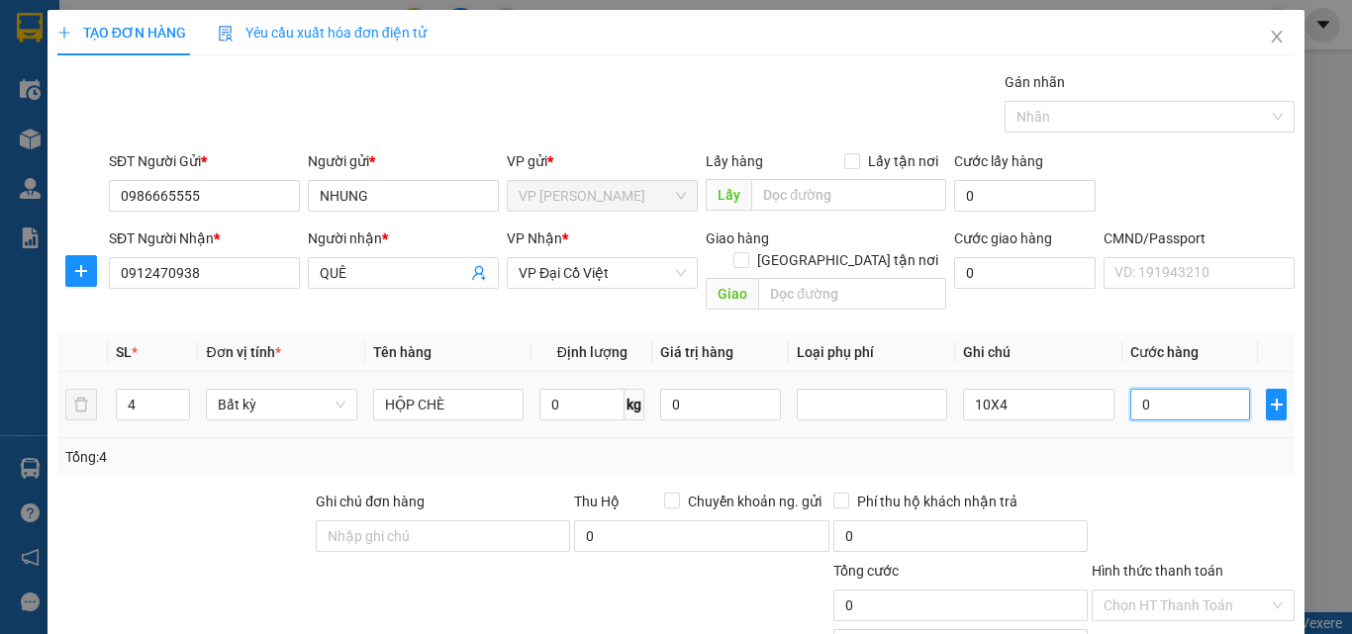
click at [1143, 389] on input "0" at bounding box center [1190, 405] width 121 height 32
click at [1127, 438] on div "Tổng: 4" at bounding box center [675, 457] width 1237 height 38
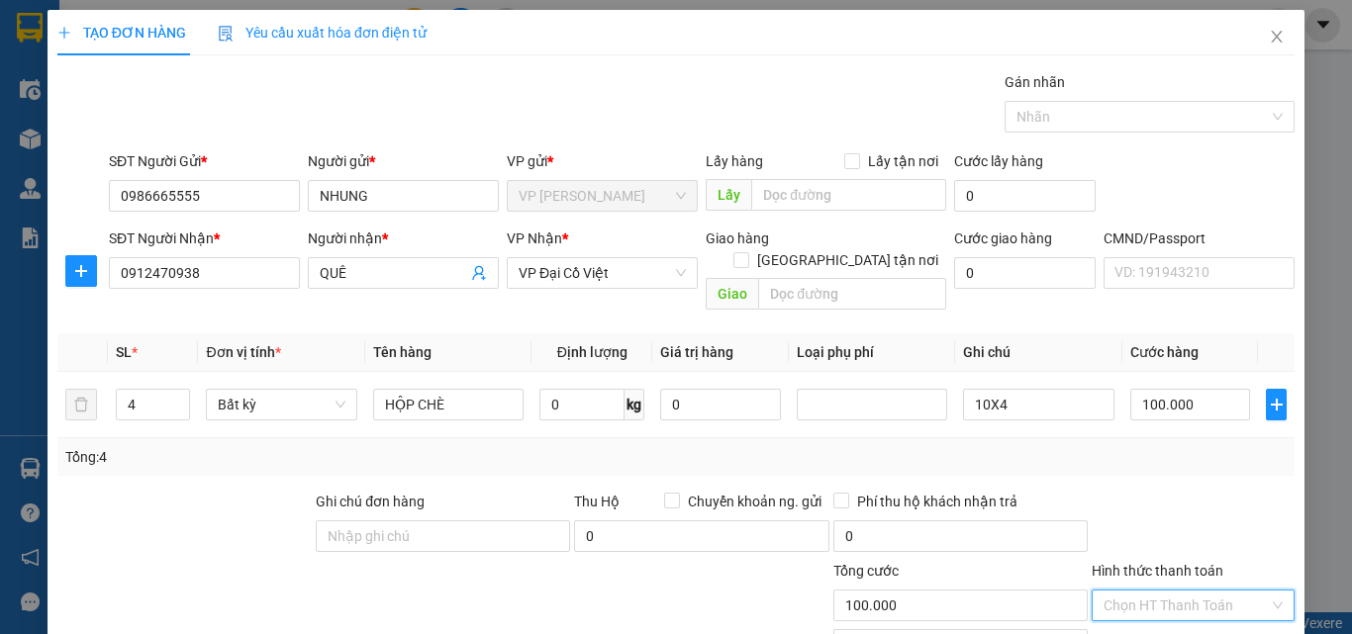
click at [1144, 591] on input "Hình thức thanh toán" at bounding box center [1186, 606] width 165 height 30
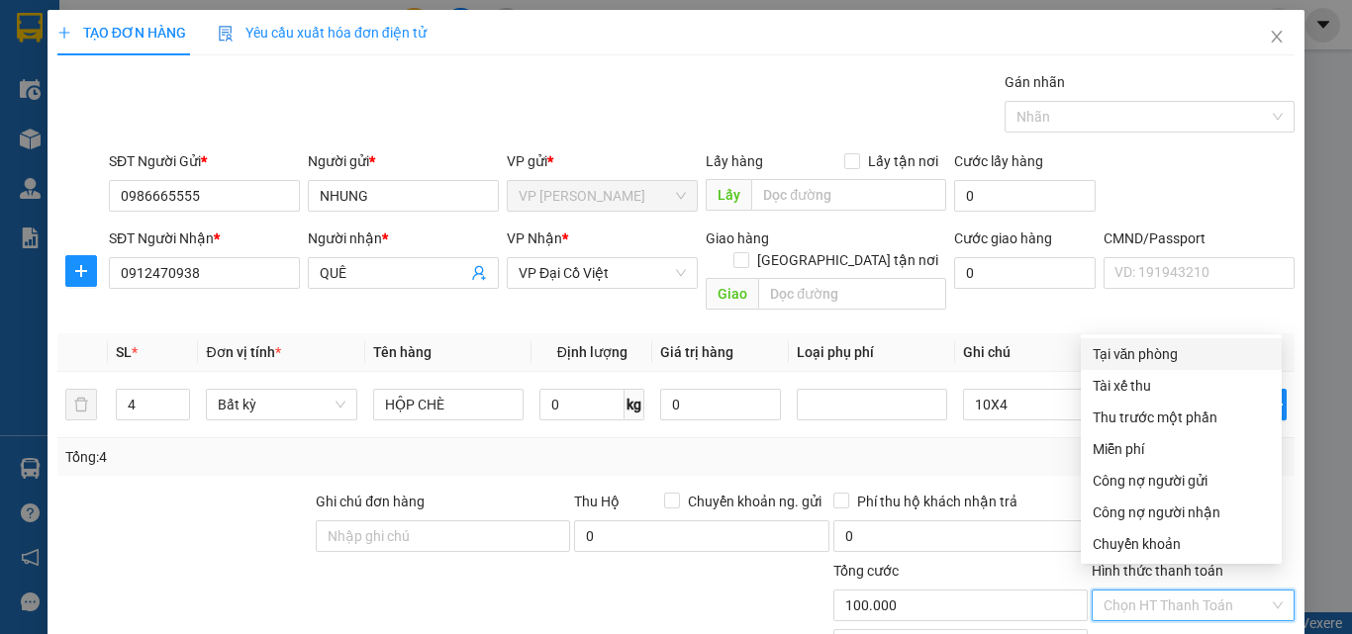
click at [1127, 343] on div "Tại văn phòng" at bounding box center [1181, 354] width 177 height 22
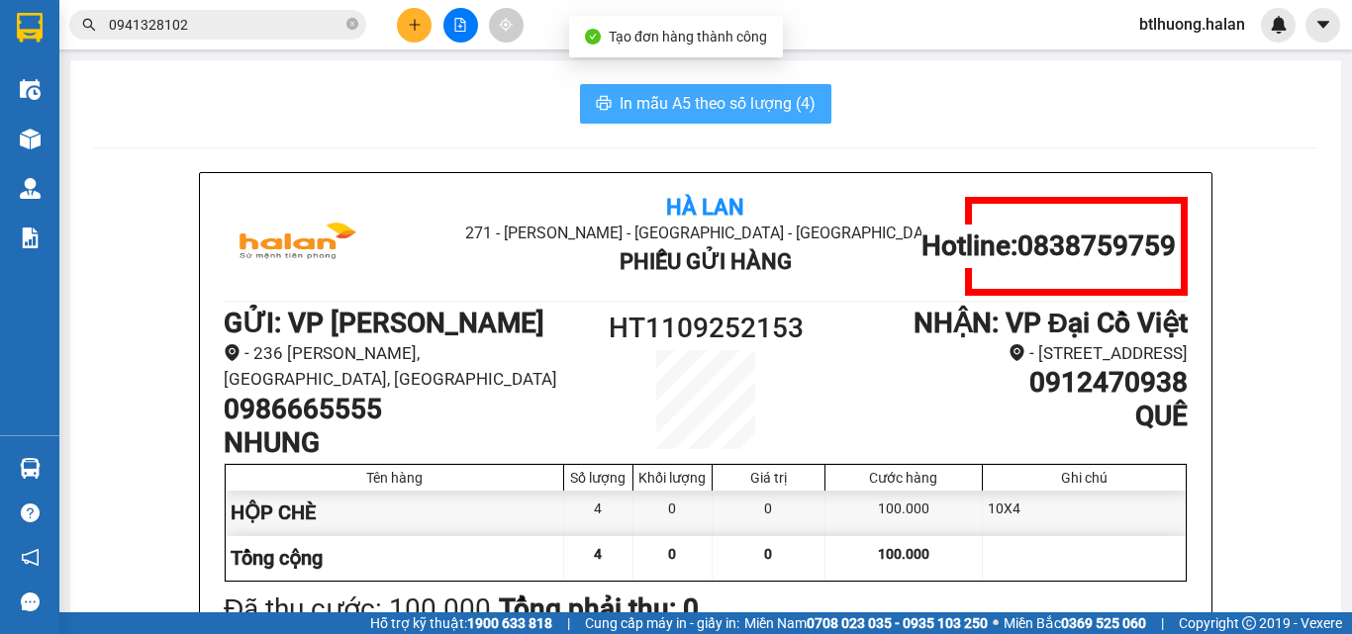
click at [806, 109] on span "In mẫu A5 theo số lượng (4)" at bounding box center [718, 103] width 196 height 25
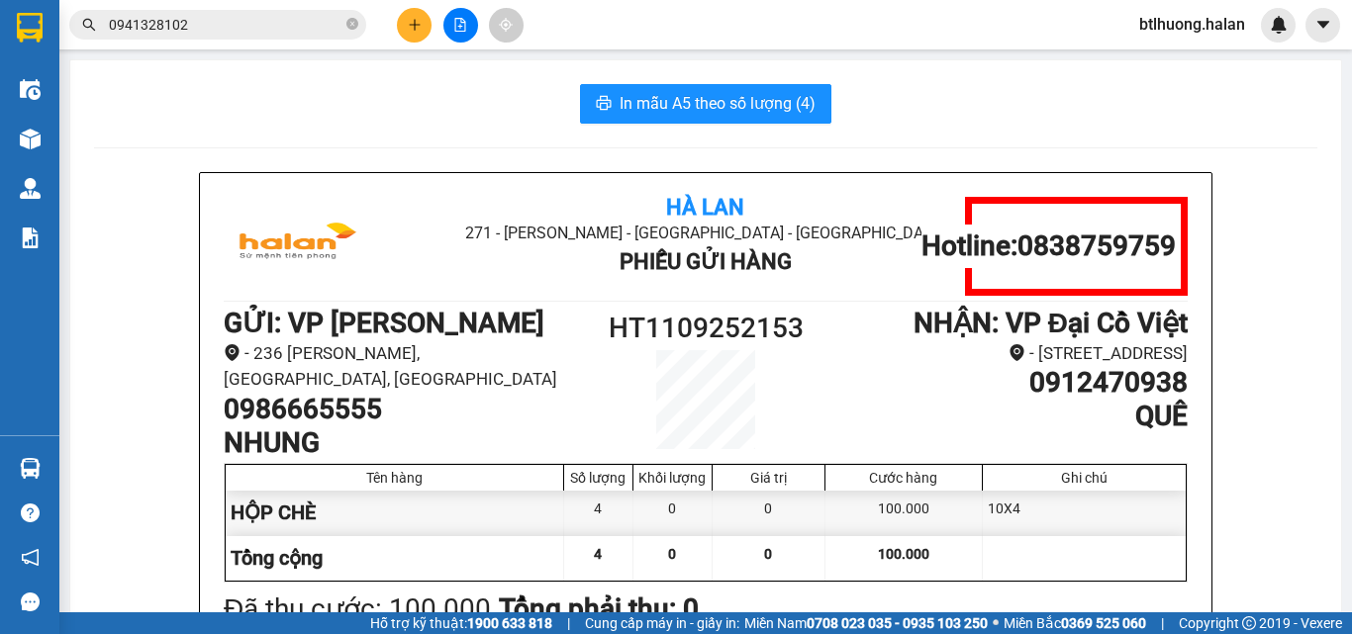
click at [292, 22] on input "0941328102" at bounding box center [226, 25] width 234 height 22
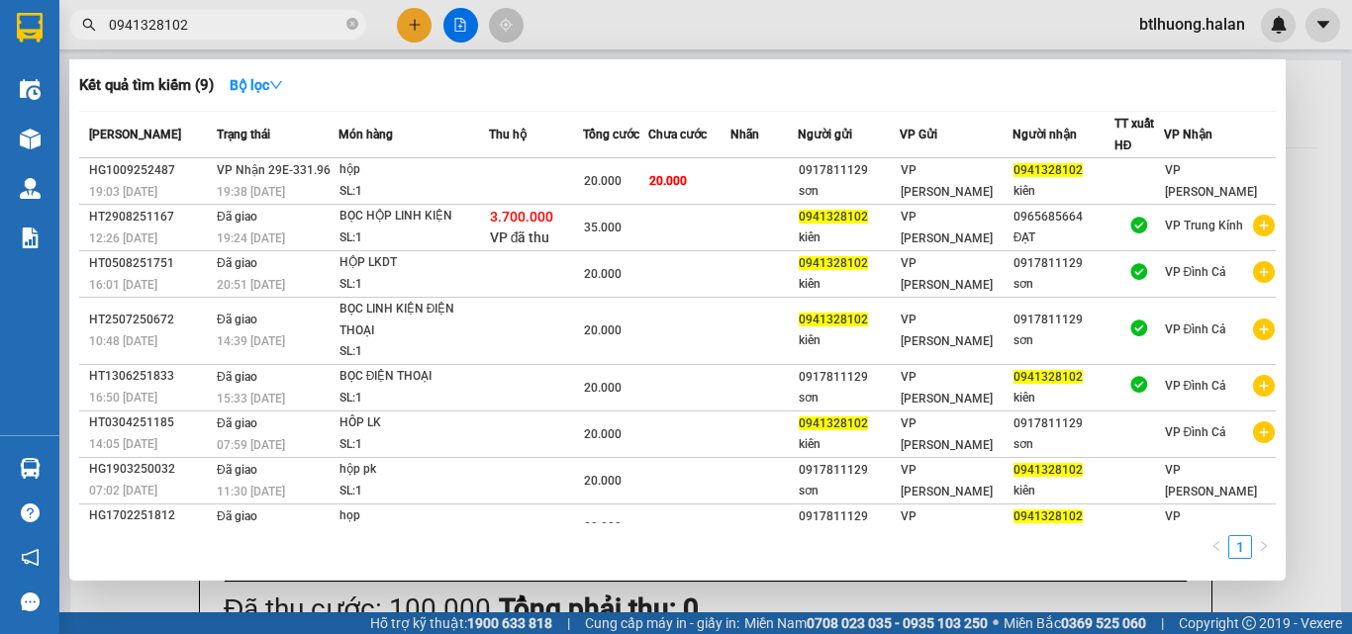
click at [292, 22] on input "0941328102" at bounding box center [226, 25] width 234 height 22
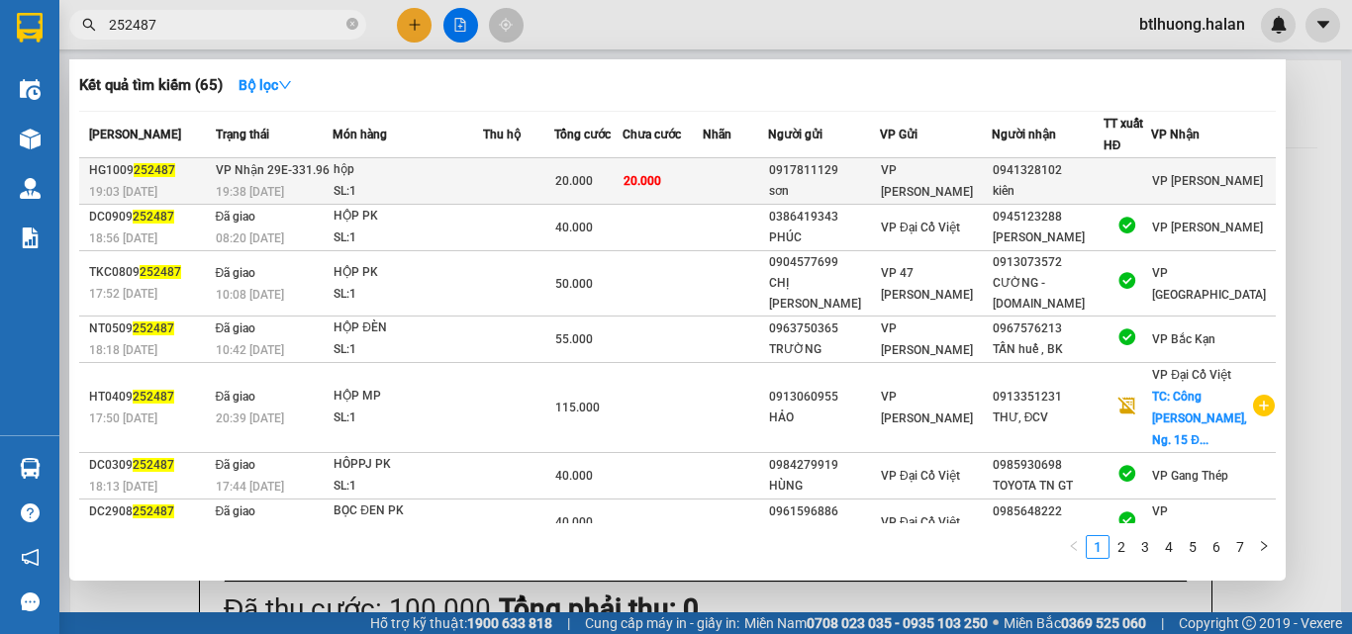
click at [1027, 179] on div "0941328102" at bounding box center [1048, 170] width 110 height 21
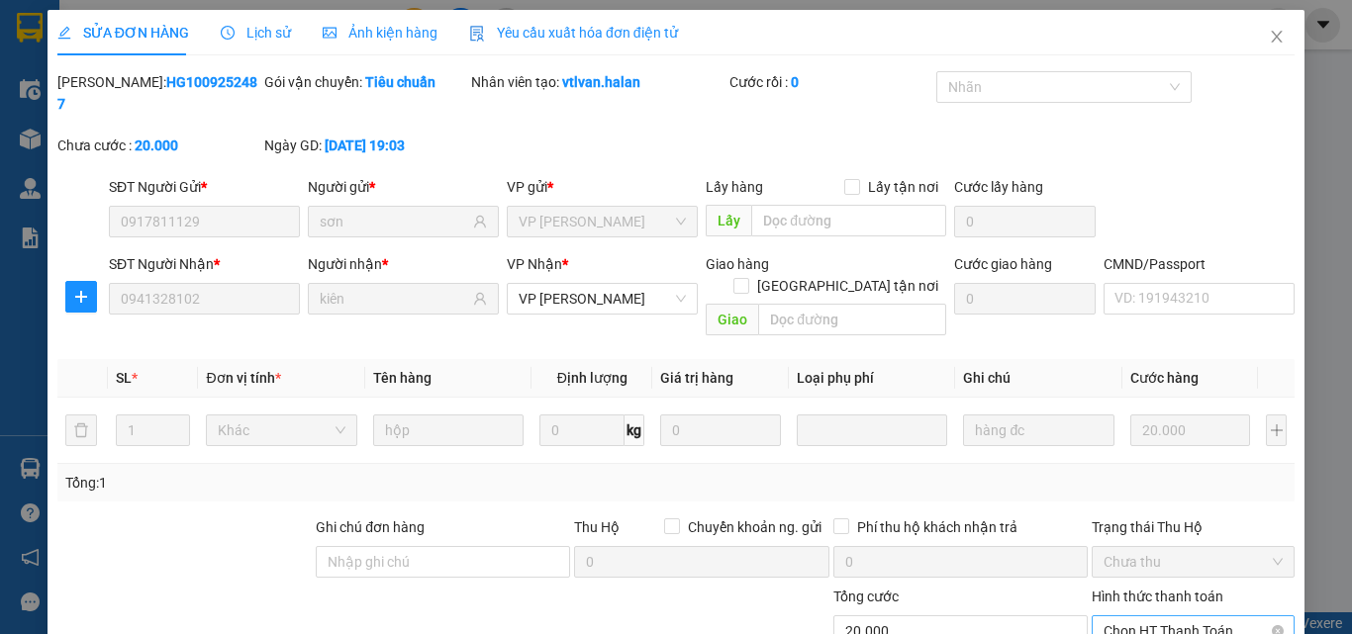
click at [1141, 617] on span "Chọn HT Thanh Toán" at bounding box center [1193, 632] width 179 height 30
click at [1138, 617] on div "Tại văn phòng" at bounding box center [1181, 628] width 177 height 22
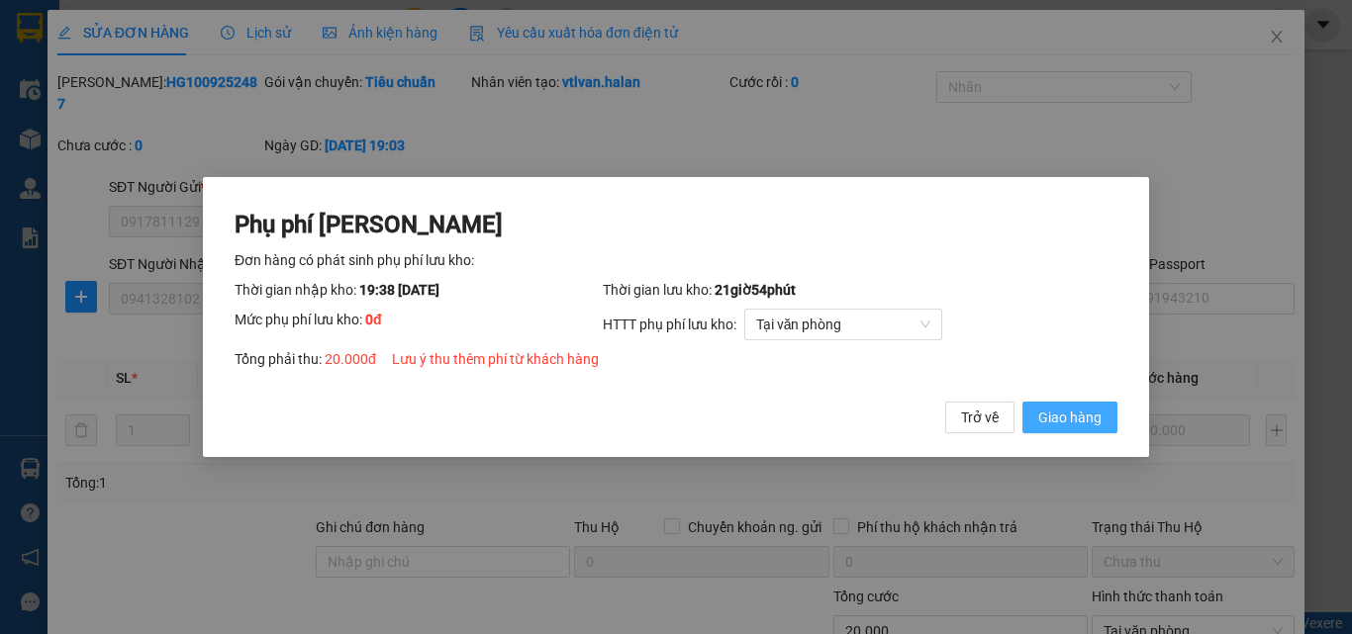
click at [1060, 429] on span "Giao hàng" at bounding box center [1069, 418] width 63 height 22
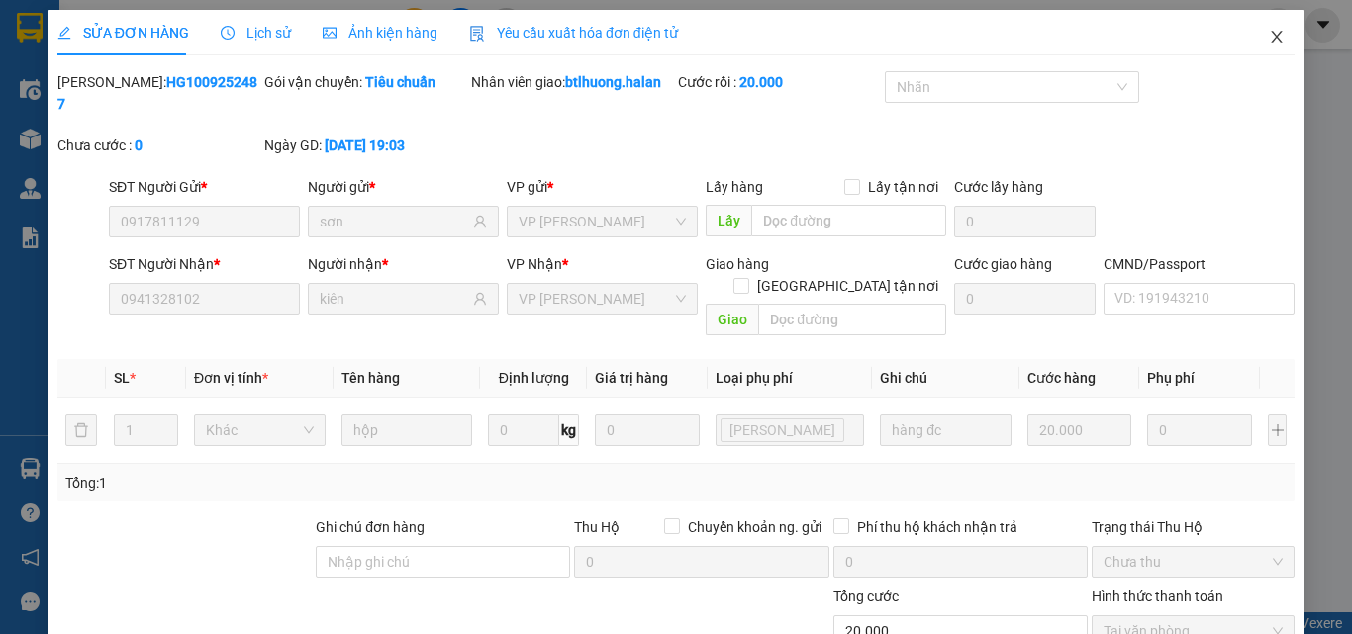
click at [1269, 35] on icon "close" at bounding box center [1277, 37] width 16 height 16
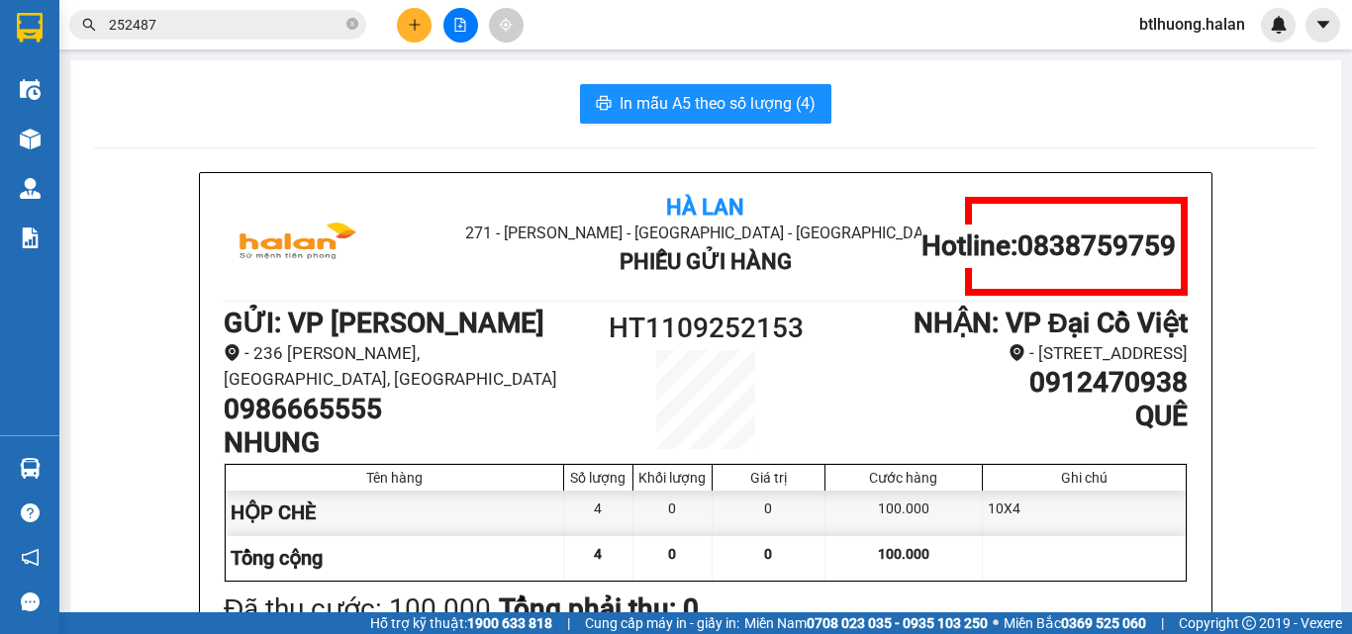
click at [286, 34] on input "252487" at bounding box center [226, 25] width 234 height 22
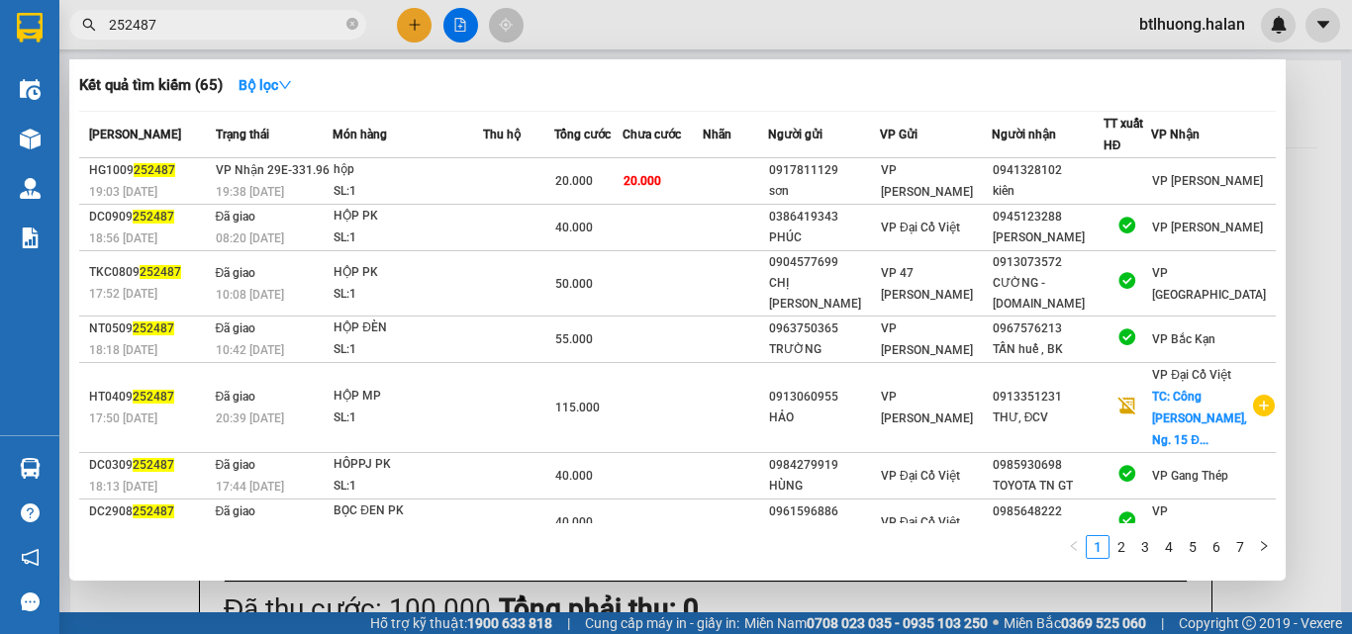
click at [286, 34] on input "252487" at bounding box center [226, 25] width 234 height 22
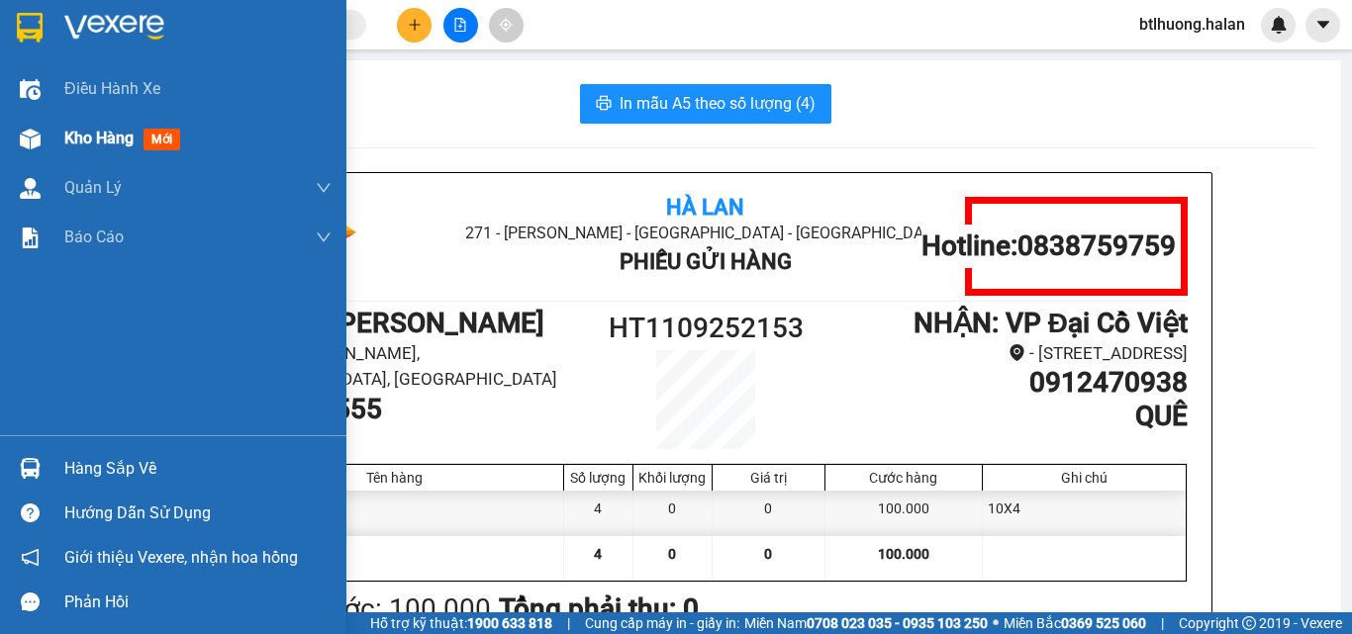
click at [30, 144] on img at bounding box center [30, 139] width 21 height 21
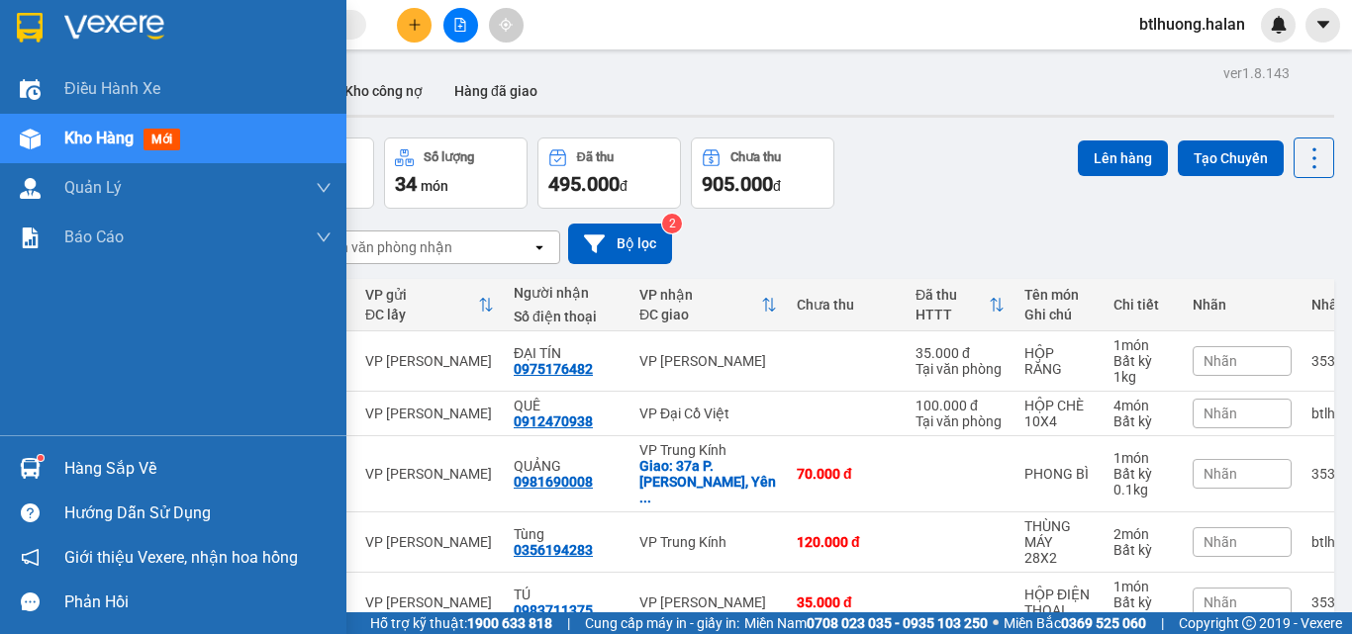
click at [43, 455] on div at bounding box center [30, 468] width 35 height 35
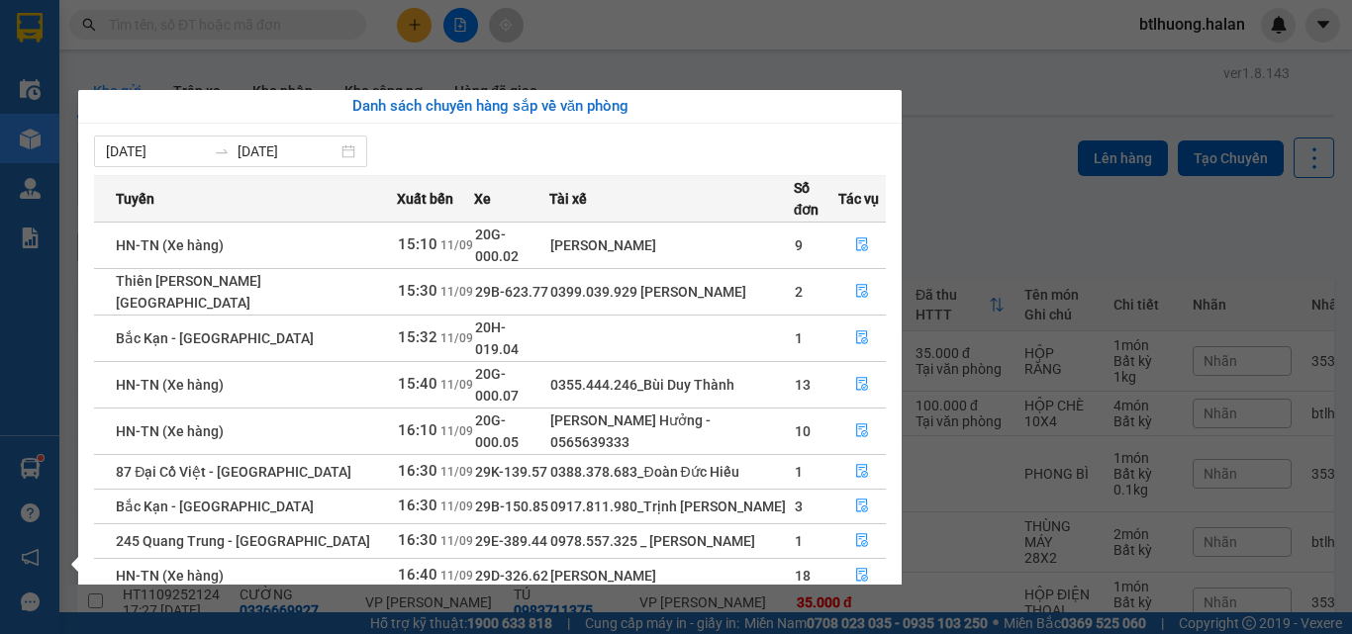
scroll to position [990, 0]
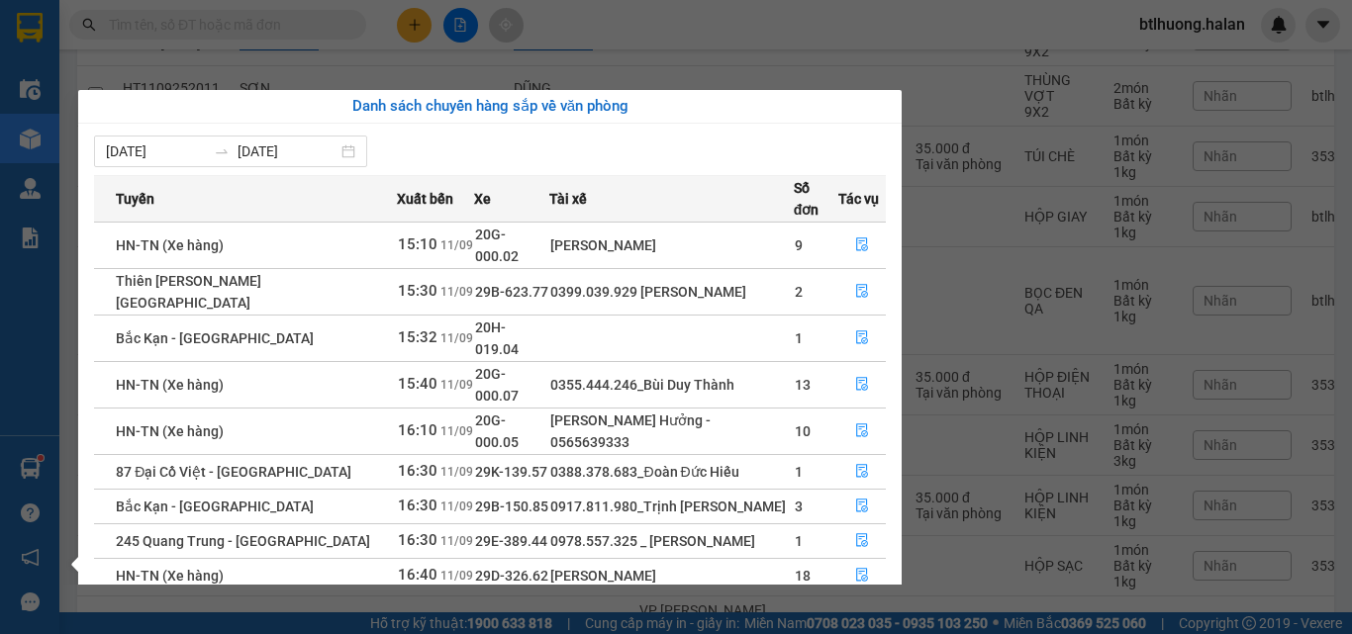
click at [602, 21] on section "Kết quả tìm kiếm ( 65 ) Bộ lọc Mã ĐH Trạng thái Món hàng Thu hộ Tổng cước Chưa …" at bounding box center [676, 317] width 1352 height 634
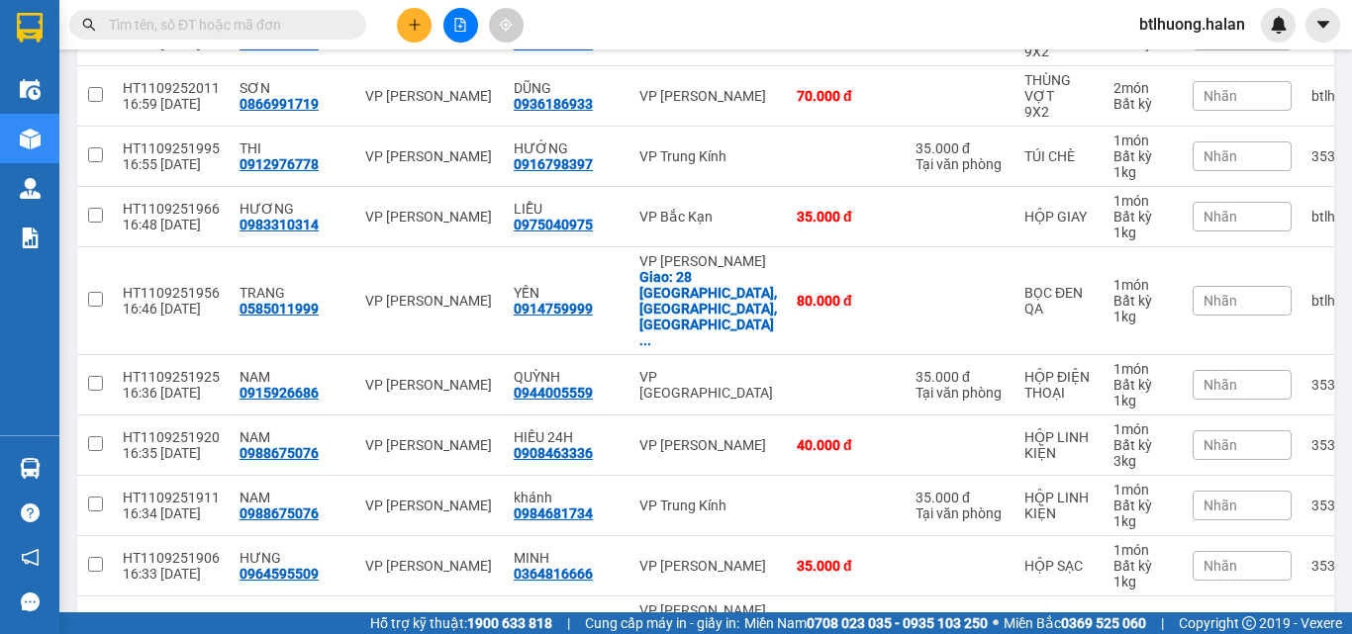
click at [420, 22] on icon "plus" at bounding box center [415, 25] width 14 height 14
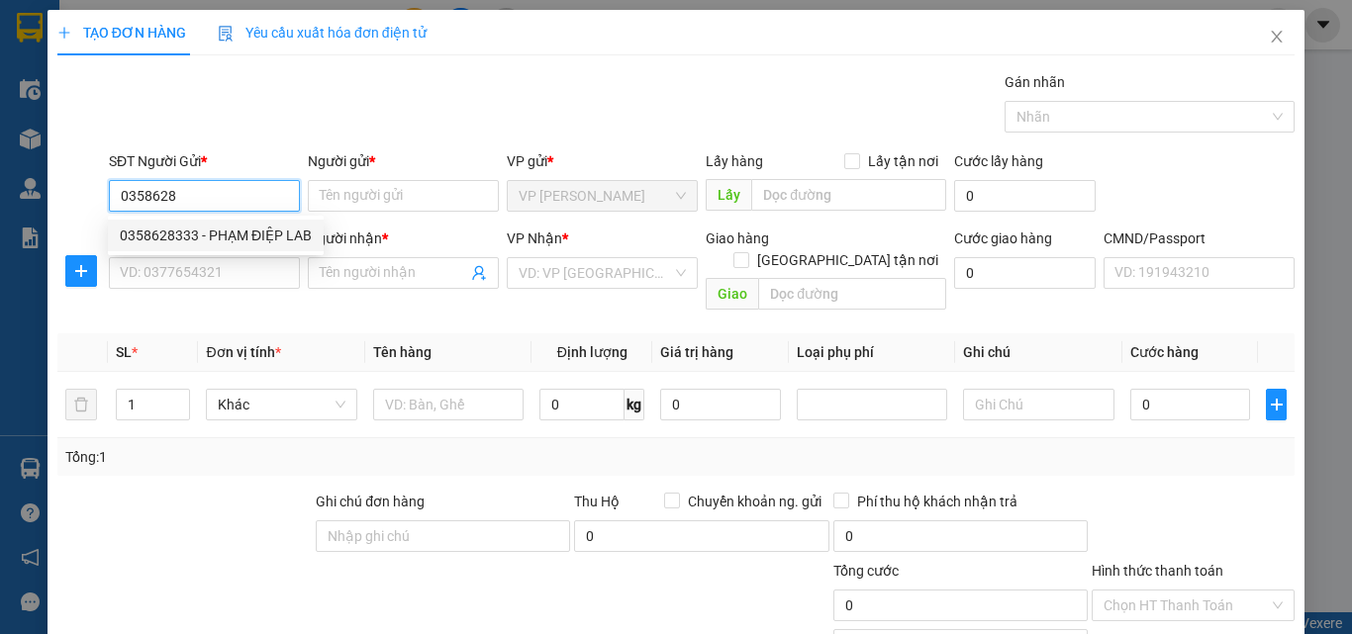
click at [233, 238] on div "0358628333 - PHẠM ĐIỆP LAB" at bounding box center [216, 236] width 192 height 22
type input "0358628333"
type input "PHẠM ĐIỆP LAB"
type input "0358628333"
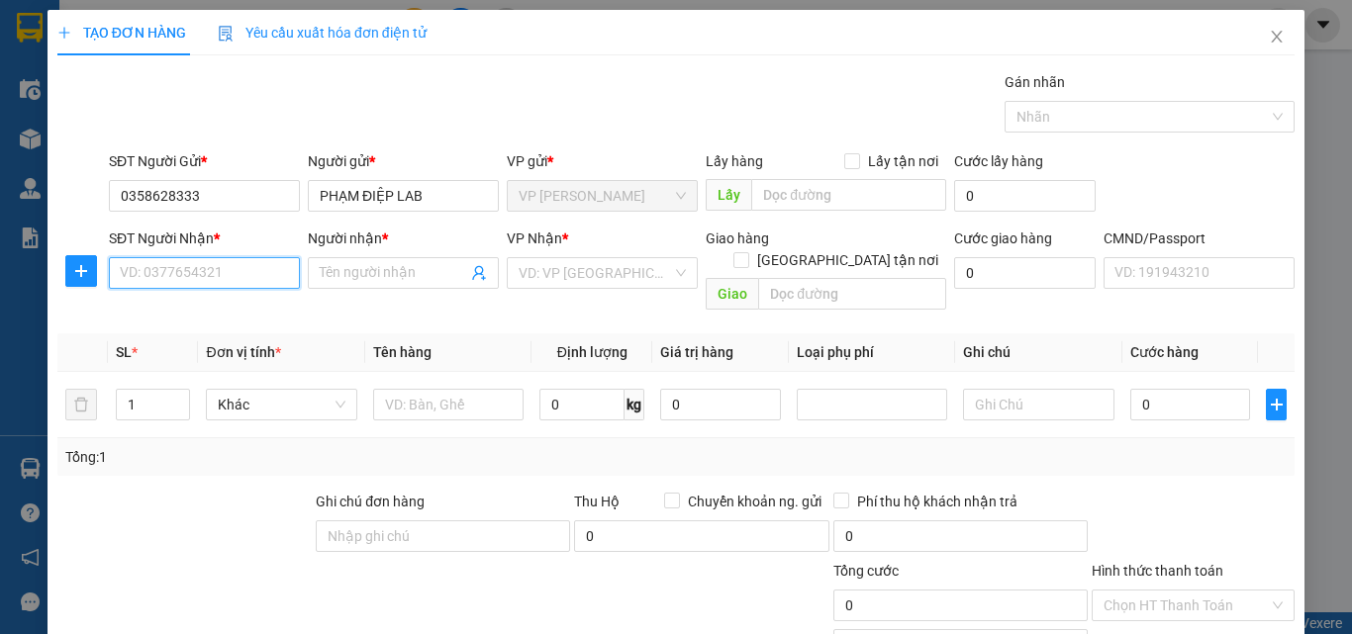
click at [240, 266] on input "SĐT Người Nhận *" at bounding box center [204, 273] width 191 height 32
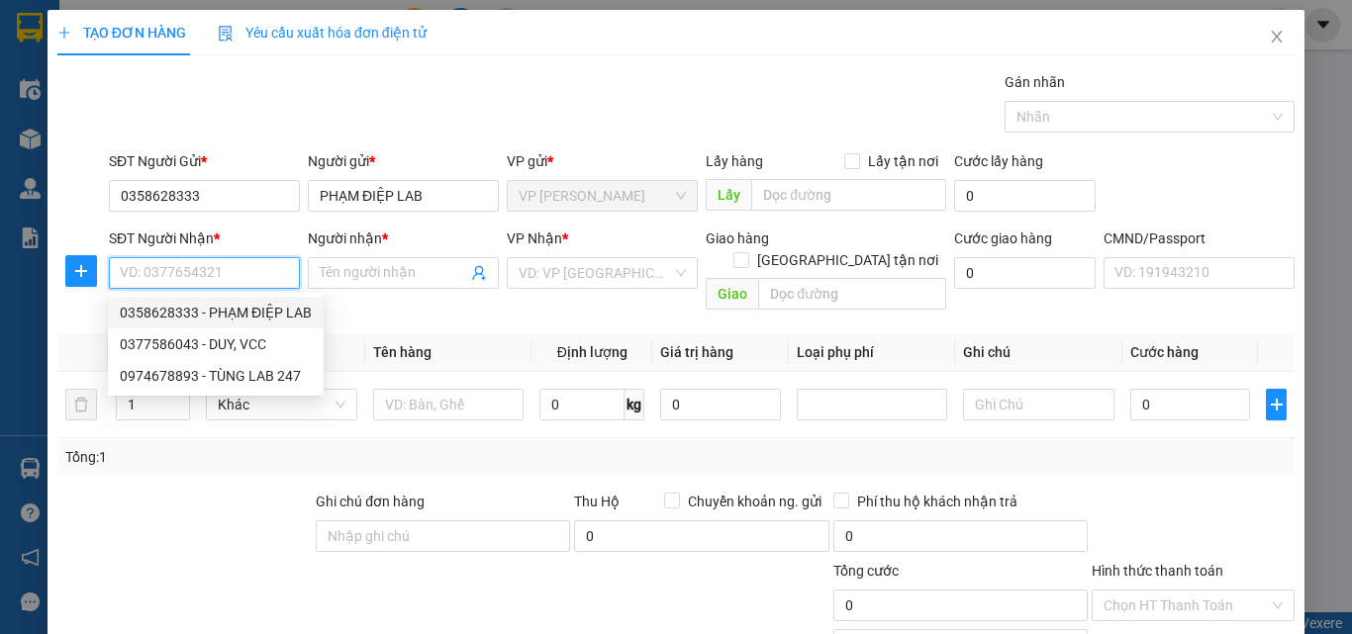
click at [247, 334] on div "0377586043 - DUY, VCC" at bounding box center [216, 345] width 216 height 32
type input "0377586043"
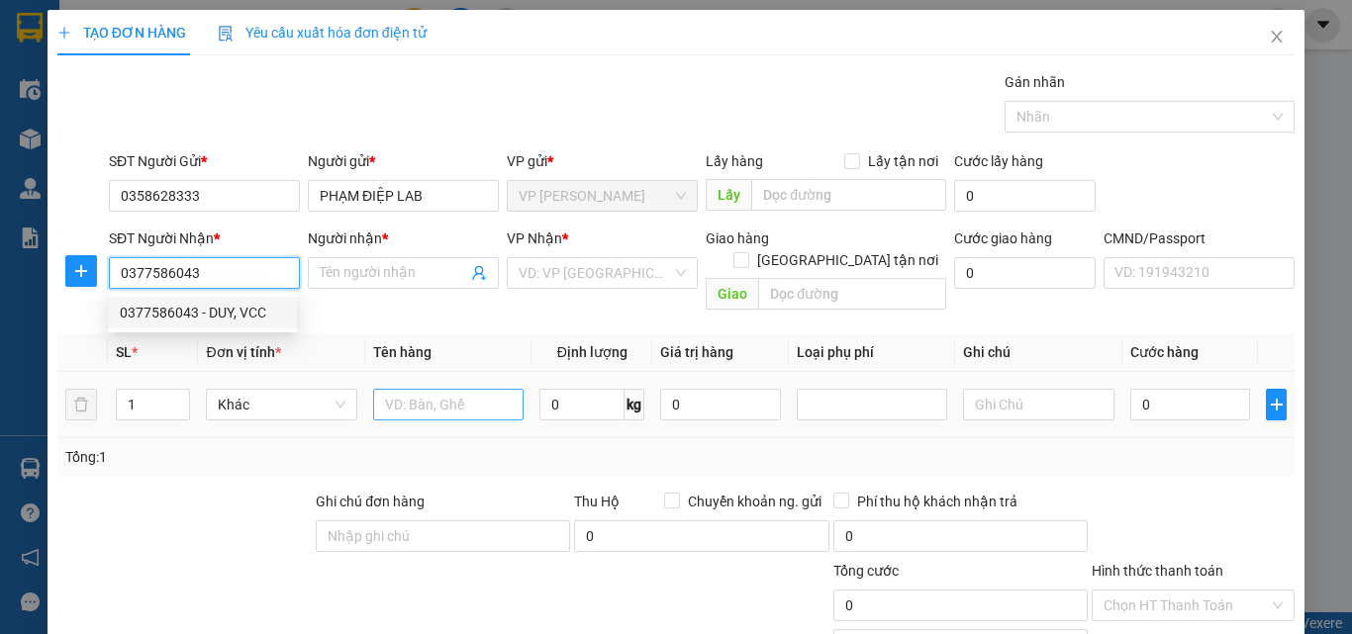
type input "DUY, VCC"
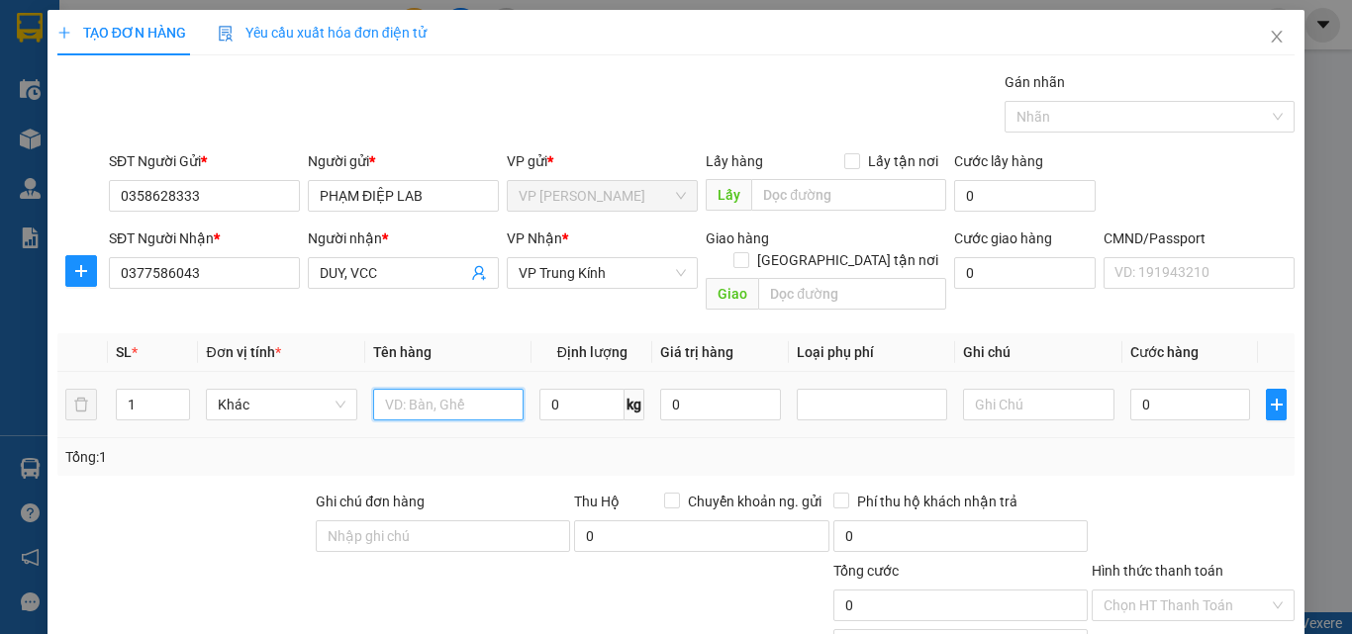
click at [441, 389] on input "text" at bounding box center [448, 405] width 150 height 32
type input "HỘP R"
click at [556, 389] on input "0" at bounding box center [581, 405] width 85 height 32
type input "1"
click at [560, 446] on div "Tổng: 1" at bounding box center [675, 457] width 1221 height 22
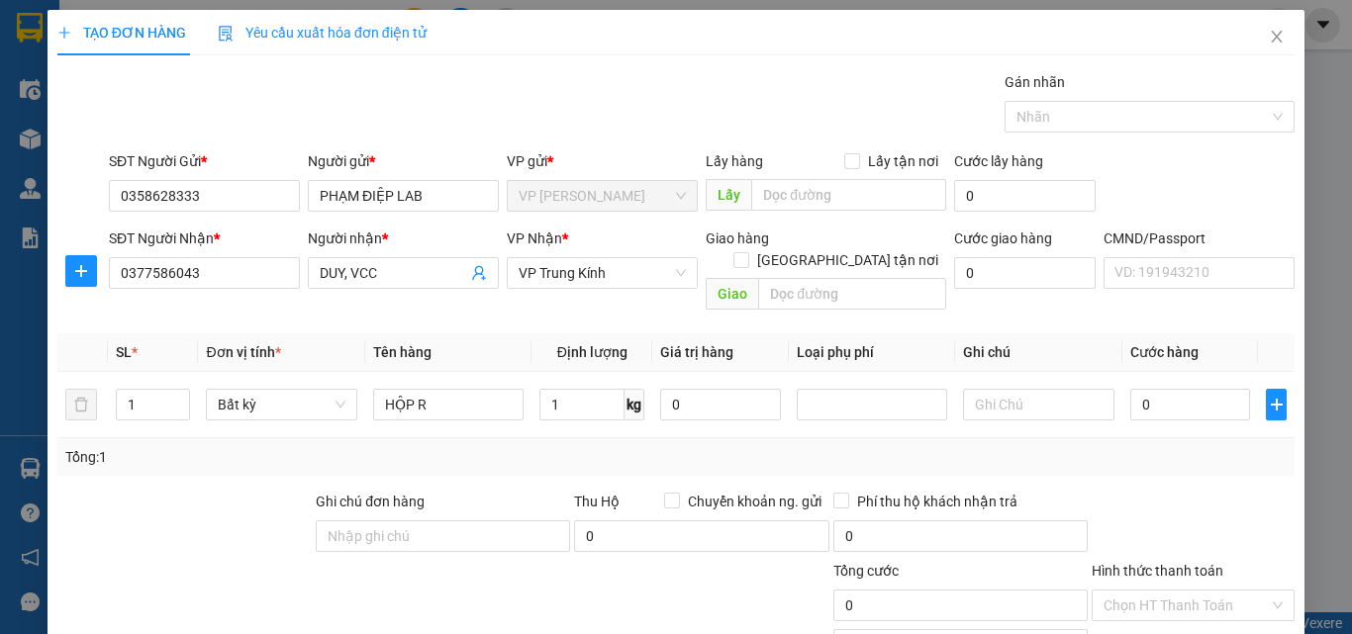
type input "35.000"
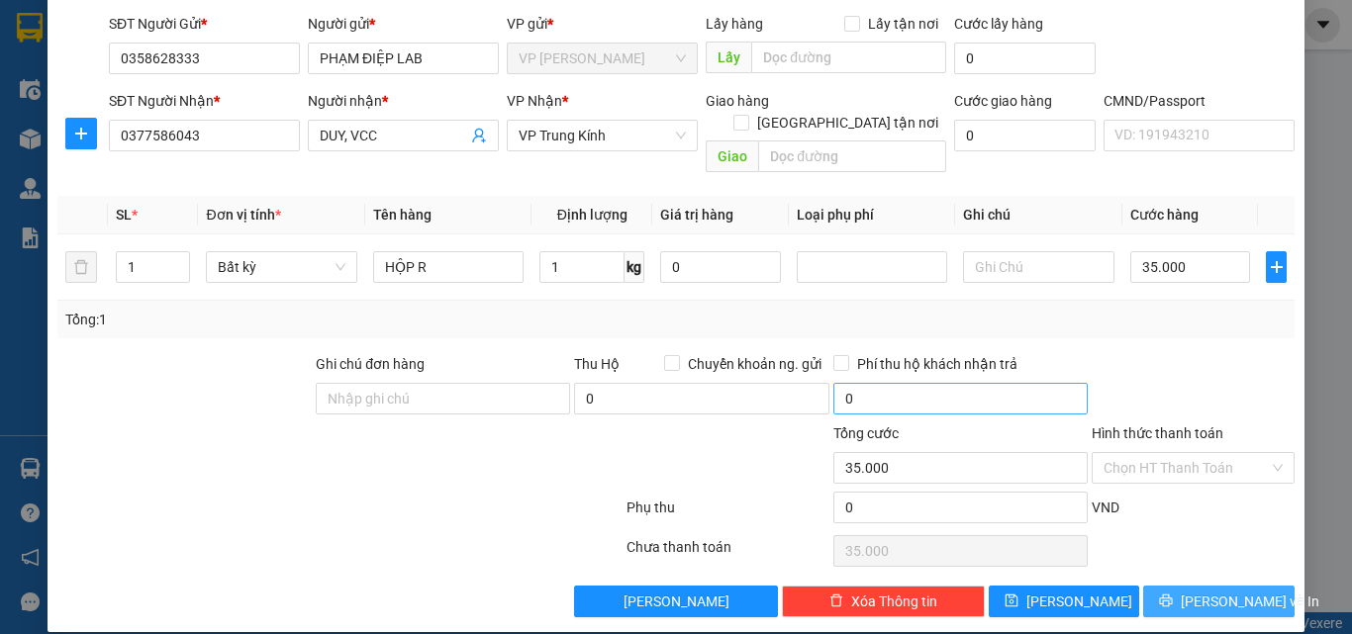
click at [1199, 586] on button "Lưu và In" at bounding box center [1218, 602] width 151 height 32
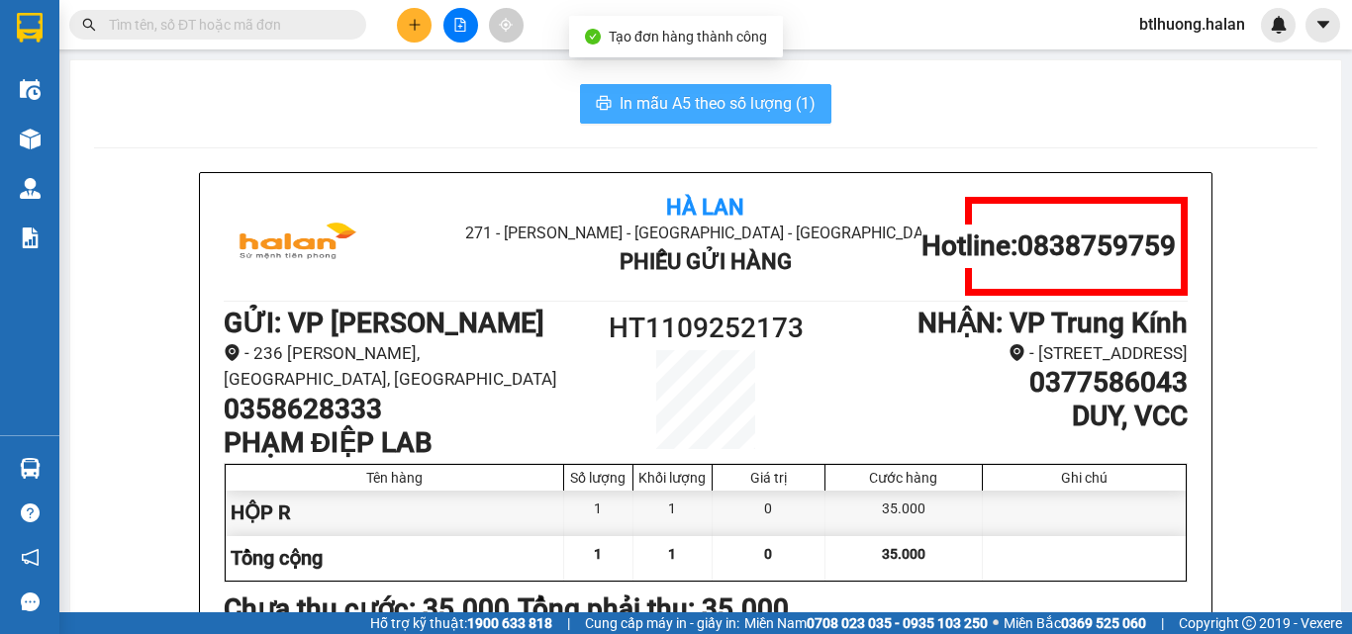
click at [602, 98] on icon "printer" at bounding box center [604, 103] width 16 height 16
click at [416, 29] on icon "plus" at bounding box center [415, 25] width 14 height 14
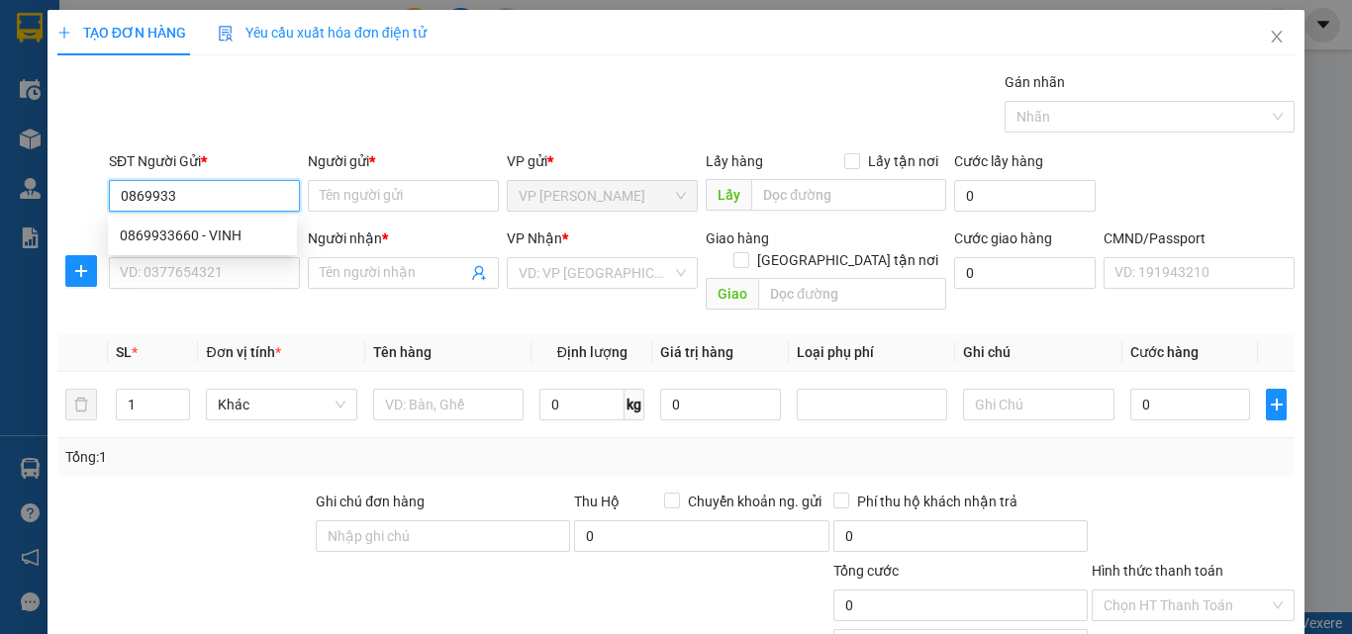
click at [263, 237] on div "0869933660 - VINH" at bounding box center [202, 236] width 165 height 22
type input "0869933660"
type input "VINH"
type input "0869933660"
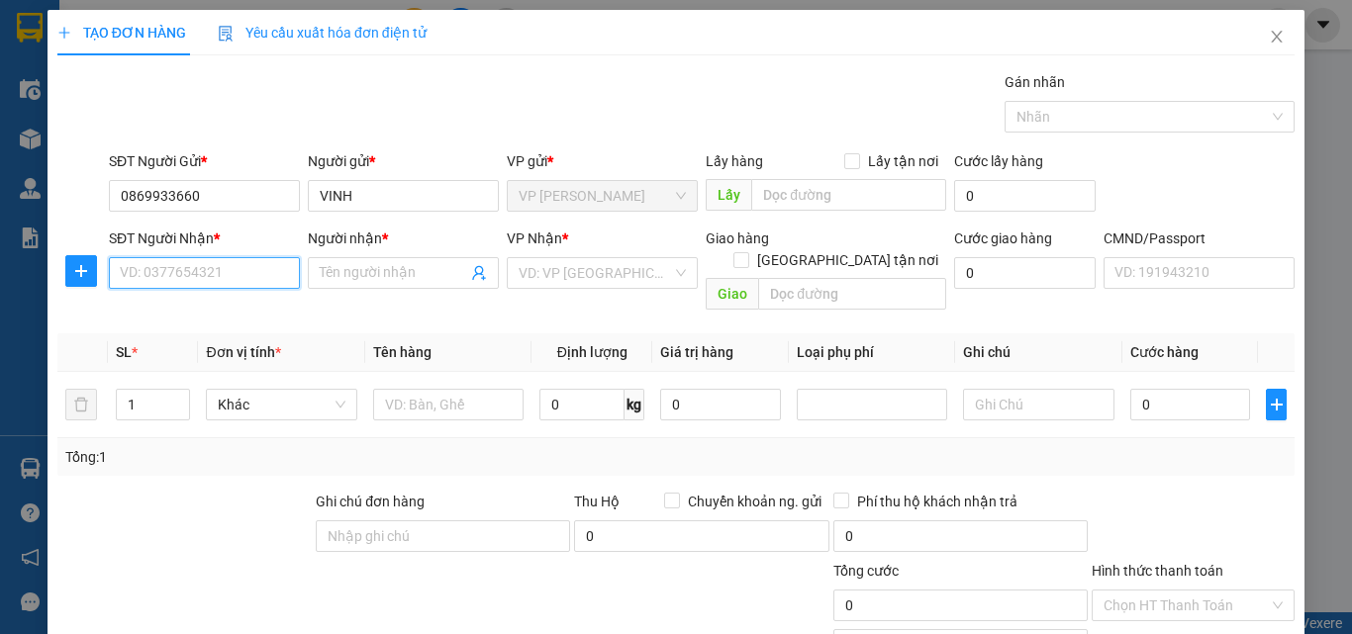
click at [262, 277] on input "SĐT Người Nhận *" at bounding box center [204, 273] width 191 height 32
click at [262, 311] on div "0912615997 - GREEN LAB 30K" at bounding box center [215, 313] width 190 height 22
type input "0912615997"
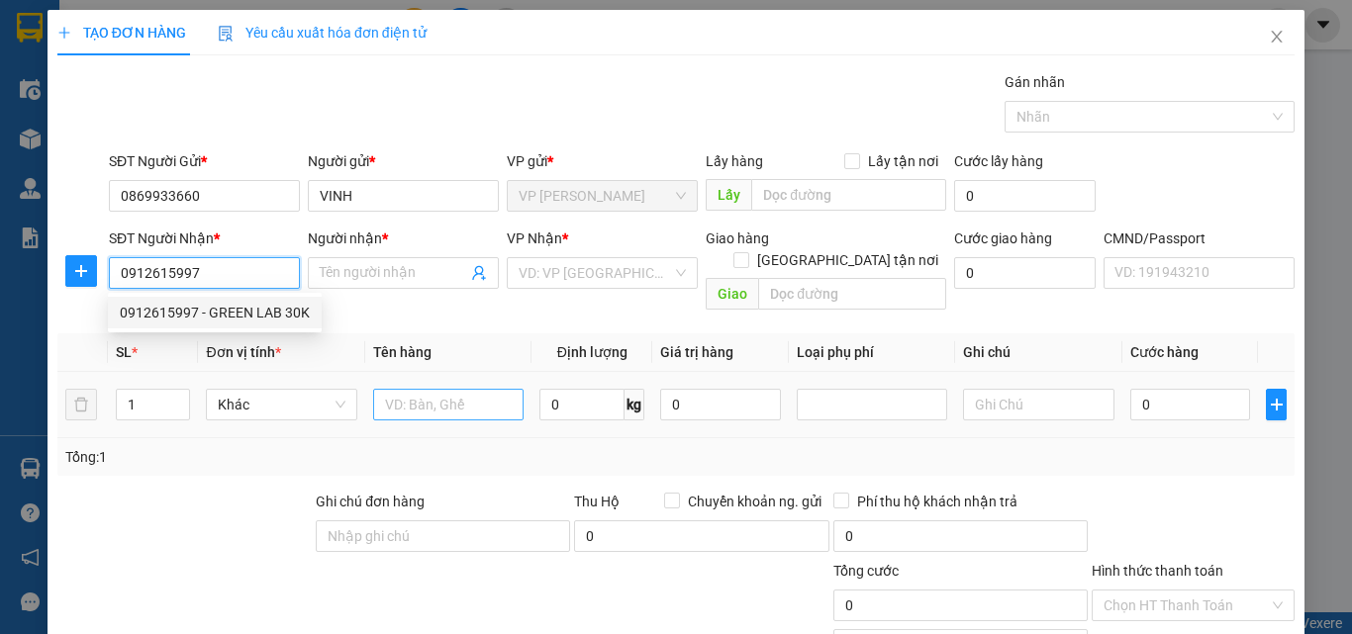
type input "GREEN LAB 30K"
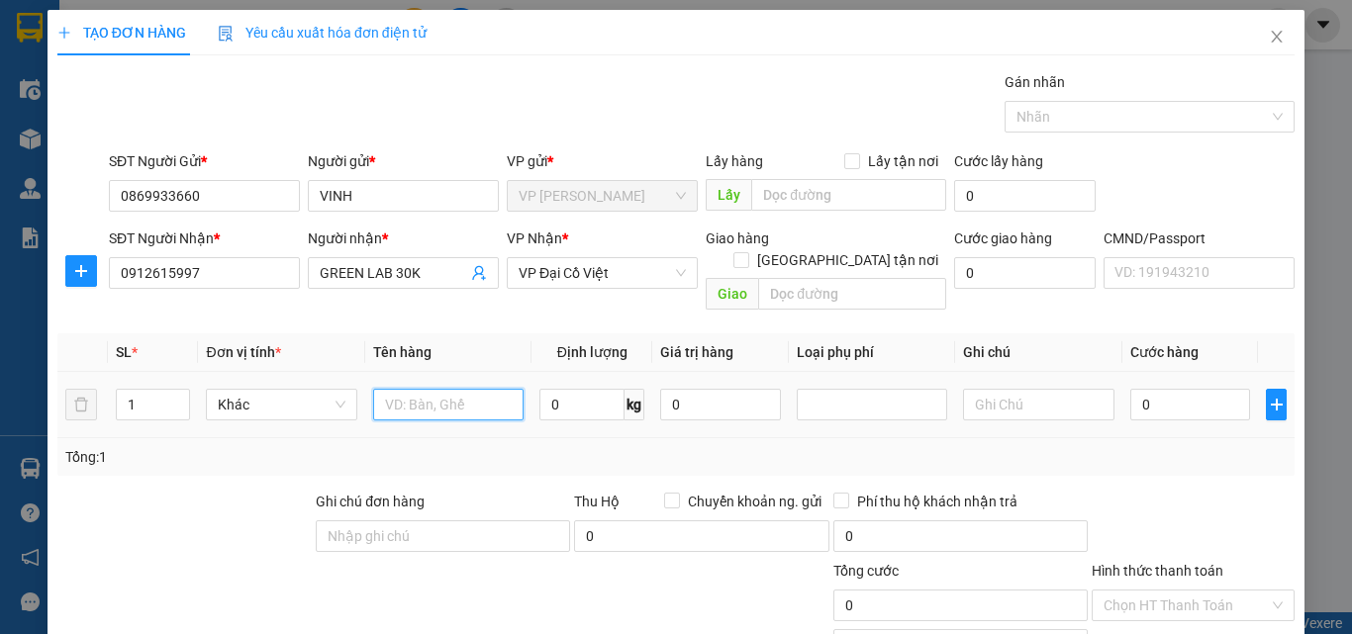
click at [401, 389] on input "text" at bounding box center [448, 405] width 150 height 32
type input "XÔ ĐỎ"
click at [1164, 389] on input "0" at bounding box center [1190, 405] width 121 height 32
type input "3"
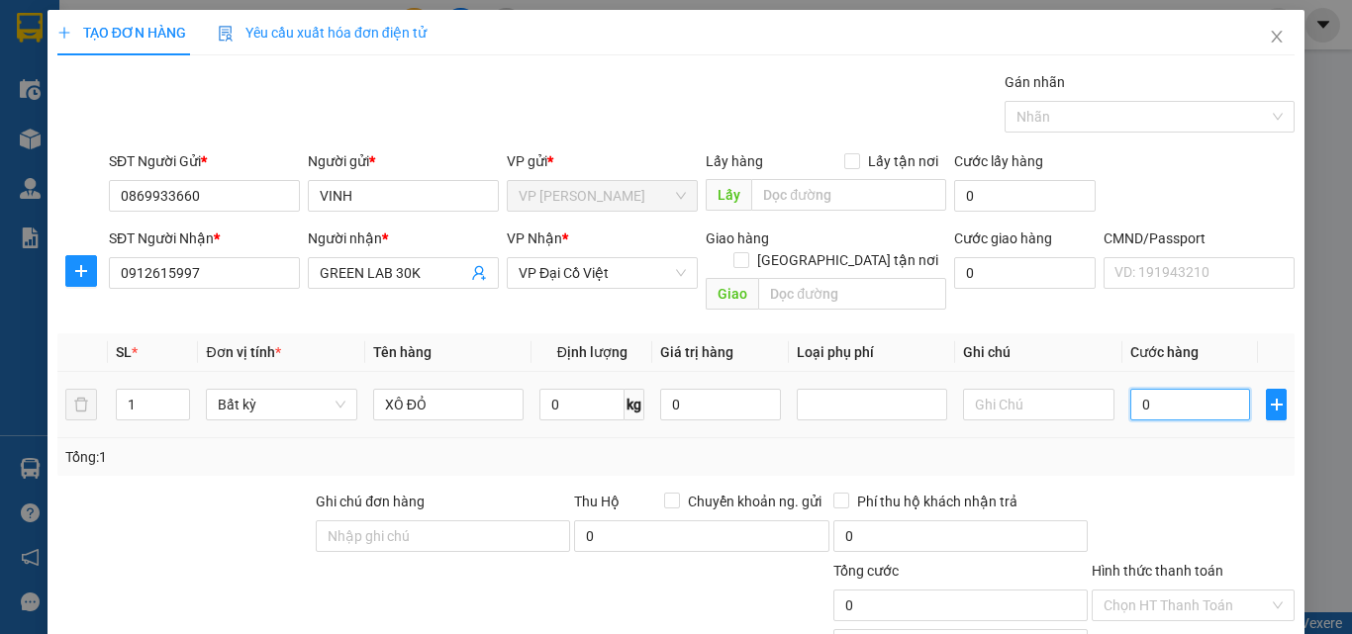
type input "3"
type input "30"
click at [1159, 460] on div "Transit Pickup Surcharge Ids Transit Deliver Surcharge Ids Transit Deliver Surc…" at bounding box center [675, 413] width 1237 height 684
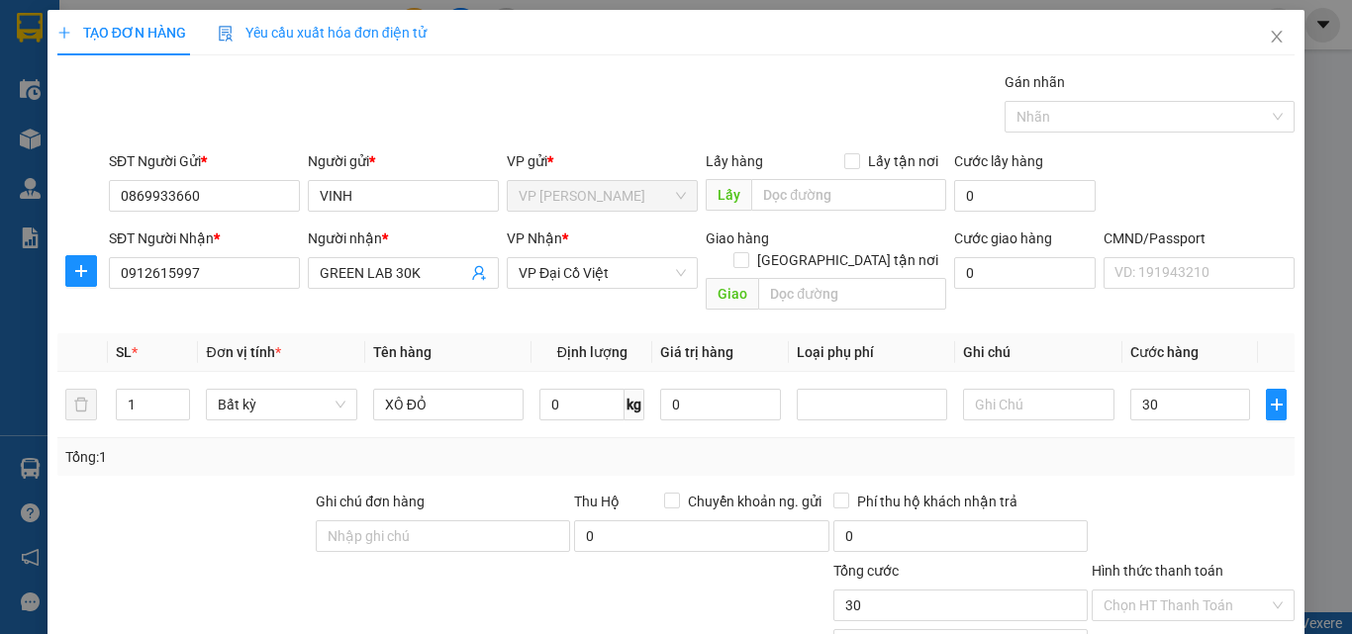
type input "30.000"
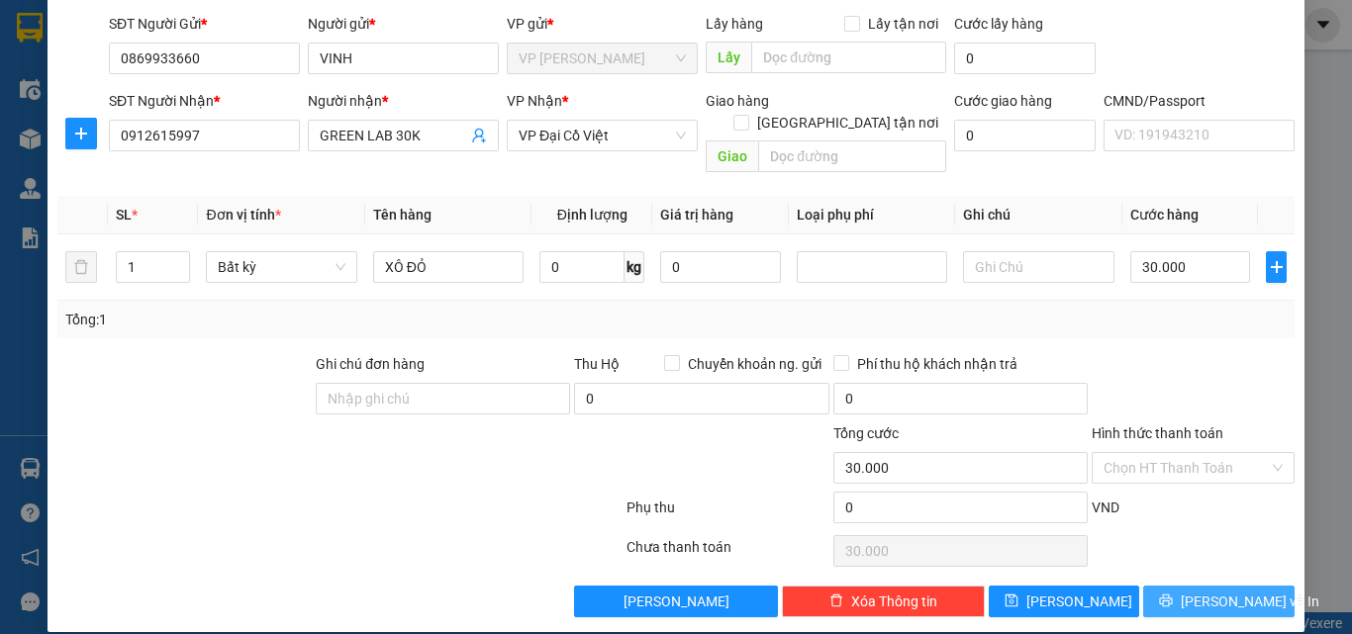
click at [1192, 591] on span "Lưu và In" at bounding box center [1250, 602] width 139 height 22
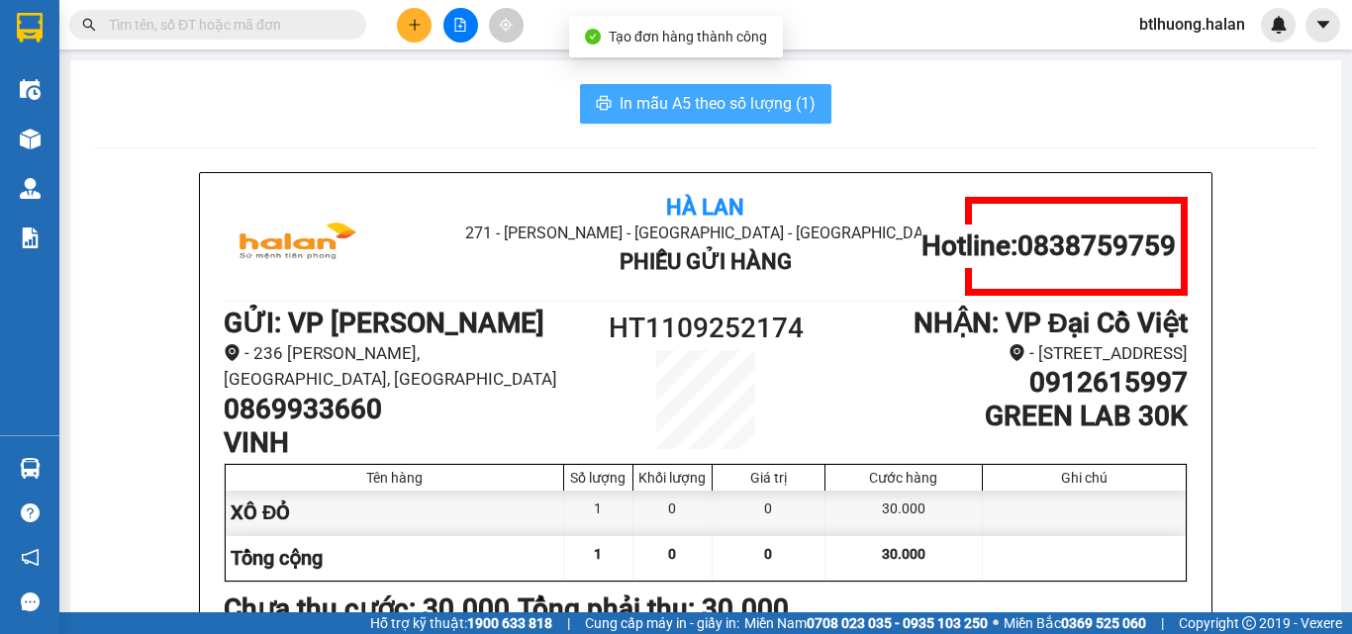
click at [587, 90] on button "In mẫu A5 theo số lượng (1)" at bounding box center [705, 104] width 251 height 40
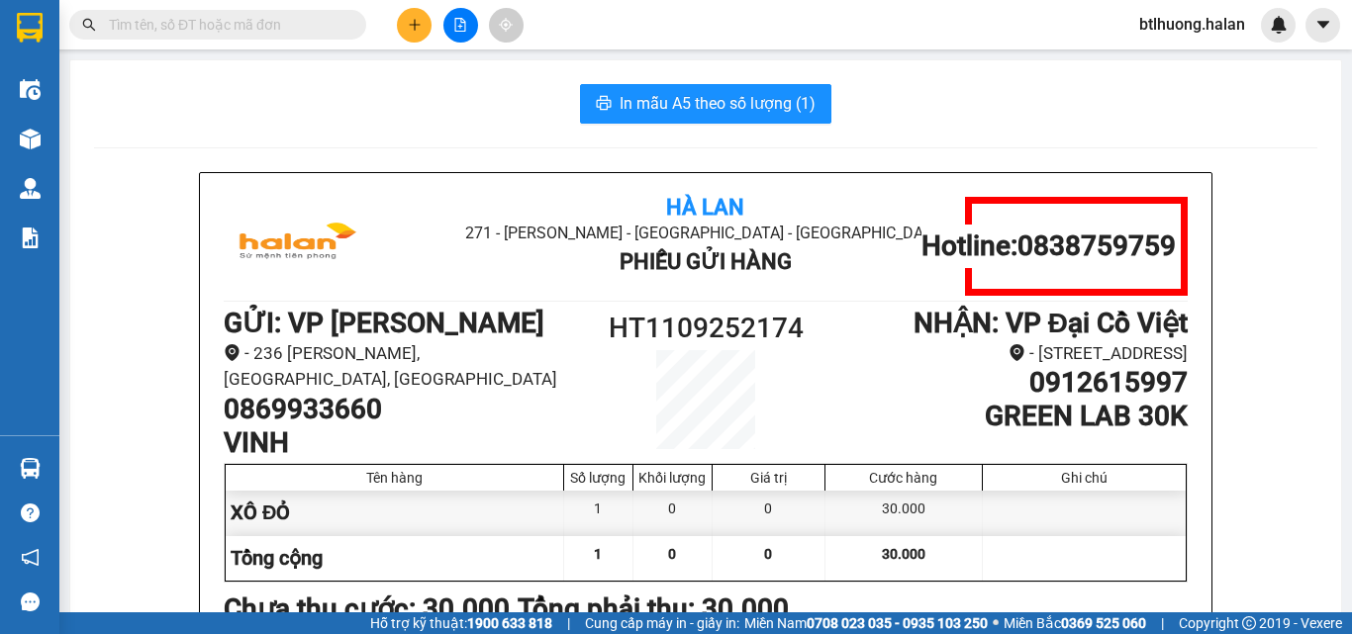
click at [350, 22] on span at bounding box center [352, 25] width 12 height 22
click at [322, 20] on input "text" at bounding box center [226, 25] width 234 height 22
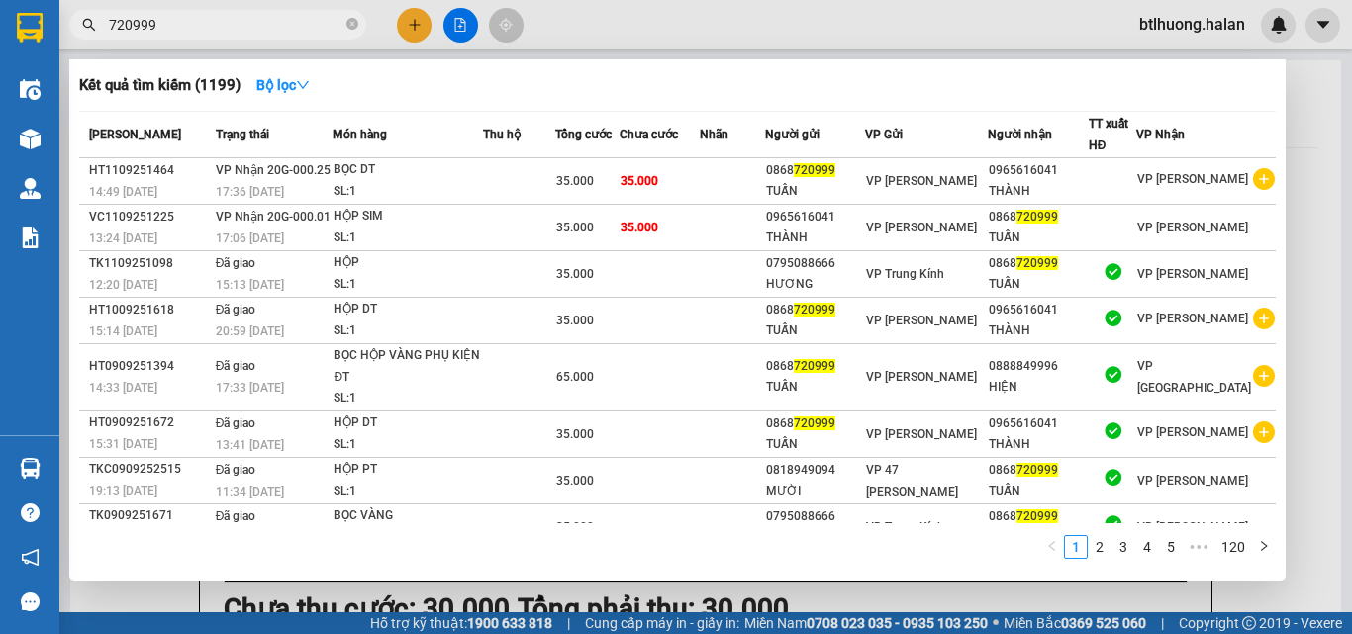
click at [262, 19] on input "720999" at bounding box center [226, 25] width 234 height 22
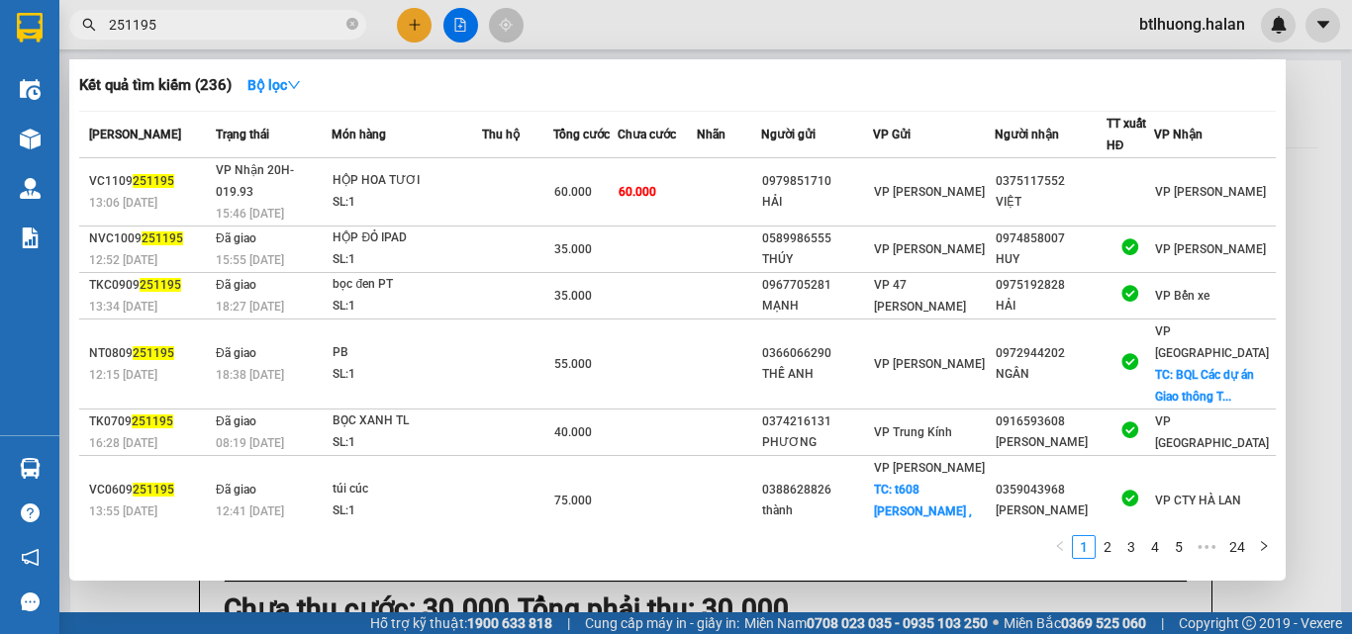
type input "251195"
click at [653, 32] on div at bounding box center [676, 317] width 1352 height 634
click at [195, 15] on input "251195" at bounding box center [226, 25] width 234 height 22
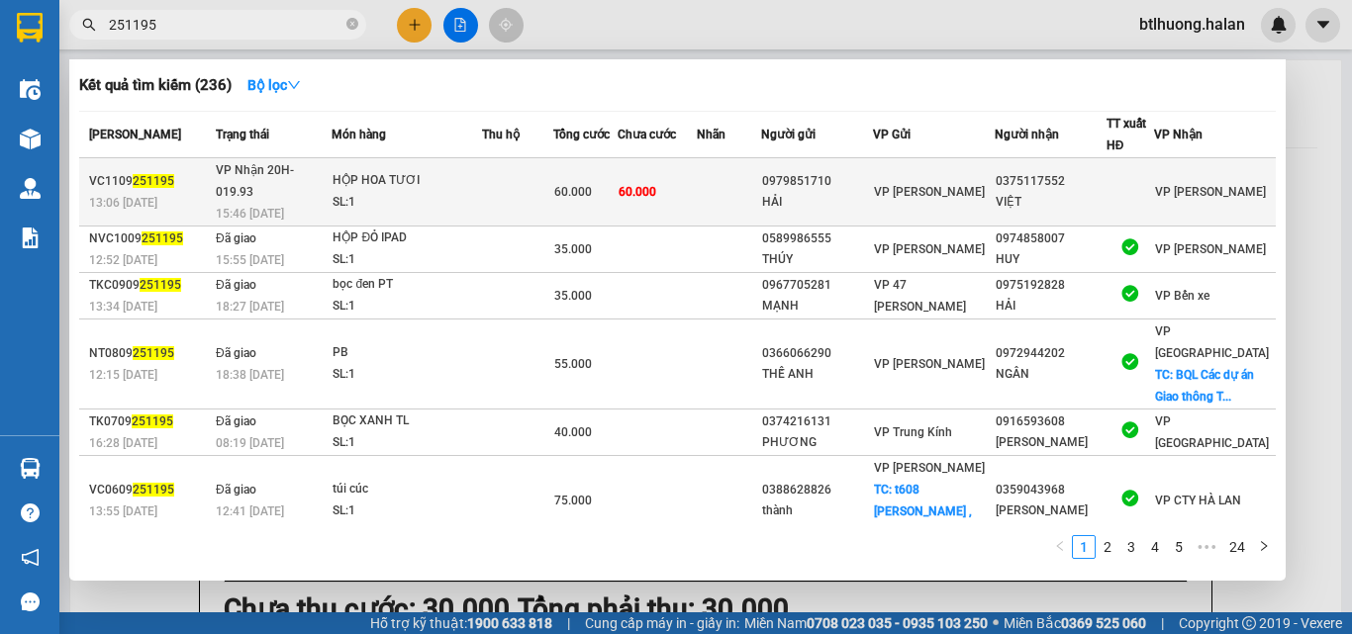
click at [438, 180] on div "HỘP HOA TƯƠI" at bounding box center [407, 181] width 148 height 22
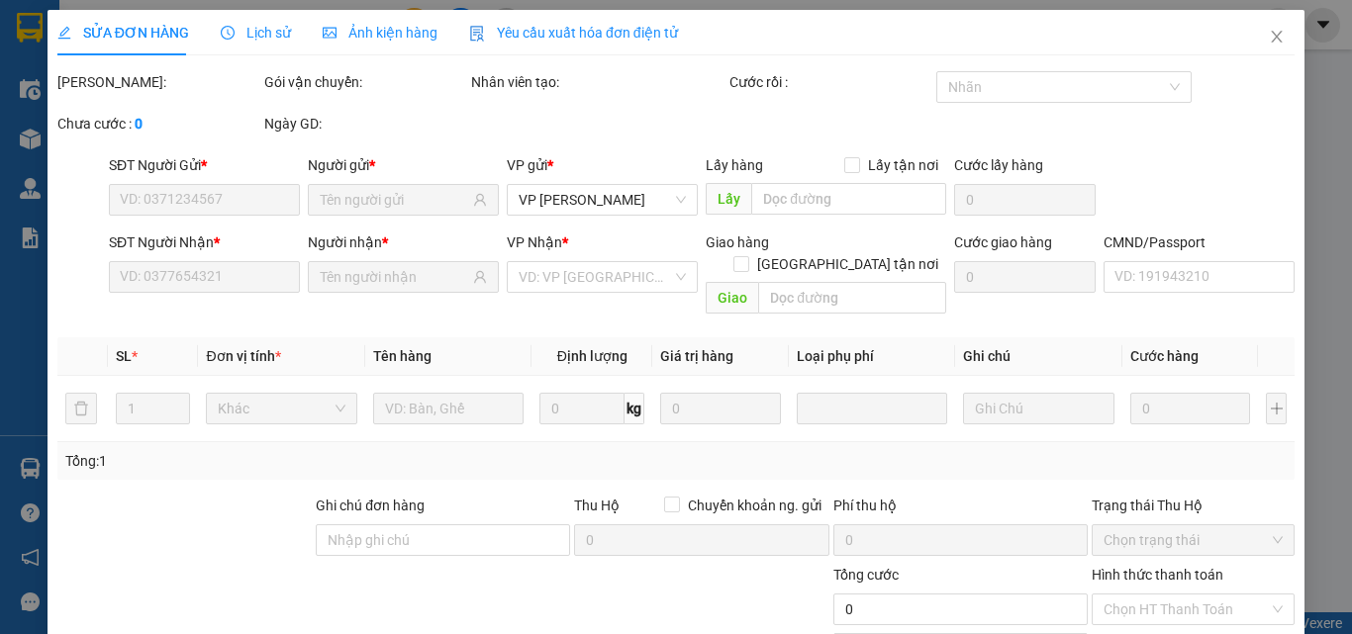
type input "0979851710"
type input "HẢI"
type input "0375117552"
type input "VIỆT"
type input "60.000"
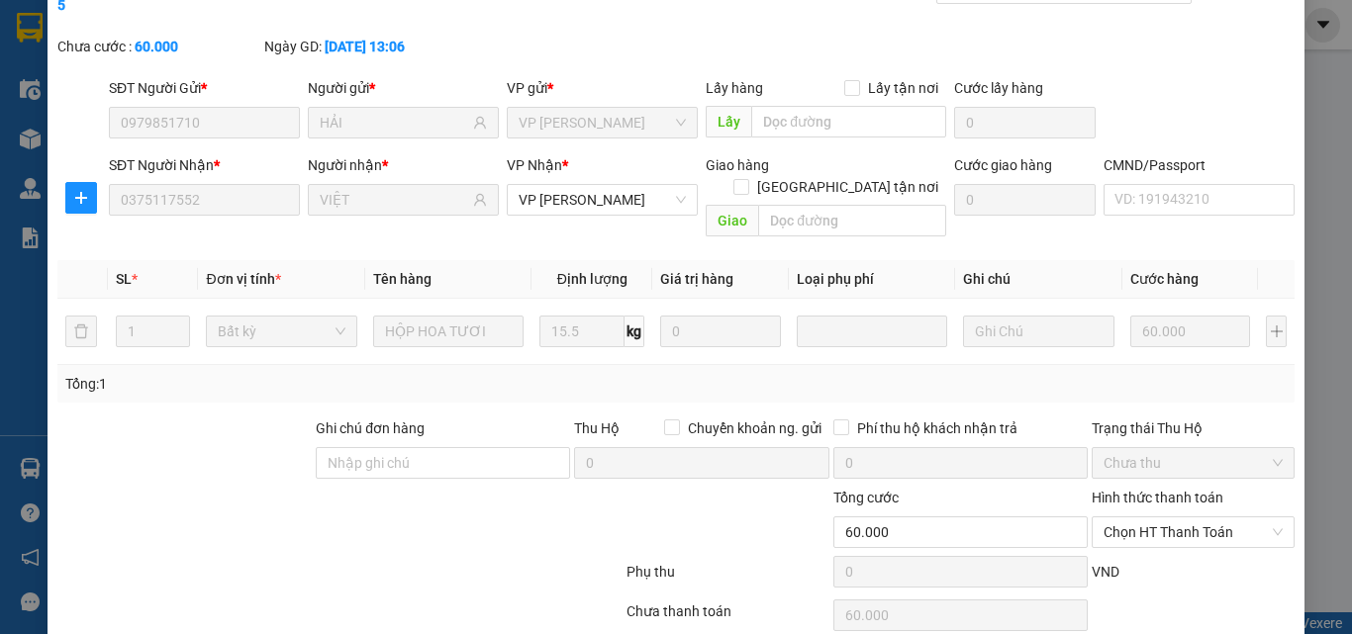
scroll to position [142, 0]
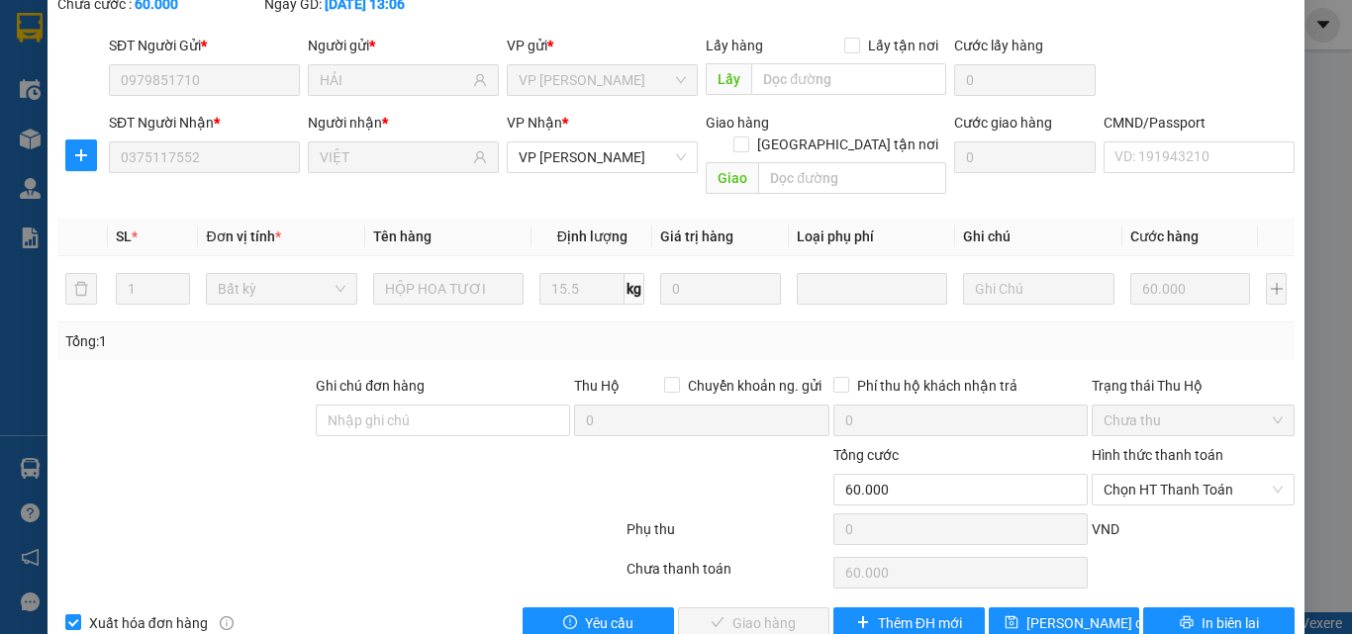
drag, startPoint x: 1109, startPoint y: 449, endPoint x: 1111, endPoint y: 418, distance: 31.7
click at [1112, 475] on span "Chọn HT Thanh Toán" at bounding box center [1193, 490] width 179 height 30
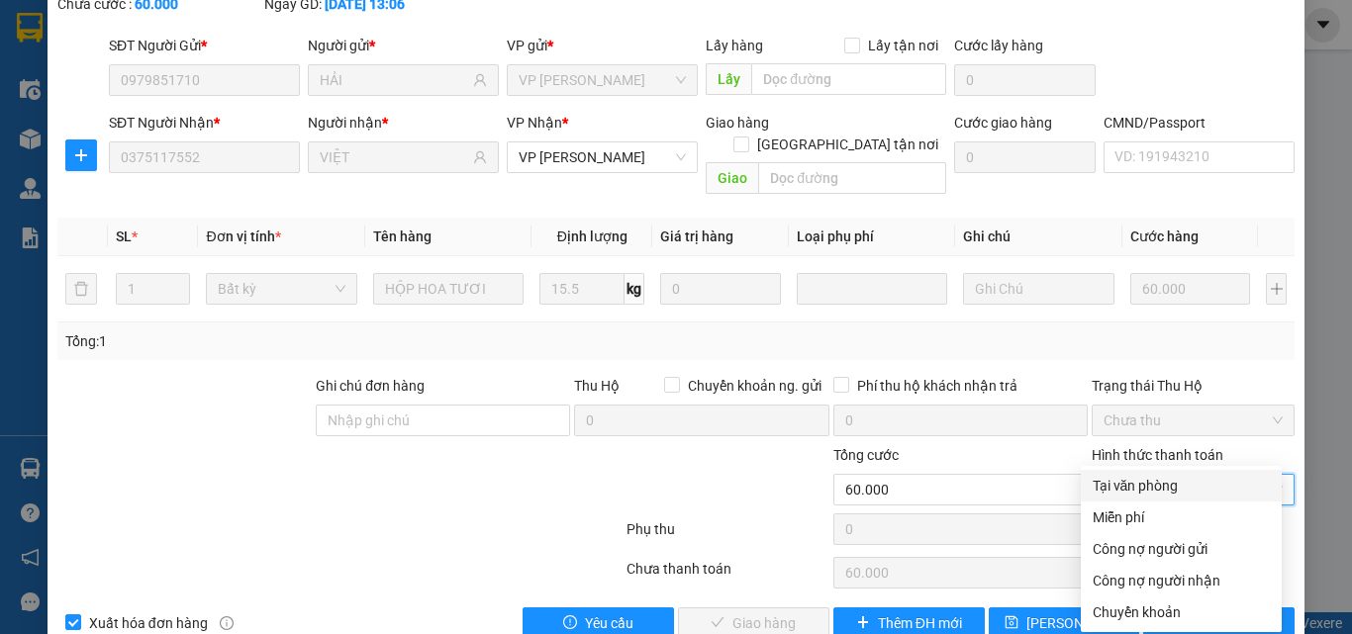
drag, startPoint x: 1166, startPoint y: 488, endPoint x: 1005, endPoint y: 514, distance: 163.4
click at [1166, 486] on div "Tại văn phòng" at bounding box center [1181, 486] width 177 height 22
type input "0"
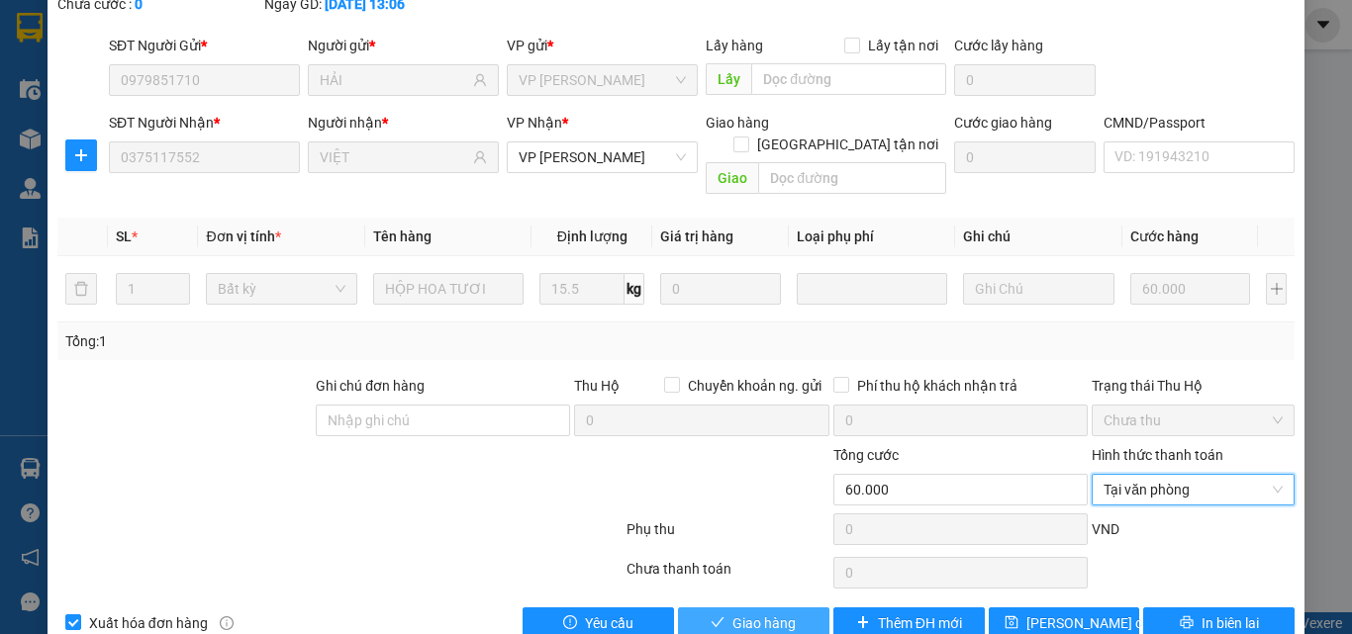
drag, startPoint x: 770, startPoint y: 576, endPoint x: 898, endPoint y: 466, distance: 168.4
click at [769, 613] on span "Giao hàng" at bounding box center [763, 624] width 63 height 22
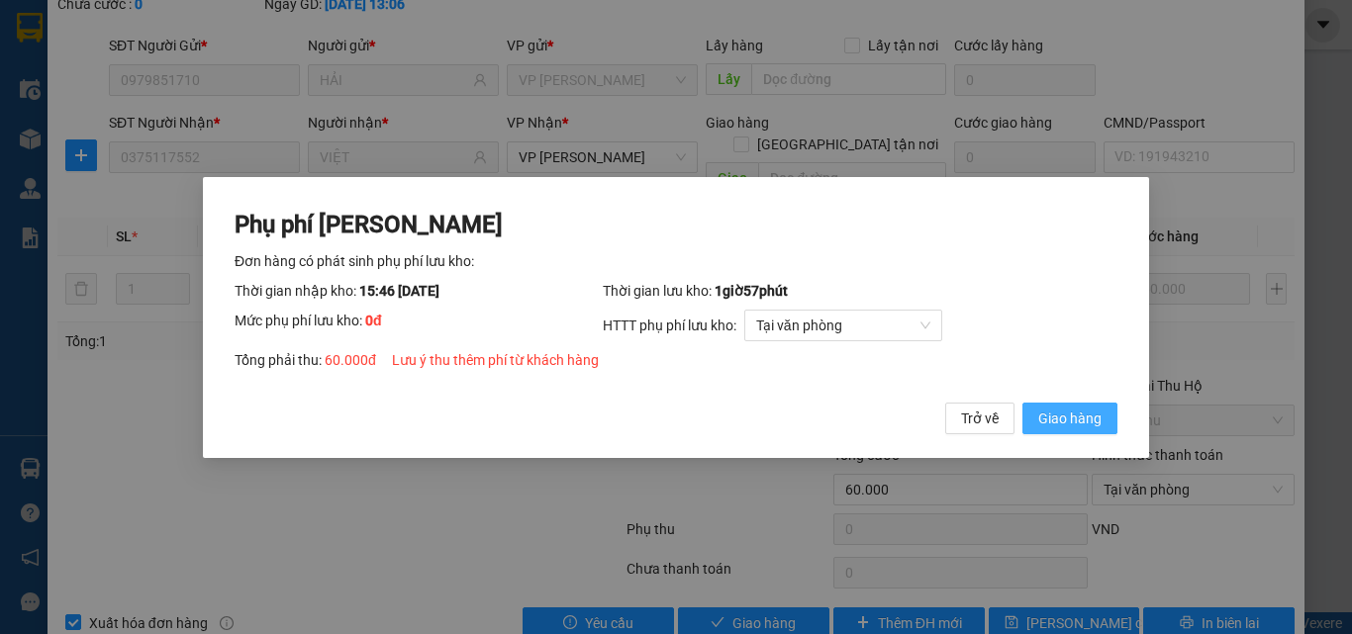
click at [1056, 406] on button "Giao hàng" at bounding box center [1069, 418] width 95 height 32
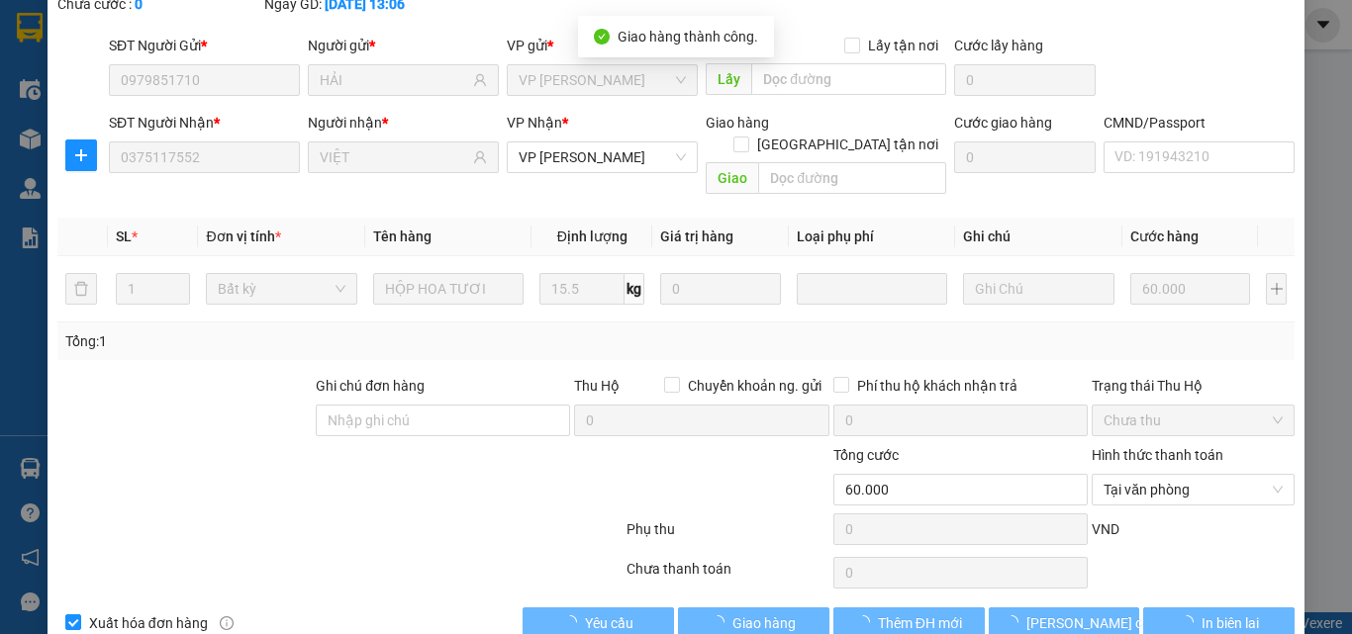
scroll to position [0, 0]
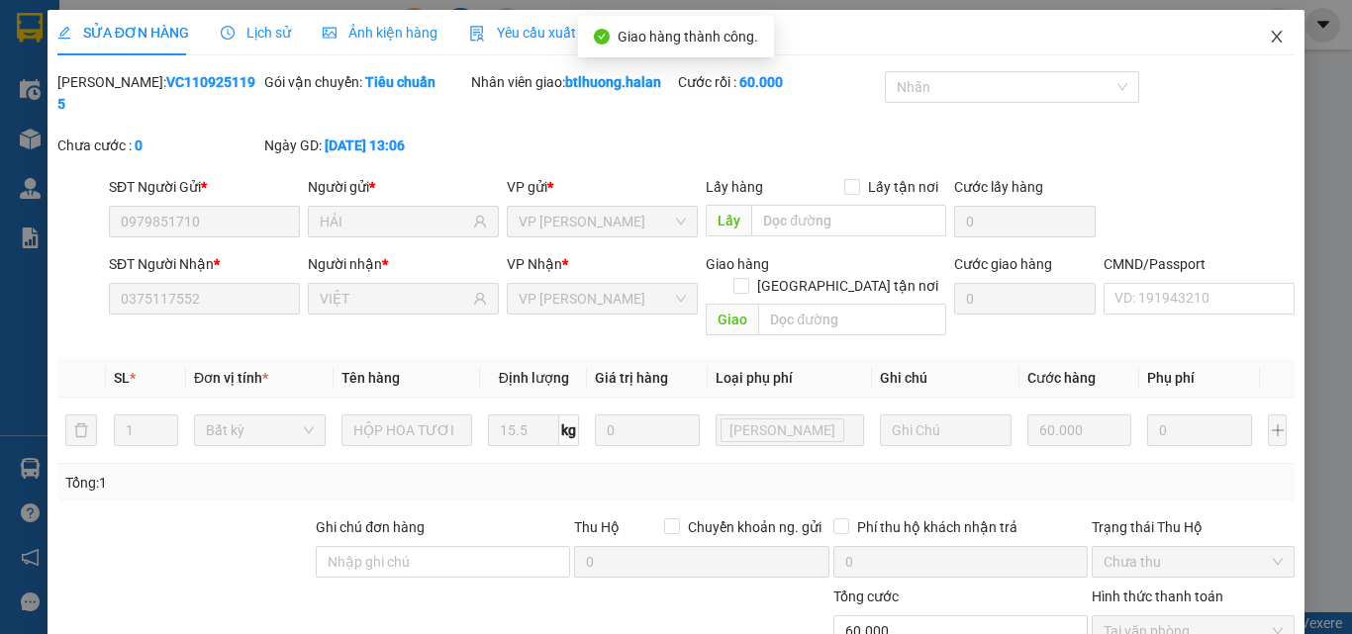
click at [1269, 37] on icon "close" at bounding box center [1277, 37] width 16 height 16
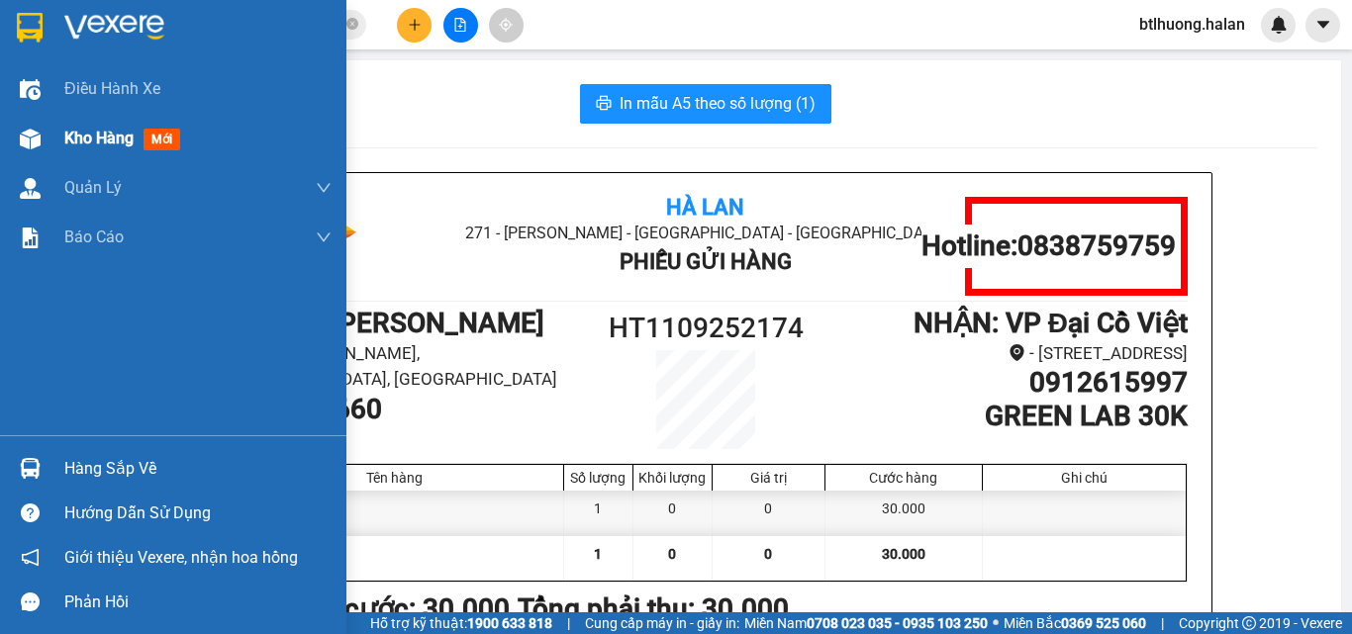
click at [64, 120] on div "Kho hàng mới" at bounding box center [197, 138] width 267 height 49
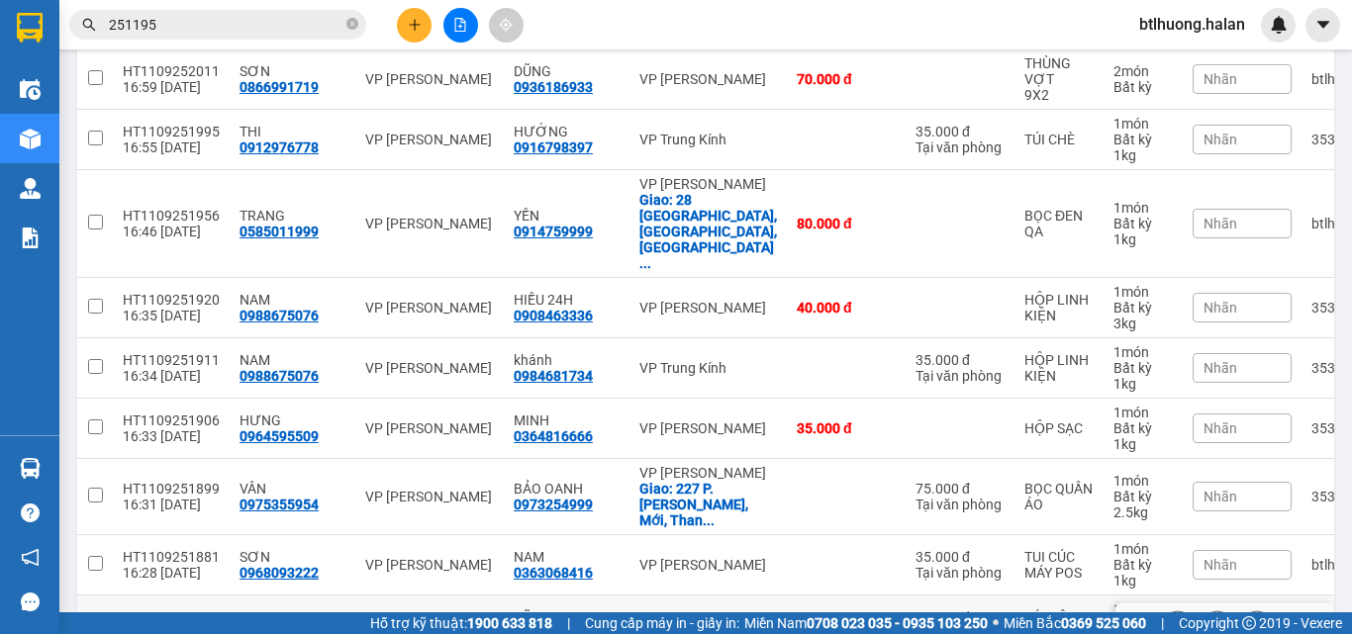
scroll to position [1441, 0]
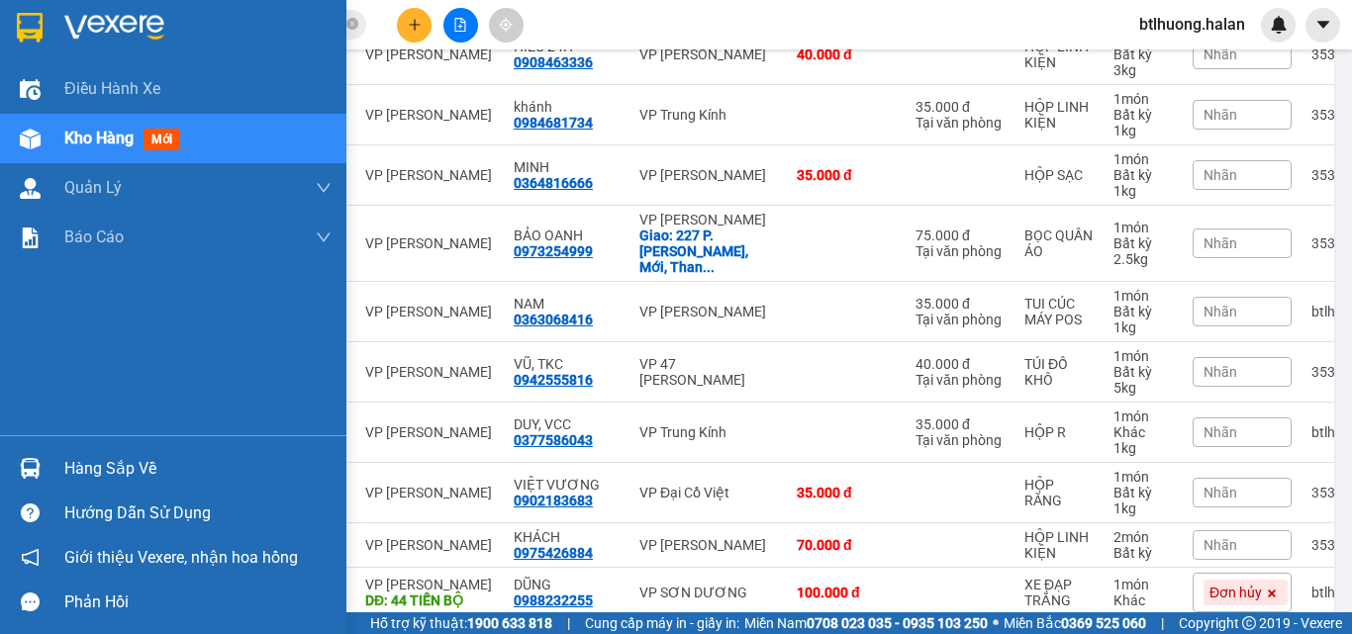
click at [17, 462] on div at bounding box center [30, 468] width 35 height 35
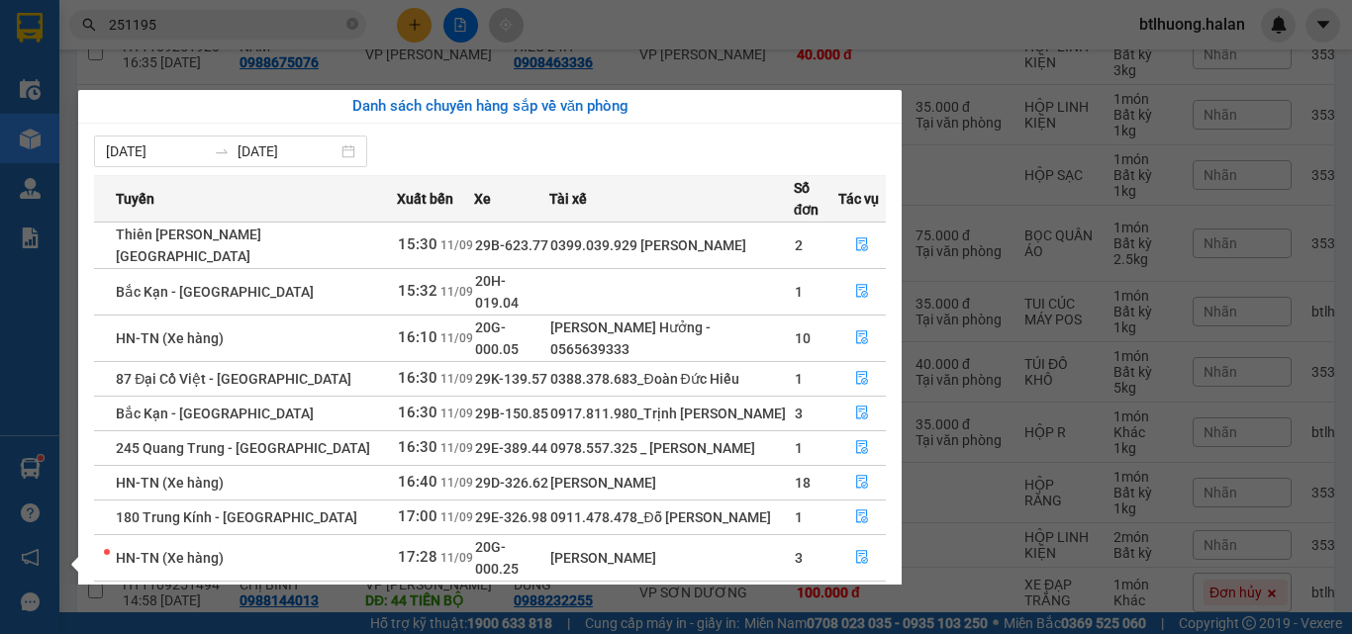
click at [174, 46] on section "Kết quả tìm kiếm ( 236 ) Bộ lọc Mã ĐH Trạng thái Món hàng Thu hộ Tổng cước Chưa…" at bounding box center [676, 317] width 1352 height 634
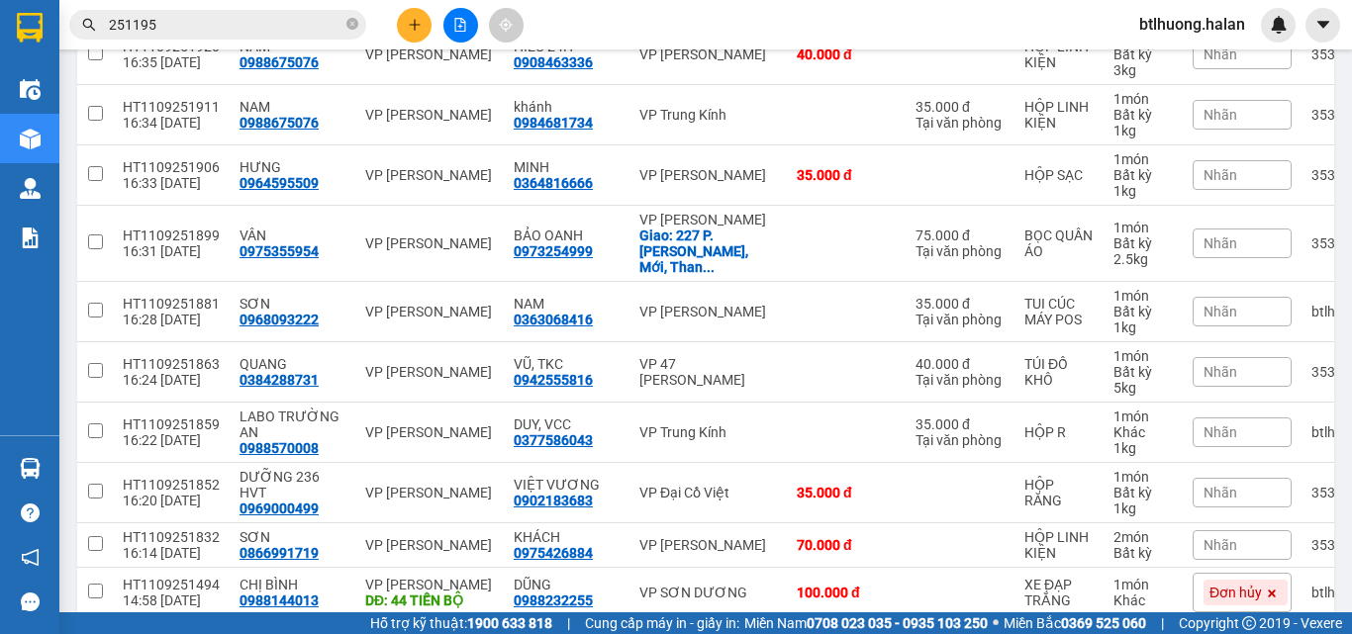
click at [187, 19] on input "251195" at bounding box center [226, 25] width 234 height 22
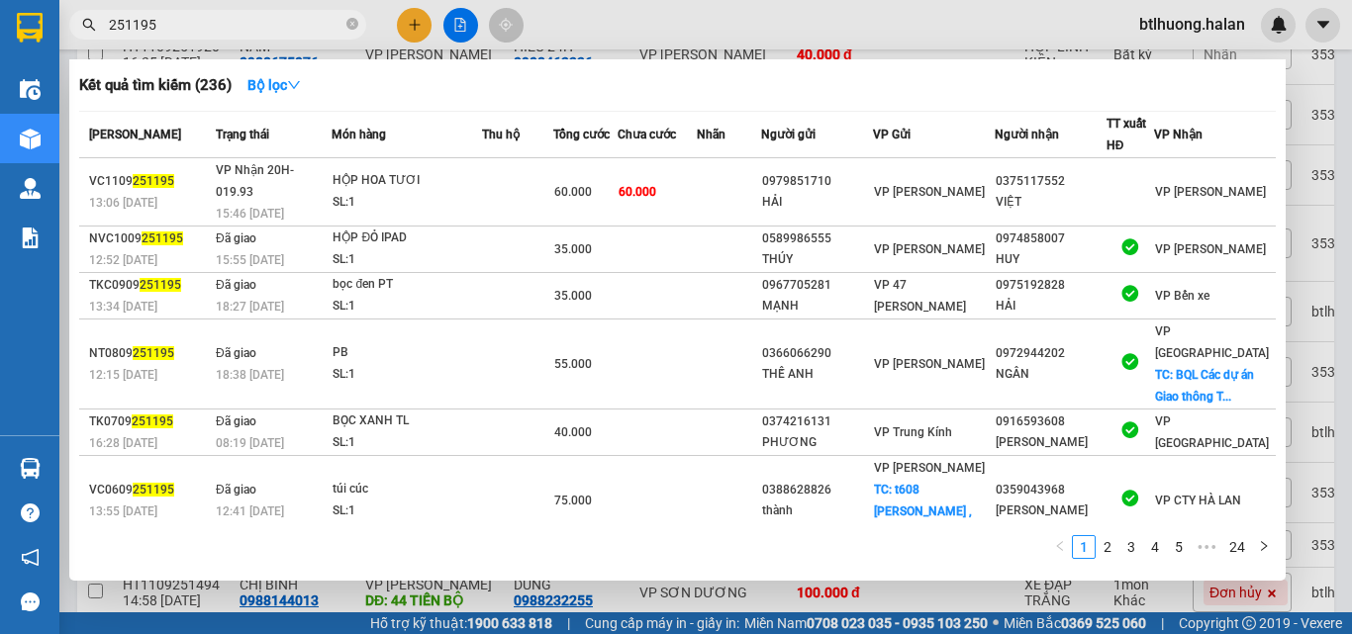
click at [187, 19] on input "251195" at bounding box center [226, 25] width 234 height 22
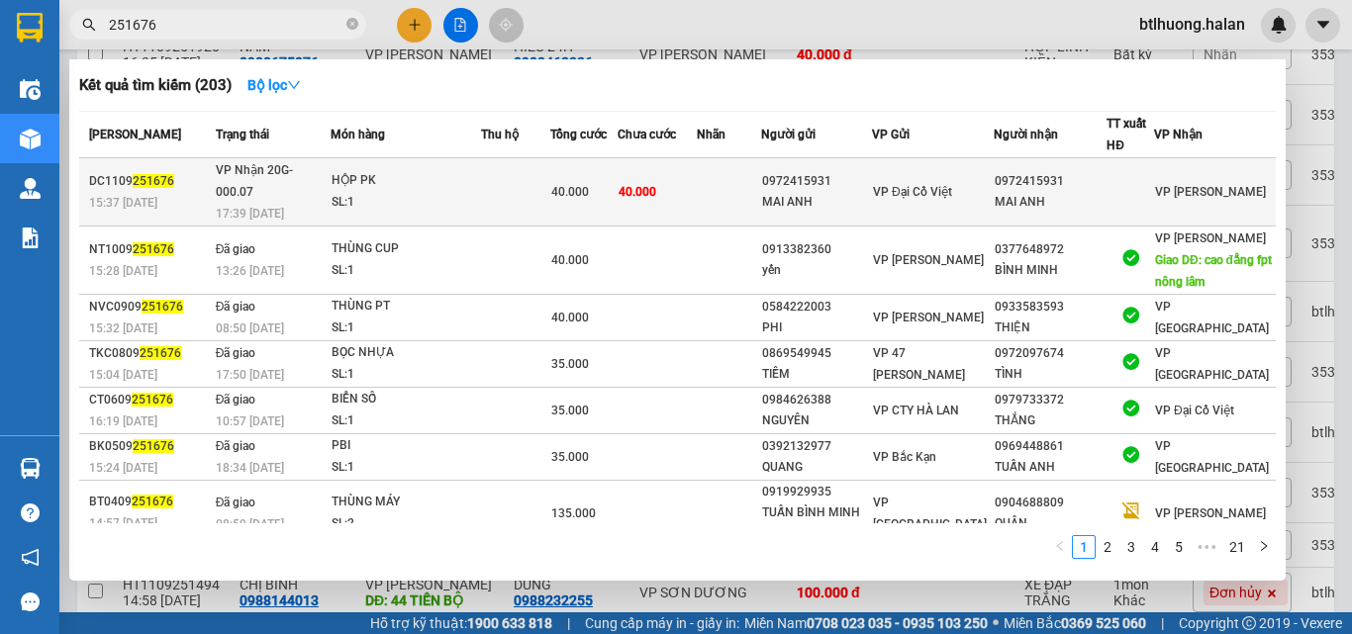
type input "251676"
click at [589, 185] on span "40.000" at bounding box center [570, 192] width 38 height 14
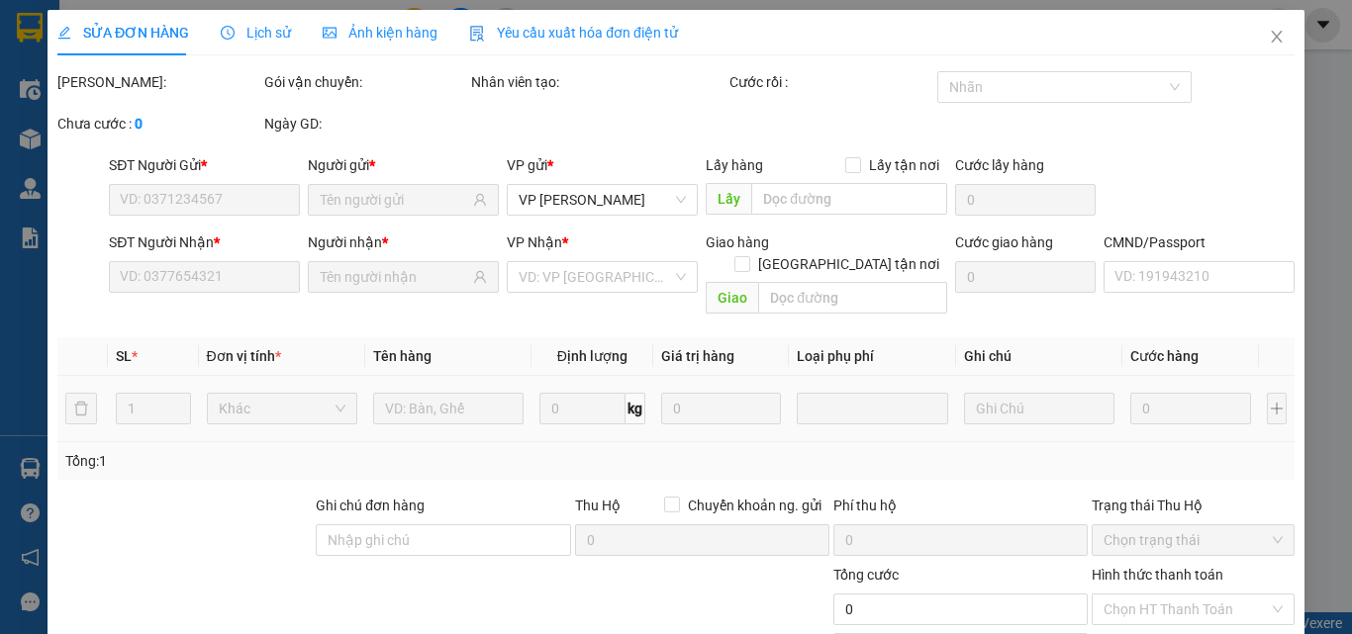
type input "0972415931"
type input "MAI ANH"
type input "0972415931"
type input "MAI ANH"
checkbox input "true"
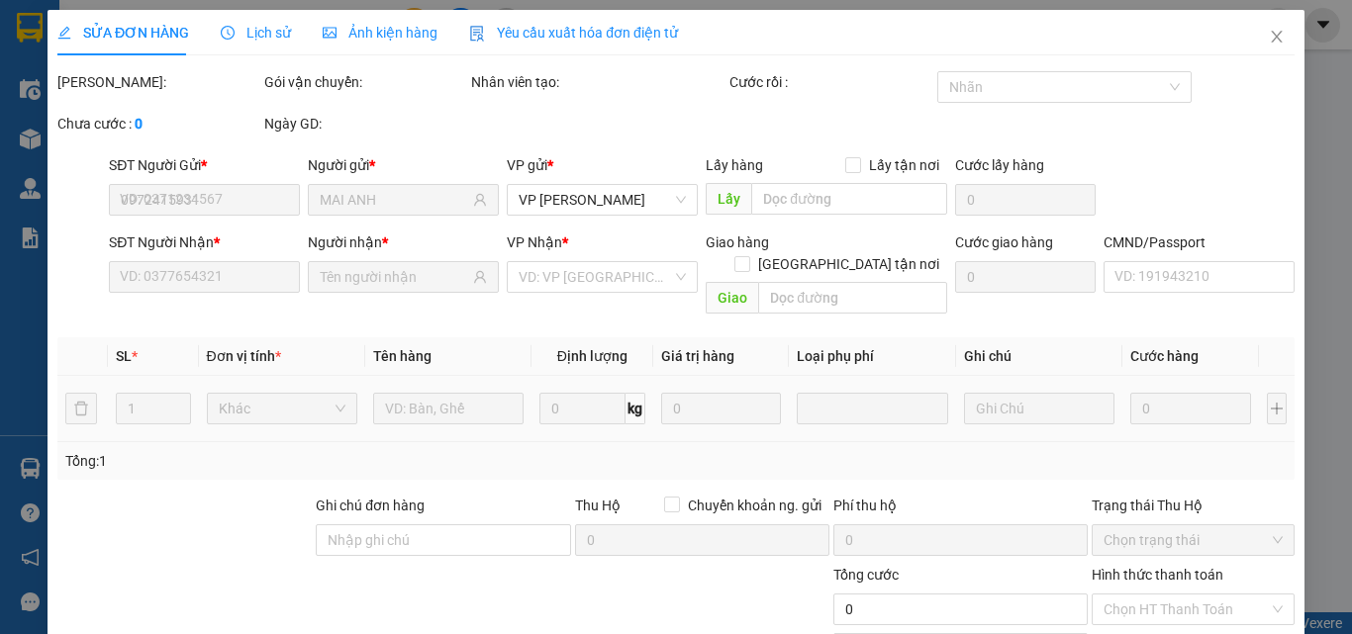
type input "40.000"
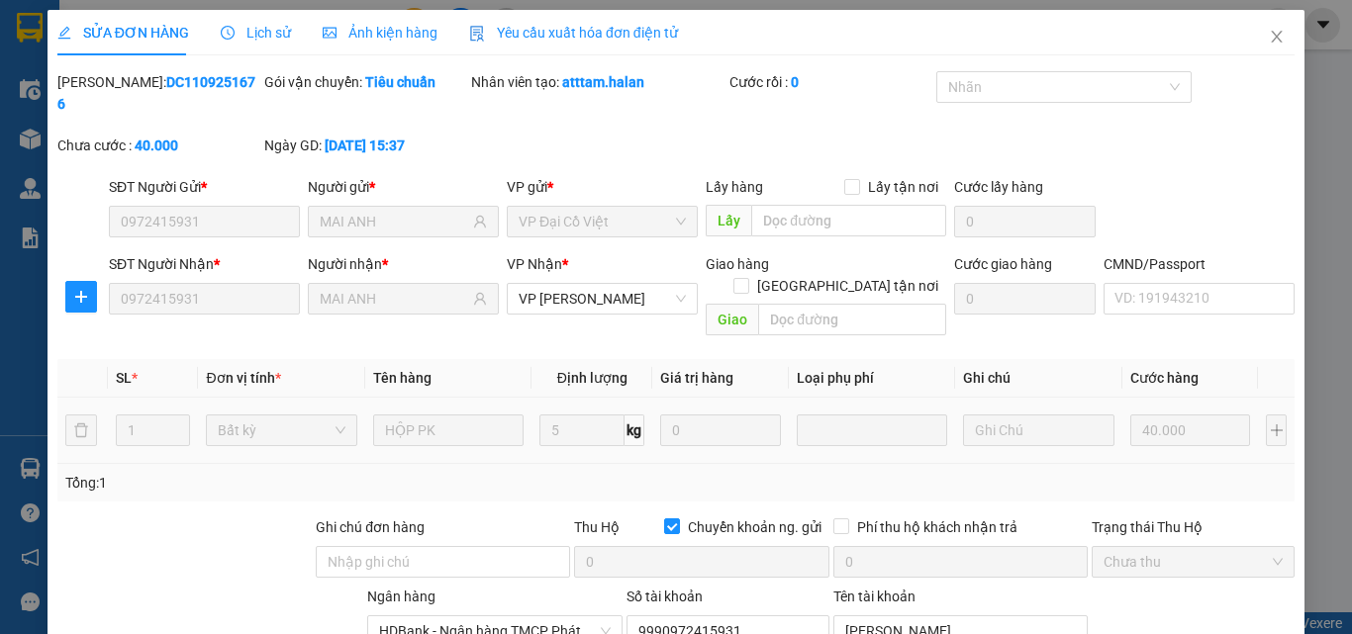
scroll to position [211, 0]
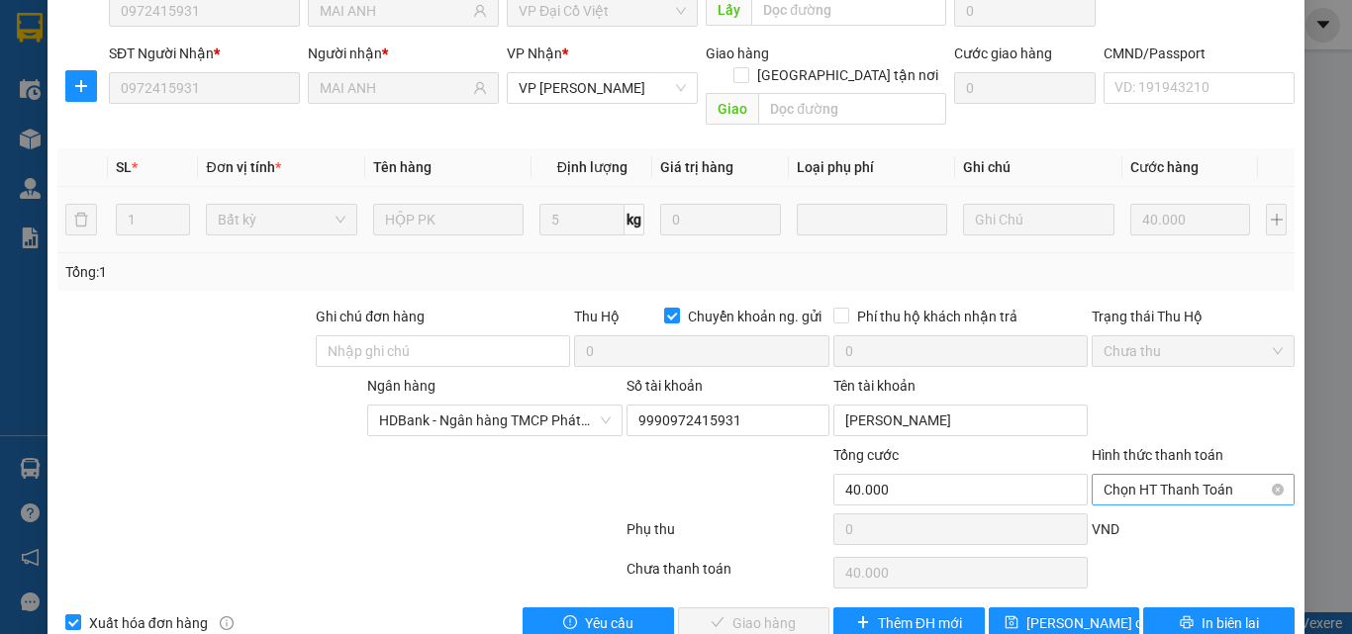
click at [1140, 475] on span "Chọn HT Thanh Toán" at bounding box center [1193, 490] width 179 height 30
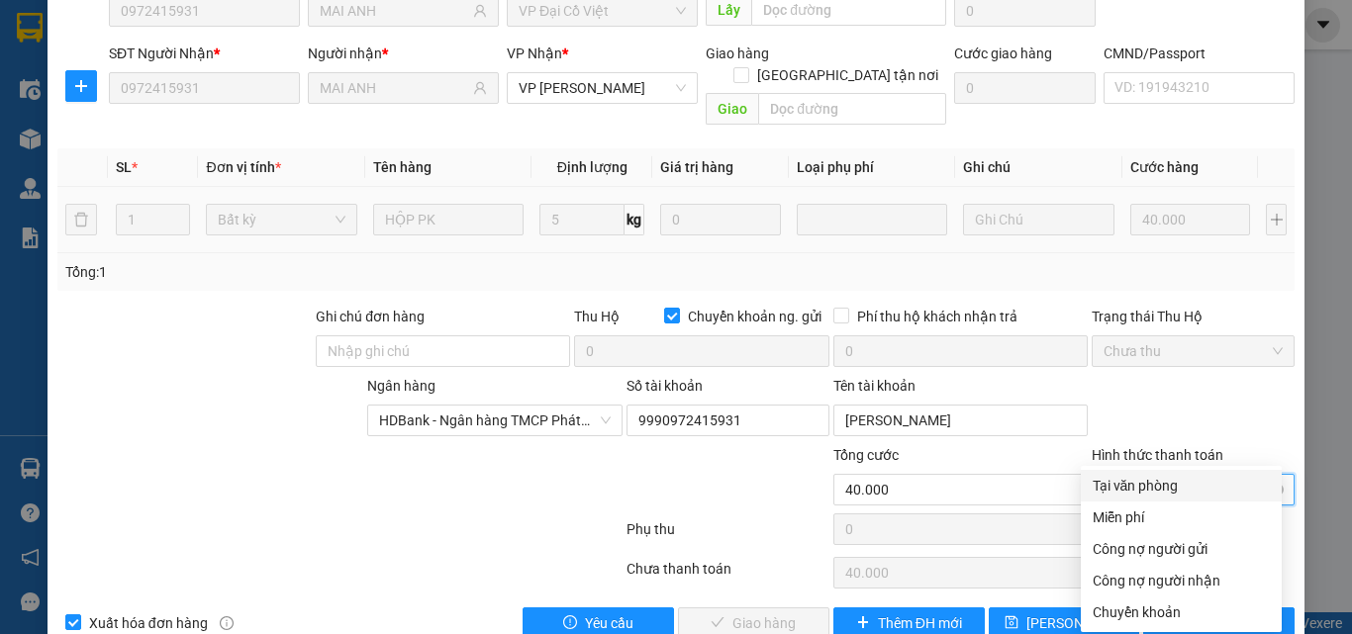
drag, startPoint x: 1149, startPoint y: 482, endPoint x: 1116, endPoint y: 461, distance: 38.7
click at [1149, 479] on div "Tại văn phòng" at bounding box center [1181, 486] width 177 height 22
type input "0"
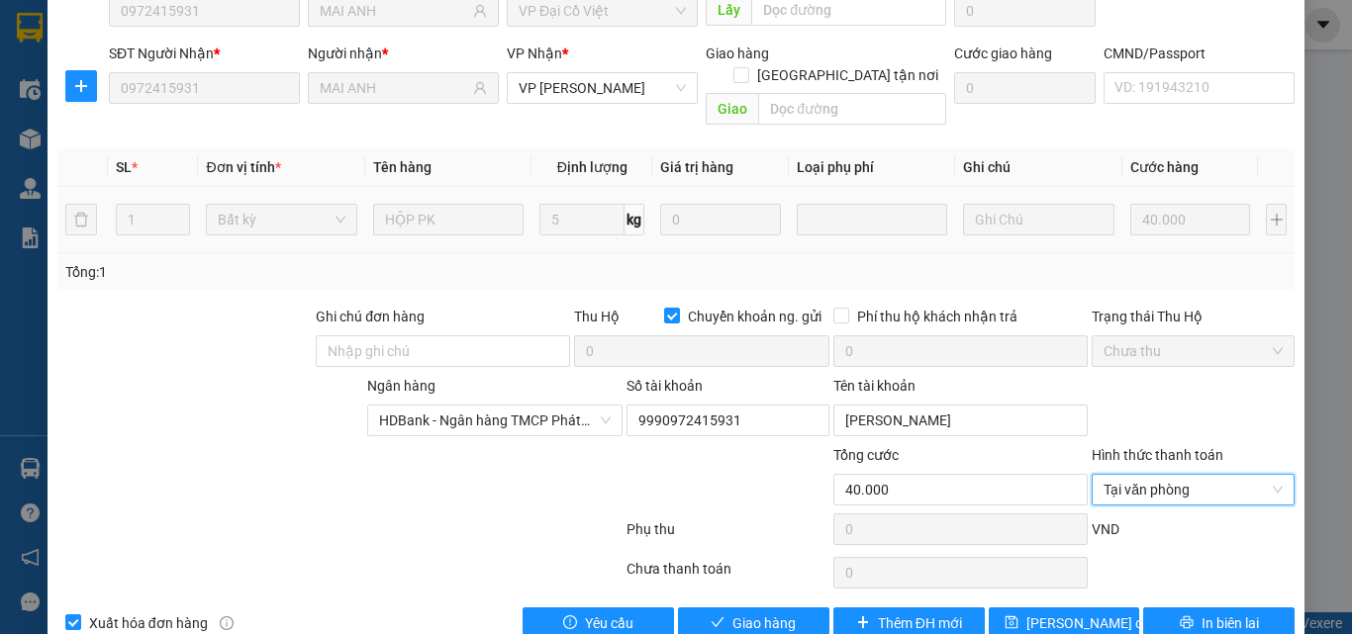
click at [771, 598] on div "SỬA ĐƠN HÀNG Lịch sử Ảnh kiện hàng Yêu cầu xuất hóa đơn điện tử Total Paid Fee …" at bounding box center [676, 226] width 1257 height 855
click at [772, 613] on span "Giao hàng" at bounding box center [763, 624] width 63 height 22
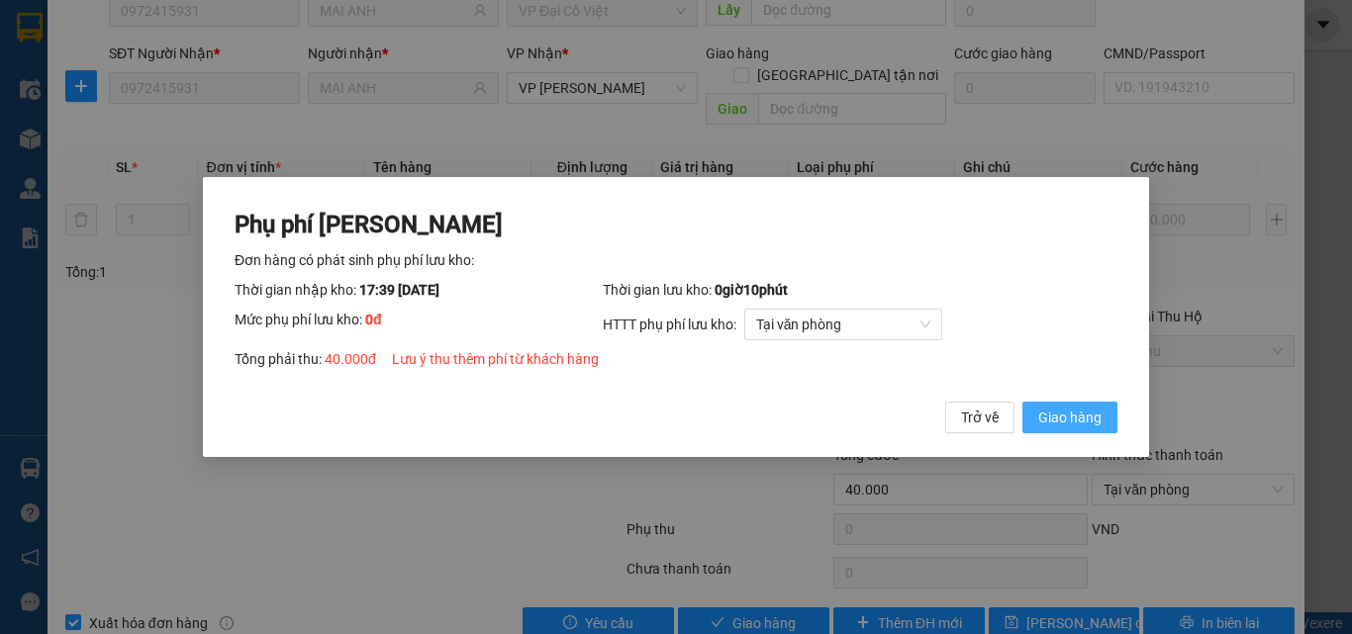
click at [1096, 411] on span "Giao hàng" at bounding box center [1069, 418] width 63 height 22
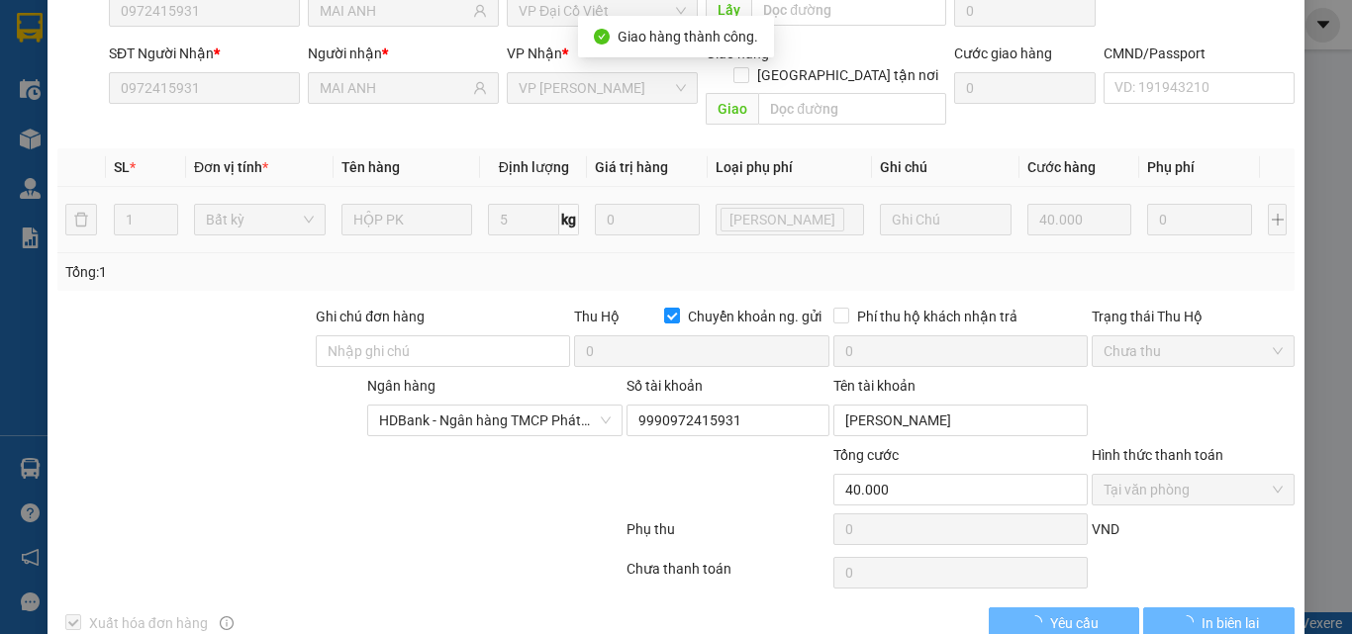
scroll to position [0, 0]
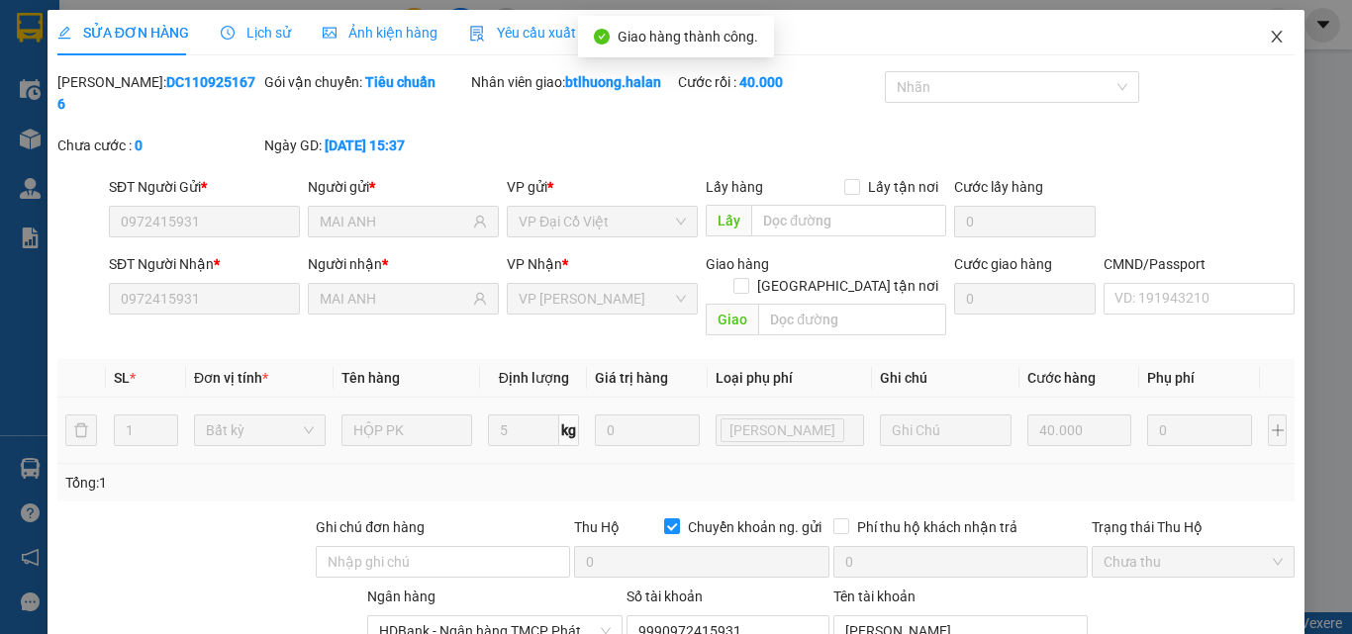
click at [1253, 48] on span "Close" at bounding box center [1276, 37] width 55 height 55
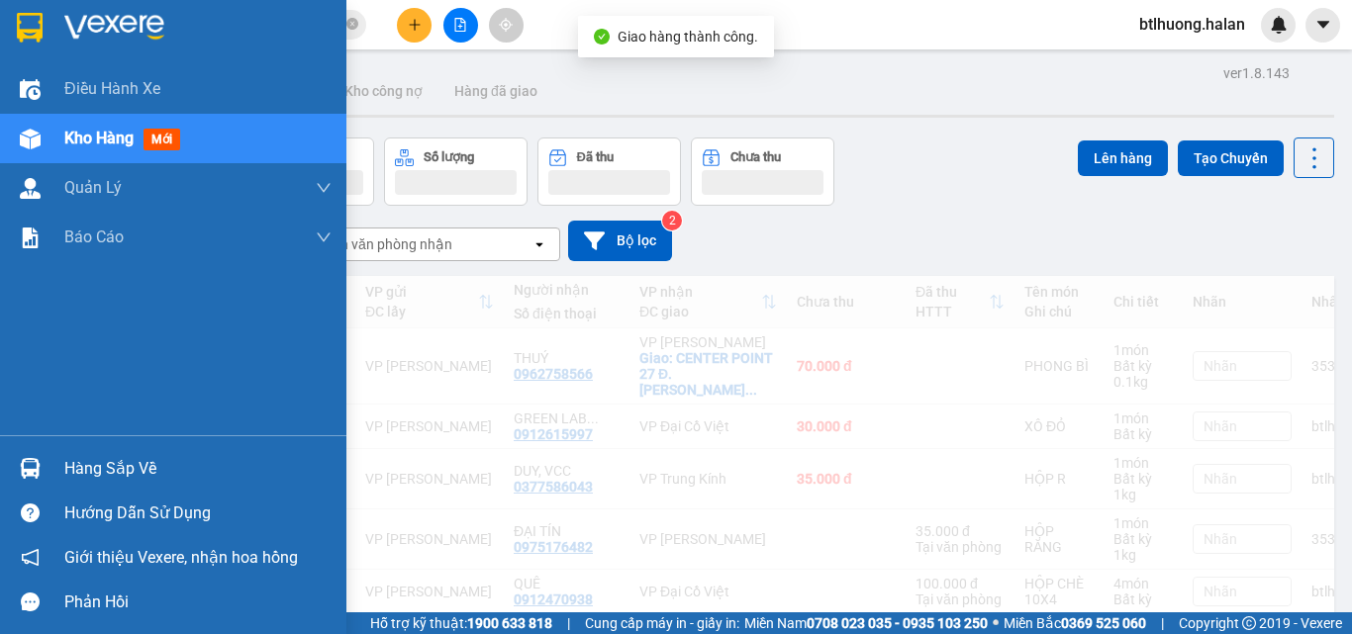
click at [20, 462] on img at bounding box center [30, 468] width 21 height 21
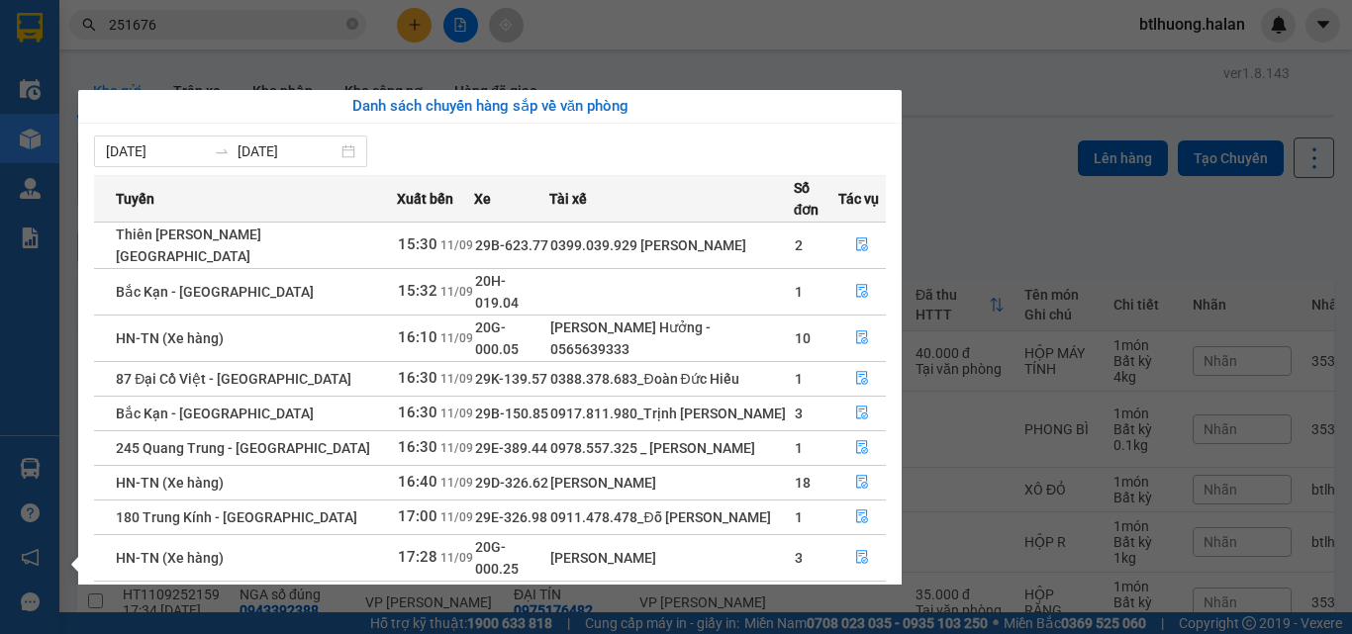
click at [978, 216] on section "Kết quả tìm kiếm ( 203 ) Bộ lọc Mã ĐH Trạng thái Món hàng Thu hộ Tổng cước Chưa…" at bounding box center [676, 317] width 1352 height 634
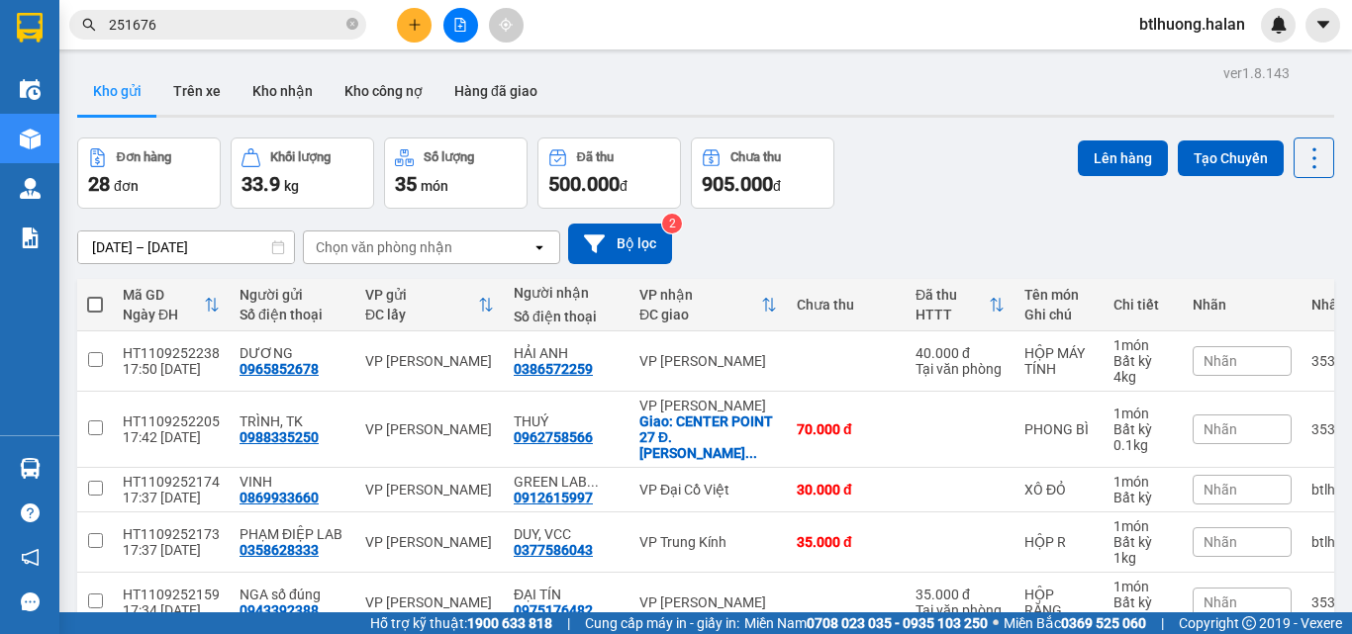
click at [303, 17] on input "251676" at bounding box center [226, 25] width 234 height 22
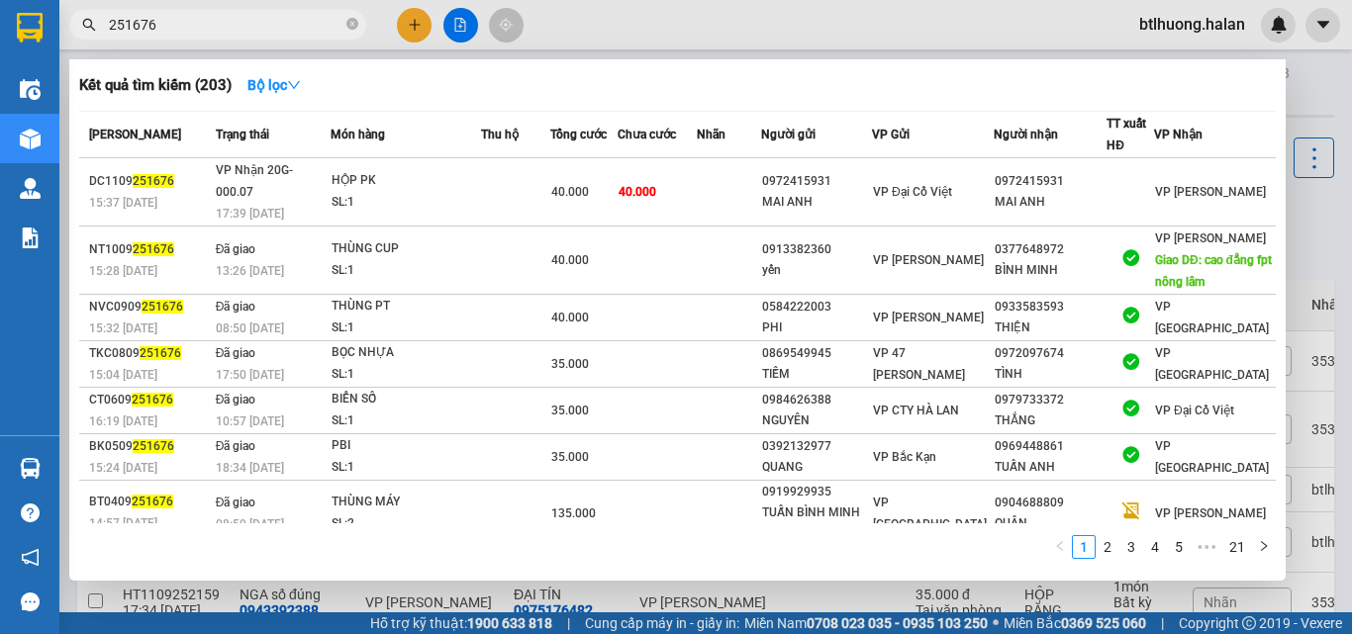
click at [303, 17] on input "251676" at bounding box center [226, 25] width 234 height 22
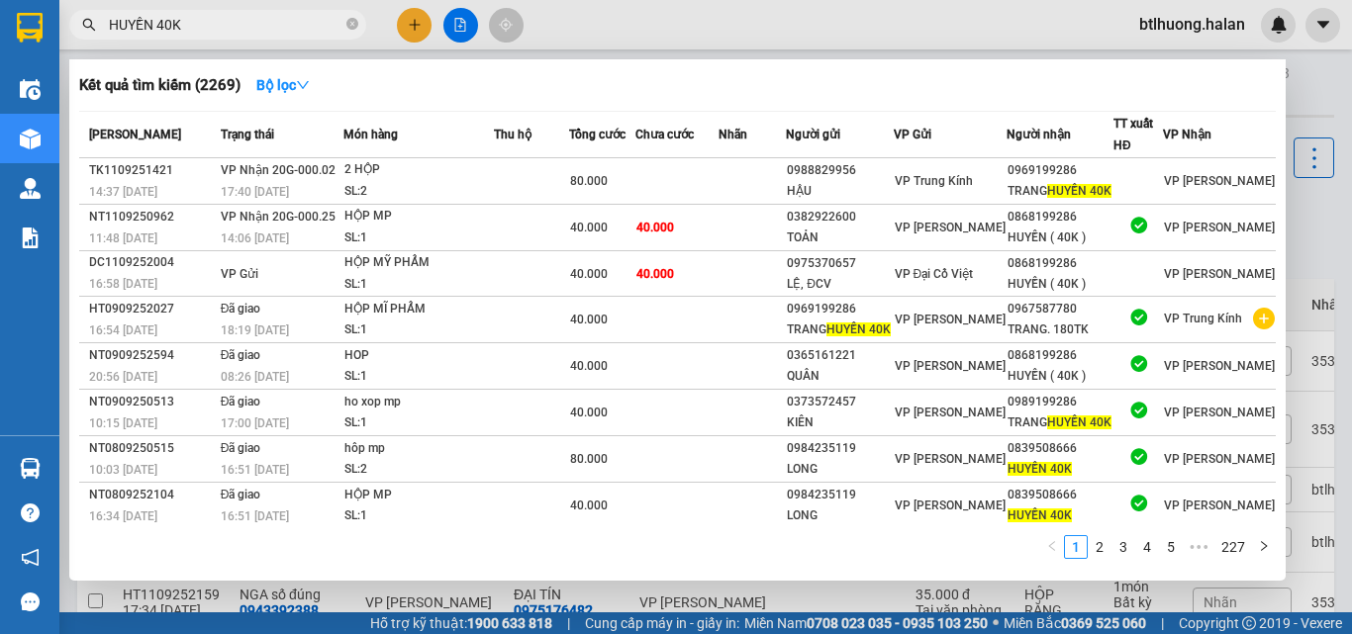
click at [285, 16] on input "HUYỀN 40K" at bounding box center [226, 25] width 234 height 22
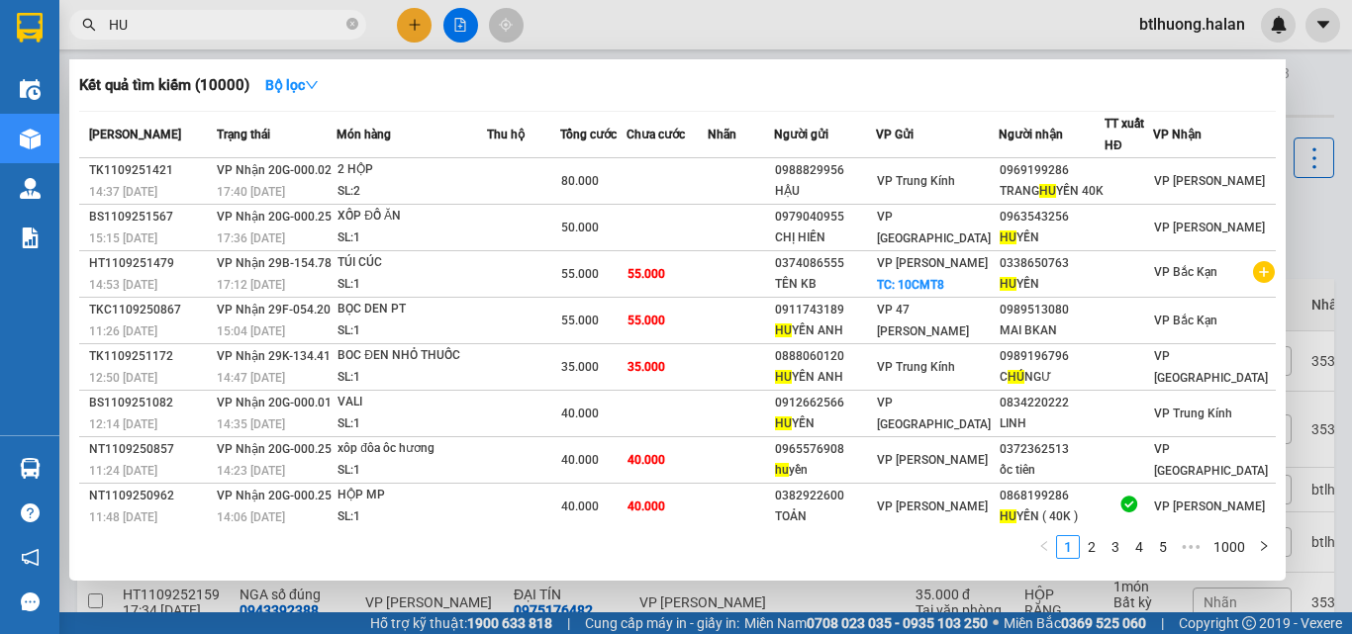
type input "H"
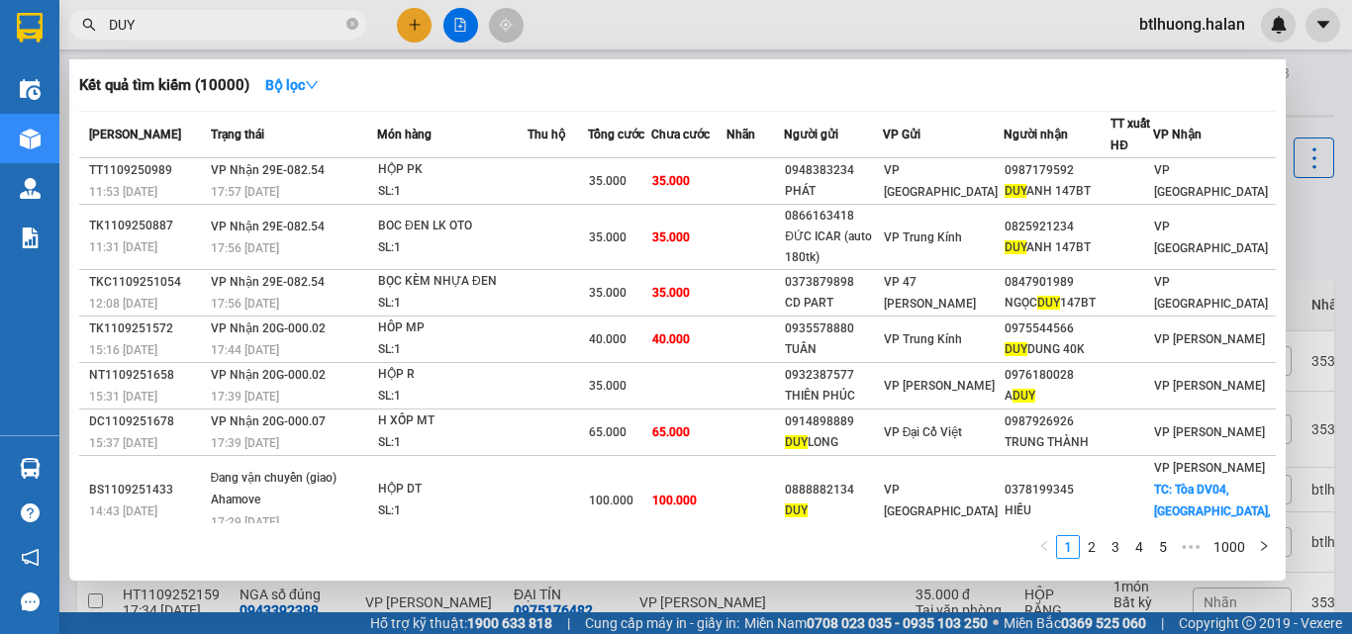
type input "DUY"
click at [629, 43] on div at bounding box center [676, 317] width 1352 height 634
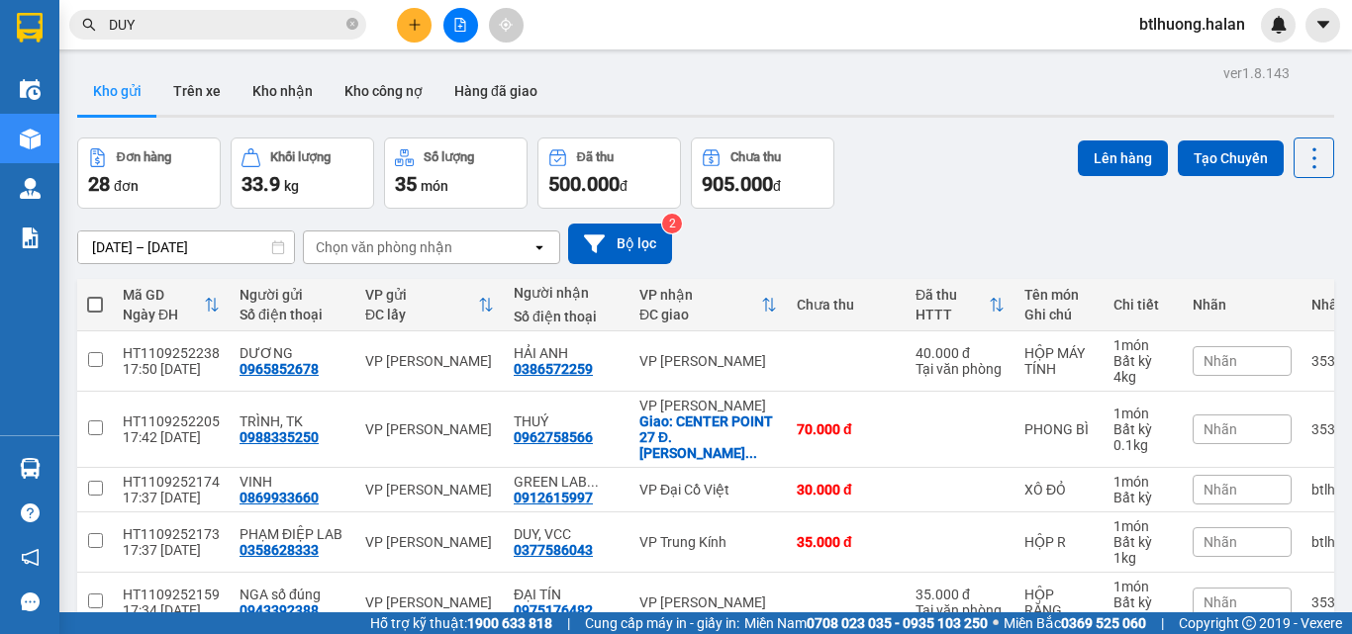
click at [838, 195] on div "Đơn hàng 28 đơn Khối lượng 33.9 kg Số lượng 35 món Đã thu 500.000 đ Chưa thu 90…" at bounding box center [705, 173] width 1257 height 71
click at [787, 105] on div "Kho gửi Trên xe Kho nhận Kho công nợ Hàng đã giao" at bounding box center [705, 93] width 1257 height 52
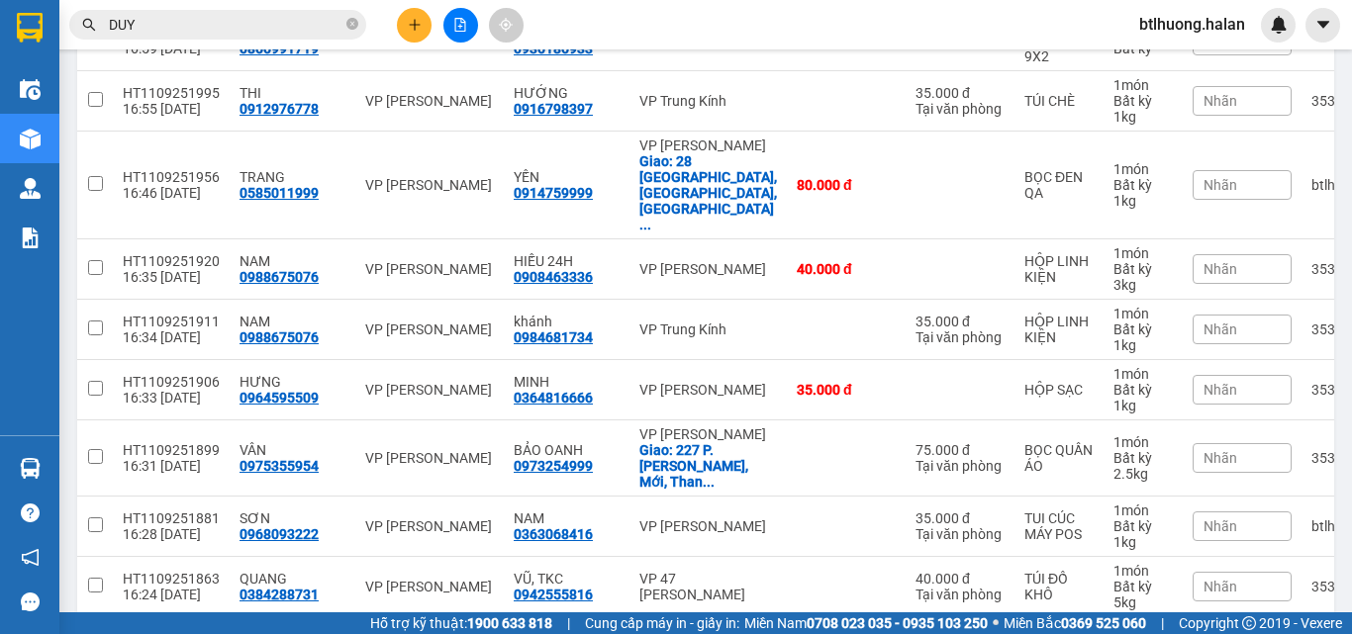
scroll to position [1451, 0]
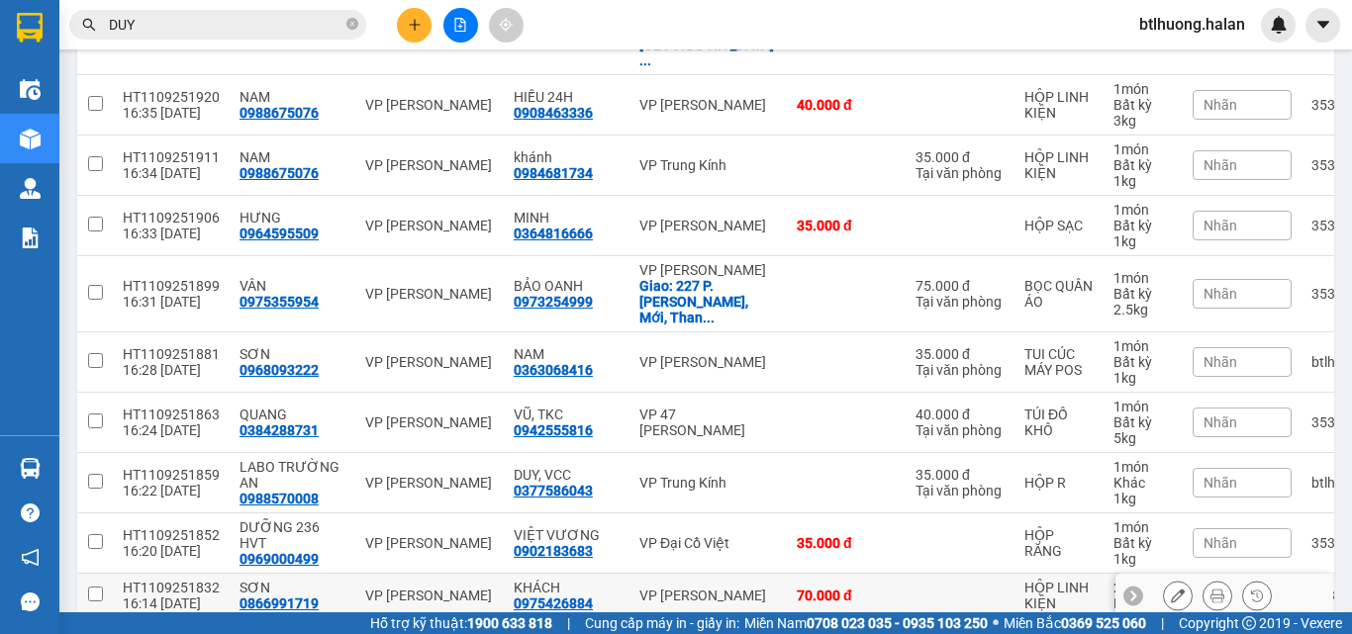
click at [665, 514] on td "VP Đại Cồ Việt" at bounding box center [707, 544] width 157 height 60
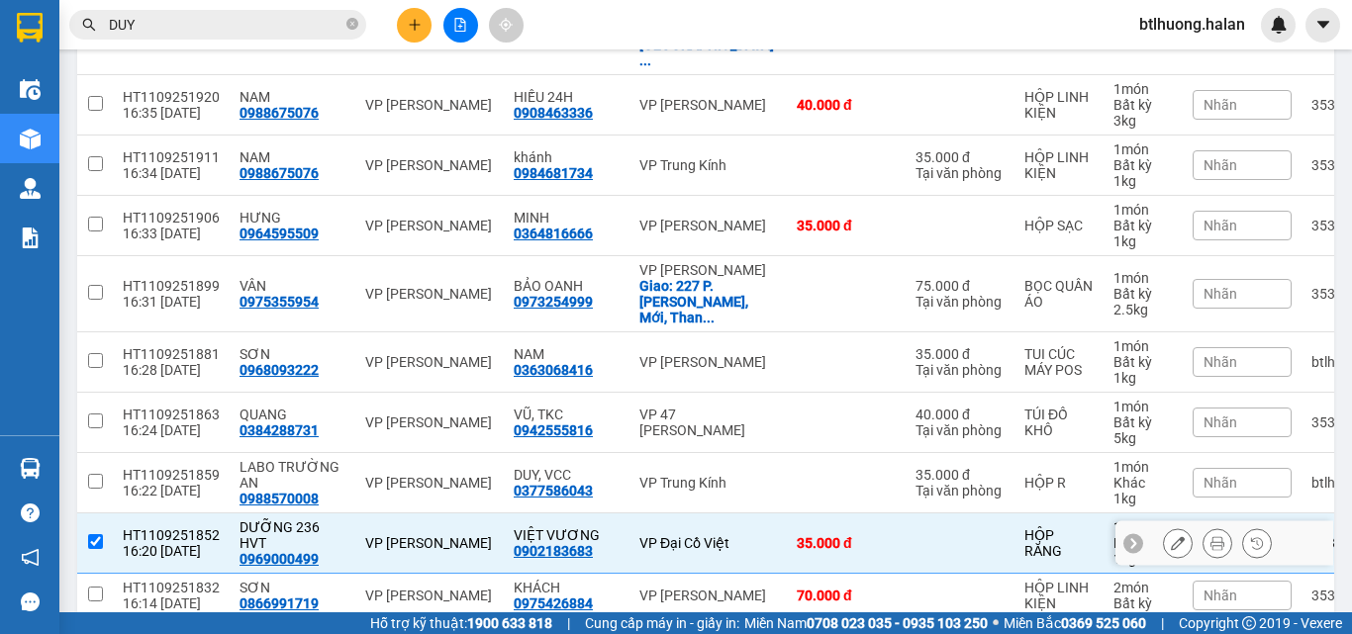
checkbox input "true"
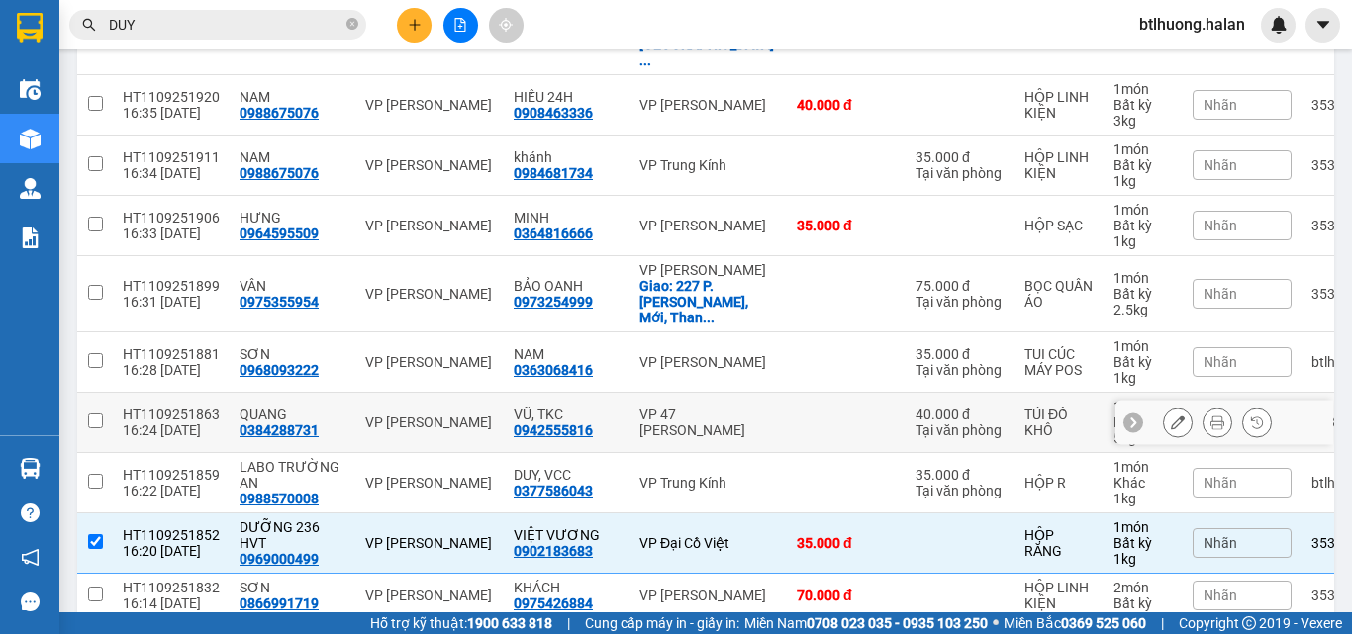
click at [717, 407] on div "VP 47 [PERSON_NAME]" at bounding box center [708, 423] width 138 height 32
checkbox input "true"
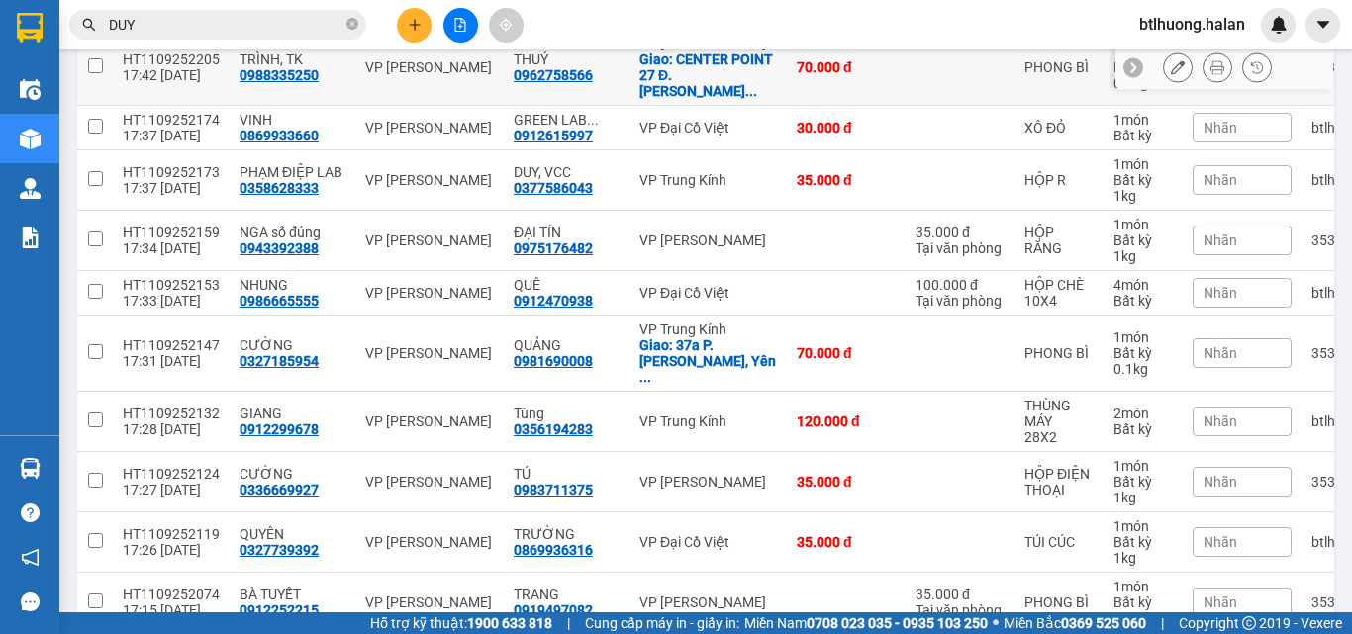
scroll to position [65, 0]
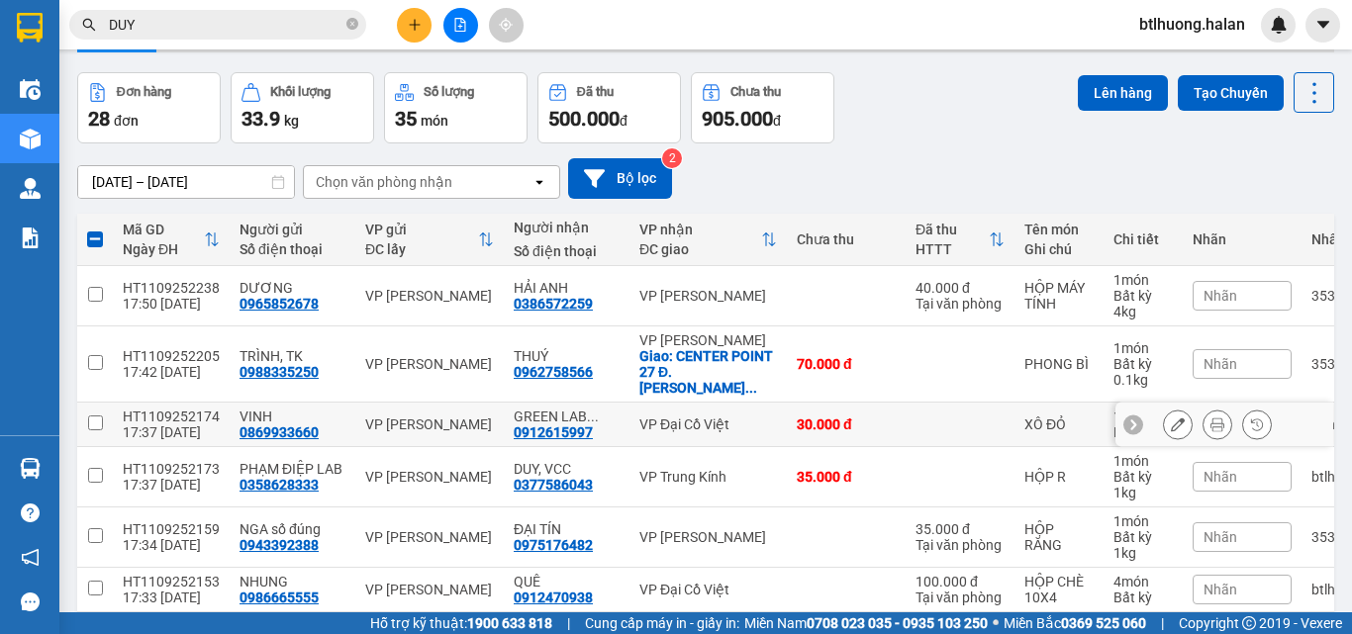
click at [705, 417] on div "VP Đại Cồ Việt" at bounding box center [708, 425] width 138 height 16
checkbox input "true"
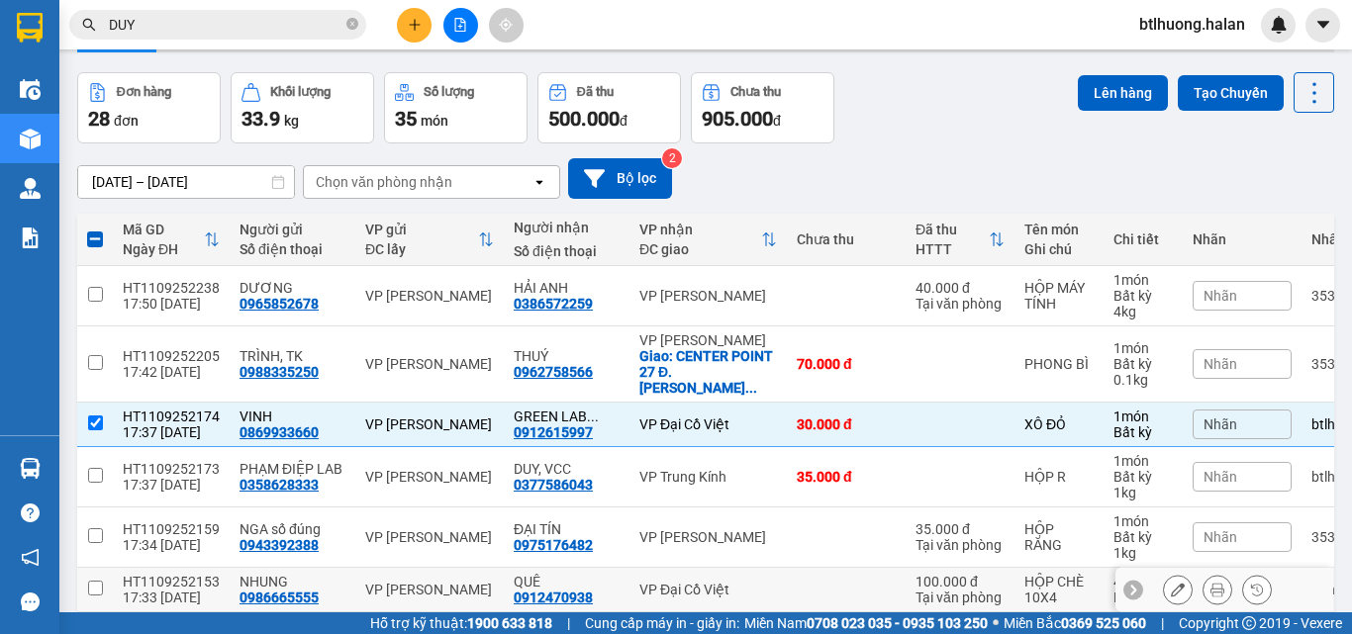
scroll to position [263, 0]
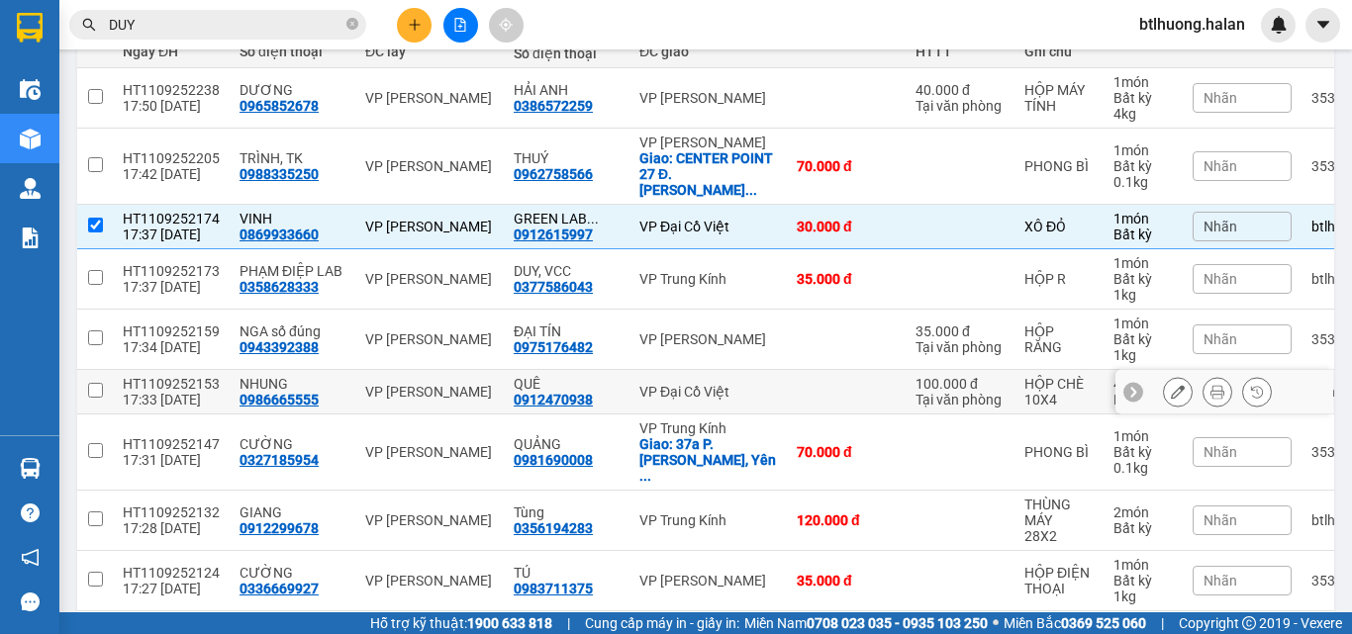
click at [646, 384] on div "VP Đại Cồ Việt" at bounding box center [708, 392] width 138 height 16
checkbox input "true"
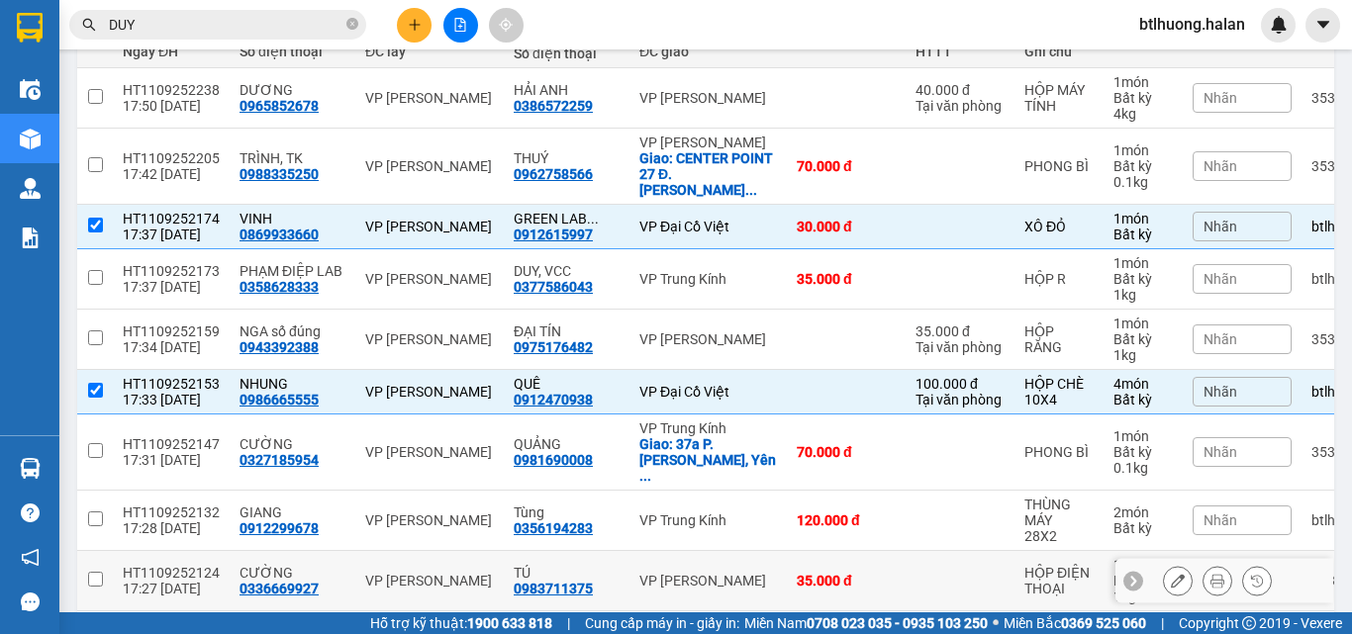
click at [787, 551] on td "35.000 đ" at bounding box center [846, 581] width 119 height 60
checkbox input "true"
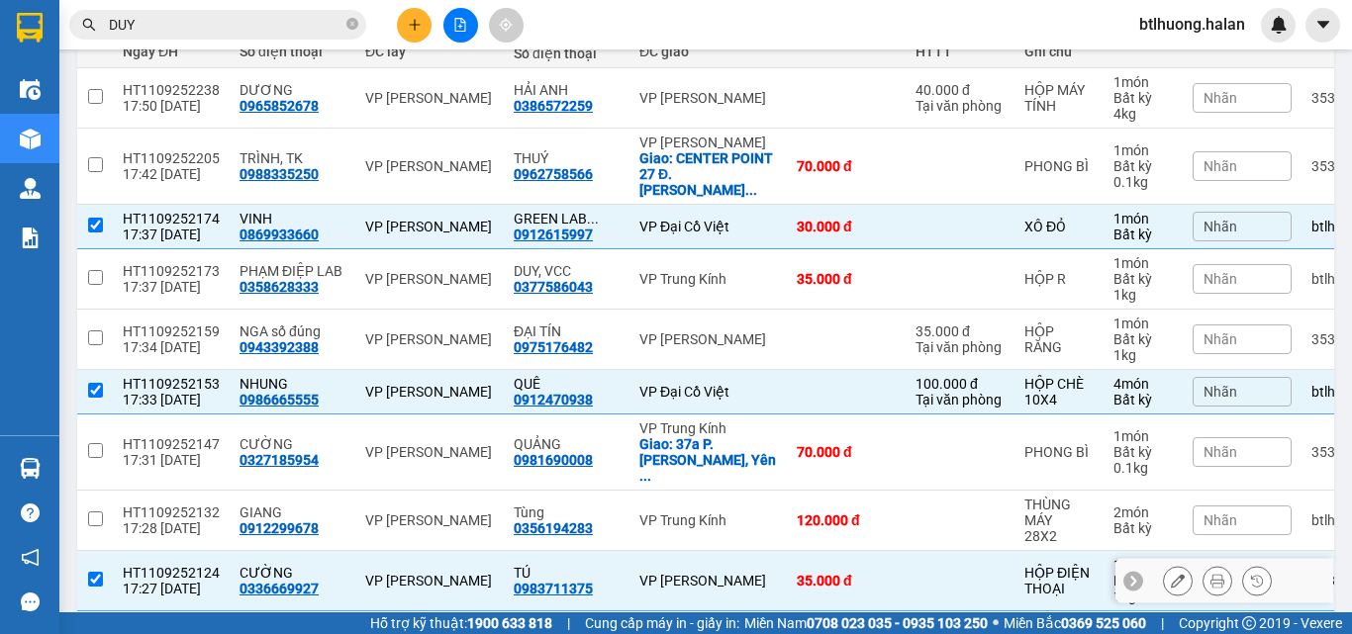
scroll to position [461, 0]
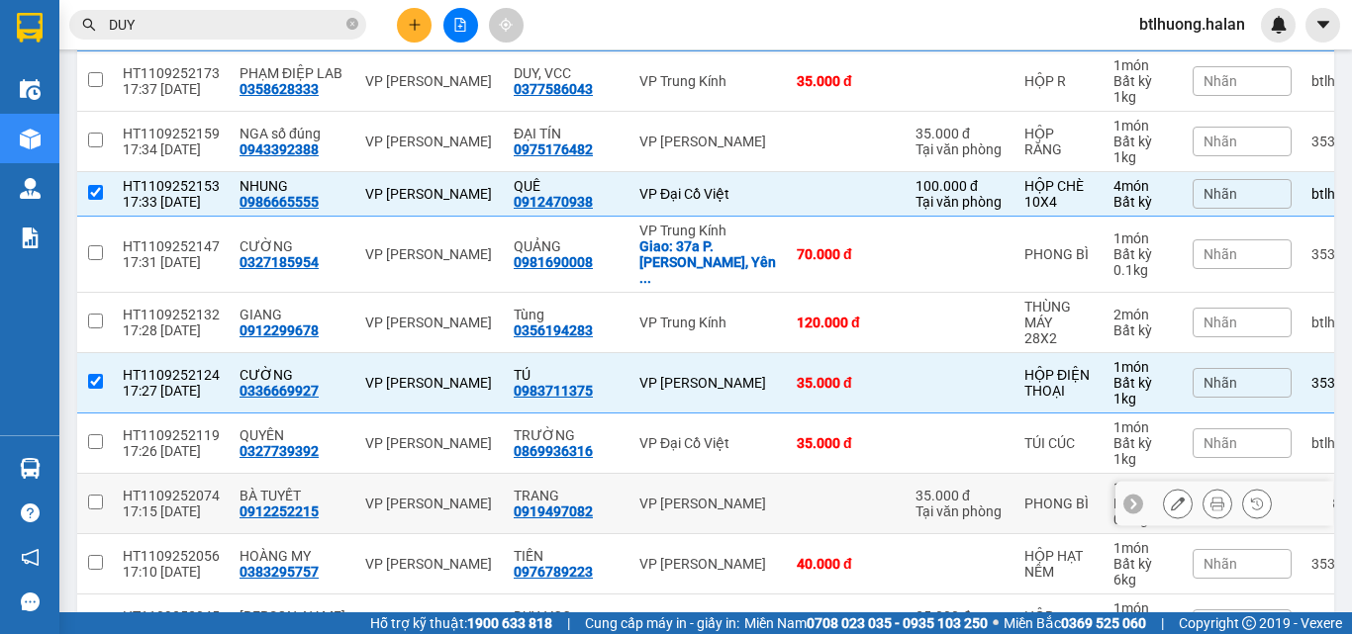
click at [787, 474] on td at bounding box center [846, 504] width 119 height 60
checkbox input "true"
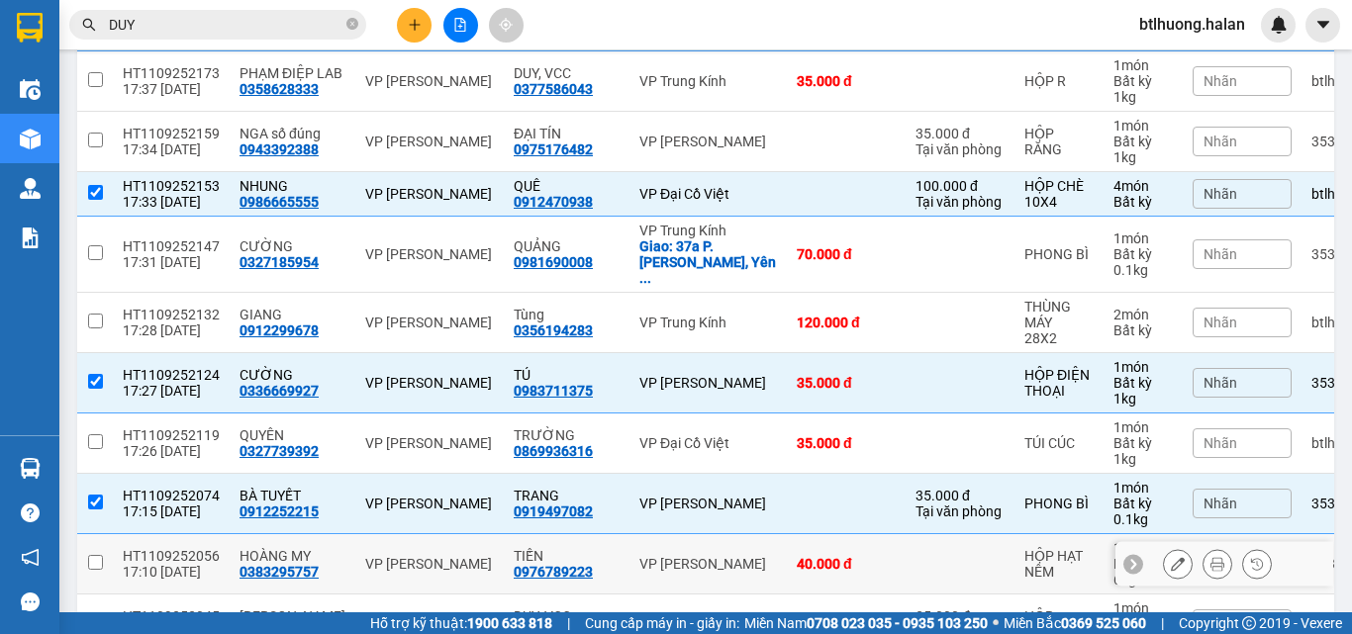
drag, startPoint x: 712, startPoint y: 524, endPoint x: 700, endPoint y: 434, distance: 90.8
click at [713, 534] on td "VP [PERSON_NAME]" at bounding box center [707, 564] width 157 height 60
checkbox input "true"
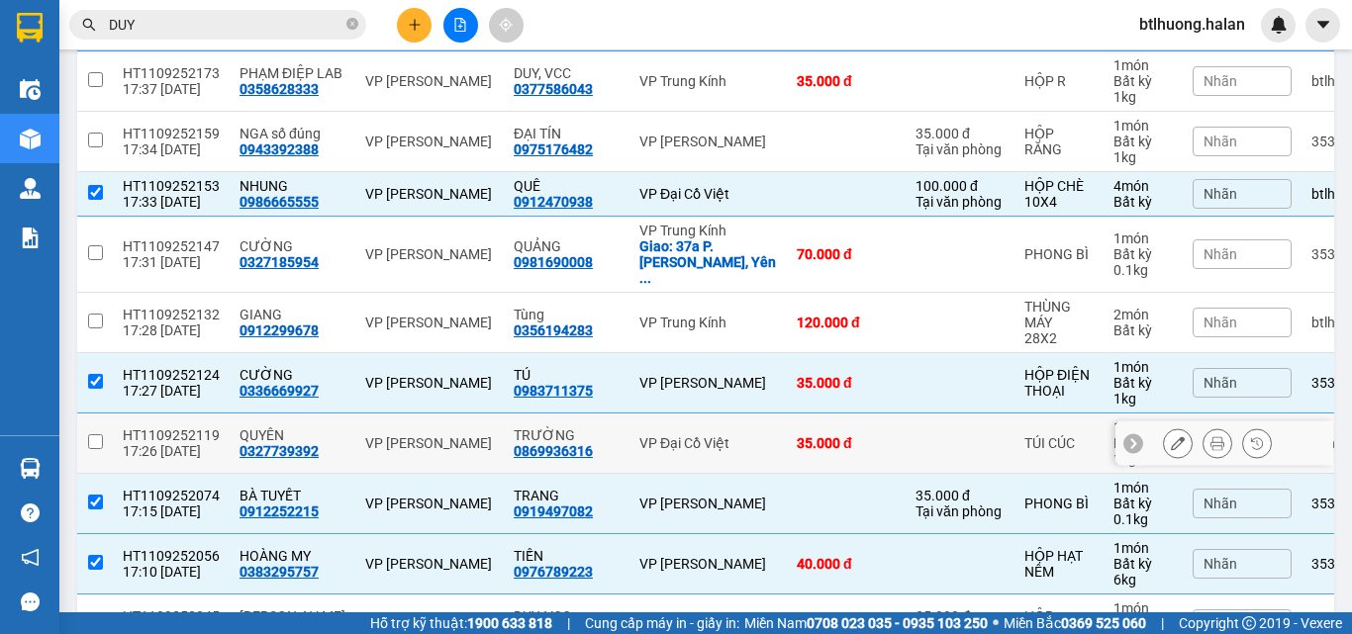
click at [690, 435] on div "VP Đại Cồ Việt" at bounding box center [708, 443] width 138 height 16
checkbox input "true"
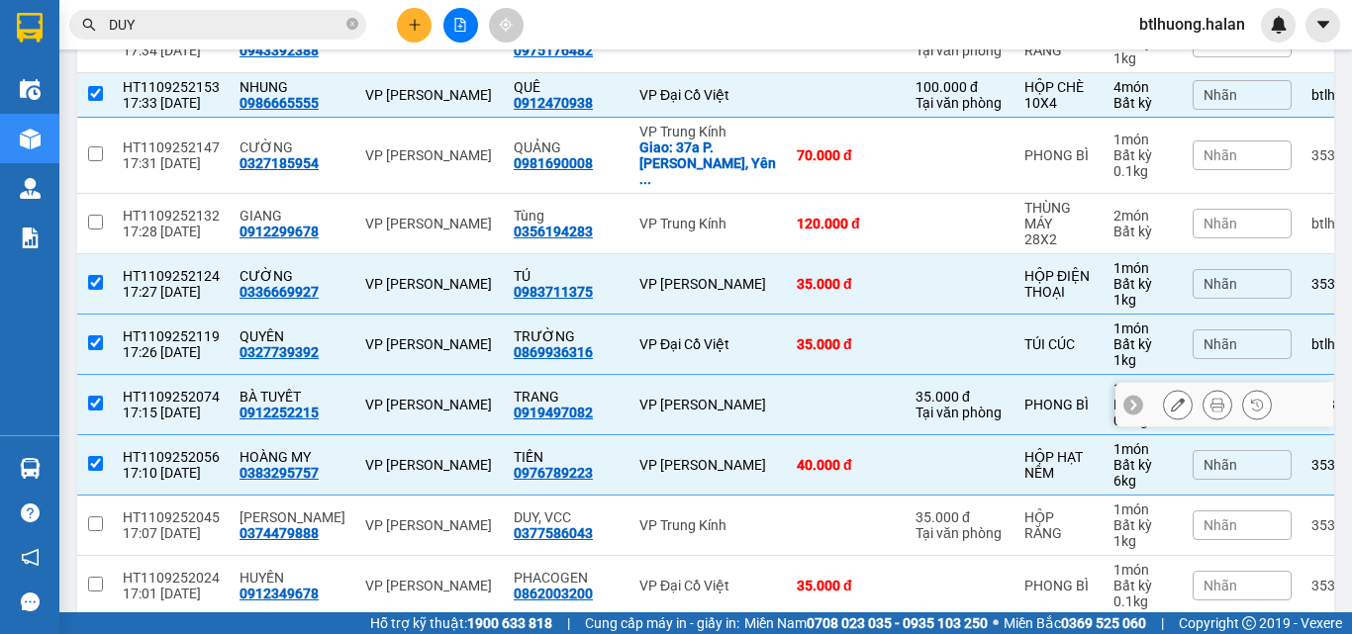
scroll to position [0, 0]
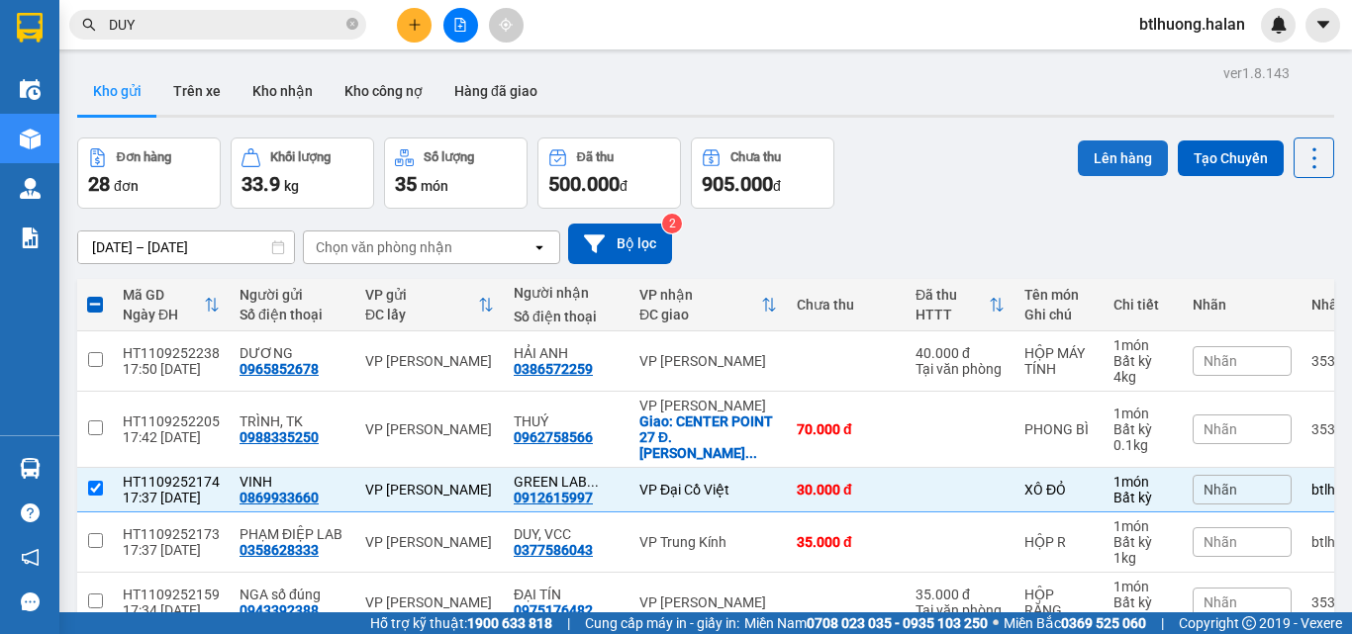
click at [1095, 158] on button "Lên hàng" at bounding box center [1123, 159] width 90 height 36
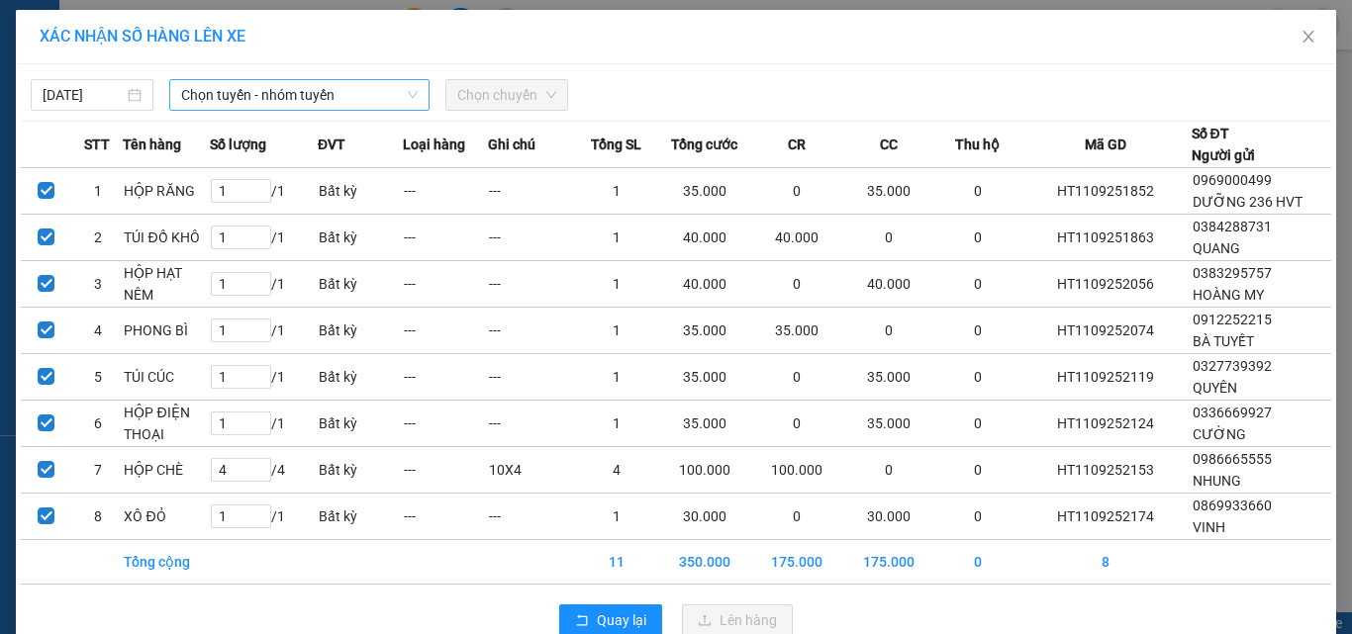
click at [284, 92] on span "Chọn tuyến - nhóm tuyến" at bounding box center [299, 95] width 237 height 30
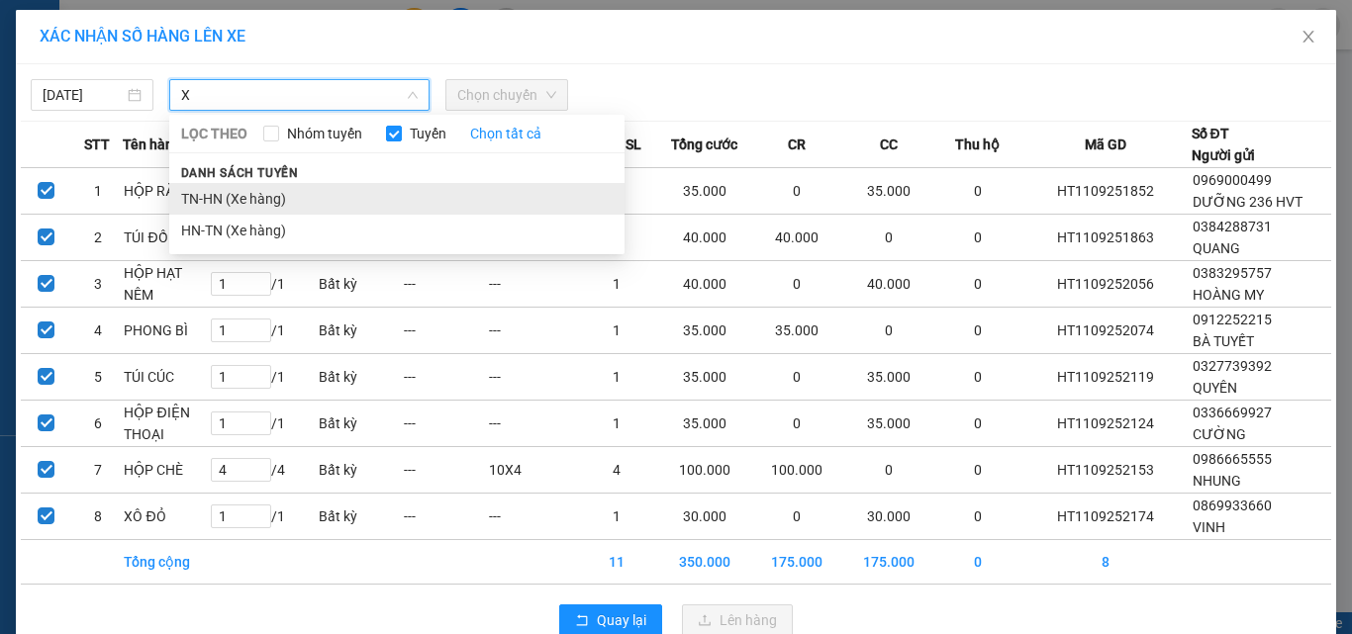
type input "X"
drag, startPoint x: 290, startPoint y: 189, endPoint x: 610, endPoint y: 82, distance: 337.1
click at [291, 189] on li "TN-HN (Xe hàng)" at bounding box center [396, 199] width 455 height 32
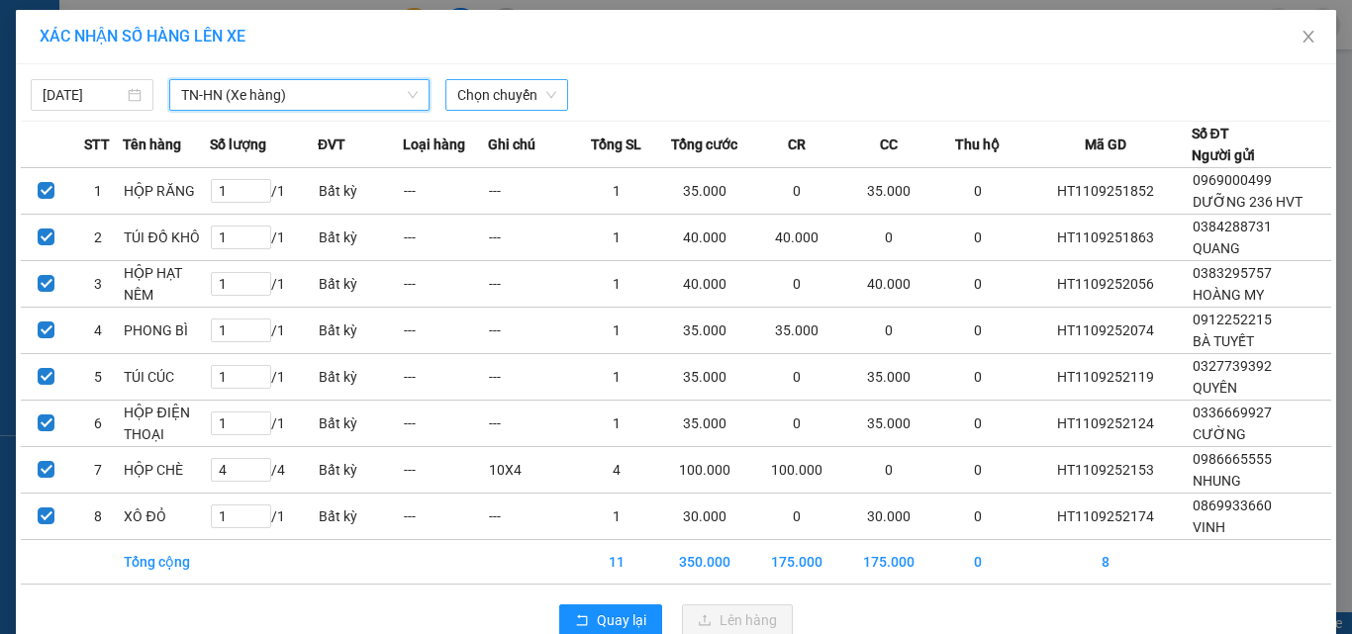
drag, startPoint x: 507, startPoint y: 103, endPoint x: 522, endPoint y: 93, distance: 17.8
click at [506, 101] on span "Chọn chuyến" at bounding box center [506, 95] width 99 height 30
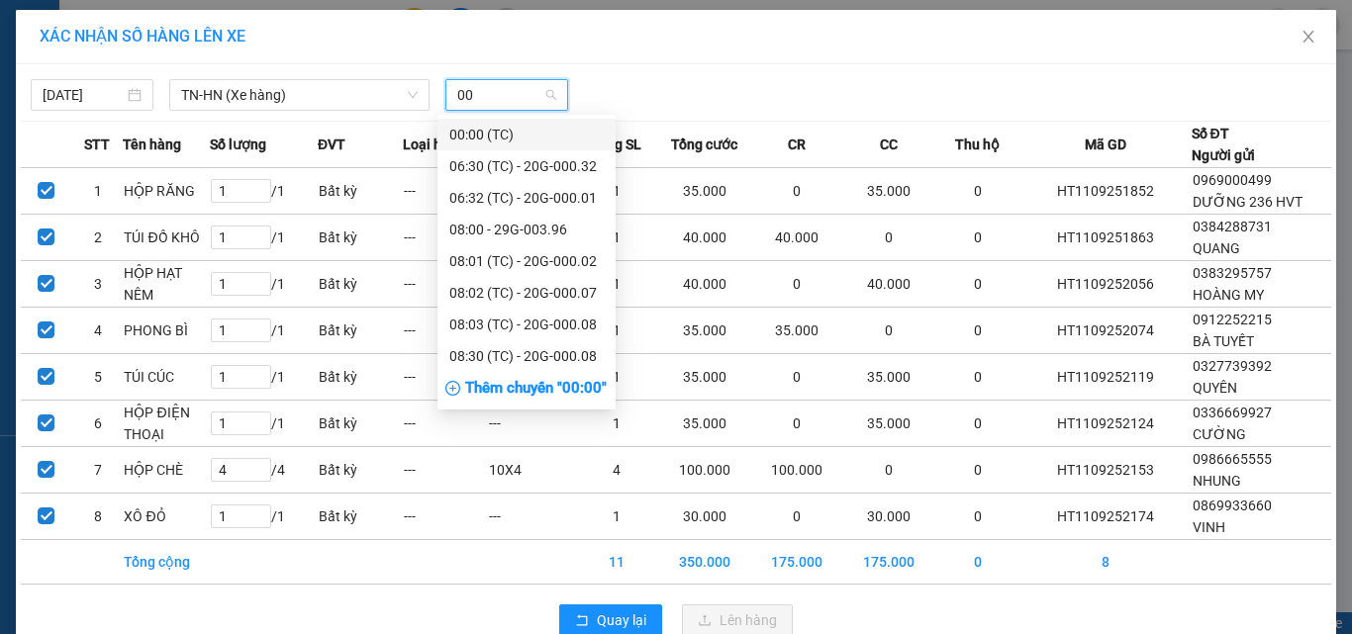
type input "003"
click at [527, 328] on div "17:31 (TC) - 20G-000.03" at bounding box center [526, 325] width 154 height 22
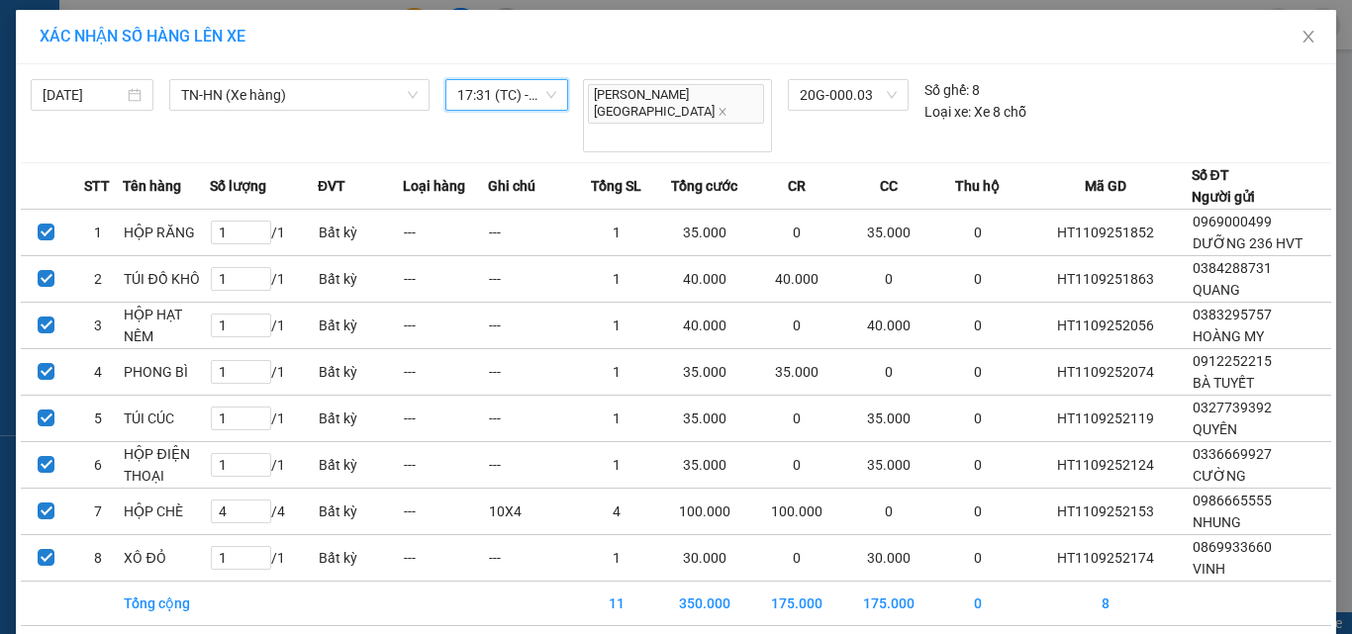
scroll to position [52, 0]
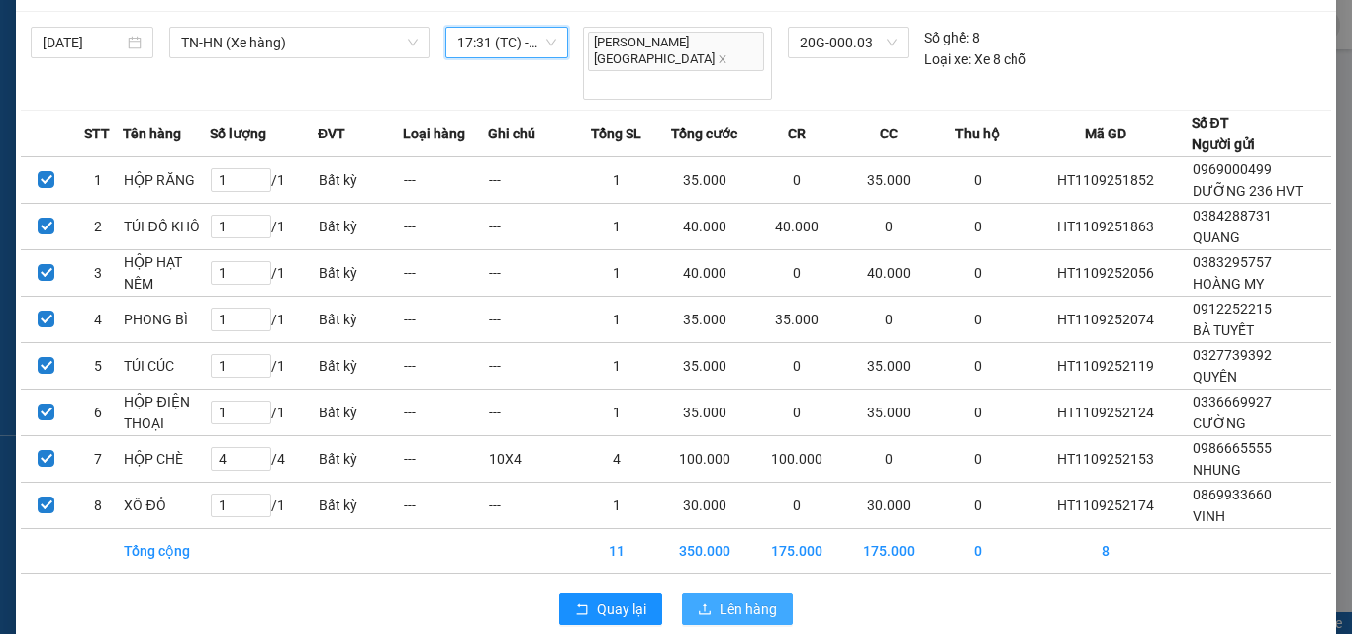
click at [720, 599] on span "Lên hàng" at bounding box center [748, 610] width 57 height 22
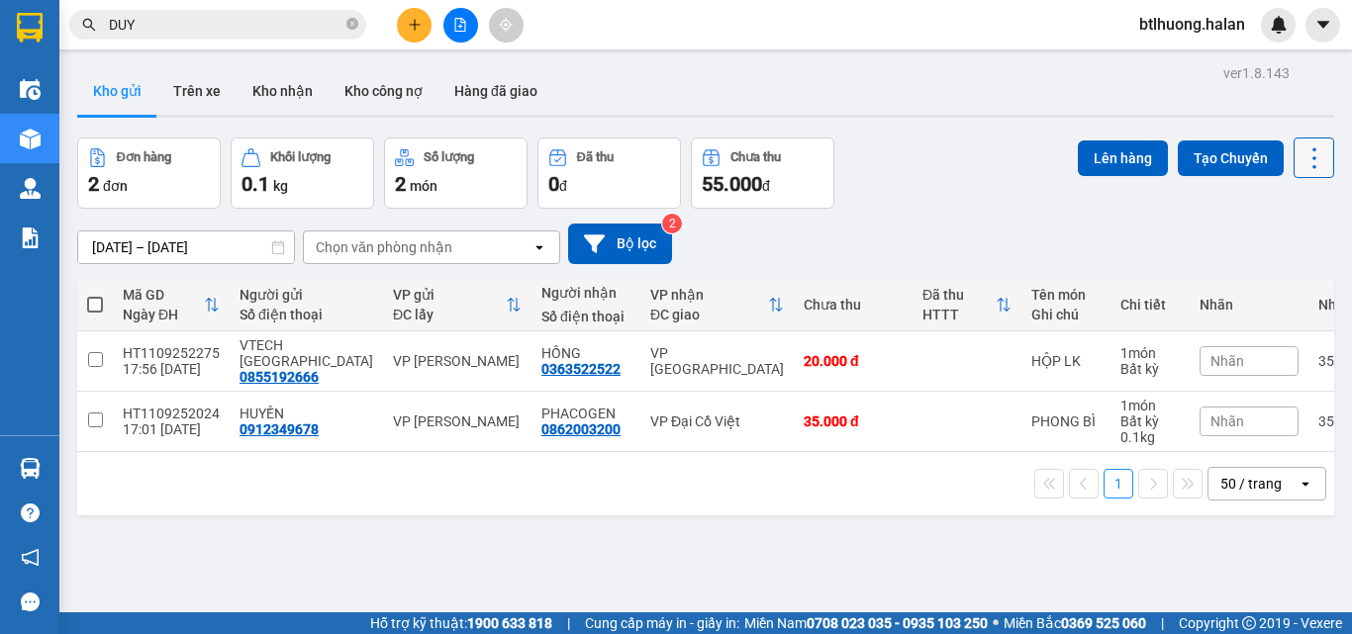
click at [1301, 148] on icon at bounding box center [1315, 159] width 28 height 28
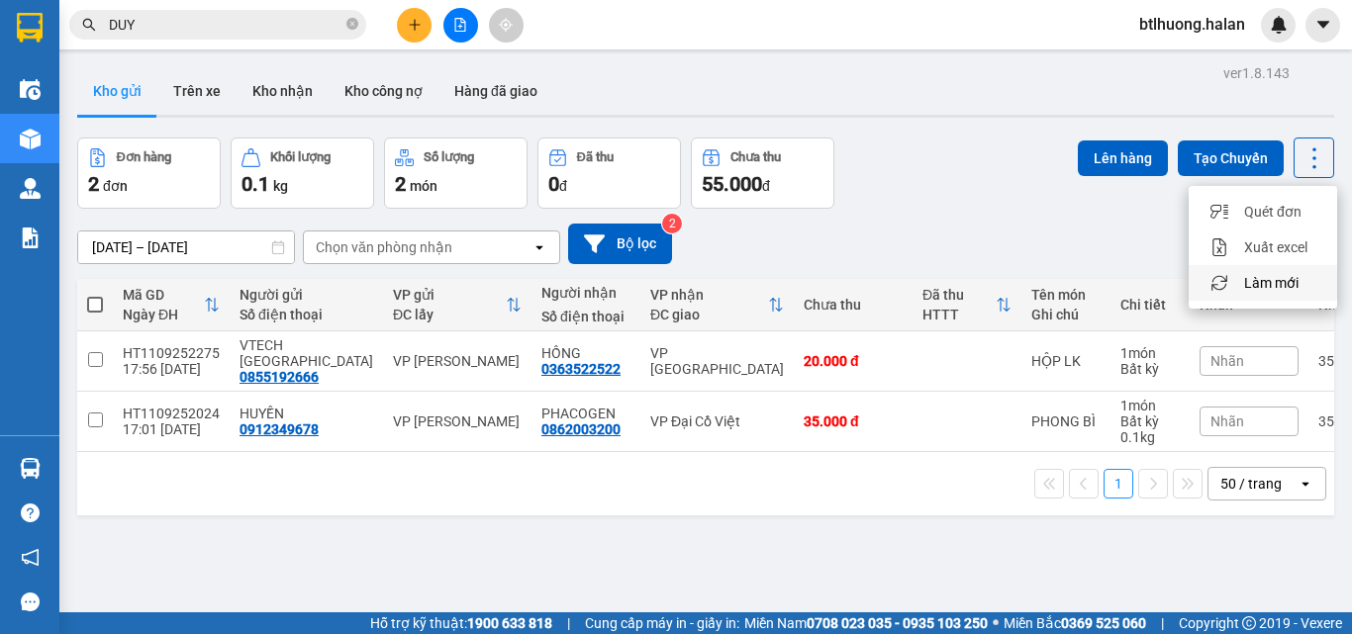
click at [1299, 274] on div "Làm mới" at bounding box center [1263, 283] width 117 height 20
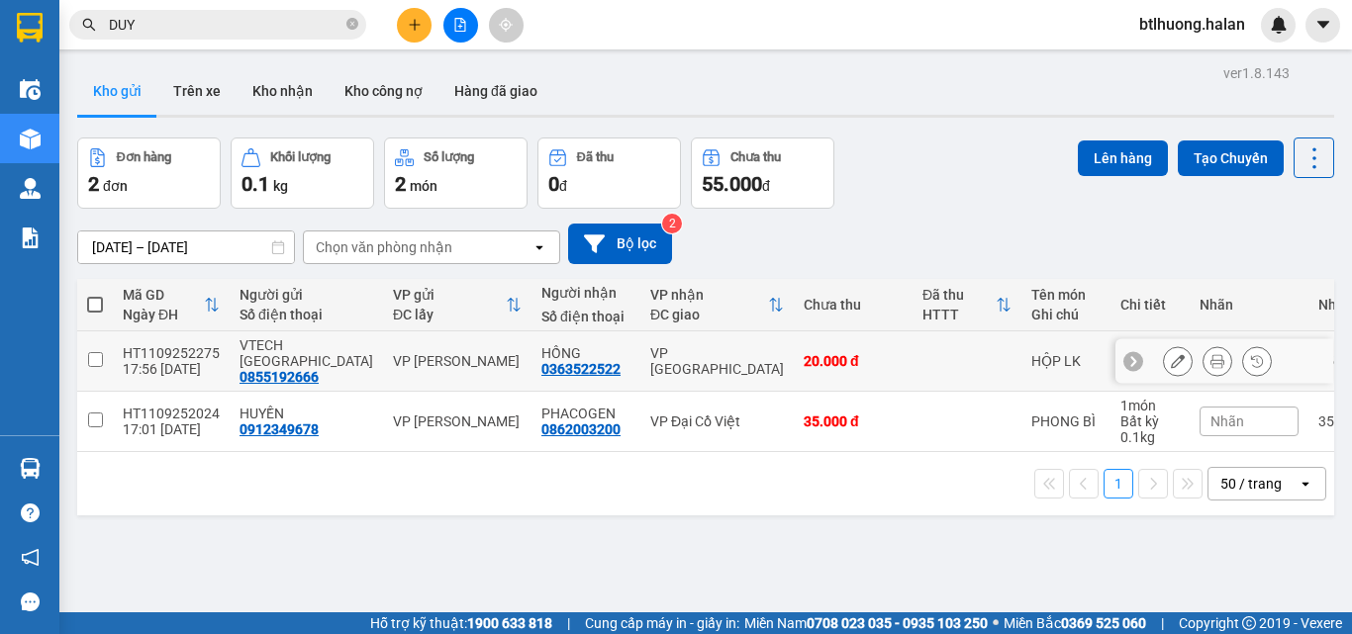
click at [640, 341] on td "VP Yên Bình" at bounding box center [716, 362] width 153 height 60
checkbox input "true"
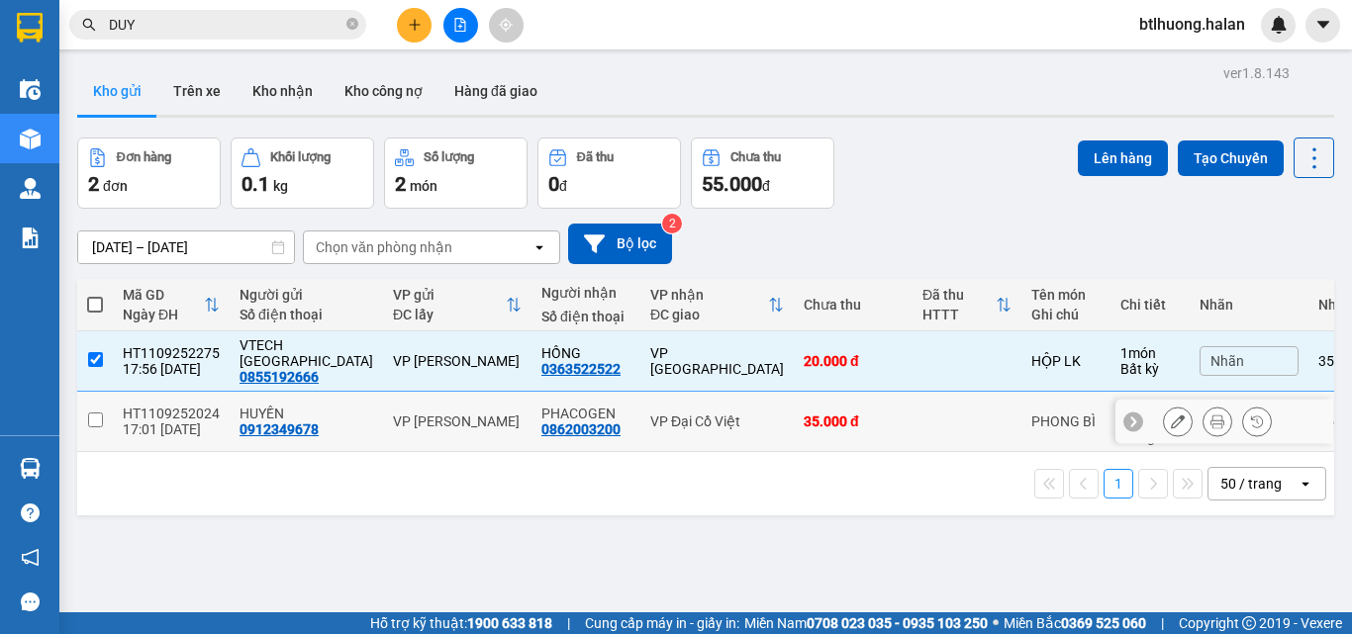
drag, startPoint x: 629, startPoint y: 406, endPoint x: 845, endPoint y: 327, distance: 229.8
click at [650, 414] on div "VP Đại Cồ Việt" at bounding box center [717, 422] width 134 height 16
checkbox input "true"
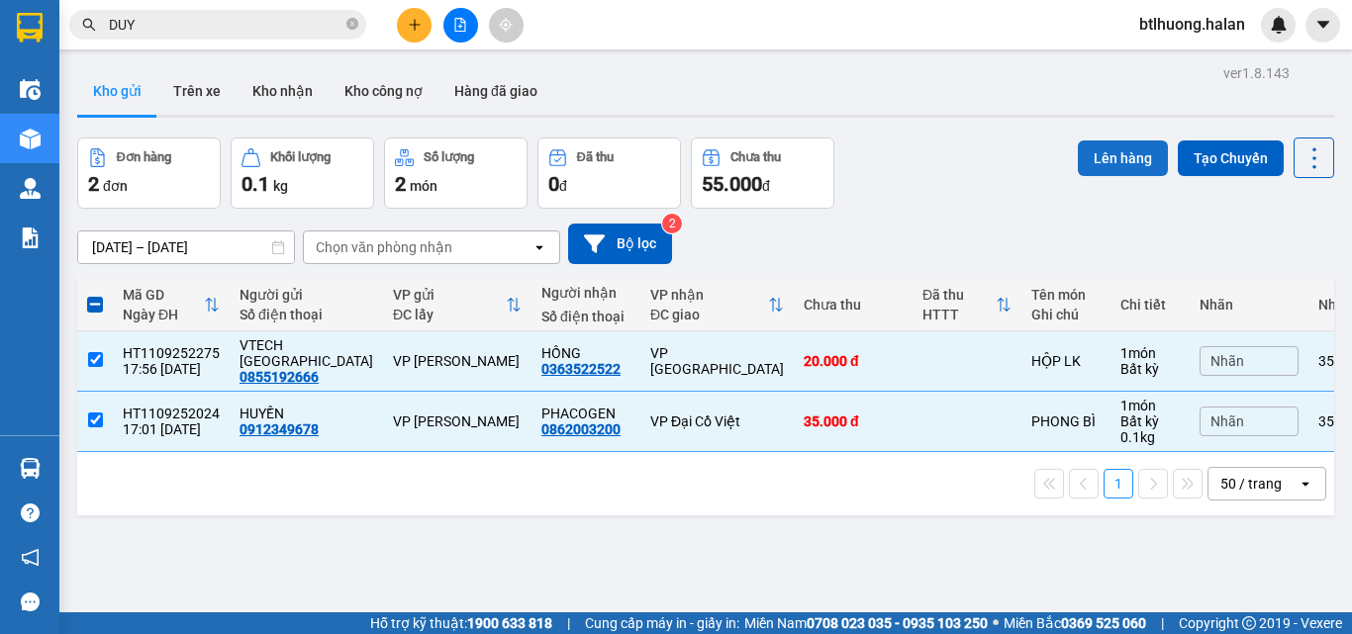
click at [1078, 156] on button "Lên hàng" at bounding box center [1123, 159] width 90 height 36
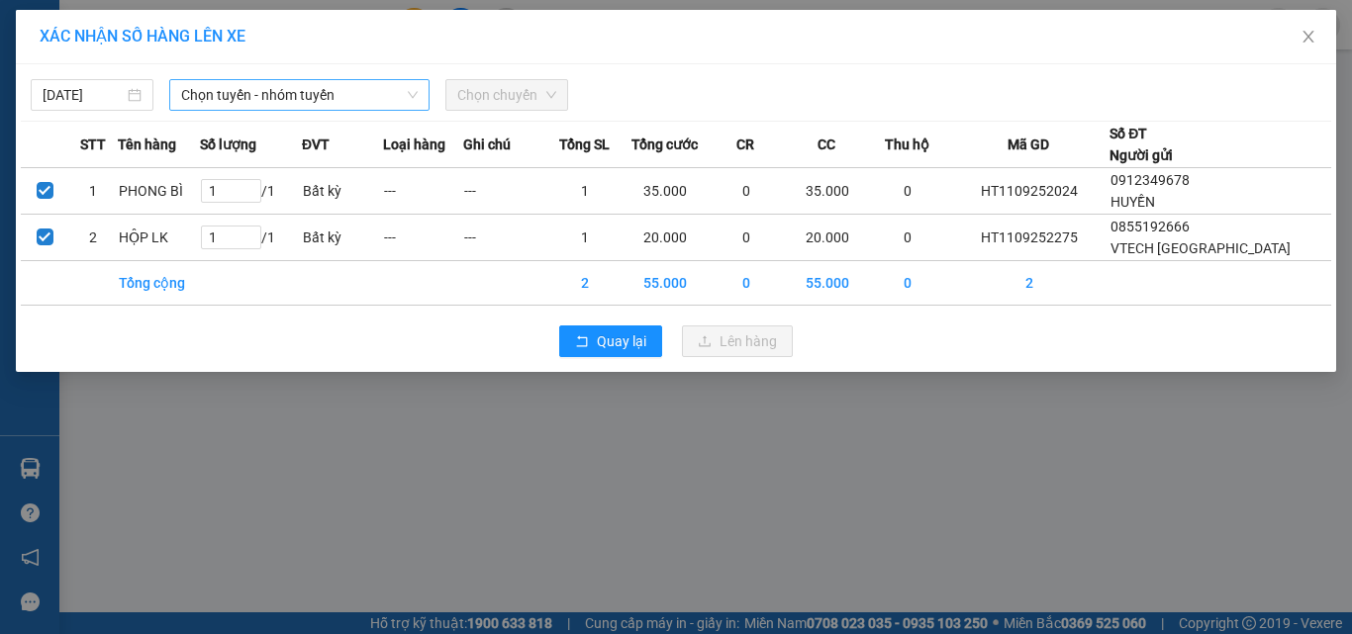
click at [369, 97] on span "Chọn tuyến - nhóm tuyến" at bounding box center [299, 95] width 237 height 30
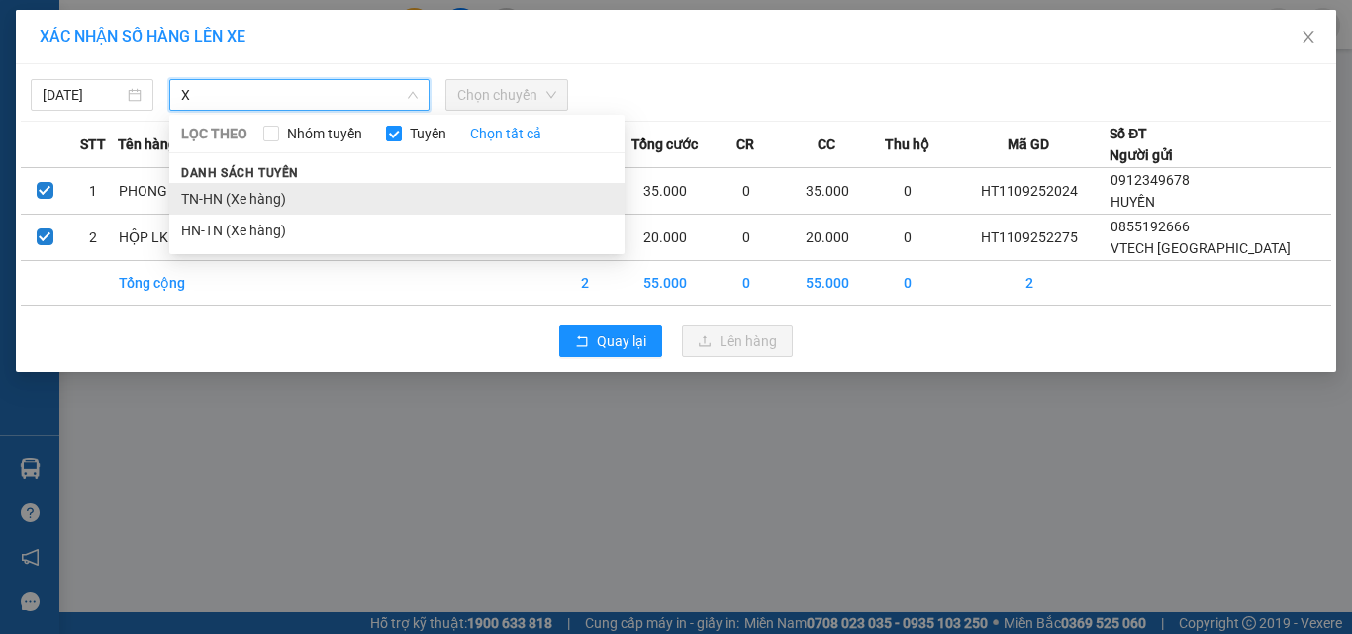
type input "X"
click at [353, 191] on li "TN-HN (Xe hàng)" at bounding box center [396, 199] width 455 height 32
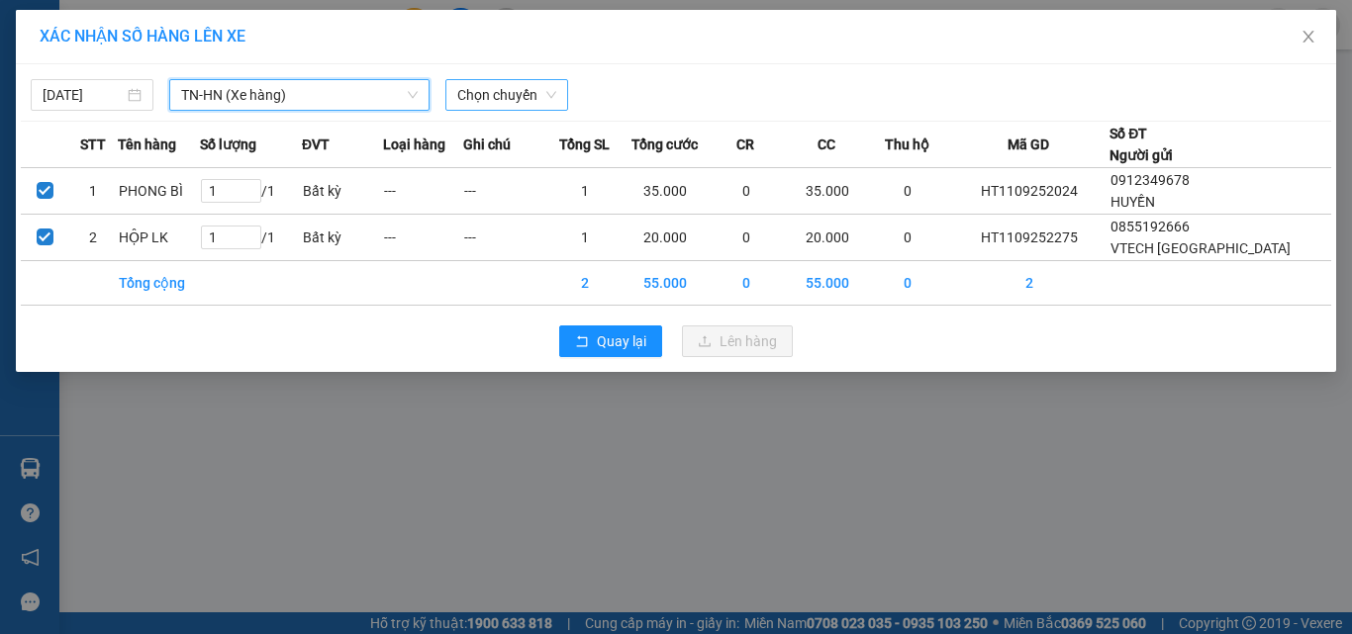
click at [471, 97] on span "Chọn chuyến" at bounding box center [506, 95] width 99 height 30
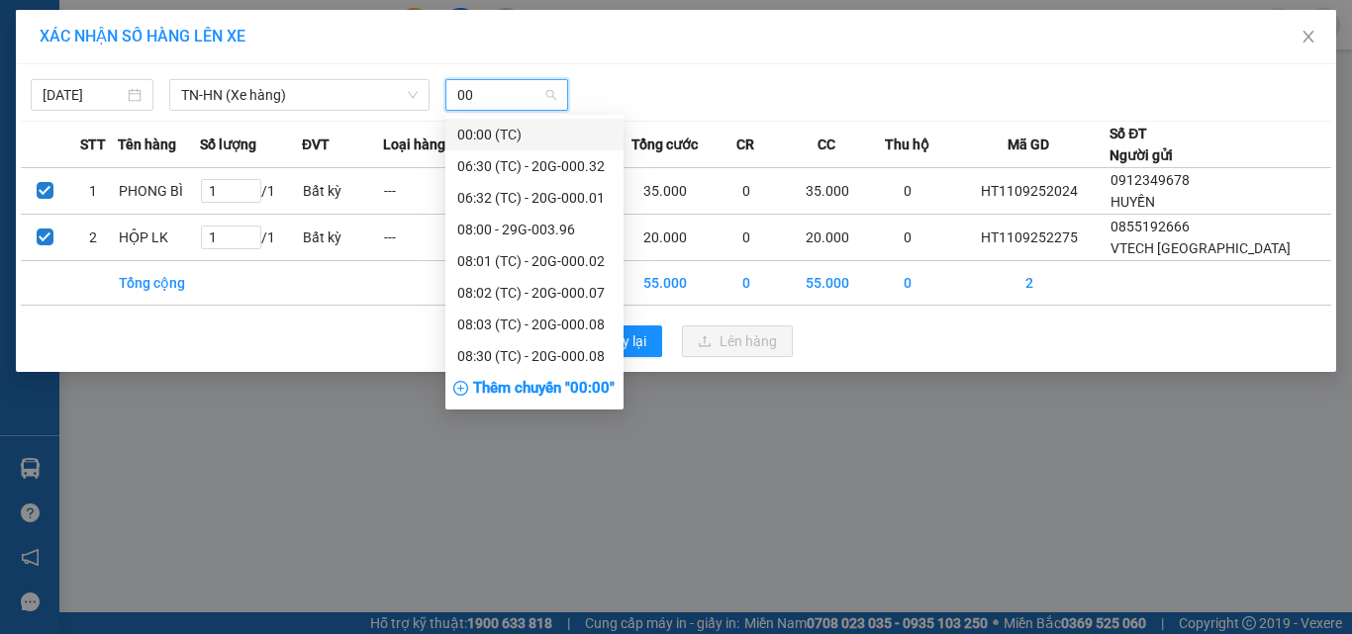
type input "003"
click at [563, 317] on div "17:31 (TC) - 20G-000.03" at bounding box center [534, 325] width 154 height 22
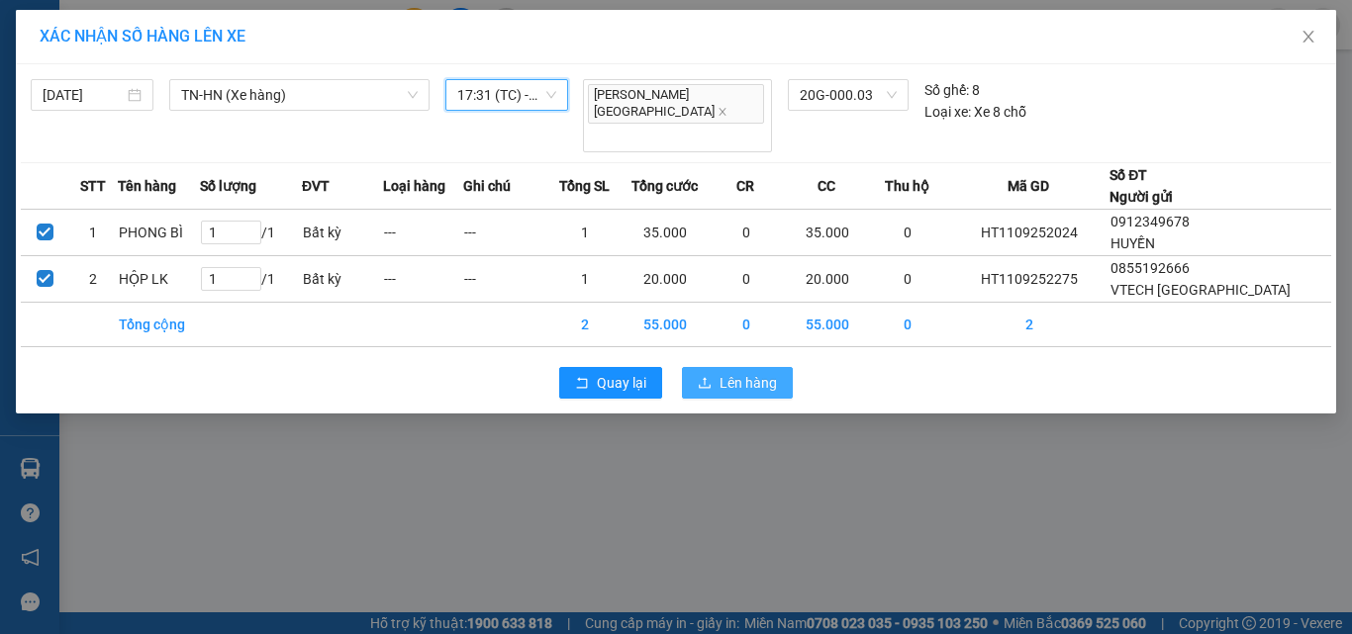
click at [732, 372] on span "Lên hàng" at bounding box center [748, 383] width 57 height 22
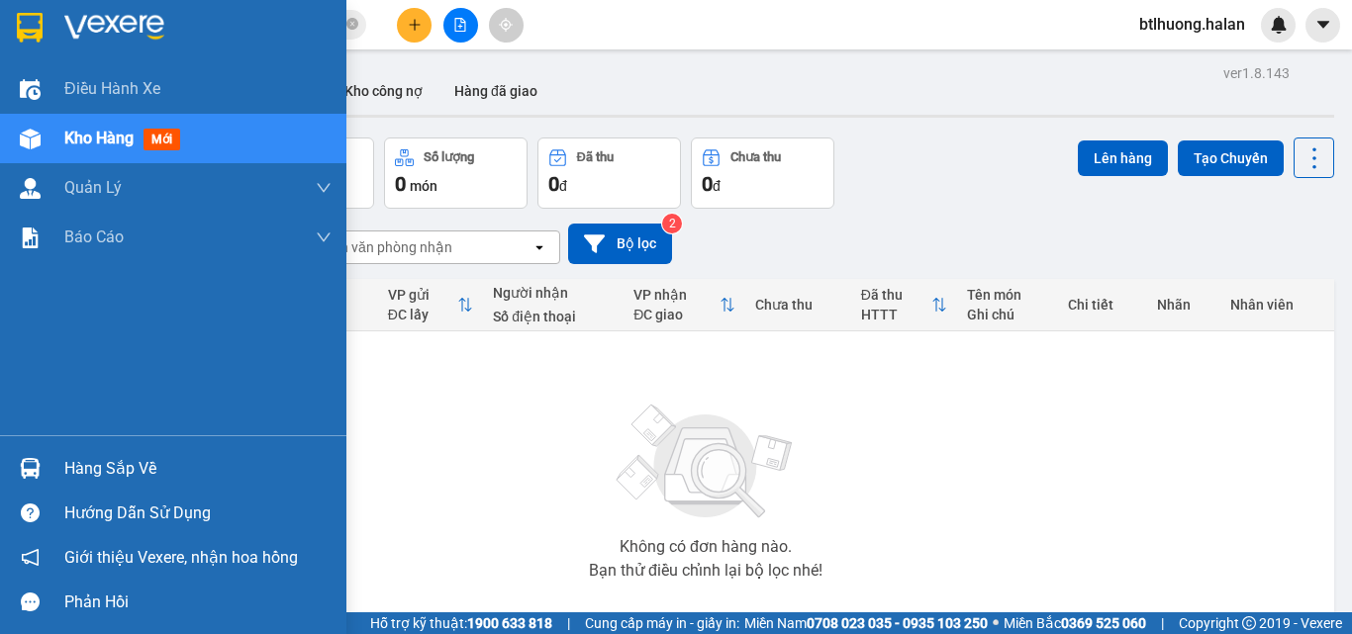
click at [44, 469] on div at bounding box center [30, 468] width 35 height 35
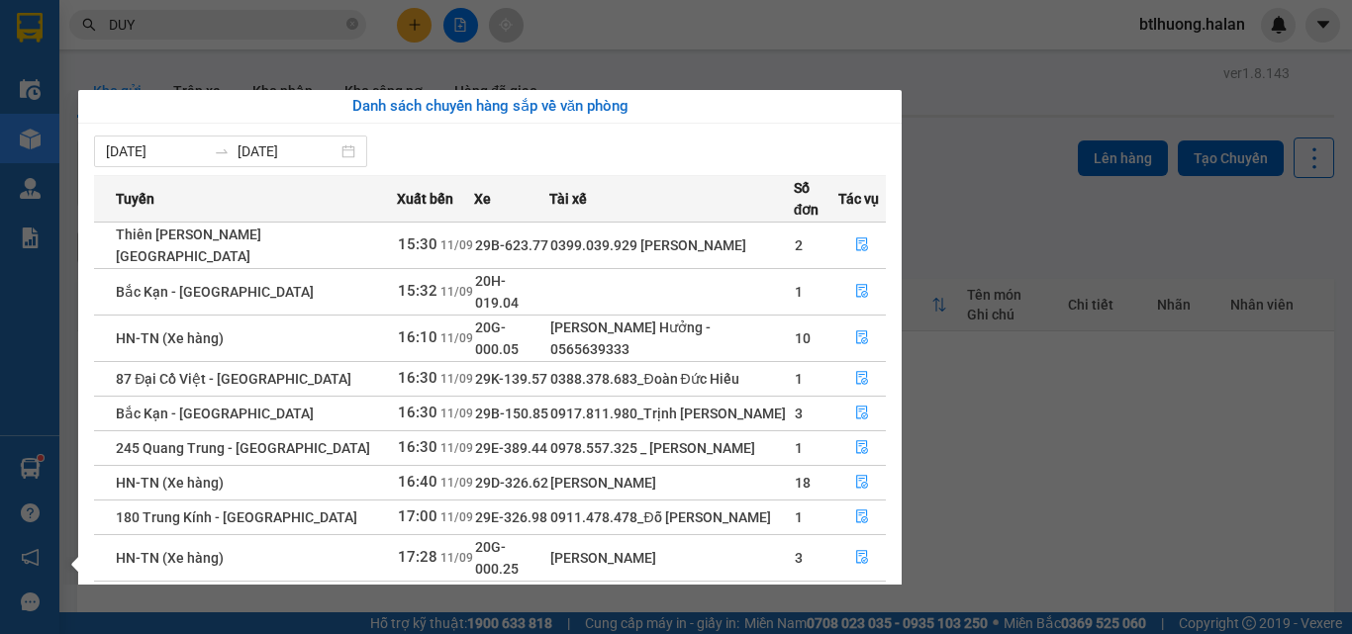
click at [1046, 379] on section "Kết quả tìm kiếm ( 10000 ) Bộ lọc Mã ĐH Trạng thái Món hàng Thu hộ Tổng cước Ch…" at bounding box center [676, 317] width 1352 height 634
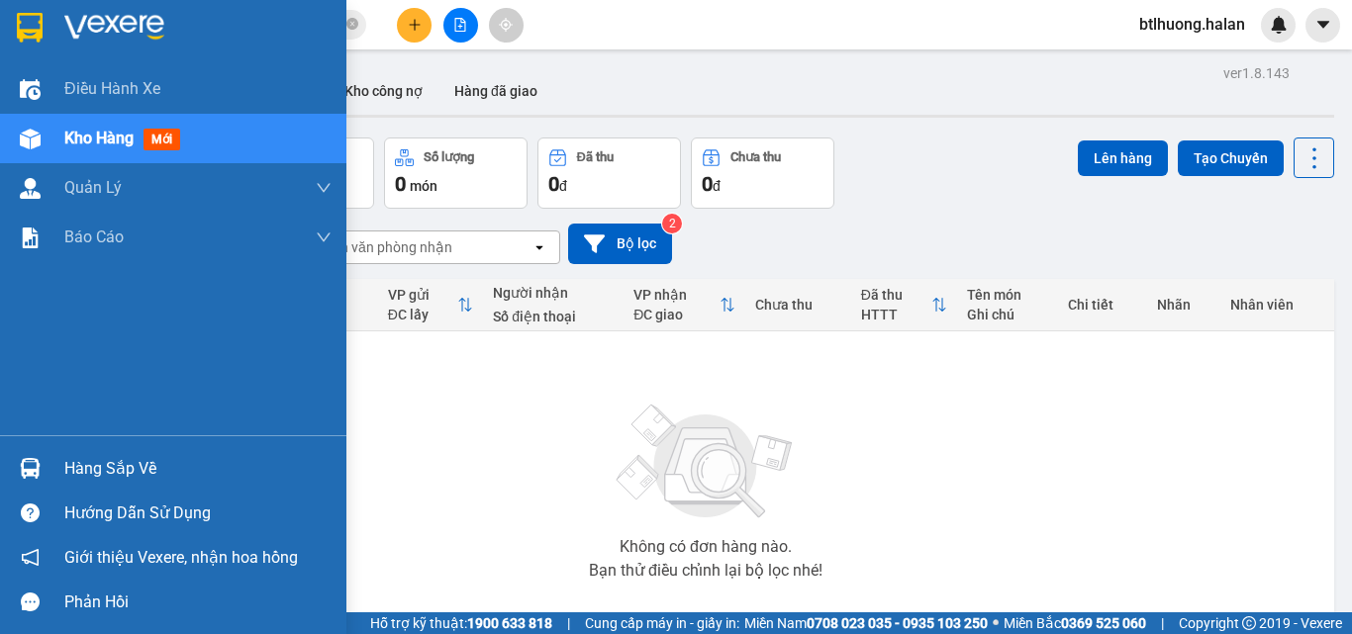
click at [102, 447] on div "Hàng sắp về" at bounding box center [173, 468] width 346 height 45
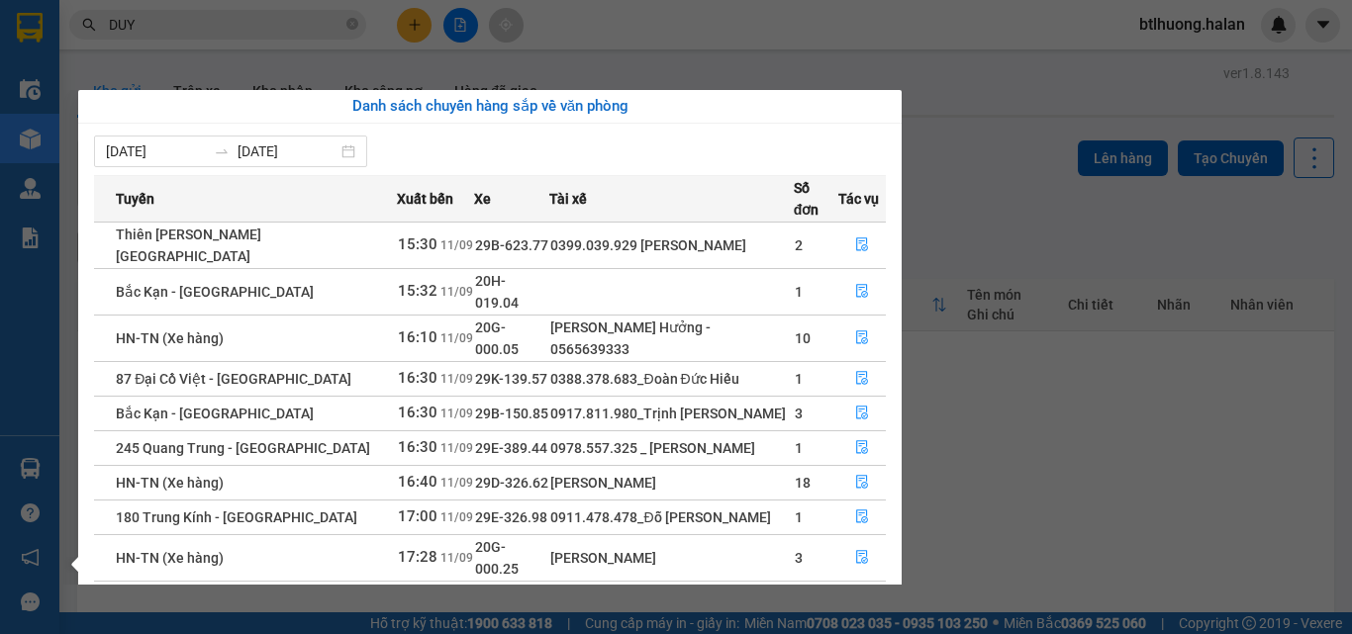
scroll to position [32, 0]
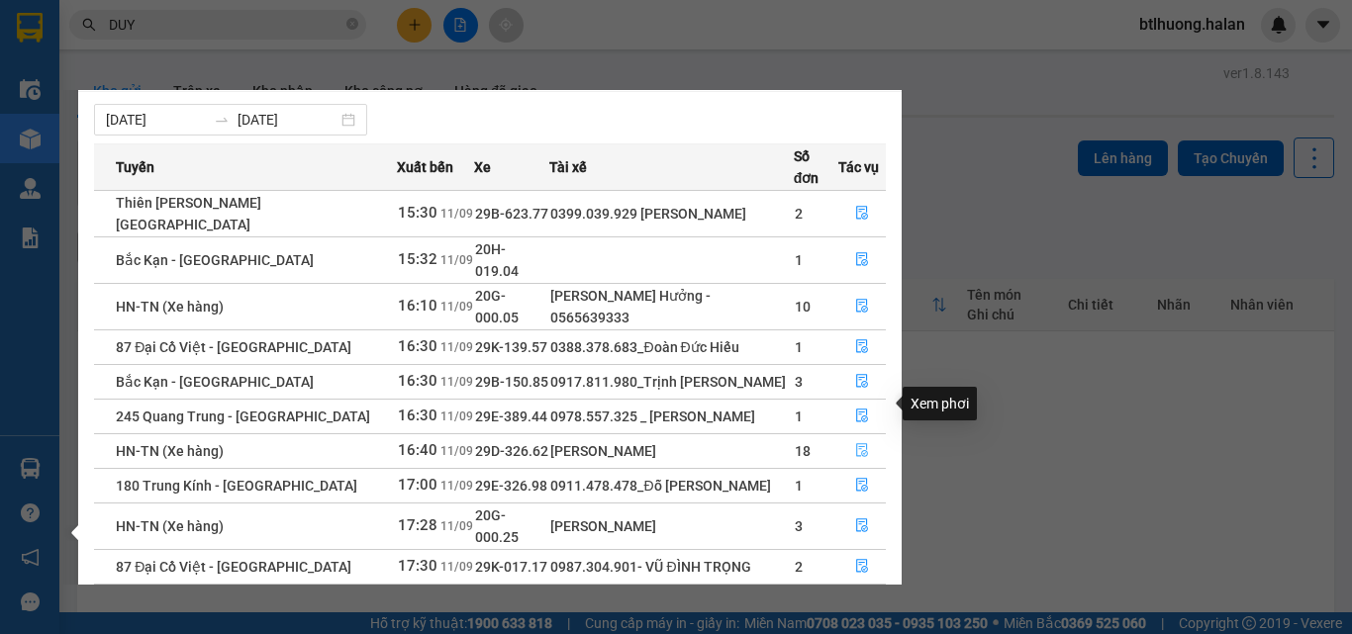
click at [858, 443] on icon "file-done" at bounding box center [862, 450] width 14 height 14
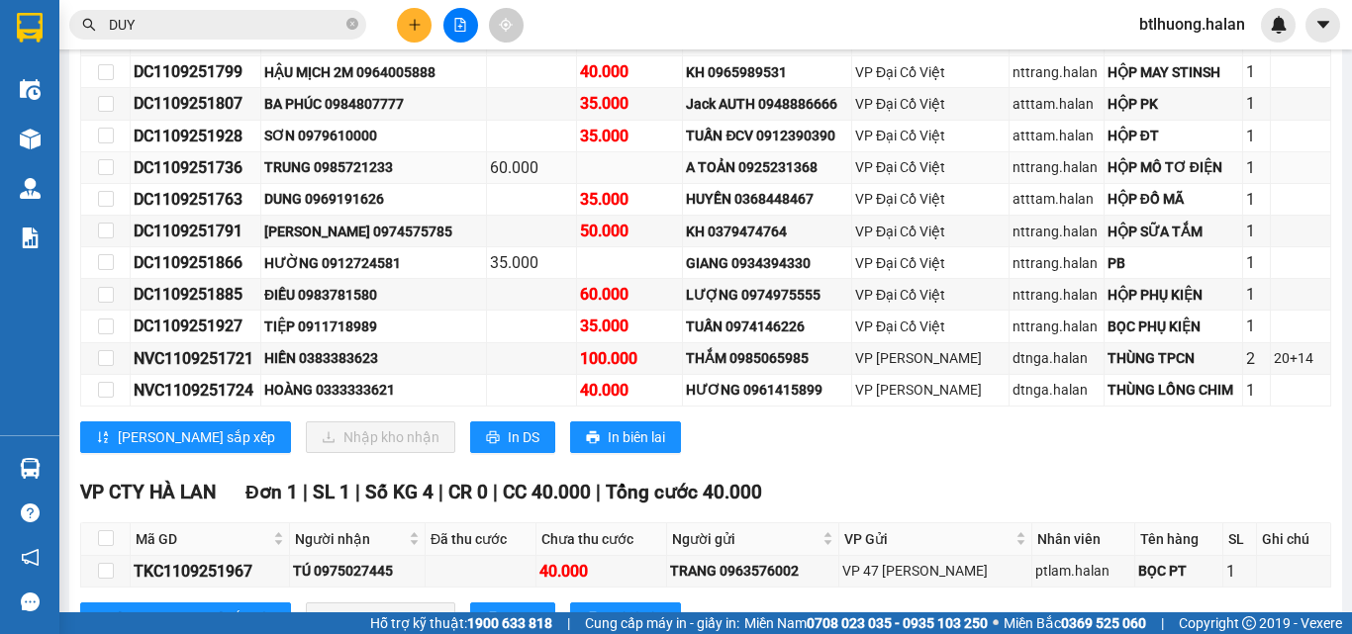
scroll to position [338, 0]
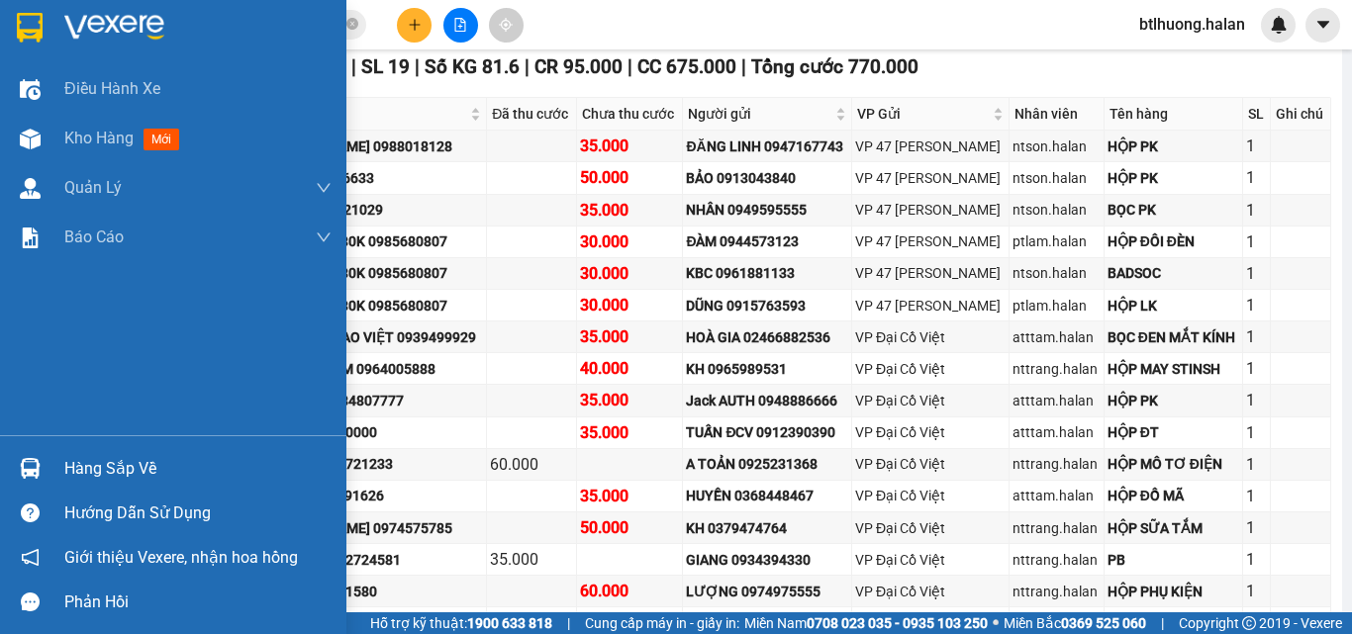
click at [37, 469] on img at bounding box center [30, 468] width 21 height 21
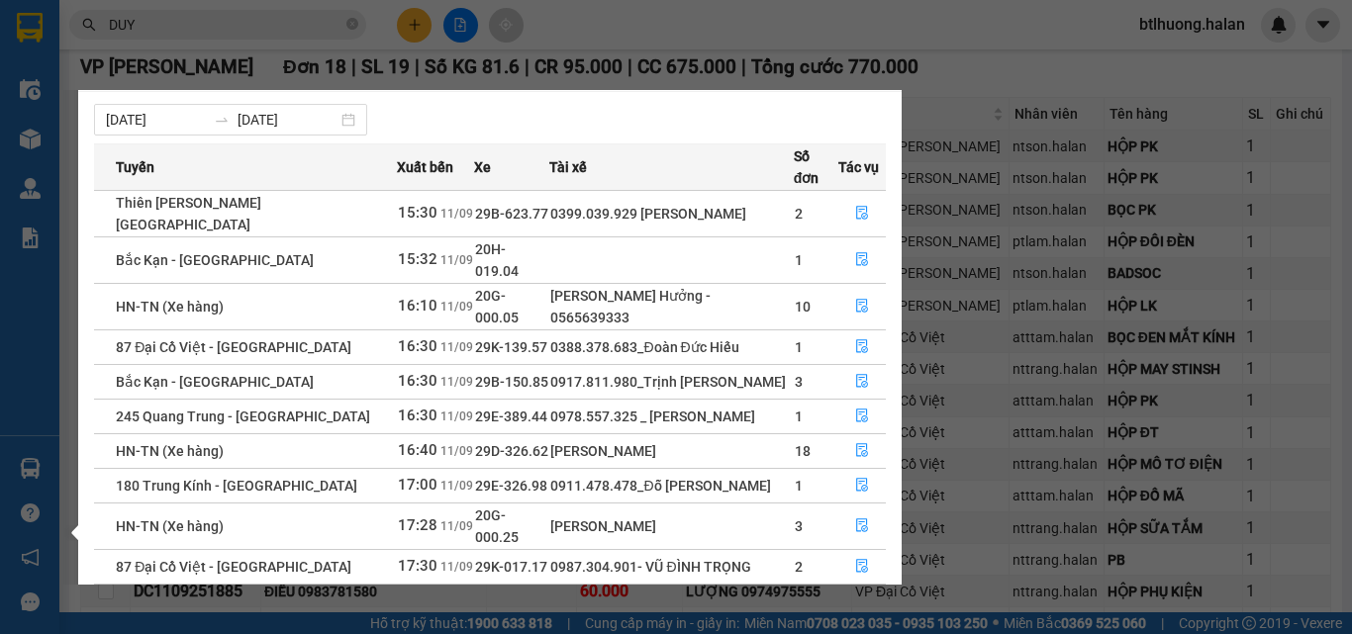
click at [220, 98] on div "05/09/2025 11/09/2025 Tuyến Xuất bến Xe Tài xế Số đơn Tác vụ Thiên Đường Bảo Sơ…" at bounding box center [489, 368] width 823 height 552
click at [228, 4] on section "Kết quả tìm kiếm ( 10000 ) Bộ lọc Mã ĐH Trạng thái Món hàng Thu hộ Tổng cước Ch…" at bounding box center [676, 317] width 1352 height 634
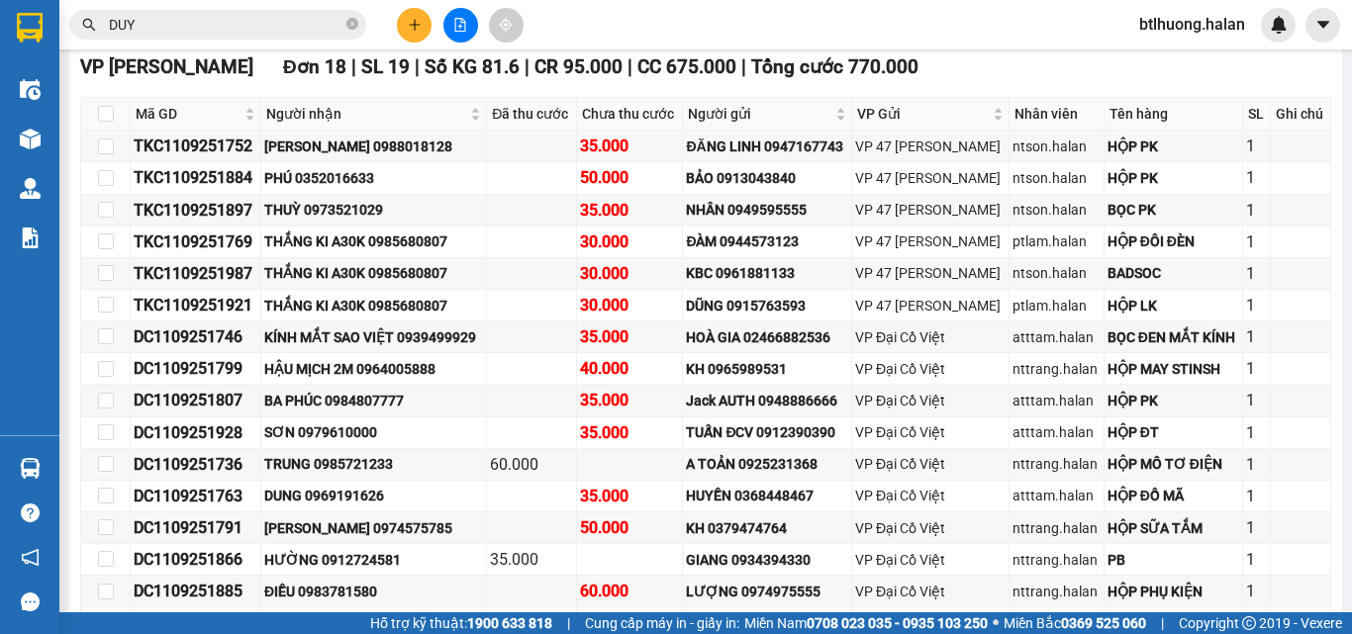
click at [228, 20] on input "DUY" at bounding box center [226, 25] width 234 height 22
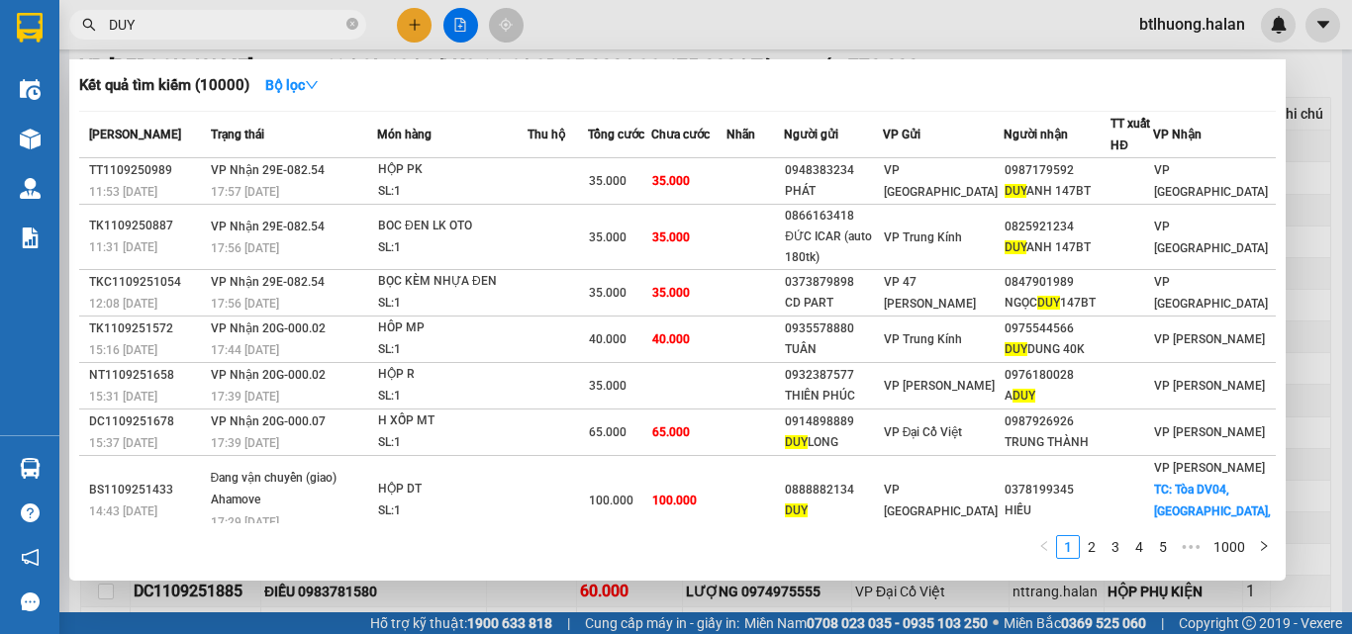
click at [228, 20] on input "DUY" at bounding box center [226, 25] width 234 height 22
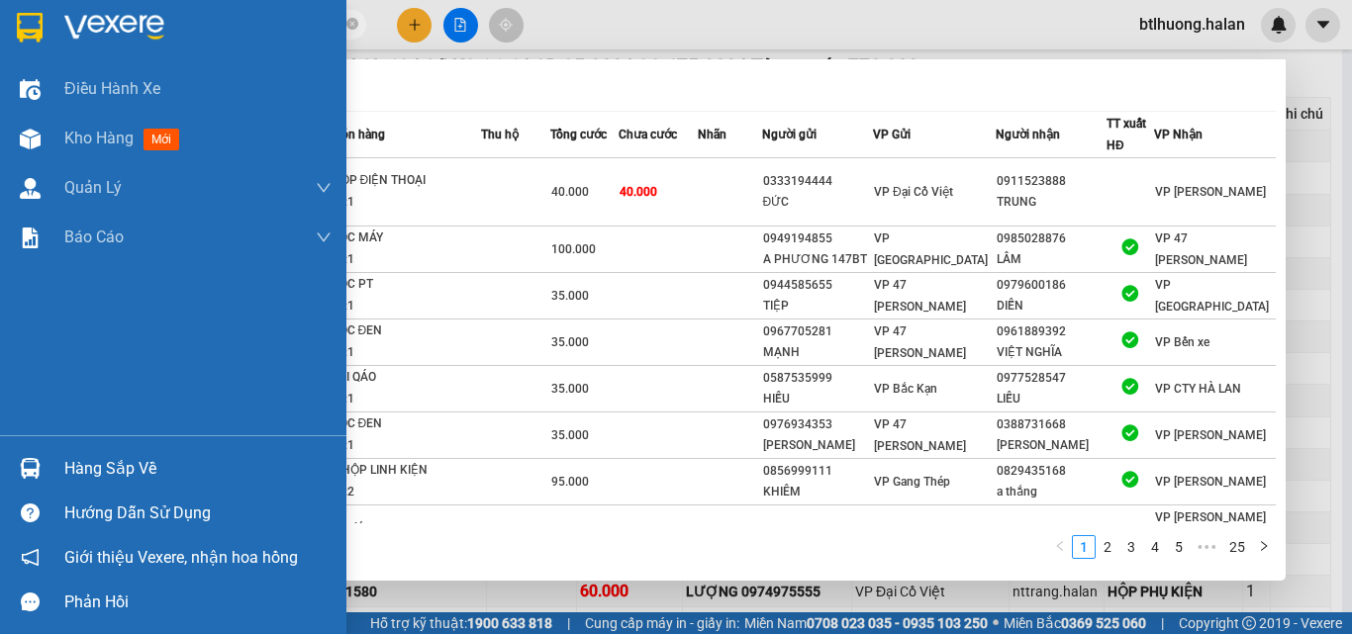
type input "250618"
click at [21, 461] on img at bounding box center [30, 468] width 21 height 21
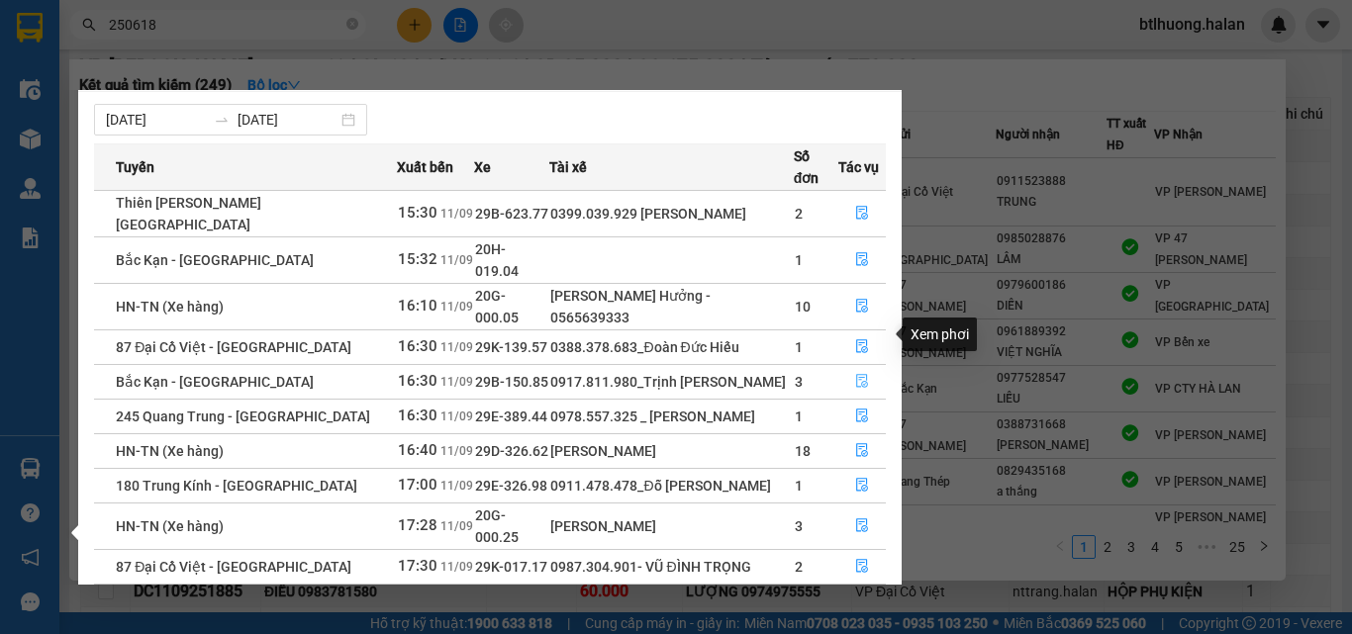
click at [858, 374] on span "file-done" at bounding box center [862, 382] width 14 height 16
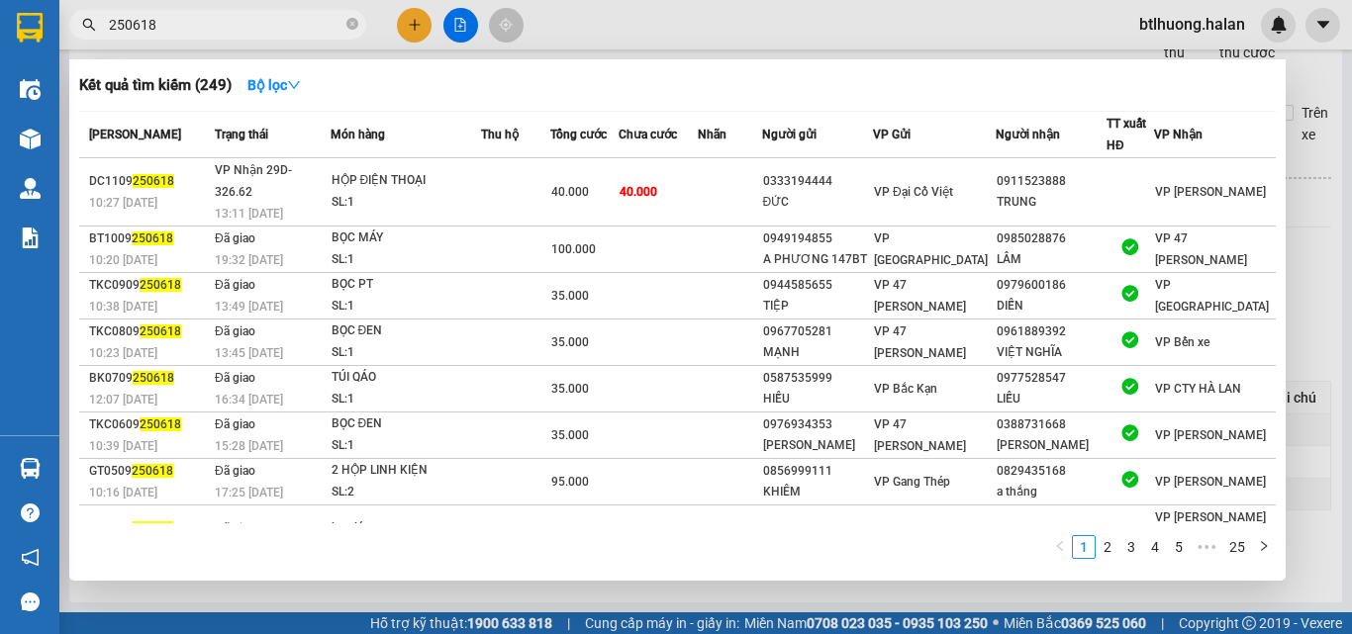
scroll to position [76, 0]
click at [1043, 32] on div at bounding box center [676, 317] width 1352 height 634
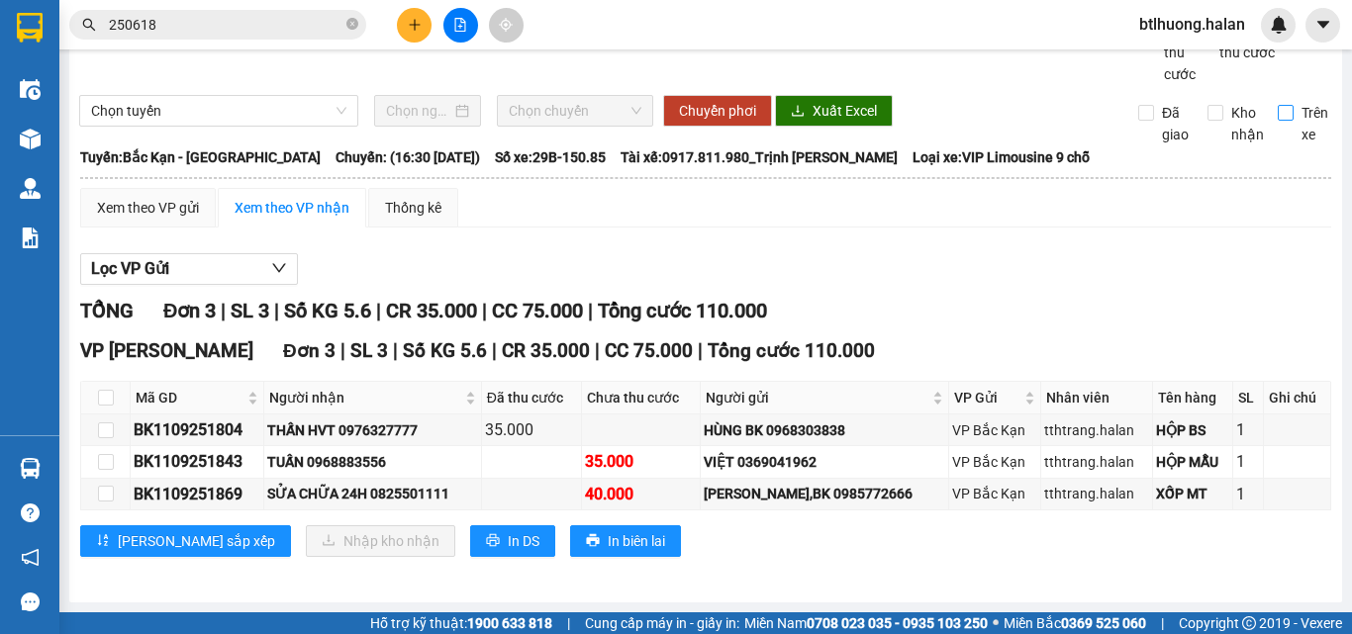
click at [1278, 106] on input "Trên xe" at bounding box center [1286, 113] width 16 height 16
checkbox input "true"
click at [107, 396] on input "checkbox" at bounding box center [106, 398] width 16 height 16
checkbox input "true"
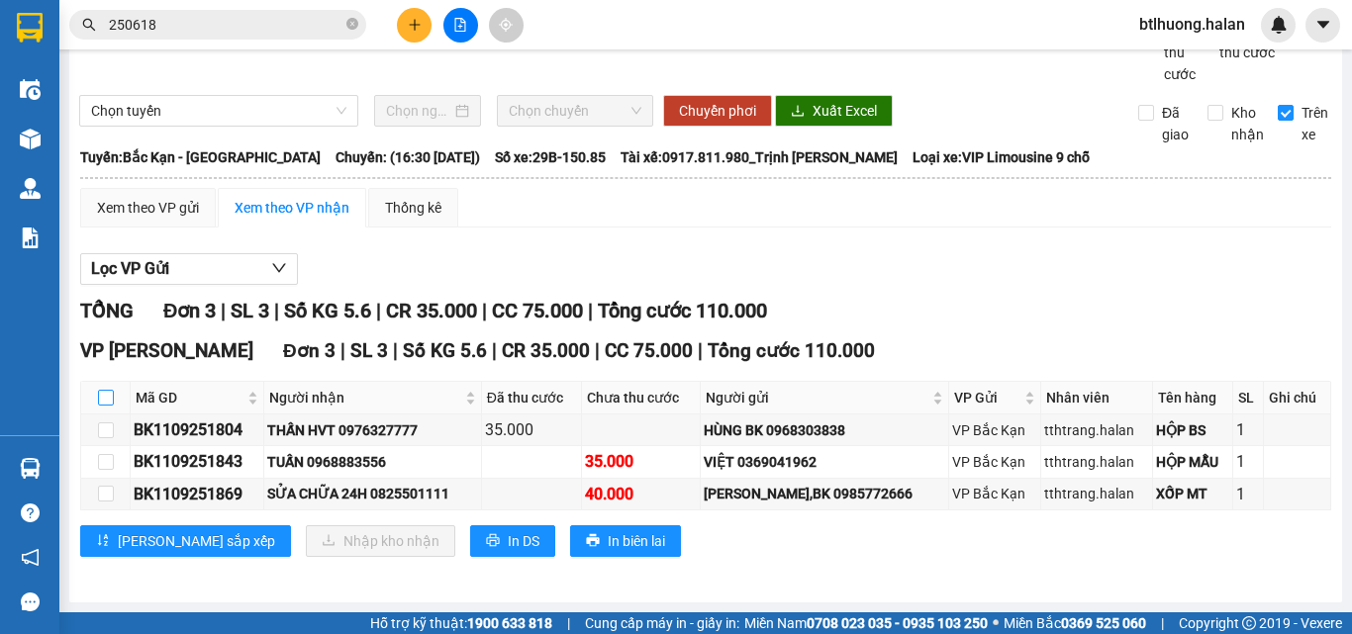
checkbox input "true"
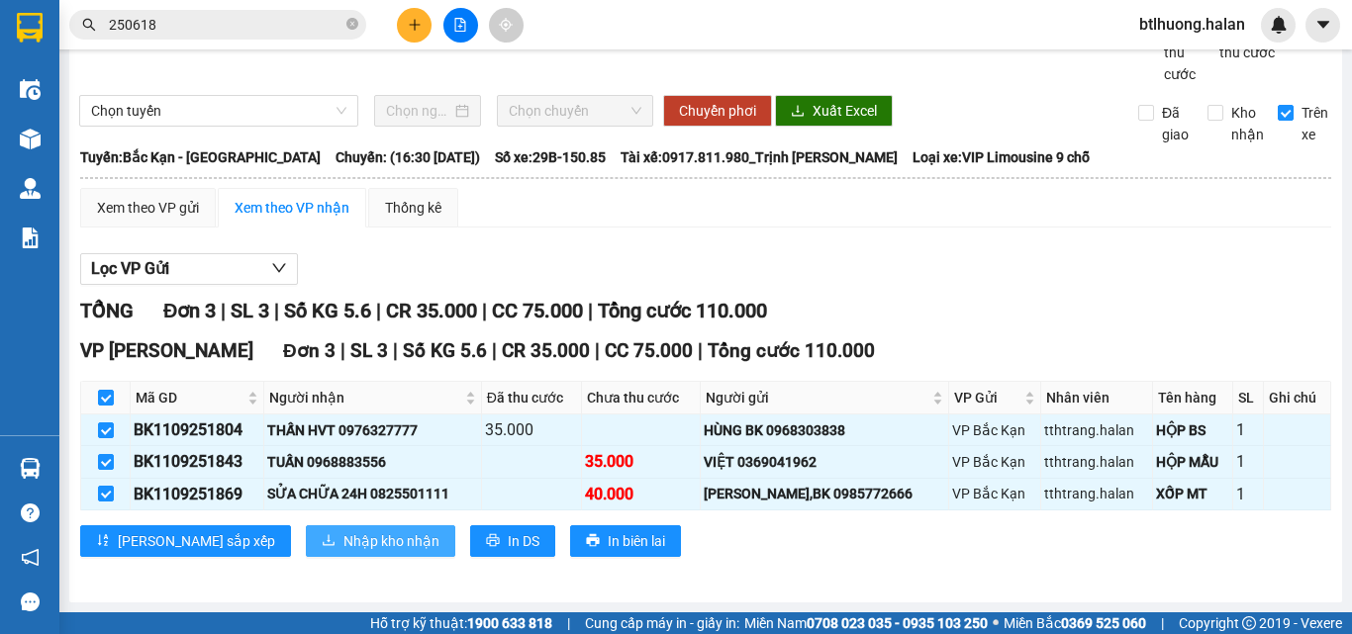
click at [343, 533] on span "Nhập kho nhận" at bounding box center [391, 542] width 96 height 22
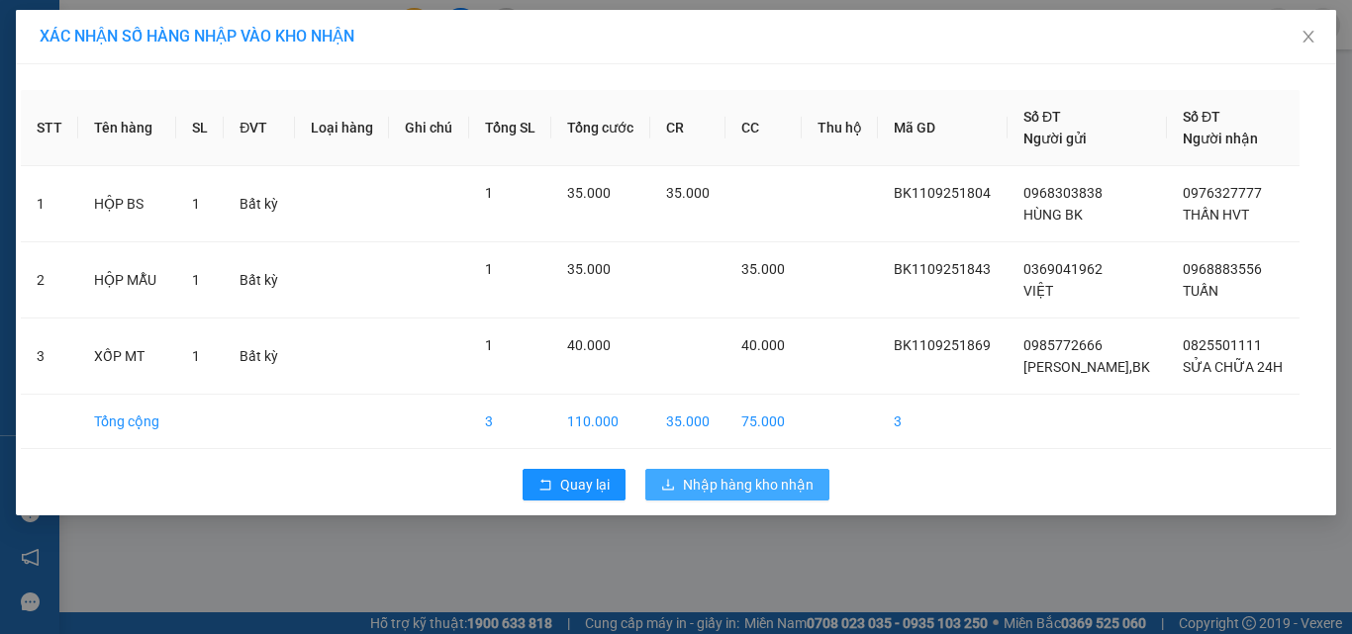
click at [797, 473] on button "Nhập hàng kho nhận" at bounding box center [737, 485] width 184 height 32
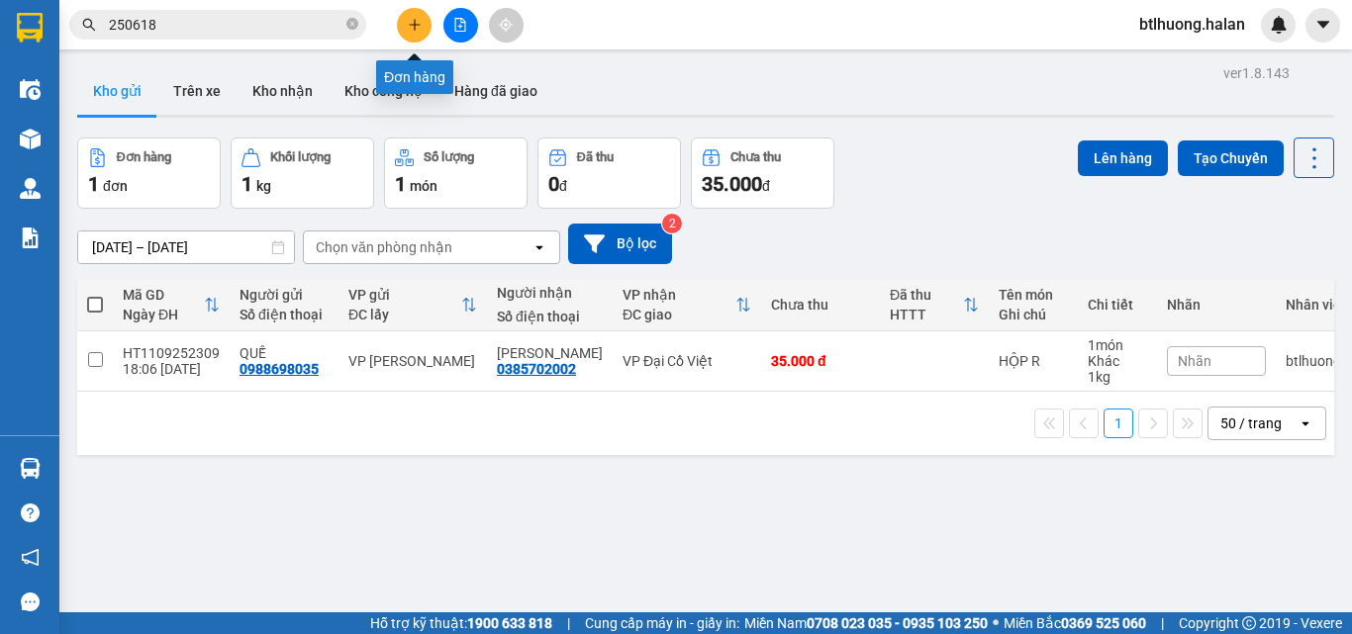
click at [402, 31] on button at bounding box center [414, 25] width 35 height 35
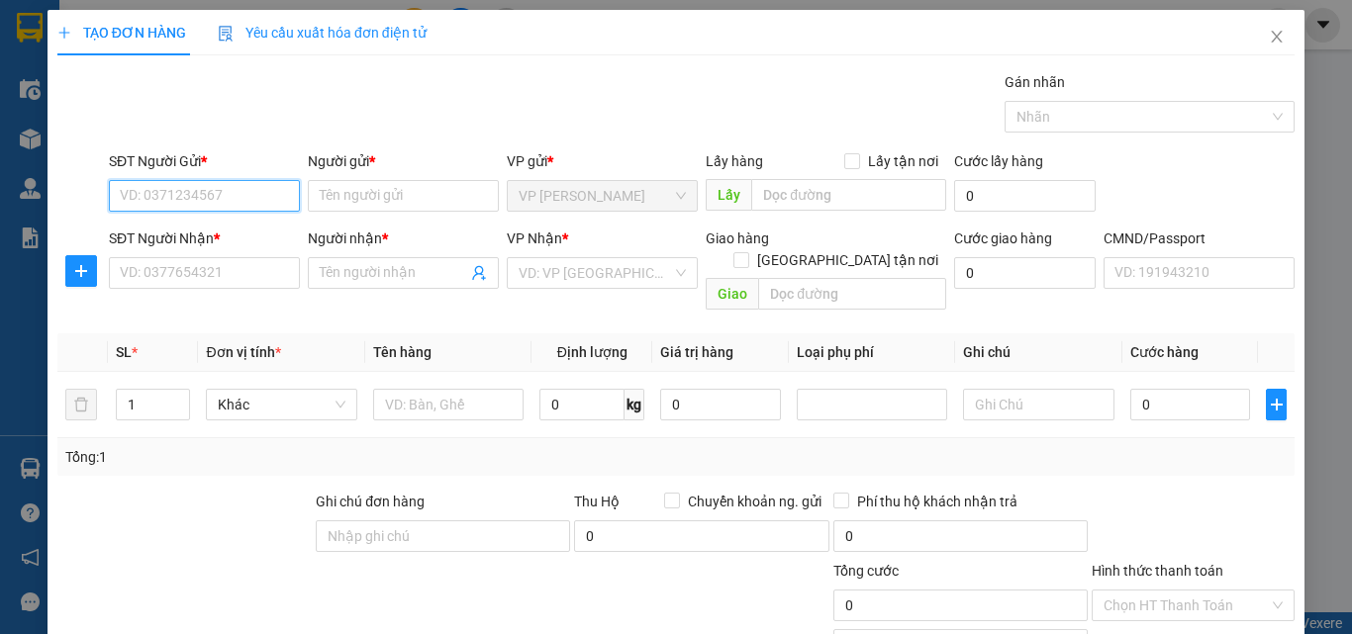
click at [249, 194] on input "SĐT Người Gửi *" at bounding box center [204, 196] width 191 height 32
type input "0329411177"
click at [244, 233] on div "0329411177 - TRỌNG" at bounding box center [202, 236] width 165 height 22
type input "TRỌNG"
type input "0329411177"
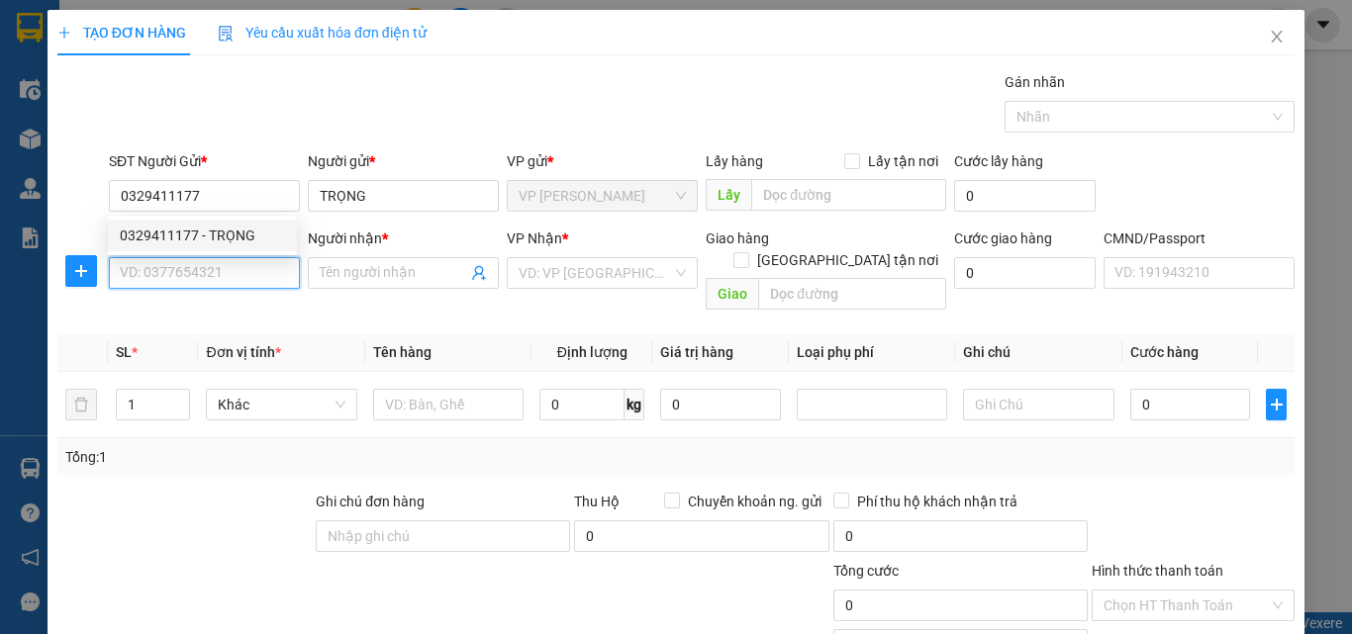
click at [244, 281] on input "SĐT Người Nhận *" at bounding box center [204, 273] width 191 height 32
type input "0982829589"
click at [244, 281] on input "0982829589" at bounding box center [204, 273] width 191 height 32
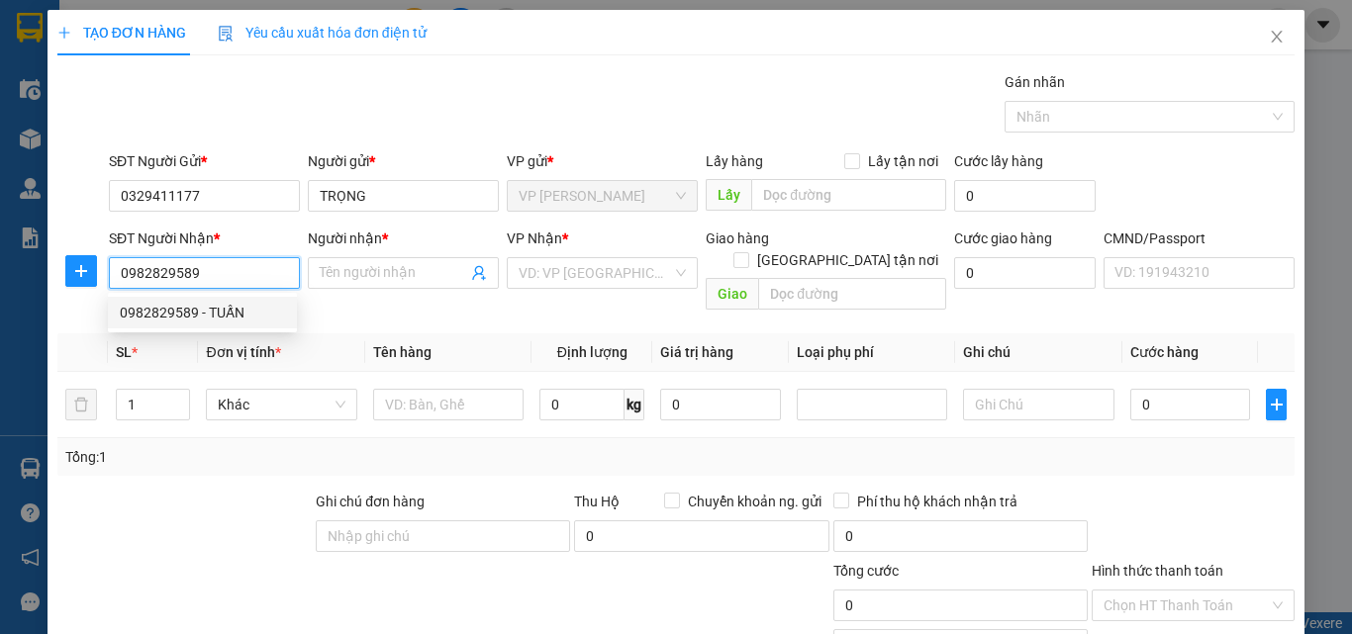
click at [244, 305] on div "0982829589 - TUẤN" at bounding box center [202, 313] width 165 height 22
type input "TUẤN"
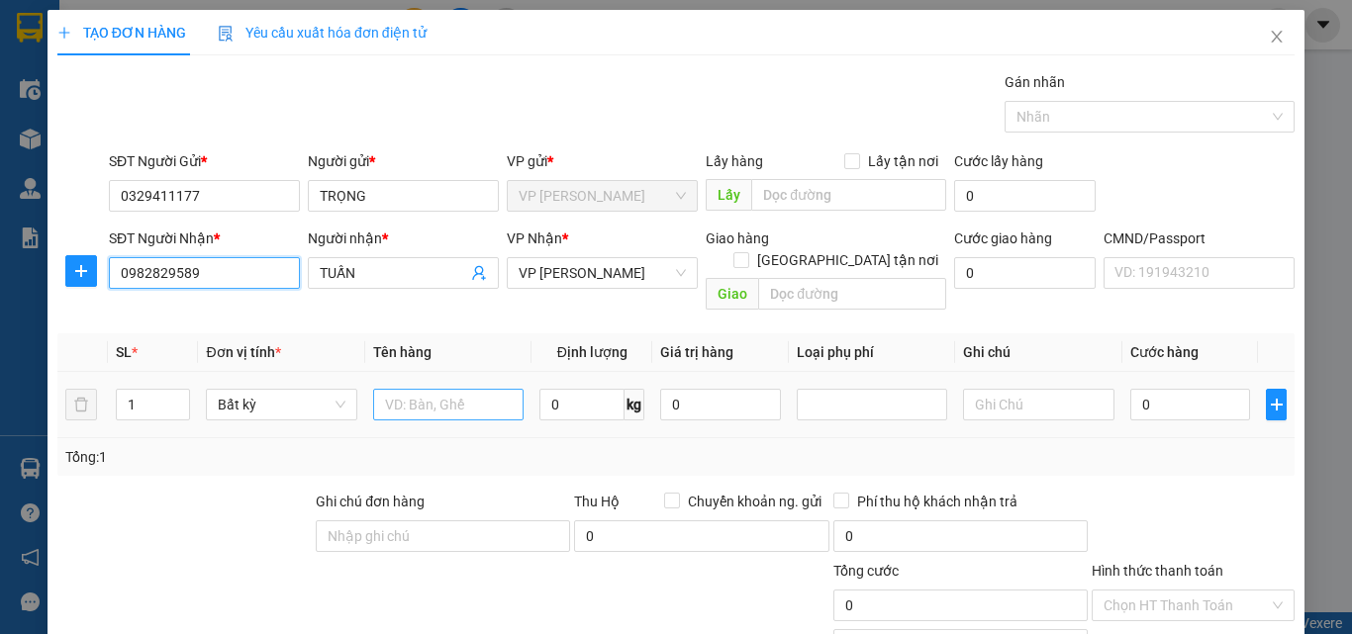
type input "0982829589"
click at [421, 389] on input "text" at bounding box center [448, 405] width 150 height 32
type input "O"
type input "PB"
type input "1"
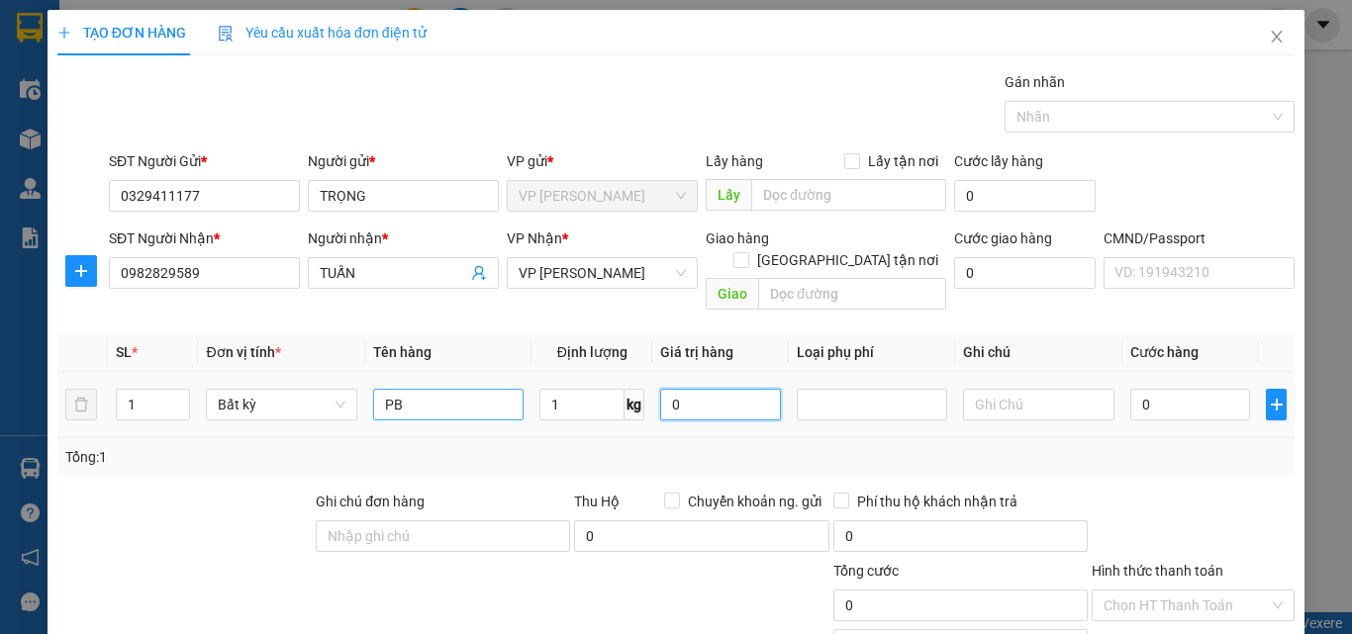
type input "35.000"
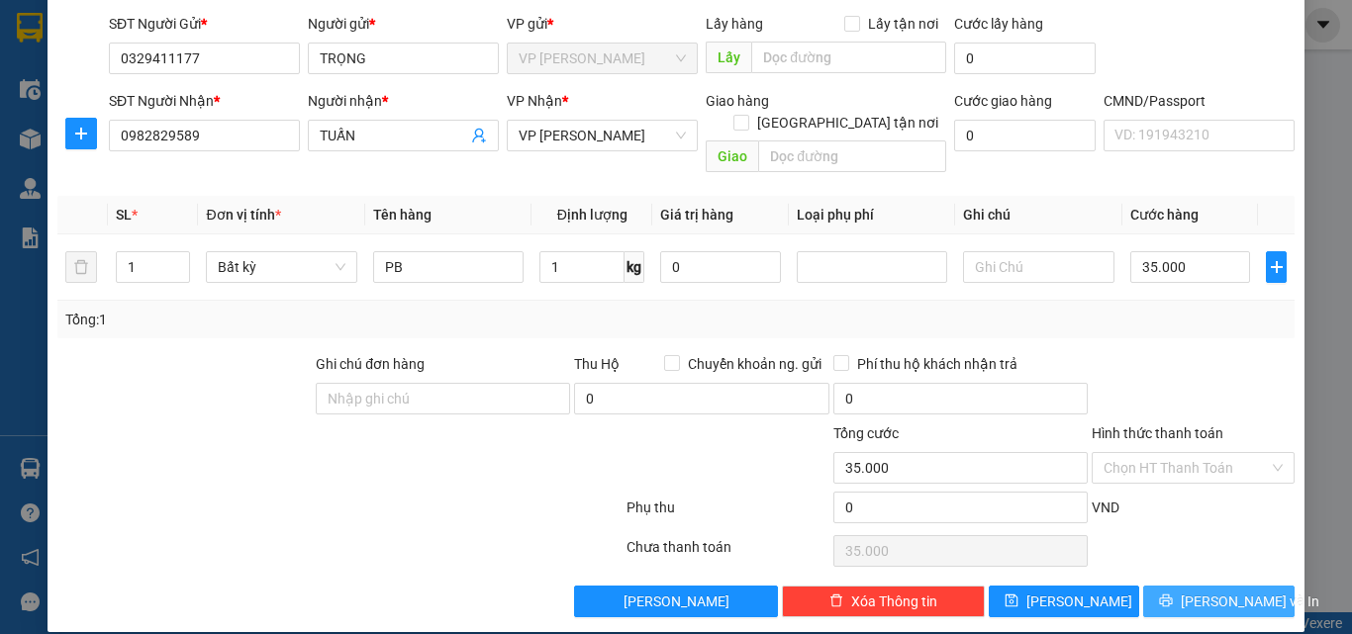
click at [1200, 591] on span "Lưu và In" at bounding box center [1250, 602] width 139 height 22
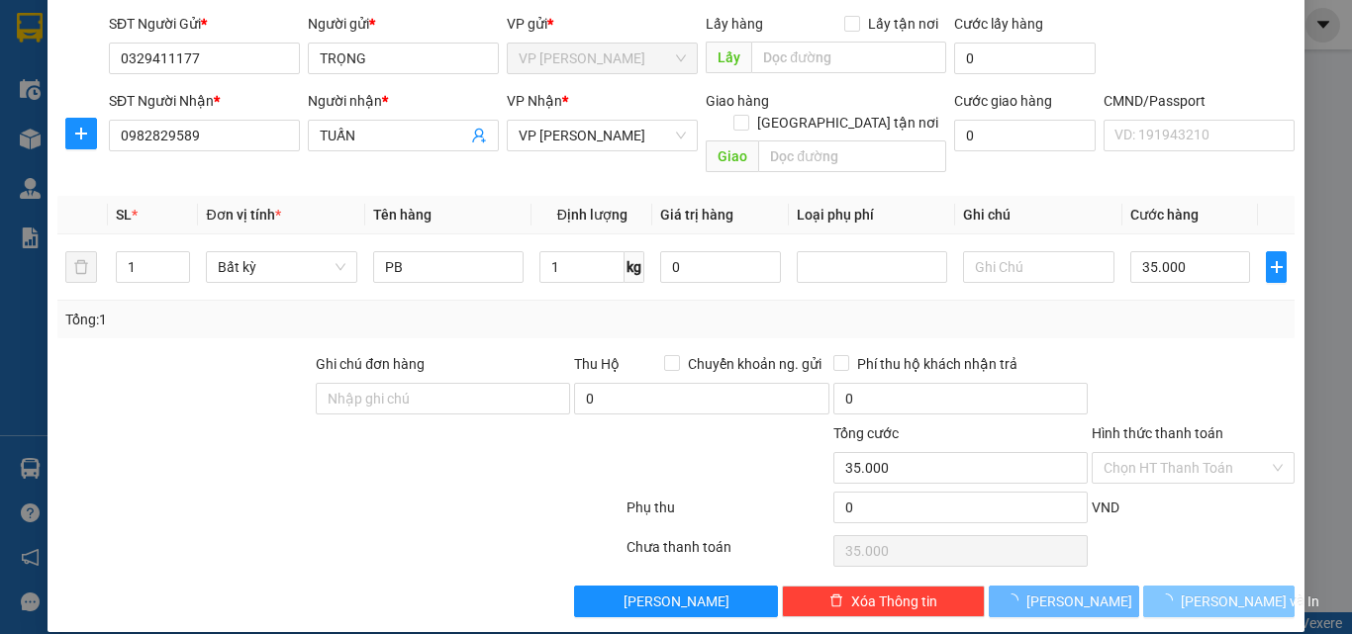
click at [1222, 591] on span "Lưu và In" at bounding box center [1250, 602] width 139 height 22
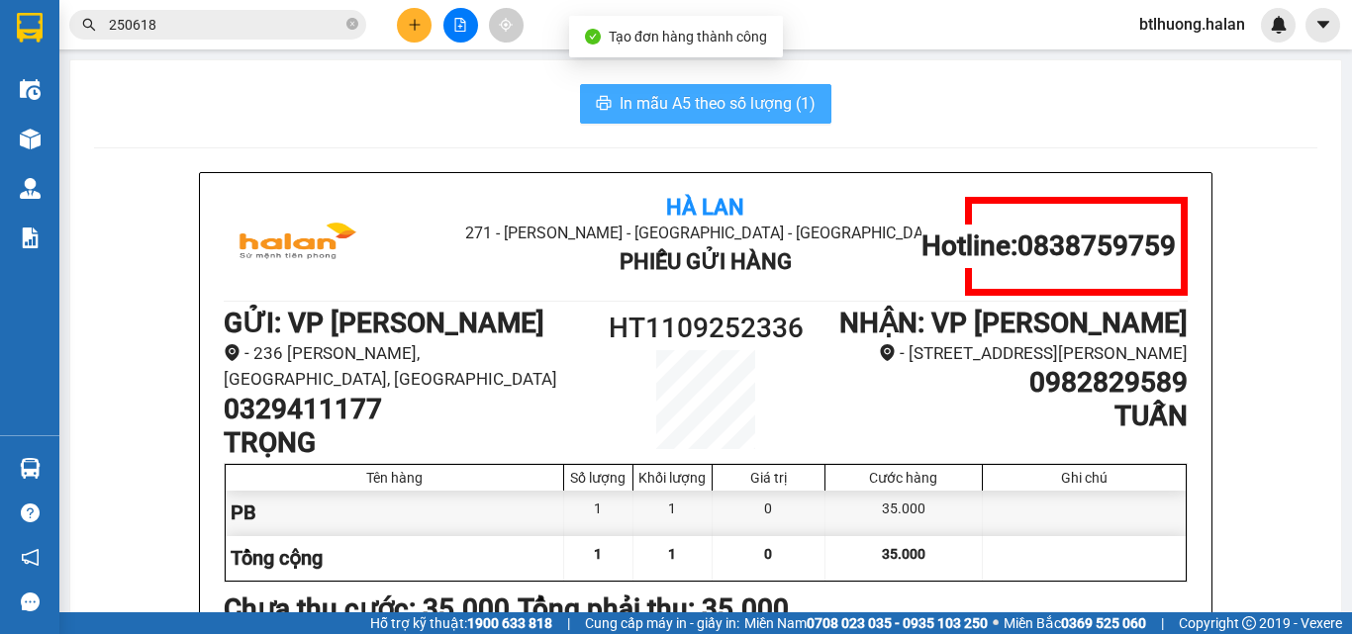
click at [795, 114] on span "In mẫu A5 theo số lượng (1)" at bounding box center [718, 103] width 196 height 25
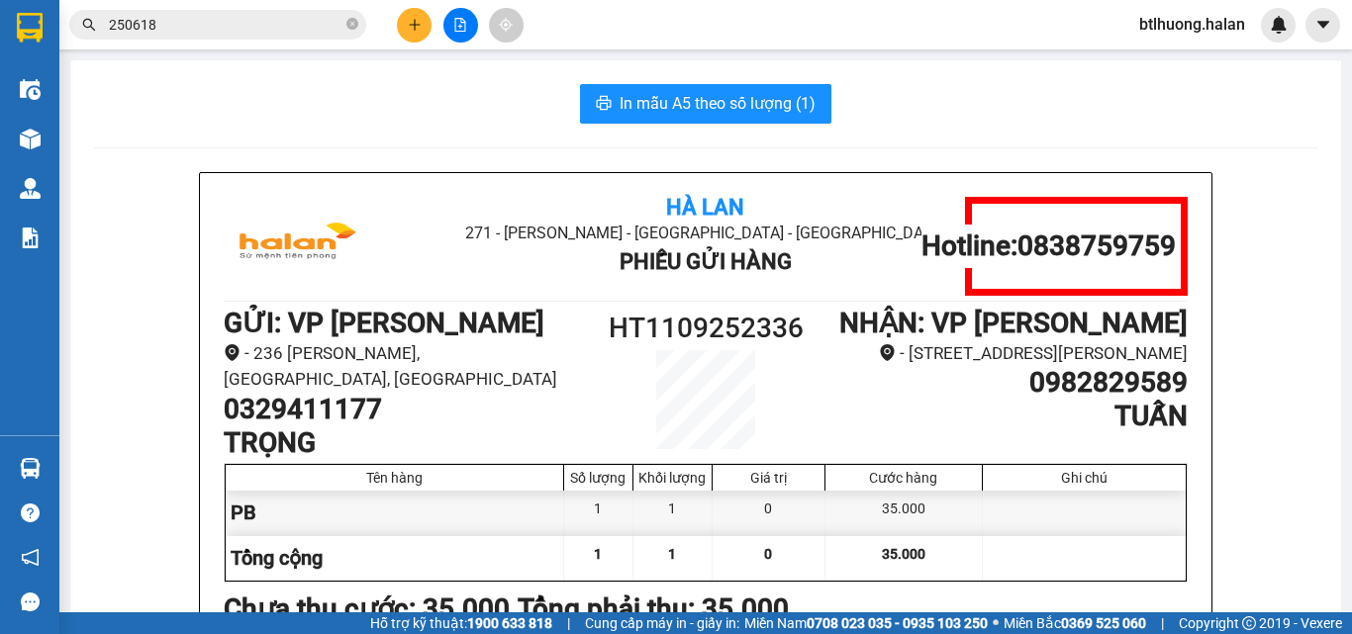
click at [415, 42] on button at bounding box center [414, 25] width 35 height 35
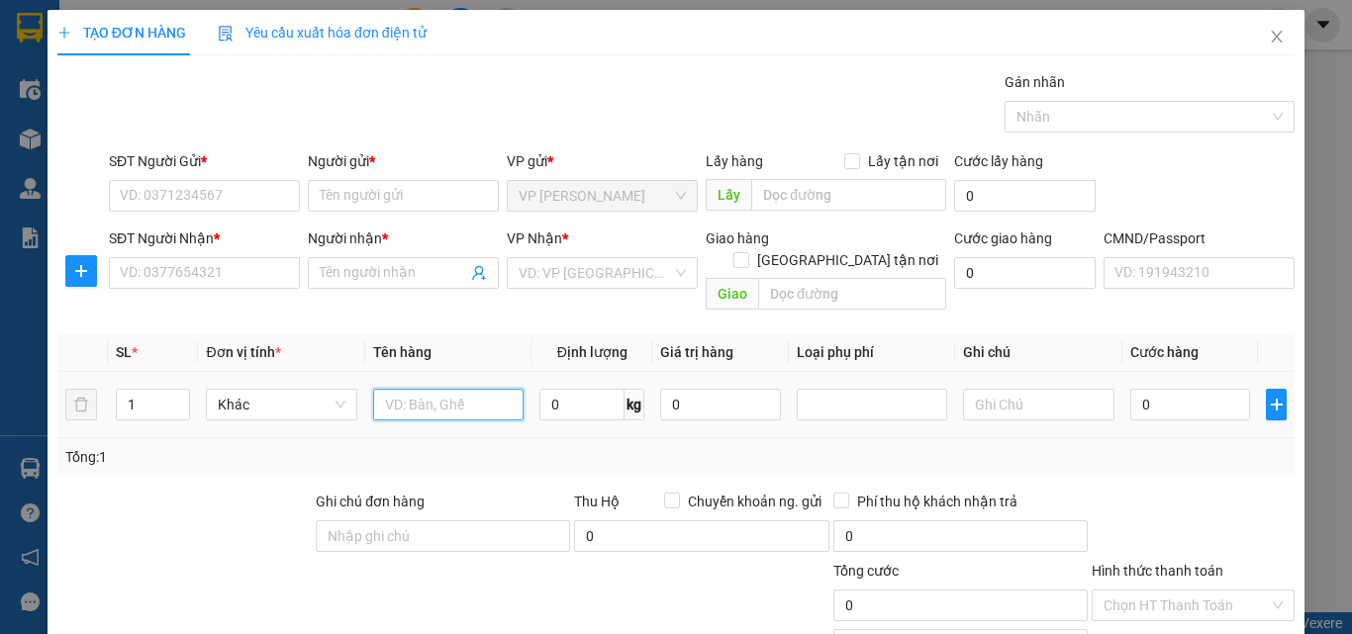
click at [472, 396] on input "text" at bounding box center [448, 405] width 150 height 32
type input "BỌC MÁY ẢNH"
type input "2.5"
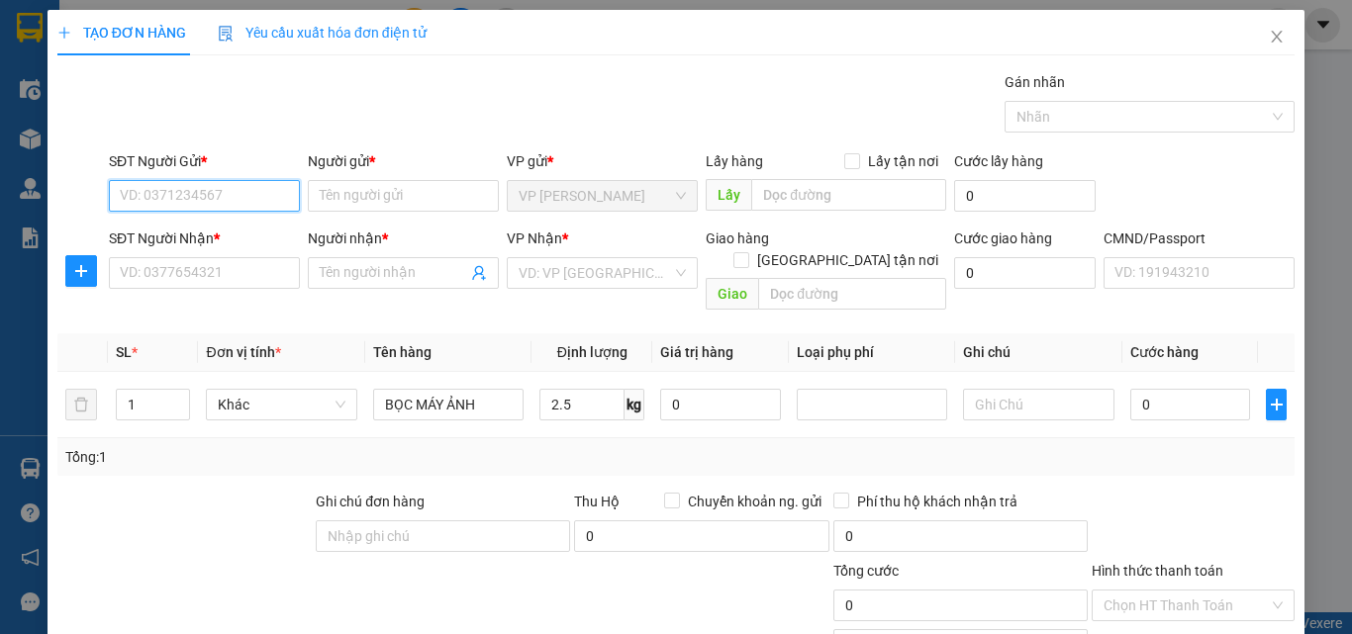
click at [204, 194] on input "SĐT Người Gửi *" at bounding box center [204, 196] width 191 height 32
type input "0963898222"
click at [204, 194] on input "0963898222" at bounding box center [204, 196] width 191 height 32
click at [225, 237] on div "0963898222 - NGỌC" at bounding box center [202, 236] width 165 height 22
type input "NGỌC"
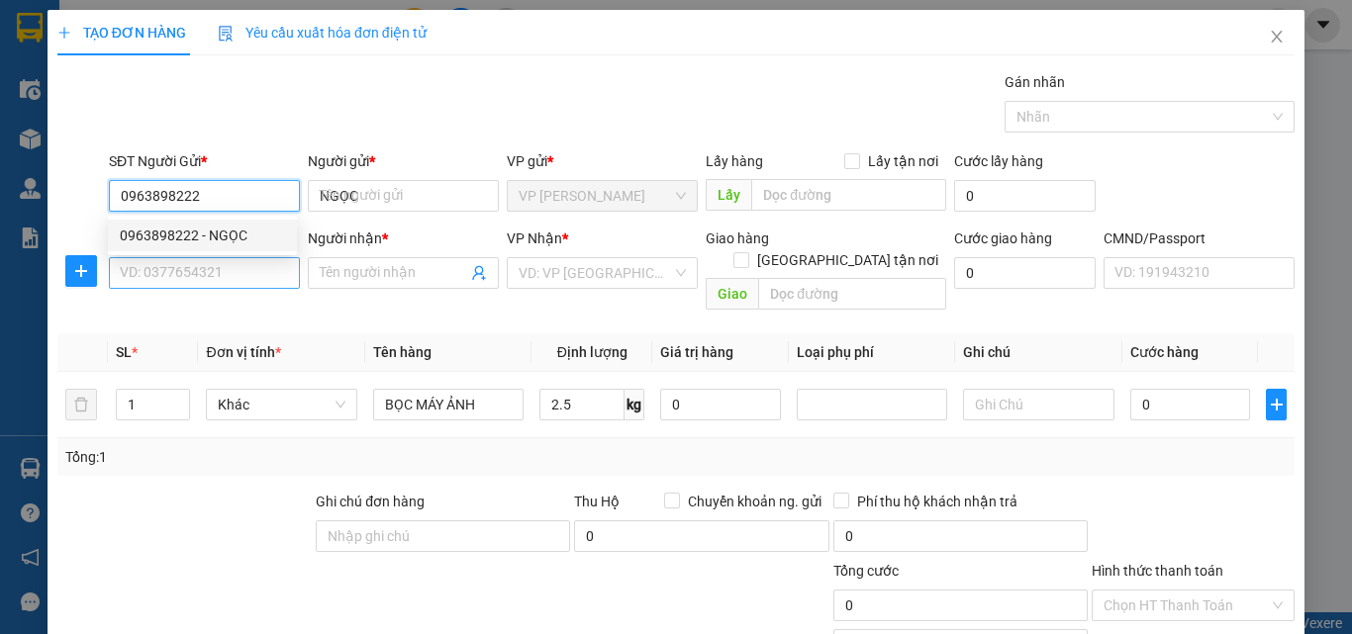
type input "0963898222"
click at [222, 271] on input "SĐT Người Nhận *" at bounding box center [204, 273] width 191 height 32
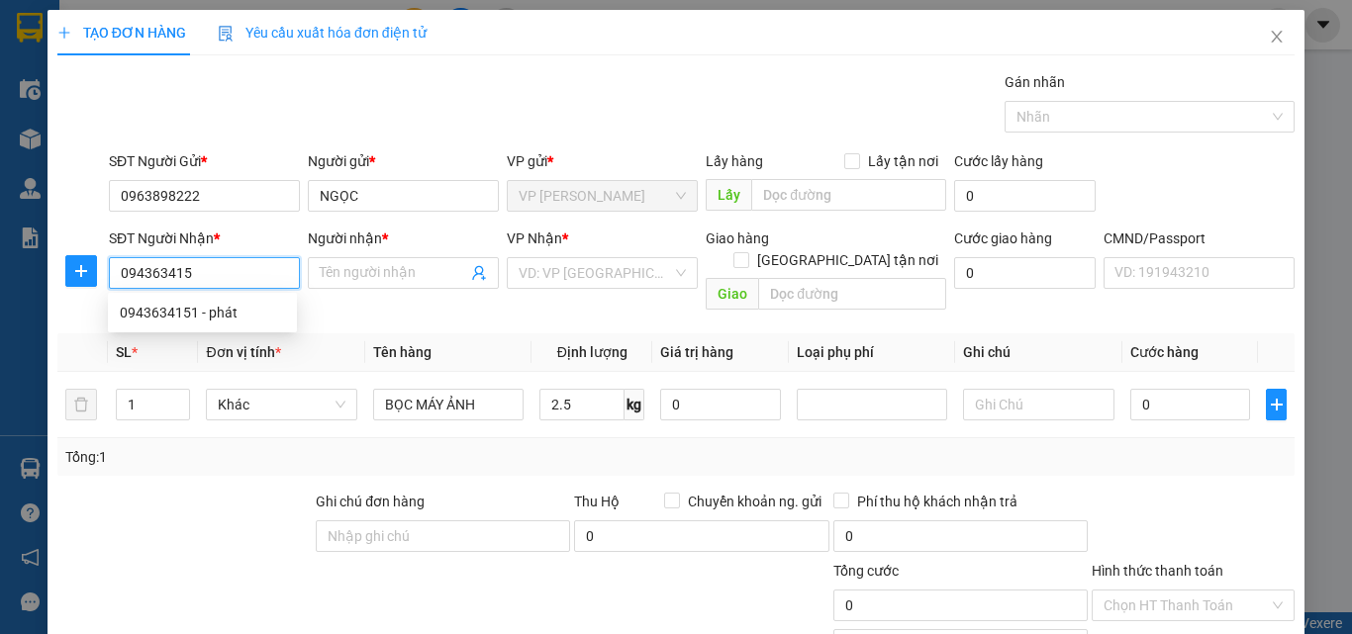
type input "0943634151"
click at [225, 325] on div "0943634151 - phát" at bounding box center [202, 313] width 189 height 32
type input "phát"
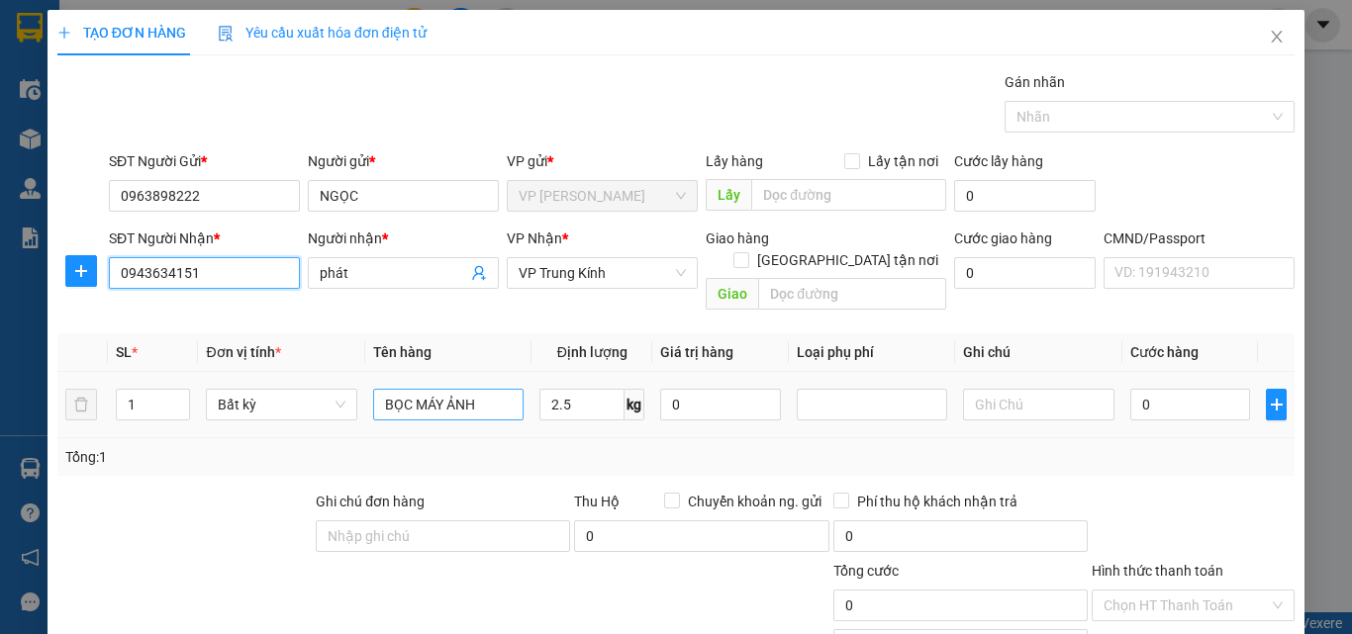
type input "0943634151"
click at [495, 389] on input "BỌC MÁY ẢNH" at bounding box center [448, 405] width 150 height 32
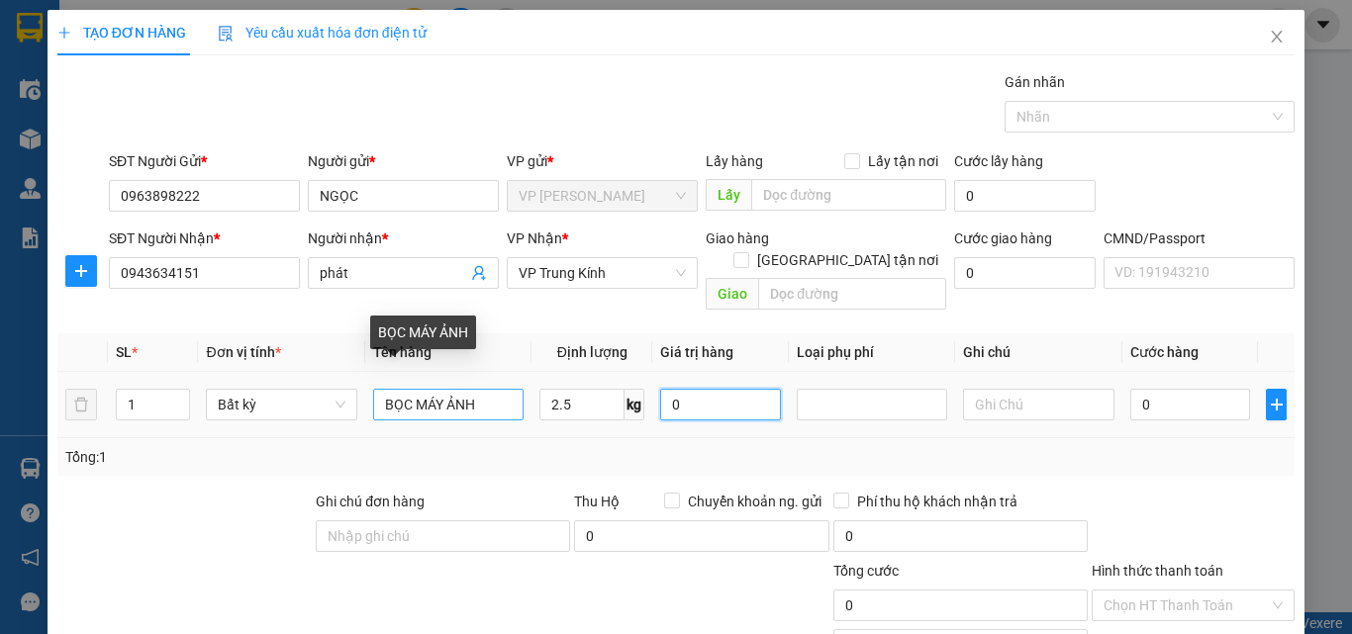
type input "40.000"
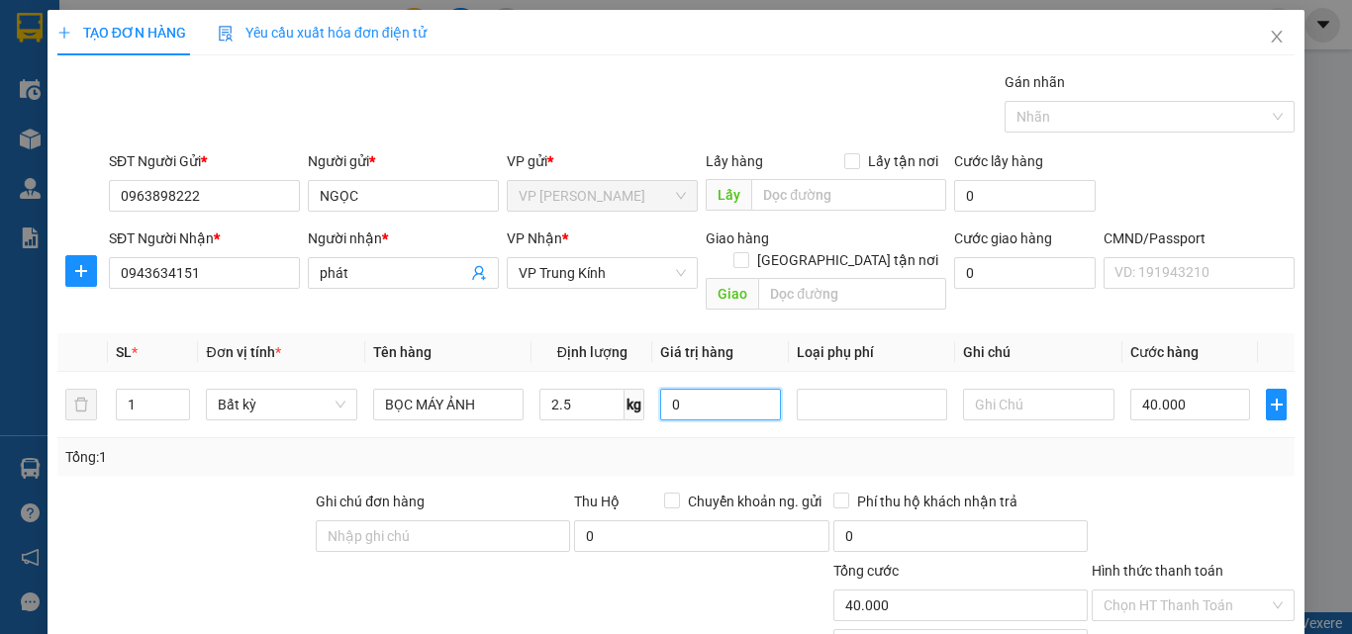
scroll to position [138, 0]
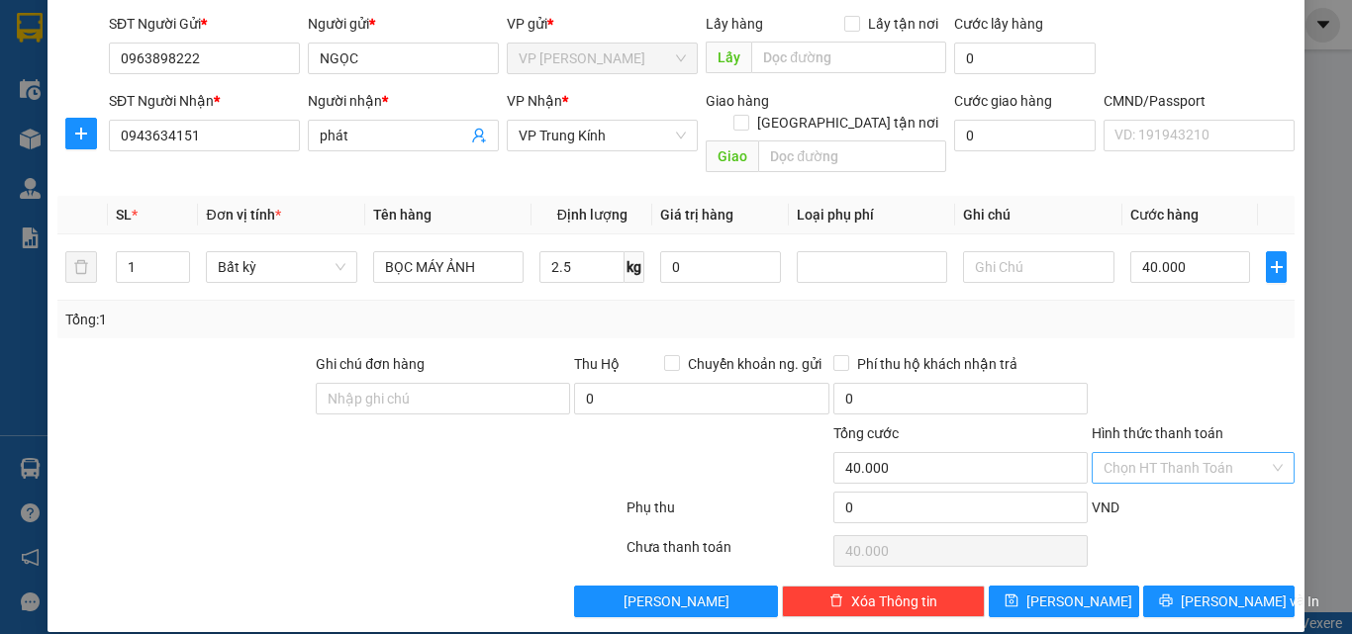
click at [1180, 454] on input "Hình thức thanh toán" at bounding box center [1186, 468] width 165 height 30
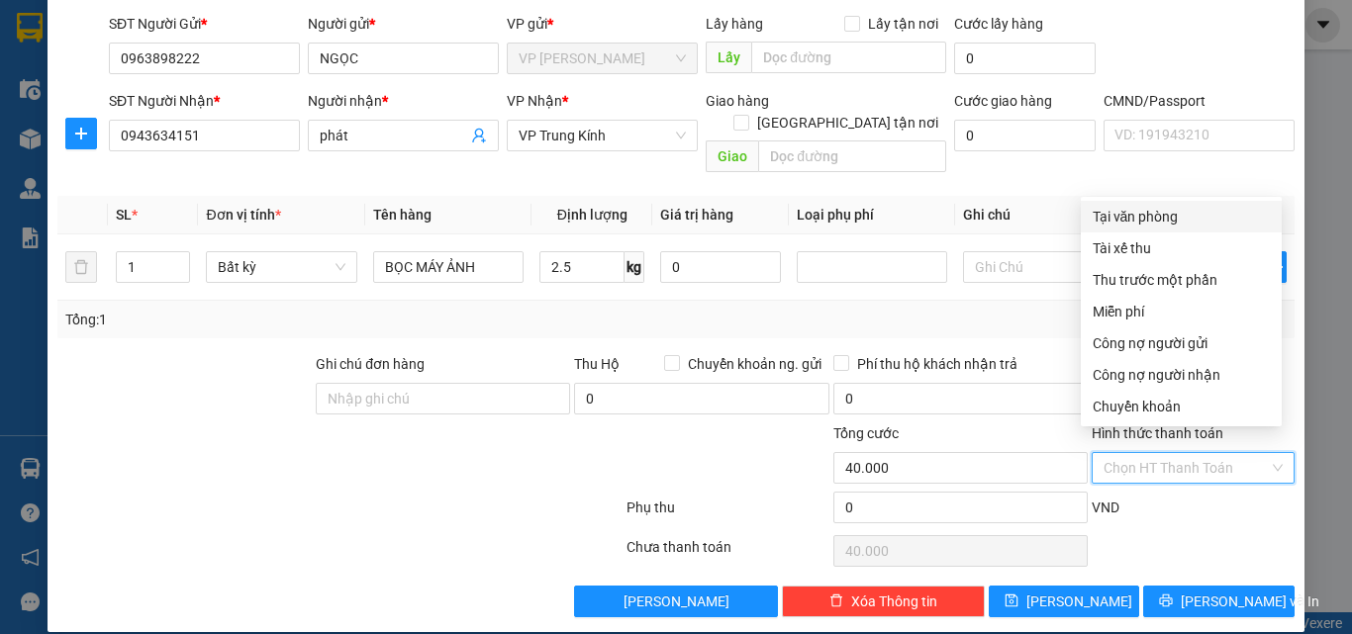
click at [1106, 201] on div "Tại văn phòng" at bounding box center [1181, 217] width 201 height 32
type input "0"
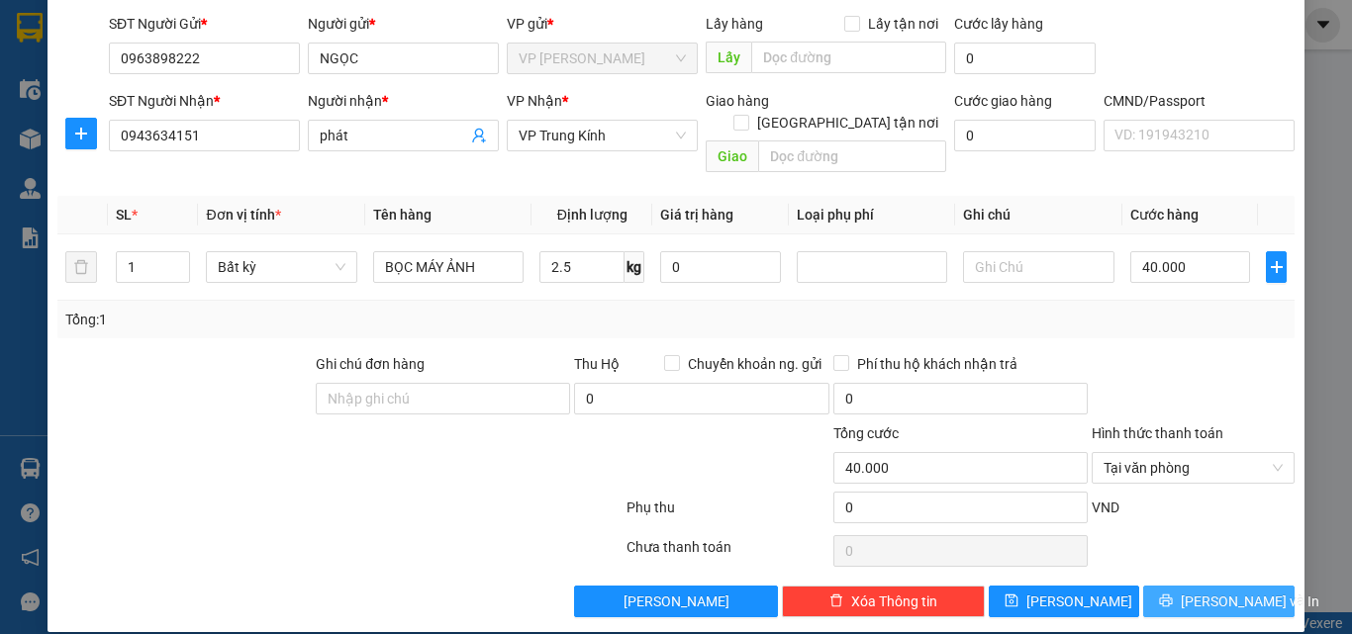
click at [1245, 589] on button "Lưu và In" at bounding box center [1218, 602] width 151 height 32
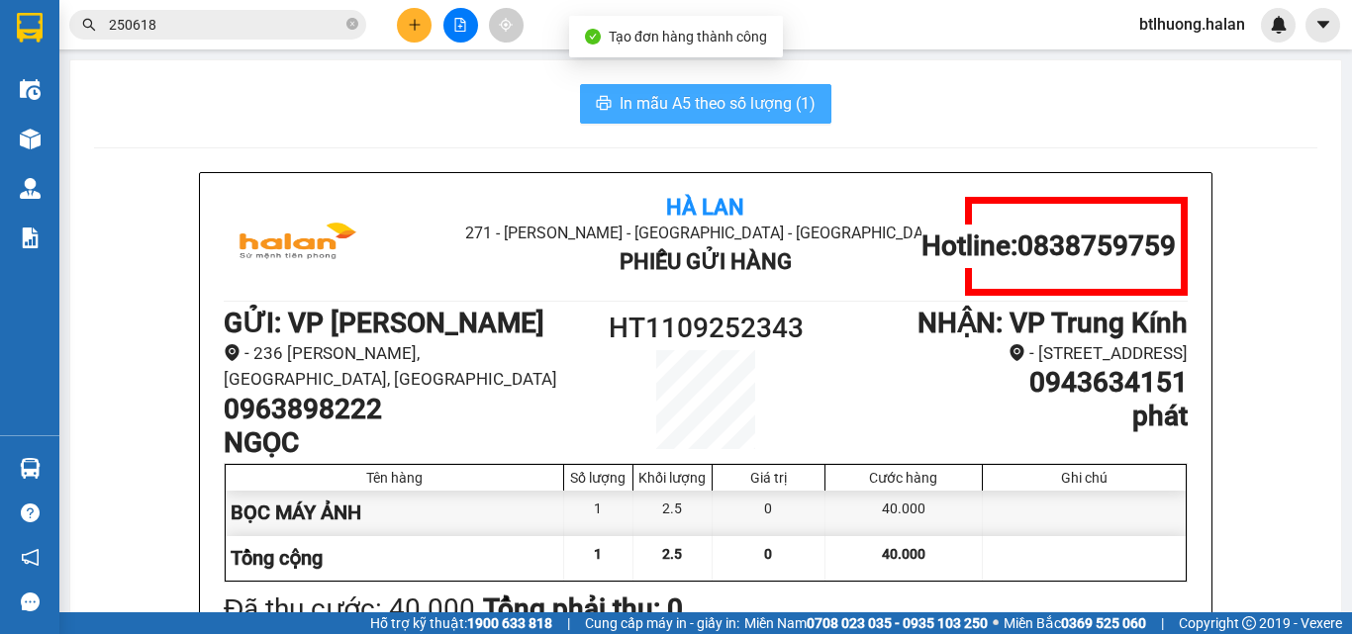
click at [769, 109] on span "In mẫu A5 theo số lượng (1)" at bounding box center [718, 103] width 196 height 25
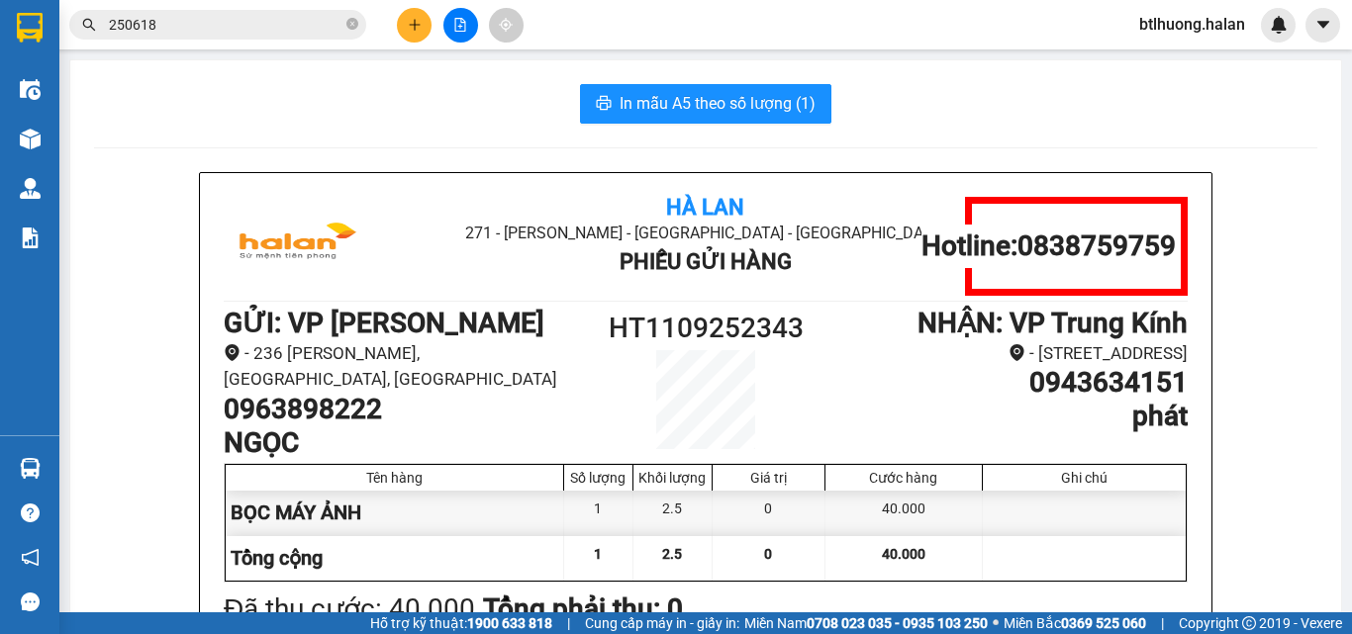
click at [421, 24] on icon "plus" at bounding box center [415, 25] width 14 height 14
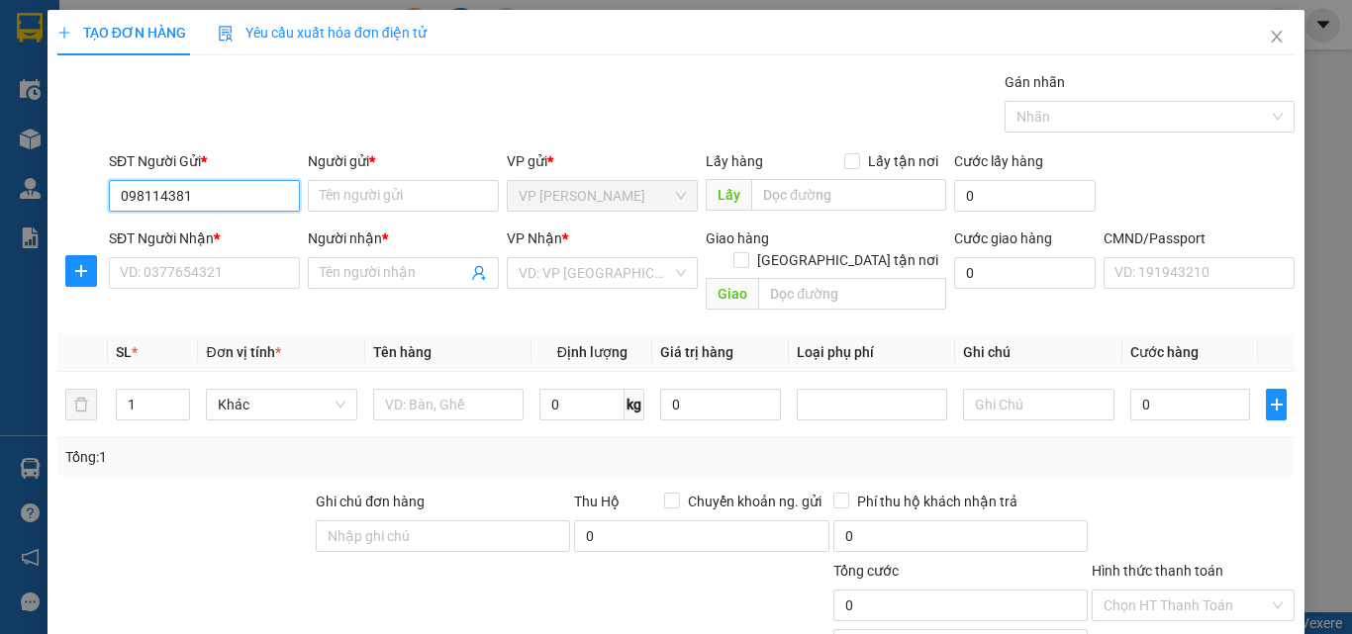
type input "0981143816"
click at [273, 197] on input "0981143816" at bounding box center [204, 196] width 191 height 32
click at [274, 236] on div "0981143816 - DUNG" at bounding box center [202, 236] width 165 height 22
type input "DUNG"
type input "0981143816"
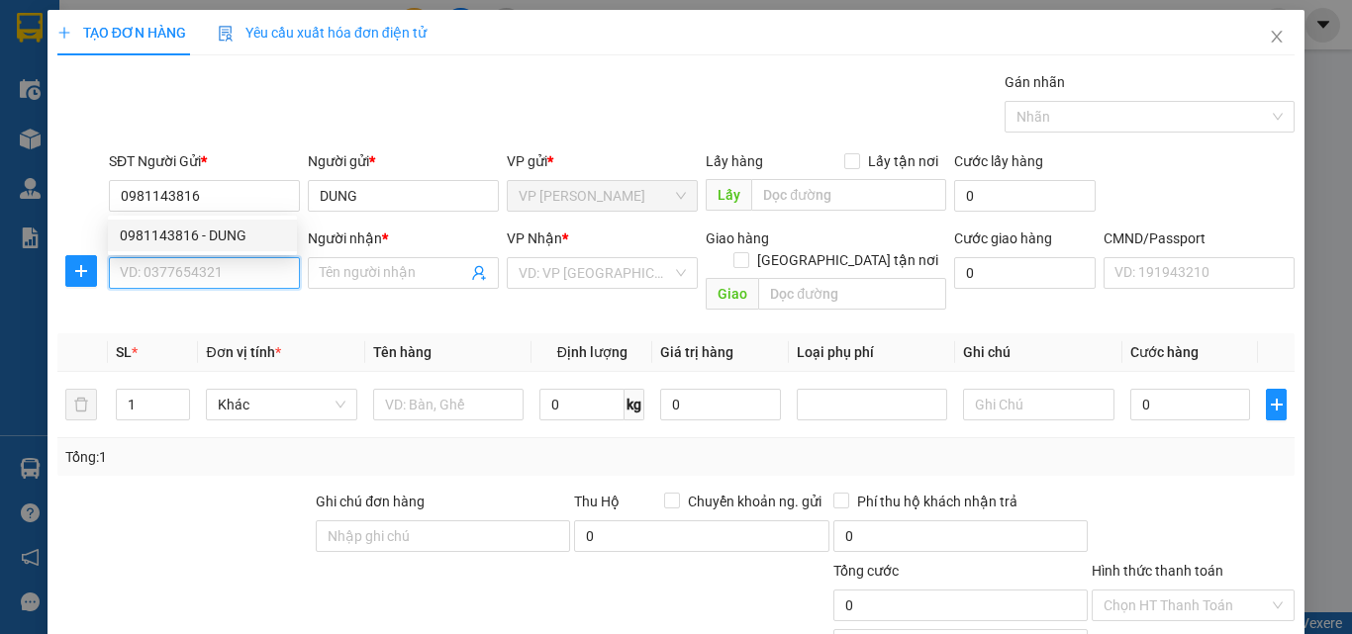
click at [268, 260] on input "SĐT Người Nhận *" at bounding box center [204, 273] width 191 height 32
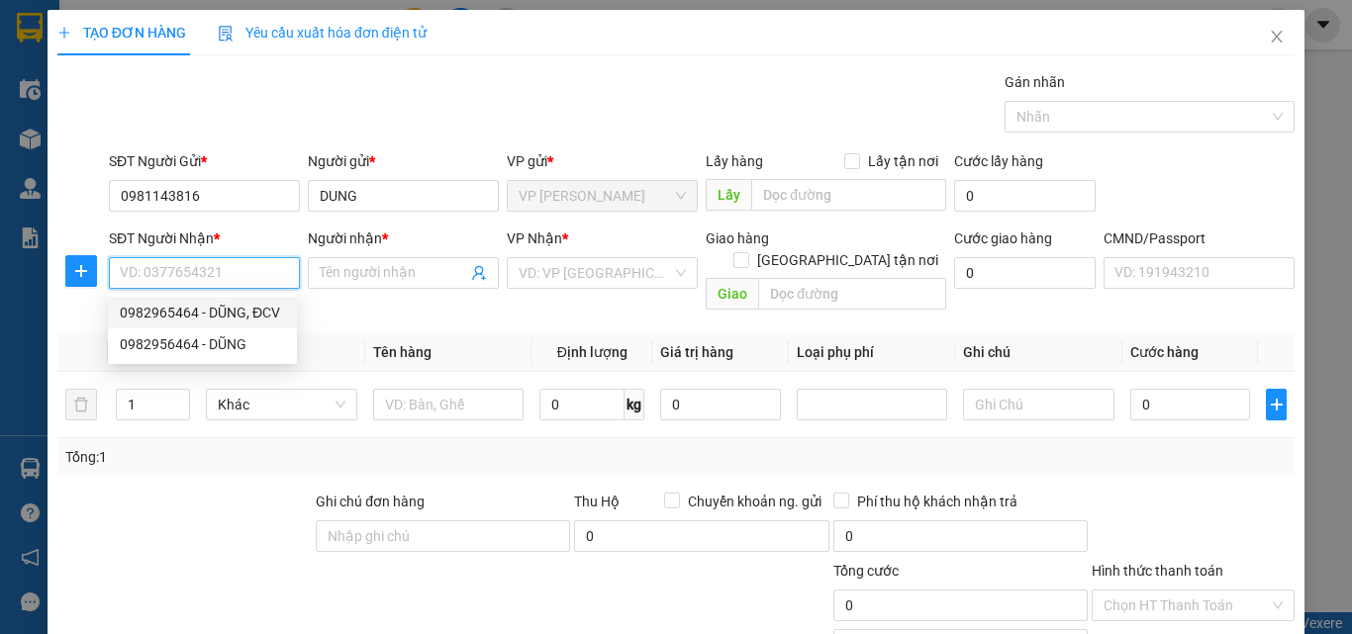
click at [241, 304] on div "0982965464 - DŨNG, ĐCV" at bounding box center [202, 313] width 165 height 22
type input "0982965464"
type input "DŨNG, ĐCV"
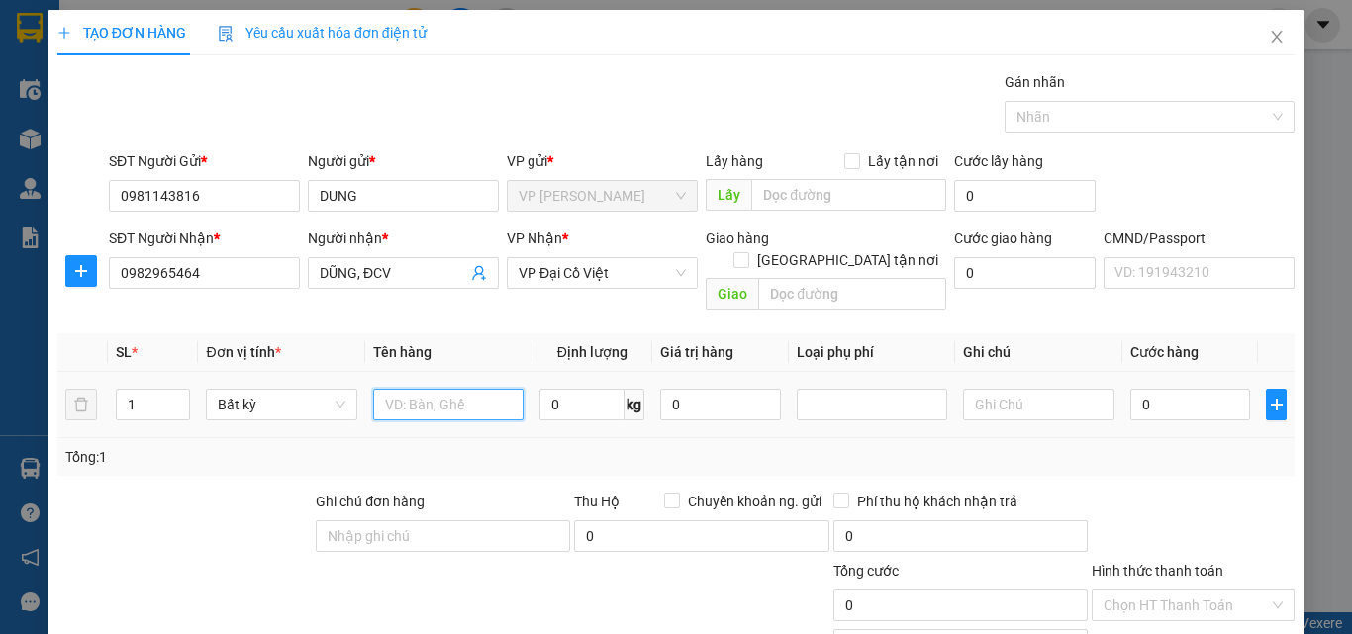
click at [454, 389] on input "text" at bounding box center [448, 405] width 150 height 32
type input "HỘP R"
type input "1"
type input "35.000"
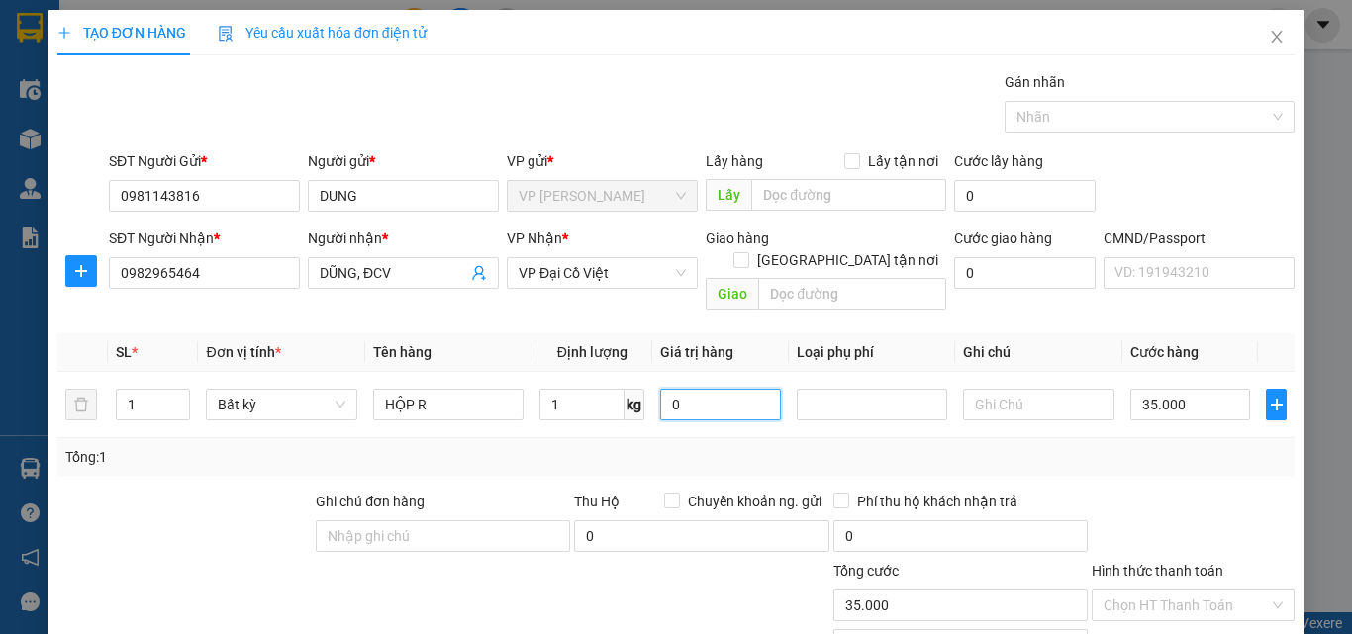
type input "35.000"
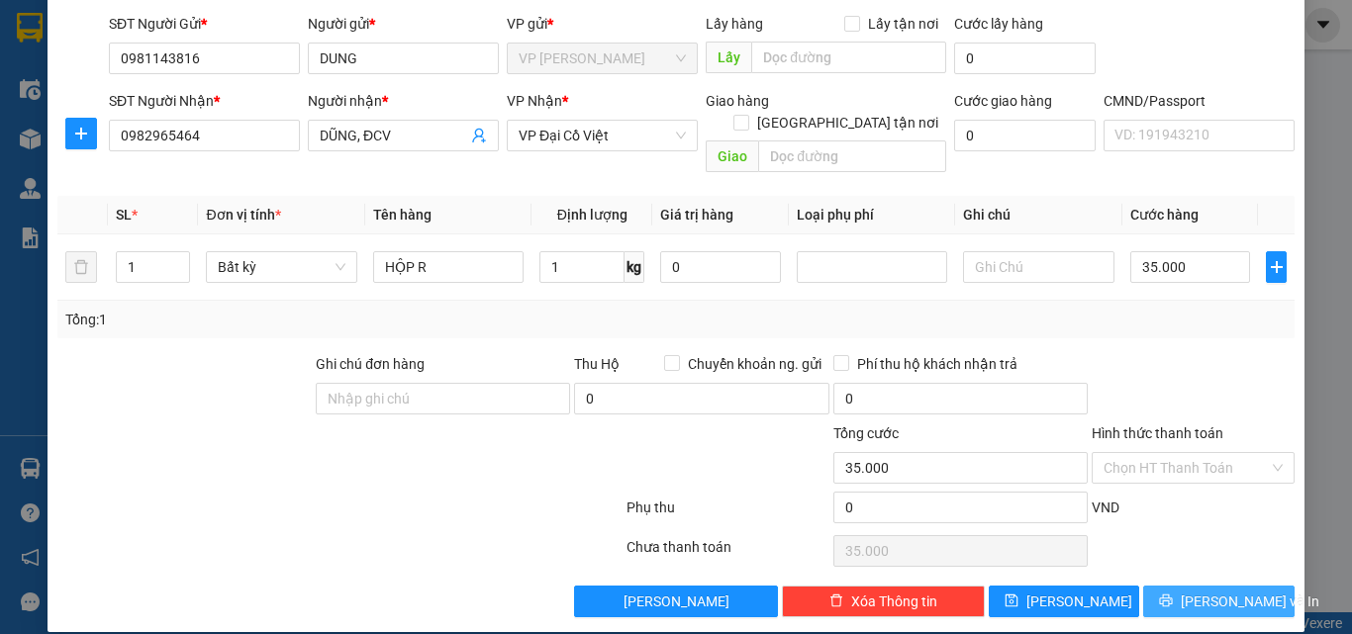
click at [1222, 591] on span "Lưu và In" at bounding box center [1250, 602] width 139 height 22
click at [1248, 586] on button "Lưu và In" at bounding box center [1218, 602] width 151 height 32
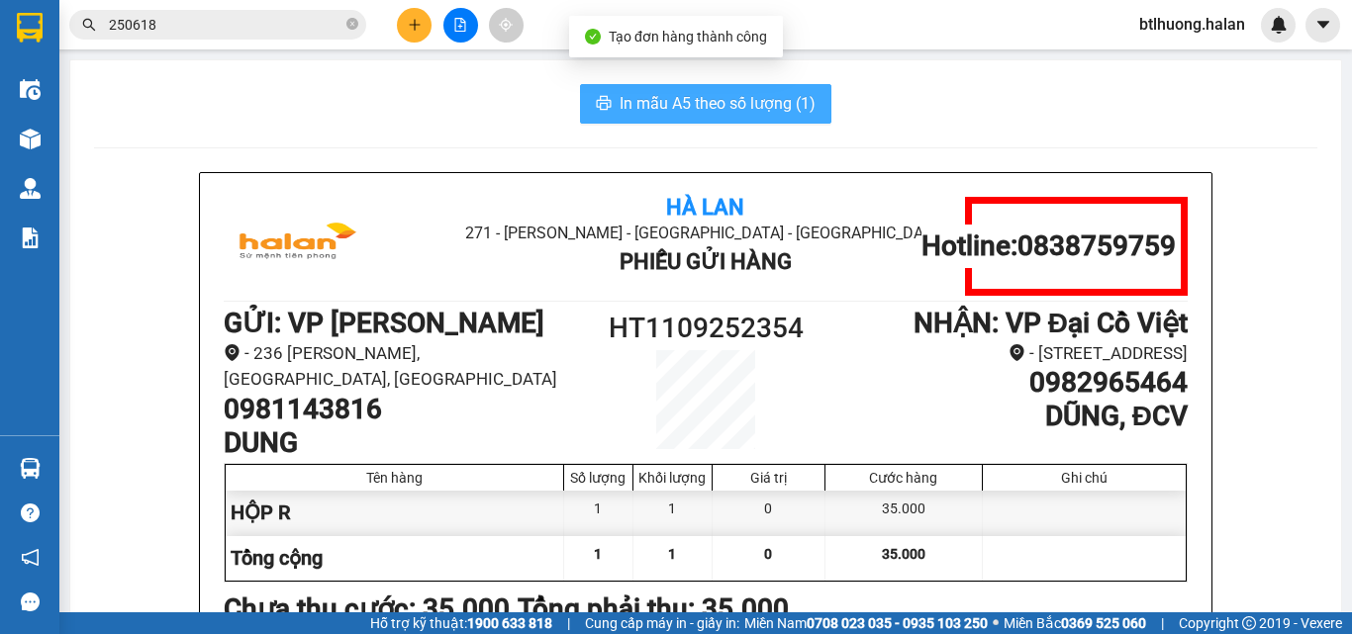
click at [721, 90] on button "In mẫu A5 theo số lượng (1)" at bounding box center [705, 104] width 251 height 40
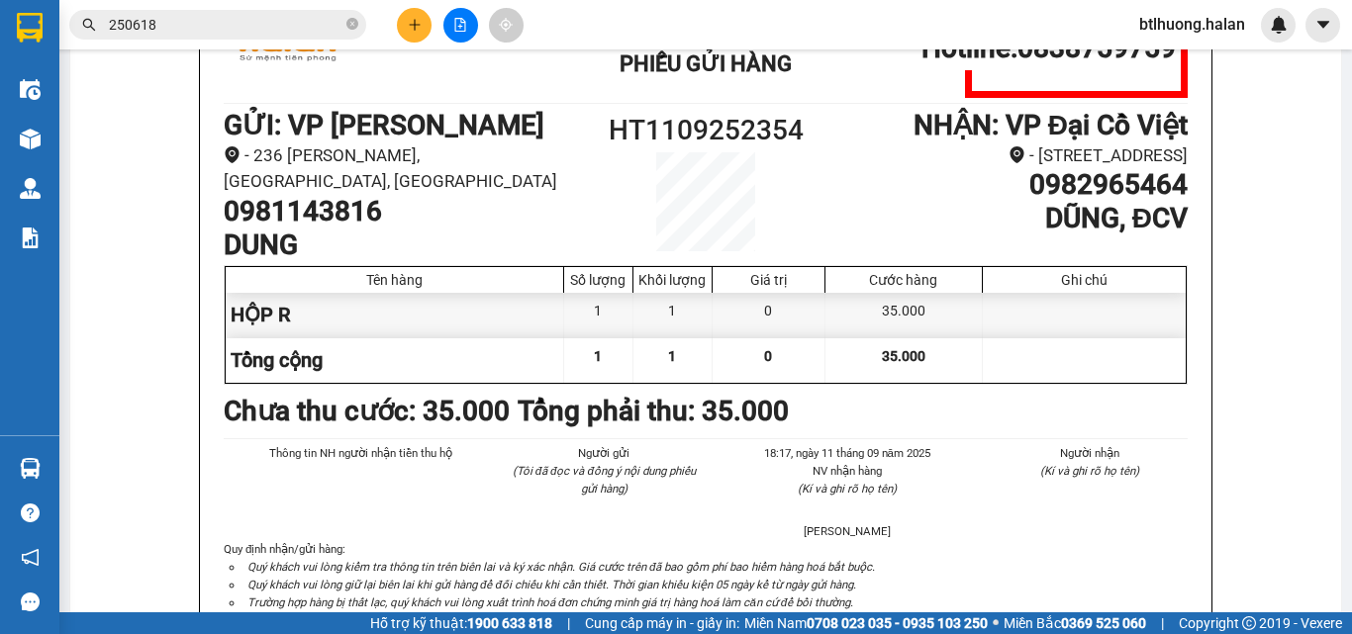
click at [318, 217] on h1 "0981143816" at bounding box center [404, 212] width 361 height 34
copy h1 "0981143816"
click at [221, 23] on input "250618" at bounding box center [226, 25] width 234 height 22
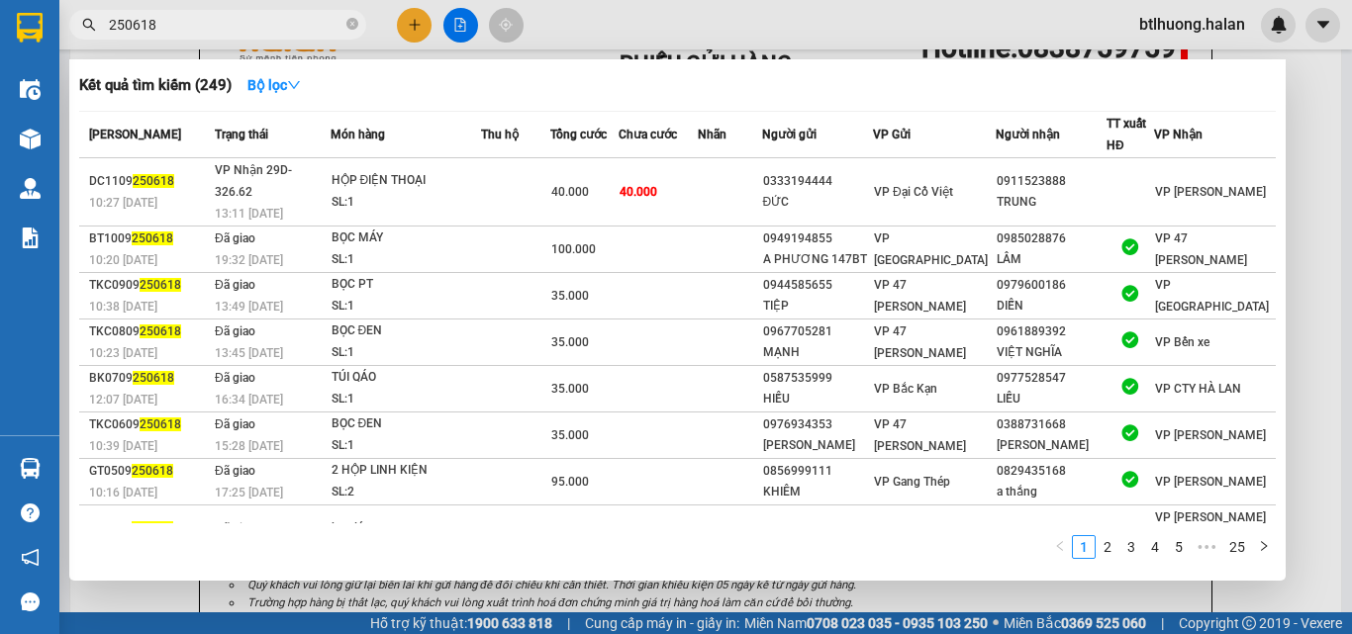
paste input "0981143816"
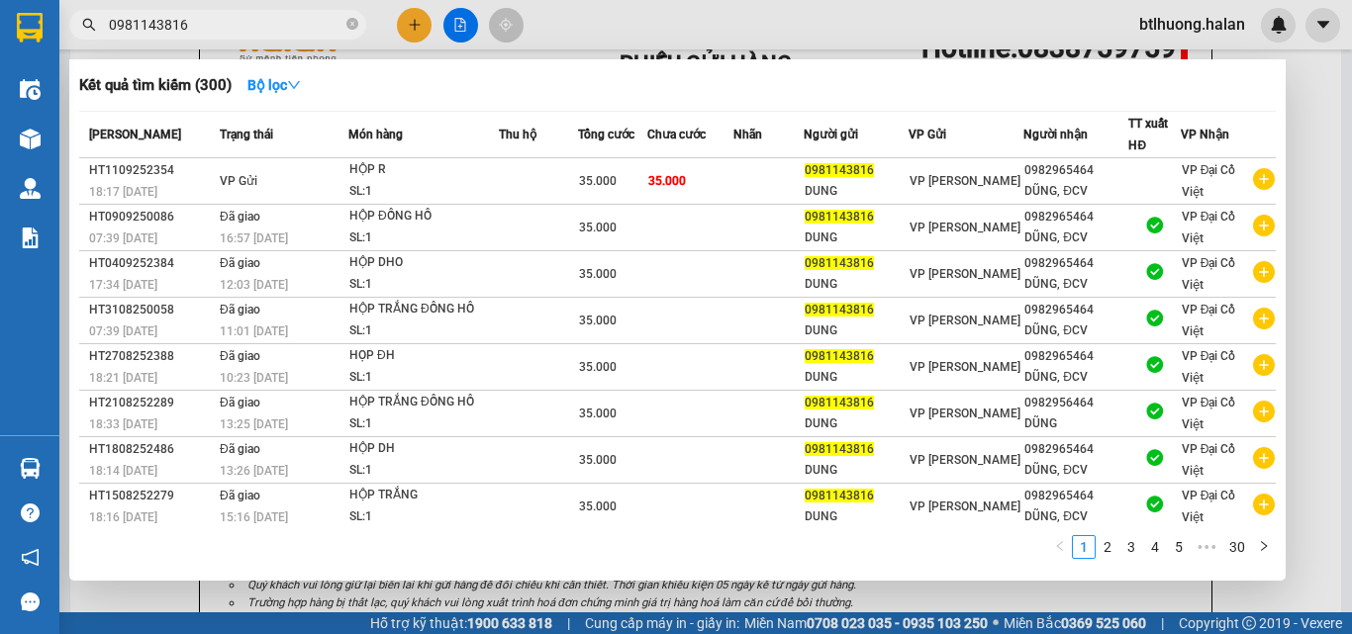
click at [319, 28] on input "0981143816" at bounding box center [226, 25] width 234 height 22
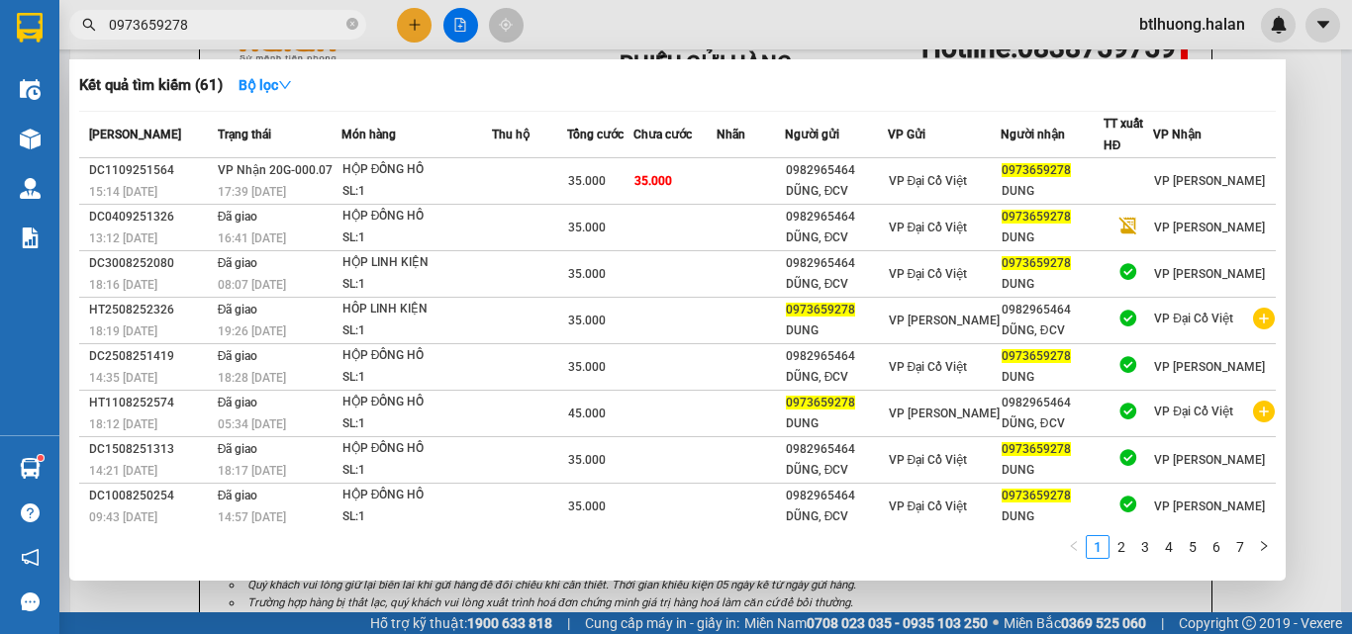
click at [273, 29] on input "0973659278" at bounding box center [226, 25] width 234 height 22
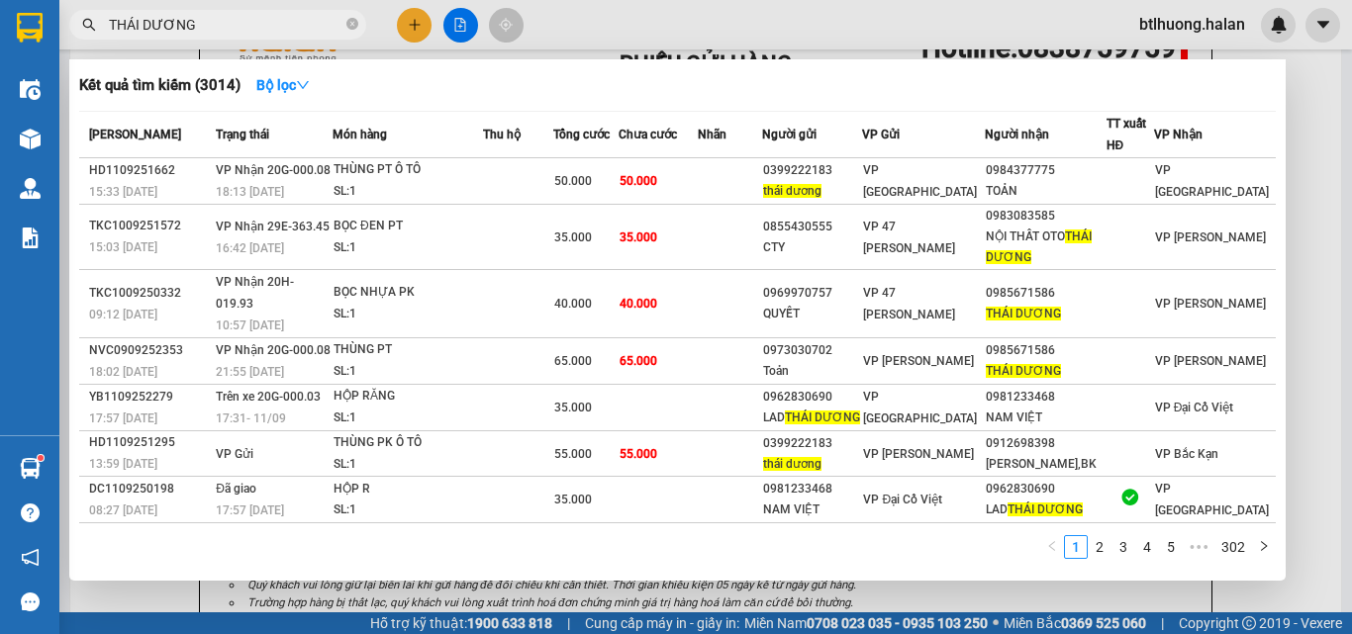
type input "THÁI DƯƠNG"
click at [350, 28] on icon "close-circle" at bounding box center [352, 24] width 12 height 12
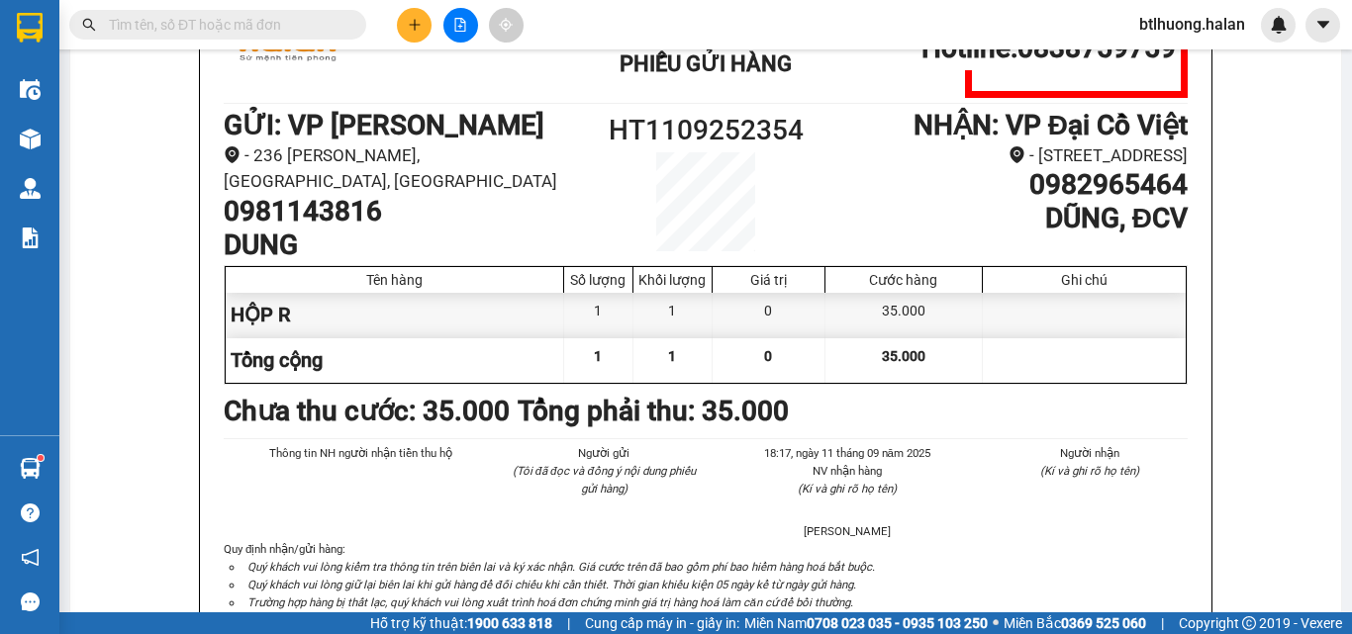
click at [299, 23] on input "text" at bounding box center [226, 25] width 234 height 22
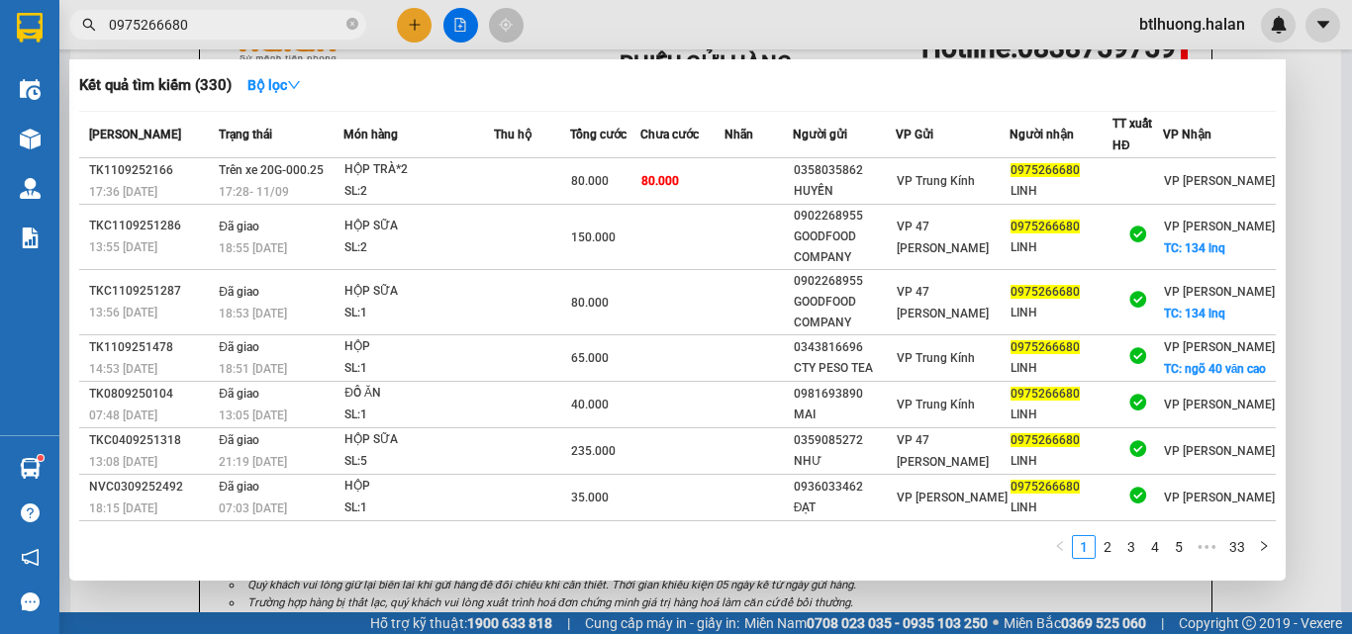
type input "0975266680"
click at [414, 29] on div at bounding box center [676, 317] width 1352 height 634
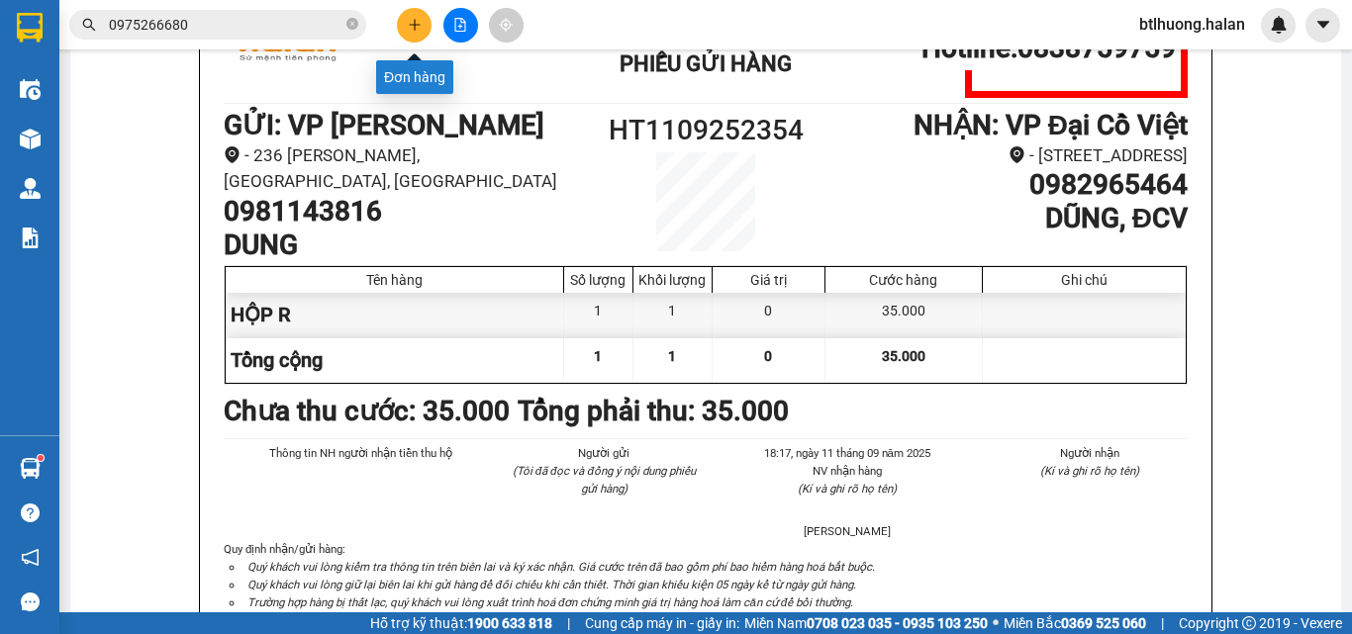
click at [414, 29] on icon "plus" at bounding box center [415, 25] width 14 height 14
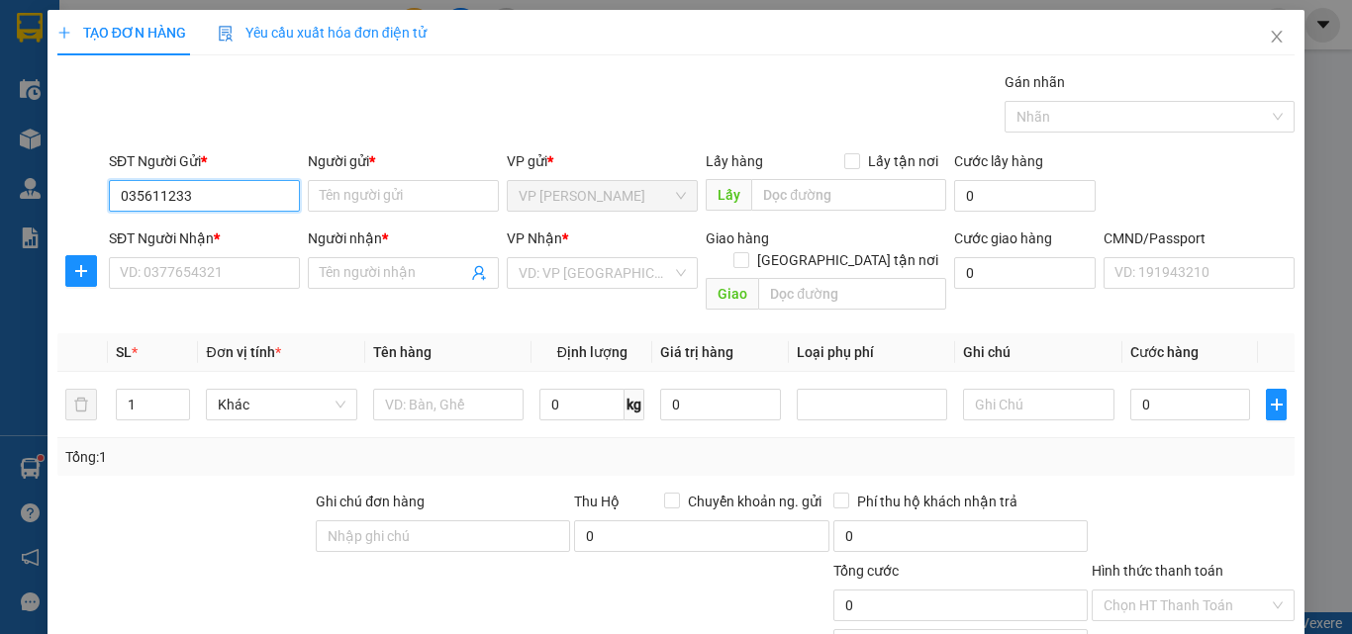
type input "0356112337"
click at [242, 194] on input "0356112337" at bounding box center [204, 196] width 191 height 32
click at [242, 235] on div "0356112337 - NHA KHOA KANG" at bounding box center [219, 236] width 199 height 22
type input "NHA KHOA KANG"
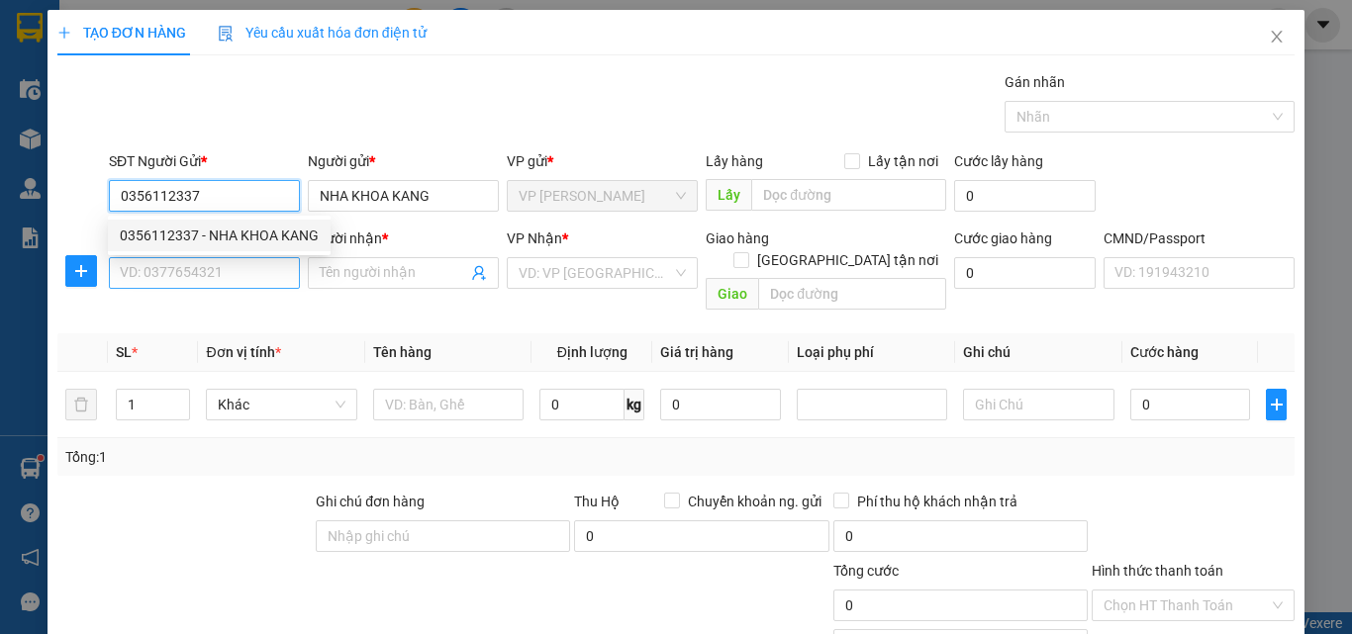
type input "0356112337"
click at [232, 269] on input "SĐT Người Nhận *" at bounding box center [204, 273] width 191 height 32
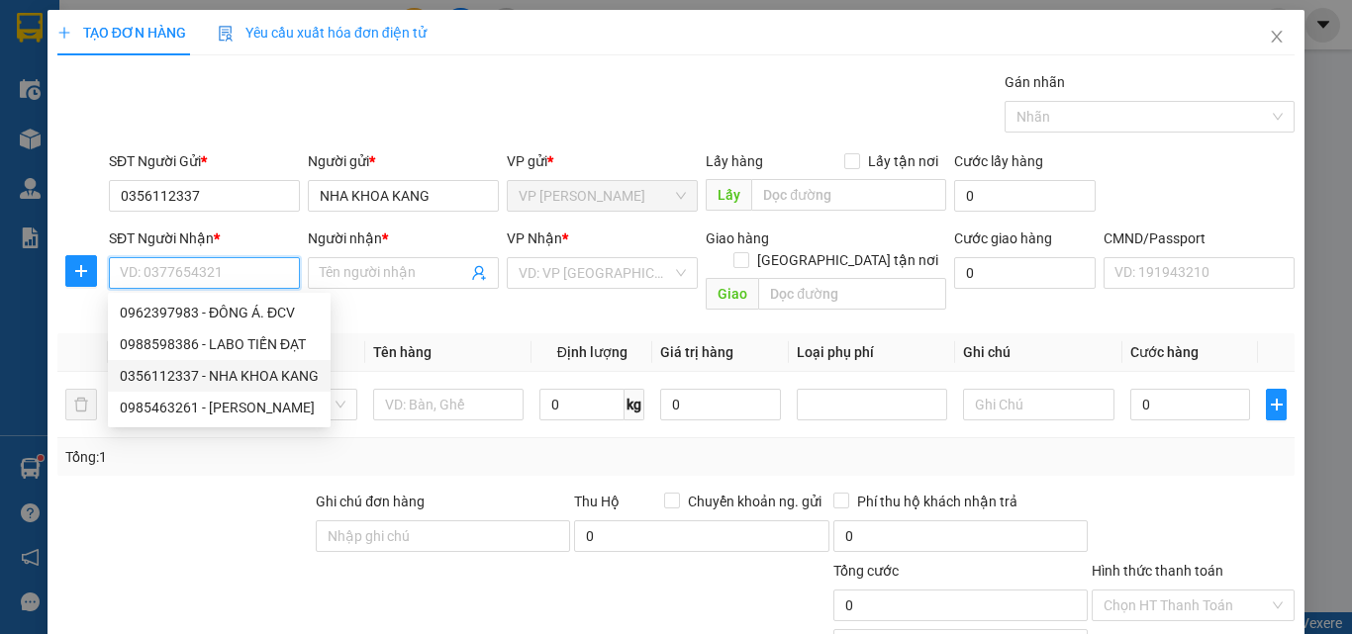
click at [253, 341] on div "0988598386 - LABO TIẾN ĐẠT" at bounding box center [219, 345] width 199 height 22
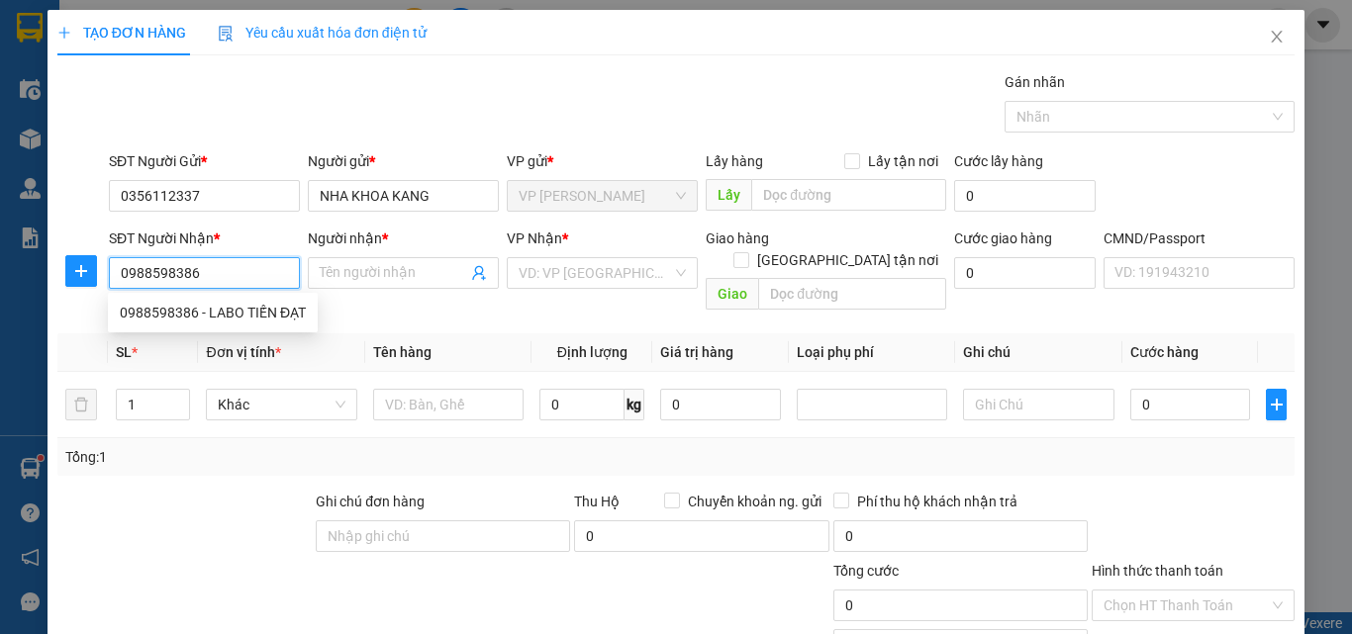
type input "0988598386"
type input "LABO TIẾN ĐẠT"
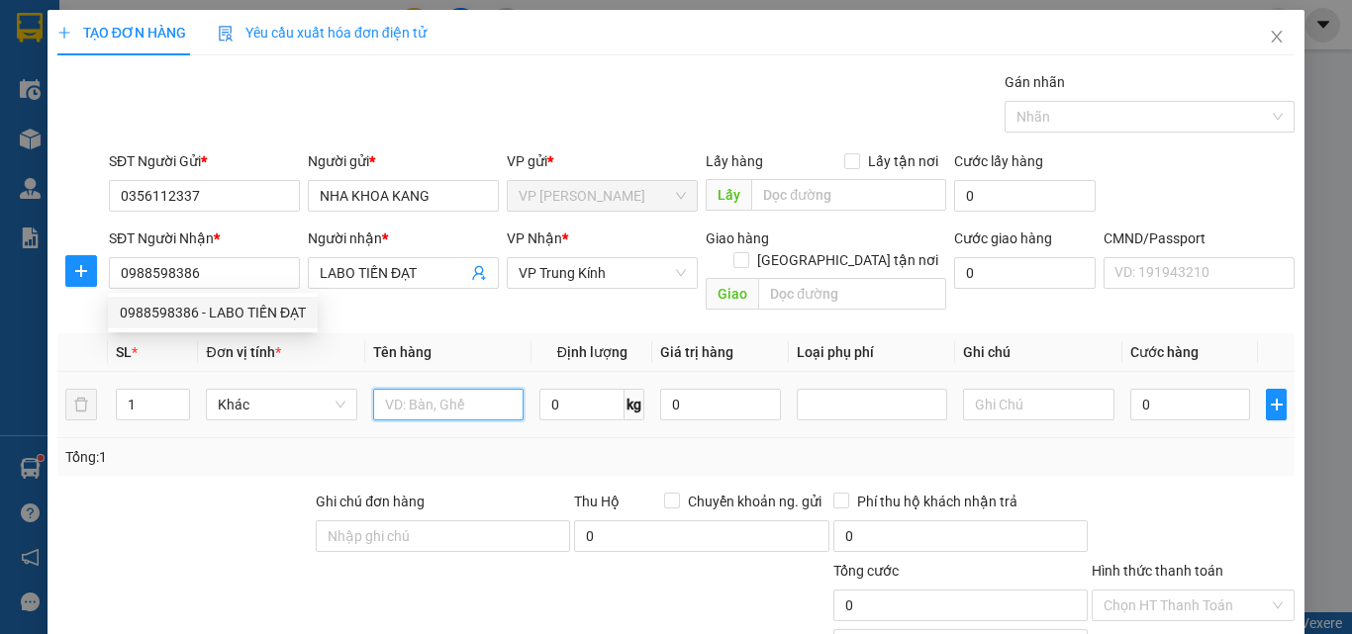
click at [438, 389] on input "text" at bounding box center [448, 405] width 150 height 32
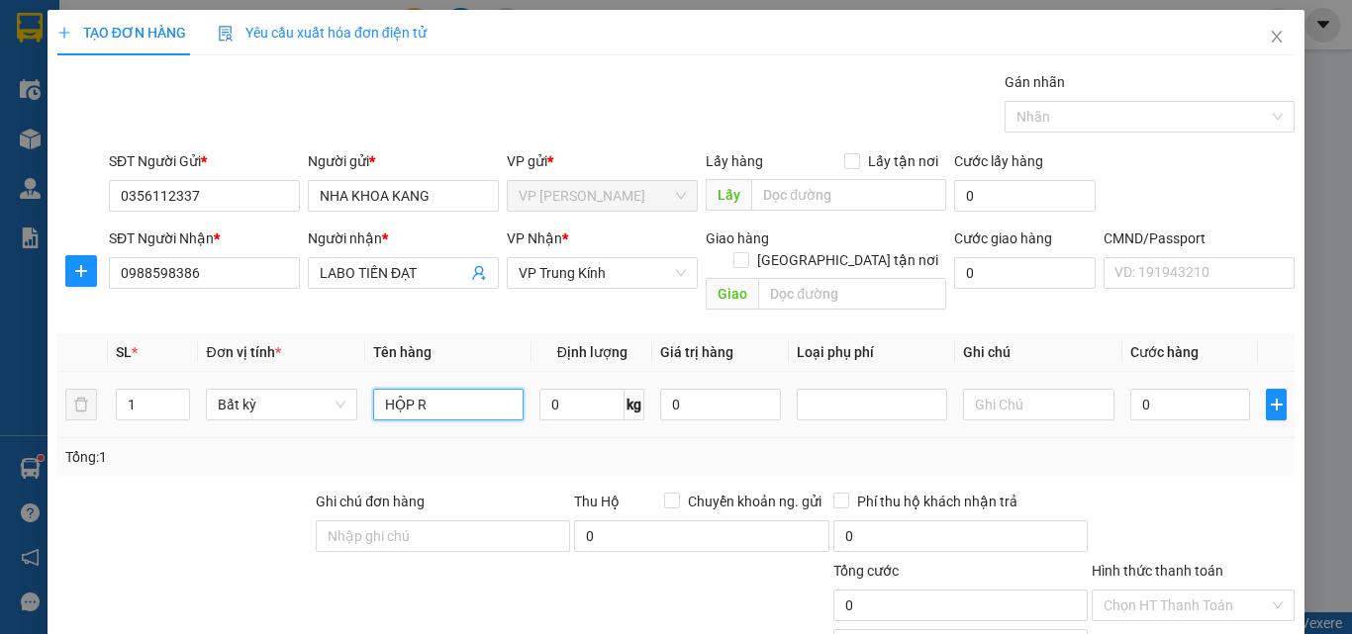
type input "HỘP R"
type input "1"
type input "35.000"
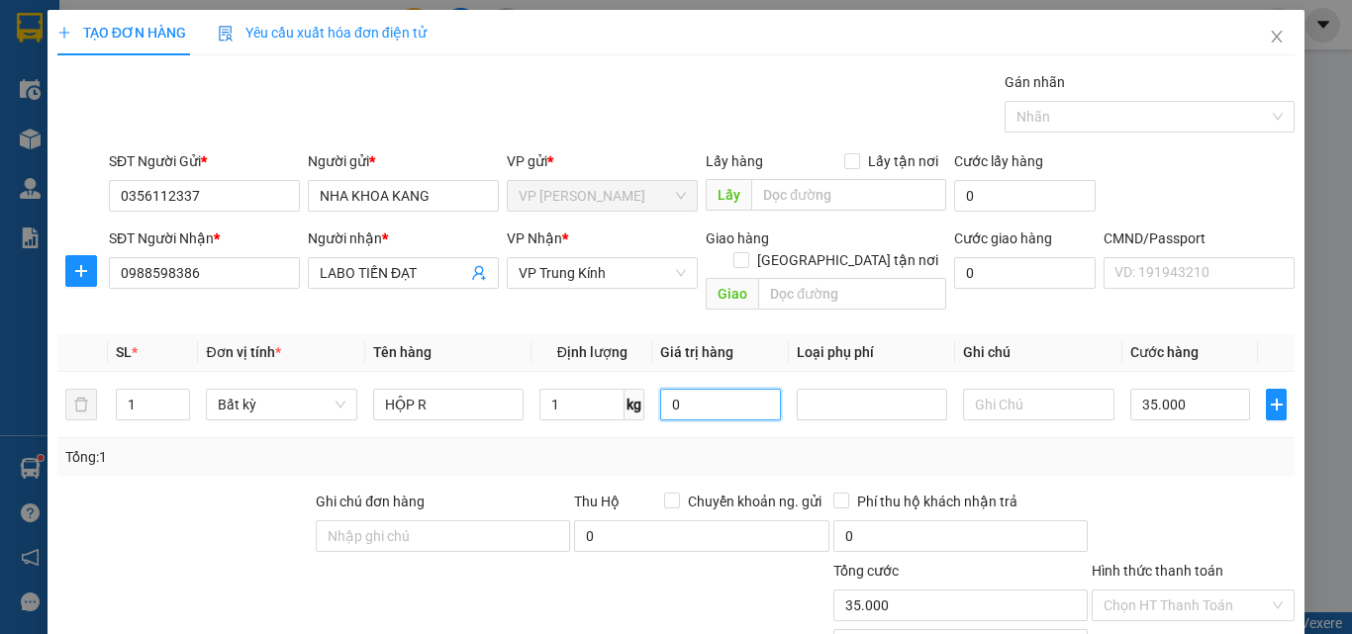
scroll to position [138, 0]
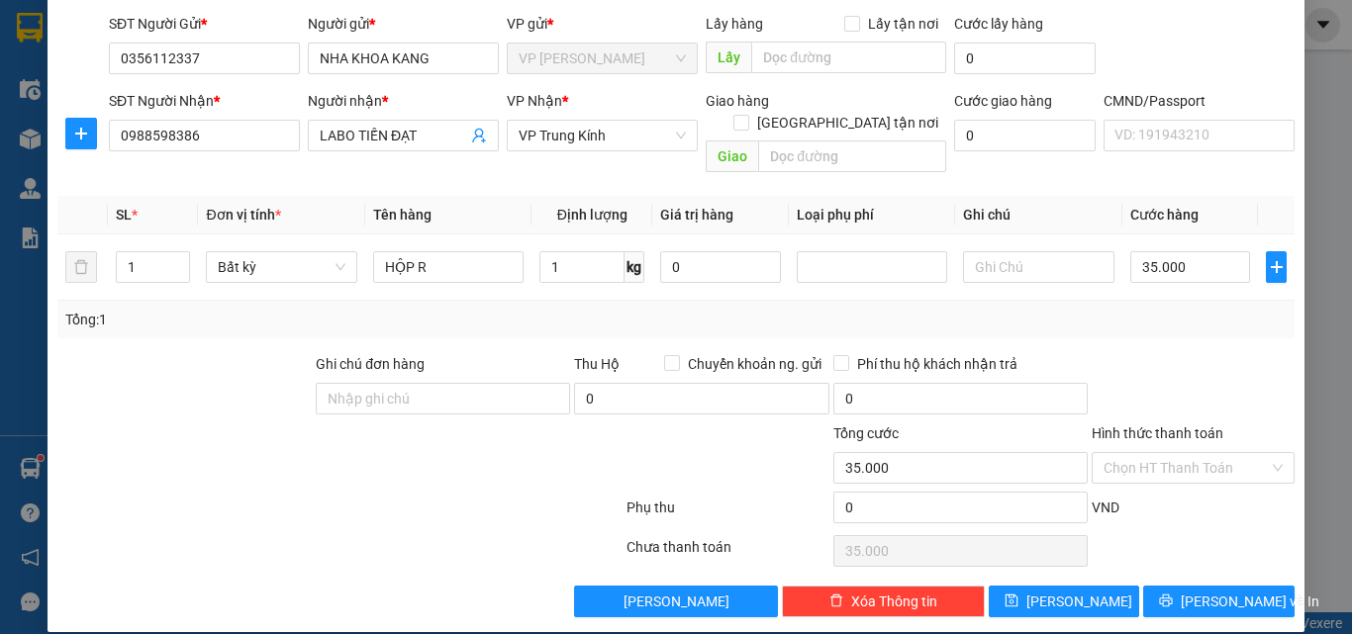
click at [1195, 616] on div "TẠO ĐƠN HÀNG Yêu cầu xuất hóa đơn điện tử Transit Pickup Surcharge Ids Transit …" at bounding box center [676, 317] width 1352 height 634
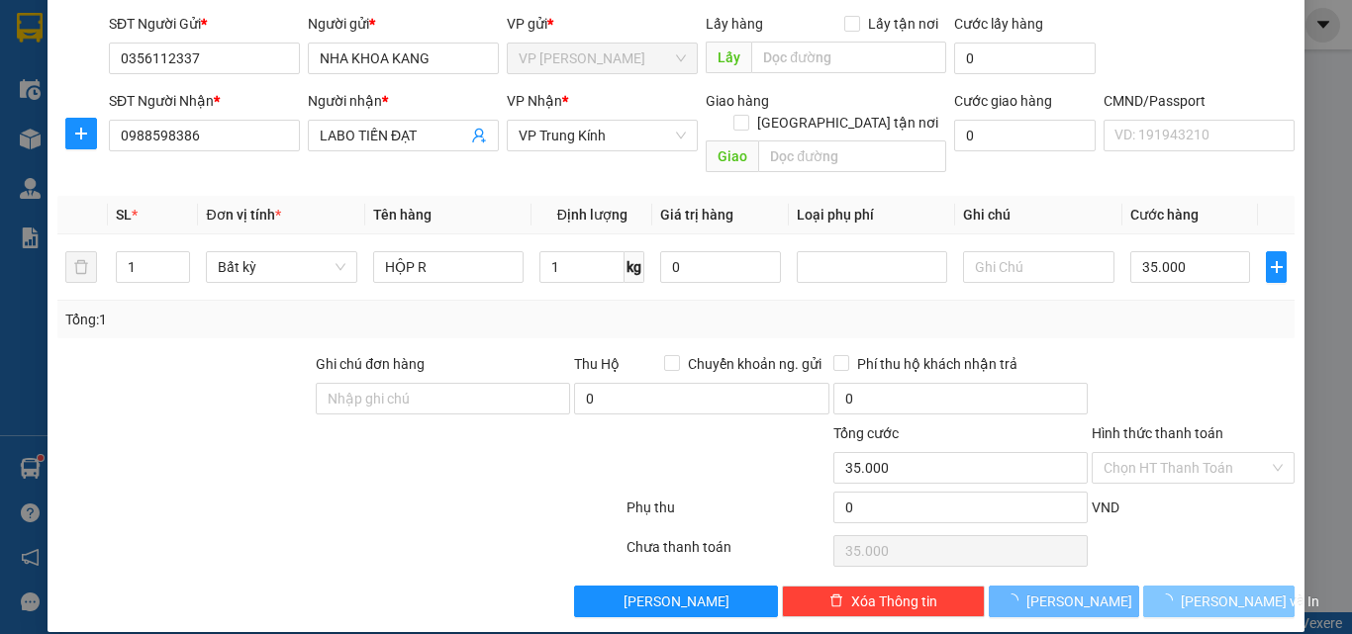
click at [1222, 593] on button "Lưu và In" at bounding box center [1218, 602] width 151 height 32
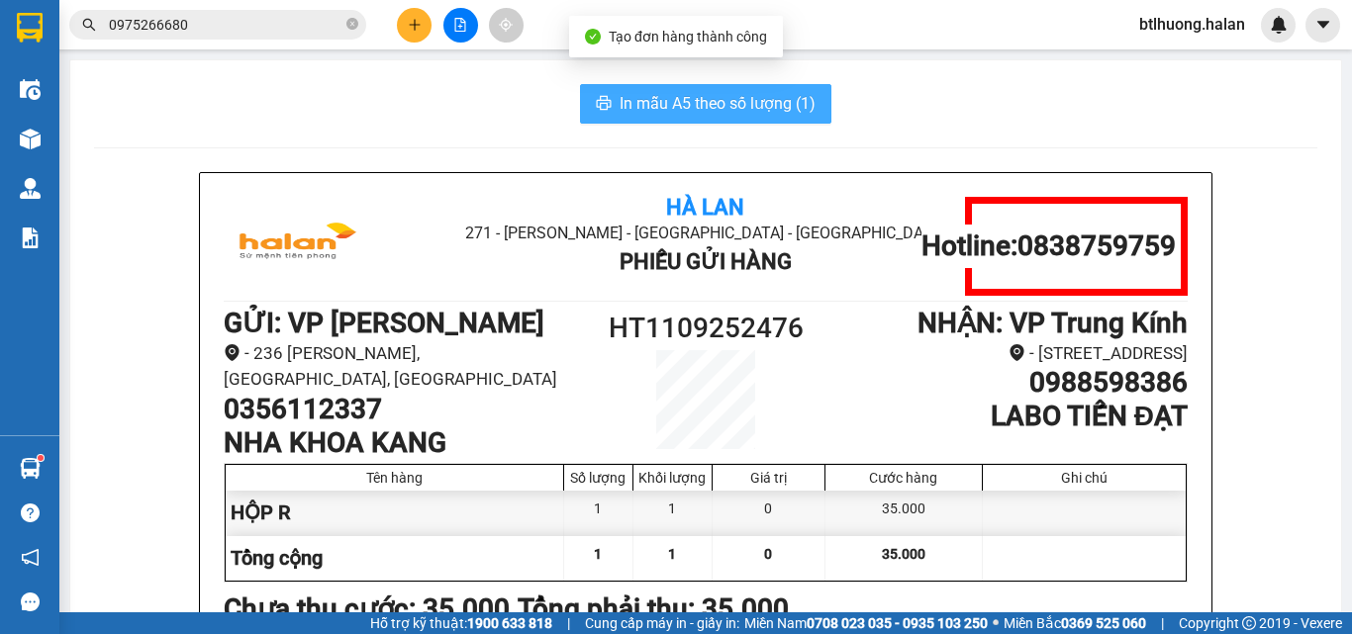
click at [754, 101] on span "In mẫu A5 theo số lượng (1)" at bounding box center [718, 103] width 196 height 25
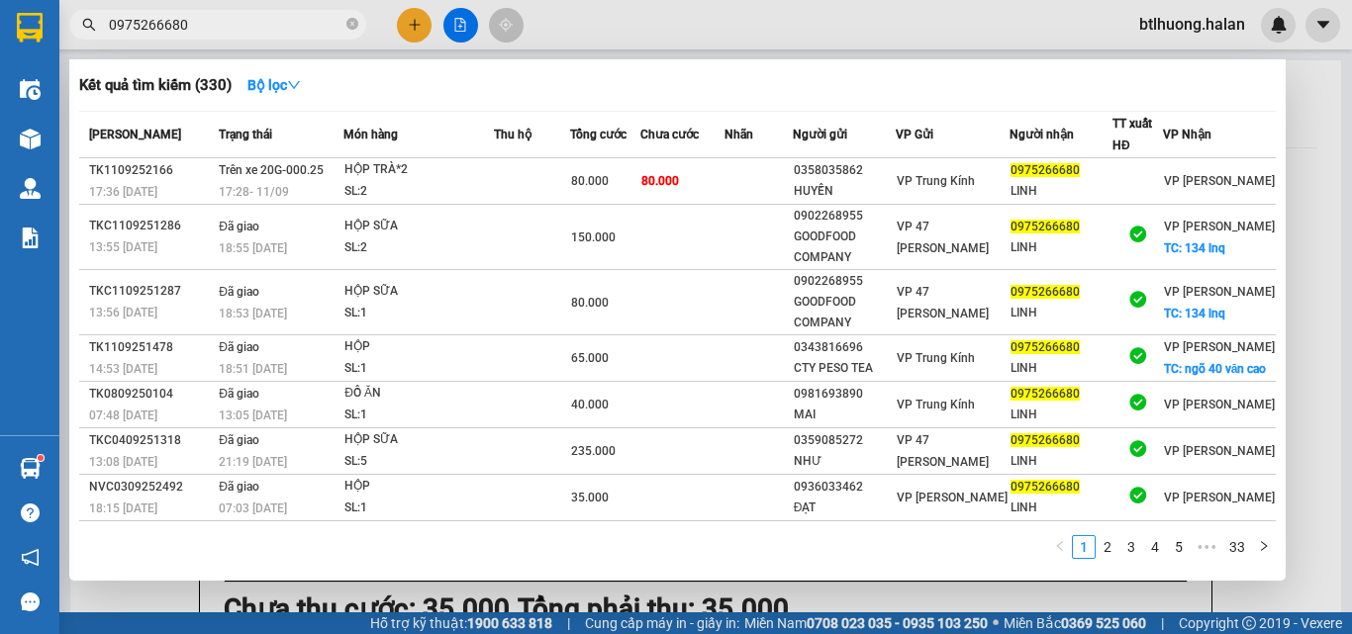
click at [311, 30] on input "0975266680" at bounding box center [226, 25] width 234 height 22
paste input "356112337"
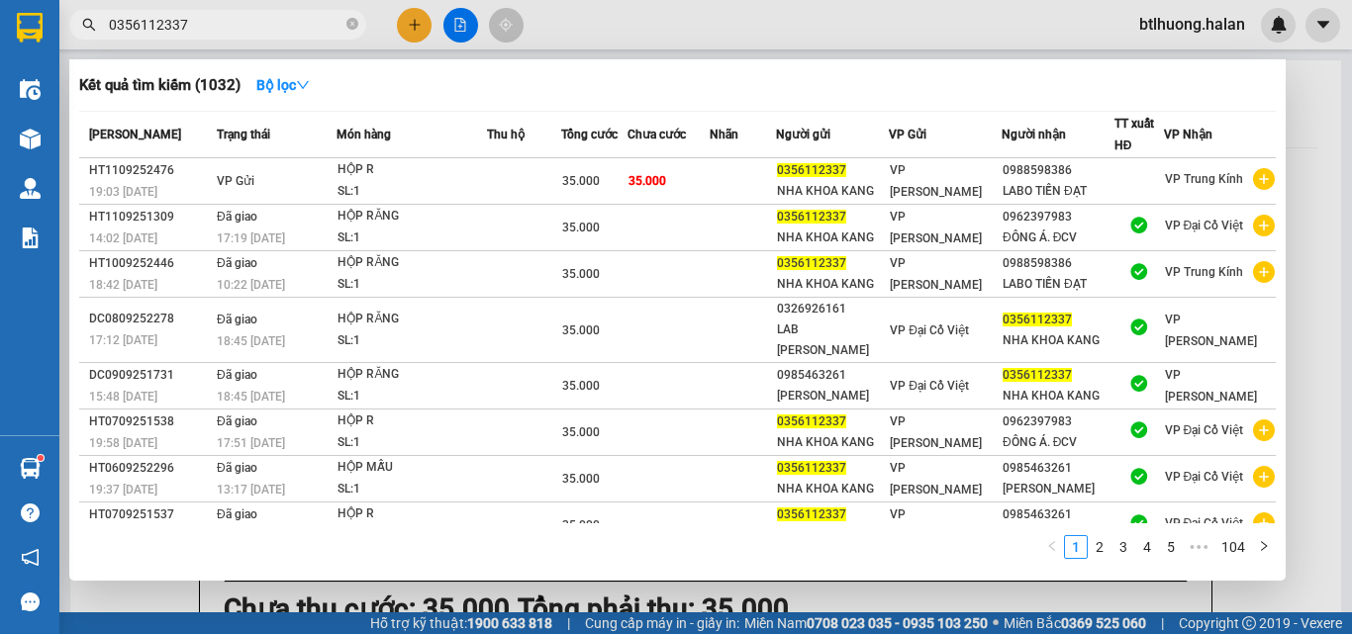
type input "0356112337"
click at [410, 28] on div at bounding box center [676, 317] width 1352 height 634
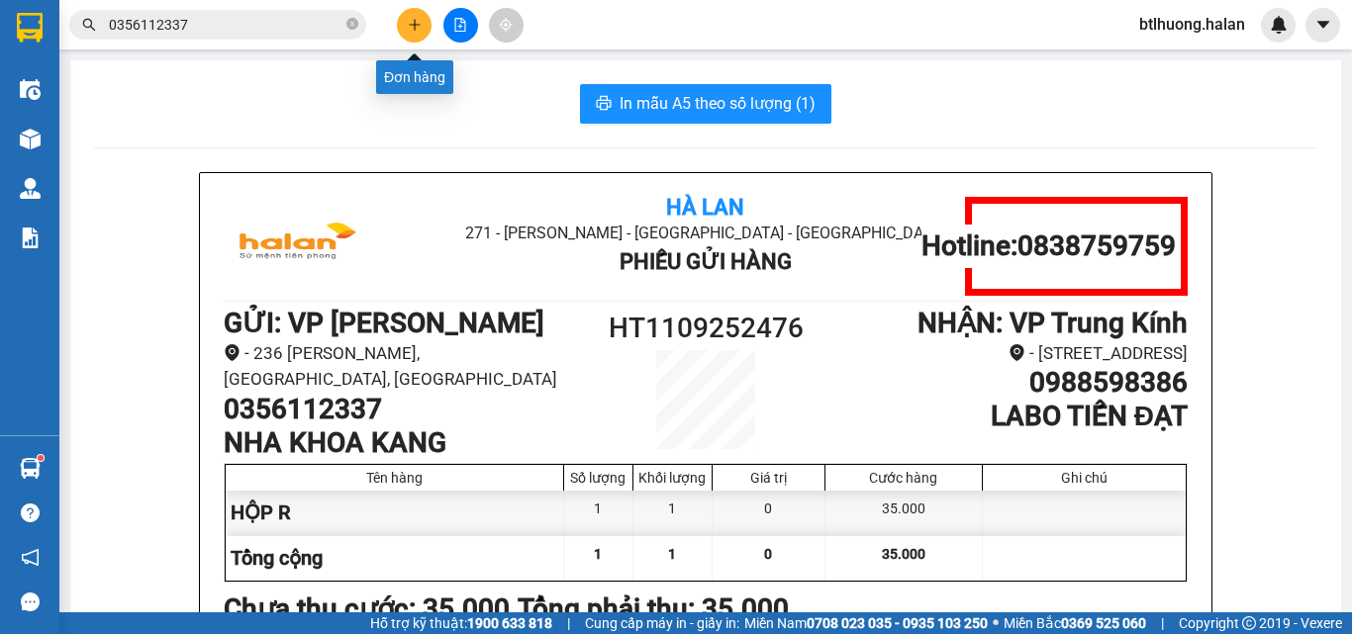
click at [410, 28] on icon "plus" at bounding box center [415, 25] width 14 height 14
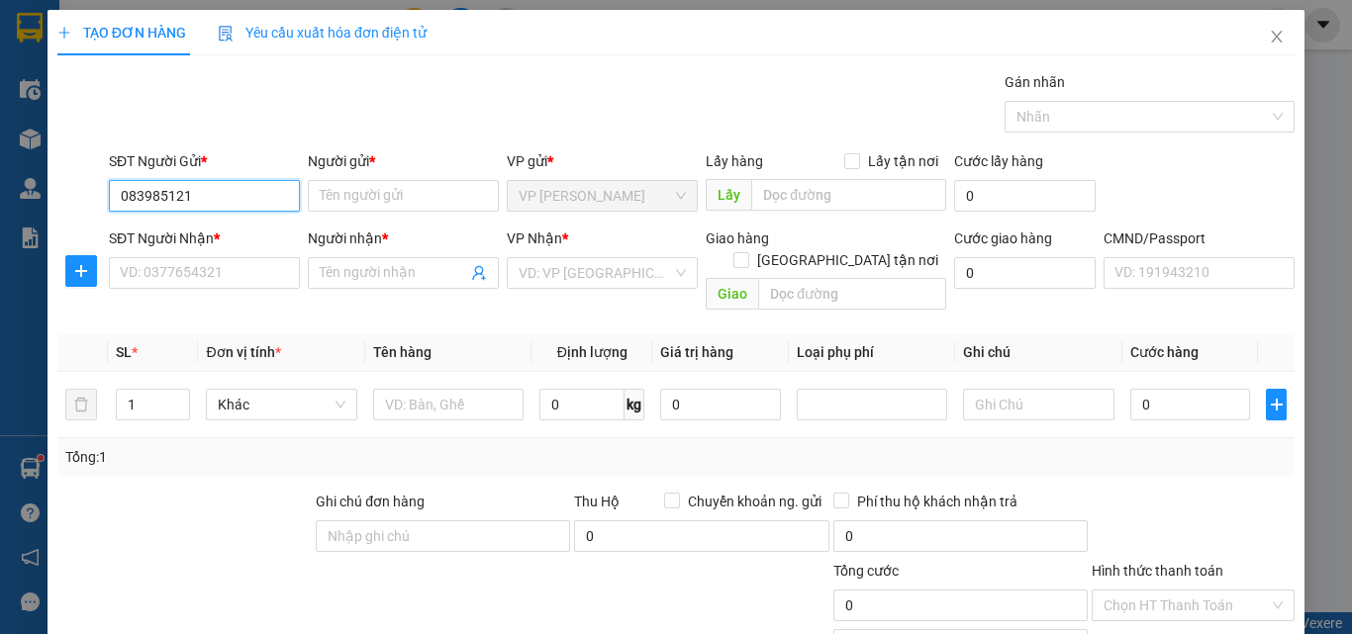
type input "0839851212"
click at [255, 235] on div "0839851212 - NK BẢO MAI" at bounding box center [203, 236] width 166 height 22
type input "NK BẢO MAI"
type input "0839851212"
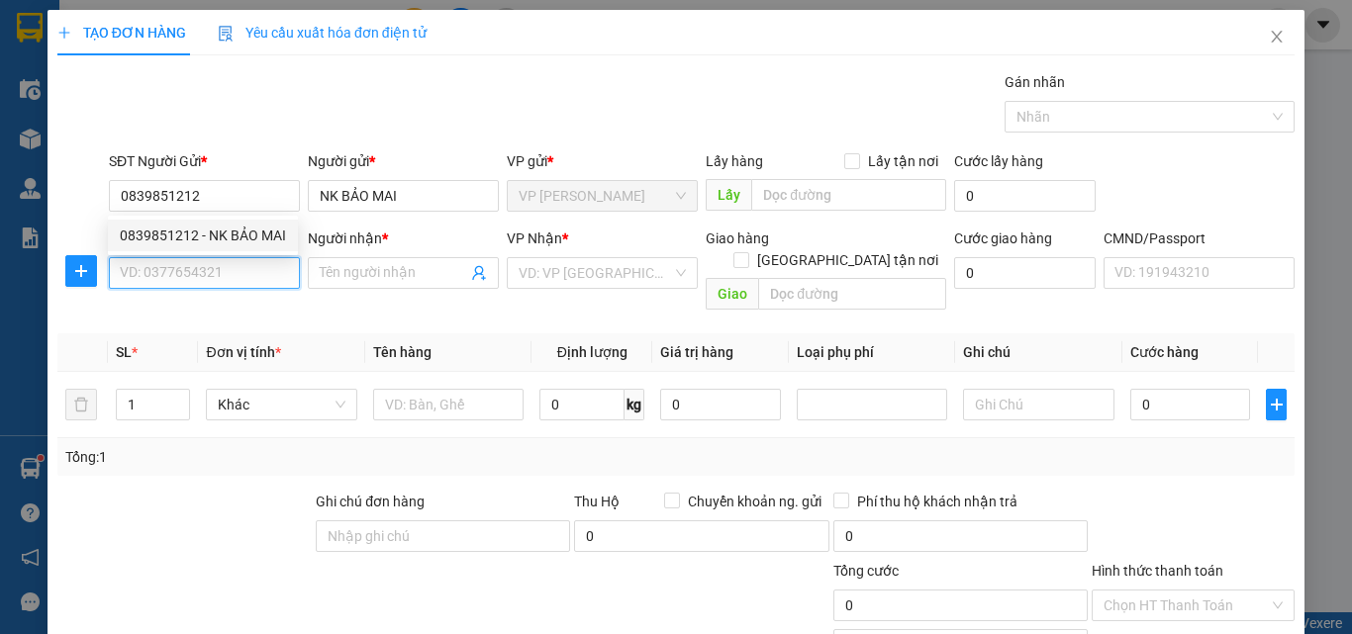
click at [261, 274] on input "SĐT Người Nhận *" at bounding box center [204, 273] width 191 height 32
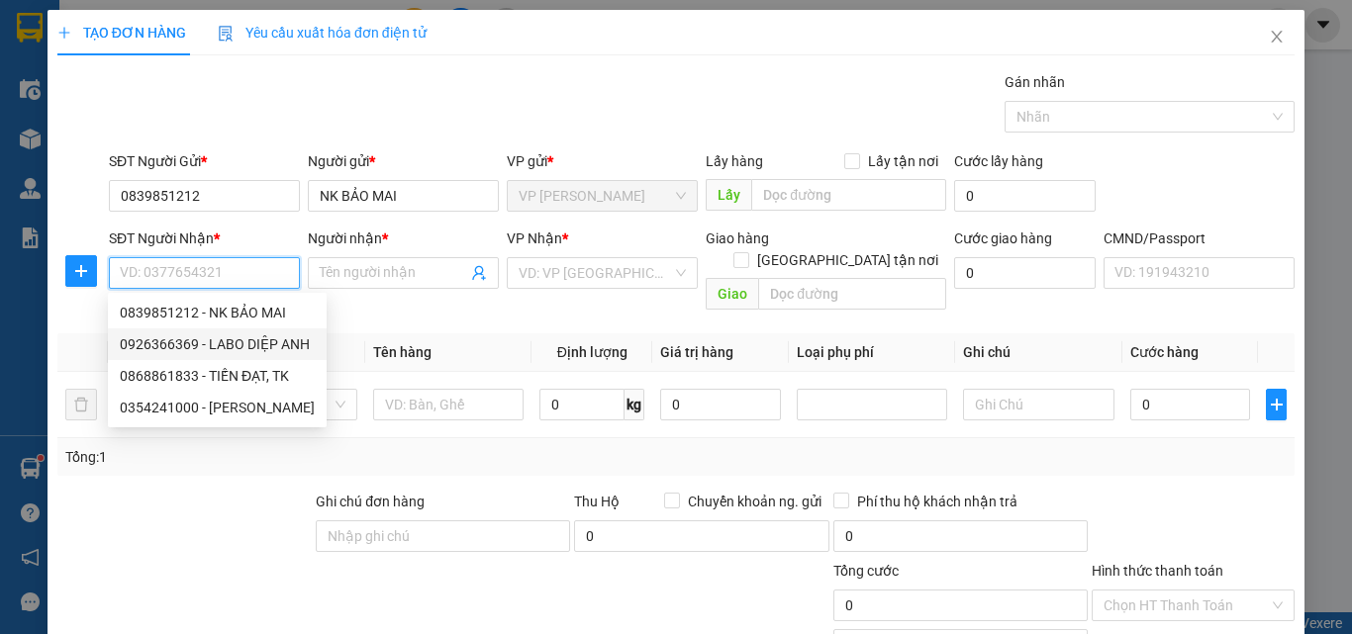
click at [250, 344] on div "0926366369 - LABO DIỆP ANH" at bounding box center [217, 345] width 195 height 22
type input "0926366369"
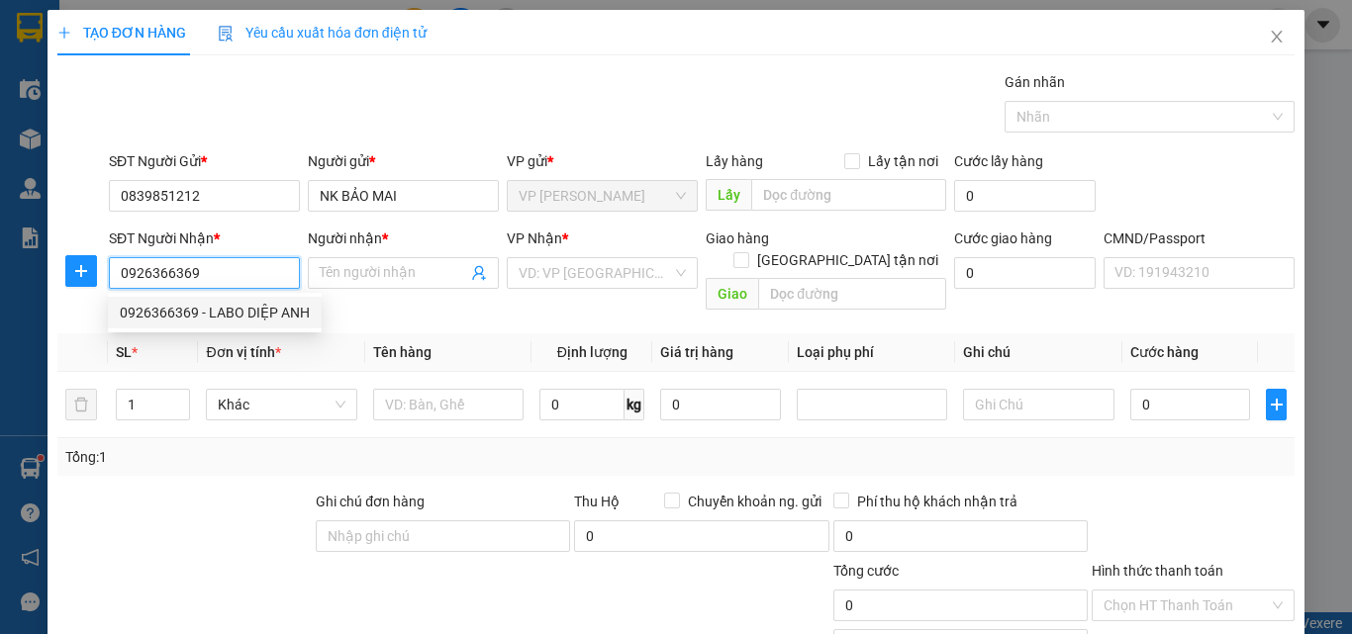
type input "LABO DIỆP ANH"
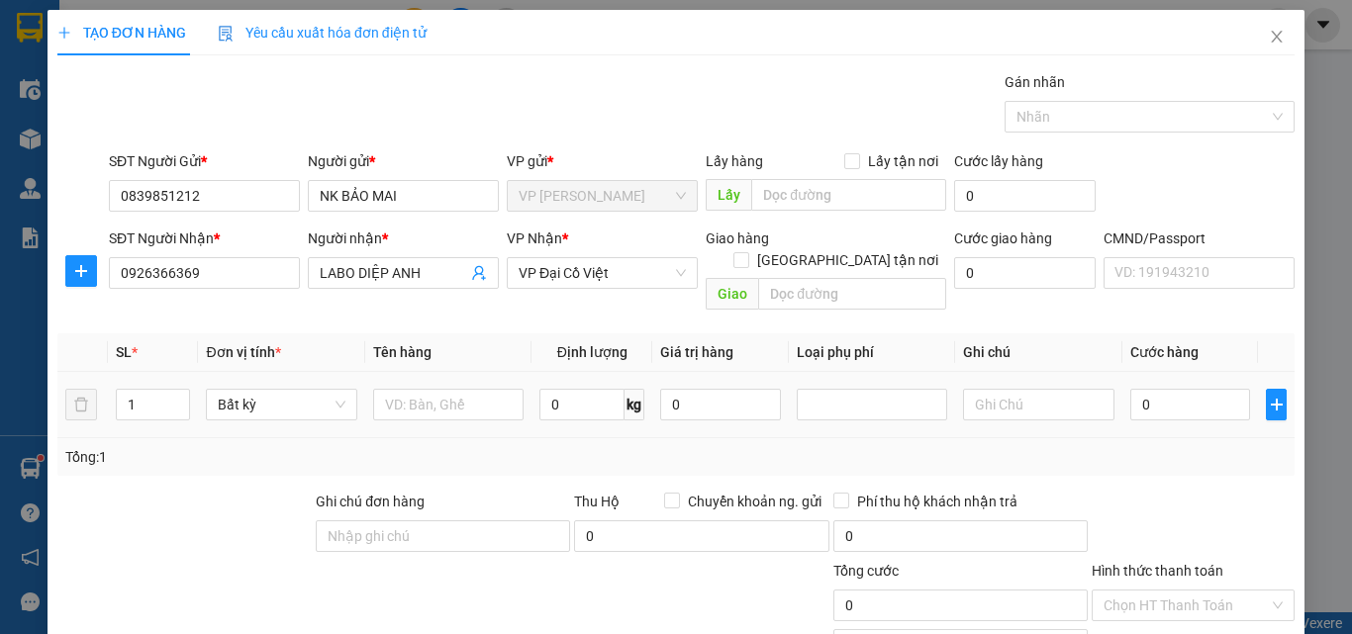
click at [456, 401] on div at bounding box center [448, 405] width 150 height 40
click at [456, 399] on div at bounding box center [448, 405] width 150 height 40
click at [451, 389] on input "text" at bounding box center [448, 405] width 150 height 32
type input "HỘP R"
type input "1"
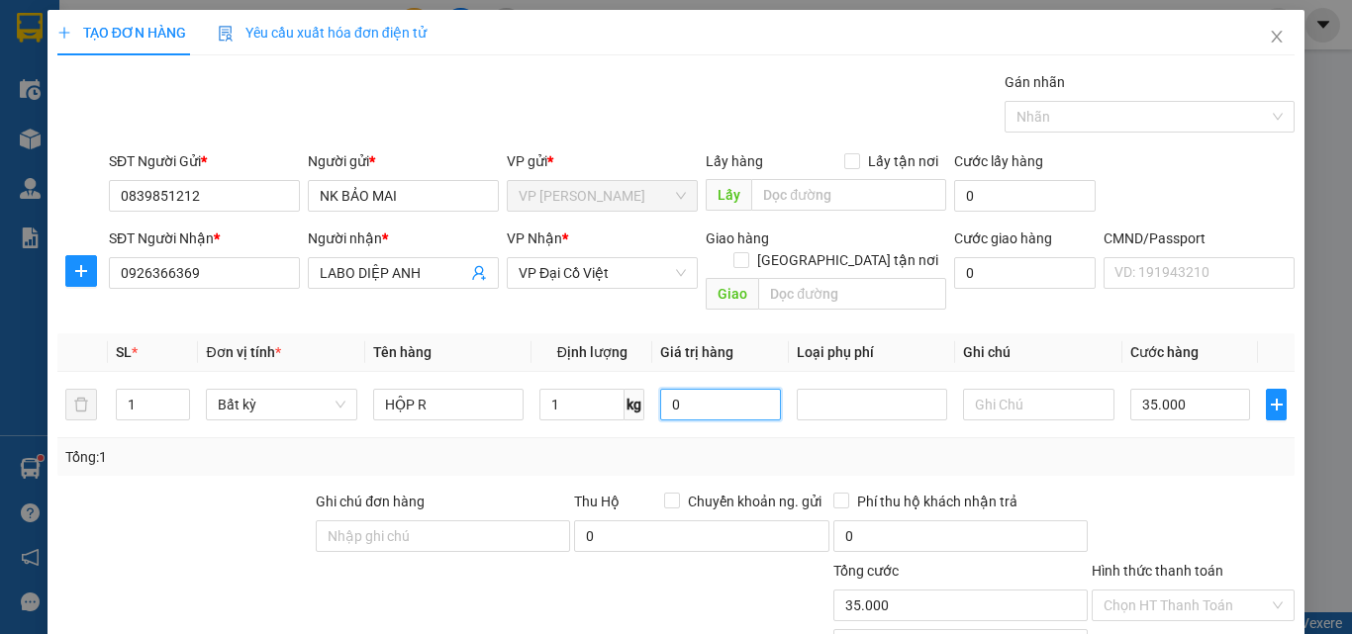
type input "35.000"
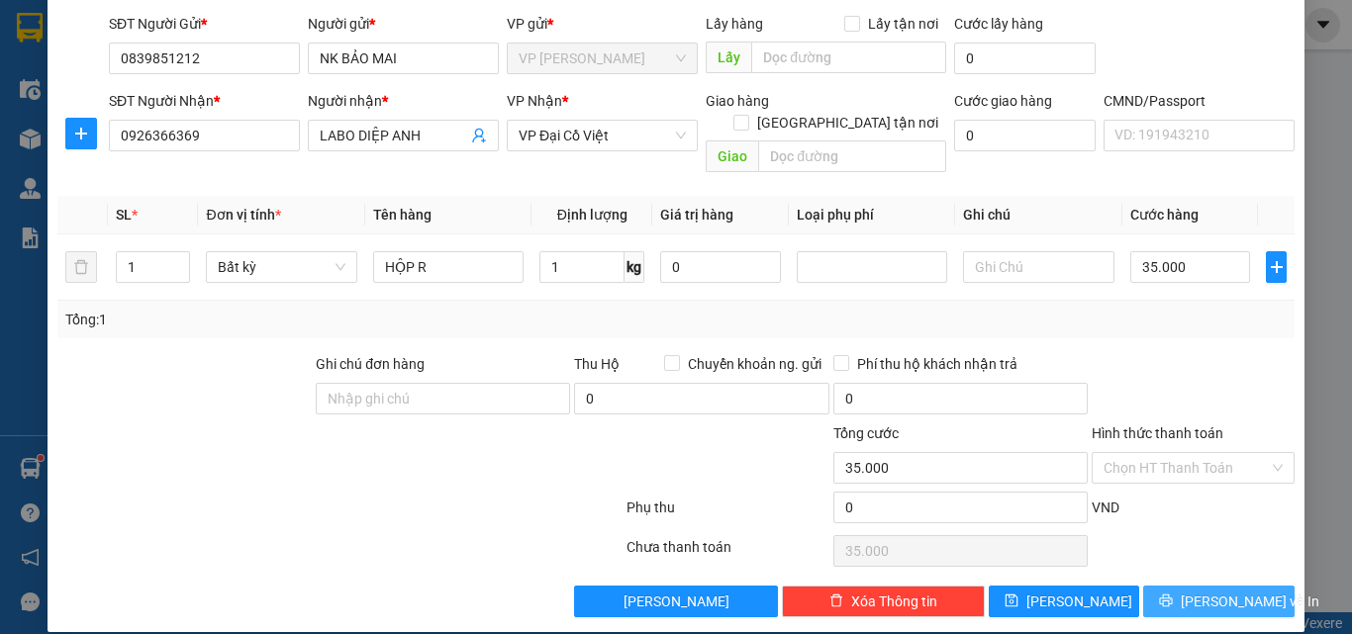
click at [1247, 586] on button "Lưu và In" at bounding box center [1218, 602] width 151 height 32
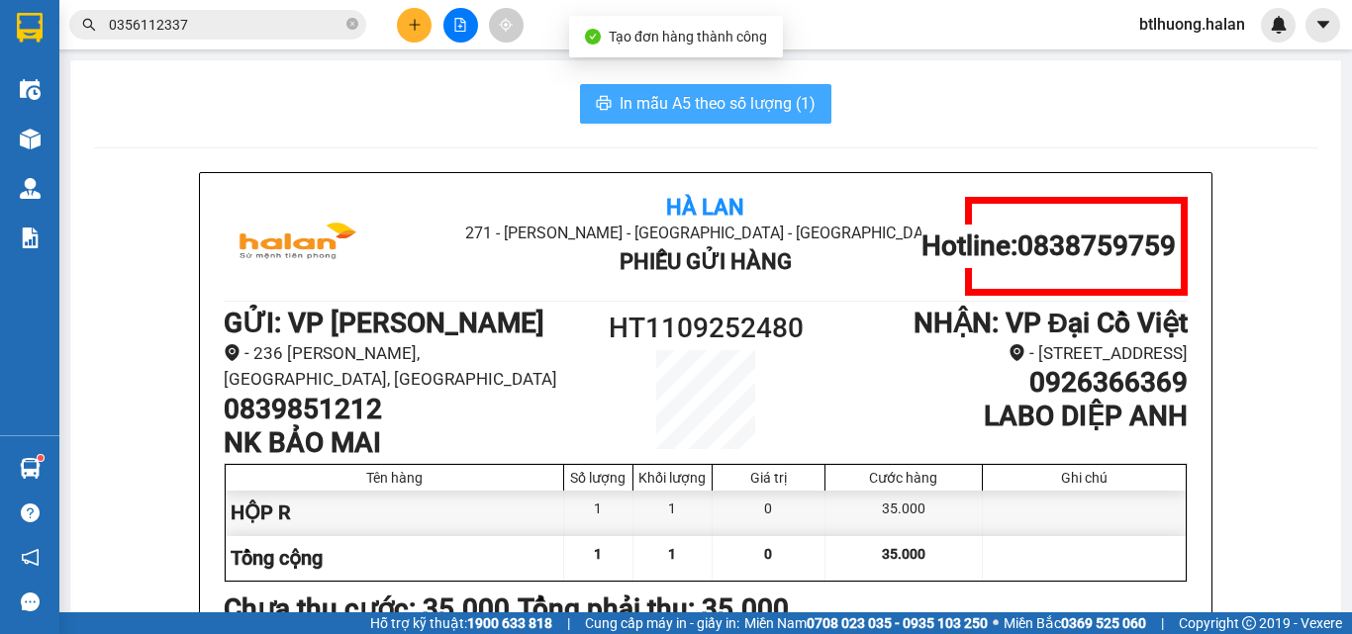
click at [725, 97] on span "In mẫu A5 theo số lượng (1)" at bounding box center [718, 103] width 196 height 25
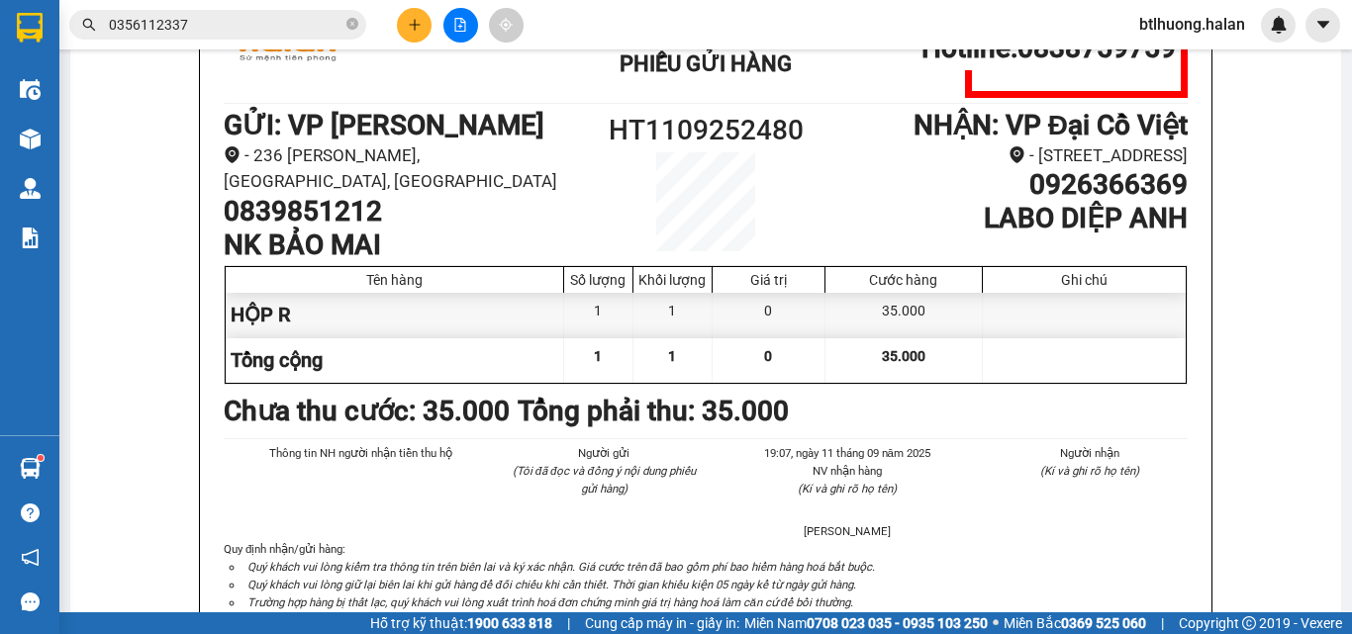
click at [328, 195] on h1 "0839851212" at bounding box center [404, 212] width 361 height 34
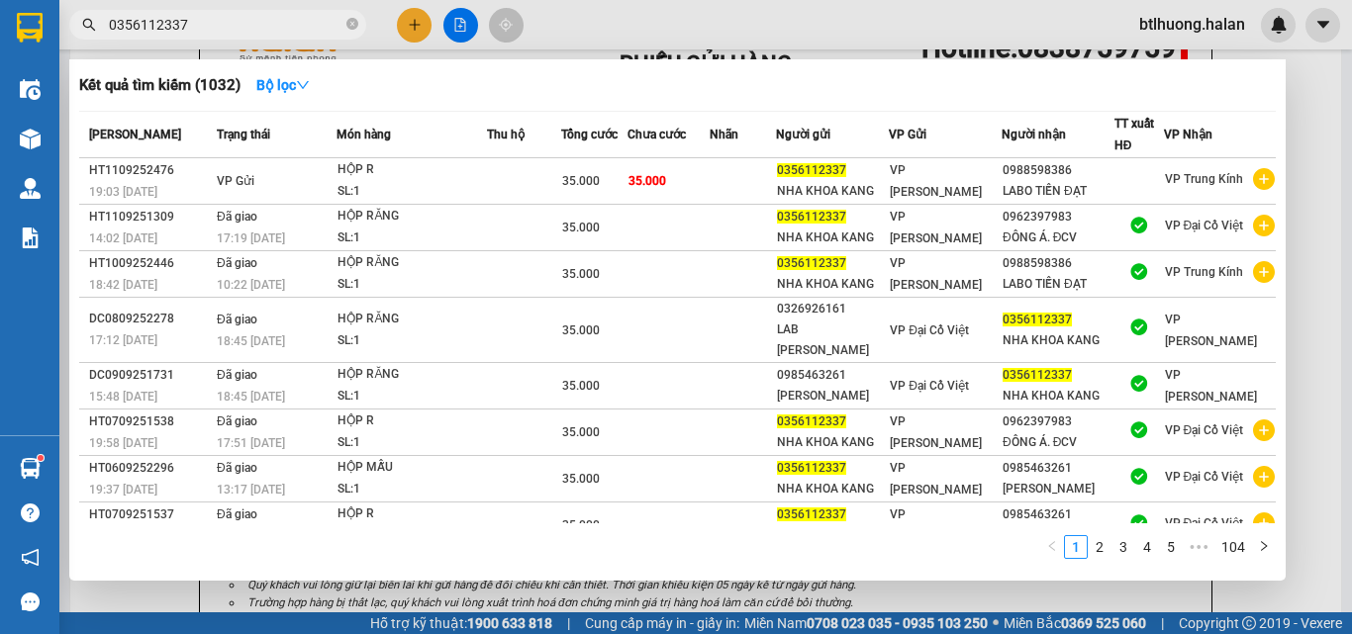
click at [218, 23] on input "0356112337" at bounding box center [226, 25] width 234 height 22
paste input "839851212"
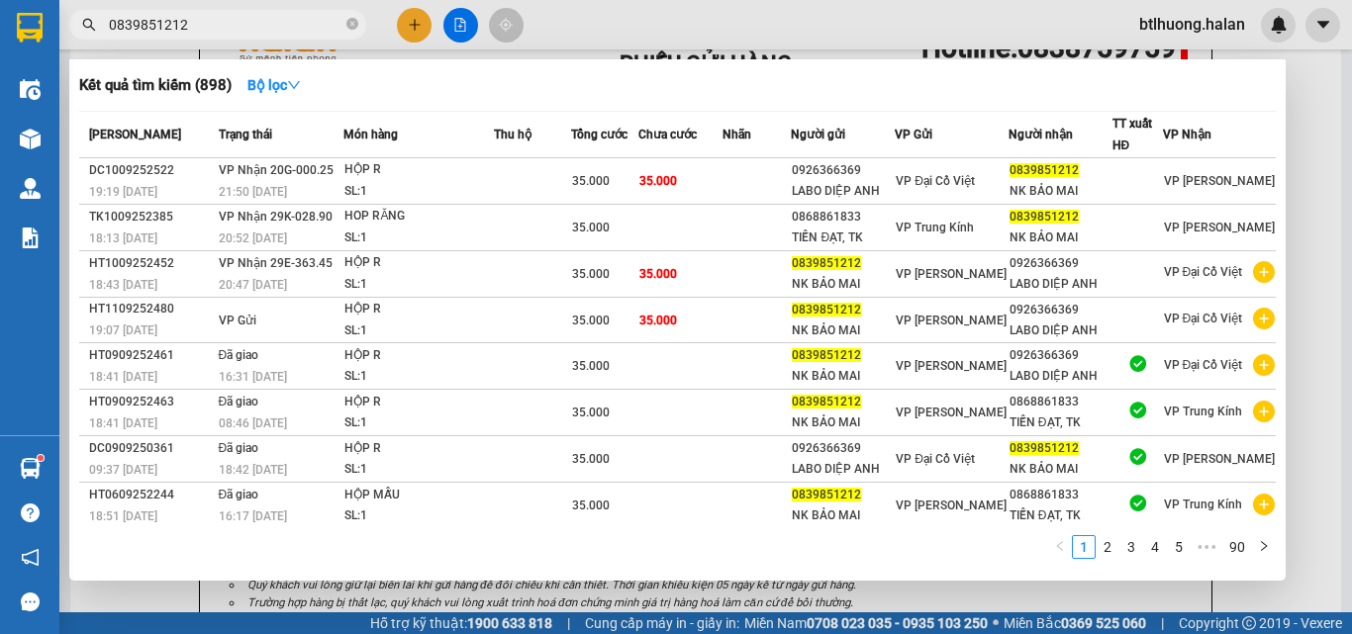
click at [223, 29] on input "0839851212" at bounding box center [226, 25] width 234 height 22
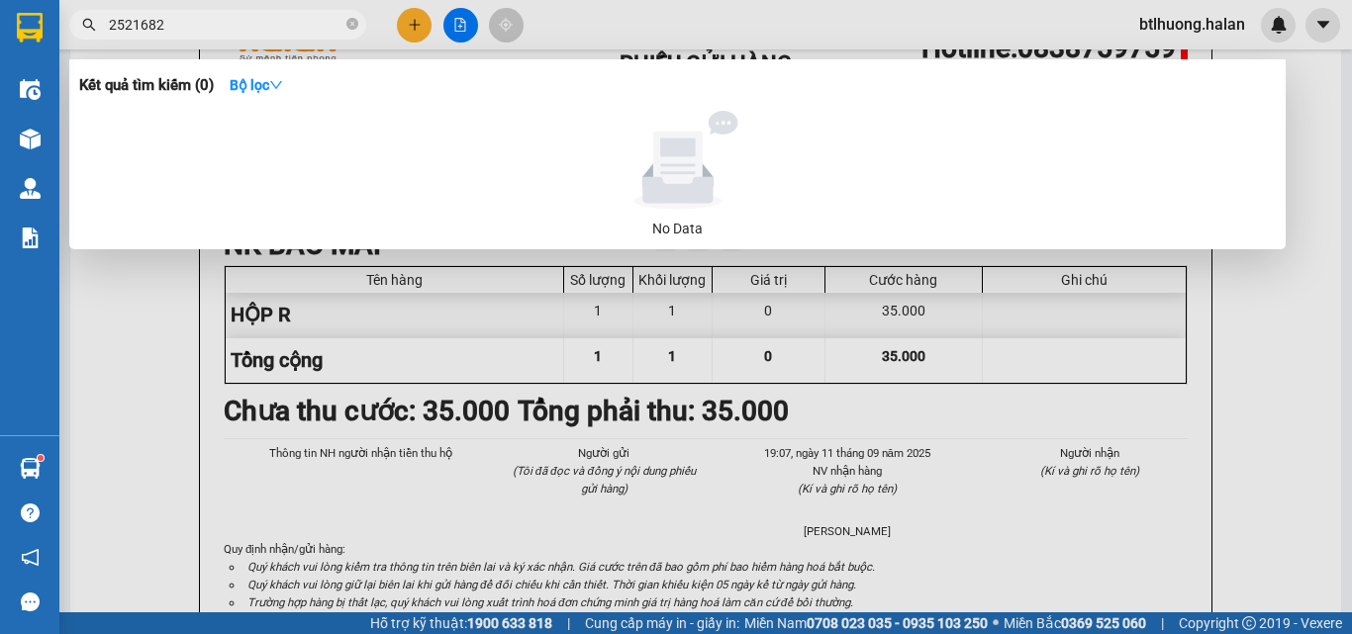
type input "251682"
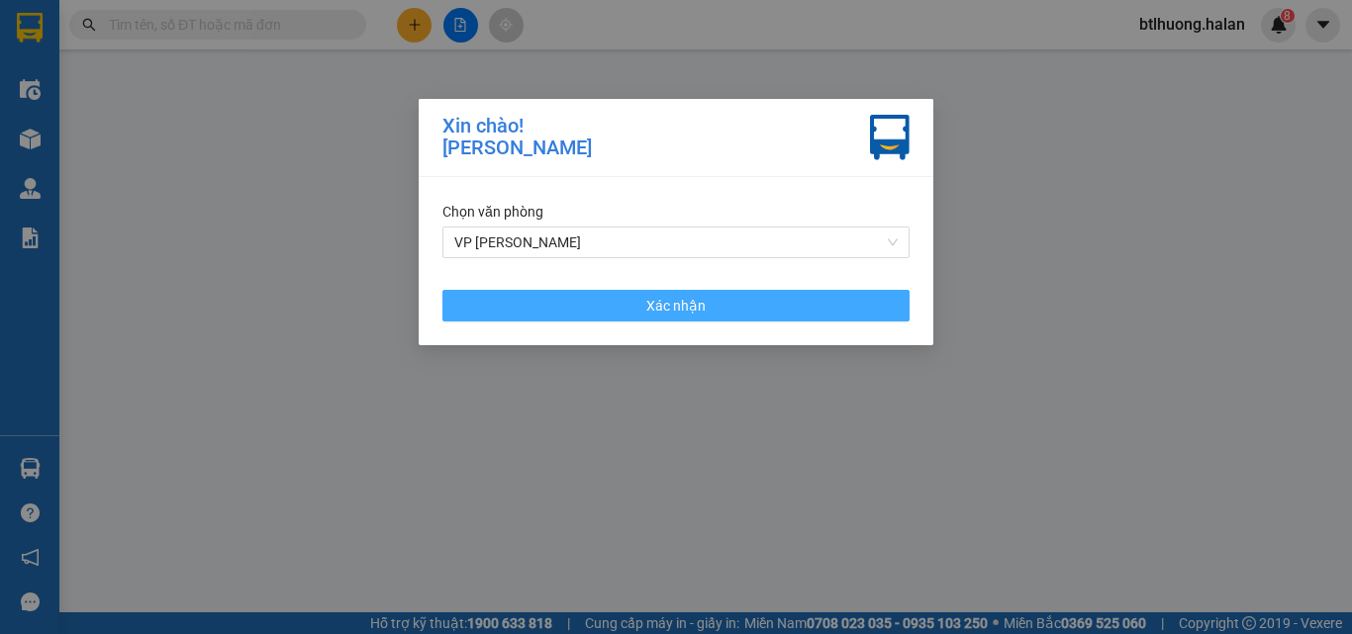
click at [617, 305] on button "Xác nhận" at bounding box center [675, 306] width 467 height 32
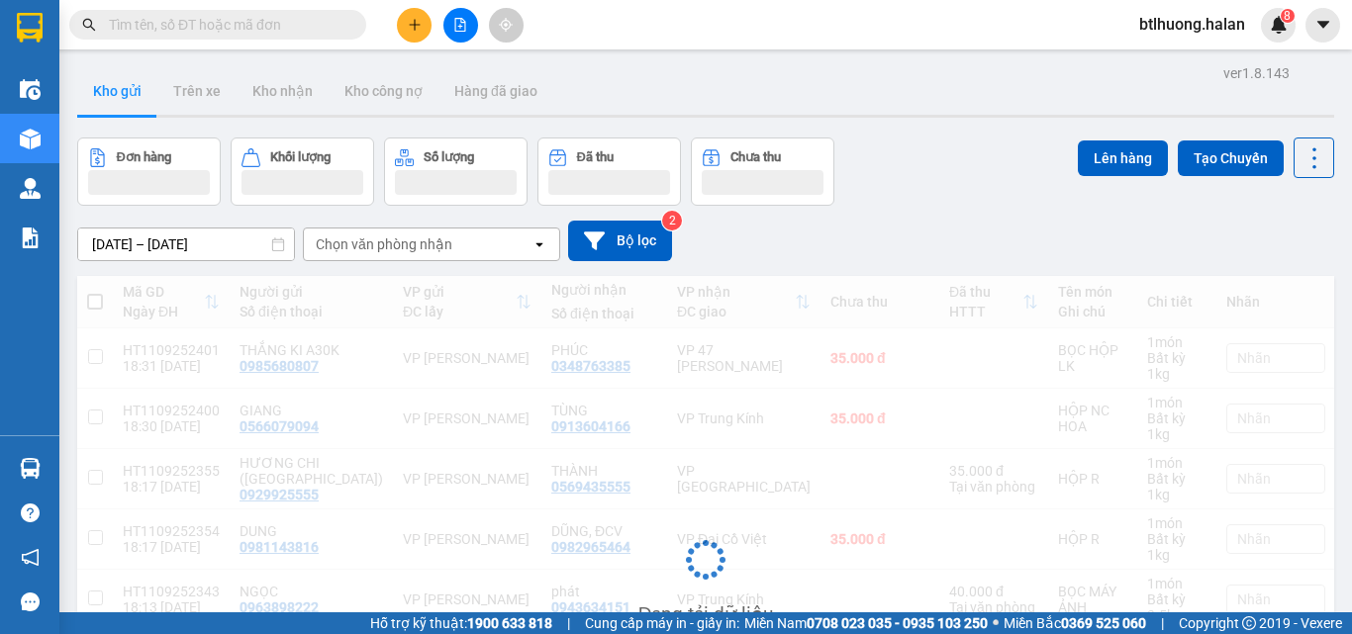
click at [262, 35] on input "text" at bounding box center [226, 25] width 234 height 22
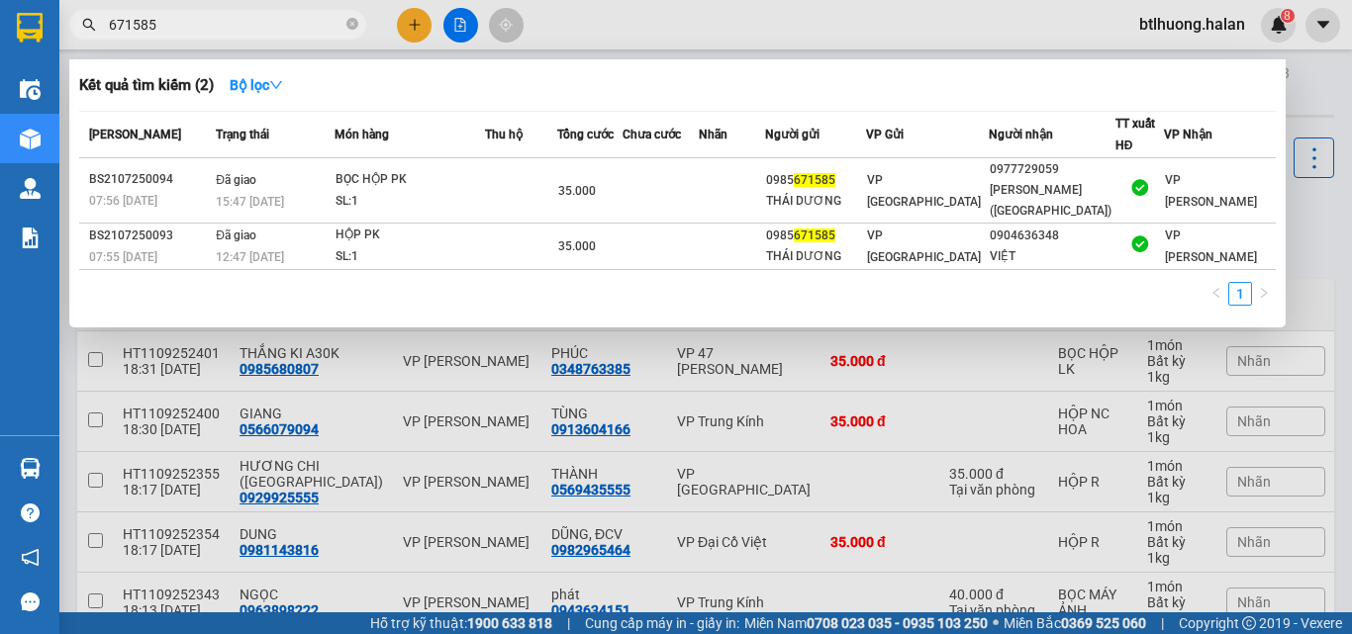
type input "671585"
click at [240, 77] on strong "Bộ lọc" at bounding box center [256, 85] width 53 height 16
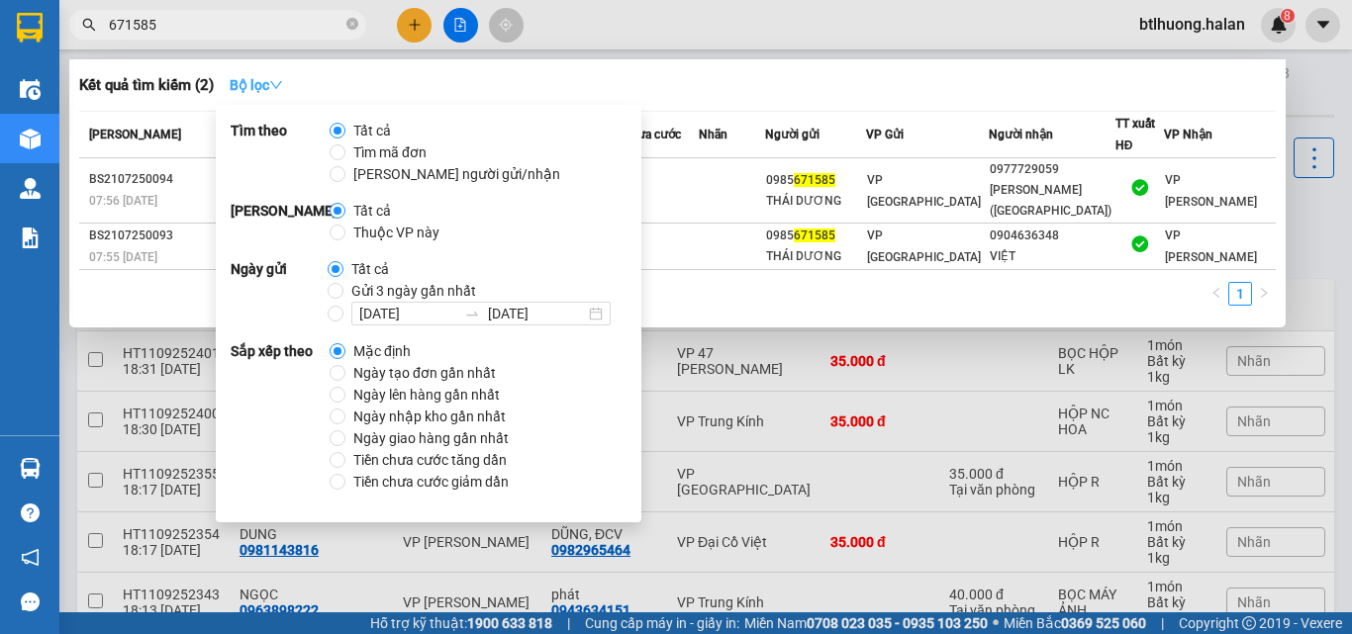
click at [279, 79] on icon "down" at bounding box center [276, 85] width 14 height 14
